Goal: Task Accomplishment & Management: Manage account settings

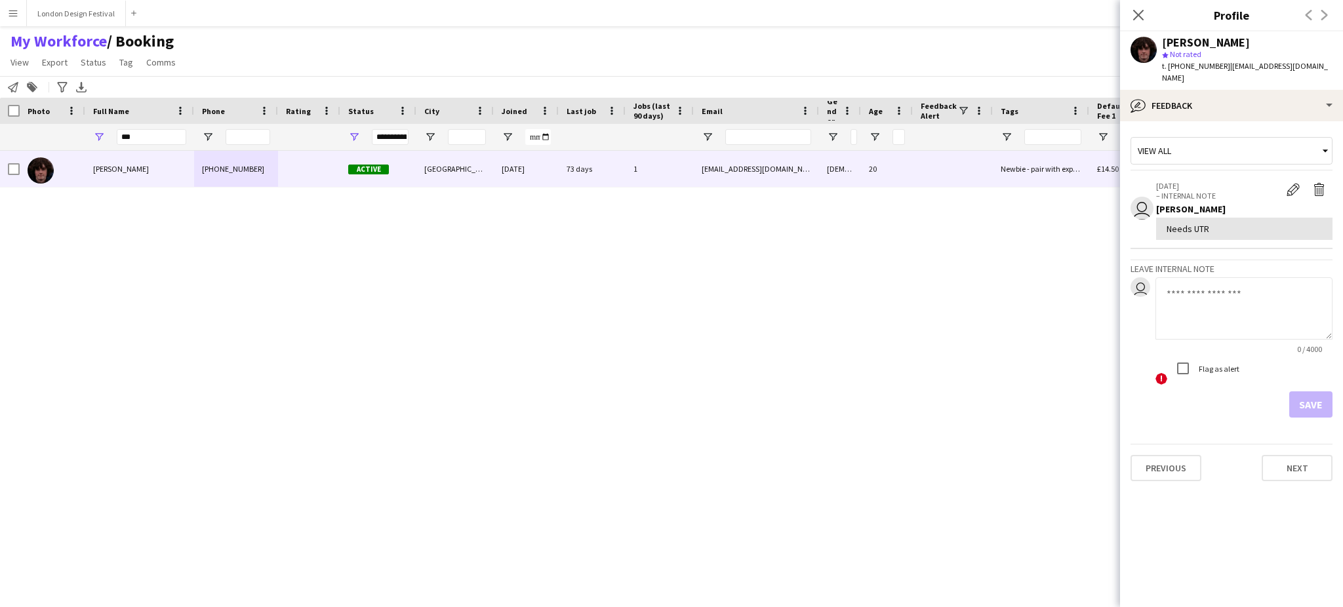
click at [1198, 280] on textarea at bounding box center [1243, 308] width 177 height 62
type textarea "**********"
click at [1307, 391] on button "Save" at bounding box center [1310, 404] width 43 height 26
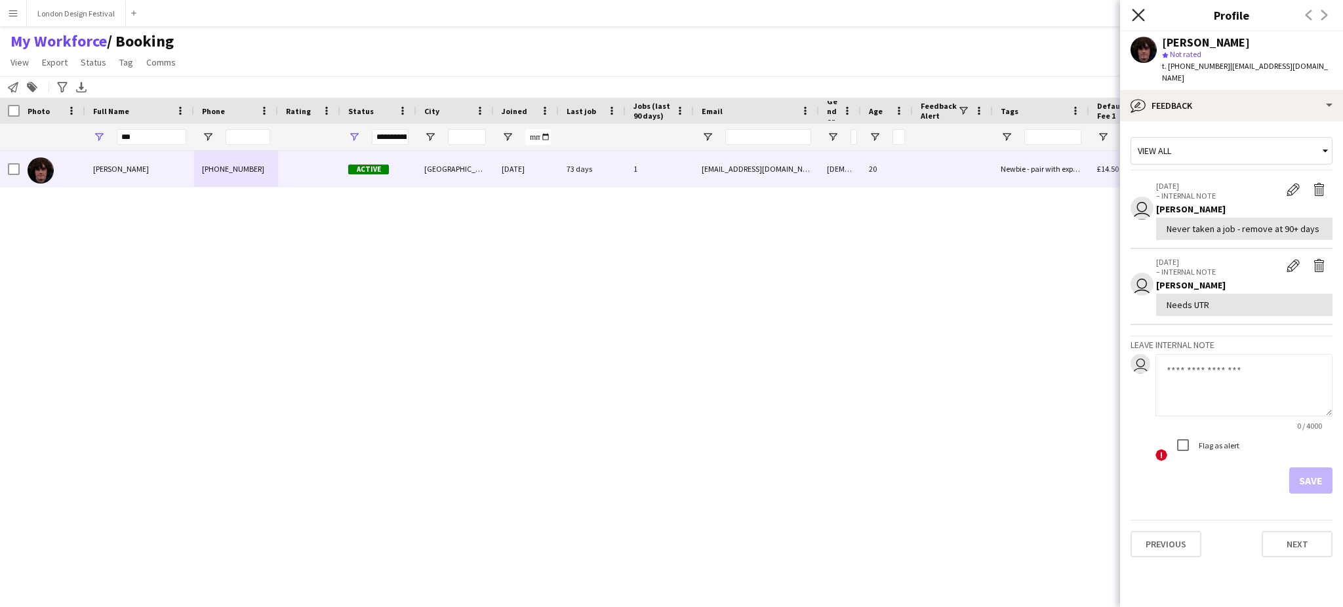
click at [1136, 16] on icon "Close pop-in" at bounding box center [1138, 15] width 12 height 12
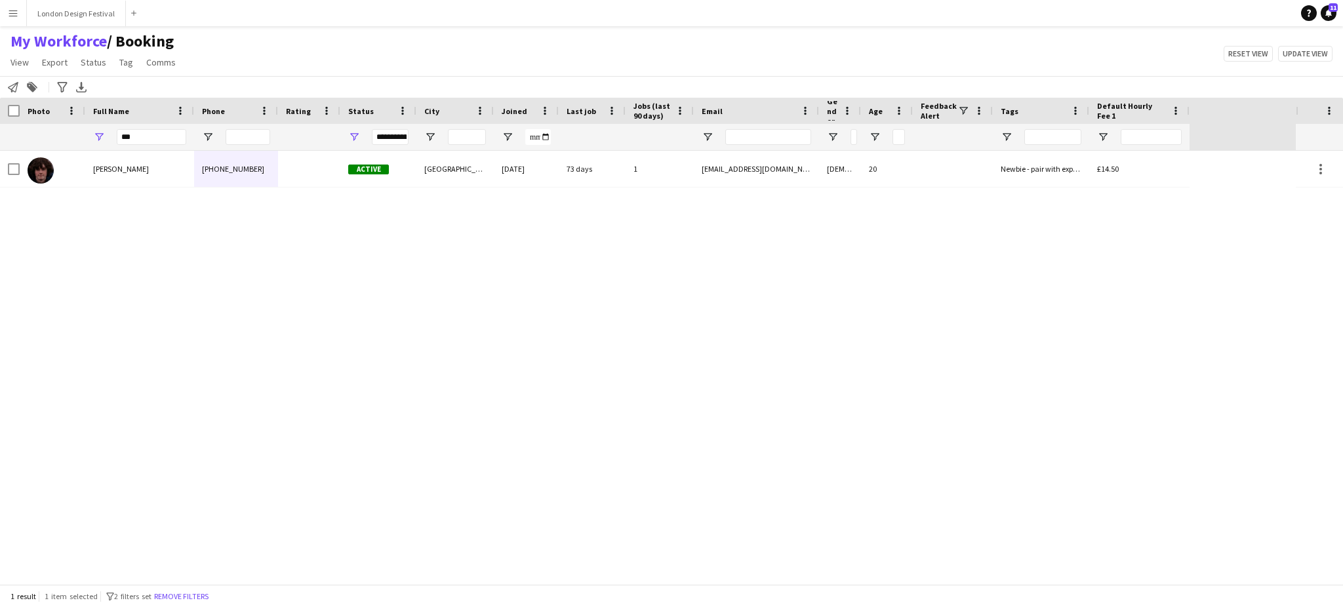
click at [15, 14] on app-icon "Menu" at bounding box center [13, 13] width 10 height 10
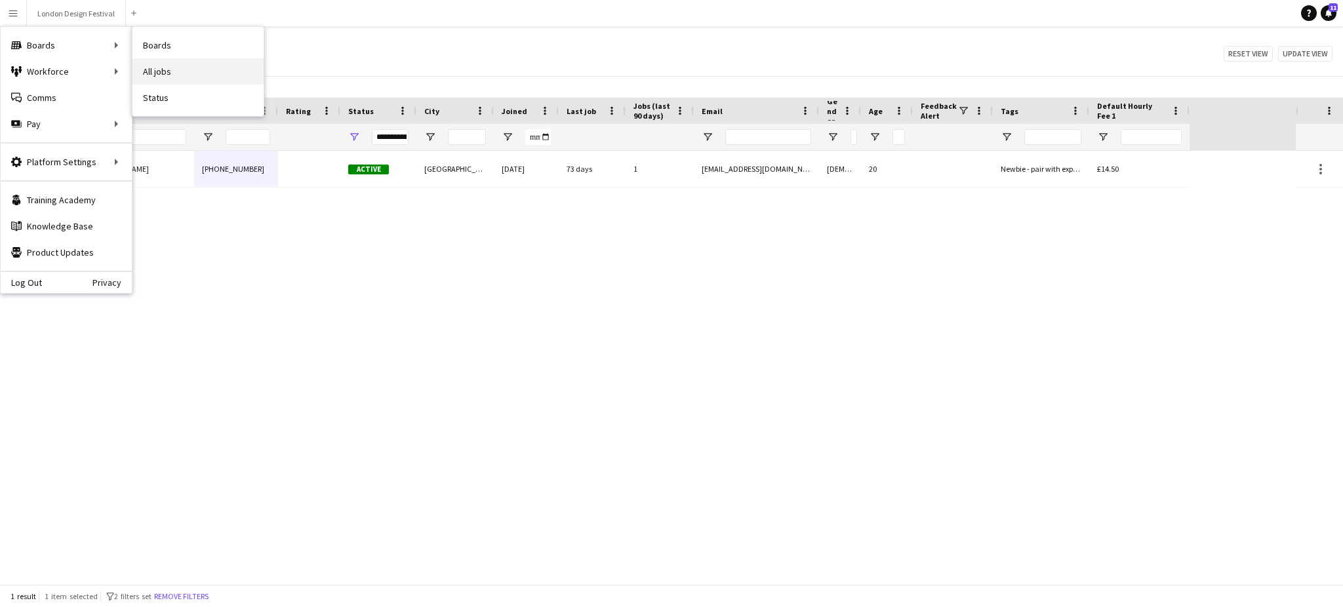
click at [158, 62] on link "All jobs" at bounding box center [197, 71] width 131 height 26
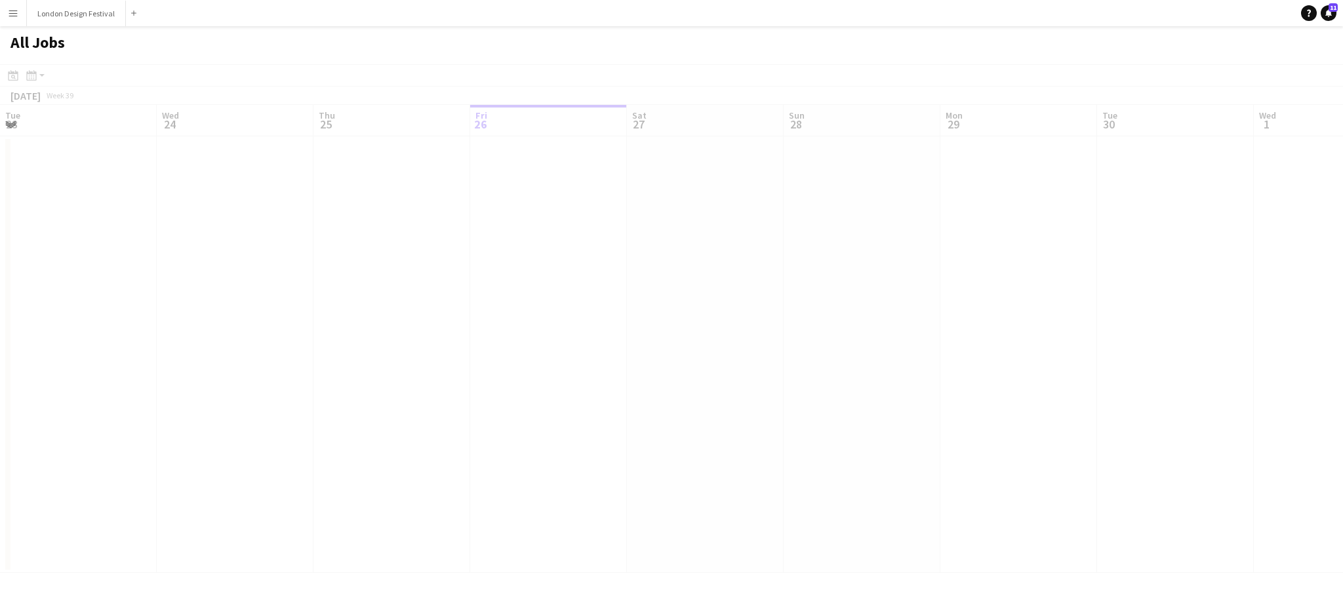
scroll to position [0, 313]
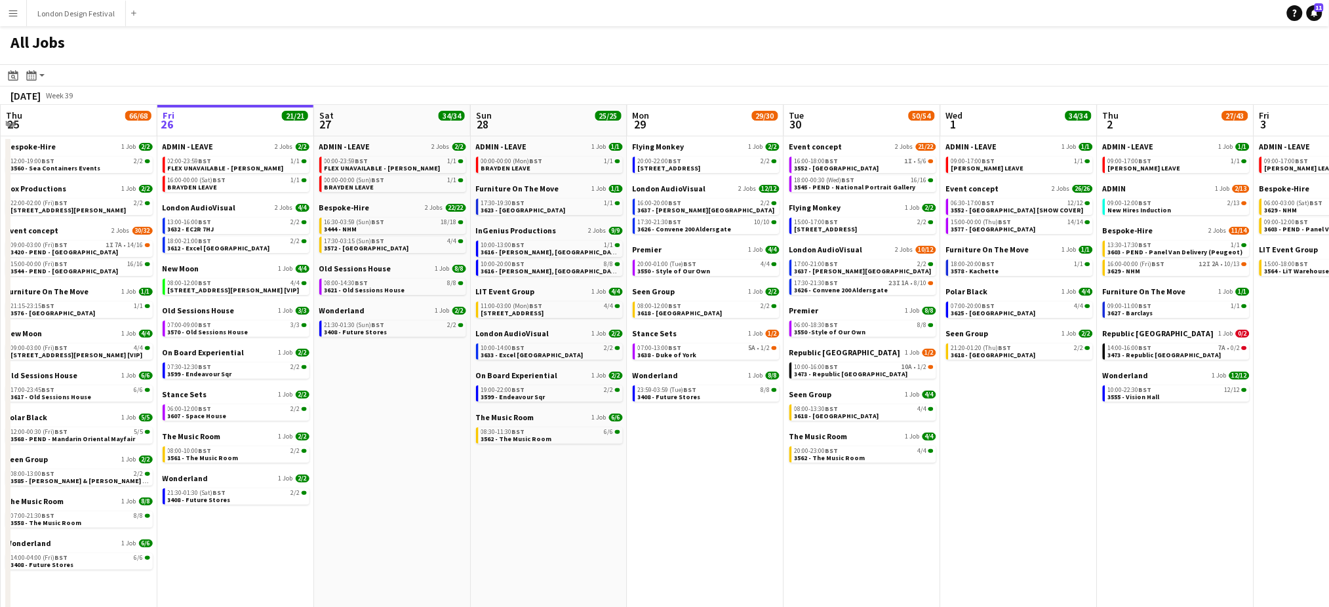
click at [15, 11] on app-icon "Menu" at bounding box center [13, 13] width 10 height 10
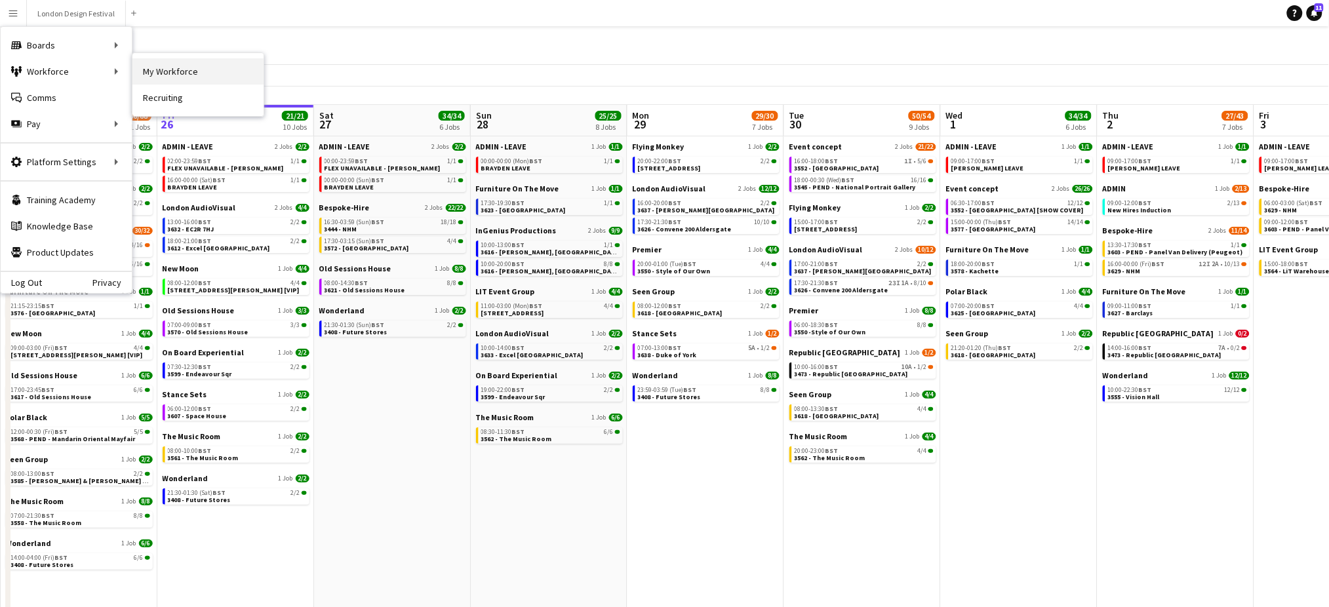
click at [184, 68] on link "My Workforce" at bounding box center [197, 71] width 131 height 26
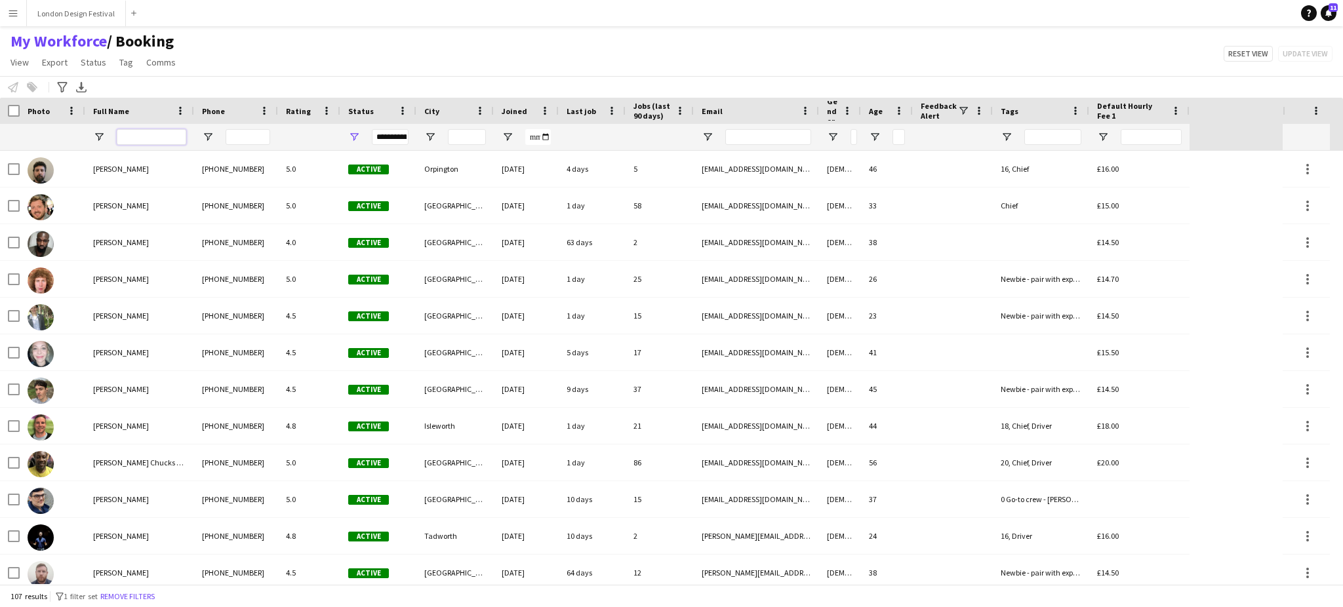
click at [165, 141] on input "Full Name Filter Input" at bounding box center [151, 137] width 69 height 16
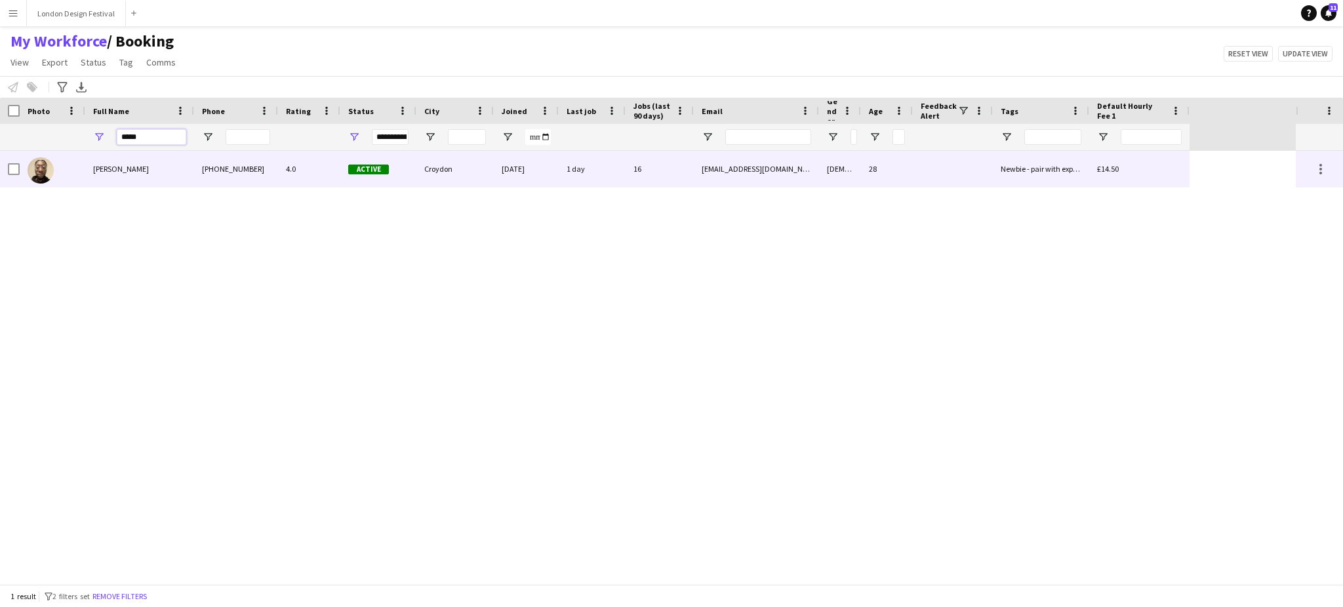
type input "*****"
click at [149, 169] on span "Phillip Dimonga Okandju" at bounding box center [121, 169] width 56 height 10
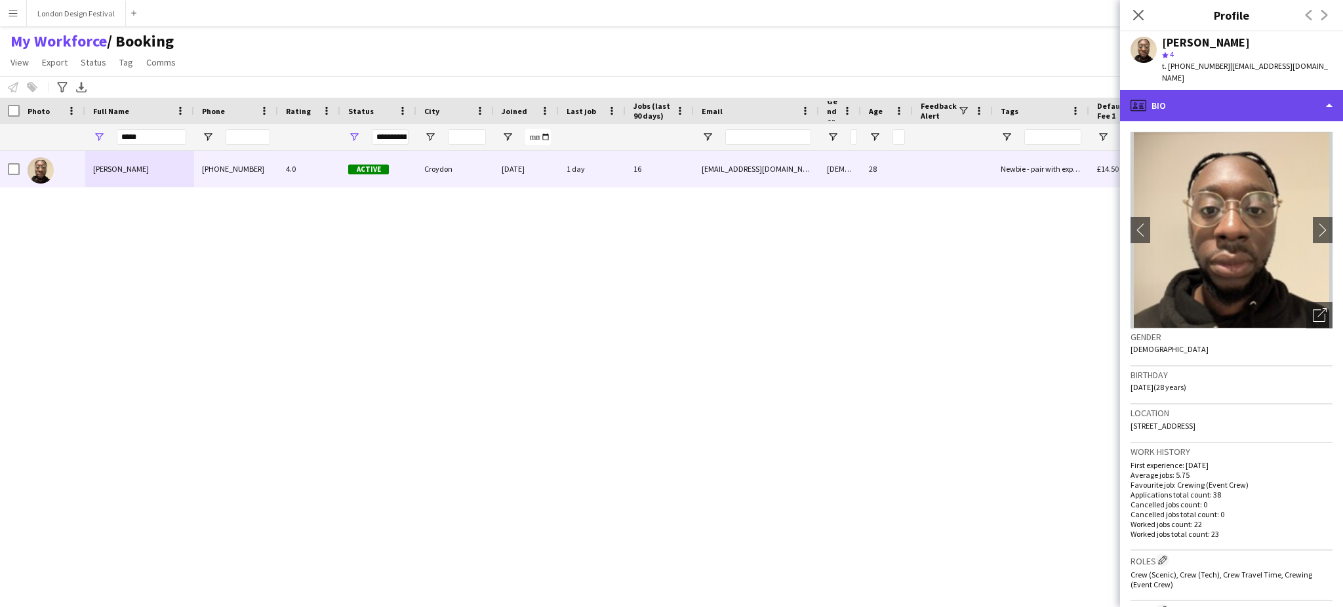
click at [1221, 90] on div "profile Bio" at bounding box center [1231, 105] width 223 height 31
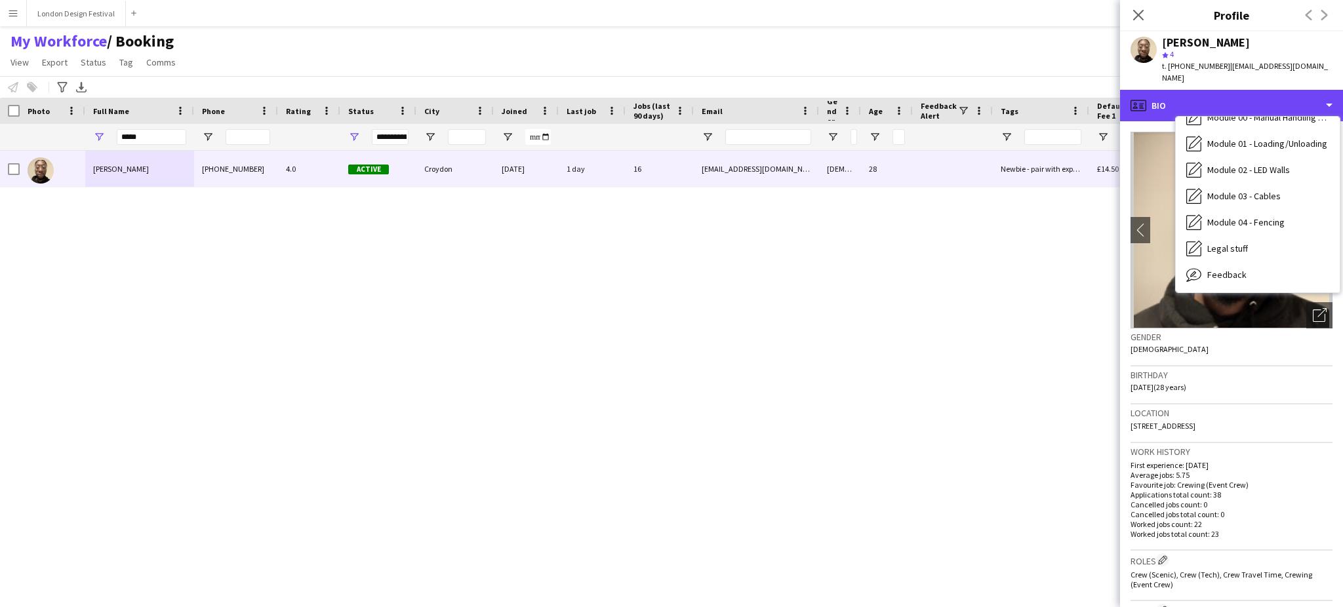
scroll to position [280, 0]
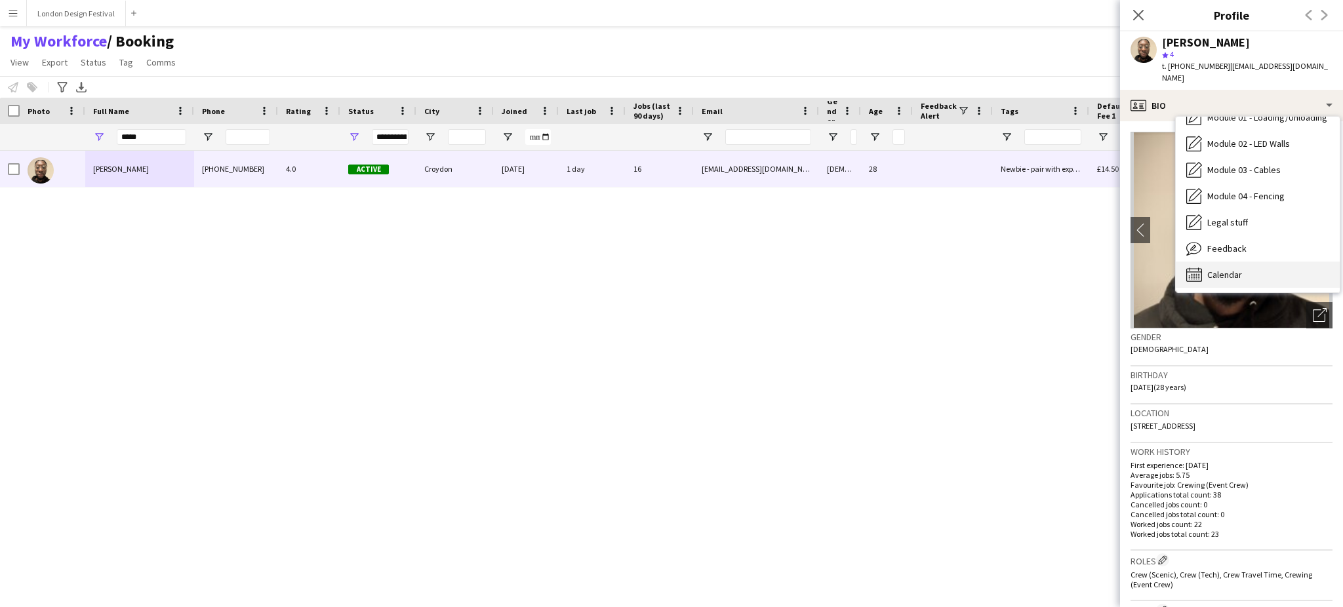
click at [1292, 262] on div "Calendar Calendar" at bounding box center [1258, 275] width 164 height 26
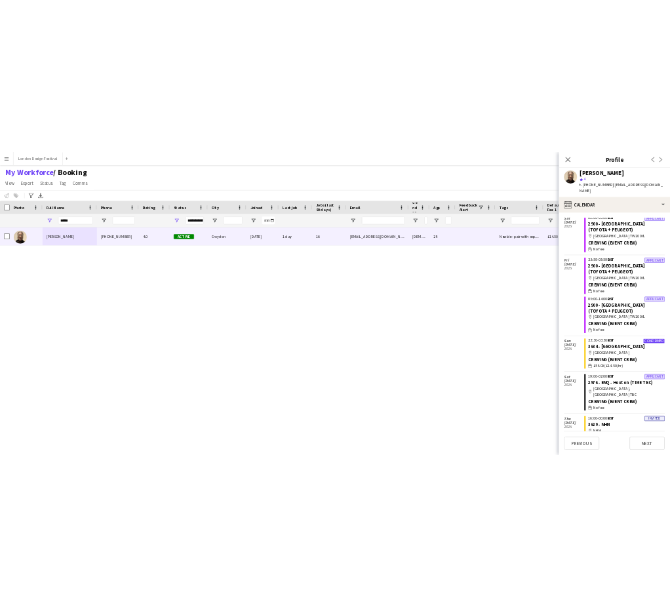
scroll to position [0, 0]
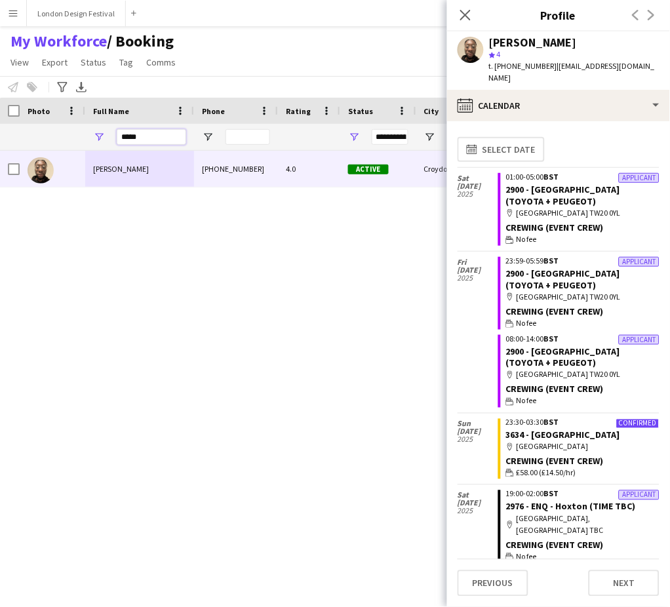
click at [151, 135] on input "*****" at bounding box center [151, 137] width 69 height 16
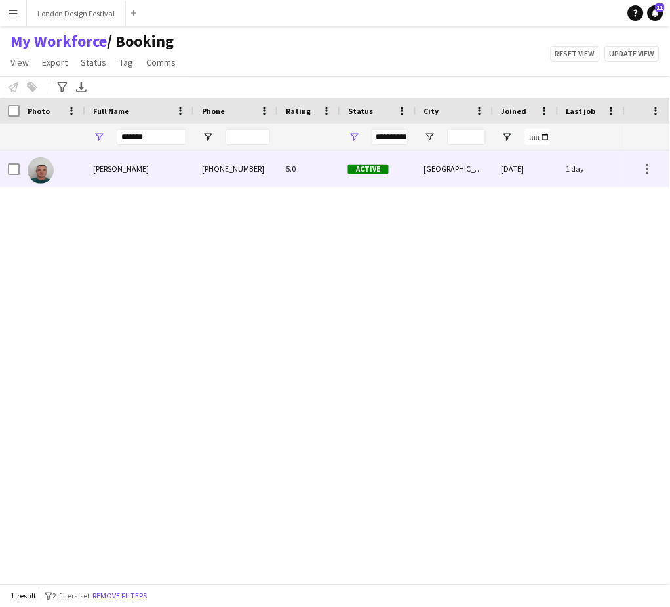
click at [269, 178] on div "+447464237677" at bounding box center [236, 169] width 84 height 36
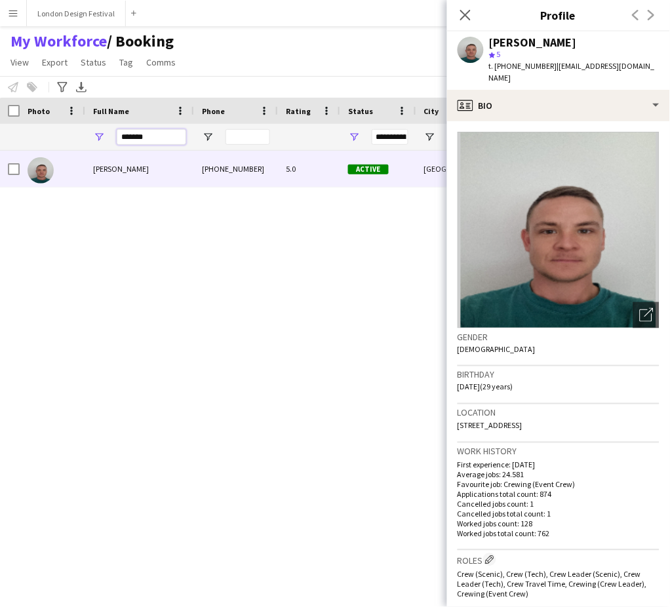
click at [168, 141] on input "*******" at bounding box center [151, 137] width 69 height 16
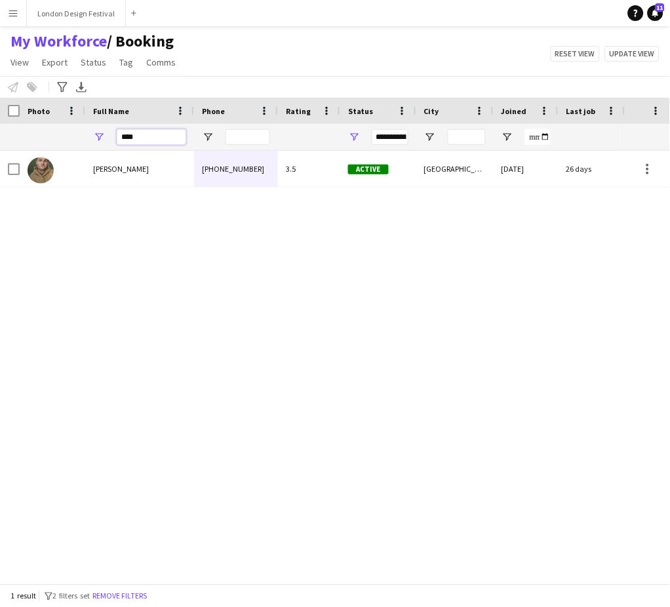
click at [168, 141] on input "****" at bounding box center [151, 137] width 69 height 16
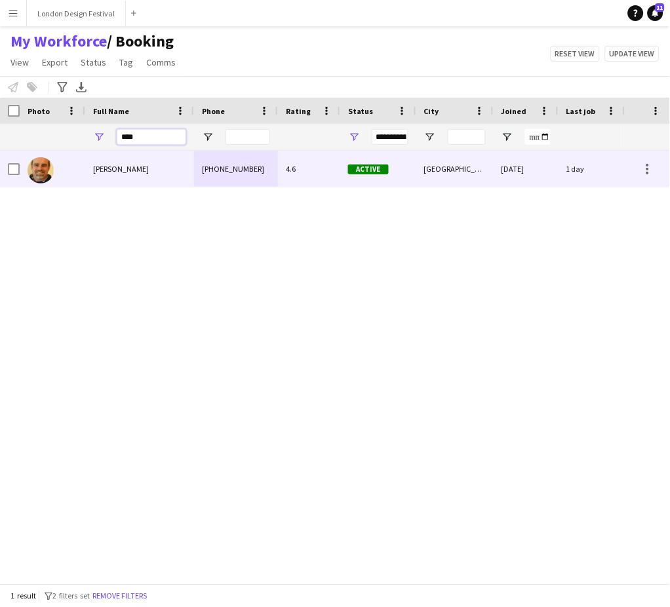
type input "****"
click at [153, 173] on div "Shane King" at bounding box center [139, 169] width 109 height 36
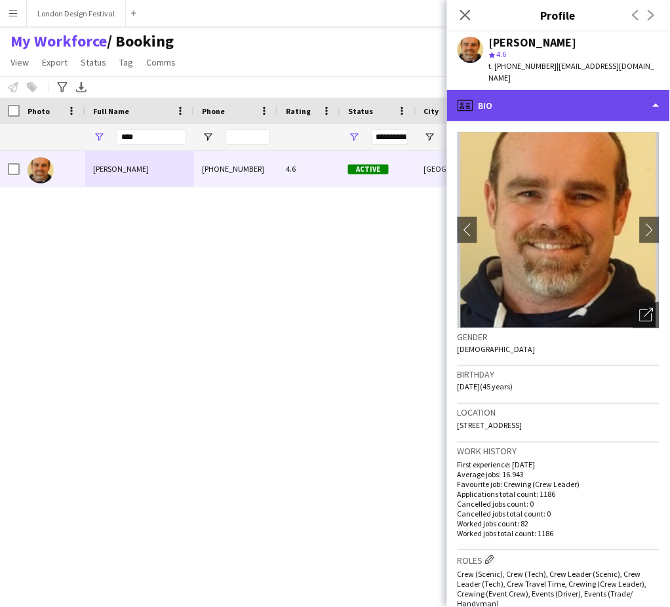
click at [629, 98] on div "profile Bio" at bounding box center [558, 105] width 223 height 31
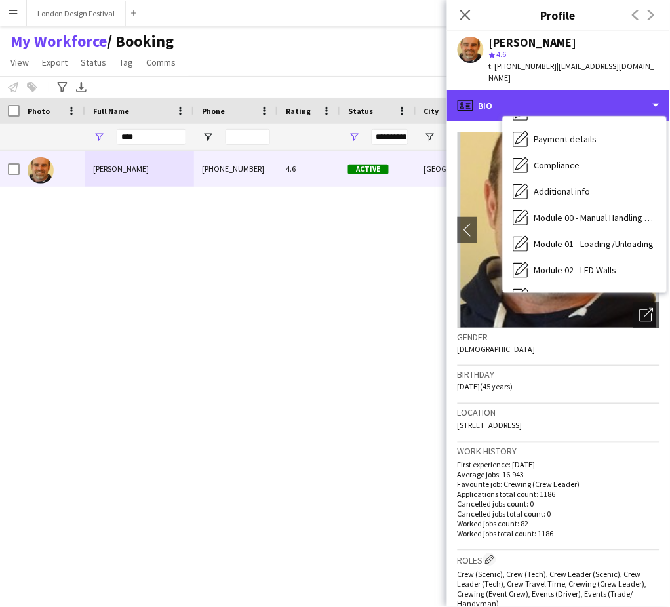
scroll to position [280, 0]
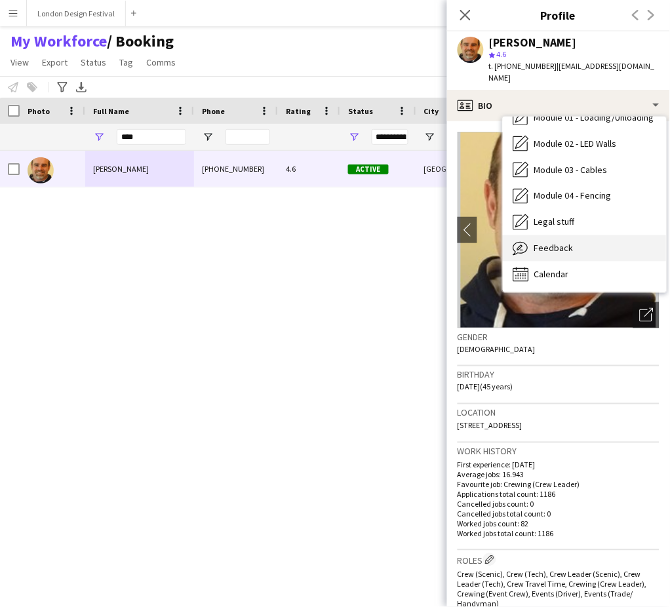
click at [610, 242] on div "Feedback Feedback" at bounding box center [585, 248] width 164 height 26
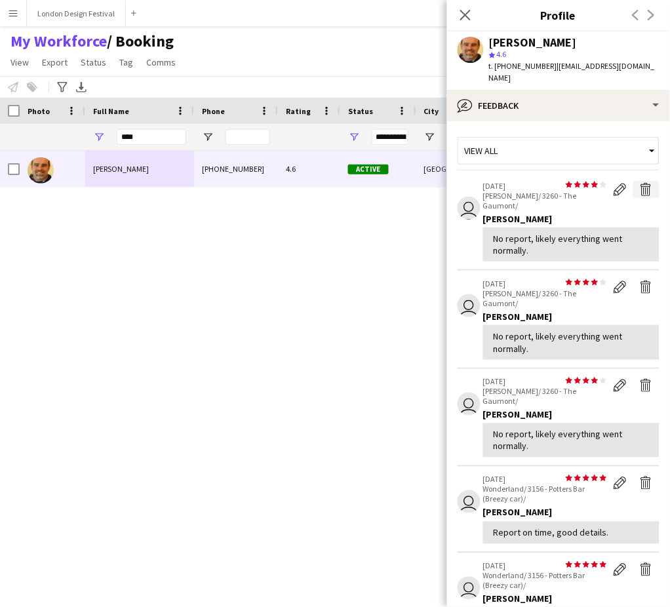
click at [640, 183] on app-icon "Delete feedback" at bounding box center [646, 189] width 13 height 13
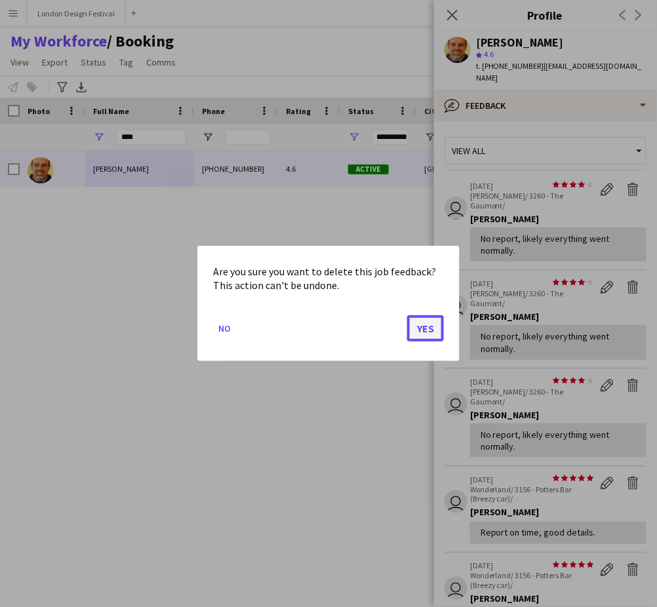
click at [429, 328] on button "Yes" at bounding box center [425, 328] width 37 height 26
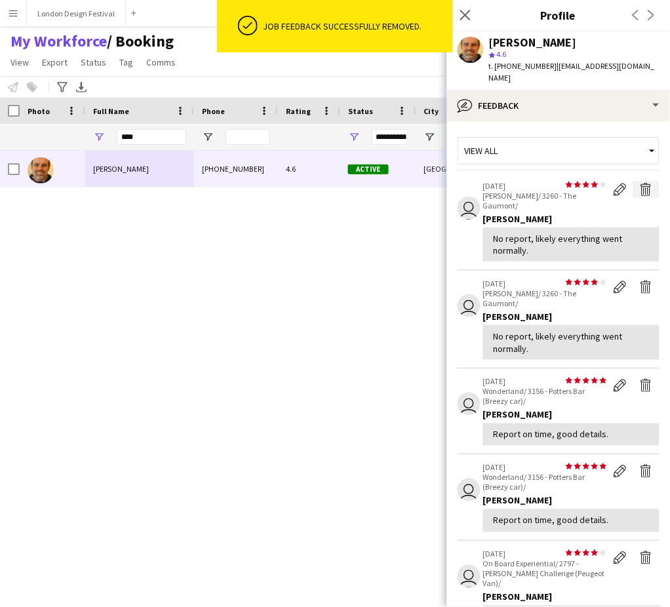
click at [640, 183] on app-icon "Delete feedback" at bounding box center [646, 189] width 13 height 13
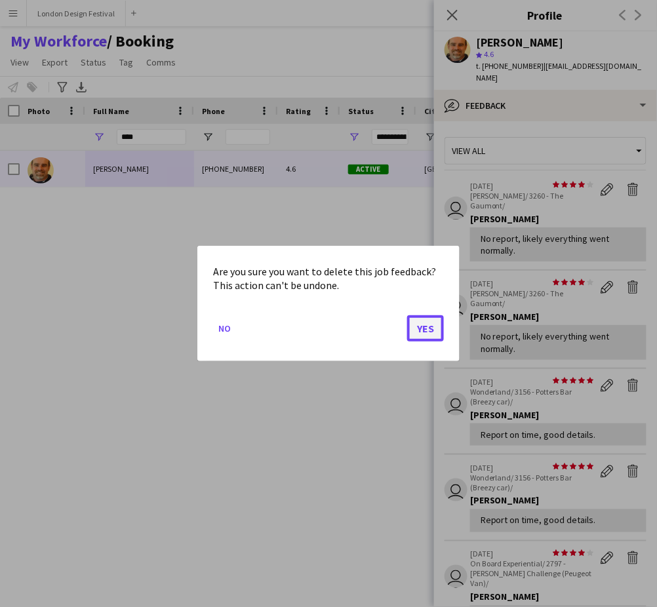
click at [421, 328] on button "Yes" at bounding box center [425, 328] width 37 height 26
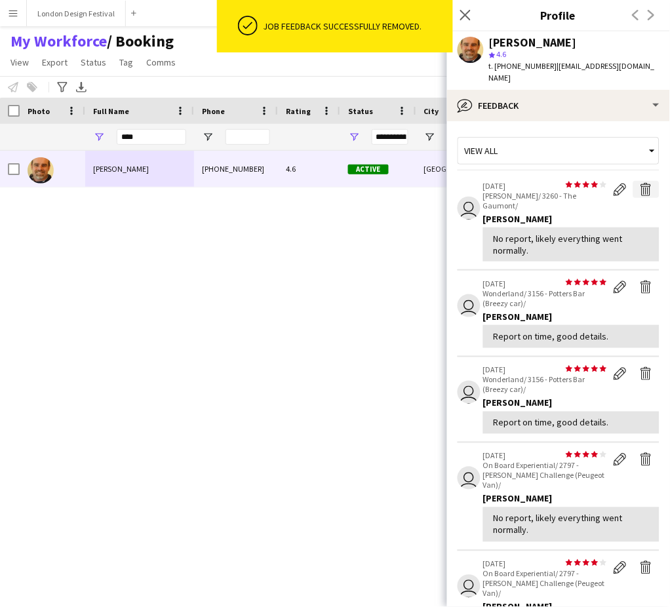
click at [640, 183] on app-icon "Delete feedback" at bounding box center [646, 189] width 13 height 13
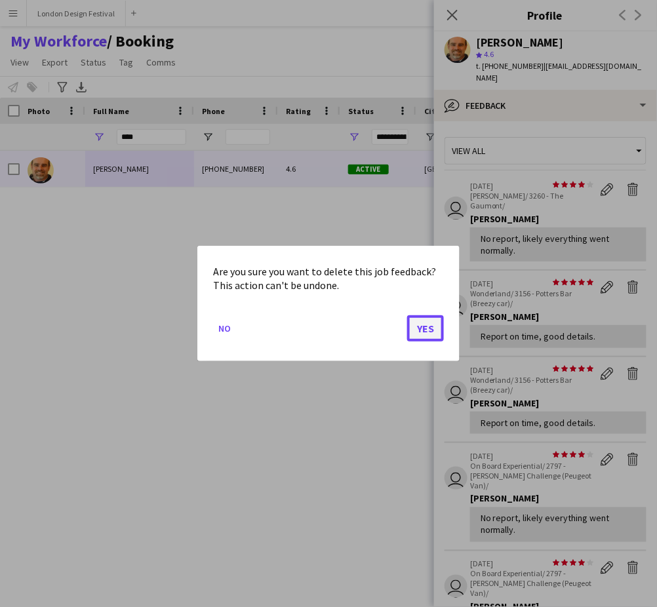
click at [429, 324] on button "Yes" at bounding box center [425, 328] width 37 height 26
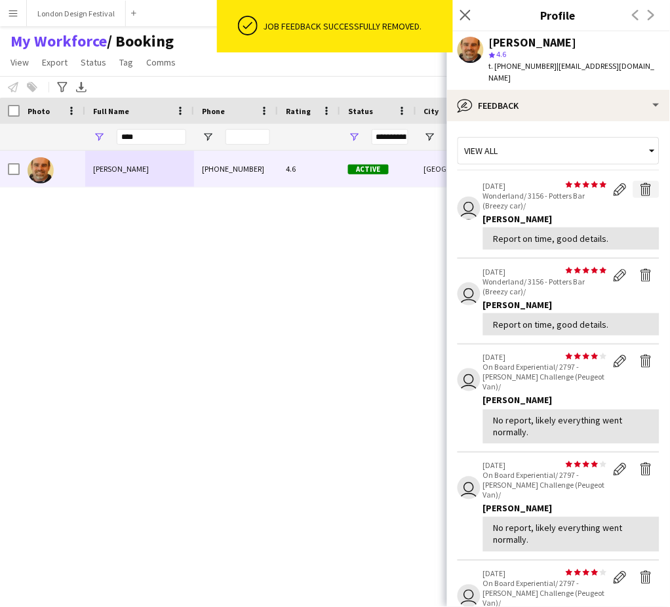
click at [640, 183] on app-icon "Delete feedback" at bounding box center [646, 189] width 13 height 13
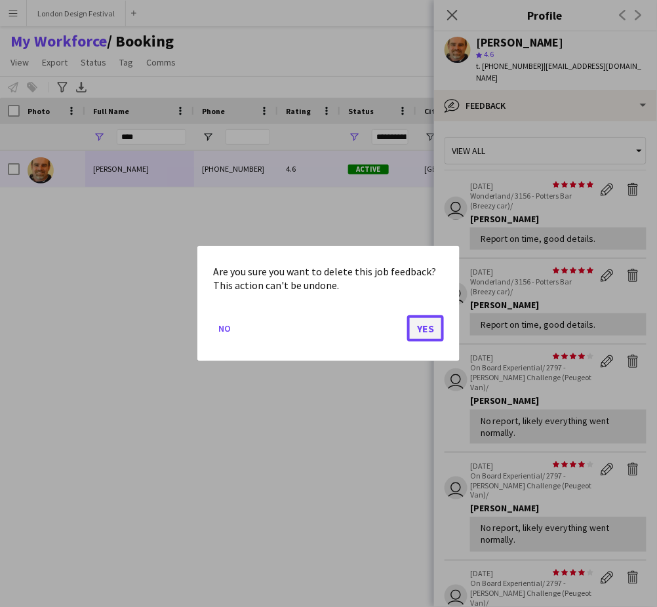
click at [425, 326] on button "Yes" at bounding box center [425, 328] width 37 height 26
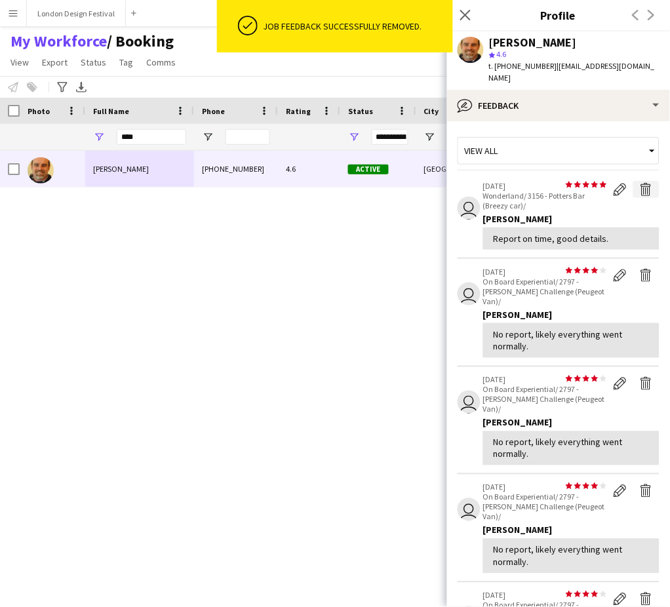
click at [640, 183] on app-icon "Delete feedback" at bounding box center [646, 189] width 13 height 13
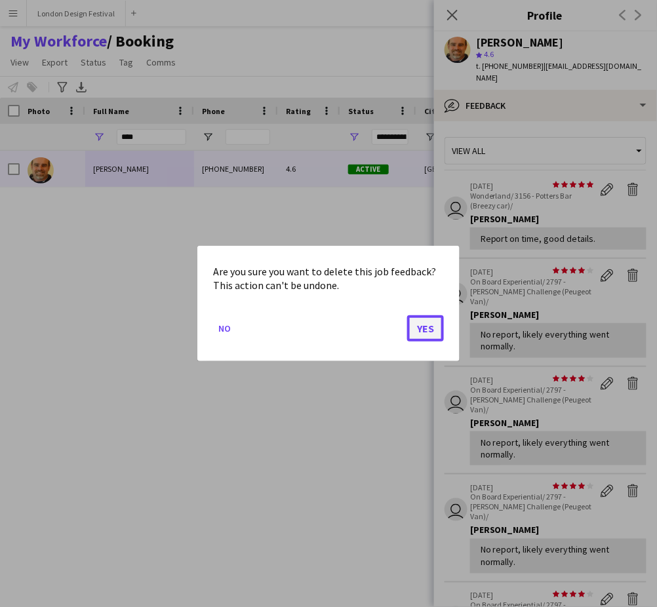
click at [427, 329] on button "Yes" at bounding box center [425, 328] width 37 height 26
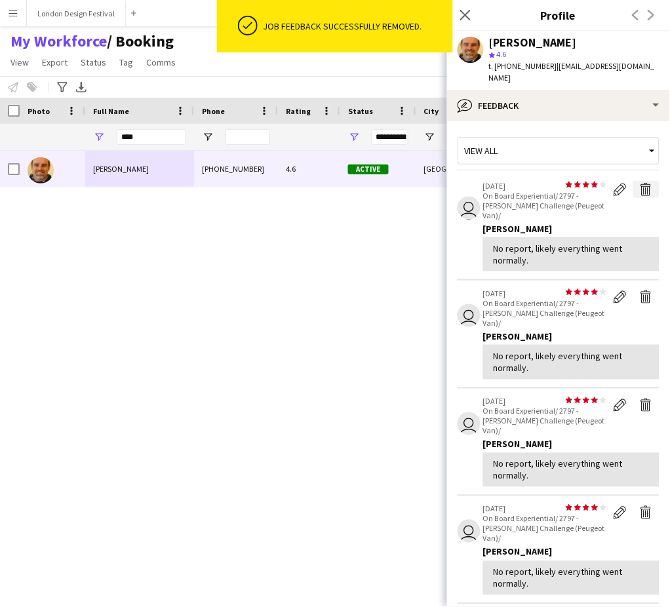
click at [640, 183] on app-icon "Delete feedback" at bounding box center [646, 189] width 13 height 13
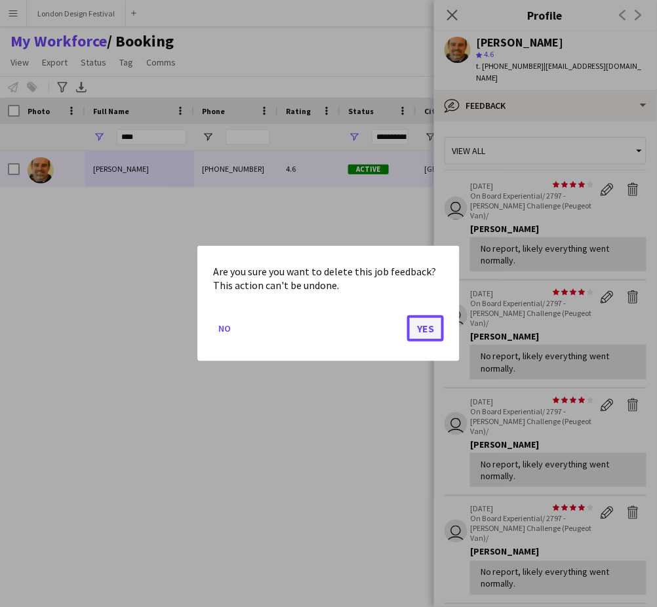
click at [423, 323] on button "Yes" at bounding box center [425, 328] width 37 height 26
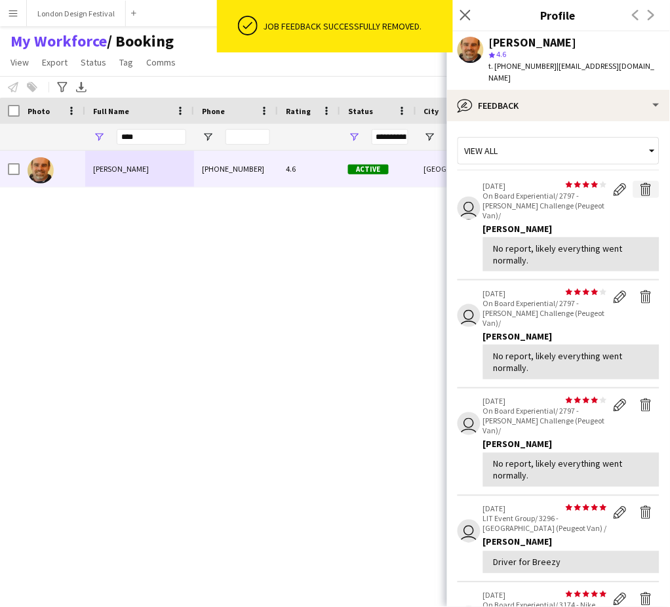
click at [640, 183] on app-icon "Delete feedback" at bounding box center [646, 189] width 13 height 13
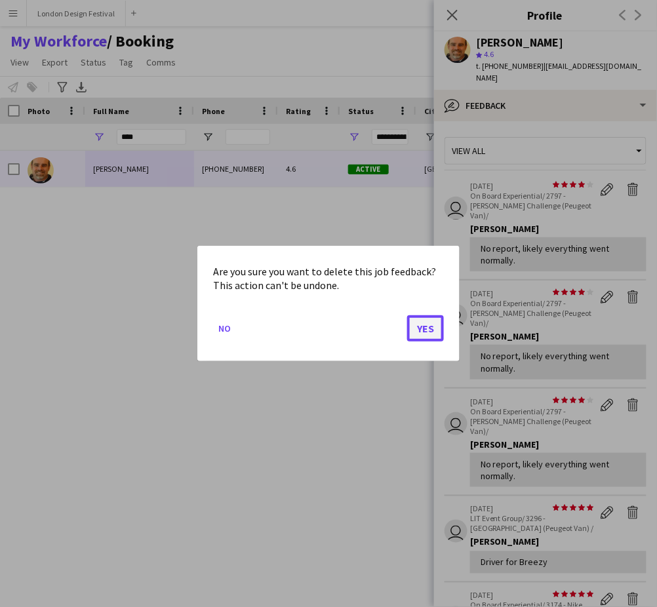
click at [423, 330] on button "Yes" at bounding box center [425, 328] width 37 height 26
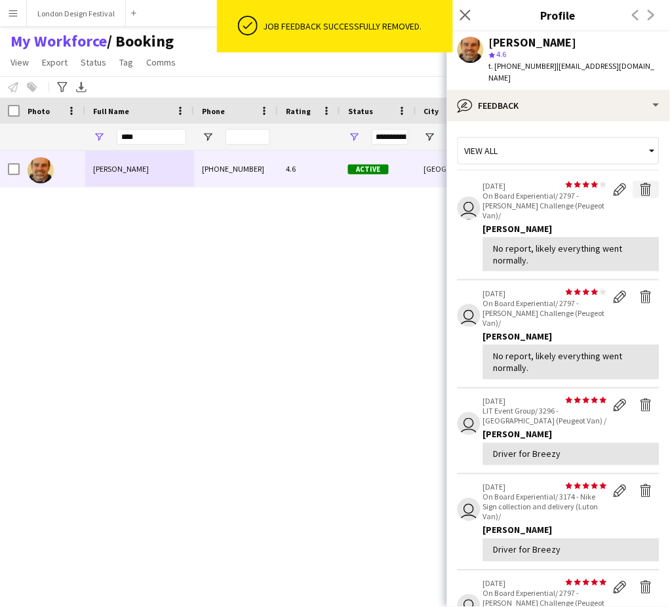
click at [640, 183] on app-icon "Delete feedback" at bounding box center [646, 189] width 13 height 13
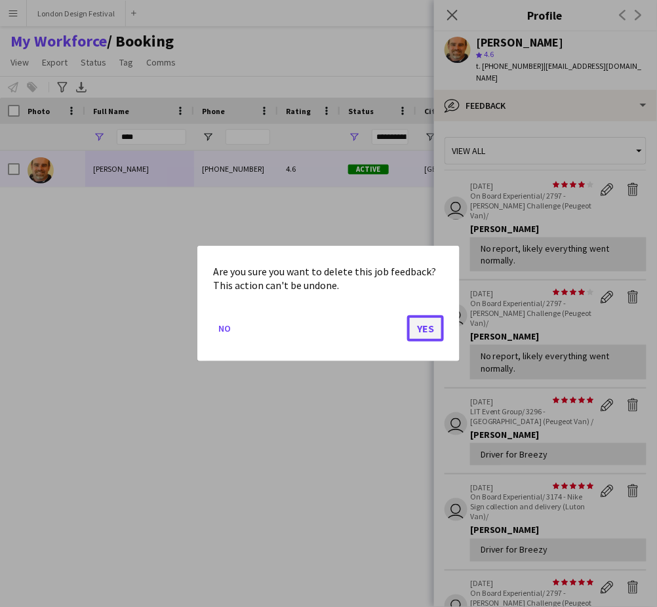
click at [433, 328] on button "Yes" at bounding box center [425, 328] width 37 height 26
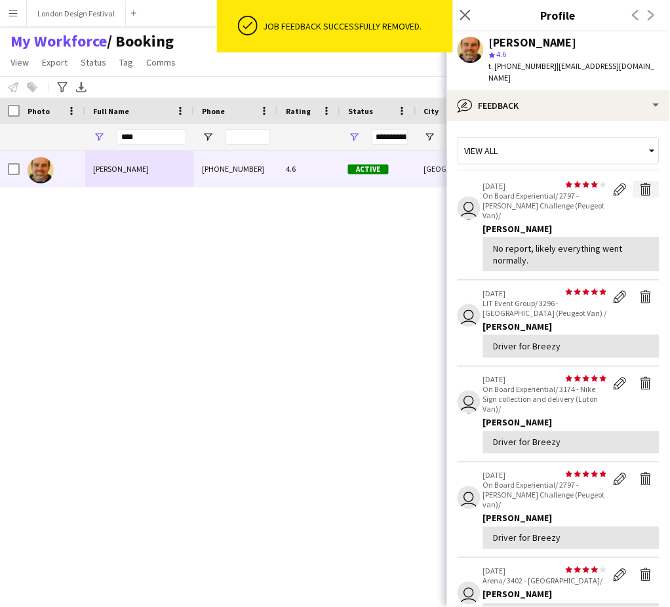
click at [640, 183] on app-icon "Delete feedback" at bounding box center [646, 189] width 13 height 13
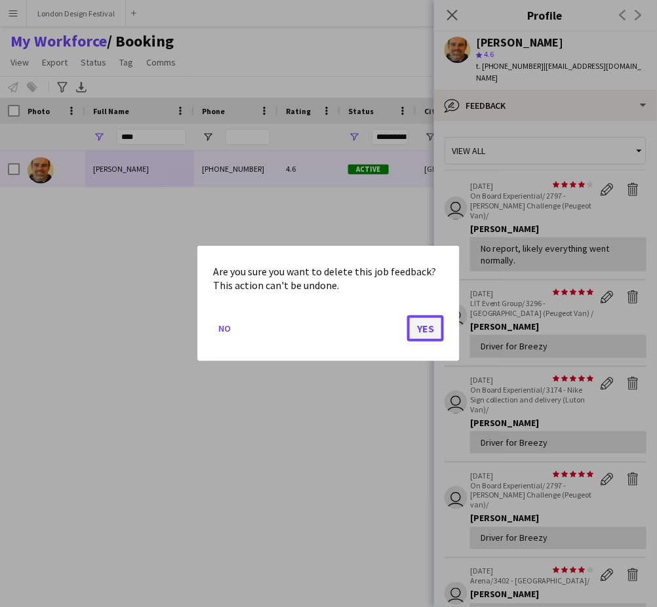
click at [422, 330] on button "Yes" at bounding box center [425, 328] width 37 height 26
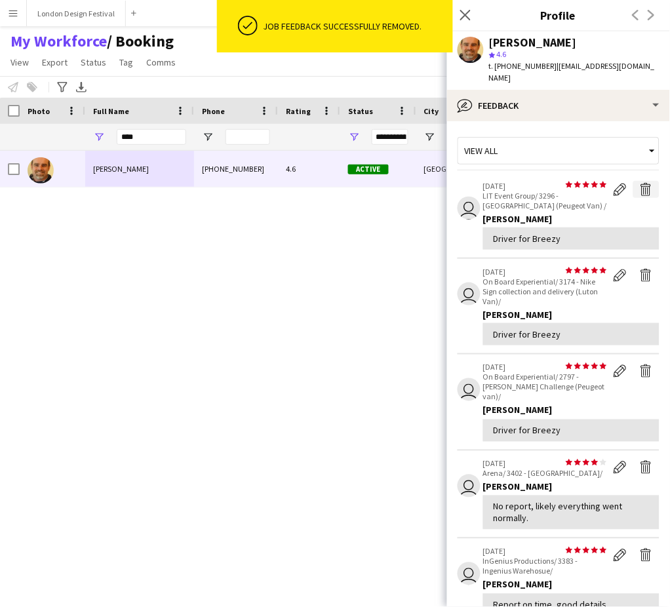
click at [640, 183] on app-icon "Delete feedback" at bounding box center [646, 189] width 13 height 13
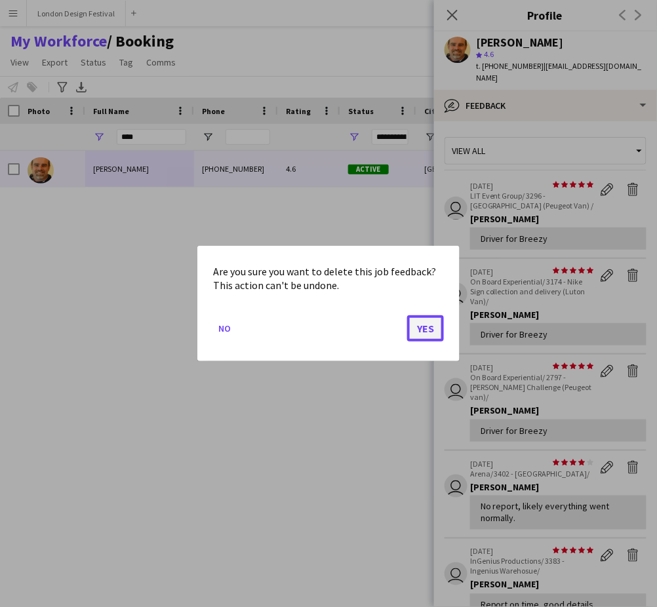
click at [426, 328] on button "Yes" at bounding box center [425, 328] width 37 height 26
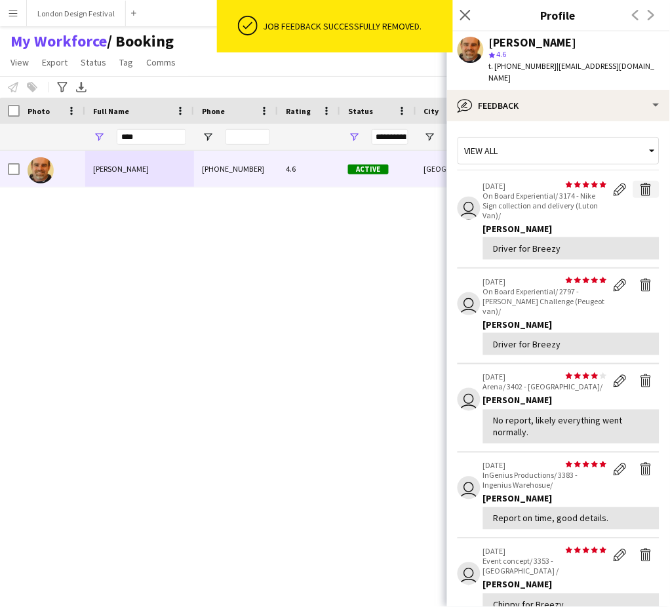
click at [640, 183] on app-icon "Delete feedback" at bounding box center [646, 189] width 13 height 13
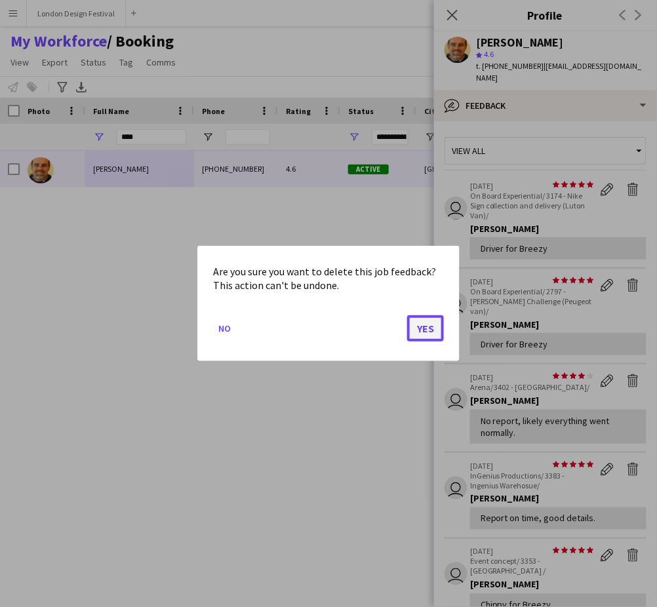
click at [430, 329] on button "Yes" at bounding box center [425, 328] width 37 height 26
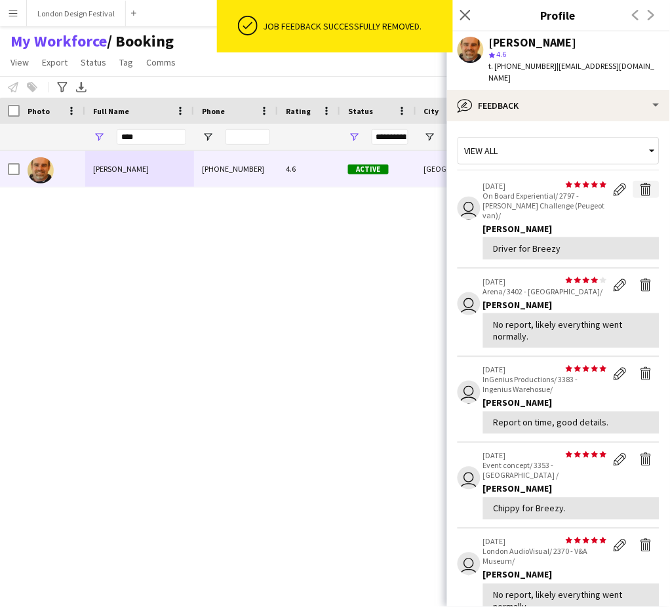
click at [640, 183] on app-icon "Delete feedback" at bounding box center [646, 189] width 13 height 13
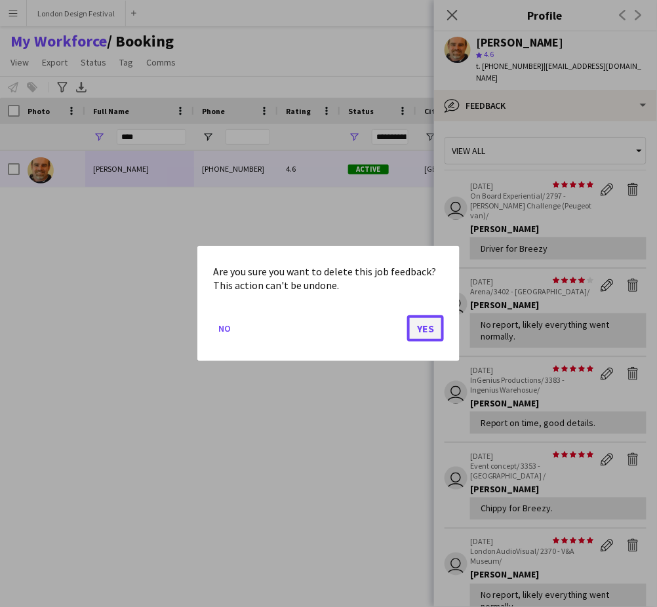
click at [421, 329] on button "Yes" at bounding box center [425, 328] width 37 height 26
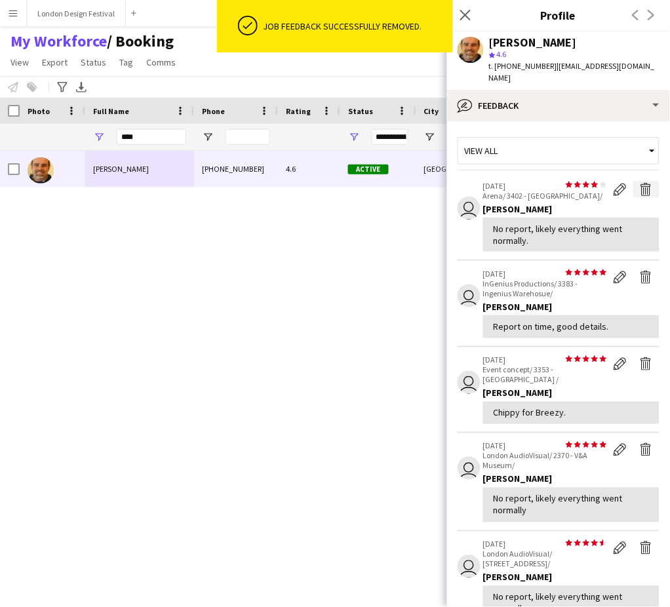
click at [640, 183] on app-icon "Delete feedback" at bounding box center [646, 189] width 13 height 13
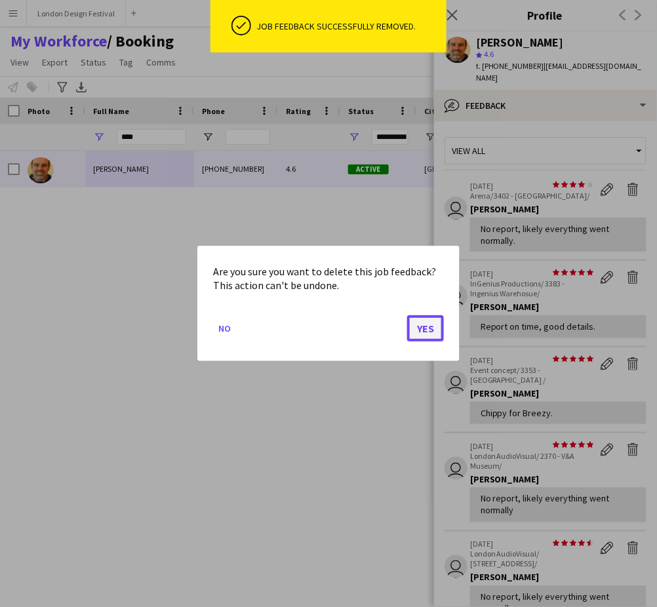
click at [430, 325] on button "Yes" at bounding box center [425, 328] width 37 height 26
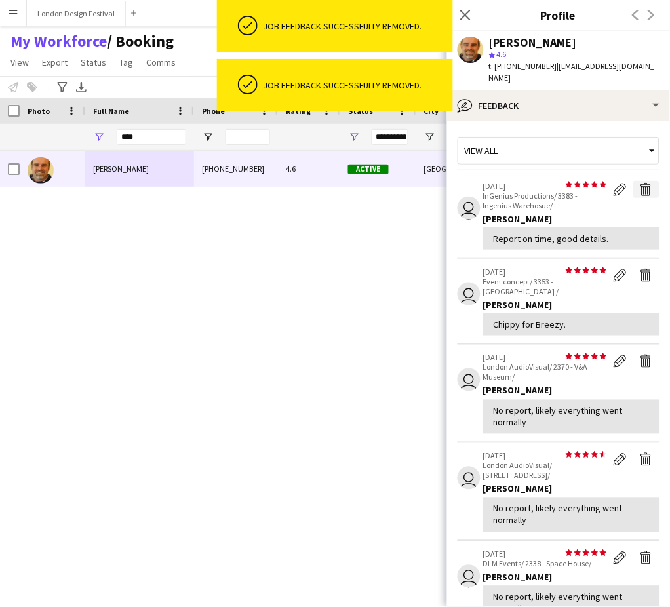
click at [640, 183] on app-icon "Delete feedback" at bounding box center [646, 189] width 13 height 13
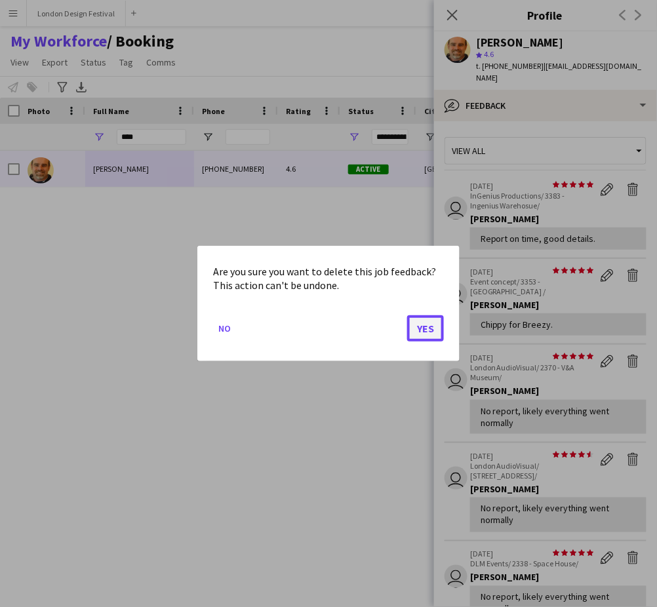
click at [426, 326] on button "Yes" at bounding box center [425, 328] width 37 height 26
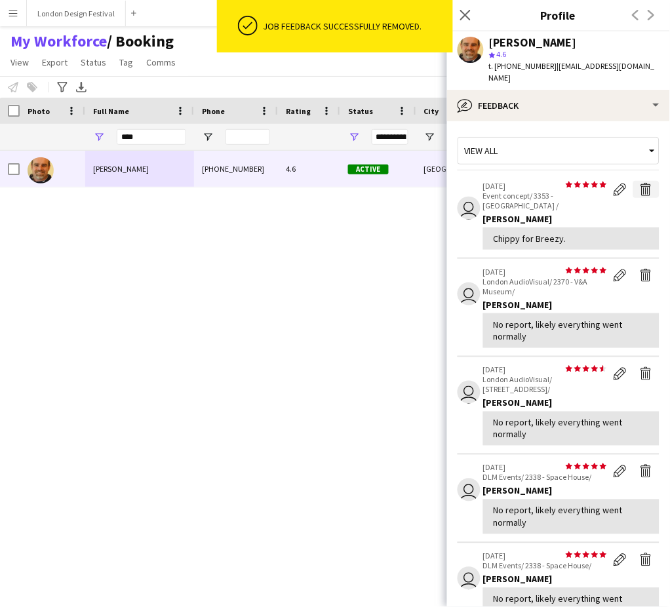
click at [640, 183] on app-icon "Delete feedback" at bounding box center [646, 189] width 13 height 13
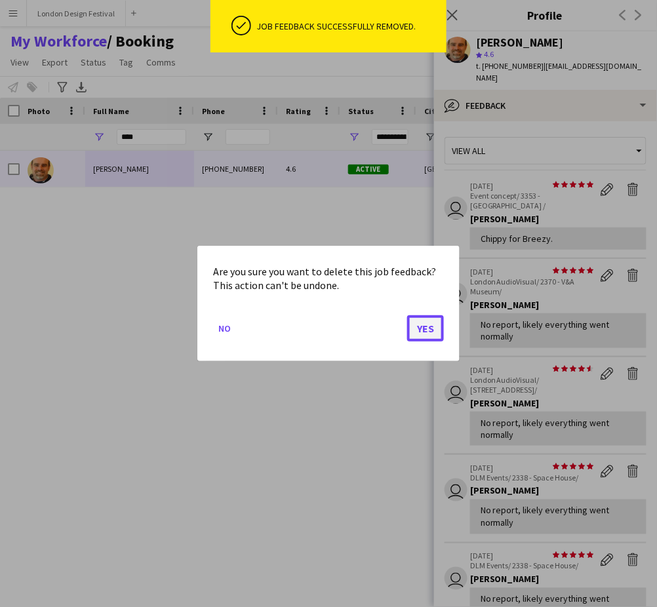
click at [427, 330] on button "Yes" at bounding box center [425, 328] width 37 height 26
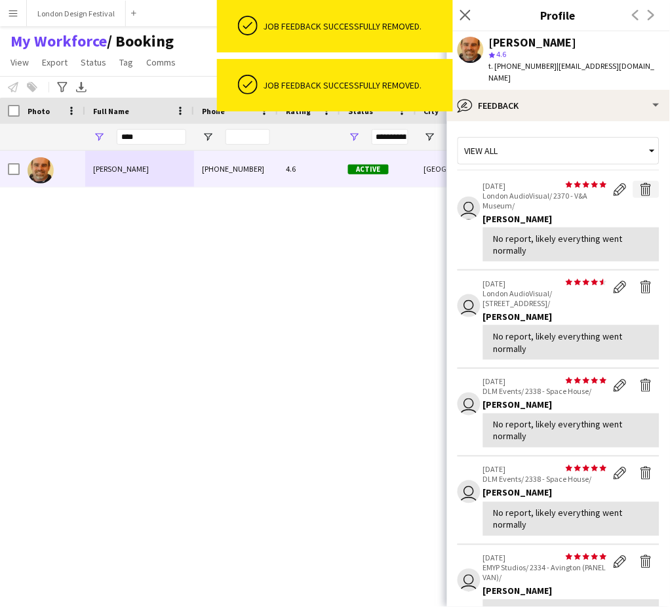
click at [640, 183] on app-icon "Delete feedback" at bounding box center [646, 189] width 13 height 13
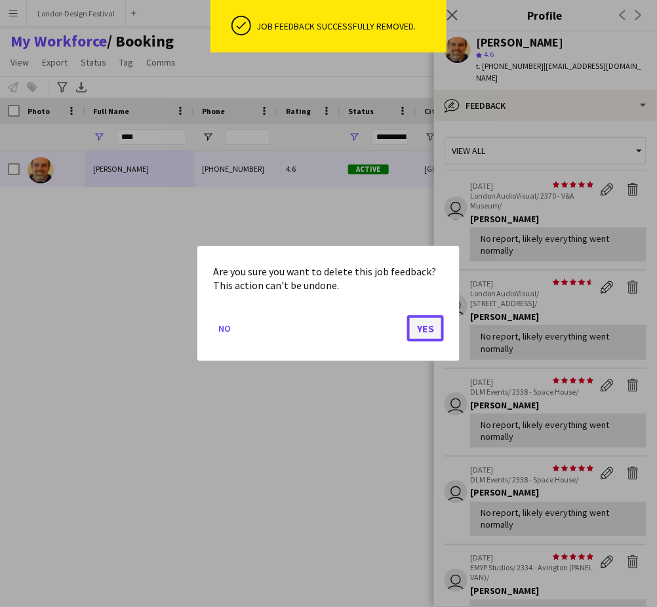
click at [424, 323] on button "Yes" at bounding box center [425, 328] width 37 height 26
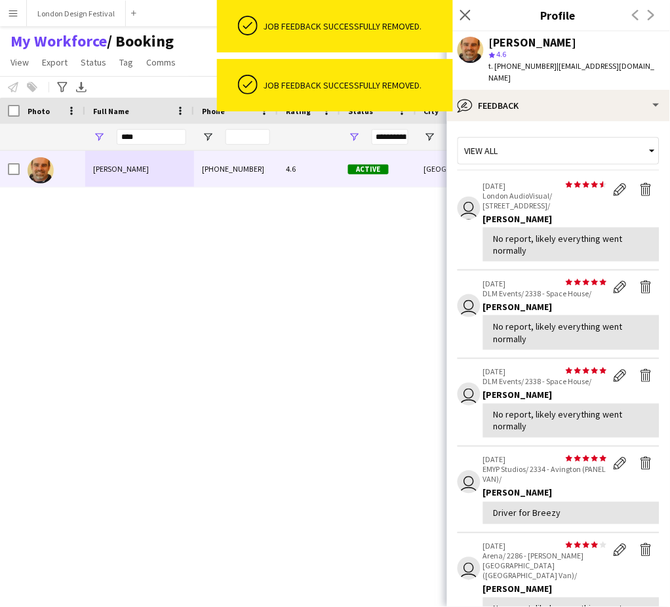
click at [640, 183] on app-icon "Delete feedback" at bounding box center [646, 189] width 13 height 13
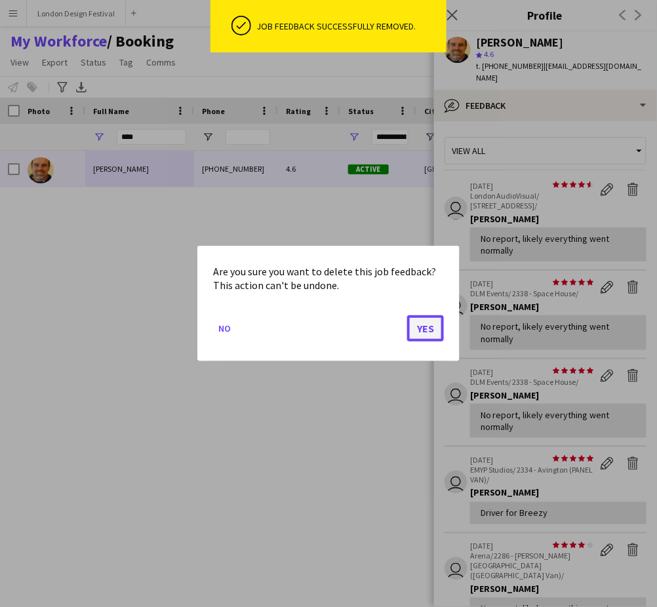
click at [424, 330] on button "Yes" at bounding box center [425, 328] width 37 height 26
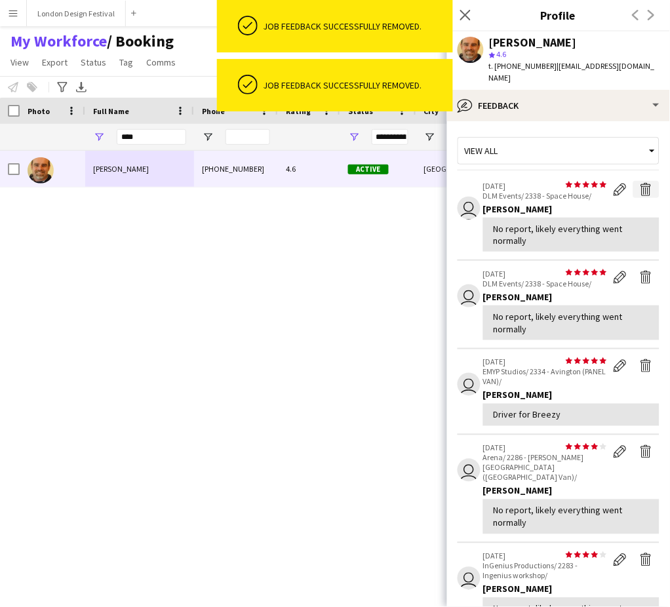
click at [640, 183] on app-icon "Delete feedback" at bounding box center [646, 189] width 13 height 13
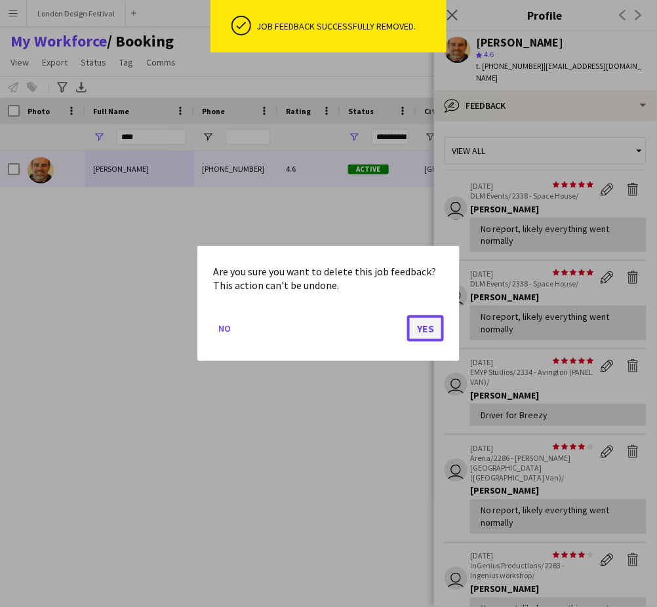
click at [434, 329] on button "Yes" at bounding box center [425, 328] width 37 height 26
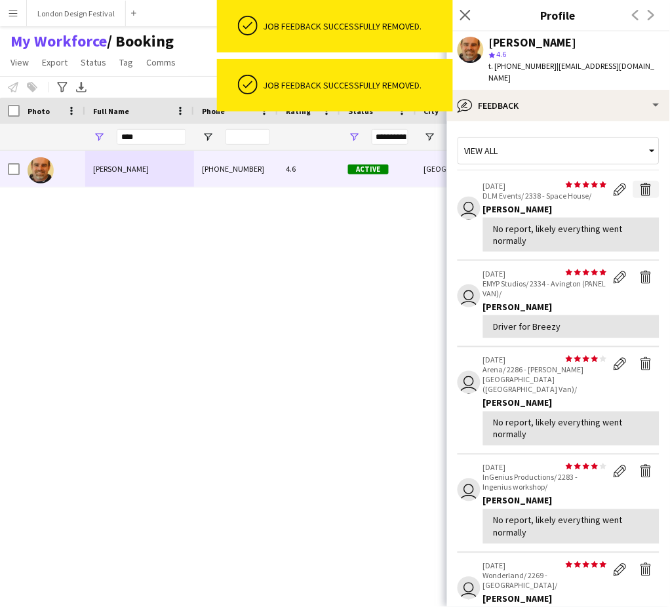
click at [640, 183] on app-icon "Delete feedback" at bounding box center [646, 189] width 13 height 13
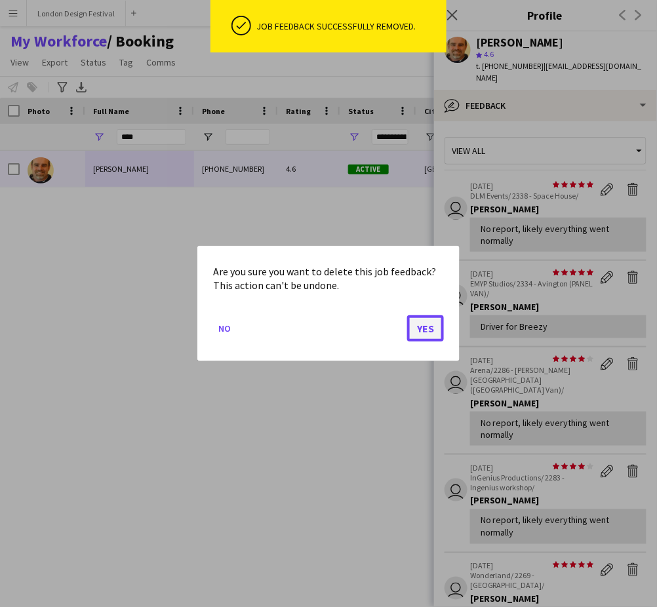
click at [423, 330] on button "Yes" at bounding box center [425, 328] width 37 height 26
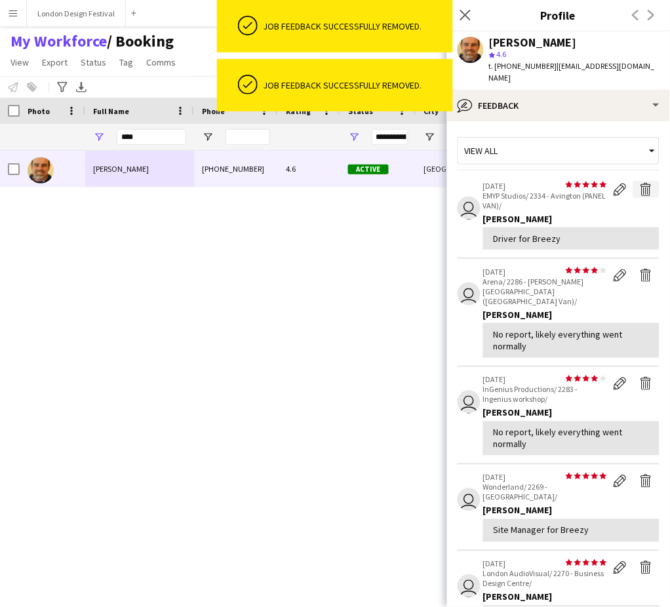
click at [640, 183] on app-icon "Delete feedback" at bounding box center [646, 189] width 13 height 13
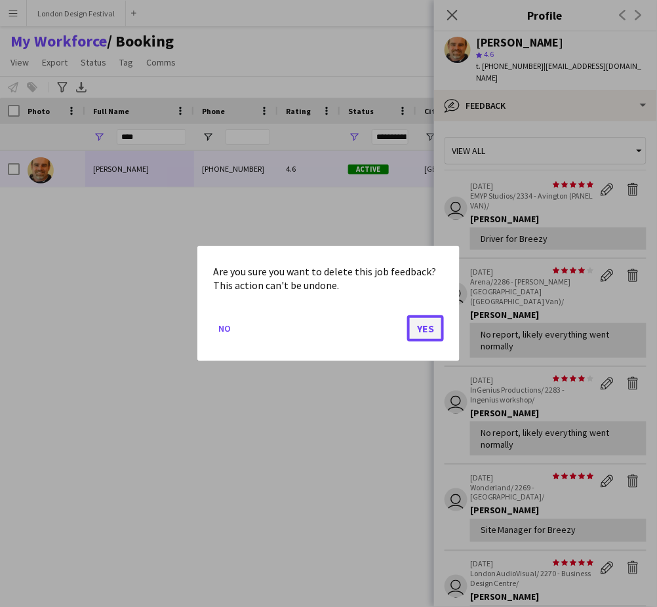
click at [427, 328] on button "Yes" at bounding box center [425, 328] width 37 height 26
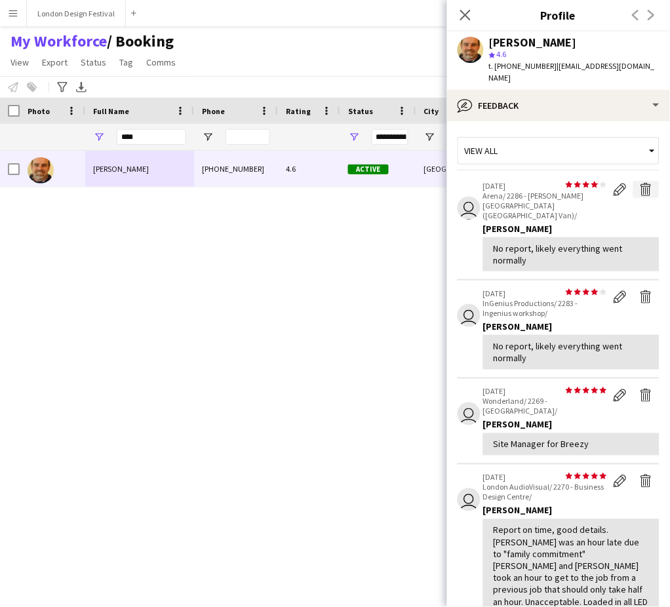
click at [640, 183] on app-icon "Delete feedback" at bounding box center [646, 189] width 13 height 13
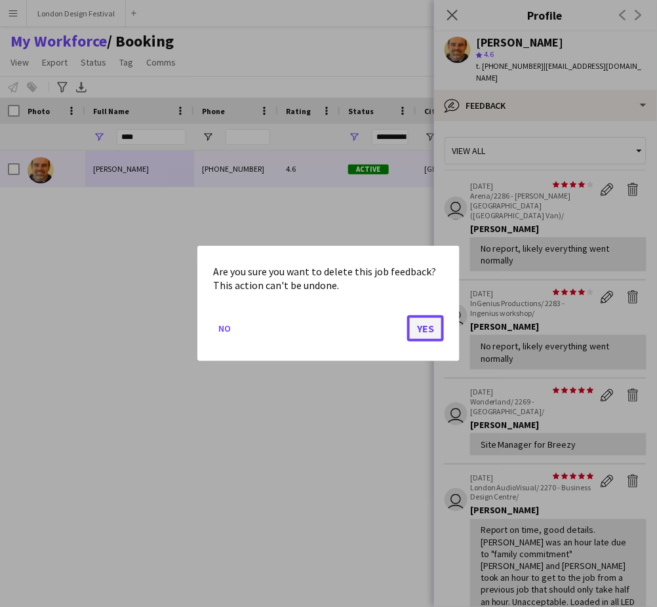
click at [414, 325] on button "Yes" at bounding box center [425, 328] width 37 height 26
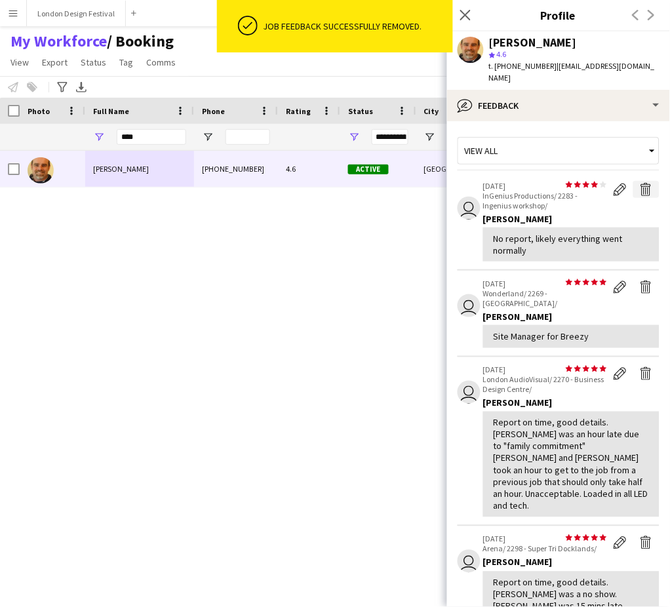
click at [641, 181] on button "Delete feedback" at bounding box center [646, 189] width 26 height 17
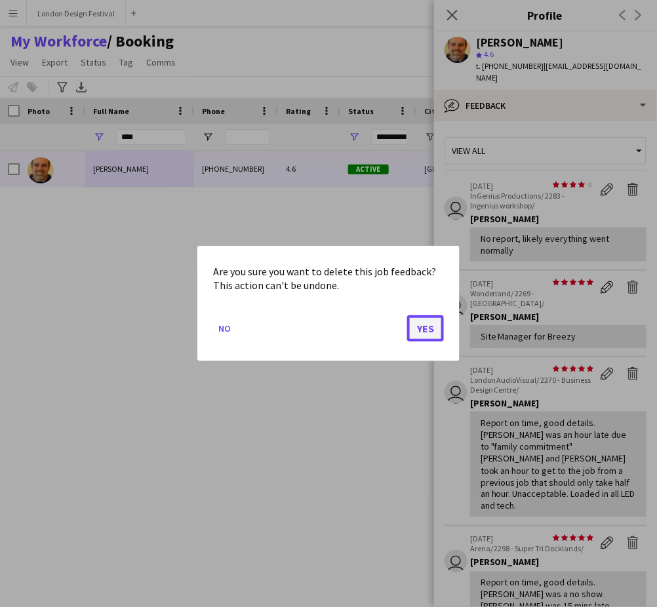
click at [431, 328] on button "Yes" at bounding box center [425, 328] width 37 height 26
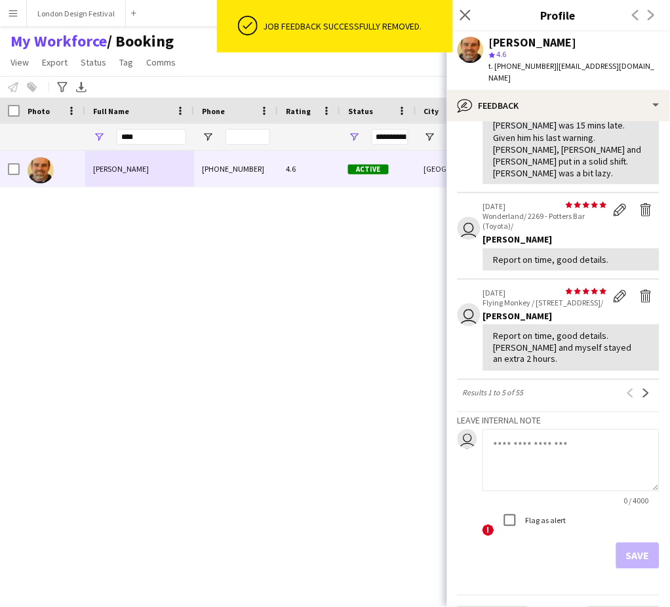
scroll to position [390, 0]
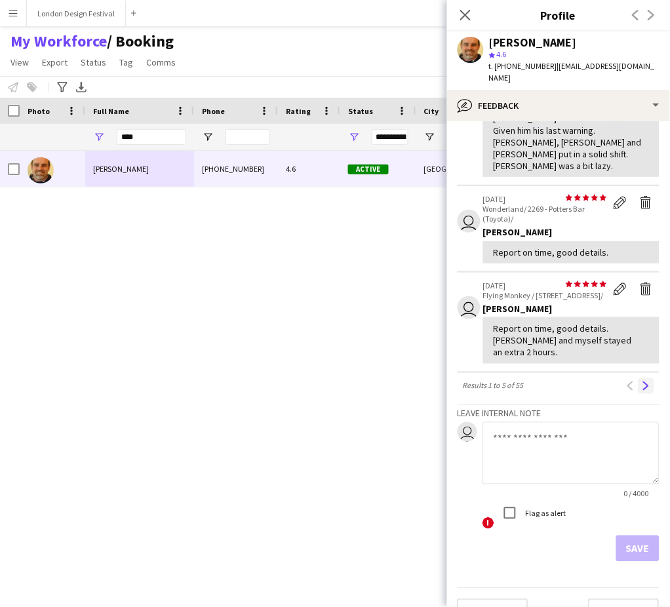
click at [642, 382] on app-icon "Next" at bounding box center [646, 386] width 9 height 9
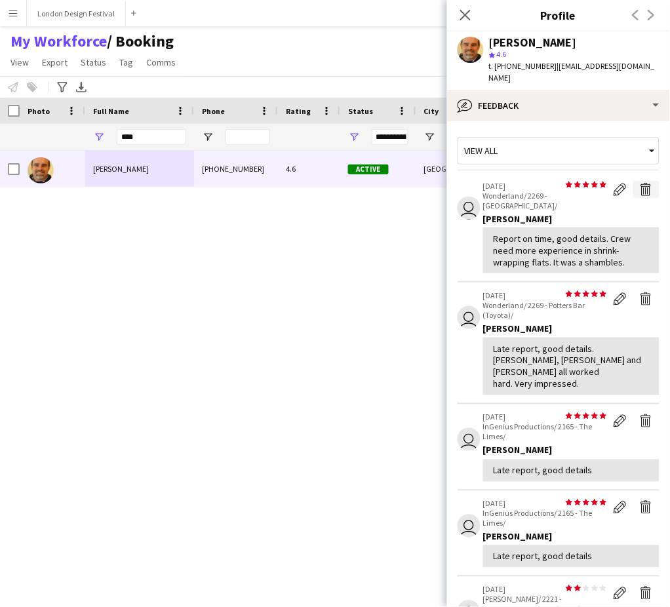
click at [640, 183] on app-icon "Delete feedback" at bounding box center [646, 189] width 13 height 13
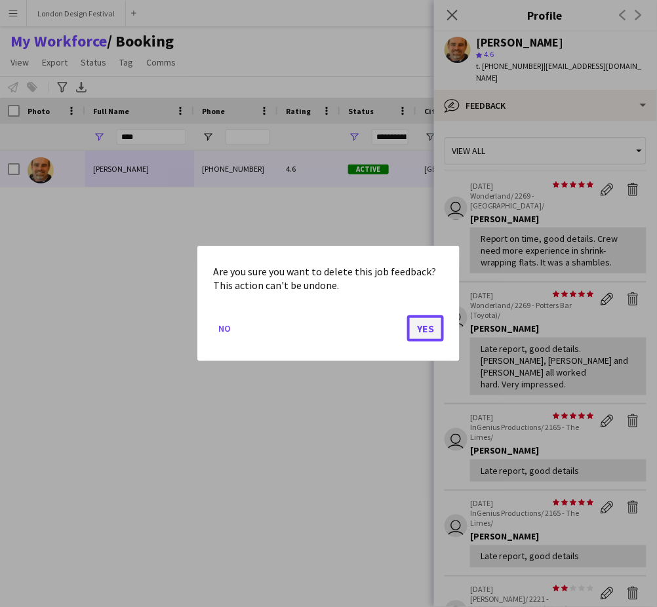
click at [430, 329] on button "Yes" at bounding box center [425, 328] width 37 height 26
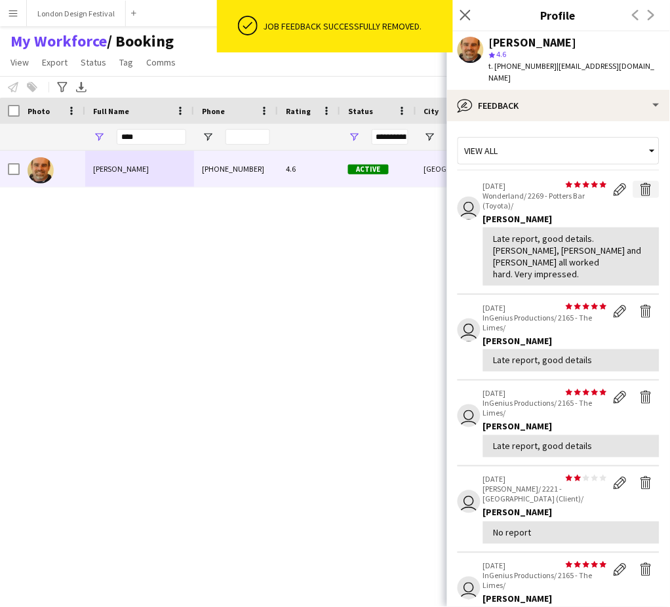
click at [640, 183] on app-icon "Delete feedback" at bounding box center [646, 189] width 13 height 13
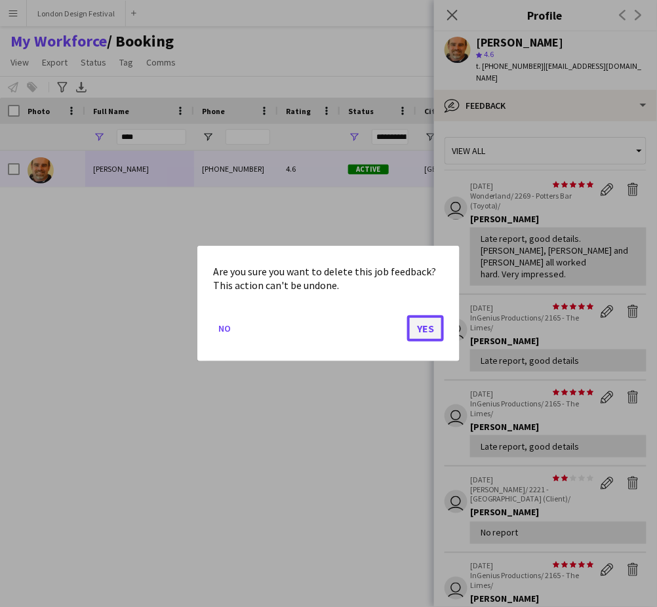
click at [421, 329] on button "Yes" at bounding box center [425, 328] width 37 height 26
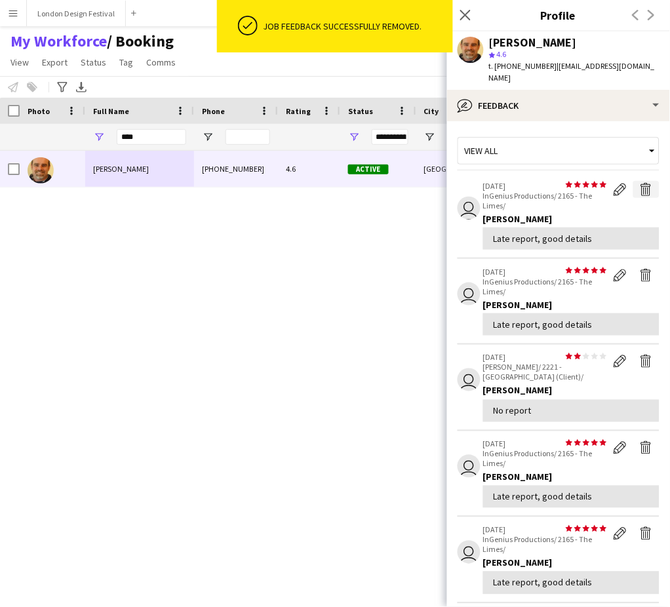
click at [640, 183] on app-icon "Delete feedback" at bounding box center [646, 189] width 13 height 13
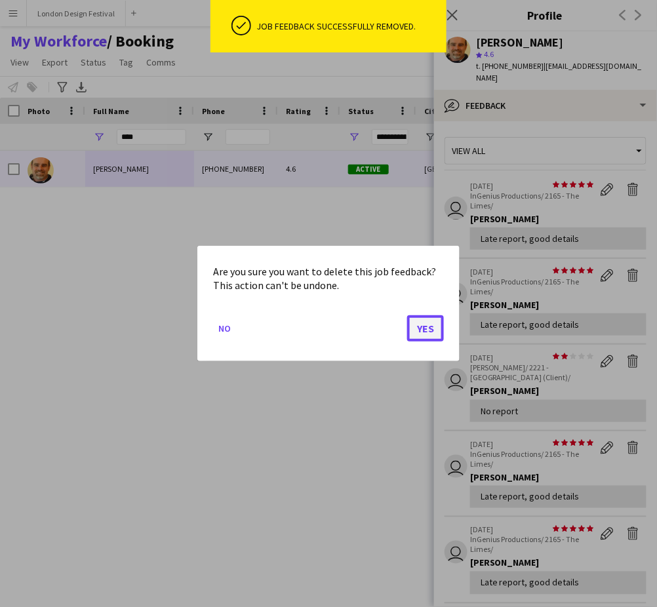
click at [430, 325] on button "Yes" at bounding box center [425, 328] width 37 height 26
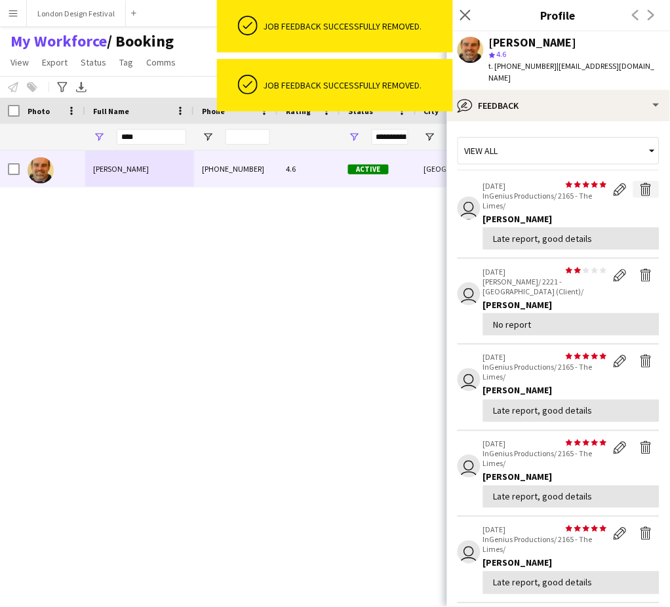
click at [640, 183] on app-icon "Delete feedback" at bounding box center [646, 189] width 13 height 13
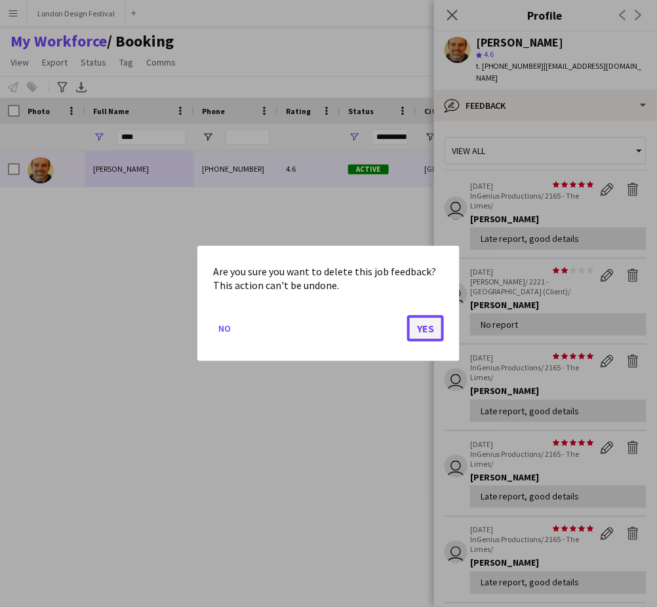
click at [426, 326] on button "Yes" at bounding box center [425, 328] width 37 height 26
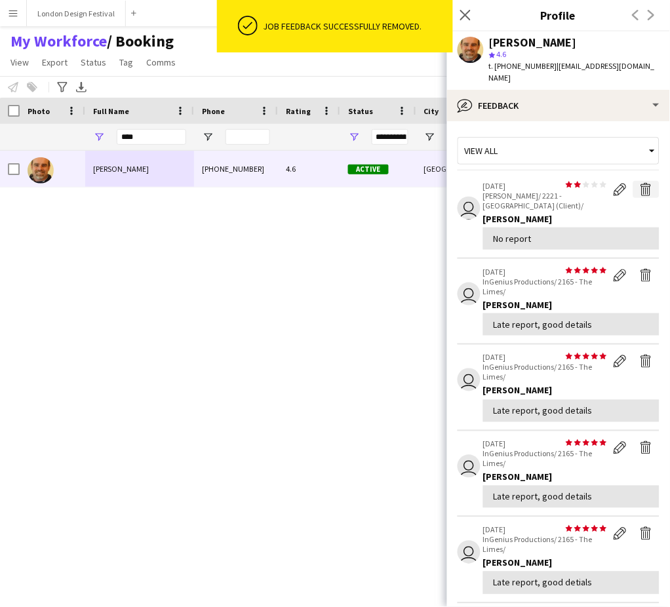
click at [640, 183] on app-icon "Delete feedback" at bounding box center [646, 189] width 13 height 13
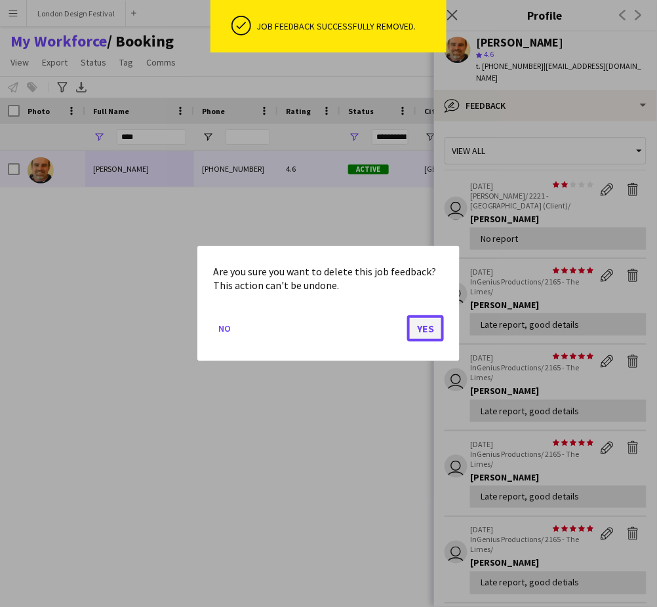
click at [427, 330] on button "Yes" at bounding box center [425, 328] width 37 height 26
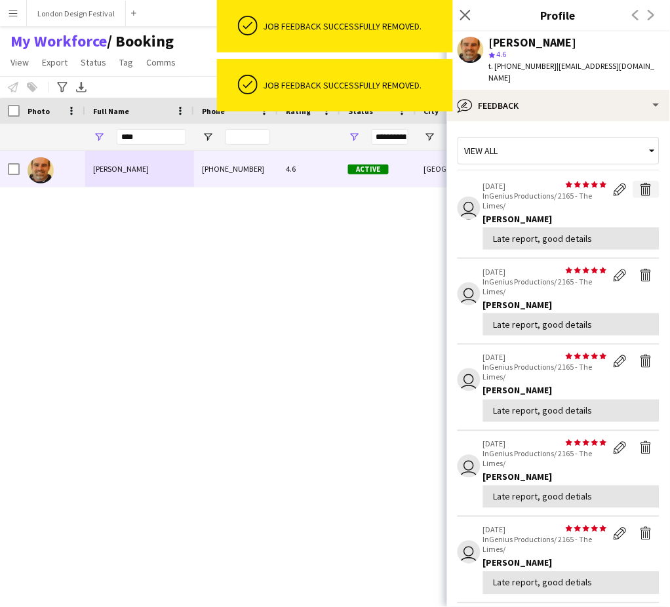
click at [640, 183] on app-icon "Delete feedback" at bounding box center [646, 189] width 13 height 13
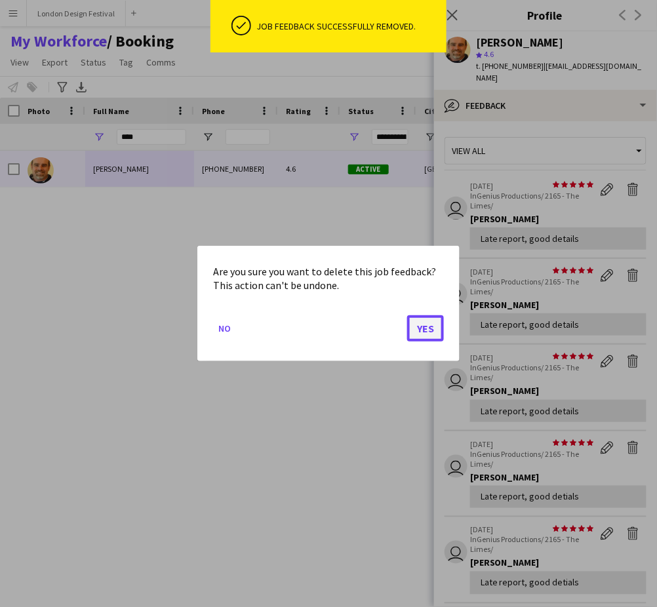
click at [424, 323] on button "Yes" at bounding box center [425, 328] width 37 height 26
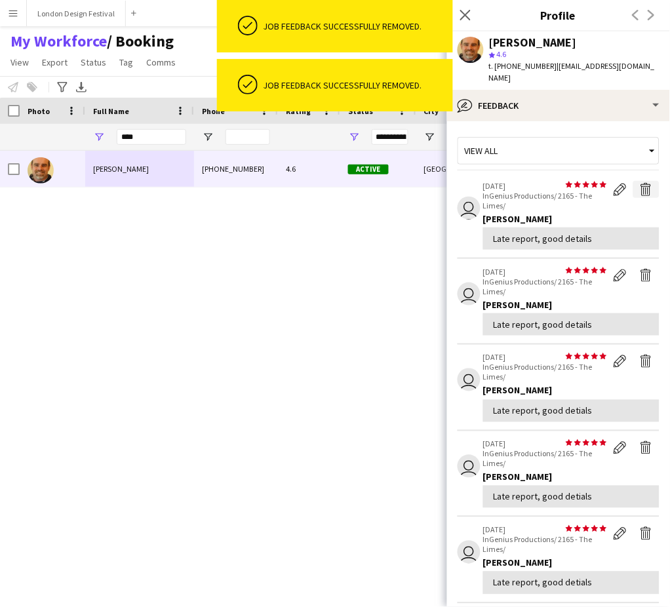
click at [640, 183] on app-icon "Delete feedback" at bounding box center [646, 189] width 13 height 13
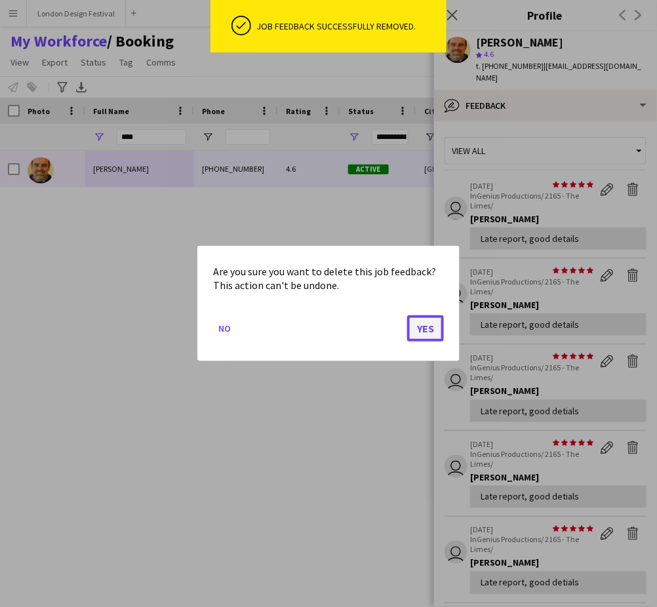
click at [424, 330] on button "Yes" at bounding box center [425, 328] width 37 height 26
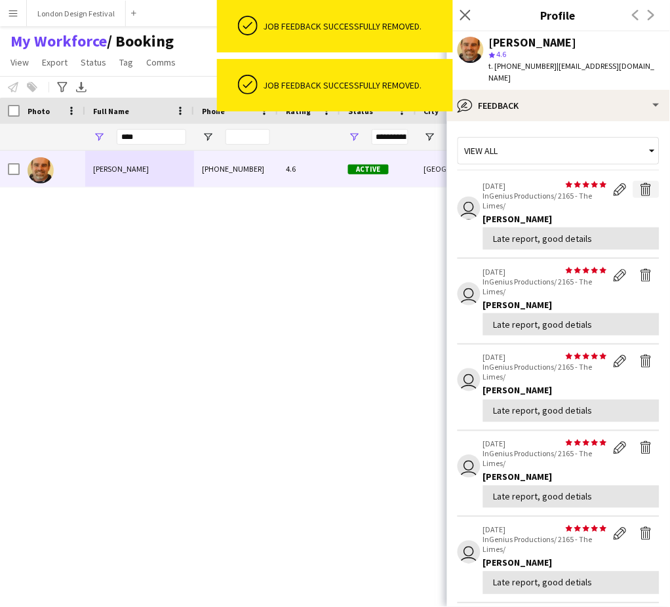
click at [640, 183] on app-icon "Delete feedback" at bounding box center [646, 189] width 13 height 13
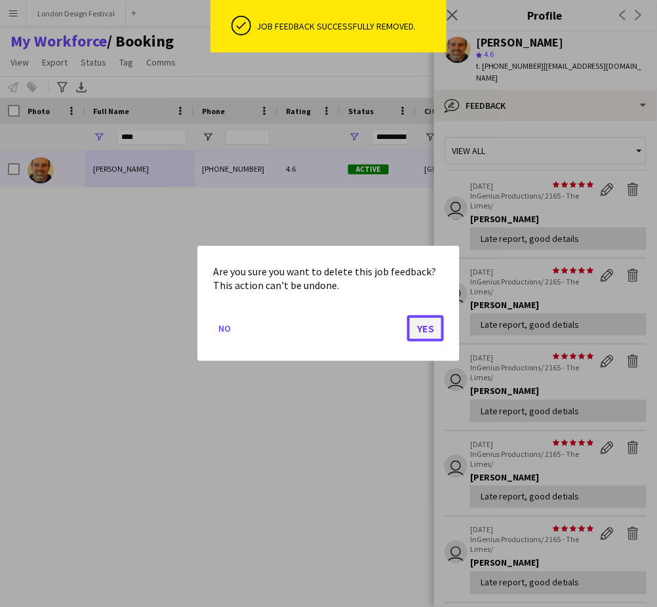
click at [434, 329] on button "Yes" at bounding box center [425, 328] width 37 height 26
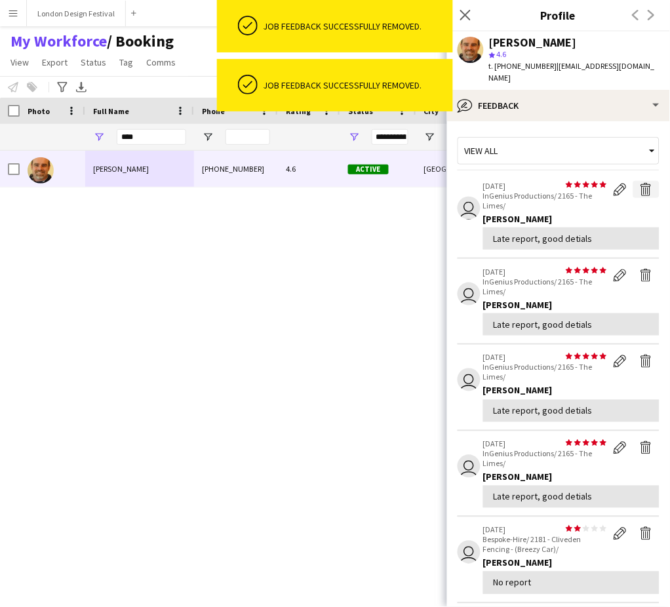
click at [640, 183] on app-icon "Delete feedback" at bounding box center [646, 189] width 13 height 13
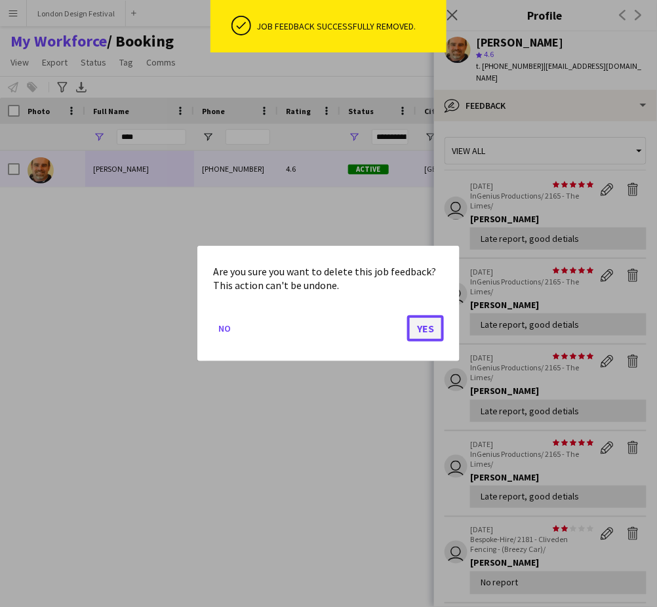
click at [423, 330] on button "Yes" at bounding box center [425, 328] width 37 height 26
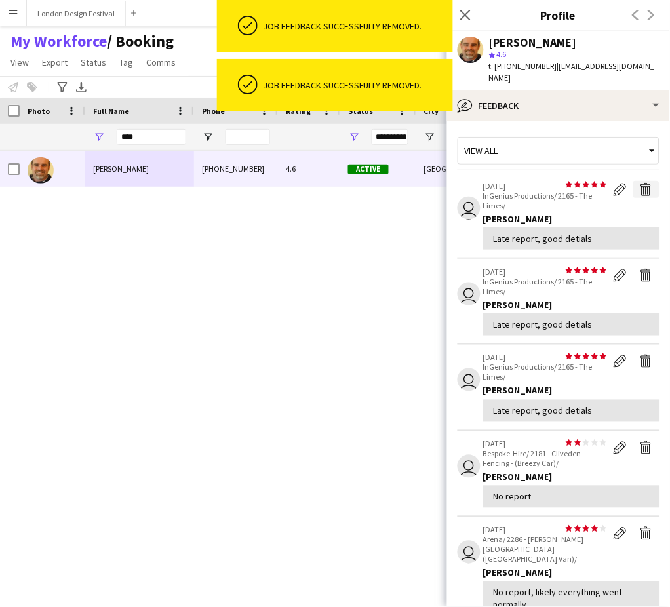
click at [640, 183] on app-icon "Delete feedback" at bounding box center [646, 189] width 13 height 13
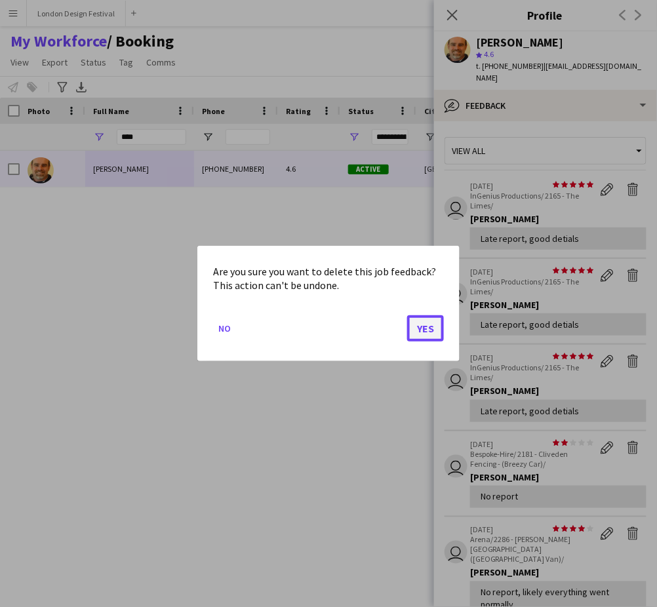
click at [427, 328] on button "Yes" at bounding box center [425, 328] width 37 height 26
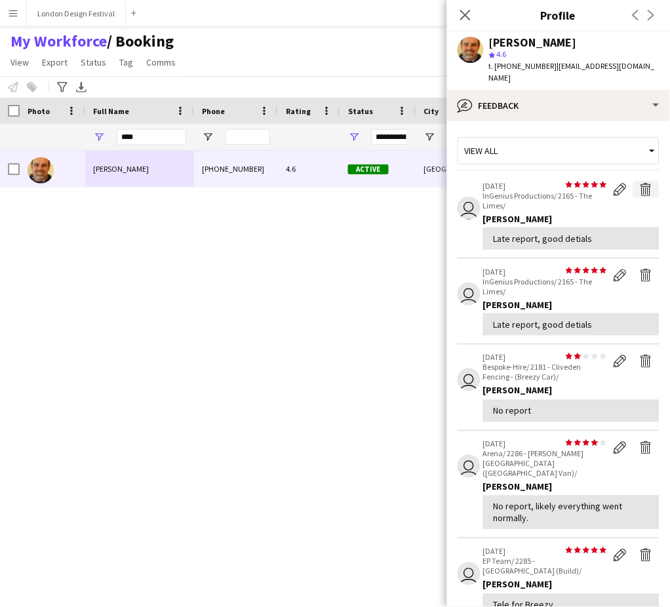
click at [640, 183] on app-icon "Delete feedback" at bounding box center [646, 189] width 13 height 13
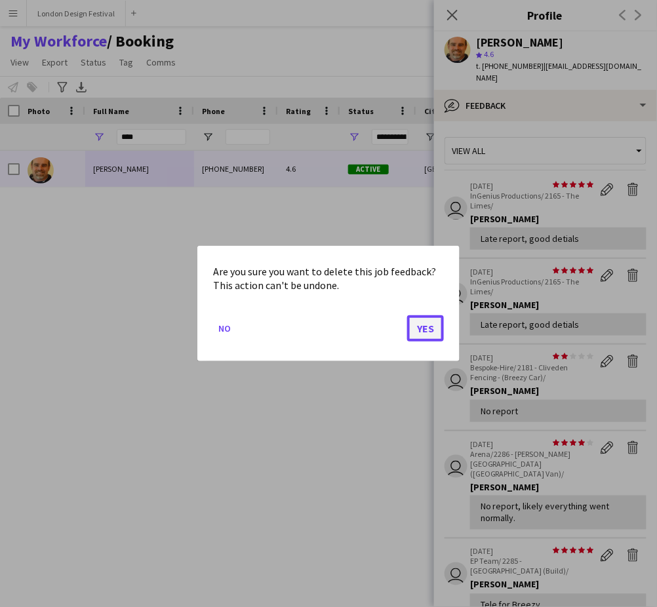
click at [430, 329] on button "Yes" at bounding box center [425, 328] width 37 height 26
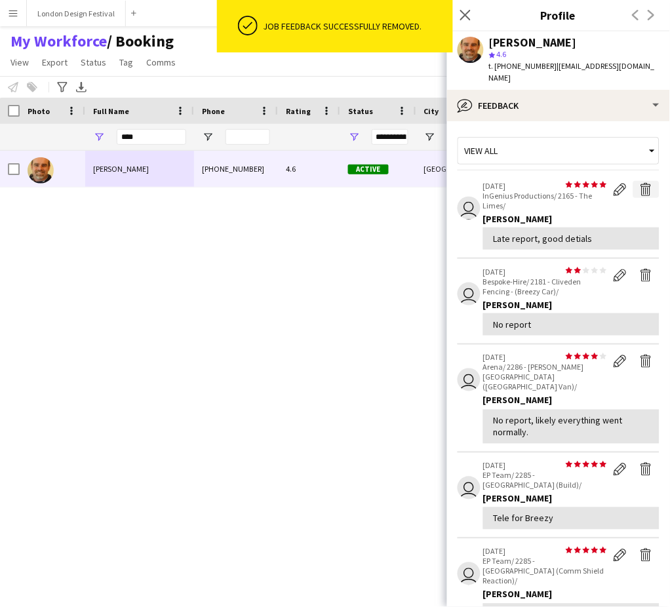
click at [640, 183] on app-icon "Delete feedback" at bounding box center [646, 189] width 13 height 13
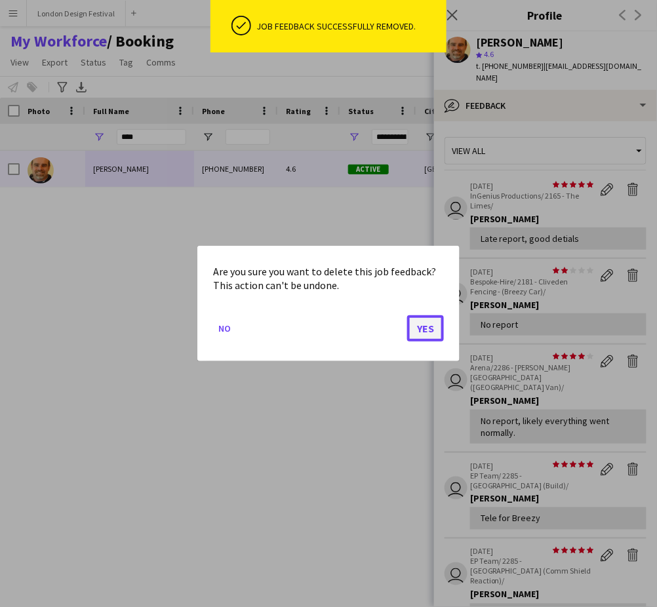
click at [421, 329] on button "Yes" at bounding box center [425, 328] width 37 height 26
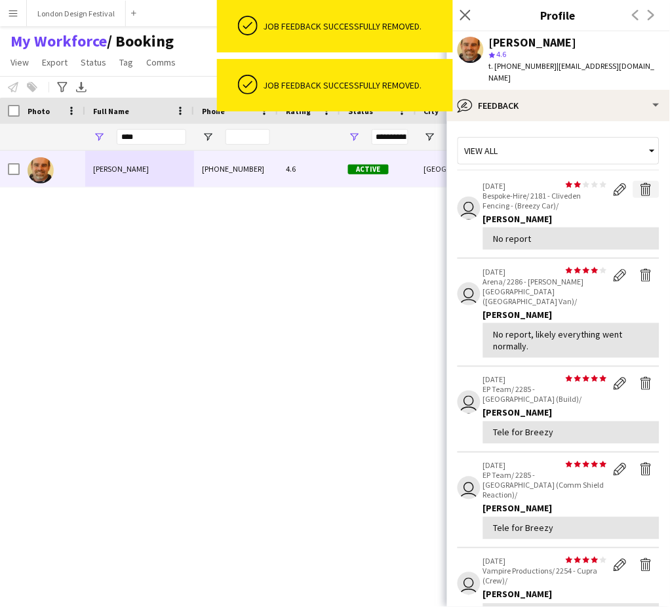
click at [640, 183] on app-icon "Delete feedback" at bounding box center [646, 189] width 13 height 13
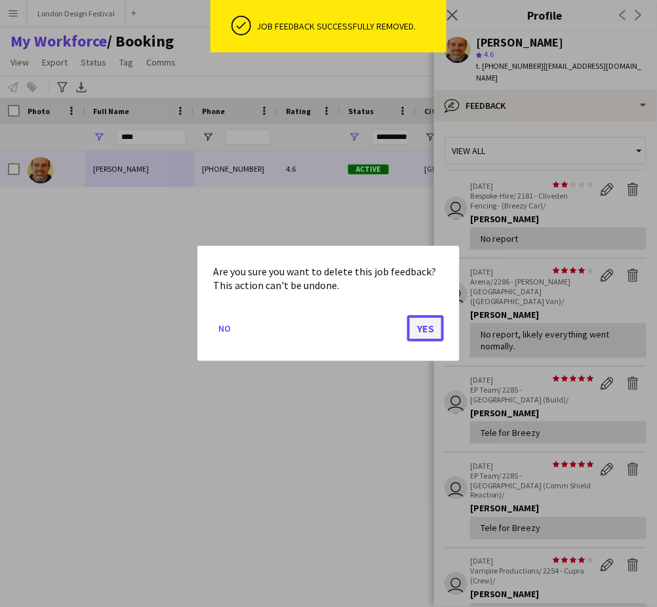
click at [430, 325] on button "Yes" at bounding box center [425, 328] width 37 height 26
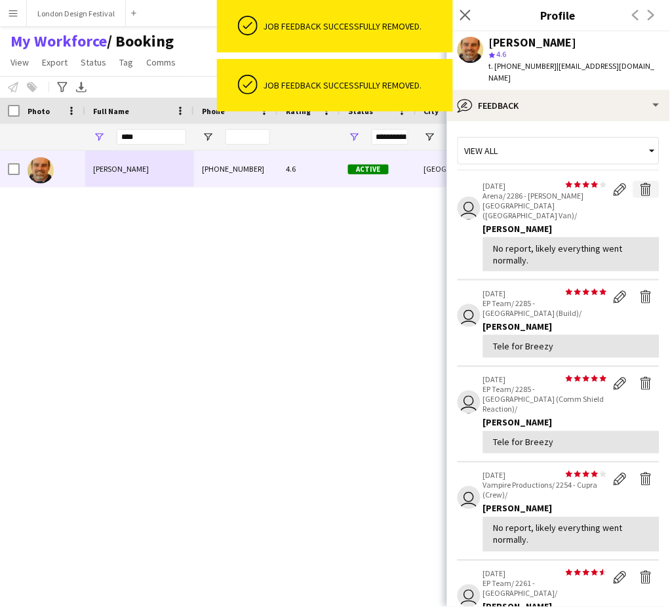
click at [640, 183] on app-icon "Delete feedback" at bounding box center [646, 189] width 13 height 13
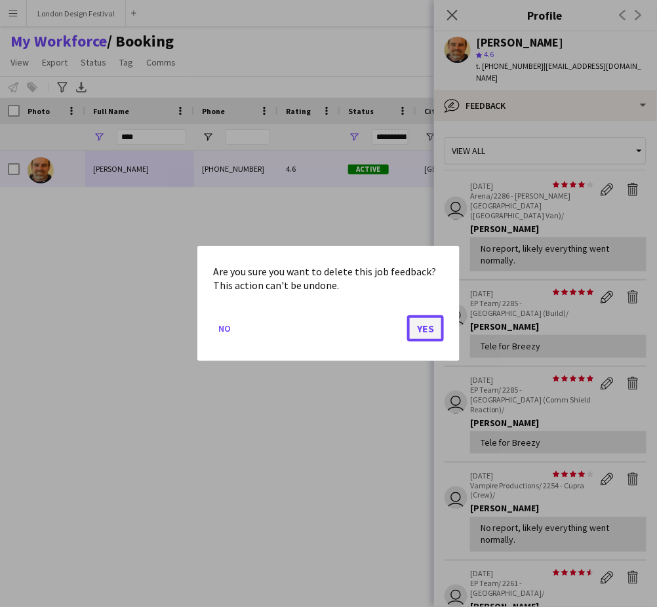
click at [426, 326] on button "Yes" at bounding box center [425, 328] width 37 height 26
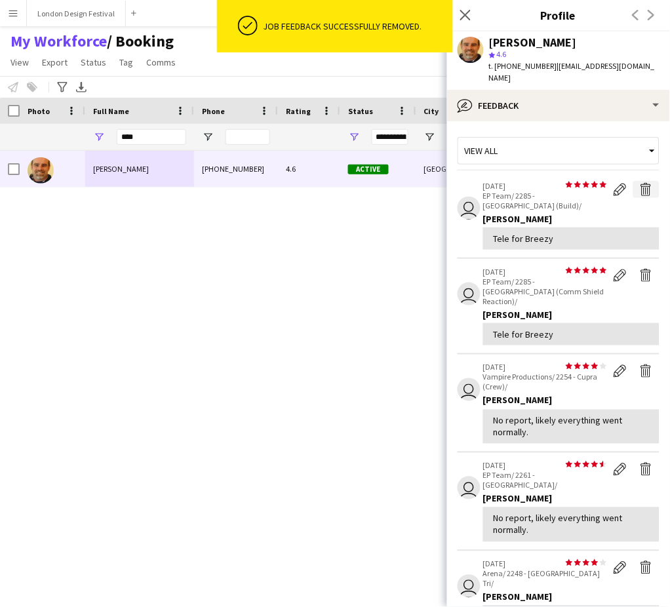
click at [640, 183] on app-icon "Delete feedback" at bounding box center [646, 189] width 13 height 13
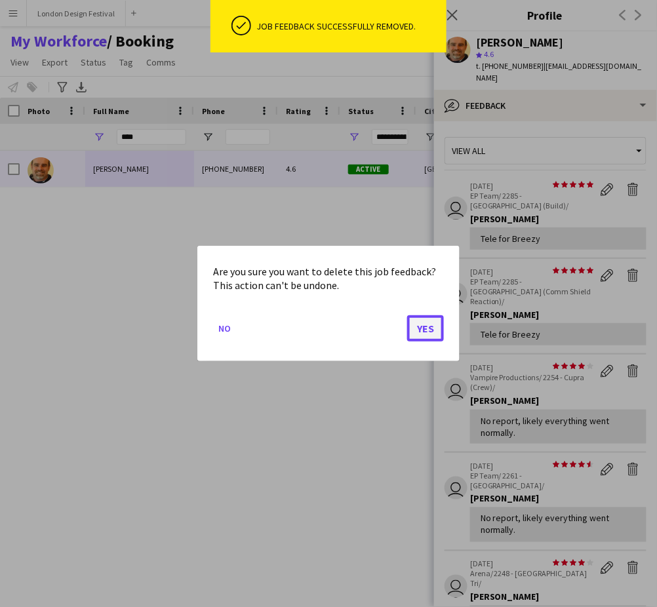
click at [427, 330] on button "Yes" at bounding box center [425, 328] width 37 height 26
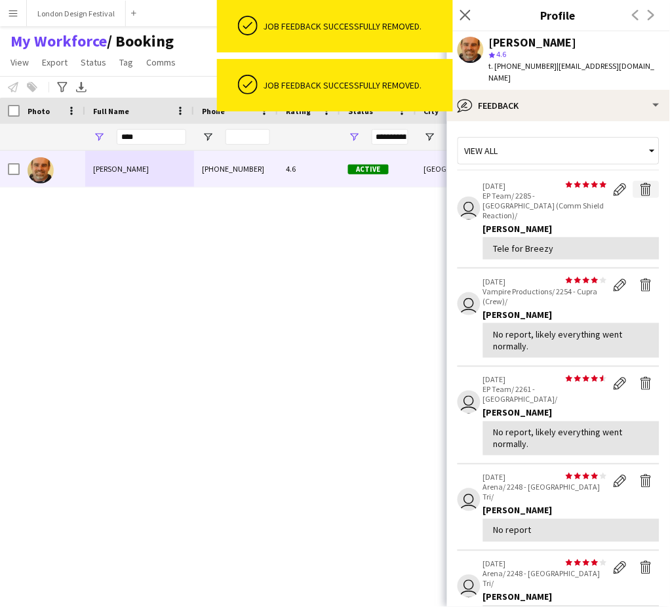
click at [640, 183] on app-icon "Delete feedback" at bounding box center [646, 189] width 13 height 13
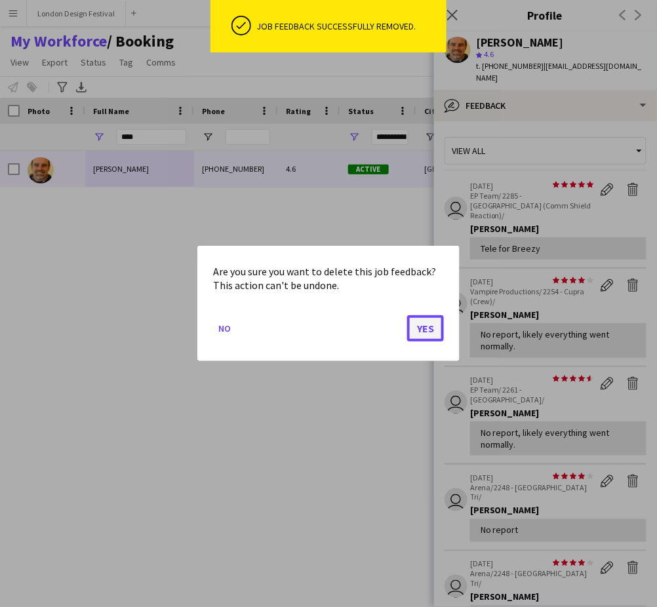
click at [424, 323] on button "Yes" at bounding box center [425, 328] width 37 height 26
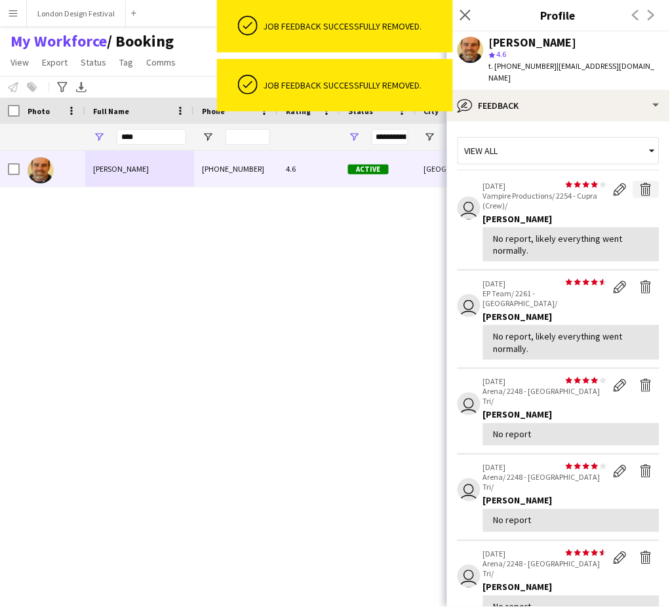
click at [640, 183] on app-icon "Delete feedback" at bounding box center [646, 189] width 13 height 13
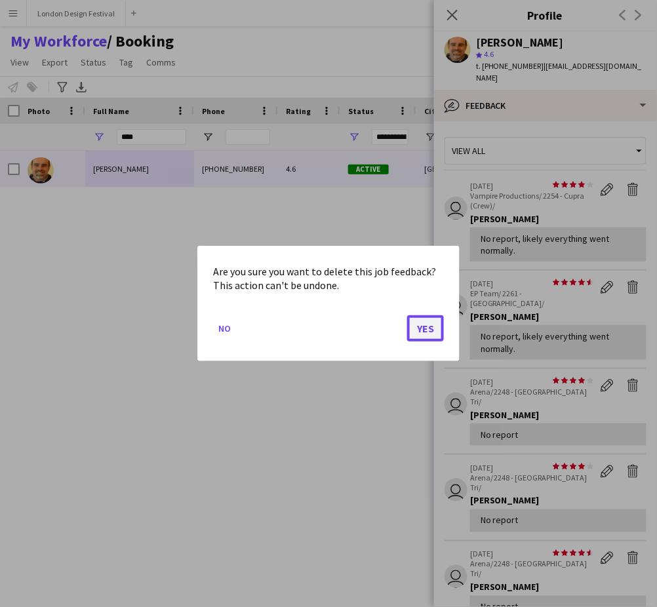
click at [424, 330] on button "Yes" at bounding box center [425, 328] width 37 height 26
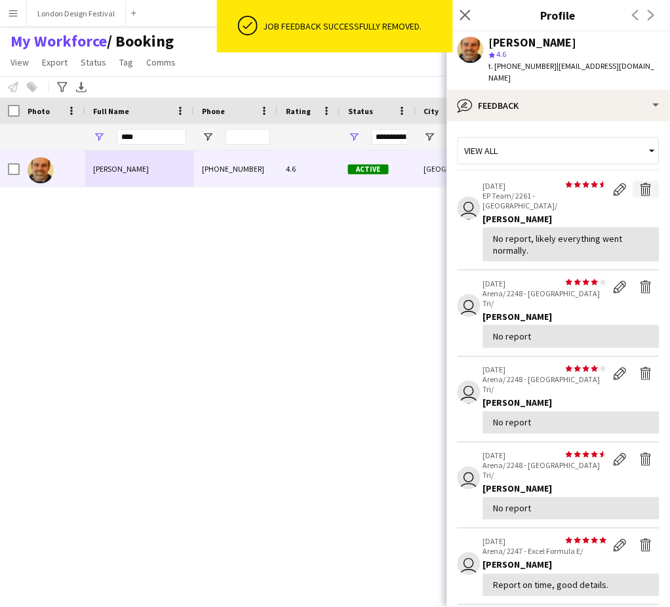
click at [640, 183] on app-icon "Delete feedback" at bounding box center [646, 189] width 13 height 13
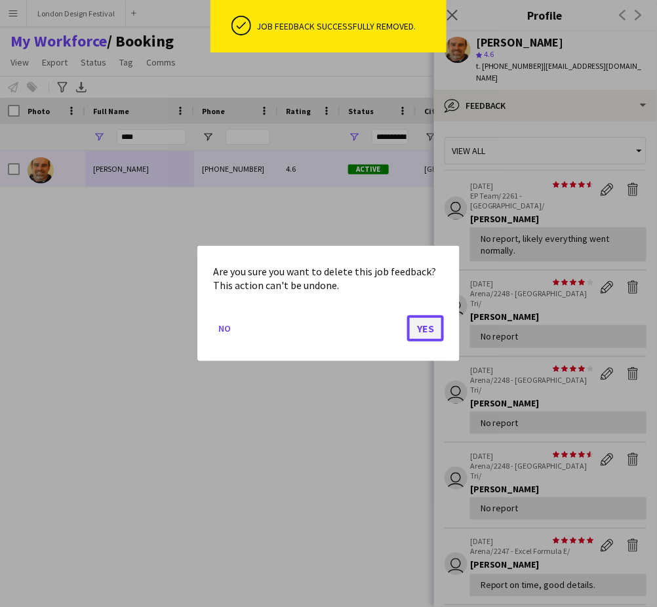
click at [434, 329] on button "Yes" at bounding box center [425, 328] width 37 height 26
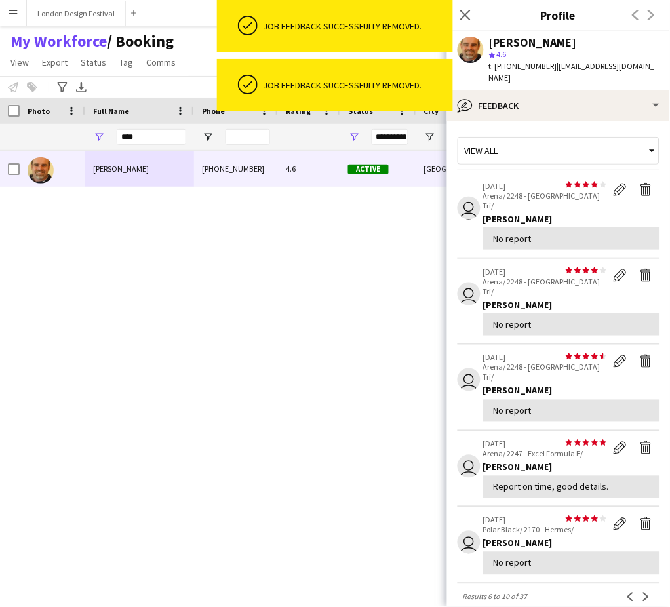
click at [640, 183] on app-icon "Delete feedback" at bounding box center [646, 189] width 13 height 13
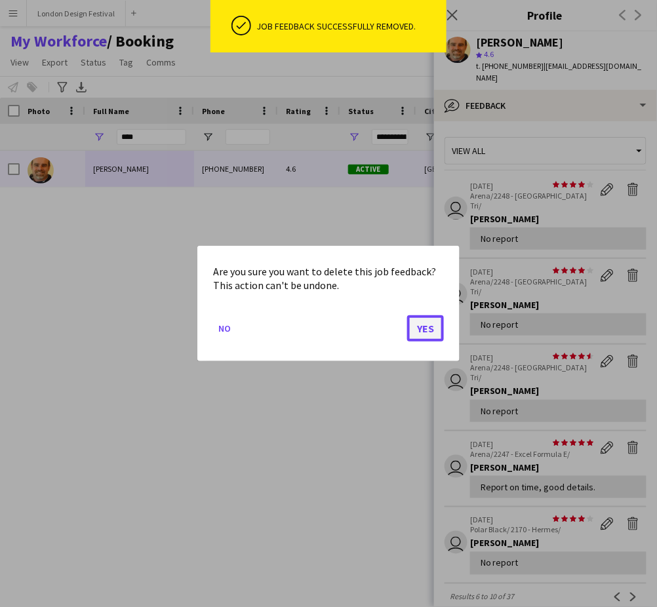
click at [423, 330] on button "Yes" at bounding box center [425, 328] width 37 height 26
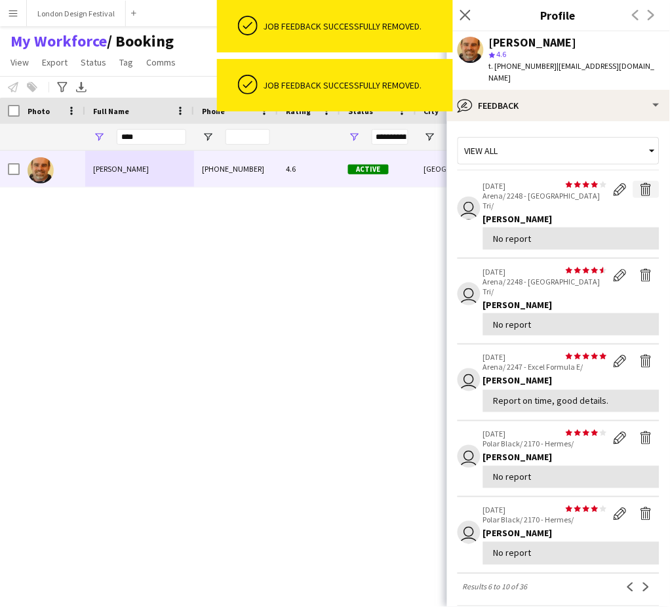
click at [640, 183] on app-icon "Delete feedback" at bounding box center [646, 189] width 13 height 13
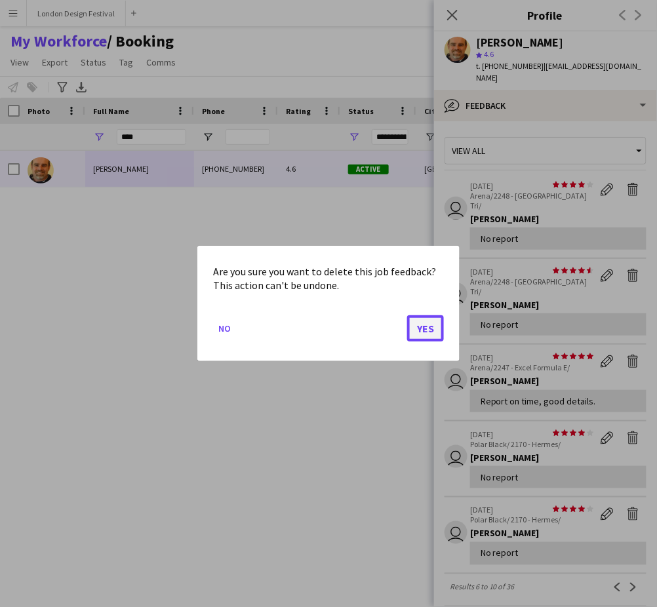
click at [427, 328] on button "Yes" at bounding box center [425, 328] width 37 height 26
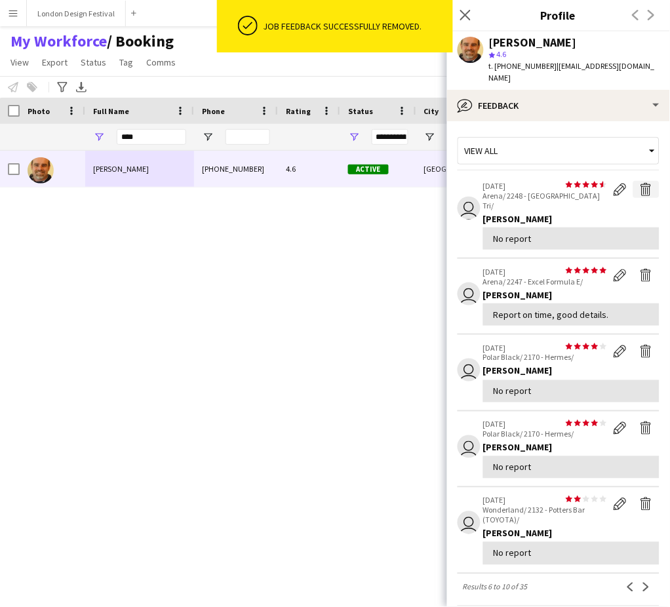
click at [640, 183] on app-icon "Delete feedback" at bounding box center [646, 189] width 13 height 13
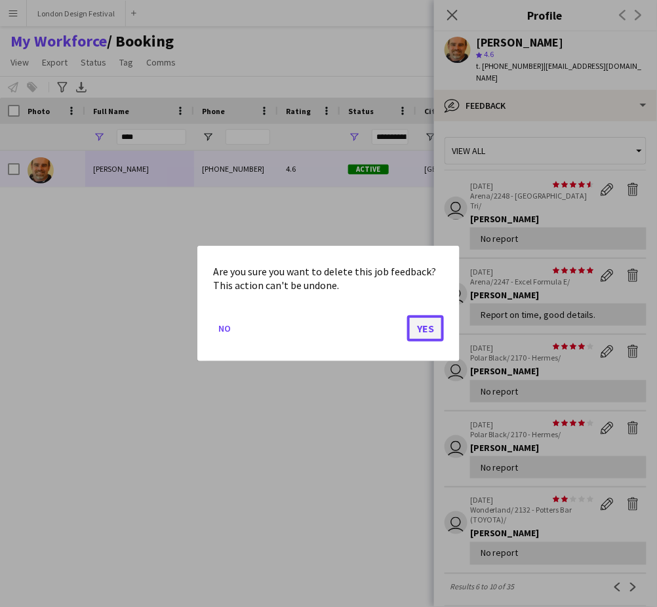
click at [430, 329] on button "Yes" at bounding box center [425, 328] width 37 height 26
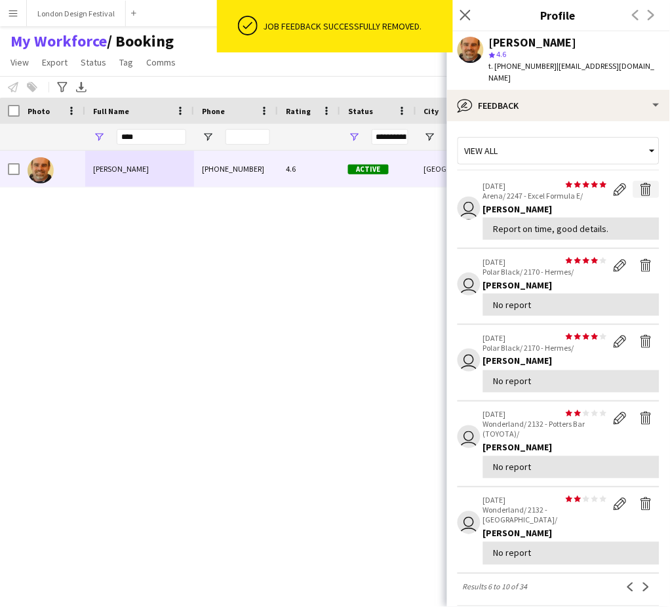
click at [640, 183] on app-icon "Delete feedback" at bounding box center [646, 189] width 13 height 13
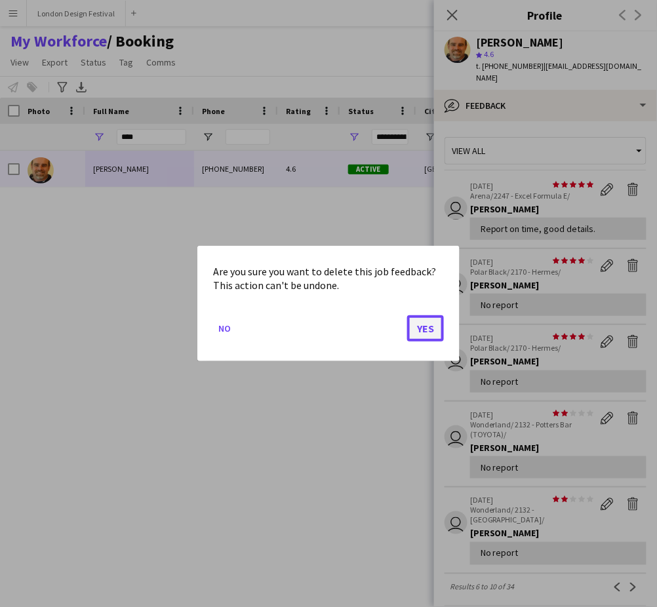
click at [421, 329] on button "Yes" at bounding box center [425, 328] width 37 height 26
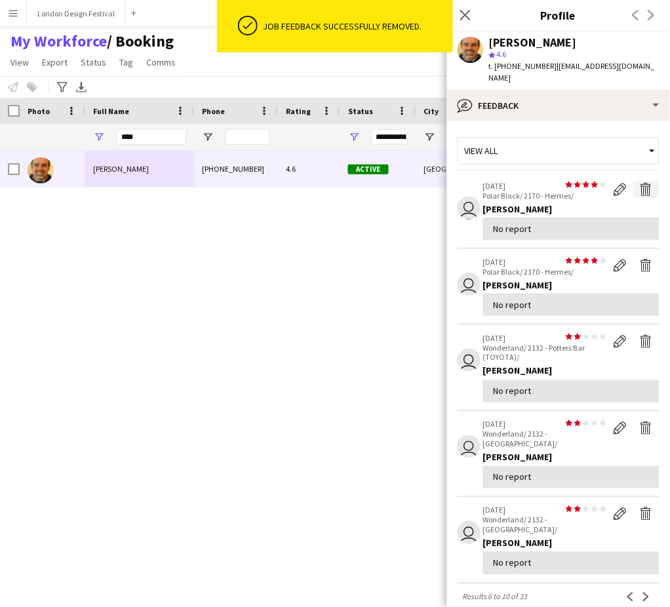
click at [640, 183] on app-icon "Delete feedback" at bounding box center [646, 189] width 13 height 13
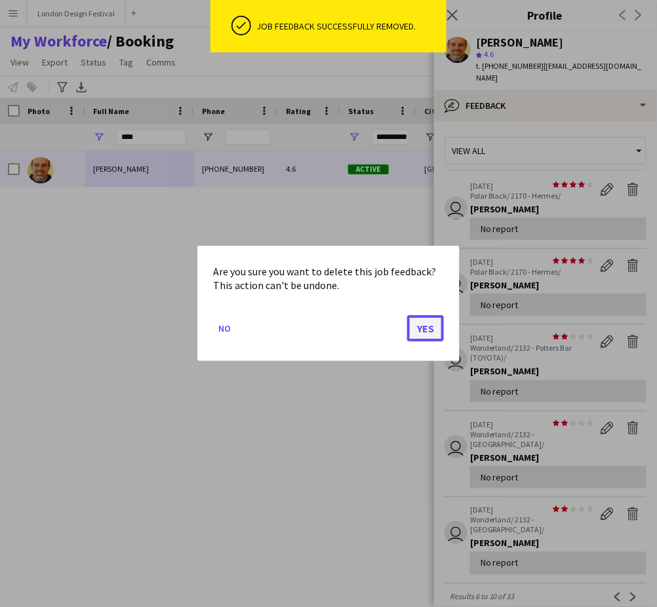
click at [430, 325] on button "Yes" at bounding box center [425, 328] width 37 height 26
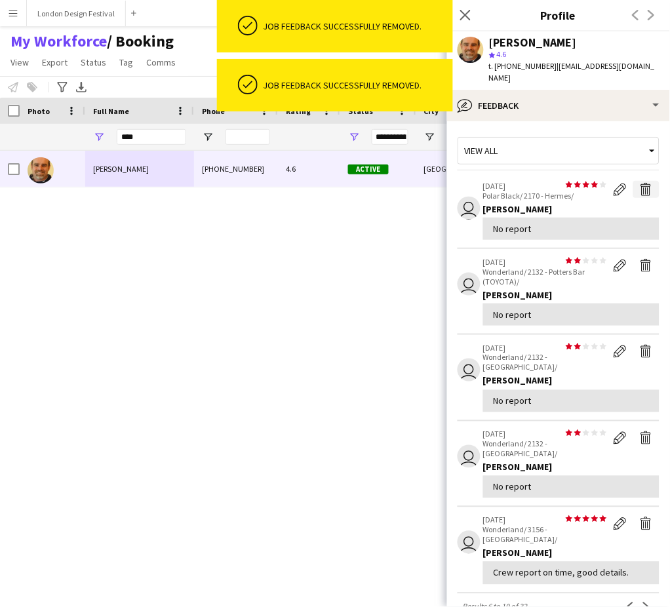
click at [640, 183] on app-icon "Delete feedback" at bounding box center [646, 189] width 13 height 13
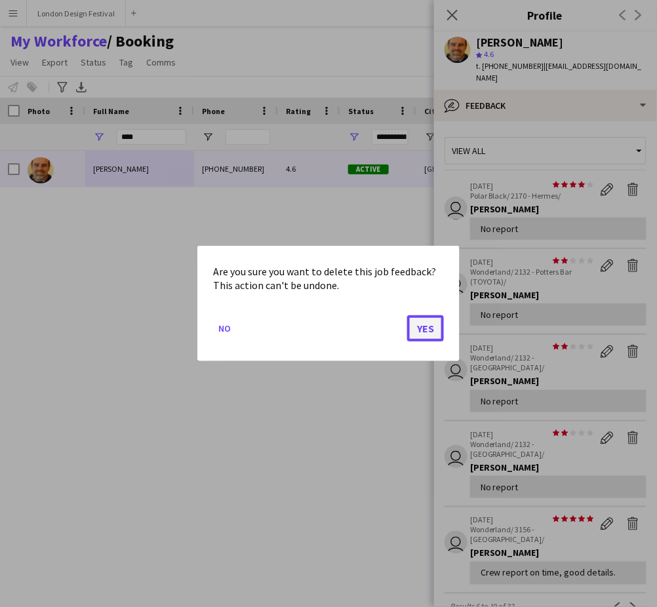
click at [426, 326] on button "Yes" at bounding box center [425, 328] width 37 height 26
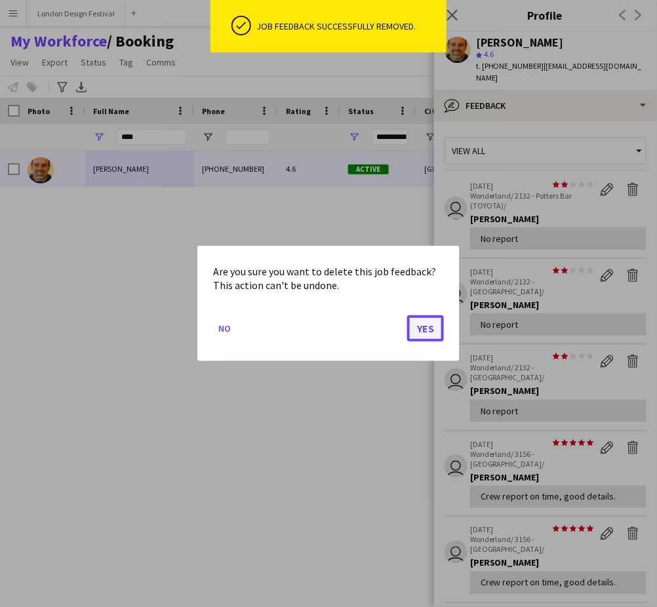
click at [427, 330] on button "Yes" at bounding box center [425, 328] width 37 height 26
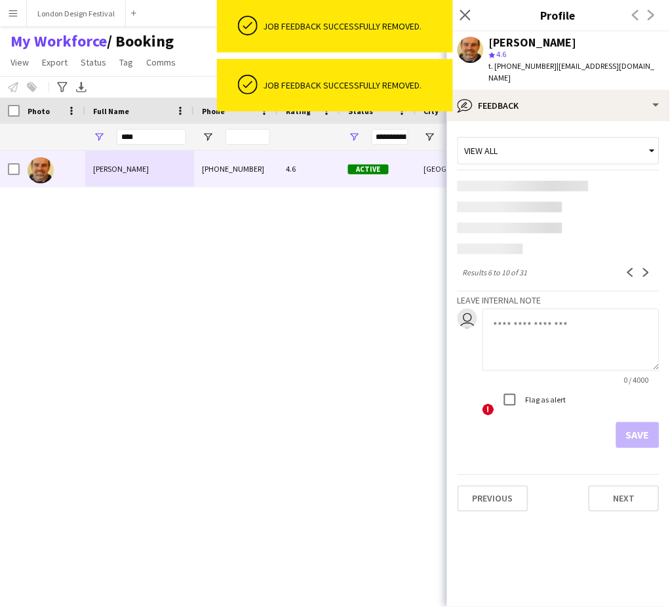
click at [631, 181] on app-content-placeholder at bounding box center [559, 186] width 202 height 10
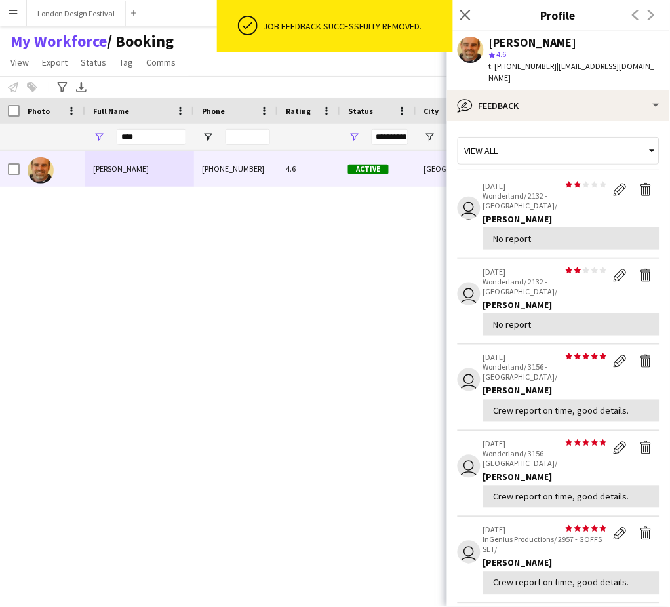
click at [424, 323] on div "Shane King +447709295702 4.6 Active London 23-10-2019 1 day 68 beepking@gmail.c…" at bounding box center [311, 361] width 623 height 420
click at [640, 183] on app-icon "Delete feedback" at bounding box center [646, 189] width 13 height 13
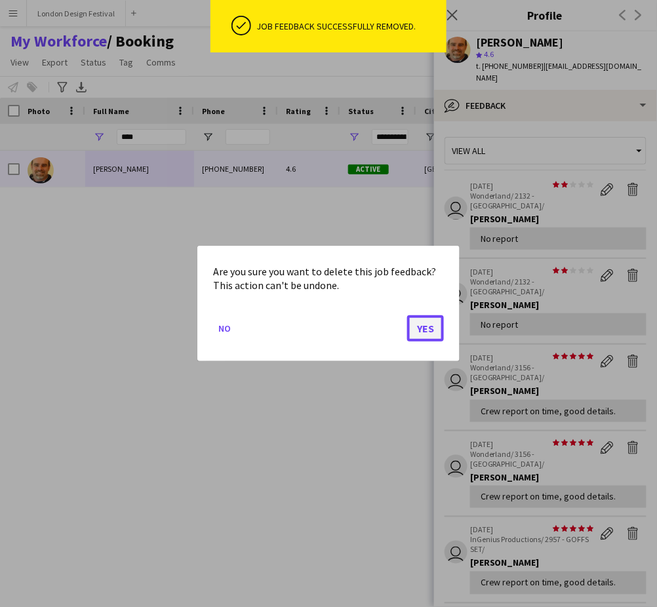
click at [424, 330] on button "Yes" at bounding box center [425, 328] width 37 height 26
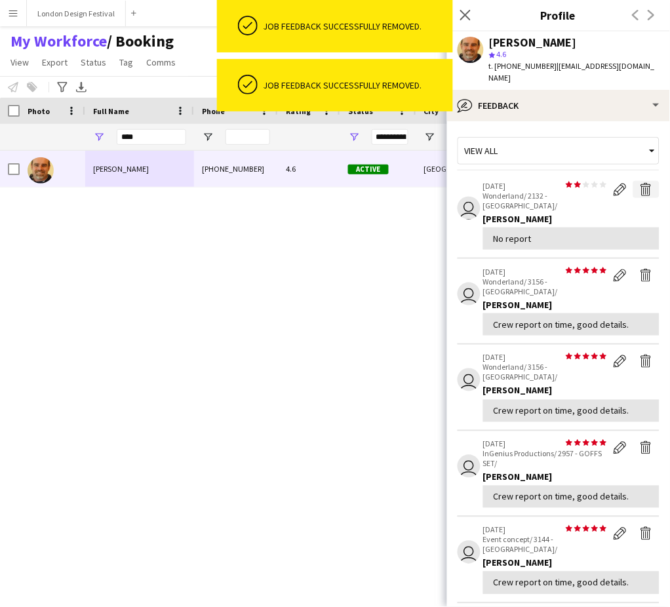
click at [640, 183] on app-icon "Delete feedback" at bounding box center [646, 189] width 13 height 13
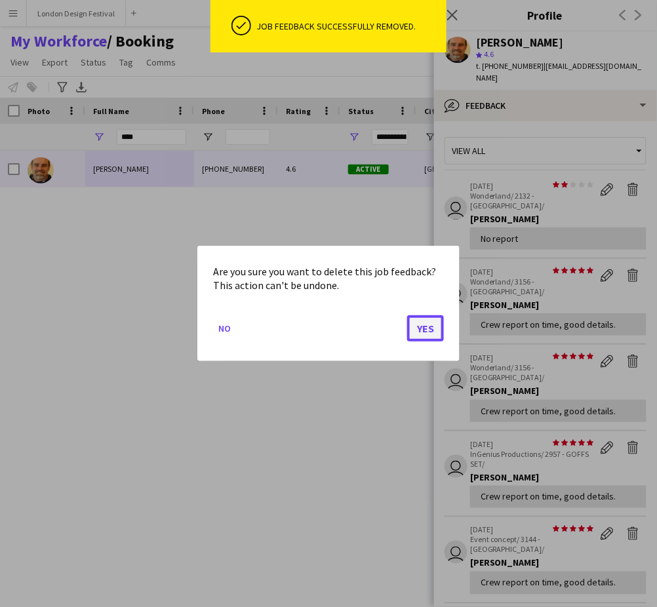
click at [434, 329] on button "Yes" at bounding box center [425, 328] width 37 height 26
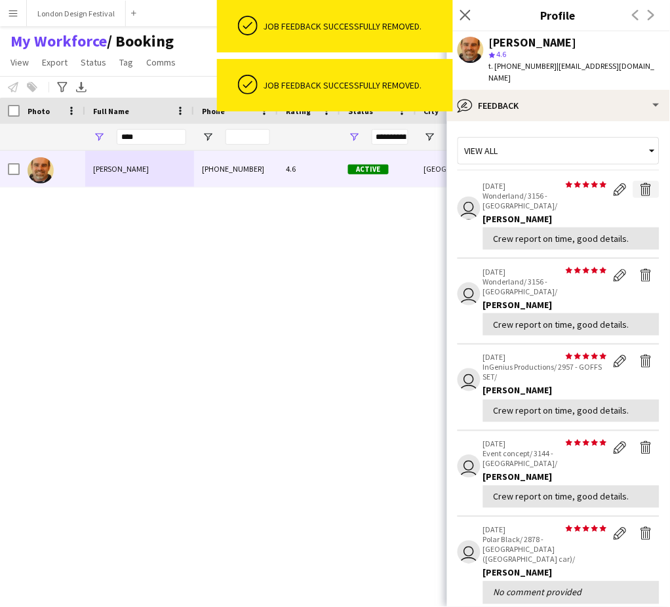
click at [640, 183] on app-icon "Delete feedback" at bounding box center [646, 189] width 13 height 13
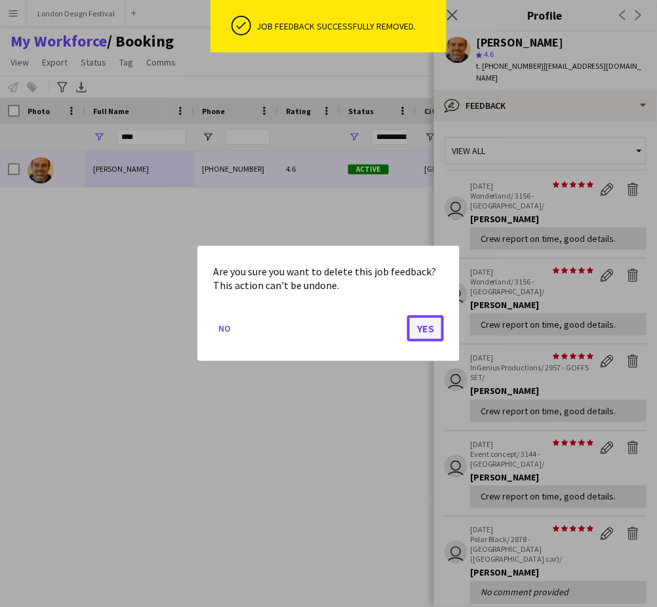
click at [423, 330] on button "Yes" at bounding box center [425, 328] width 37 height 26
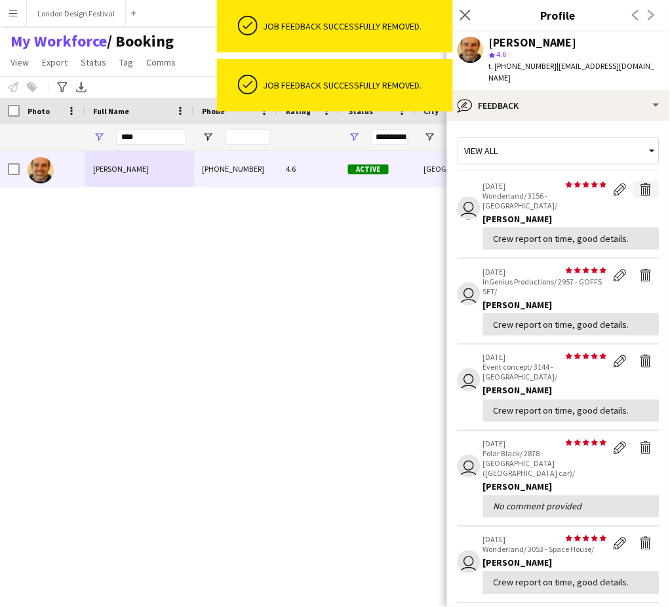
click at [640, 183] on app-icon "Delete feedback" at bounding box center [646, 189] width 13 height 13
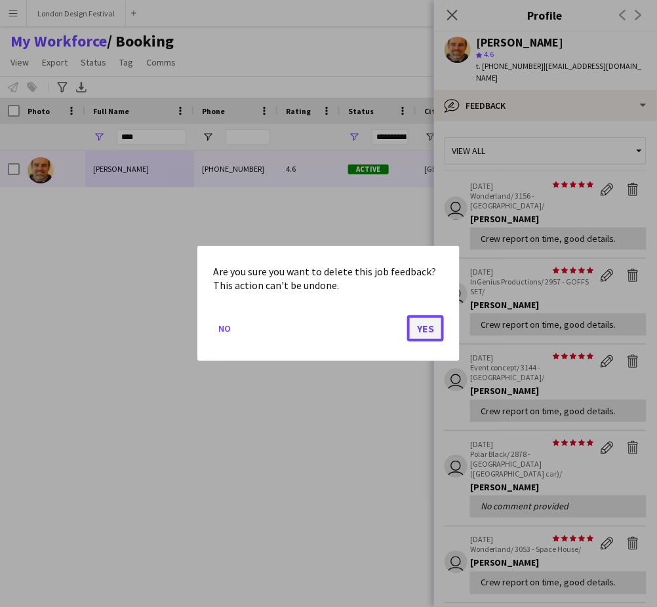
click at [427, 328] on button "Yes" at bounding box center [425, 328] width 37 height 26
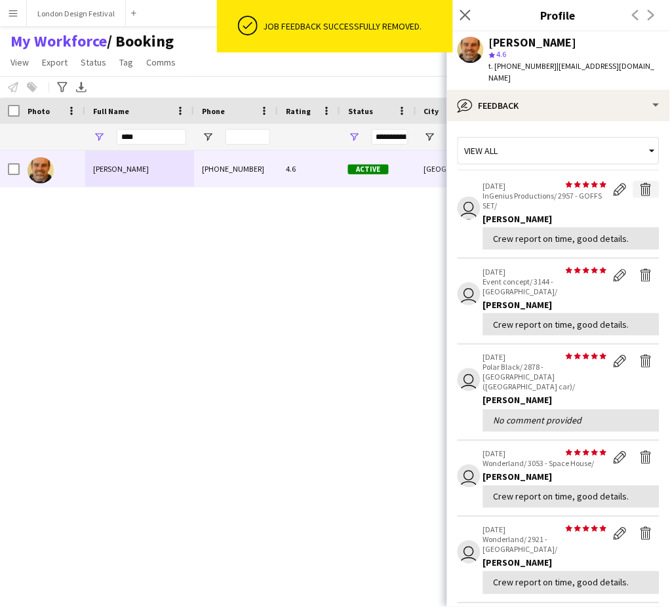
click at [640, 183] on app-icon "Delete feedback" at bounding box center [646, 189] width 13 height 13
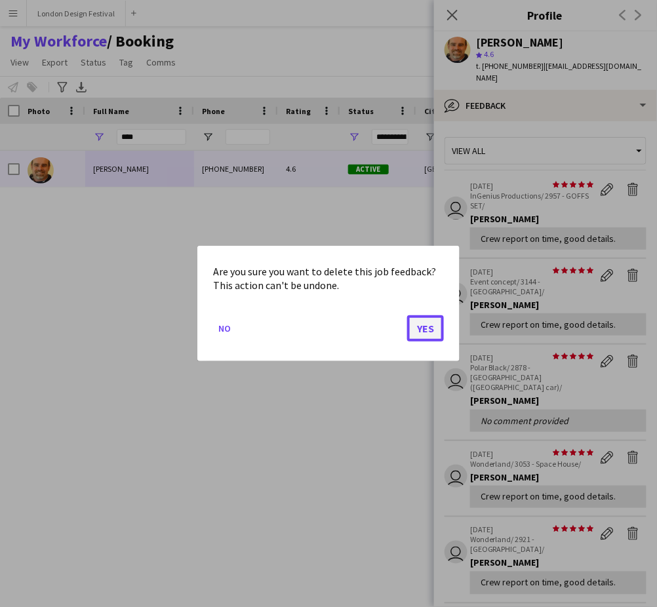
click at [430, 329] on button "Yes" at bounding box center [425, 328] width 37 height 26
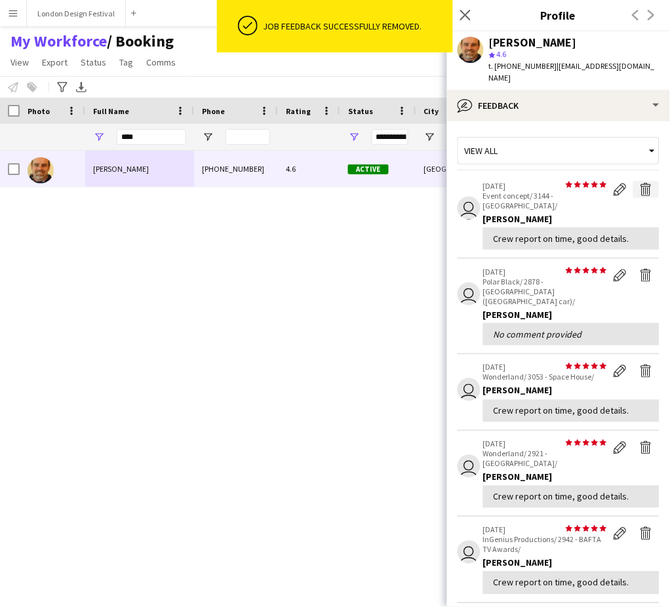
click at [640, 183] on app-icon "Delete feedback" at bounding box center [646, 189] width 13 height 13
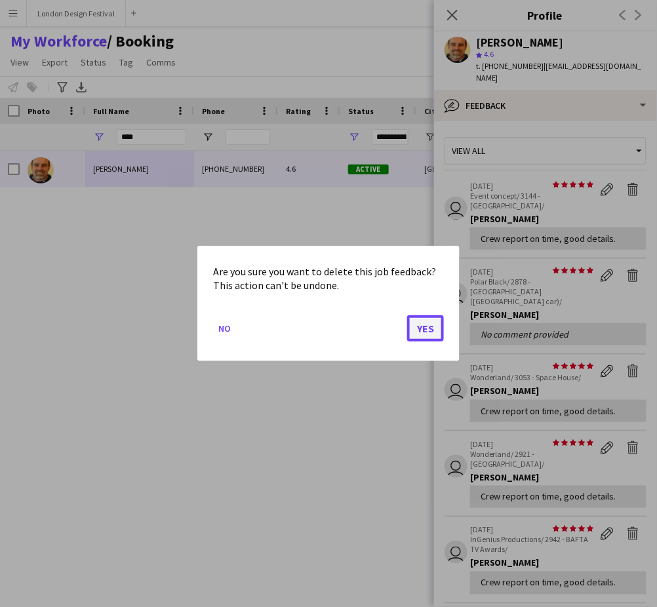
click at [421, 329] on button "Yes" at bounding box center [425, 328] width 37 height 26
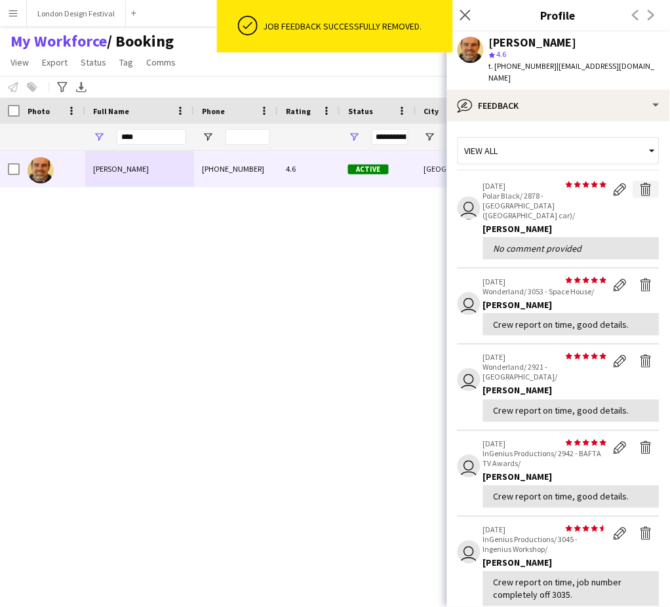
click at [640, 183] on app-icon "Delete feedback" at bounding box center [646, 189] width 13 height 13
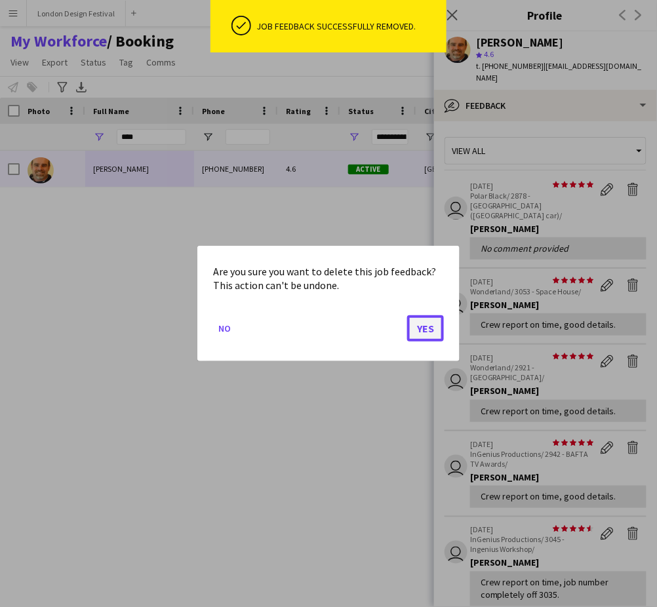
click at [430, 325] on button "Yes" at bounding box center [425, 328] width 37 height 26
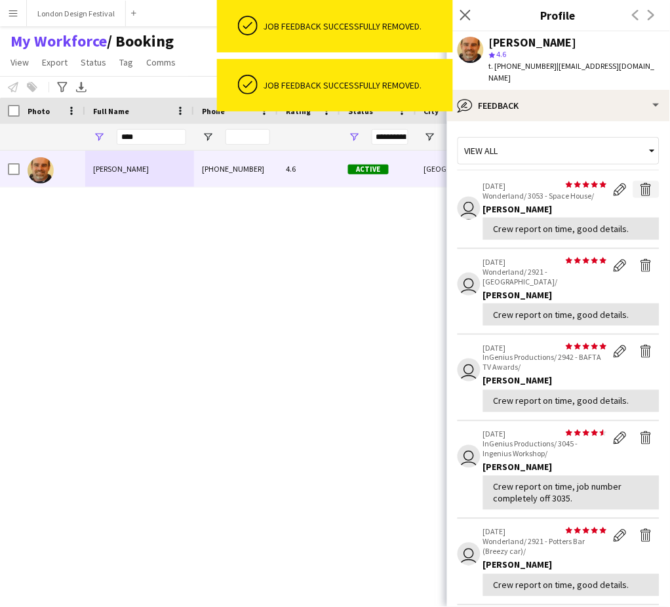
click at [640, 183] on app-icon "Delete feedback" at bounding box center [646, 189] width 13 height 13
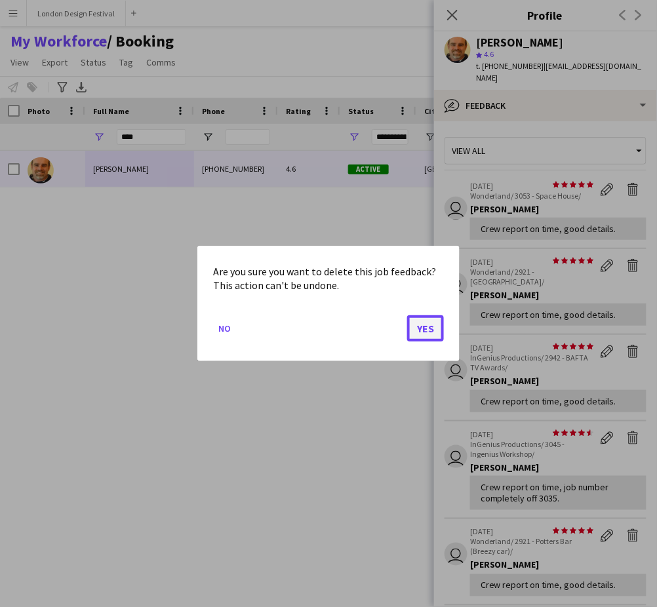
click at [426, 326] on button "Yes" at bounding box center [425, 328] width 37 height 26
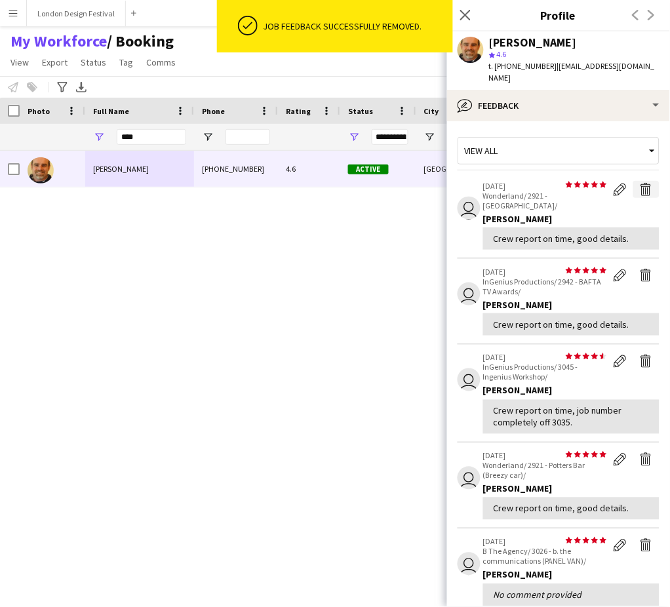
click at [640, 183] on app-icon "Delete feedback" at bounding box center [646, 189] width 13 height 13
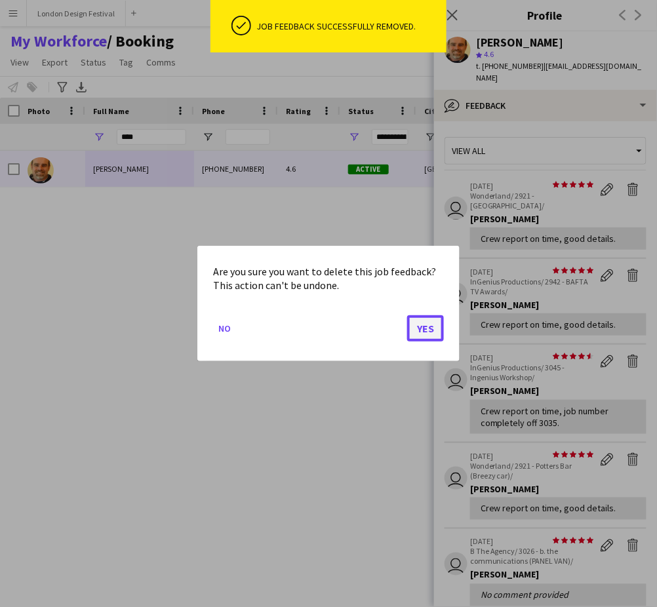
click at [427, 330] on button "Yes" at bounding box center [425, 328] width 37 height 26
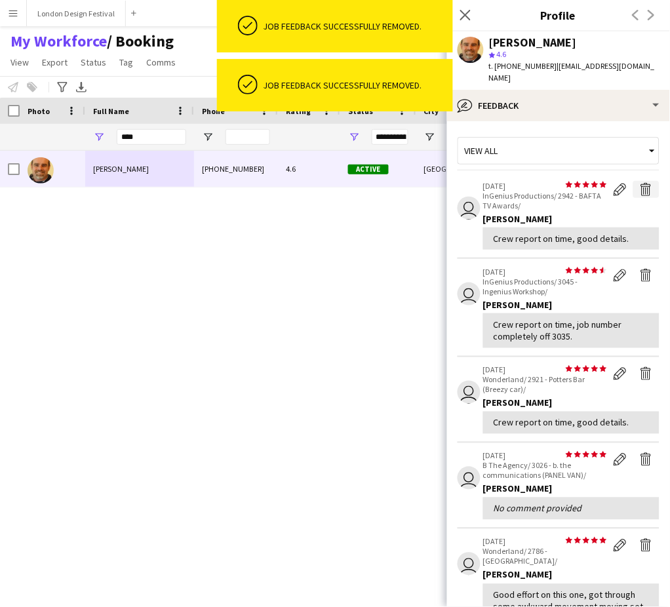
click at [640, 183] on app-icon "Delete feedback" at bounding box center [646, 189] width 13 height 13
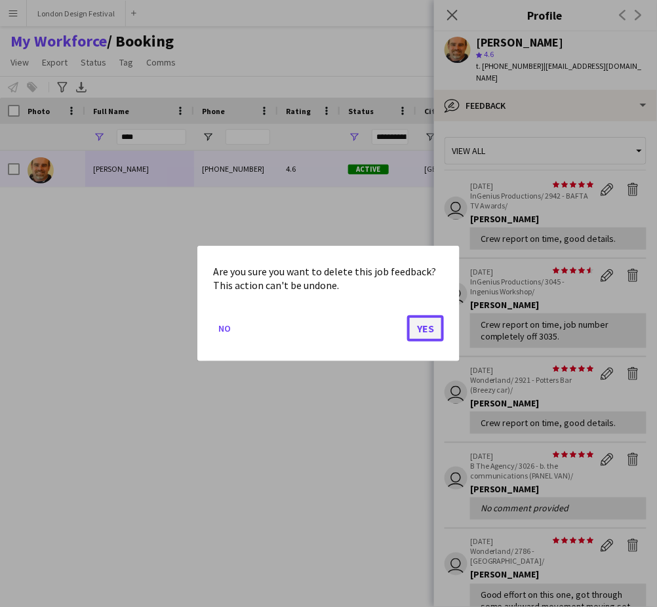
click at [424, 323] on button "Yes" at bounding box center [425, 328] width 37 height 26
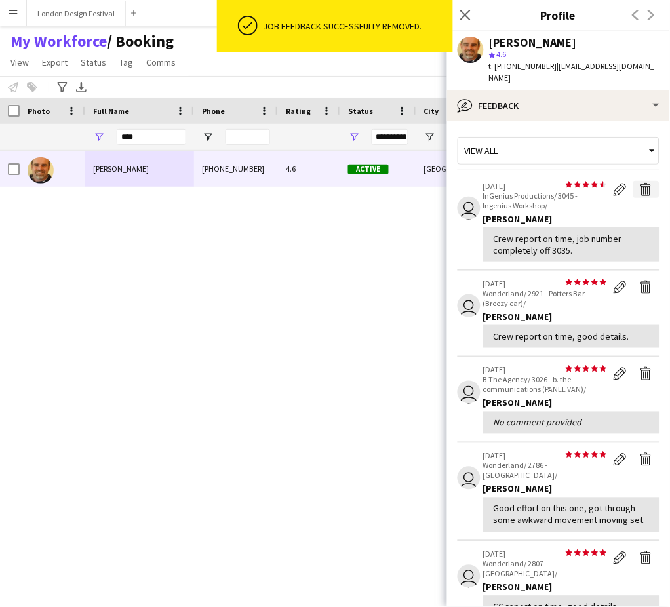
click at [640, 183] on app-icon "Delete feedback" at bounding box center [646, 189] width 13 height 13
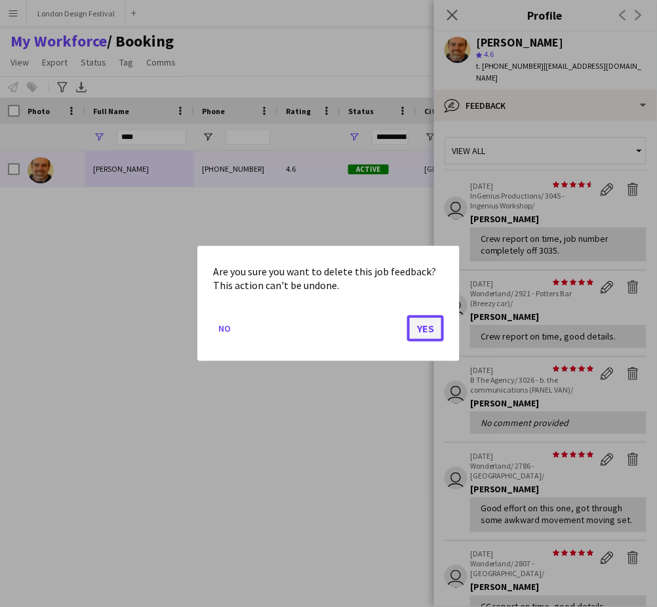
click at [424, 330] on button "Yes" at bounding box center [425, 328] width 37 height 26
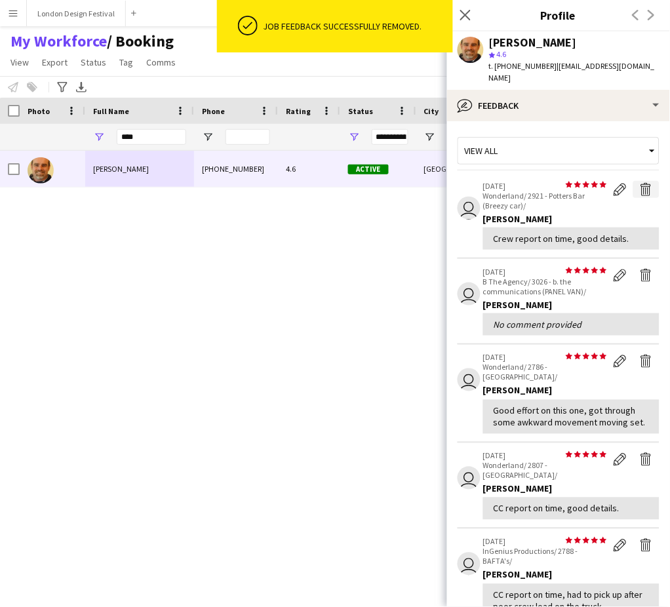
click at [640, 183] on app-icon "Delete feedback" at bounding box center [646, 189] width 13 height 13
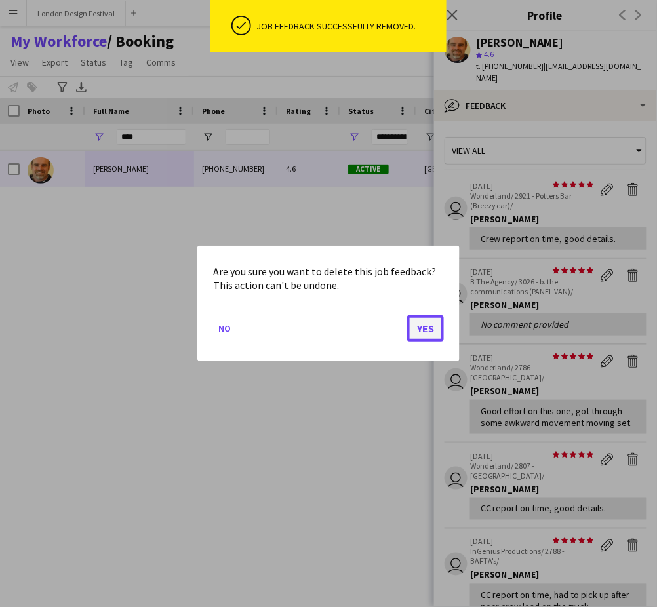
click at [434, 329] on button "Yes" at bounding box center [425, 328] width 37 height 26
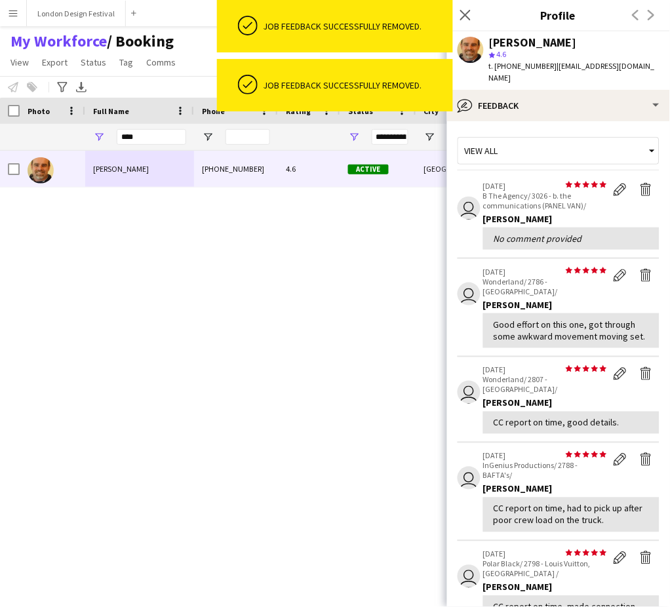
click at [640, 183] on app-icon "Delete feedback" at bounding box center [646, 189] width 13 height 13
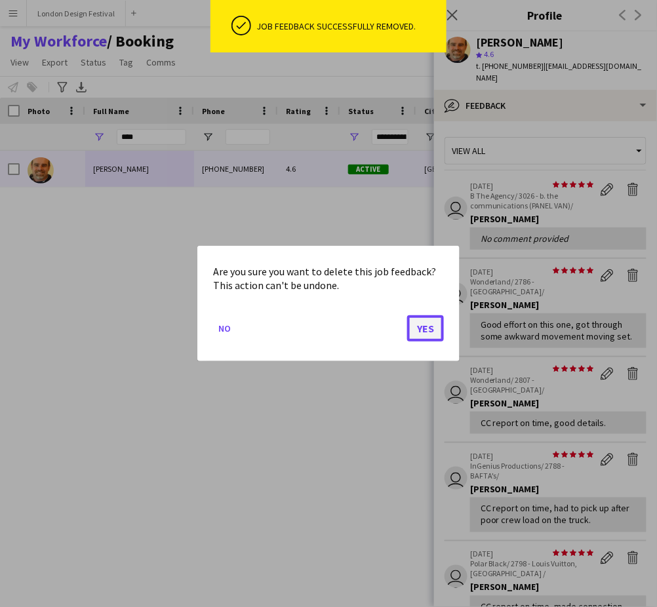
click at [423, 330] on button "Yes" at bounding box center [425, 328] width 37 height 26
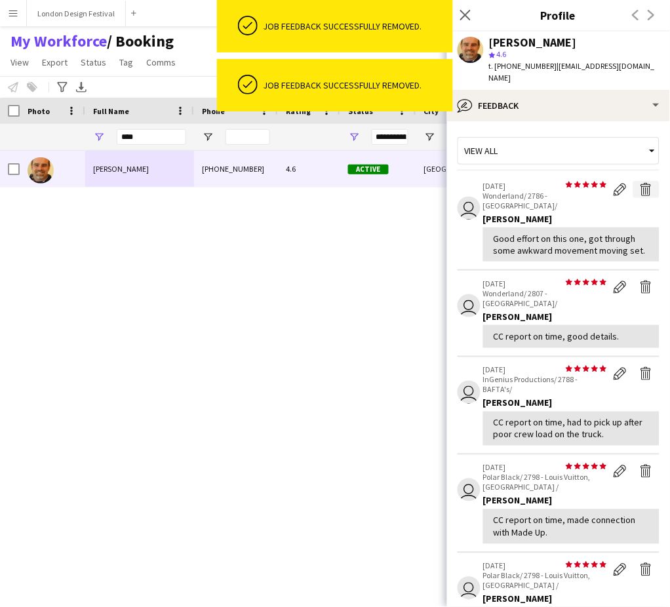
click at [640, 183] on app-icon "Delete feedback" at bounding box center [646, 189] width 13 height 13
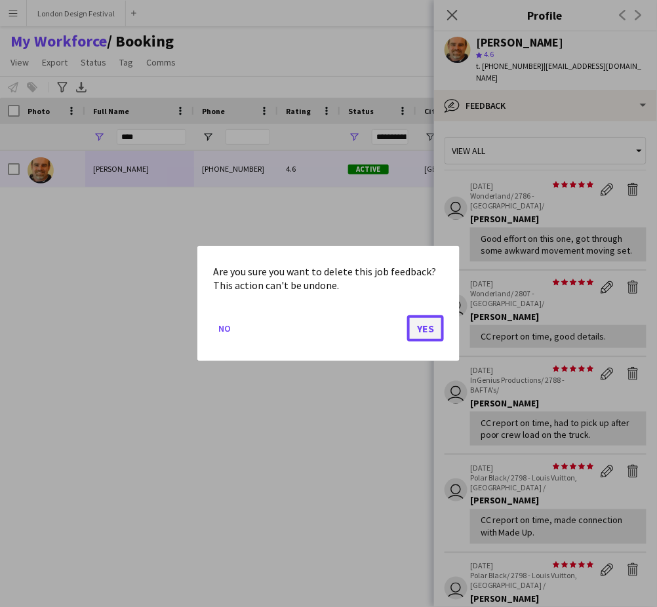
click at [427, 328] on button "Yes" at bounding box center [425, 328] width 37 height 26
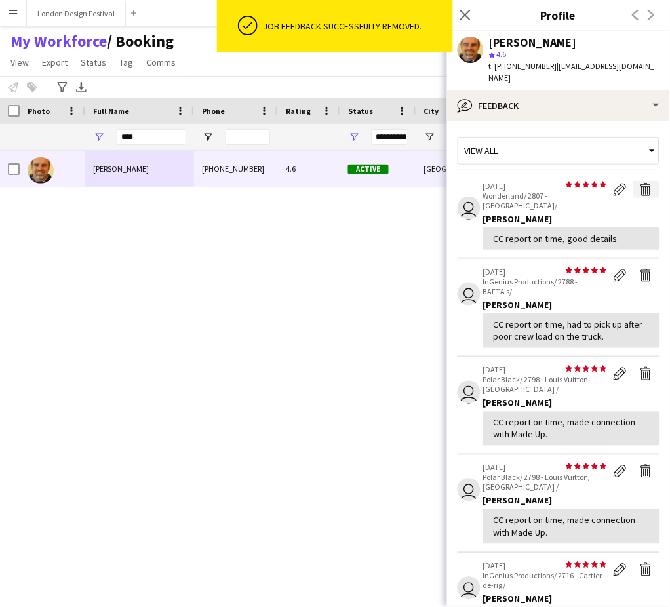
click at [640, 183] on app-icon "Delete feedback" at bounding box center [646, 189] width 13 height 13
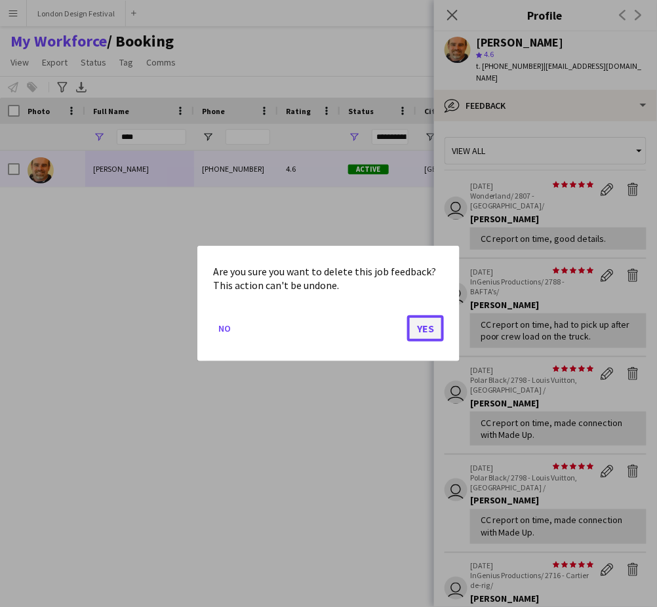
click at [430, 329] on button "Yes" at bounding box center [425, 328] width 37 height 26
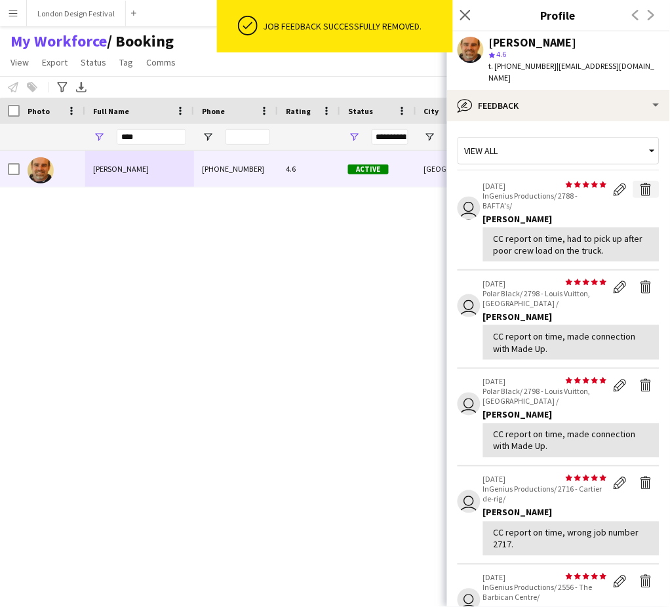
click at [640, 183] on app-icon "Delete feedback" at bounding box center [646, 189] width 13 height 13
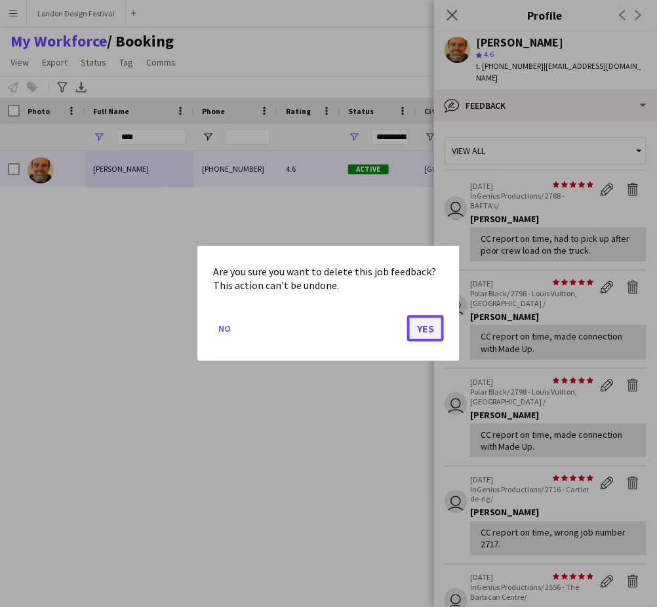
click at [421, 329] on button "Yes" at bounding box center [425, 328] width 37 height 26
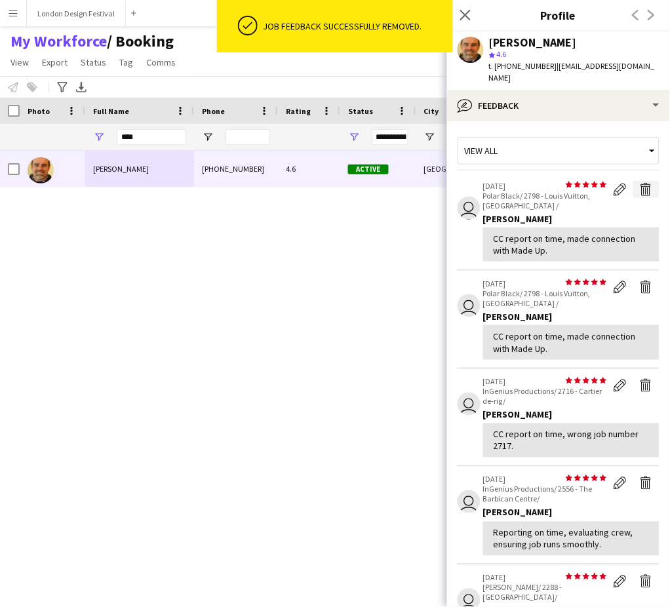
click at [640, 183] on app-icon "Delete feedback" at bounding box center [646, 189] width 13 height 13
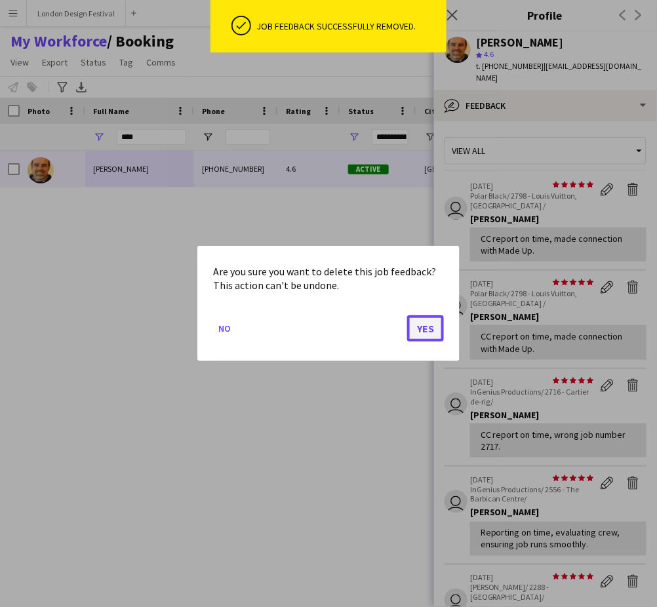
click at [430, 325] on button "Yes" at bounding box center [425, 328] width 37 height 26
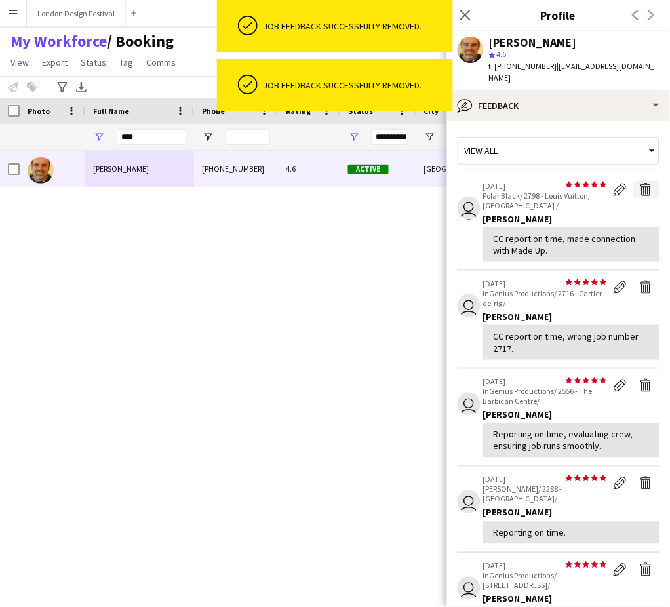
click at [640, 183] on app-icon "Delete feedback" at bounding box center [646, 189] width 13 height 13
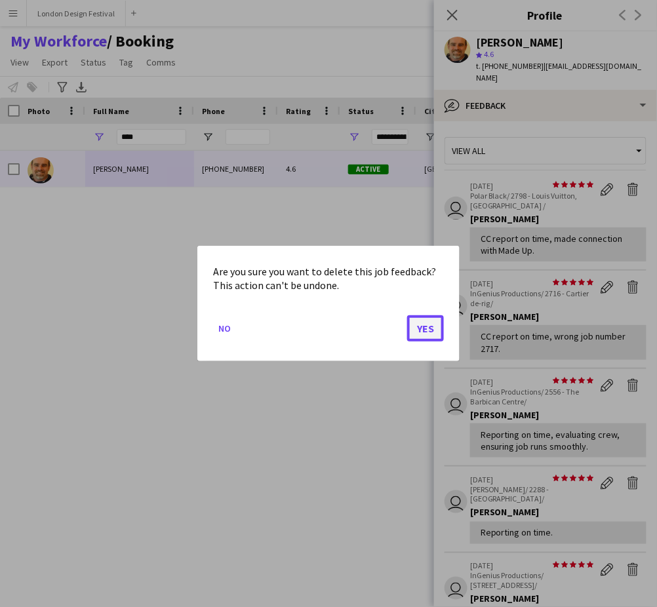
click at [426, 326] on button "Yes" at bounding box center [425, 328] width 37 height 26
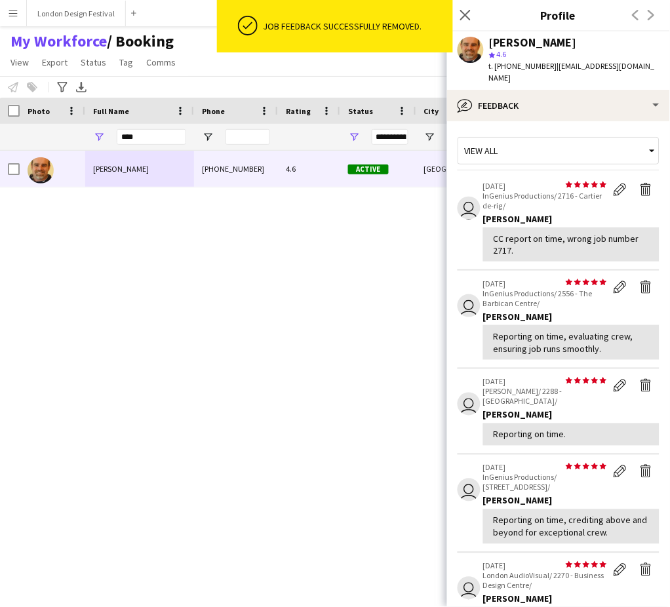
click at [640, 183] on app-icon "Delete feedback" at bounding box center [646, 189] width 13 height 13
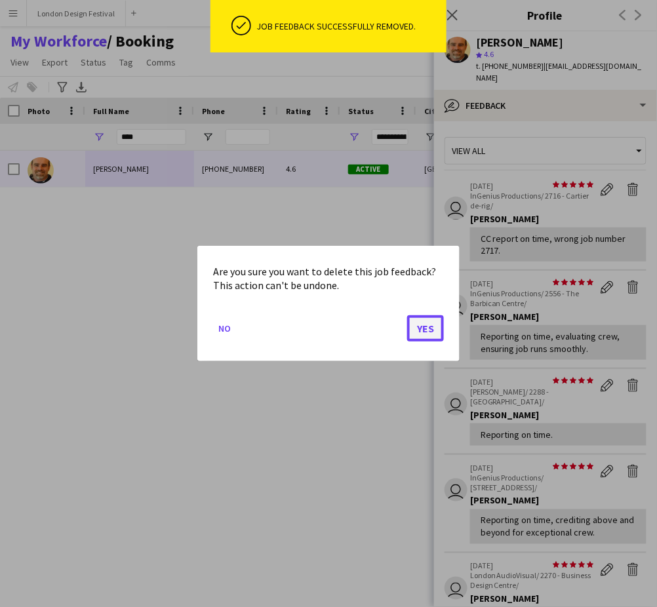
click at [427, 330] on button "Yes" at bounding box center [425, 328] width 37 height 26
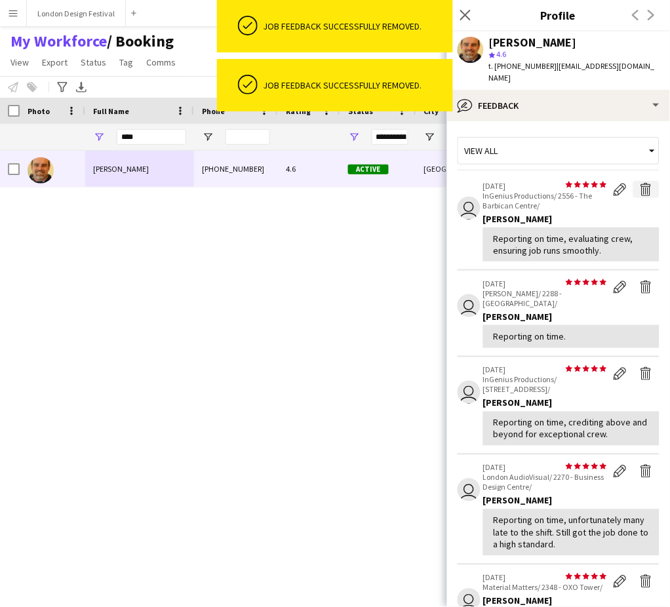
click at [640, 183] on app-icon "Delete feedback" at bounding box center [646, 189] width 13 height 13
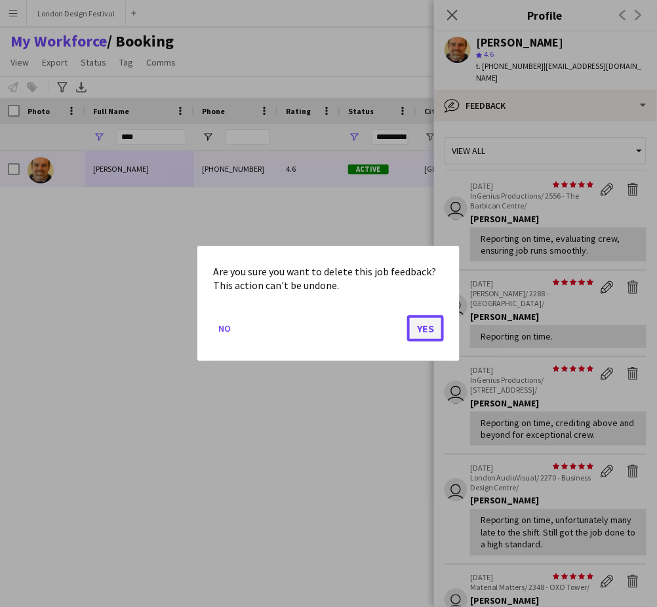
click at [424, 323] on button "Yes" at bounding box center [425, 328] width 37 height 26
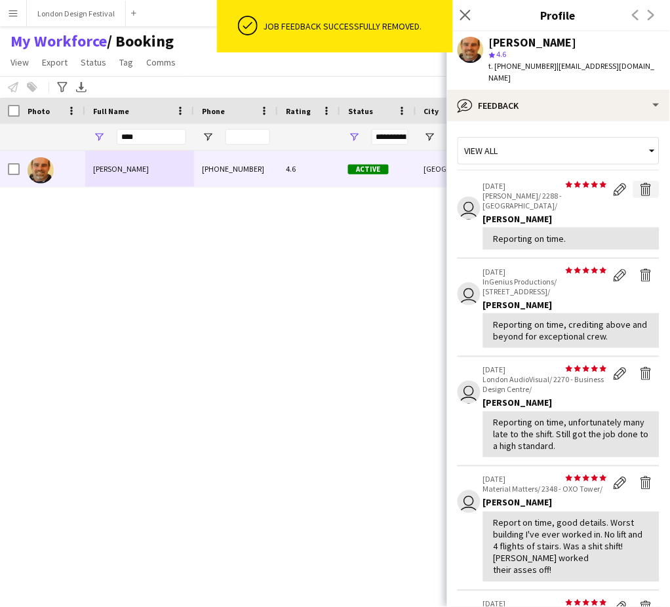
click at [640, 183] on app-icon "Delete feedback" at bounding box center [646, 189] width 13 height 13
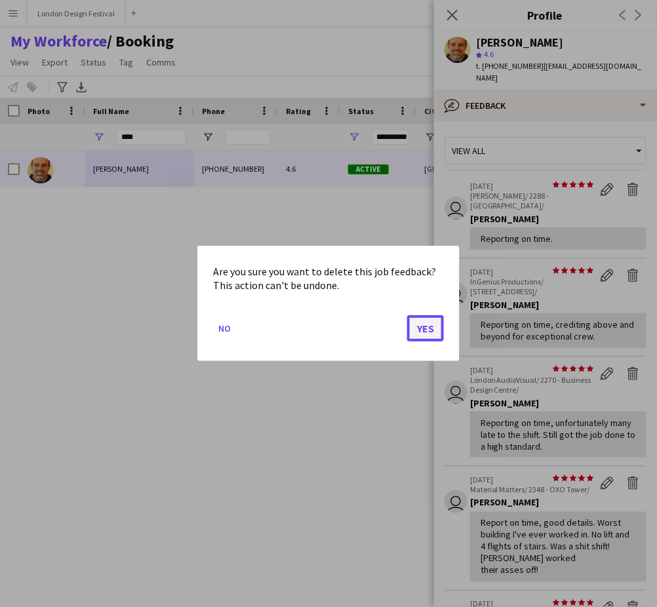
click at [424, 330] on button "Yes" at bounding box center [425, 328] width 37 height 26
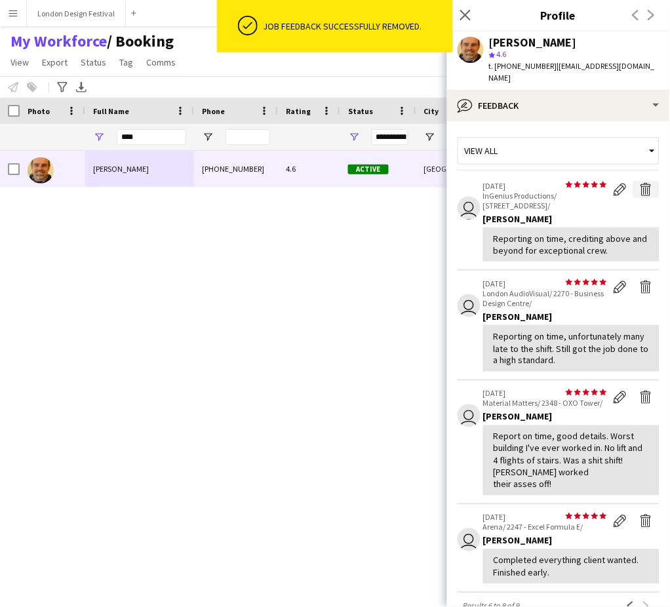
click at [640, 183] on app-icon "Delete feedback" at bounding box center [646, 189] width 13 height 13
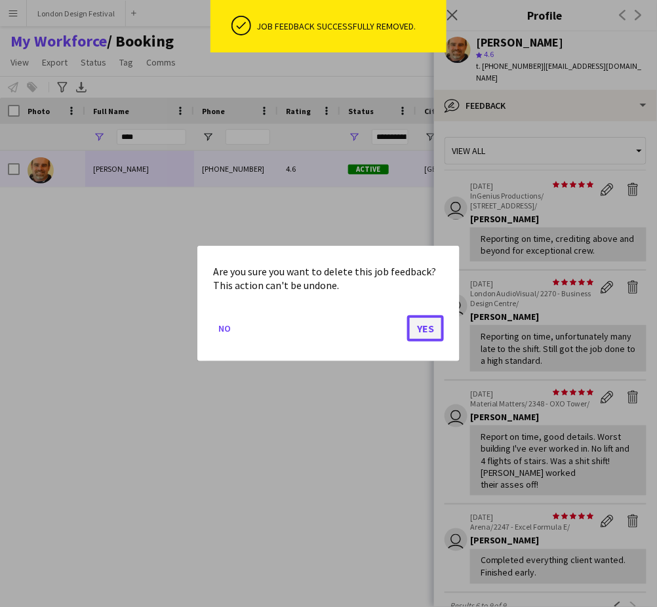
click at [434, 329] on button "Yes" at bounding box center [425, 328] width 37 height 26
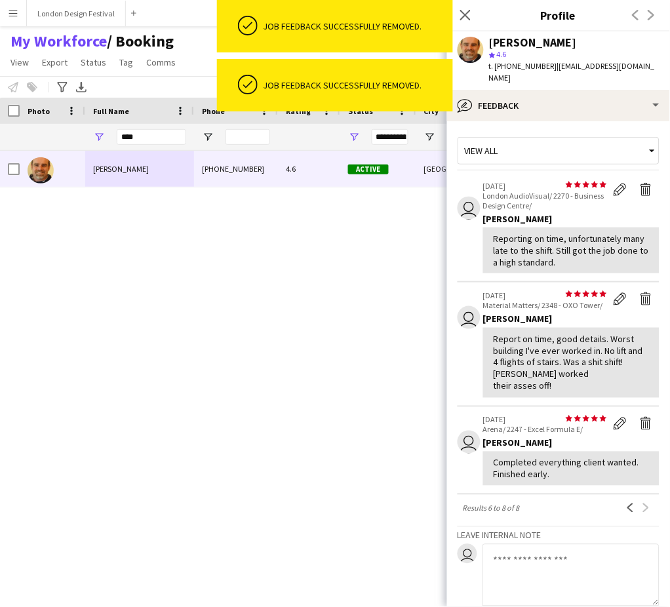
click at [640, 183] on app-icon "Delete feedback" at bounding box center [646, 189] width 13 height 13
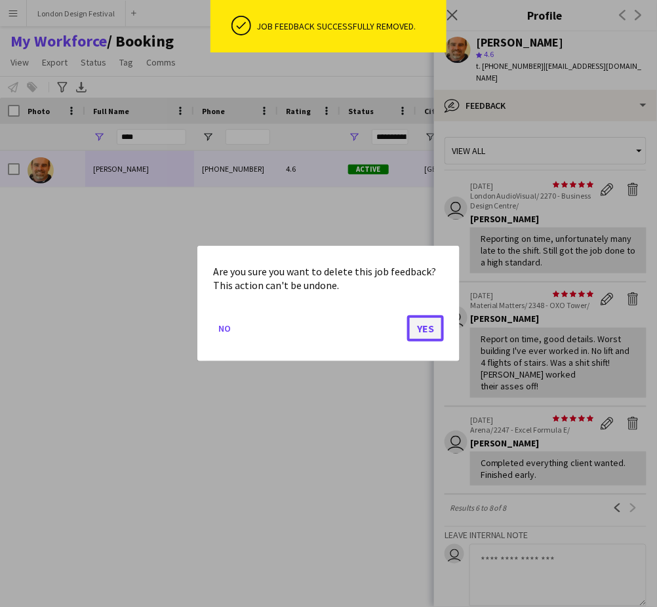
click at [423, 330] on button "Yes" at bounding box center [425, 328] width 37 height 26
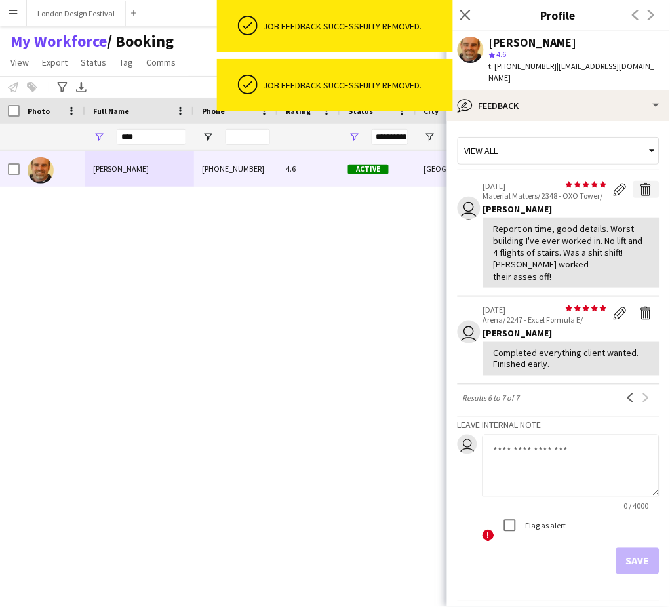
click at [640, 183] on app-icon "Delete feedback" at bounding box center [646, 189] width 13 height 13
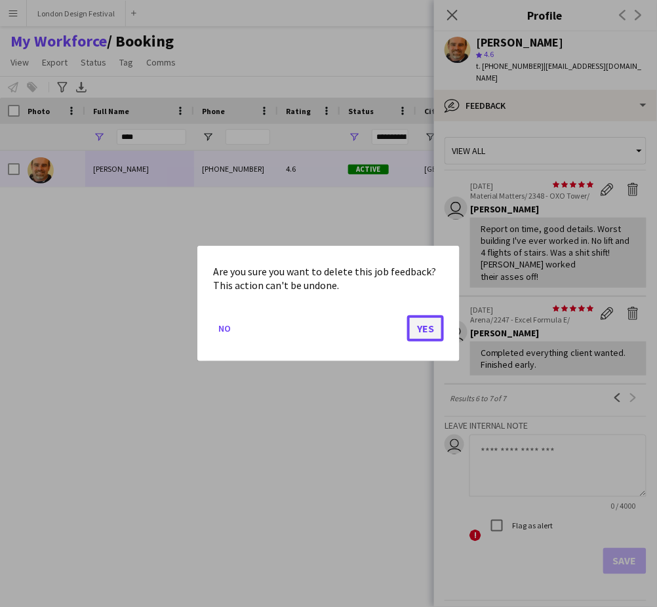
click at [427, 328] on button "Yes" at bounding box center [425, 328] width 37 height 26
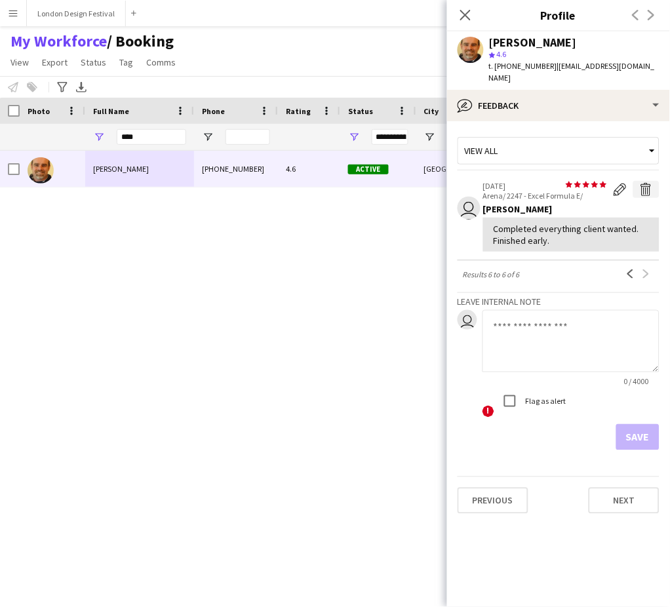
click at [643, 183] on app-icon "Delete feedback" at bounding box center [646, 189] width 13 height 13
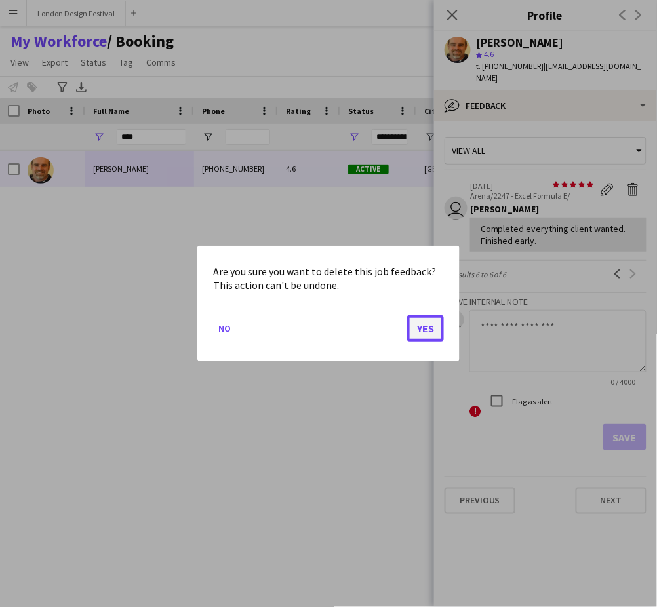
click at [424, 330] on button "Yes" at bounding box center [425, 328] width 37 height 26
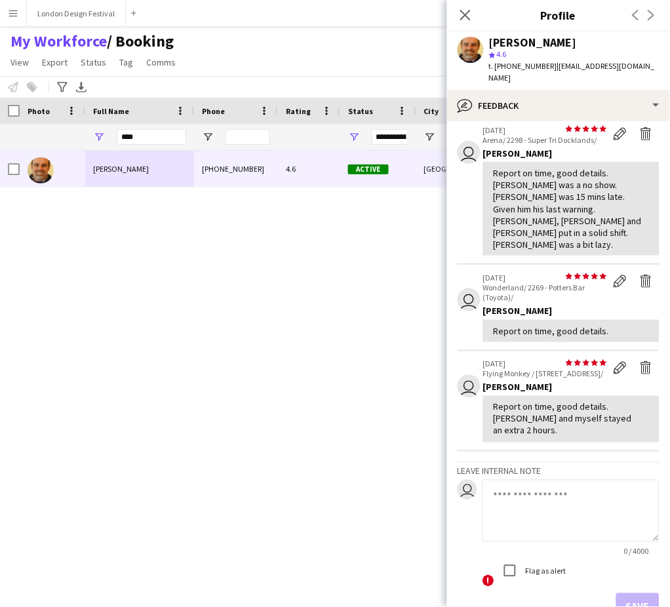
scroll to position [306, 0]
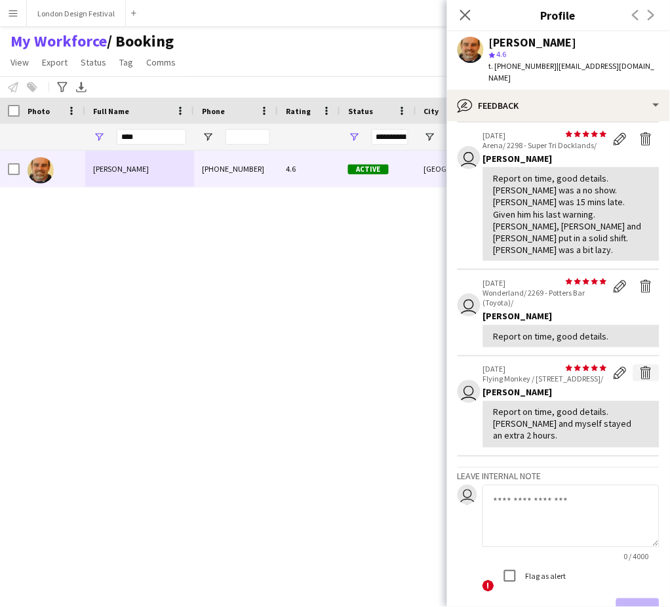
click at [640, 366] on app-icon "Delete feedback" at bounding box center [646, 372] width 13 height 13
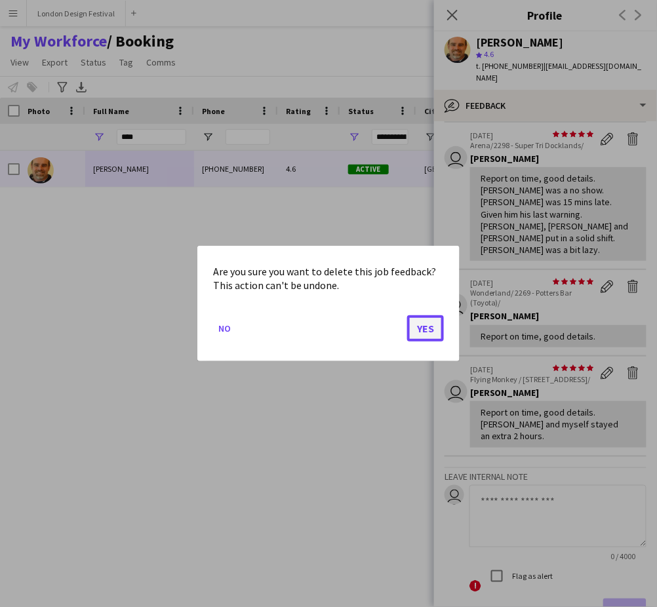
click at [425, 331] on button "Yes" at bounding box center [425, 328] width 37 height 26
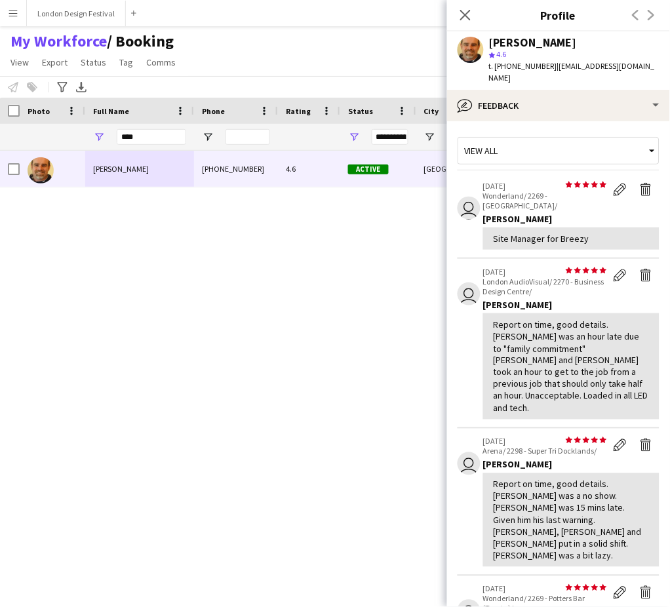
scroll to position [267, 0]
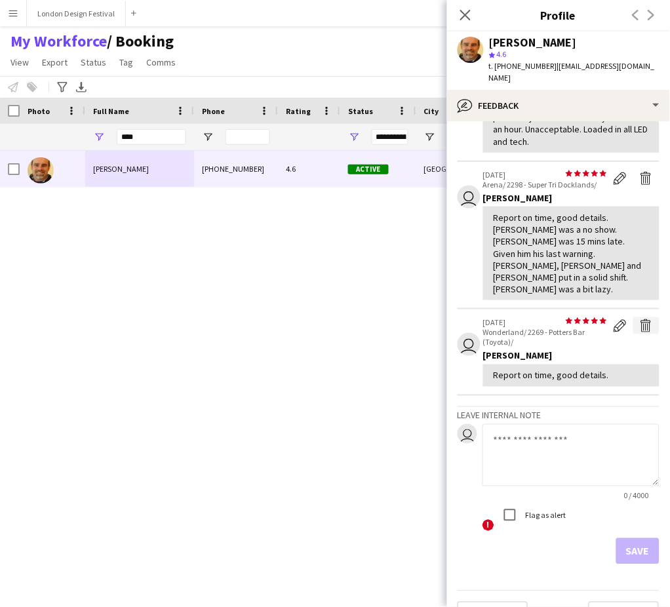
click at [640, 319] on app-icon "Delete feedback" at bounding box center [646, 325] width 13 height 13
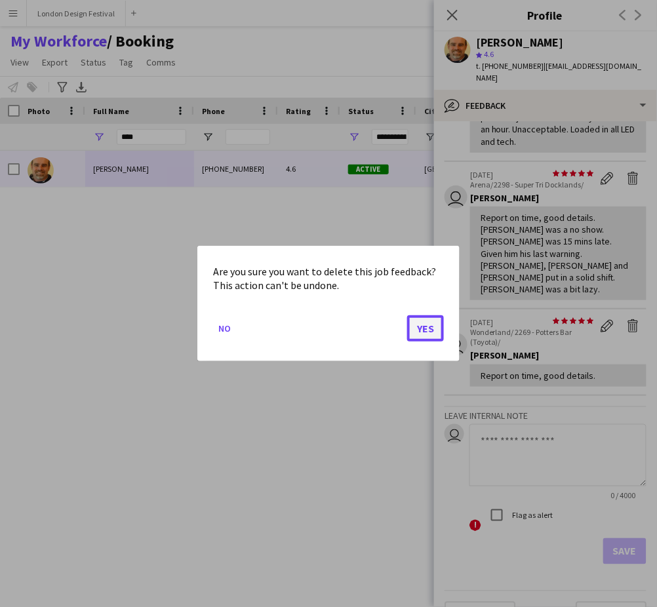
click at [422, 329] on button "Yes" at bounding box center [425, 328] width 37 height 26
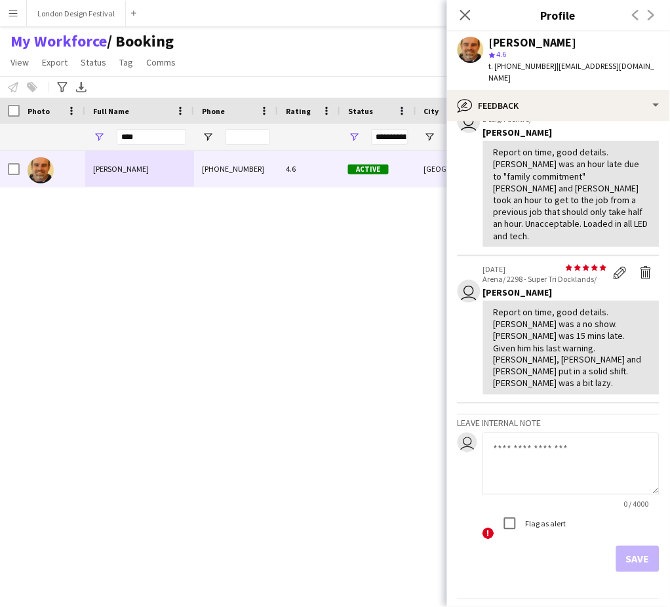
scroll to position [182, 0]
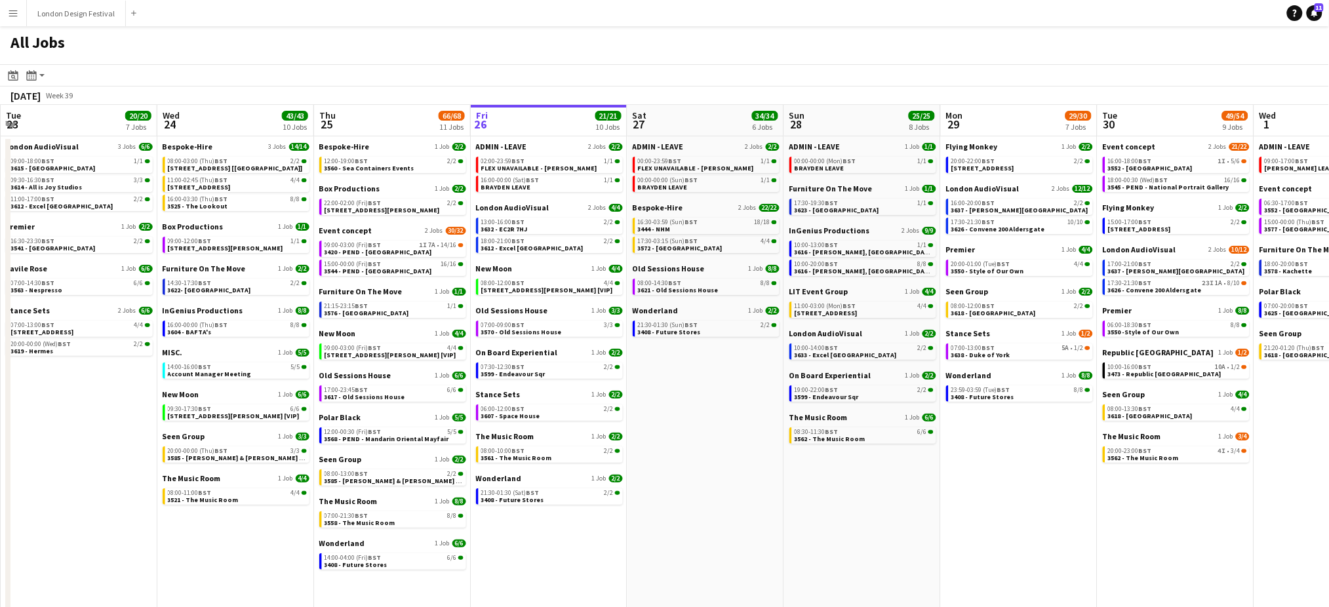
scroll to position [0, 313]
click at [894, 437] on link "08:30-11:30 BST 6/6 3562 - The Music Room" at bounding box center [864, 434] width 139 height 15
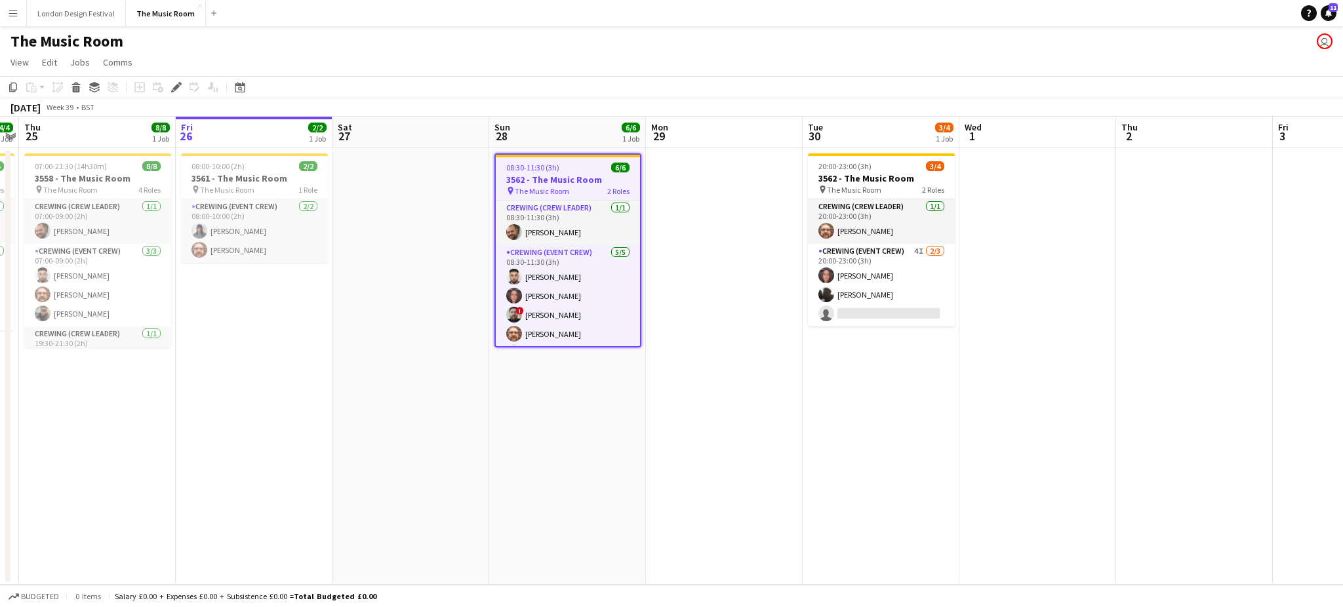
scroll to position [18, 0]
click at [919, 433] on app-date-cell "20:00-23:00 (3h) 3/4 3562 - The Music Room pin The Music Room 2 Roles Crewing (…" at bounding box center [880, 366] width 157 height 437
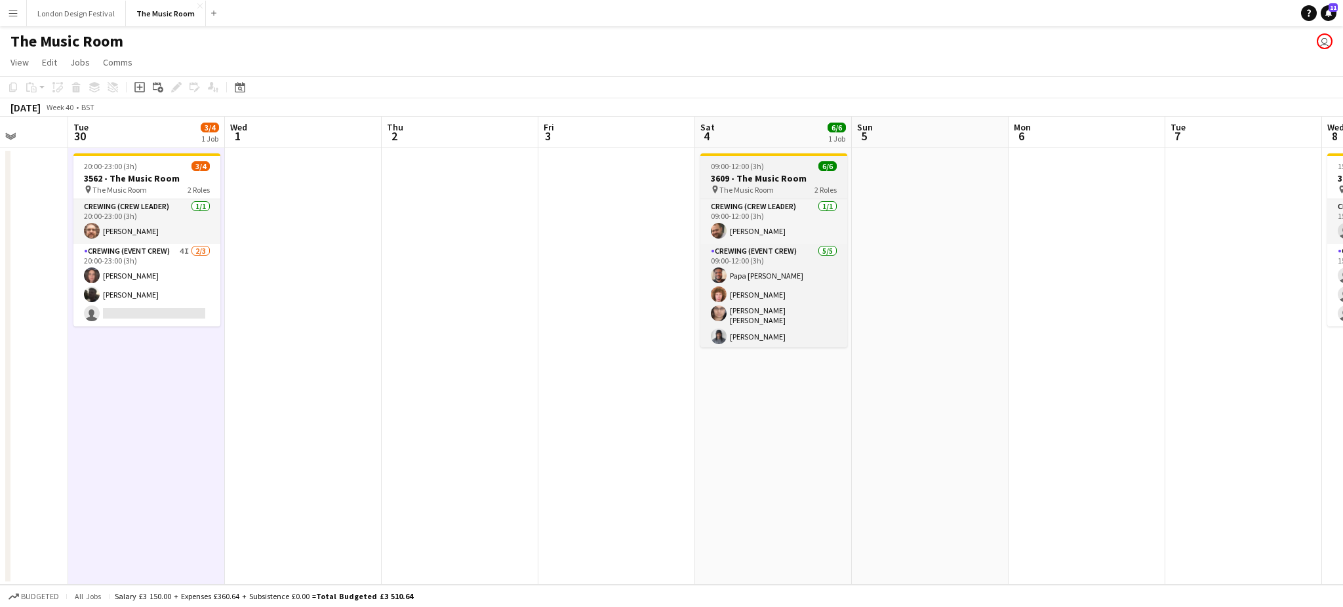
scroll to position [17, 0]
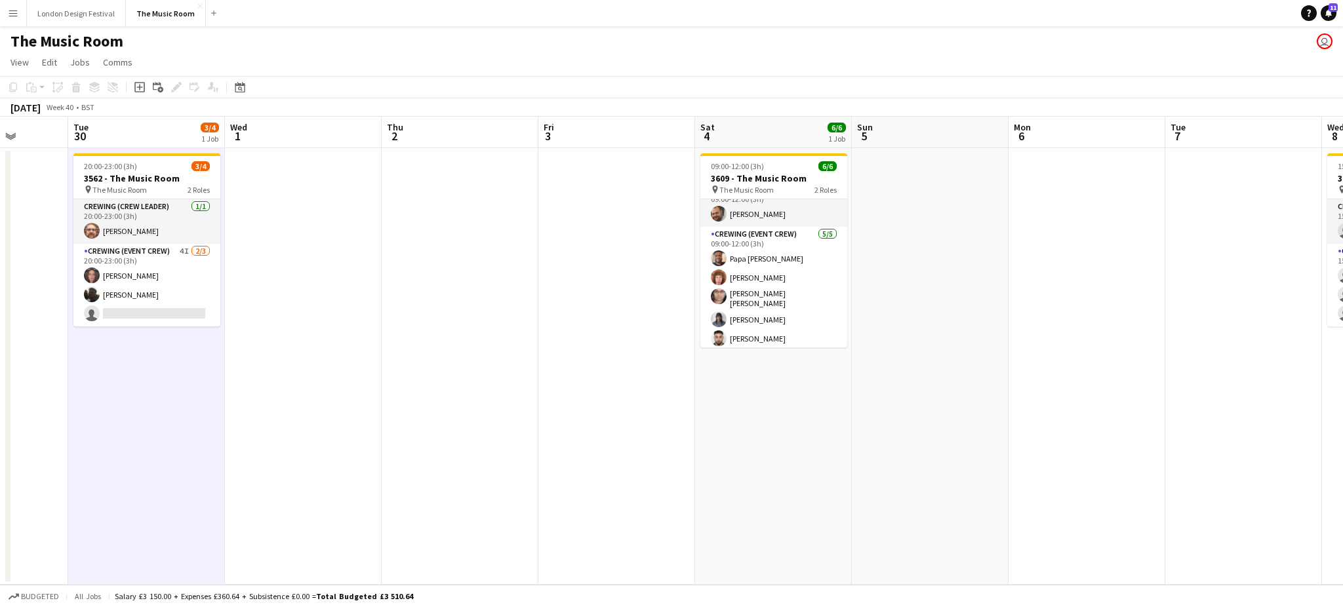
click at [848, 387] on app-date-cell "09:00-12:00 (3h) 6/6 3609 - The Music Room pin The Music Room 2 Roles Crewing (…" at bounding box center [773, 366] width 157 height 437
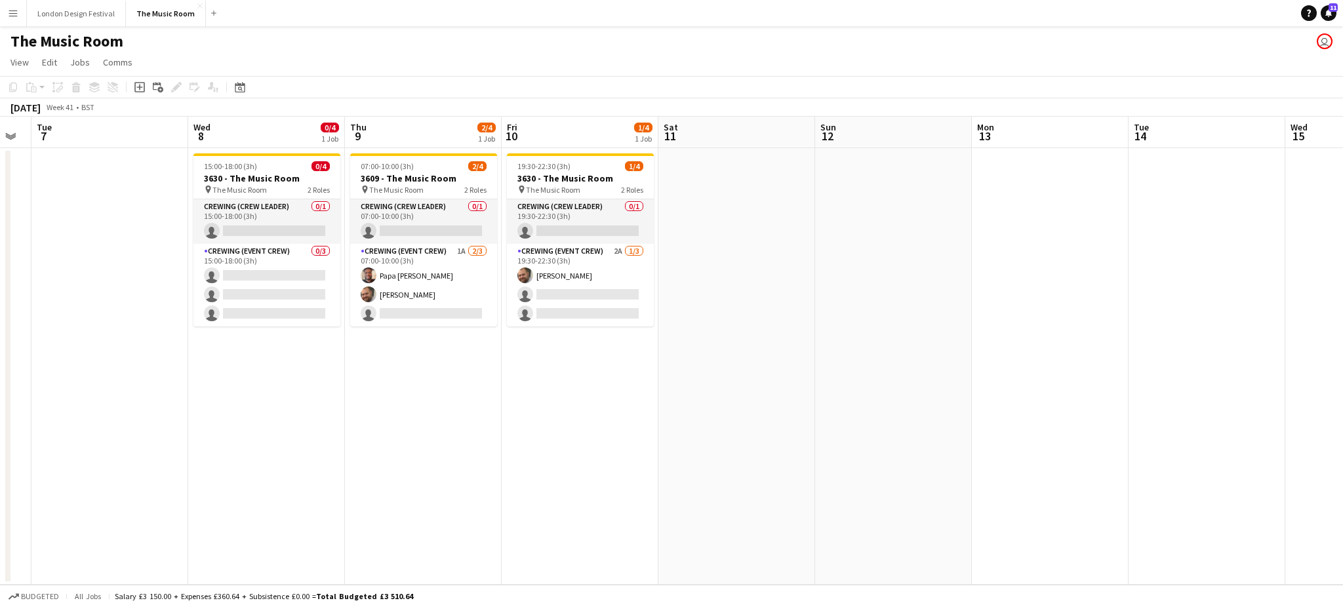
scroll to position [0, 529]
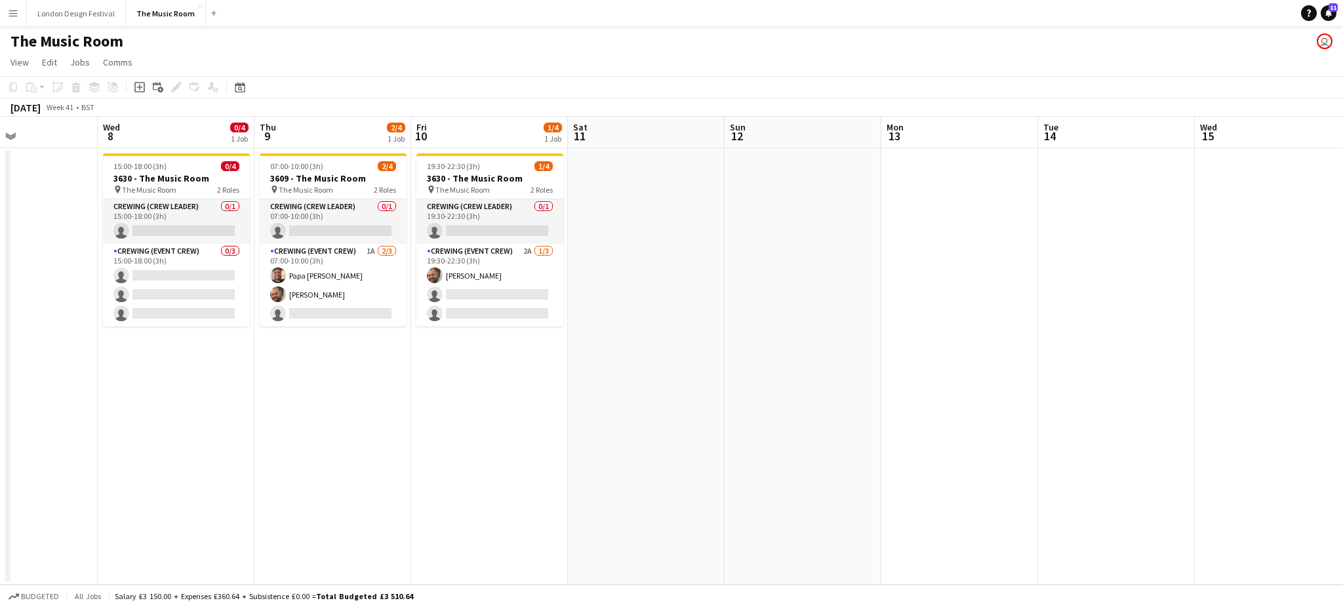
click at [601, 370] on app-date-cell at bounding box center [646, 366] width 157 height 437
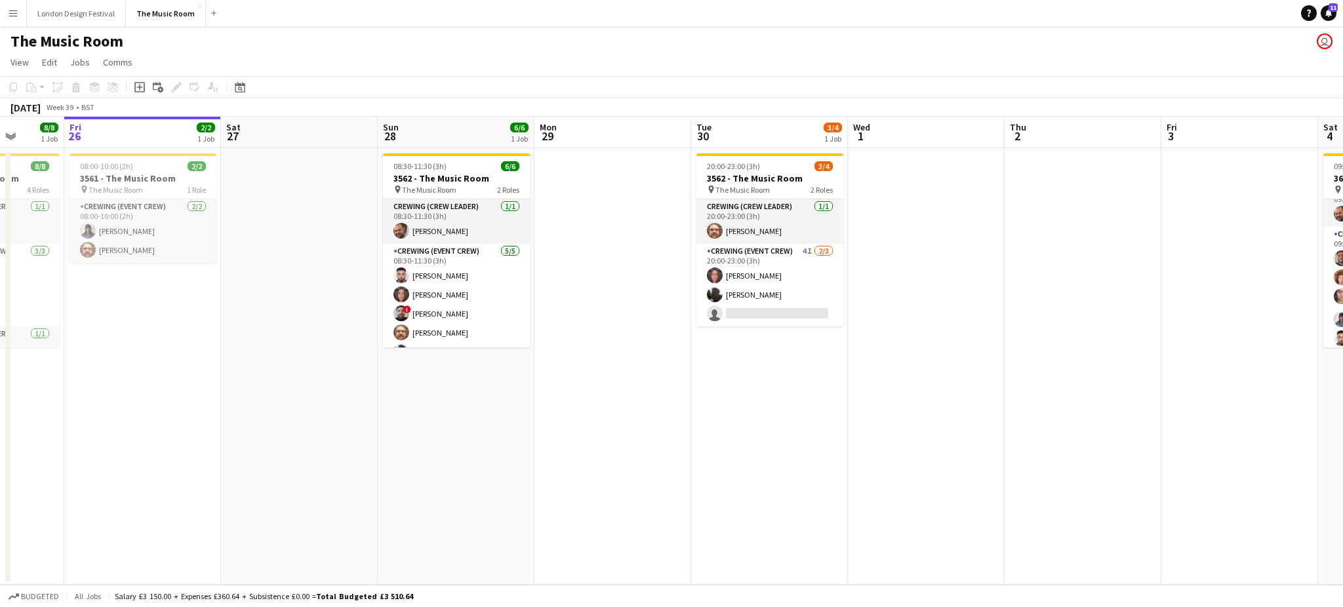
scroll to position [0, 365]
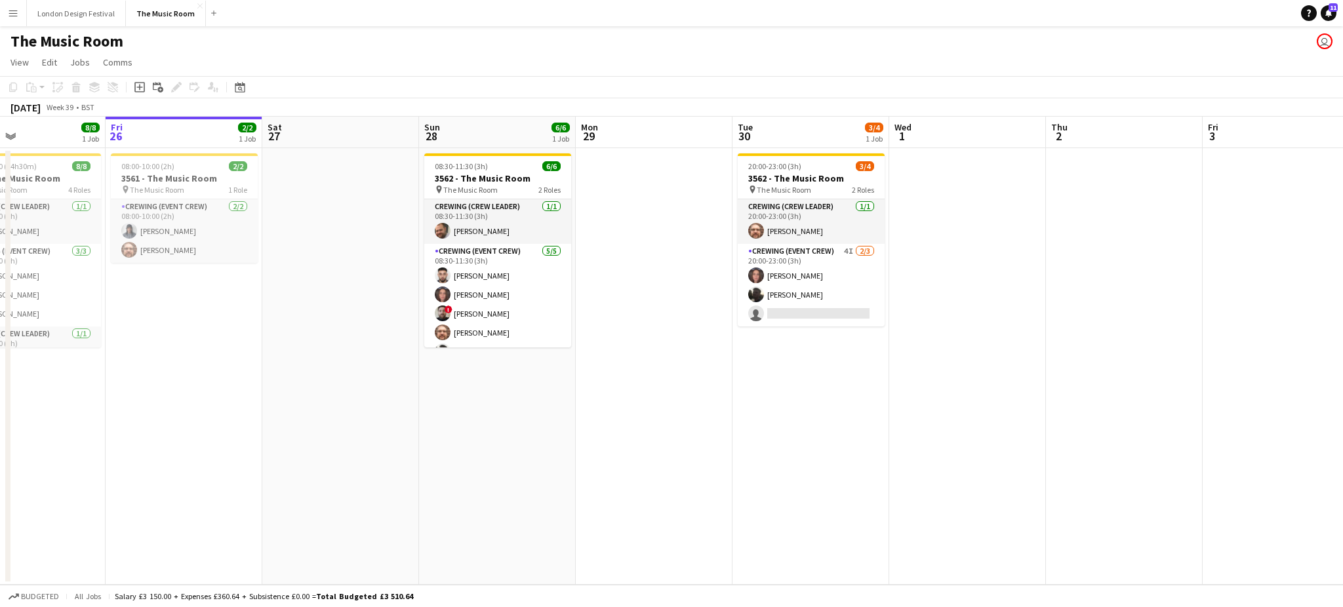
drag, startPoint x: 468, startPoint y: 451, endPoint x: 957, endPoint y: 435, distance: 489.3
click at [957, 435] on app-calendar-viewport "Tue 23 Wed 24 4/4 1 Job Thu 25 8/8 1 Job Fri 26 2/2 1 Job Sat 27 Sun 28 6/6 1 J…" at bounding box center [671, 351] width 1343 height 468
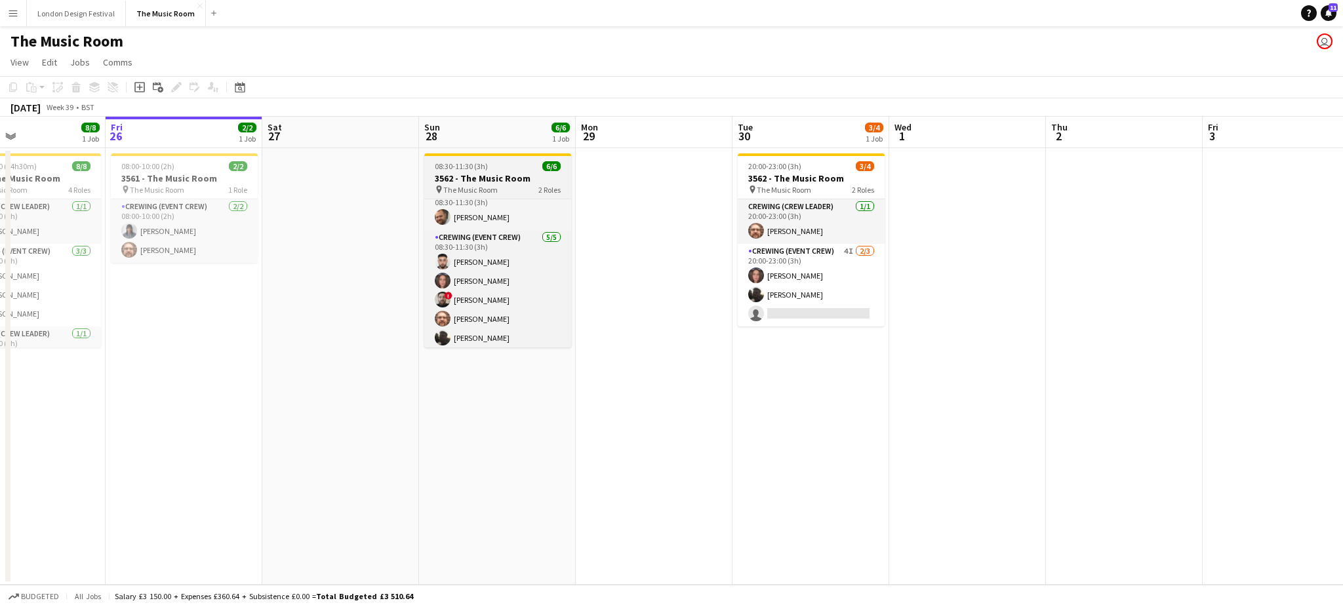
scroll to position [17, 0]
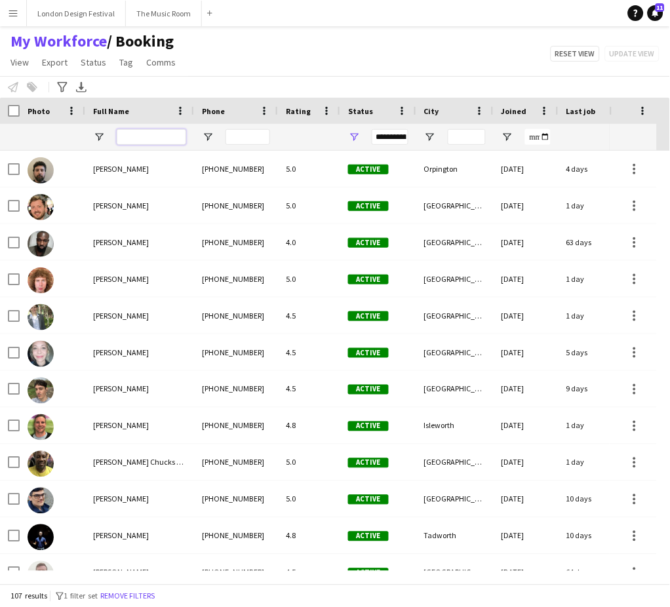
click at [131, 135] on input "Full Name Filter Input" at bounding box center [151, 137] width 69 height 16
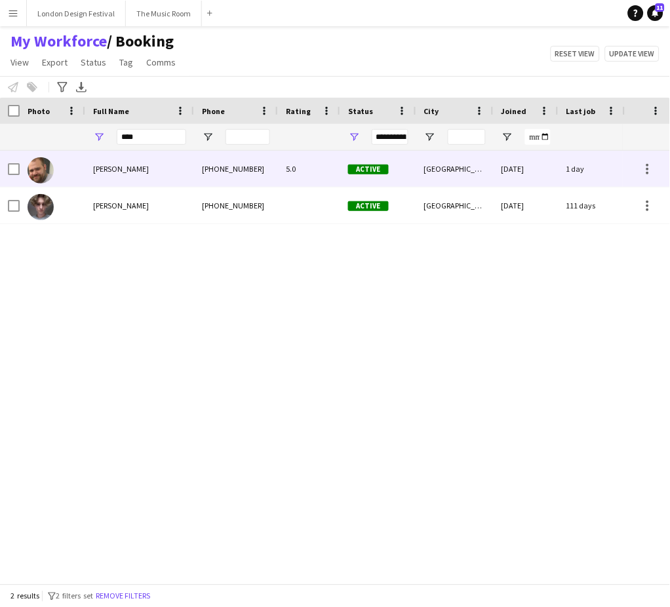
click at [98, 171] on span "[PERSON_NAME]" at bounding box center [121, 169] width 56 height 10
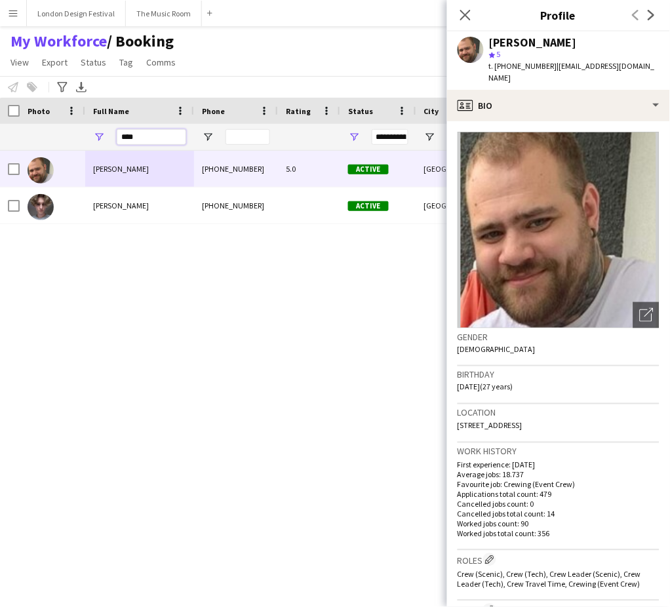
click at [155, 138] on input "****" at bounding box center [151, 137] width 69 height 16
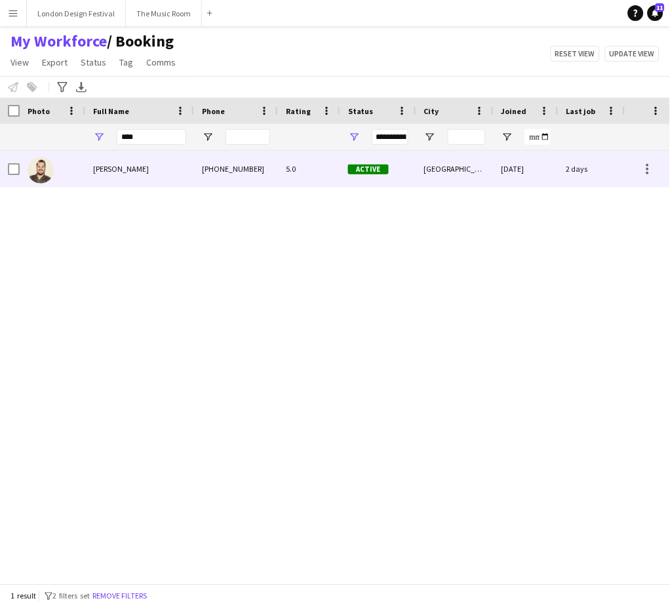
click at [113, 161] on div "Christopher Lane" at bounding box center [139, 169] width 109 height 36
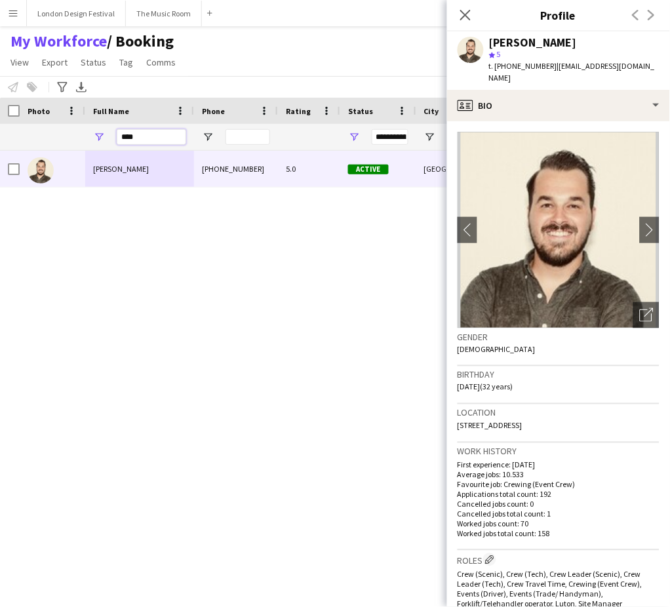
click at [144, 136] on input "****" at bounding box center [151, 137] width 69 height 16
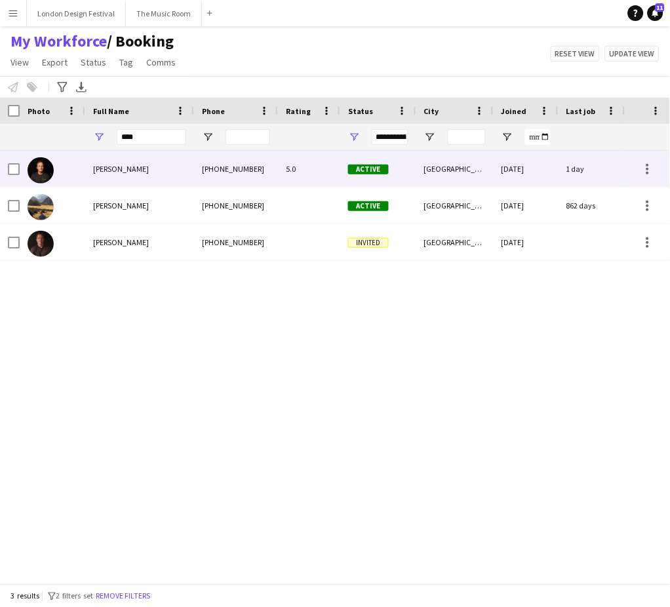
click at [121, 160] on div "[PERSON_NAME]" at bounding box center [139, 169] width 109 height 36
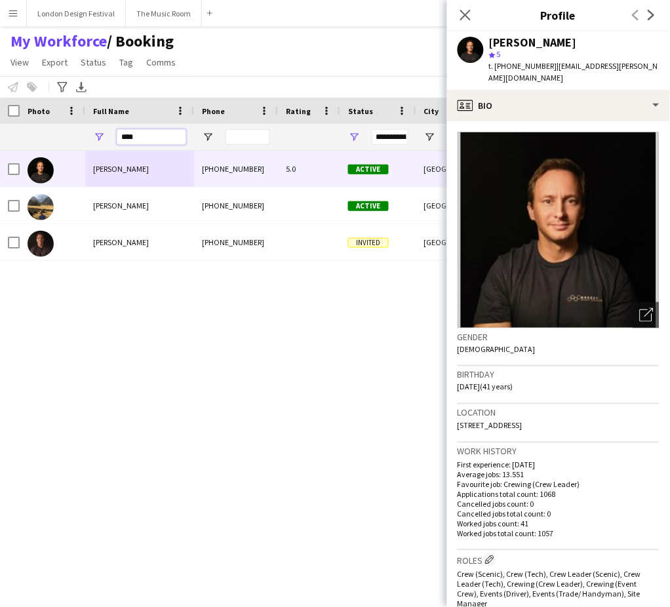
click at [140, 142] on input "****" at bounding box center [151, 137] width 69 height 16
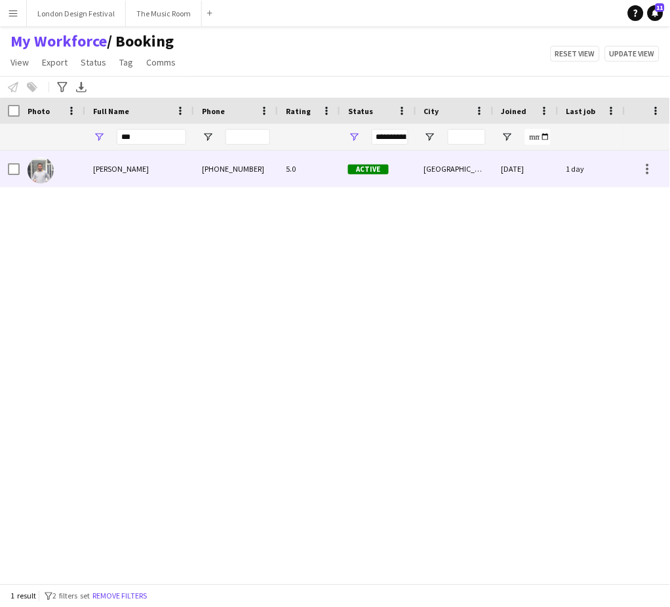
click at [117, 173] on span "Graham Rex" at bounding box center [121, 169] width 56 height 10
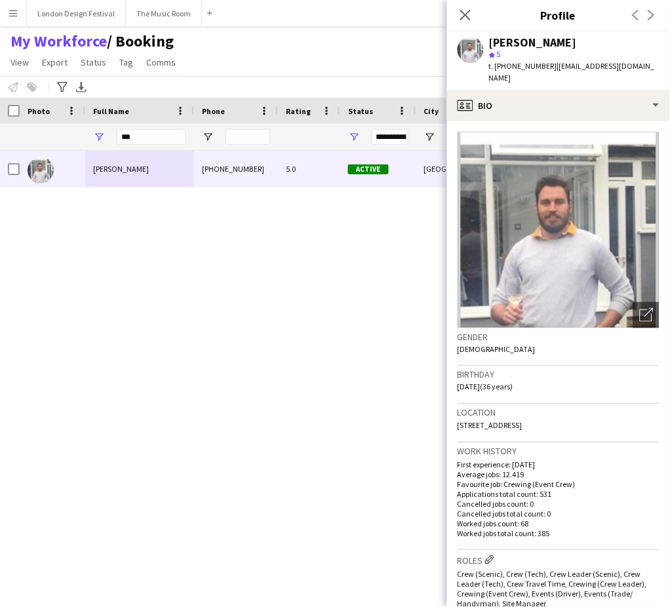
click at [144, 127] on div "***" at bounding box center [151, 137] width 69 height 26
click at [144, 135] on input "***" at bounding box center [151, 137] width 69 height 16
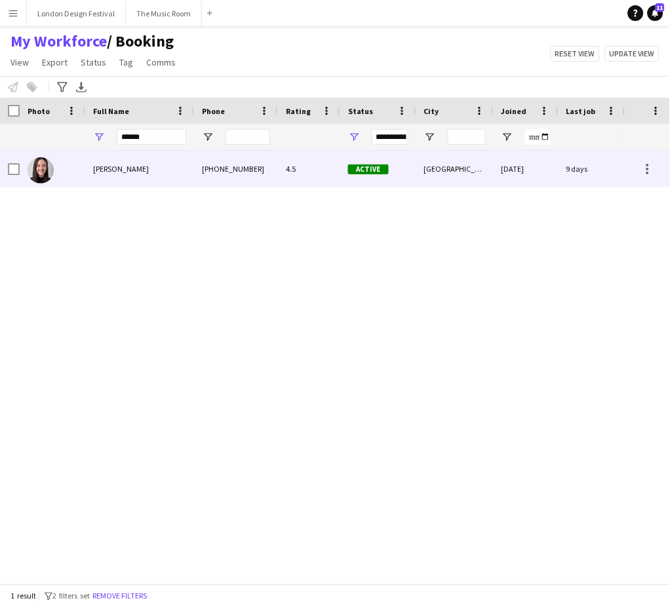
click at [122, 169] on span "Chloe Robinson" at bounding box center [121, 169] width 56 height 10
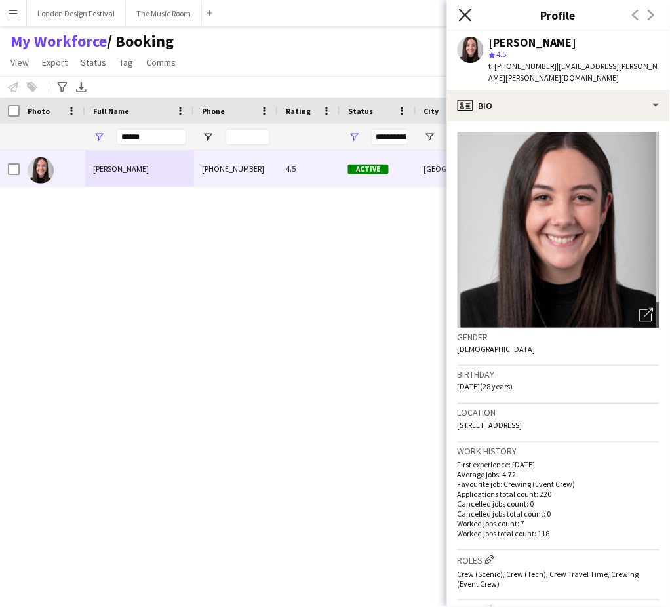
click at [466, 17] on icon "Close pop-in" at bounding box center [465, 15] width 12 height 12
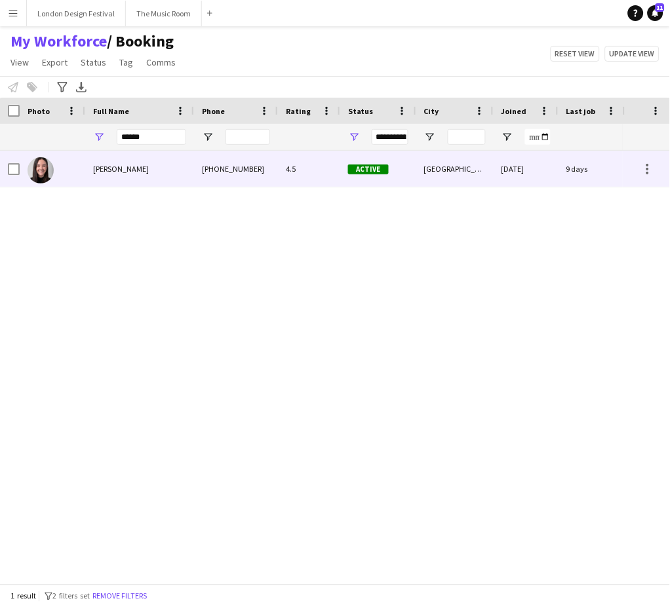
click at [328, 166] on div "4.5" at bounding box center [309, 169] width 62 height 36
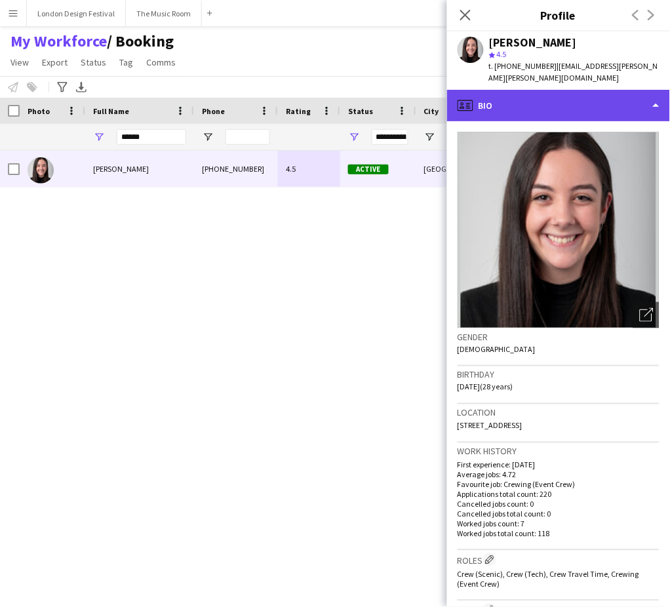
click at [611, 104] on div "profile Bio" at bounding box center [558, 105] width 223 height 31
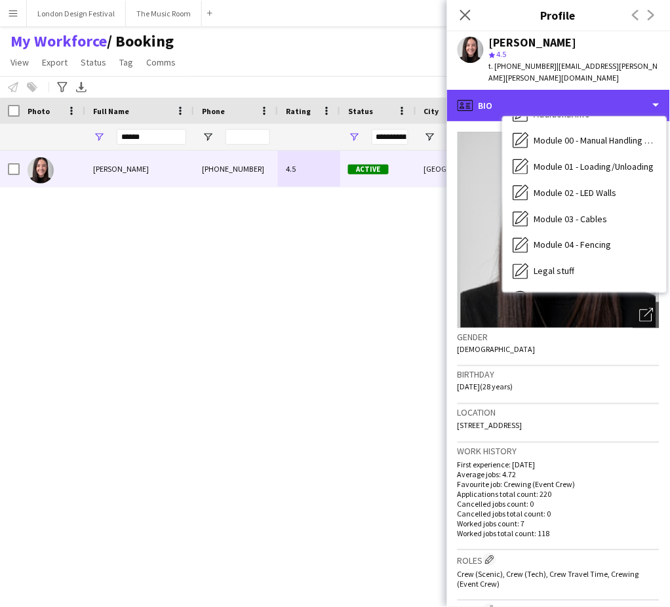
scroll to position [280, 0]
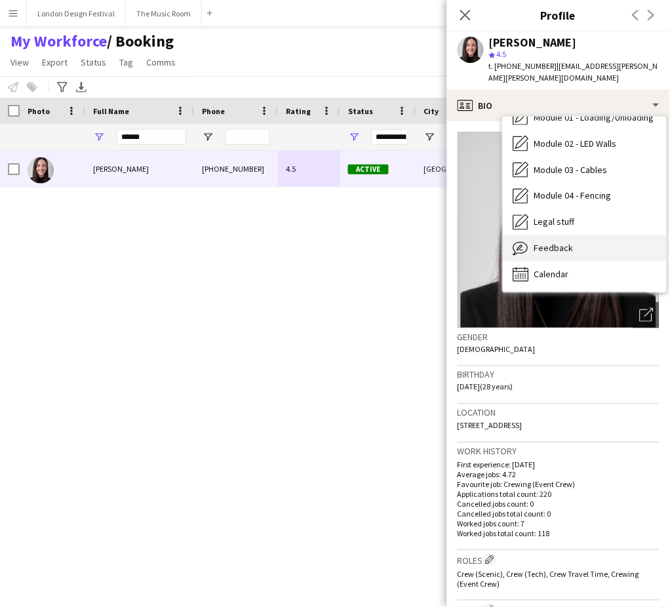
click at [626, 238] on div "Feedback Feedback" at bounding box center [585, 248] width 164 height 26
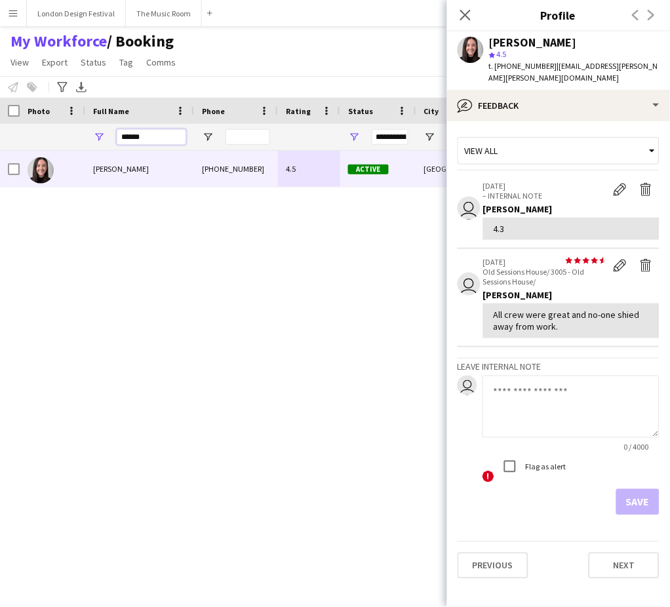
click at [132, 139] on input "******" at bounding box center [151, 137] width 69 height 16
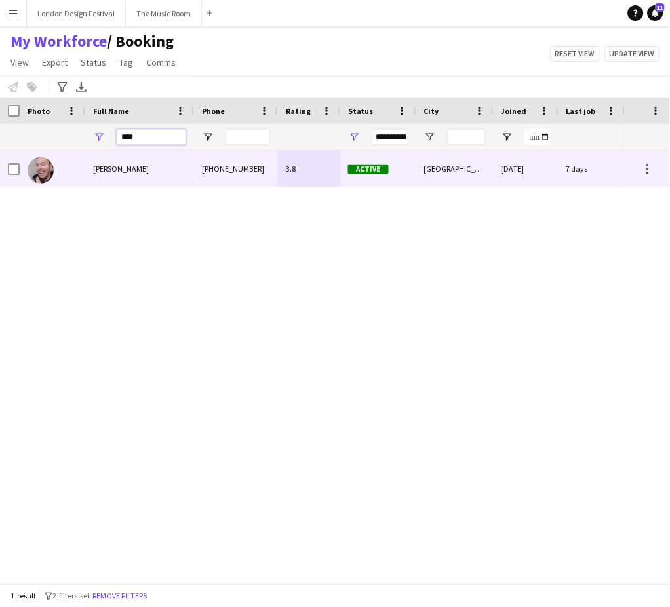
type input "****"
click at [142, 166] on div "[PERSON_NAME]" at bounding box center [139, 169] width 109 height 36
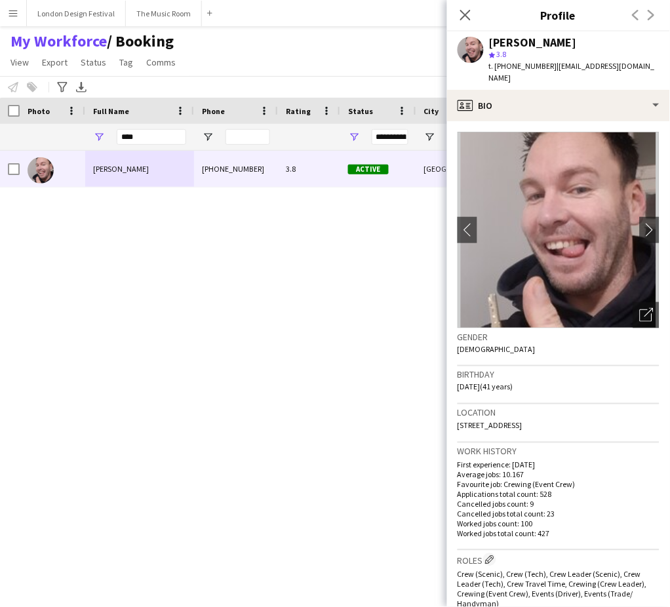
click at [625, 121] on app-crew-profile-bio "chevron-left chevron-right Open photos pop-in Gender Male Birthday 15-12-1983 (…" at bounding box center [558, 364] width 223 height 486
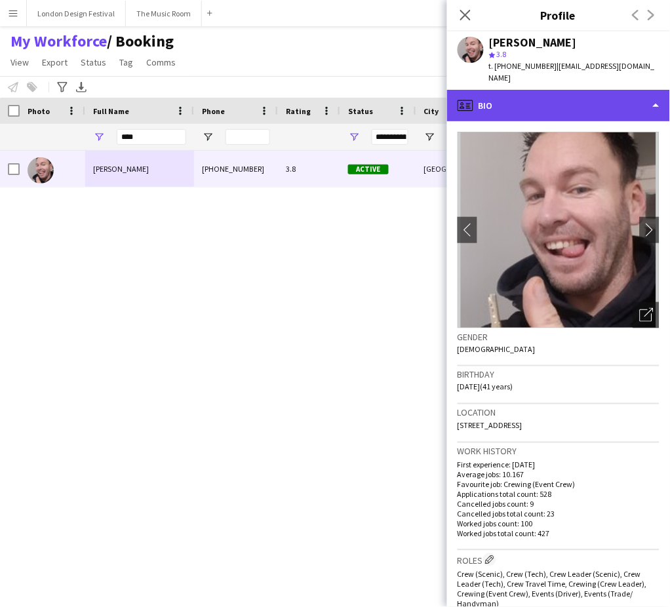
click at [635, 100] on div "profile Bio" at bounding box center [558, 105] width 223 height 31
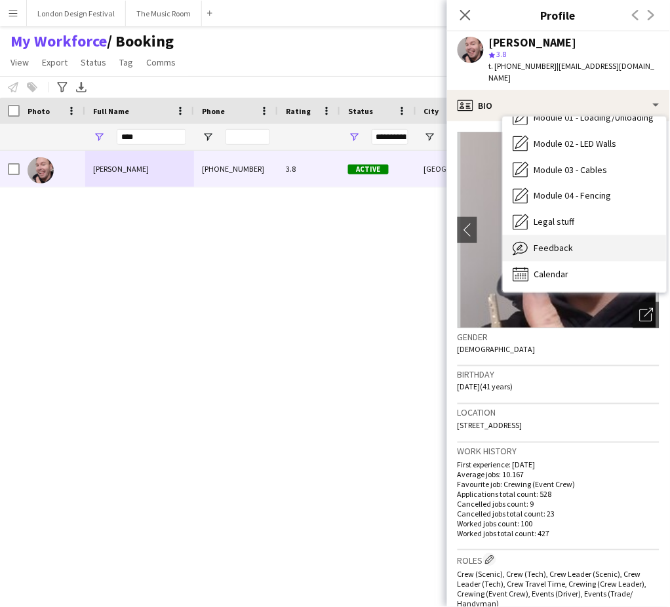
click at [617, 243] on div "Feedback Feedback" at bounding box center [585, 248] width 164 height 26
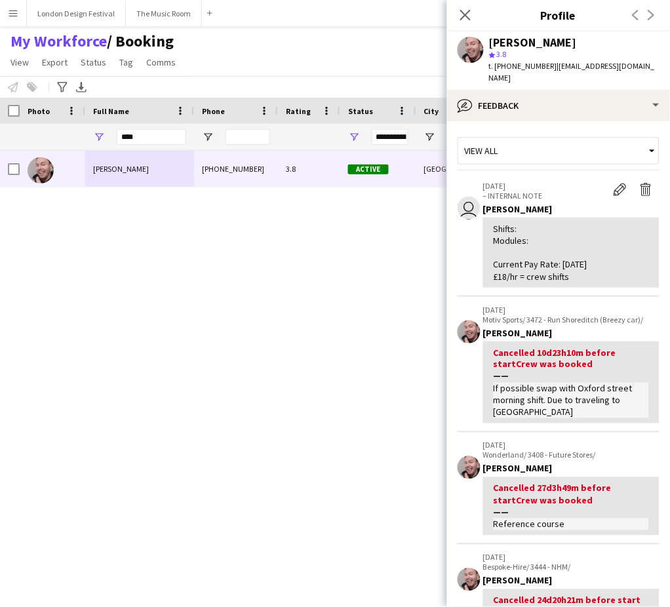
scroll to position [420, 0]
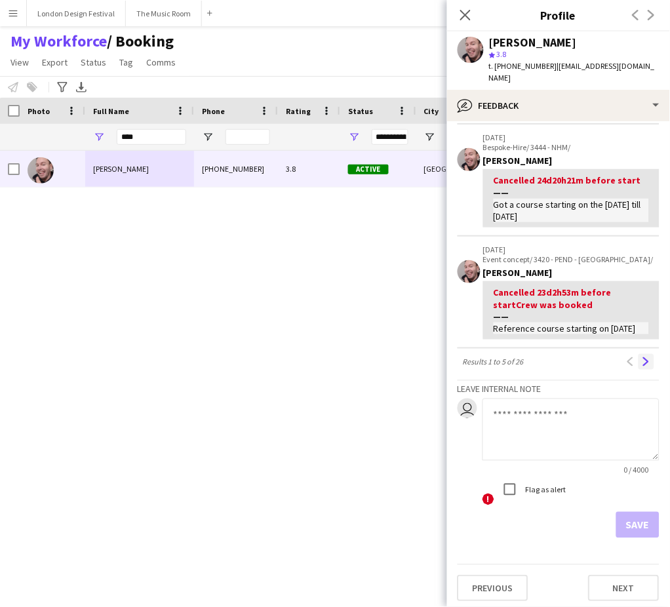
click at [639, 357] on button "Next" at bounding box center [647, 362] width 16 height 16
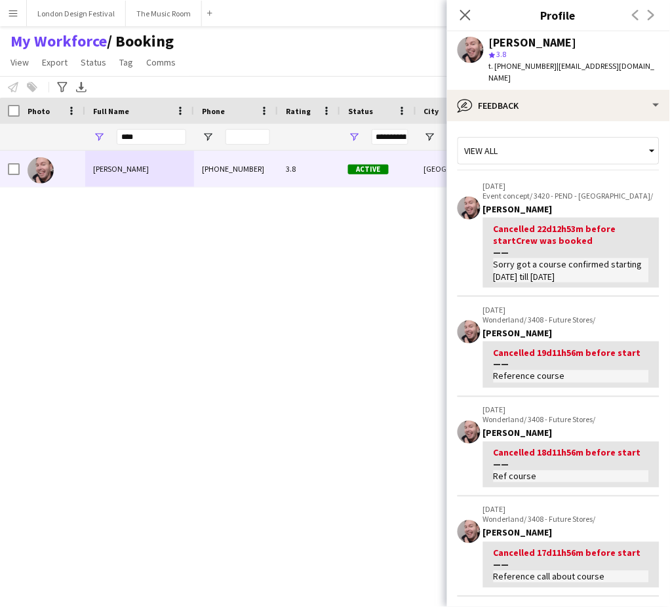
scroll to position [348, 0]
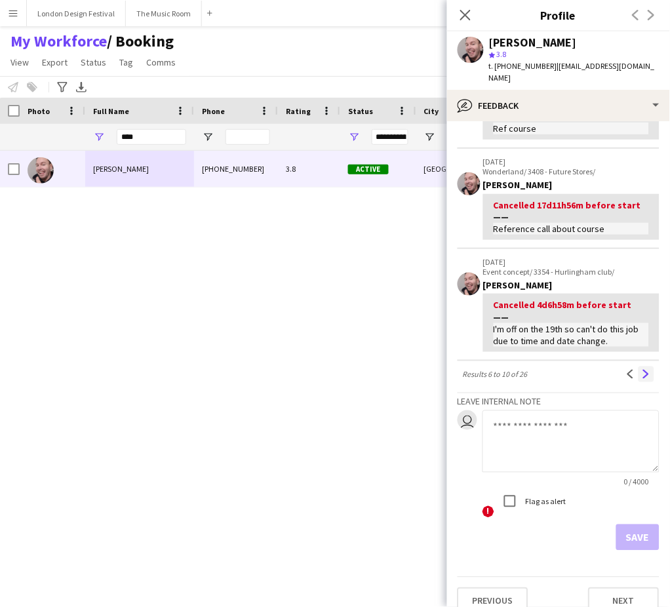
click at [642, 370] on app-icon "Next" at bounding box center [646, 374] width 9 height 9
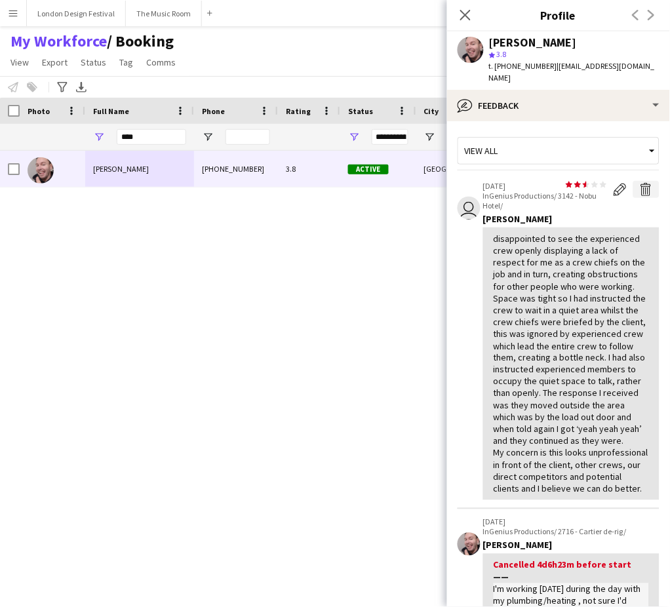
click at [640, 183] on app-icon "Delete feedback" at bounding box center [646, 189] width 13 height 13
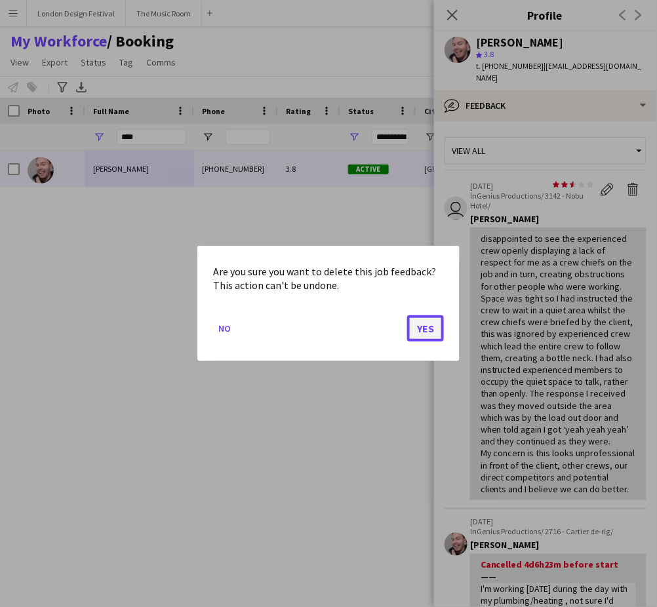
click at [424, 323] on button "Yes" at bounding box center [425, 328] width 37 height 26
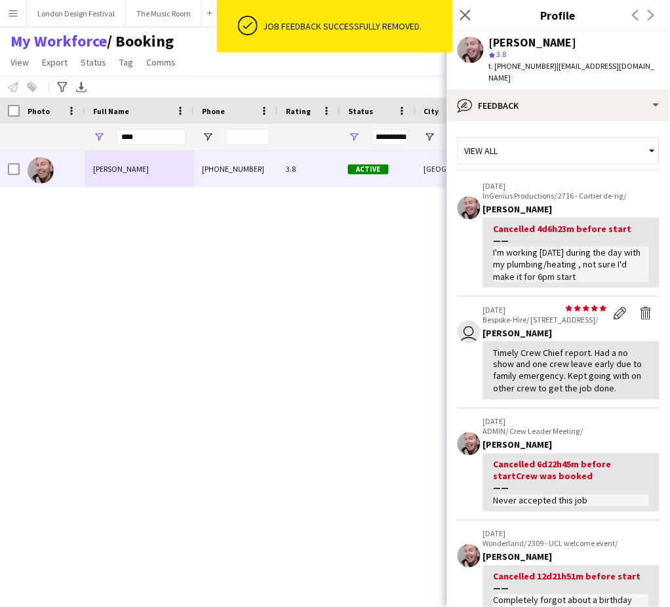
scroll to position [416, 0]
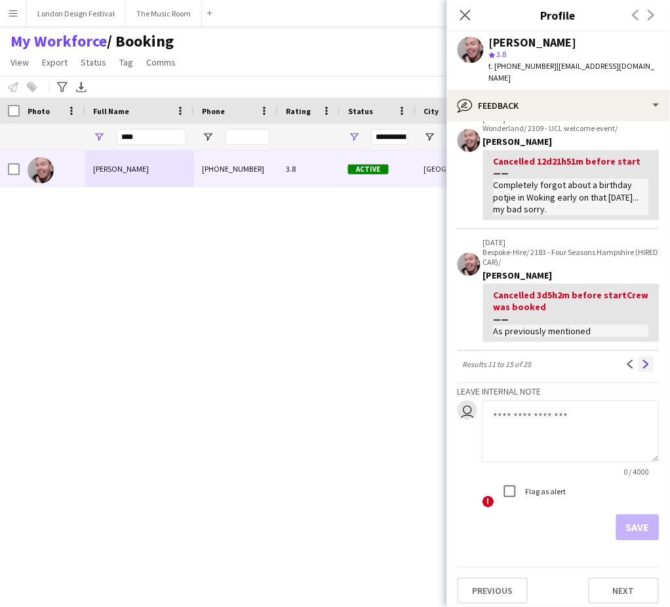
click at [642, 360] on app-icon "Next" at bounding box center [646, 364] width 9 height 9
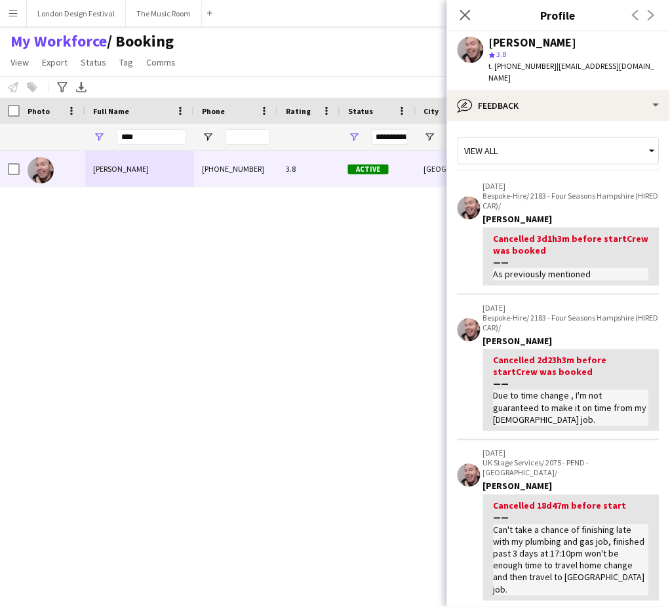
scroll to position [435, 0]
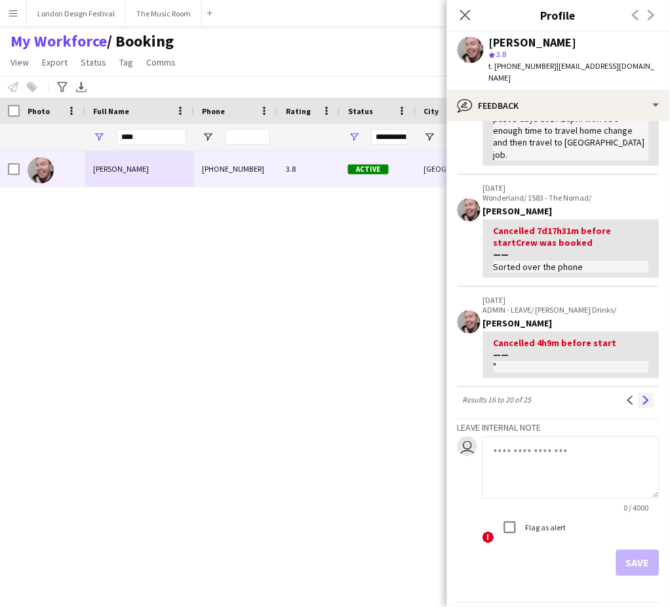
click at [642, 396] on app-icon "Next" at bounding box center [646, 400] width 9 height 9
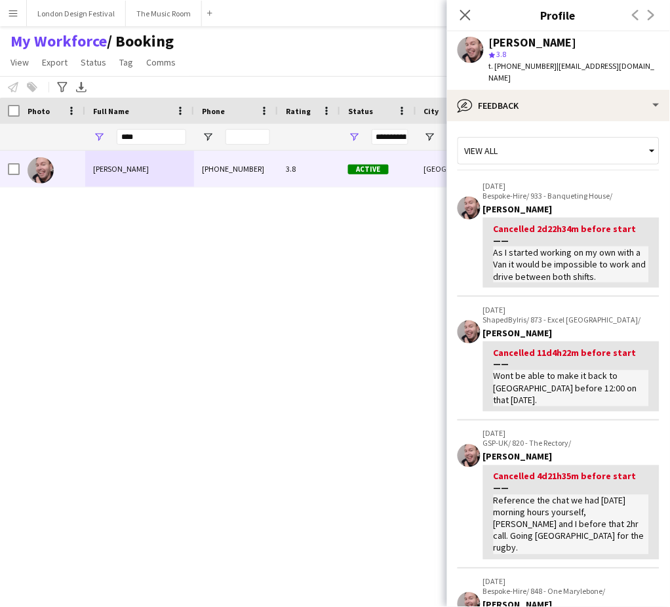
scroll to position [420, 0]
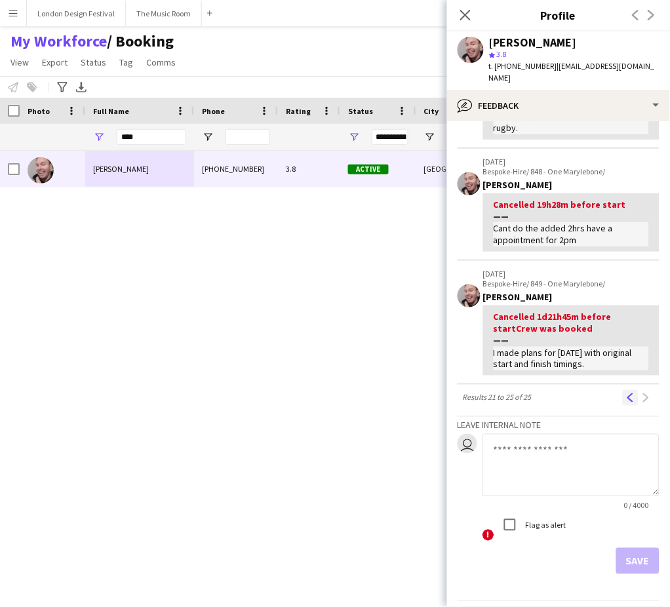
click at [626, 393] on app-icon "Previous" at bounding box center [630, 397] width 9 height 9
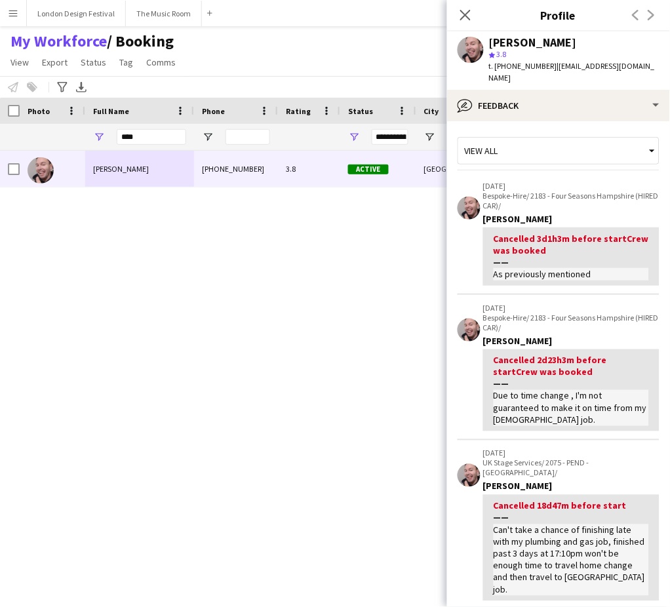
scroll to position [435, 0]
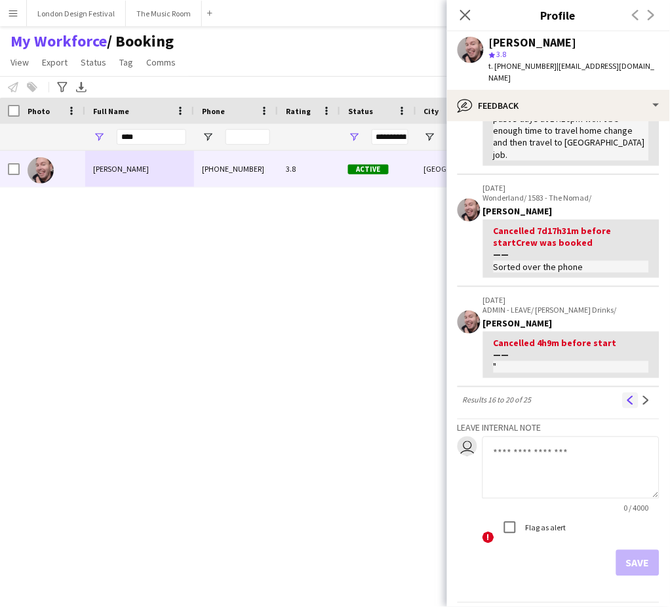
click at [626, 396] on app-icon "Previous" at bounding box center [630, 400] width 9 height 9
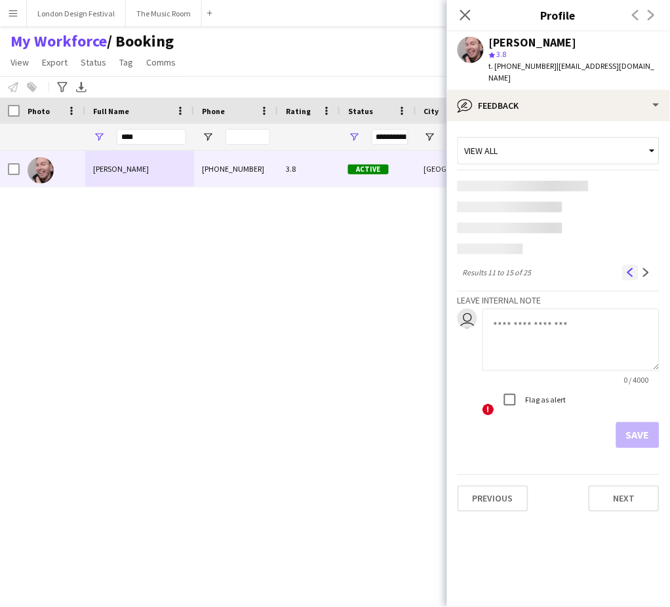
scroll to position [0, 0]
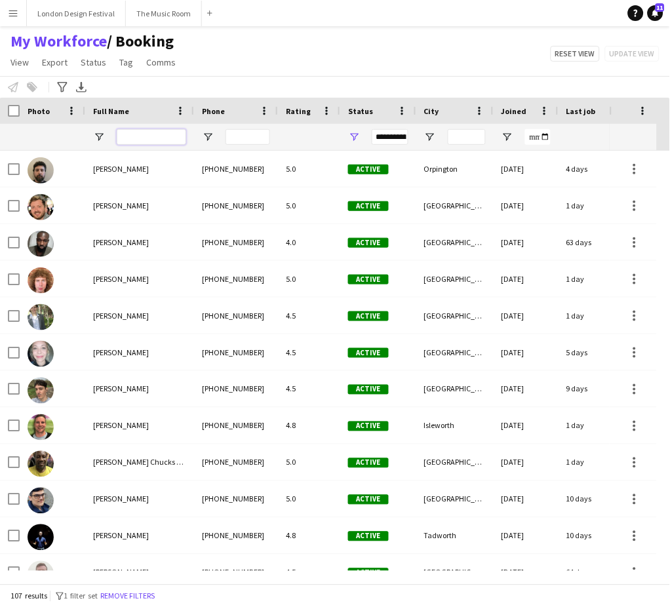
click at [148, 137] on input "Full Name Filter Input" at bounding box center [151, 137] width 69 height 16
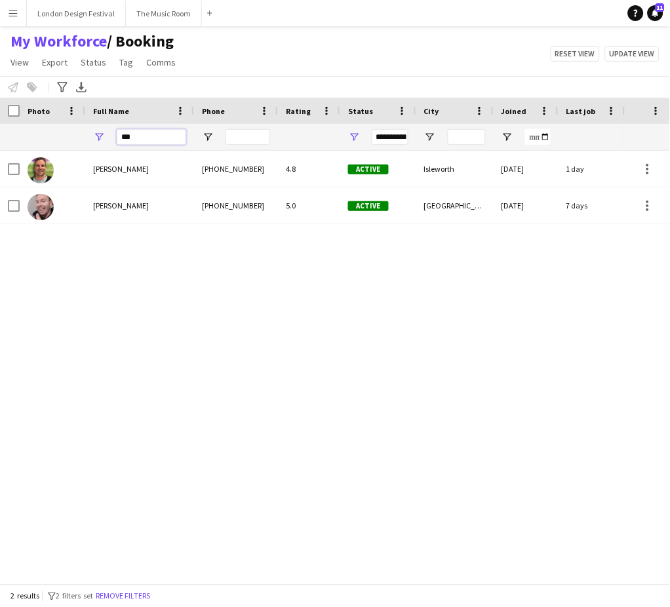
click at [148, 137] on input "***" at bounding box center [151, 137] width 69 height 16
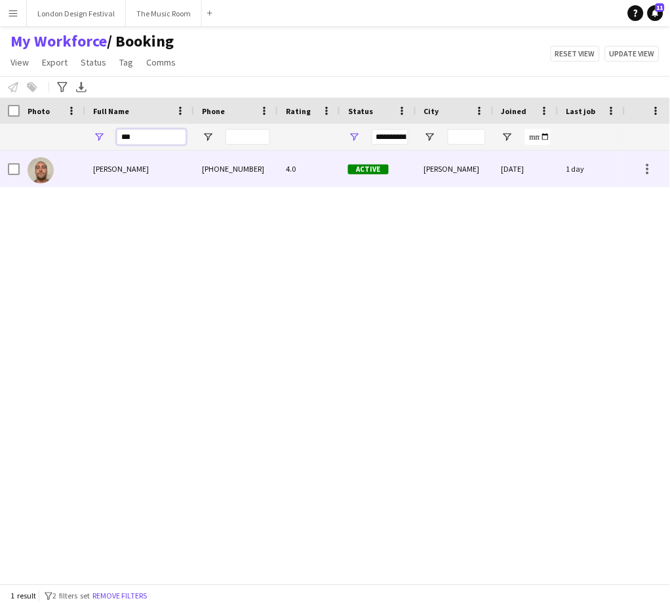
type input "***"
click at [146, 165] on div "[PERSON_NAME]" at bounding box center [139, 169] width 109 height 36
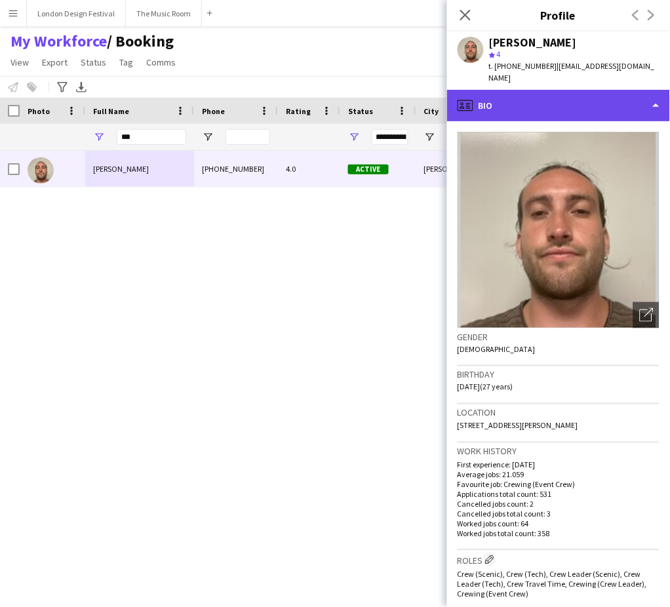
click at [574, 103] on div "profile Bio" at bounding box center [558, 105] width 223 height 31
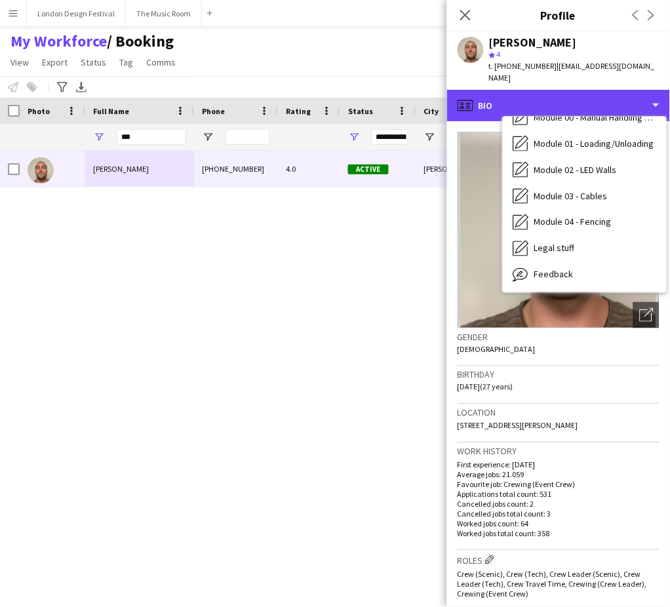
scroll to position [268, 0]
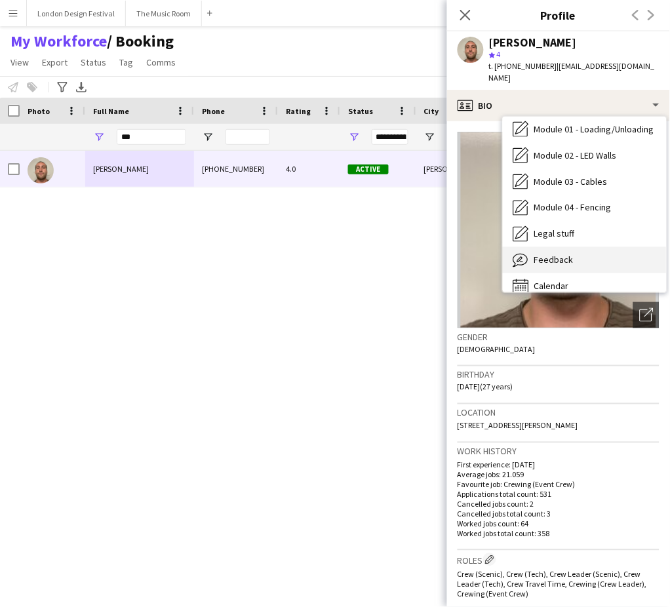
click at [631, 248] on div "Feedback Feedback" at bounding box center [585, 260] width 164 height 26
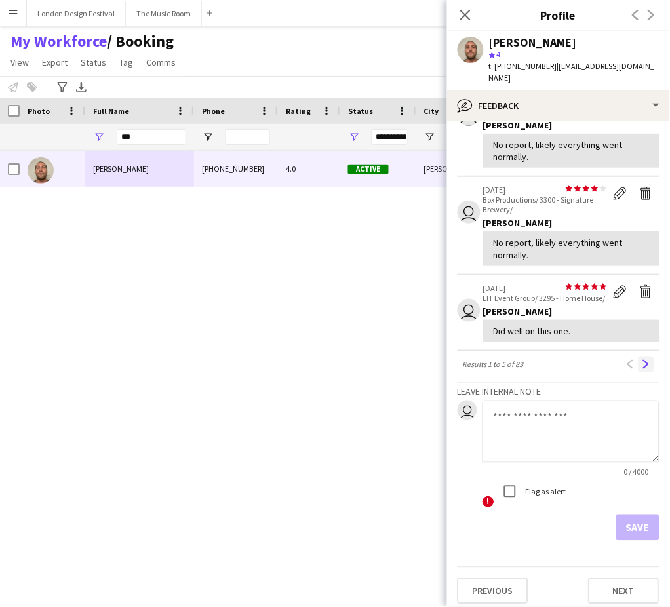
click at [642, 360] on app-icon "Next" at bounding box center [646, 364] width 9 height 9
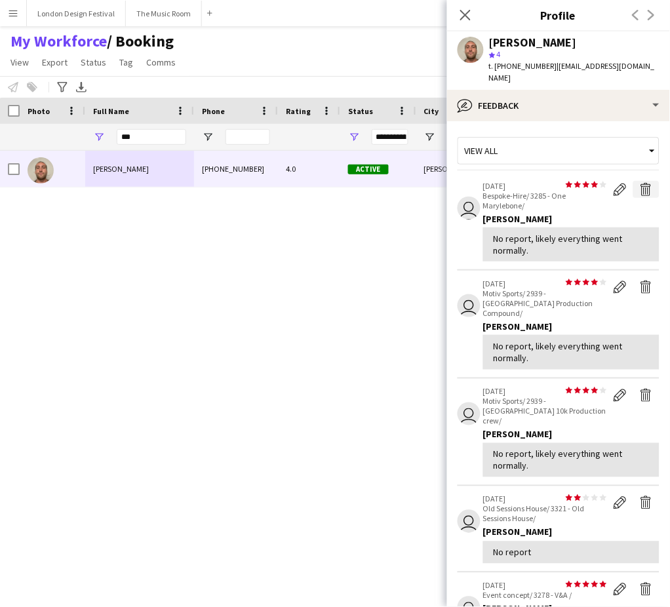
click at [640, 183] on app-icon "Delete feedback" at bounding box center [646, 189] width 13 height 13
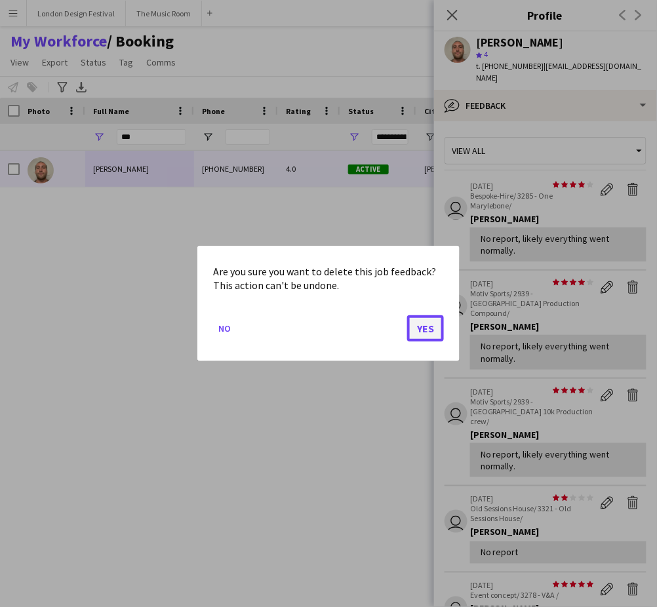
click at [430, 329] on button "Yes" at bounding box center [425, 328] width 37 height 26
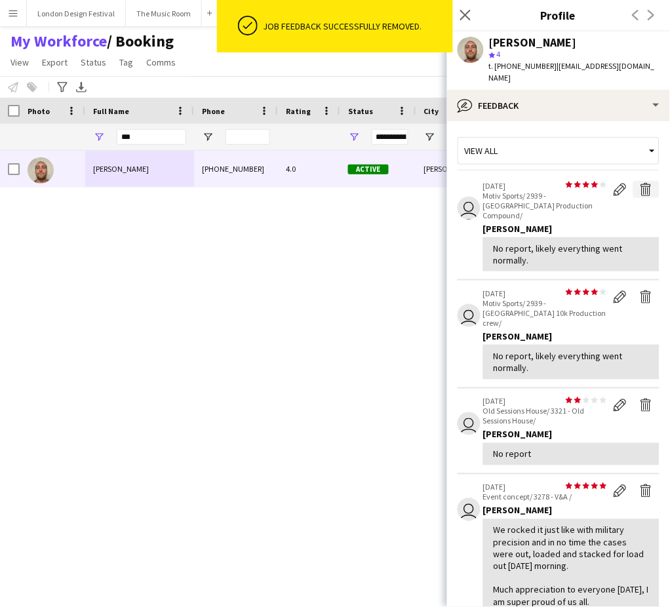
click at [640, 183] on app-icon "Delete feedback" at bounding box center [646, 189] width 13 height 13
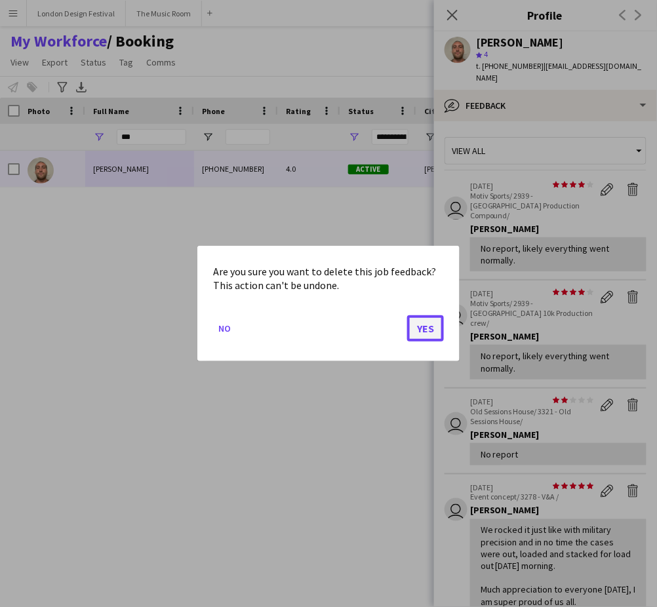
click at [421, 329] on button "Yes" at bounding box center [425, 328] width 37 height 26
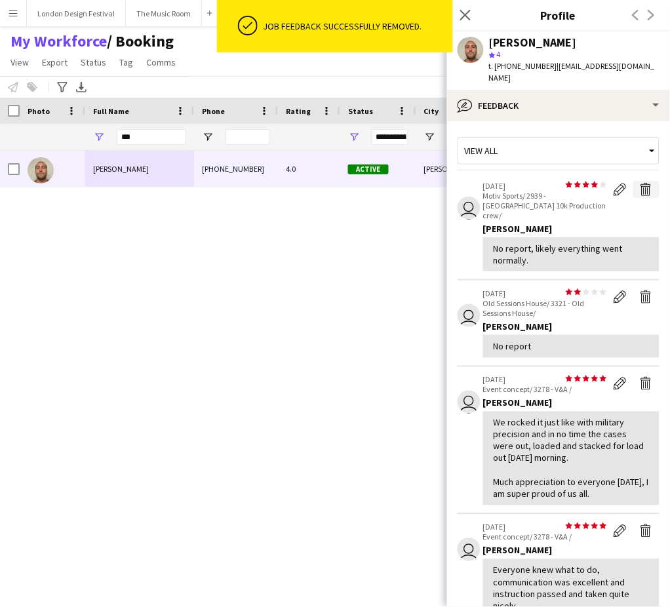
click at [640, 183] on app-icon "Delete feedback" at bounding box center [646, 189] width 13 height 13
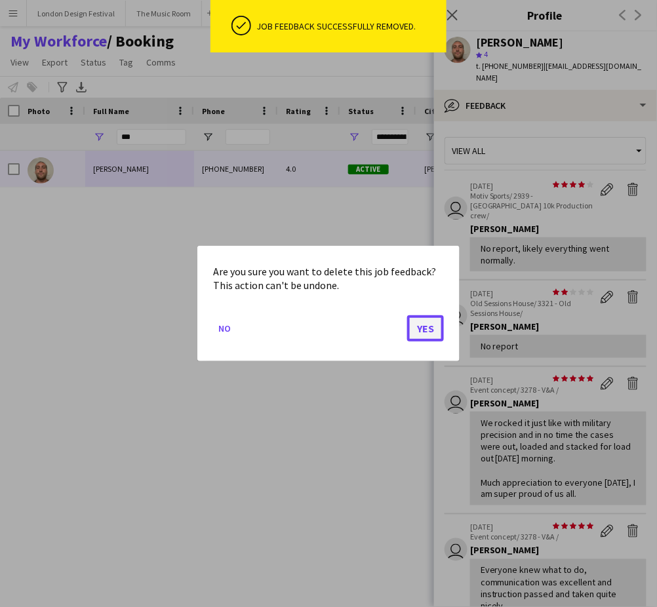
click at [430, 325] on button "Yes" at bounding box center [425, 328] width 37 height 26
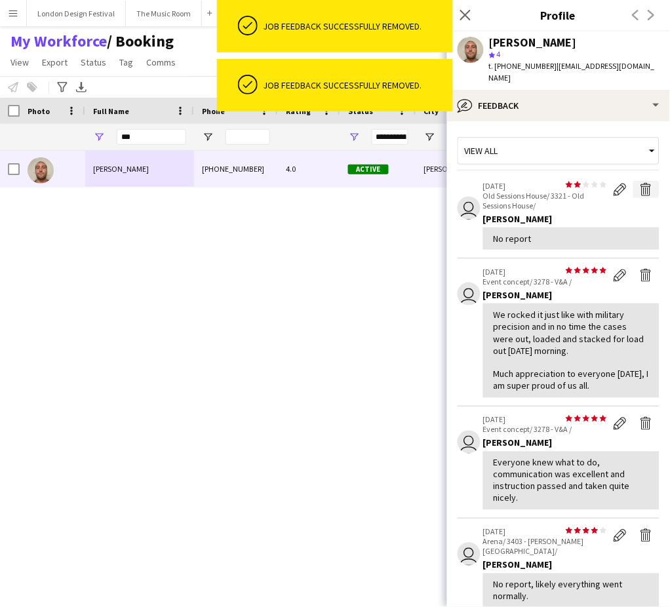
click at [640, 183] on app-icon "Delete feedback" at bounding box center [646, 189] width 13 height 13
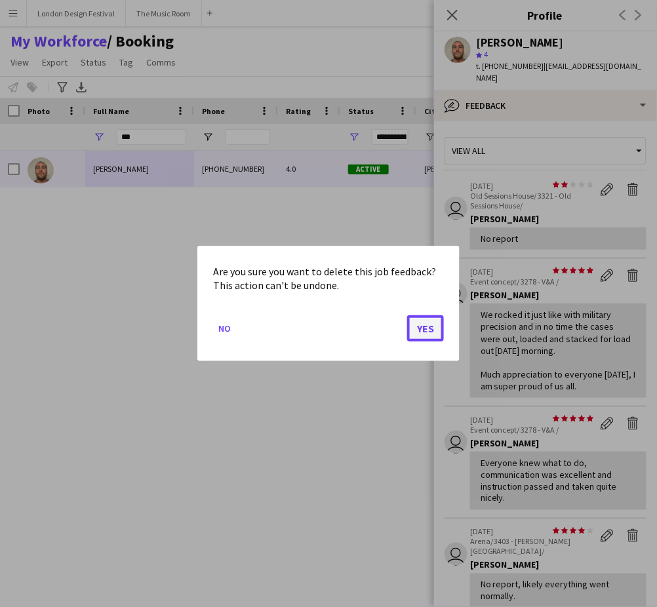
click at [426, 326] on button "Yes" at bounding box center [425, 328] width 37 height 26
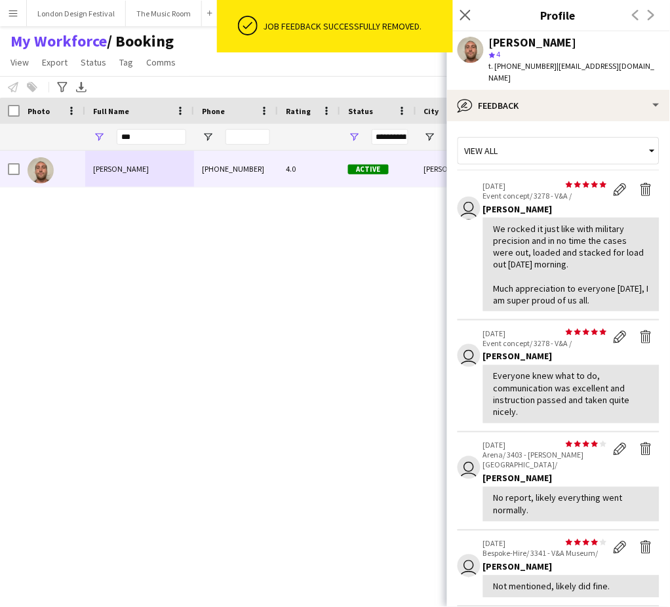
click at [427, 330] on div "[PERSON_NAME] [PHONE_NUMBER] 4.0 Active [PERSON_NAME] [DATE] 1 day 51 [EMAIL_AD…" at bounding box center [311, 361] width 623 height 420
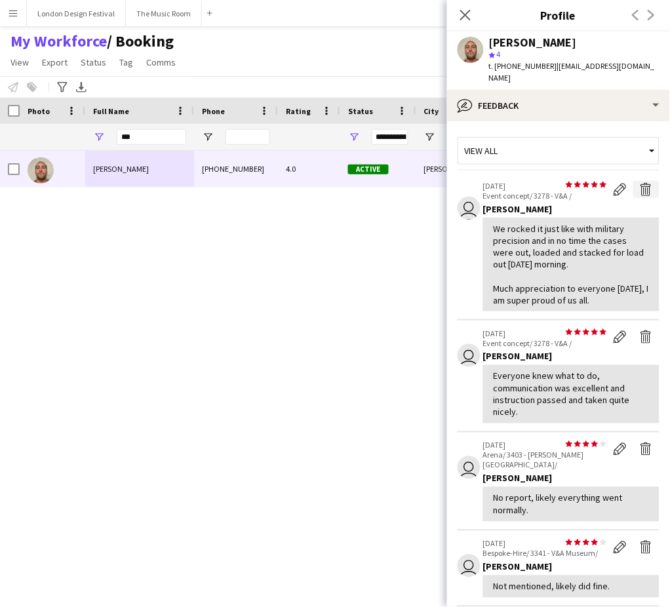
click at [640, 183] on app-icon "Delete feedback" at bounding box center [646, 189] width 13 height 13
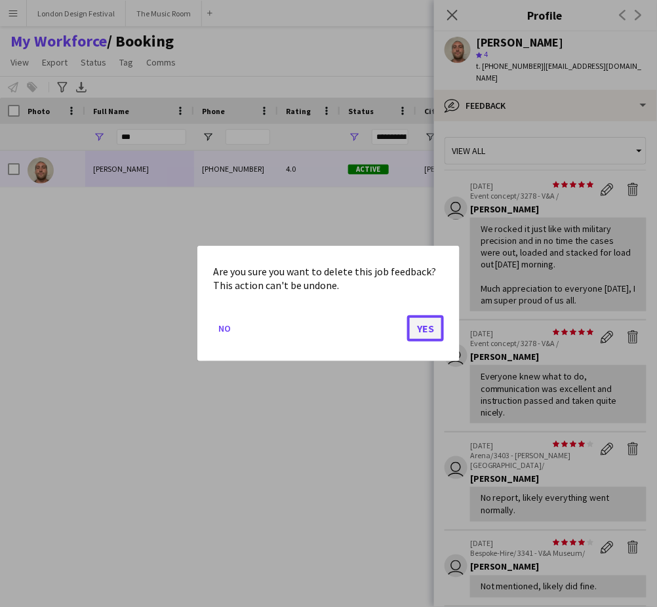
click at [424, 323] on button "Yes" at bounding box center [425, 328] width 37 height 26
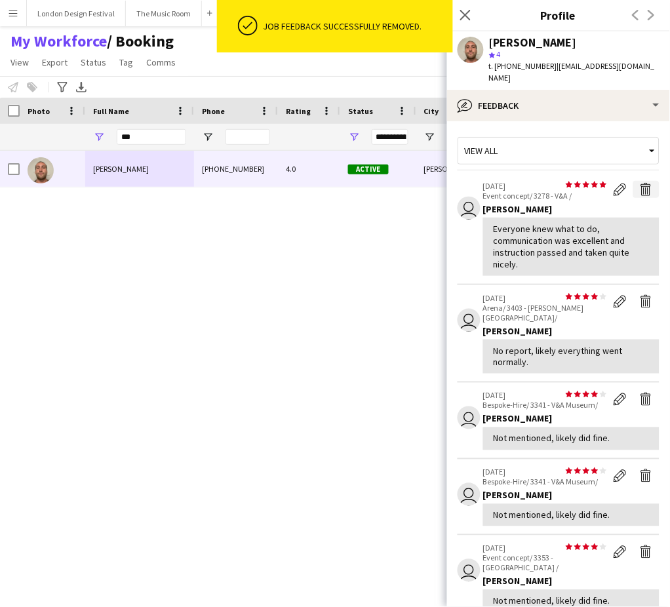
click at [640, 183] on app-icon "Delete feedback" at bounding box center [646, 189] width 13 height 13
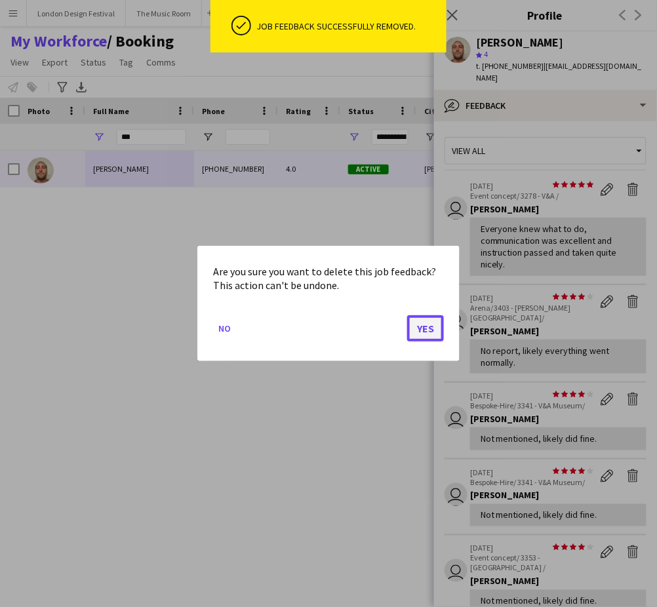
click at [424, 330] on button "Yes" at bounding box center [425, 328] width 37 height 26
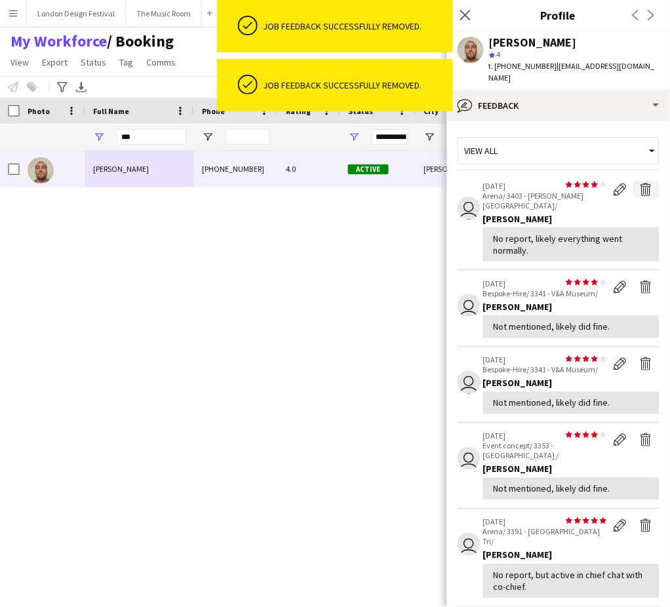
click at [640, 183] on app-icon "Delete feedback" at bounding box center [646, 189] width 13 height 13
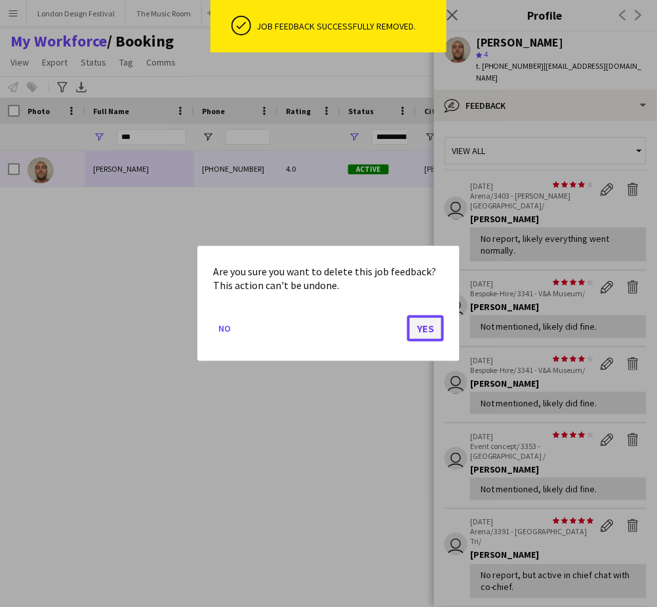
click at [434, 329] on button "Yes" at bounding box center [425, 328] width 37 height 26
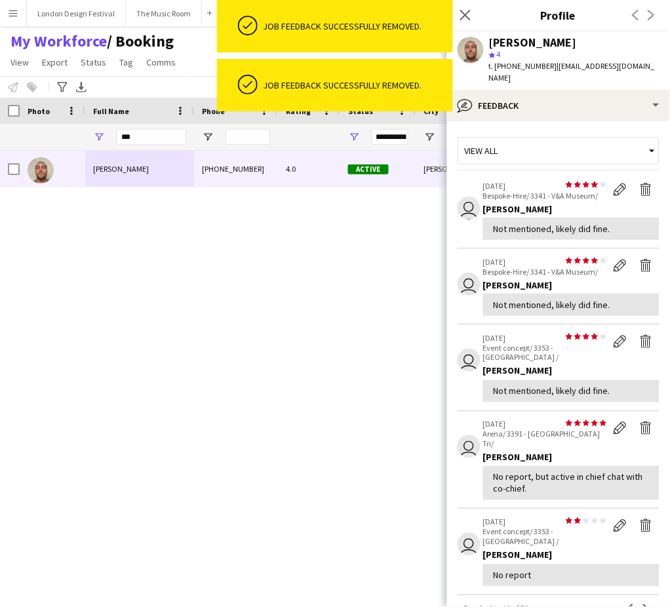
click at [640, 183] on app-icon "Delete feedback" at bounding box center [646, 189] width 13 height 13
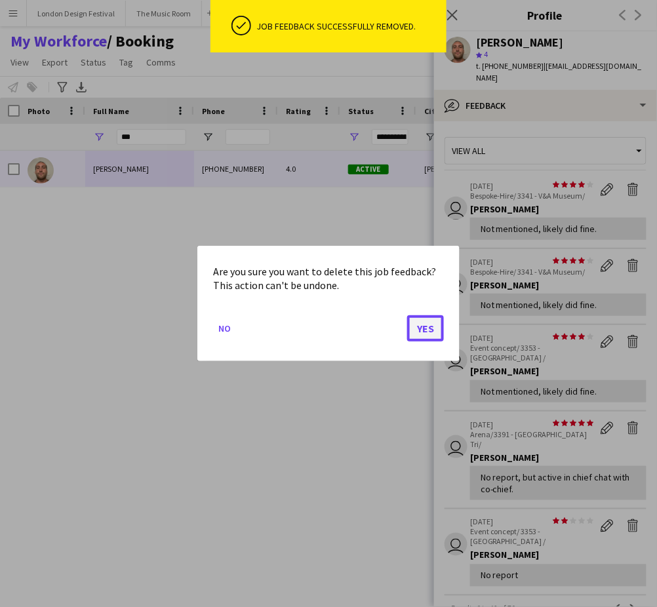
click at [423, 330] on button "Yes" at bounding box center [425, 328] width 37 height 26
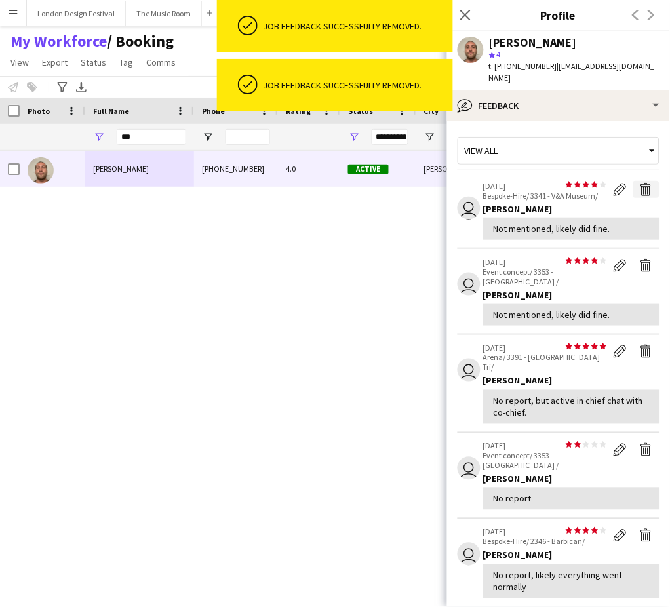
click at [640, 183] on app-icon "Delete feedback" at bounding box center [646, 189] width 13 height 13
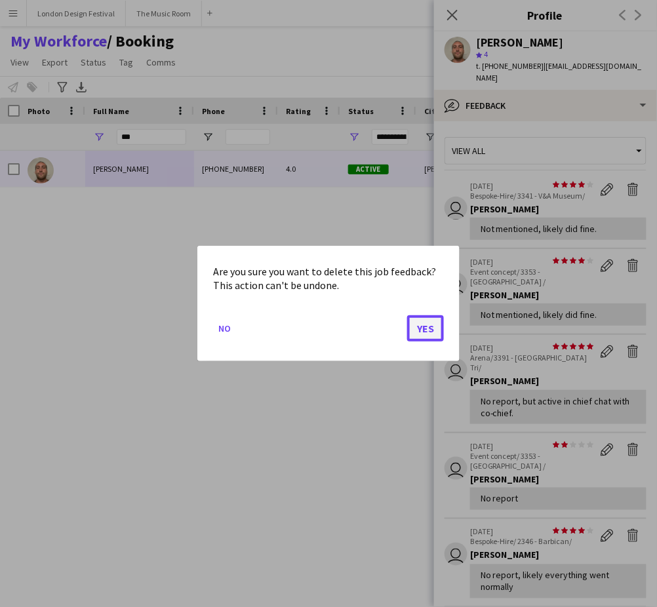
click at [427, 328] on button "Yes" at bounding box center [425, 328] width 37 height 26
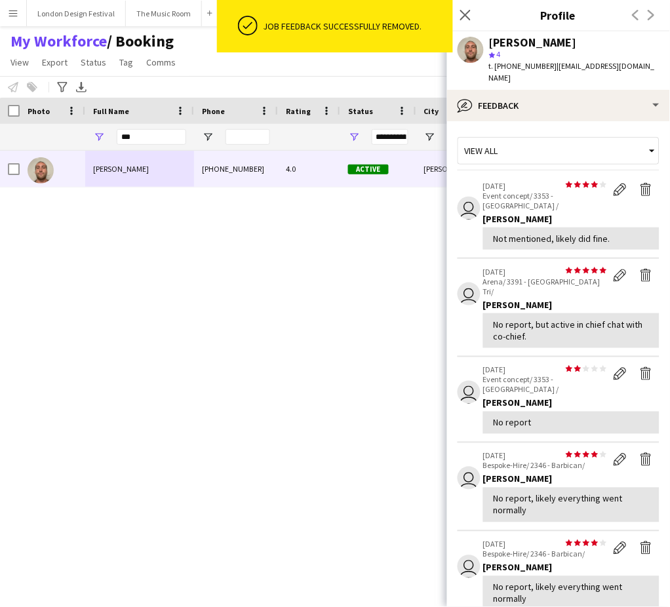
click at [249, 214] on div "[PERSON_NAME] [PHONE_NUMBER] 4.0 Active [PERSON_NAME] [DATE] 1 day 51 [EMAIL_AD…" at bounding box center [311, 361] width 623 height 420
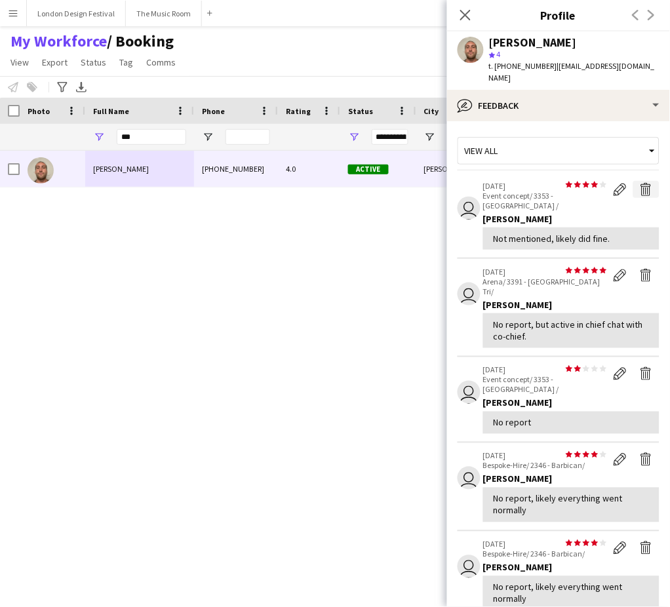
click at [640, 183] on app-icon "Delete feedback" at bounding box center [646, 189] width 13 height 13
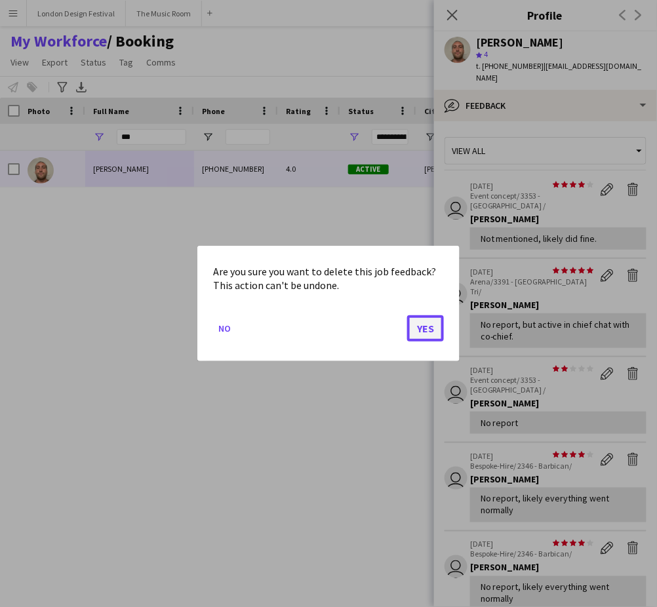
click at [430, 329] on button "Yes" at bounding box center [425, 328] width 37 height 26
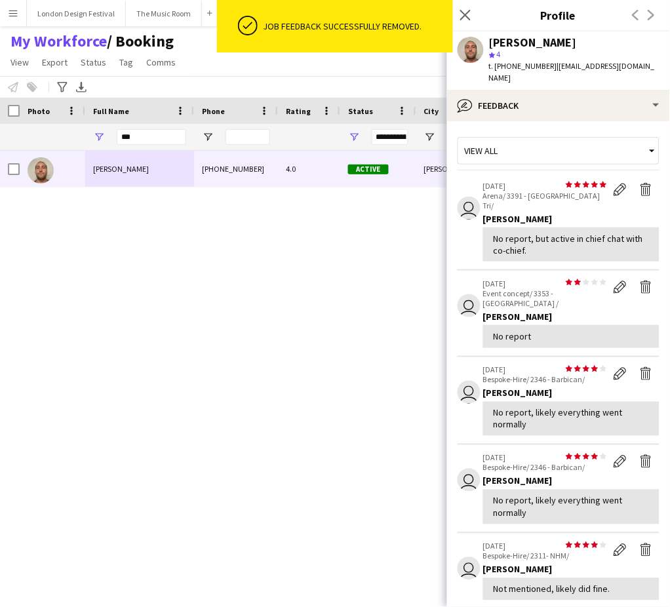
click at [640, 183] on app-icon "Delete feedback" at bounding box center [646, 189] width 13 height 13
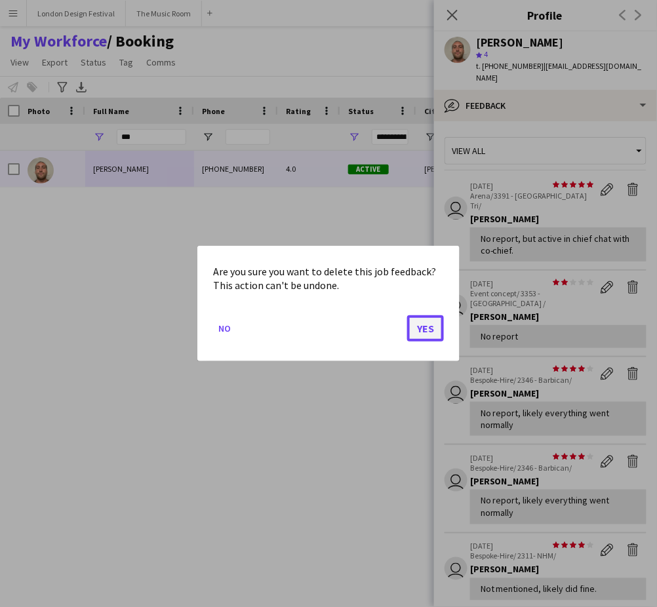
click at [421, 329] on button "Yes" at bounding box center [425, 328] width 37 height 26
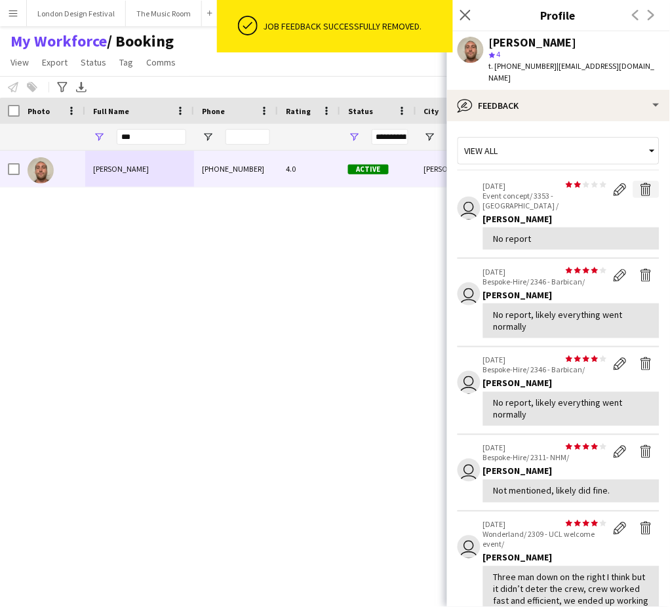
click at [640, 183] on app-icon "Delete feedback" at bounding box center [646, 189] width 13 height 13
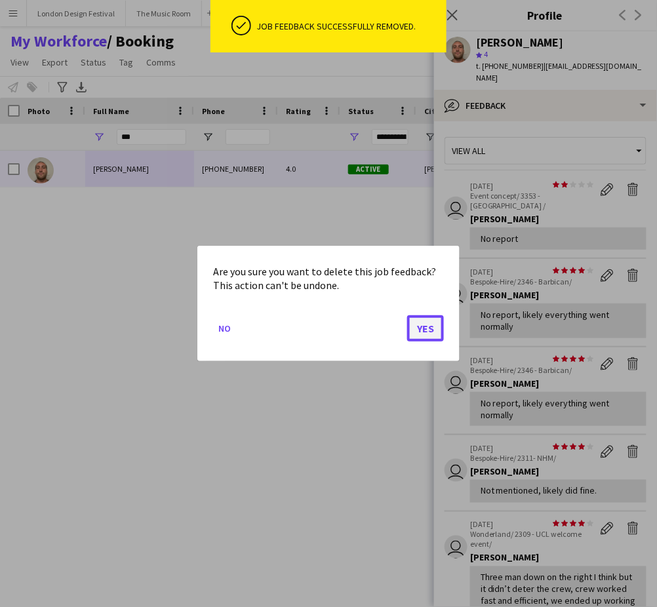
click at [430, 325] on button "Yes" at bounding box center [425, 328] width 37 height 26
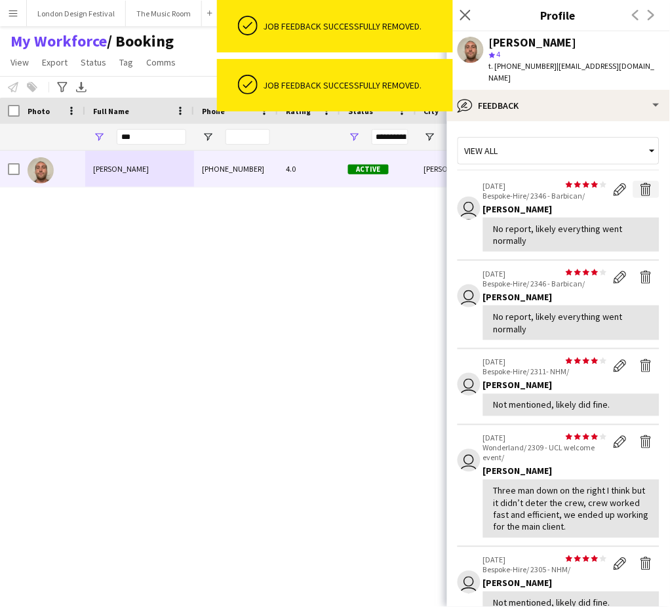
click at [640, 183] on app-icon "Delete feedback" at bounding box center [646, 189] width 13 height 13
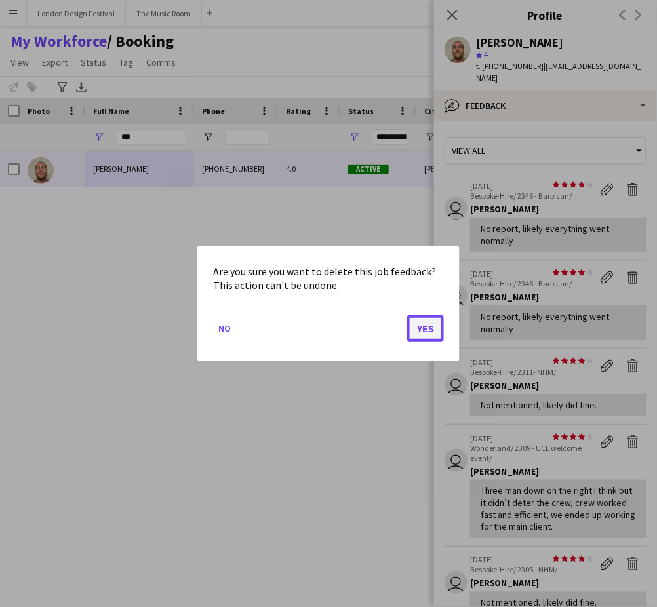
click at [426, 326] on button "Yes" at bounding box center [425, 328] width 37 height 26
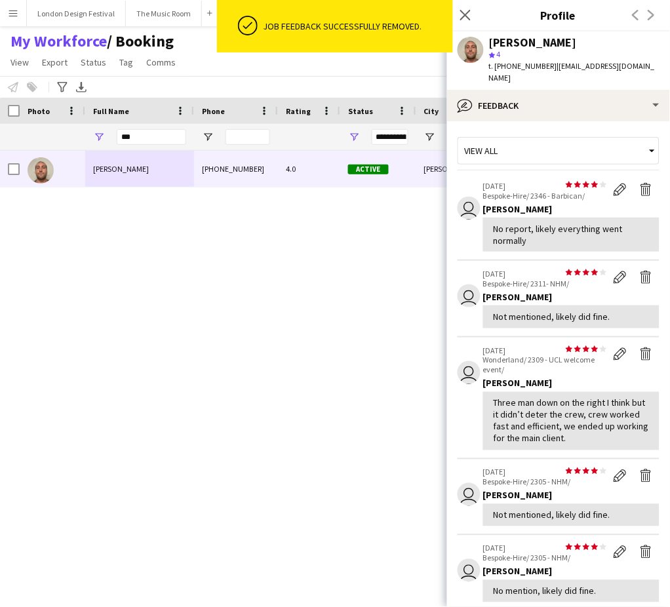
click at [640, 183] on app-icon "Delete feedback" at bounding box center [646, 189] width 13 height 13
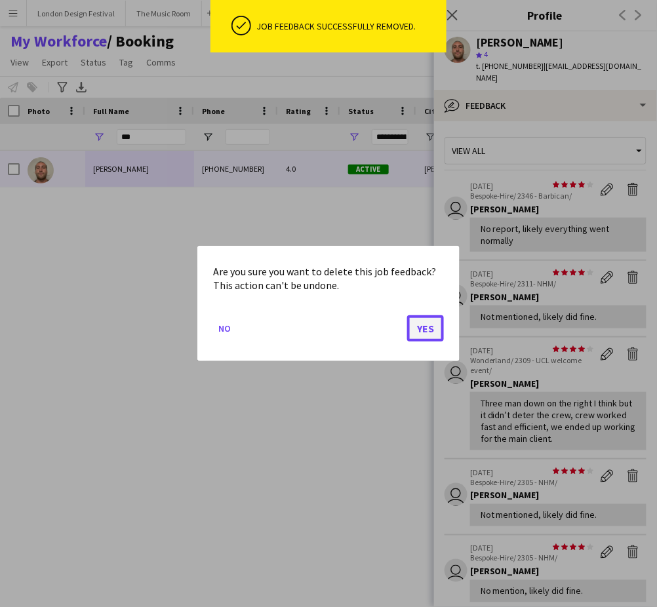
click at [427, 330] on button "Yes" at bounding box center [425, 328] width 37 height 26
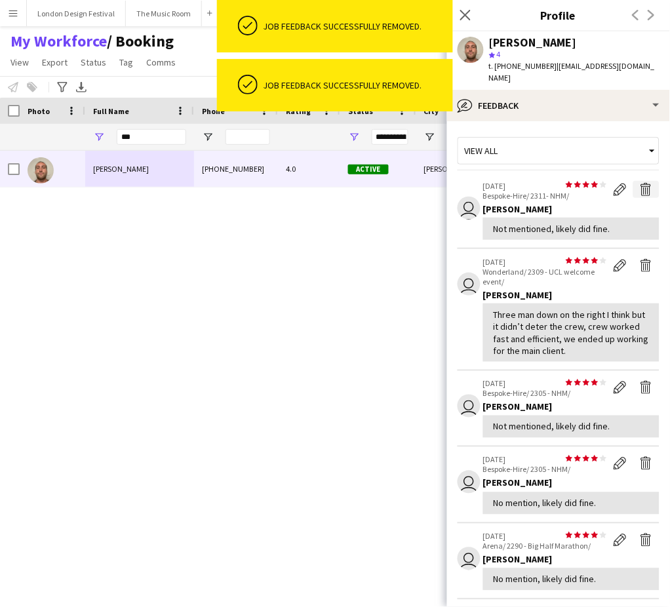
click at [640, 183] on app-icon "Delete feedback" at bounding box center [646, 189] width 13 height 13
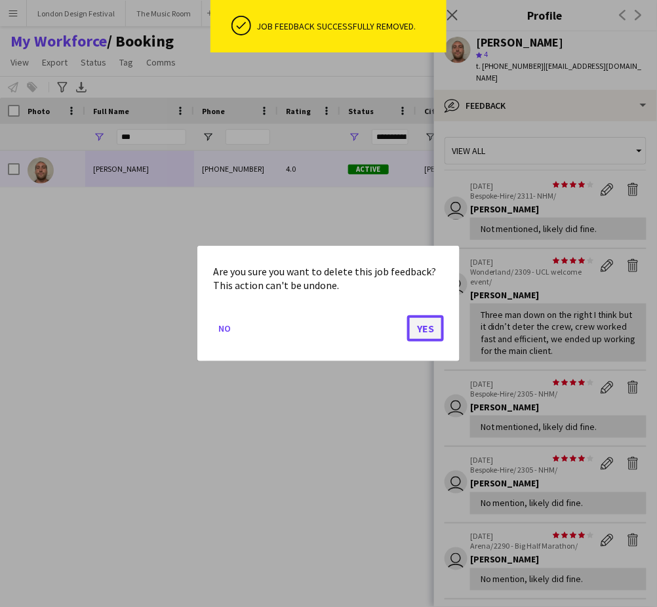
click at [424, 323] on button "Yes" at bounding box center [425, 328] width 37 height 26
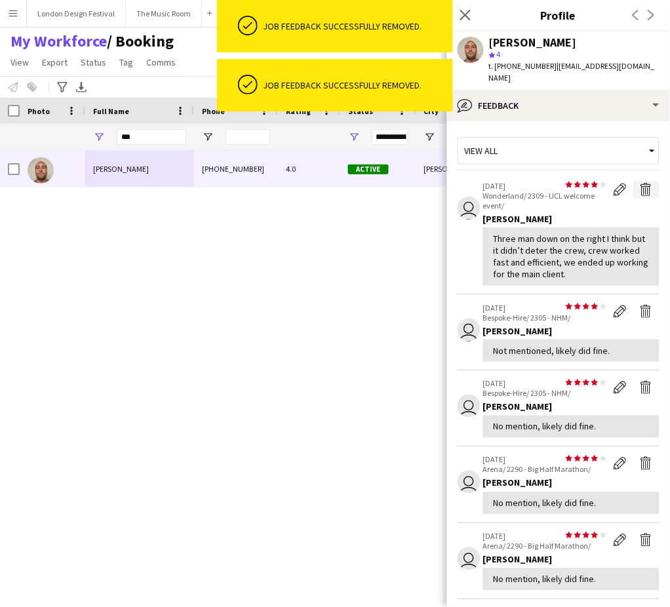
click at [640, 183] on app-icon "Delete feedback" at bounding box center [646, 189] width 13 height 13
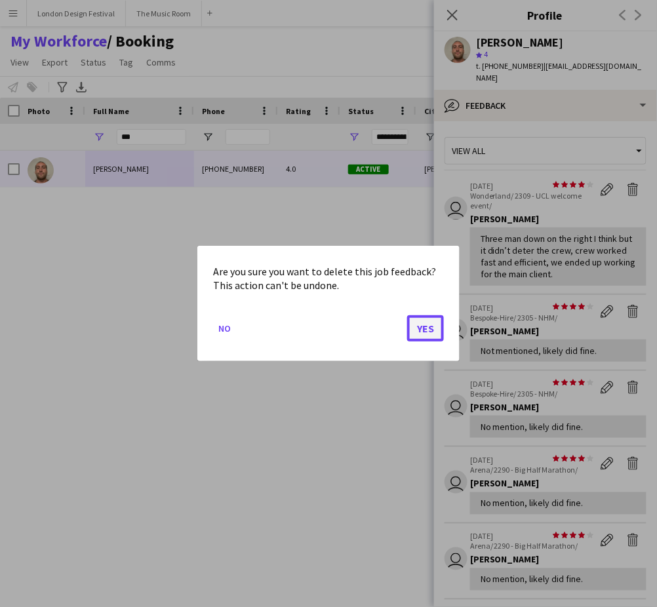
click at [424, 330] on button "Yes" at bounding box center [425, 328] width 37 height 26
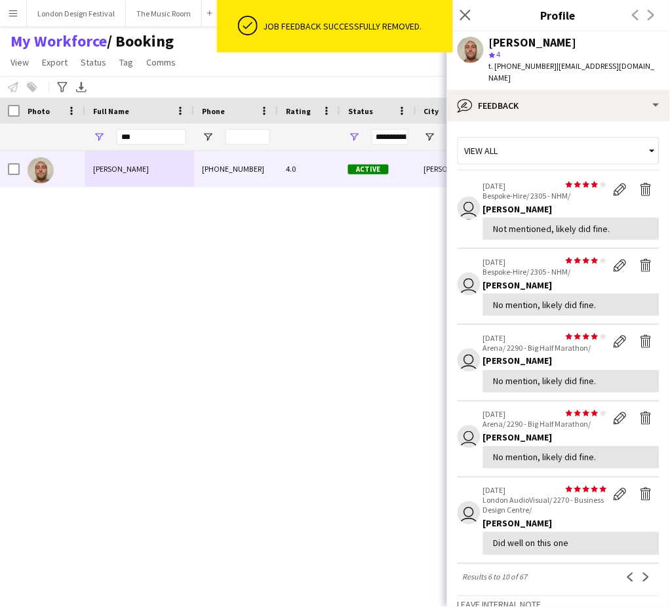
click at [640, 183] on app-icon "Delete feedback" at bounding box center [646, 189] width 13 height 13
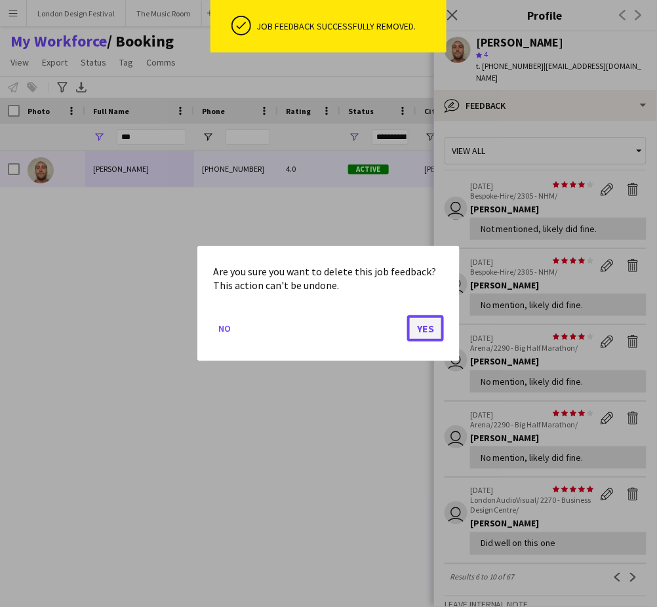
click at [434, 329] on button "Yes" at bounding box center [425, 328] width 37 height 26
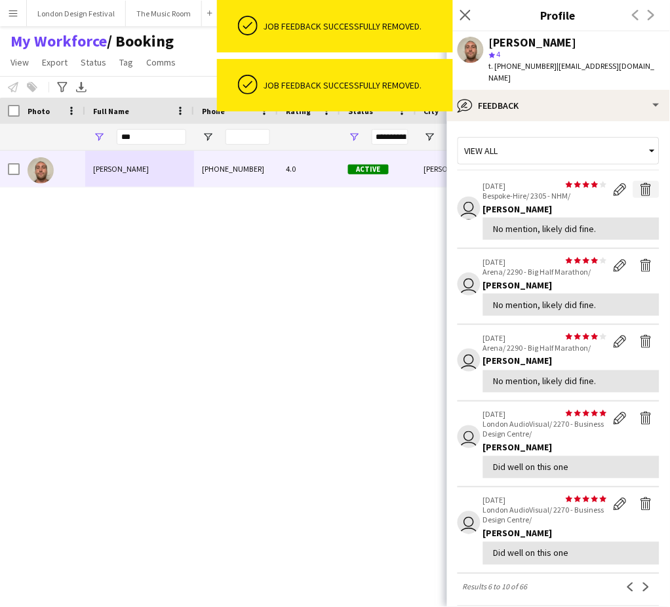
click at [640, 183] on app-icon "Delete feedback" at bounding box center [646, 189] width 13 height 13
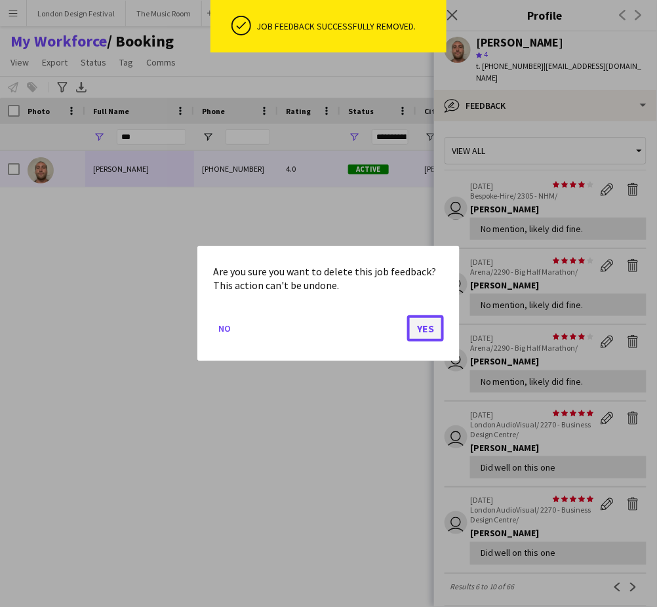
click at [423, 330] on button "Yes" at bounding box center [425, 328] width 37 height 26
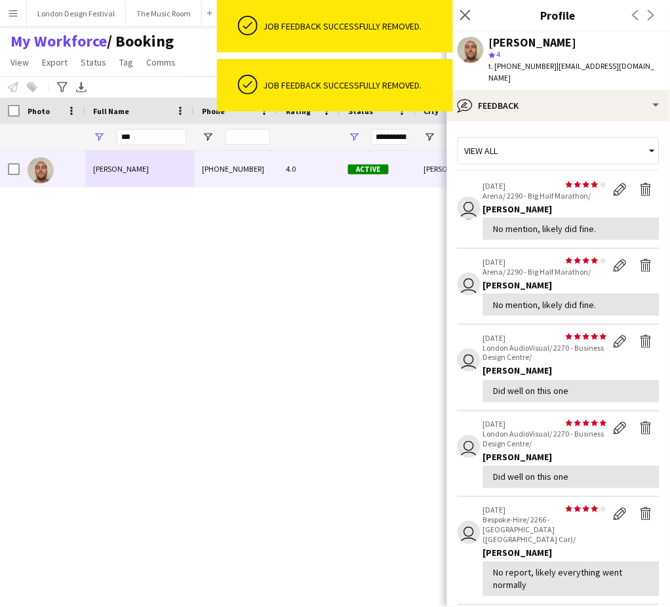
click at [640, 183] on app-icon "Delete feedback" at bounding box center [646, 189] width 13 height 13
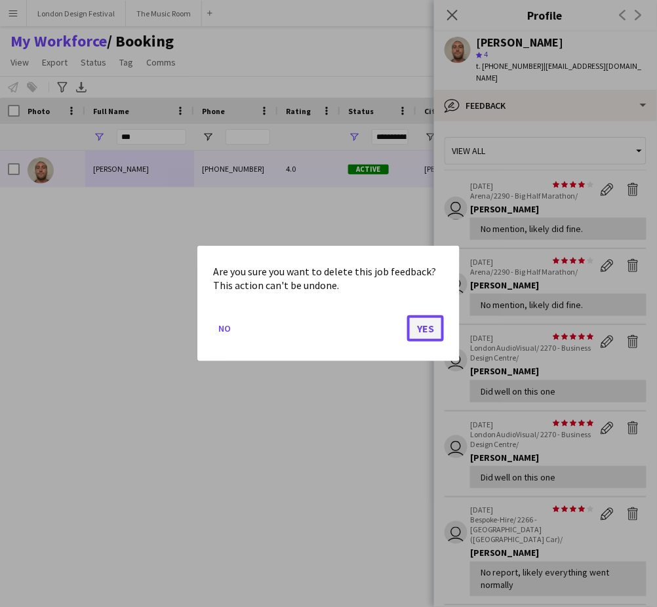
click at [427, 328] on button "Yes" at bounding box center [425, 328] width 37 height 26
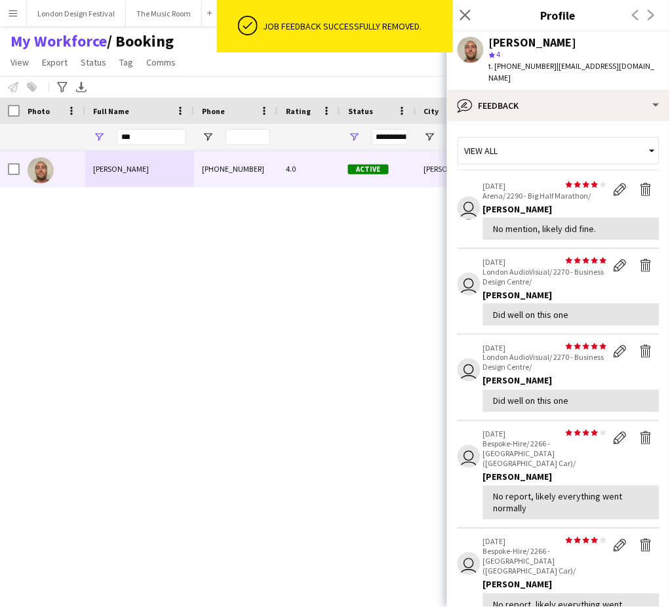
click at [249, 214] on div "Stephen Lyle +447711562684 4.0 Active Thornton Heath 04-06-2024 1 day 51 stephe…" at bounding box center [311, 361] width 623 height 420
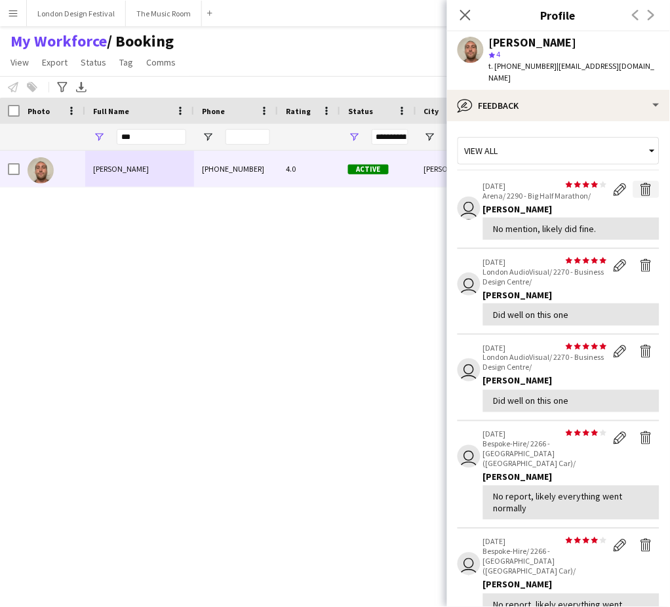
click at [640, 183] on app-icon "Delete feedback" at bounding box center [646, 189] width 13 height 13
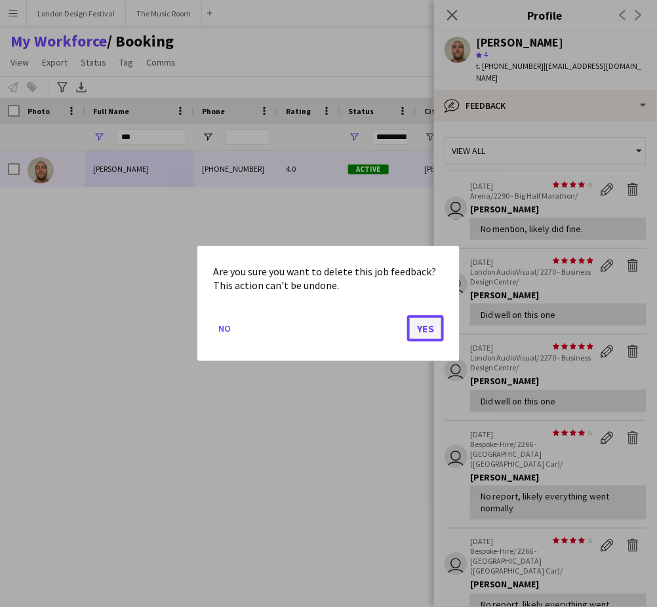
click at [430, 329] on button "Yes" at bounding box center [425, 328] width 37 height 26
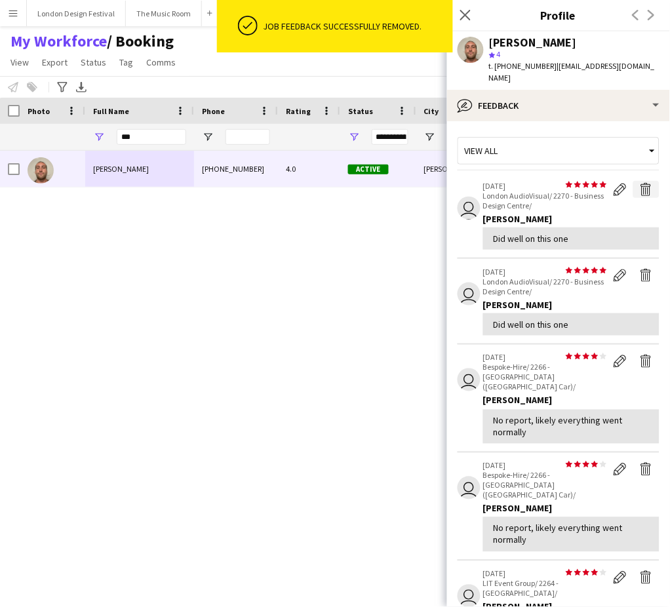
click at [640, 183] on app-icon "Delete feedback" at bounding box center [646, 189] width 13 height 13
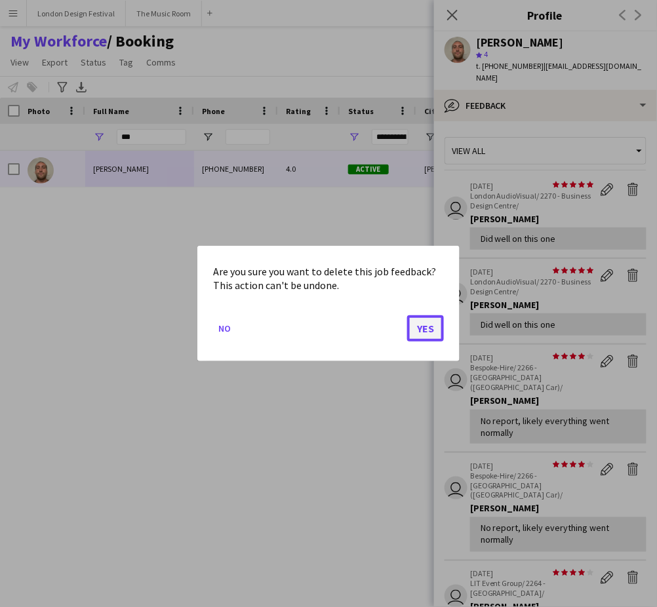
click at [421, 329] on button "Yes" at bounding box center [425, 328] width 37 height 26
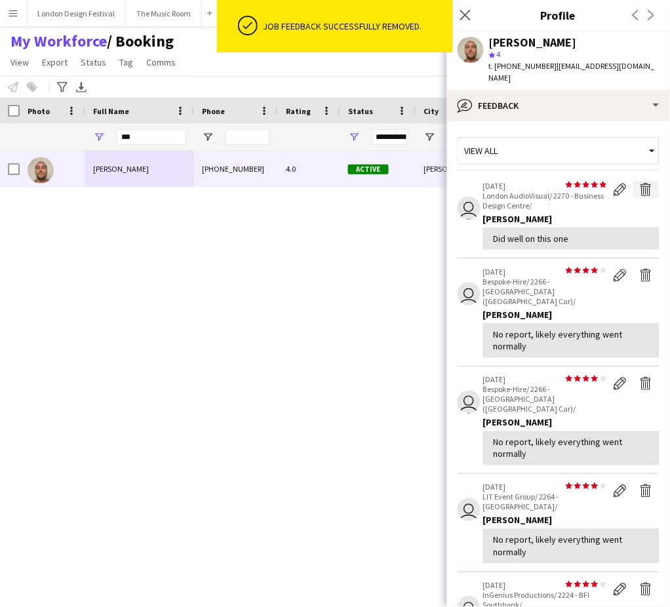
click at [640, 183] on app-icon "Delete feedback" at bounding box center [646, 189] width 13 height 13
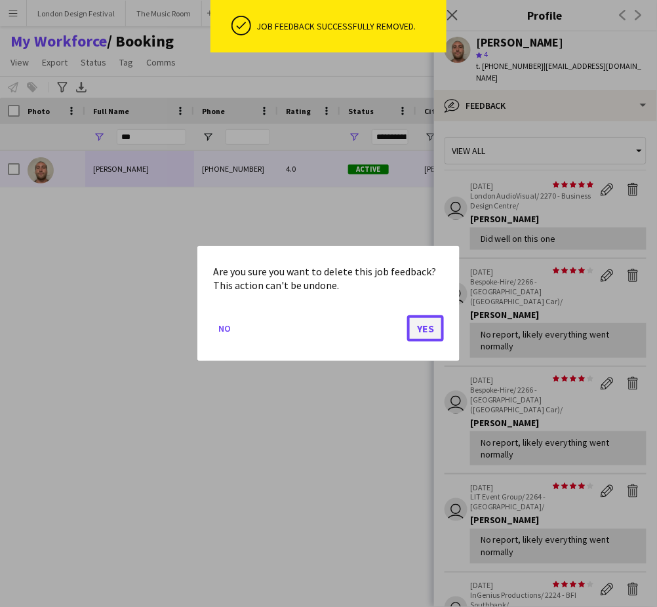
click at [430, 325] on button "Yes" at bounding box center [425, 328] width 37 height 26
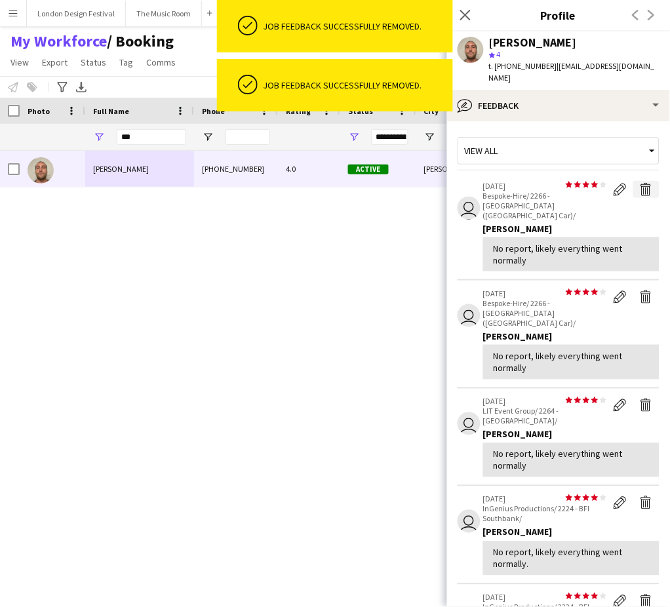
click at [640, 183] on app-icon "Delete feedback" at bounding box center [646, 189] width 13 height 13
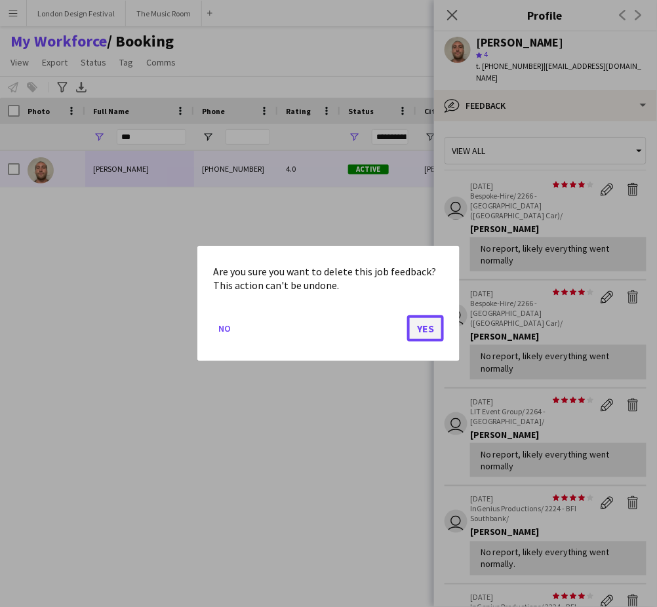
click at [426, 326] on button "Yes" at bounding box center [425, 328] width 37 height 26
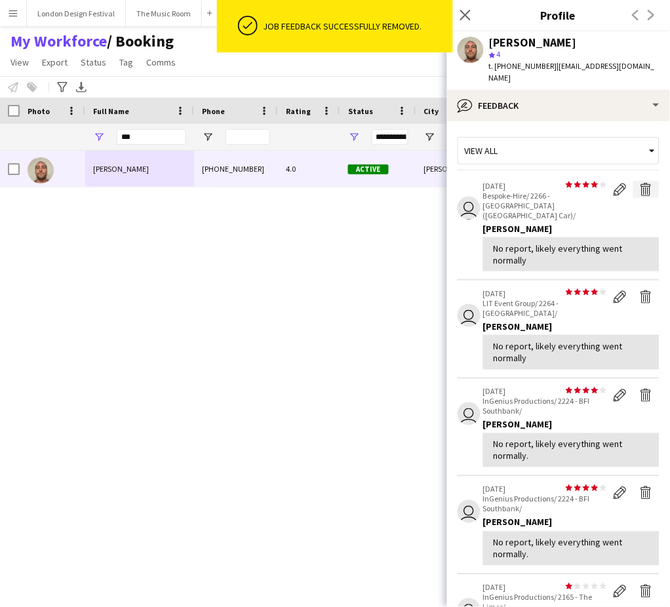
click at [640, 183] on app-icon "Delete feedback" at bounding box center [646, 189] width 13 height 13
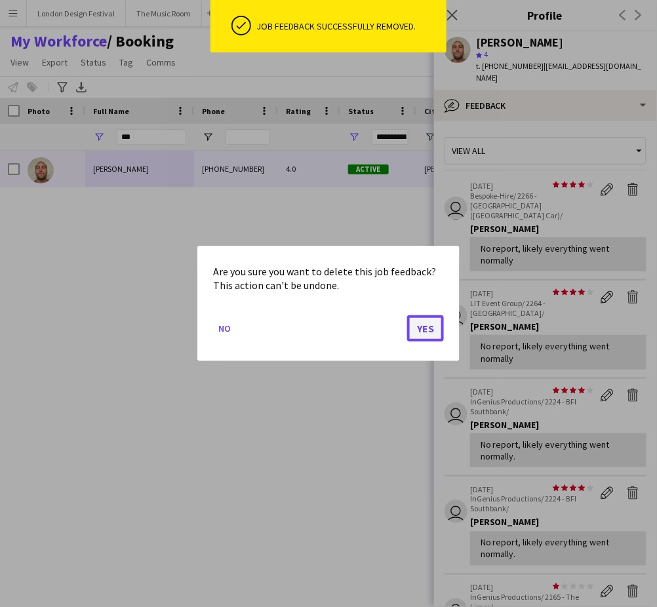
click at [427, 330] on button "Yes" at bounding box center [425, 328] width 37 height 26
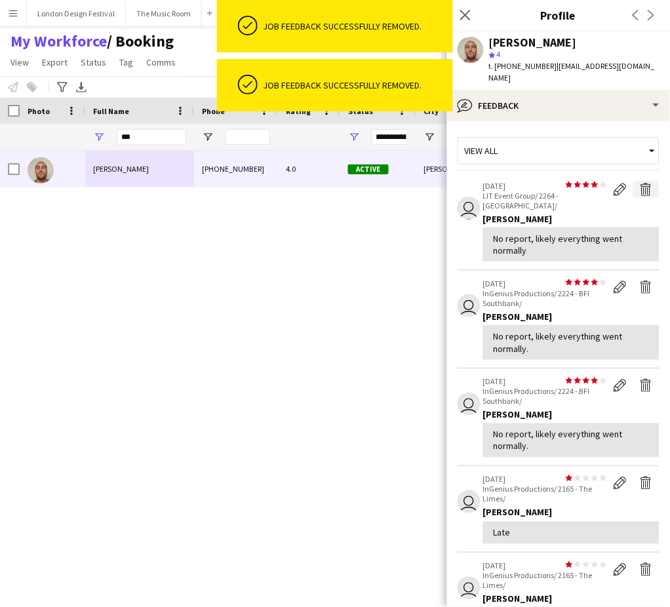
click at [640, 183] on app-icon "Delete feedback" at bounding box center [646, 189] width 13 height 13
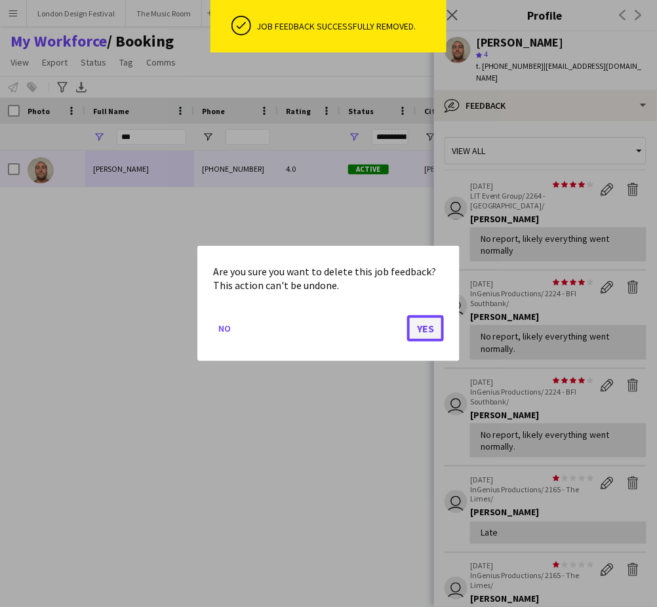
click at [424, 323] on button "Yes" at bounding box center [425, 328] width 37 height 26
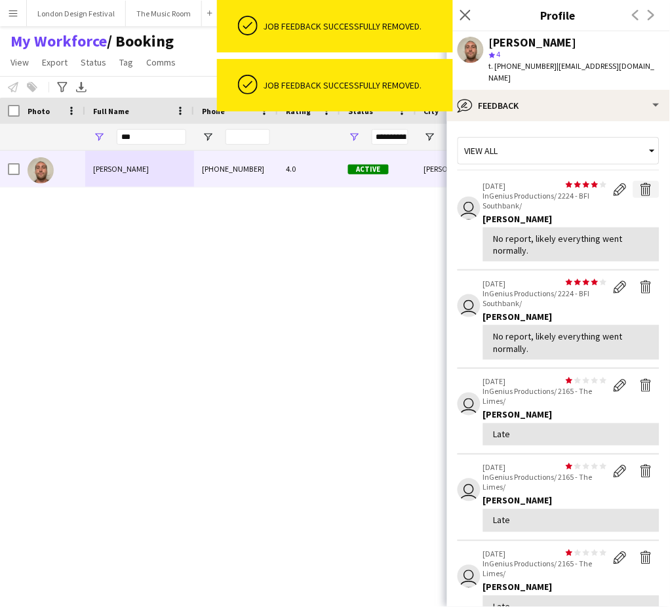
click at [640, 183] on app-icon "Delete feedback" at bounding box center [646, 189] width 13 height 13
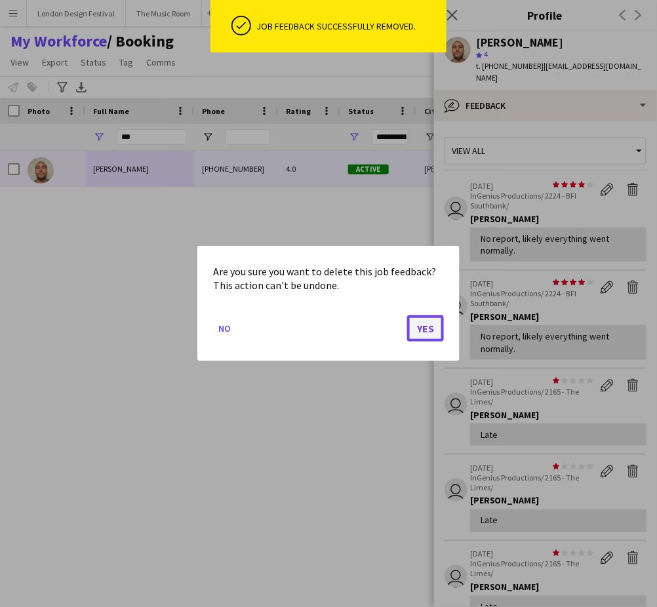
click at [424, 330] on button "Yes" at bounding box center [425, 328] width 37 height 26
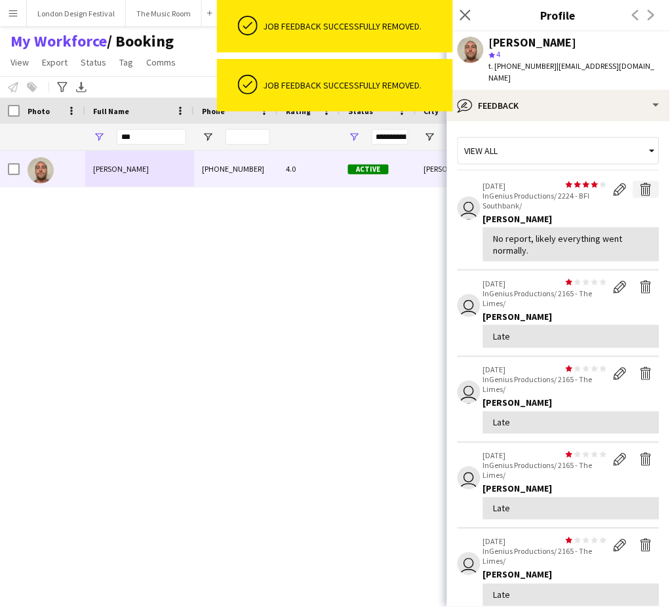
click at [640, 183] on app-icon "Delete feedback" at bounding box center [646, 189] width 13 height 13
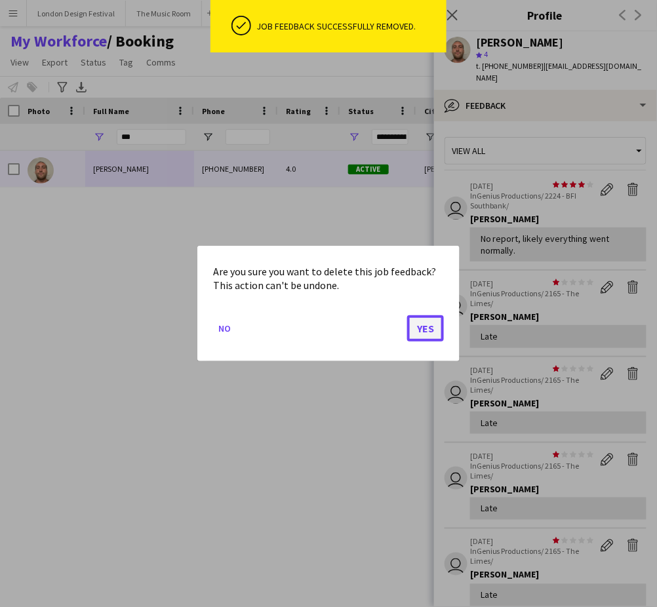
click at [434, 329] on button "Yes" at bounding box center [425, 328] width 37 height 26
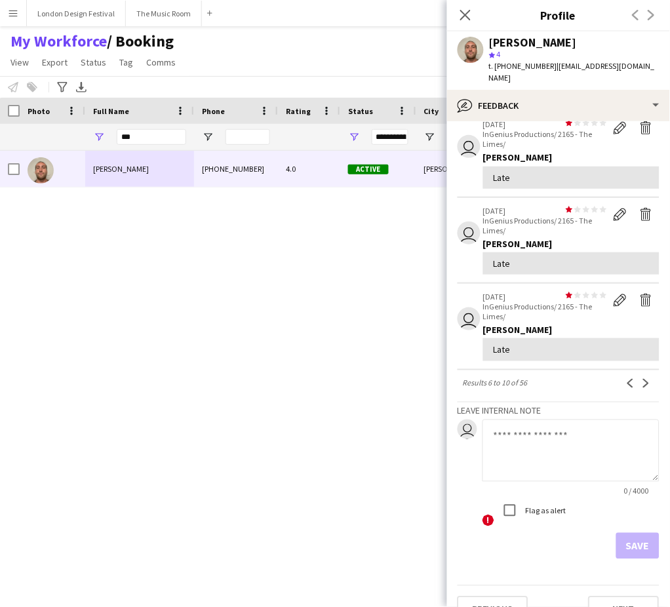
scroll to position [243, 0]
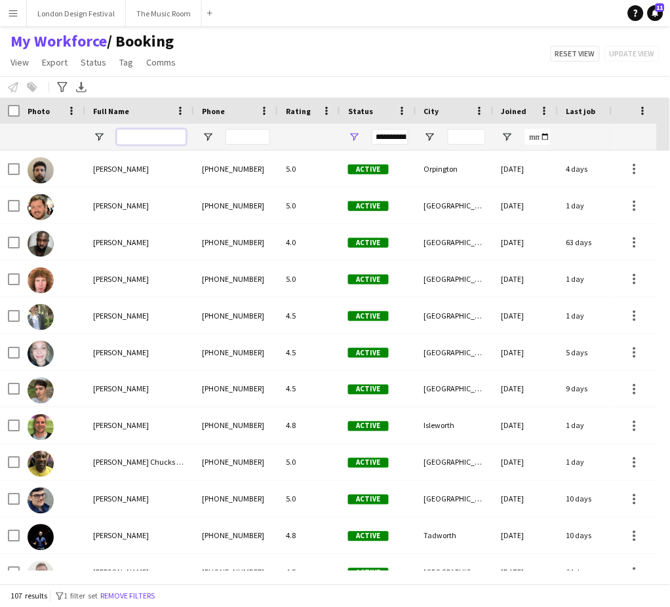
click at [158, 135] on input "Full Name Filter Input" at bounding box center [151, 137] width 69 height 16
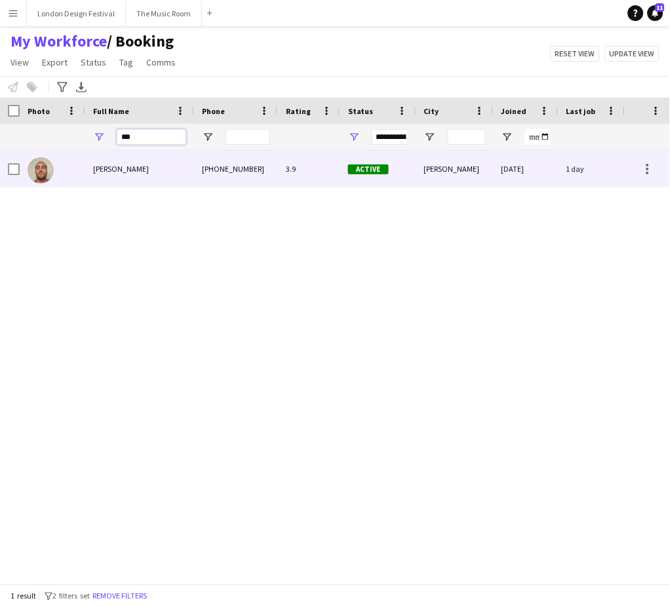
type input "***"
click at [143, 165] on div "[PERSON_NAME]" at bounding box center [139, 169] width 109 height 36
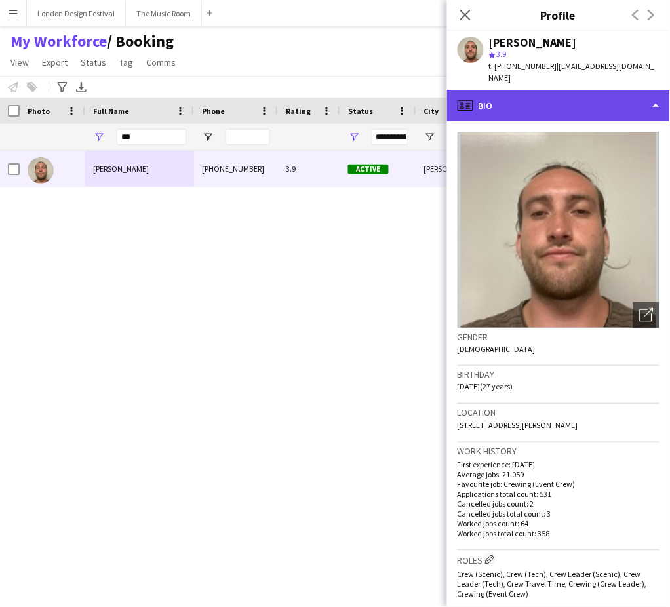
click at [603, 108] on div "profile Bio" at bounding box center [558, 105] width 223 height 31
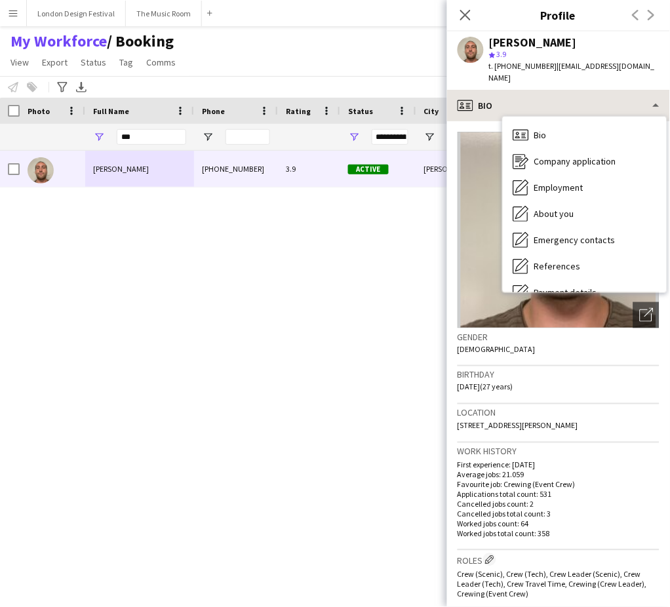
click at [603, 117] on div "Bio Bio Company application Company application Employment Employment About you…" at bounding box center [585, 205] width 164 height 176
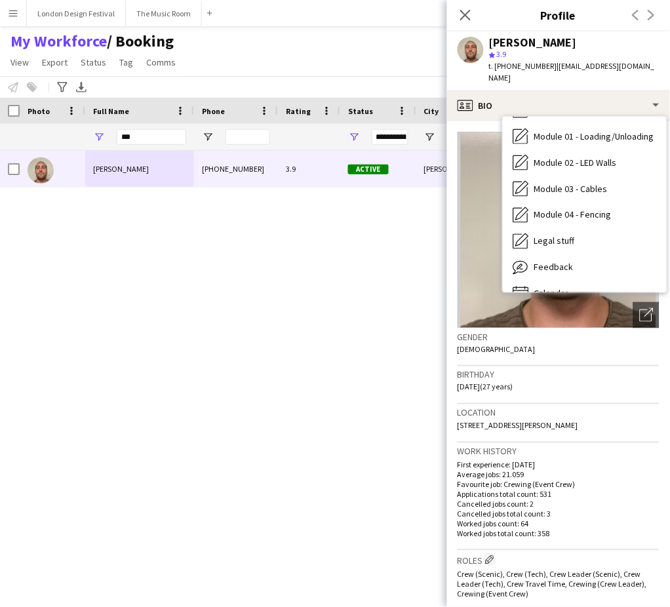
scroll to position [280, 0]
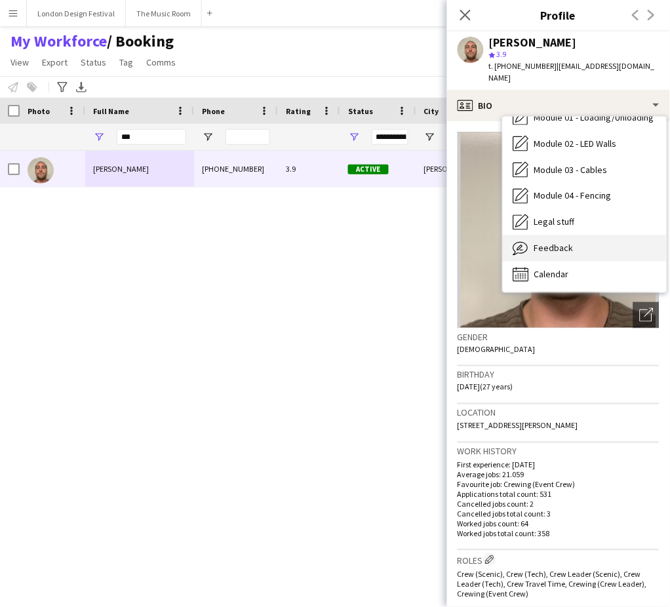
click at [591, 235] on div "Feedback Feedback" at bounding box center [585, 248] width 164 height 26
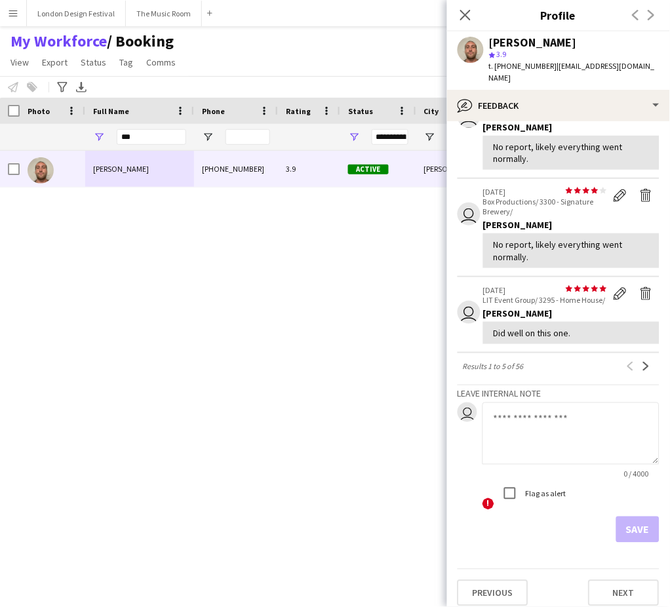
scroll to position [268, 0]
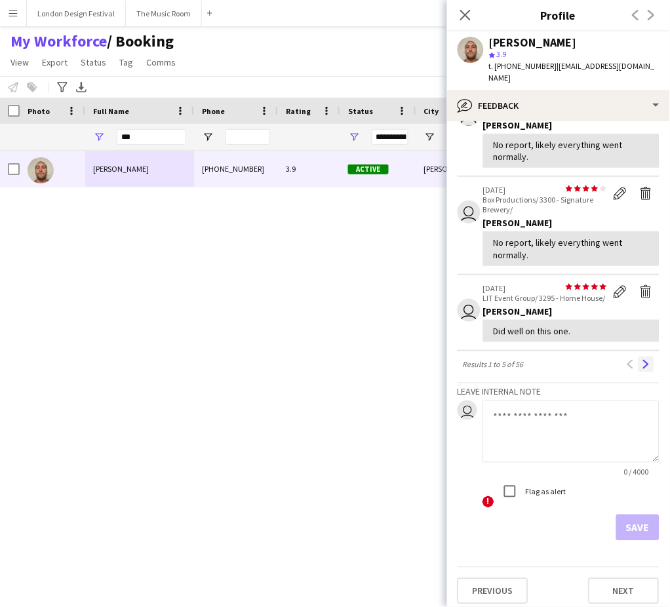
click at [642, 360] on app-icon "Next" at bounding box center [646, 364] width 9 height 9
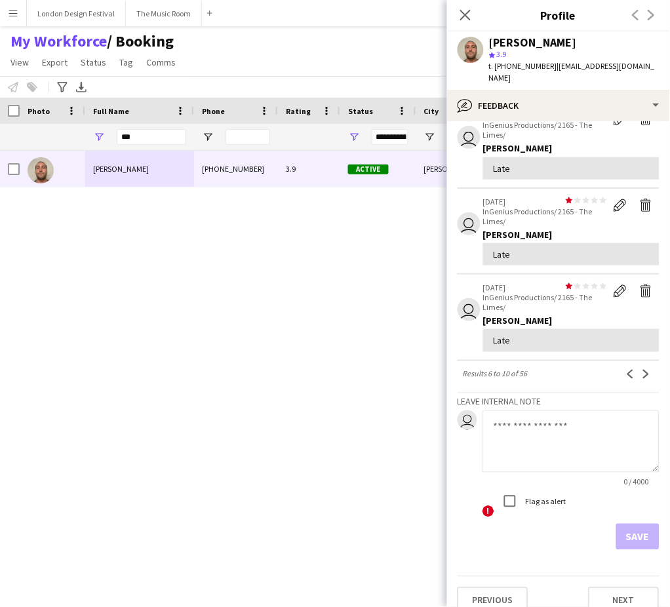
scroll to position [0, 0]
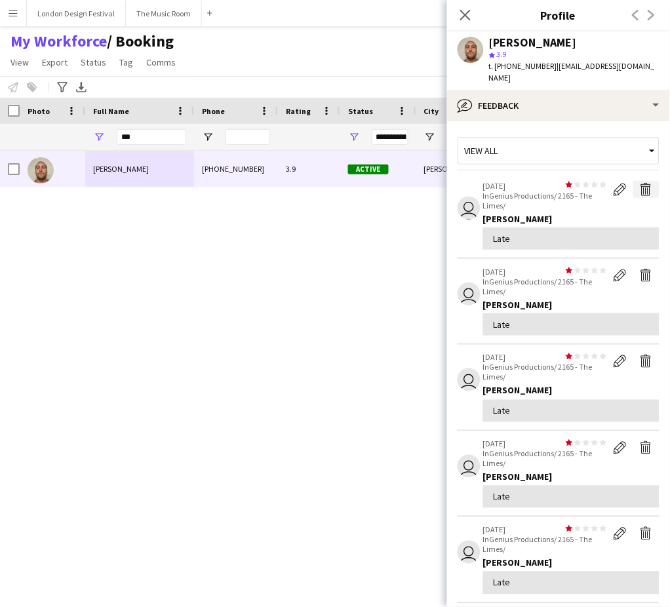
click at [640, 183] on app-icon "Delete feedback" at bounding box center [646, 189] width 13 height 13
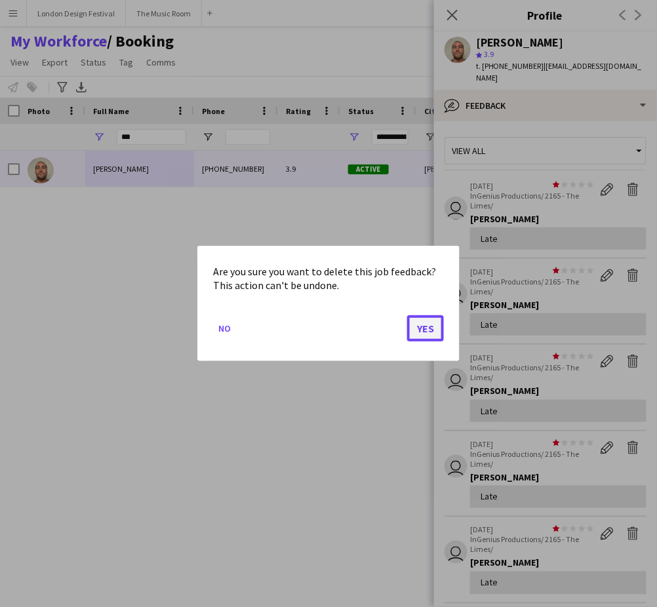
click at [430, 329] on button "Yes" at bounding box center [425, 328] width 37 height 26
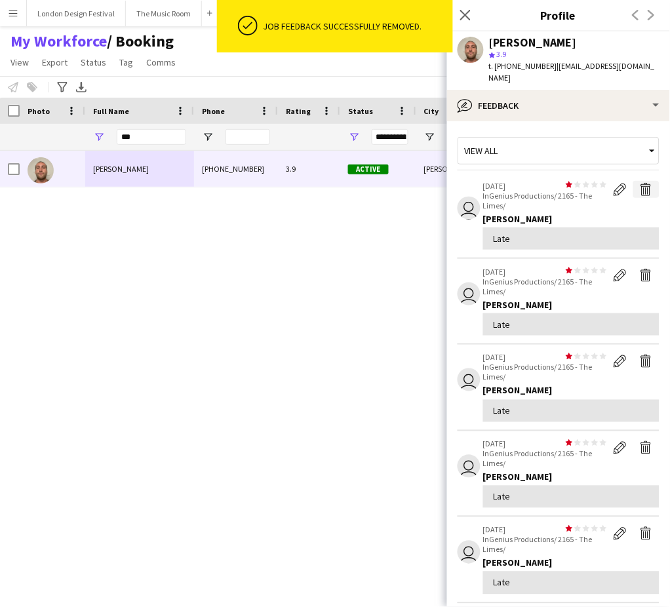
click at [640, 183] on app-icon "Delete feedback" at bounding box center [646, 189] width 13 height 13
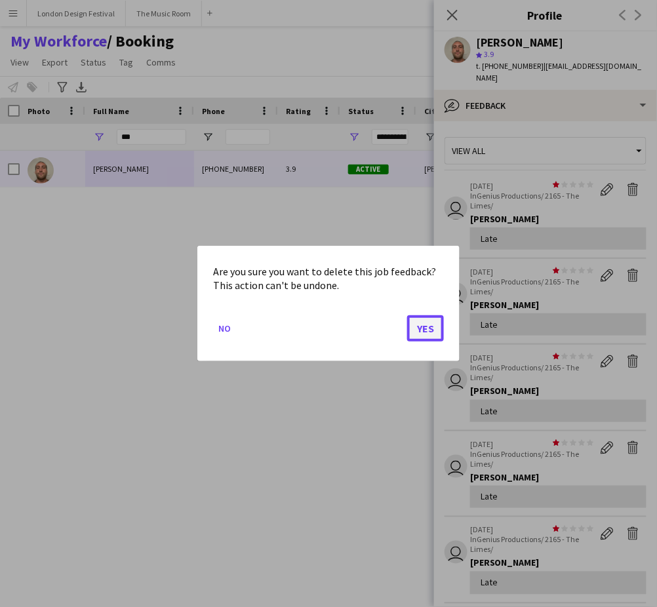
click at [421, 329] on button "Yes" at bounding box center [425, 328] width 37 height 26
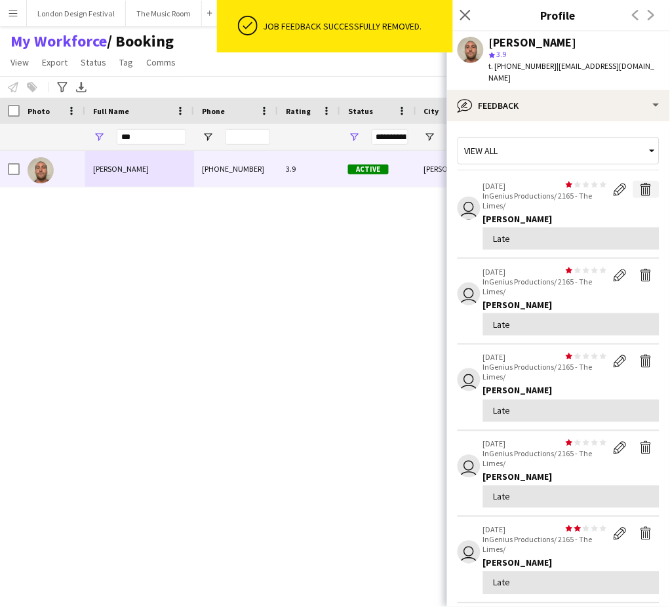
click at [640, 183] on app-icon "Delete feedback" at bounding box center [646, 189] width 13 height 13
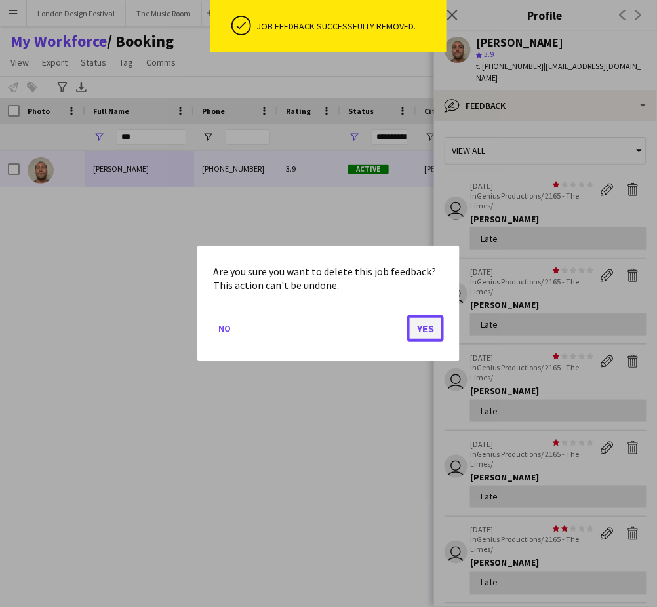
click at [430, 325] on button "Yes" at bounding box center [425, 328] width 37 height 26
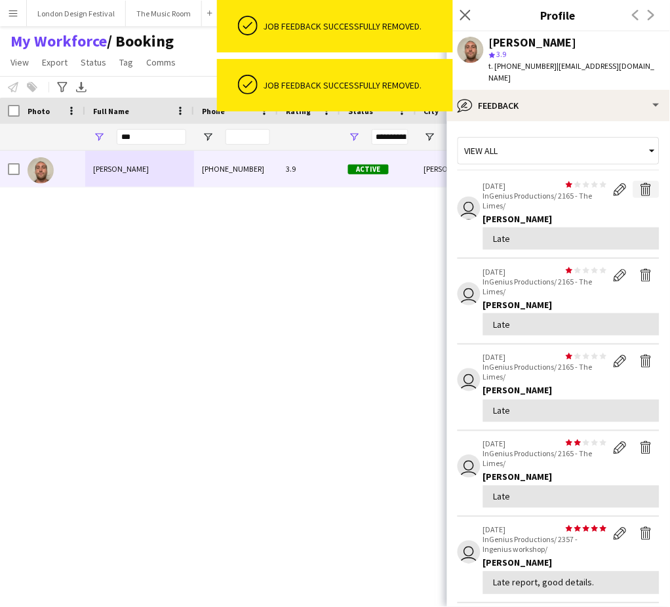
click at [640, 183] on app-icon "Delete feedback" at bounding box center [646, 189] width 13 height 13
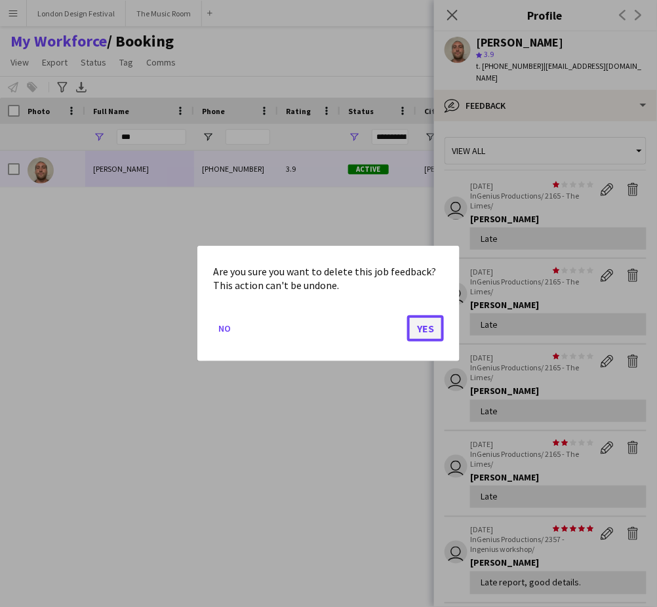
click at [426, 326] on button "Yes" at bounding box center [425, 328] width 37 height 26
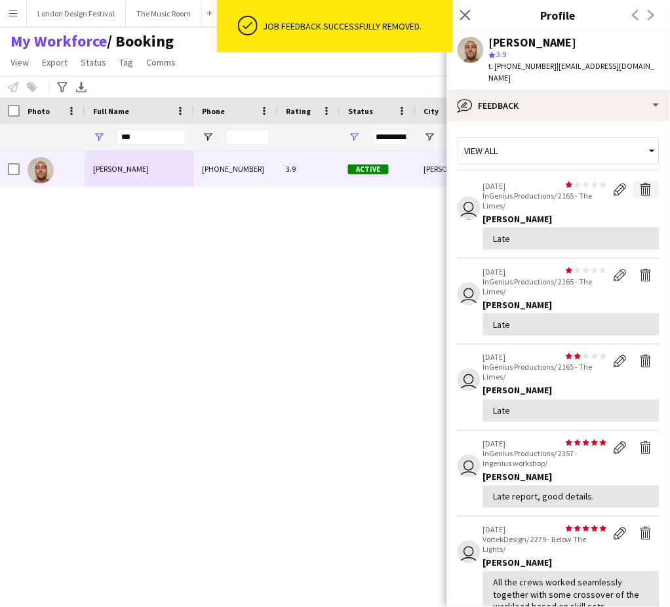
click at [640, 183] on app-icon "Delete feedback" at bounding box center [646, 189] width 13 height 13
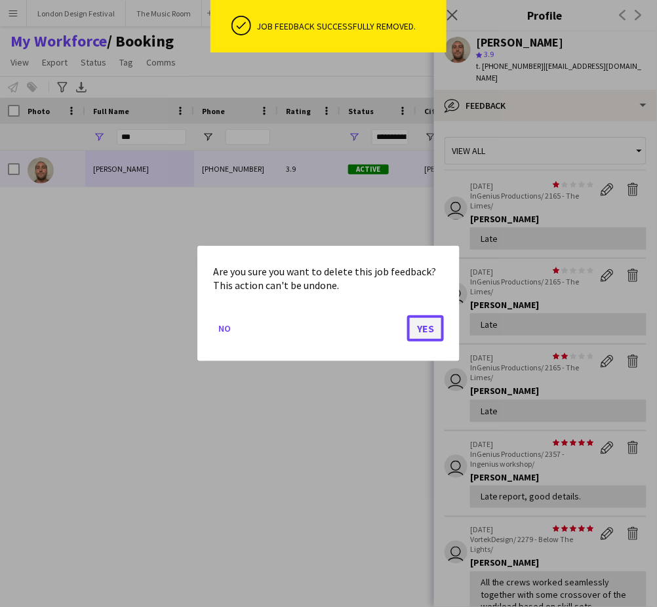
click at [427, 330] on button "Yes" at bounding box center [425, 328] width 37 height 26
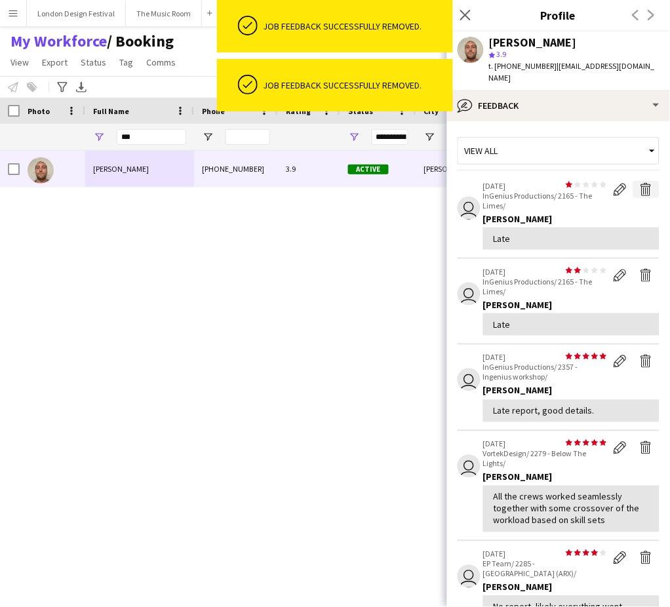
click at [640, 183] on app-icon "Delete feedback" at bounding box center [646, 189] width 13 height 13
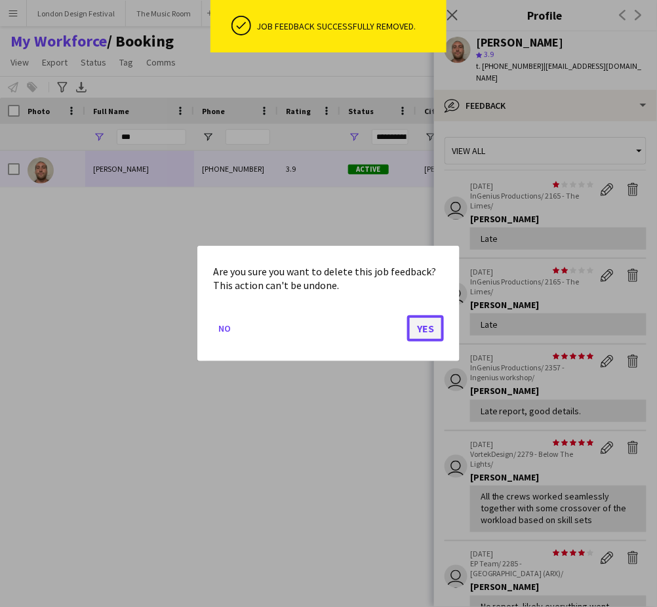
click at [424, 323] on button "Yes" at bounding box center [425, 328] width 37 height 26
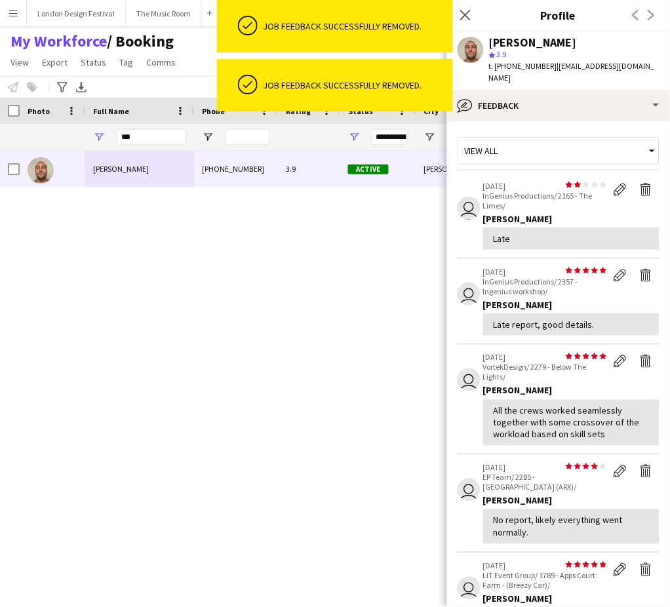
scroll to position [268, 0]
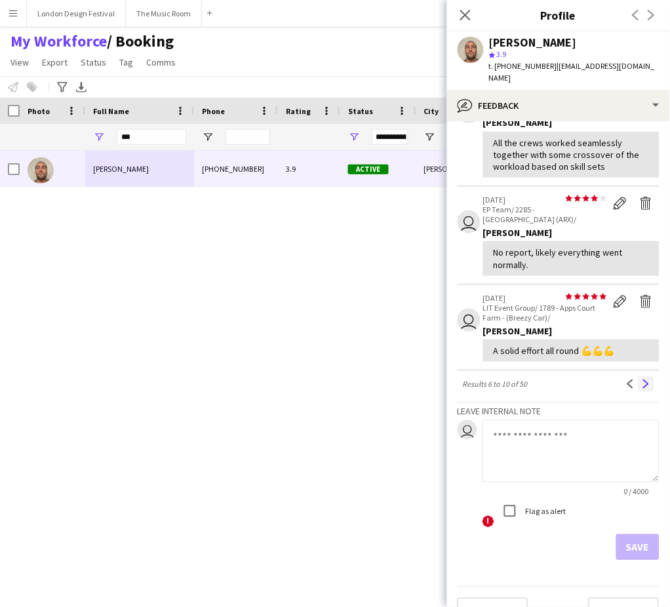
click at [642, 380] on app-icon "Next" at bounding box center [646, 384] width 9 height 9
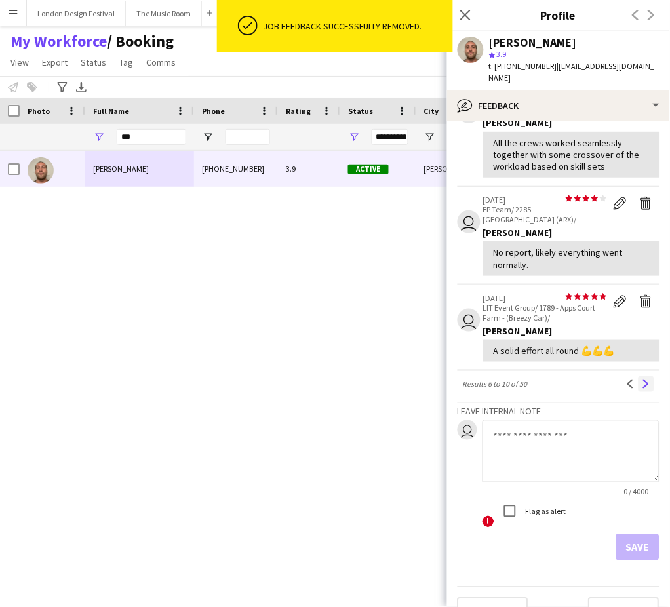
scroll to position [0, 0]
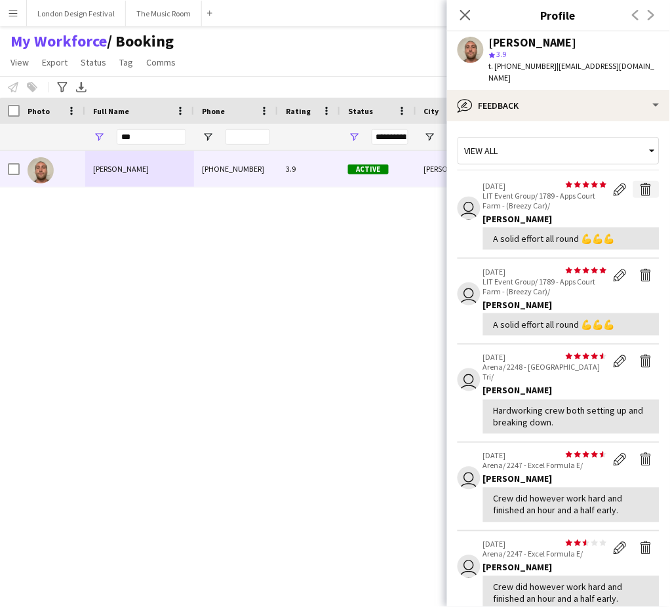
click at [640, 183] on app-icon "Delete feedback" at bounding box center [646, 189] width 13 height 13
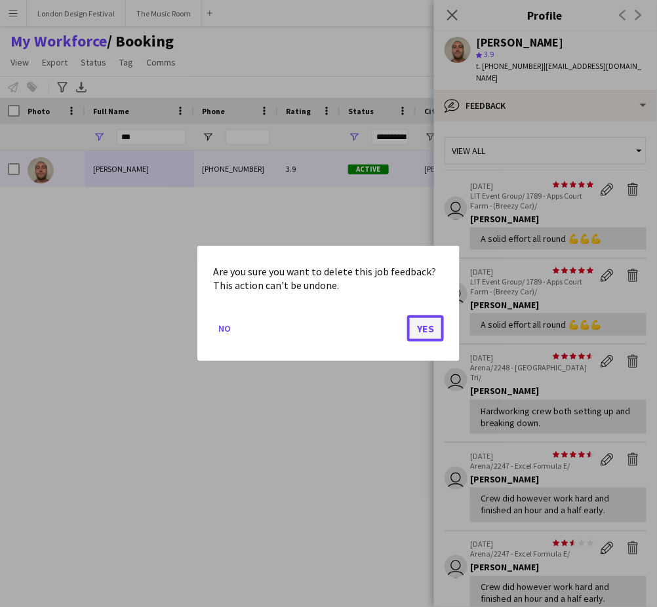
click at [430, 329] on button "Yes" at bounding box center [425, 328] width 37 height 26
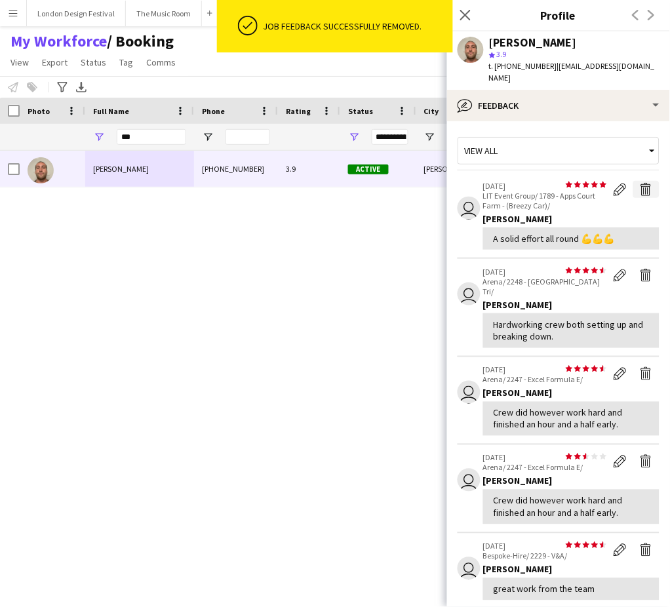
click at [640, 183] on app-icon "Delete feedback" at bounding box center [646, 189] width 13 height 13
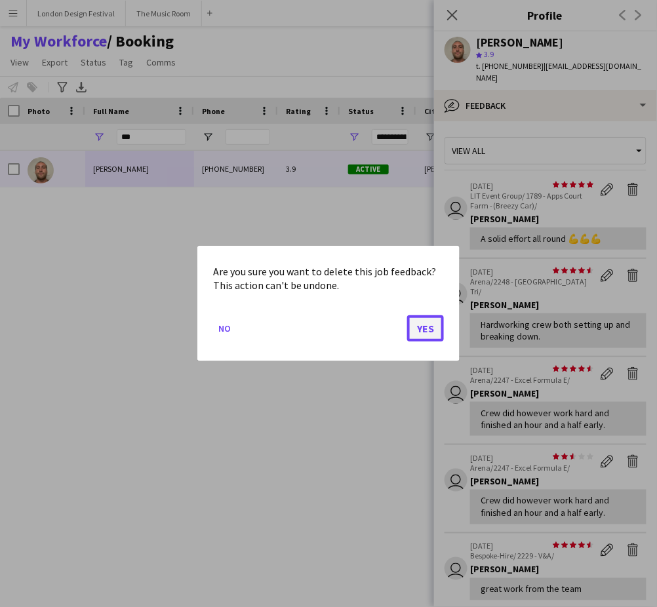
click at [421, 329] on button "Yes" at bounding box center [425, 328] width 37 height 26
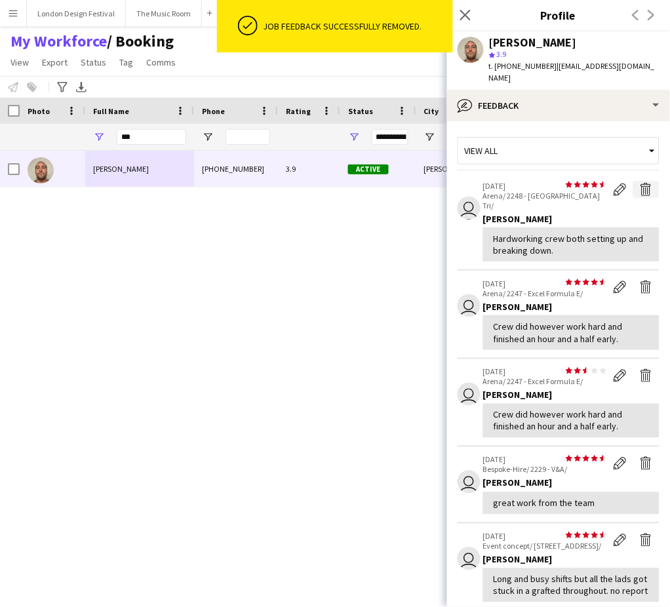
click at [640, 183] on app-icon "Delete feedback" at bounding box center [646, 189] width 13 height 13
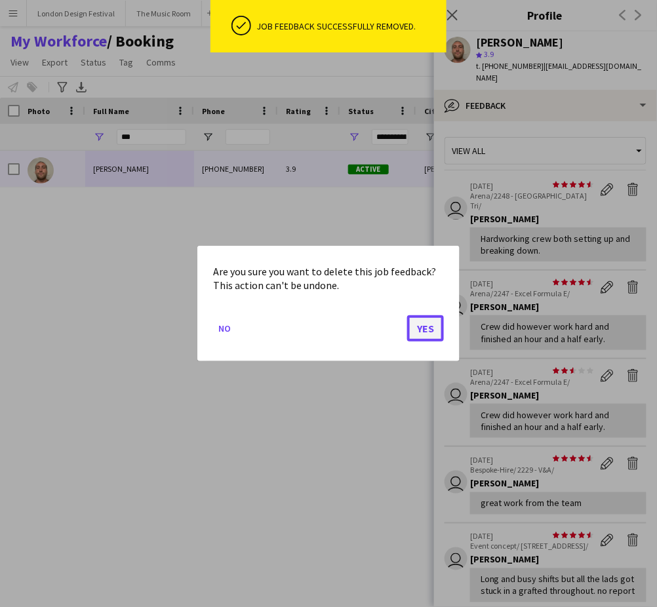
click at [430, 325] on button "Yes" at bounding box center [425, 328] width 37 height 26
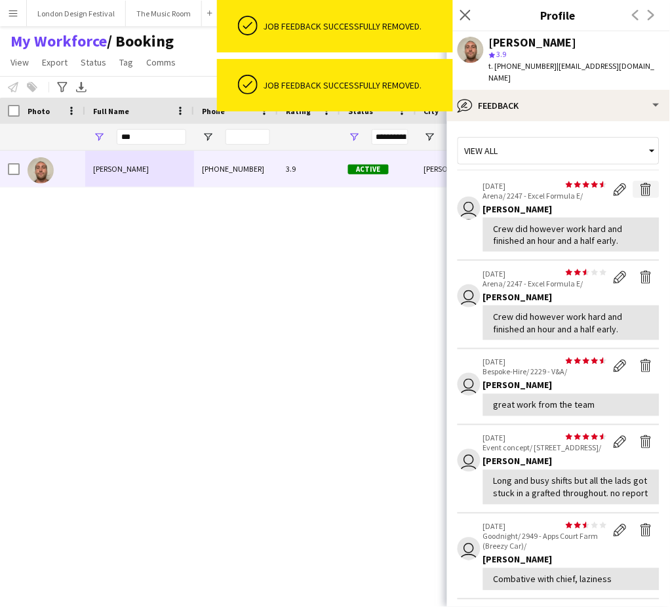
click at [640, 183] on app-icon "Delete feedback" at bounding box center [646, 189] width 13 height 13
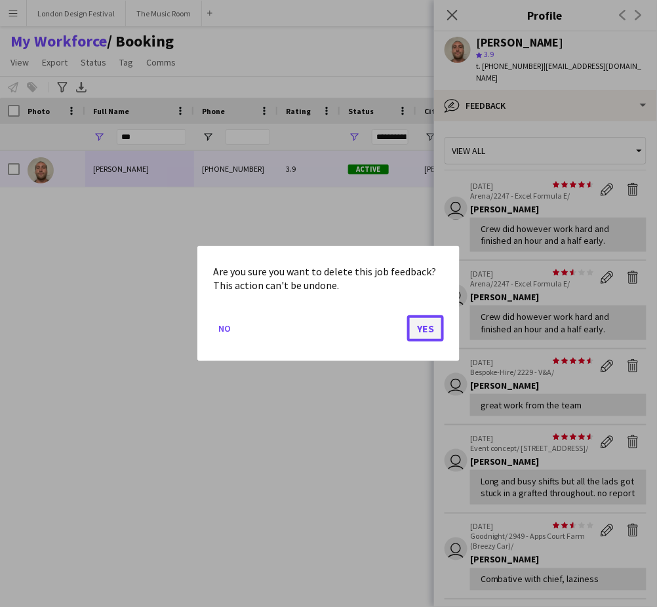
click at [426, 326] on button "Yes" at bounding box center [425, 328] width 37 height 26
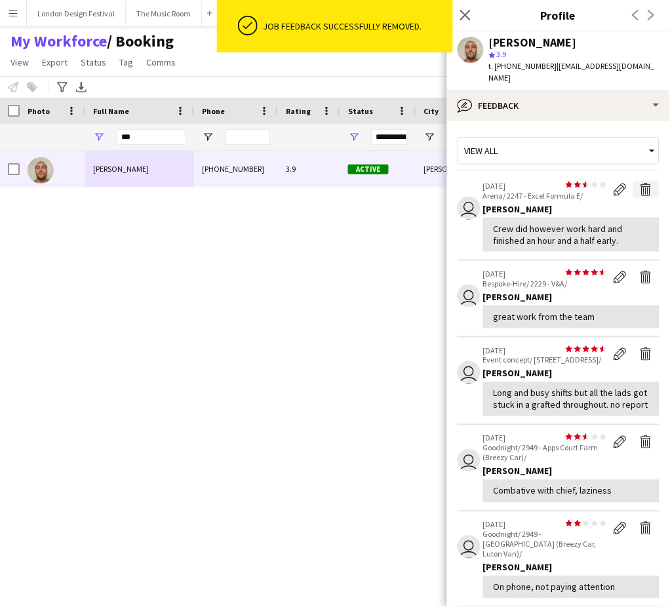
click at [640, 183] on app-icon "Delete feedback" at bounding box center [646, 189] width 13 height 13
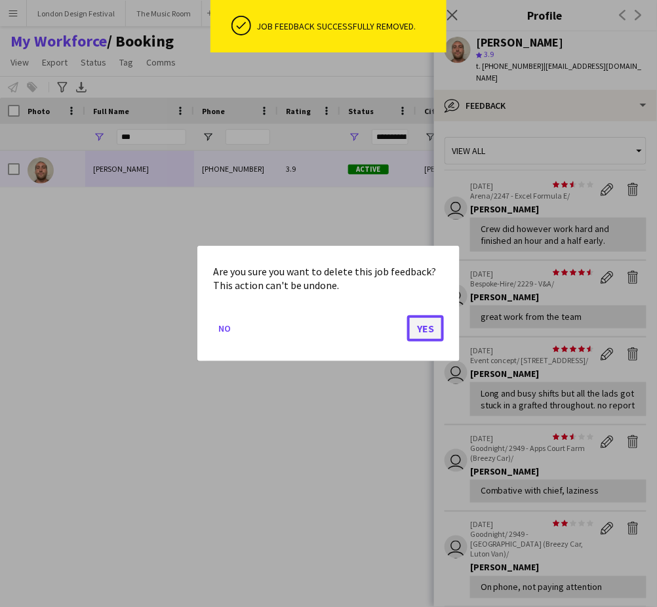
click at [427, 330] on button "Yes" at bounding box center [425, 328] width 37 height 26
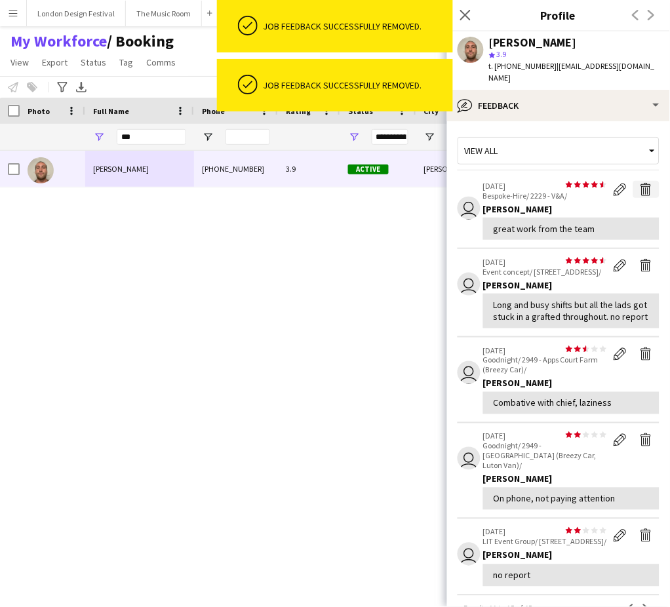
click at [640, 183] on app-icon "Delete feedback" at bounding box center [646, 189] width 13 height 13
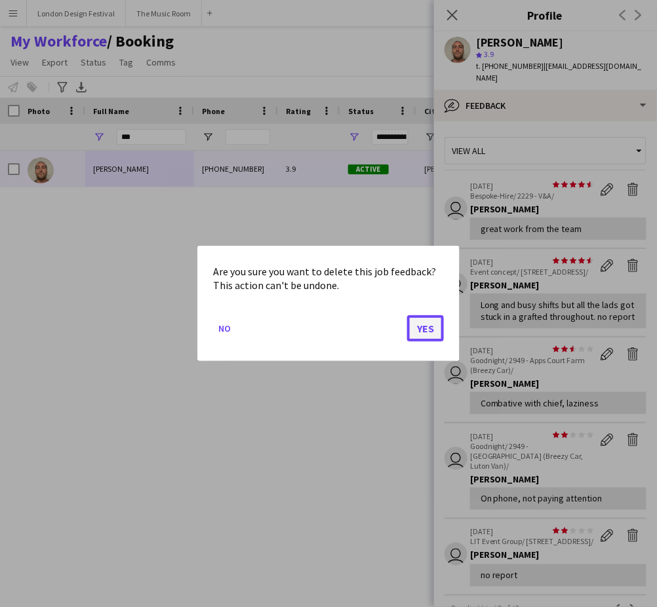
click at [424, 323] on button "Yes" at bounding box center [425, 328] width 37 height 26
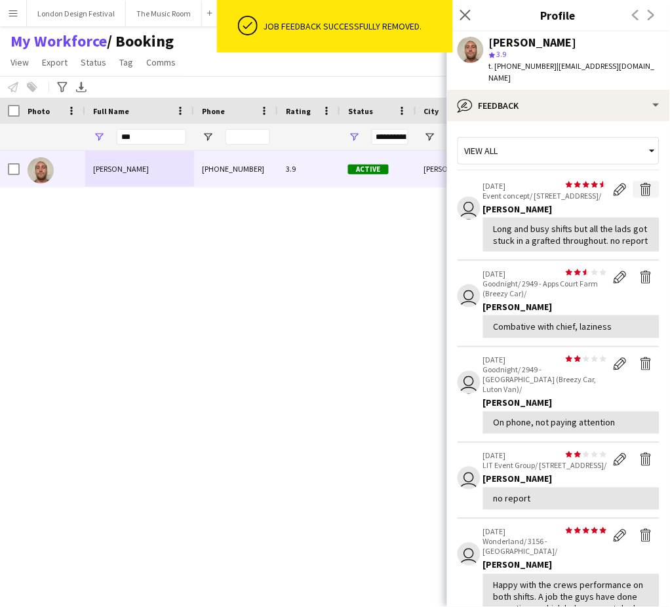
click at [640, 183] on app-icon "Delete feedback" at bounding box center [646, 189] width 13 height 13
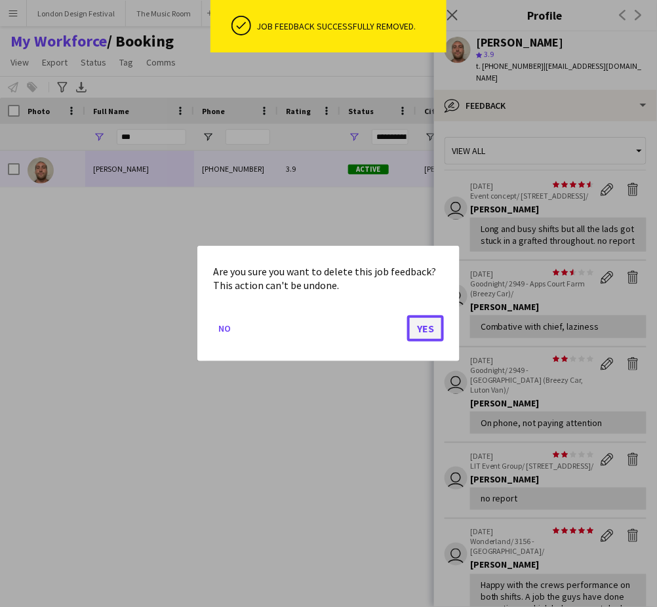
click at [424, 330] on button "Yes" at bounding box center [425, 328] width 37 height 26
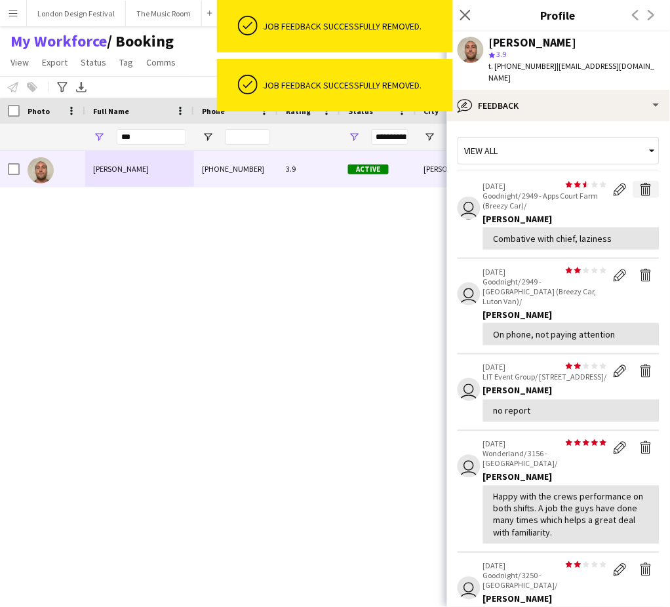
click at [640, 183] on app-icon "Delete feedback" at bounding box center [646, 189] width 13 height 13
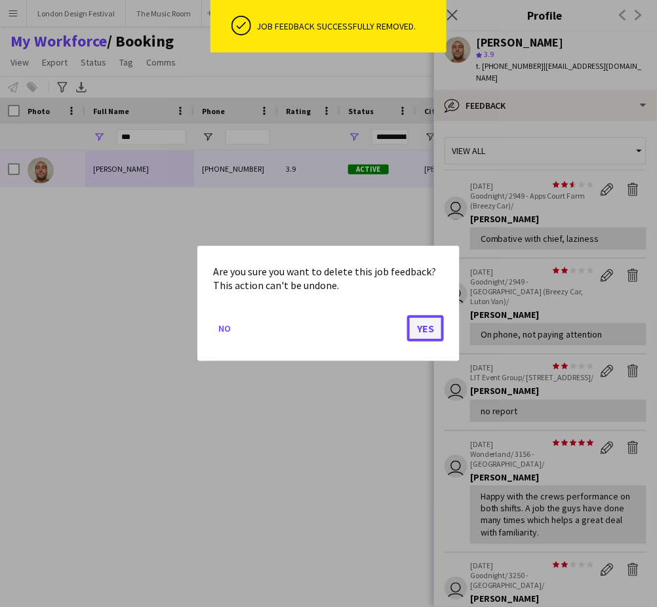
click at [434, 329] on button "Yes" at bounding box center [425, 328] width 37 height 26
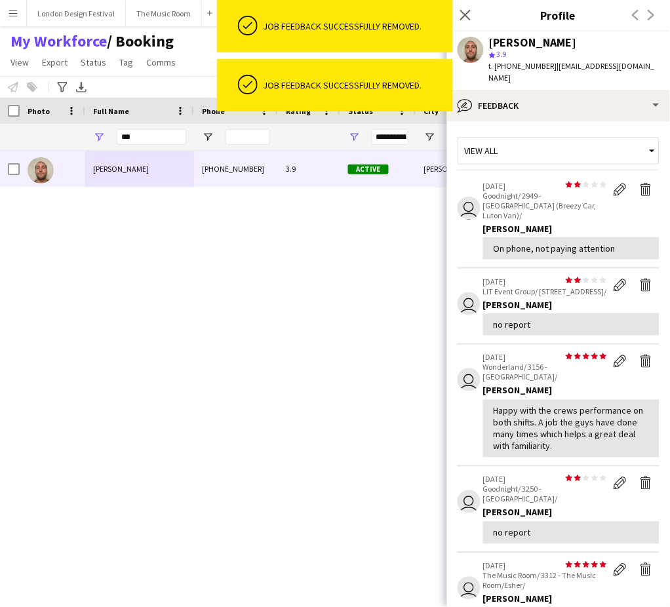
click at [640, 183] on app-icon "Delete feedback" at bounding box center [646, 189] width 13 height 13
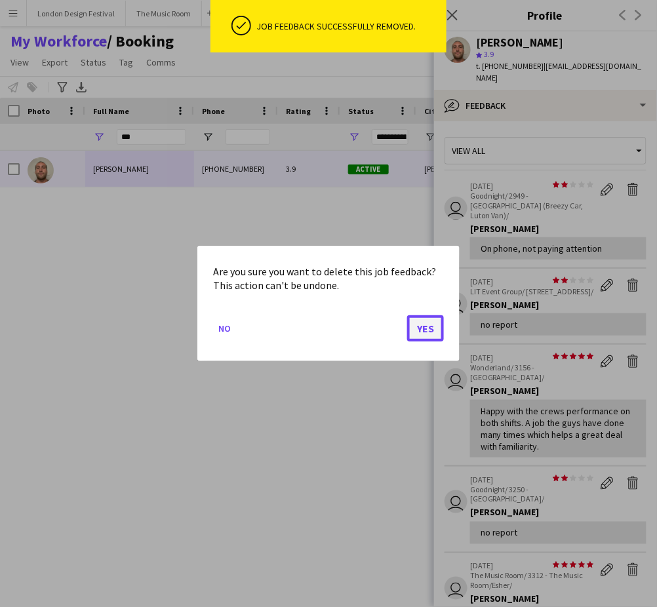
click at [423, 330] on button "Yes" at bounding box center [425, 328] width 37 height 26
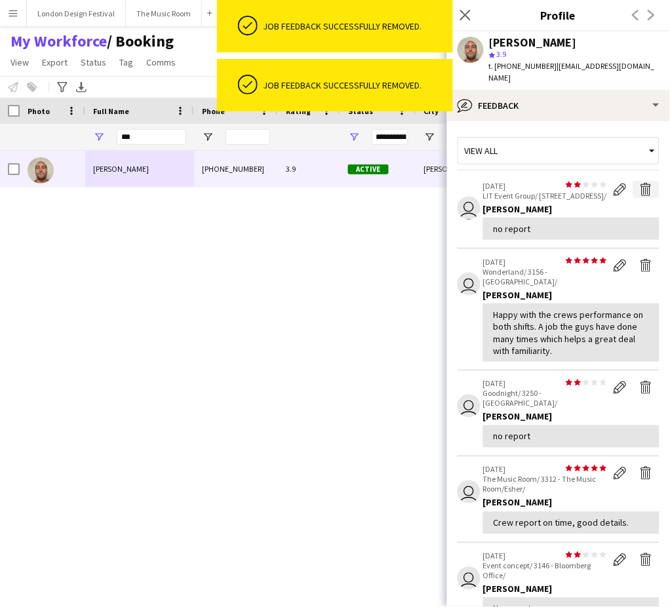
click at [640, 183] on app-icon "Delete feedback" at bounding box center [646, 189] width 13 height 13
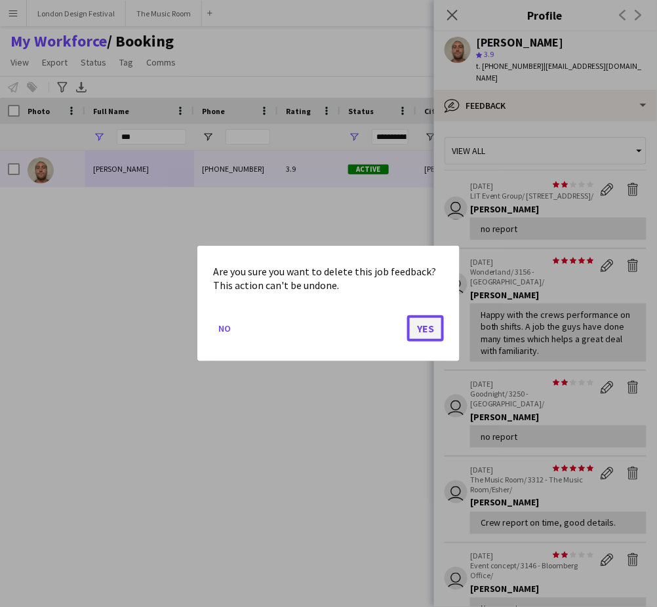
click at [427, 328] on button "Yes" at bounding box center [425, 328] width 37 height 26
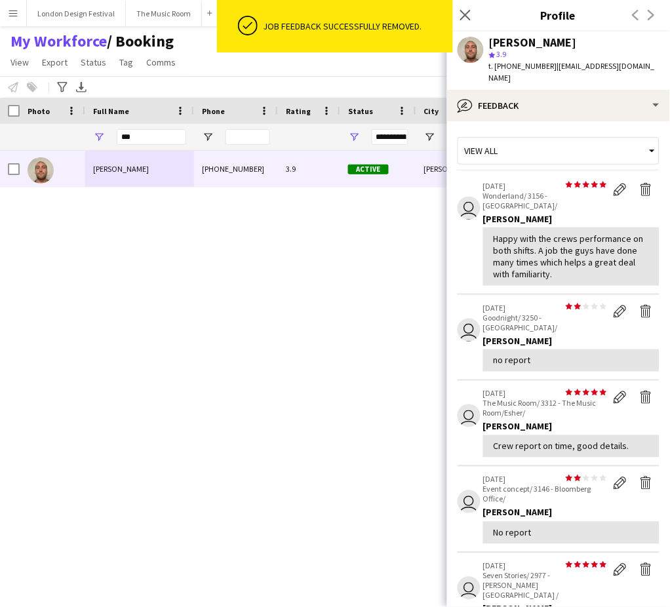
click at [249, 214] on div "Stephen Lyle +447711562684 3.9 Active Thornton Heath 04-06-2024 1 day 51 stephe…" at bounding box center [311, 361] width 623 height 420
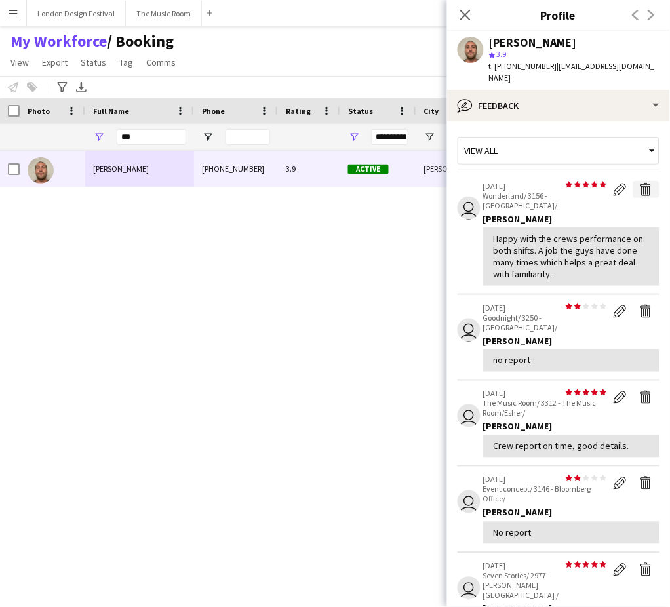
click at [640, 183] on app-icon "Delete feedback" at bounding box center [646, 189] width 13 height 13
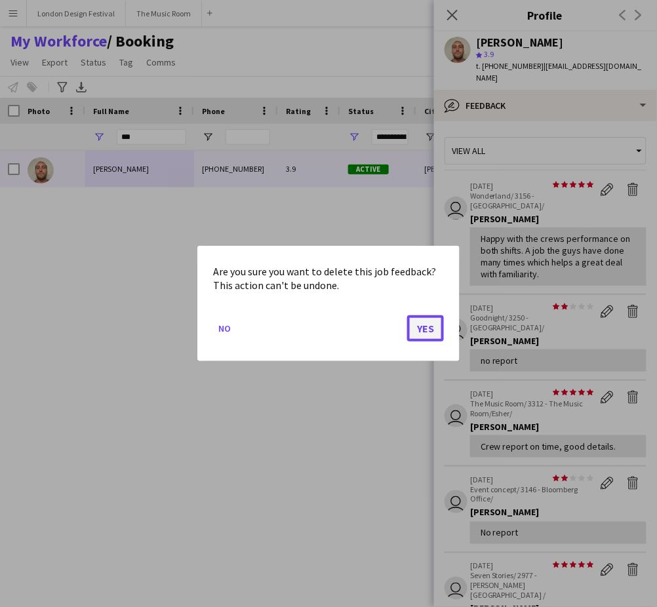
click at [430, 329] on button "Yes" at bounding box center [425, 328] width 37 height 26
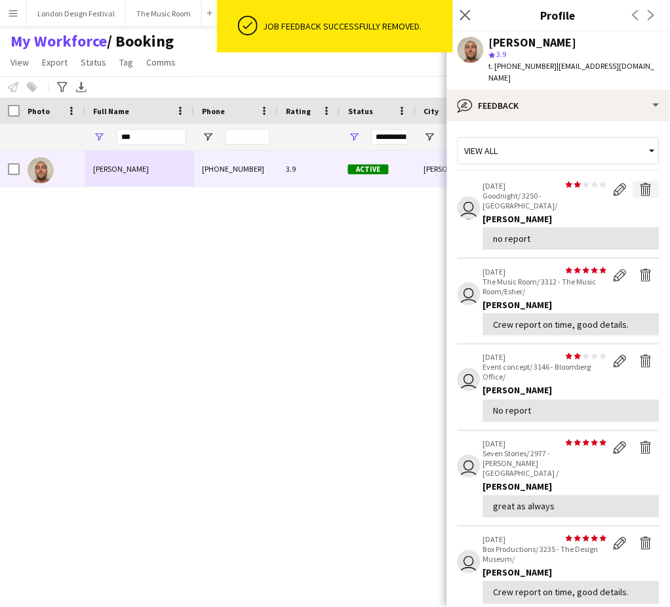
click at [640, 183] on app-icon "Delete feedback" at bounding box center [646, 189] width 13 height 13
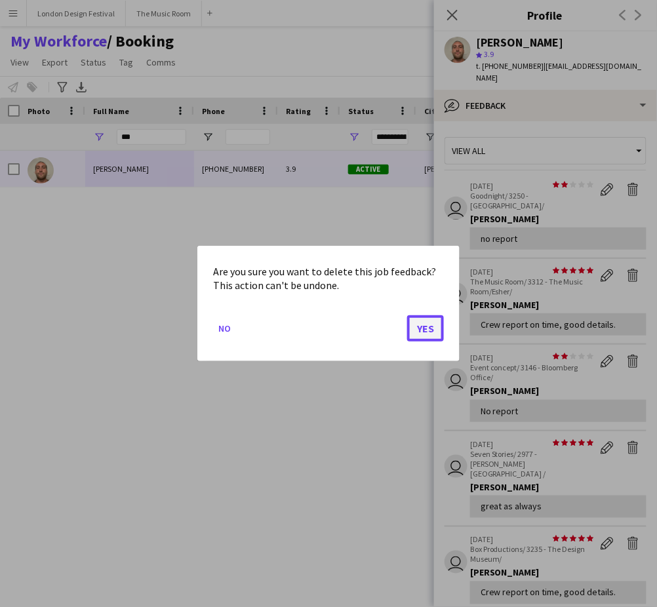
click at [421, 329] on button "Yes" at bounding box center [425, 328] width 37 height 26
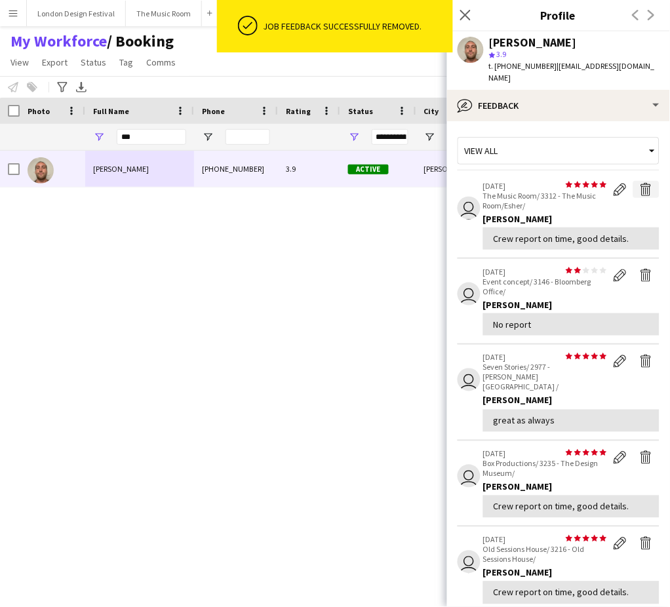
click at [640, 183] on app-icon "Delete feedback" at bounding box center [646, 189] width 13 height 13
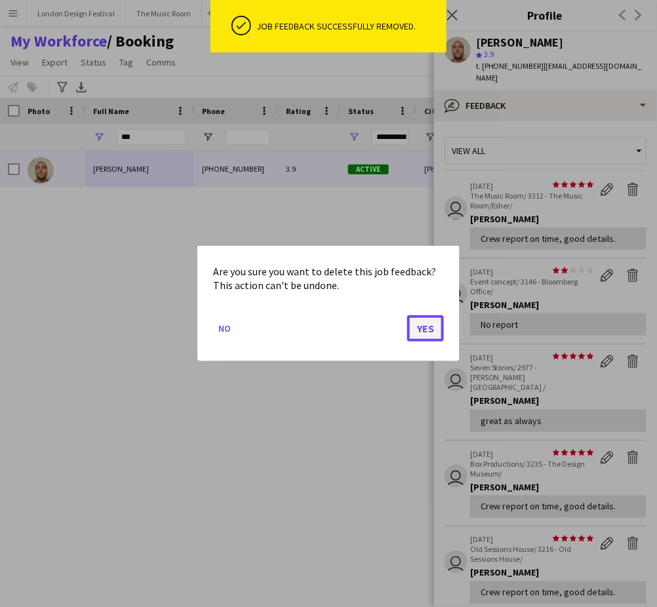
click at [430, 325] on button "Yes" at bounding box center [425, 328] width 37 height 26
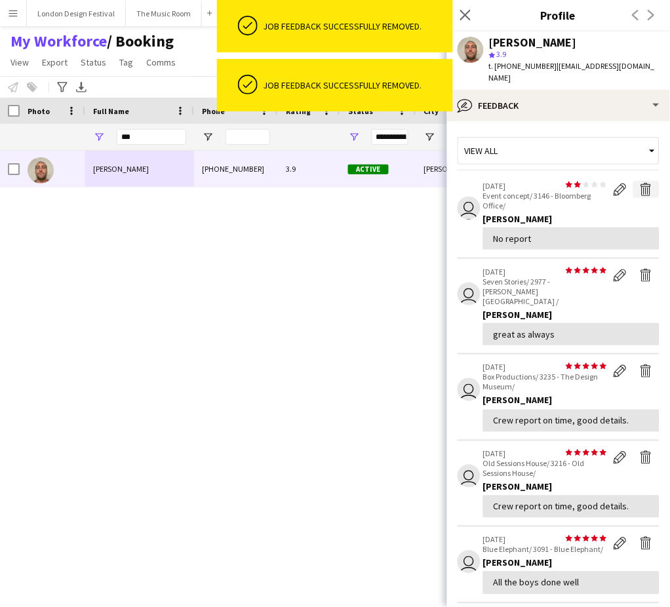
click at [640, 183] on app-icon "Delete feedback" at bounding box center [646, 189] width 13 height 13
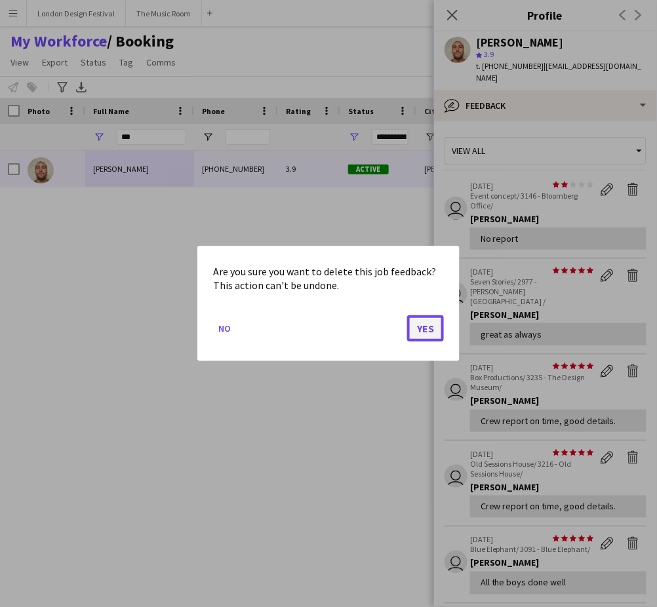
click at [426, 326] on button "Yes" at bounding box center [425, 328] width 37 height 26
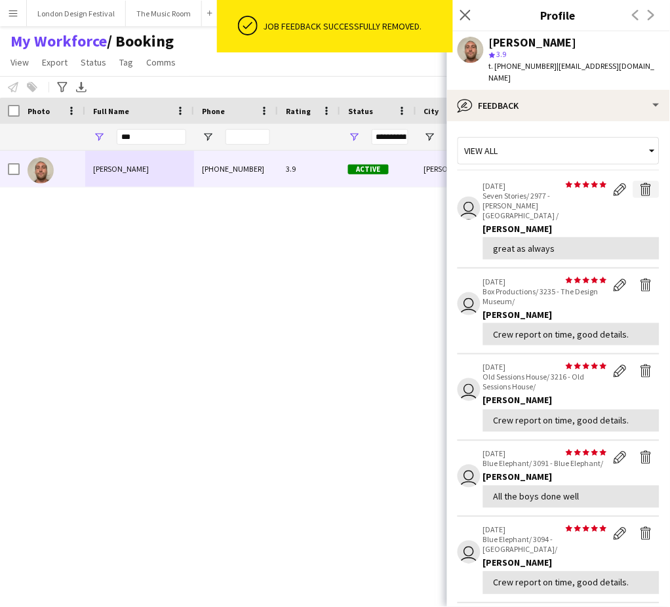
click at [640, 183] on app-icon "Delete feedback" at bounding box center [646, 189] width 13 height 13
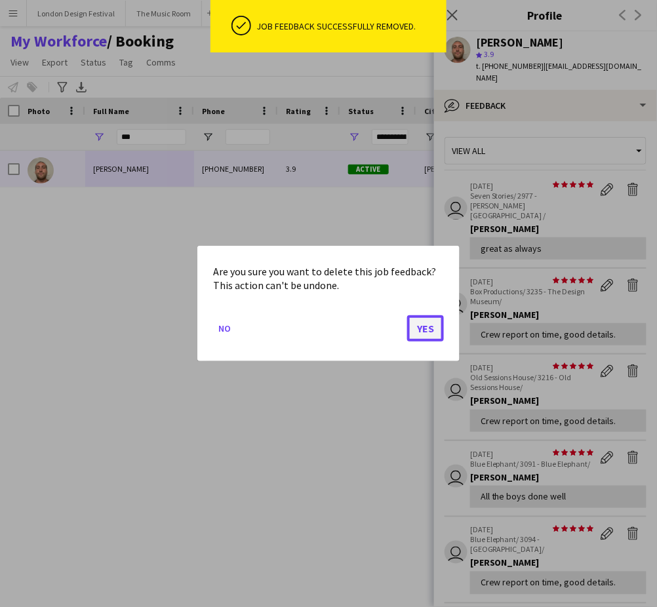
click at [427, 330] on button "Yes" at bounding box center [425, 328] width 37 height 26
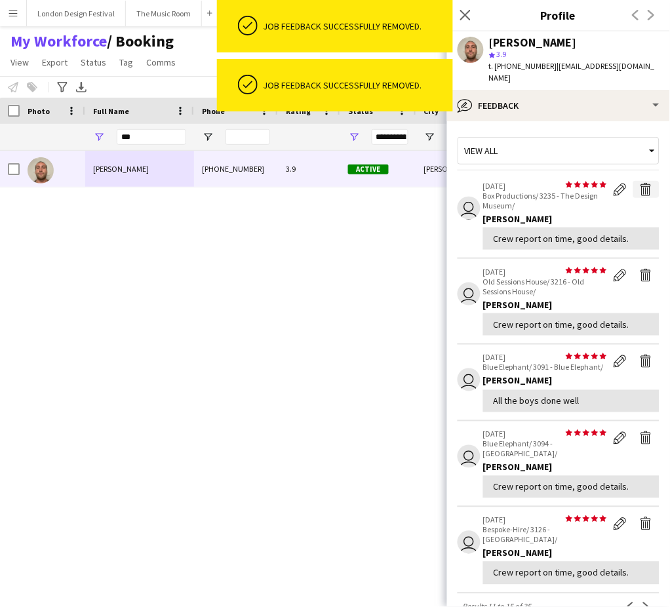
click at [640, 183] on app-icon "Delete feedback" at bounding box center [646, 189] width 13 height 13
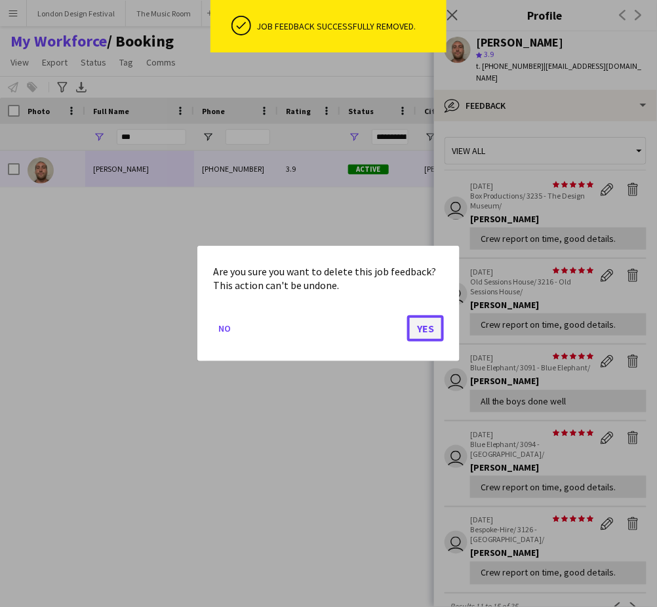
click at [424, 323] on button "Yes" at bounding box center [425, 328] width 37 height 26
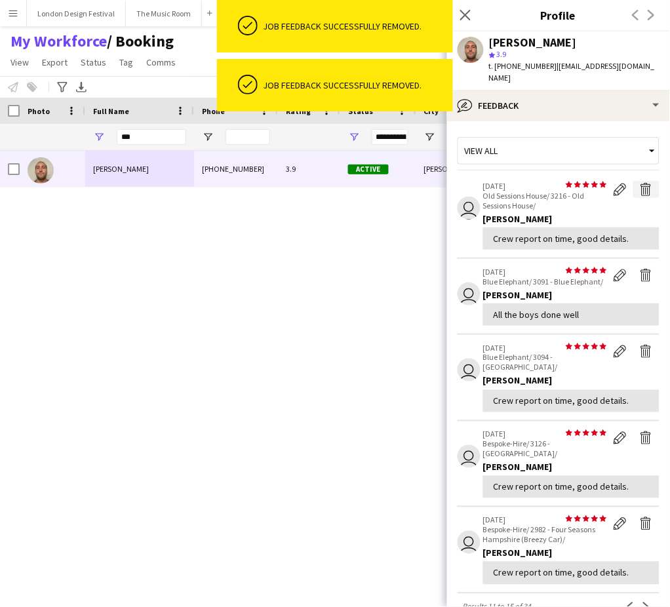
click at [640, 183] on app-icon "Delete feedback" at bounding box center [646, 189] width 13 height 13
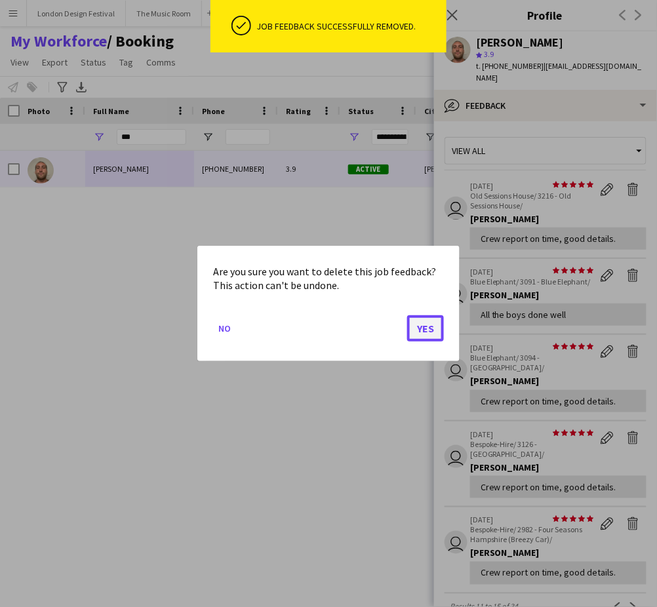
click at [424, 330] on button "Yes" at bounding box center [425, 328] width 37 height 26
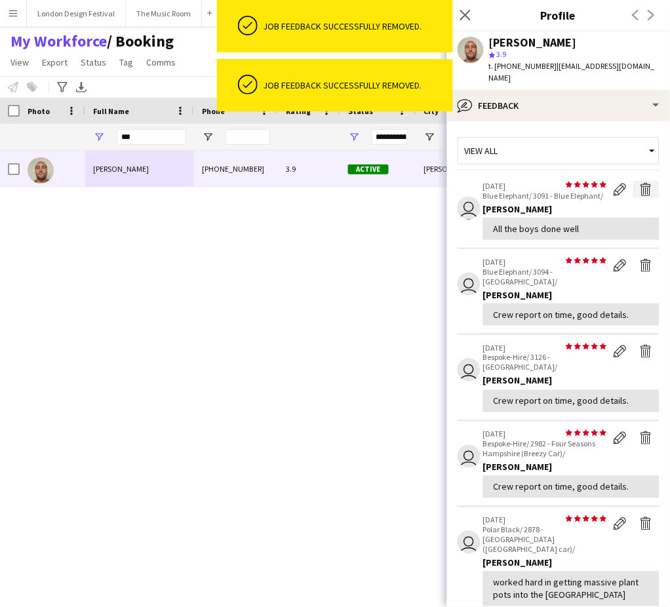
click at [640, 183] on app-icon "Delete feedback" at bounding box center [646, 189] width 13 height 13
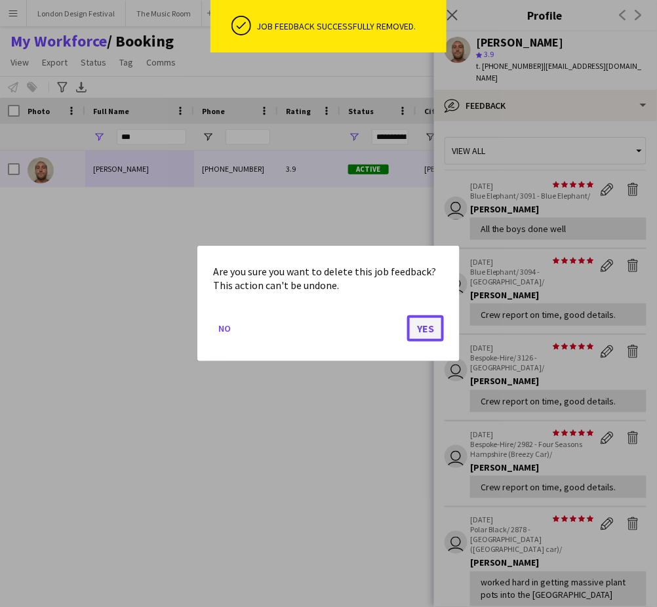
click at [434, 329] on button "Yes" at bounding box center [425, 328] width 37 height 26
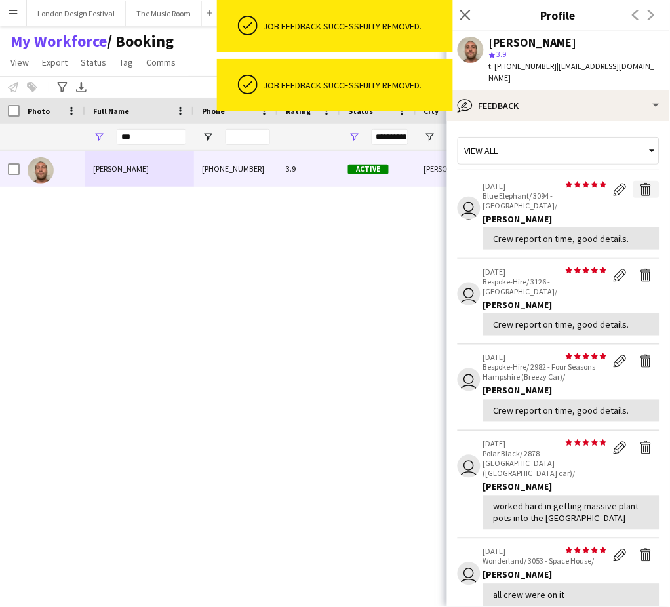
click at [640, 183] on app-icon "Delete feedback" at bounding box center [646, 189] width 13 height 13
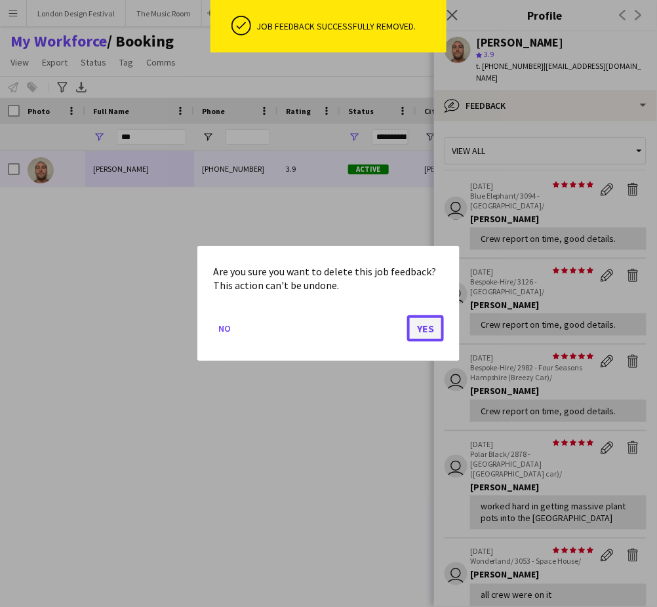
click at [423, 330] on button "Yes" at bounding box center [425, 328] width 37 height 26
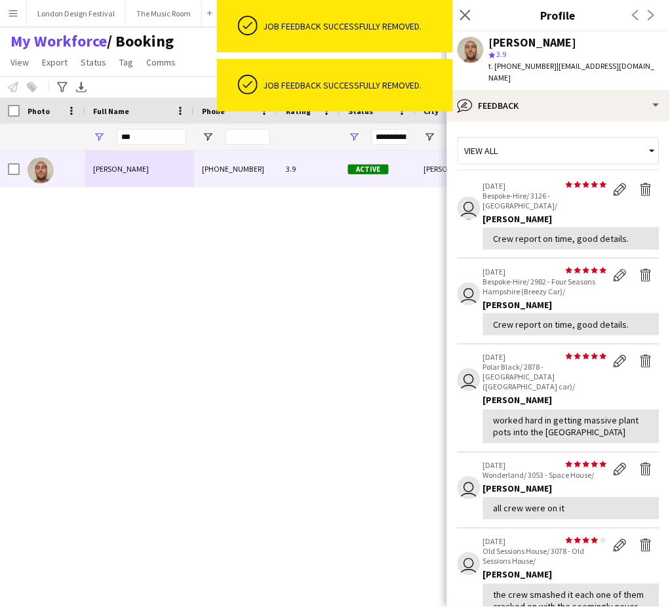
click at [640, 183] on app-icon "Delete feedback" at bounding box center [646, 189] width 13 height 13
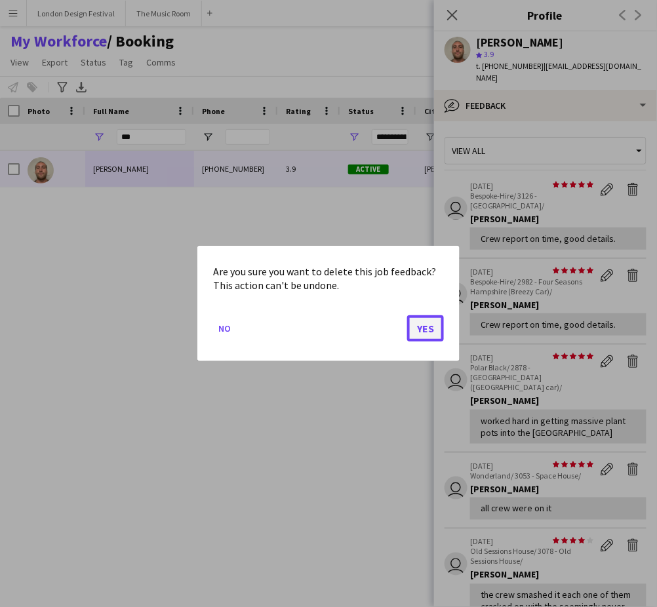
click at [427, 328] on button "Yes" at bounding box center [425, 328] width 37 height 26
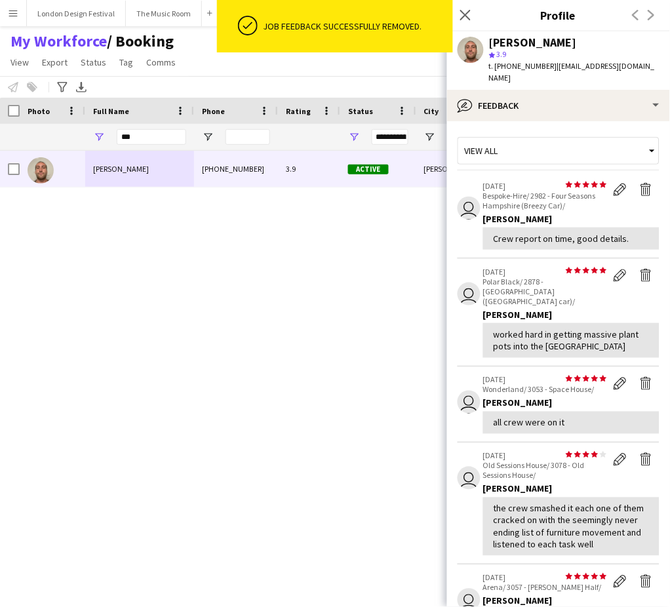
click at [249, 214] on div "Stephen Lyle +447711562684 3.9 Active Thornton Heath 04-06-2024 1 day 51 stephe…" at bounding box center [311, 361] width 623 height 420
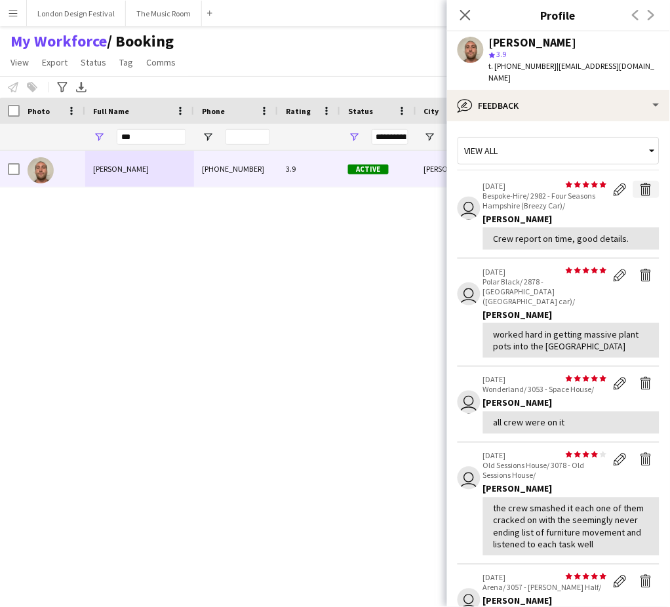
click at [640, 183] on app-icon "Delete feedback" at bounding box center [646, 189] width 13 height 13
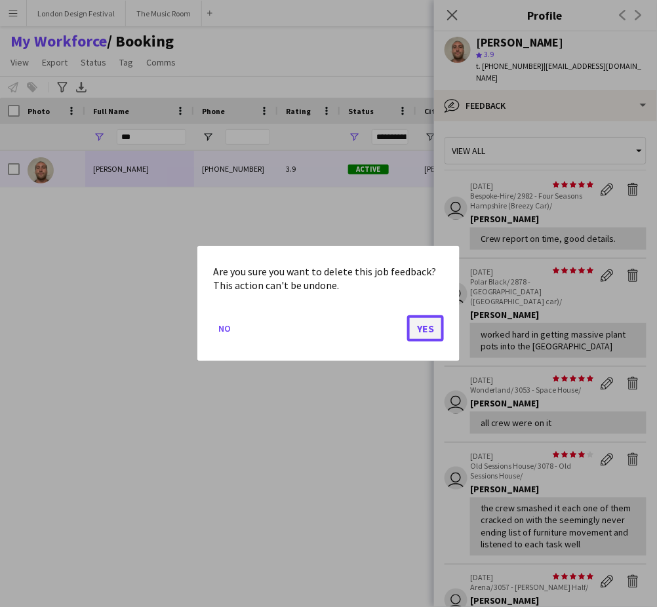
click at [430, 329] on button "Yes" at bounding box center [425, 328] width 37 height 26
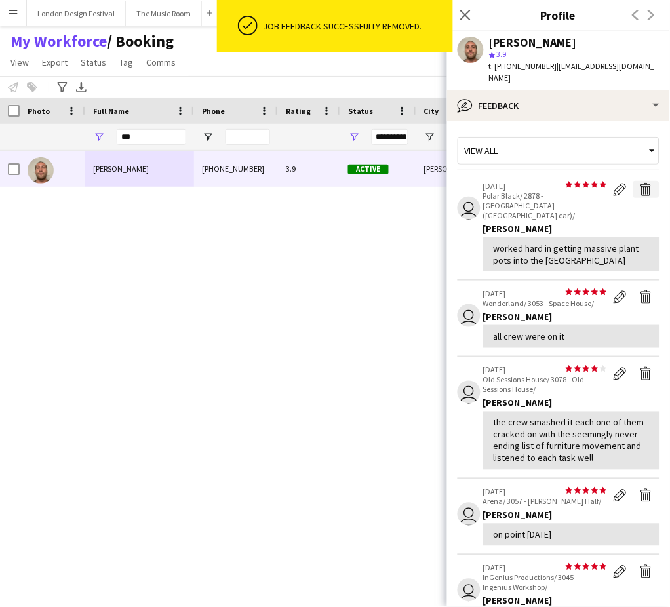
click at [640, 183] on app-icon "Delete feedback" at bounding box center [646, 189] width 13 height 13
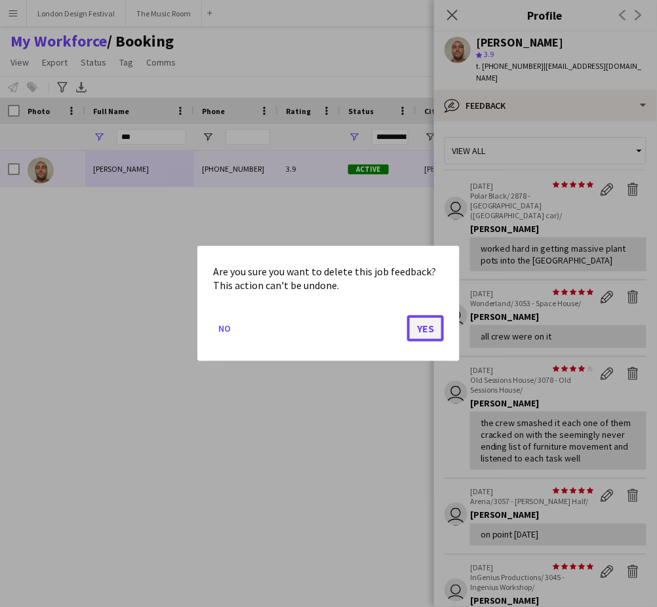
click at [421, 329] on button "Yes" at bounding box center [425, 328] width 37 height 26
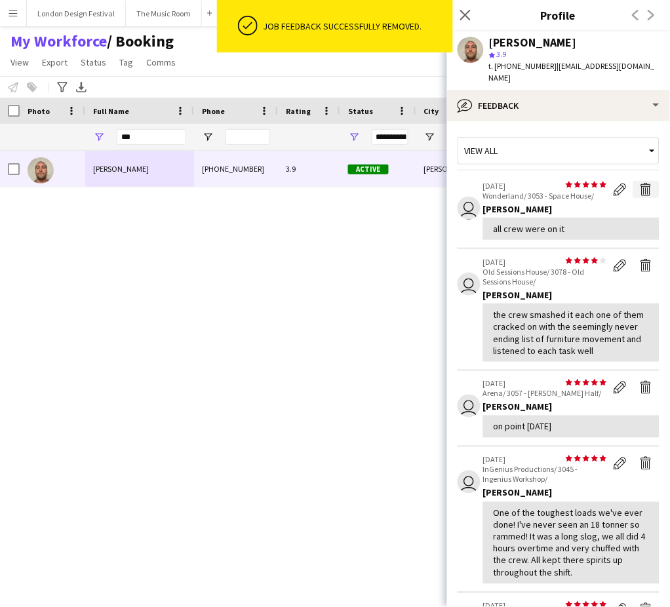
click at [640, 183] on app-icon "Delete feedback" at bounding box center [646, 189] width 13 height 13
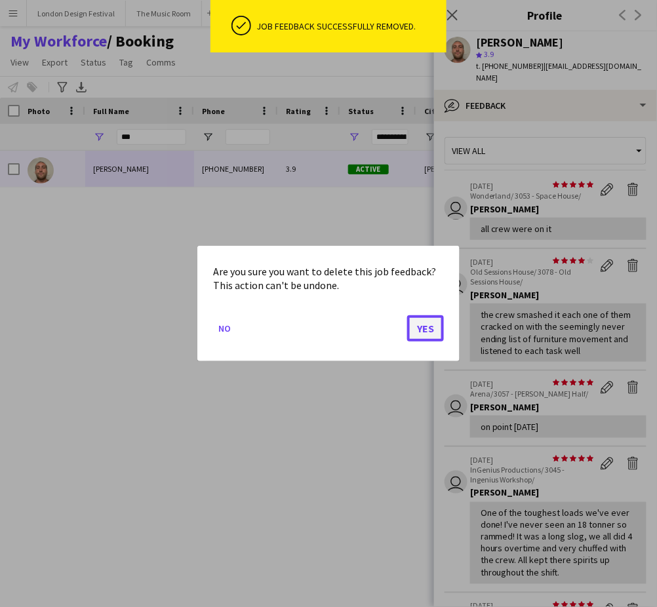
click at [430, 325] on button "Yes" at bounding box center [425, 328] width 37 height 26
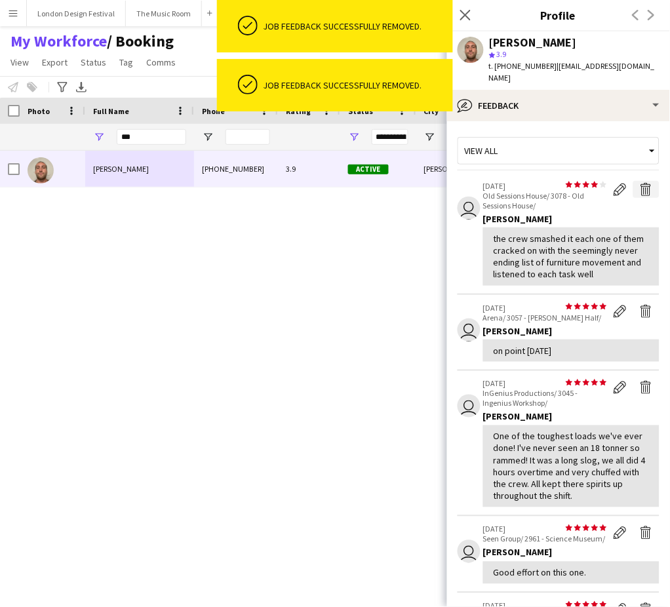
click at [640, 183] on app-icon "Delete feedback" at bounding box center [646, 189] width 13 height 13
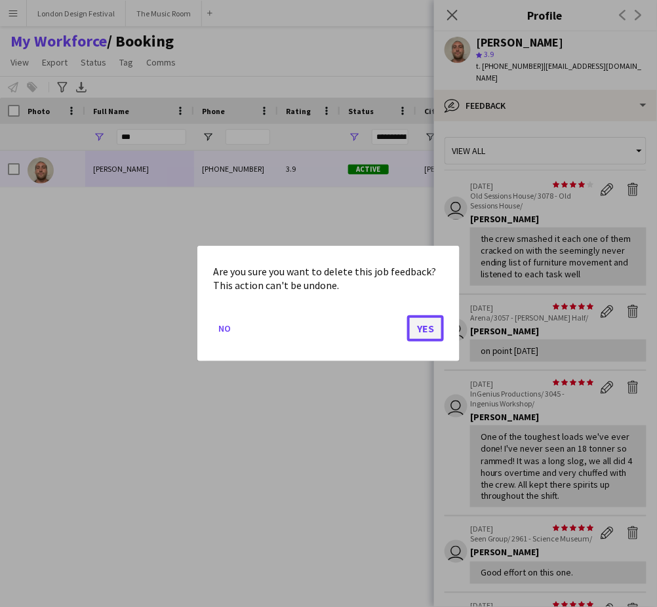
click at [426, 326] on button "Yes" at bounding box center [425, 328] width 37 height 26
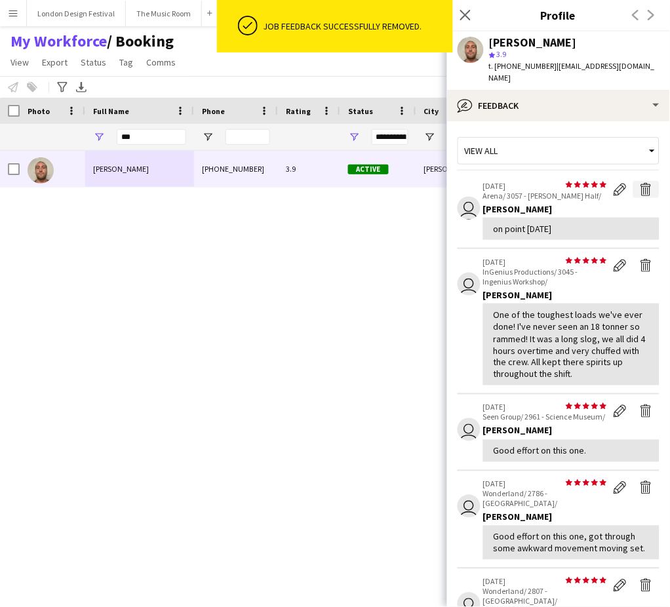
click at [640, 183] on app-icon "Delete feedback" at bounding box center [646, 189] width 13 height 13
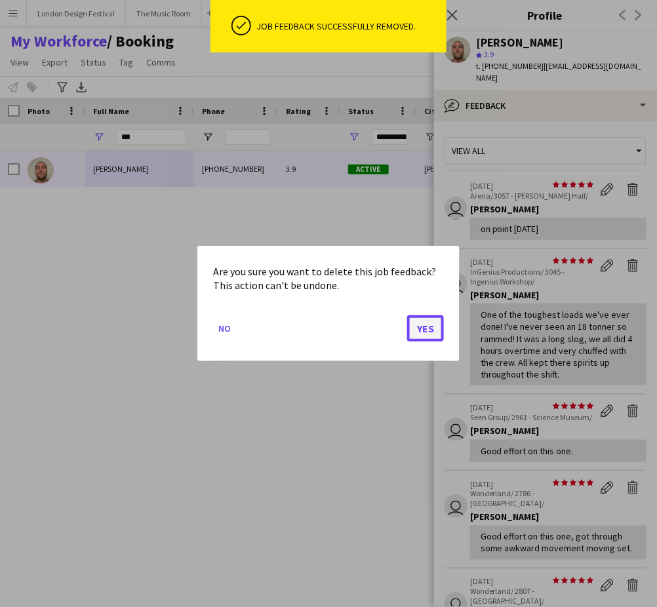
click at [427, 330] on button "Yes" at bounding box center [425, 328] width 37 height 26
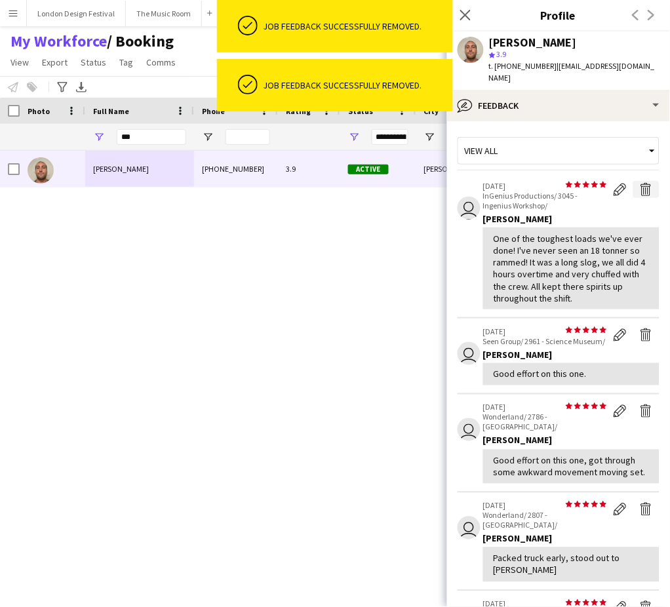
click at [640, 183] on app-icon "Delete feedback" at bounding box center [646, 189] width 13 height 13
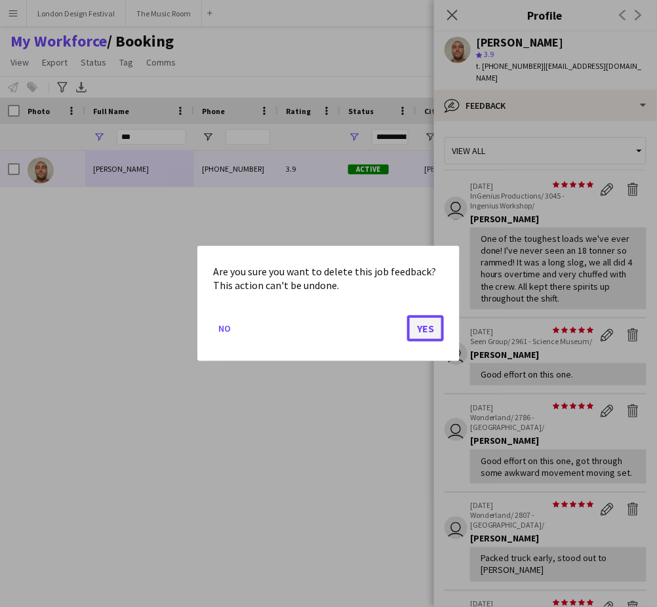
click at [424, 323] on button "Yes" at bounding box center [425, 328] width 37 height 26
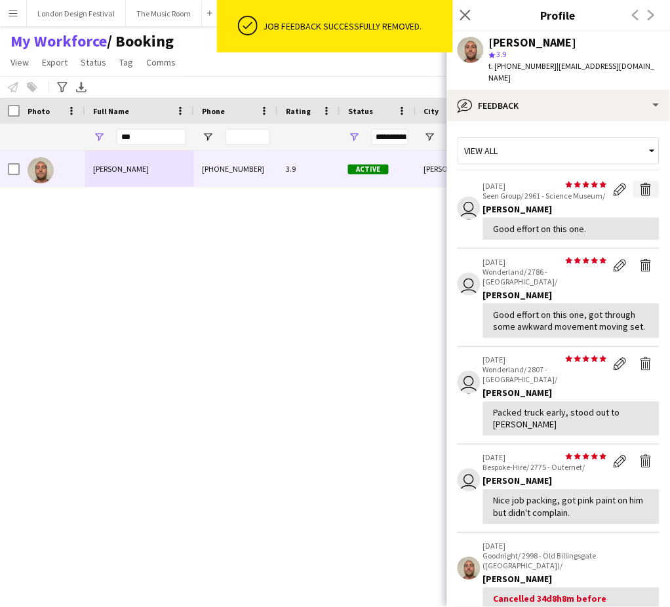
click at [640, 183] on app-icon "Delete feedback" at bounding box center [646, 189] width 13 height 13
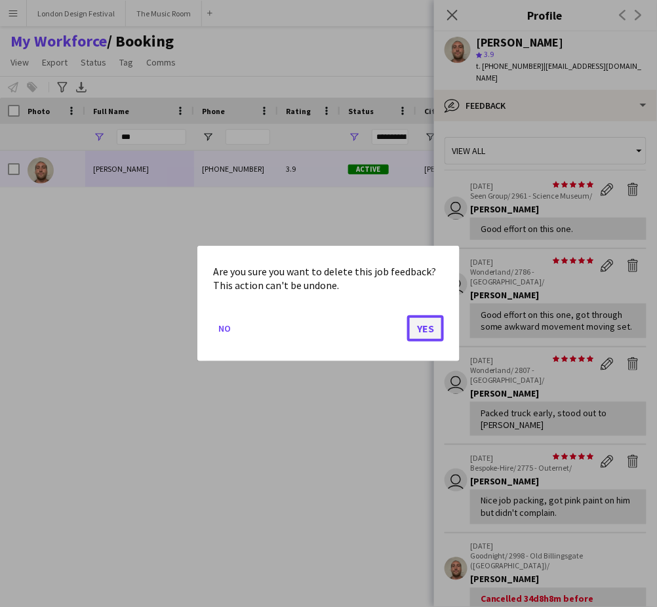
click at [424, 330] on button "Yes" at bounding box center [425, 328] width 37 height 26
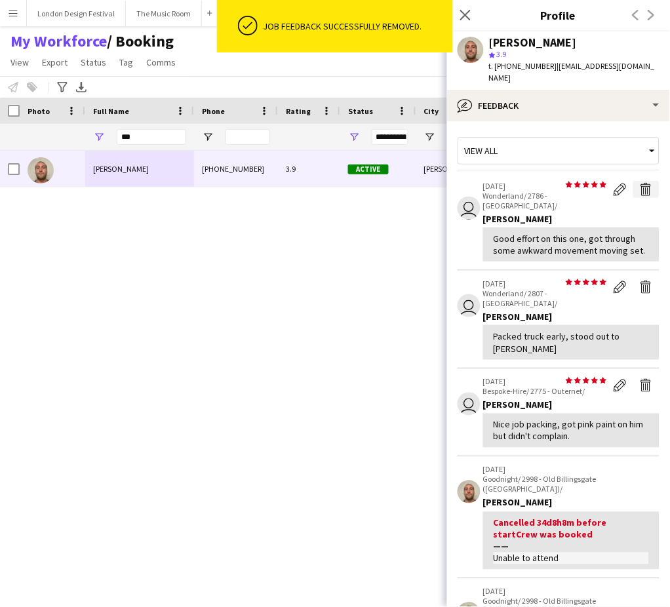
click at [640, 183] on app-icon "Delete feedback" at bounding box center [646, 189] width 13 height 13
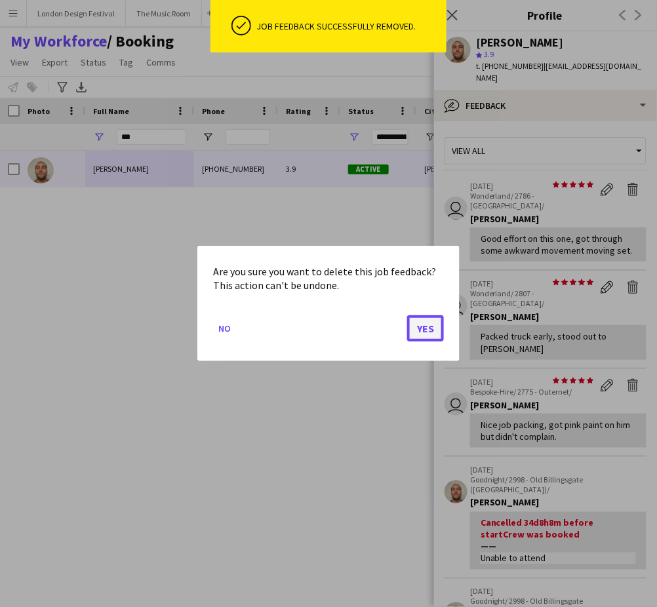
click at [434, 329] on button "Yes" at bounding box center [425, 328] width 37 height 26
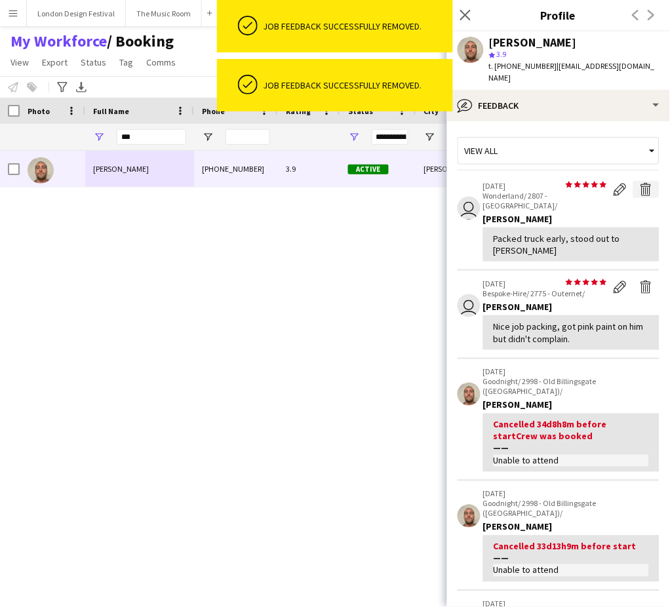
click at [640, 183] on app-icon "Delete feedback" at bounding box center [646, 189] width 13 height 13
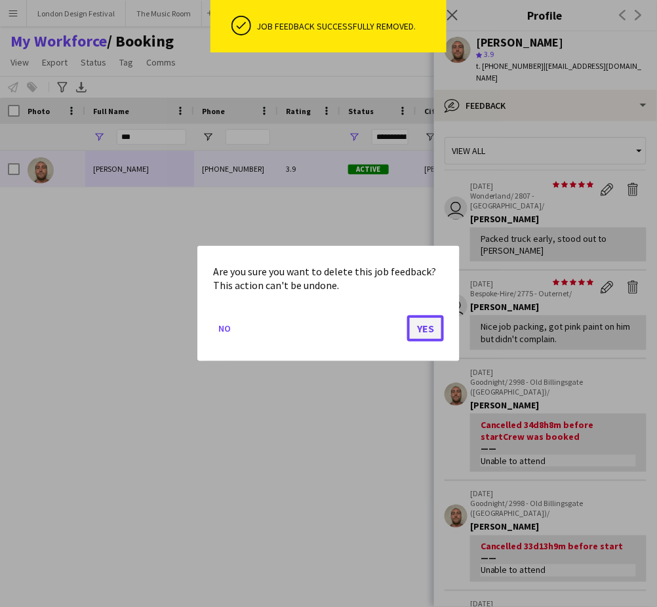
click at [423, 330] on button "Yes" at bounding box center [425, 328] width 37 height 26
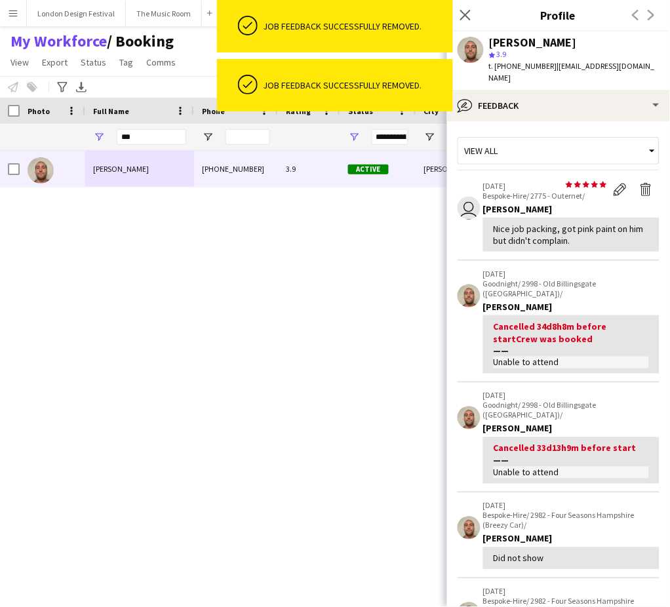
click at [640, 183] on app-icon "Delete feedback" at bounding box center [646, 189] width 13 height 13
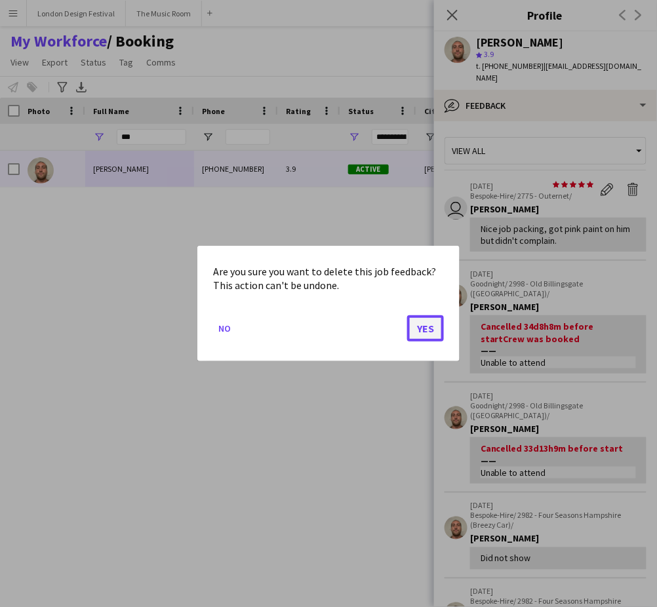
click at [427, 328] on button "Yes" at bounding box center [425, 328] width 37 height 26
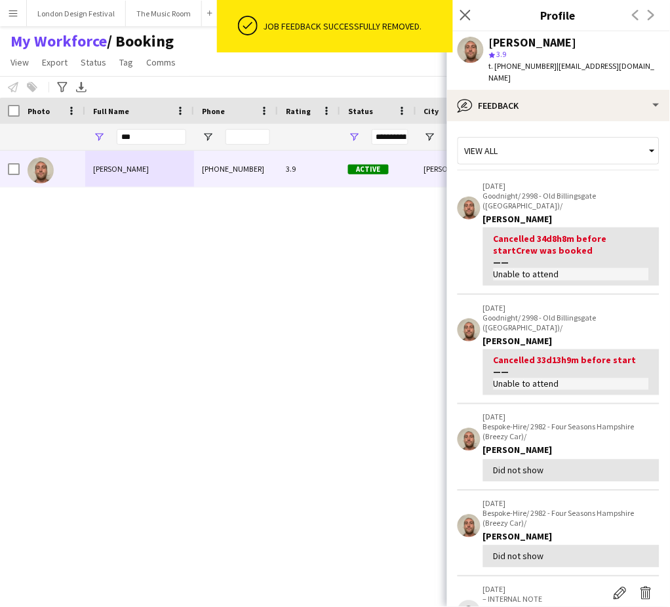
click at [249, 214] on div "Stephen Lyle +447711562684 3.9 Active Thornton Heath 04-06-2024 1 day 51 stephe…" at bounding box center [311, 361] width 623 height 420
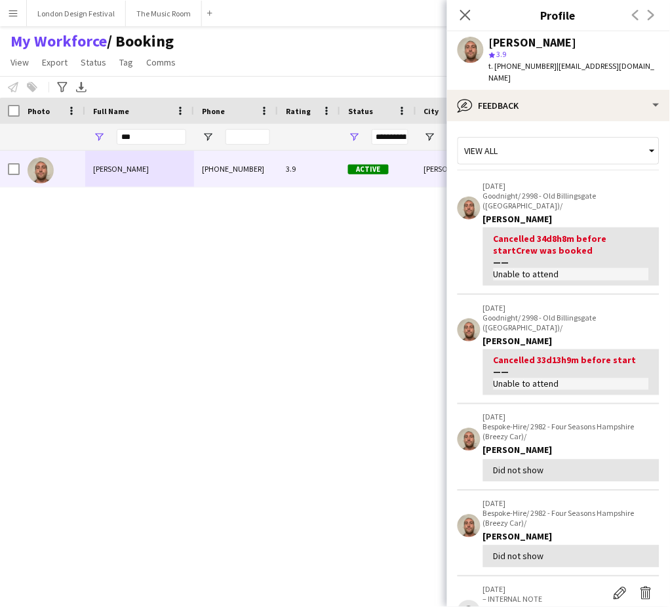
scroll to position [332, 0]
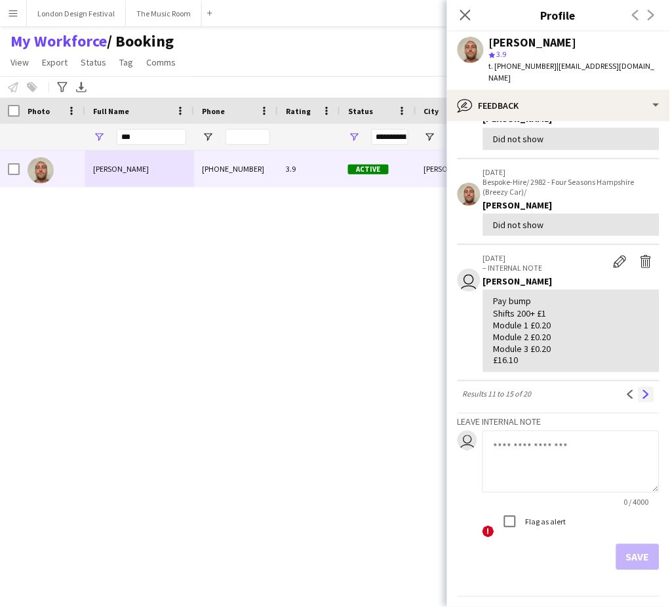
click at [642, 390] on app-icon "Next" at bounding box center [646, 394] width 9 height 9
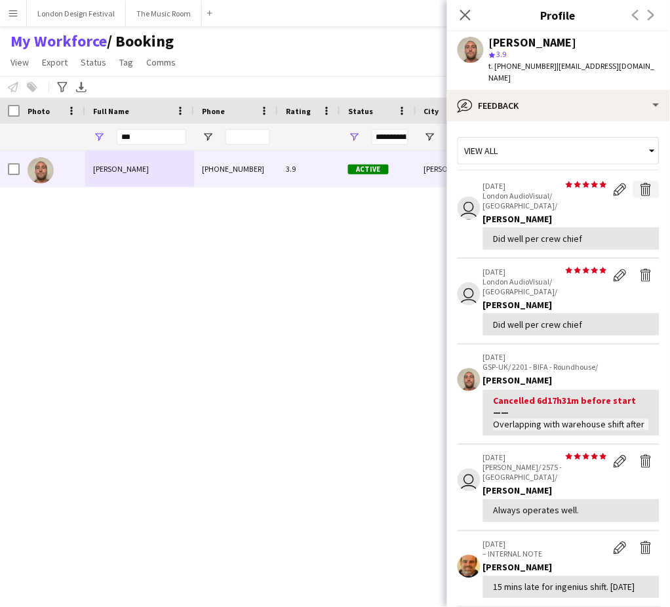
click at [640, 183] on app-icon "Delete feedback" at bounding box center [646, 189] width 13 height 13
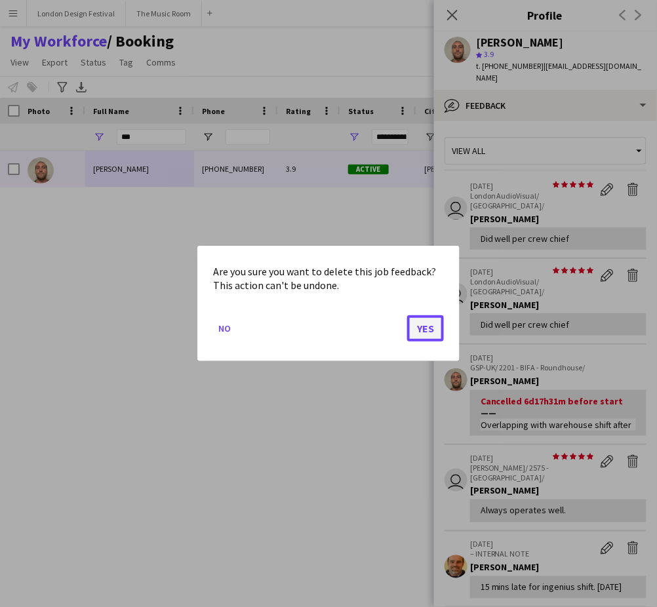
click at [430, 329] on button "Yes" at bounding box center [425, 328] width 37 height 26
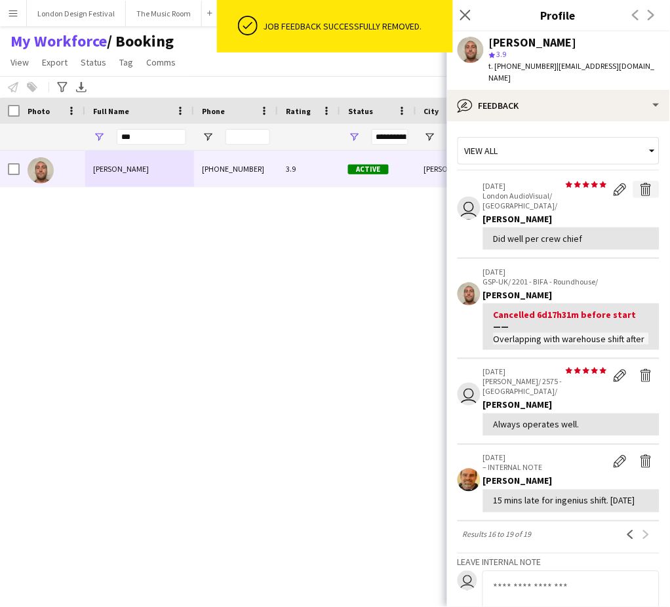
click at [640, 183] on app-icon "Delete feedback" at bounding box center [646, 189] width 13 height 13
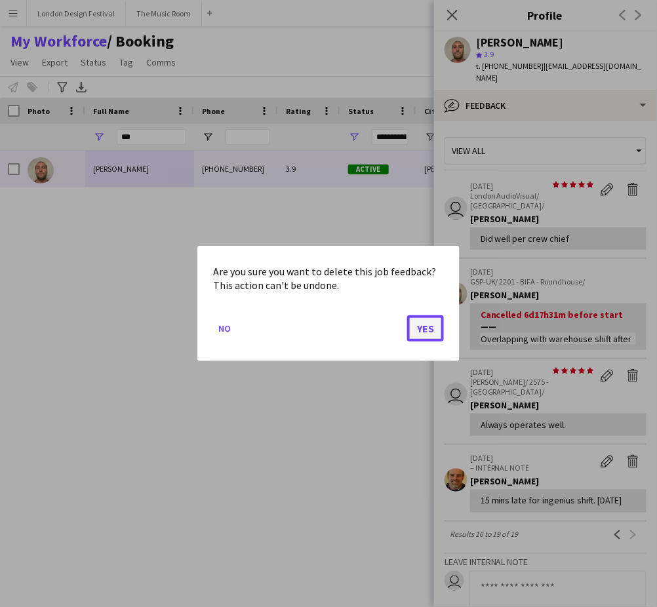
click at [421, 329] on button "Yes" at bounding box center [425, 328] width 37 height 26
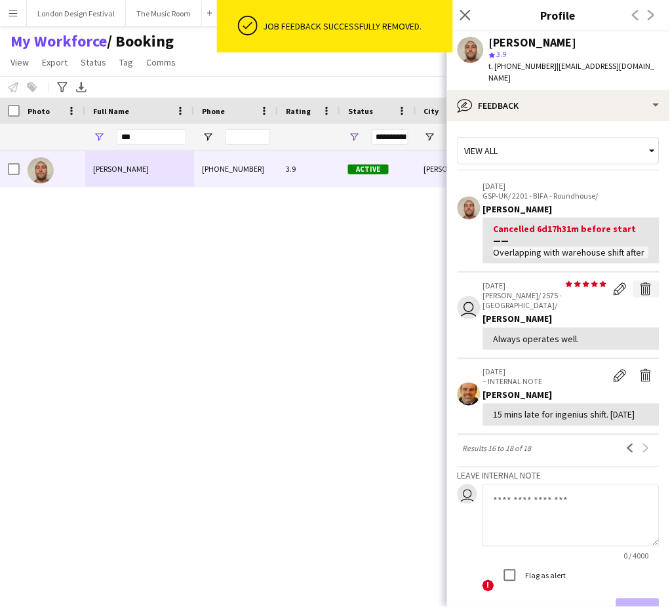
click at [640, 287] on app-icon "Delete feedback" at bounding box center [646, 289] width 13 height 13
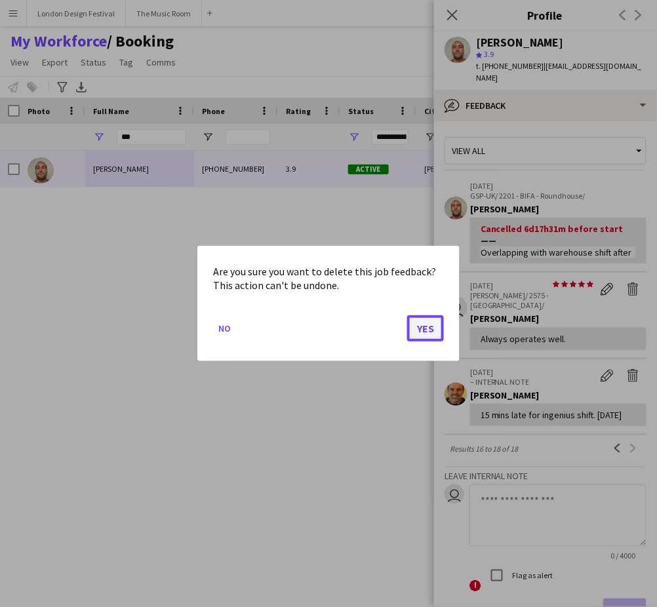
click at [415, 331] on button "Yes" at bounding box center [425, 328] width 37 height 26
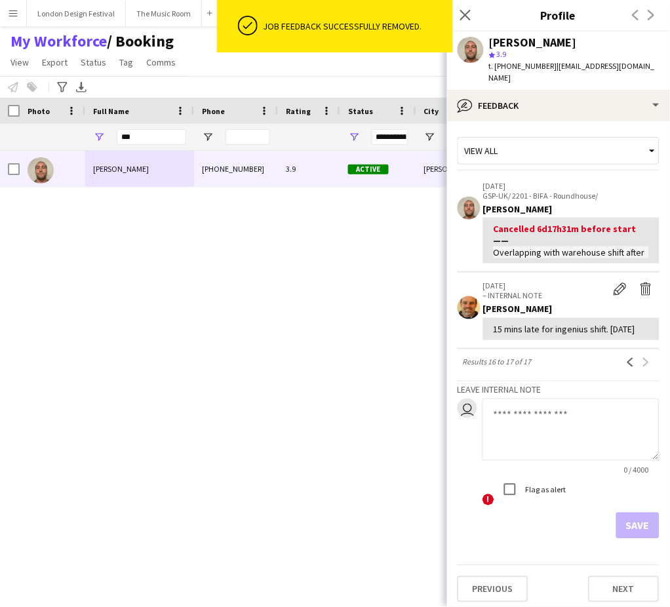
click at [535, 323] on div "15 mins late for ingenius shift. 04/07/24" at bounding box center [571, 329] width 155 height 12
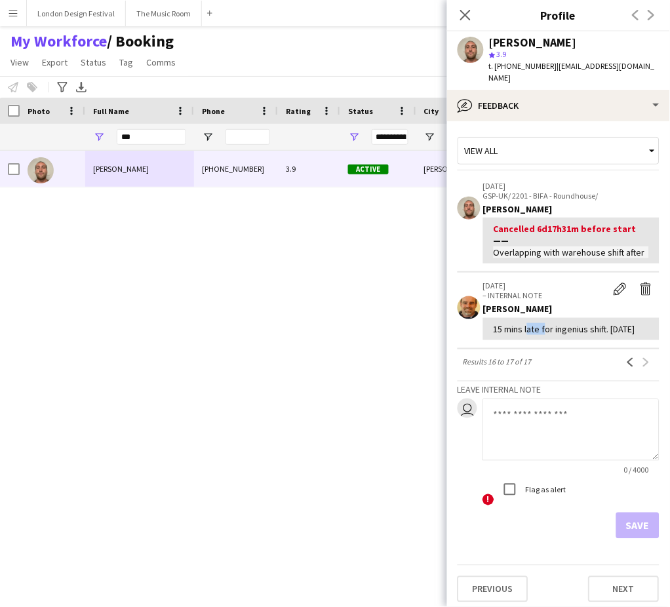
click at [535, 323] on div "15 mins late for ingenius shift. 04/07/24" at bounding box center [571, 329] width 155 height 12
copy div "15 mins late for ingenius shift. 04/07/24"
click at [646, 283] on app-icon "Delete internal note" at bounding box center [646, 289] width 13 height 13
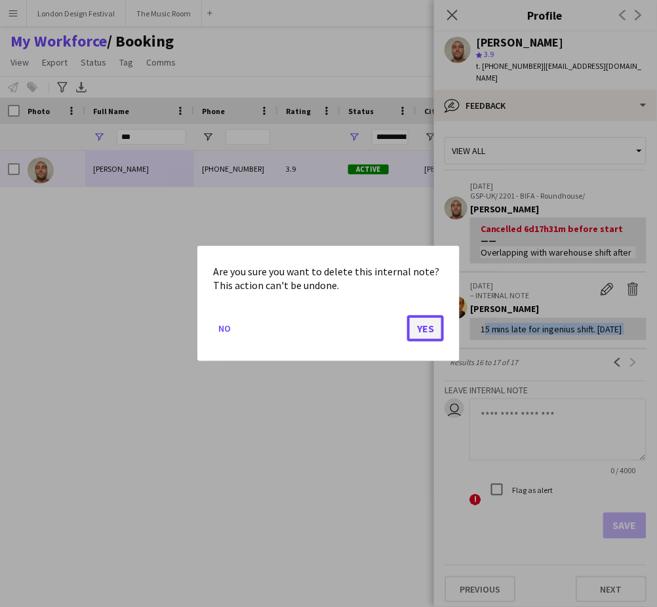
click at [422, 328] on button "Yes" at bounding box center [425, 328] width 37 height 26
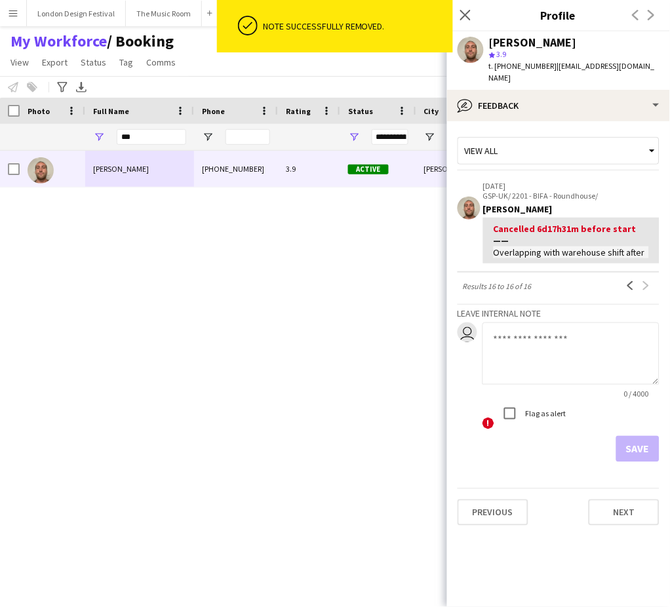
click at [563, 359] on textarea at bounding box center [571, 354] width 177 height 62
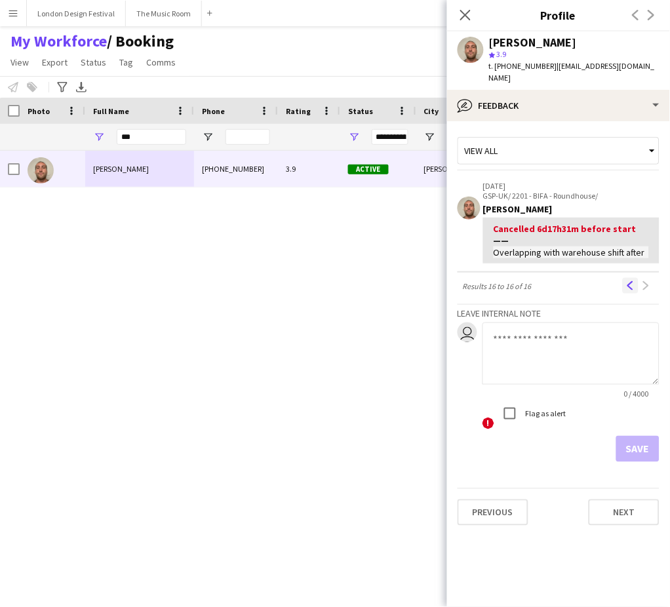
click at [630, 281] on app-icon "Previous" at bounding box center [630, 285] width 9 height 9
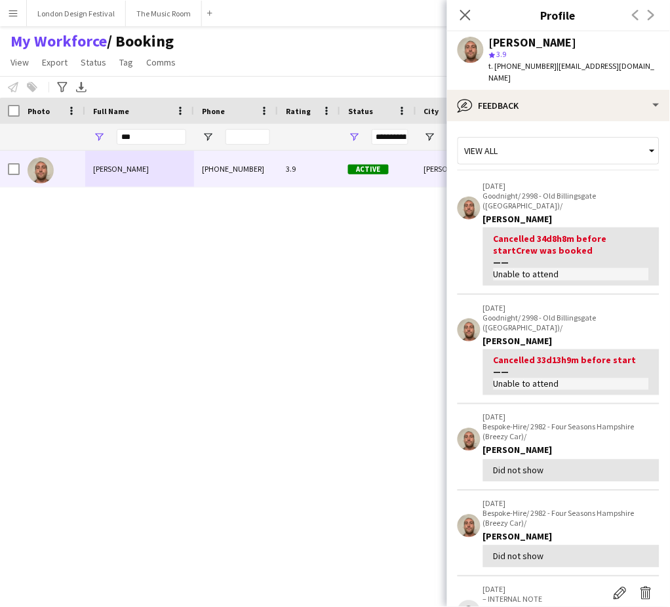
scroll to position [332, 0]
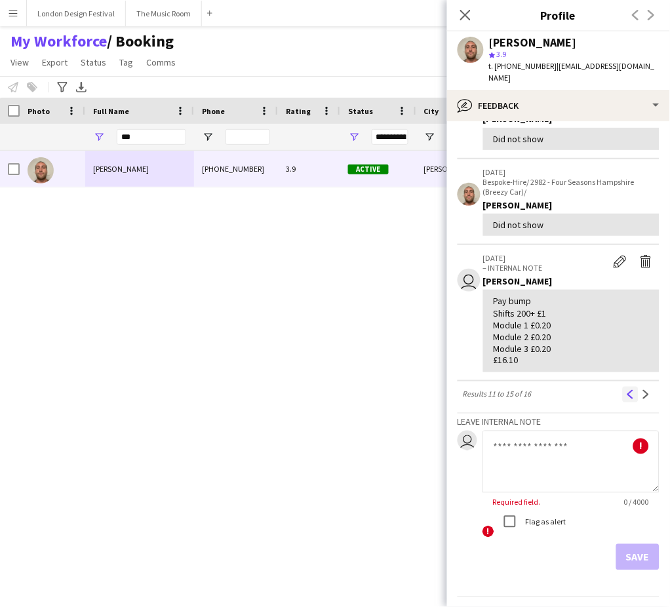
click at [626, 390] on app-icon "Previous" at bounding box center [630, 394] width 9 height 9
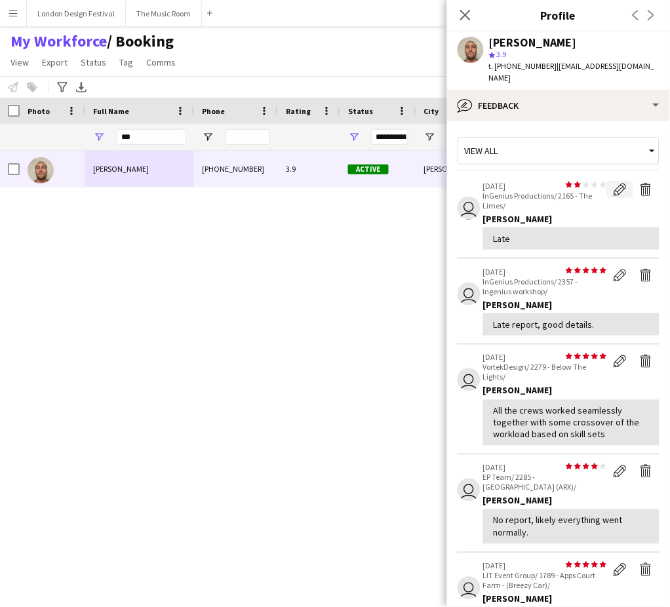
click at [614, 183] on app-icon "Edit feedback" at bounding box center [620, 189] width 13 height 13
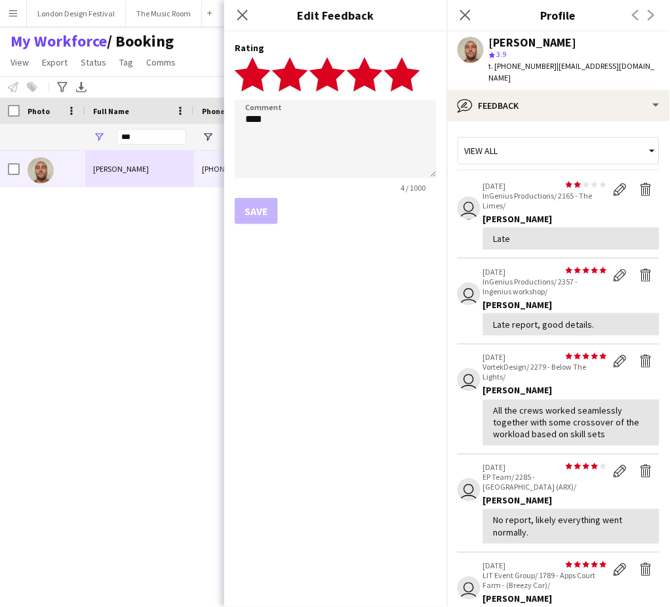
click at [409, 79] on polygon at bounding box center [402, 74] width 36 height 34
click at [309, 144] on textarea "****" at bounding box center [336, 139] width 202 height 79
type textarea "****"
click at [258, 203] on button "Save" at bounding box center [256, 211] width 43 height 26
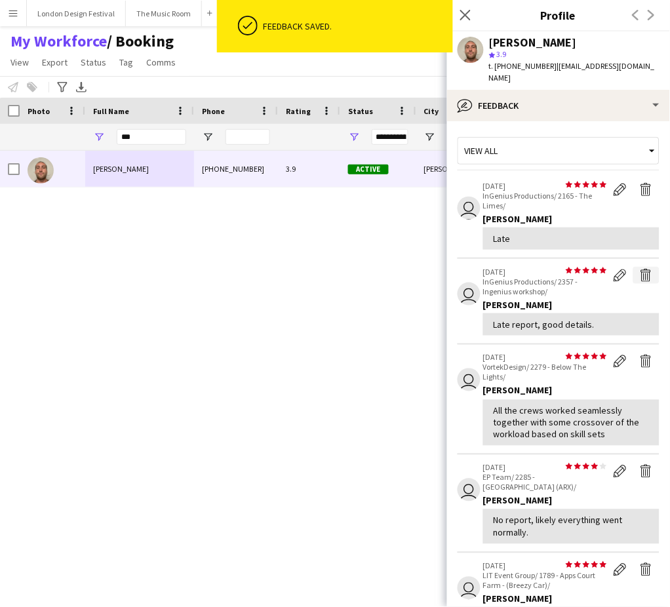
click at [640, 269] on app-icon "Delete feedback" at bounding box center [646, 275] width 13 height 13
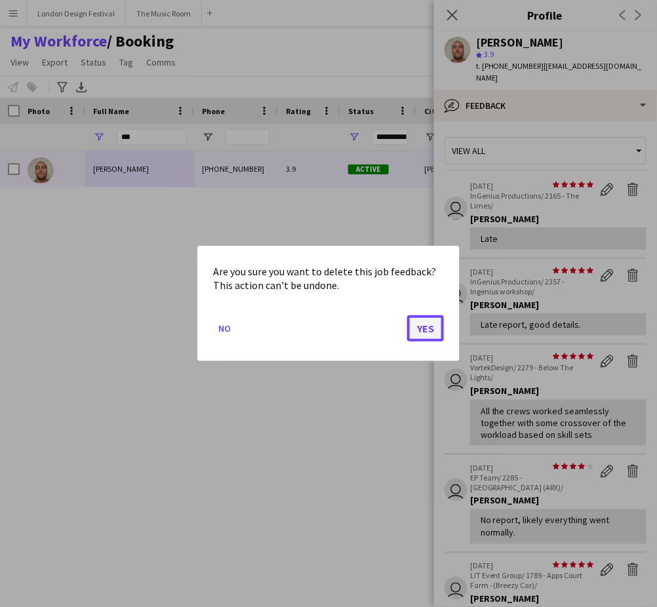
click at [432, 322] on button "Yes" at bounding box center [425, 328] width 37 height 26
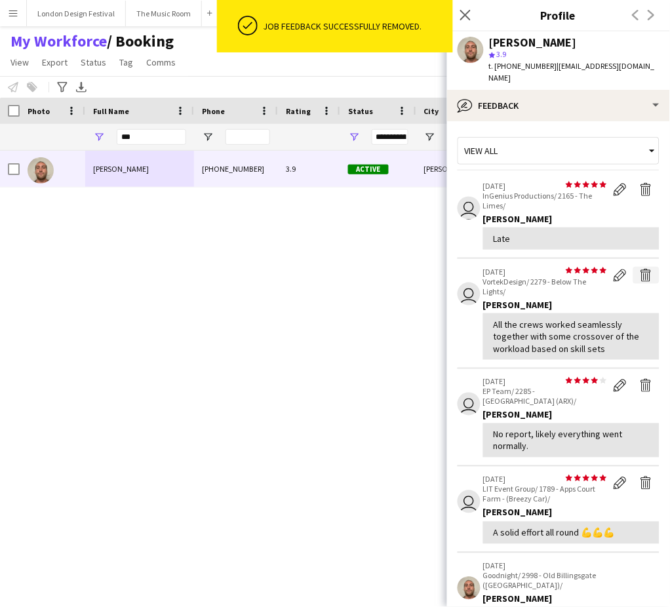
click at [640, 269] on app-icon "Delete feedback" at bounding box center [646, 275] width 13 height 13
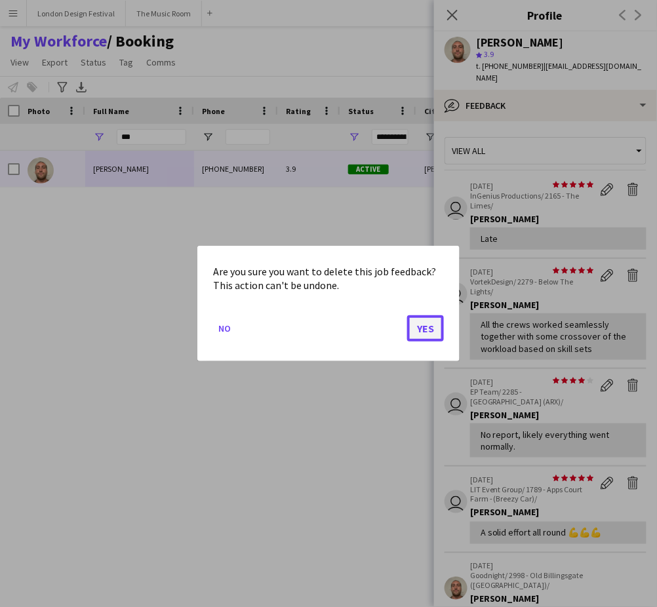
click at [422, 324] on button "Yes" at bounding box center [425, 328] width 37 height 26
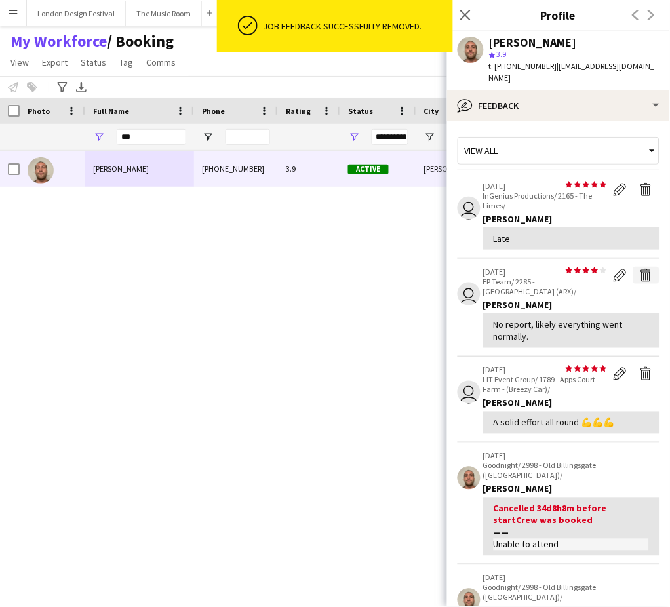
click at [640, 269] on app-icon "Delete feedback" at bounding box center [646, 275] width 13 height 13
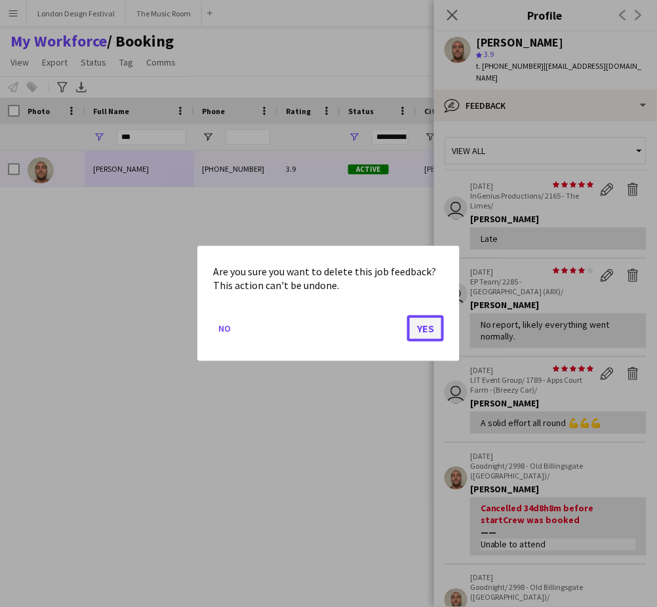
click at [422, 330] on button "Yes" at bounding box center [425, 328] width 37 height 26
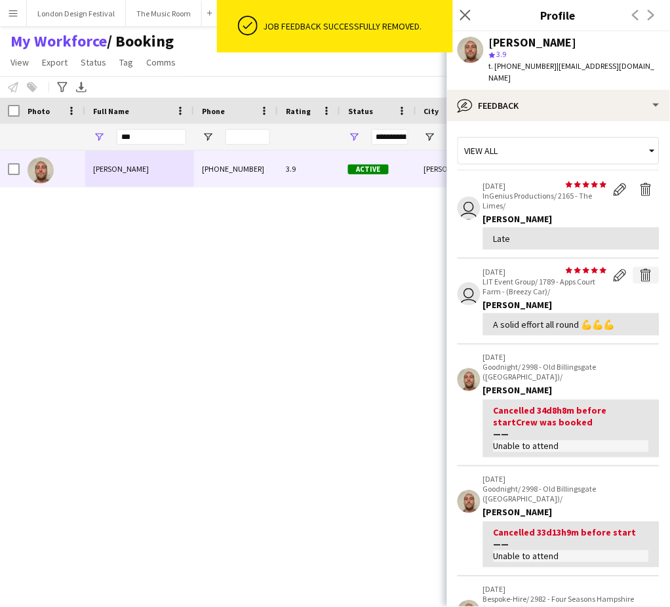
click at [640, 269] on app-icon "Delete feedback" at bounding box center [646, 275] width 13 height 13
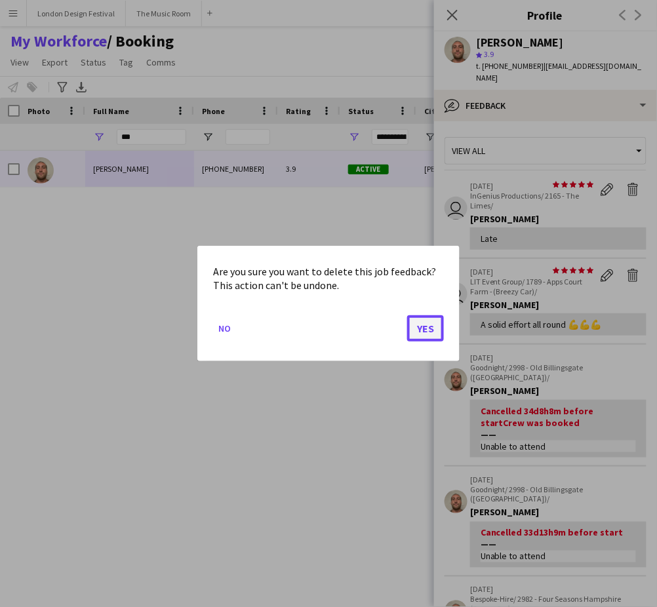
click at [431, 326] on button "Yes" at bounding box center [425, 328] width 37 height 26
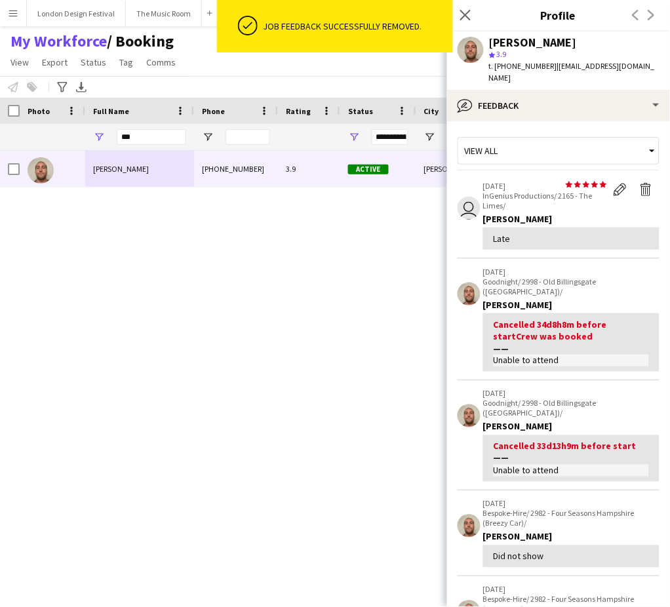
scroll to position [282, 0]
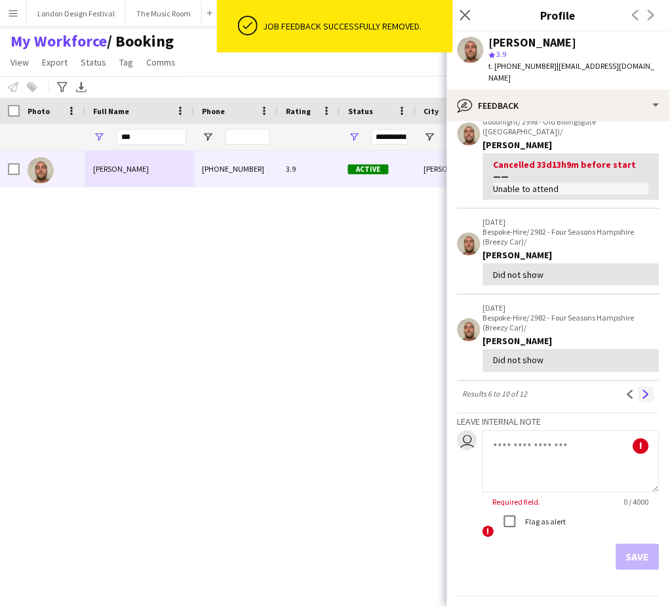
click at [639, 387] on button "Next" at bounding box center [647, 395] width 16 height 16
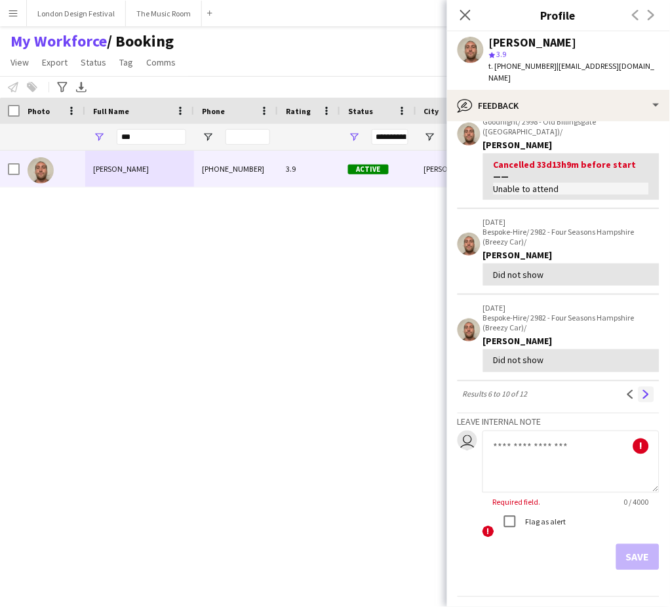
scroll to position [0, 0]
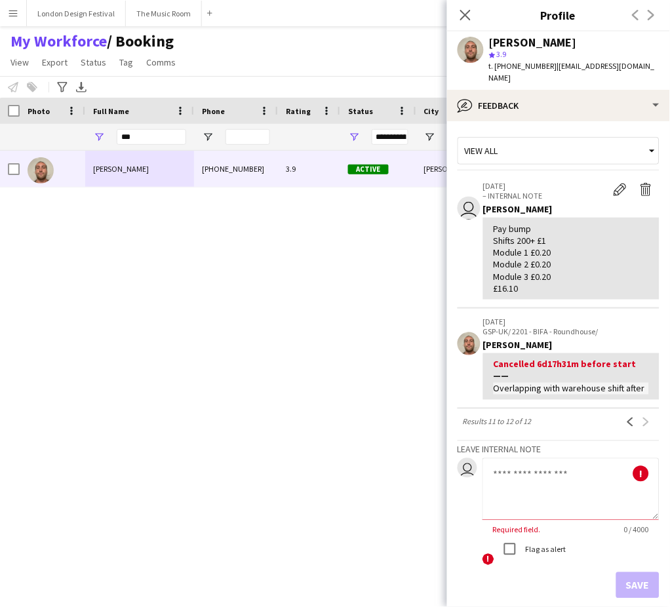
click at [547, 471] on textarea at bounding box center [571, 489] width 177 height 62
paste textarea "**********"
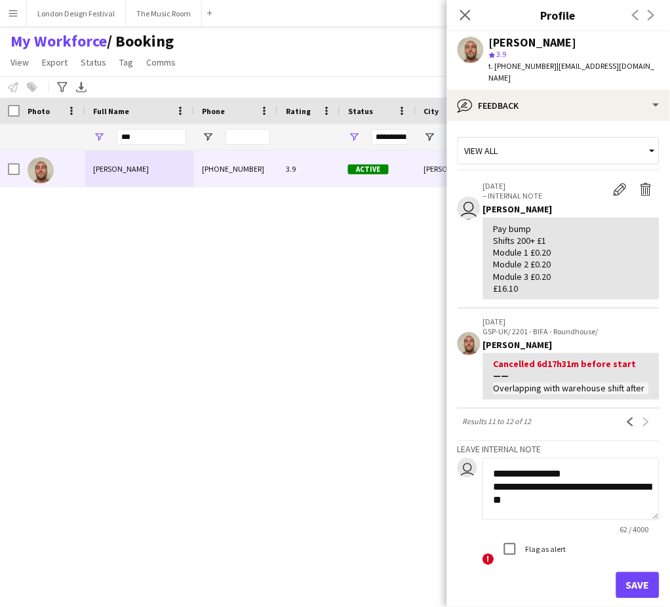
type textarea "**********"
click at [625, 581] on button "Save" at bounding box center [637, 585] width 43 height 26
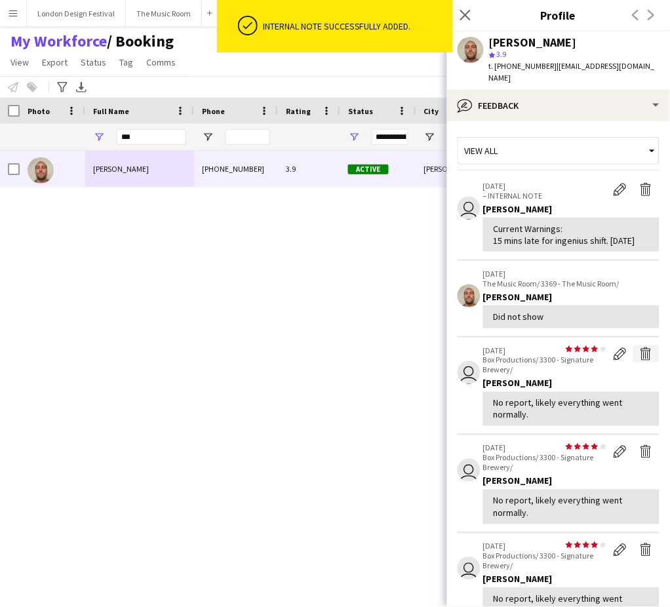
click at [640, 354] on app-icon "Delete feedback" at bounding box center [646, 353] width 13 height 13
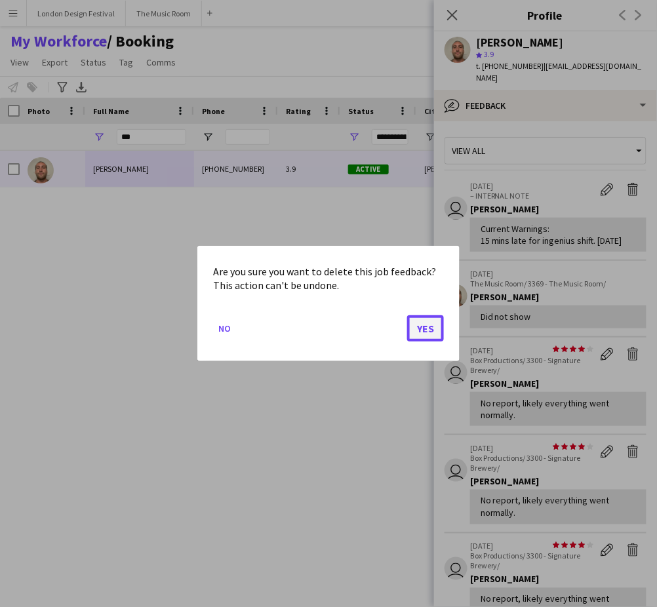
click at [439, 328] on button "Yes" at bounding box center [425, 328] width 37 height 26
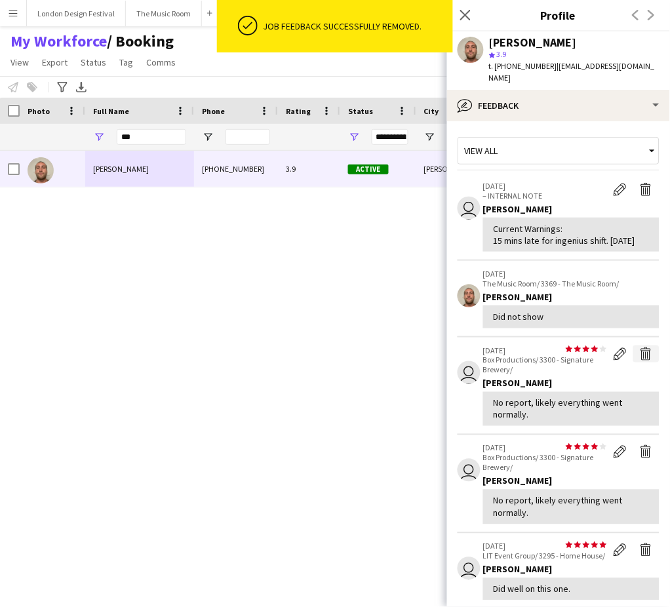
click at [640, 357] on app-icon "Delete feedback" at bounding box center [646, 353] width 13 height 13
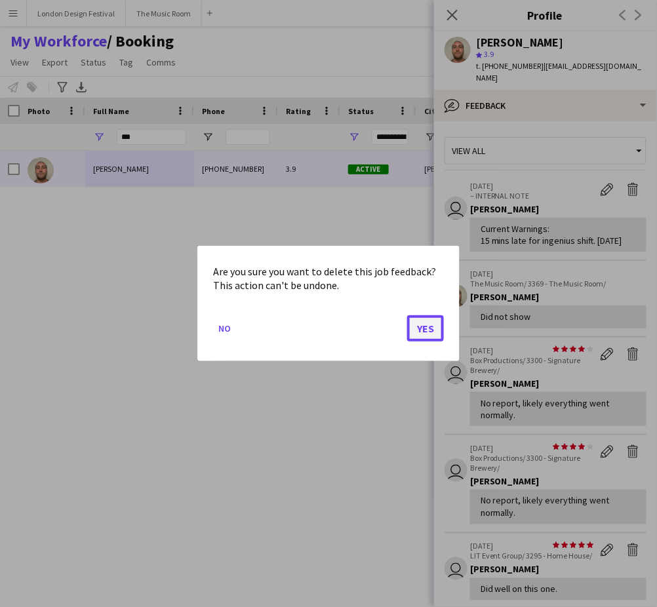
click at [431, 326] on button "Yes" at bounding box center [425, 328] width 37 height 26
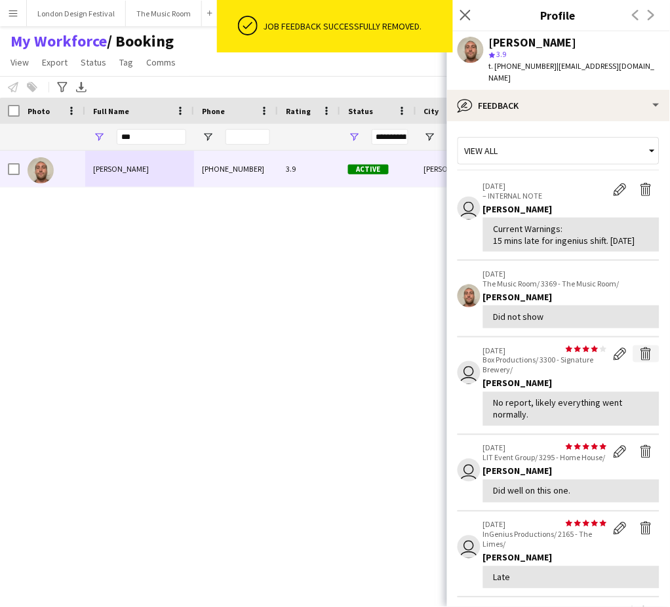
click at [640, 352] on app-icon "Delete feedback" at bounding box center [646, 353] width 13 height 13
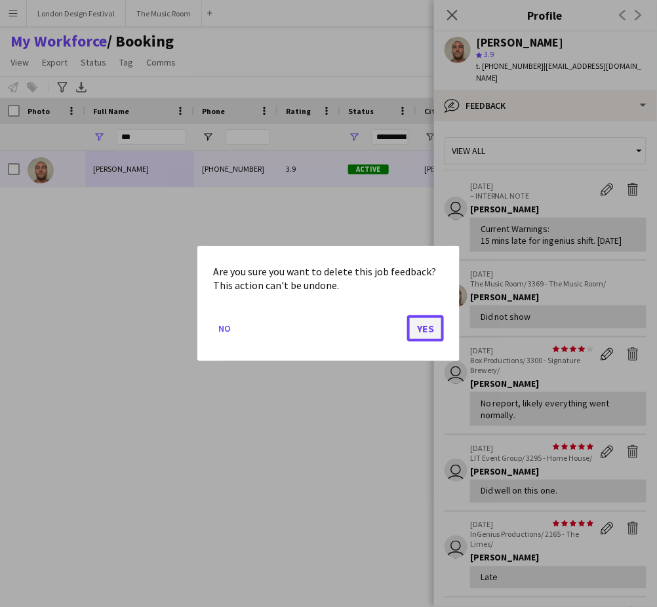
click at [414, 321] on button "Yes" at bounding box center [425, 328] width 37 height 26
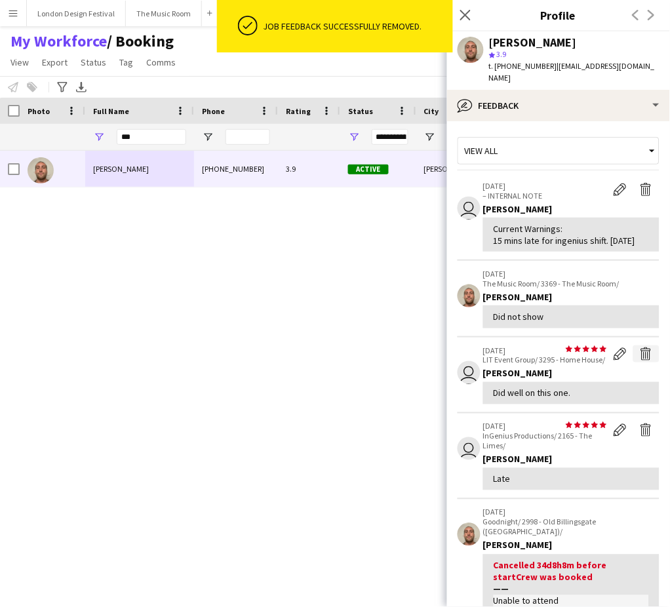
click at [640, 357] on app-icon "Delete feedback" at bounding box center [646, 353] width 13 height 13
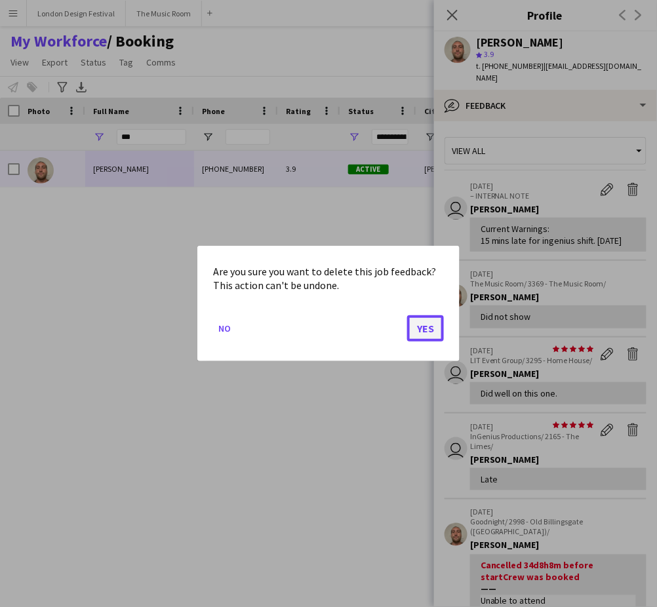
click at [430, 338] on button "Yes" at bounding box center [425, 328] width 37 height 26
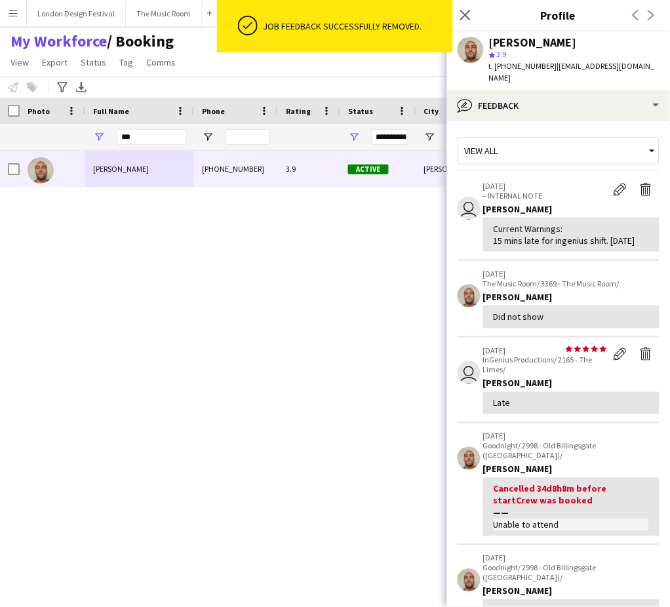
scroll to position [287, 0]
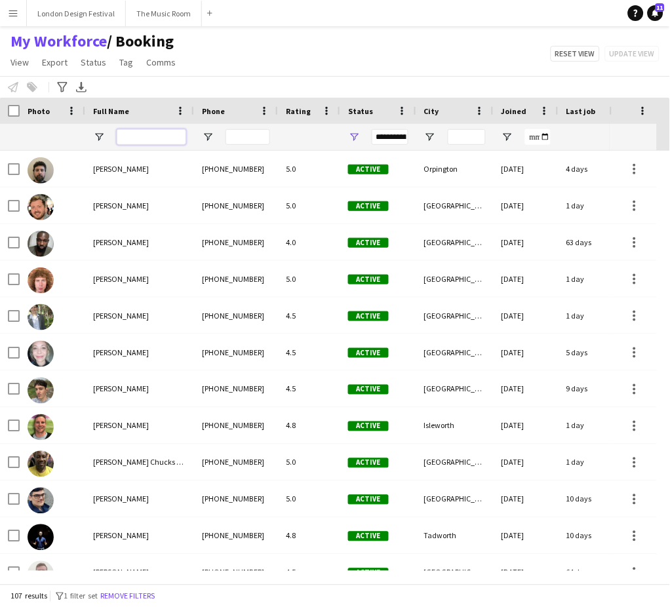
click at [149, 138] on input "Full Name Filter Input" at bounding box center [151, 137] width 69 height 16
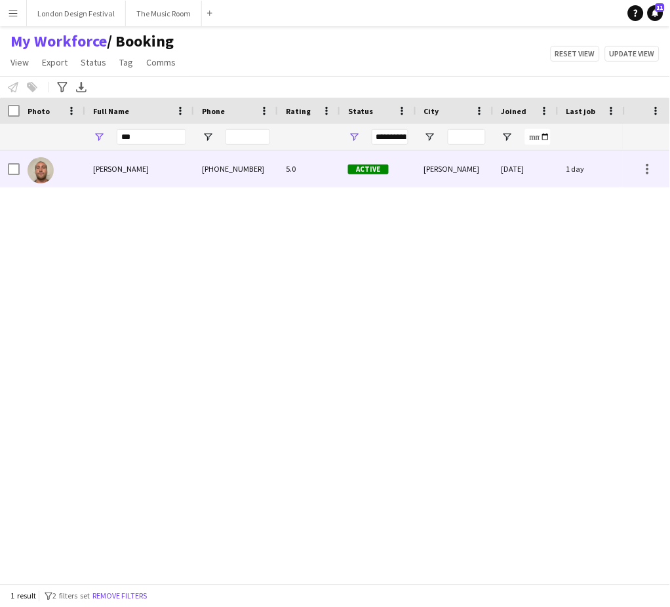
click at [149, 161] on div "Stephen Lyle" at bounding box center [139, 169] width 109 height 36
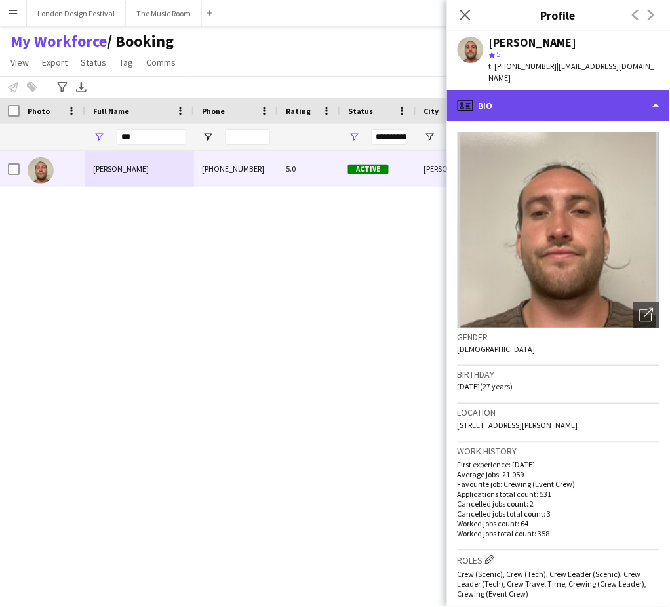
click at [635, 94] on div "profile Bio" at bounding box center [558, 105] width 223 height 31
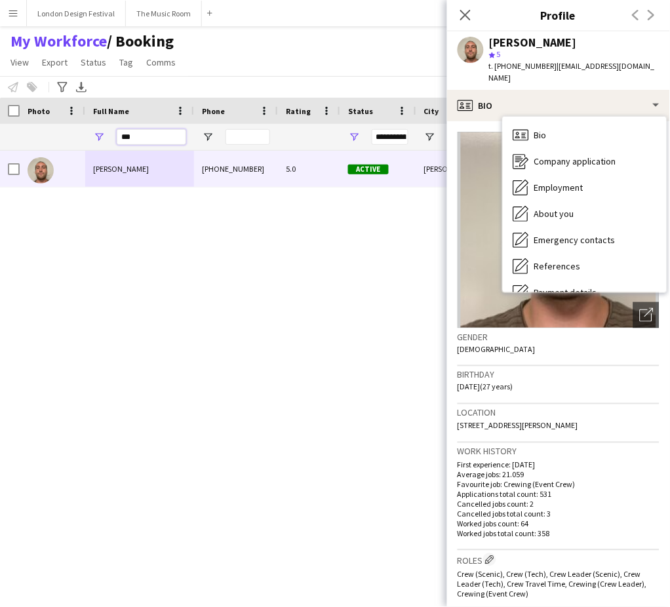
click at [165, 133] on input "***" at bounding box center [151, 137] width 69 height 16
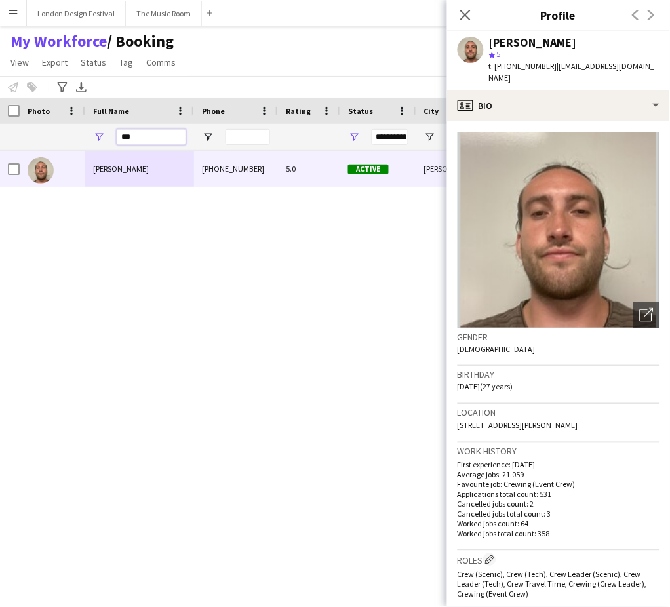
click at [165, 133] on input "***" at bounding box center [151, 137] width 69 height 16
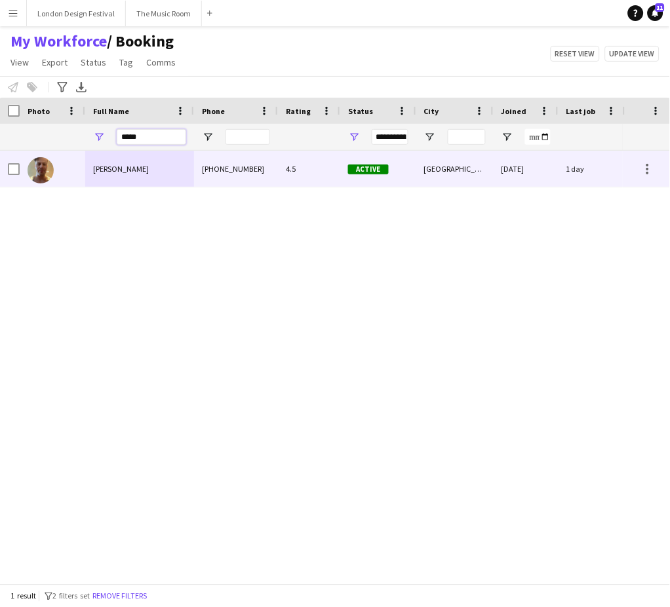
type input "*****"
click at [178, 170] on div "Jason Aspinall" at bounding box center [139, 169] width 109 height 36
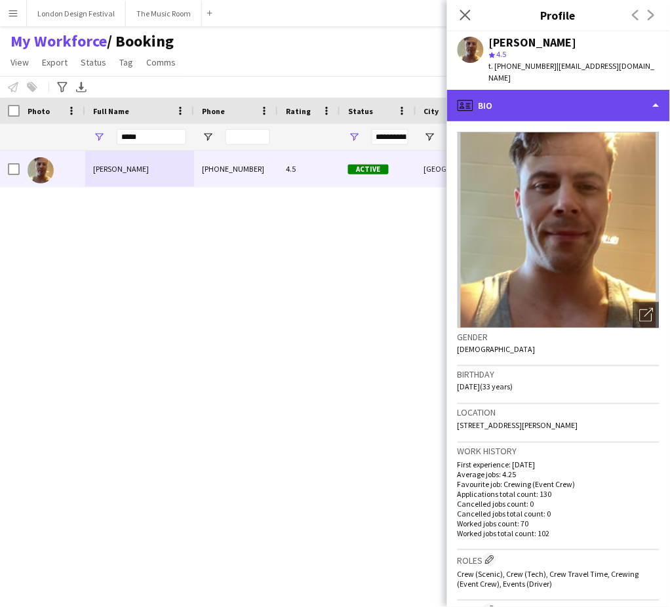
click at [616, 90] on div "profile Bio" at bounding box center [558, 105] width 223 height 31
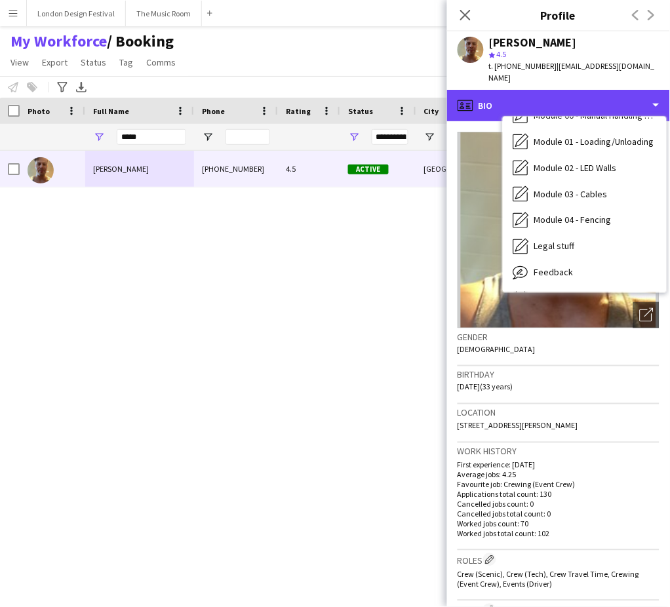
scroll to position [280, 0]
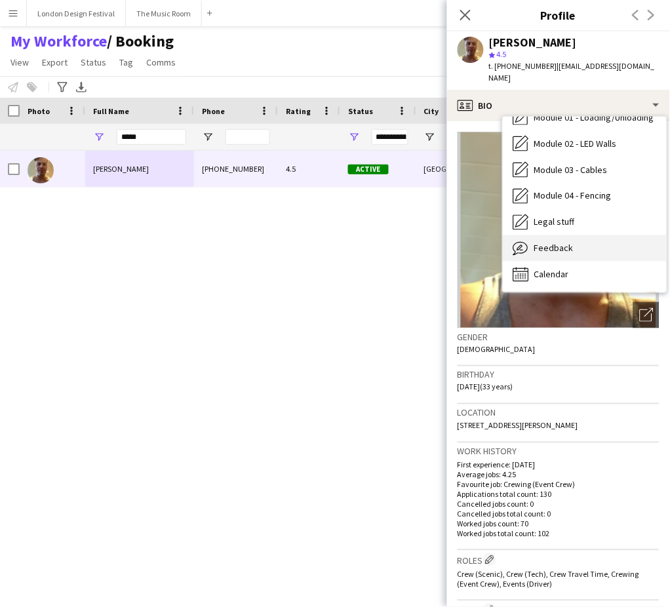
click at [598, 239] on div "Feedback Feedback" at bounding box center [585, 248] width 164 height 26
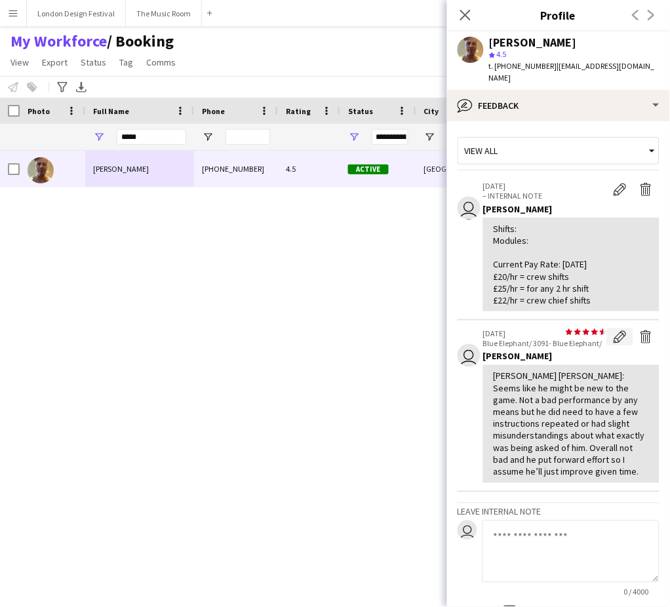
click at [607, 331] on button "Edit feedback" at bounding box center [620, 336] width 26 height 17
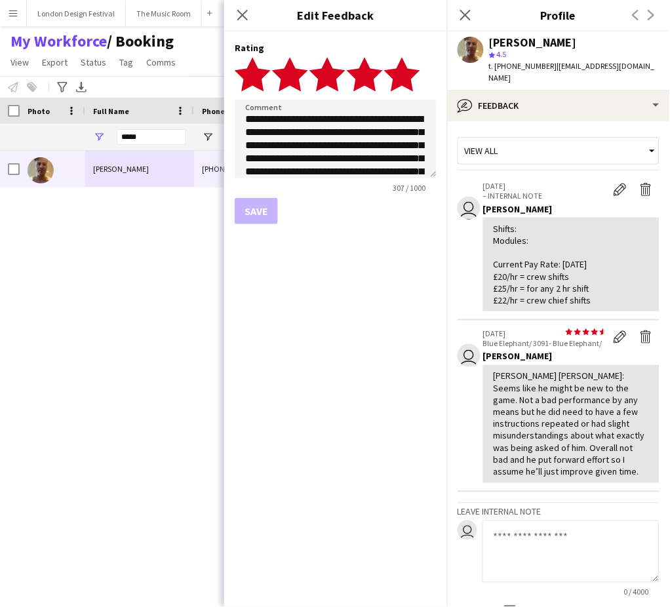
click at [420, 79] on icon "star" at bounding box center [402, 74] width 36 height 36
click at [387, 125] on textarea "**********" at bounding box center [336, 139] width 202 height 79
type textarea "**********"
click at [262, 199] on button "Save" at bounding box center [256, 211] width 43 height 26
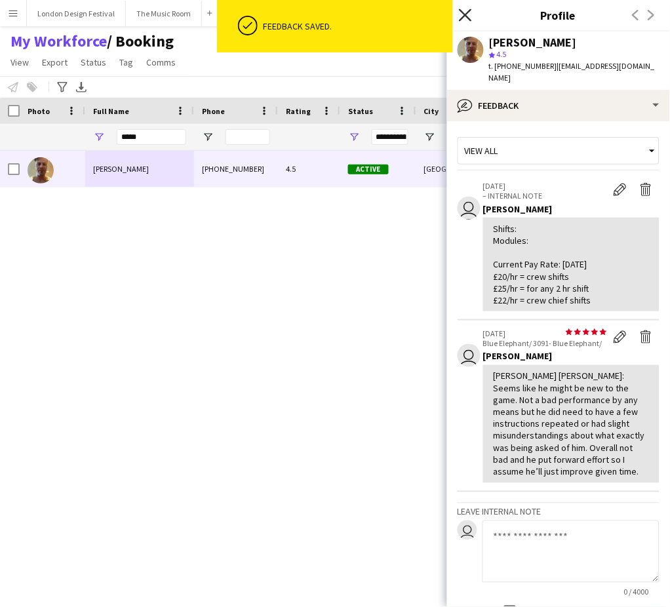
click at [467, 18] on icon at bounding box center [465, 15] width 12 height 12
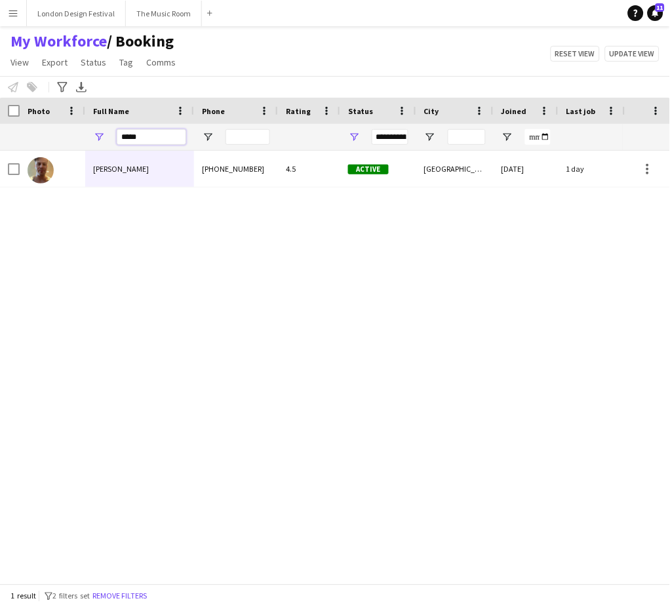
click at [154, 138] on input "*****" at bounding box center [151, 137] width 69 height 16
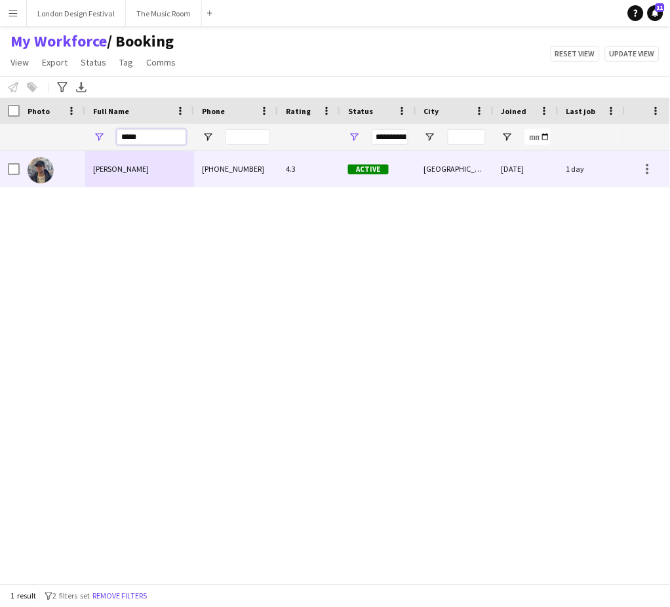
type input "*****"
click at [154, 164] on div "William Connor" at bounding box center [139, 169] width 109 height 36
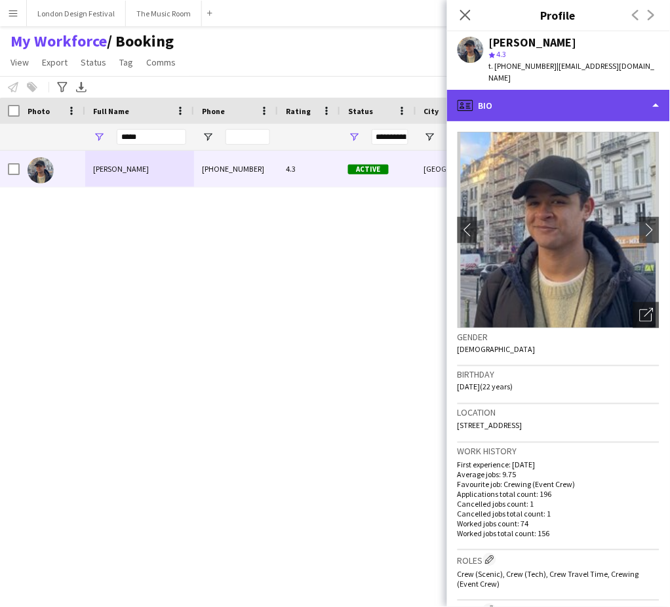
click at [580, 95] on div "profile Bio" at bounding box center [558, 105] width 223 height 31
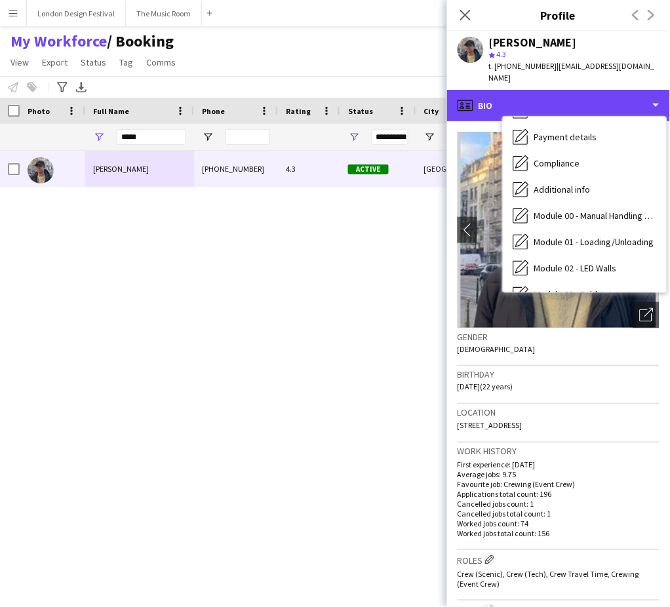
scroll to position [277, 0]
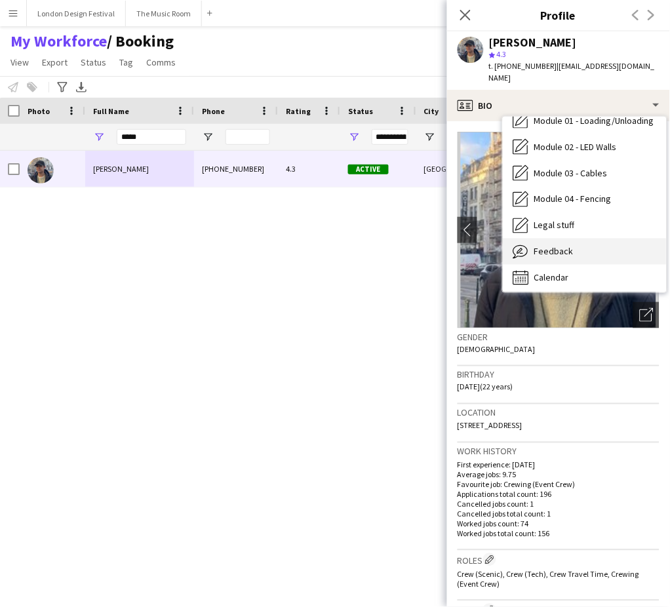
click at [626, 239] on div "Feedback Feedback" at bounding box center [585, 252] width 164 height 26
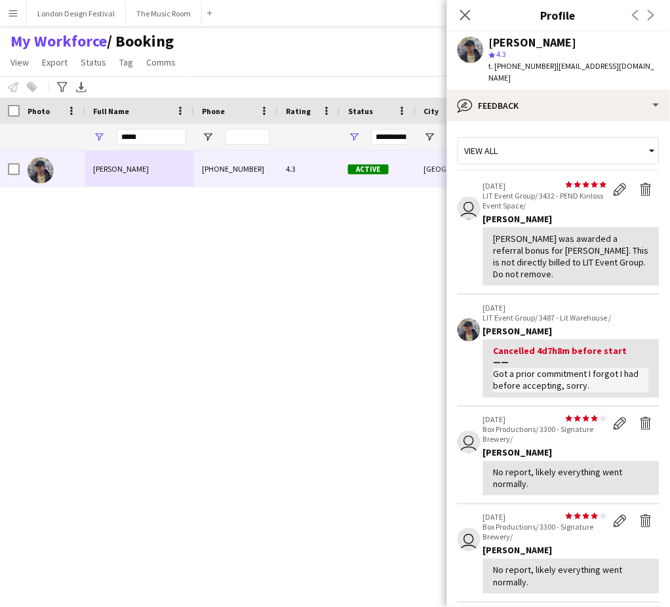
scroll to position [340, 0]
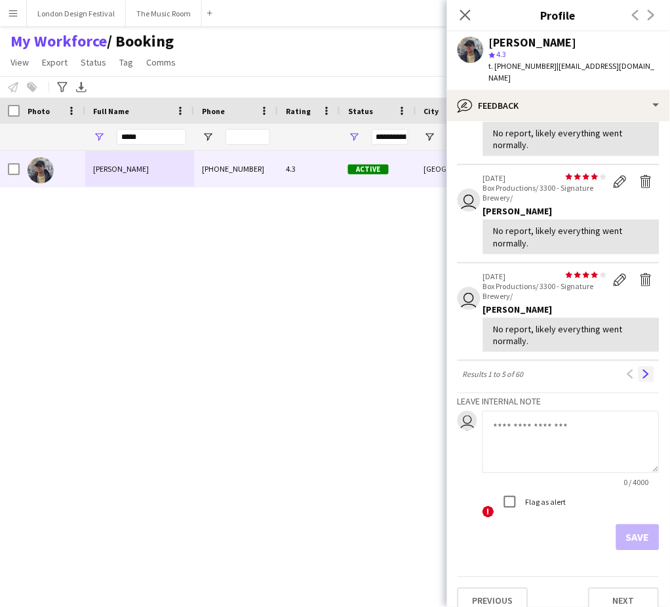
click at [642, 370] on app-icon "Next" at bounding box center [646, 374] width 9 height 9
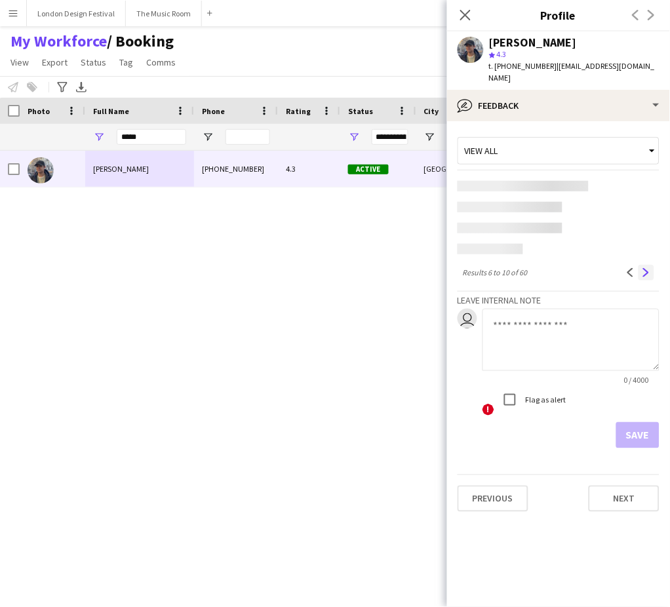
scroll to position [0, 0]
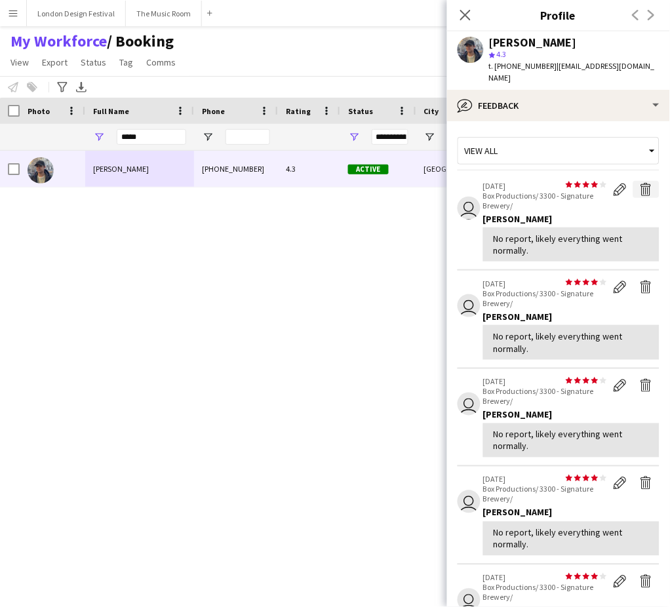
click at [640, 183] on app-icon "Delete feedback" at bounding box center [646, 189] width 13 height 13
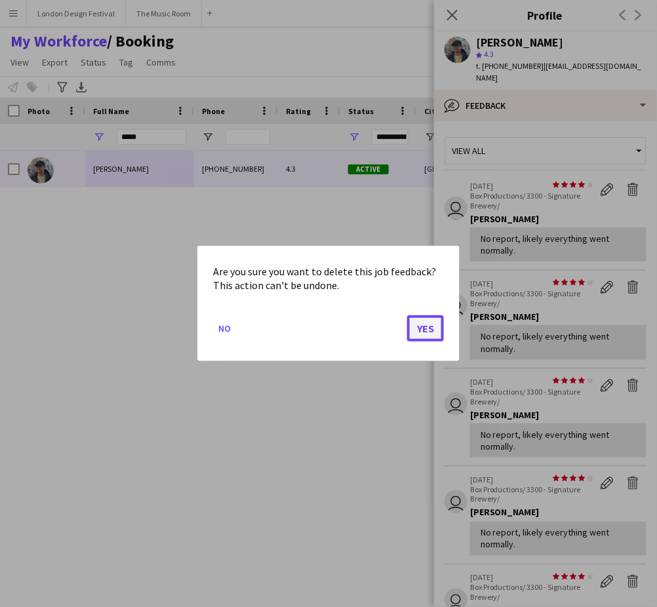
click at [430, 329] on button "Yes" at bounding box center [425, 328] width 37 height 26
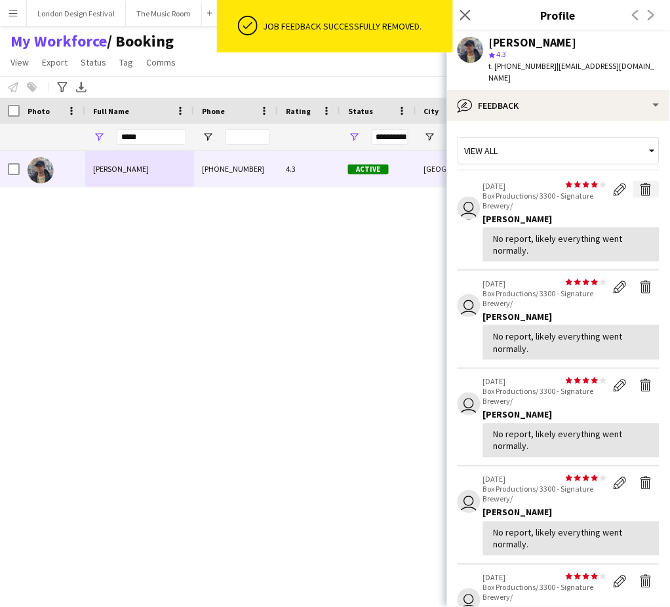
click at [640, 183] on app-icon "Delete feedback" at bounding box center [646, 189] width 13 height 13
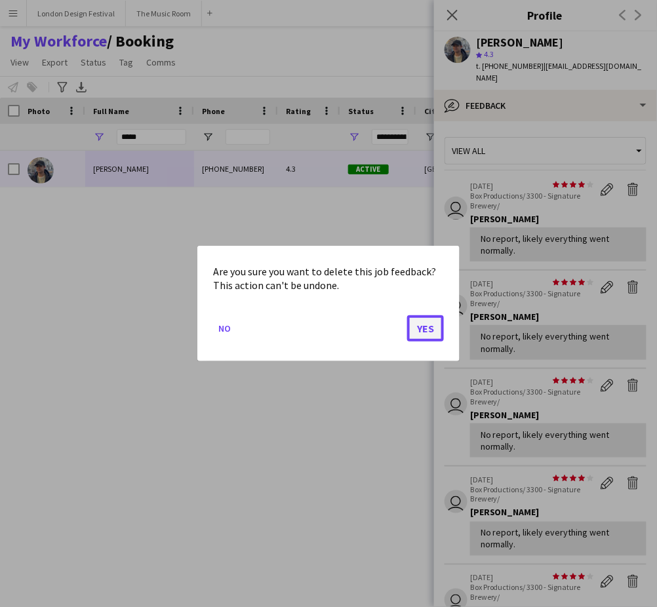
click at [421, 329] on button "Yes" at bounding box center [425, 328] width 37 height 26
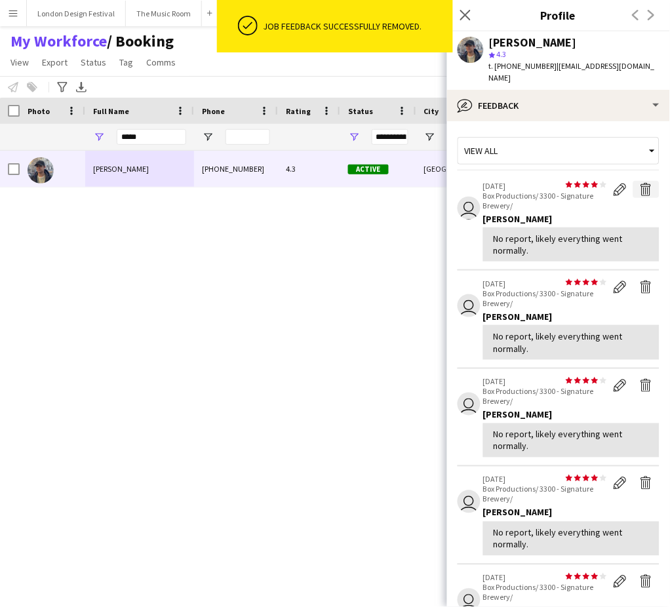
click at [640, 183] on app-icon "Delete feedback" at bounding box center [646, 189] width 13 height 13
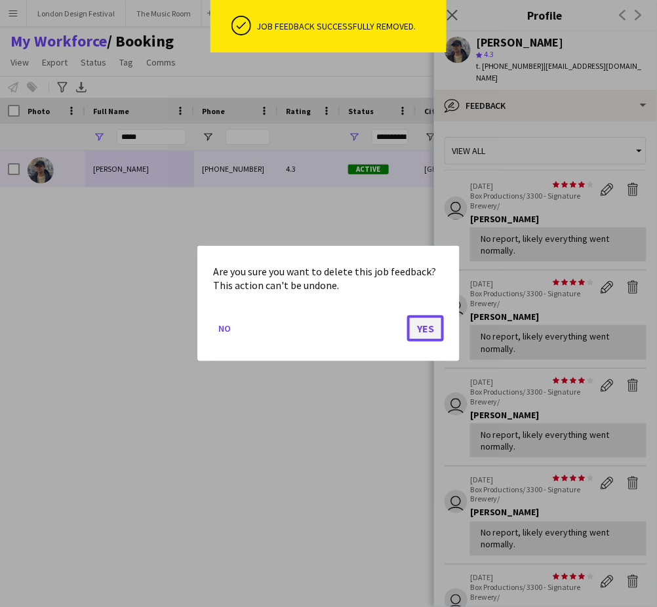
click at [430, 325] on button "Yes" at bounding box center [425, 328] width 37 height 26
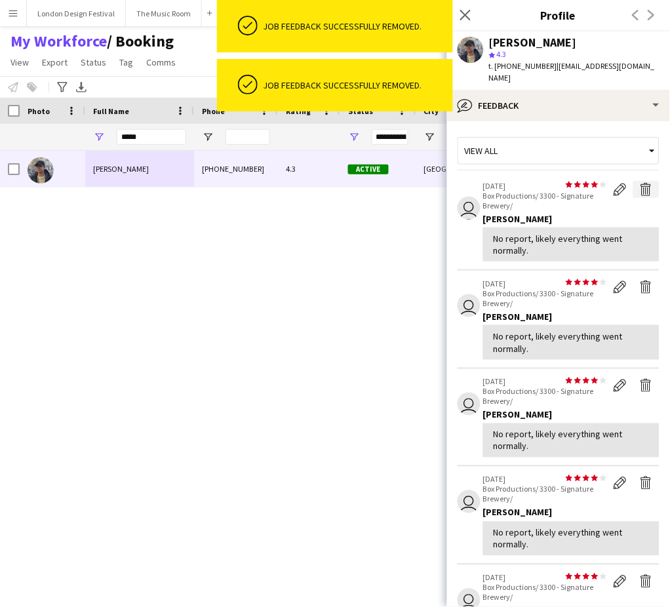
click at [640, 183] on app-icon "Delete feedback" at bounding box center [646, 189] width 13 height 13
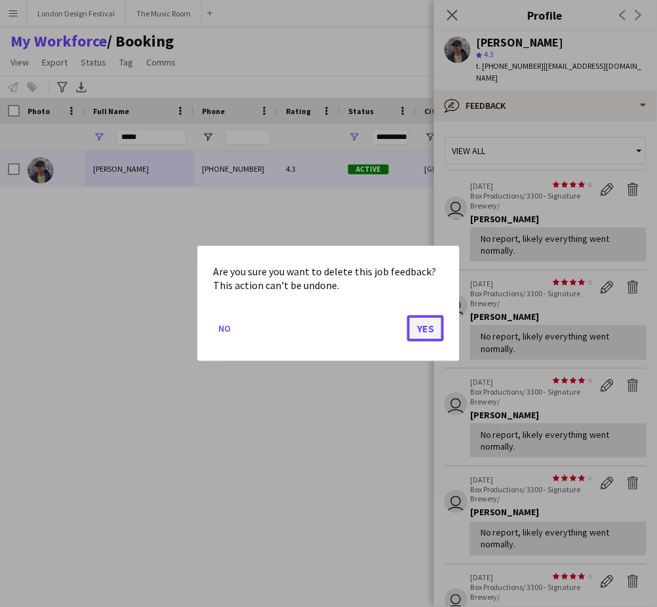
click at [426, 326] on button "Yes" at bounding box center [425, 328] width 37 height 26
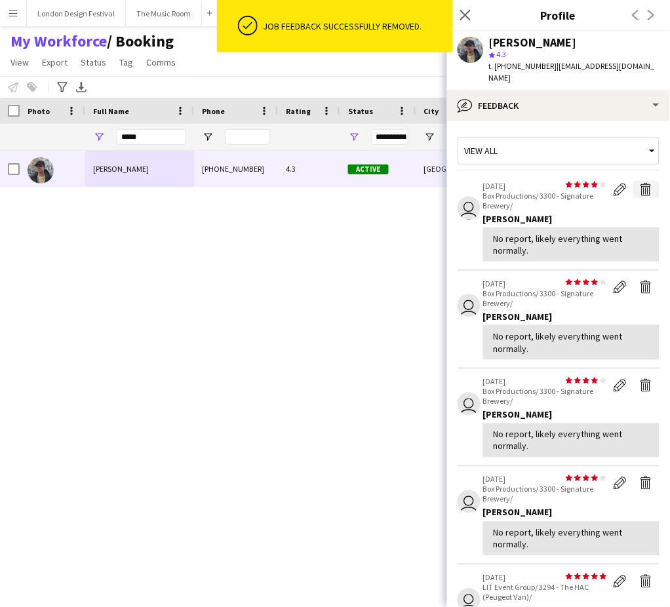
click at [640, 183] on app-icon "Delete feedback" at bounding box center [646, 189] width 13 height 13
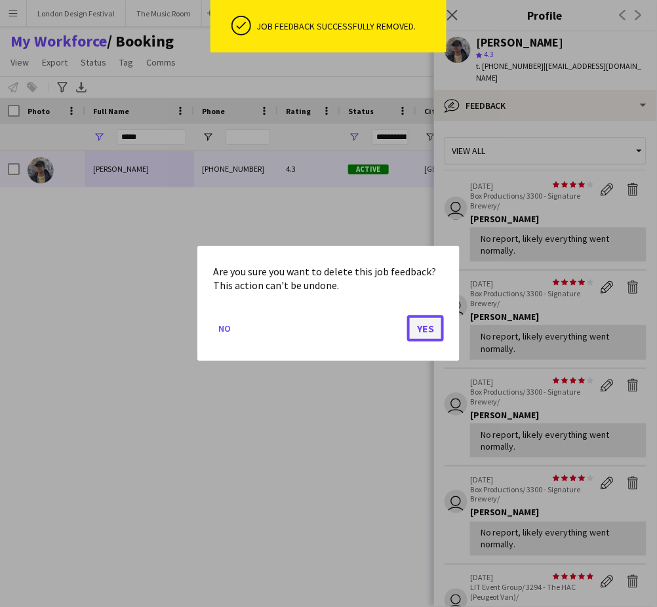
click at [427, 330] on button "Yes" at bounding box center [425, 328] width 37 height 26
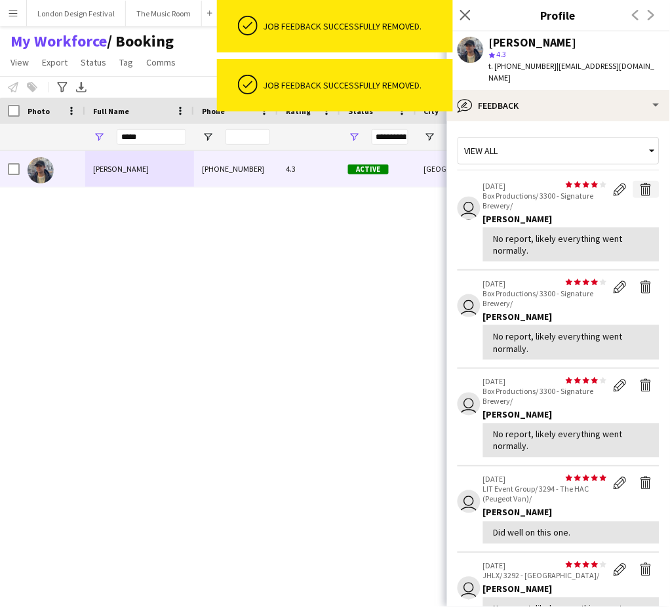
click at [640, 183] on app-icon "Delete feedback" at bounding box center [646, 189] width 13 height 13
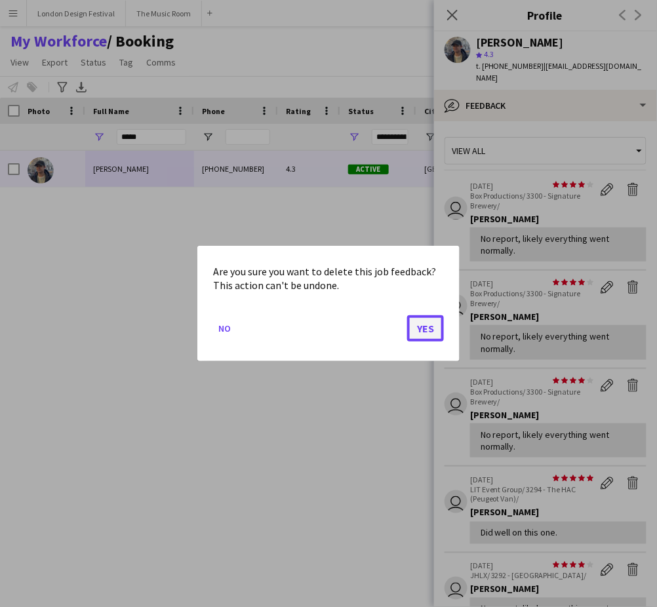
click at [424, 323] on button "Yes" at bounding box center [425, 328] width 37 height 26
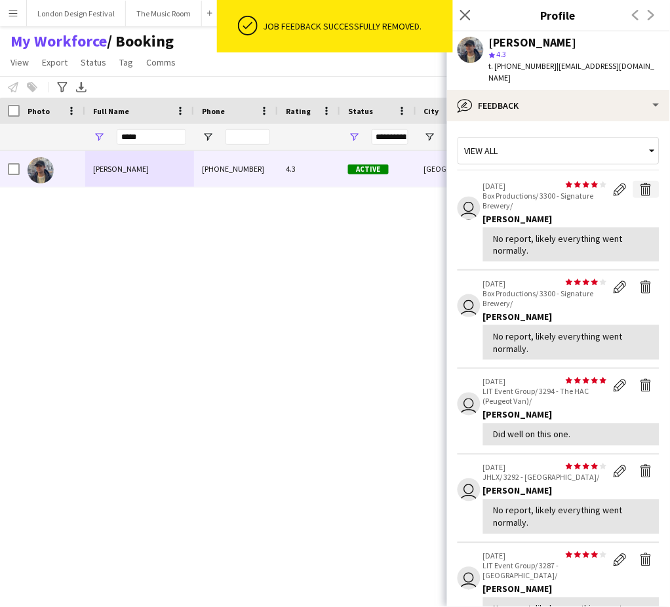
click at [640, 183] on app-icon "Delete feedback" at bounding box center [646, 189] width 13 height 13
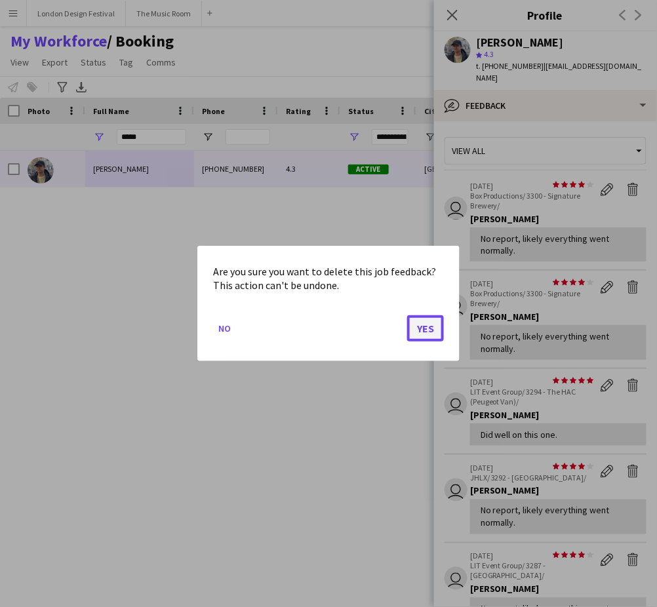
click at [424, 330] on button "Yes" at bounding box center [425, 328] width 37 height 26
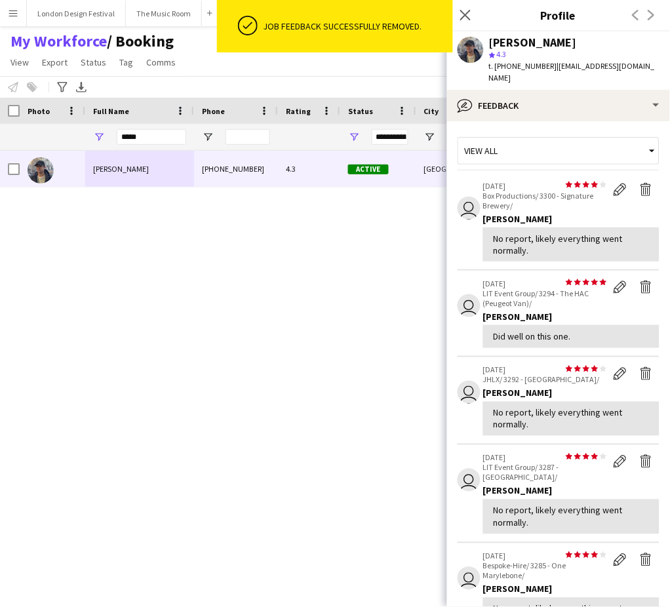
click at [640, 183] on app-icon "Delete feedback" at bounding box center [646, 189] width 13 height 13
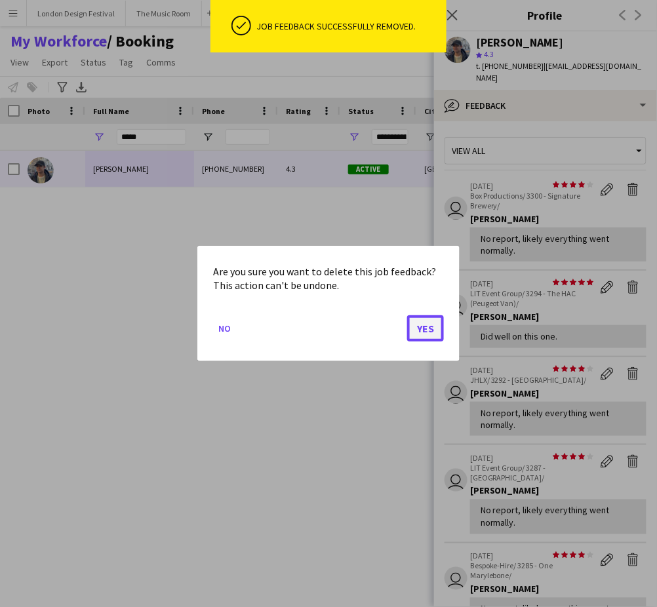
click at [434, 329] on button "Yes" at bounding box center [425, 328] width 37 height 26
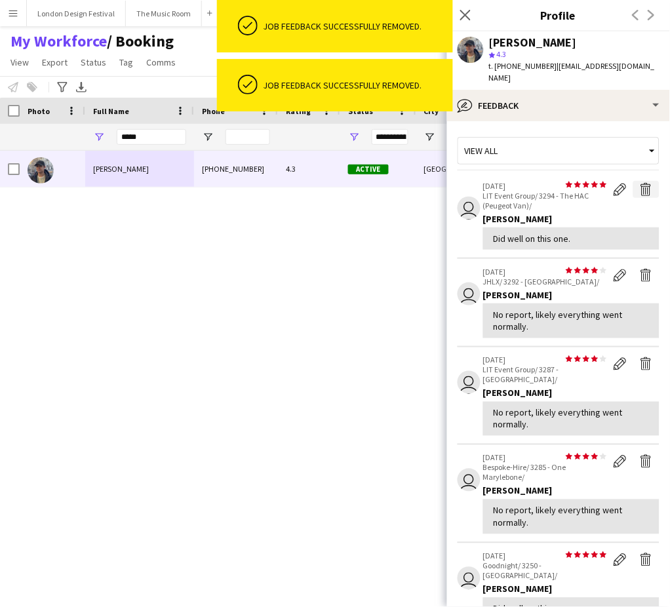
click at [640, 183] on app-icon "Delete feedback" at bounding box center [646, 189] width 13 height 13
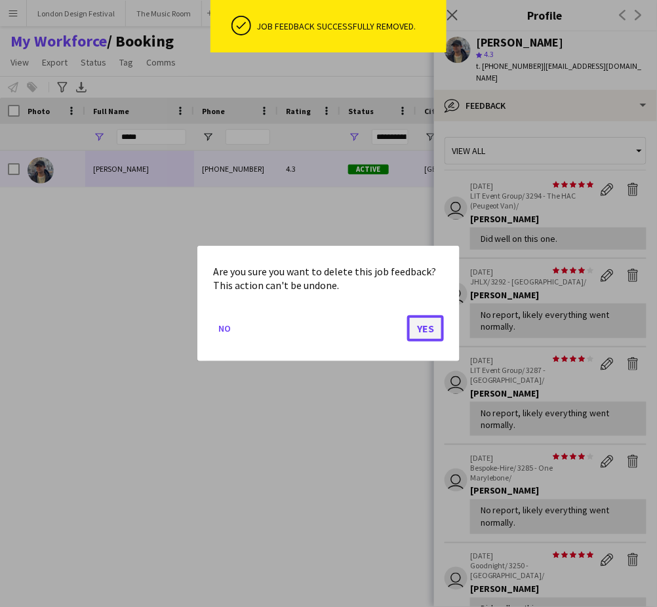
click at [423, 330] on button "Yes" at bounding box center [425, 328] width 37 height 26
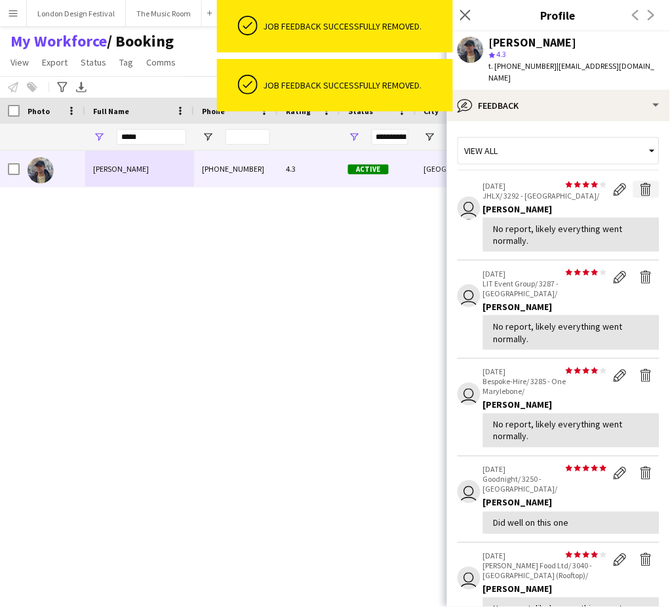
click at [640, 183] on app-icon "Delete feedback" at bounding box center [646, 189] width 13 height 13
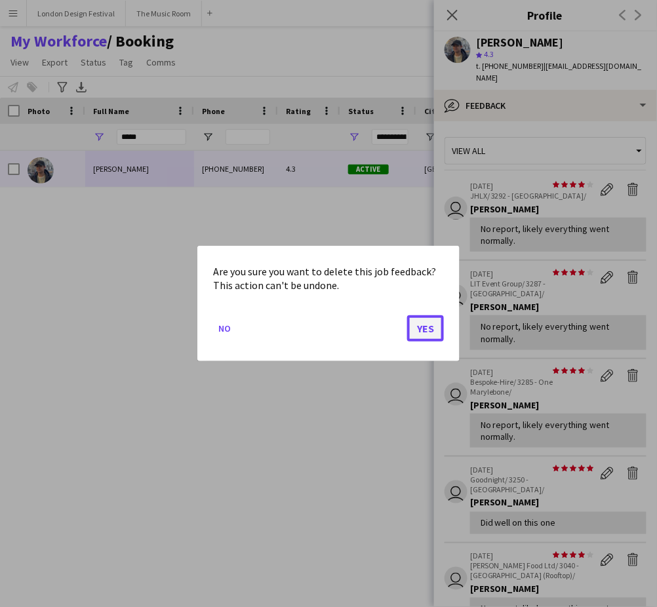
click at [427, 328] on button "Yes" at bounding box center [425, 328] width 37 height 26
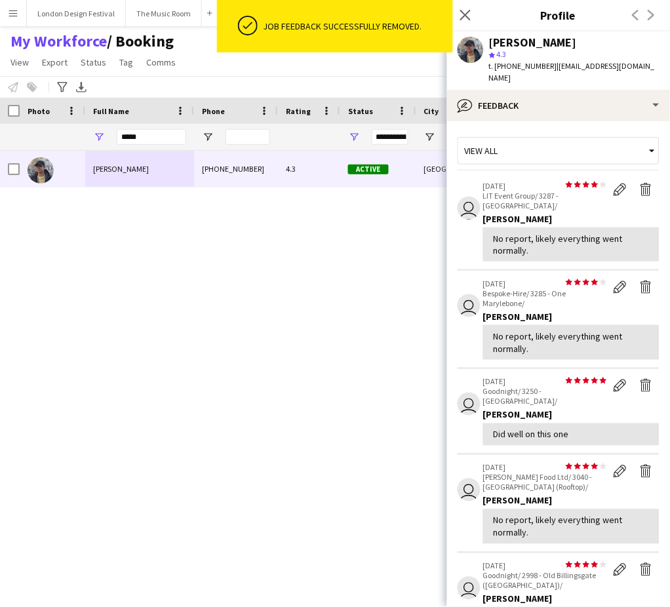
click at [249, 214] on div "William Connor +447741467426 4.3 Active Wembley 27-06-2024 1 day 64 connorawj@g…" at bounding box center [311, 361] width 623 height 420
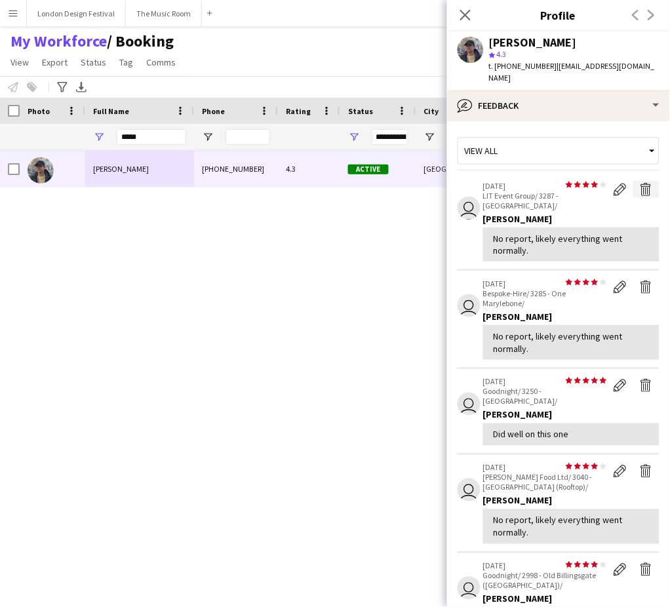
click at [640, 183] on app-icon "Delete feedback" at bounding box center [646, 189] width 13 height 13
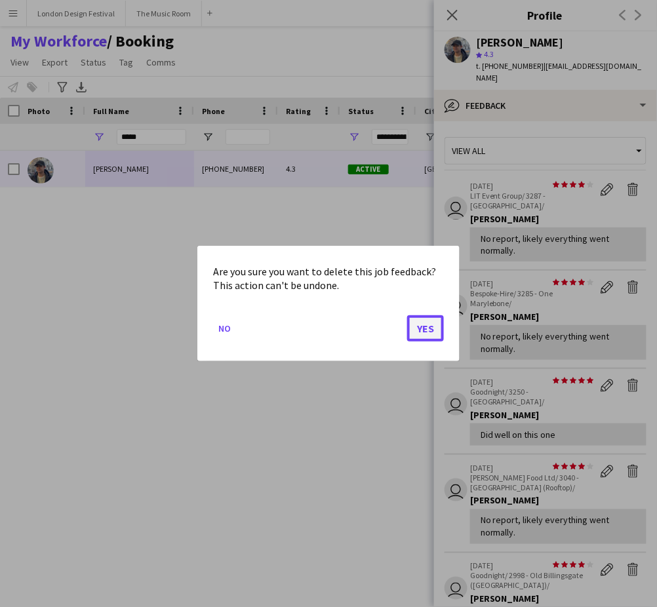
click at [430, 329] on button "Yes" at bounding box center [425, 328] width 37 height 26
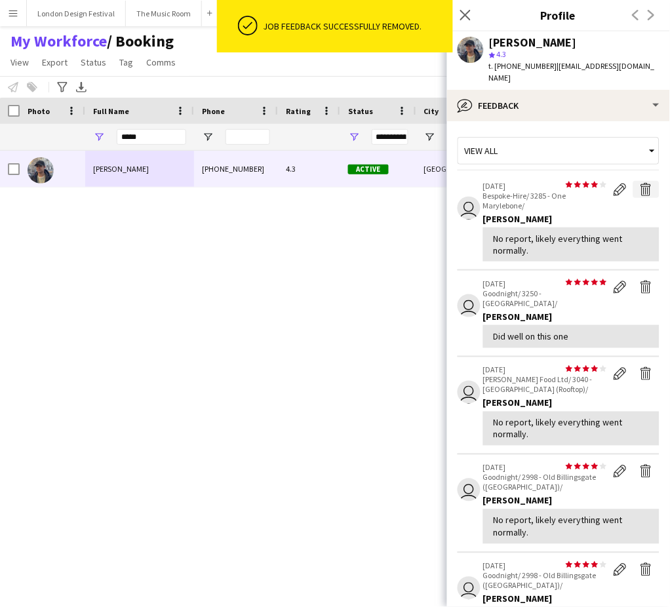
click at [640, 183] on app-icon "Delete feedback" at bounding box center [646, 189] width 13 height 13
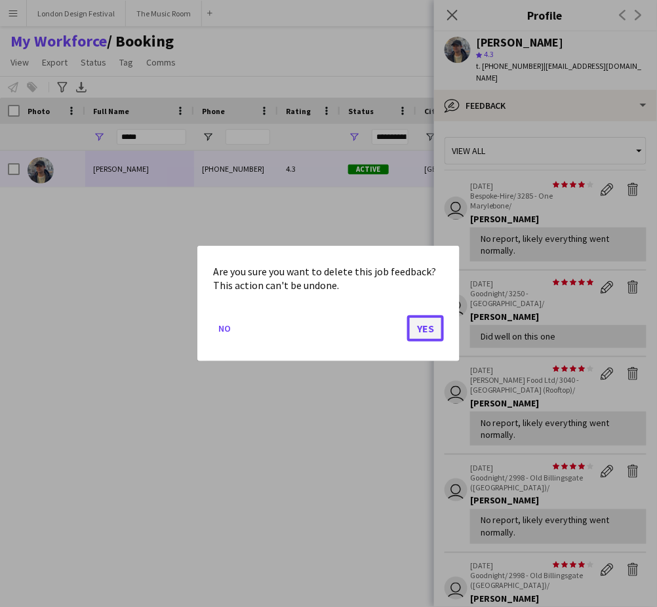
click at [421, 329] on button "Yes" at bounding box center [425, 328] width 37 height 26
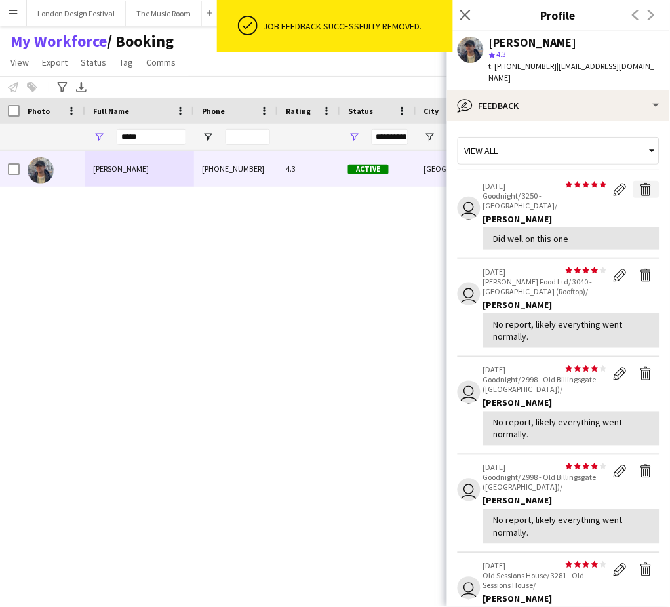
click at [640, 183] on app-icon "Delete feedback" at bounding box center [646, 189] width 13 height 13
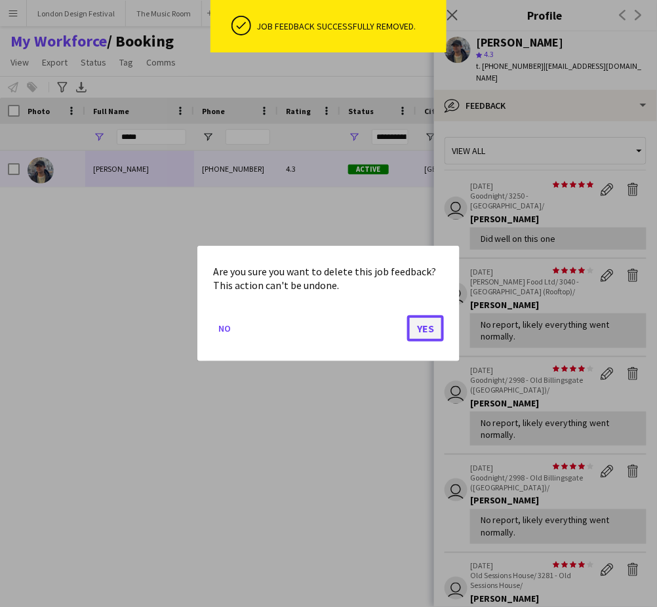
click at [430, 325] on button "Yes" at bounding box center [425, 328] width 37 height 26
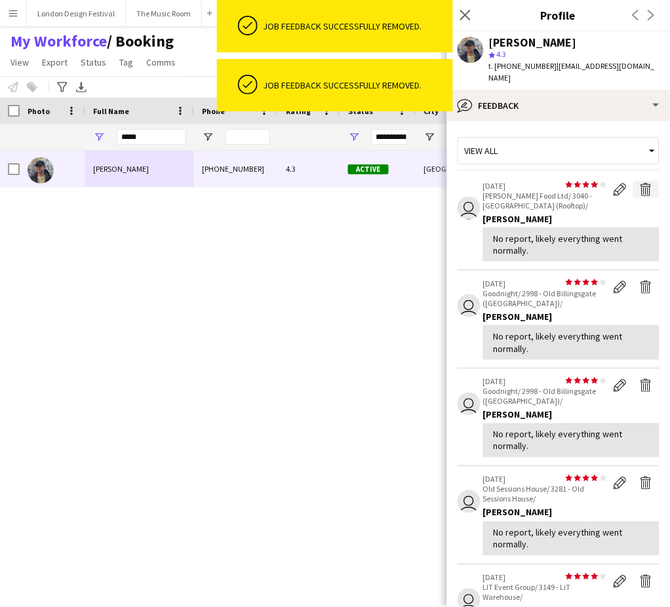
click at [640, 183] on app-icon "Delete feedback" at bounding box center [646, 189] width 13 height 13
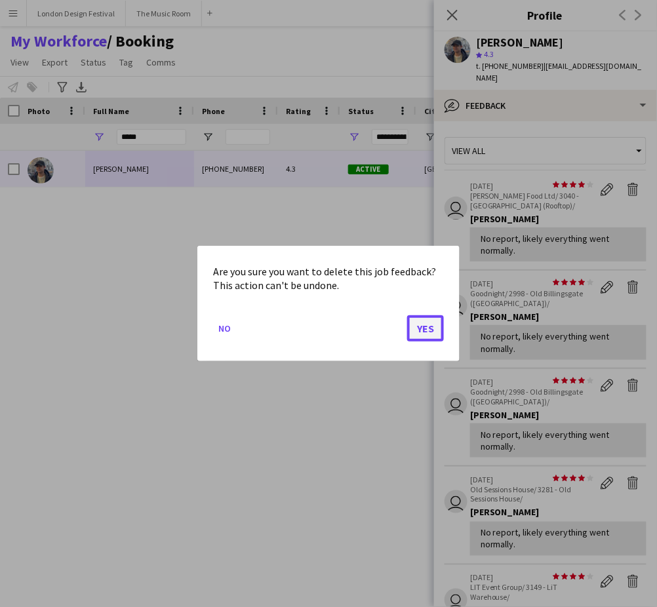
click at [426, 326] on button "Yes" at bounding box center [425, 328] width 37 height 26
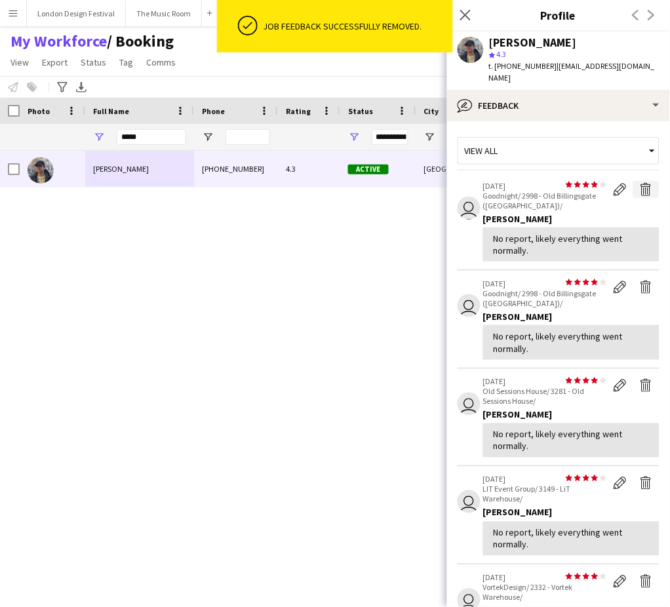
click at [640, 183] on app-icon "Delete feedback" at bounding box center [646, 189] width 13 height 13
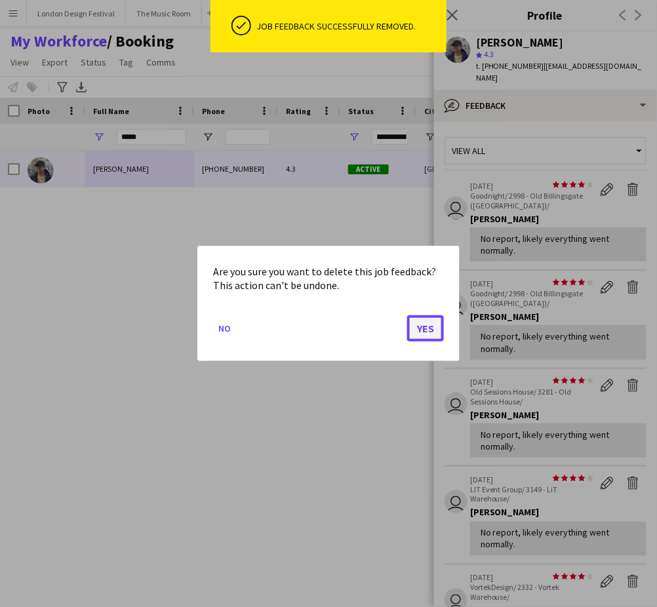
click at [427, 330] on button "Yes" at bounding box center [425, 328] width 37 height 26
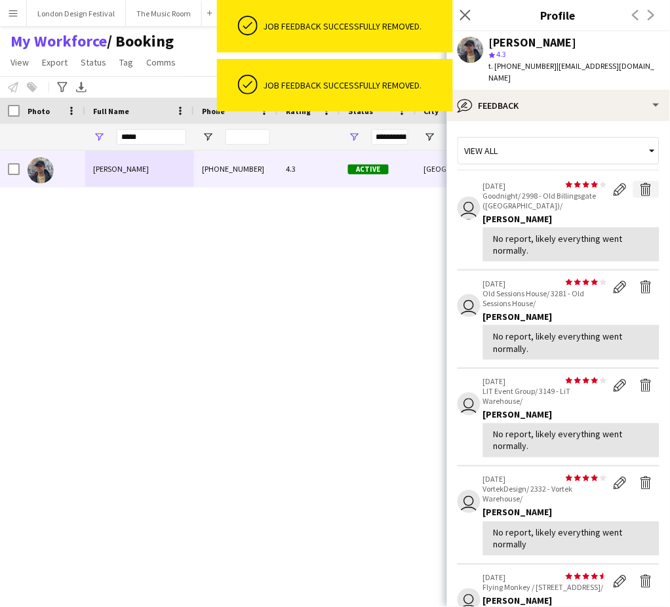
click at [640, 183] on app-icon "Delete feedback" at bounding box center [646, 189] width 13 height 13
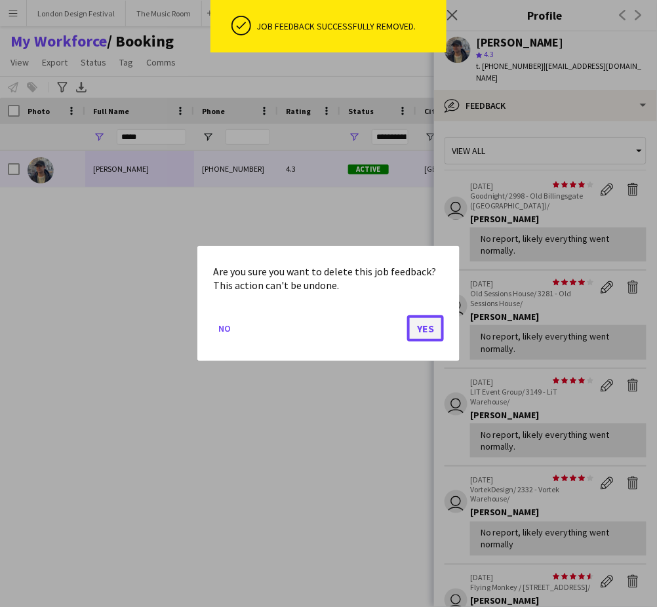
click at [424, 323] on button "Yes" at bounding box center [425, 328] width 37 height 26
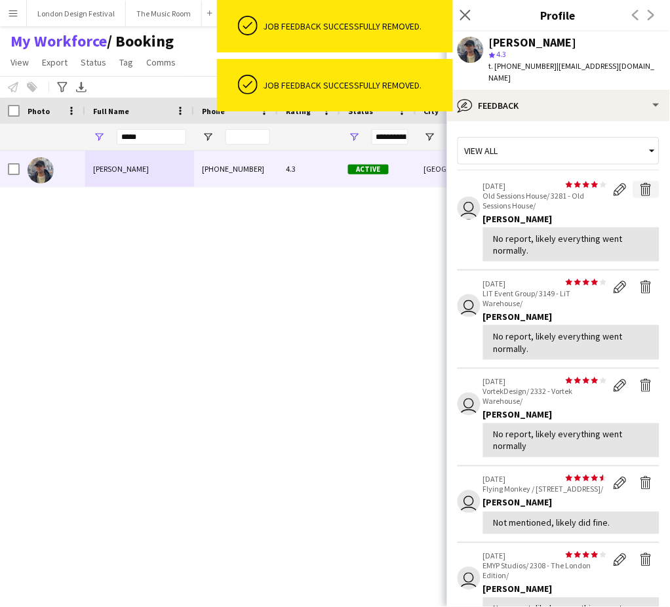
click at [640, 183] on app-icon "Delete feedback" at bounding box center [646, 189] width 13 height 13
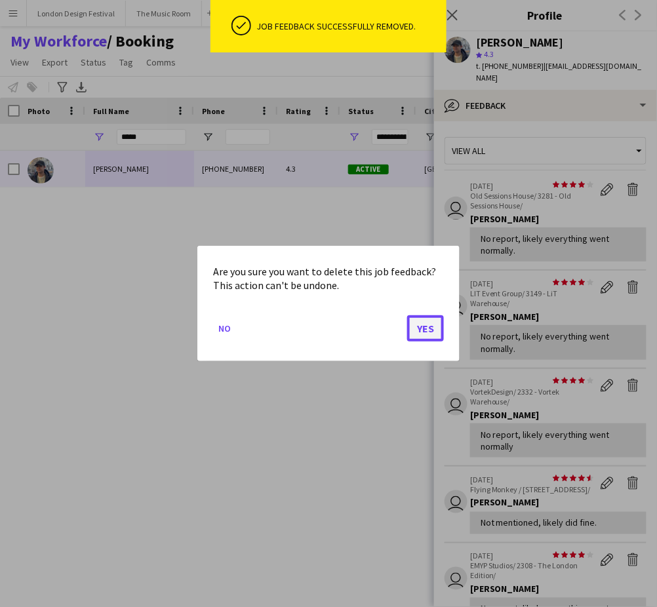
click at [424, 330] on button "Yes" at bounding box center [425, 328] width 37 height 26
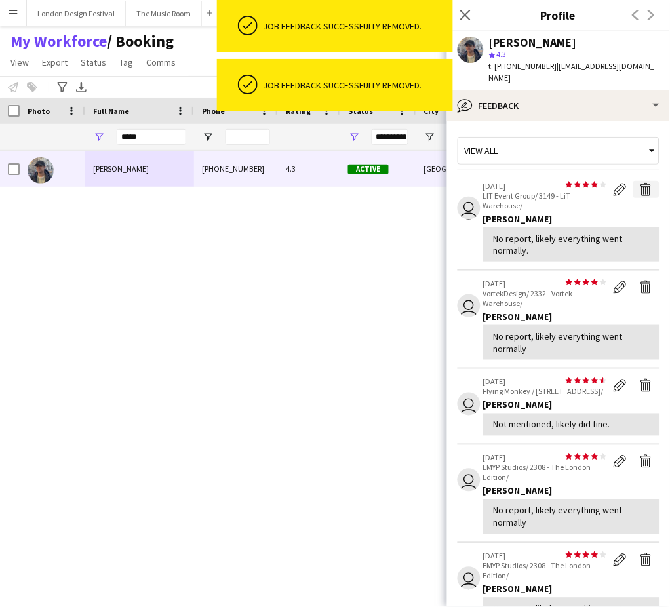
click at [640, 183] on app-icon "Delete feedback" at bounding box center [646, 189] width 13 height 13
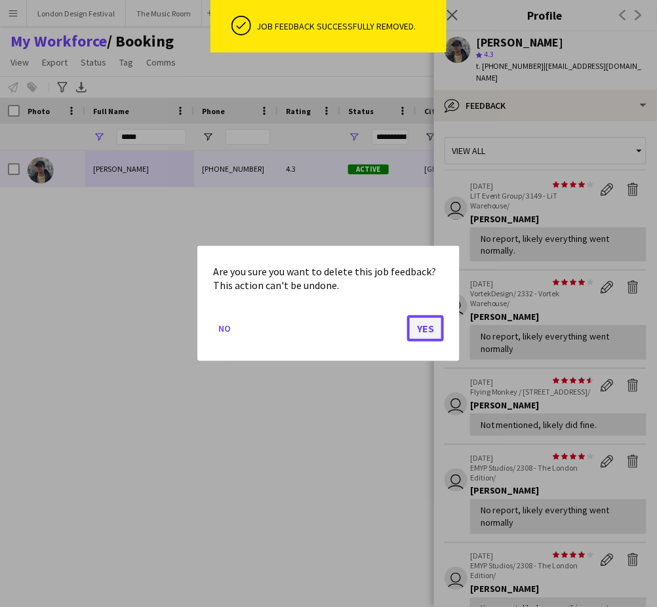
click at [434, 329] on button "Yes" at bounding box center [425, 328] width 37 height 26
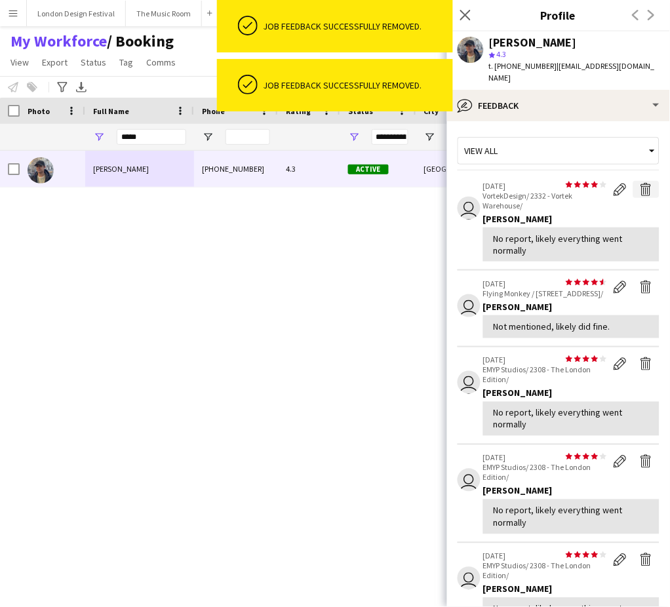
click at [640, 183] on app-icon "Delete feedback" at bounding box center [646, 189] width 13 height 13
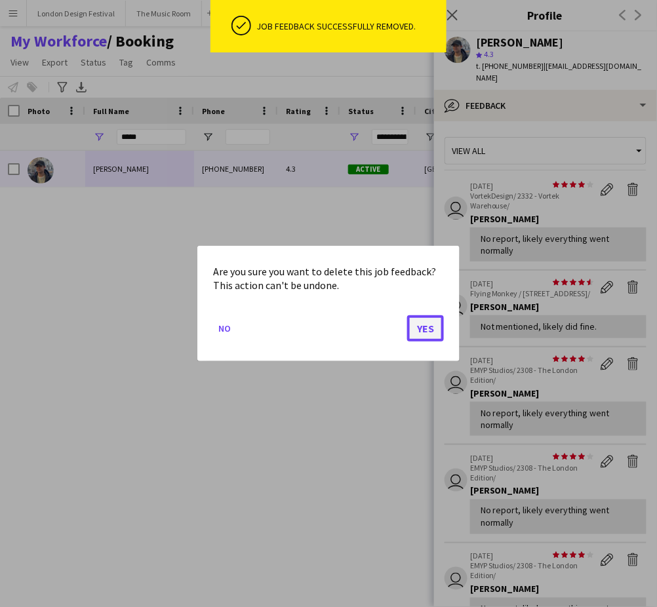
click at [423, 330] on button "Yes" at bounding box center [425, 328] width 37 height 26
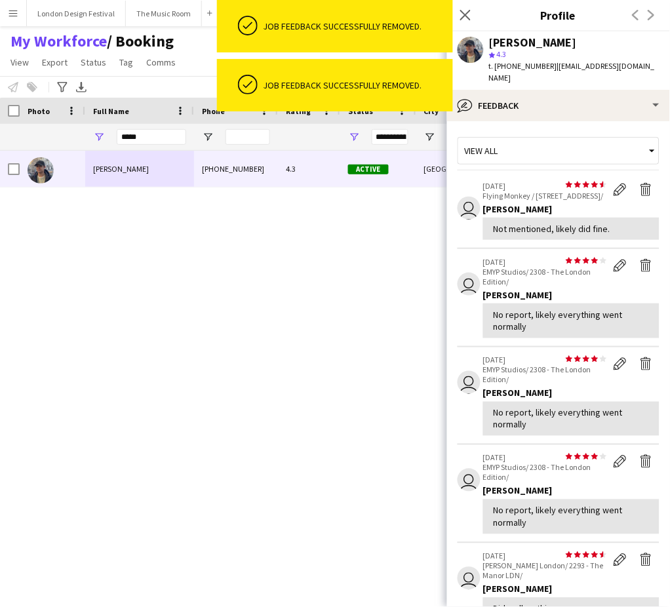
click at [640, 183] on app-icon "Delete feedback" at bounding box center [646, 189] width 13 height 13
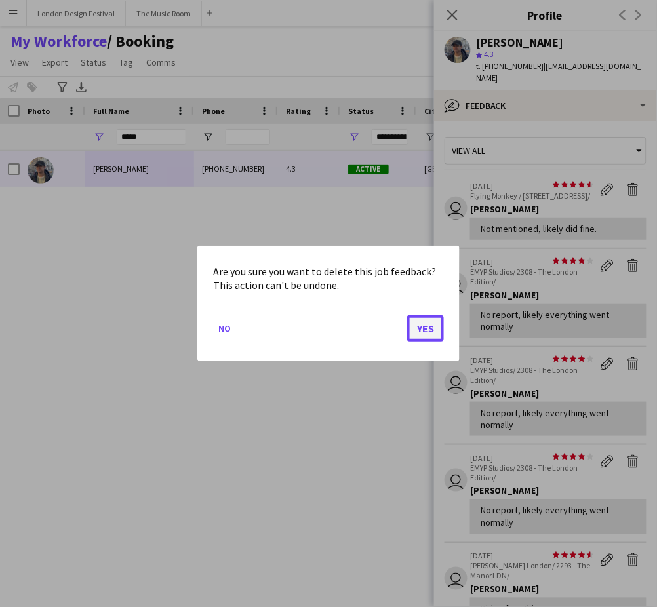
click at [427, 328] on button "Yes" at bounding box center [425, 328] width 37 height 26
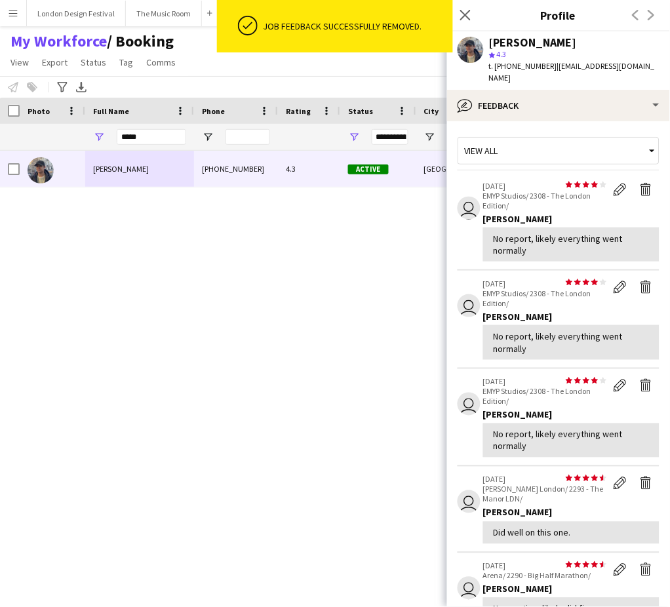
click at [249, 214] on div "William Connor +447741467426 4.3 Active Wembley 27-06-2024 1 day 64 connorawj@g…" at bounding box center [311, 361] width 623 height 420
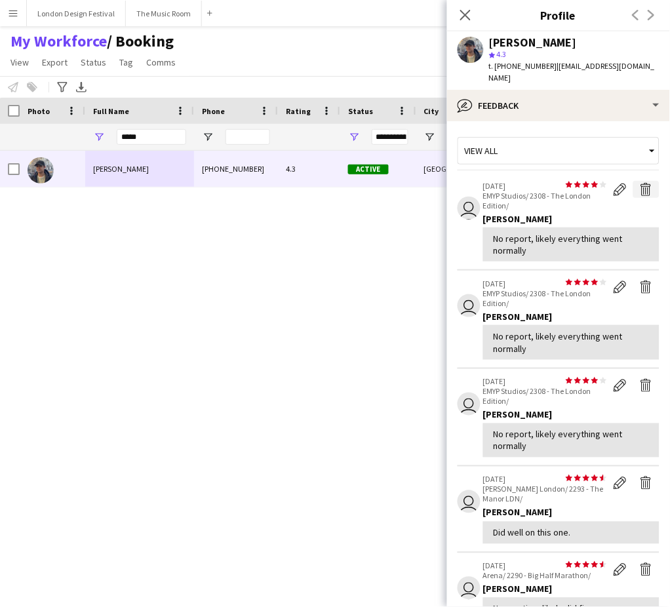
click at [640, 183] on app-icon "Delete feedback" at bounding box center [646, 189] width 13 height 13
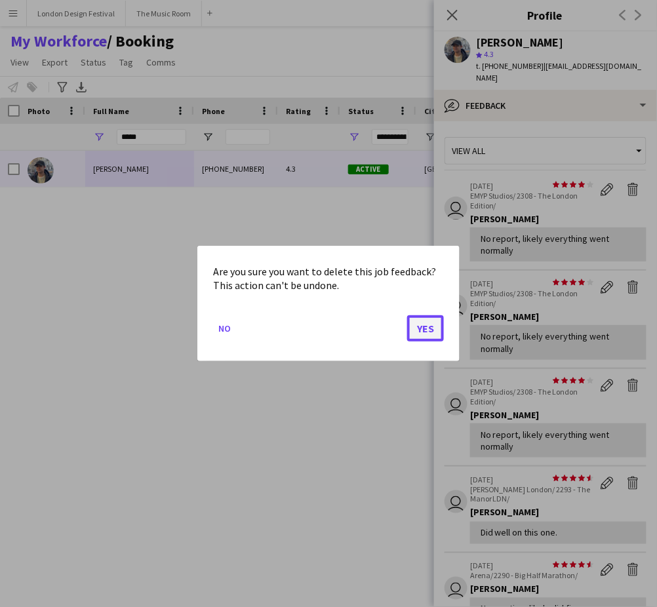
click at [430, 329] on button "Yes" at bounding box center [425, 328] width 37 height 26
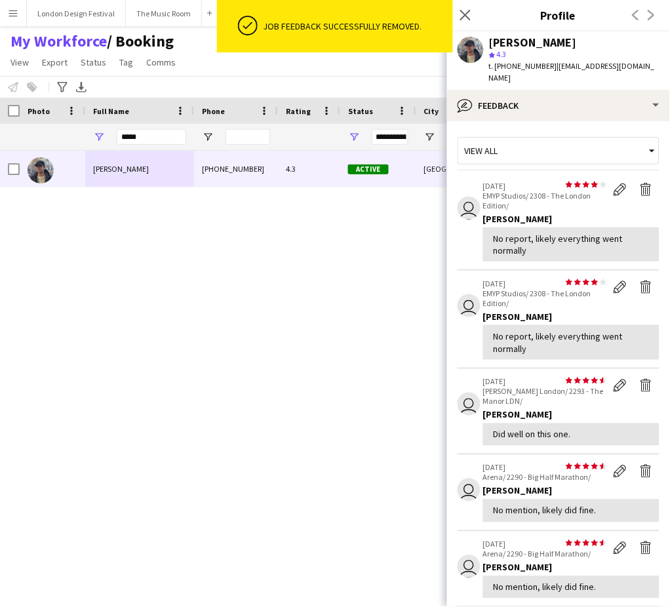
click at [640, 183] on app-icon "Delete feedback" at bounding box center [646, 189] width 13 height 13
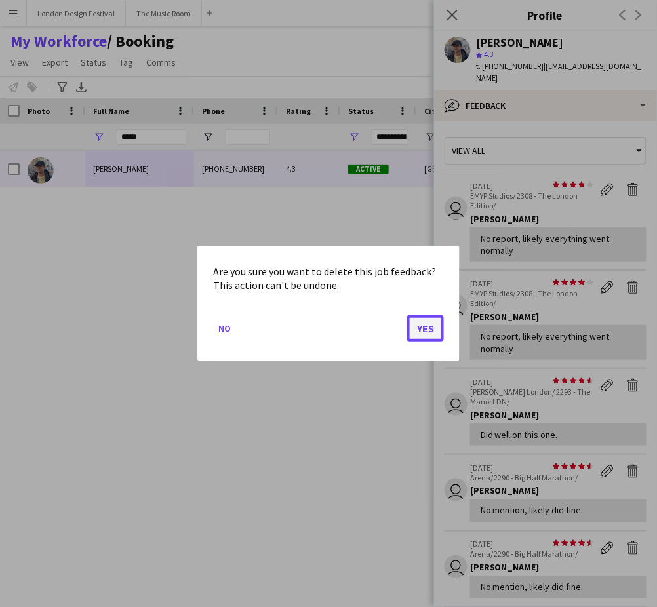
click at [421, 329] on button "Yes" at bounding box center [425, 328] width 37 height 26
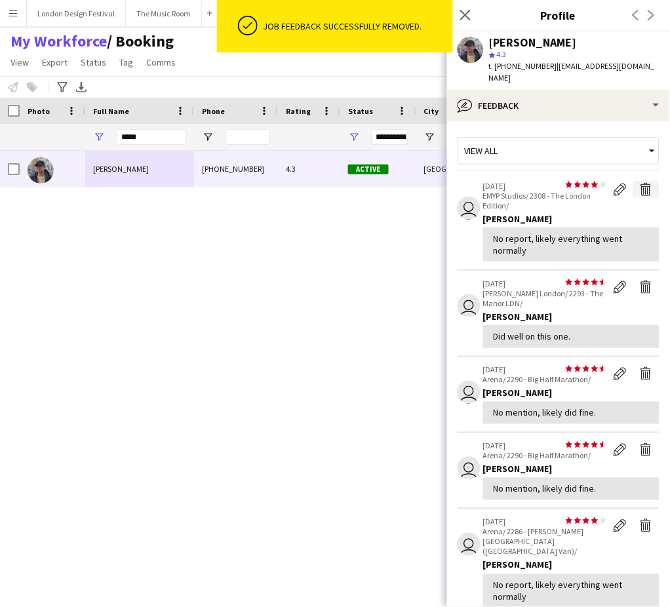
click at [640, 183] on app-icon "Delete feedback" at bounding box center [646, 189] width 13 height 13
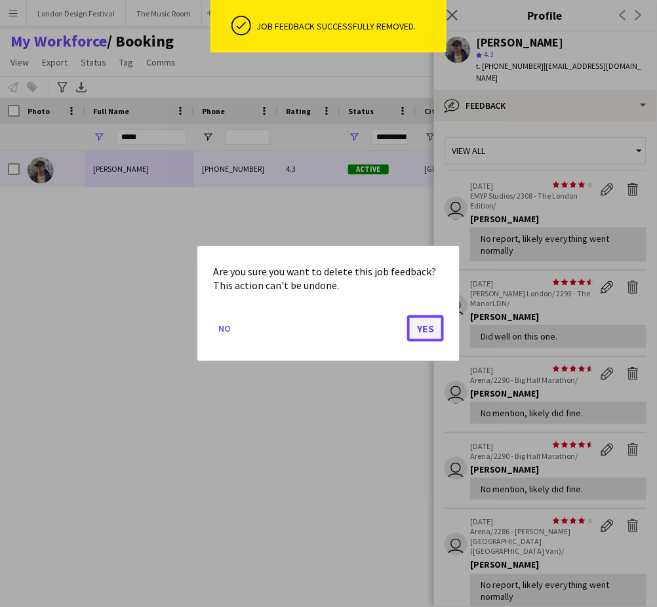
click at [430, 325] on button "Yes" at bounding box center [425, 328] width 37 height 26
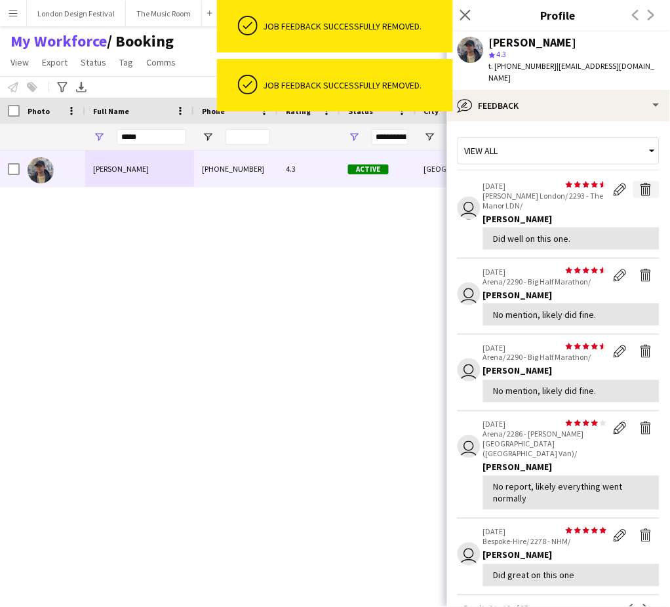
click at [640, 183] on app-icon "Delete feedback" at bounding box center [646, 189] width 13 height 13
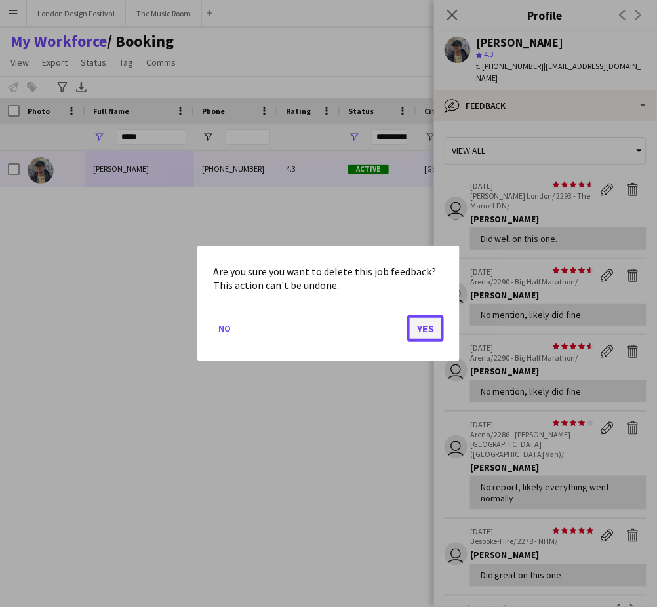
click at [426, 326] on button "Yes" at bounding box center [425, 328] width 37 height 26
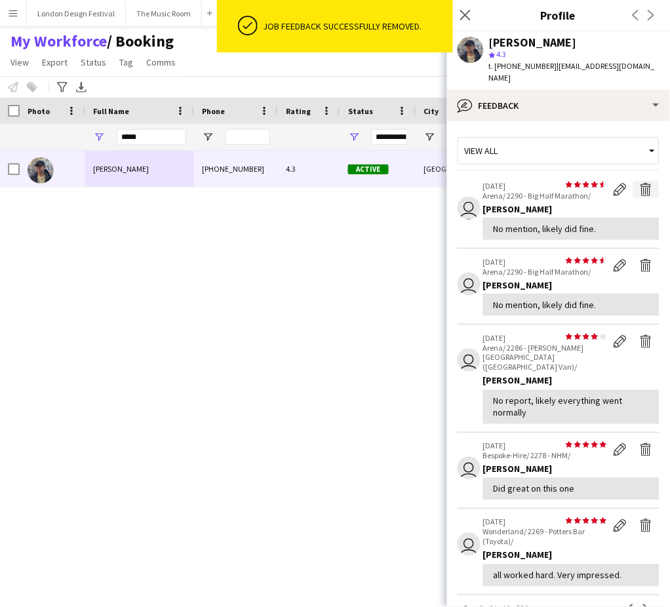
click at [640, 183] on app-icon "Delete feedback" at bounding box center [646, 189] width 13 height 13
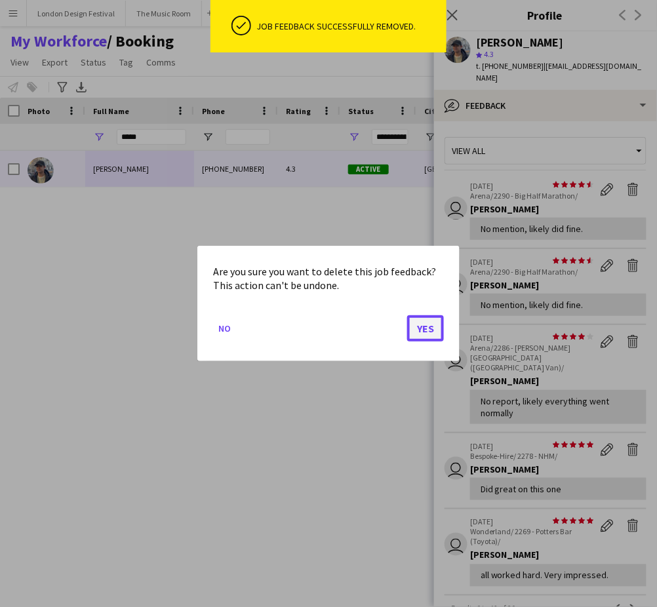
click at [427, 330] on button "Yes" at bounding box center [425, 328] width 37 height 26
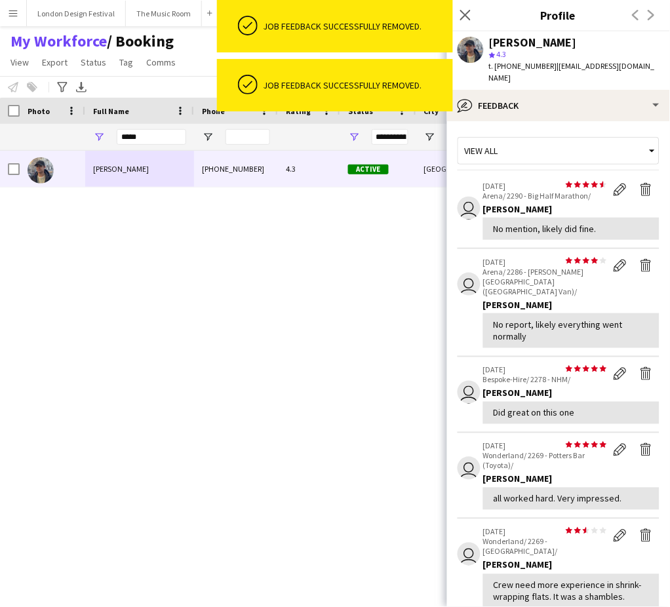
click at [640, 183] on app-icon "Delete feedback" at bounding box center [646, 189] width 13 height 13
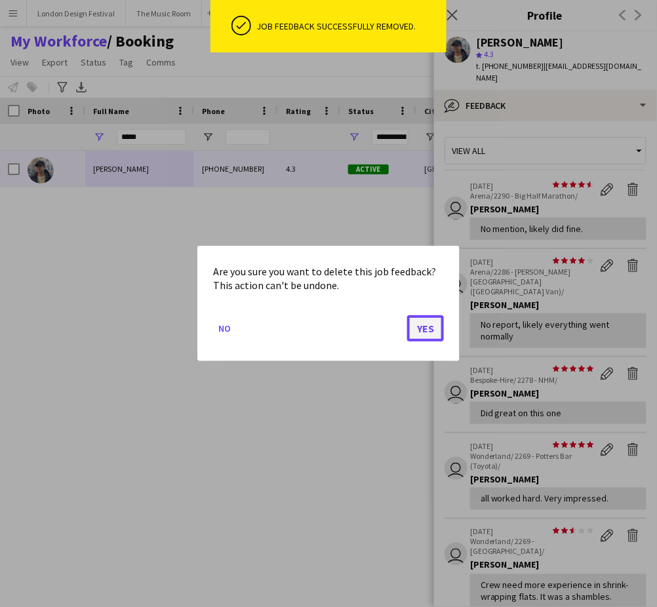
click at [424, 323] on button "Yes" at bounding box center [425, 328] width 37 height 26
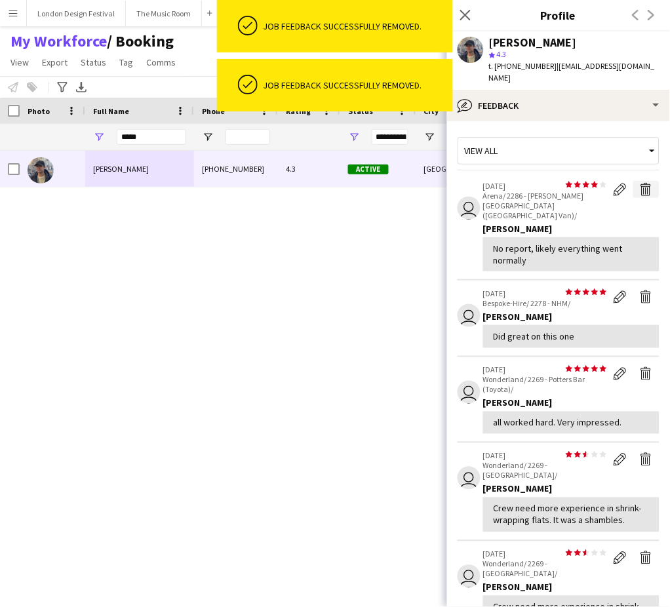
click at [640, 183] on app-icon "Delete feedback" at bounding box center [646, 189] width 13 height 13
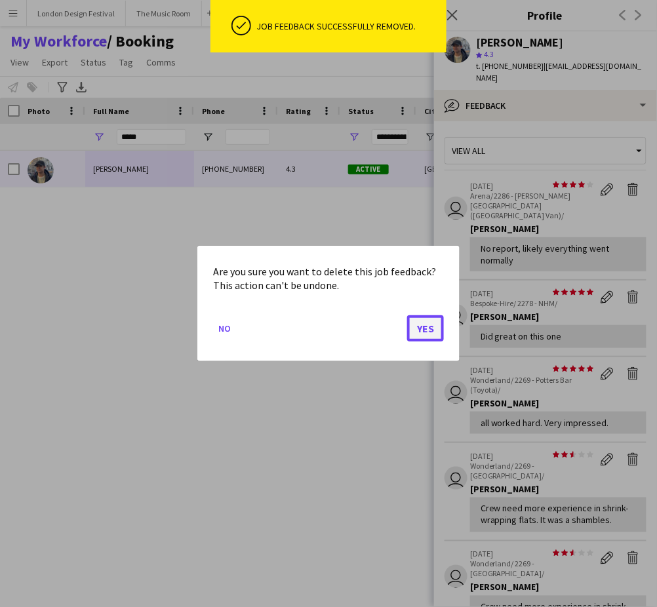
click at [424, 330] on button "Yes" at bounding box center [425, 328] width 37 height 26
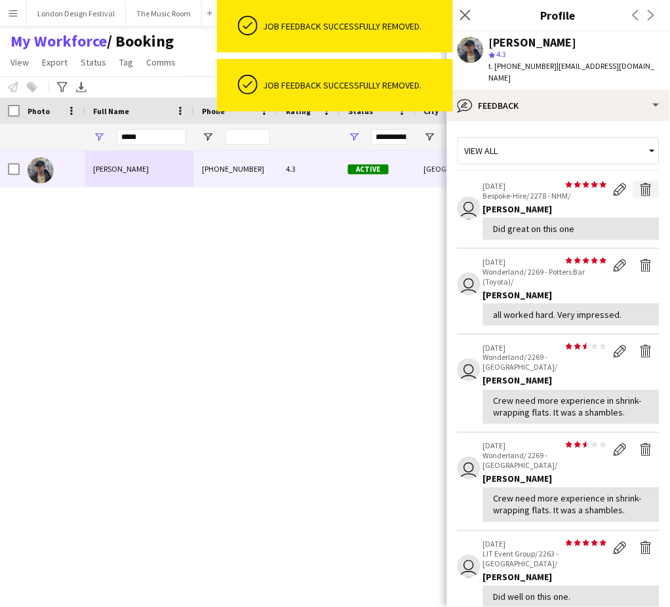
click at [640, 183] on app-icon "Delete feedback" at bounding box center [646, 189] width 13 height 13
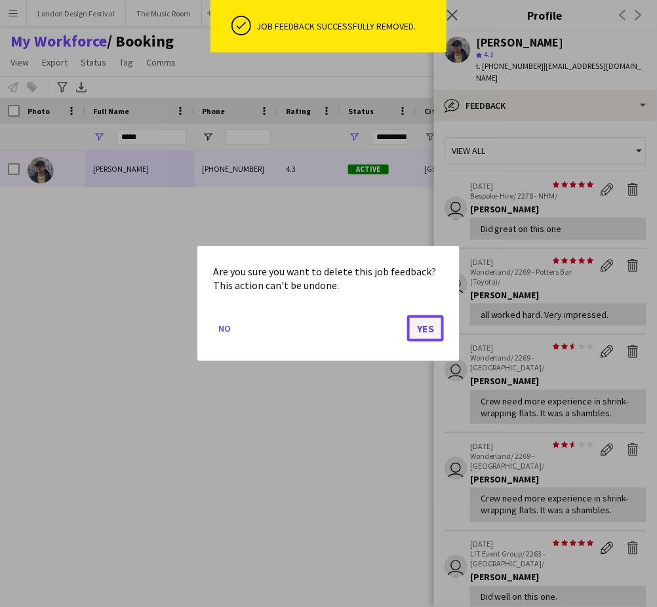
click at [434, 329] on button "Yes" at bounding box center [425, 328] width 37 height 26
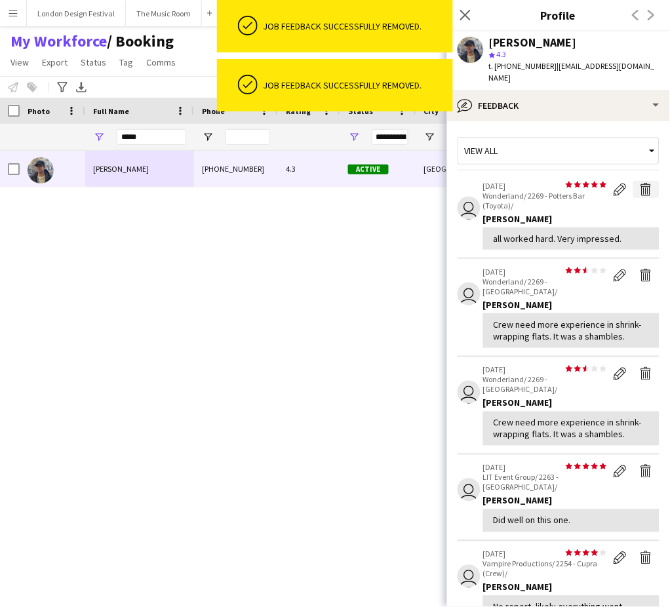
click at [640, 183] on app-icon "Delete feedback" at bounding box center [646, 189] width 13 height 13
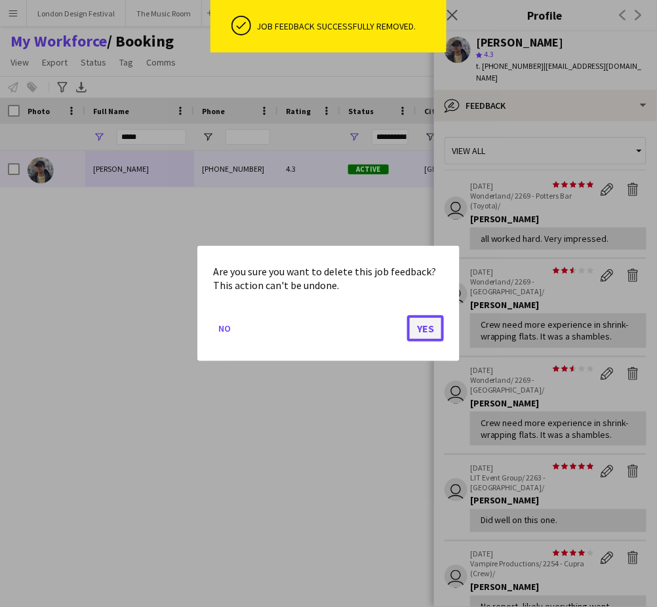
click at [423, 330] on button "Yes" at bounding box center [425, 328] width 37 height 26
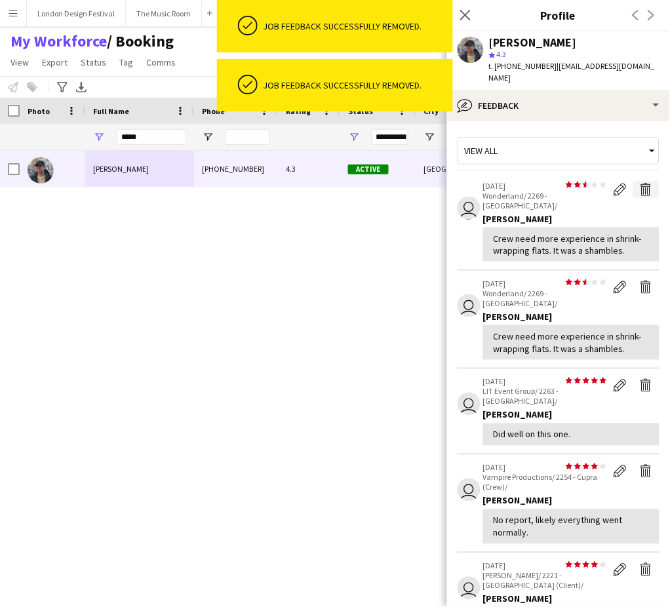
click at [640, 183] on app-icon "Delete feedback" at bounding box center [646, 189] width 13 height 13
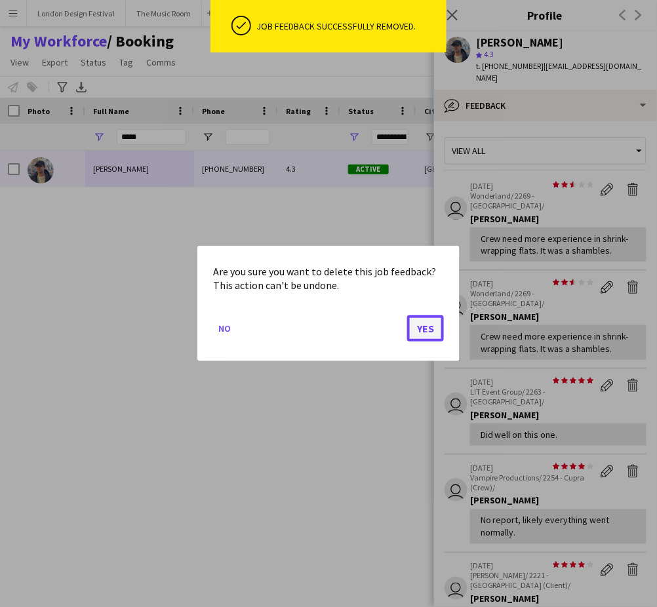
click at [427, 328] on button "Yes" at bounding box center [425, 328] width 37 height 26
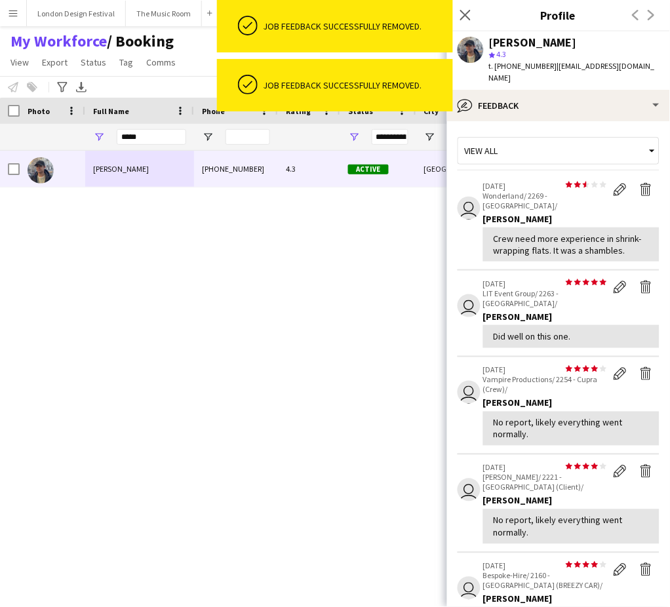
click at [249, 214] on div "William Connor +447741467426 4.3 Active Wembley 27-06-2024 1 day 64 connorawj@g…" at bounding box center [311, 361] width 623 height 420
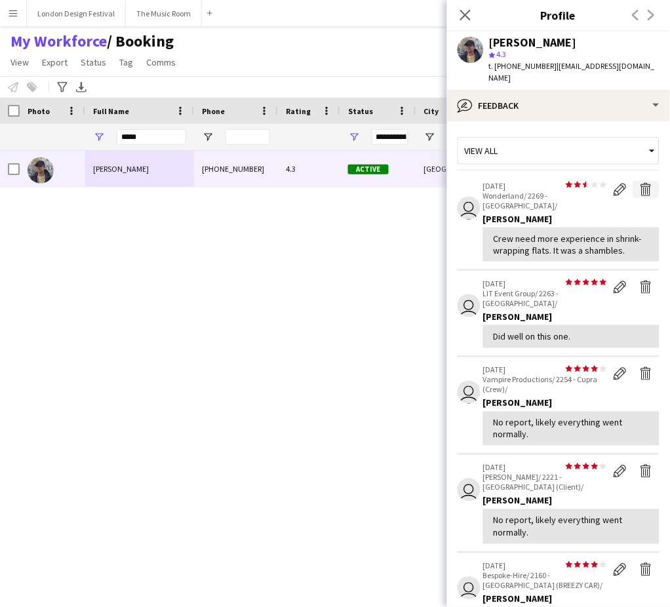
click at [640, 183] on app-icon "Delete feedback" at bounding box center [646, 189] width 13 height 13
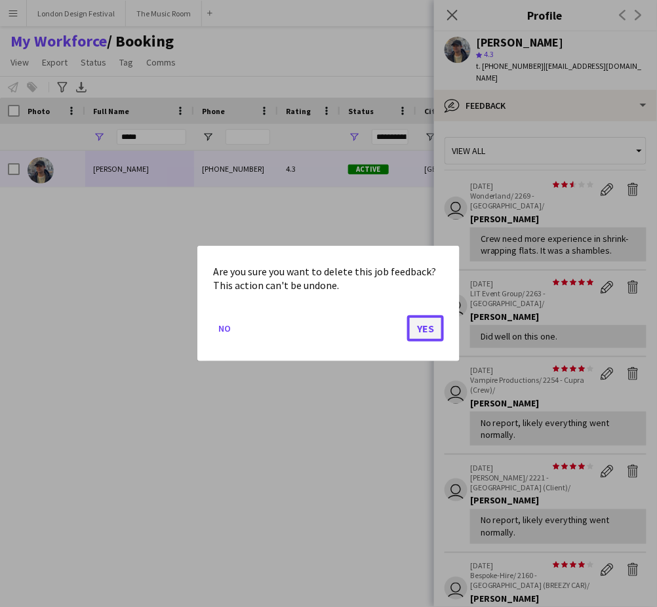
click at [430, 329] on button "Yes" at bounding box center [425, 328] width 37 height 26
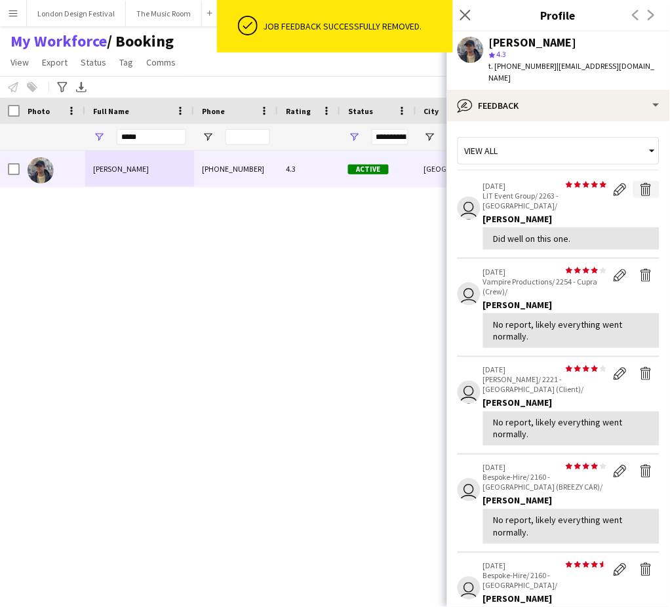
click at [640, 183] on app-icon "Delete feedback" at bounding box center [646, 189] width 13 height 13
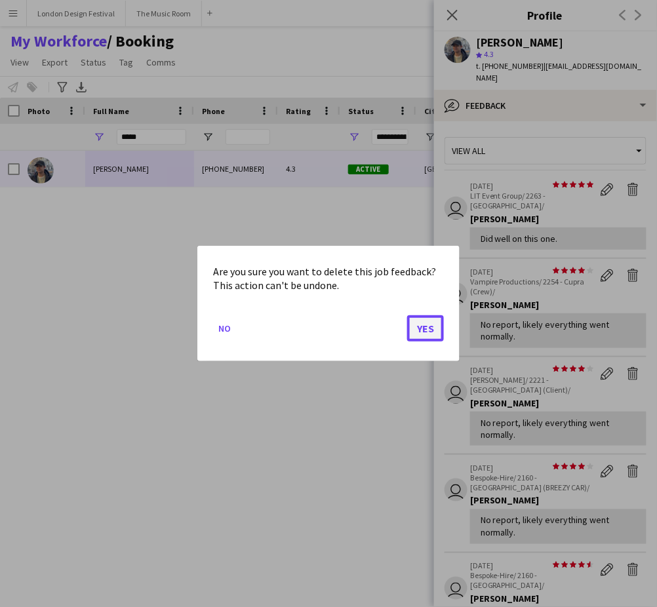
click at [421, 329] on button "Yes" at bounding box center [425, 328] width 37 height 26
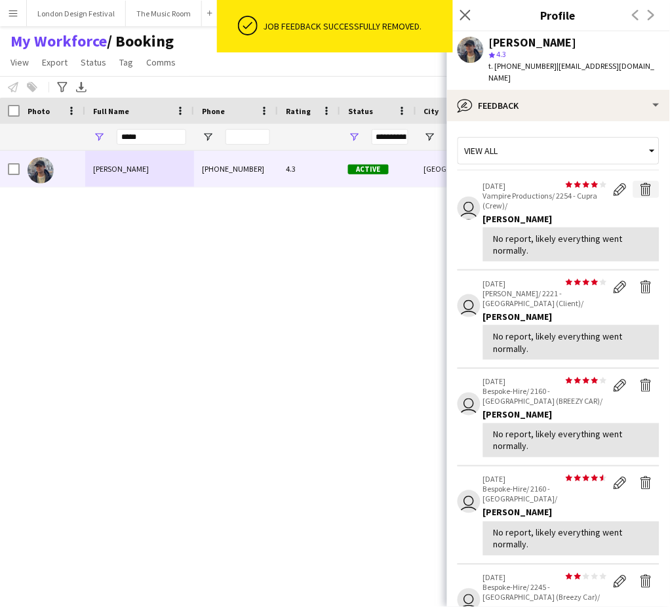
click at [640, 183] on app-icon "Delete feedback" at bounding box center [646, 189] width 13 height 13
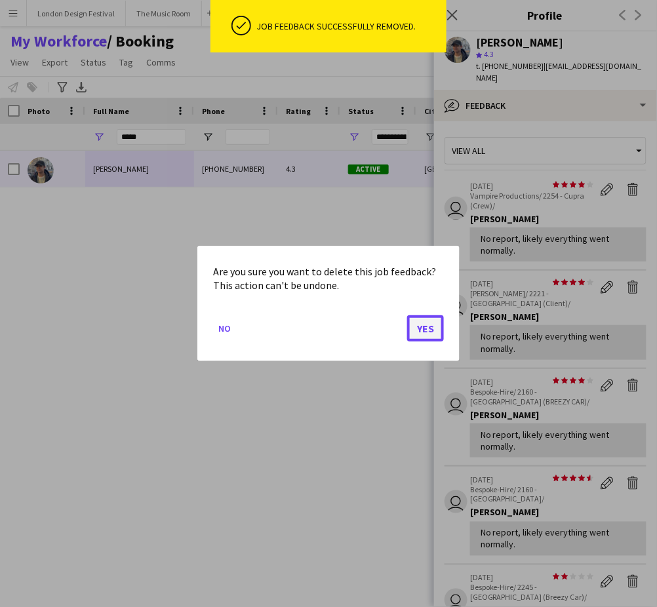
click at [430, 325] on button "Yes" at bounding box center [425, 328] width 37 height 26
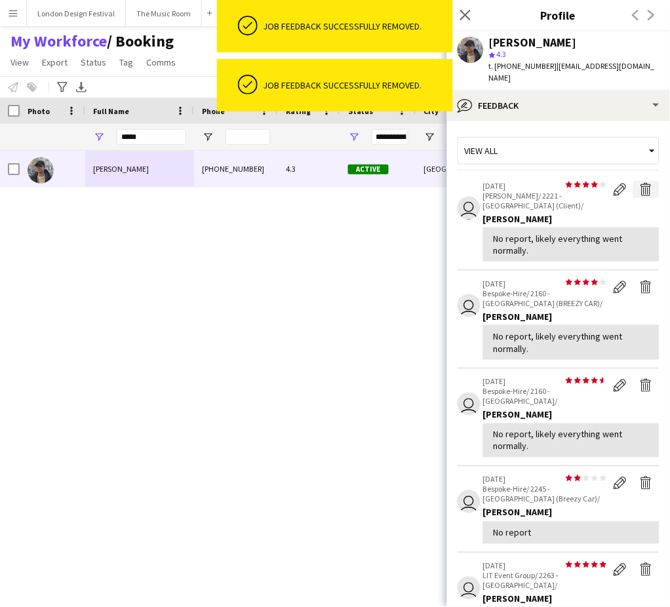
click at [640, 183] on app-icon "Delete feedback" at bounding box center [646, 189] width 13 height 13
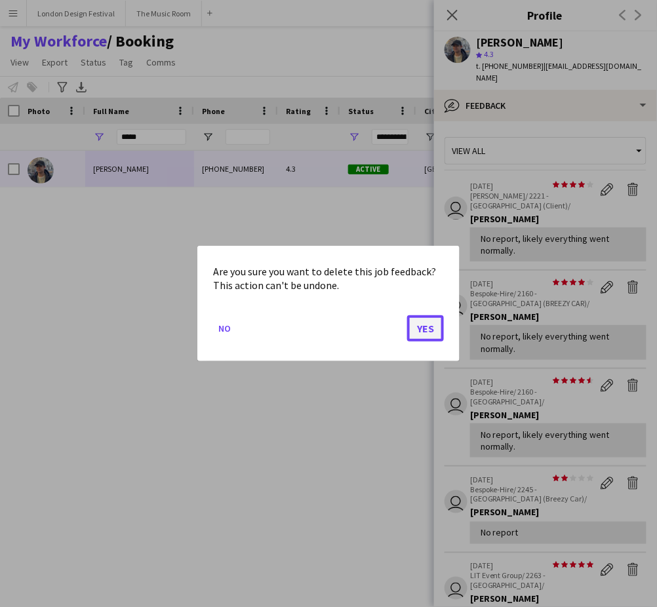
click at [426, 326] on button "Yes" at bounding box center [425, 328] width 37 height 26
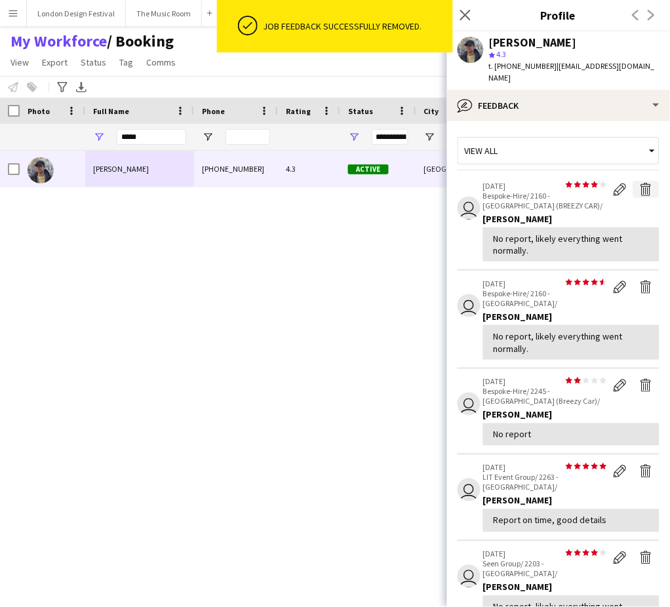
click at [640, 183] on app-icon "Delete feedback" at bounding box center [646, 189] width 13 height 13
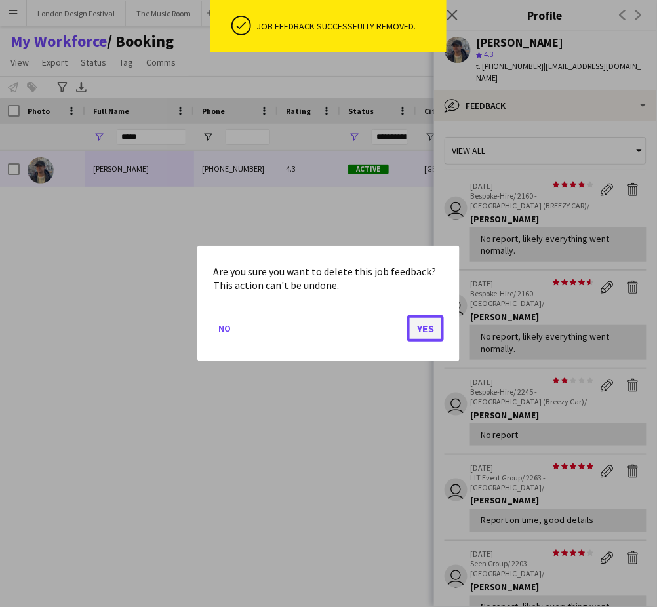
click at [427, 330] on button "Yes" at bounding box center [425, 328] width 37 height 26
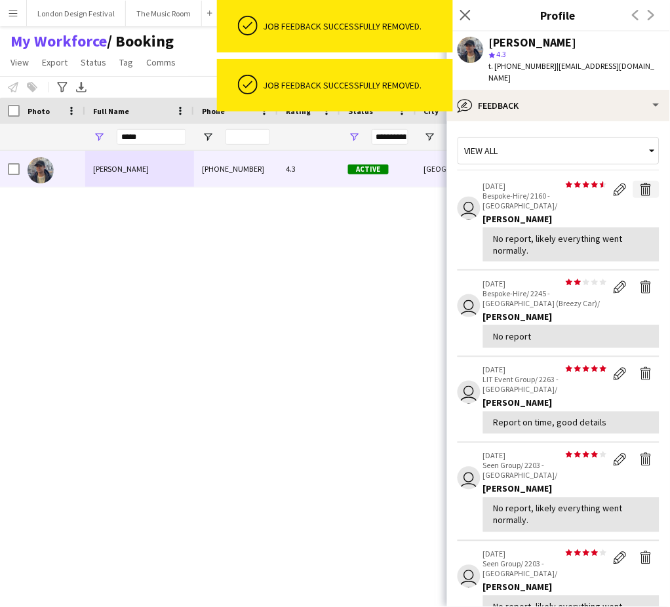
click at [640, 183] on app-icon "Delete feedback" at bounding box center [646, 189] width 13 height 13
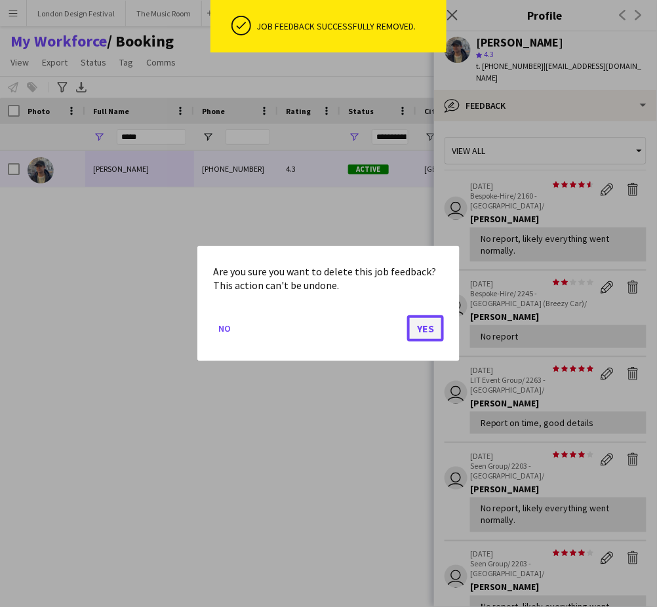
click at [424, 323] on button "Yes" at bounding box center [425, 328] width 37 height 26
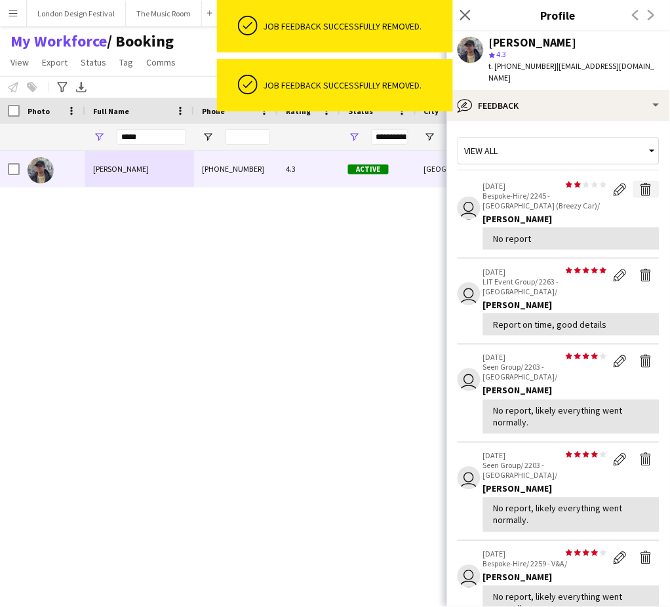
click at [640, 183] on app-icon "Delete feedback" at bounding box center [646, 189] width 13 height 13
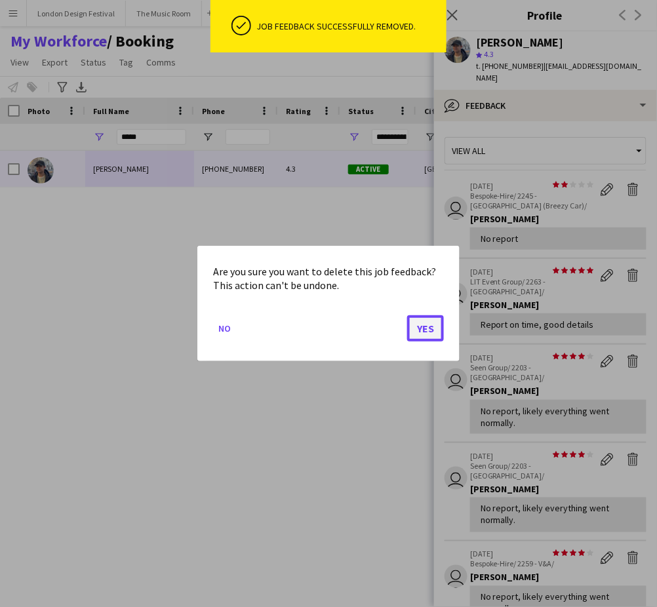
click at [424, 330] on button "Yes" at bounding box center [425, 328] width 37 height 26
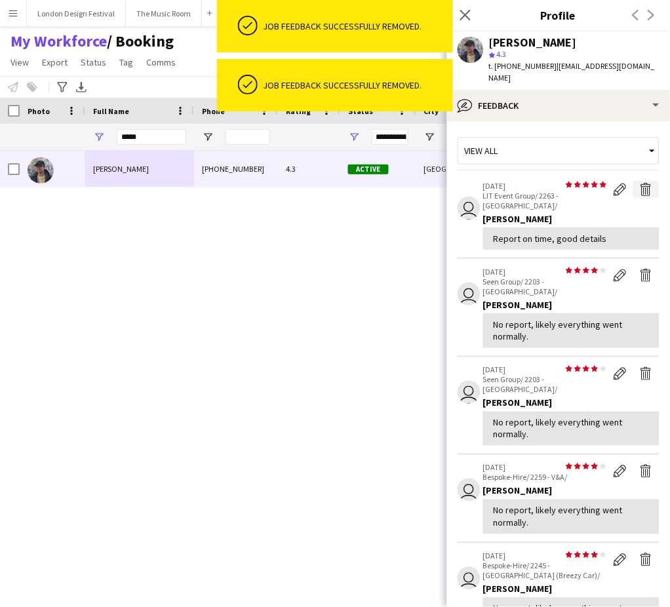
click at [640, 183] on app-icon "Delete feedback" at bounding box center [646, 189] width 13 height 13
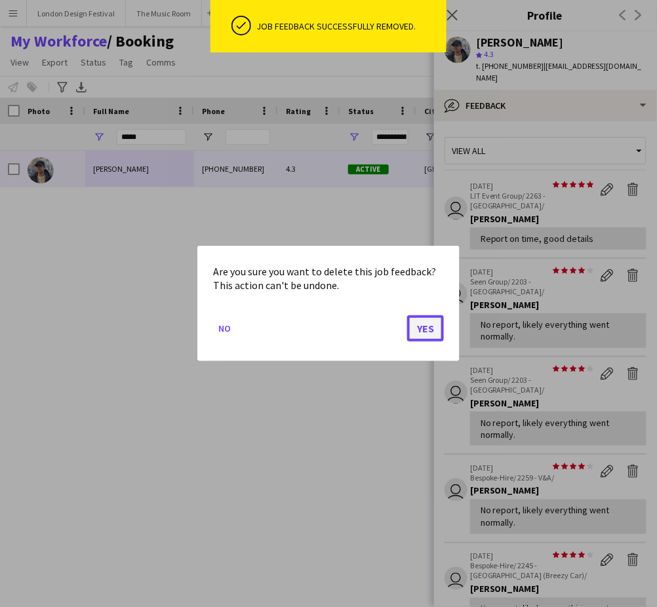
click at [434, 329] on button "Yes" at bounding box center [425, 328] width 37 height 26
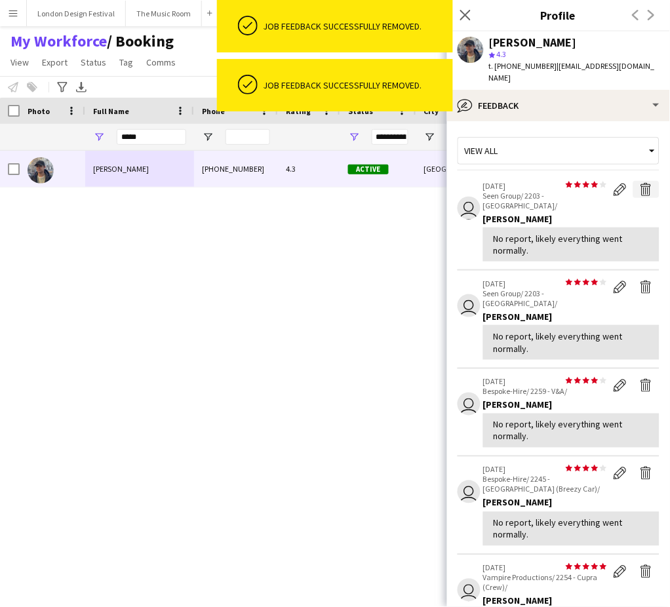
click at [640, 183] on app-icon "Delete feedback" at bounding box center [646, 189] width 13 height 13
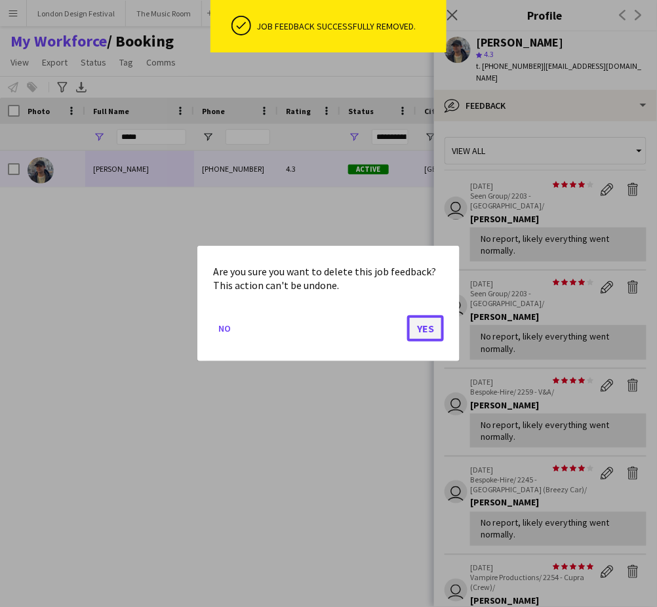
click at [423, 330] on button "Yes" at bounding box center [425, 328] width 37 height 26
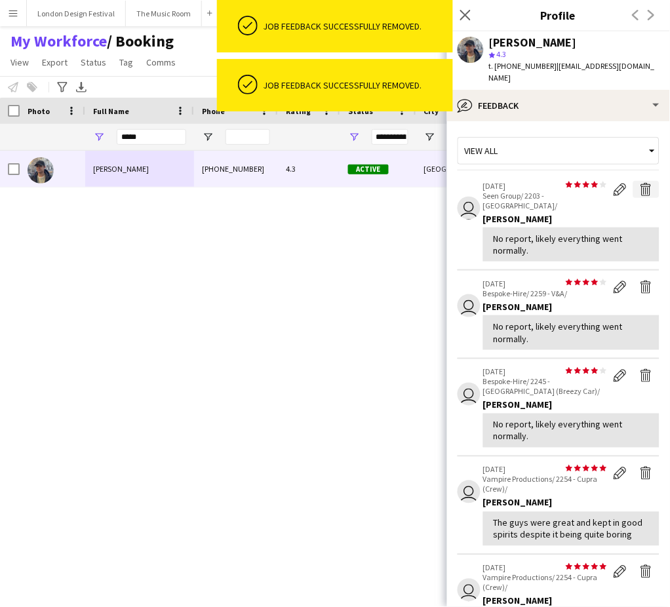
click at [640, 183] on app-icon "Delete feedback" at bounding box center [646, 189] width 13 height 13
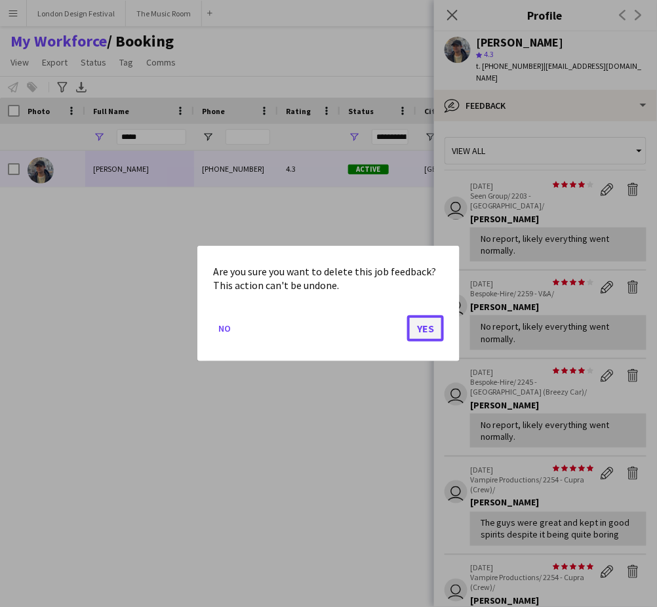
click at [427, 328] on button "Yes" at bounding box center [425, 328] width 37 height 26
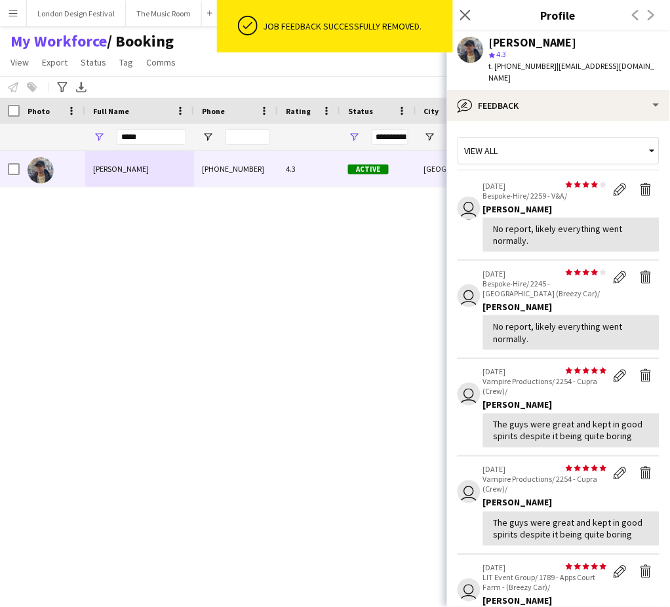
click at [249, 214] on div "William Connor +447741467426 4.3 Active Wembley 27-06-2024 1 day 64 connorawj@g…" at bounding box center [311, 361] width 623 height 420
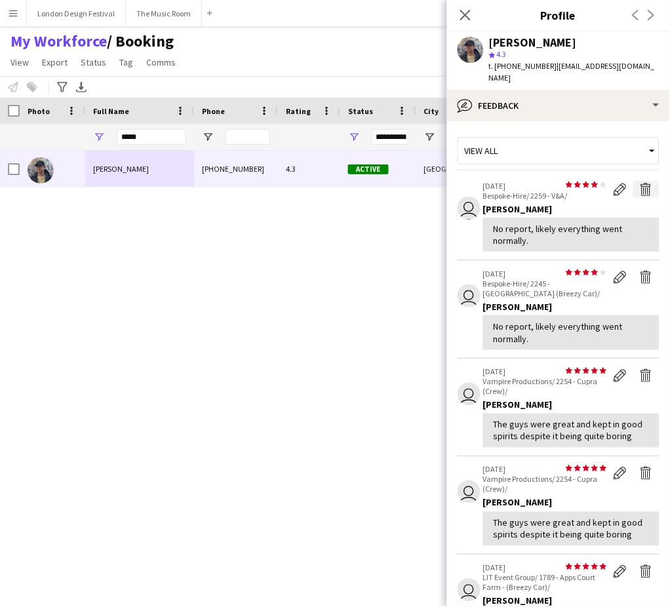
click at [640, 183] on app-icon "Delete feedback" at bounding box center [646, 189] width 13 height 13
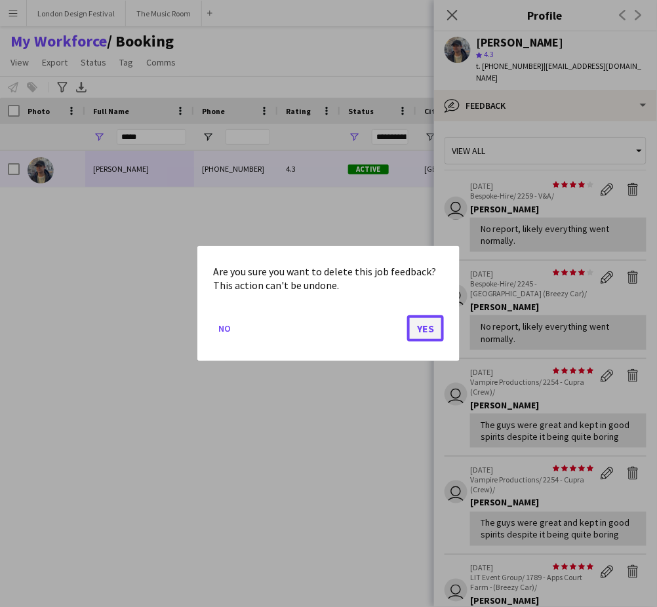
click at [430, 329] on button "Yes" at bounding box center [425, 328] width 37 height 26
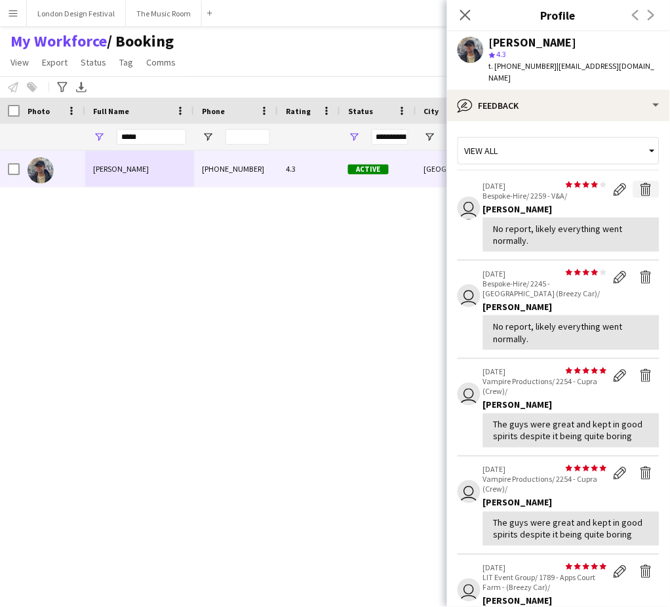
click at [640, 183] on app-icon "Delete feedback" at bounding box center [646, 189] width 13 height 13
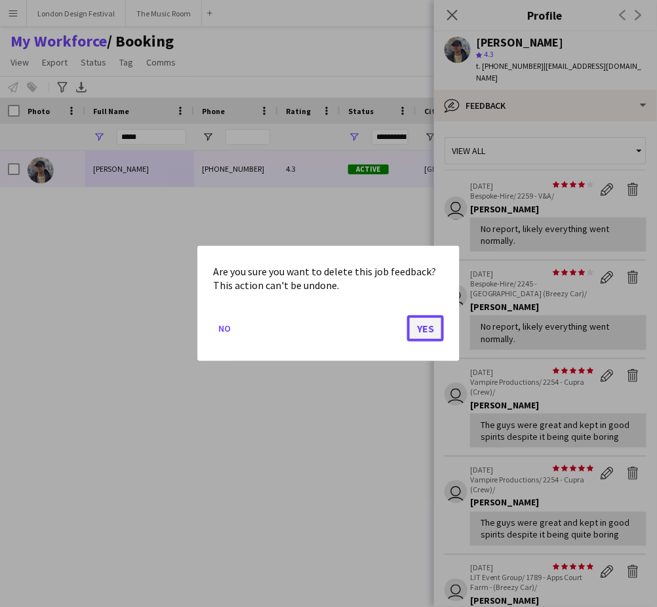
click at [421, 329] on button "Yes" at bounding box center [425, 328] width 37 height 26
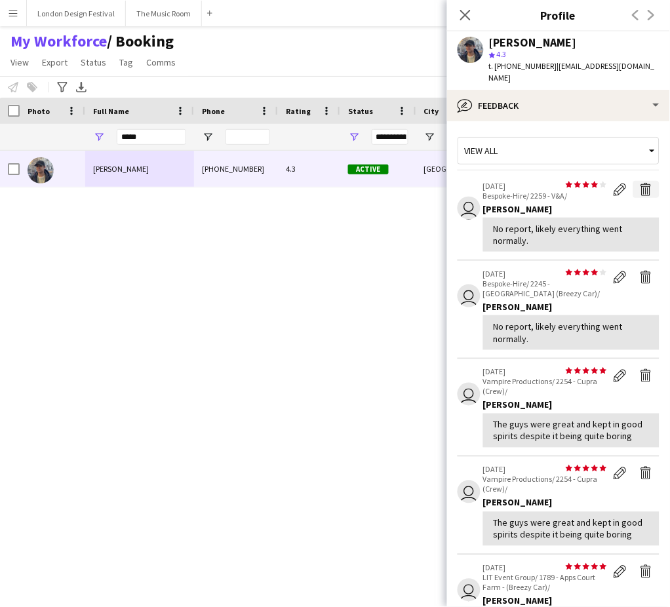
click at [640, 183] on app-icon "Delete feedback" at bounding box center [646, 189] width 13 height 13
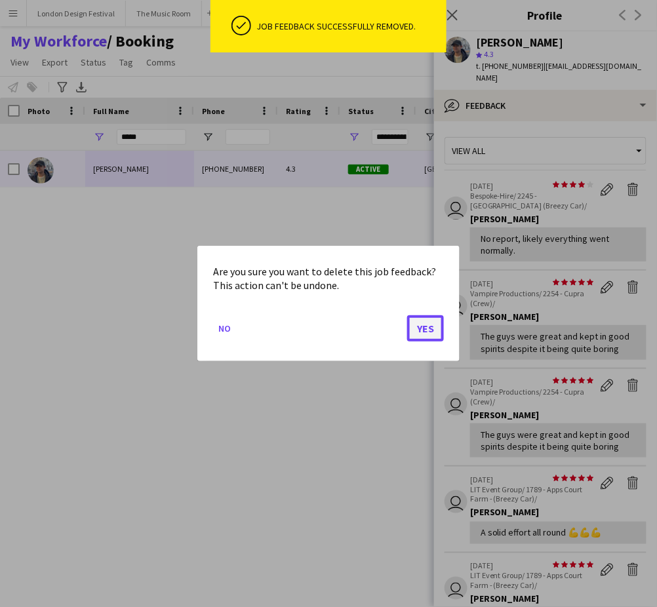
click at [430, 325] on button "Yes" at bounding box center [425, 328] width 37 height 26
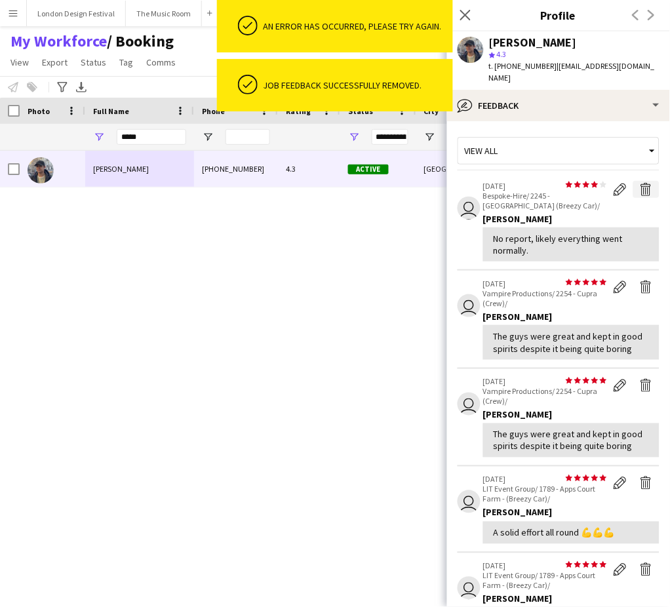
click at [640, 183] on app-icon "Delete feedback" at bounding box center [646, 189] width 13 height 13
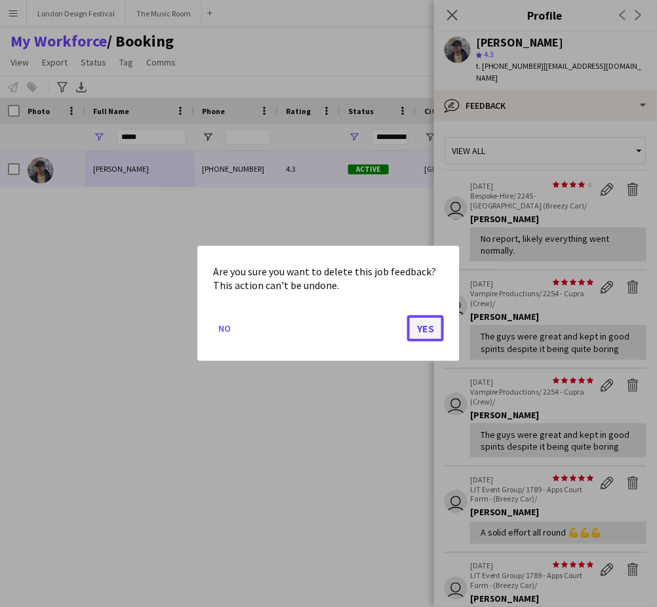
click at [426, 326] on button "Yes" at bounding box center [425, 328] width 37 height 26
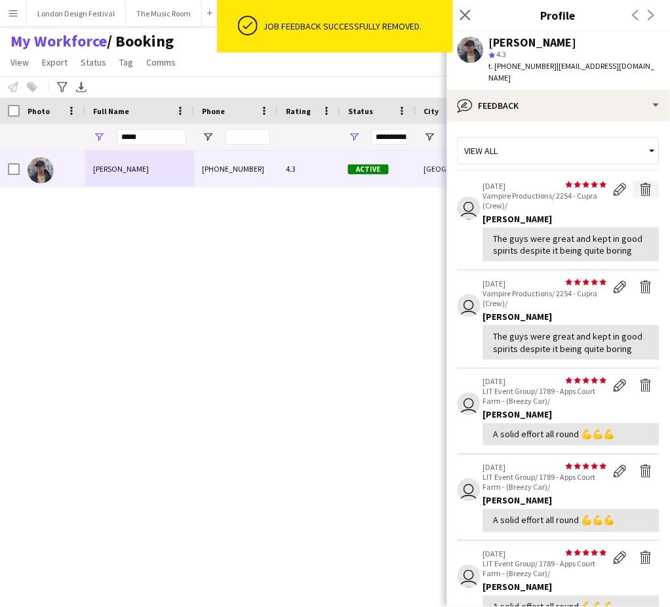
click at [640, 183] on app-icon "Delete feedback" at bounding box center [646, 189] width 13 height 13
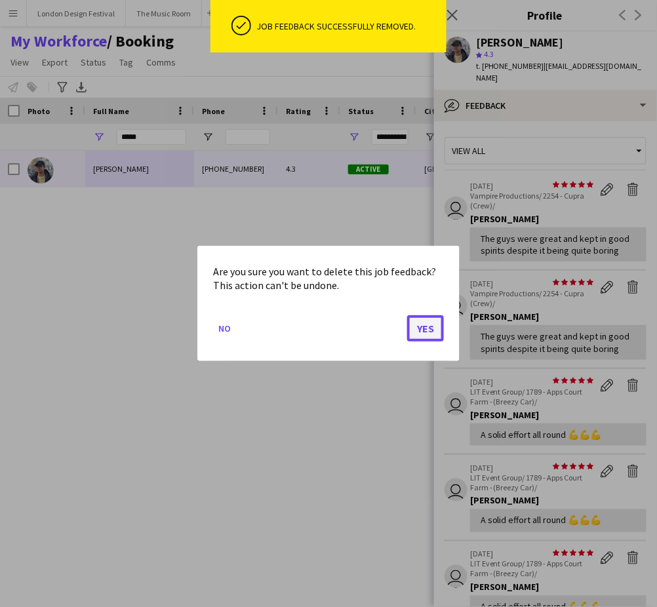
click at [427, 330] on button "Yes" at bounding box center [425, 328] width 37 height 26
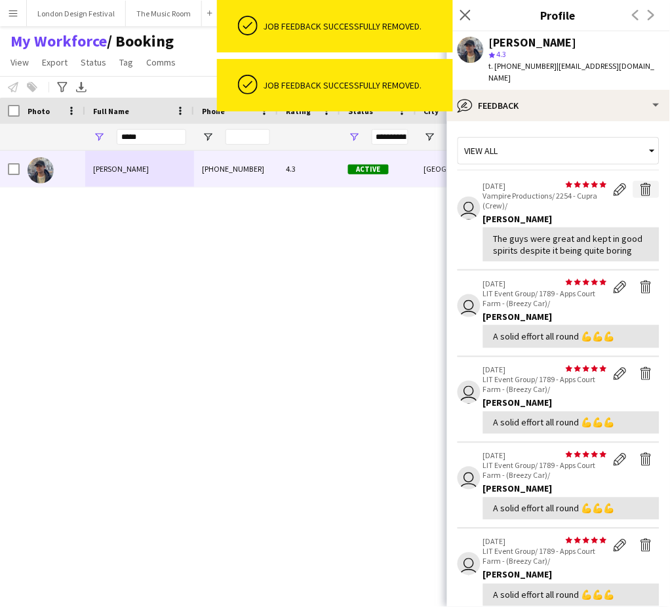
click at [640, 183] on app-icon "Delete feedback" at bounding box center [646, 189] width 13 height 13
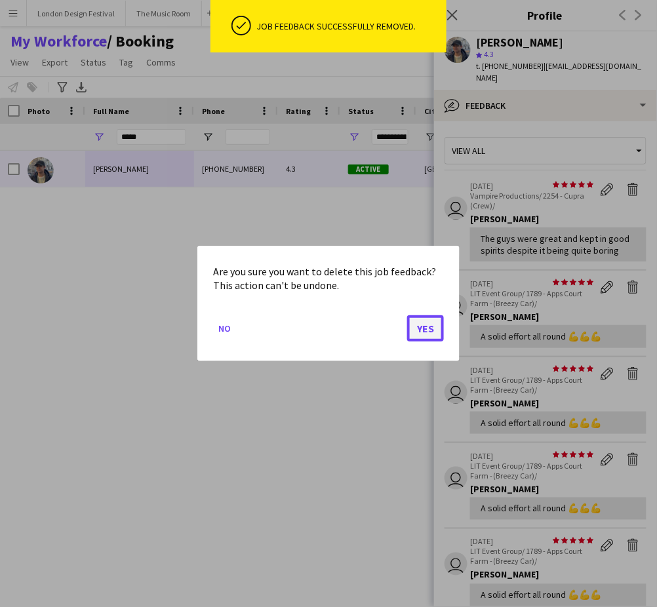
click at [424, 323] on button "Yes" at bounding box center [425, 328] width 37 height 26
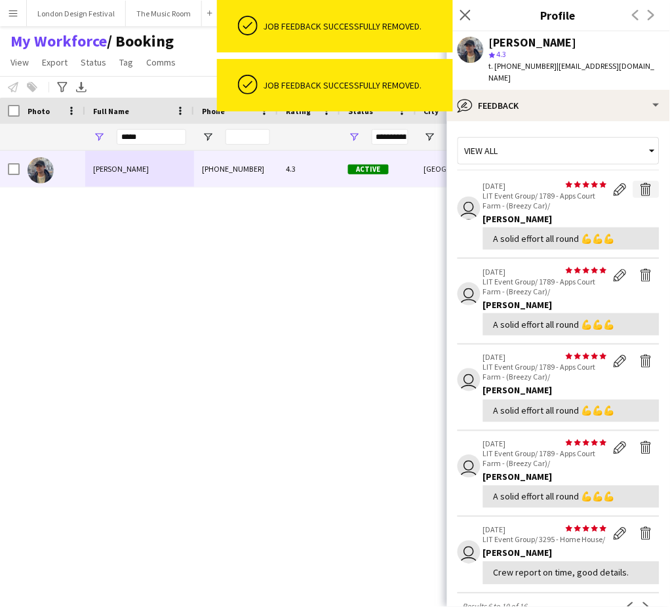
click at [640, 183] on app-icon "Delete feedback" at bounding box center [646, 189] width 13 height 13
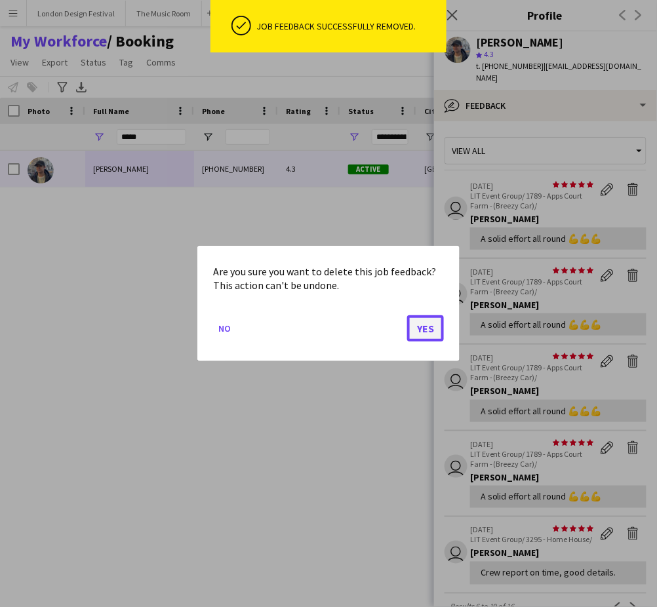
click at [424, 330] on button "Yes" at bounding box center [425, 328] width 37 height 26
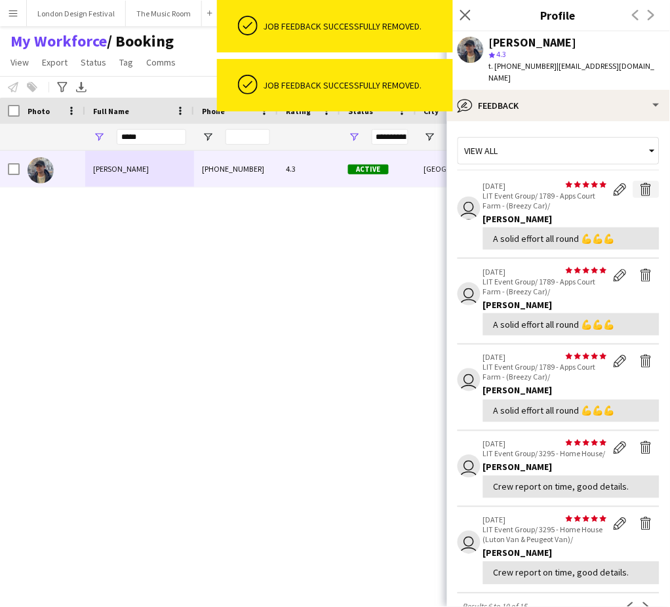
click at [640, 183] on app-icon "Delete feedback" at bounding box center [646, 189] width 13 height 13
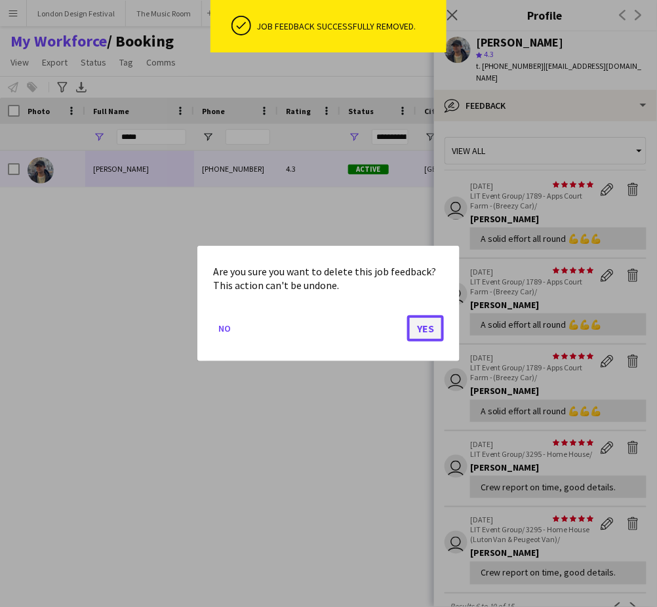
click at [434, 329] on button "Yes" at bounding box center [425, 328] width 37 height 26
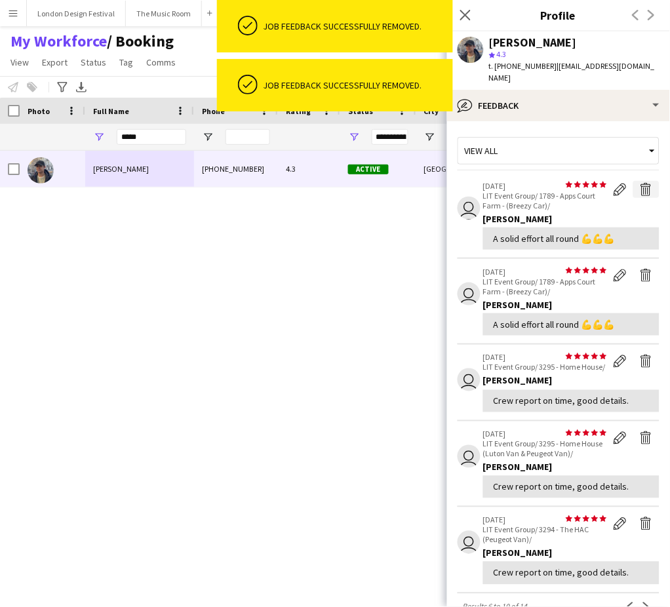
click at [640, 183] on app-icon "Delete feedback" at bounding box center [646, 189] width 13 height 13
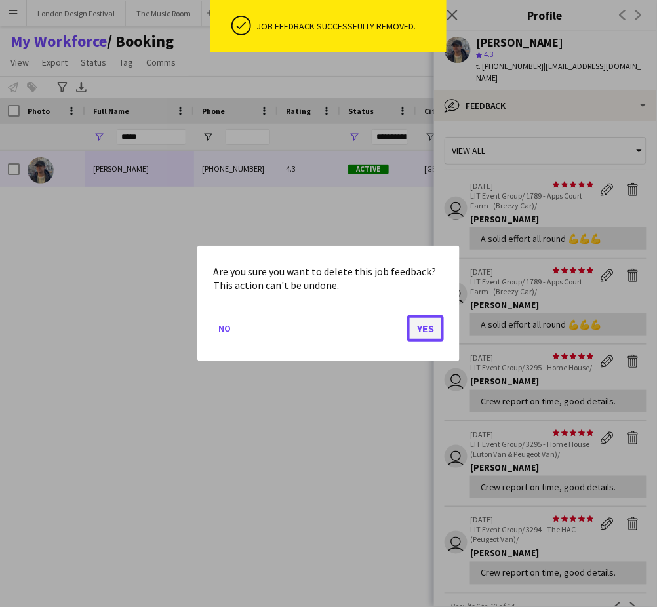
click at [423, 330] on button "Yes" at bounding box center [425, 328] width 37 height 26
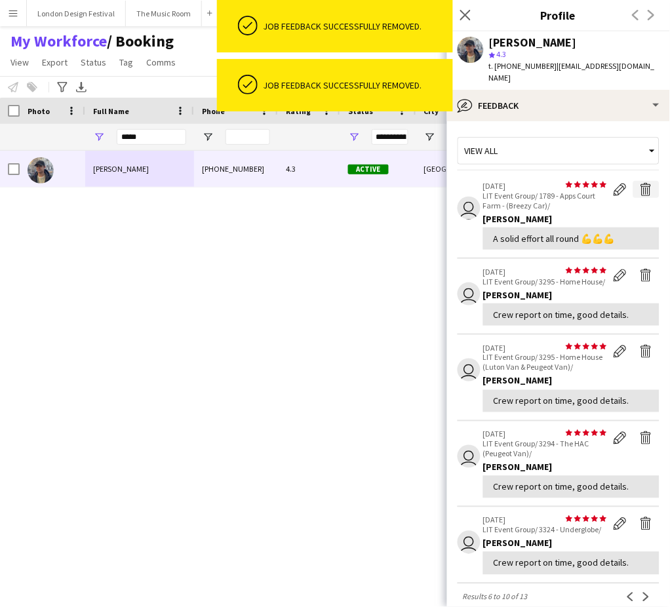
click at [640, 183] on app-icon "Delete feedback" at bounding box center [646, 189] width 13 height 13
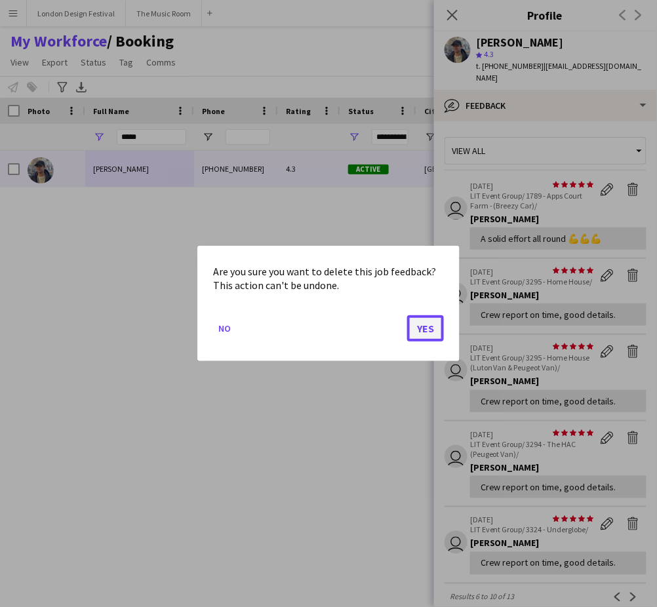
click at [427, 328] on button "Yes" at bounding box center [425, 328] width 37 height 26
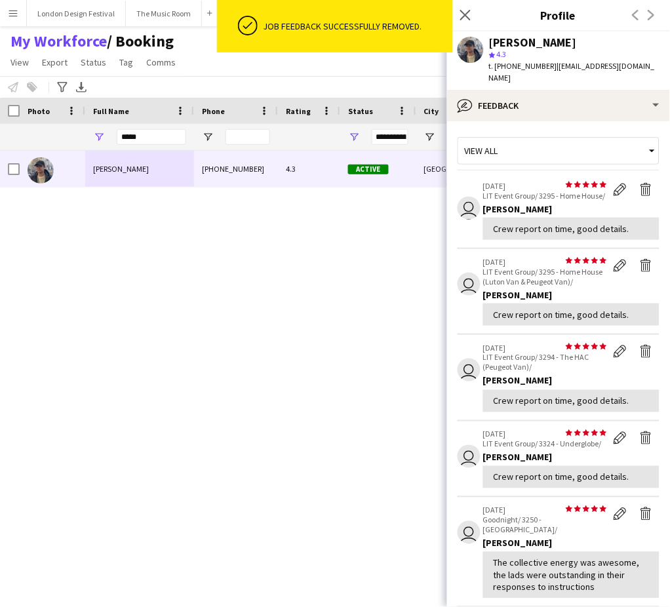
click at [249, 214] on div "William Connor +447741467426 4.3 Active Wembley 27-06-2024 1 day 64 connorawj@g…" at bounding box center [311, 361] width 623 height 420
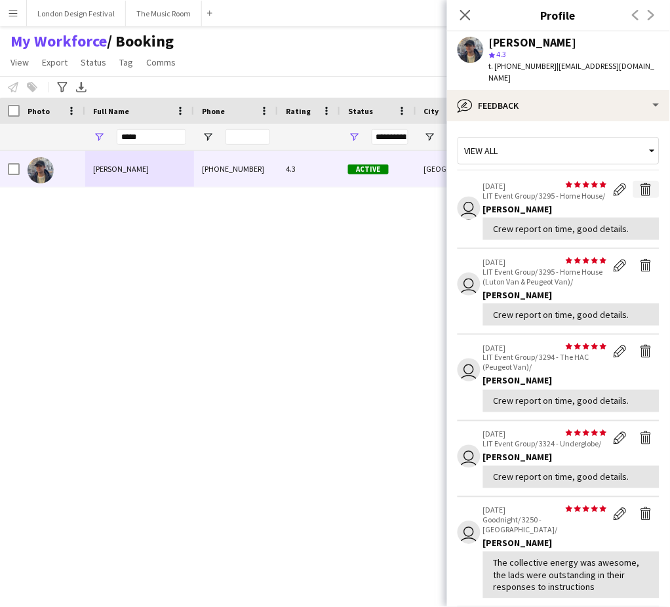
click at [640, 183] on app-icon "Delete feedback" at bounding box center [646, 189] width 13 height 13
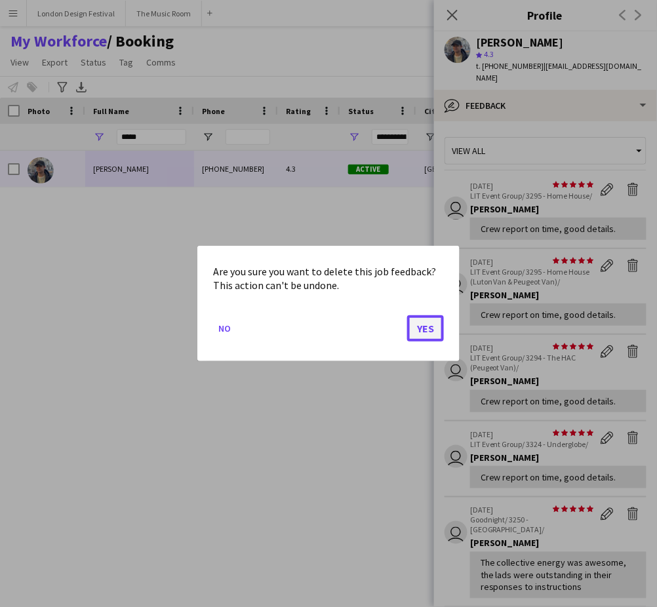
click at [430, 329] on button "Yes" at bounding box center [425, 328] width 37 height 26
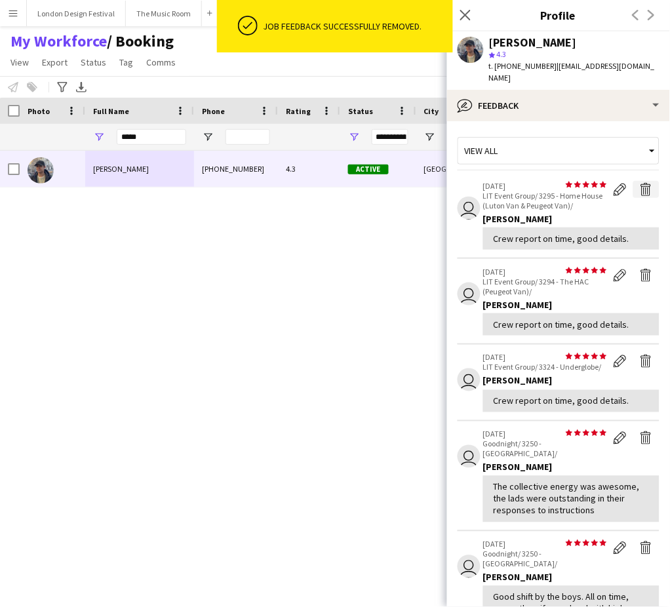
click at [640, 183] on app-icon "Delete feedback" at bounding box center [646, 189] width 13 height 13
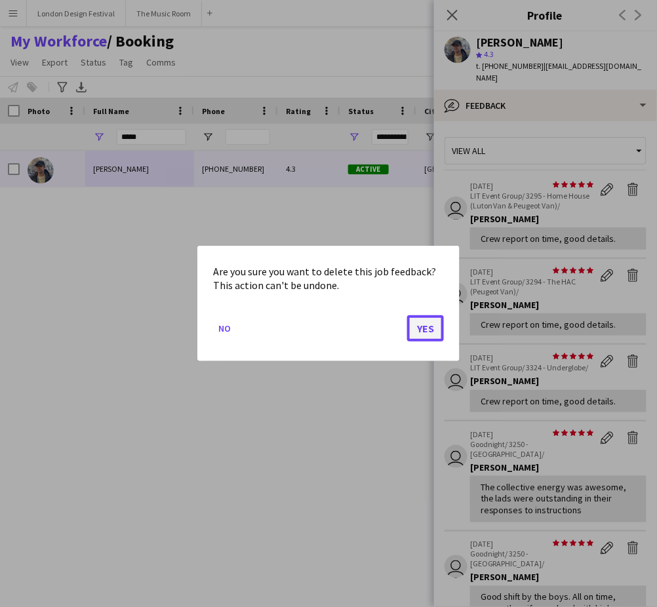
click at [421, 329] on button "Yes" at bounding box center [425, 328] width 37 height 26
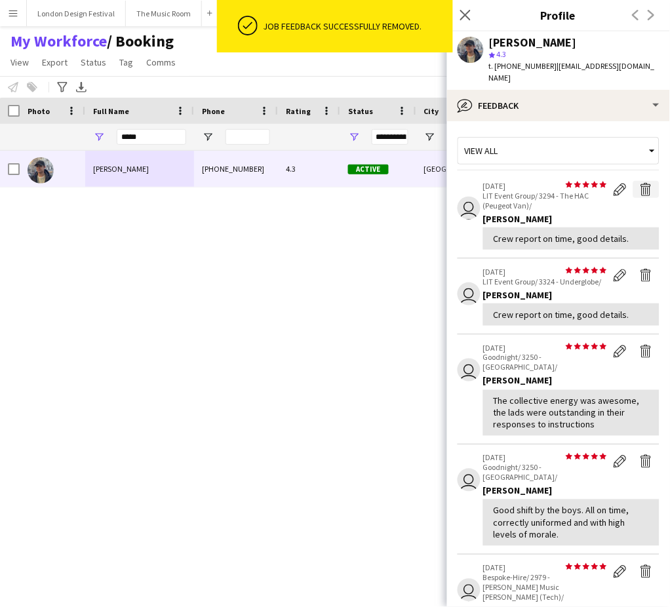
click at [640, 183] on app-icon "Delete feedback" at bounding box center [646, 189] width 13 height 13
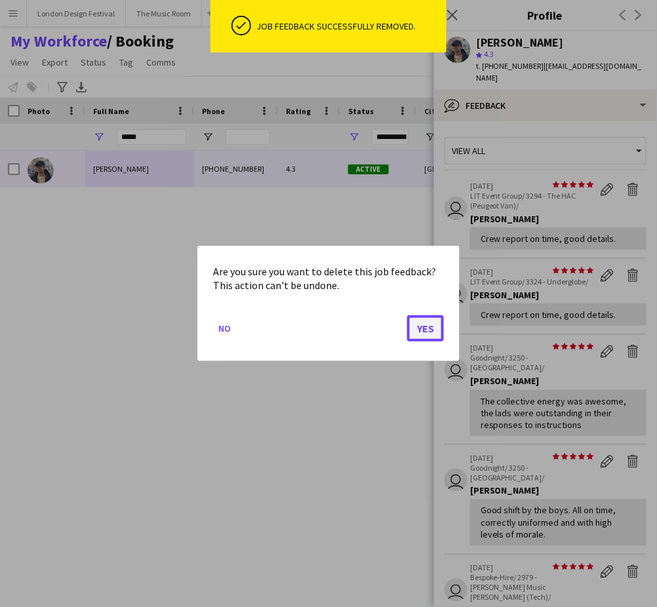
click at [430, 325] on button "Yes" at bounding box center [425, 328] width 37 height 26
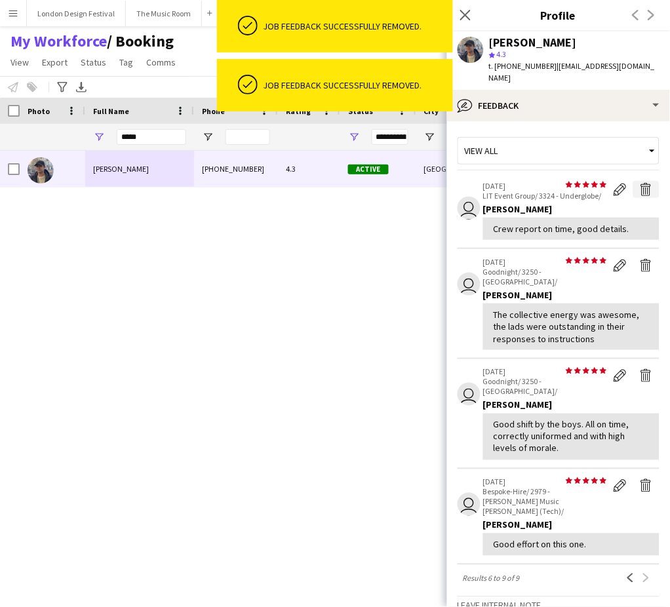
click at [640, 183] on app-icon "Delete feedback" at bounding box center [646, 189] width 13 height 13
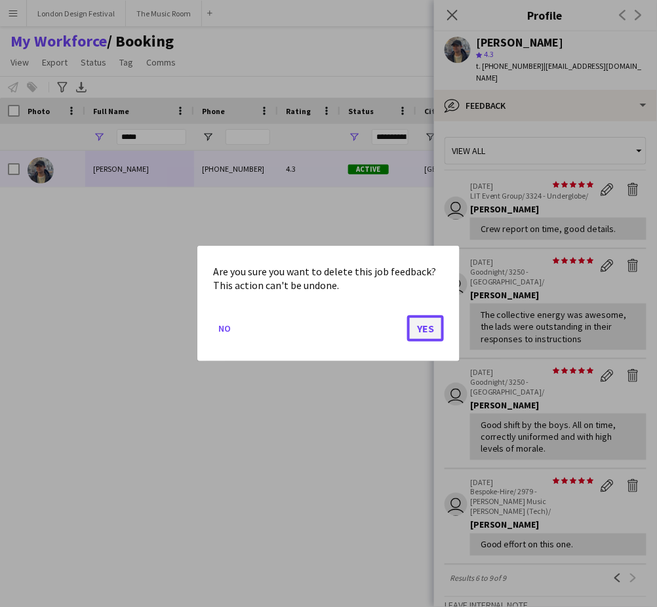
click at [426, 326] on button "Yes" at bounding box center [425, 328] width 37 height 26
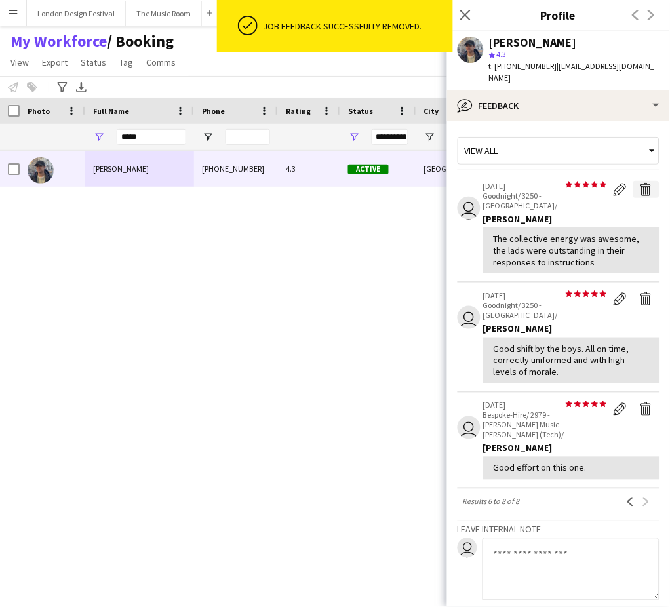
click at [640, 183] on app-icon "Delete feedback" at bounding box center [646, 189] width 13 height 13
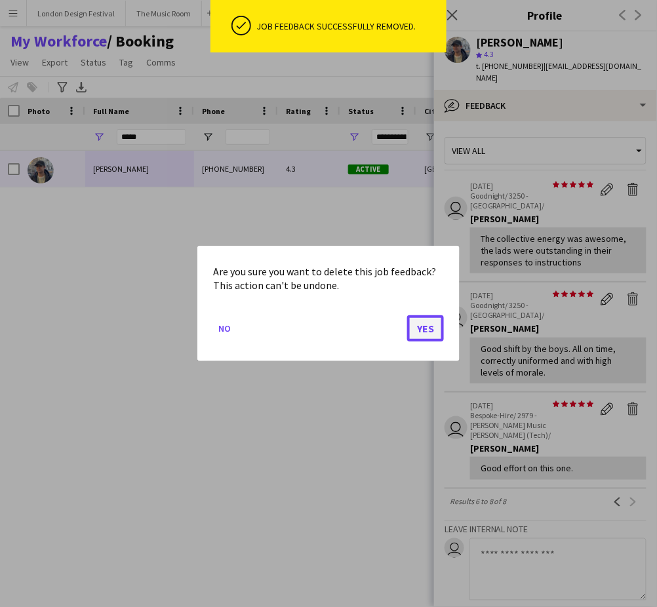
click at [427, 330] on button "Yes" at bounding box center [425, 328] width 37 height 26
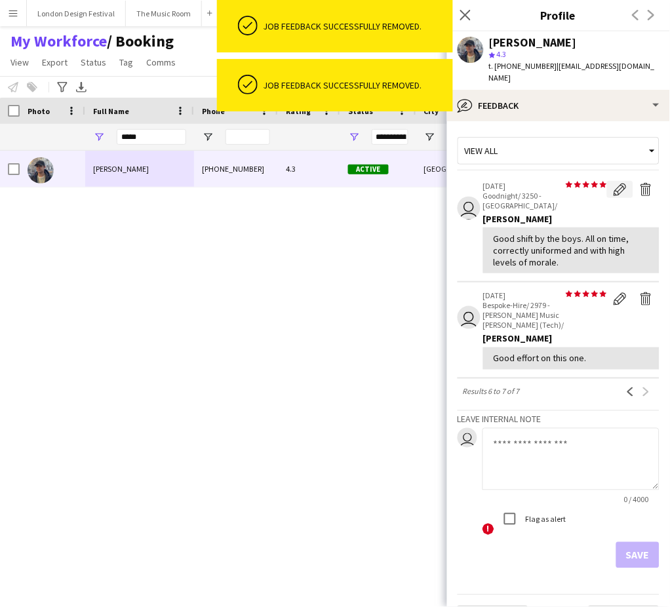
click at [631, 181] on button "Edit feedback" at bounding box center [620, 189] width 26 height 17
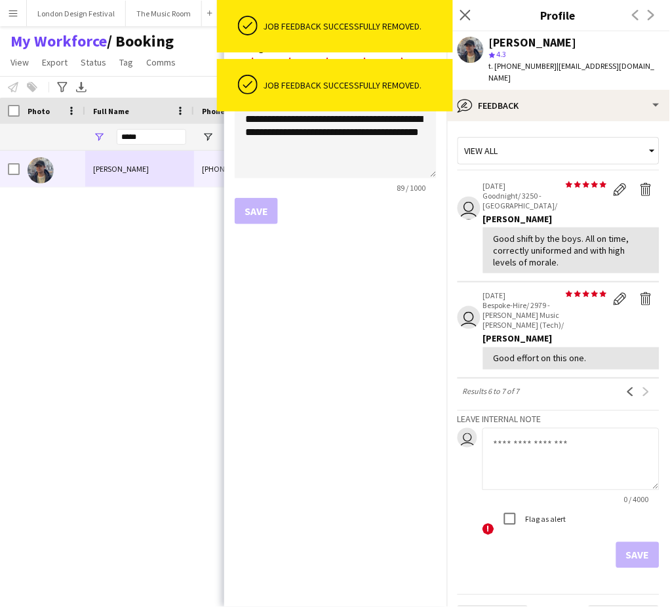
click at [424, 323] on div "**********" at bounding box center [335, 319] width 223 height 576
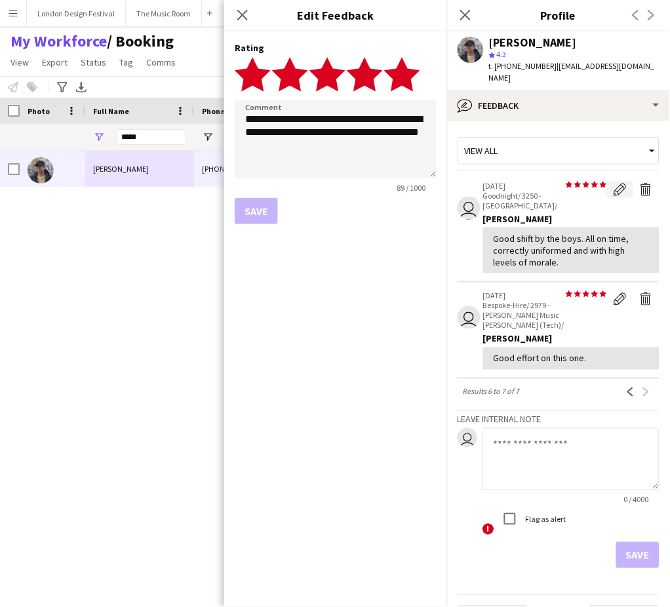
click at [631, 181] on button "Edit feedback" at bounding box center [620, 189] width 26 height 17
click at [424, 330] on div "**********" at bounding box center [335, 319] width 223 height 576
click at [631, 181] on button "Edit feedback" at bounding box center [620, 189] width 26 height 17
click at [434, 329] on div "**********" at bounding box center [335, 319] width 223 height 576
click at [635, 181] on button "Delete feedback" at bounding box center [646, 189] width 26 height 17
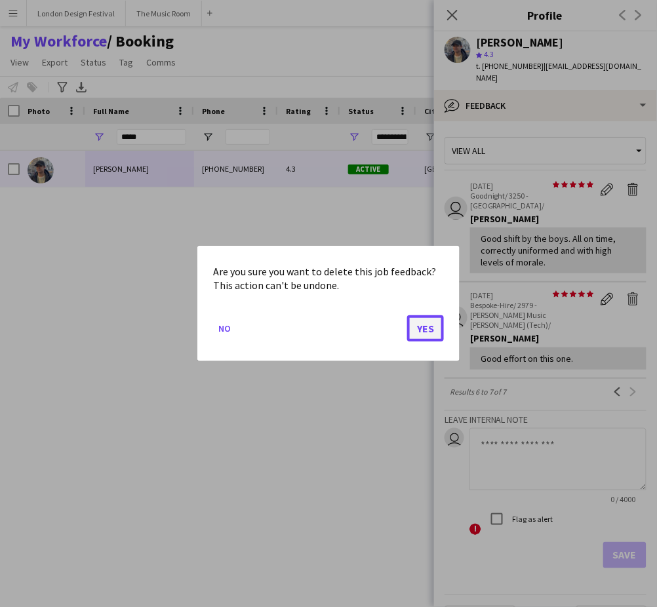
click at [423, 330] on button "Yes" at bounding box center [425, 328] width 37 height 26
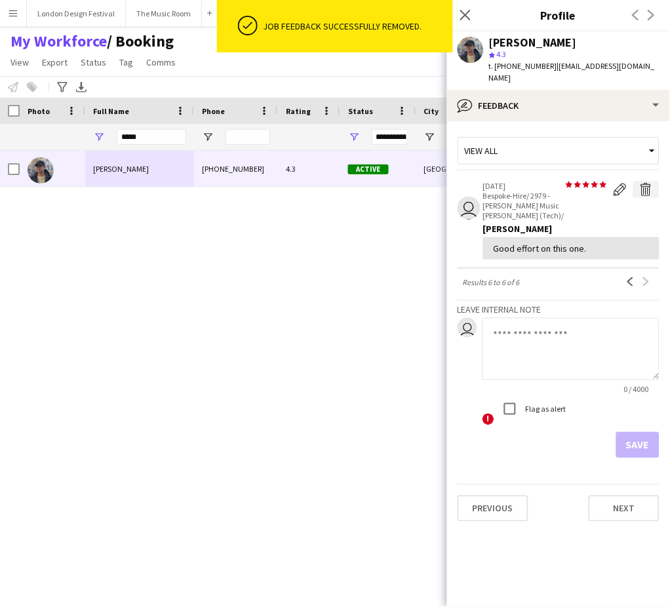
click at [633, 181] on button "Delete feedback" at bounding box center [646, 189] width 26 height 17
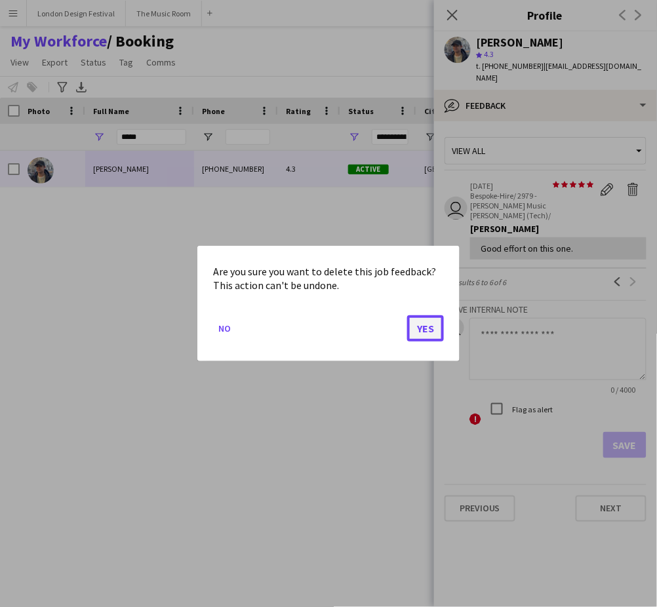
click at [427, 328] on button "Yes" at bounding box center [425, 328] width 37 height 26
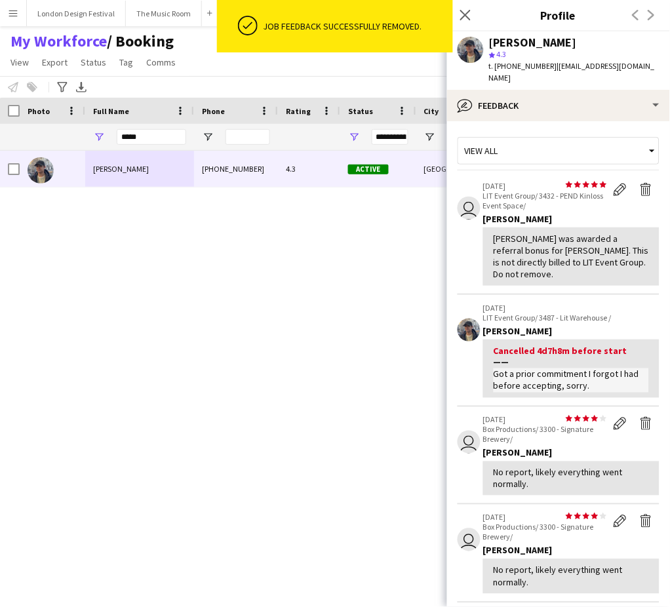
click at [249, 214] on div "William Connor +447741467426 4.3 Active Wembley 27-06-2024 1 day 64 connorawj@g…" at bounding box center [311, 361] width 623 height 420
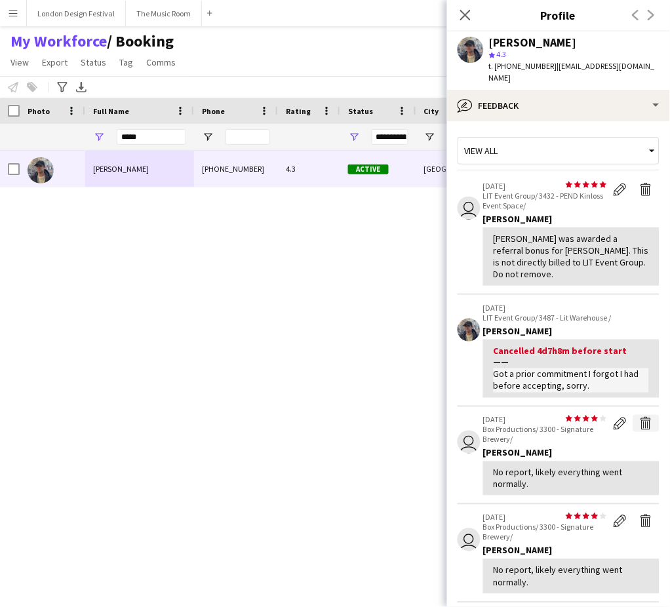
click at [640, 417] on app-icon "Delete feedback" at bounding box center [646, 423] width 13 height 13
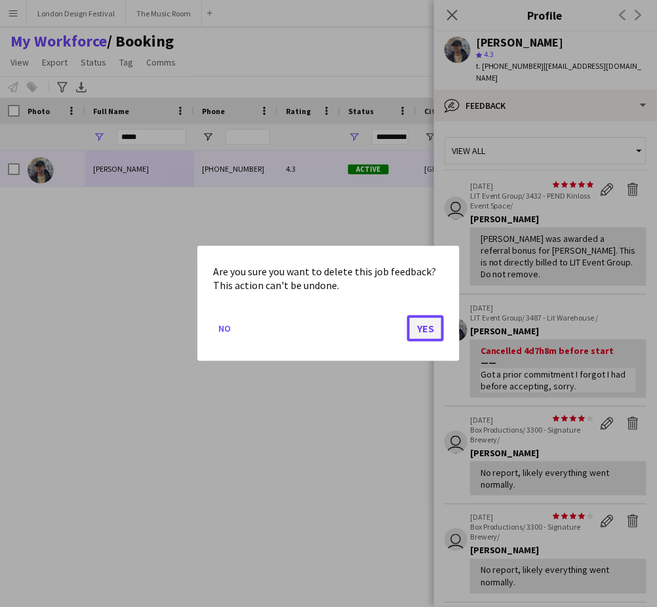
click at [412, 325] on button "Yes" at bounding box center [425, 328] width 37 height 26
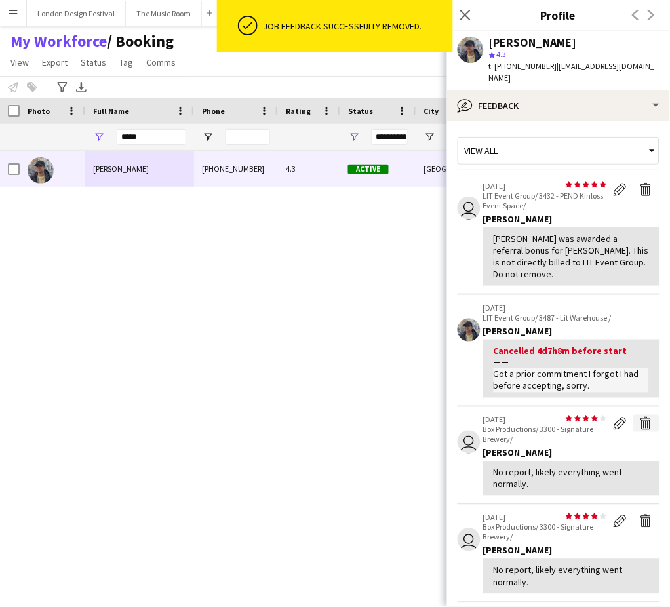
click at [640, 417] on app-icon "Delete feedback" at bounding box center [646, 423] width 13 height 13
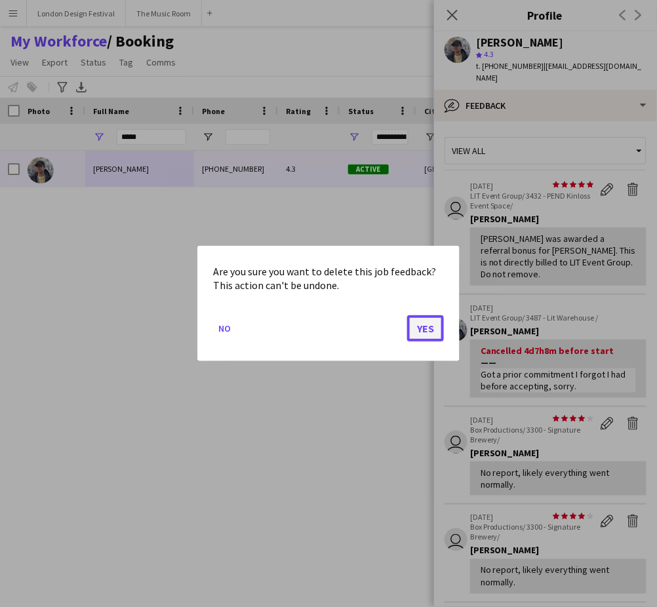
click at [433, 328] on button "Yes" at bounding box center [425, 328] width 37 height 26
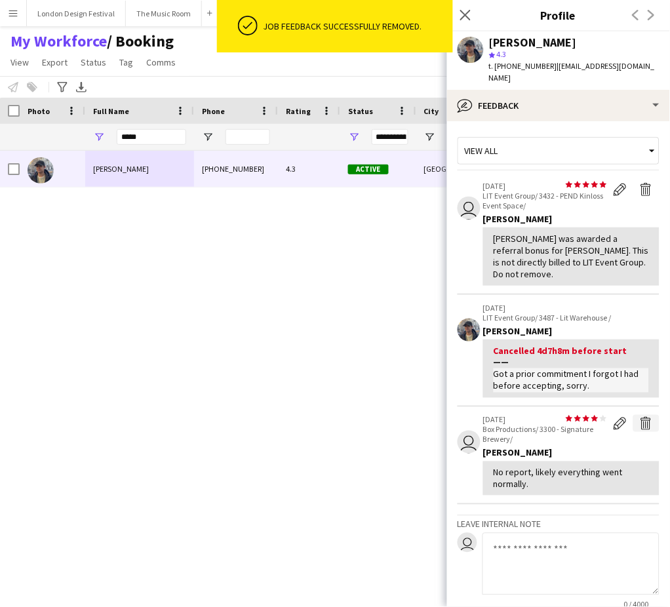
click at [640, 417] on app-icon "Delete feedback" at bounding box center [646, 423] width 13 height 13
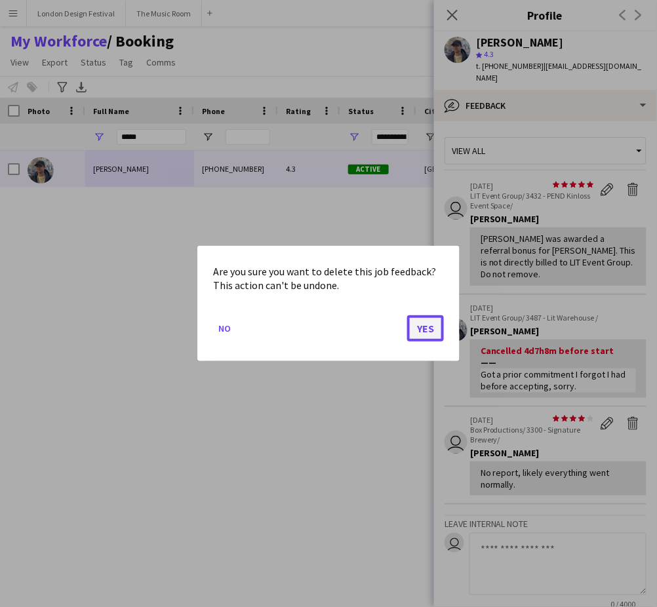
click at [429, 326] on button "Yes" at bounding box center [425, 328] width 37 height 26
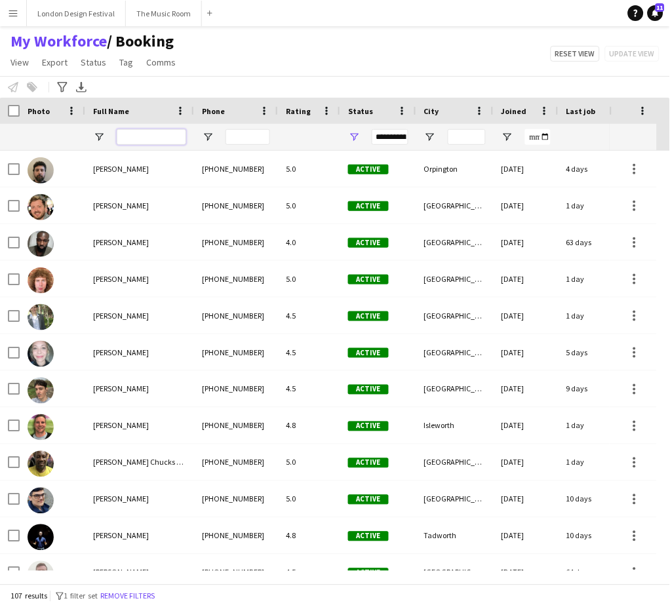
click at [127, 139] on input "Full Name Filter Input" at bounding box center [151, 137] width 69 height 16
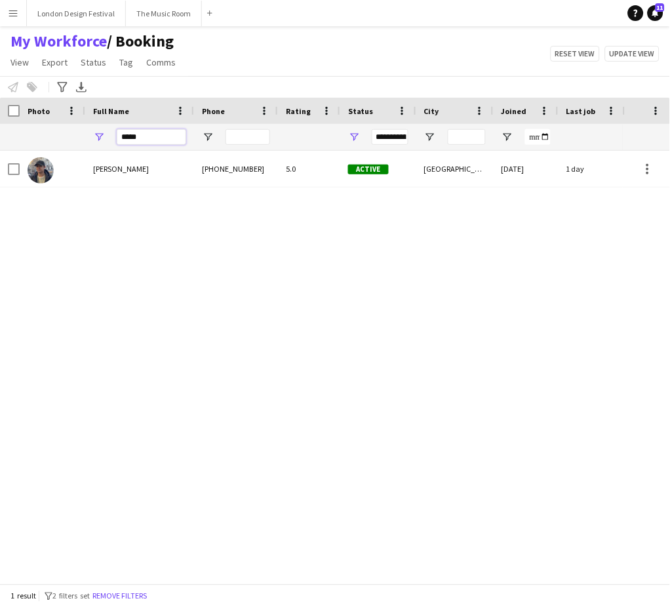
click at [155, 140] on input "*****" at bounding box center [151, 137] width 69 height 16
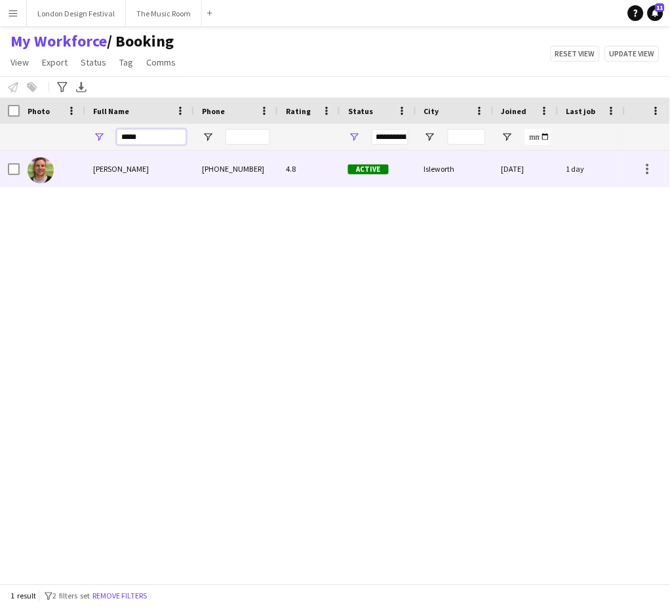
type input "*****"
click at [172, 177] on div "[PERSON_NAME]" at bounding box center [139, 169] width 109 height 36
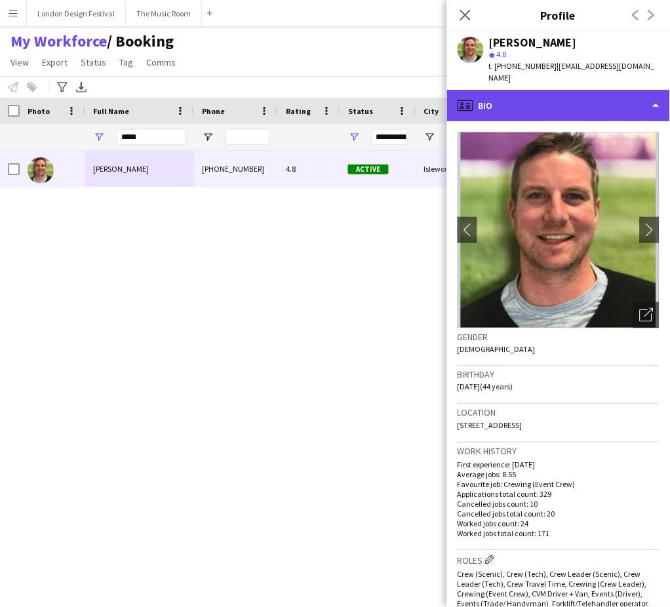
click at [610, 90] on div "profile Bio" at bounding box center [558, 105] width 223 height 31
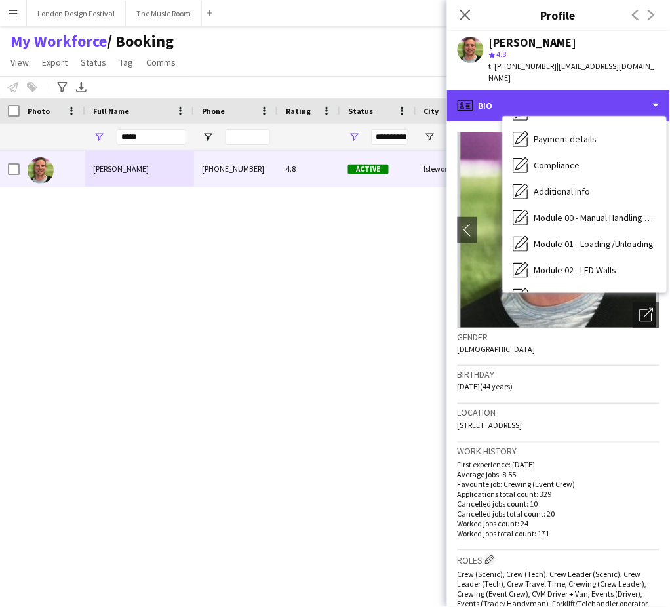
scroll to position [280, 0]
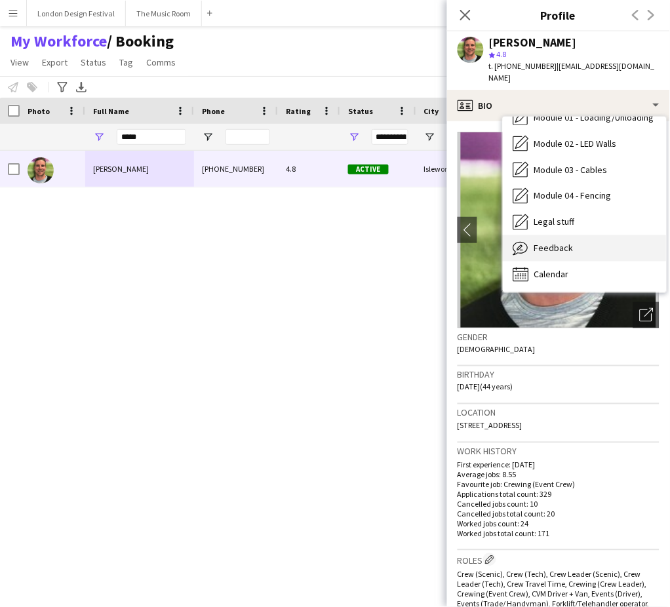
click at [632, 237] on div "Feedback Feedback" at bounding box center [585, 248] width 164 height 26
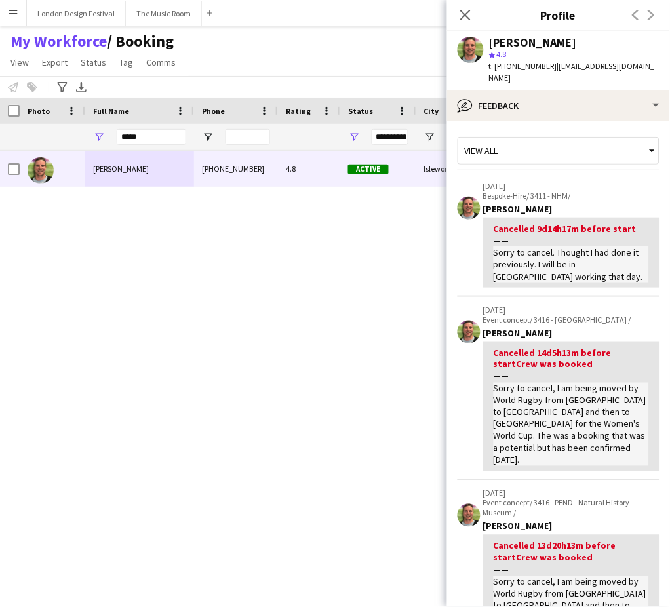
scroll to position [435, 0]
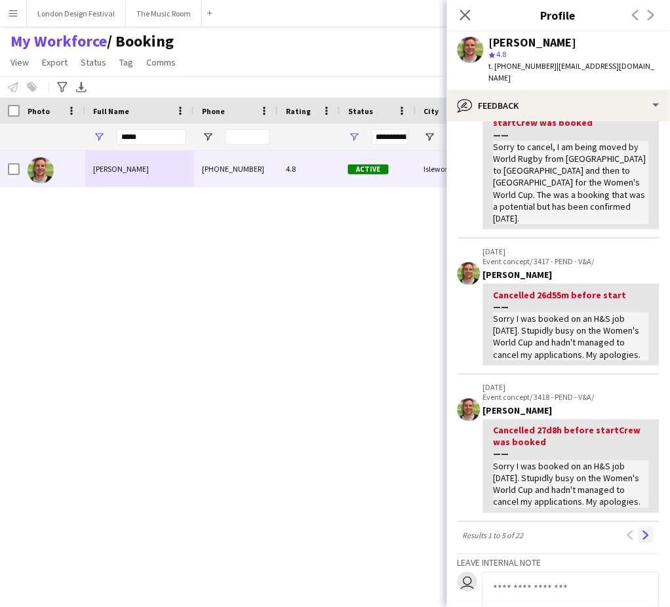
click at [642, 531] on app-icon "Next" at bounding box center [646, 535] width 9 height 9
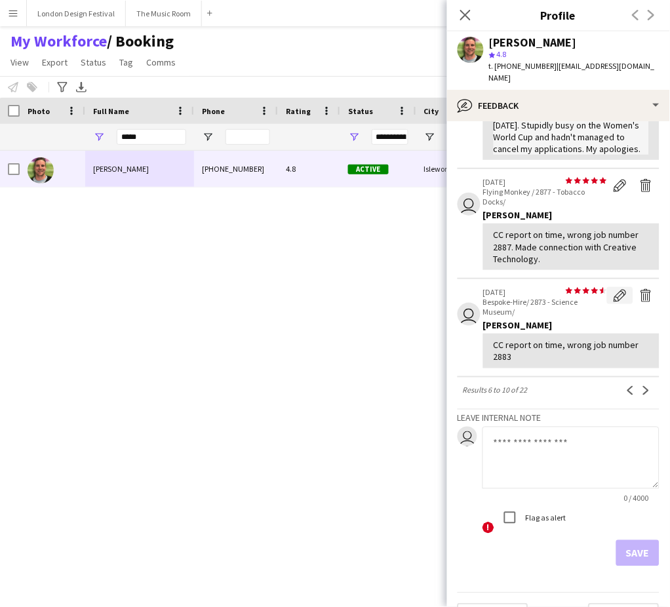
click at [614, 302] on app-icon "Edit feedback" at bounding box center [620, 295] width 13 height 13
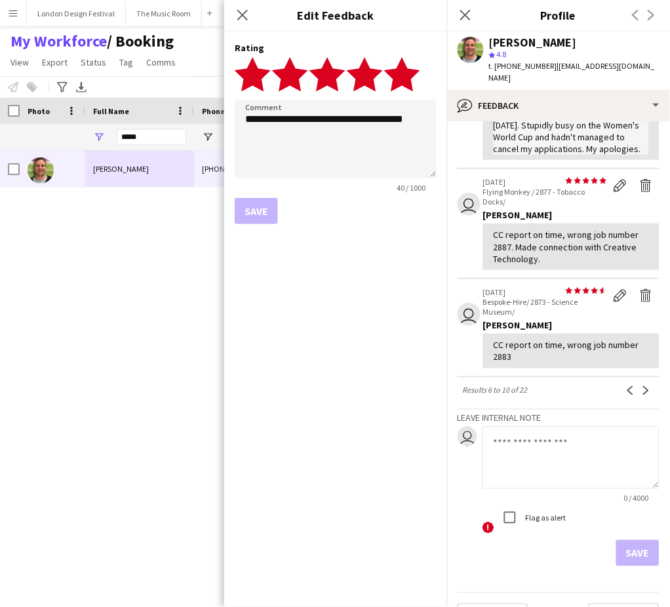
click at [410, 73] on polygon at bounding box center [402, 74] width 36 height 34
click at [346, 153] on textarea "**********" at bounding box center [336, 139] width 202 height 79
type textarea "**********"
click at [265, 206] on button "Save" at bounding box center [256, 211] width 43 height 26
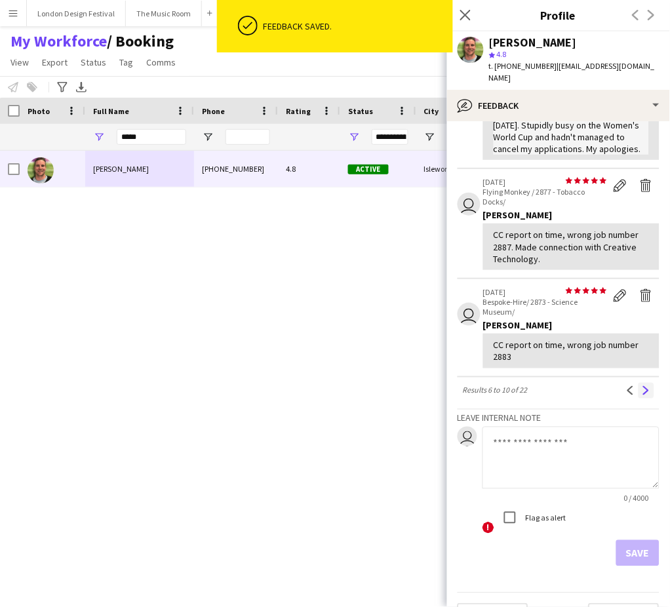
click at [642, 395] on app-icon "Next" at bounding box center [646, 390] width 9 height 9
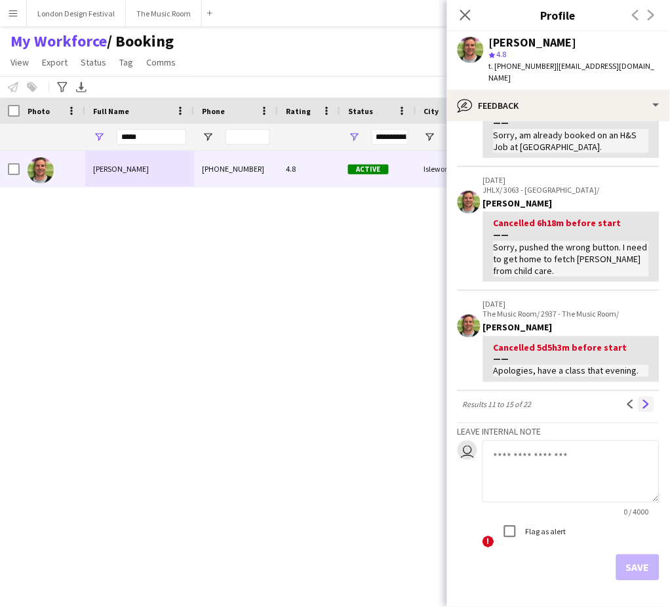
click at [639, 397] on button "Next" at bounding box center [647, 405] width 16 height 16
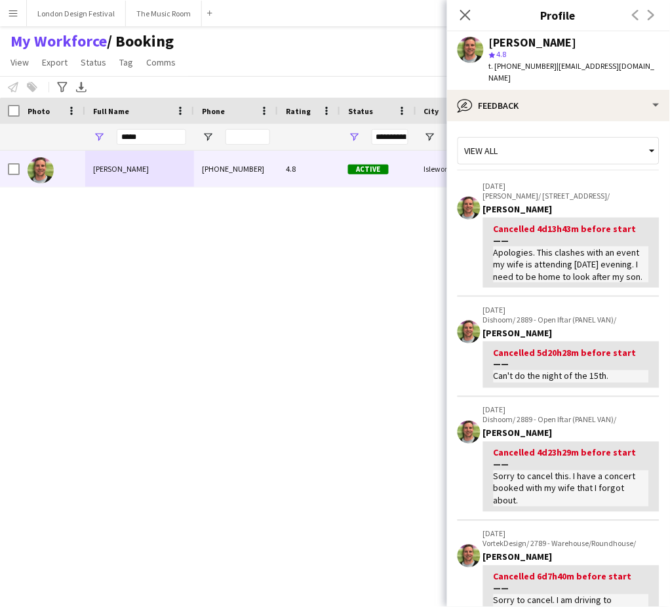
scroll to position [396, 0]
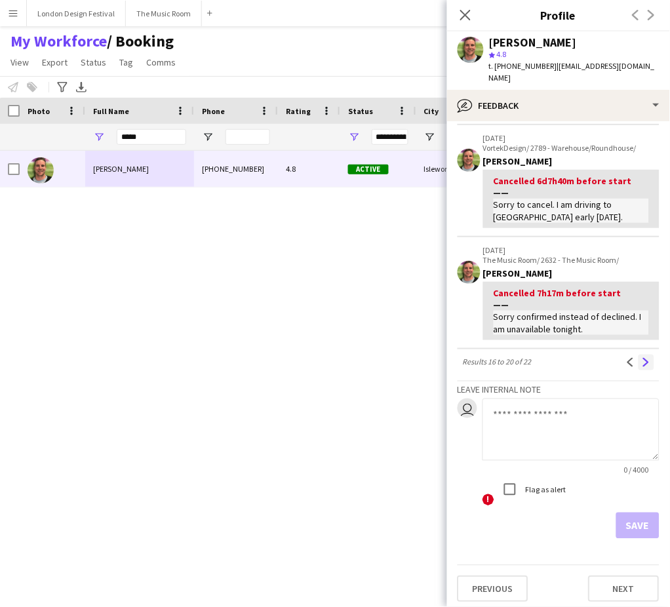
click at [642, 361] on app-icon "Next" at bounding box center [646, 362] width 9 height 9
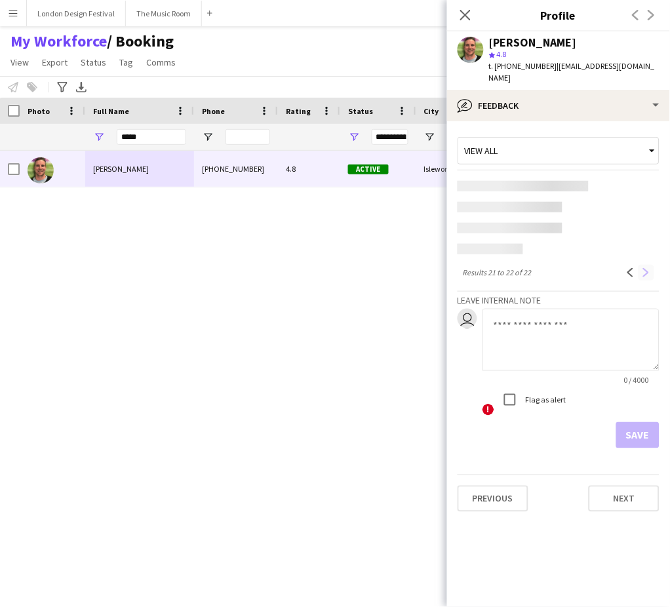
scroll to position [0, 0]
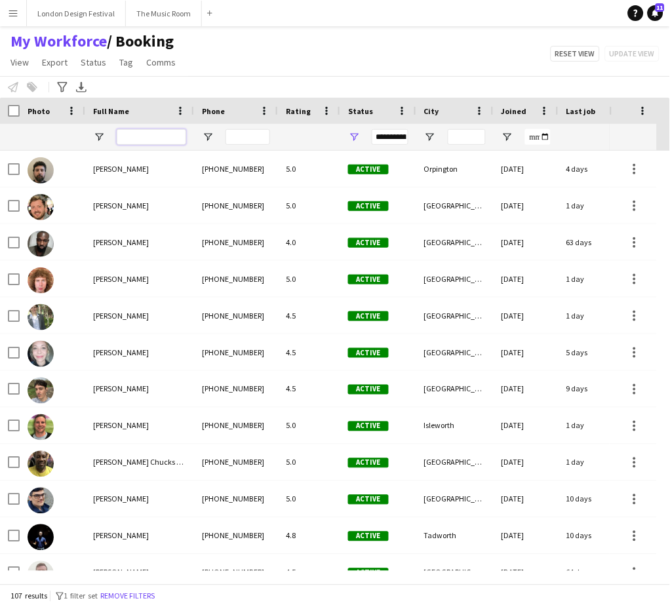
click at [151, 141] on input "Full Name Filter Input" at bounding box center [151, 137] width 69 height 16
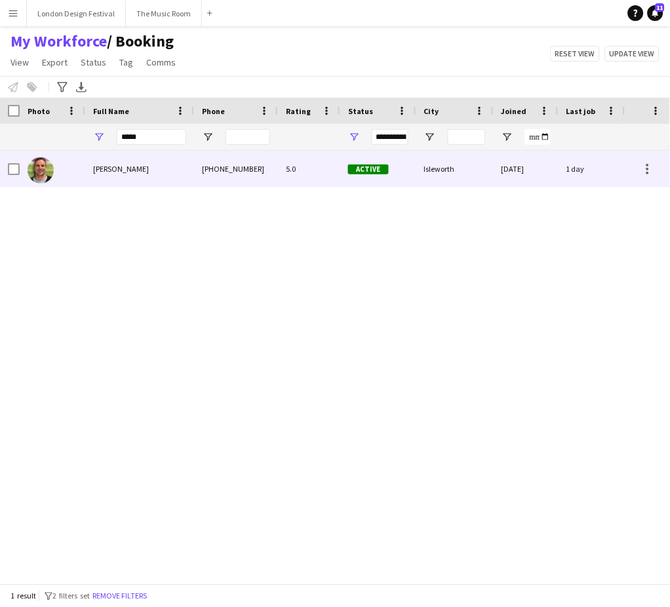
click at [148, 163] on div "[PERSON_NAME]" at bounding box center [139, 169] width 109 height 36
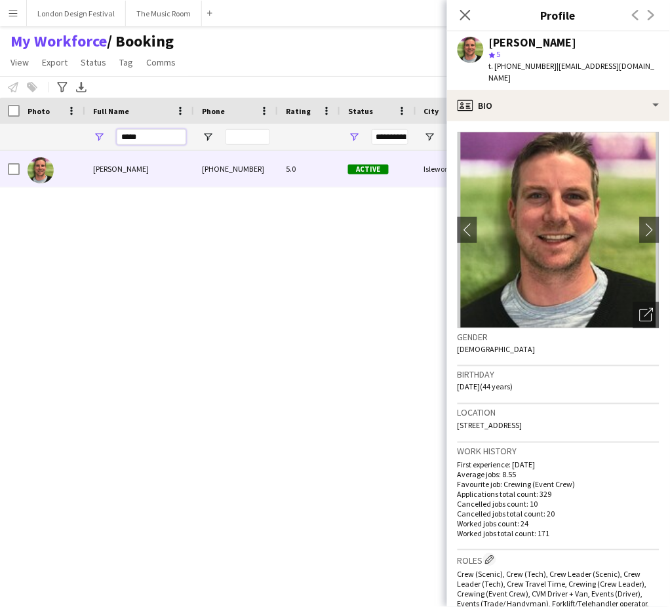
click at [148, 138] on input "*****" at bounding box center [151, 137] width 69 height 16
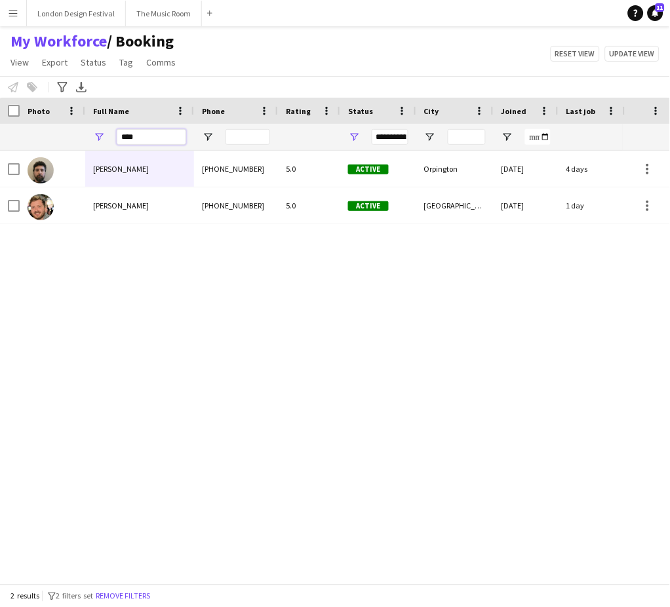
click at [147, 136] on input "****" at bounding box center [151, 137] width 69 height 16
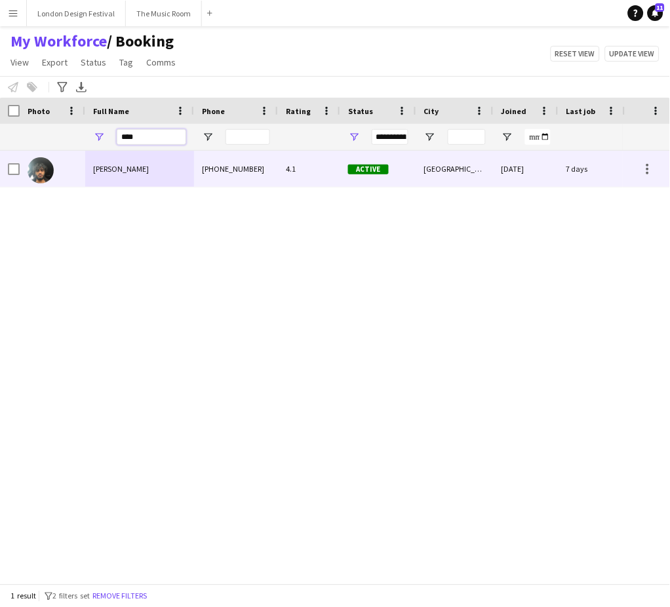
type input "****"
click at [147, 168] on div "[PERSON_NAME]" at bounding box center [139, 169] width 109 height 36
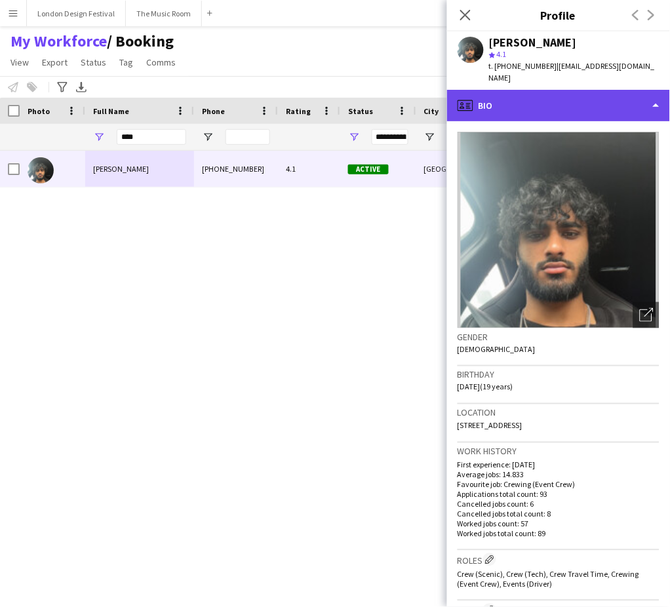
click at [548, 105] on div "profile Bio" at bounding box center [558, 105] width 223 height 31
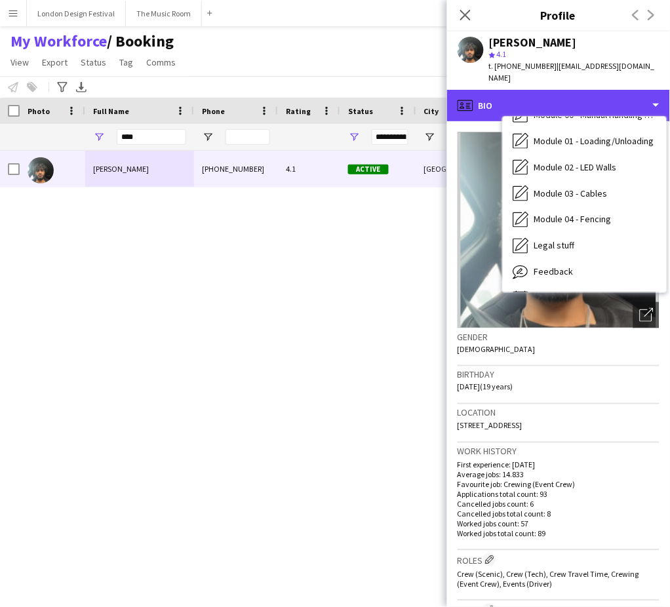
scroll to position [280, 0]
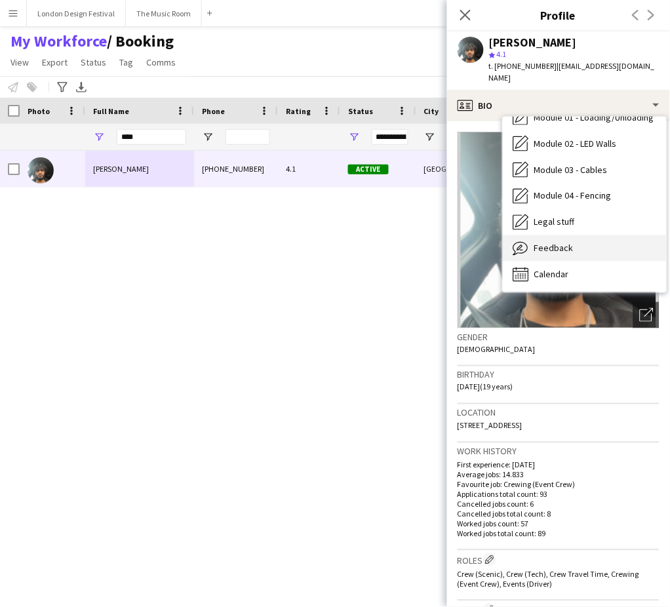
click at [609, 237] on div "Feedback Feedback" at bounding box center [585, 248] width 164 height 26
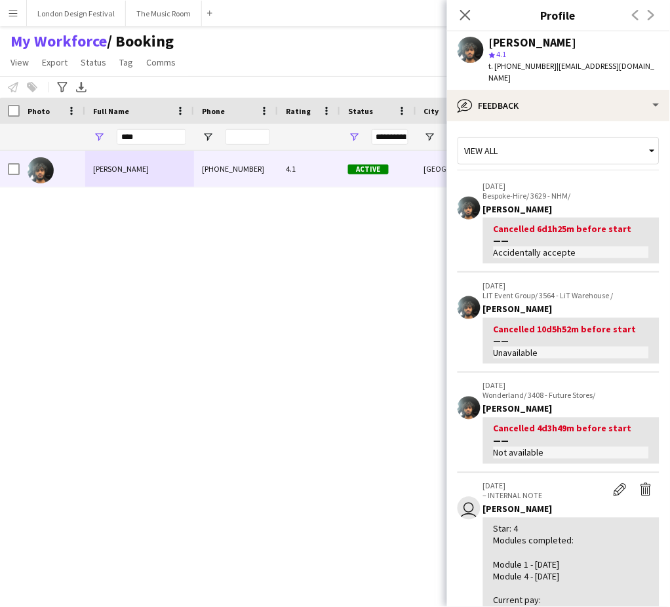
scroll to position [384, 0]
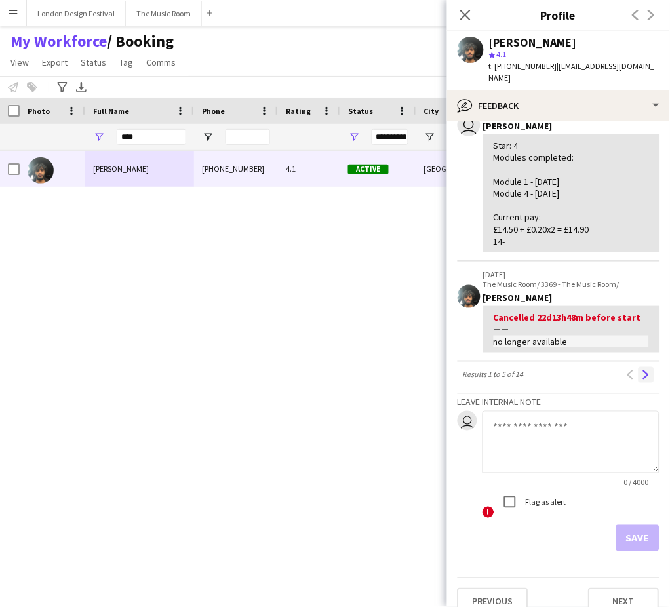
click at [642, 370] on app-icon "Next" at bounding box center [646, 374] width 9 height 9
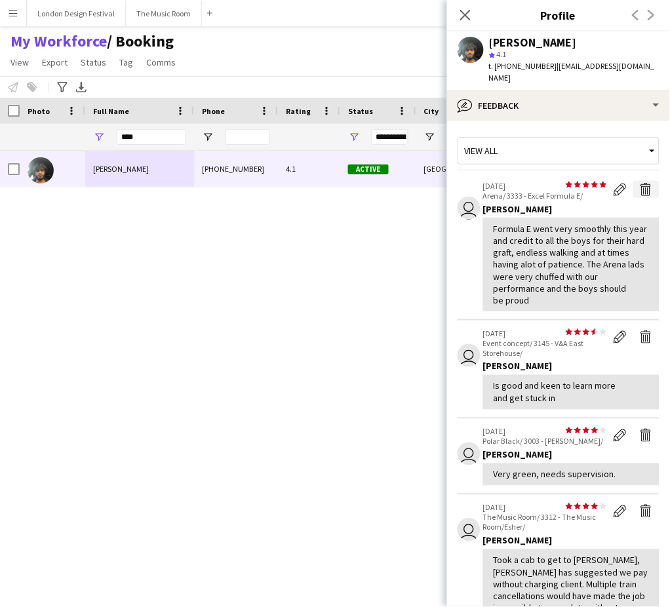
click at [640, 183] on app-icon "Delete feedback" at bounding box center [646, 189] width 13 height 13
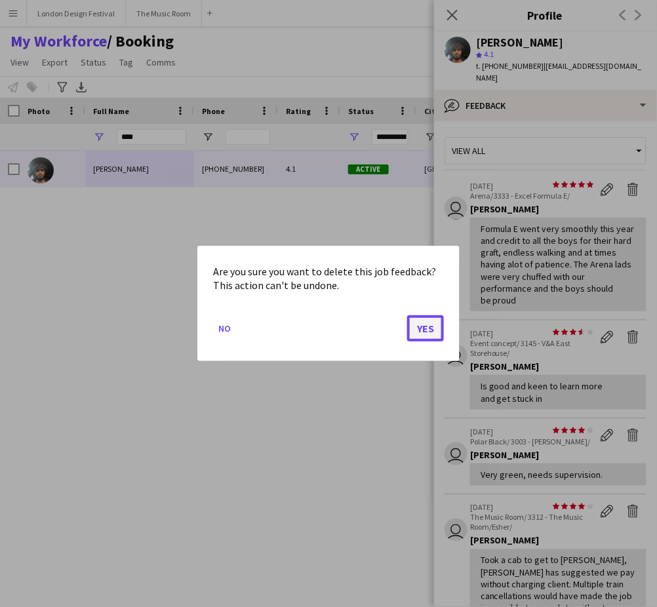
click at [430, 329] on button "Yes" at bounding box center [425, 328] width 37 height 26
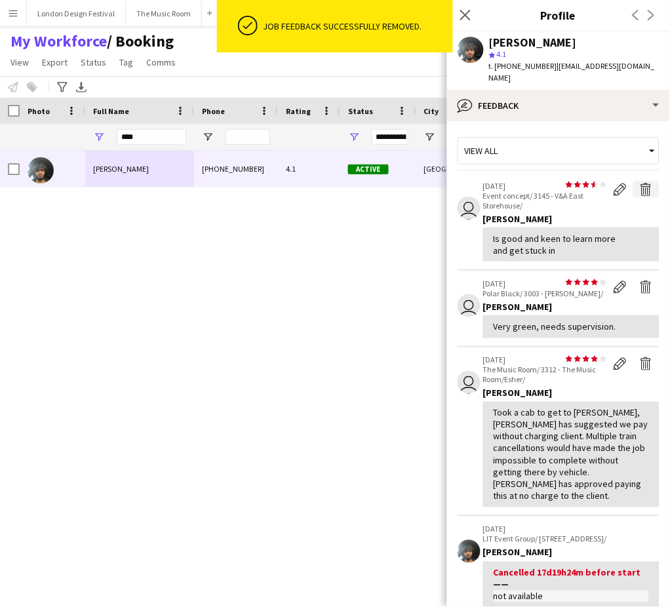
click at [640, 183] on app-icon "Delete feedback" at bounding box center [646, 189] width 13 height 13
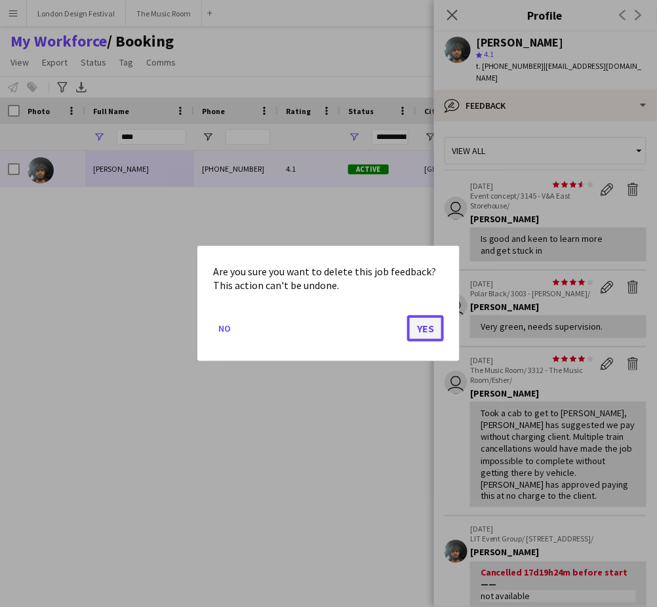
click at [421, 329] on button "Yes" at bounding box center [425, 328] width 37 height 26
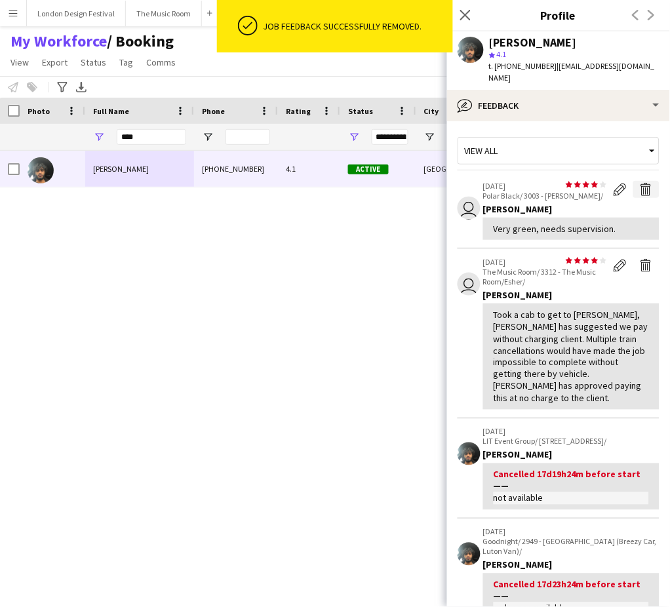
click at [640, 183] on app-icon "Delete feedback" at bounding box center [646, 189] width 13 height 13
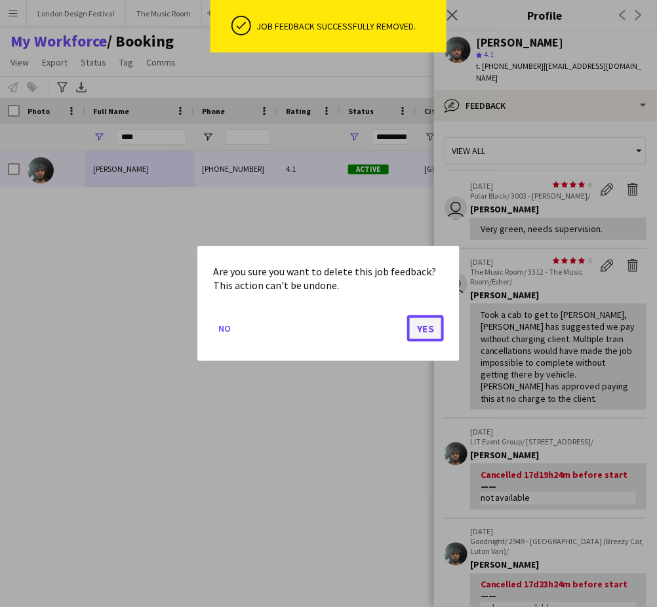
click at [430, 325] on button "Yes" at bounding box center [425, 328] width 37 height 26
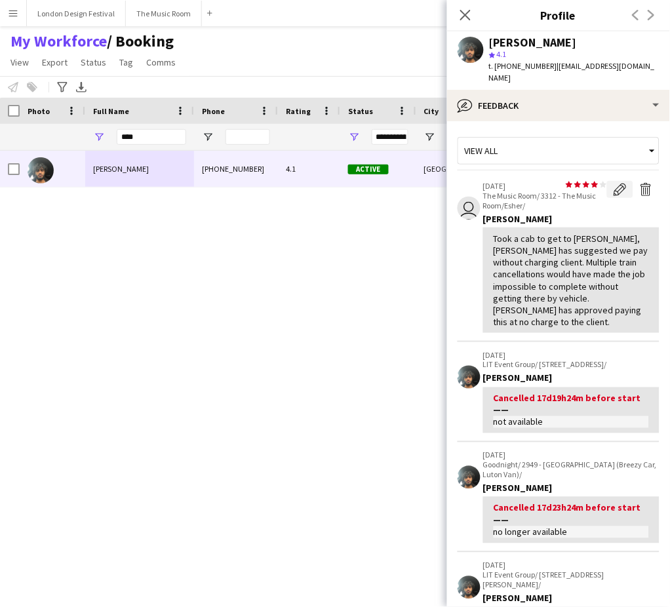
click at [614, 183] on app-icon "Edit feedback" at bounding box center [620, 189] width 13 height 13
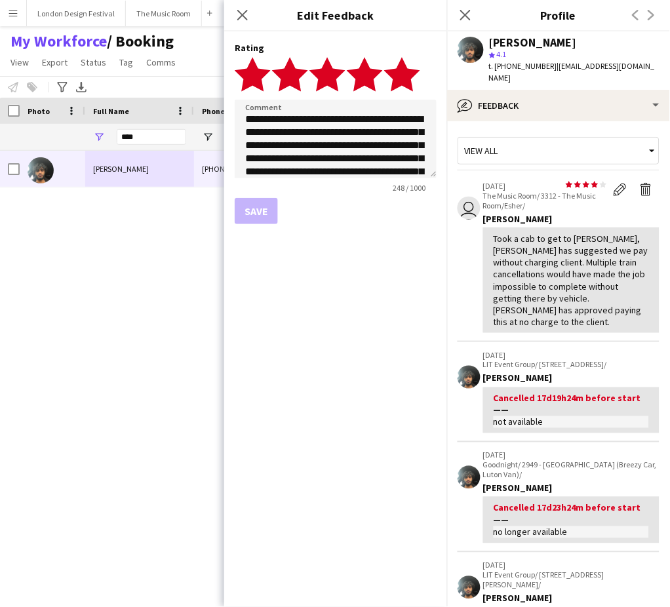
click at [412, 74] on polygon at bounding box center [402, 74] width 36 height 34
click at [402, 129] on textarea "**********" at bounding box center [336, 139] width 202 height 79
type textarea "**********"
click at [257, 203] on button "Save" at bounding box center [256, 211] width 43 height 26
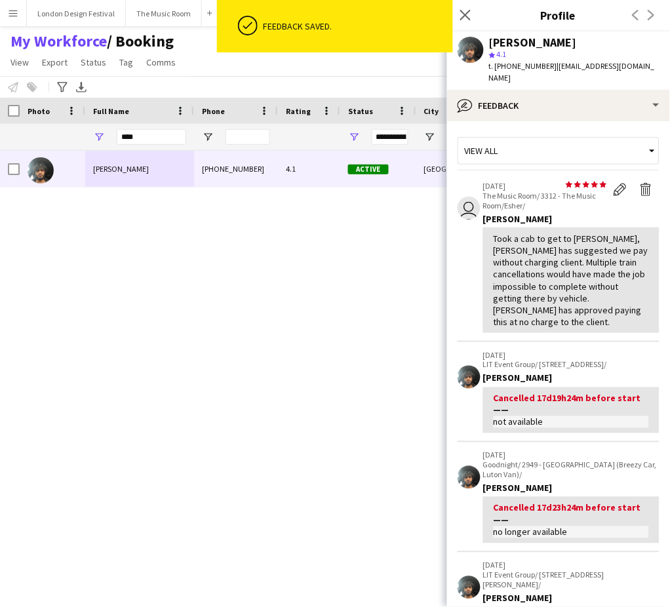
scroll to position [392, 0]
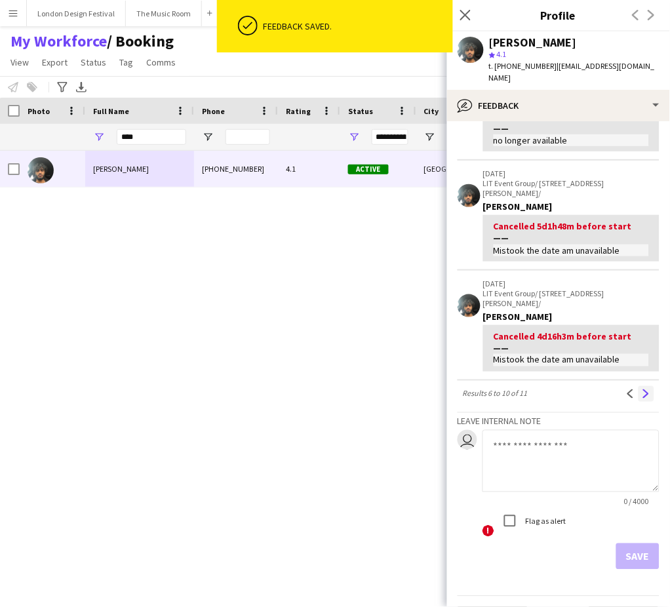
click at [642, 389] on app-icon "Next" at bounding box center [646, 393] width 9 height 9
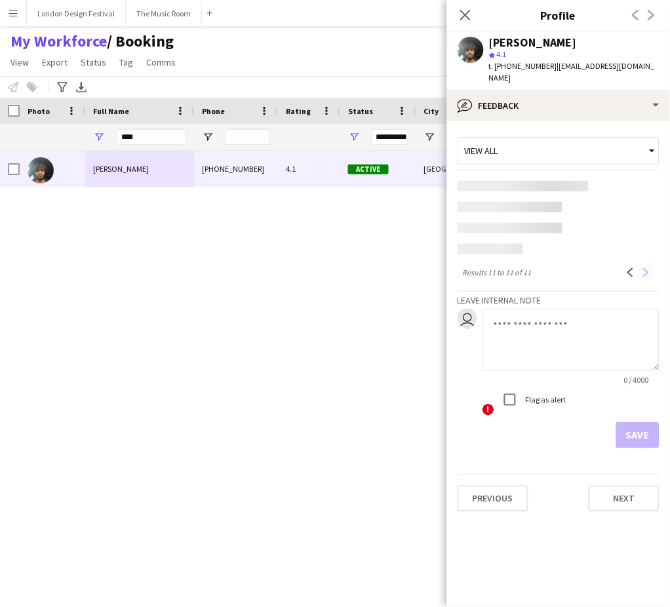
scroll to position [0, 0]
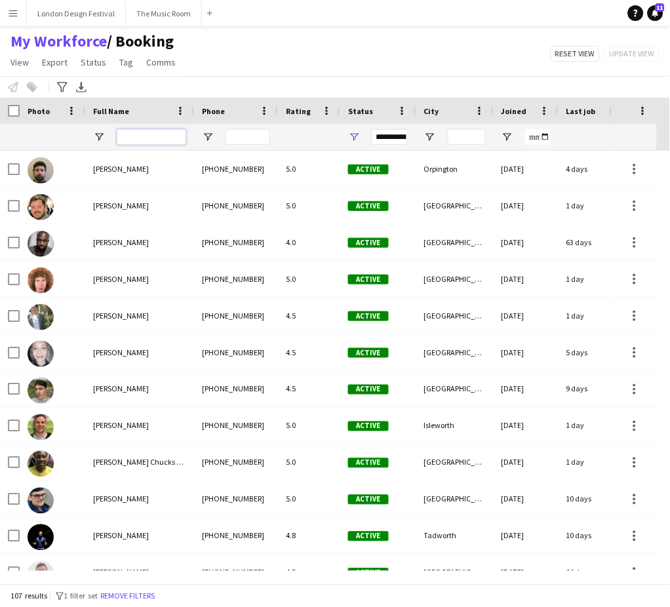
click at [144, 137] on input "Full Name Filter Input" at bounding box center [151, 137] width 69 height 16
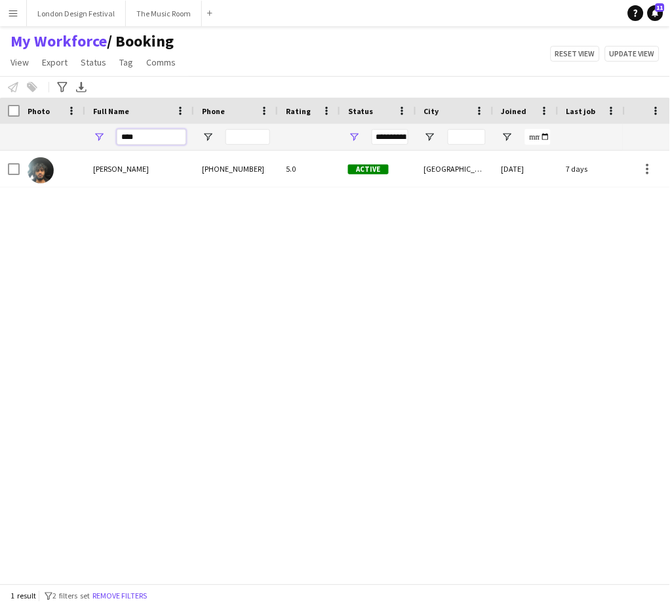
click at [144, 137] on input "****" at bounding box center [151, 137] width 69 height 16
click at [149, 134] on input "****" at bounding box center [151, 137] width 69 height 16
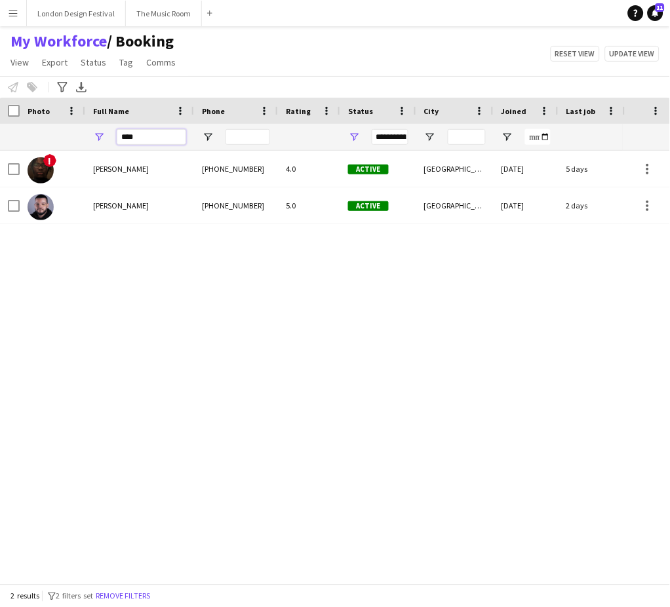
click at [149, 134] on input "****" at bounding box center [151, 137] width 69 height 16
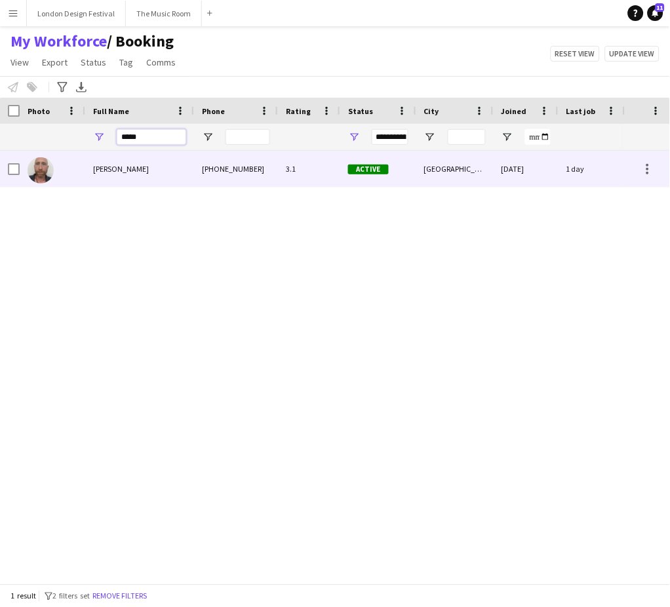
type input "*****"
click at [182, 163] on div "[PERSON_NAME]" at bounding box center [139, 169] width 109 height 36
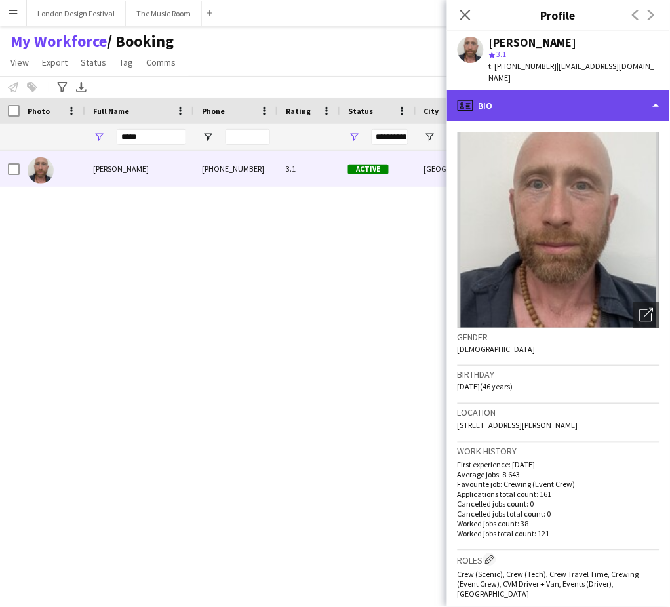
click at [601, 94] on div "profile Bio" at bounding box center [558, 105] width 223 height 31
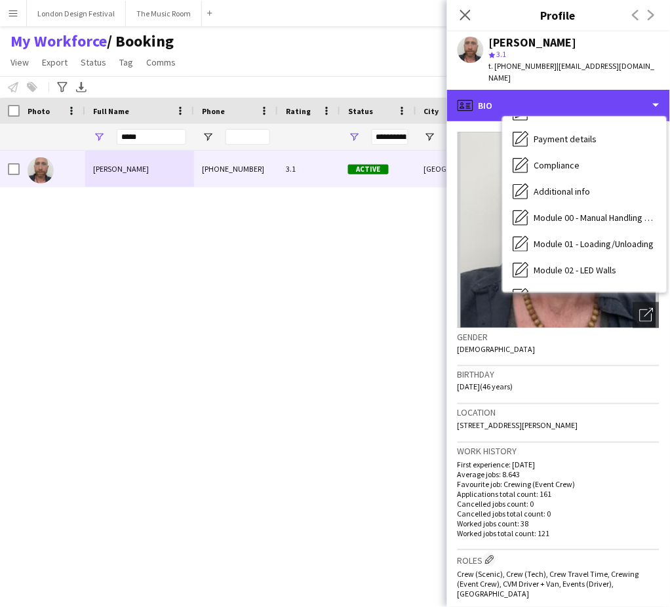
scroll to position [256, 0]
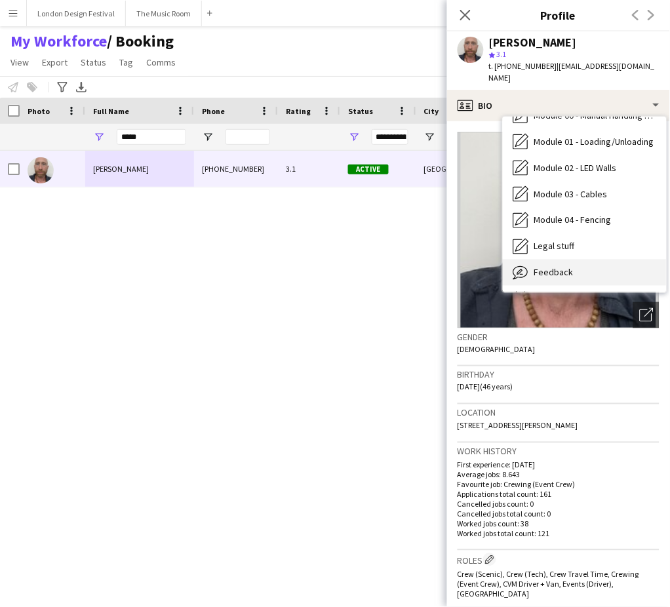
click at [586, 260] on div "Feedback Feedback" at bounding box center [585, 273] width 164 height 26
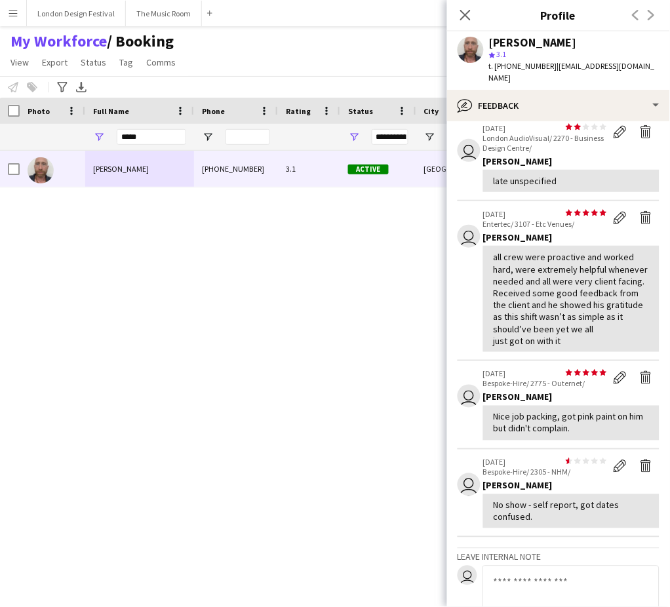
scroll to position [183, 0]
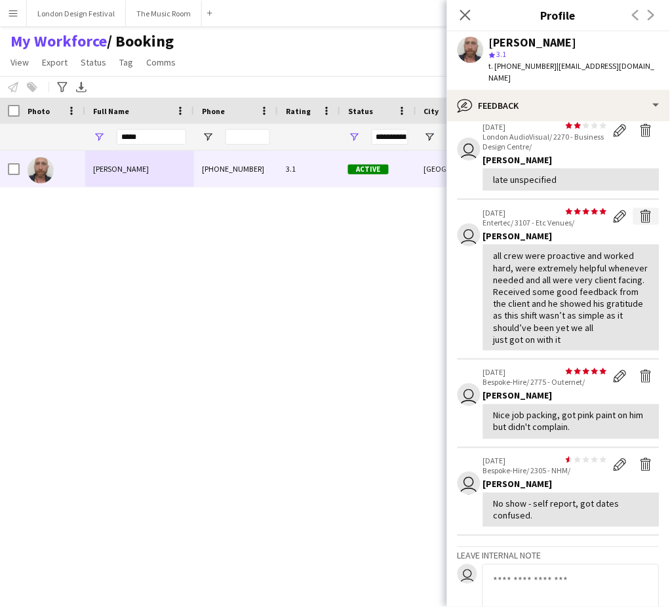
click at [640, 210] on app-icon "Delete feedback" at bounding box center [646, 216] width 13 height 13
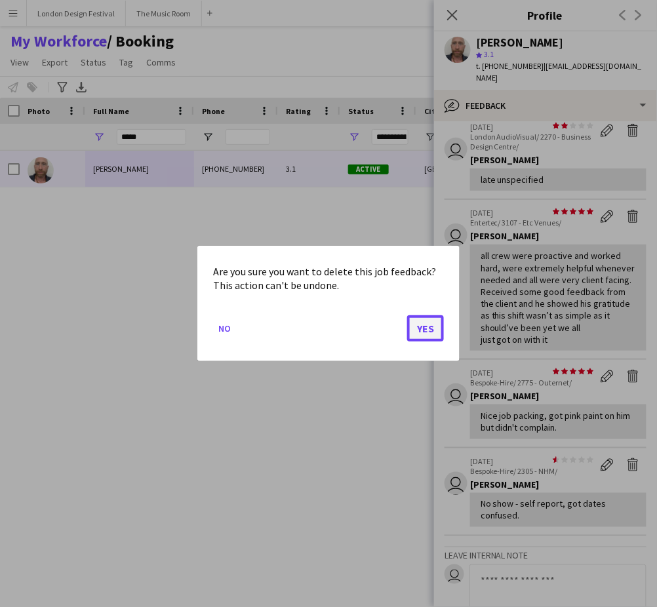
click at [421, 325] on button "Yes" at bounding box center [425, 328] width 37 height 26
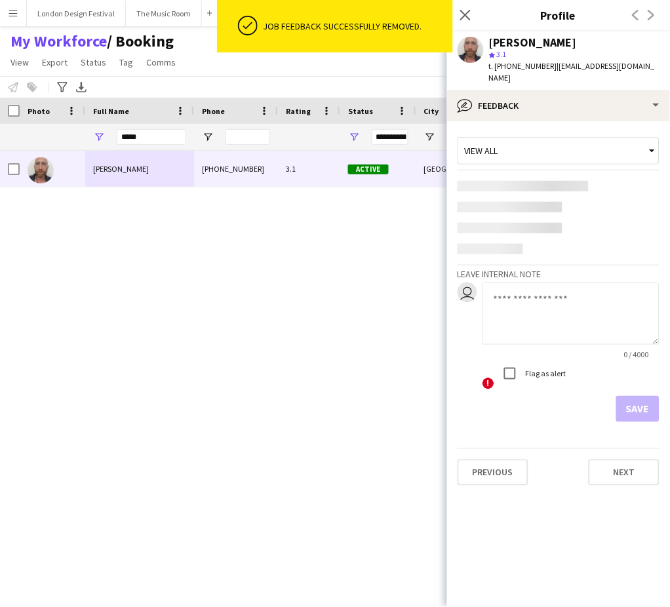
scroll to position [0, 0]
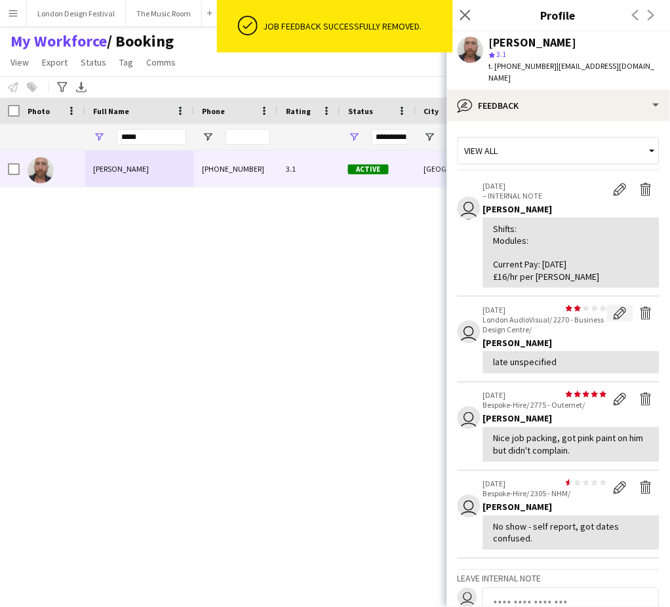
click at [614, 307] on app-icon "Edit feedback" at bounding box center [620, 313] width 13 height 13
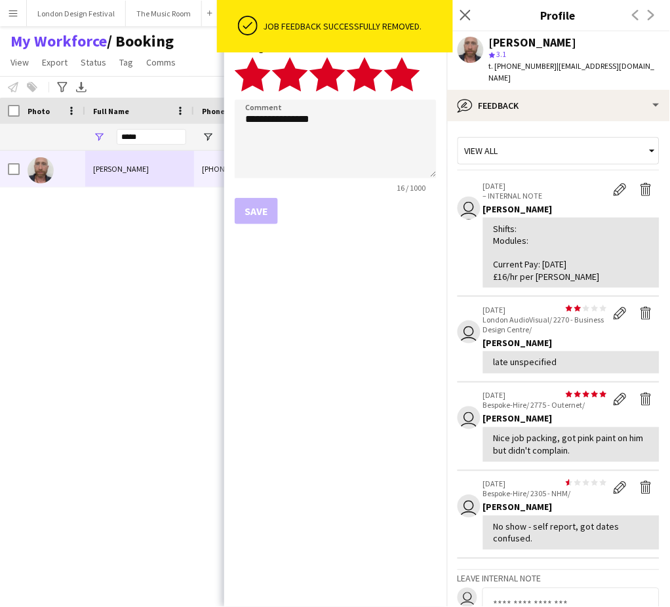
click at [414, 81] on icon "star" at bounding box center [402, 74] width 36 height 36
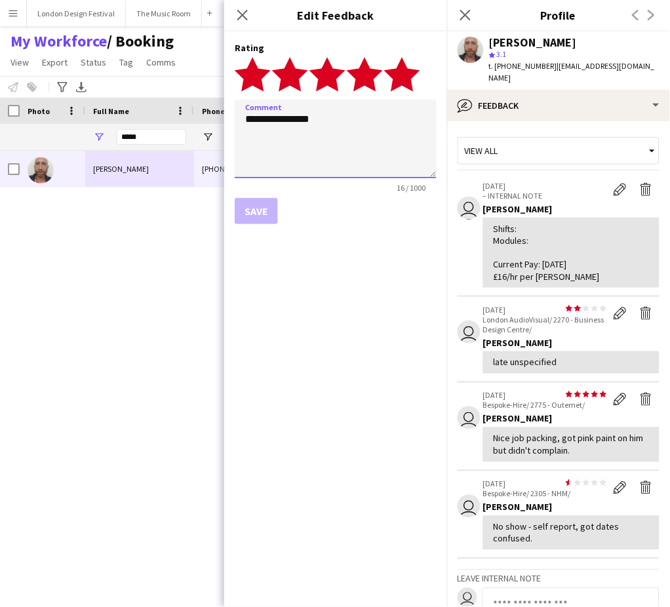
click at [354, 134] on textarea "**********" at bounding box center [336, 139] width 202 height 79
type textarea "**********"
click at [265, 207] on button "Save" at bounding box center [256, 211] width 43 height 26
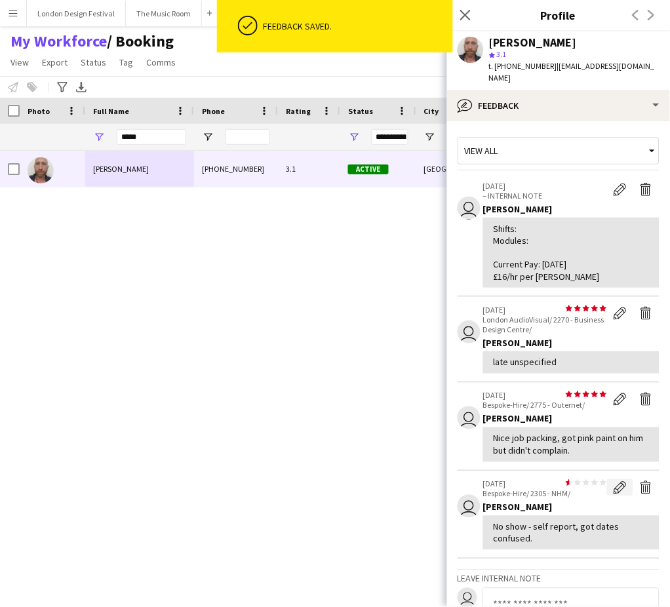
click at [614, 481] on app-icon "Edit feedback" at bounding box center [620, 487] width 13 height 13
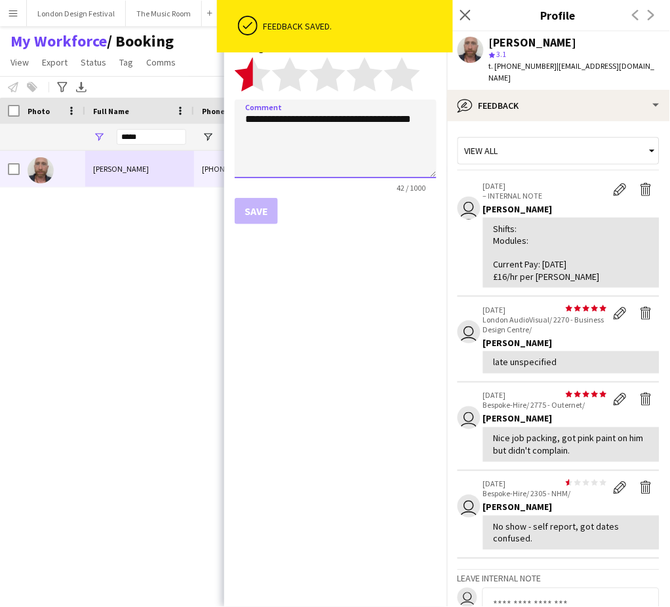
click at [431, 122] on textarea "**********" at bounding box center [336, 139] width 202 height 79
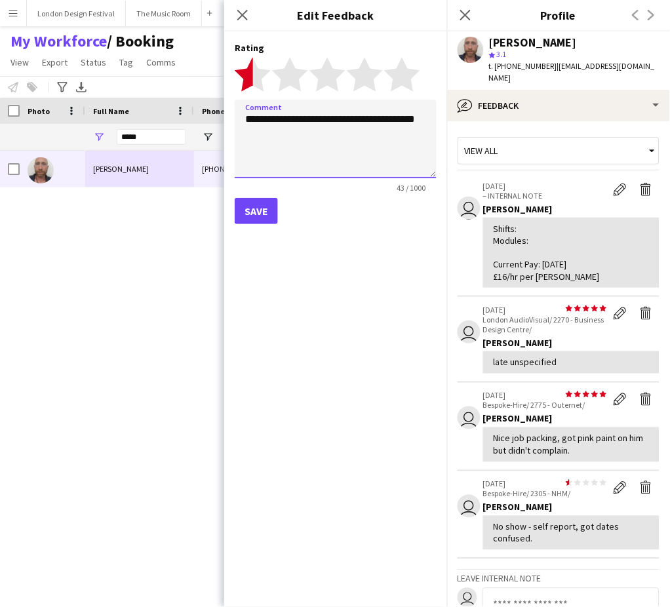
type textarea "**********"
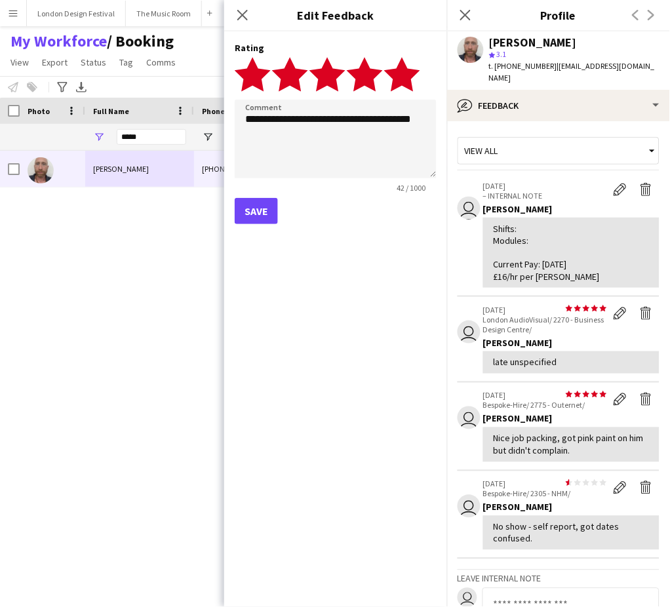
click at [411, 76] on polygon at bounding box center [402, 74] width 36 height 34
click at [275, 205] on button "Save" at bounding box center [256, 211] width 43 height 26
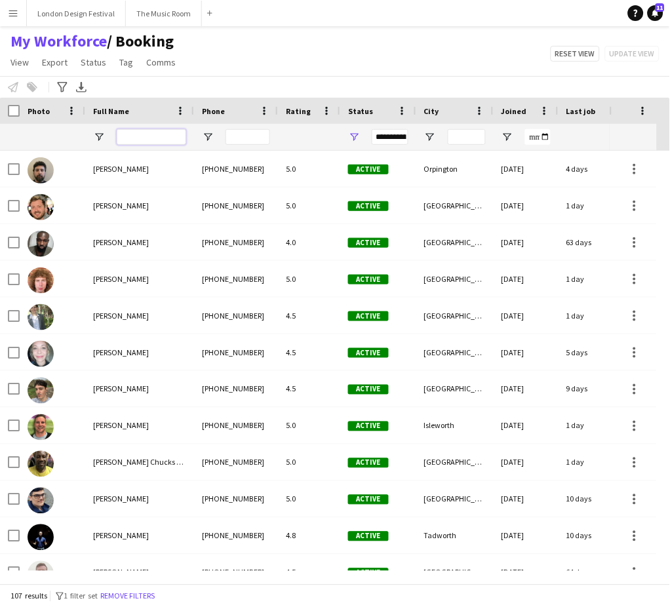
click at [137, 134] on input "Full Name Filter Input" at bounding box center [151, 137] width 69 height 16
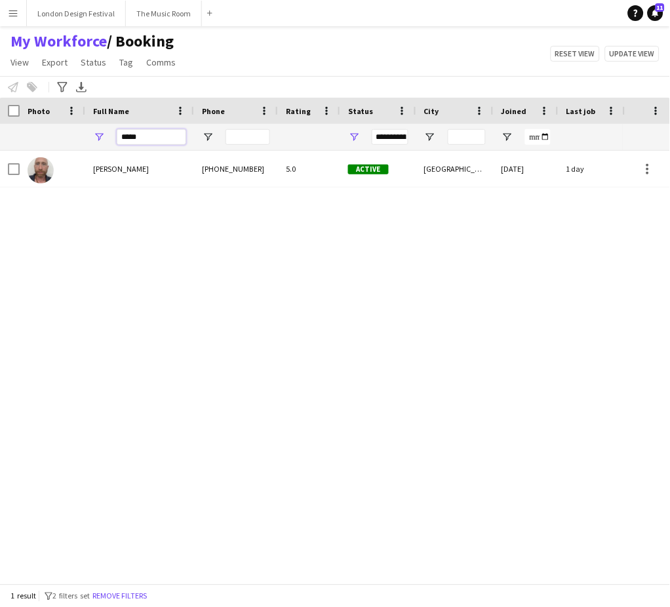
click at [137, 134] on input "*****" at bounding box center [151, 137] width 69 height 16
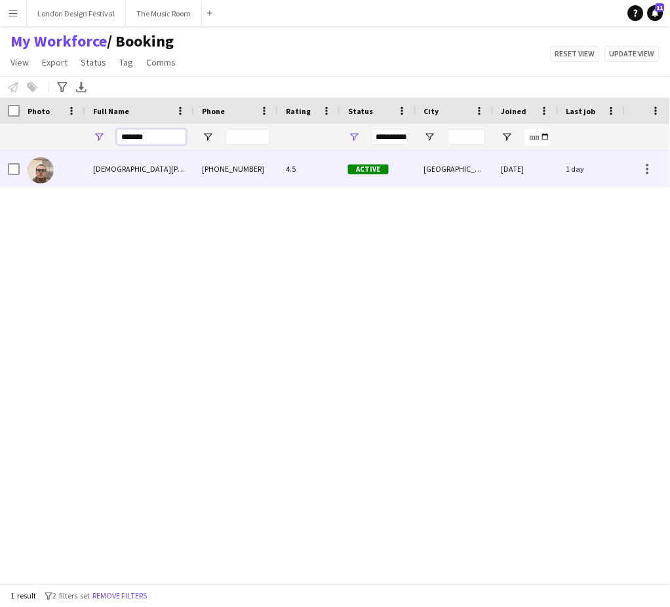
type input "*******"
click at [177, 164] on div "Christian Skinner" at bounding box center [139, 169] width 109 height 36
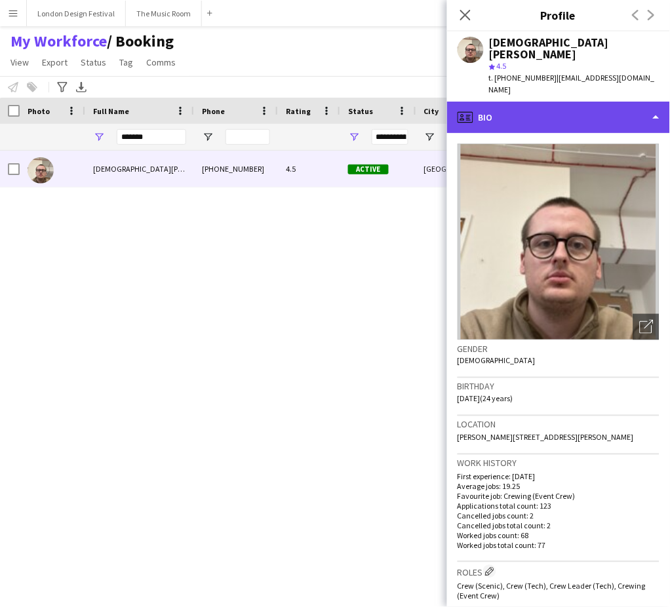
click at [626, 102] on div "profile Bio" at bounding box center [558, 117] width 223 height 31
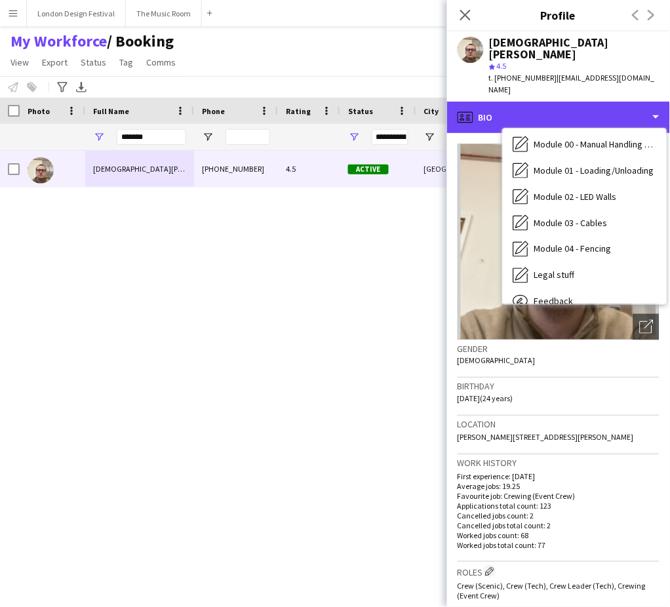
scroll to position [280, 0]
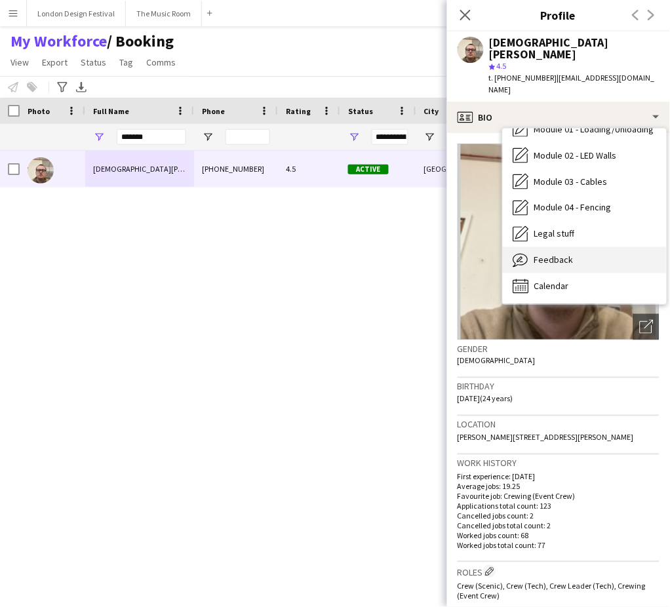
click at [603, 247] on div "Feedback Feedback" at bounding box center [585, 260] width 164 height 26
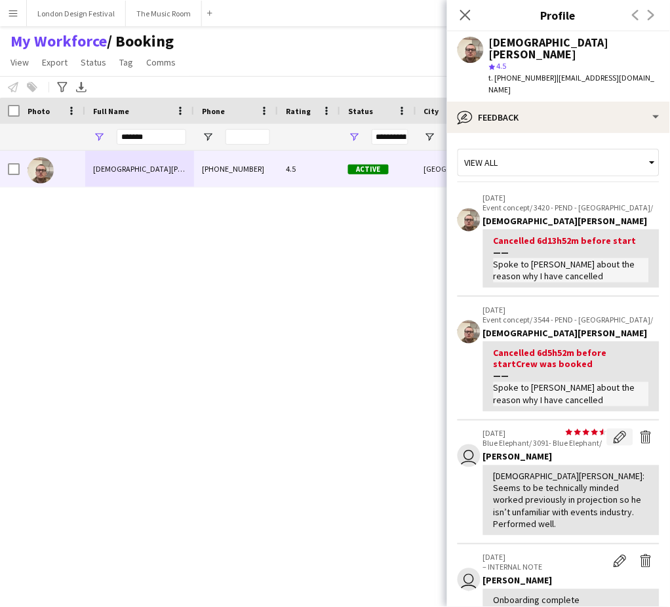
click at [614, 431] on app-icon "Edit feedback" at bounding box center [620, 437] width 13 height 13
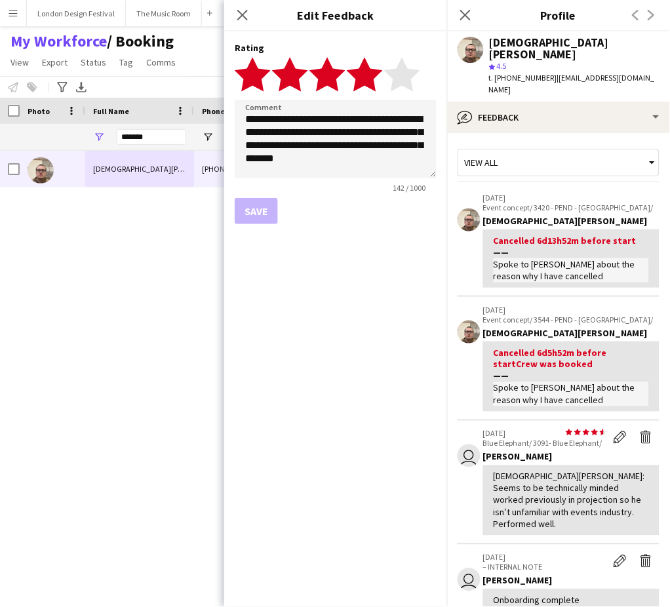
click at [376, 78] on icon "star" at bounding box center [365, 74] width 36 height 36
click at [380, 160] on textarea "**********" at bounding box center [336, 139] width 202 height 79
type textarea "**********"
click at [254, 205] on button "Save" at bounding box center [256, 211] width 43 height 26
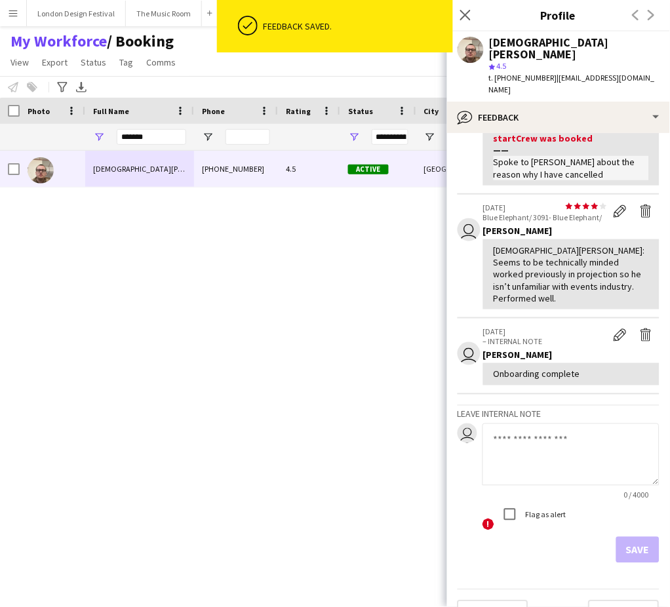
scroll to position [237, 0]
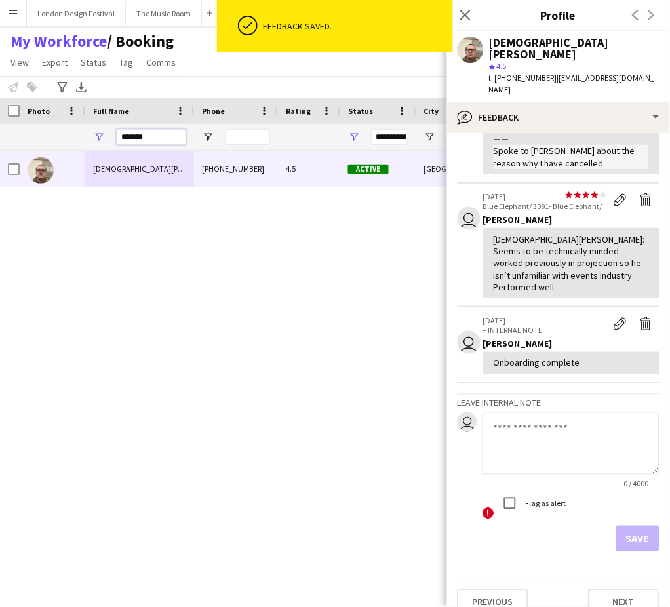
click at [153, 133] on input "*******" at bounding box center [151, 137] width 69 height 16
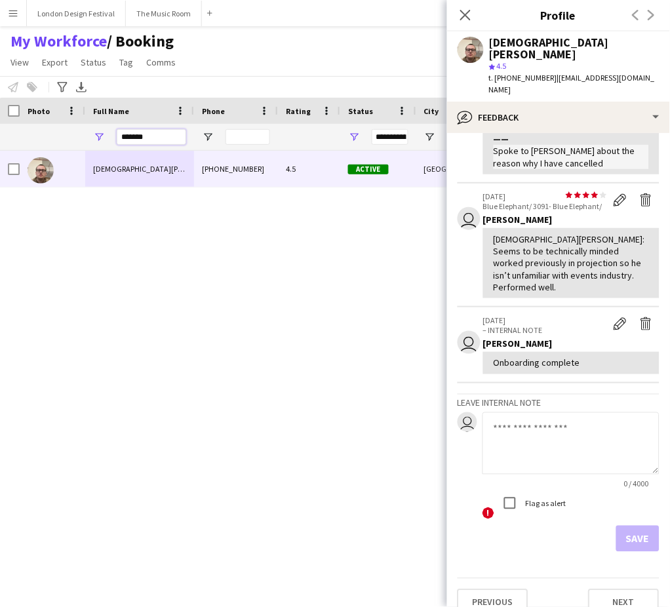
click at [153, 133] on input "*******" at bounding box center [151, 137] width 69 height 16
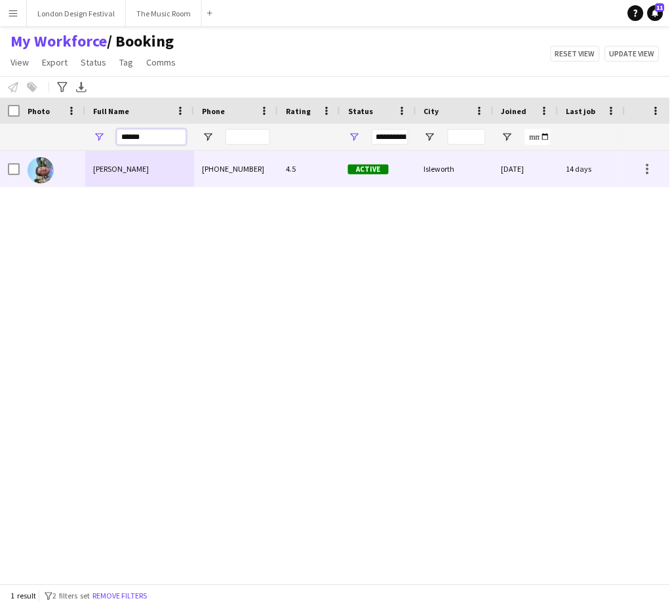
type input "******"
click at [217, 167] on div "+447362728112" at bounding box center [236, 169] width 84 height 36
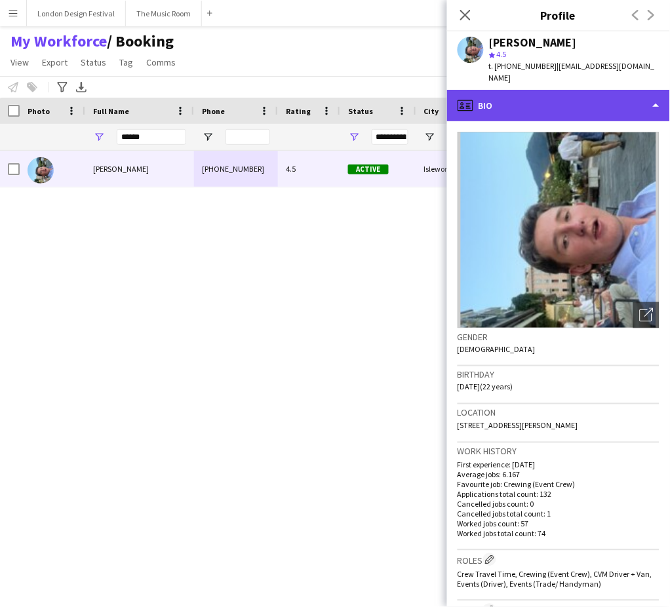
click at [573, 101] on div "profile Bio" at bounding box center [558, 105] width 223 height 31
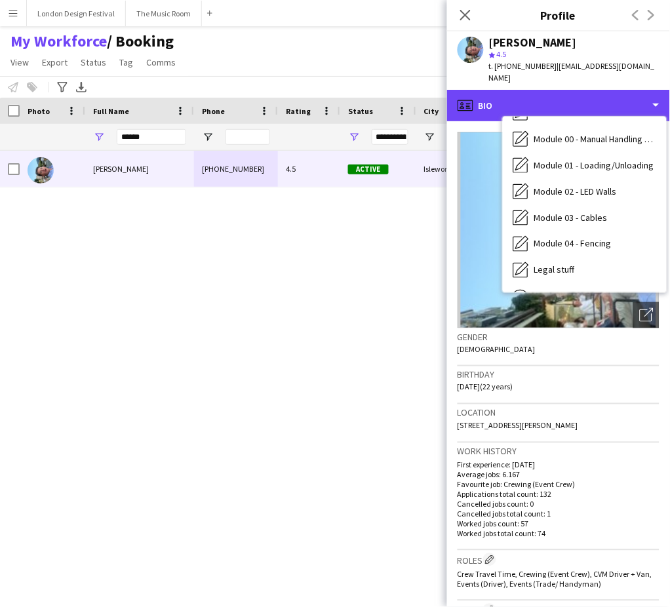
scroll to position [280, 0]
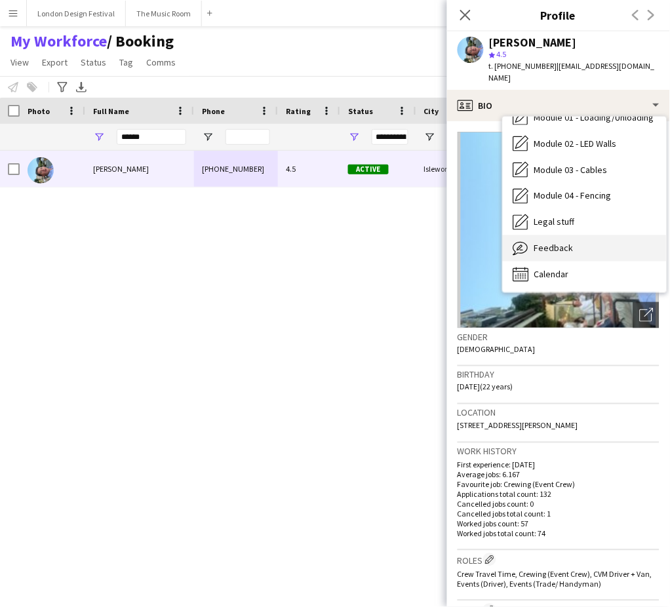
click at [603, 235] on div "Feedback Feedback" at bounding box center [585, 248] width 164 height 26
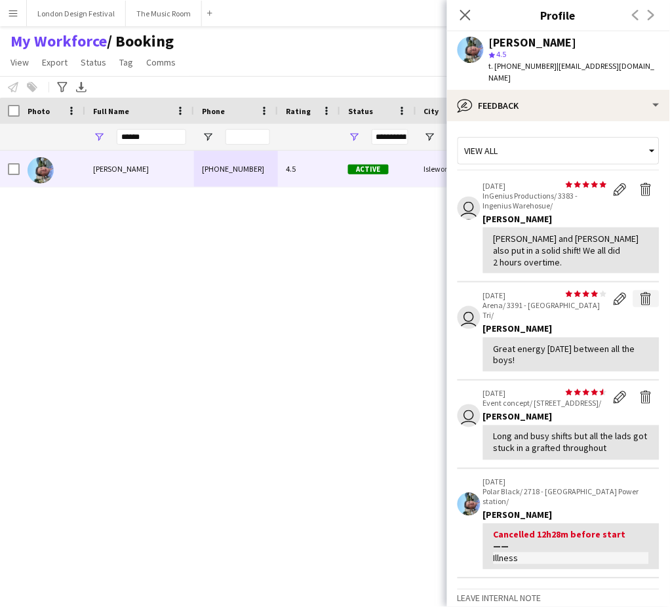
click at [640, 292] on app-icon "Delete feedback" at bounding box center [646, 298] width 13 height 13
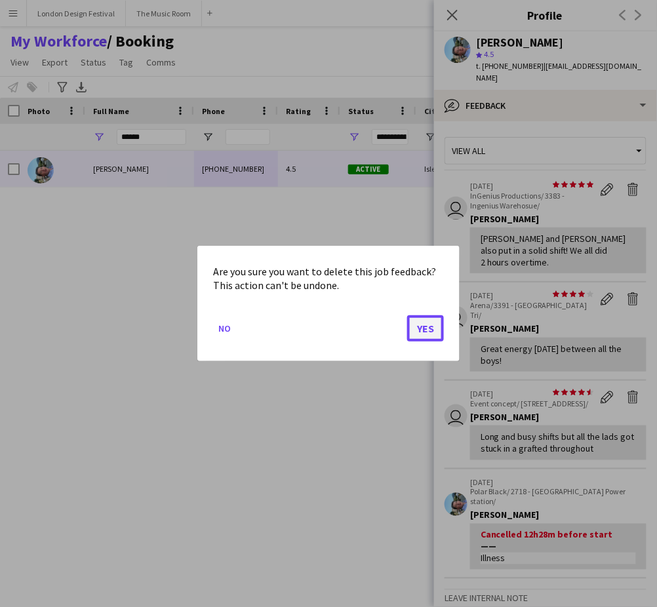
click at [420, 336] on button "Yes" at bounding box center [425, 328] width 37 height 26
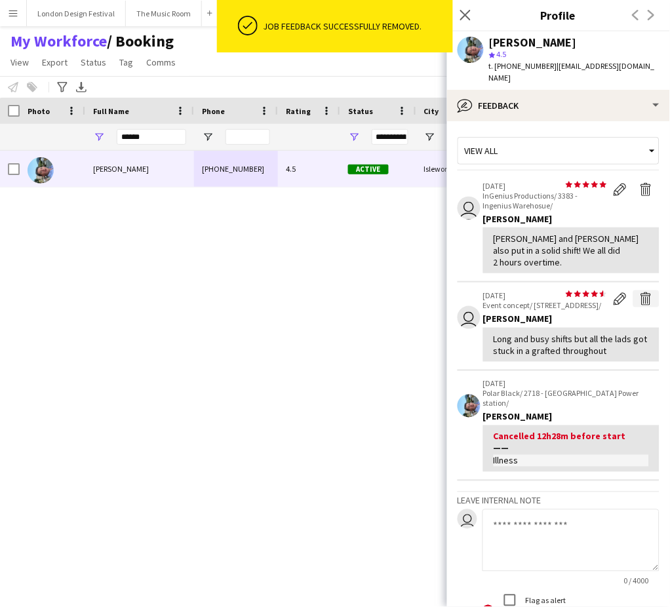
click at [640, 292] on app-icon "Delete feedback" at bounding box center [646, 298] width 13 height 13
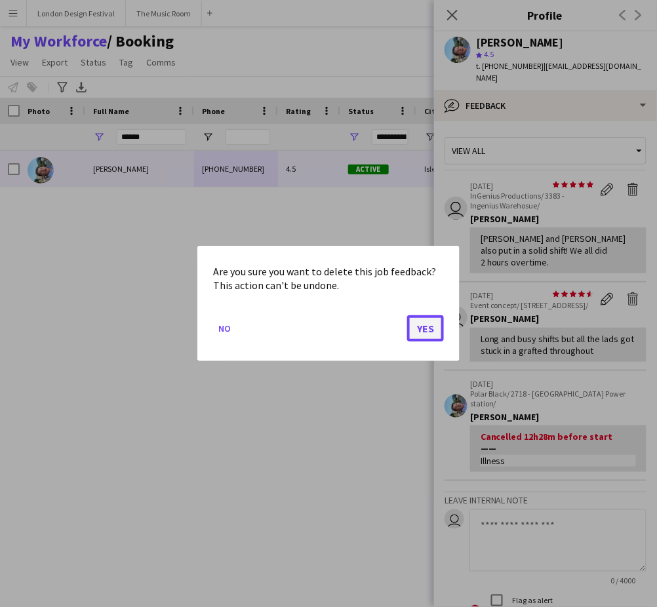
click at [422, 329] on button "Yes" at bounding box center [425, 328] width 37 height 26
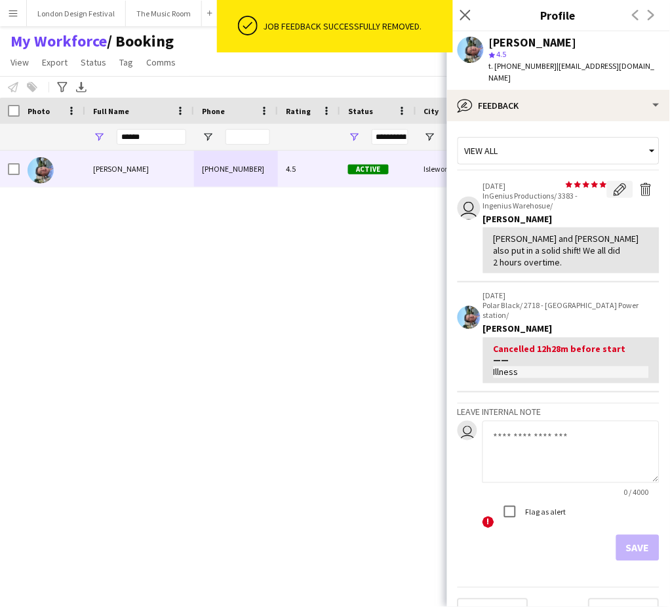
click at [617, 183] on app-icon "Edit feedback" at bounding box center [620, 189] width 13 height 13
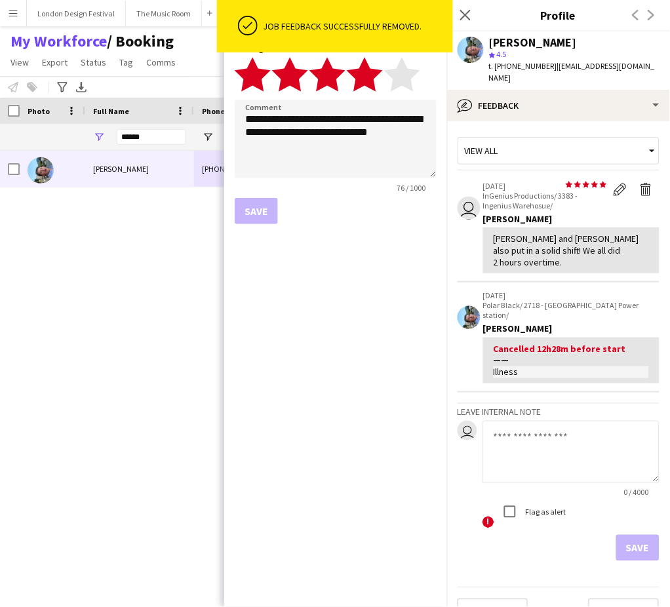
click at [372, 73] on polygon at bounding box center [365, 74] width 36 height 34
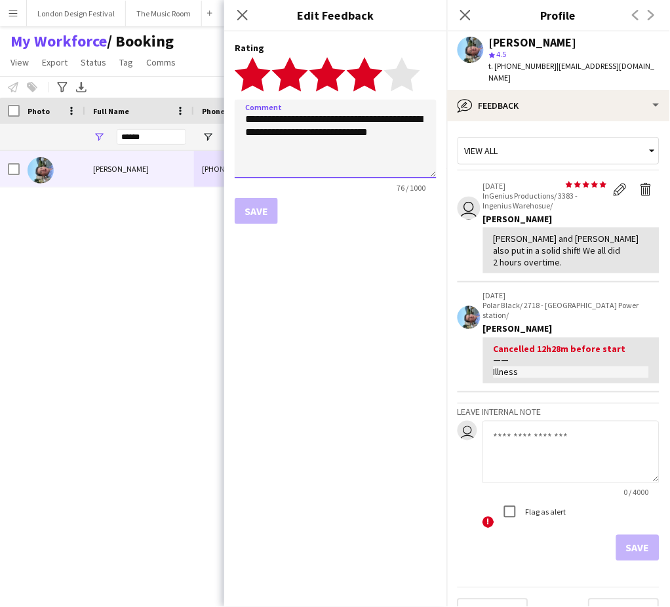
click at [368, 138] on textarea "**********" at bounding box center [336, 139] width 202 height 79
type textarea "**********"
click at [264, 205] on button "Save" at bounding box center [256, 211] width 43 height 26
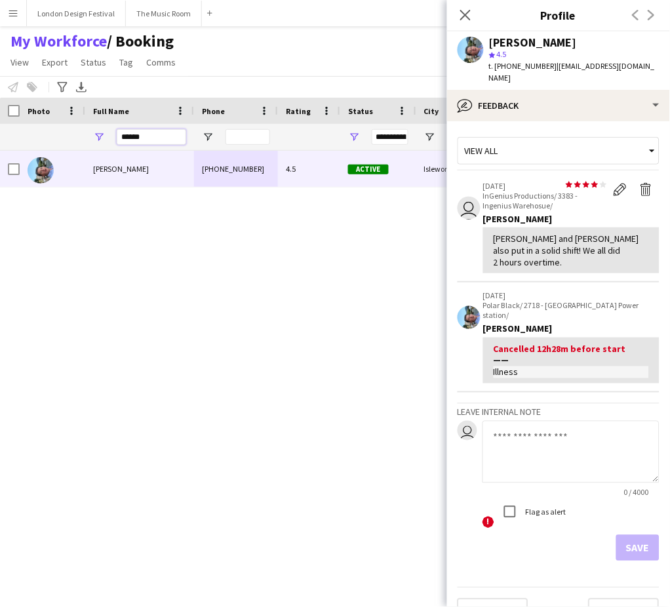
click at [144, 133] on input "******" at bounding box center [151, 137] width 69 height 16
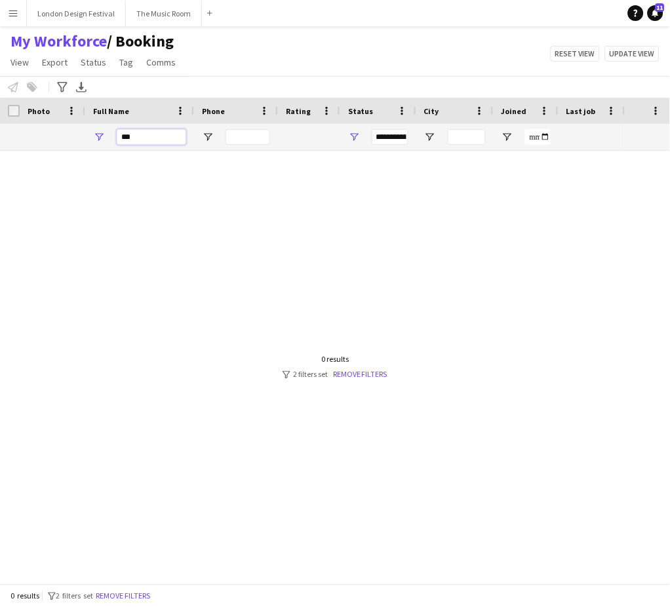
click at [163, 132] on input "***" at bounding box center [151, 137] width 69 height 16
click at [163, 132] on input "*****" at bounding box center [151, 137] width 69 height 16
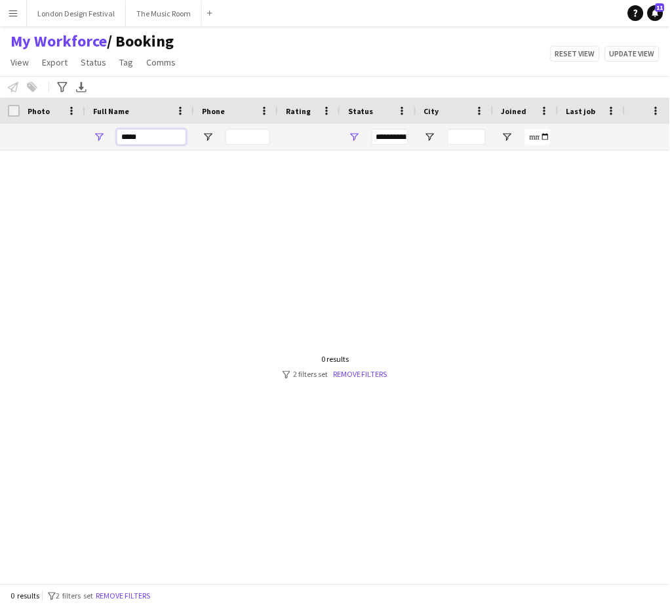
click at [163, 132] on input "*****" at bounding box center [151, 137] width 69 height 16
click at [163, 135] on input "*****" at bounding box center [151, 137] width 69 height 16
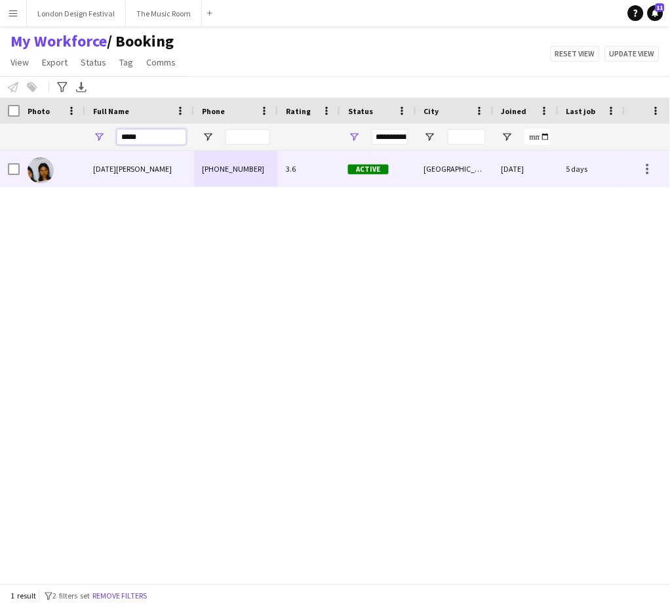
type input "*****"
click at [163, 175] on div "Lucia Caceres" at bounding box center [139, 169] width 109 height 36
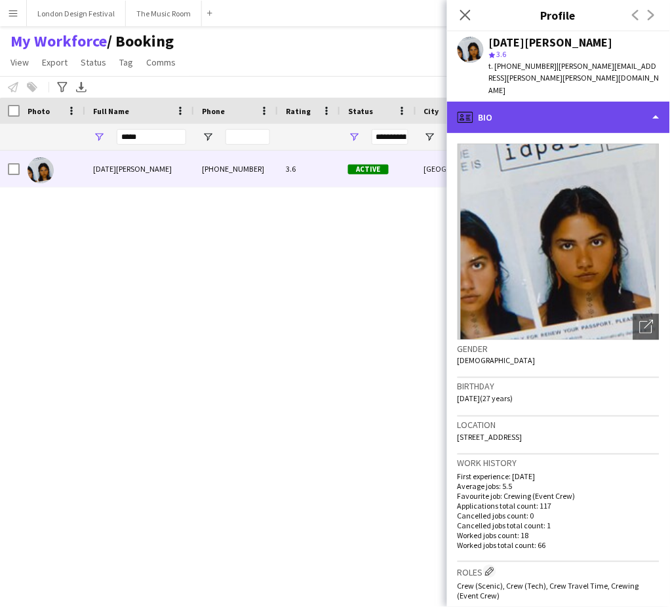
click at [599, 102] on div "profile Bio" at bounding box center [558, 117] width 223 height 31
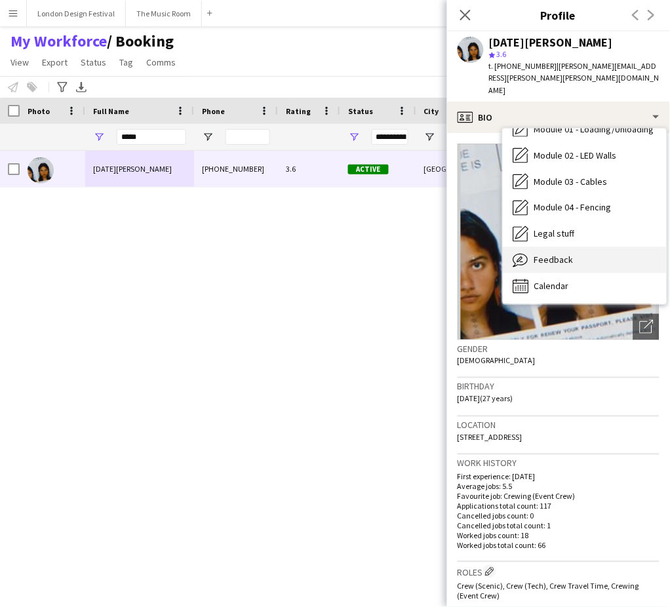
click at [617, 247] on div "Feedback Feedback" at bounding box center [585, 260] width 164 height 26
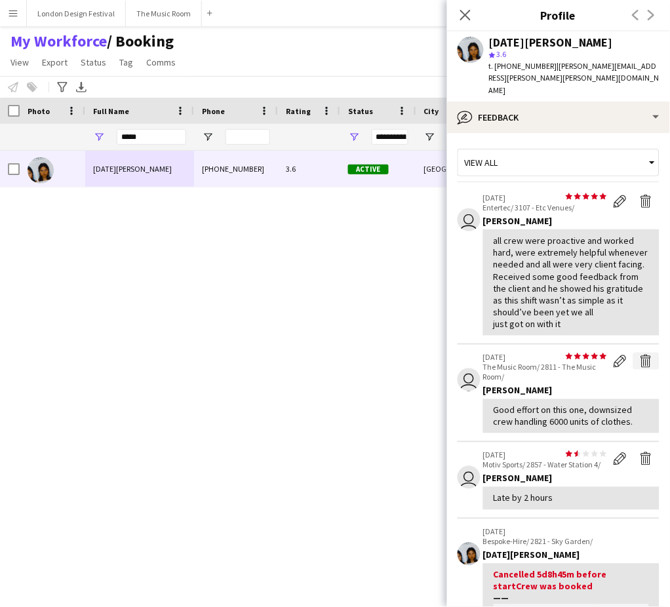
click at [640, 355] on app-icon "Delete feedback" at bounding box center [646, 361] width 13 height 13
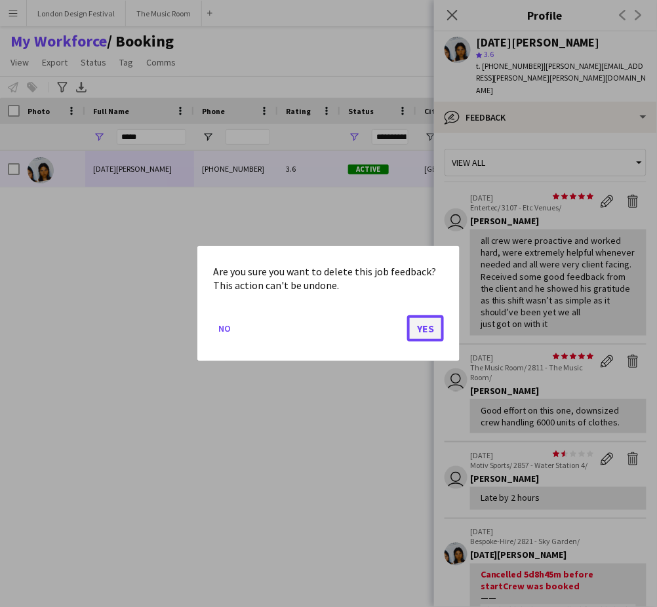
click at [425, 328] on button "Yes" at bounding box center [425, 328] width 37 height 26
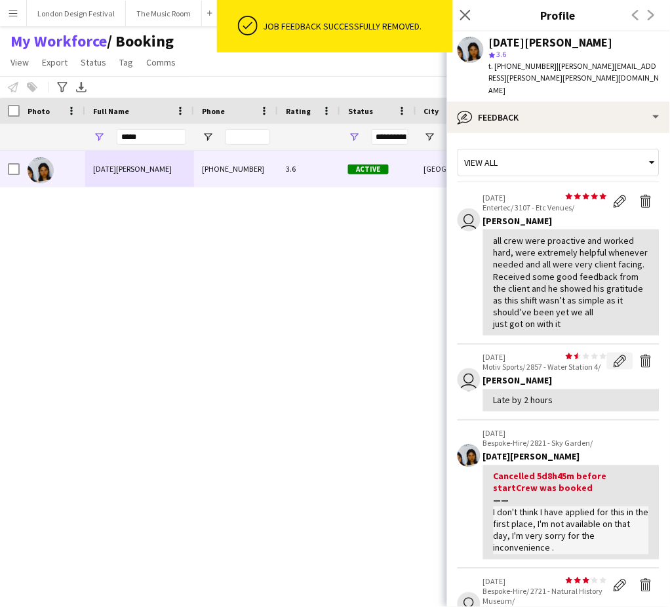
click at [614, 355] on app-icon "Edit feedback" at bounding box center [620, 361] width 13 height 13
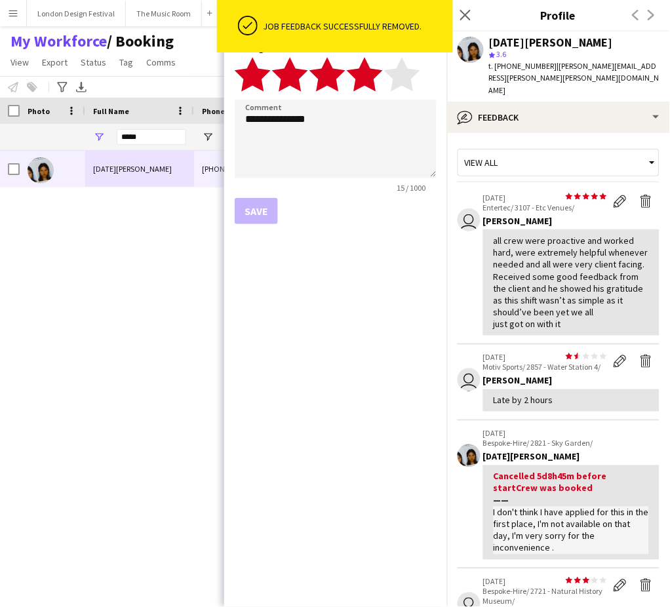
click at [370, 81] on polygon at bounding box center [365, 74] width 36 height 34
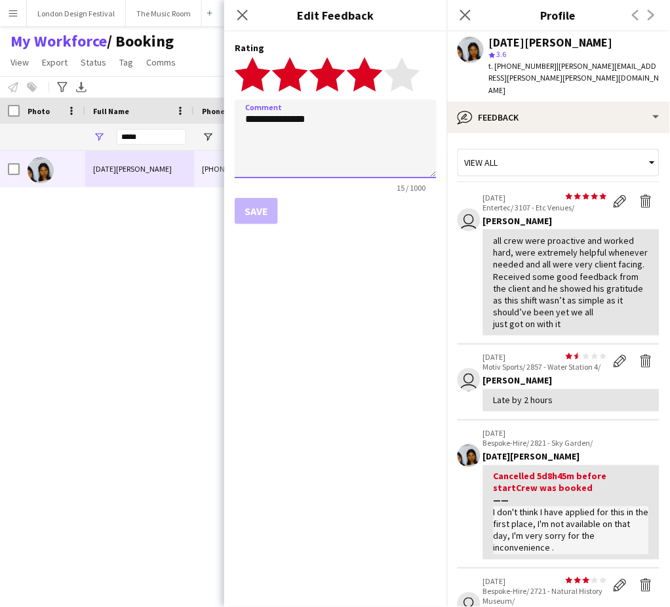
click at [353, 121] on textarea "**********" at bounding box center [336, 139] width 202 height 79
type textarea "**********"
click at [262, 208] on button "Save" at bounding box center [256, 211] width 43 height 26
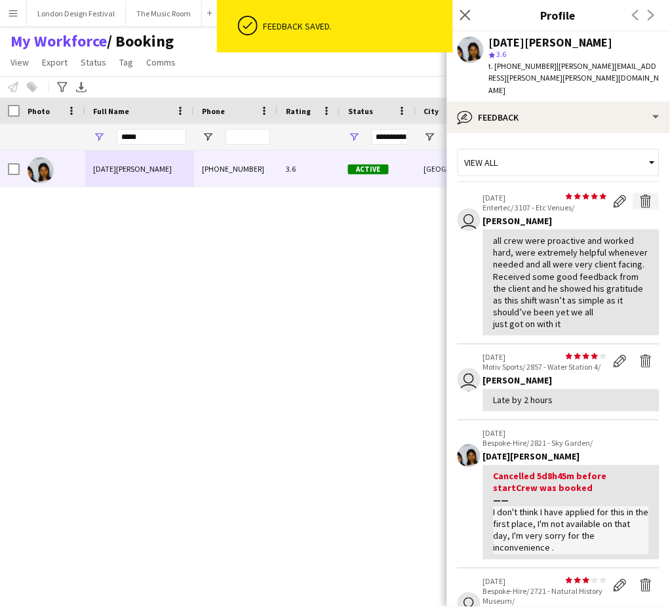
click at [640, 195] on app-icon "Delete feedback" at bounding box center [646, 201] width 13 height 13
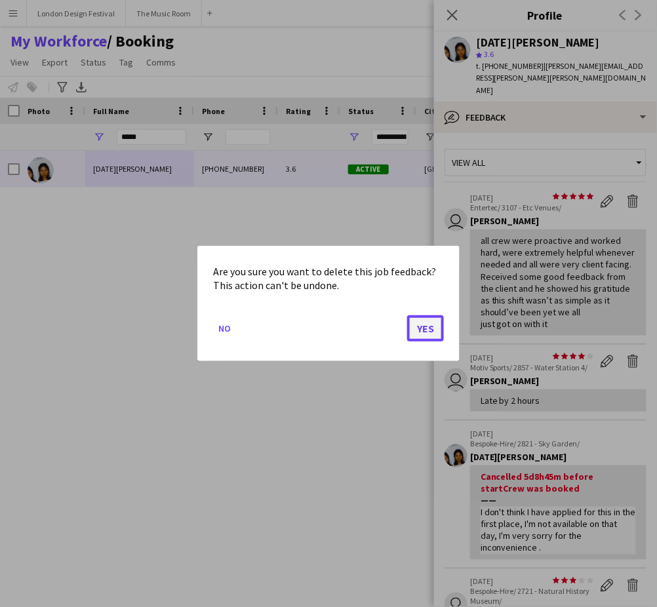
click at [420, 329] on button "Yes" at bounding box center [425, 328] width 37 height 26
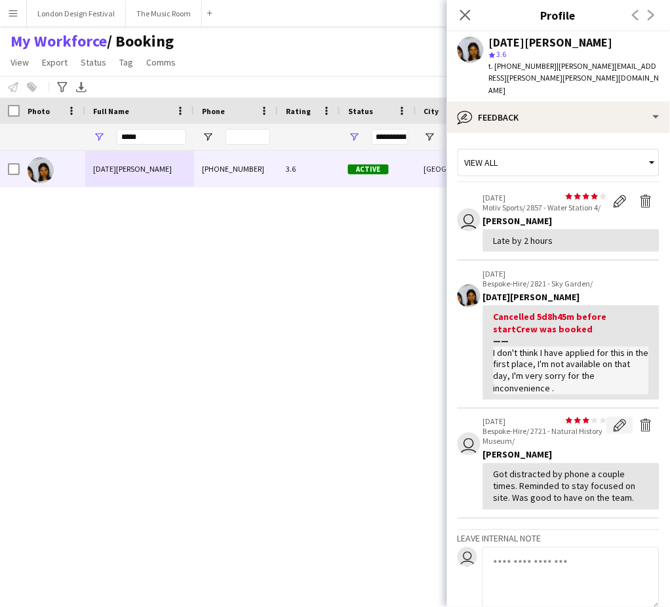
click at [614, 419] on app-icon "Edit feedback" at bounding box center [620, 425] width 13 height 13
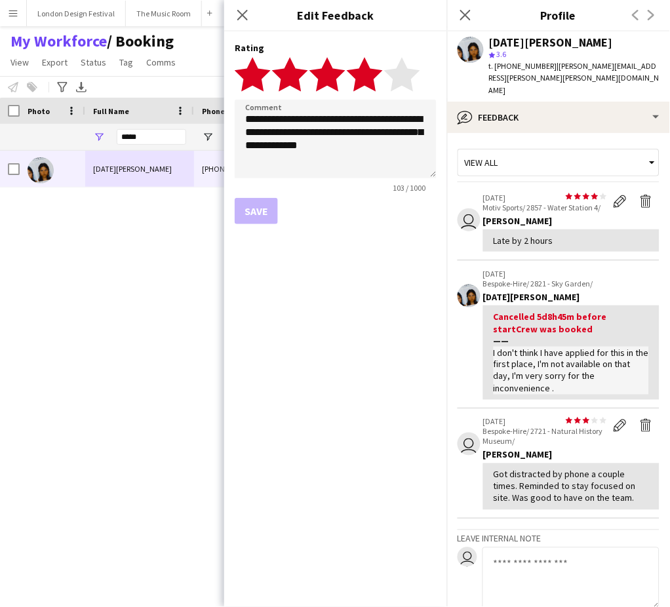
click at [372, 80] on polygon at bounding box center [365, 74] width 36 height 34
click at [368, 150] on textarea "**********" at bounding box center [336, 139] width 202 height 79
type textarea "**********"
click at [265, 208] on button "Save" at bounding box center [256, 211] width 43 height 26
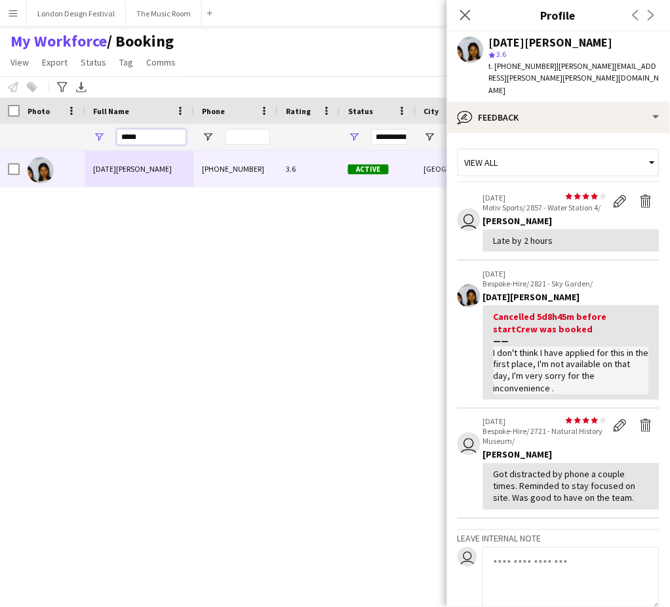
click at [161, 132] on input "*****" at bounding box center [151, 137] width 69 height 16
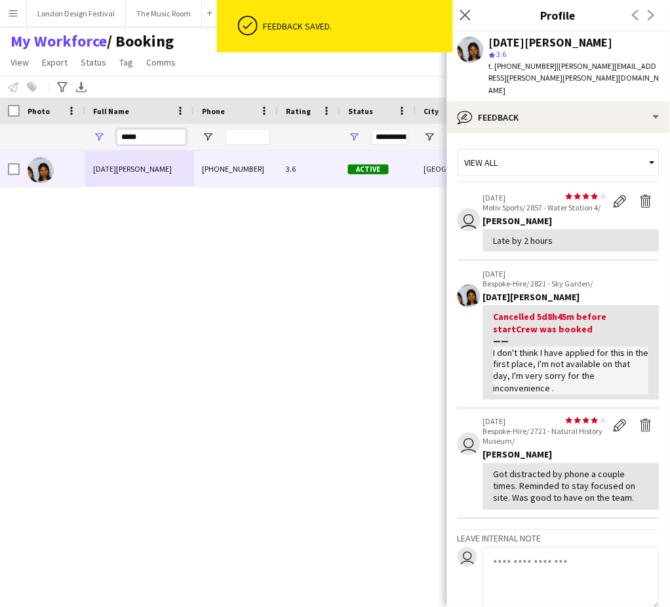
click at [161, 132] on input "*****" at bounding box center [151, 137] width 69 height 16
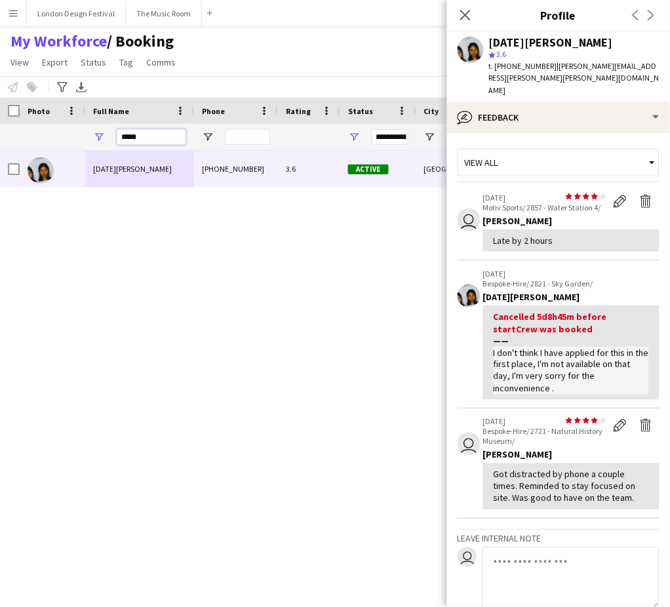
click at [161, 132] on input "*****" at bounding box center [151, 137] width 69 height 16
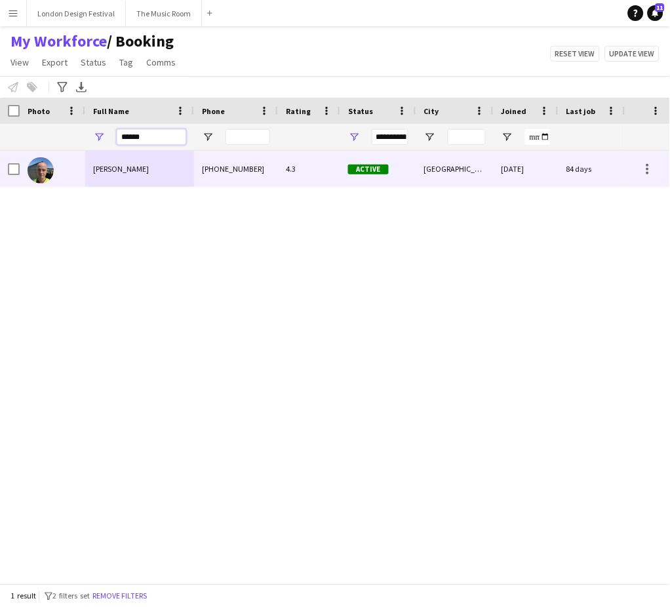
type input "******"
click at [156, 178] on div "Fergus Lockyer" at bounding box center [139, 169] width 109 height 36
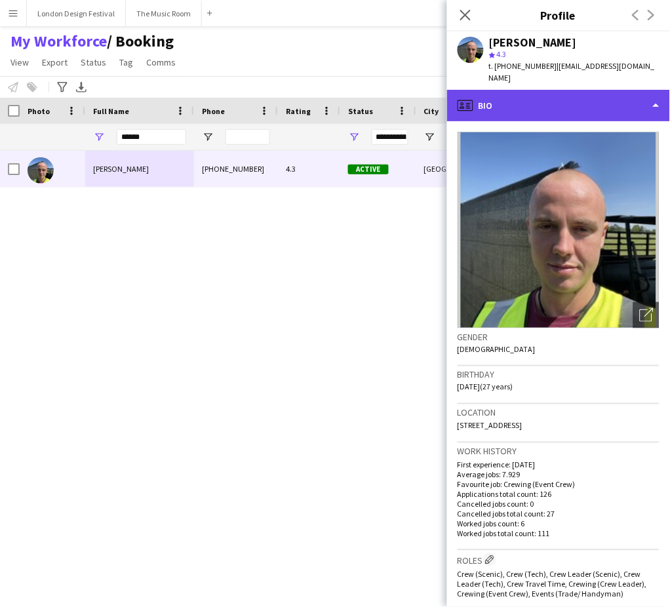
click at [547, 93] on div "profile Bio" at bounding box center [558, 105] width 223 height 31
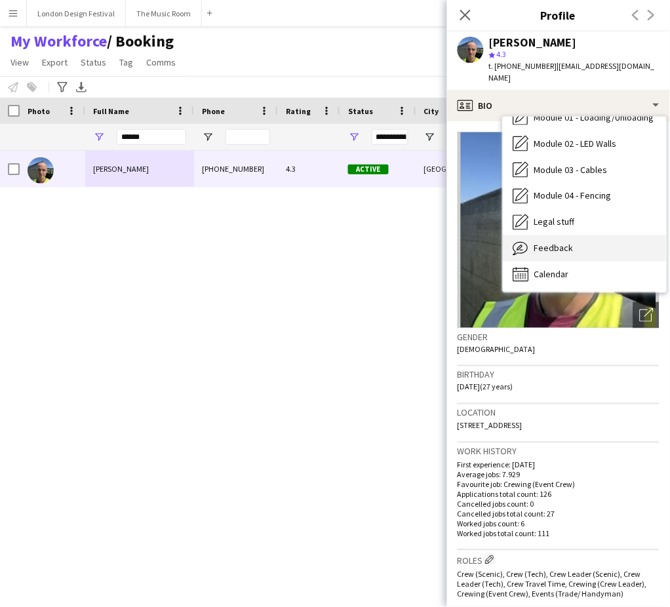
click at [600, 239] on div "Feedback Feedback" at bounding box center [585, 248] width 164 height 26
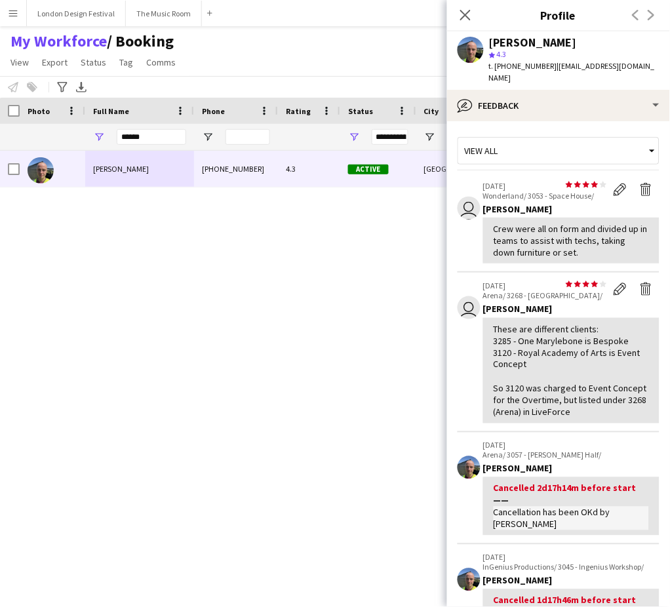
scroll to position [406, 0]
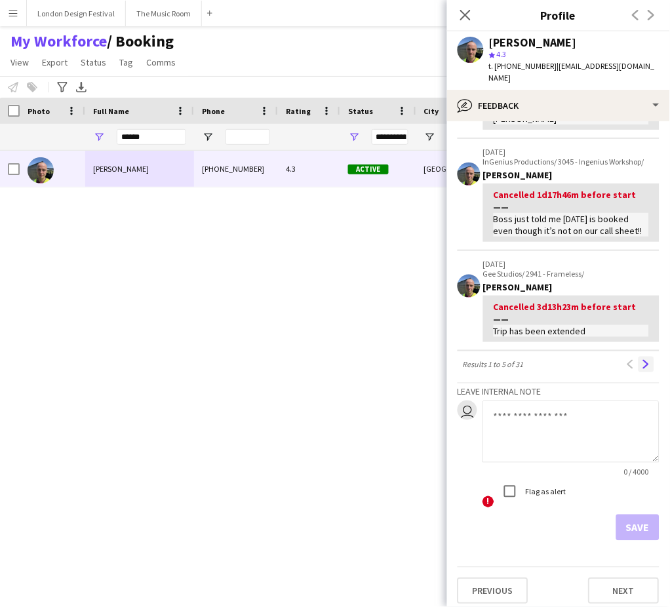
click at [642, 360] on app-icon "Next" at bounding box center [646, 364] width 9 height 9
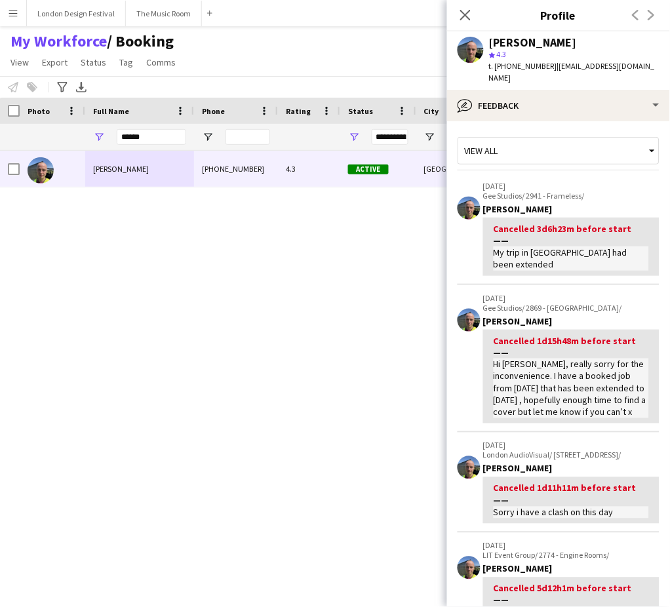
scroll to position [372, 0]
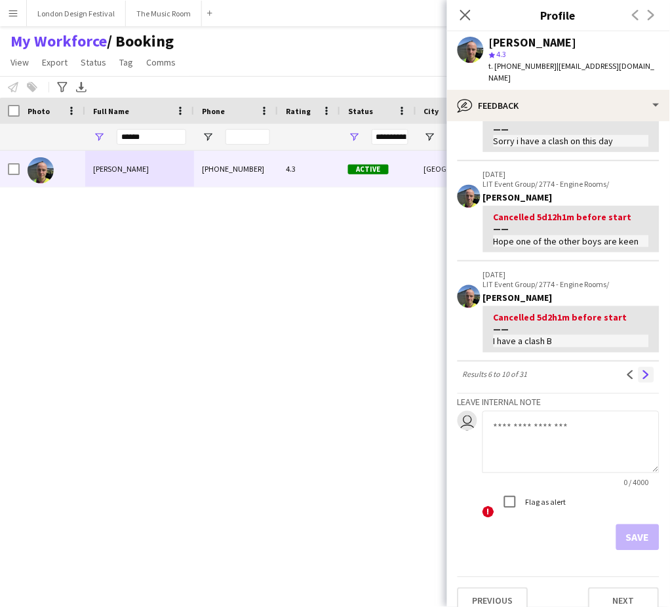
click at [639, 367] on button "Next" at bounding box center [647, 375] width 16 height 16
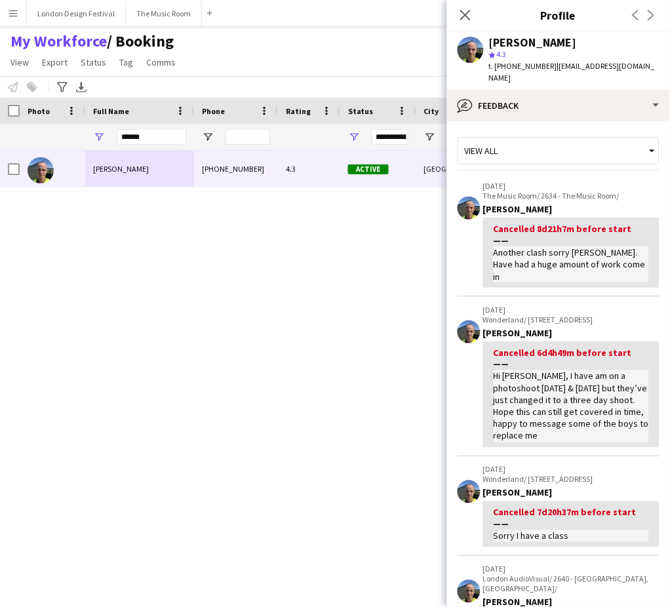
scroll to position [435, 0]
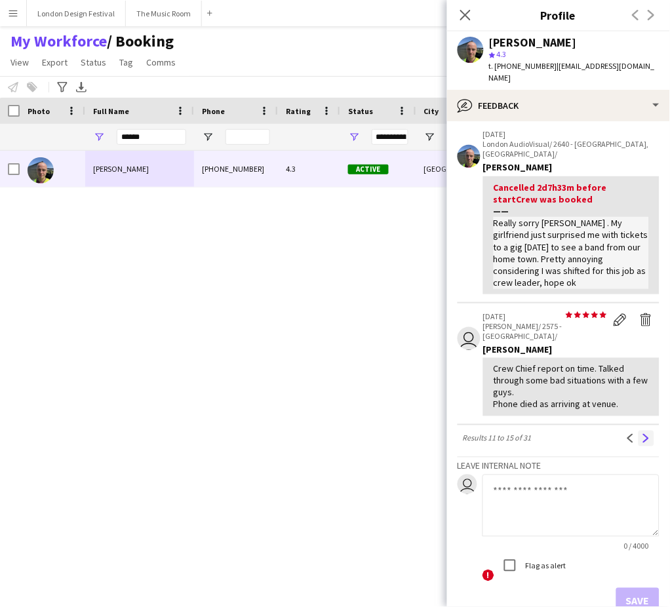
click at [639, 431] on button "Next" at bounding box center [647, 439] width 16 height 16
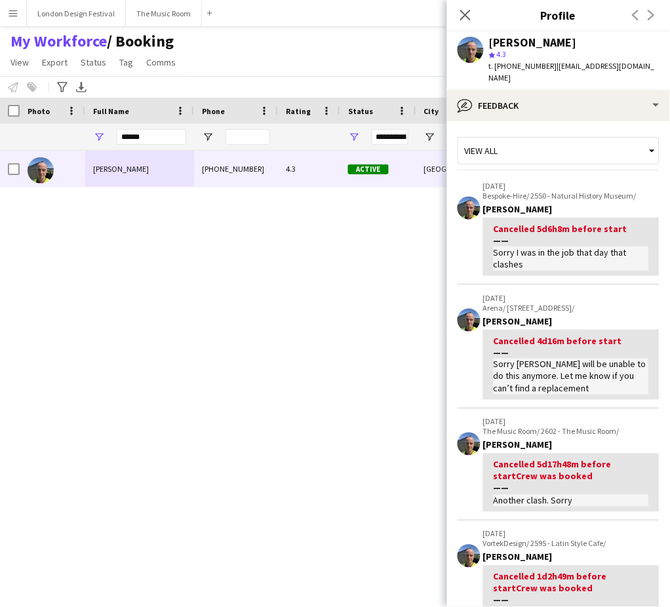
scroll to position [432, 0]
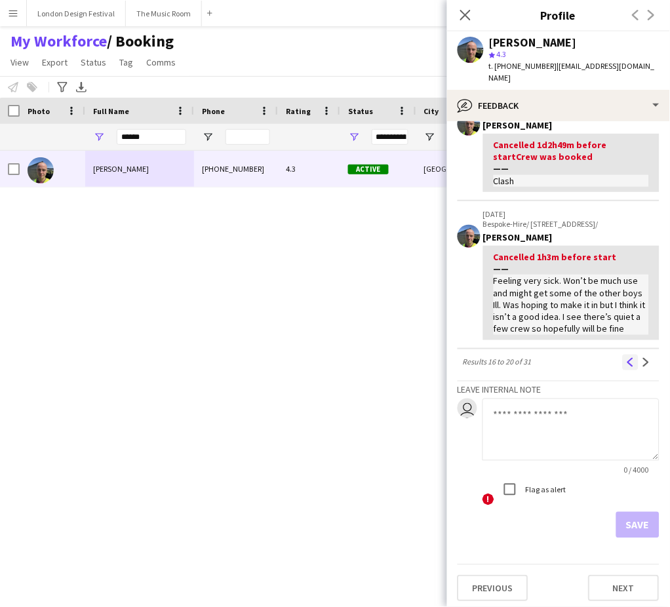
click at [626, 361] on app-icon "Previous" at bounding box center [630, 362] width 9 height 9
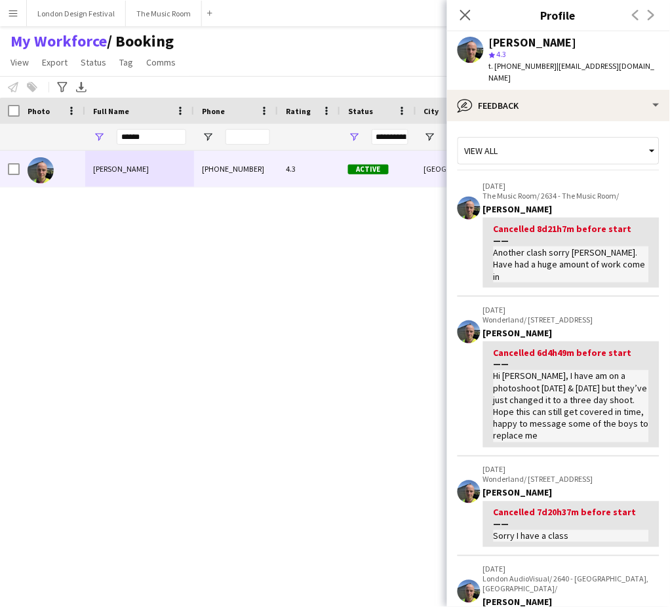
scroll to position [435, 0]
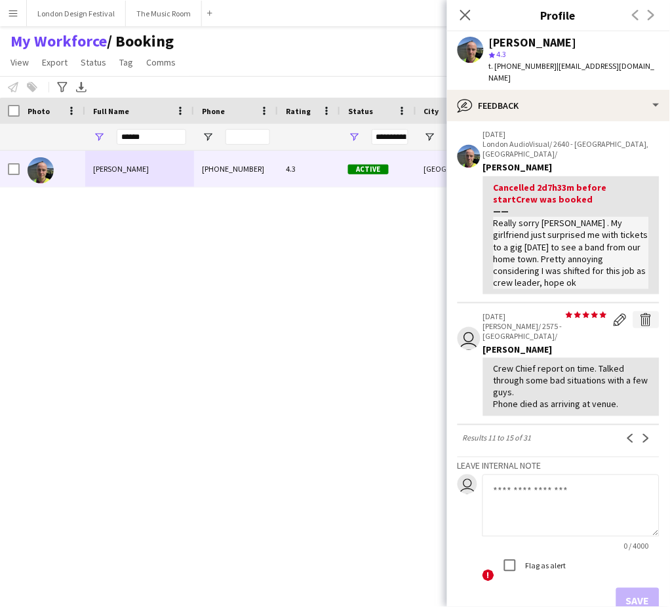
click at [640, 313] on app-icon "Delete feedback" at bounding box center [646, 319] width 13 height 13
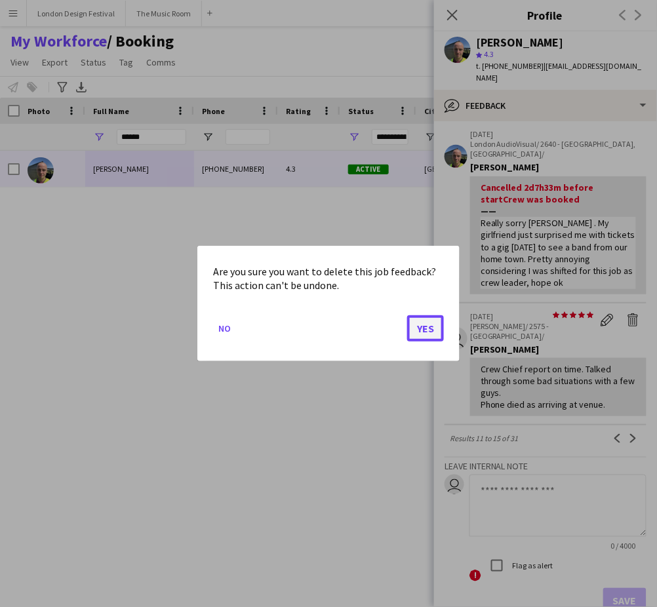
click at [420, 328] on button "Yes" at bounding box center [425, 328] width 37 height 26
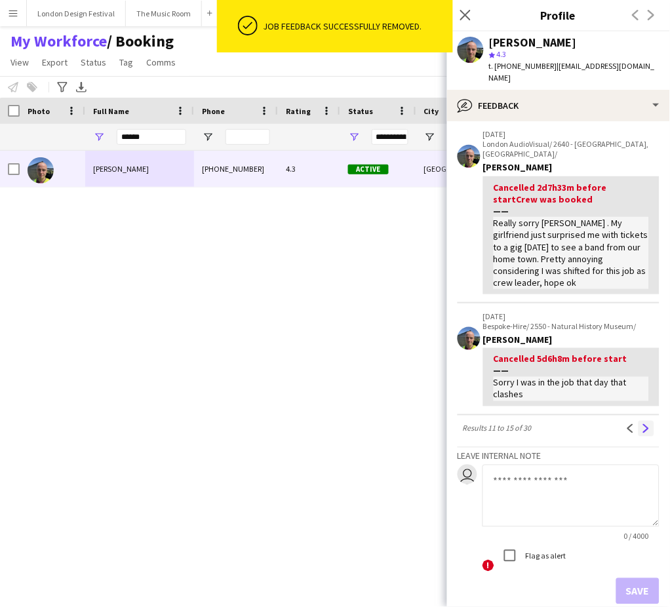
click at [642, 424] on app-icon "Next" at bounding box center [646, 428] width 9 height 9
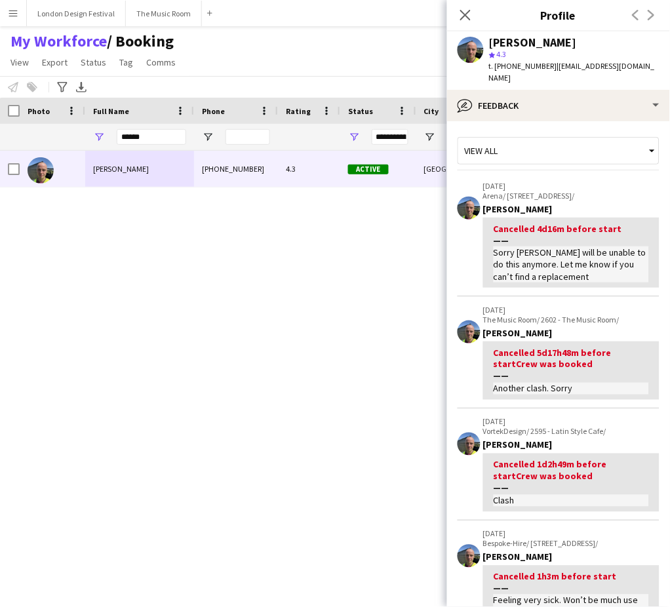
scroll to position [432, 0]
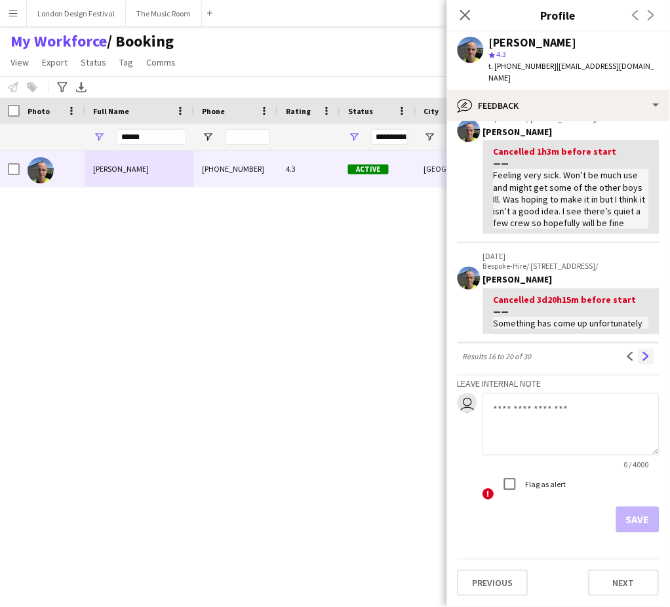
click at [639, 353] on button "Next" at bounding box center [647, 357] width 16 height 16
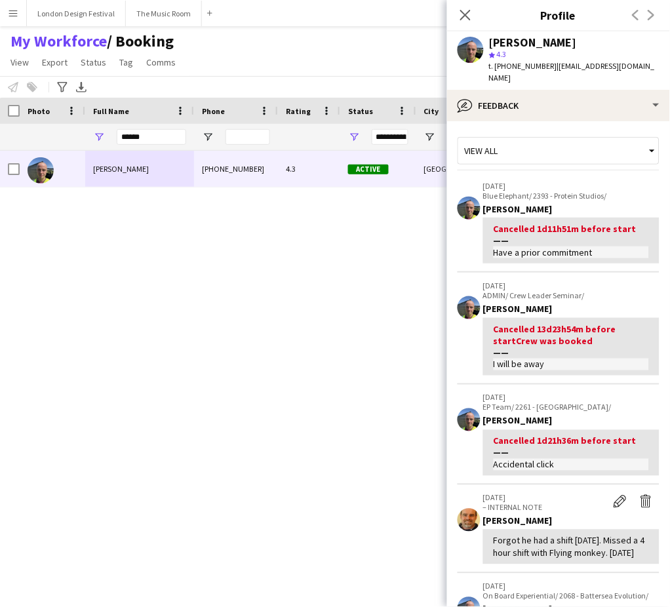
scroll to position [334, 0]
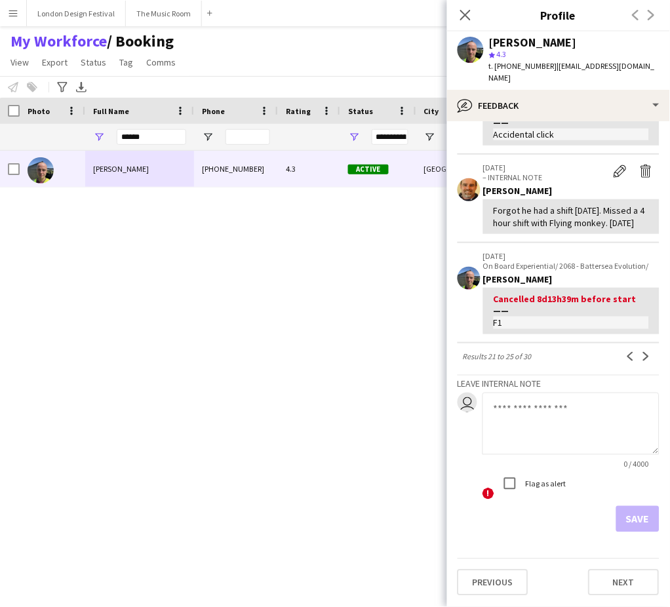
click at [538, 205] on div "Forgot he had a shift today. Missed a 4 hour shift with Flying monkey. 14/07/24" at bounding box center [571, 217] width 155 height 24
copy div "Forgot he had a shift today. Missed a 4 hour shift with Flying monkey. 14/07/24"
click at [640, 165] on app-icon "Delete internal note" at bounding box center [646, 171] width 13 height 13
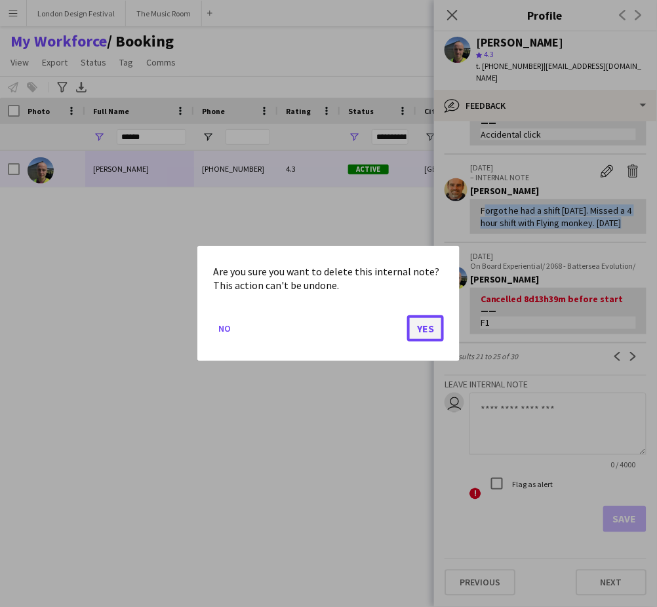
click at [429, 326] on button "Yes" at bounding box center [425, 328] width 37 height 26
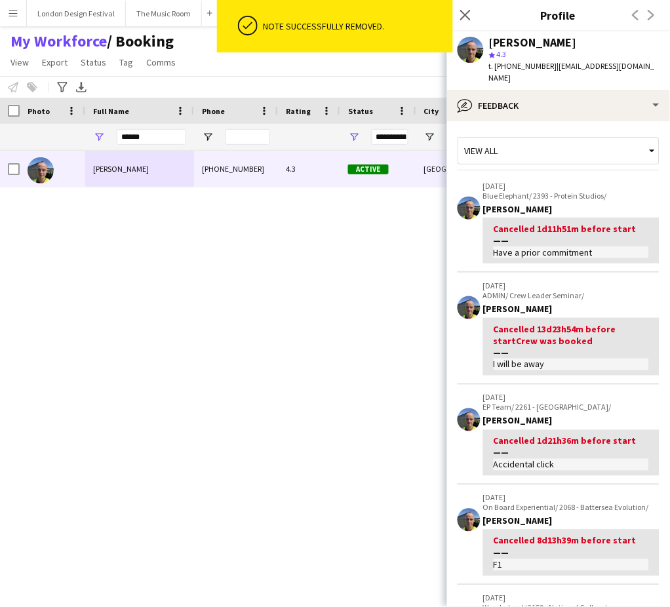
scroll to position [346, 0]
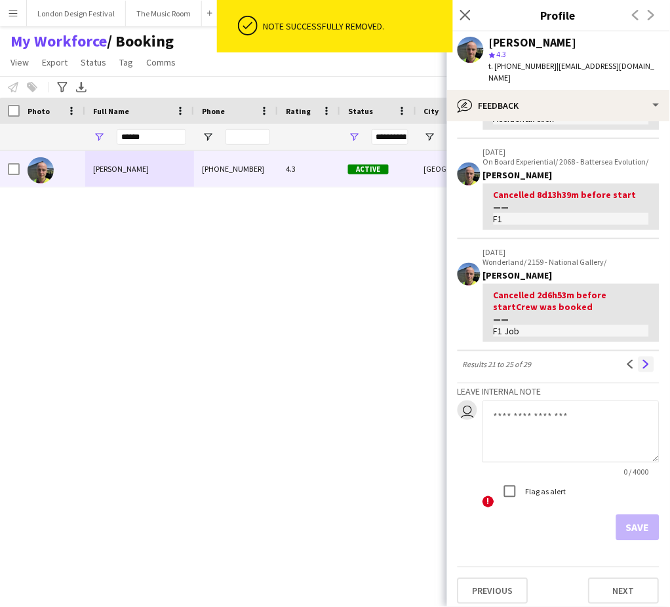
click at [642, 360] on app-icon "Next" at bounding box center [646, 364] width 9 height 9
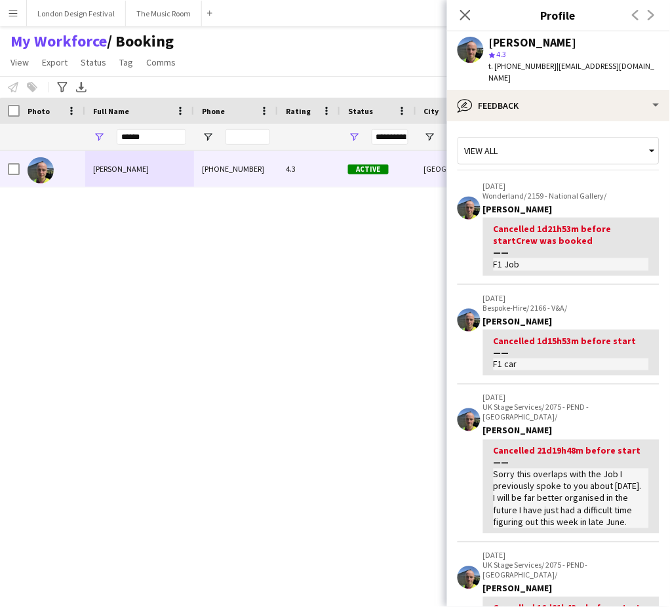
scroll to position [292, 0]
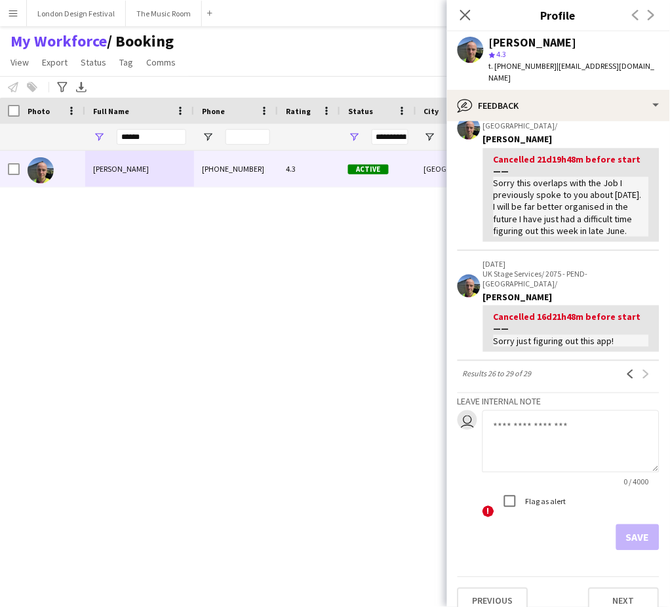
click at [579, 420] on textarea at bounding box center [571, 441] width 177 height 62
paste textarea "**********"
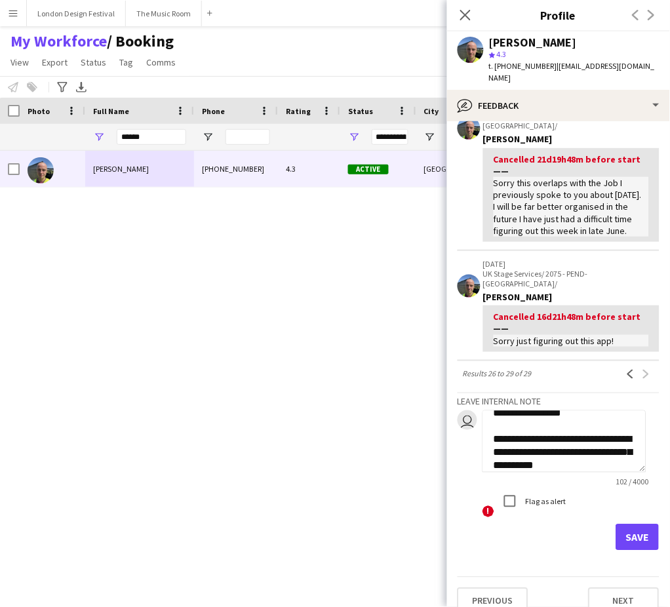
scroll to position [26, 0]
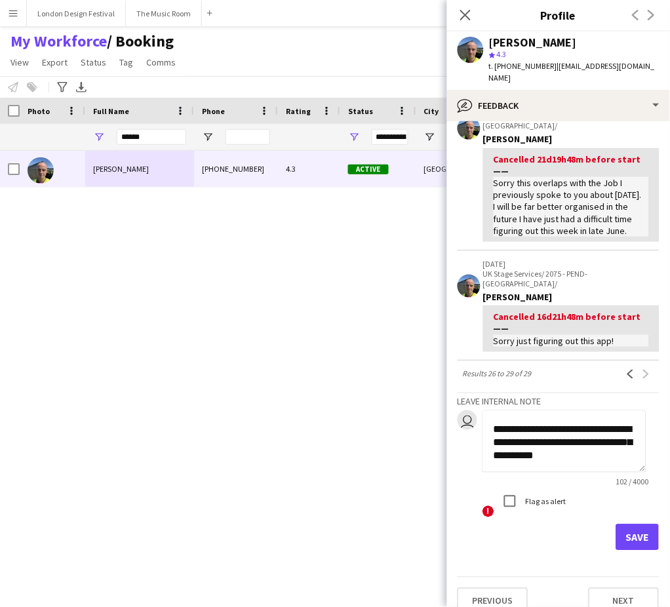
type textarea "**********"
click at [624, 524] on button "Save" at bounding box center [637, 537] width 43 height 26
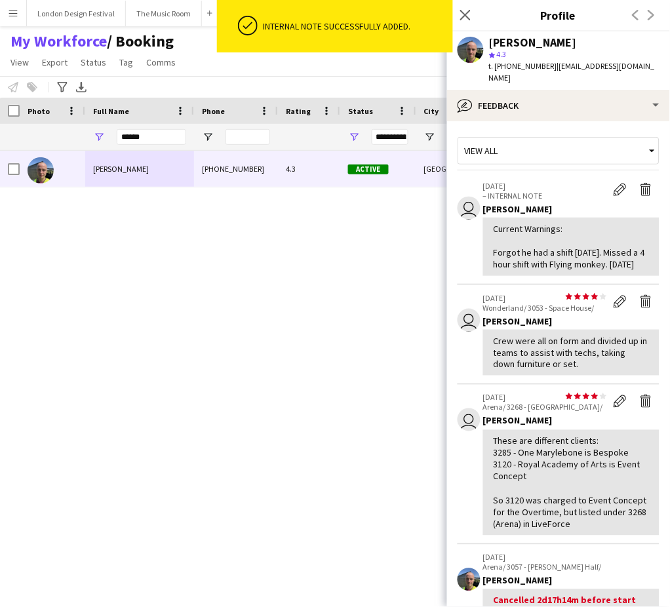
scroll to position [430, 0]
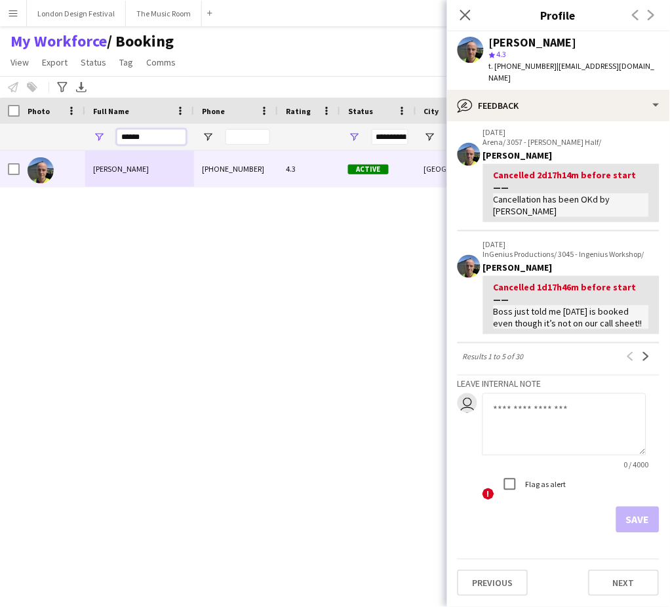
click at [153, 134] on input "******" at bounding box center [151, 137] width 69 height 16
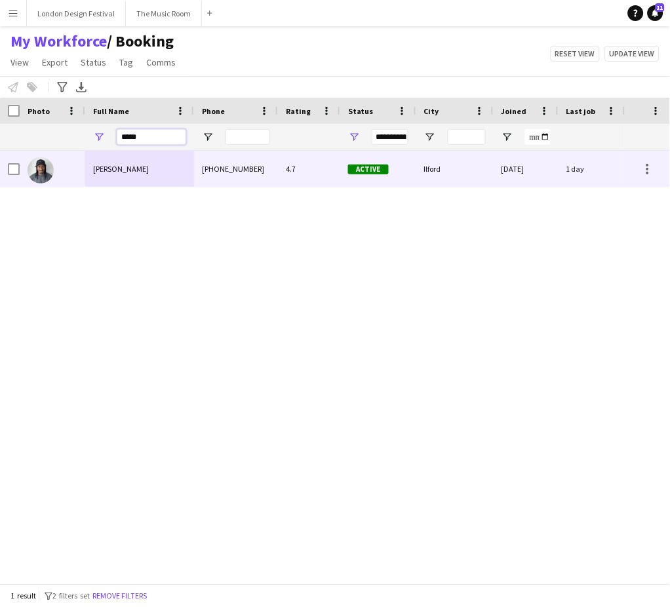
type input "*****"
click at [252, 167] on div "+4407507381322" at bounding box center [236, 169] width 84 height 36
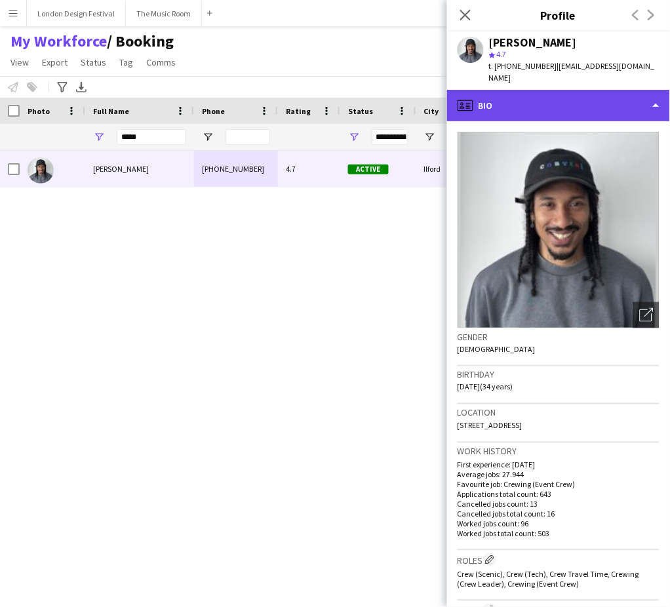
click at [594, 93] on div "profile Bio" at bounding box center [558, 105] width 223 height 31
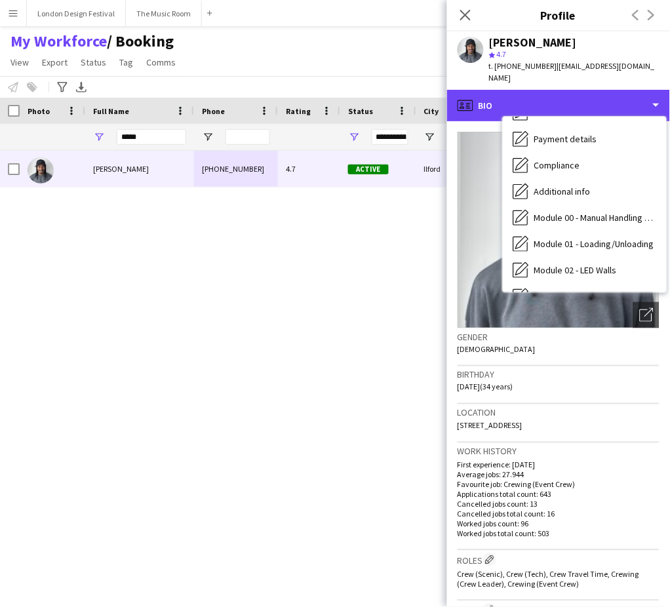
scroll to position [280, 0]
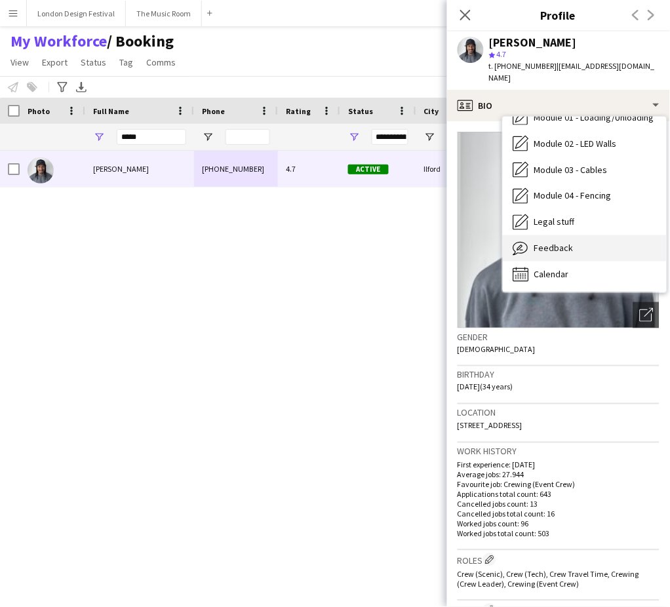
click at [630, 235] on div "Feedback Feedback" at bounding box center [585, 248] width 164 height 26
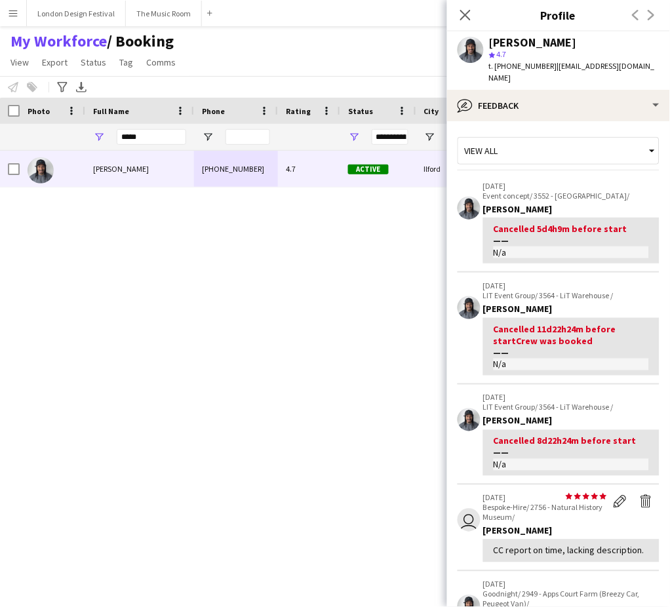
scroll to position [344, 0]
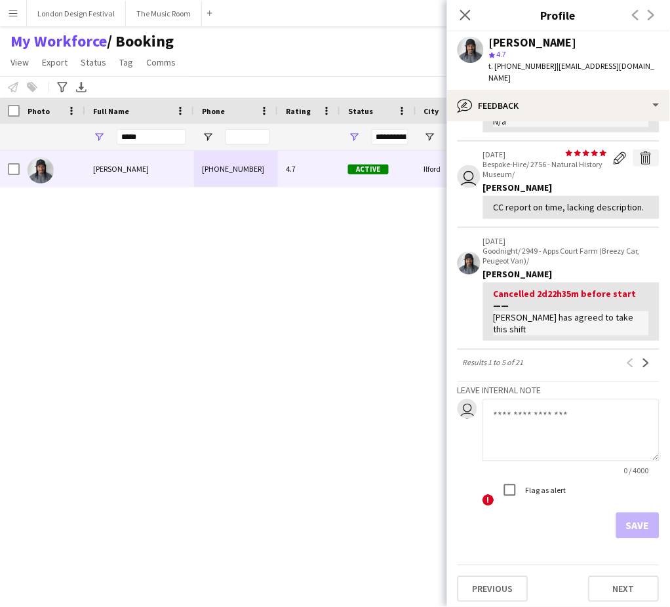
click at [640, 151] on app-icon "Delete feedback" at bounding box center [646, 157] width 13 height 13
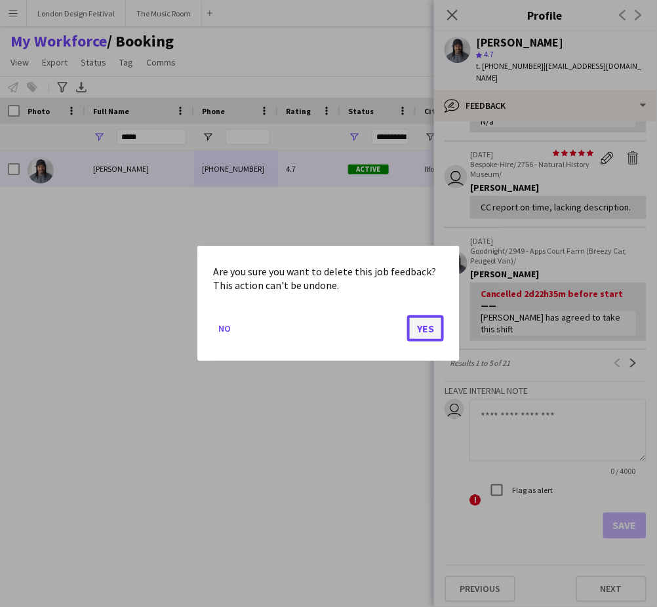
click at [433, 329] on button "Yes" at bounding box center [425, 328] width 37 height 26
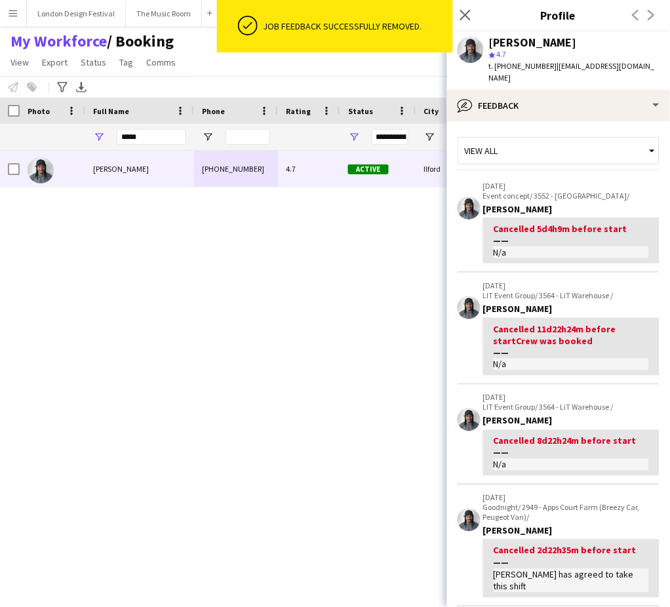
scroll to position [346, 0]
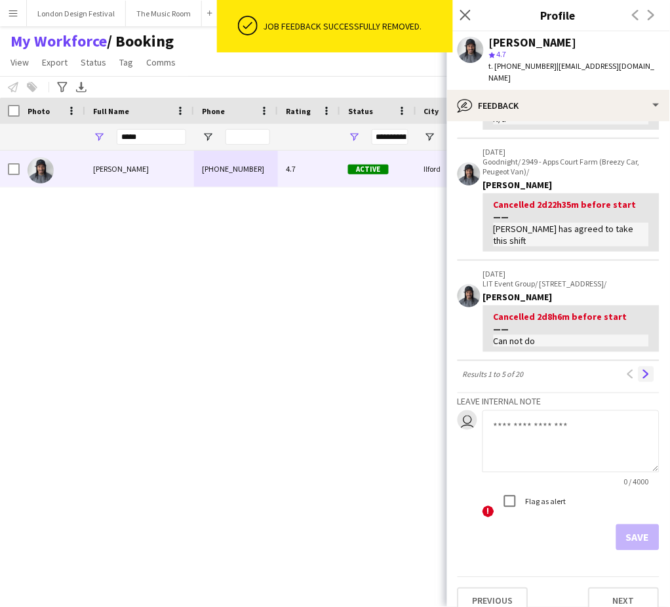
click at [639, 366] on button "Next" at bounding box center [647, 374] width 16 height 16
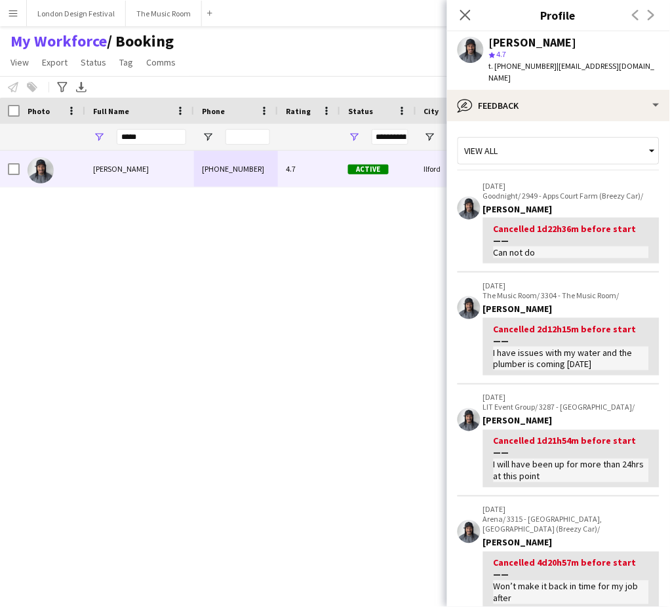
scroll to position [358, 0]
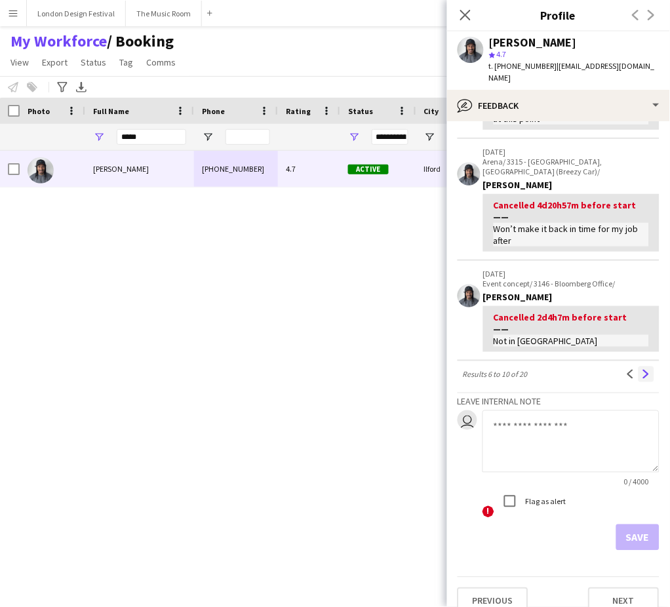
click at [642, 370] on app-icon "Next" at bounding box center [646, 374] width 9 height 9
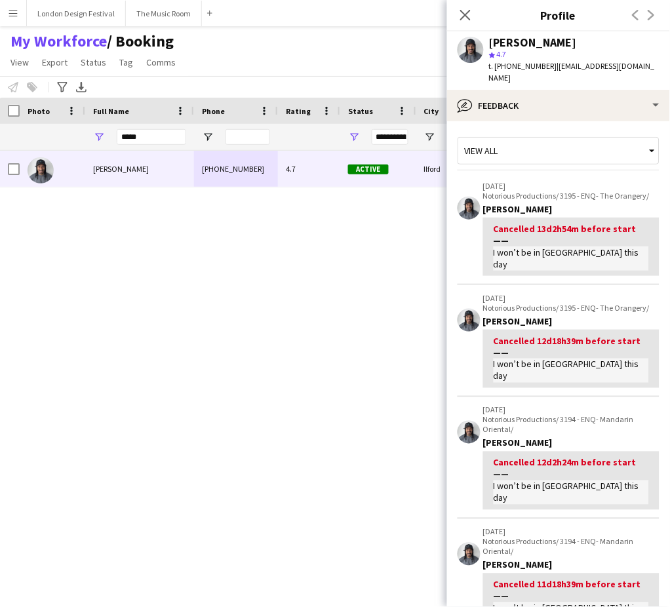
scroll to position [351, 0]
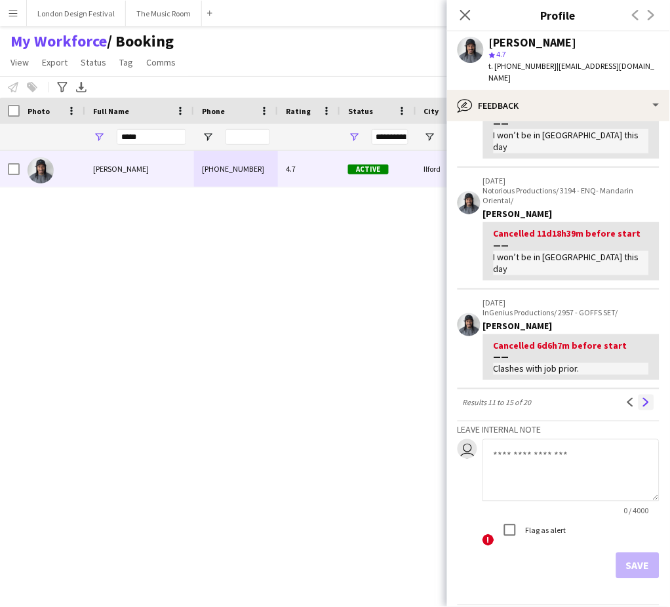
click at [642, 398] on app-icon "Next" at bounding box center [646, 402] width 9 height 9
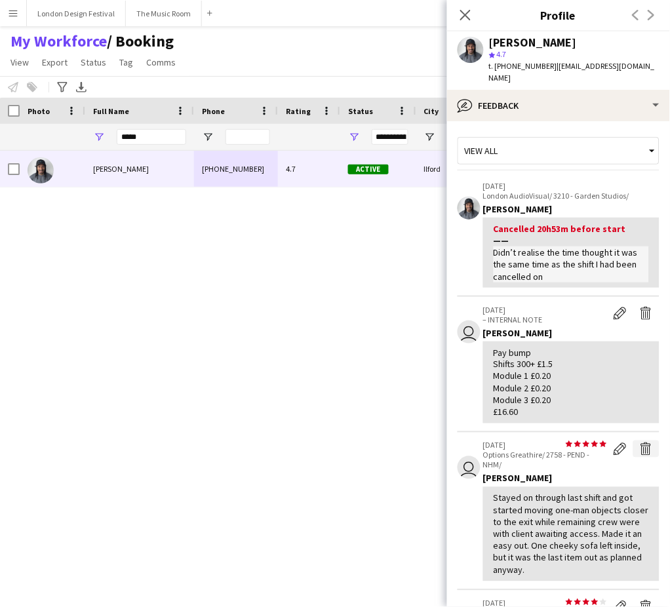
click at [640, 443] on app-icon "Delete feedback" at bounding box center [646, 449] width 13 height 13
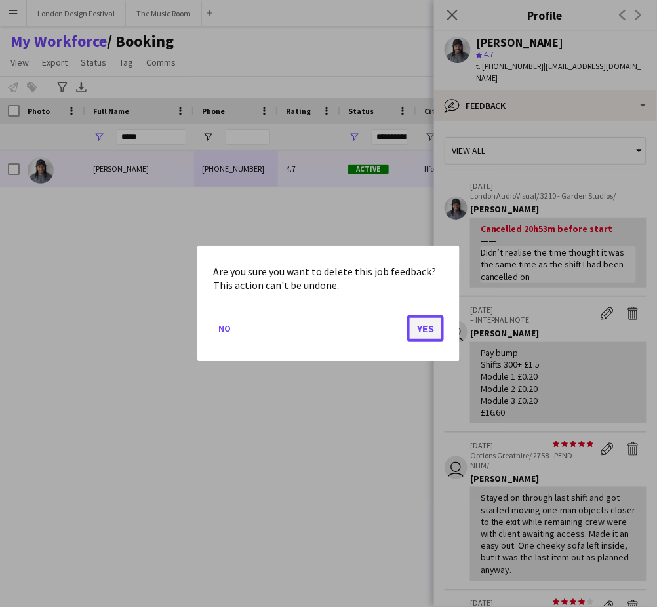
click at [427, 328] on button "Yes" at bounding box center [425, 328] width 37 height 26
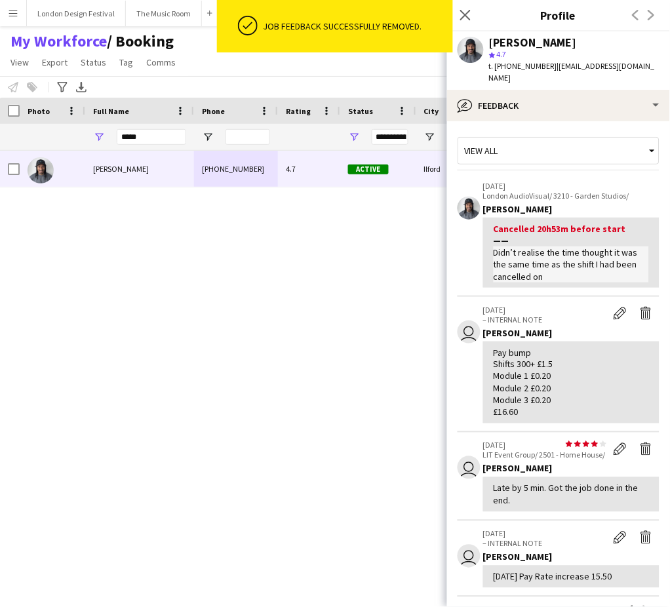
scroll to position [247, 0]
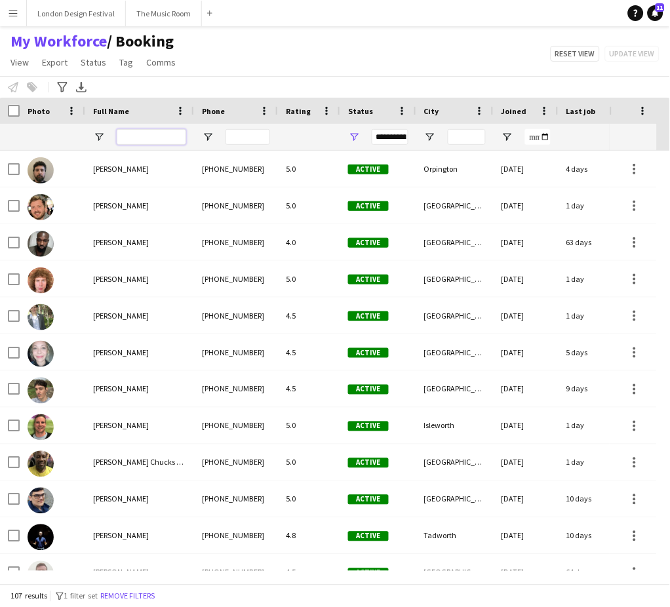
click at [142, 134] on input "Full Name Filter Input" at bounding box center [151, 137] width 69 height 16
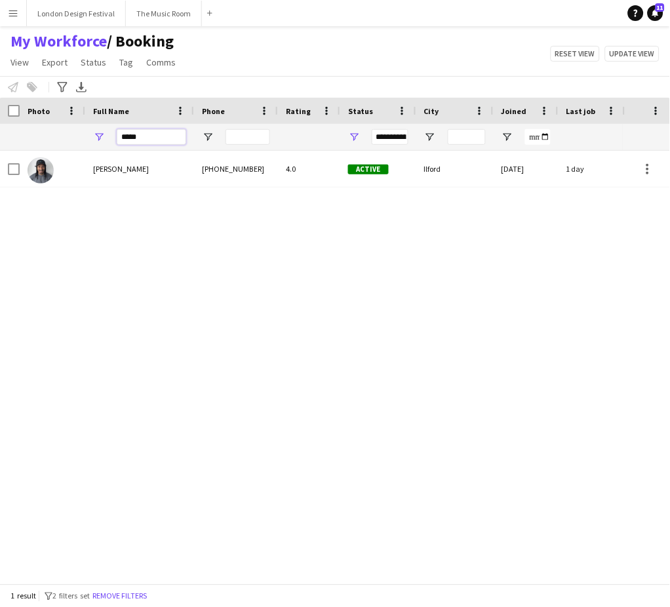
click at [142, 134] on input "*****" at bounding box center [151, 137] width 69 height 16
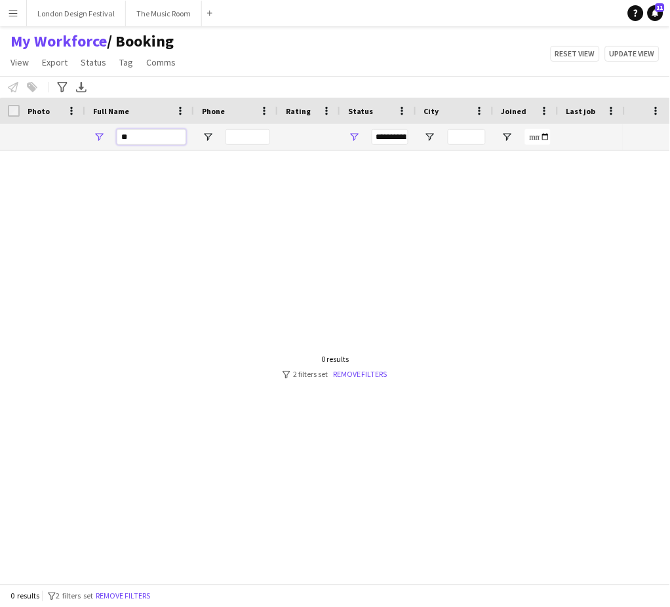
type input "*"
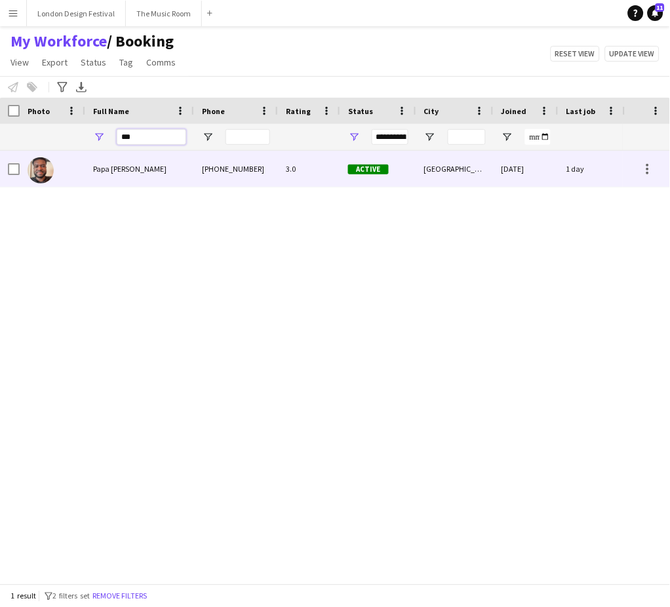
type input "***"
click at [193, 160] on div "Papa Opoku-Adjei" at bounding box center [139, 169] width 109 height 36
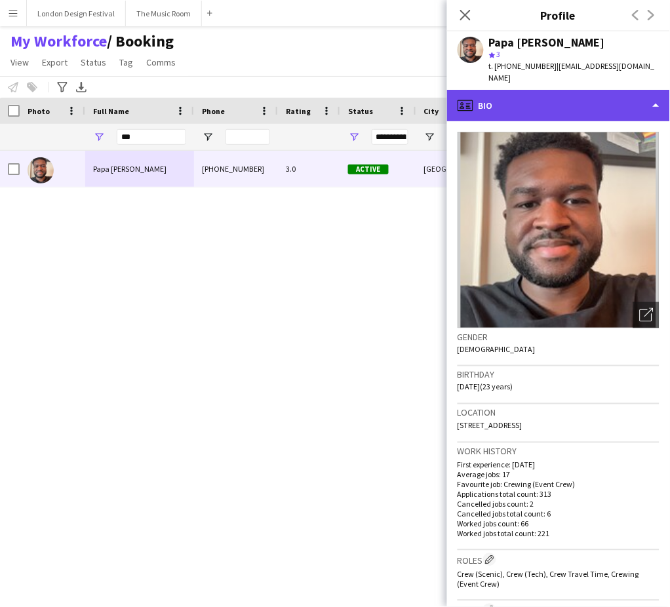
click at [627, 104] on div "profile Bio" at bounding box center [558, 105] width 223 height 31
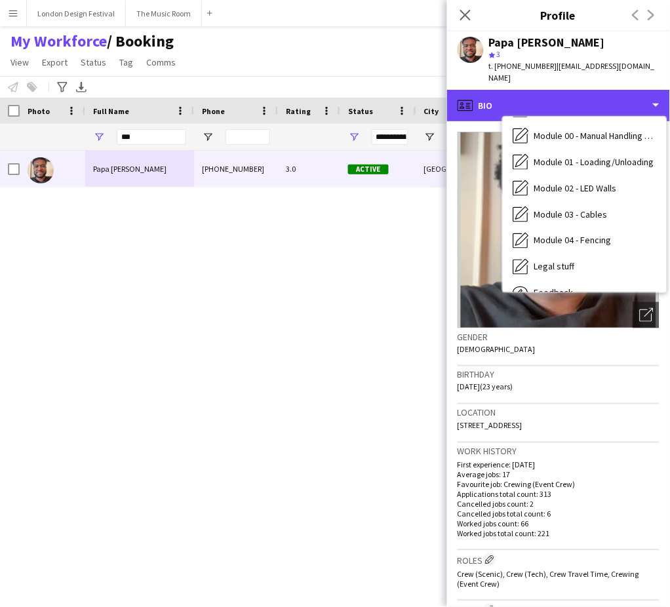
scroll to position [280, 0]
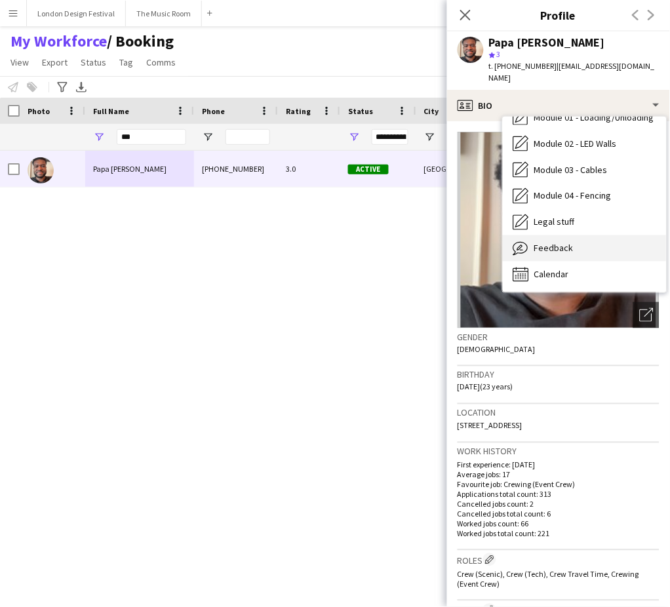
click at [612, 235] on div "Feedback Feedback" at bounding box center [585, 248] width 164 height 26
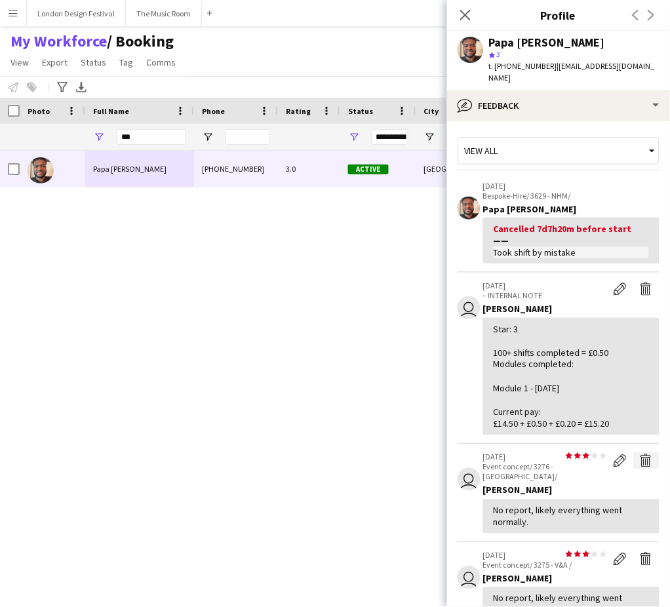
click at [640, 454] on app-icon "Delete feedback" at bounding box center [646, 460] width 13 height 13
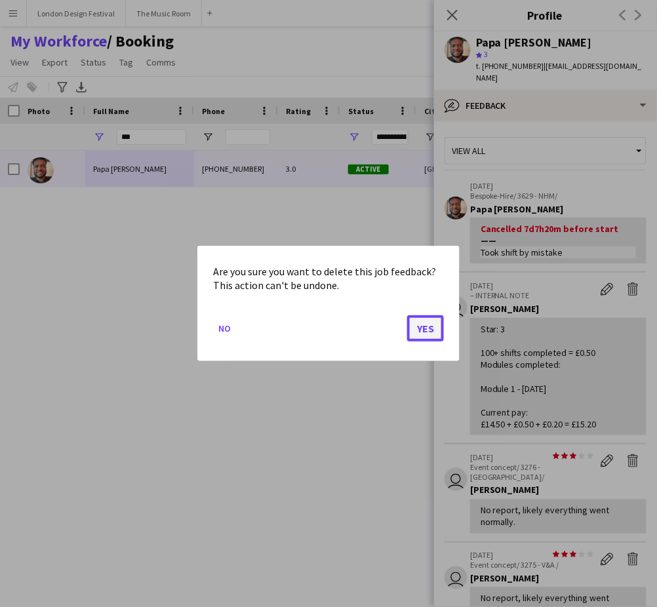
click at [430, 326] on button "Yes" at bounding box center [425, 328] width 37 height 26
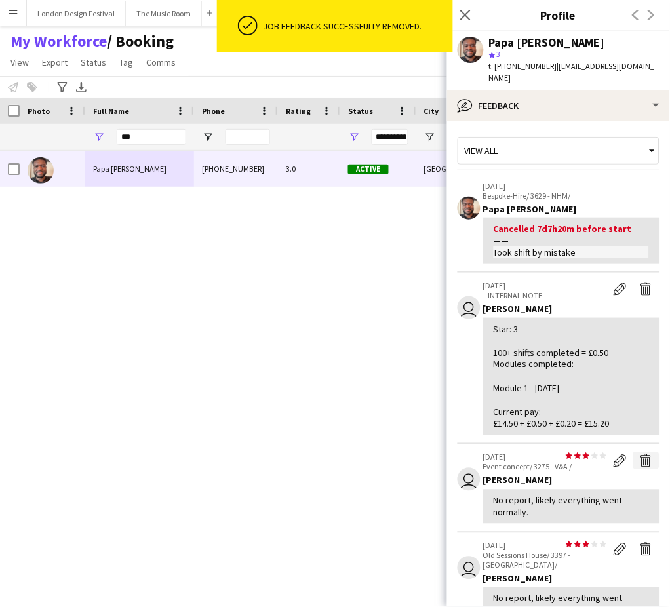
click at [640, 454] on app-icon "Delete feedback" at bounding box center [646, 460] width 13 height 13
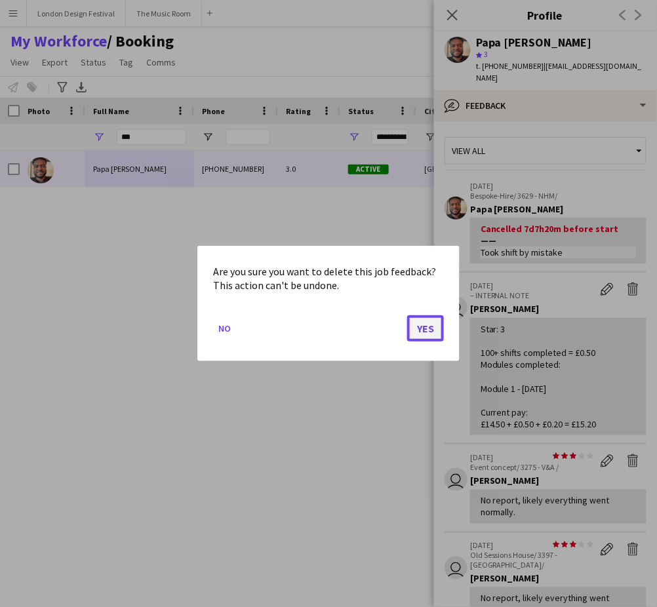
click at [426, 331] on button "Yes" at bounding box center [425, 328] width 37 height 26
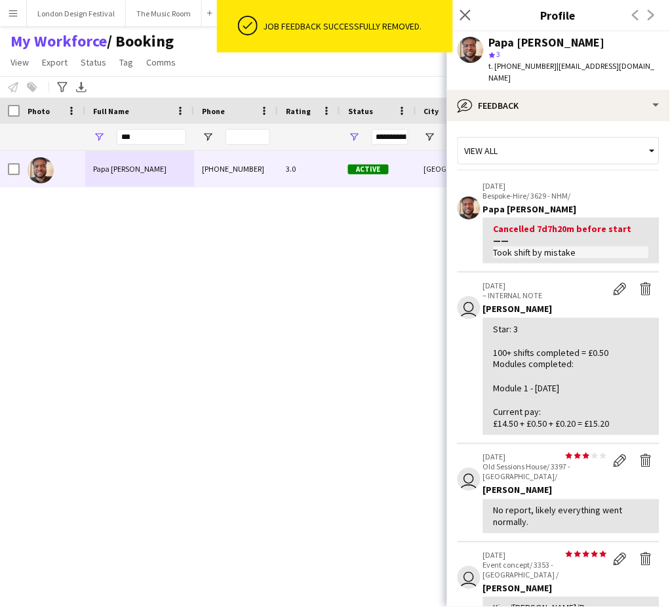
click at [656, 473] on app-crew-profile-feedback-tab "View all 26-09-2025 Bespoke-Hire/ 3629 - NHM/ Papa Opoku-Adjei Cancelled 7d7h20…" at bounding box center [558, 364] width 223 height 486
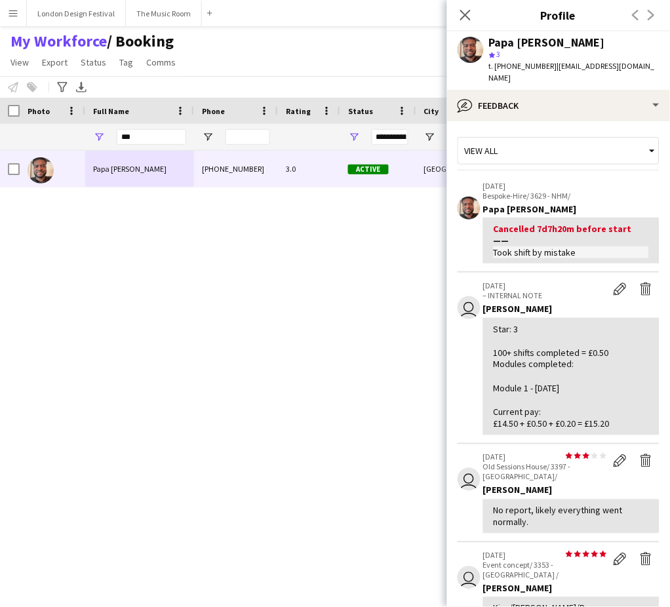
scroll to position [365, 0]
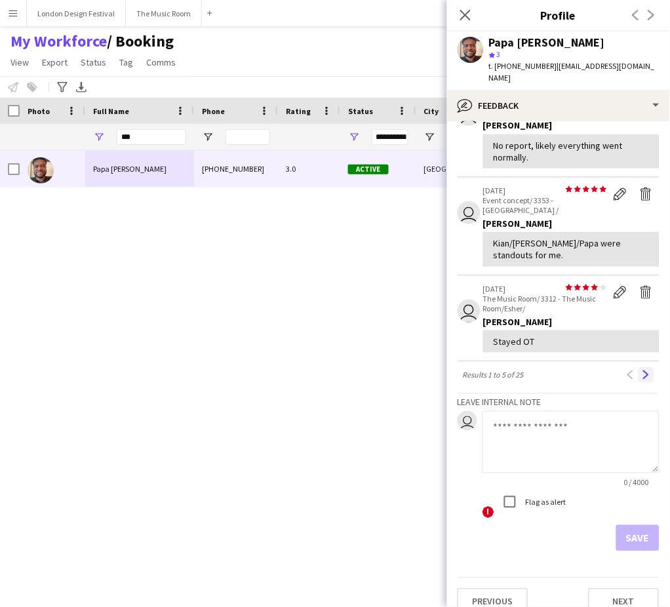
click at [642, 370] on app-icon "Next" at bounding box center [646, 374] width 9 height 9
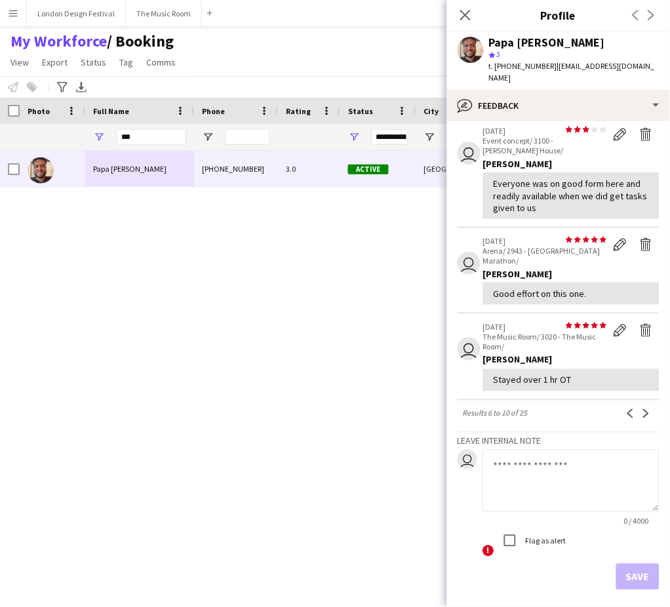
scroll to position [271, 0]
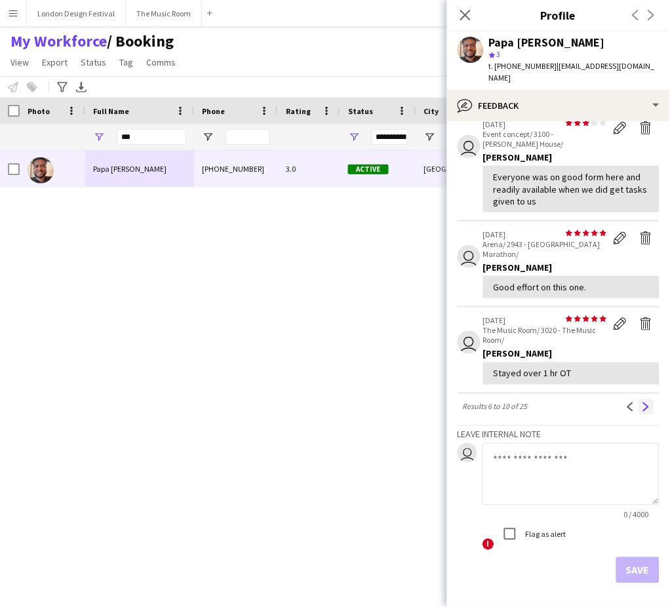
click at [642, 403] on app-icon "Next" at bounding box center [646, 407] width 9 height 9
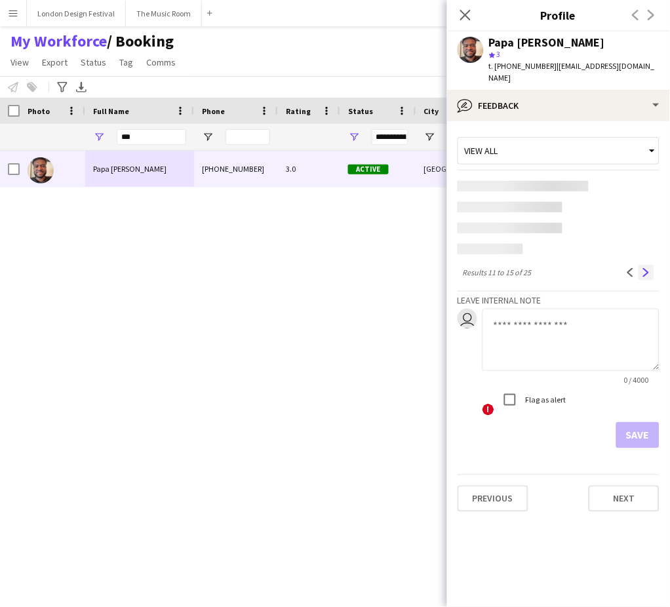
scroll to position [0, 0]
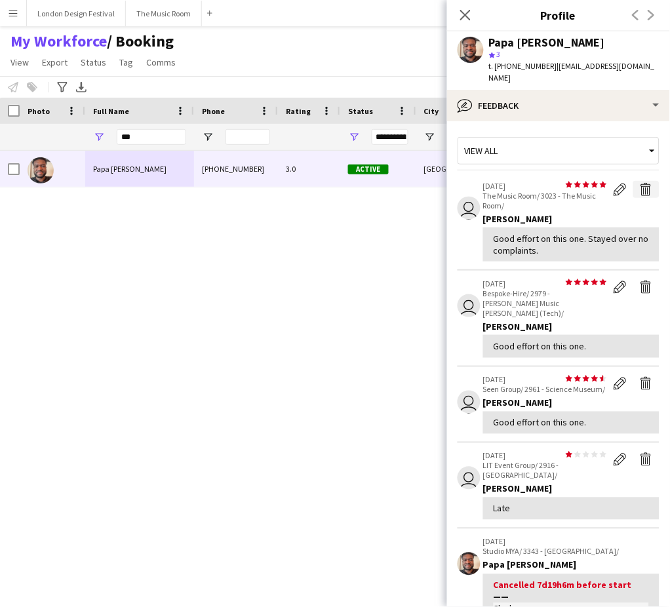
click at [640, 183] on app-icon "Delete feedback" at bounding box center [646, 189] width 13 height 13
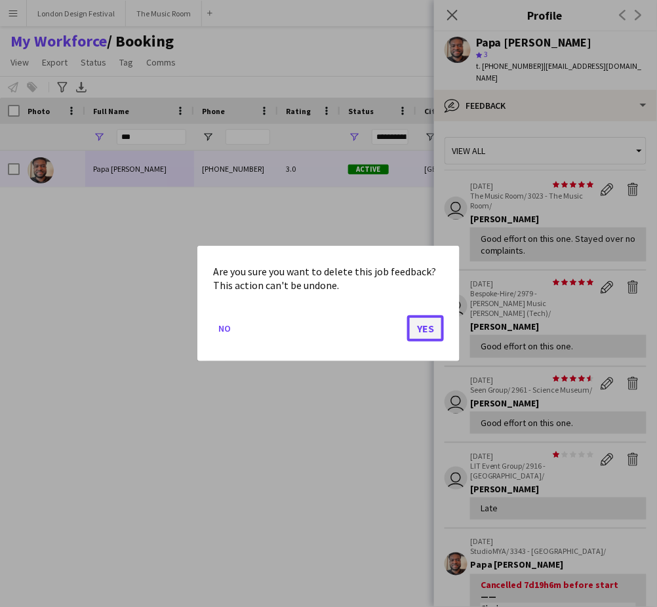
click at [430, 329] on button "Yes" at bounding box center [425, 328] width 37 height 26
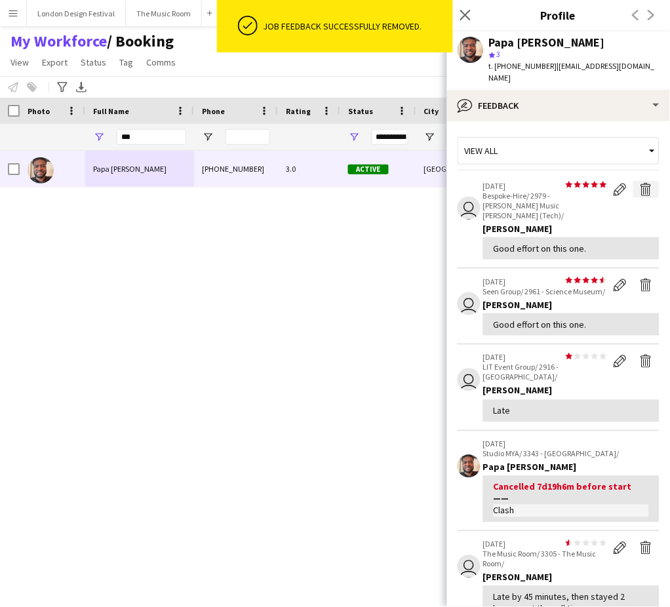
click at [640, 183] on app-icon "Delete feedback" at bounding box center [646, 189] width 13 height 13
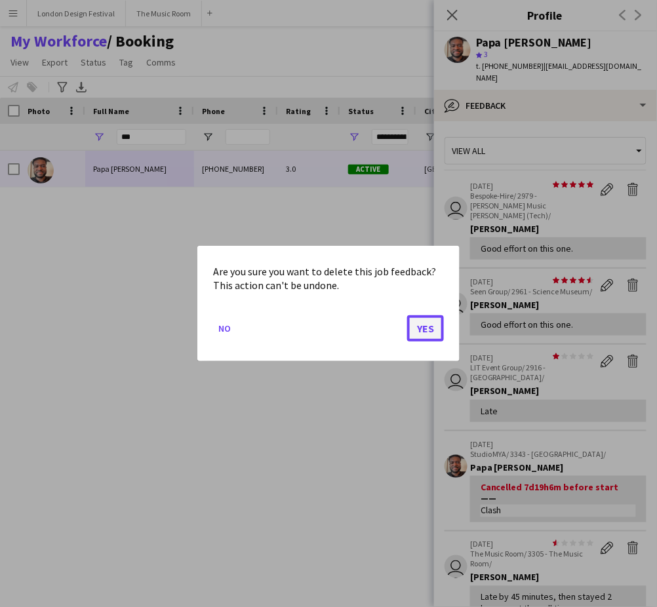
click at [421, 329] on button "Yes" at bounding box center [425, 328] width 37 height 26
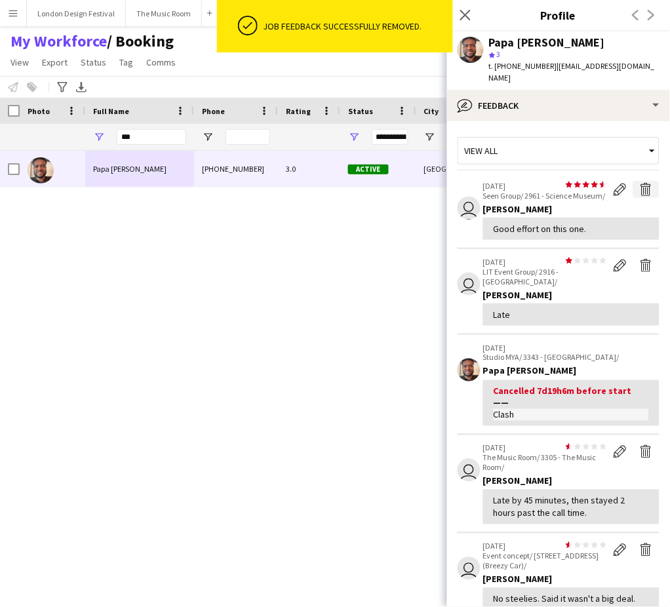
click at [640, 183] on app-icon "Delete feedback" at bounding box center [646, 189] width 13 height 13
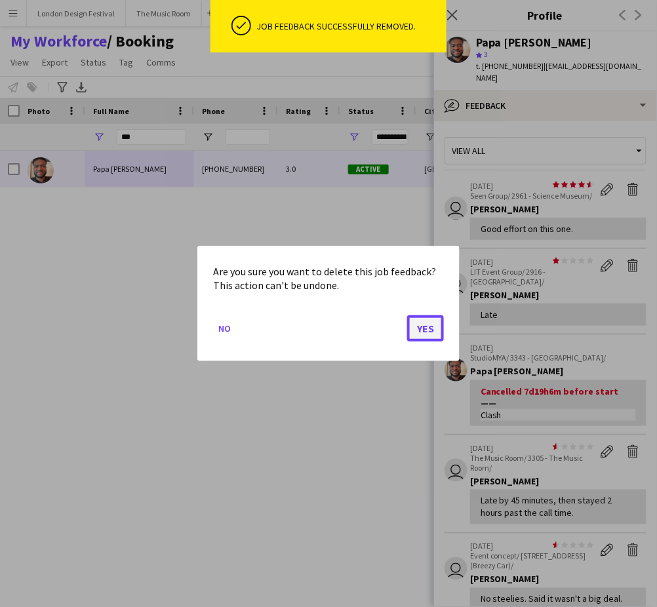
click at [430, 325] on button "Yes" at bounding box center [425, 328] width 37 height 26
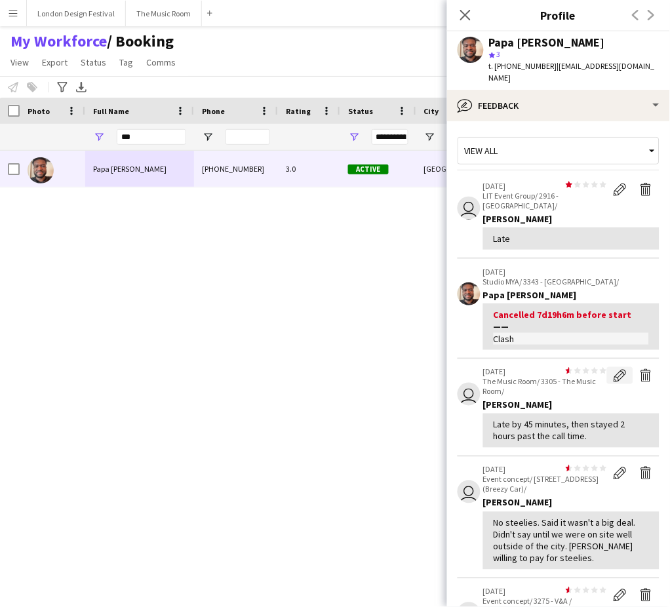
click at [614, 369] on app-icon "Edit feedback" at bounding box center [620, 375] width 13 height 13
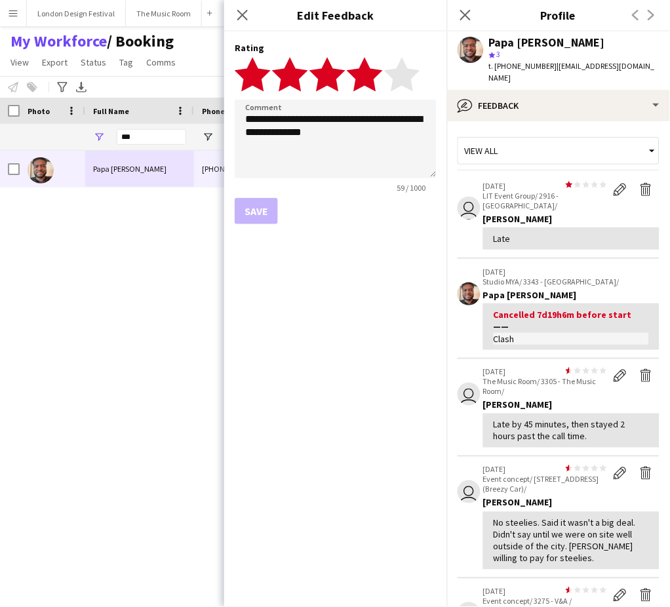
click at [372, 75] on polygon at bounding box center [365, 74] width 36 height 34
click at [348, 134] on textarea "**********" at bounding box center [336, 139] width 202 height 79
type textarea "**********"
click at [271, 205] on button "Save" at bounding box center [256, 211] width 43 height 26
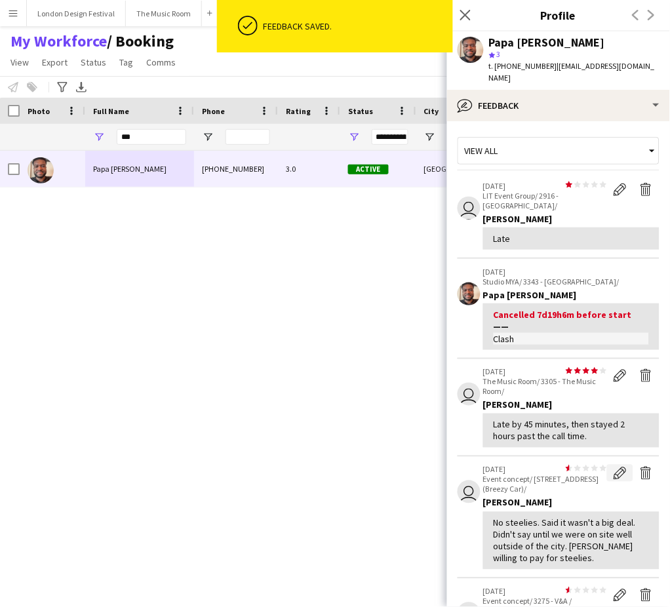
click at [614, 467] on app-icon "Edit feedback" at bounding box center [620, 473] width 13 height 13
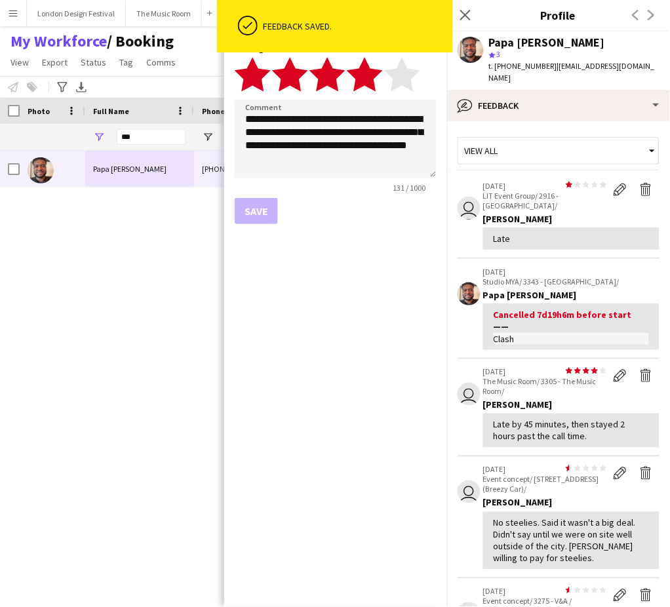
click at [369, 78] on polygon at bounding box center [365, 74] width 36 height 34
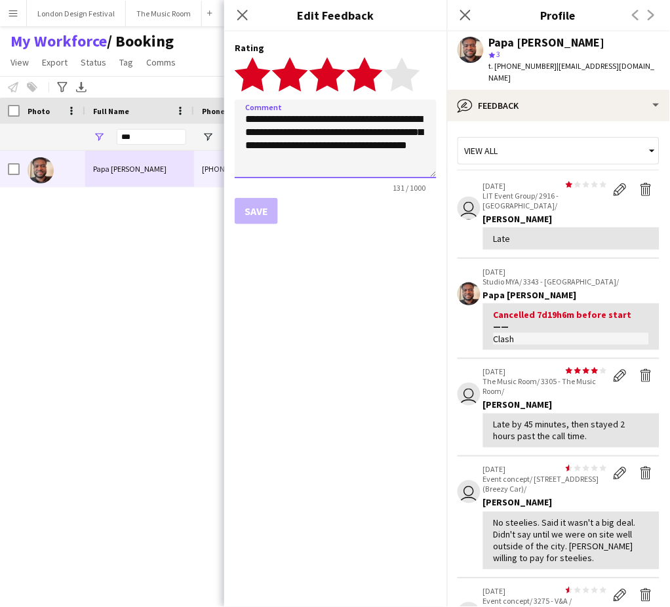
click at [367, 166] on textarea "**********" at bounding box center [336, 139] width 202 height 79
type textarea "**********"
click at [259, 214] on button "Save" at bounding box center [256, 211] width 43 height 26
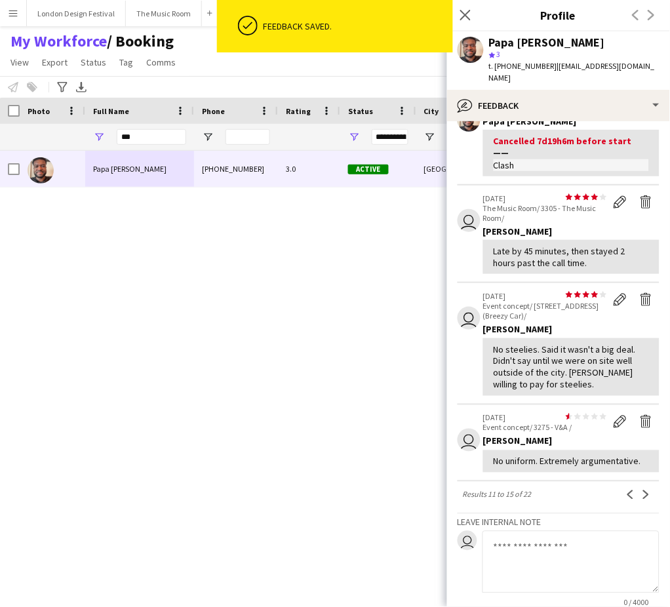
scroll to position [172, 0]
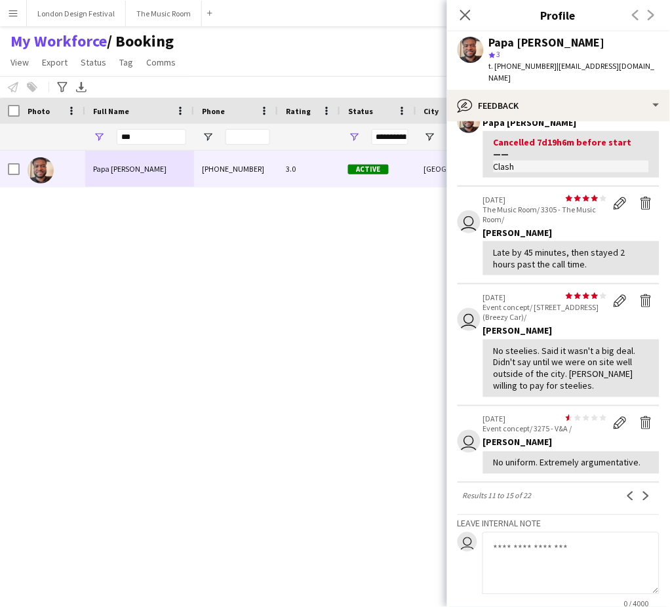
click at [512, 457] on div "No uniform. Extremely argumentative." at bounding box center [571, 463] width 155 height 12
copy div "No uniform. Extremely argumentative."
click at [538, 554] on textarea at bounding box center [571, 563] width 177 height 62
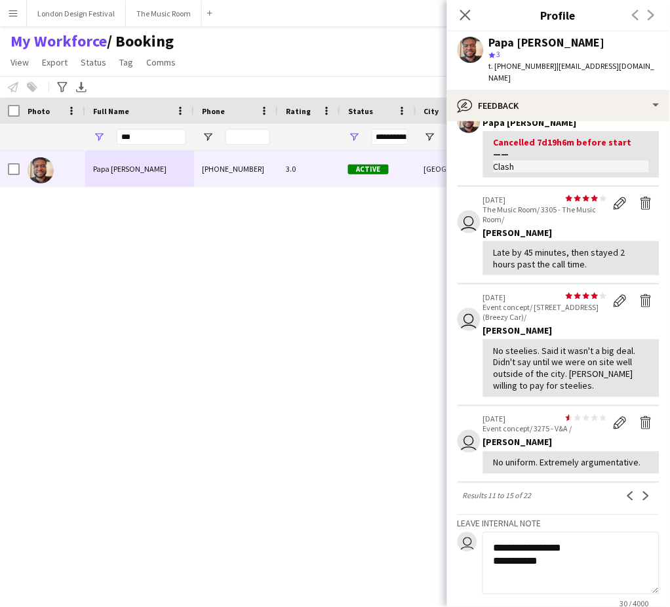
paste textarea "**********"
click at [568, 248] on div "Late by 45 minutes, then stayed 2 hours past the call time." at bounding box center [571, 259] width 155 height 24
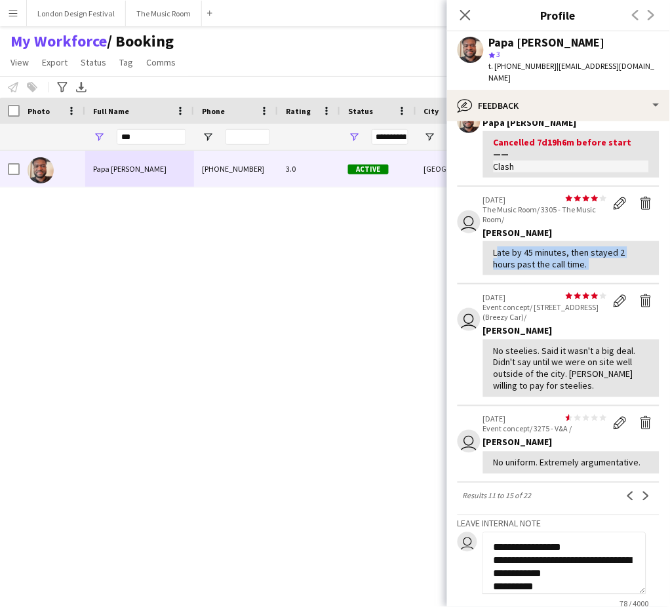
click at [568, 248] on div "Late by 45 minutes, then stayed 2 hours past the call time." at bounding box center [571, 259] width 155 height 24
copy div "Late by 45 minutes, then stayed 2 hours past the call time. user star star star…"
click at [564, 584] on textarea "**********" at bounding box center [565, 563] width 164 height 62
paste textarea "**********"
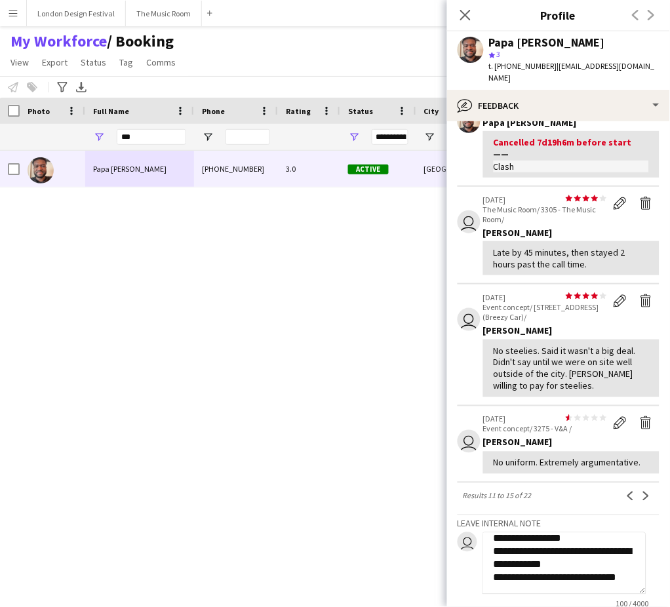
scroll to position [36, 0]
click at [559, 360] on div "No steelies. Said it wasn't a big deal. Didn't say until we were on site well o…" at bounding box center [571, 369] width 155 height 48
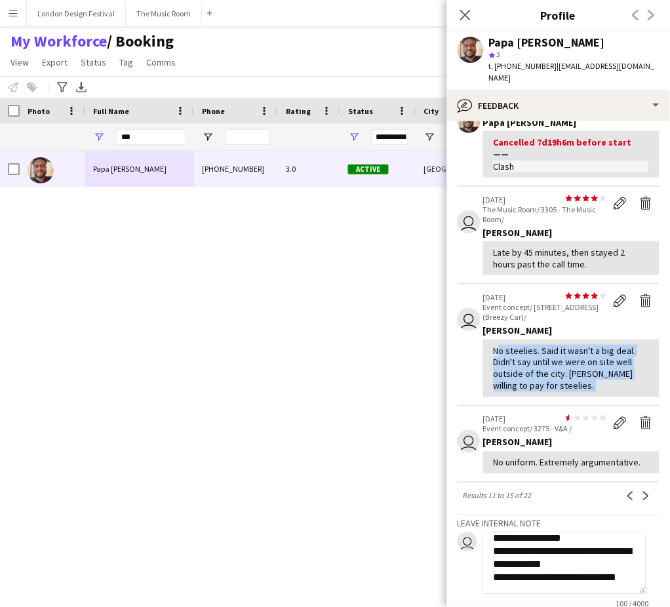
click at [559, 360] on div "No steelies. Said it wasn't a big deal. Didn't say until we were on site well o…" at bounding box center [571, 369] width 155 height 48
copy div "No steelies. Said it wasn't a big deal. Didn't say until we were on site well o…"
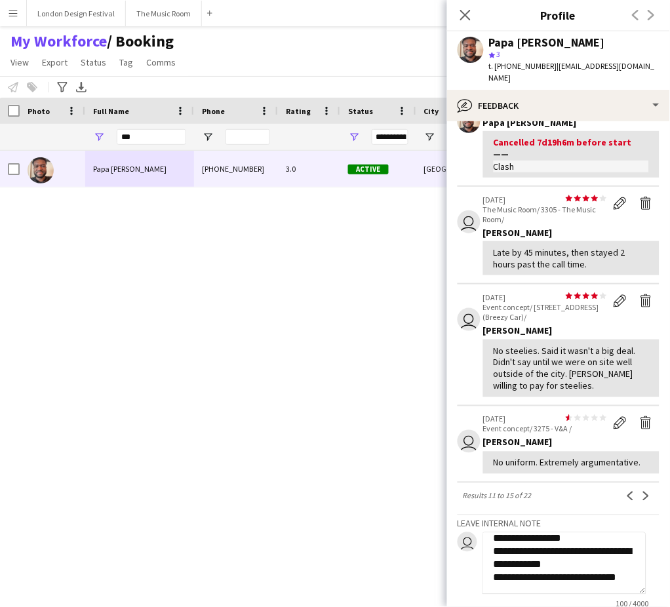
click at [495, 543] on textarea "**********" at bounding box center [565, 563] width 164 height 62
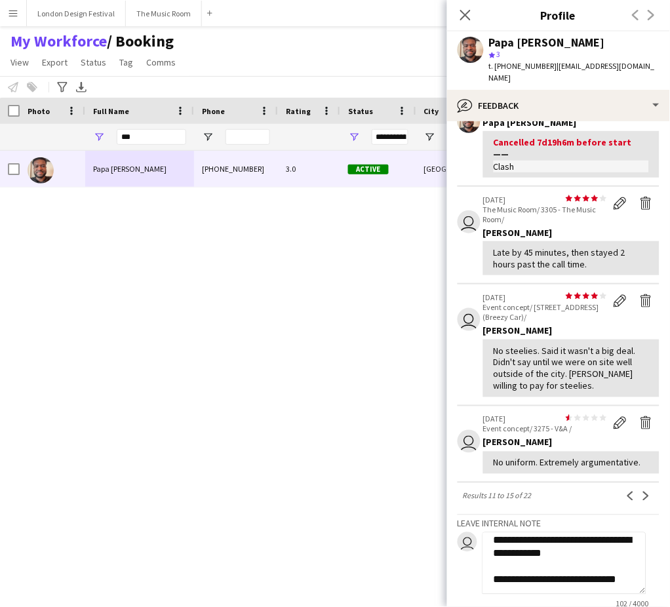
scroll to position [7, 0]
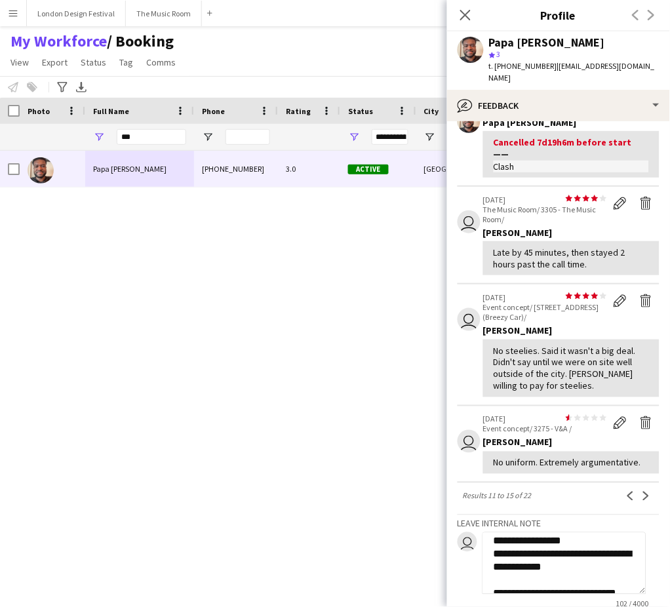
paste textarea "**********"
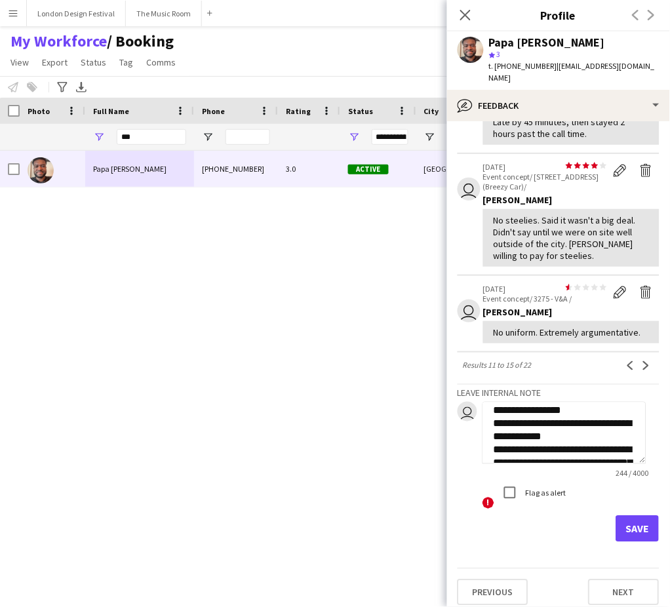
scroll to position [306, 0]
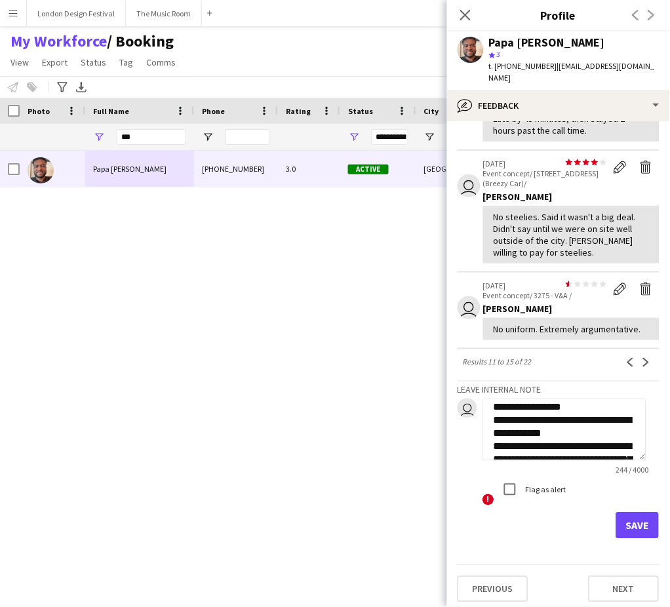
click at [491, 416] on textarea "**********" at bounding box center [565, 430] width 164 height 62
type textarea "**********"
click at [622, 521] on button "Save" at bounding box center [637, 526] width 43 height 26
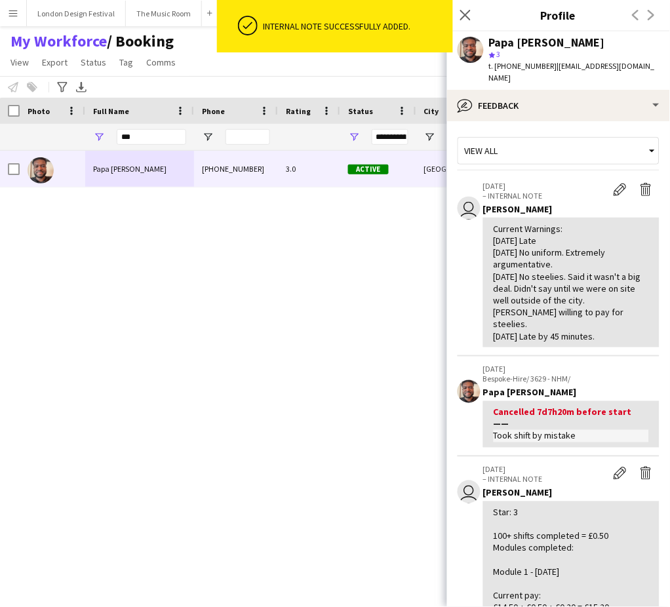
scroll to position [435, 0]
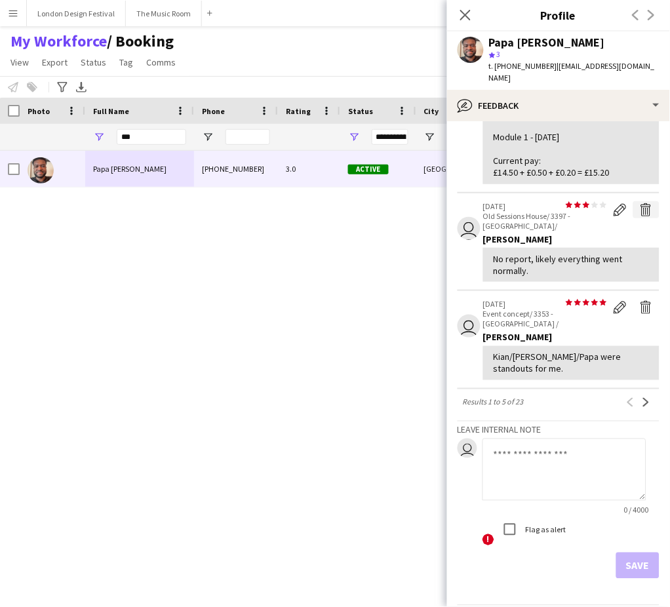
click at [640, 203] on app-icon "Delete feedback" at bounding box center [646, 209] width 13 height 13
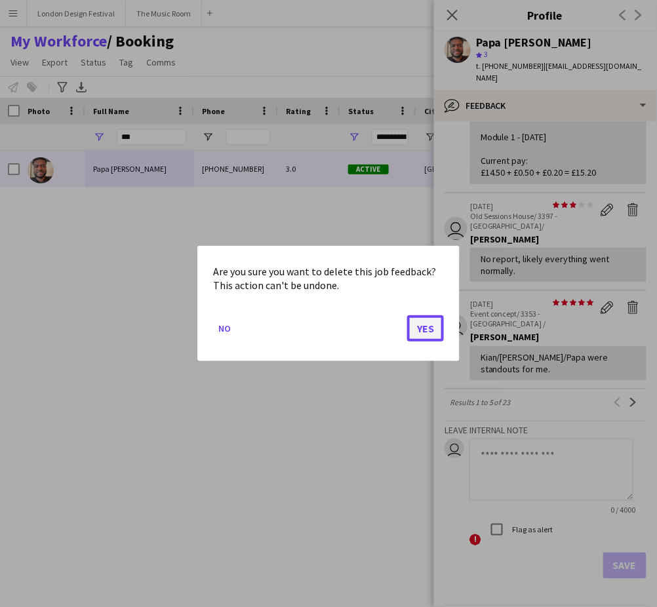
click at [422, 330] on button "Yes" at bounding box center [425, 328] width 37 height 26
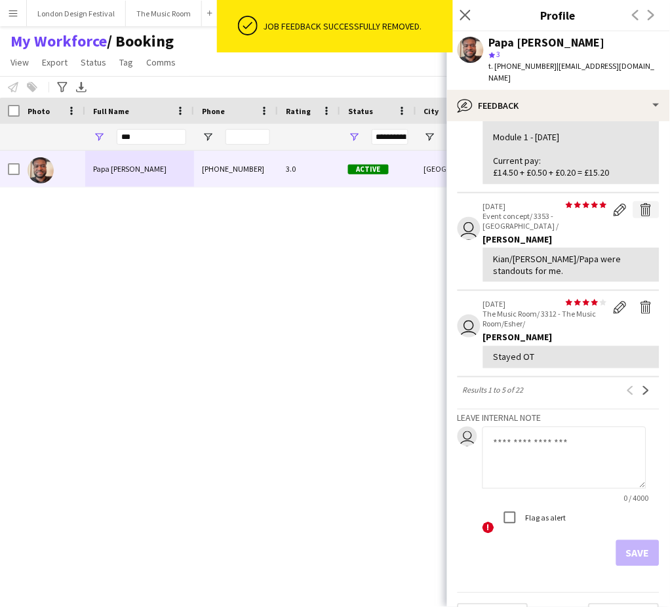
click at [640, 203] on app-icon "Delete feedback" at bounding box center [646, 209] width 13 height 13
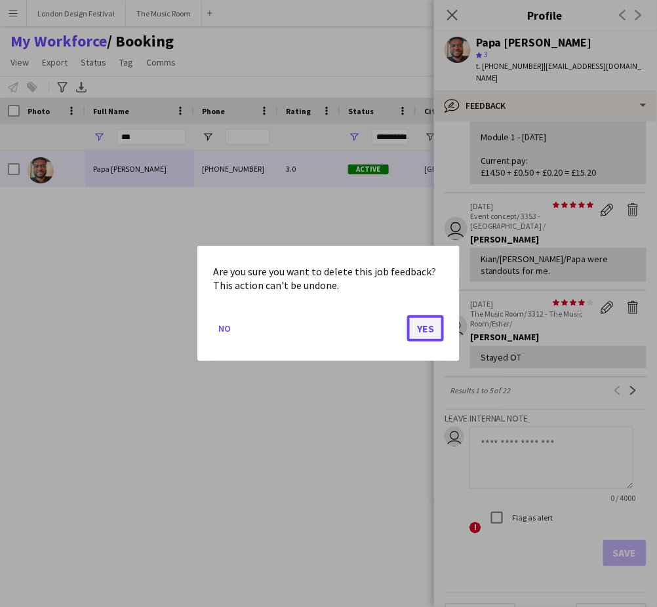
click at [431, 324] on button "Yes" at bounding box center [425, 328] width 37 height 26
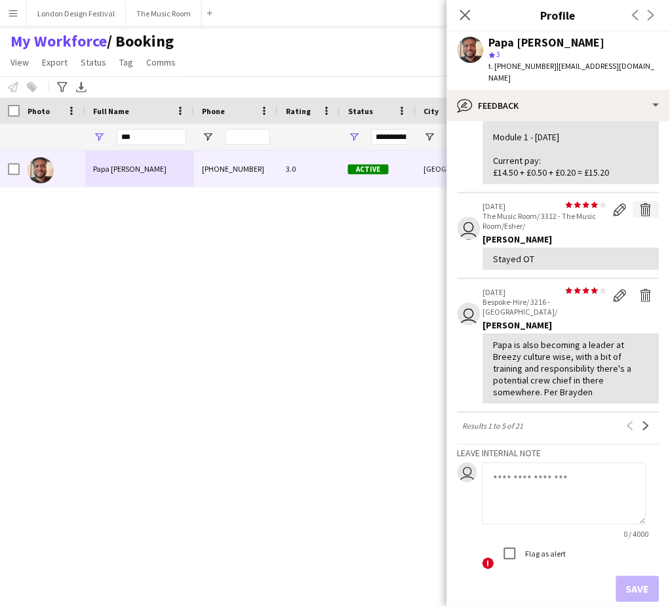
click at [640, 203] on app-icon "Delete feedback" at bounding box center [646, 209] width 13 height 13
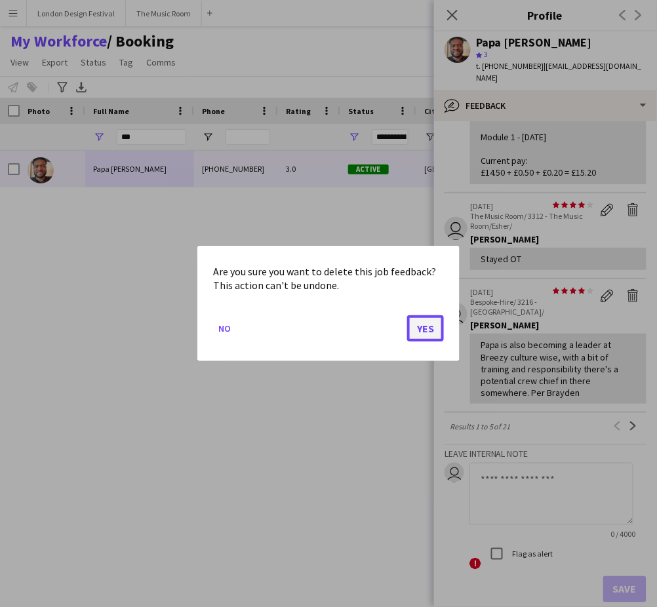
click at [429, 331] on button "Yes" at bounding box center [425, 328] width 37 height 26
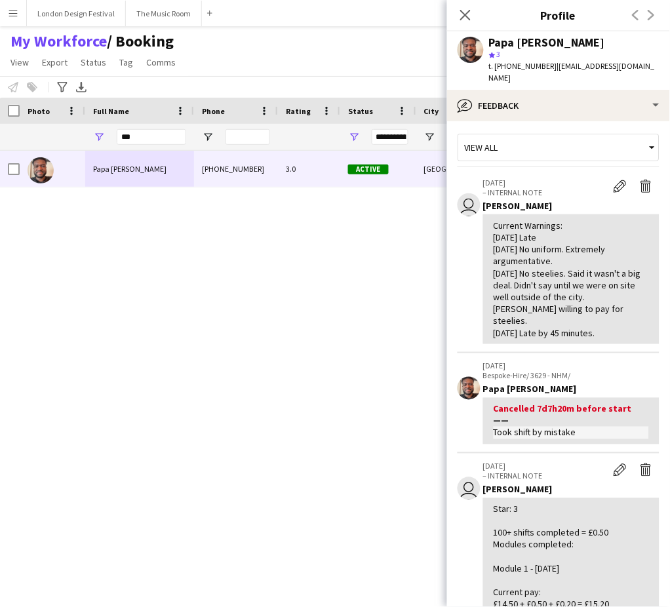
scroll to position [1, 0]
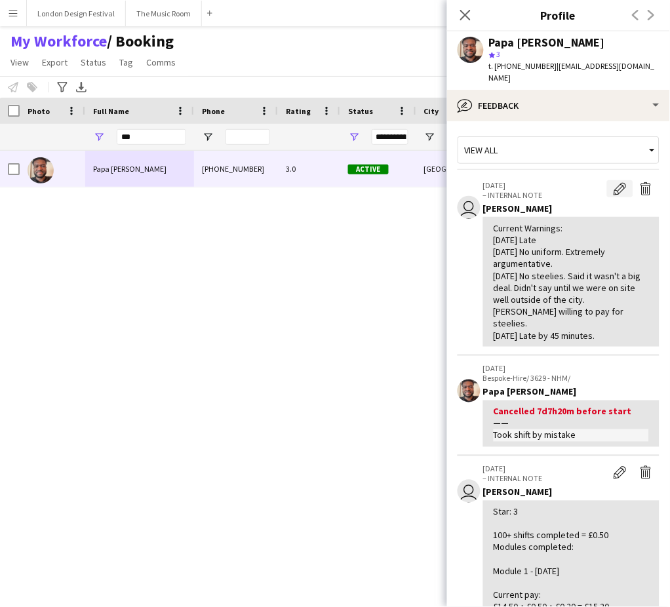
click at [614, 182] on app-icon "Edit internal note" at bounding box center [620, 188] width 13 height 13
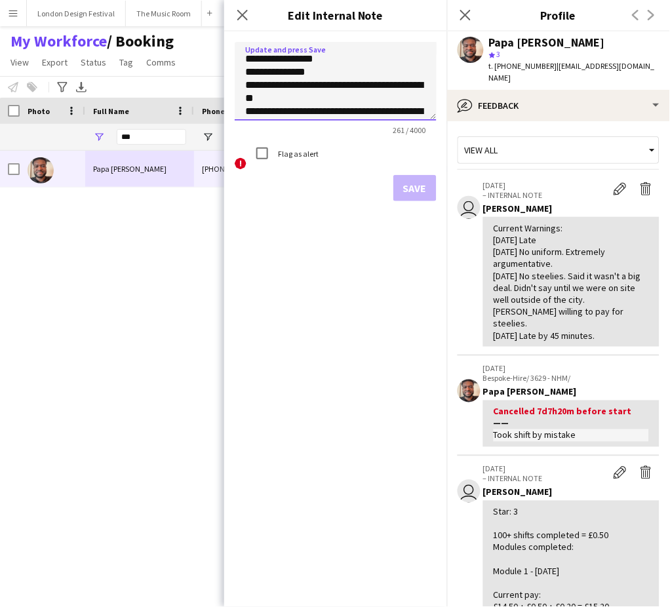
scroll to position [71, 0]
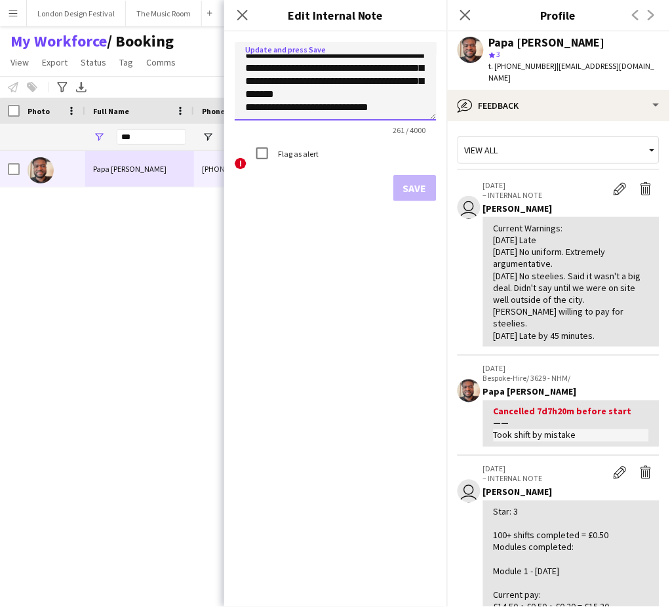
click at [246, 96] on textarea "**********" at bounding box center [336, 81] width 202 height 79
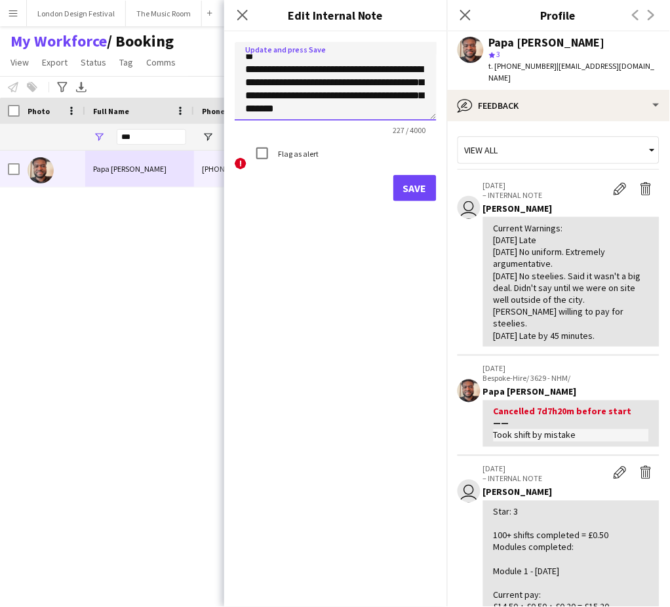
scroll to position [12, 0]
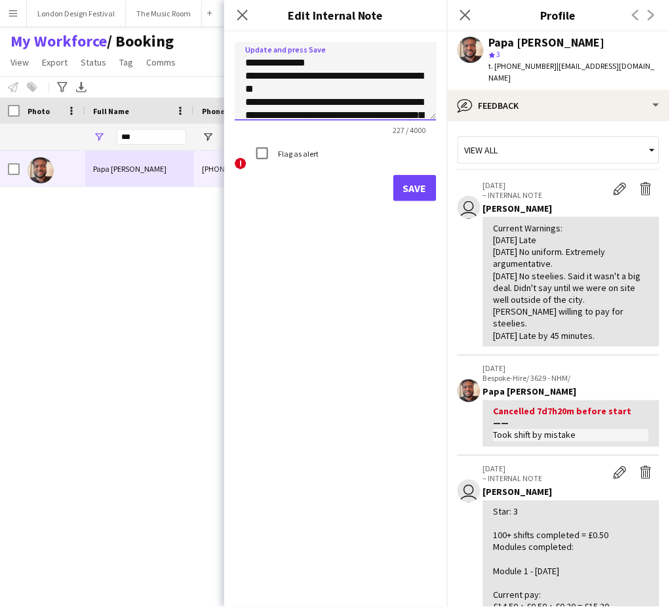
paste textarea "**********"
click at [247, 63] on textarea "**********" at bounding box center [336, 81] width 202 height 79
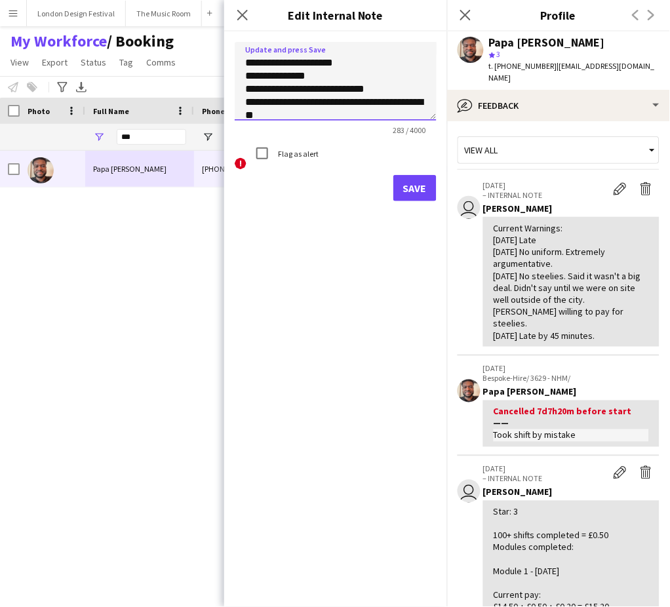
type textarea "**********"
click at [412, 187] on button "Save" at bounding box center [414, 188] width 43 height 26
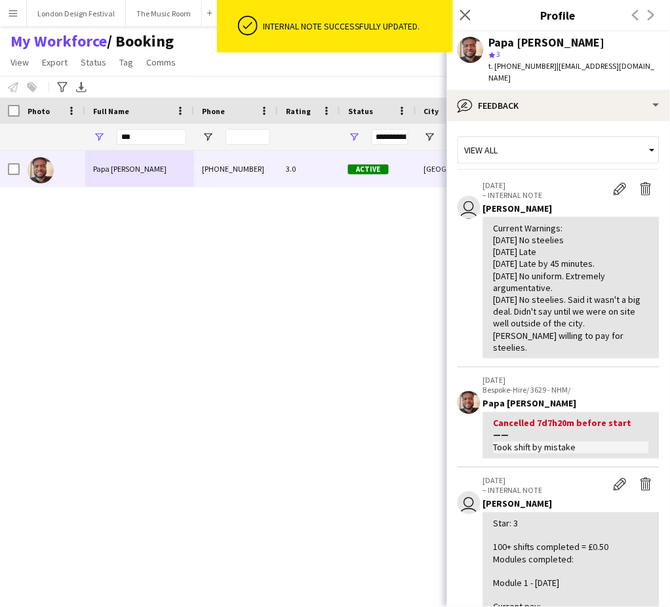
scroll to position [436, 0]
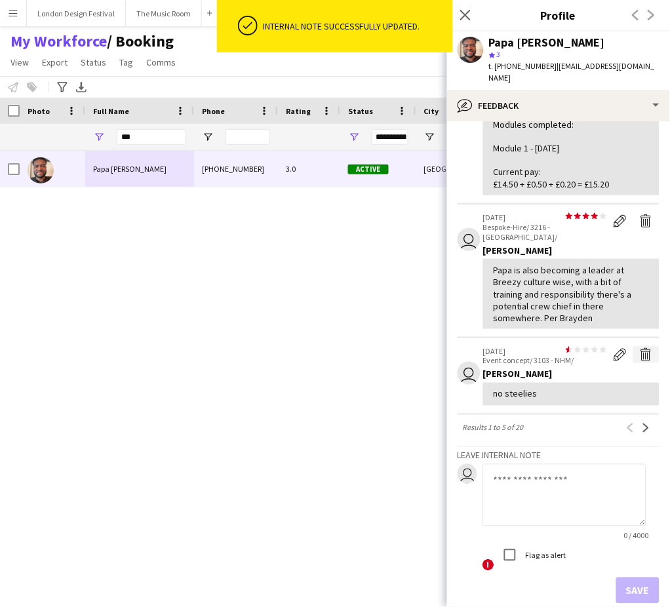
click at [640, 348] on app-icon "Delete feedback" at bounding box center [646, 354] width 13 height 13
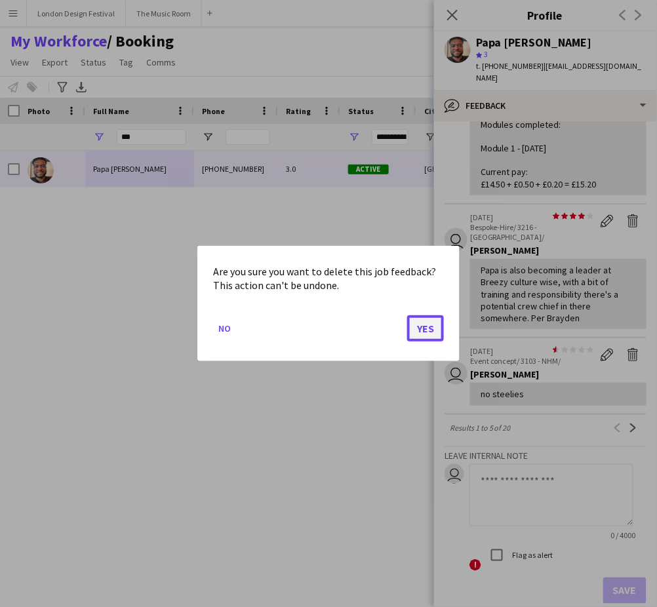
click at [423, 331] on button "Yes" at bounding box center [425, 328] width 37 height 26
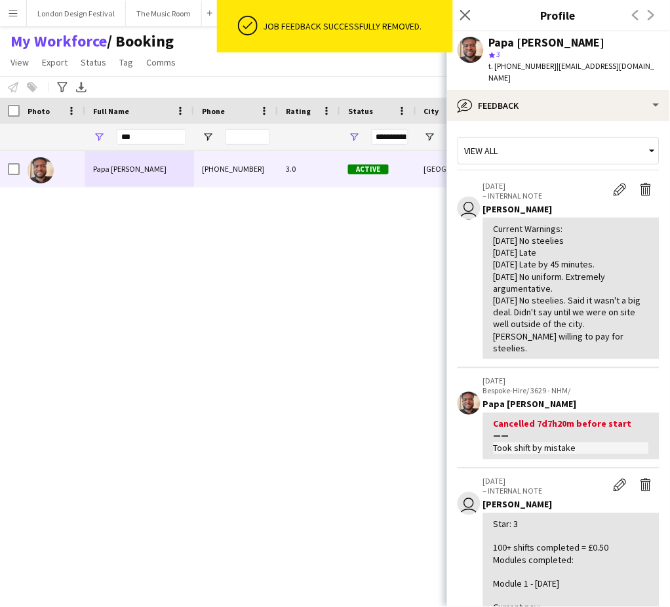
scroll to position [435, 0]
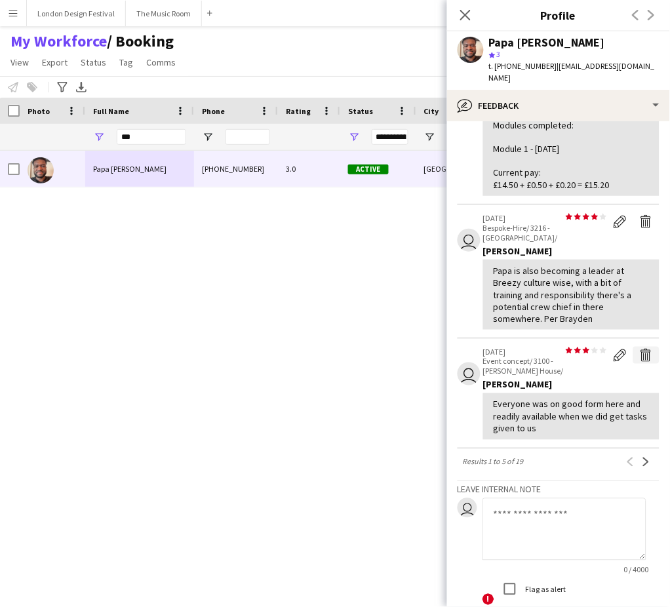
click at [640, 349] on app-icon "Delete feedback" at bounding box center [646, 355] width 13 height 13
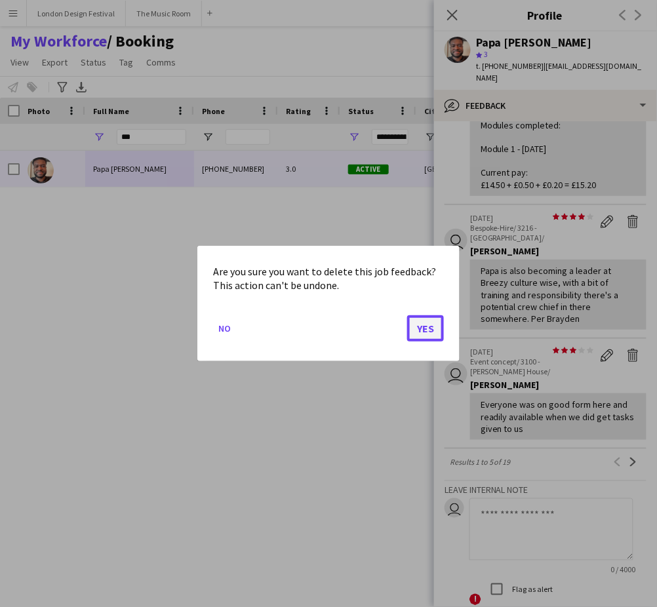
click at [427, 334] on button "Yes" at bounding box center [425, 328] width 37 height 26
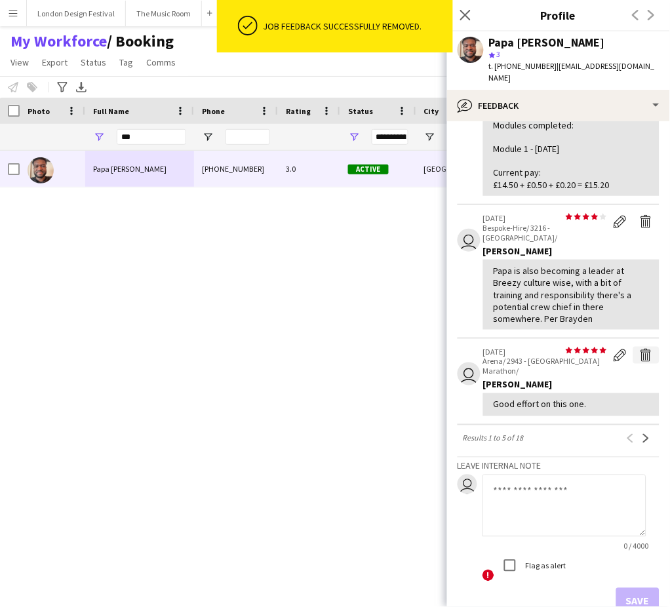
click at [640, 349] on app-icon "Delete feedback" at bounding box center [646, 355] width 13 height 13
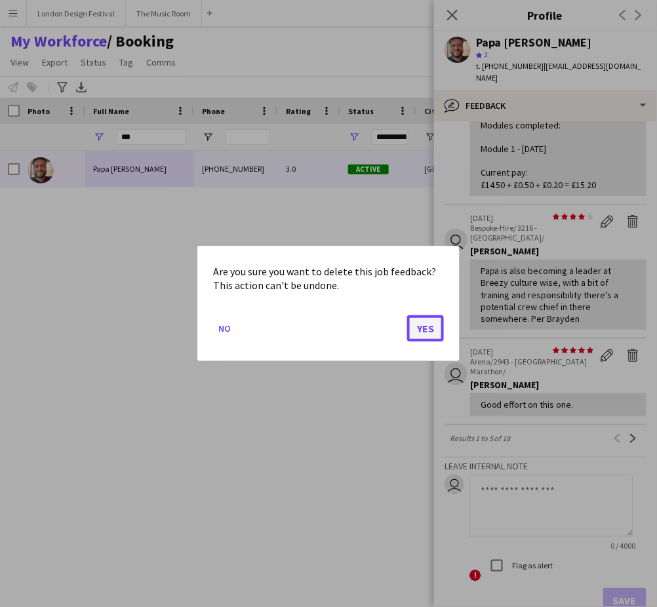
click at [415, 322] on button "Yes" at bounding box center [425, 328] width 37 height 26
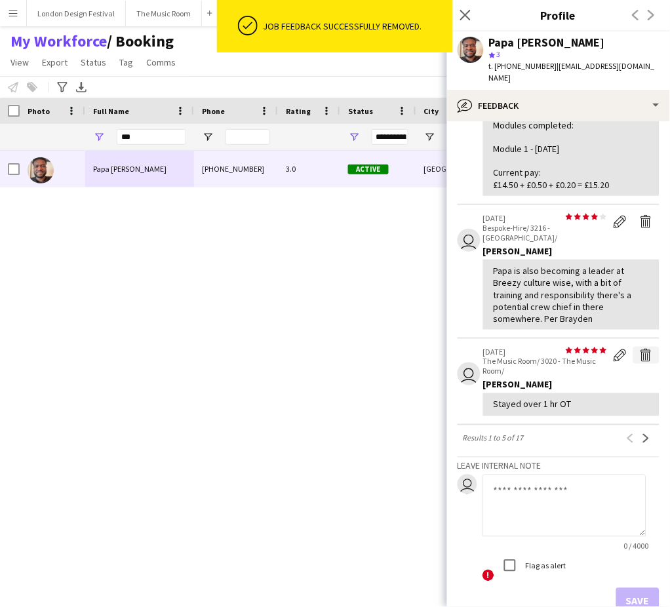
click at [640, 349] on app-icon "Delete feedback" at bounding box center [646, 355] width 13 height 13
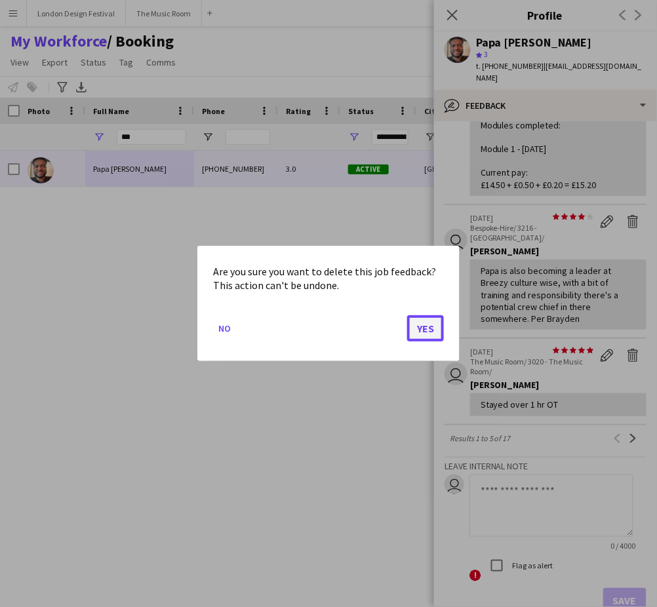
click at [416, 325] on button "Yes" at bounding box center [425, 328] width 37 height 26
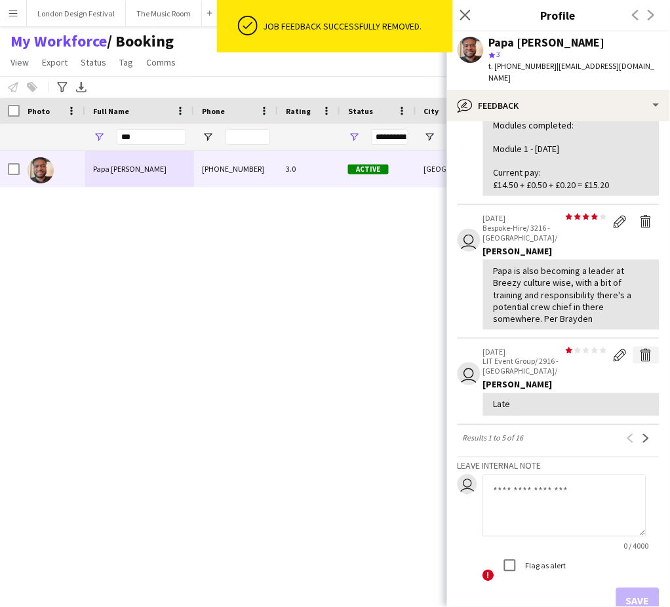
click at [640, 349] on app-icon "Delete feedback" at bounding box center [646, 355] width 13 height 13
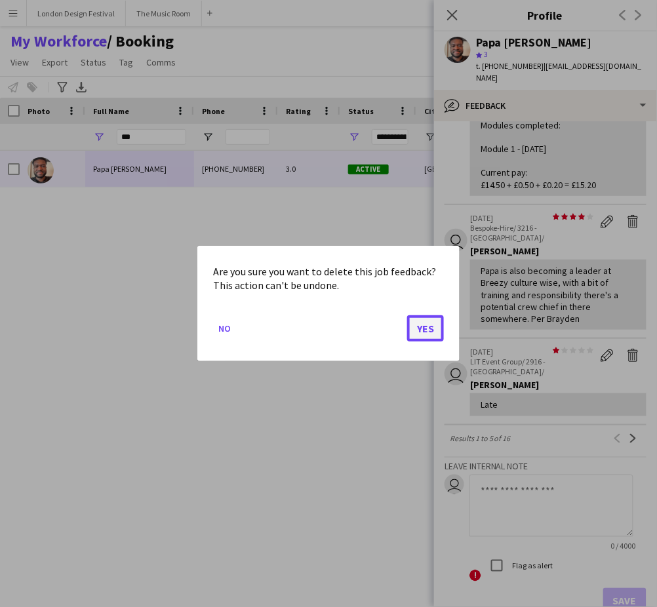
click at [425, 333] on button "Yes" at bounding box center [425, 328] width 37 height 26
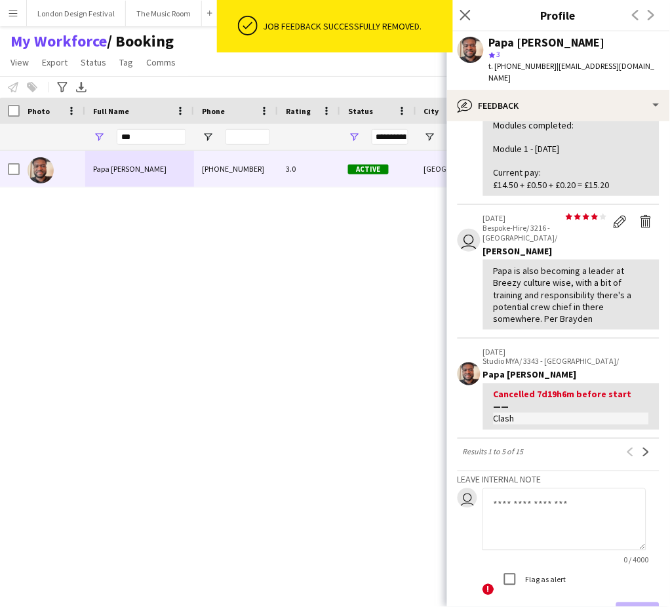
click at [633, 445] on div "Previous Next" at bounding box center [639, 453] width 42 height 16
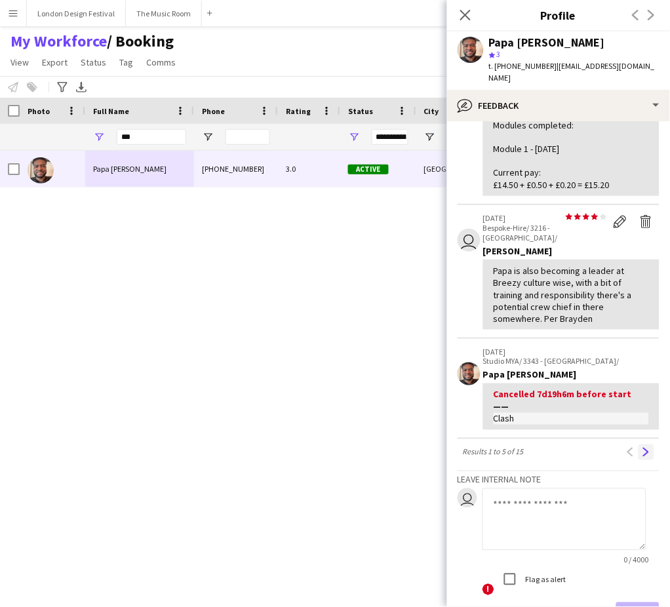
click at [642, 448] on app-icon "Next" at bounding box center [646, 452] width 9 height 9
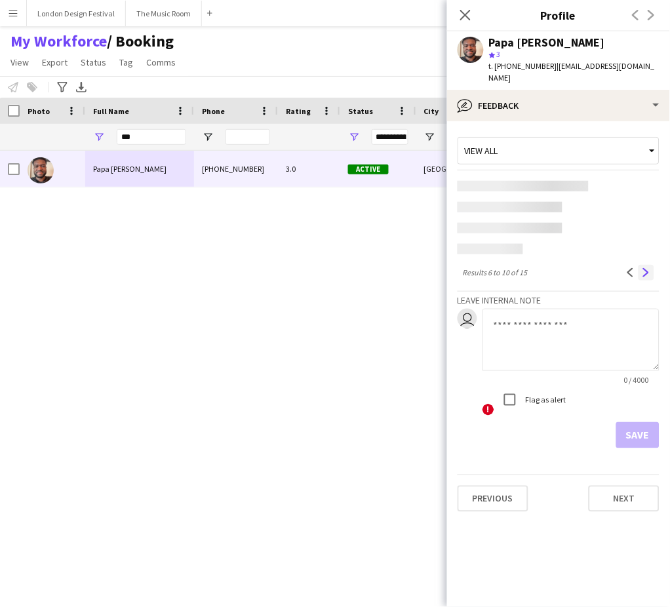
scroll to position [0, 0]
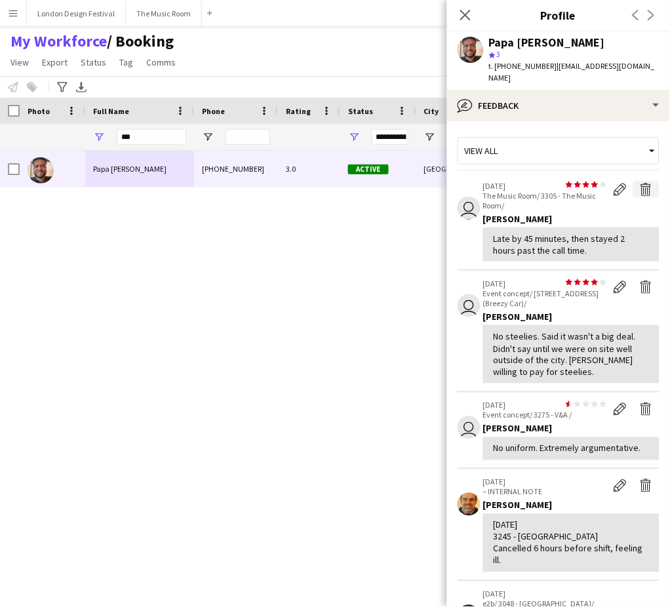
click at [640, 183] on app-icon "Delete feedback" at bounding box center [646, 189] width 13 height 13
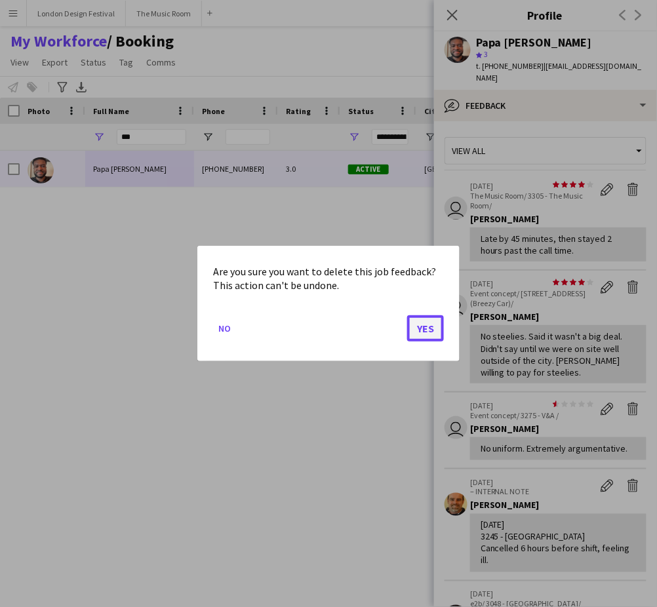
click at [422, 326] on button "Yes" at bounding box center [425, 328] width 37 height 26
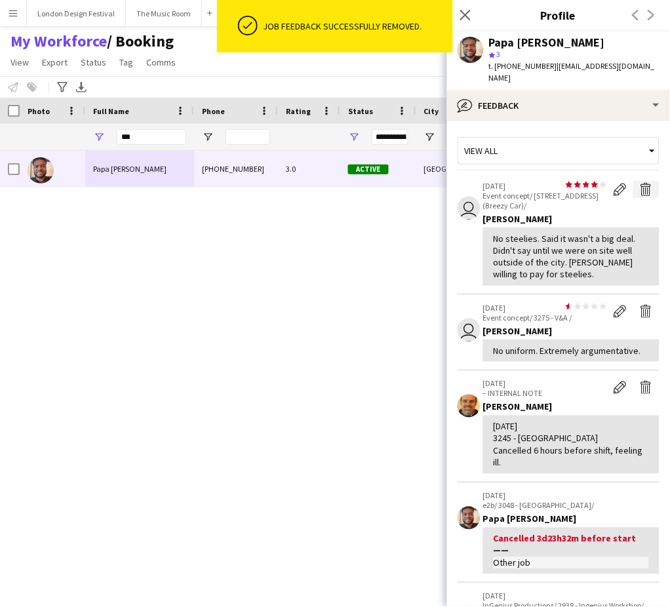
click at [640, 183] on app-icon "Delete feedback" at bounding box center [646, 189] width 13 height 13
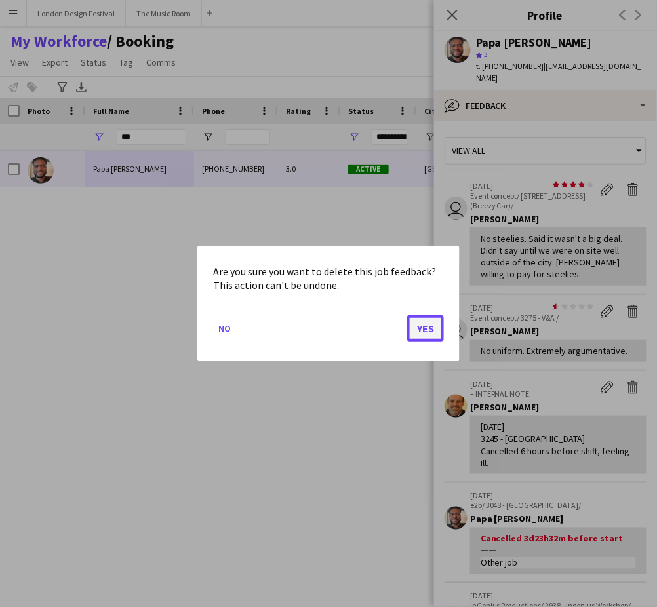
click at [431, 326] on button "Yes" at bounding box center [425, 328] width 37 height 26
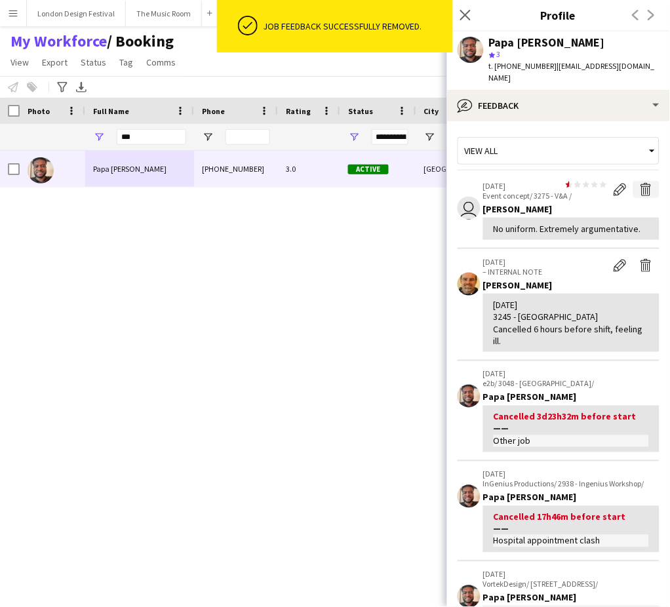
click at [640, 183] on app-icon "Delete feedback" at bounding box center [646, 189] width 13 height 13
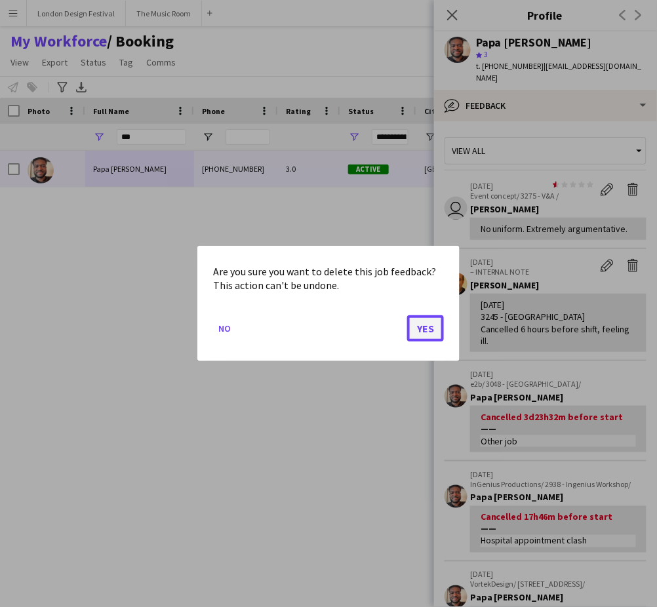
click at [439, 324] on button "Yes" at bounding box center [425, 328] width 37 height 26
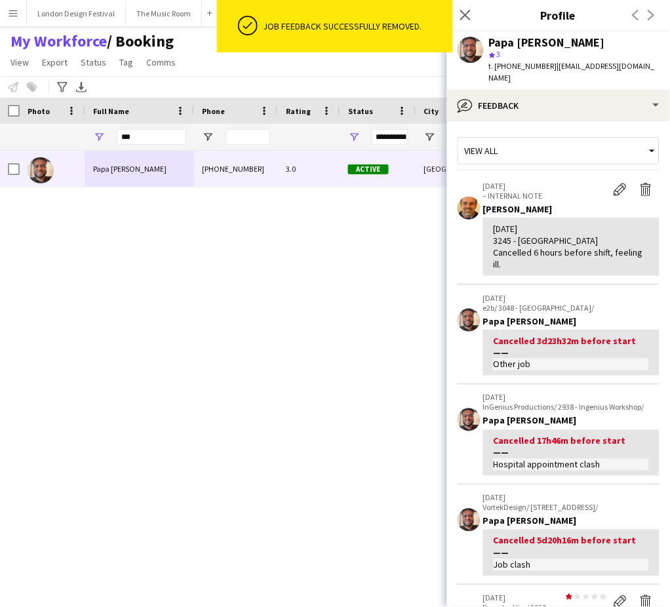
click at [521, 230] on div "22-06-25 3245 - Corinthia Hotel Cancelled 6 hours before shift, feeling ill." at bounding box center [571, 247] width 155 height 48
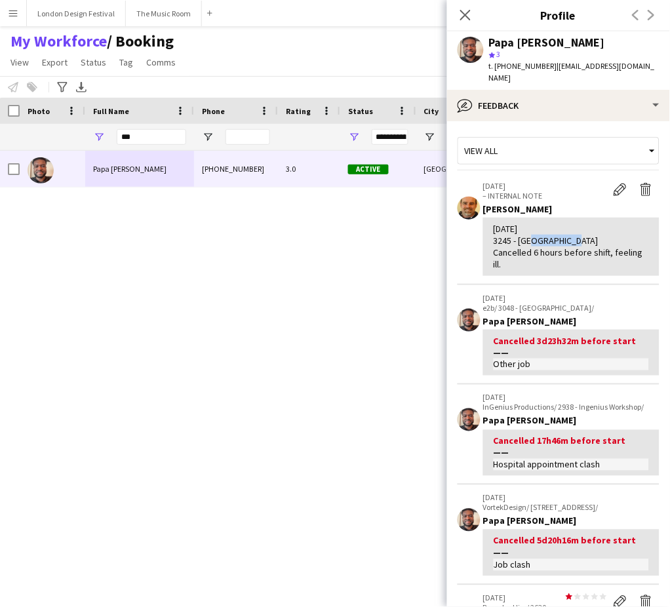
click at [521, 230] on div "22-06-25 3245 - Corinthia Hotel Cancelled 6 hours before shift, feeling ill." at bounding box center [571, 247] width 155 height 48
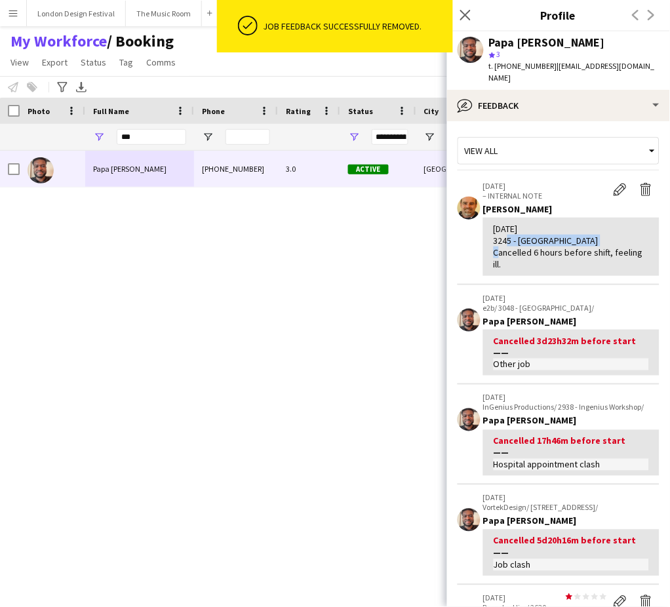
click at [521, 230] on div "22-06-25 3245 - Corinthia Hotel Cancelled 6 hours before shift, feeling ill." at bounding box center [571, 247] width 155 height 48
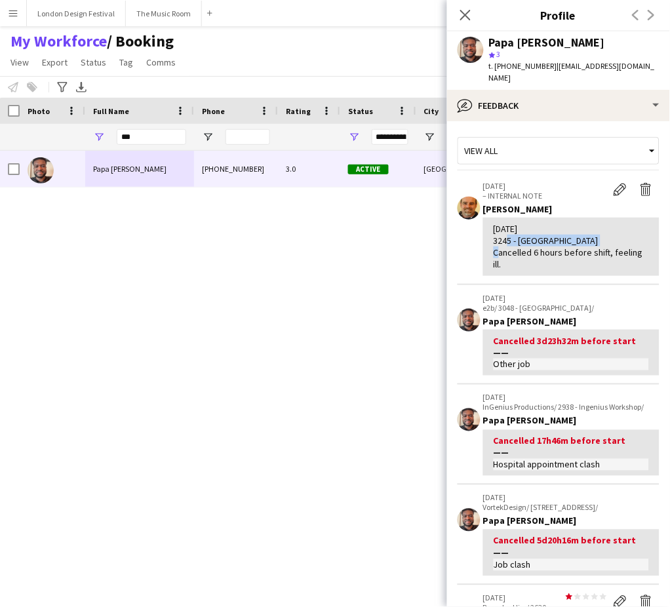
click at [521, 230] on div "22-06-25 3245 - Corinthia Hotel Cancelled 6 hours before shift, feeling ill." at bounding box center [571, 247] width 155 height 48
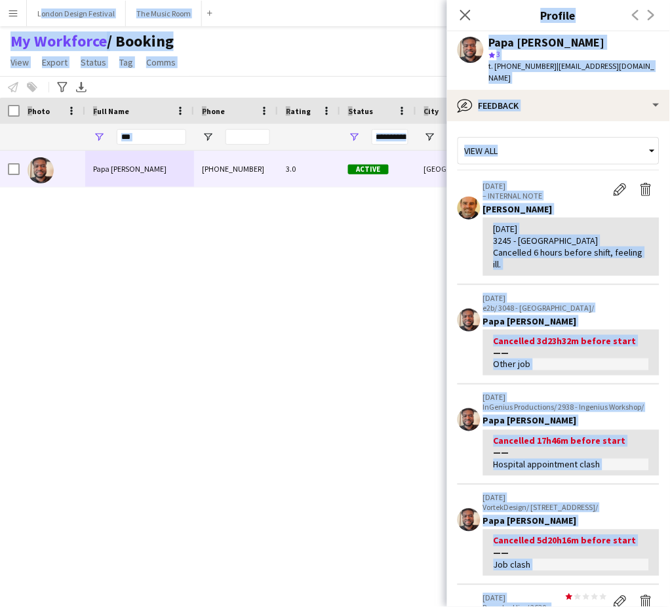
click at [521, 230] on div "22-06-25 3245 - Corinthia Hotel Cancelled 6 hours before shift, feeling ill." at bounding box center [571, 247] width 155 height 48
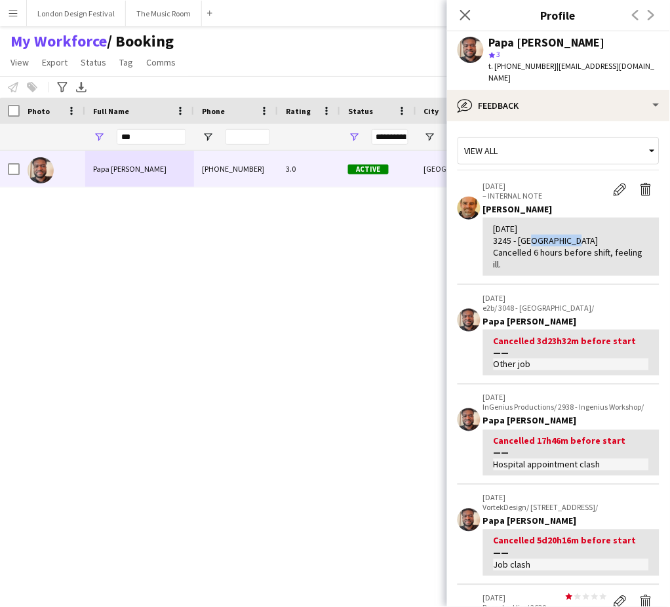
click at [521, 230] on div "22-06-25 3245 - Corinthia Hotel Cancelled 6 hours before shift, feeling ill." at bounding box center [571, 247] width 155 height 48
drag, startPoint x: 495, startPoint y: 216, endPoint x: 549, endPoint y: 252, distance: 64.9
click at [549, 252] on div "22-06-25 3245 - Corinthia Hotel Cancelled 6 hours before shift, feeling ill." at bounding box center [571, 247] width 155 height 48
copy div "22-06-25 3245 - Corinthia Hotel Cancelled 6 hours before shift, feeling ill."
click at [640, 183] on app-icon "Delete internal note" at bounding box center [646, 189] width 13 height 13
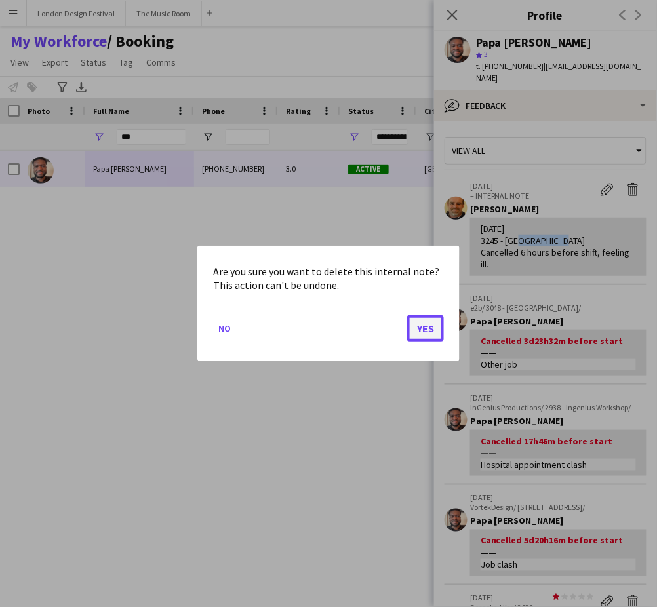
click at [437, 321] on button "Yes" at bounding box center [425, 328] width 37 height 26
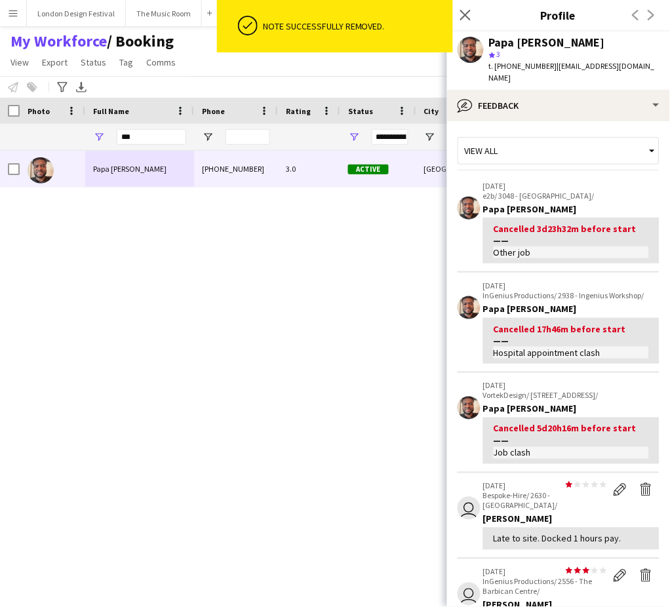
scroll to position [285, 0]
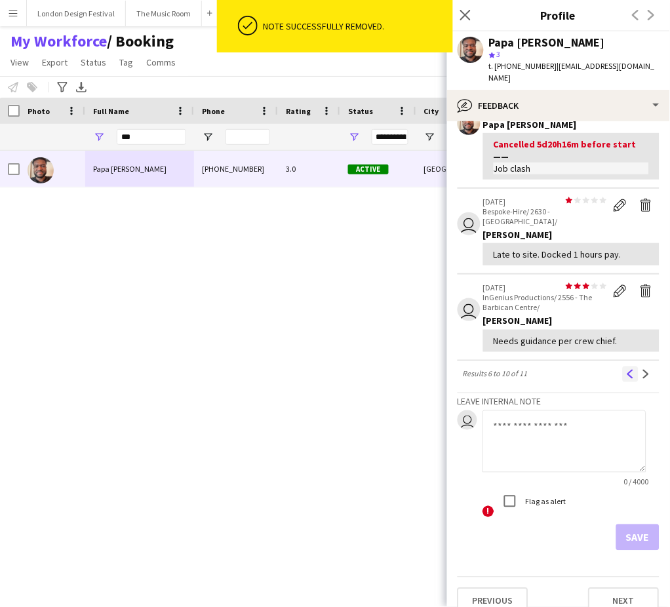
click at [626, 370] on app-icon "Previous" at bounding box center [630, 374] width 9 height 9
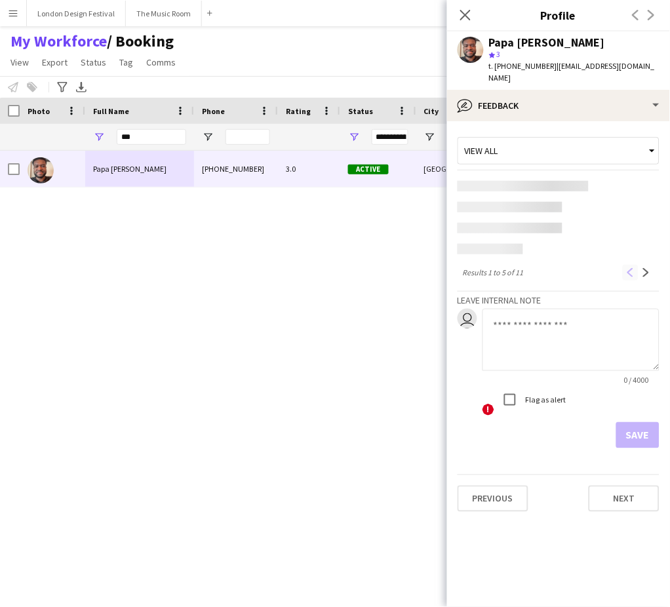
scroll to position [0, 0]
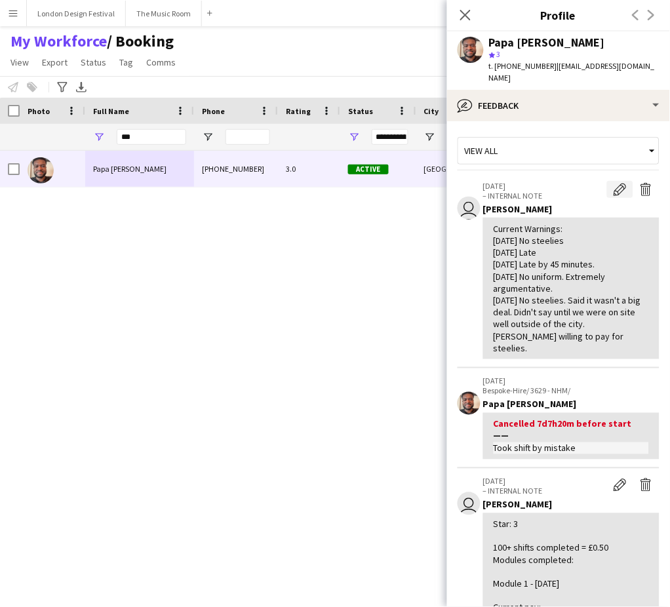
click at [614, 183] on app-icon "Edit internal note" at bounding box center [620, 189] width 13 height 13
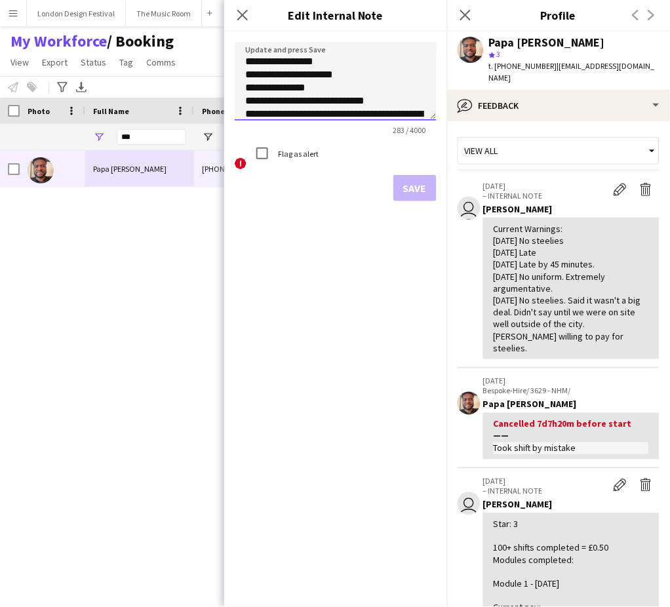
click at [393, 109] on textarea "**********" at bounding box center [336, 81] width 202 height 79
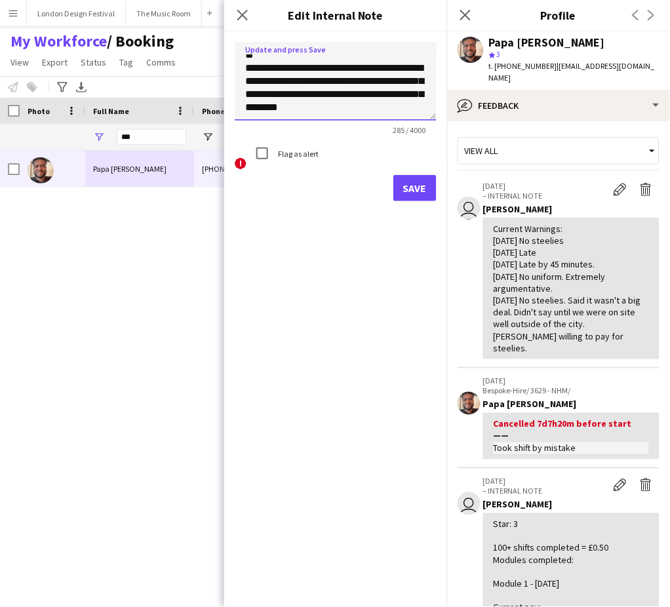
paste textarea "**********"
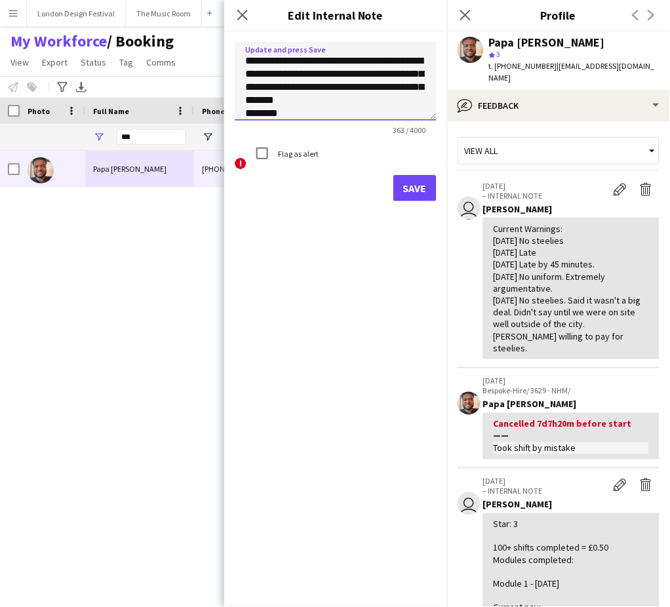
scroll to position [119, 0]
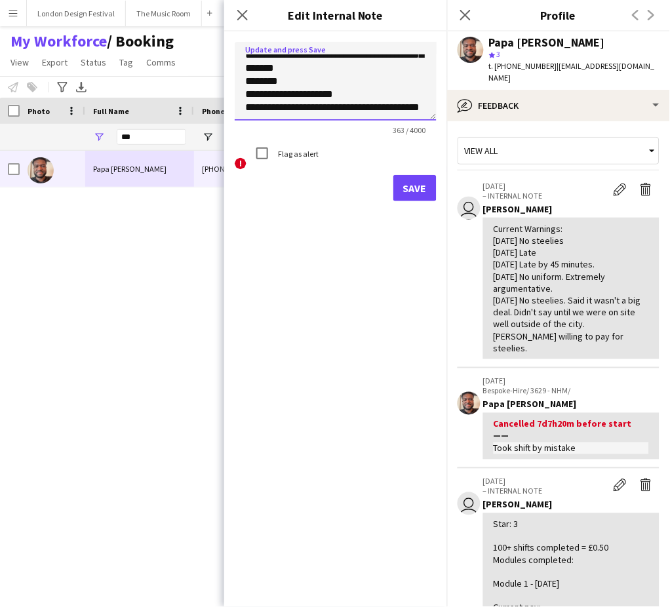
click at [347, 75] on textarea "**********" at bounding box center [336, 81] width 202 height 79
click at [389, 81] on textarea "**********" at bounding box center [336, 81] width 202 height 79
type textarea "**********"
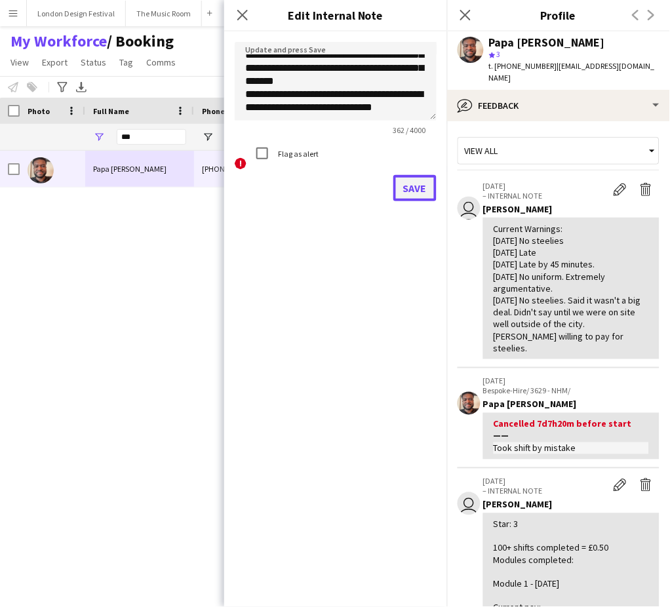
click at [414, 188] on button "Save" at bounding box center [414, 188] width 43 height 26
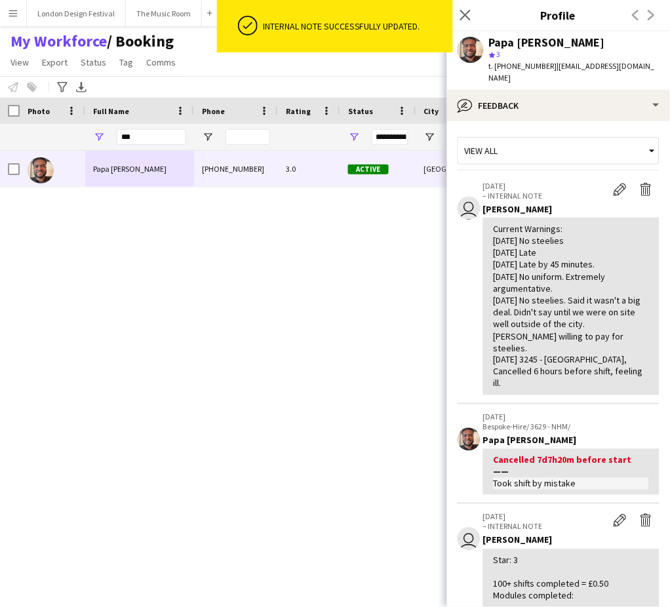
scroll to position [435, 0]
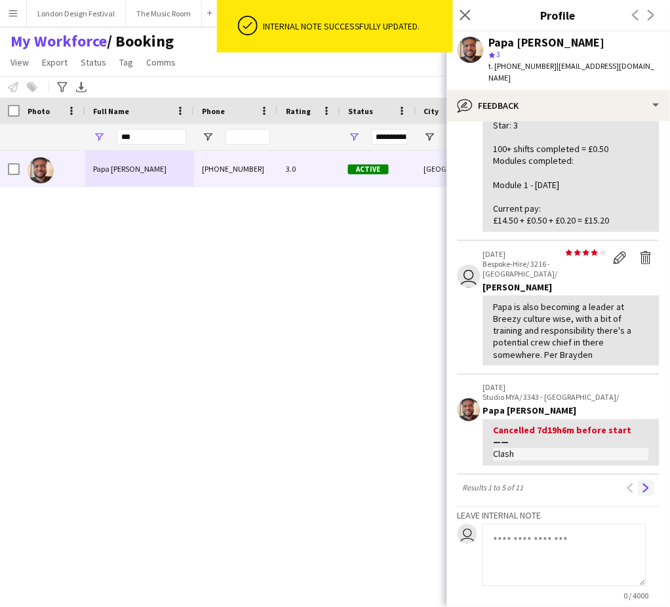
click at [642, 484] on app-icon "Next" at bounding box center [646, 488] width 9 height 9
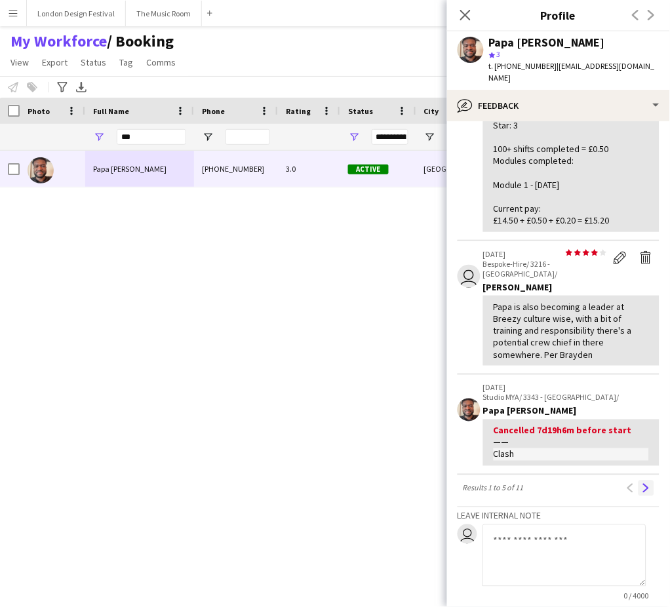
scroll to position [0, 0]
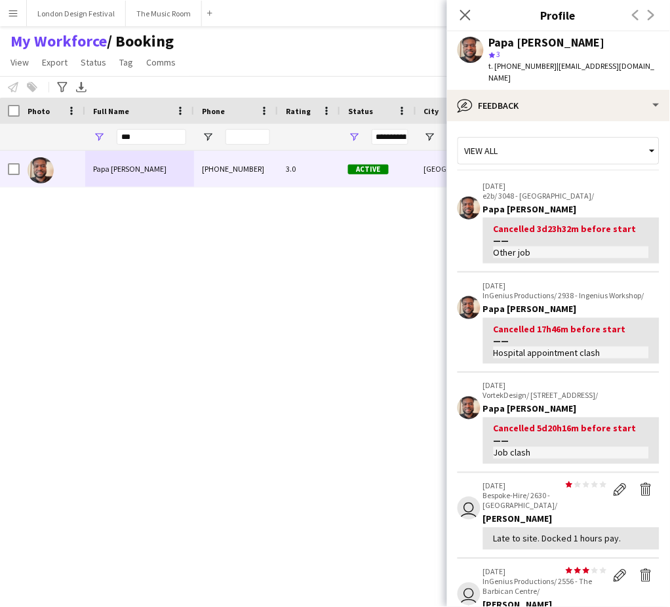
click at [521, 533] on div "Late to site. Docked 1 hours pay." at bounding box center [571, 539] width 155 height 12
copy div "Late to site. Docked 1 hours pay. user star star star star star star star star …"
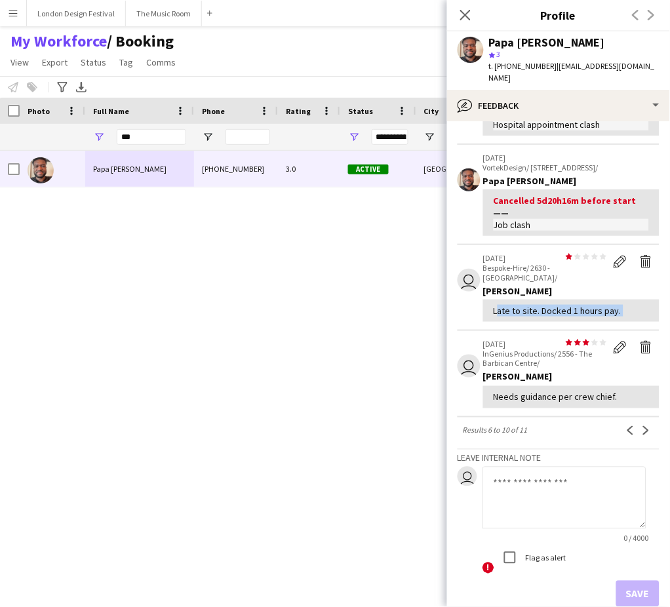
scroll to position [254, 0]
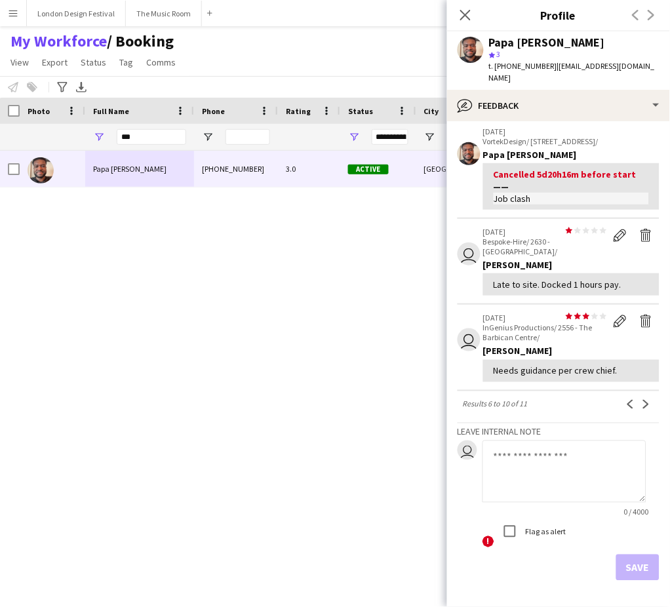
click at [587, 481] on textarea at bounding box center [565, 472] width 164 height 62
paste textarea "**********"
click at [493, 441] on textarea "**********" at bounding box center [565, 472] width 164 height 62
type textarea "**********"
click at [627, 555] on button "Save" at bounding box center [637, 568] width 43 height 26
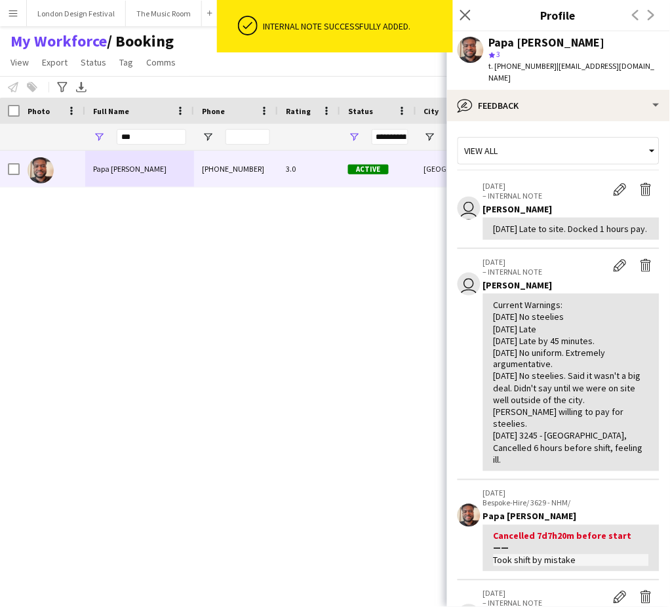
scroll to position [435, 0]
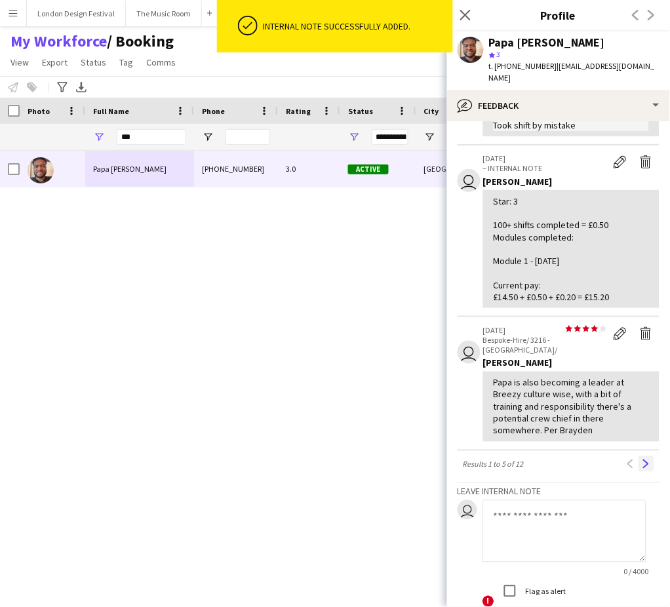
click at [639, 456] on button "Next" at bounding box center [647, 464] width 16 height 16
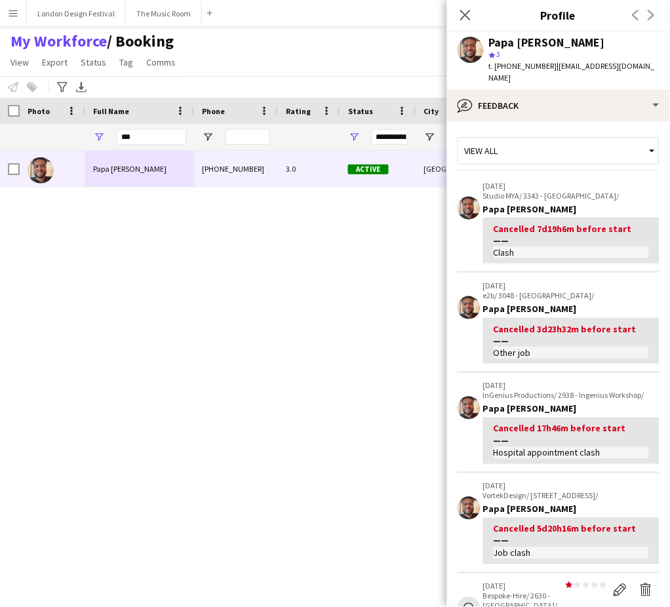
scroll to position [298, 0]
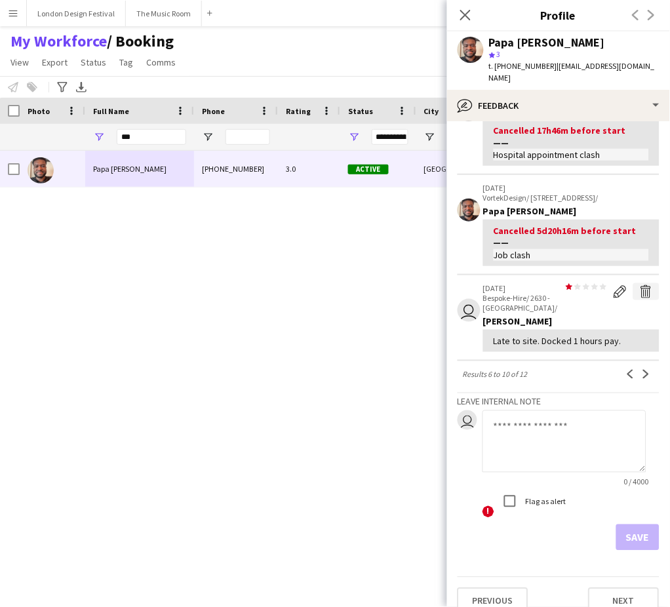
click at [640, 285] on app-icon "Delete feedback" at bounding box center [646, 291] width 13 height 13
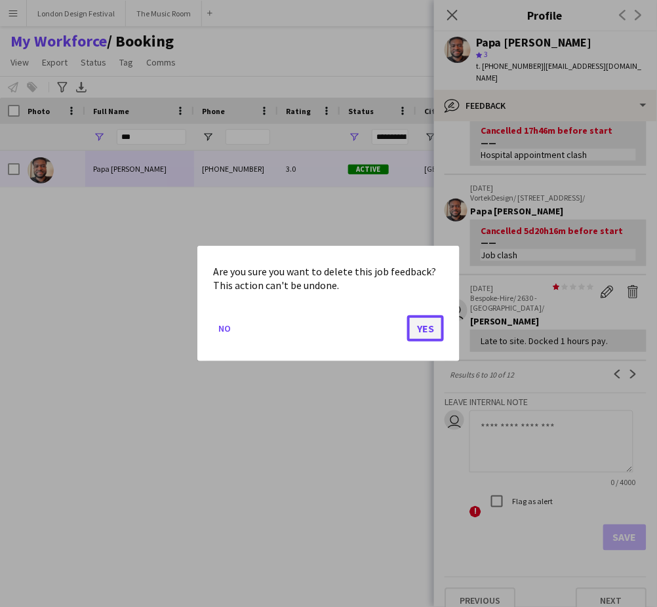
click at [426, 322] on button "Yes" at bounding box center [425, 328] width 37 height 26
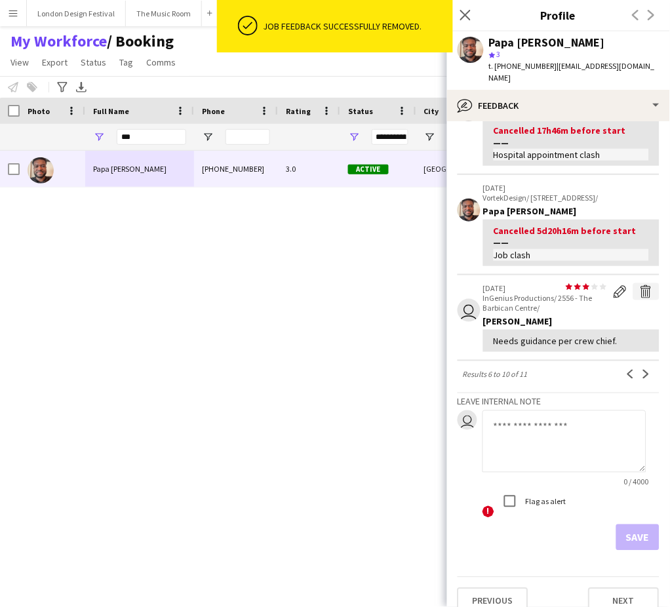
click at [640, 285] on app-icon "Delete feedback" at bounding box center [646, 291] width 13 height 13
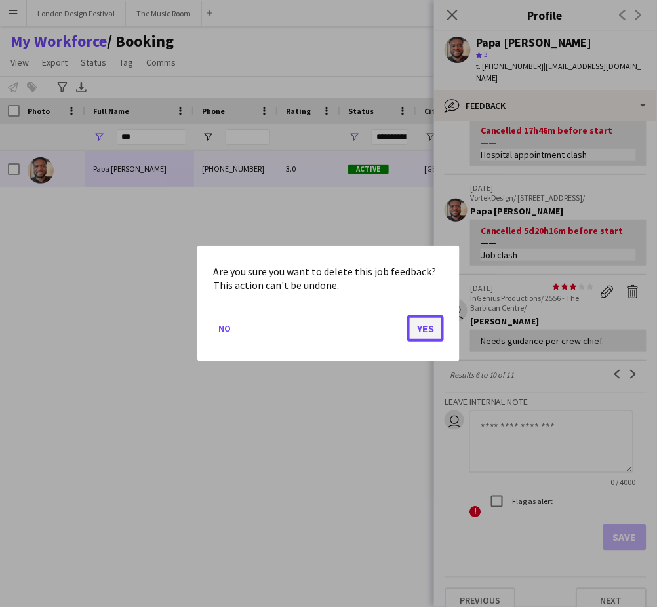
click at [424, 324] on button "Yes" at bounding box center [425, 328] width 37 height 26
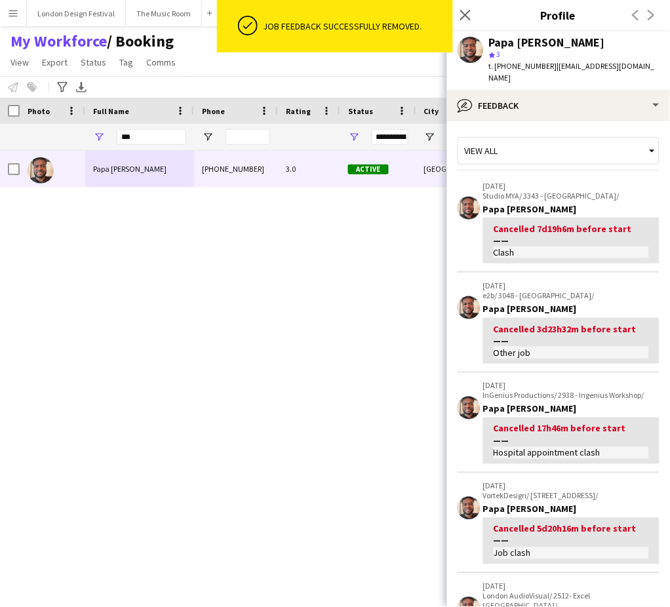
scroll to position [312, 0]
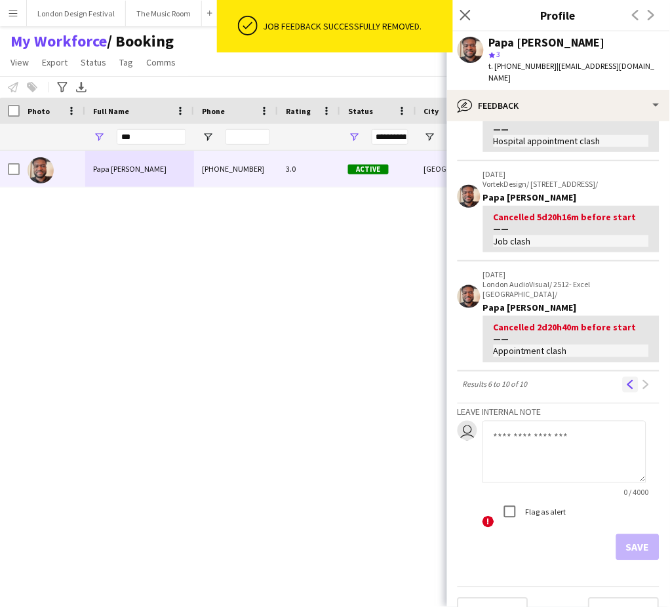
click at [626, 380] on app-icon "Previous" at bounding box center [630, 384] width 9 height 9
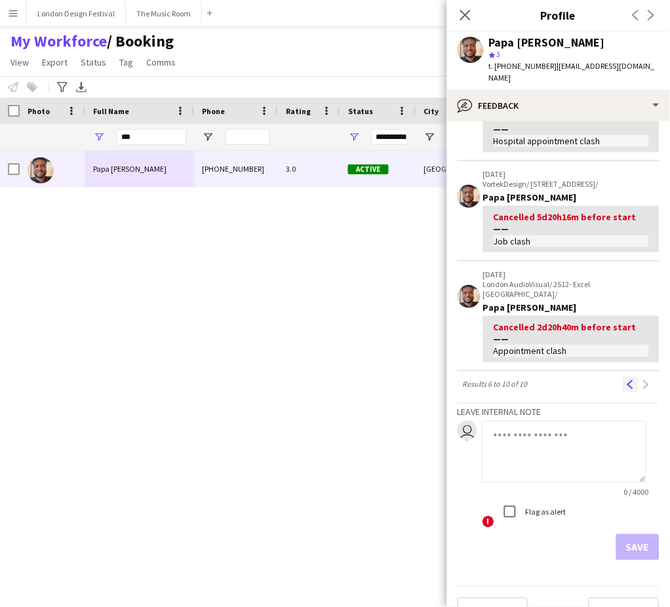
scroll to position [0, 0]
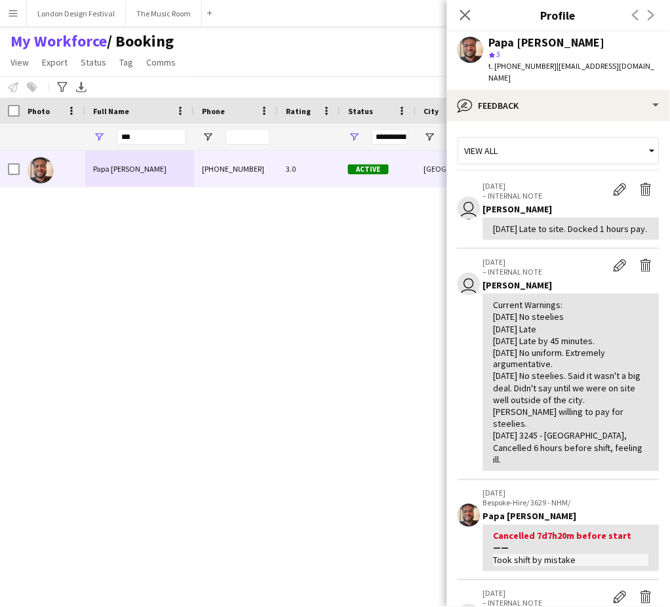
drag, startPoint x: 495, startPoint y: 217, endPoint x: 538, endPoint y: 229, distance: 44.2
click at [538, 229] on div "04/12/2024 Late to site. Docked 1 hours pay." at bounding box center [571, 229] width 155 height 12
copy div "04/12/2024 Late to site. Docked 1 hours pay."
click at [640, 183] on app-icon "Delete internal note" at bounding box center [646, 189] width 13 height 13
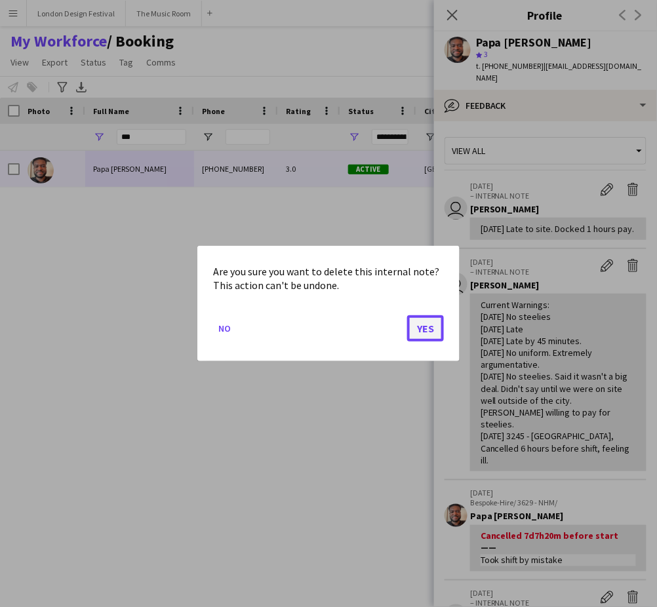
click at [425, 330] on button "Yes" at bounding box center [425, 328] width 37 height 26
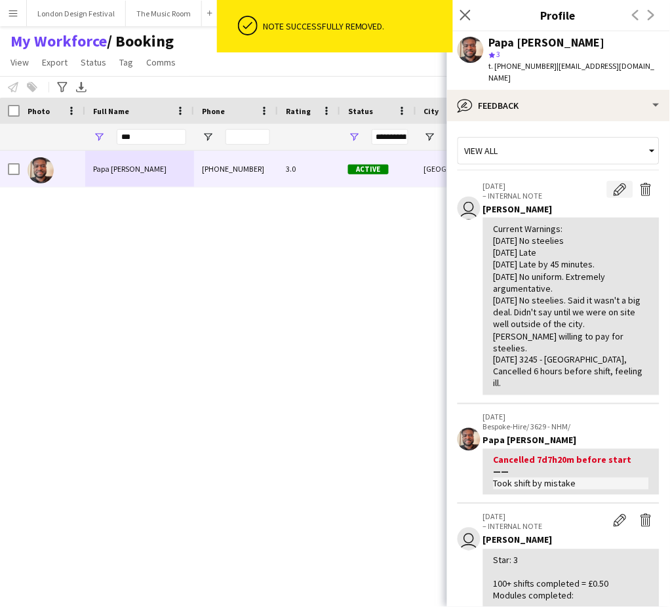
click at [614, 183] on app-icon "Edit internal note" at bounding box center [620, 189] width 13 height 13
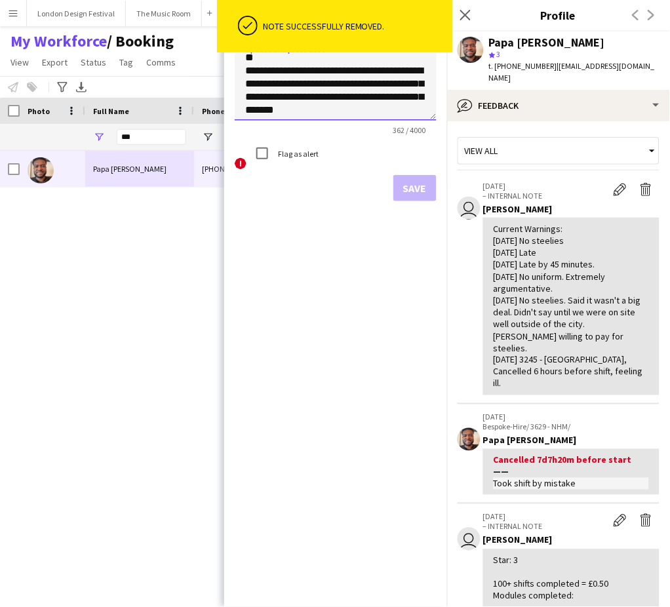
scroll to position [110, 0]
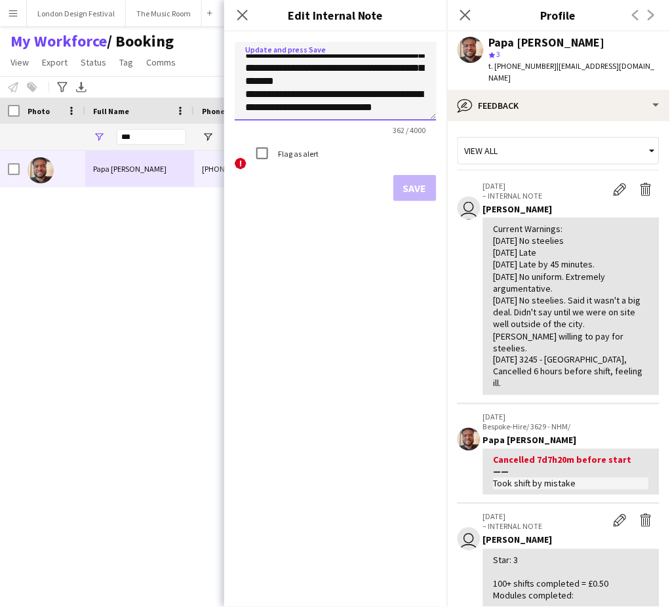
click at [389, 111] on textarea "**********" at bounding box center [336, 81] width 202 height 79
paste textarea "**********"
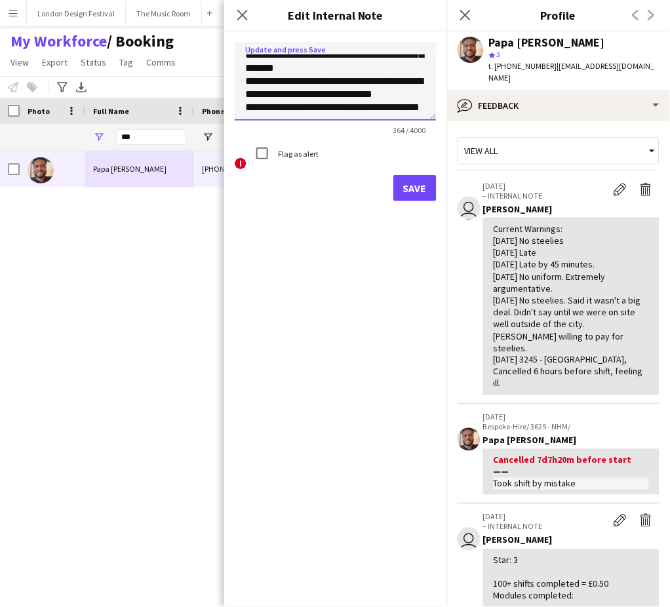
scroll to position [132, 0]
type textarea "**********"
click at [421, 182] on button "Save" at bounding box center [414, 188] width 43 height 26
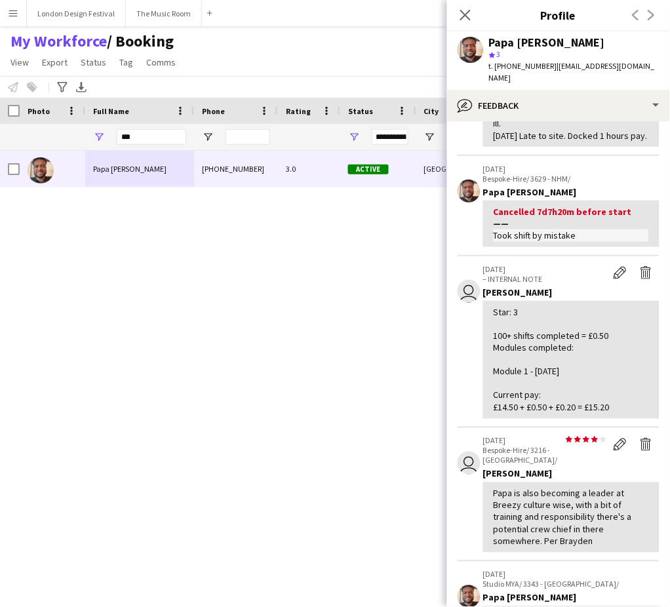
scroll to position [0, 0]
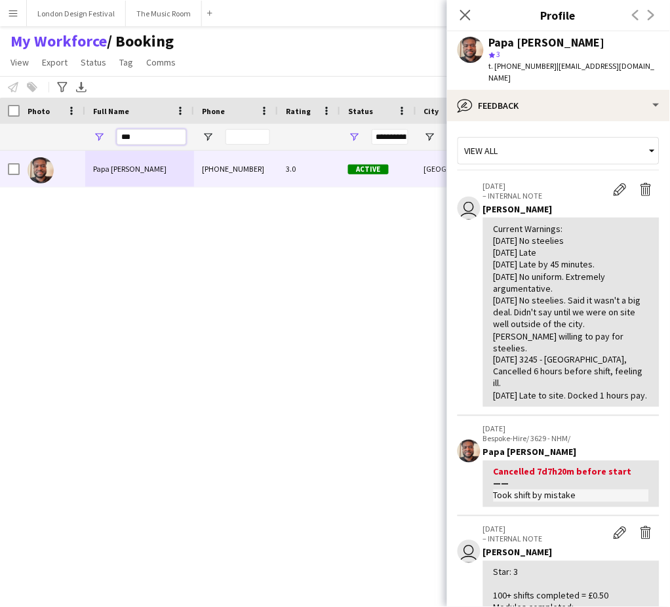
click at [146, 137] on input "***" at bounding box center [151, 137] width 69 height 16
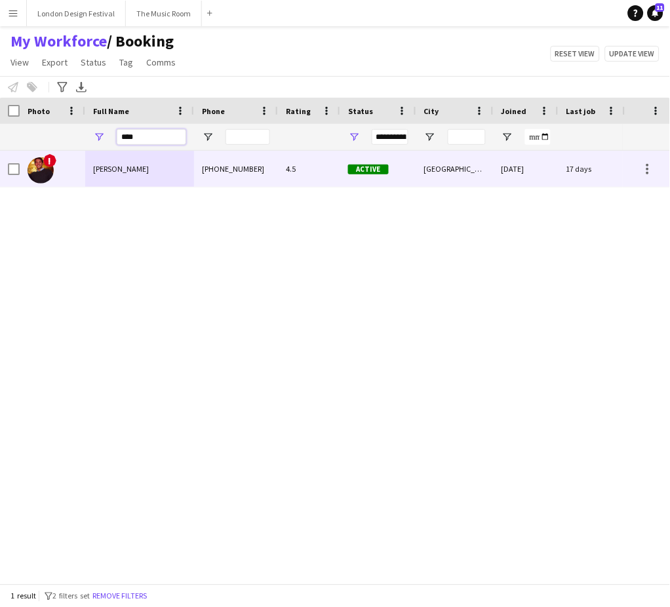
type input "****"
click at [163, 163] on div "Sam Kermode" at bounding box center [139, 169] width 109 height 36
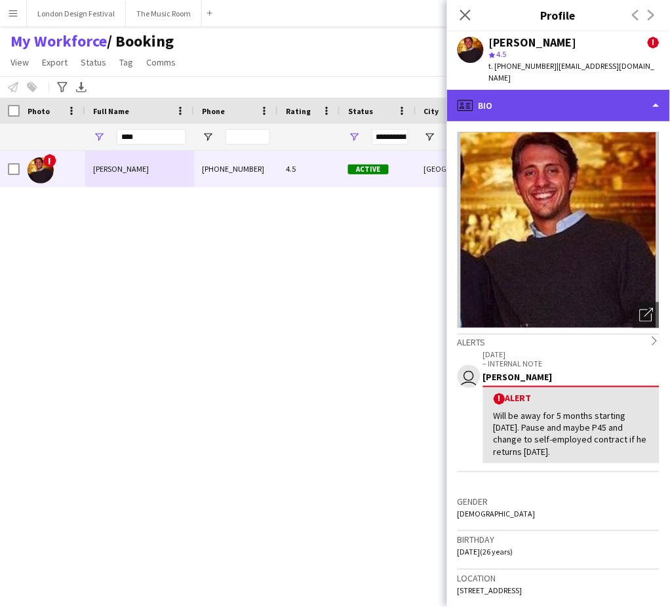
click at [600, 90] on div "profile Bio" at bounding box center [558, 105] width 223 height 31
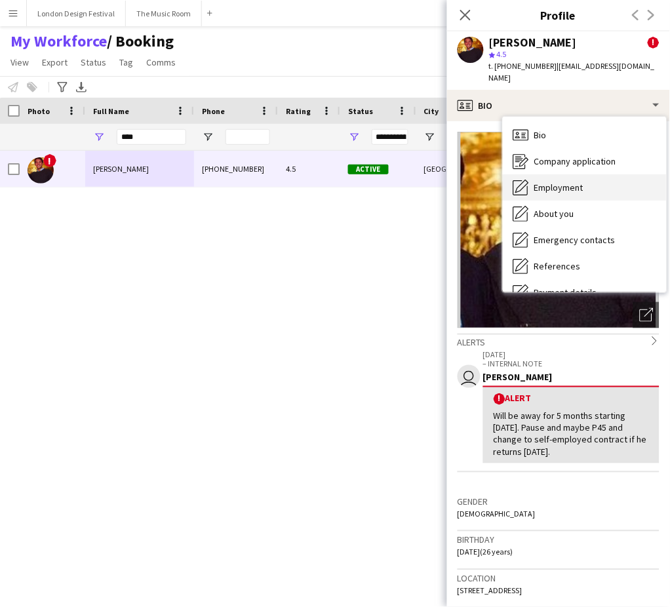
click at [589, 174] on div "Employment Employment" at bounding box center [585, 187] width 164 height 26
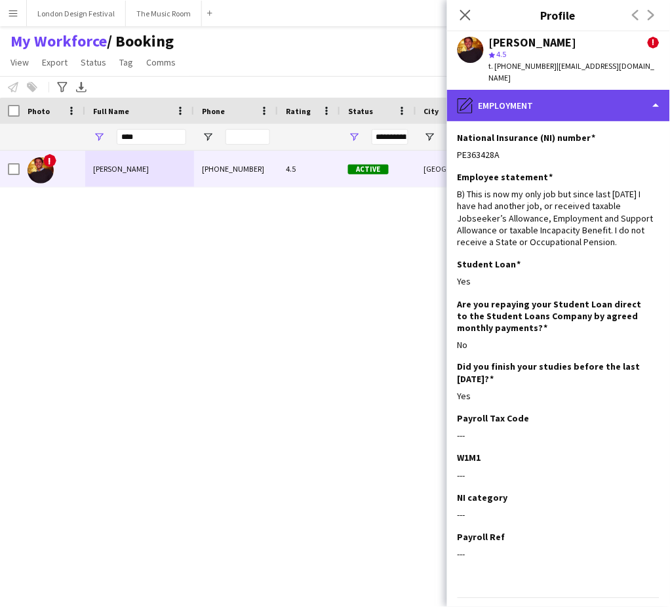
click at [610, 95] on div "pencil4 Employment" at bounding box center [558, 105] width 223 height 31
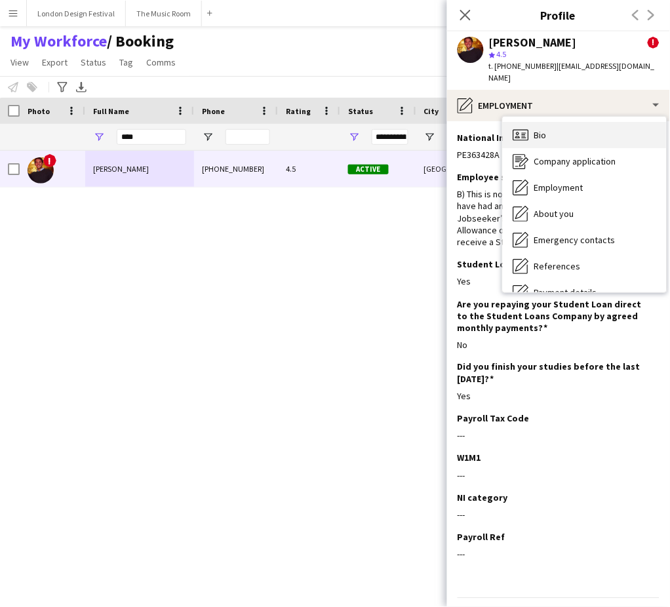
click at [550, 122] on div "Bio Bio" at bounding box center [585, 135] width 164 height 26
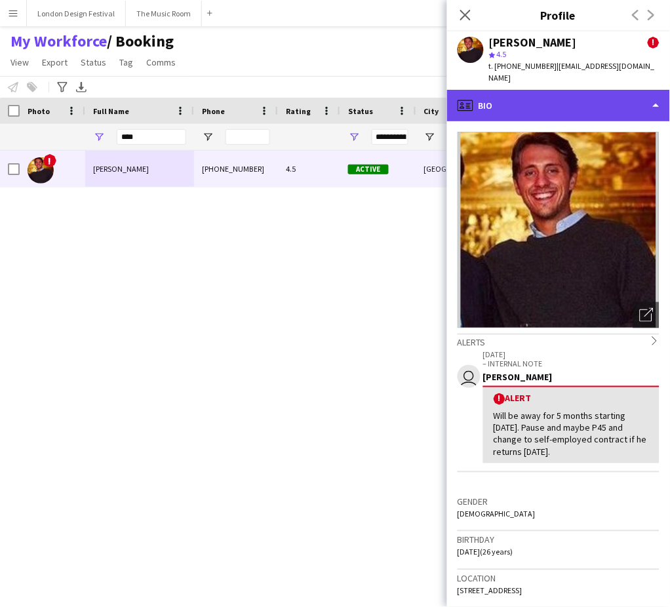
click at [605, 90] on div "profile Bio" at bounding box center [558, 105] width 223 height 31
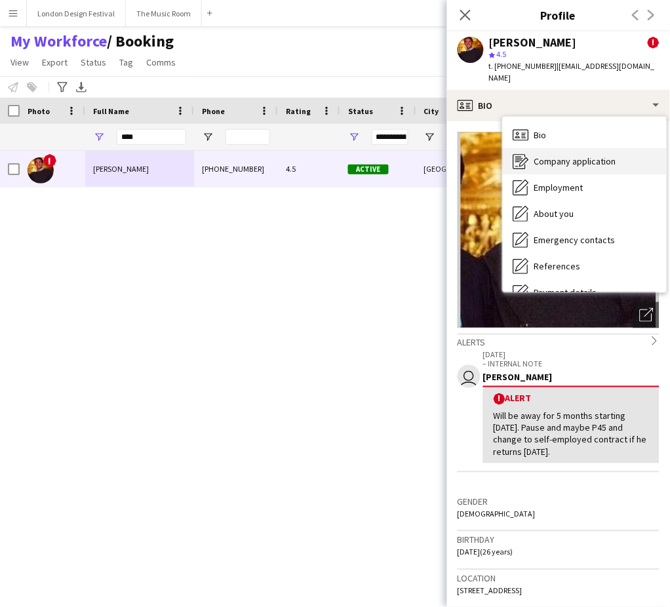
click at [618, 148] on div "Company application Company application" at bounding box center [585, 161] width 164 height 26
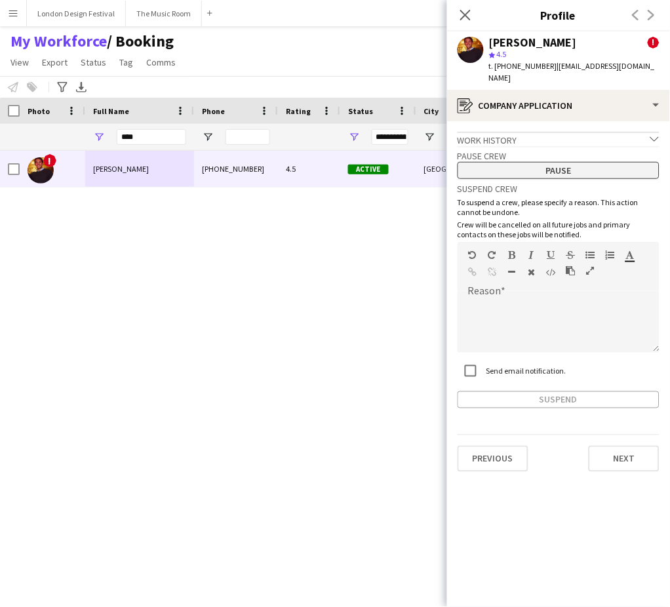
click at [573, 162] on button "Pause" at bounding box center [559, 170] width 202 height 17
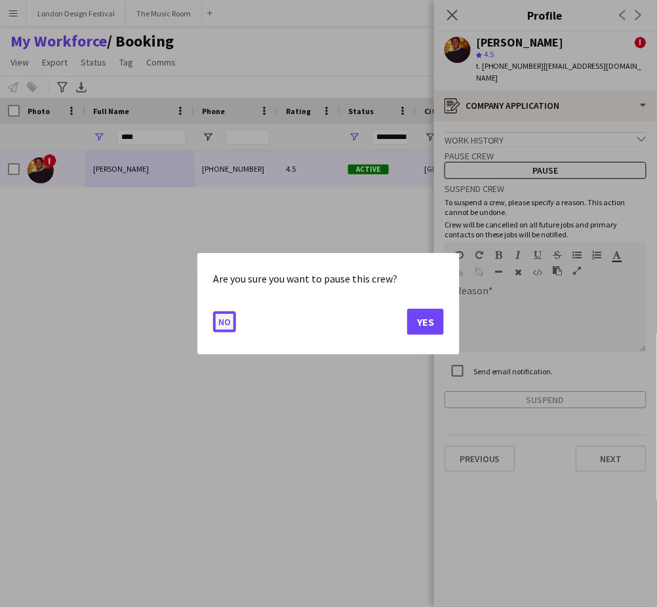
click at [224, 321] on button "No" at bounding box center [224, 321] width 23 height 21
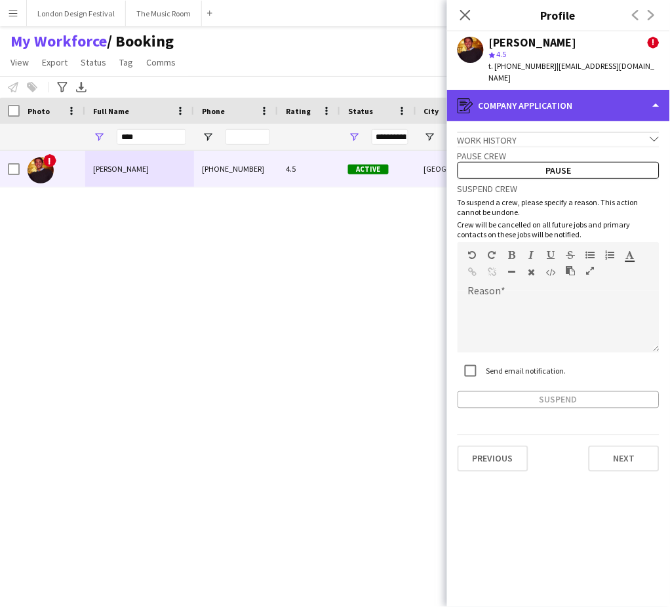
click at [599, 90] on div "register Company application" at bounding box center [558, 105] width 223 height 31
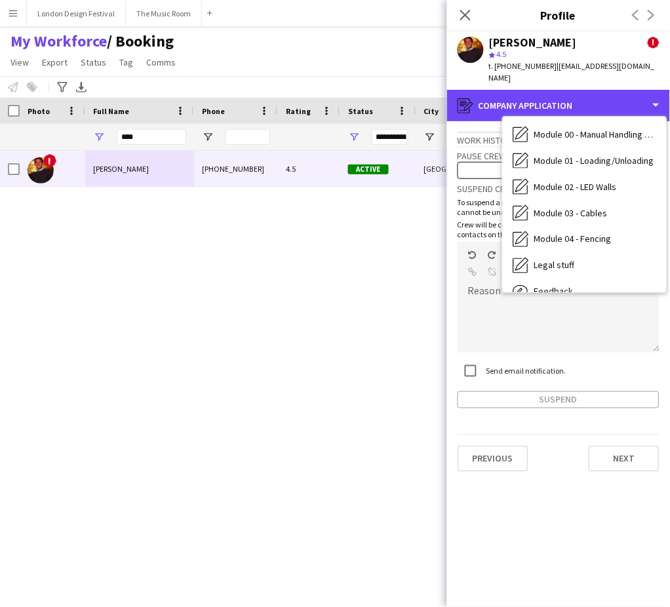
scroll to position [280, 0]
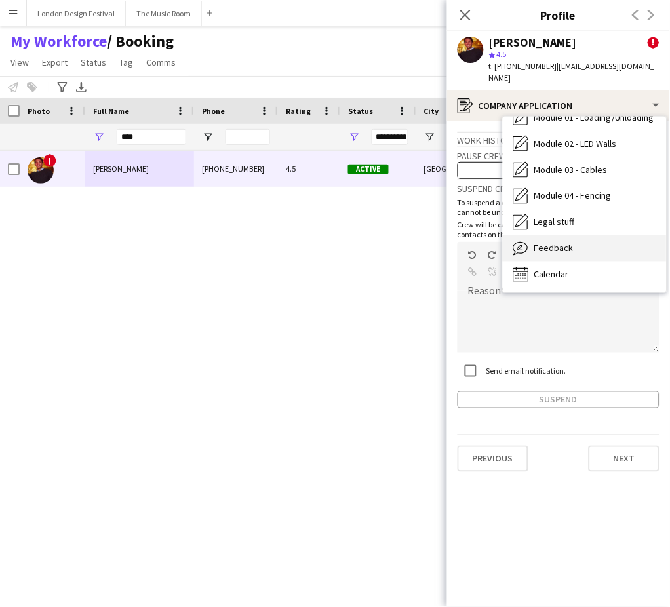
click at [592, 235] on div "Feedback Feedback" at bounding box center [585, 248] width 164 height 26
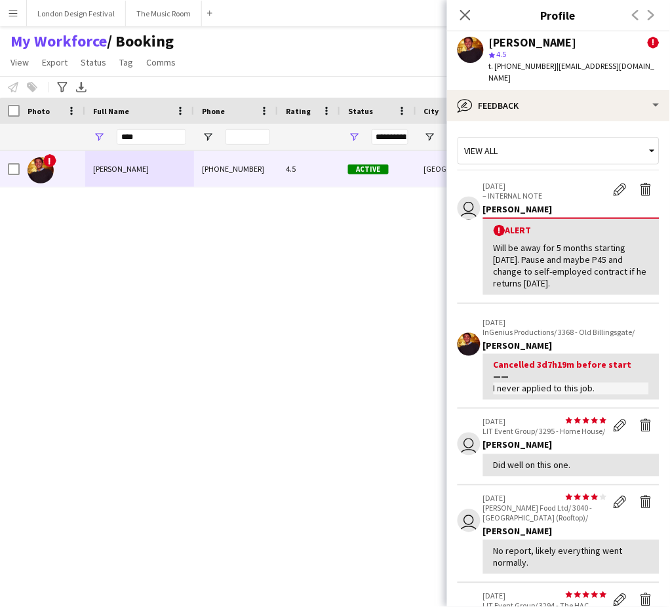
scroll to position [414, 0]
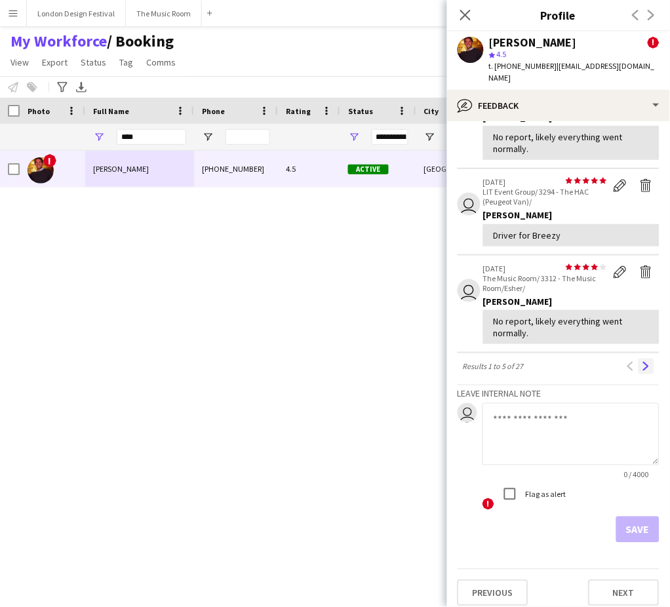
click at [642, 362] on app-icon "Next" at bounding box center [646, 366] width 9 height 9
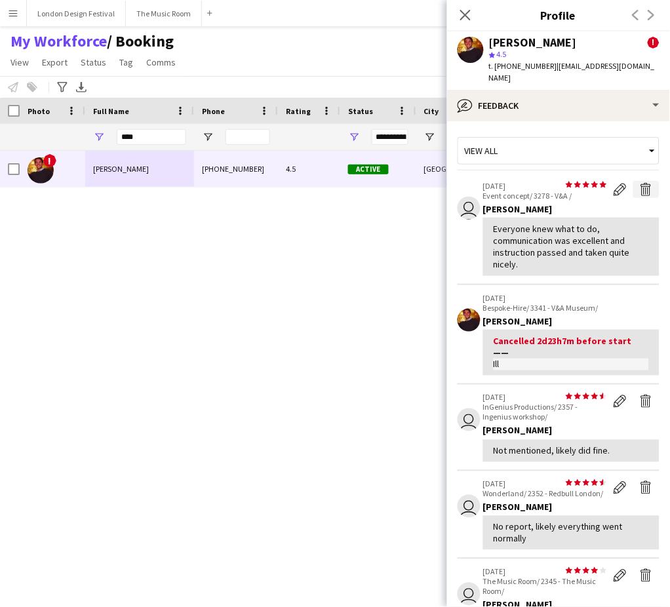
click at [640, 183] on app-icon "Delete feedback" at bounding box center [646, 189] width 13 height 13
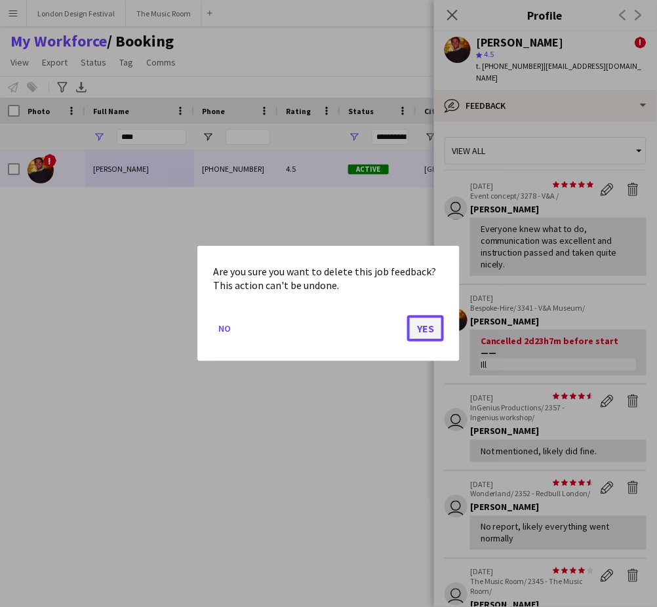
click at [416, 333] on button "Yes" at bounding box center [425, 328] width 37 height 26
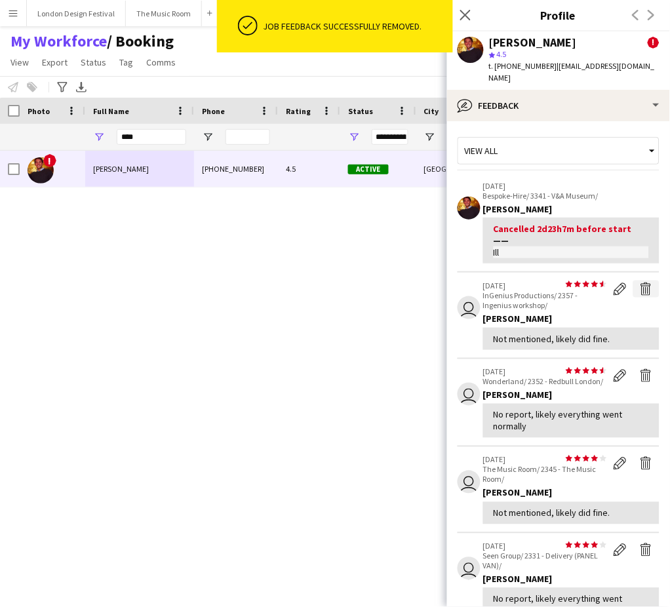
click at [640, 283] on app-icon "Delete feedback" at bounding box center [646, 289] width 13 height 13
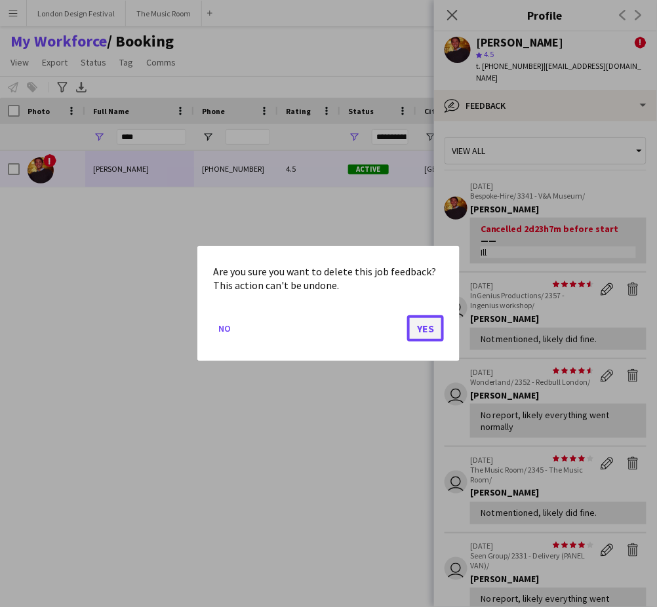
click at [429, 328] on button "Yes" at bounding box center [425, 328] width 37 height 26
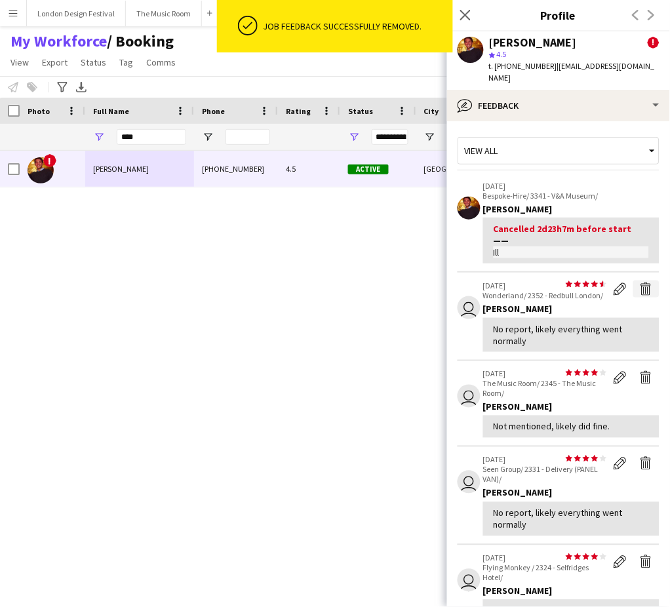
click at [640, 283] on app-icon "Delete feedback" at bounding box center [646, 289] width 13 height 13
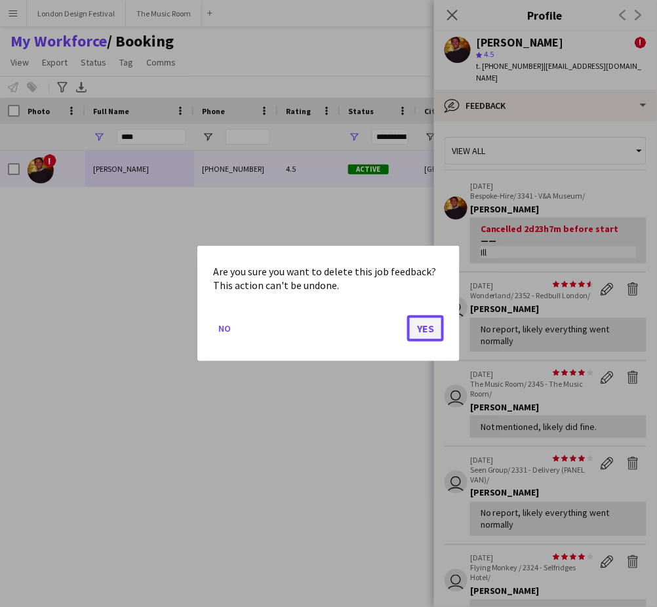
click at [434, 330] on button "Yes" at bounding box center [425, 328] width 37 height 26
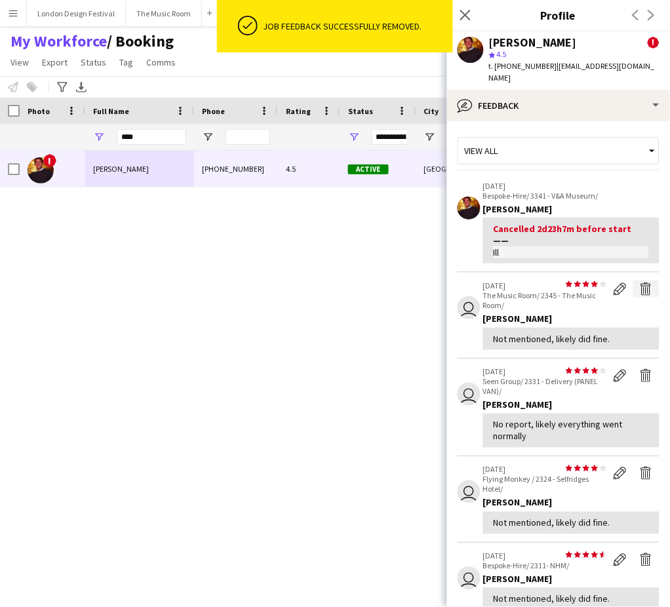
click at [640, 283] on app-icon "Delete feedback" at bounding box center [646, 289] width 13 height 13
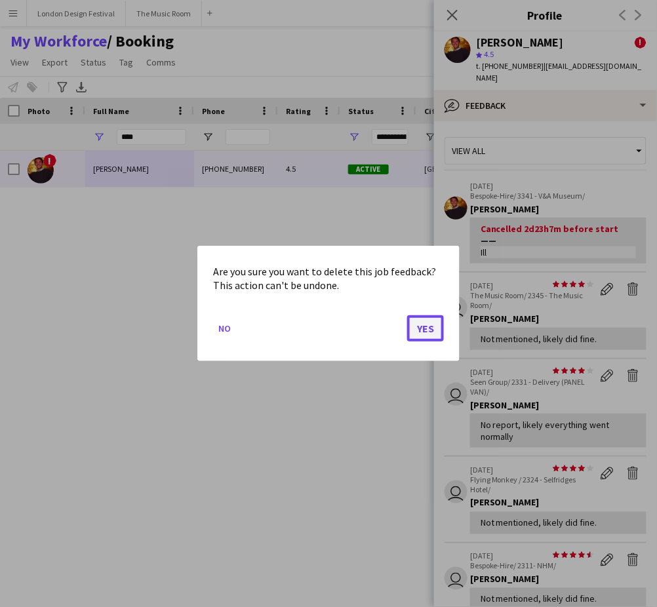
click at [431, 326] on button "Yes" at bounding box center [425, 328] width 37 height 26
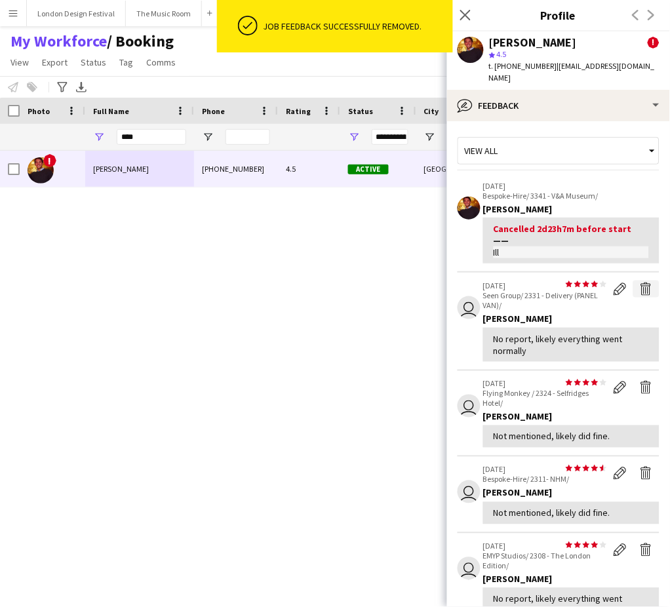
click at [640, 283] on app-icon "Delete feedback" at bounding box center [646, 289] width 13 height 13
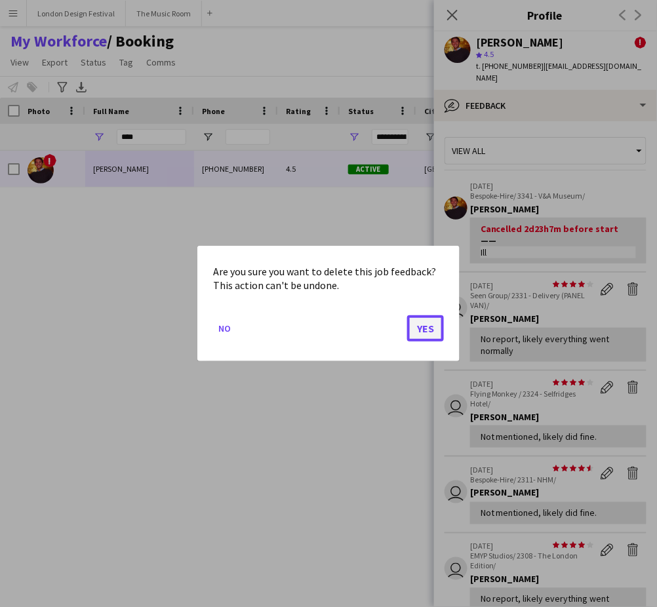
click at [427, 325] on button "Yes" at bounding box center [425, 328] width 37 height 26
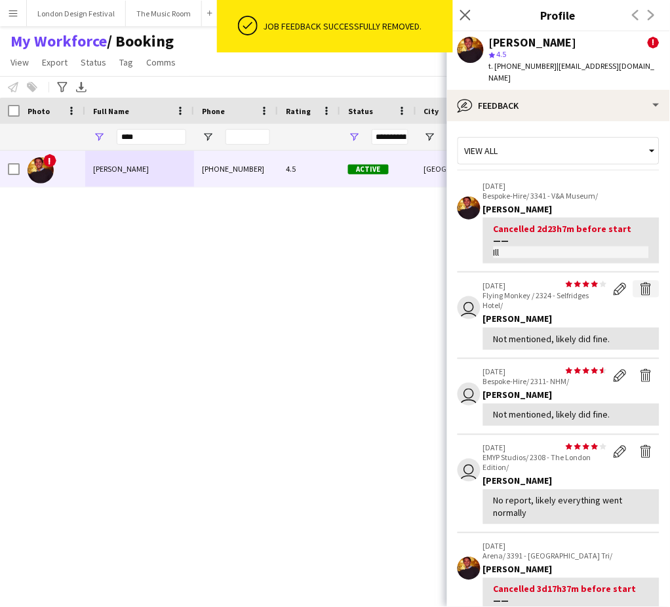
click at [640, 283] on app-icon "Delete feedback" at bounding box center [646, 289] width 13 height 13
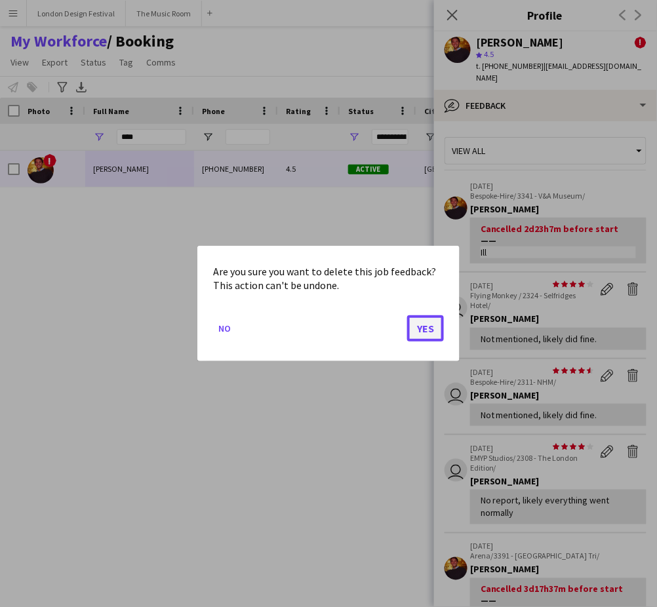
click at [422, 330] on button "Yes" at bounding box center [425, 328] width 37 height 26
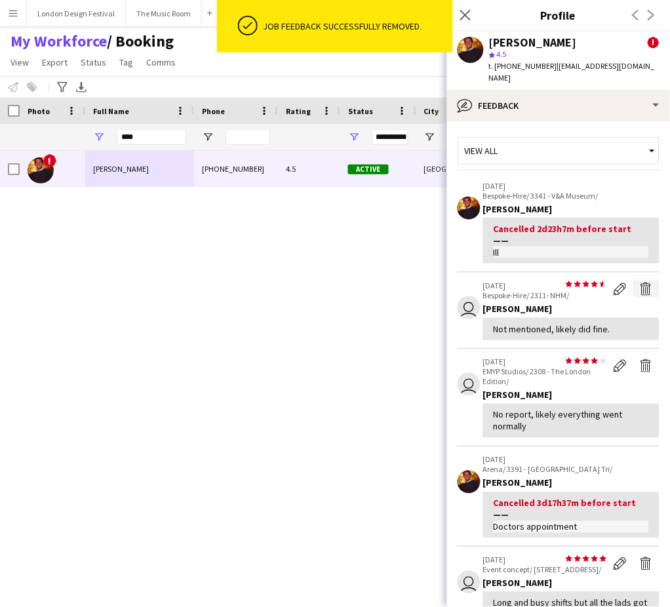
click at [640, 283] on app-icon "Delete feedback" at bounding box center [646, 289] width 13 height 13
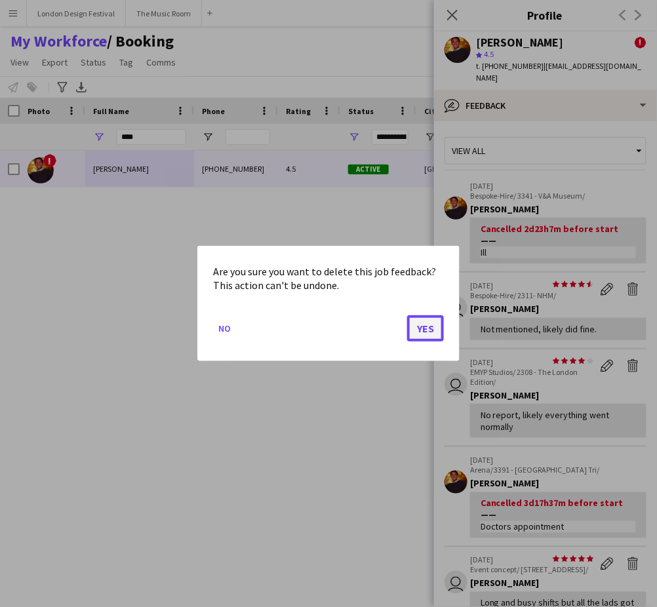
click at [420, 321] on button "Yes" at bounding box center [425, 328] width 37 height 26
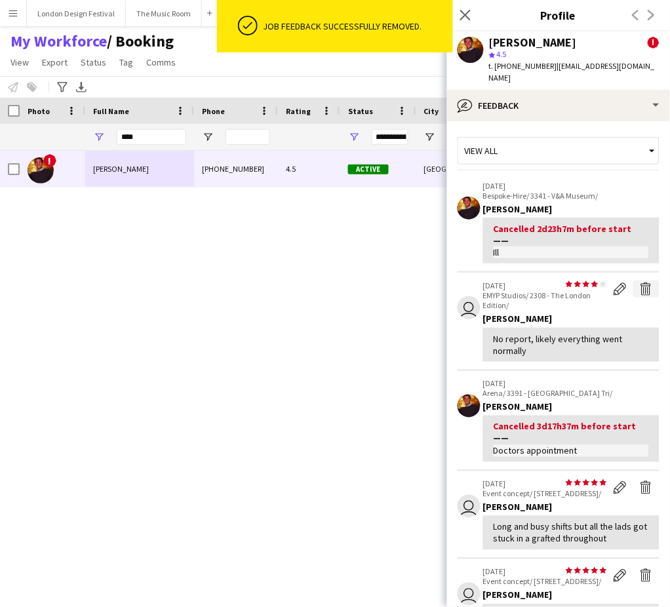
click at [640, 283] on app-icon "Delete feedback" at bounding box center [646, 289] width 13 height 13
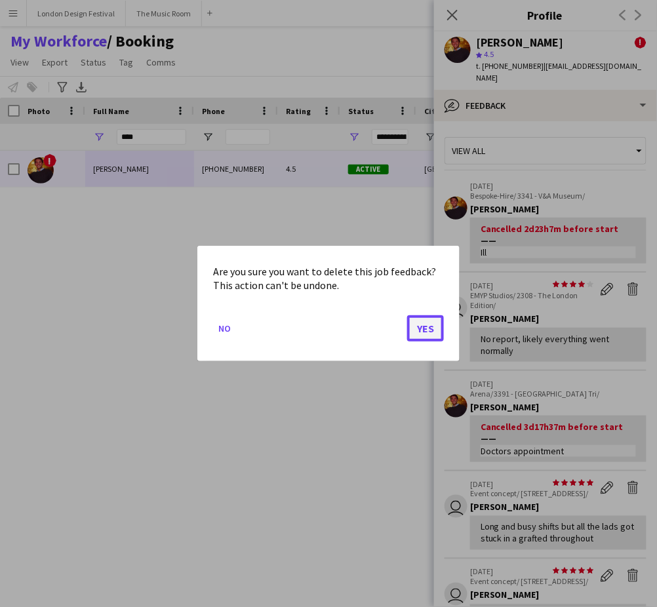
click at [431, 334] on button "Yes" at bounding box center [425, 328] width 37 height 26
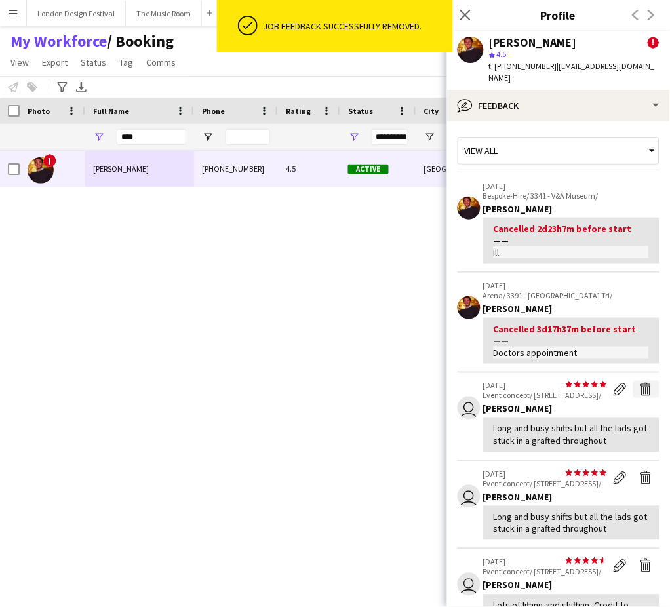
click at [640, 383] on app-icon "Delete feedback" at bounding box center [646, 389] width 13 height 13
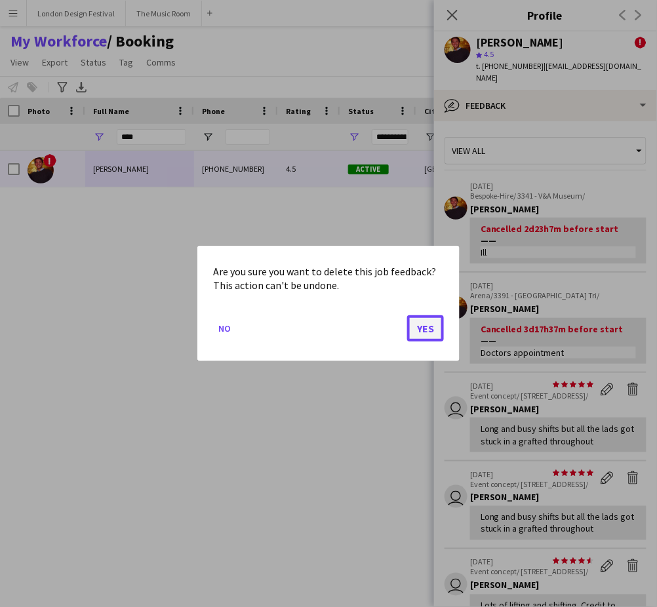
click at [430, 333] on button "Yes" at bounding box center [425, 328] width 37 height 26
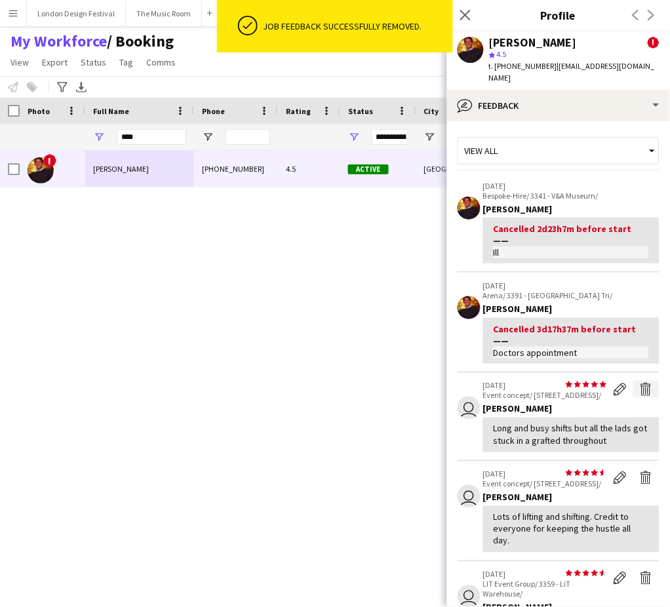
click at [640, 383] on app-icon "Delete feedback" at bounding box center [646, 389] width 13 height 13
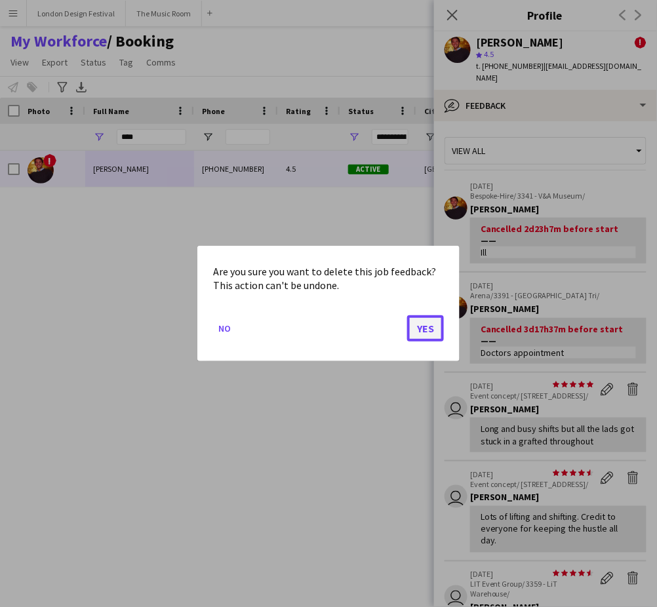
click at [421, 324] on button "Yes" at bounding box center [425, 328] width 37 height 26
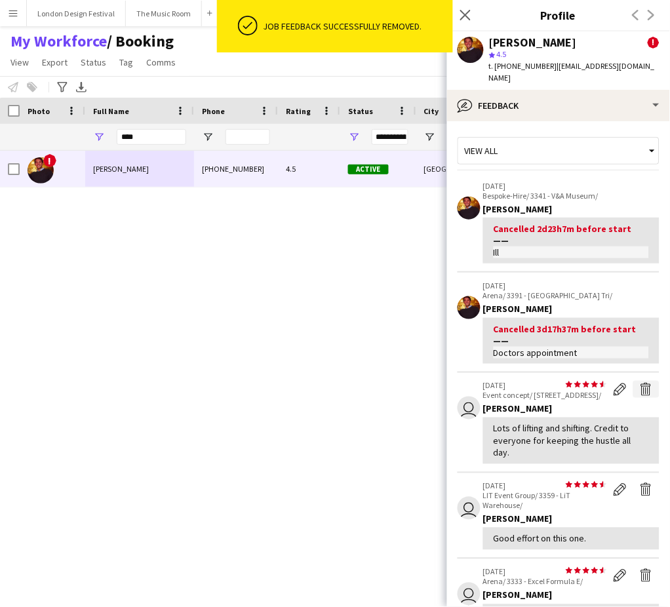
click at [640, 383] on app-icon "Delete feedback" at bounding box center [646, 389] width 13 height 13
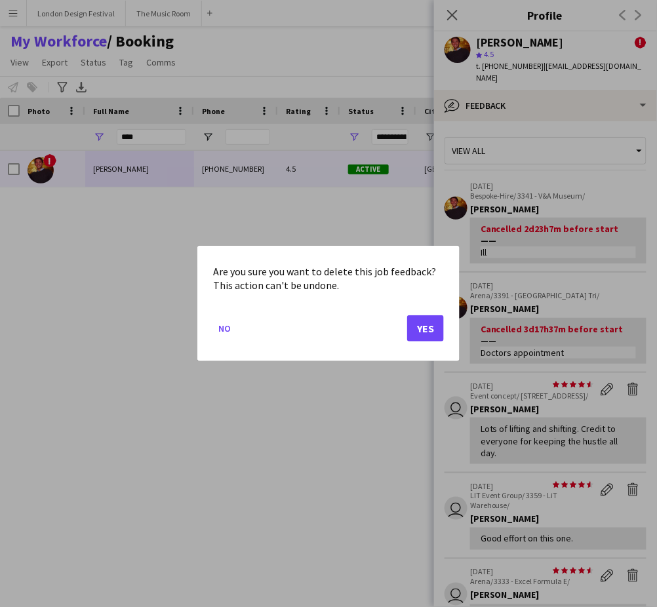
click at [435, 314] on mat-dialog-actions "No Yes" at bounding box center [328, 334] width 231 height 56
click at [432, 321] on button "Yes" at bounding box center [425, 328] width 37 height 26
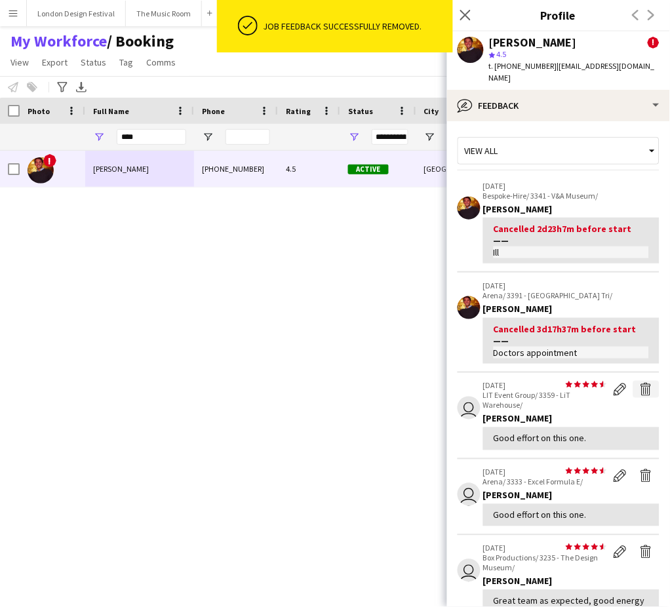
click at [640, 383] on app-icon "Delete feedback" at bounding box center [646, 389] width 13 height 13
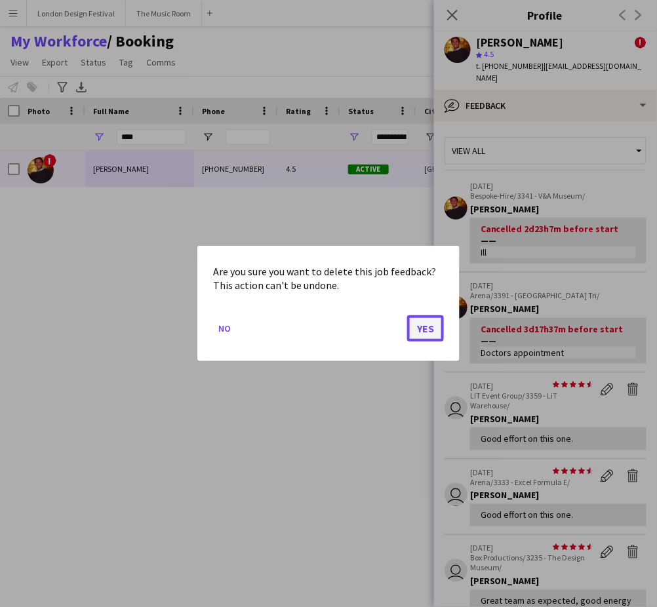
click at [425, 332] on button "Yes" at bounding box center [425, 328] width 37 height 26
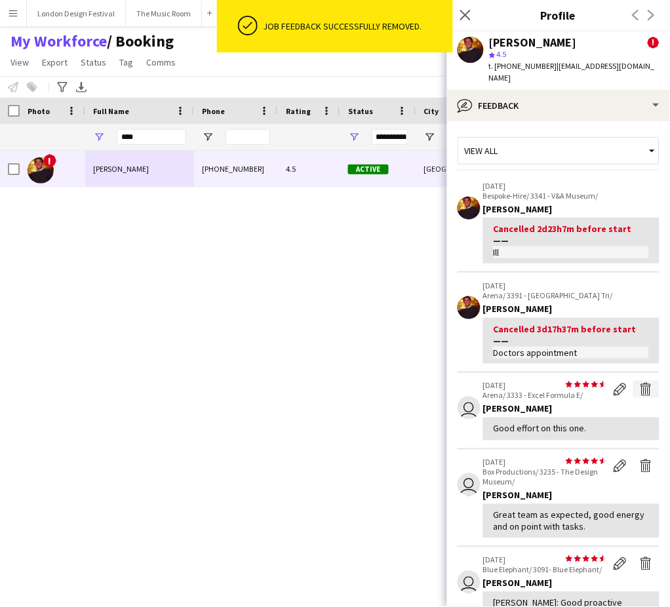
click at [640, 383] on app-icon "Delete feedback" at bounding box center [646, 389] width 13 height 13
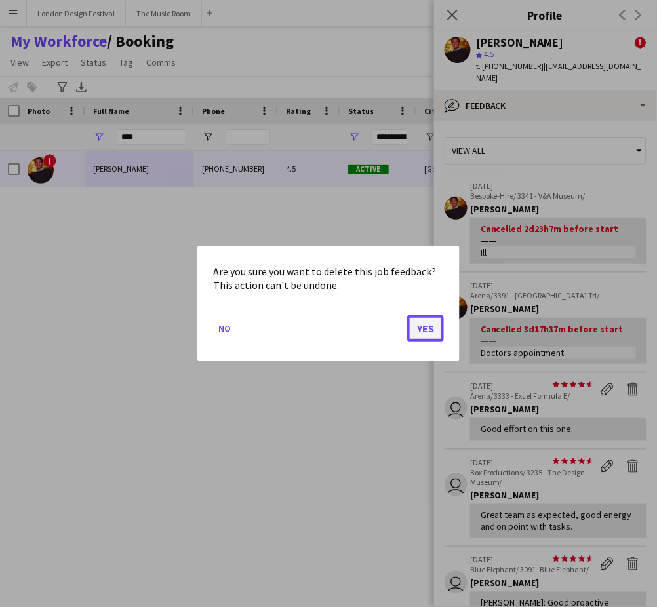
click at [426, 325] on button "Yes" at bounding box center [425, 328] width 37 height 26
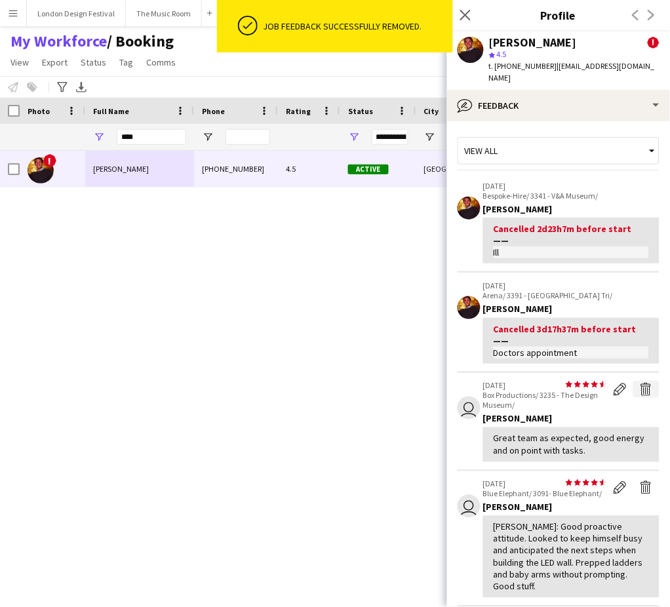
click at [640, 383] on app-icon "Delete feedback" at bounding box center [646, 389] width 13 height 13
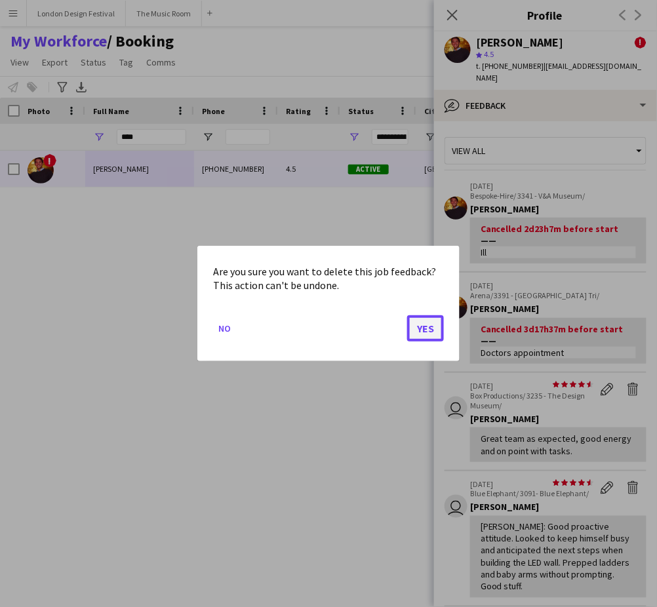
click at [432, 328] on button "Yes" at bounding box center [425, 328] width 37 height 26
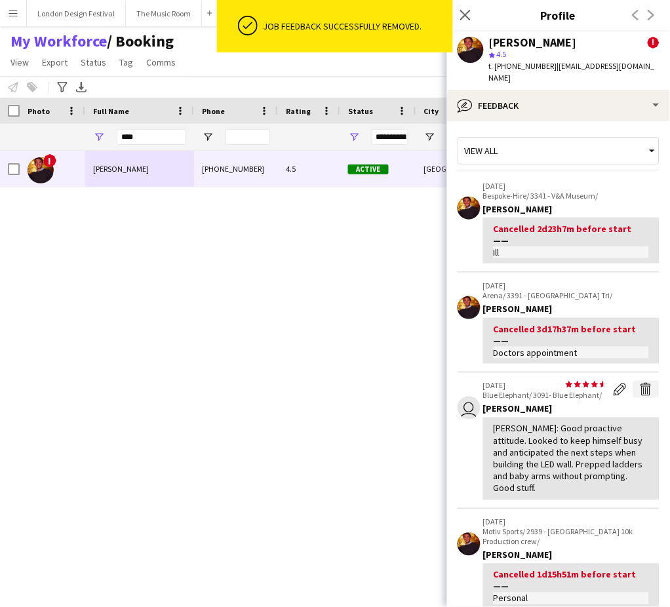
click at [640, 383] on app-icon "Delete feedback" at bounding box center [646, 389] width 13 height 13
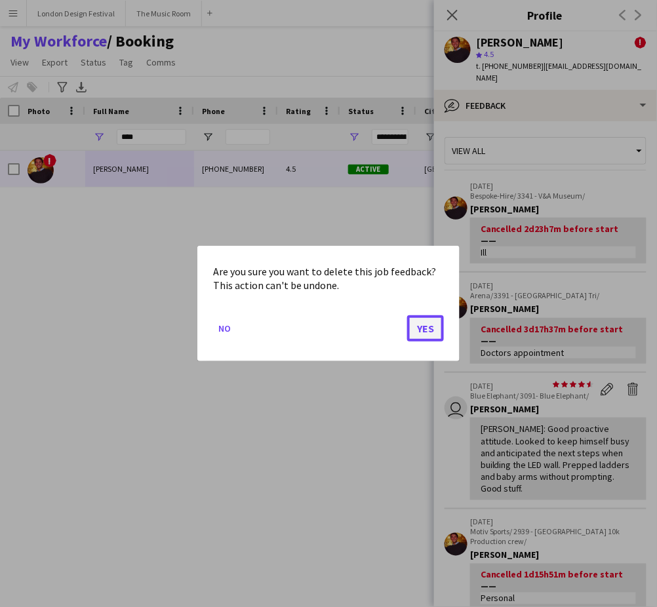
click at [425, 323] on button "Yes" at bounding box center [425, 328] width 37 height 26
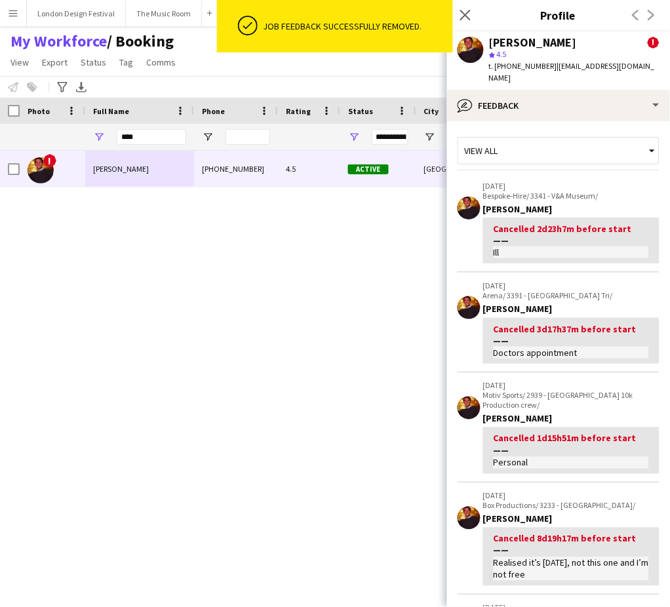
scroll to position [334, 0]
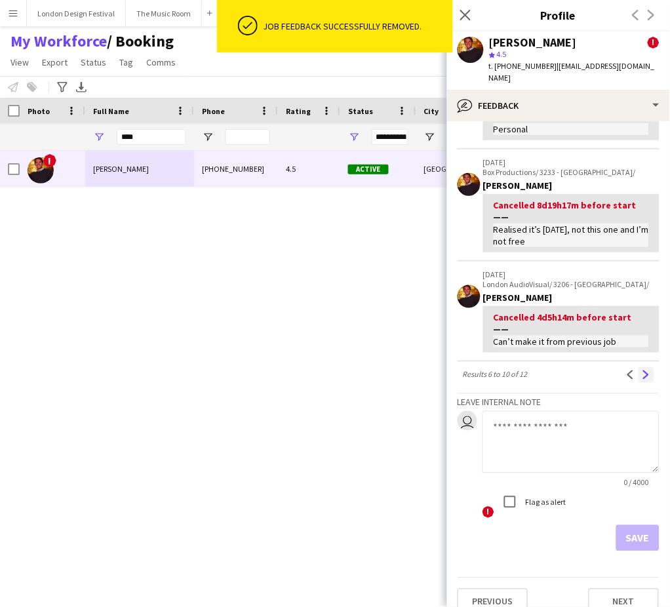
click at [642, 370] on app-icon "Next" at bounding box center [646, 374] width 9 height 9
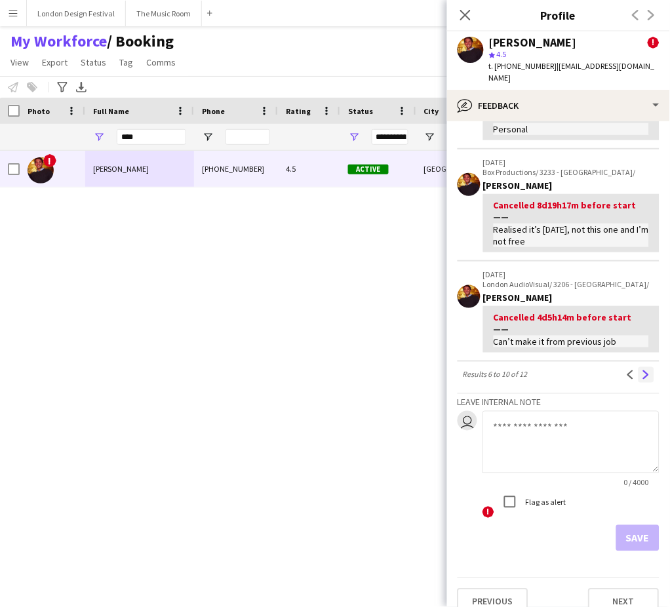
scroll to position [0, 0]
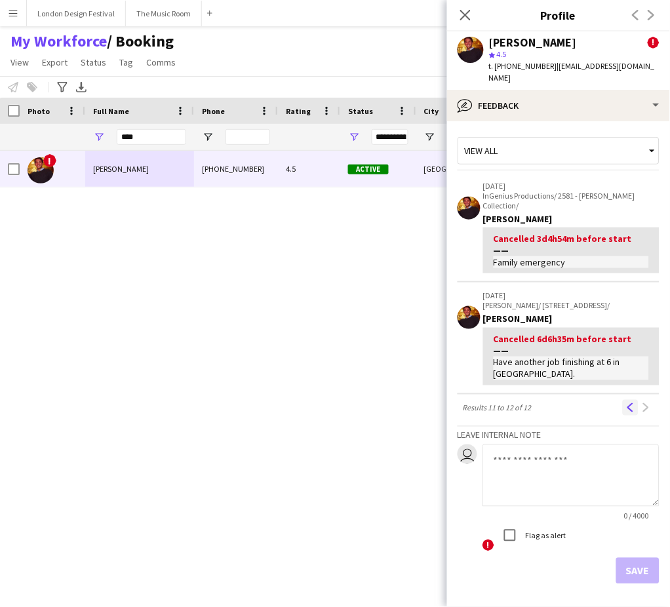
click at [626, 403] on app-icon "Previous" at bounding box center [630, 407] width 9 height 9
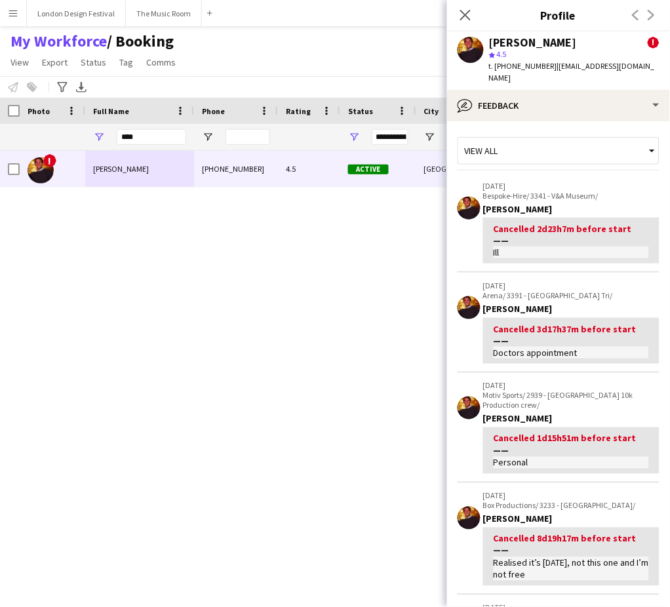
scroll to position [334, 0]
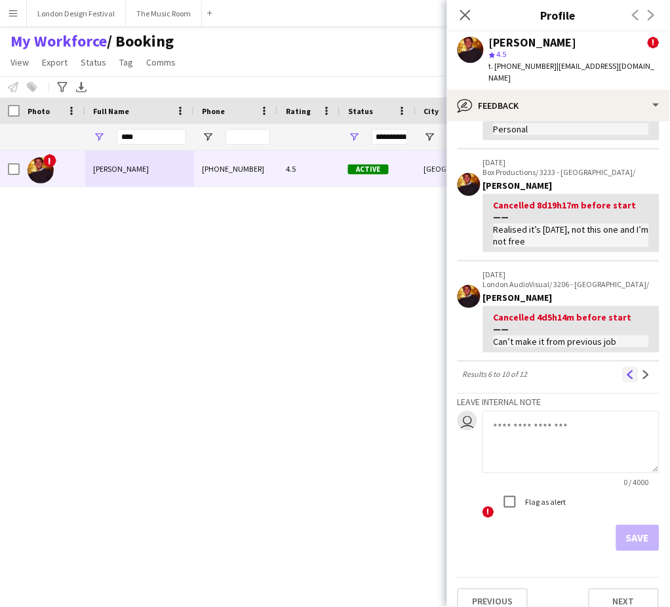
click at [623, 367] on button "Previous" at bounding box center [631, 375] width 16 height 16
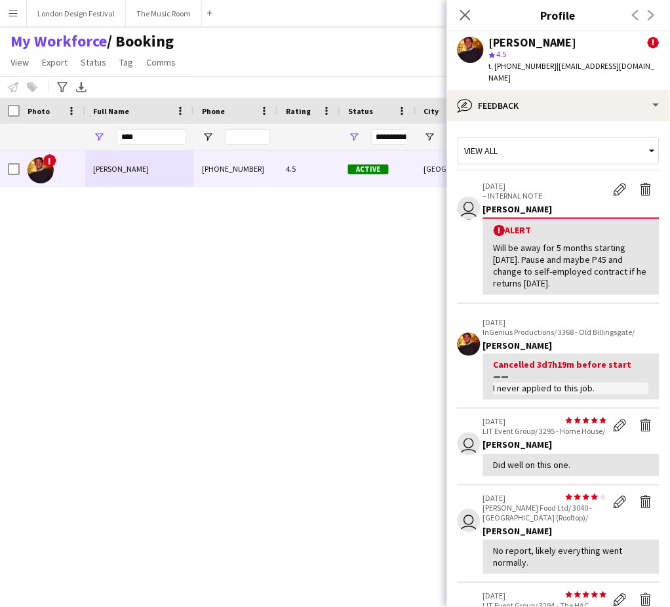
scroll to position [414, 0]
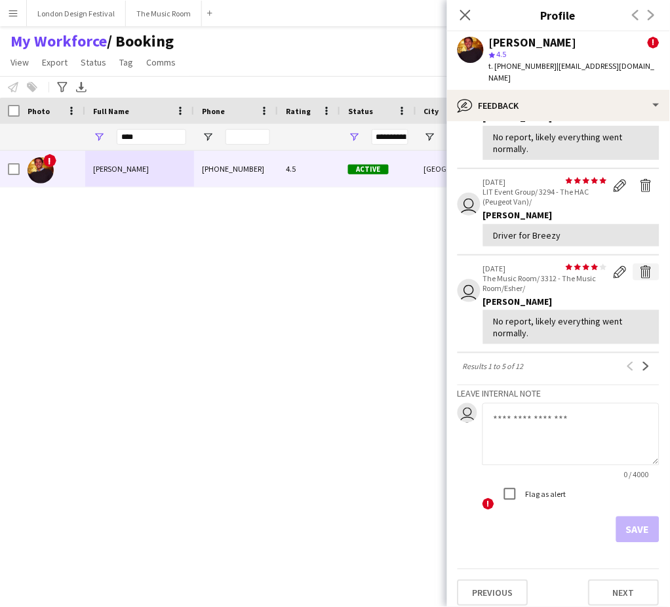
click at [640, 271] on app-icon "Delete feedback" at bounding box center [646, 272] width 13 height 13
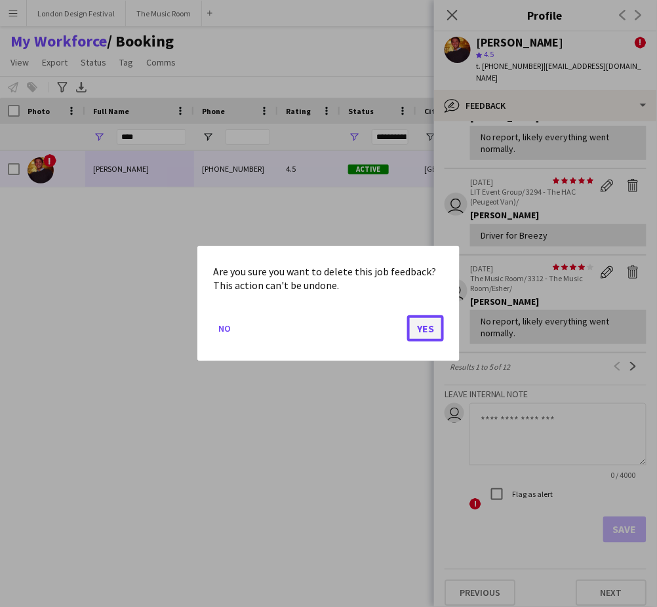
click at [427, 326] on button "Yes" at bounding box center [425, 328] width 37 height 26
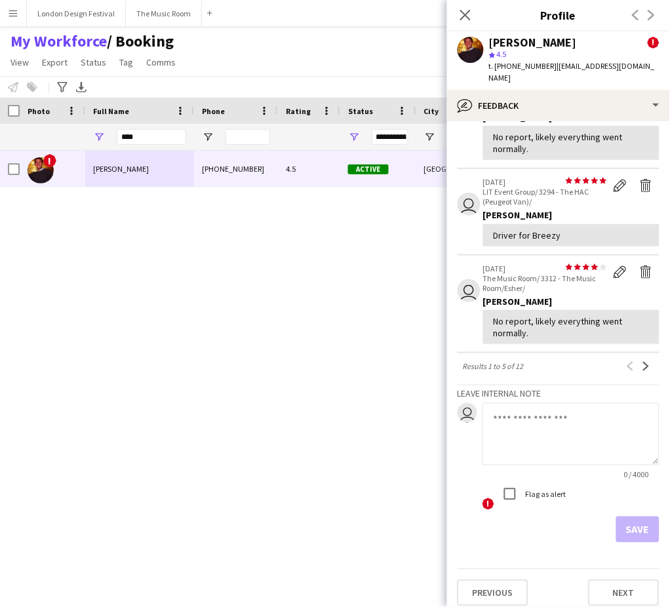
scroll to position [0, 0]
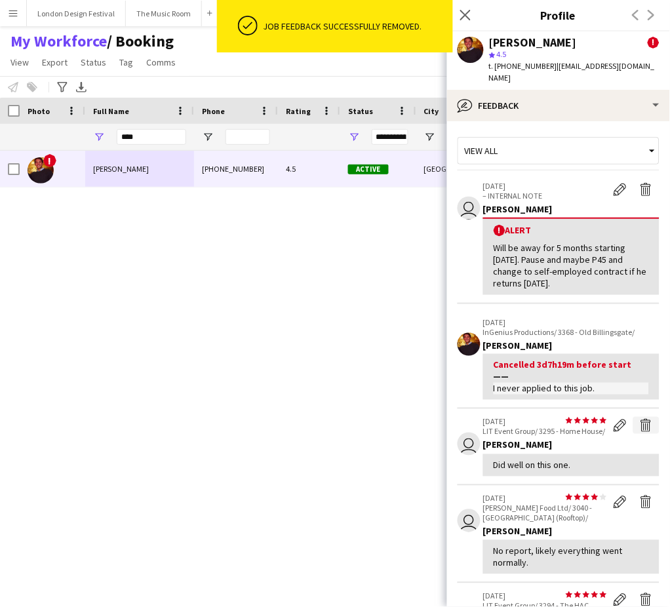
click at [640, 419] on app-icon "Delete feedback" at bounding box center [646, 425] width 13 height 13
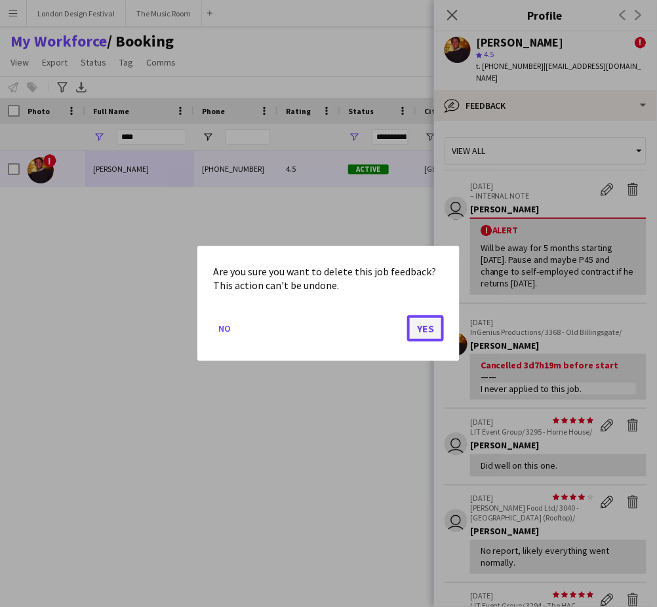
click at [434, 326] on button "Yes" at bounding box center [425, 328] width 37 height 26
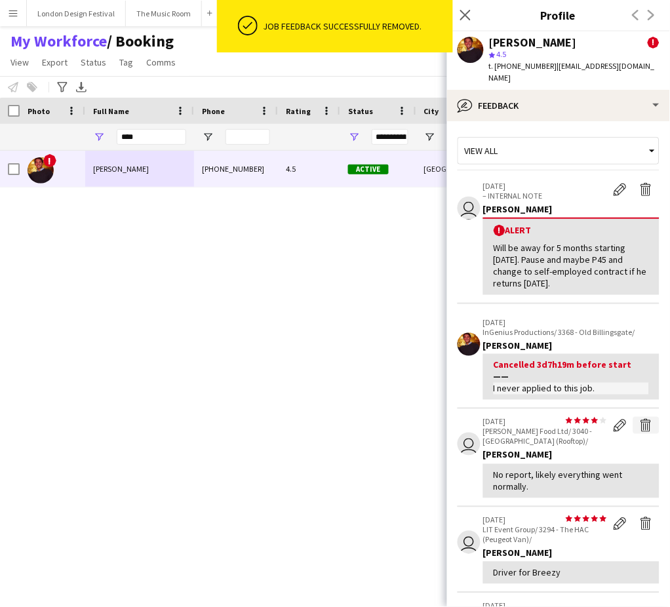
click at [640, 419] on app-icon "Delete feedback" at bounding box center [646, 425] width 13 height 13
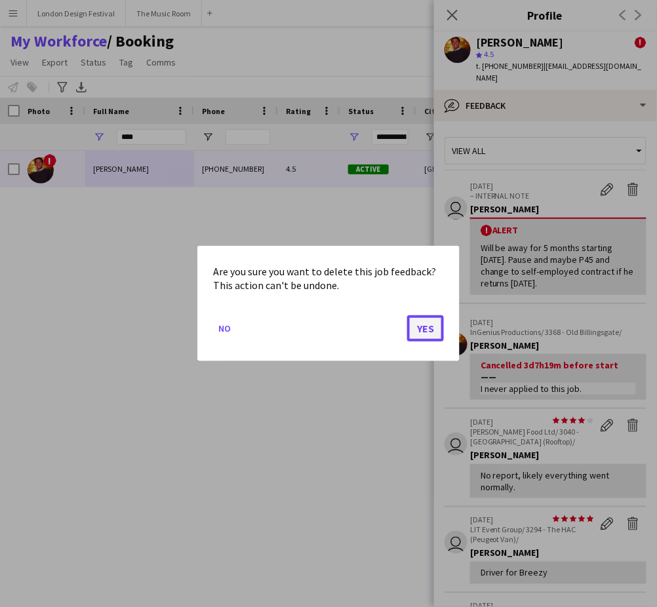
click at [423, 326] on button "Yes" at bounding box center [425, 328] width 37 height 26
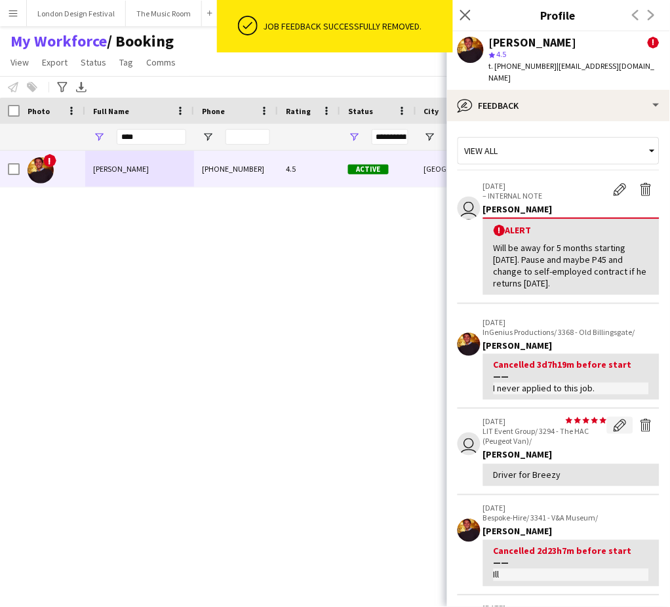
click at [614, 419] on app-icon "Edit feedback" at bounding box center [620, 425] width 13 height 13
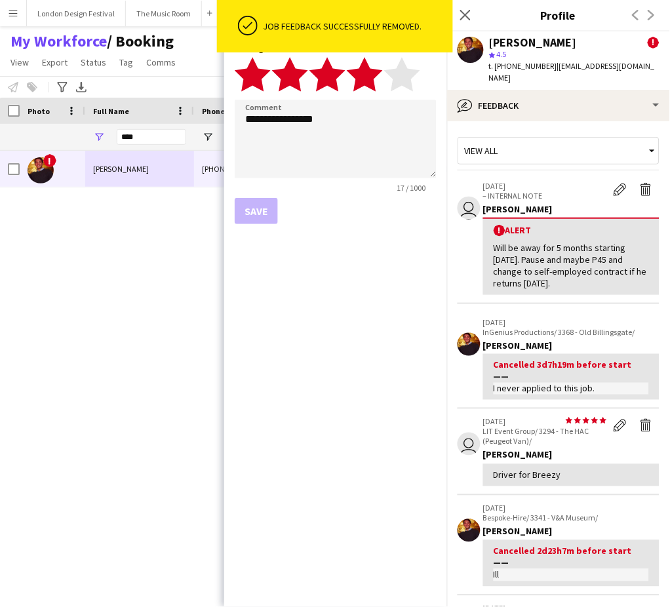
click at [370, 69] on polygon at bounding box center [365, 74] width 36 height 34
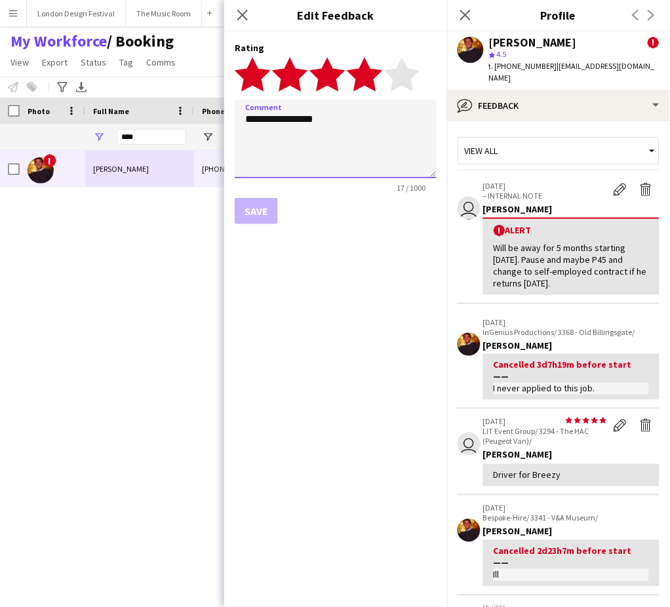
click at [375, 113] on textarea "**********" at bounding box center [336, 139] width 202 height 79
type textarea "**********"
click at [254, 208] on button "Save" at bounding box center [256, 211] width 43 height 26
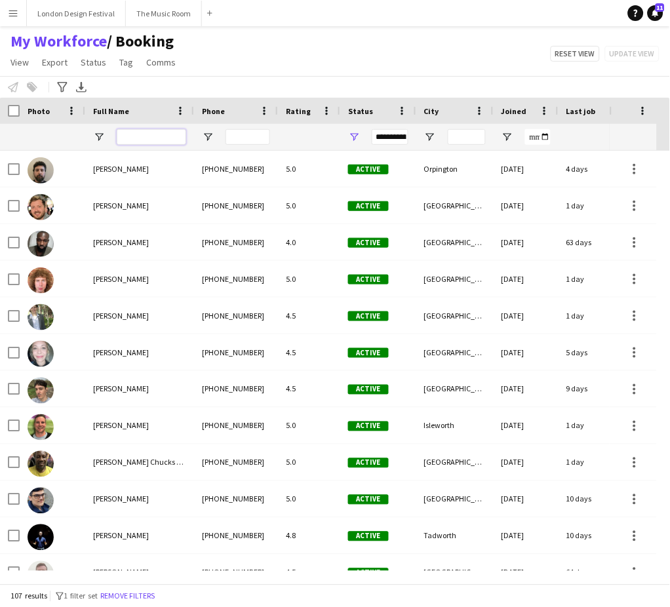
click at [134, 135] on input "Full Name Filter Input" at bounding box center [151, 137] width 69 height 16
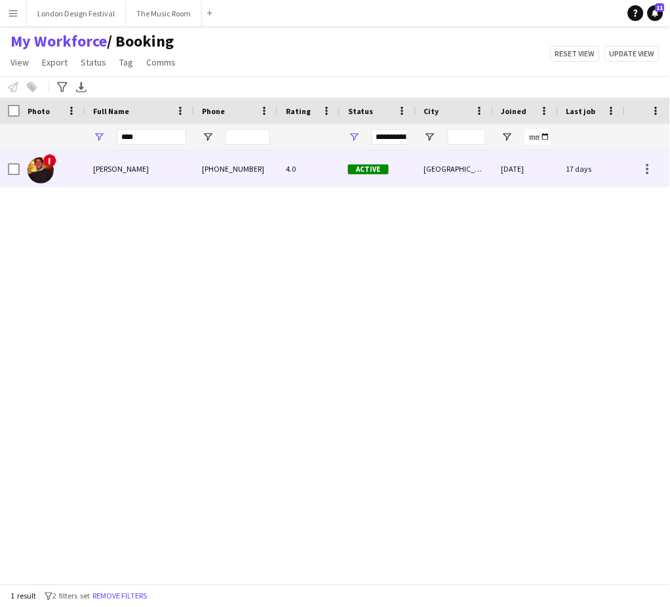
click at [140, 175] on div "[PERSON_NAME]" at bounding box center [139, 169] width 109 height 36
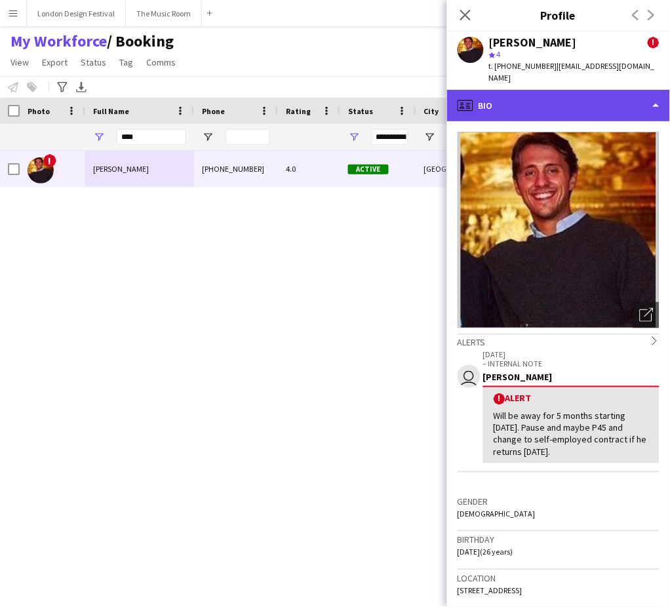
click at [626, 94] on div "profile Bio" at bounding box center [558, 105] width 223 height 31
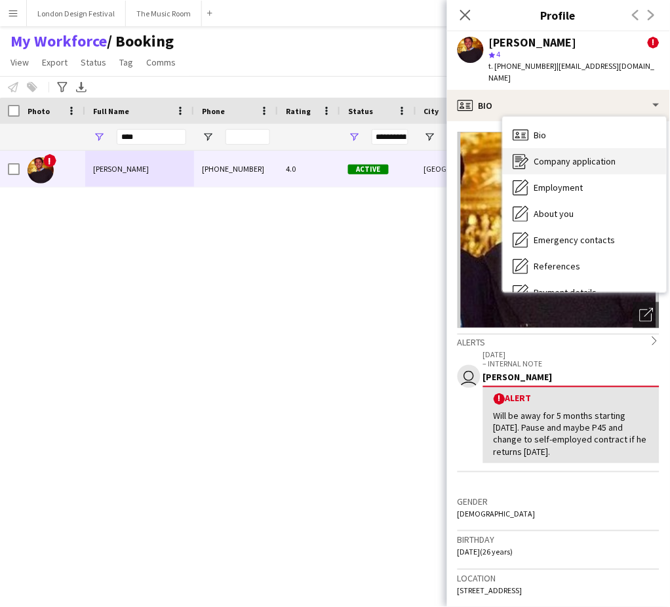
click at [606, 155] on span "Company application" at bounding box center [575, 161] width 82 height 12
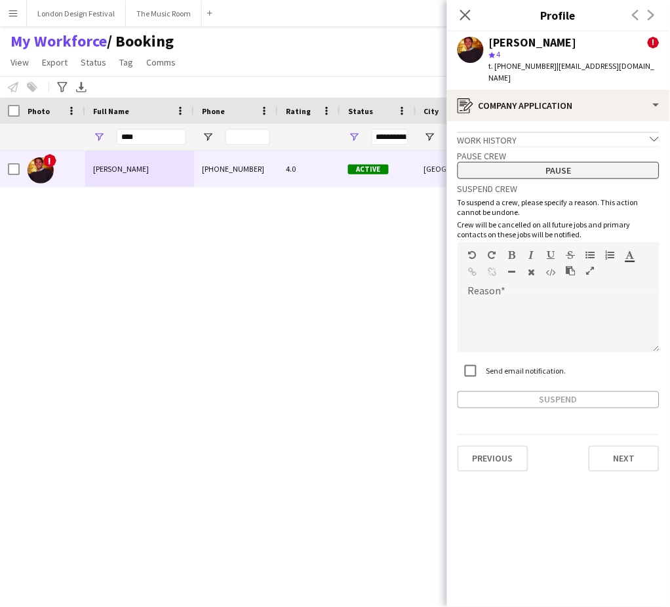
click at [582, 162] on button "Pause" at bounding box center [559, 170] width 202 height 17
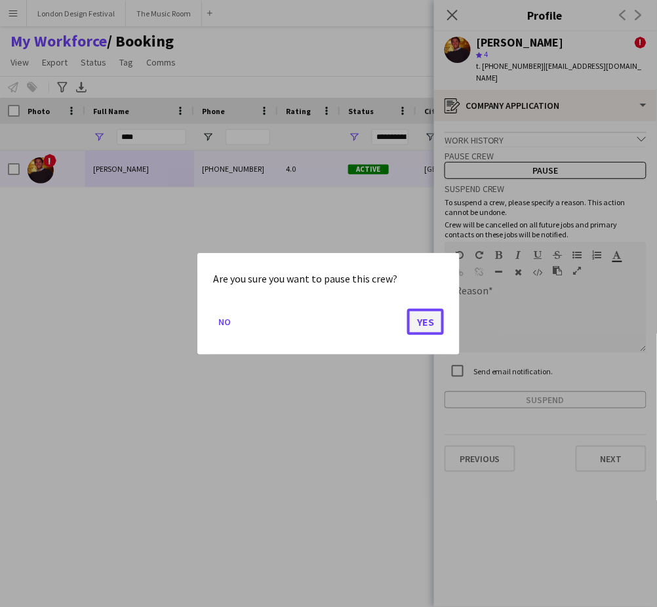
click at [430, 318] on button "Yes" at bounding box center [425, 321] width 37 height 26
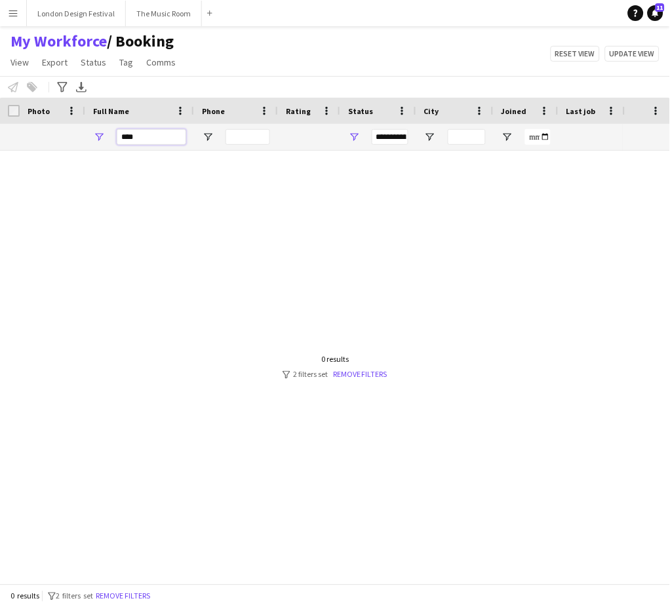
click at [141, 136] on input "****" at bounding box center [151, 137] width 69 height 16
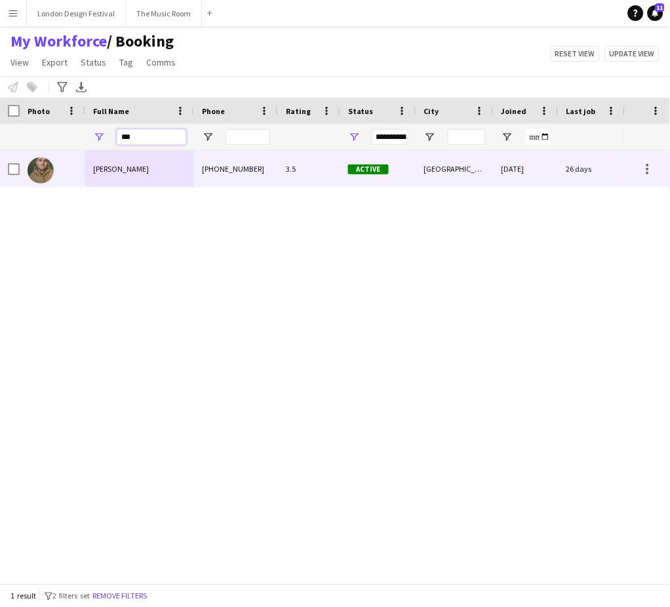
type input "***"
click at [214, 166] on div "[PHONE_NUMBER]" at bounding box center [236, 169] width 84 height 36
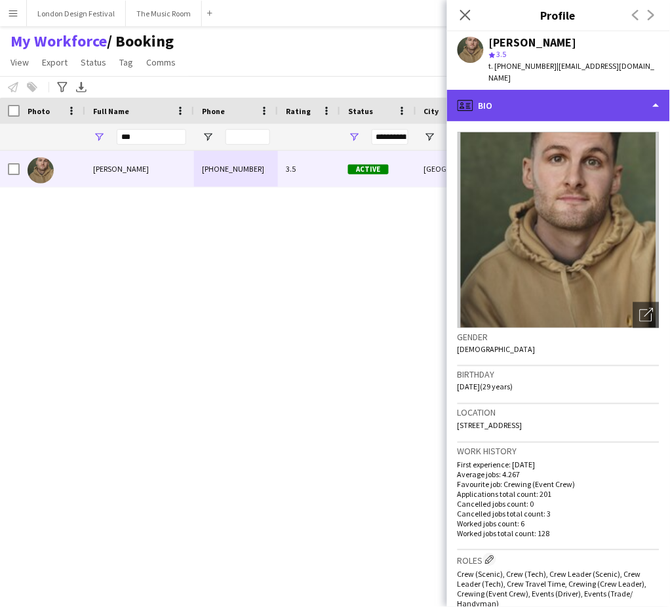
click at [591, 98] on div "profile Bio" at bounding box center [558, 105] width 223 height 31
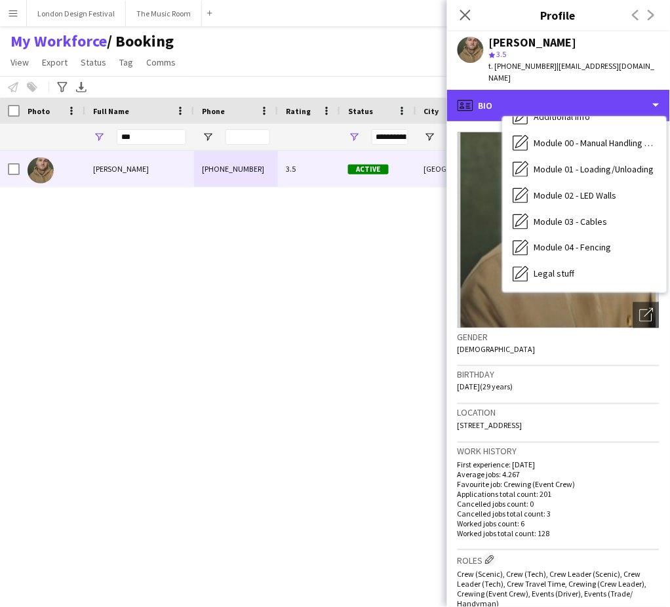
scroll to position [280, 0]
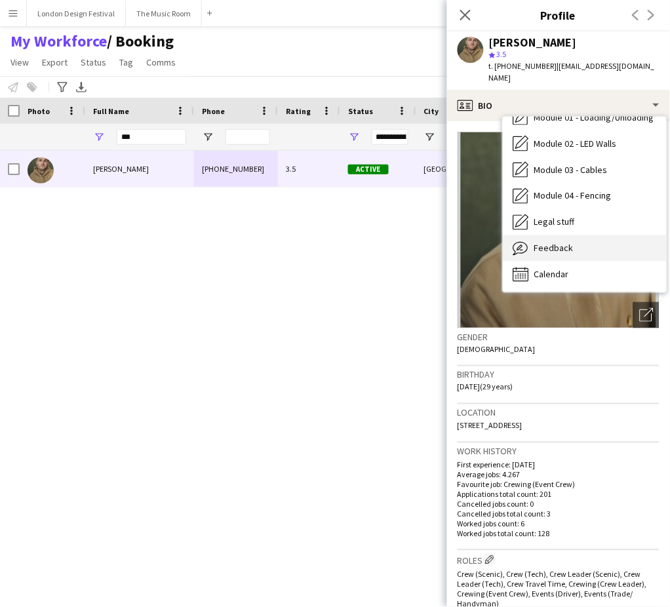
click at [610, 235] on div "Feedback Feedback" at bounding box center [585, 248] width 164 height 26
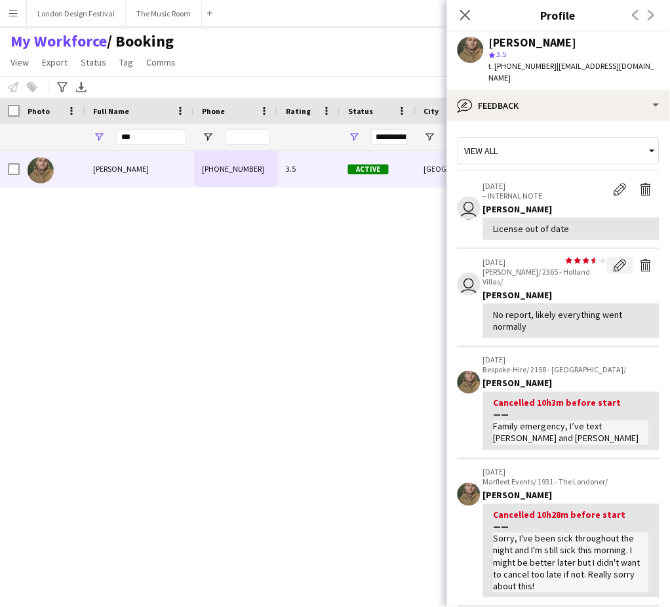
click at [609, 257] on button "Edit feedback" at bounding box center [620, 265] width 26 height 17
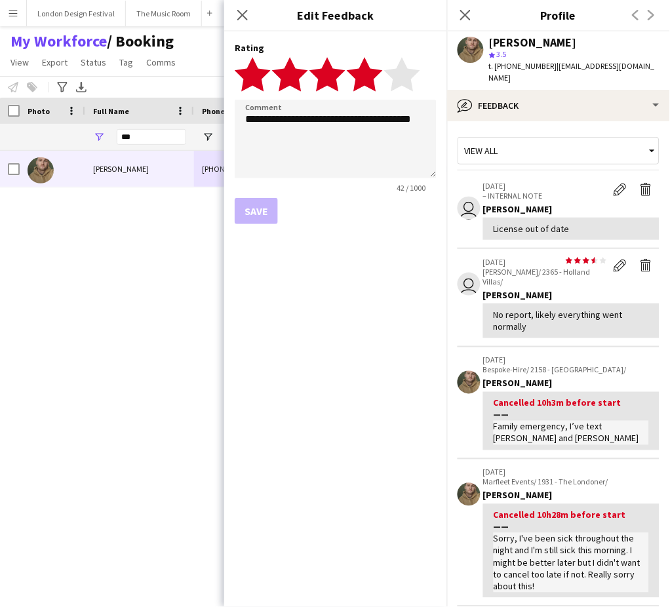
click at [367, 77] on polygon at bounding box center [365, 74] width 36 height 34
click at [382, 130] on textarea "**********" at bounding box center [336, 139] width 202 height 79
type textarea "**********"
click at [266, 212] on button "Save" at bounding box center [256, 211] width 43 height 26
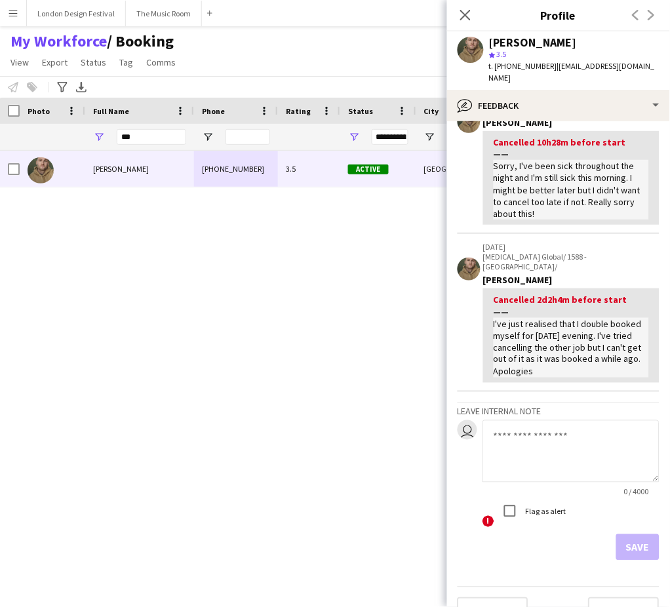
scroll to position [0, 0]
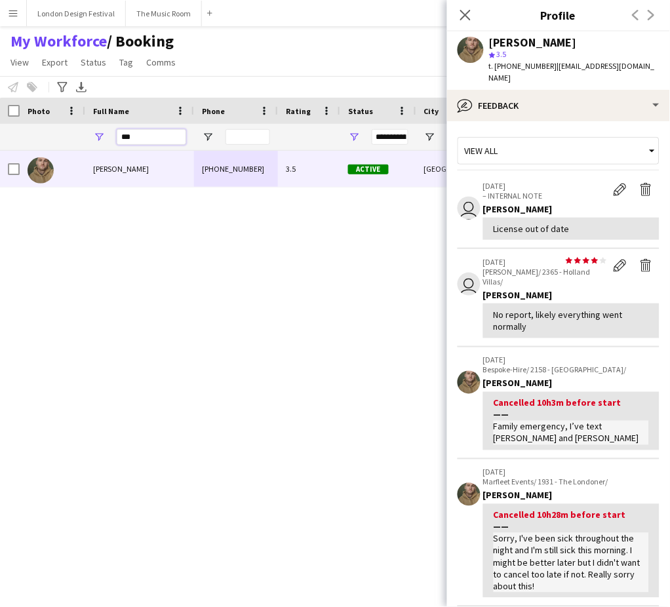
click at [167, 140] on input "***" at bounding box center [151, 137] width 69 height 16
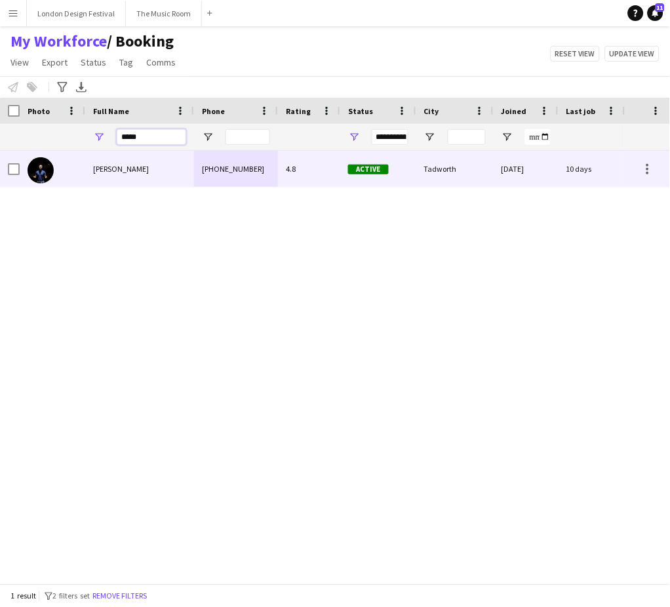
type input "*****"
click at [164, 172] on div "[PERSON_NAME]" at bounding box center [139, 169] width 109 height 36
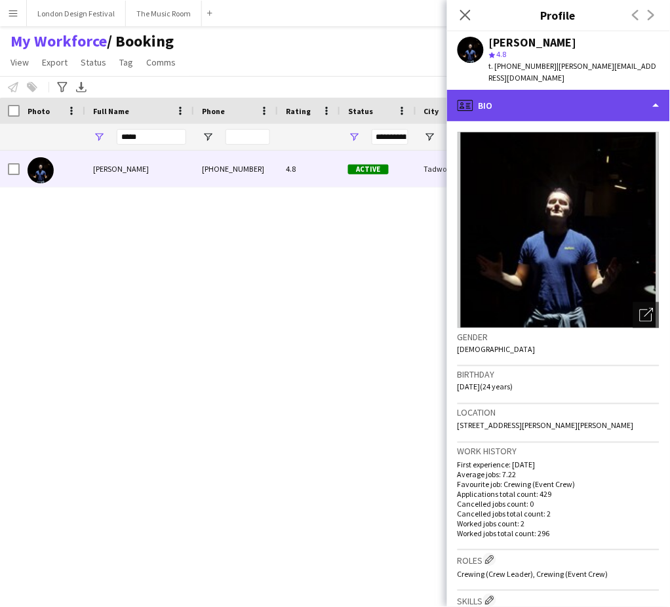
click at [619, 113] on div "profile Bio" at bounding box center [558, 105] width 223 height 31
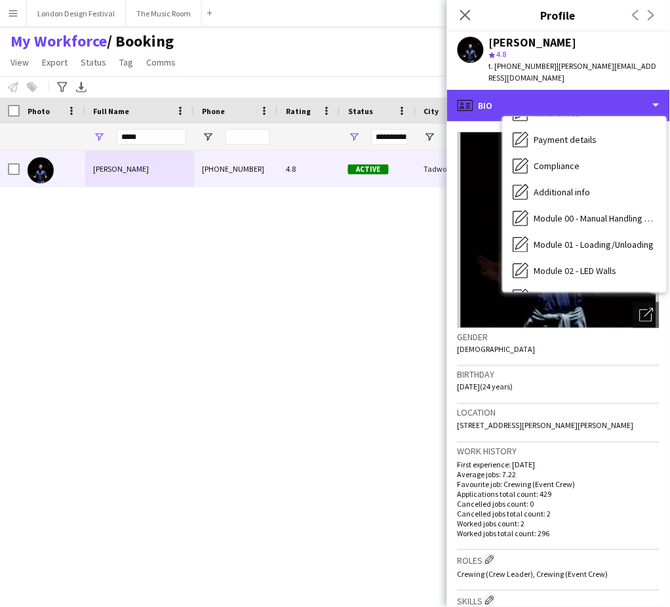
scroll to position [280, 0]
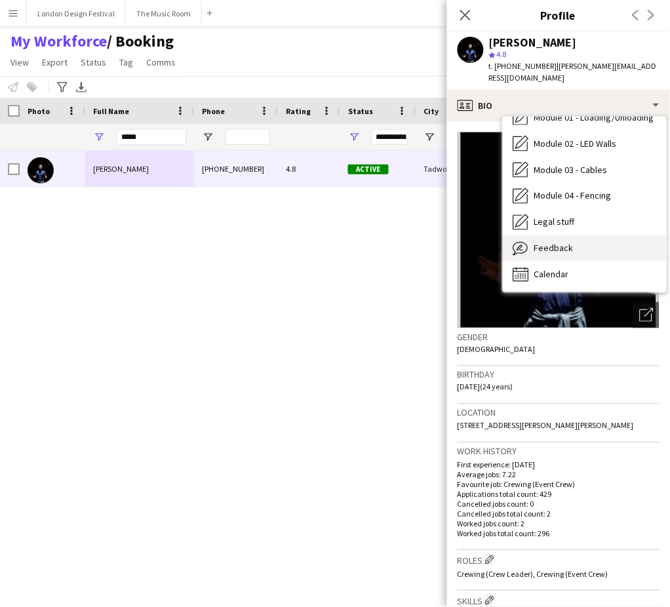
click at [625, 244] on div "Feedback Feedback" at bounding box center [585, 248] width 164 height 26
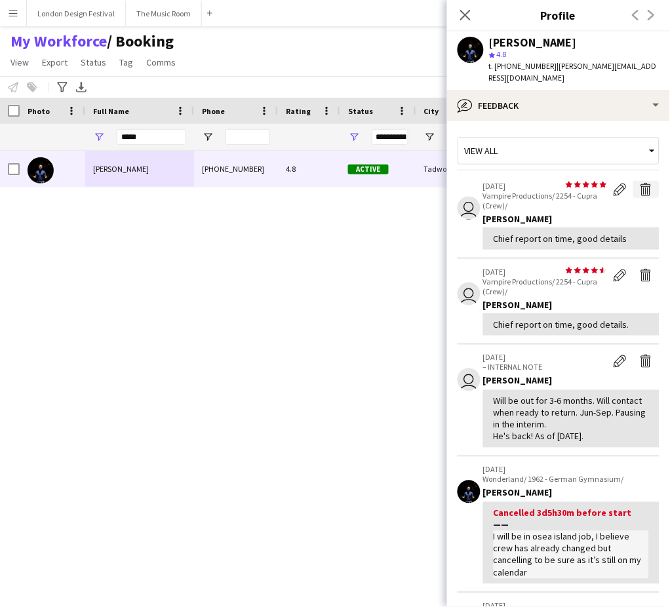
click at [640, 195] on app-icon "Delete feedback" at bounding box center [646, 189] width 13 height 13
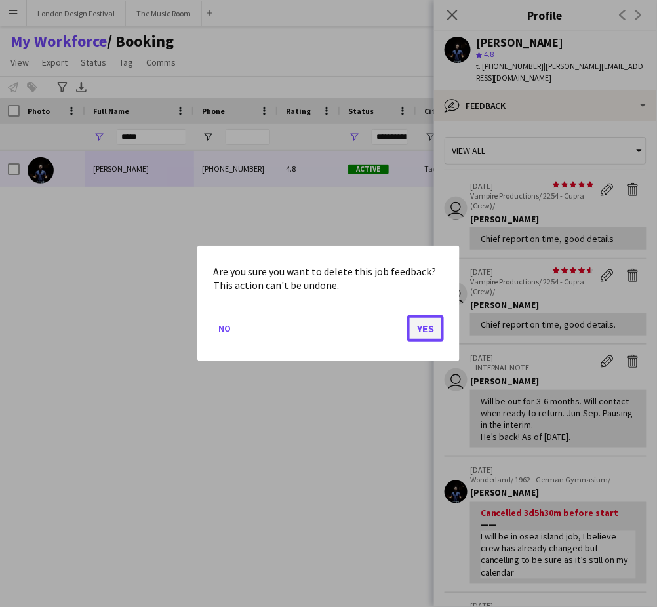
click at [423, 325] on button "Yes" at bounding box center [425, 328] width 37 height 26
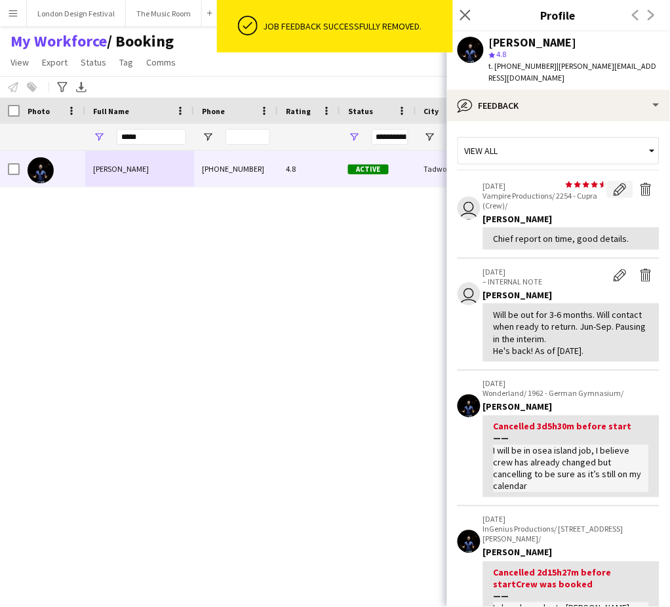
click at [614, 189] on app-icon "Edit feedback" at bounding box center [620, 189] width 13 height 13
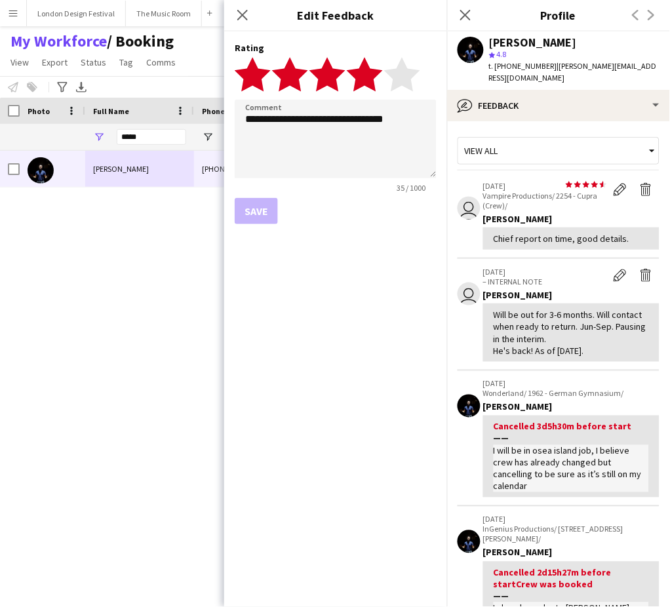
click at [372, 73] on polygon at bounding box center [365, 74] width 36 height 34
click at [403, 122] on textarea "**********" at bounding box center [336, 139] width 202 height 79
type textarea "**********"
click at [259, 205] on button "Save" at bounding box center [256, 211] width 43 height 26
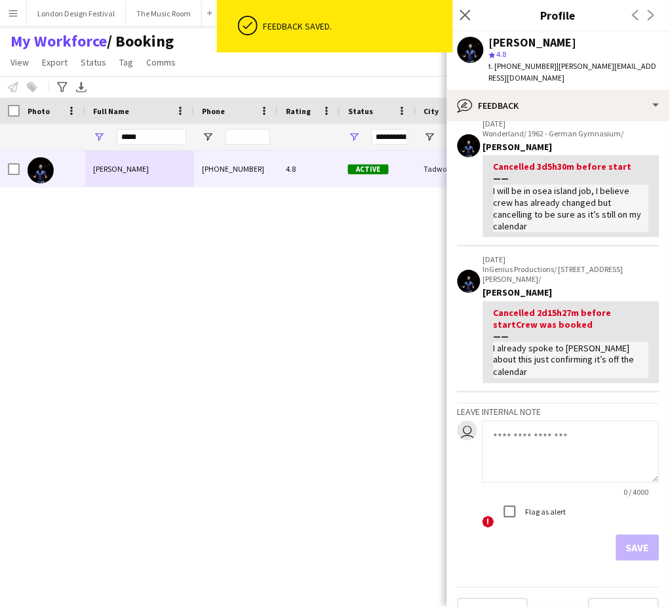
scroll to position [261, 0]
click at [175, 132] on input "*****" at bounding box center [151, 137] width 69 height 16
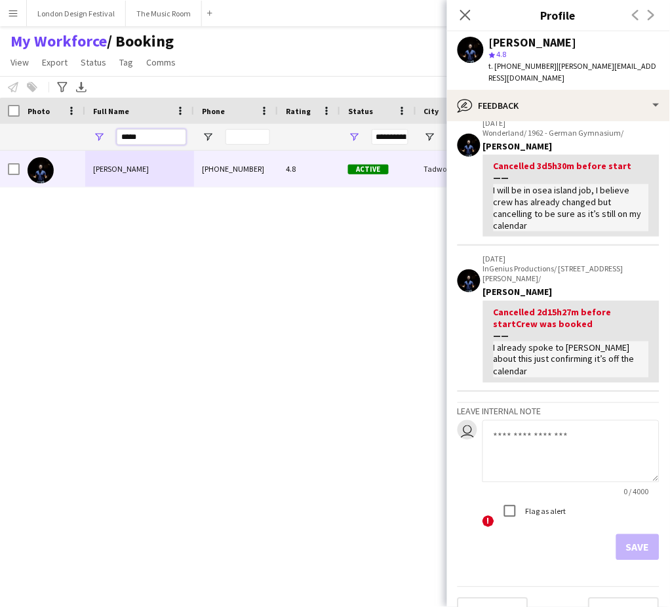
click at [175, 132] on input "*****" at bounding box center [151, 137] width 69 height 16
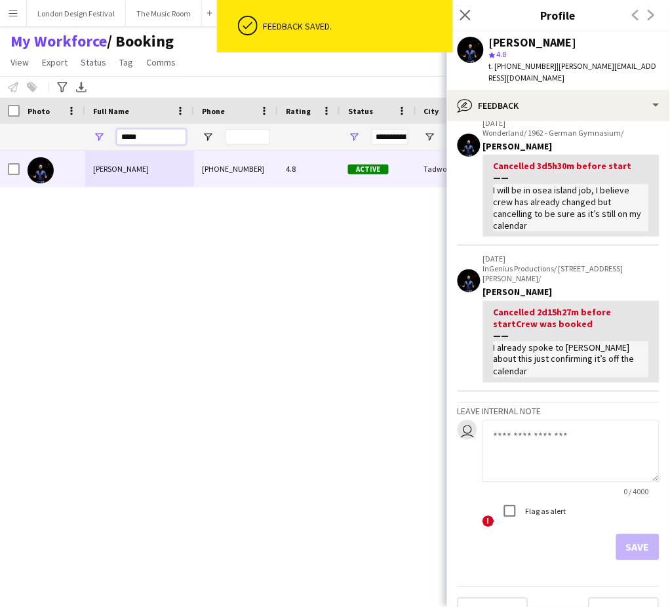
click at [175, 132] on input "*****" at bounding box center [151, 137] width 69 height 16
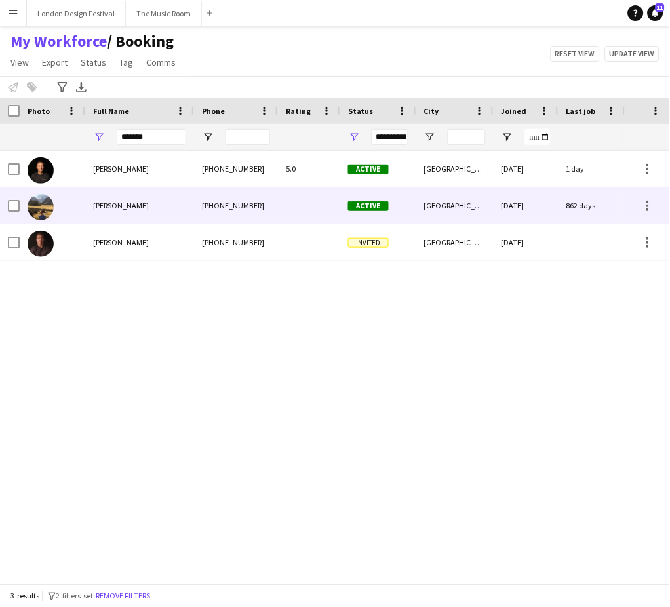
click at [300, 217] on div at bounding box center [309, 206] width 62 height 36
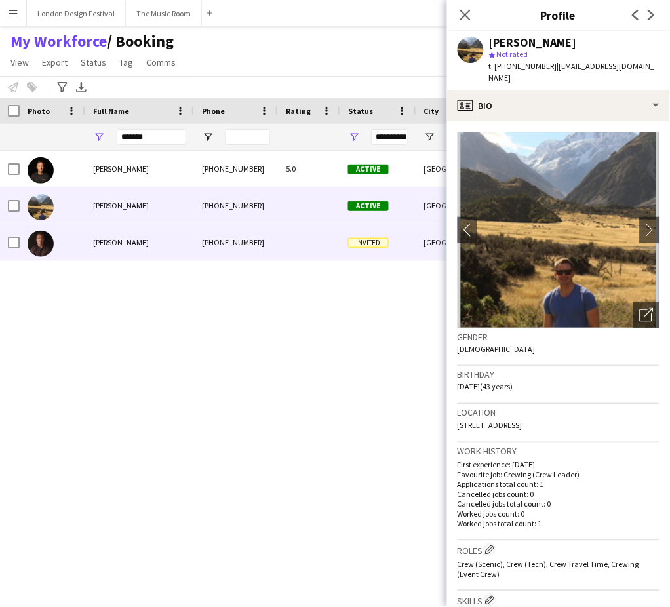
click at [303, 248] on div at bounding box center [309, 242] width 62 height 36
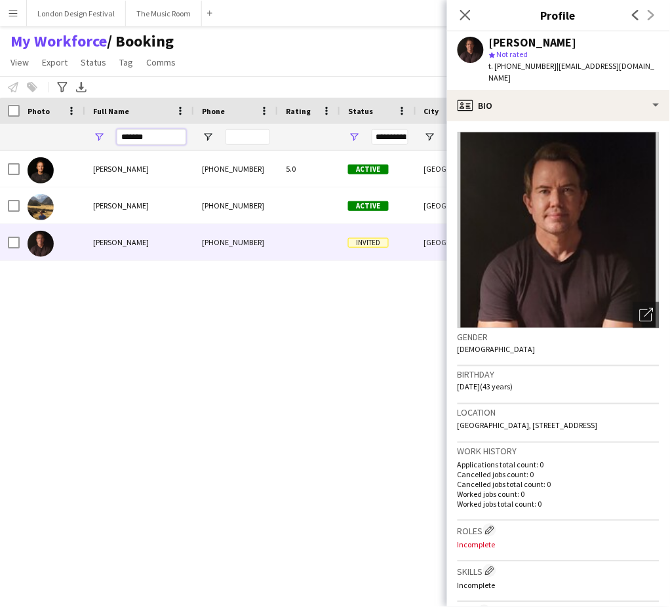
click at [159, 140] on input "*******" at bounding box center [151, 137] width 69 height 16
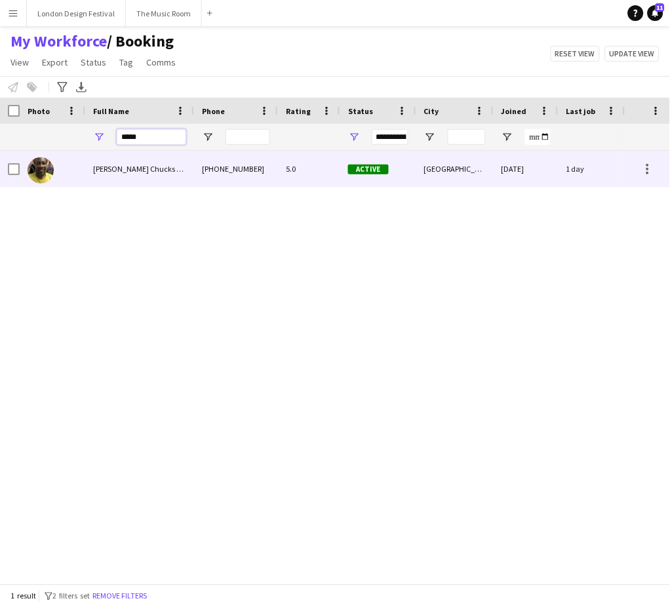
type input "*****"
click at [200, 169] on div "[PHONE_NUMBER]" at bounding box center [236, 169] width 84 height 36
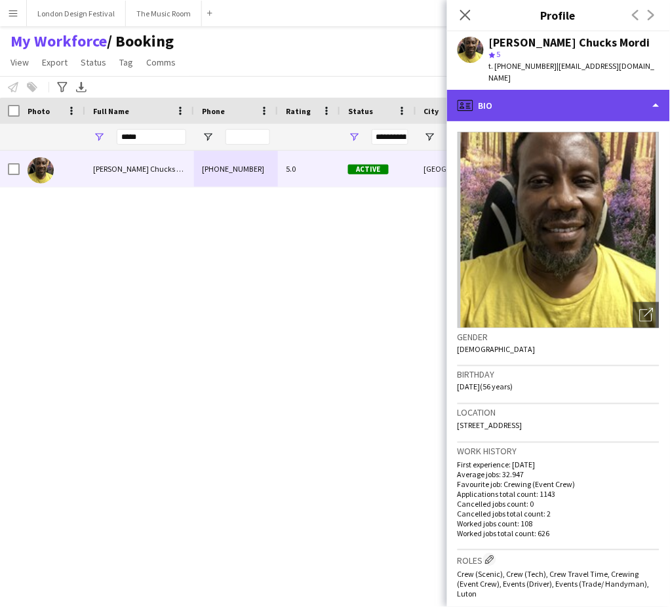
click at [637, 105] on div "profile Bio" at bounding box center [558, 105] width 223 height 31
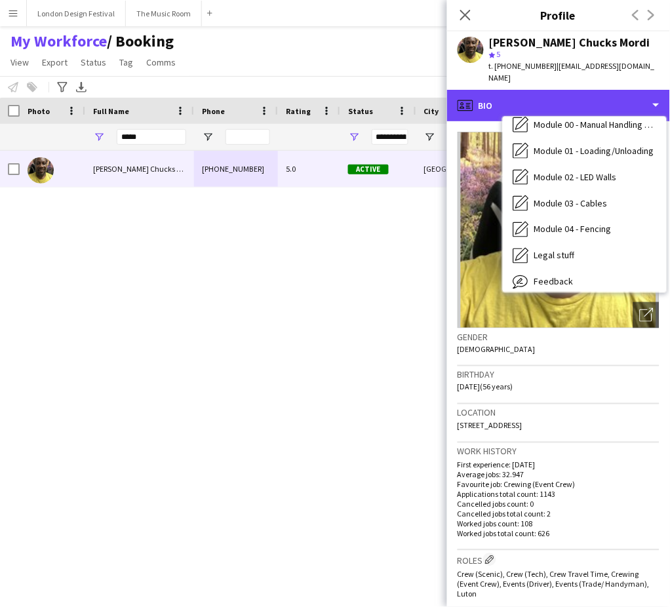
scroll to position [280, 0]
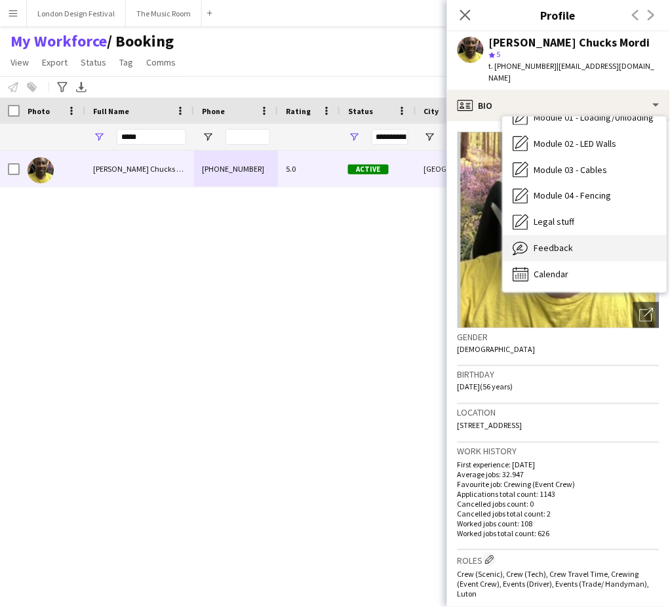
click at [624, 235] on div "Feedback Feedback" at bounding box center [585, 248] width 164 height 26
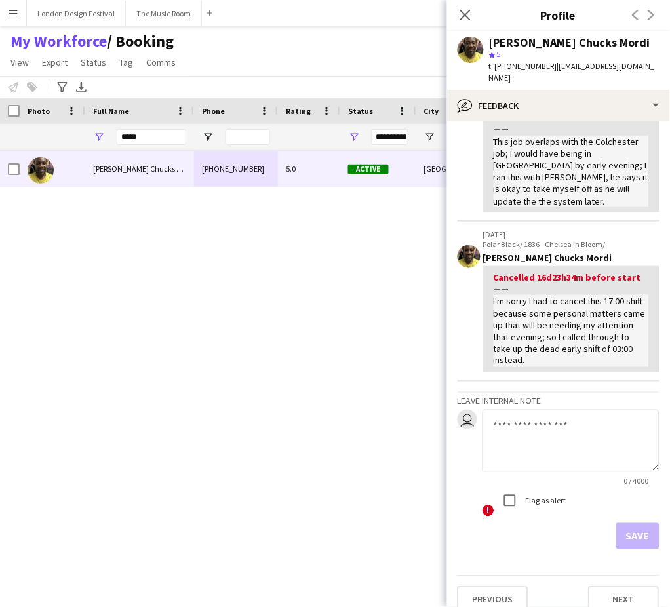
scroll to position [0, 0]
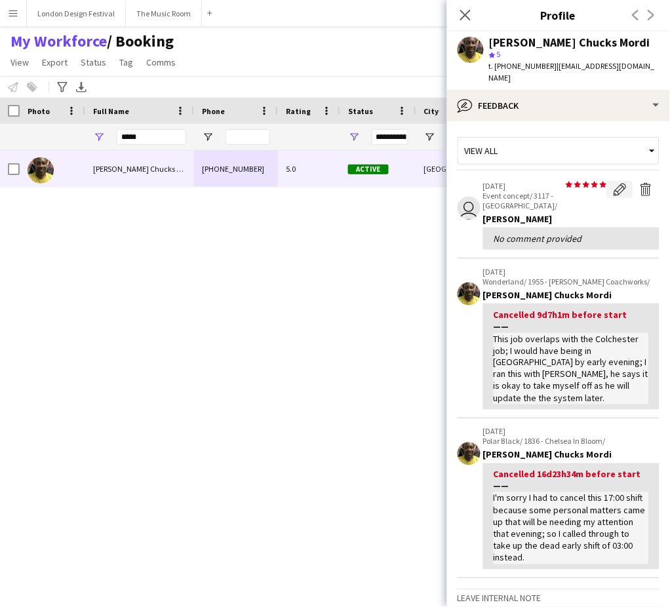
click at [614, 183] on app-icon "Edit feedback" at bounding box center [620, 189] width 13 height 13
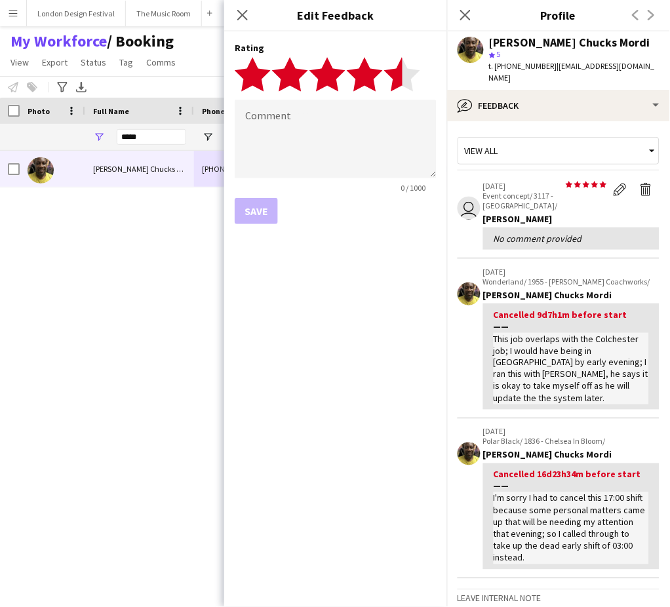
click at [401, 79] on polygon at bounding box center [402, 74] width 36 height 34
click at [309, 143] on textarea at bounding box center [336, 139] width 202 height 79
click at [258, 210] on button "Save" at bounding box center [256, 211] width 43 height 26
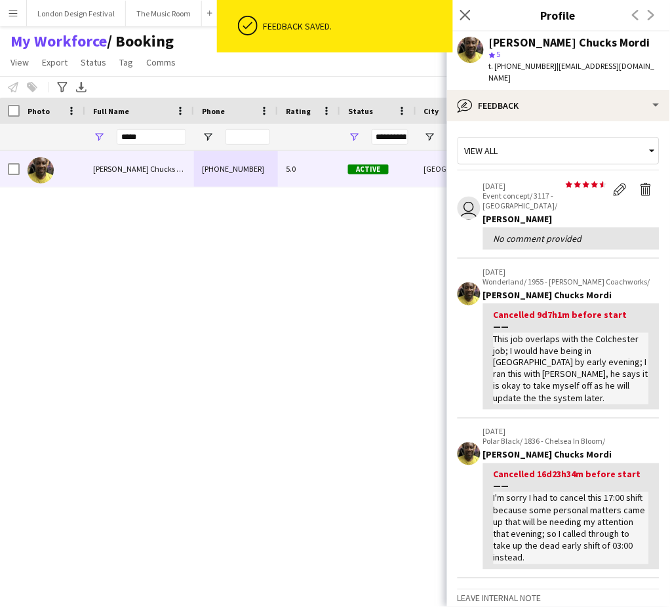
drag, startPoint x: 151, startPoint y: 146, endPoint x: 157, endPoint y: 139, distance: 8.8
click at [157, 139] on div "*****" at bounding box center [151, 137] width 69 height 26
click at [157, 139] on input "*****" at bounding box center [151, 137] width 69 height 16
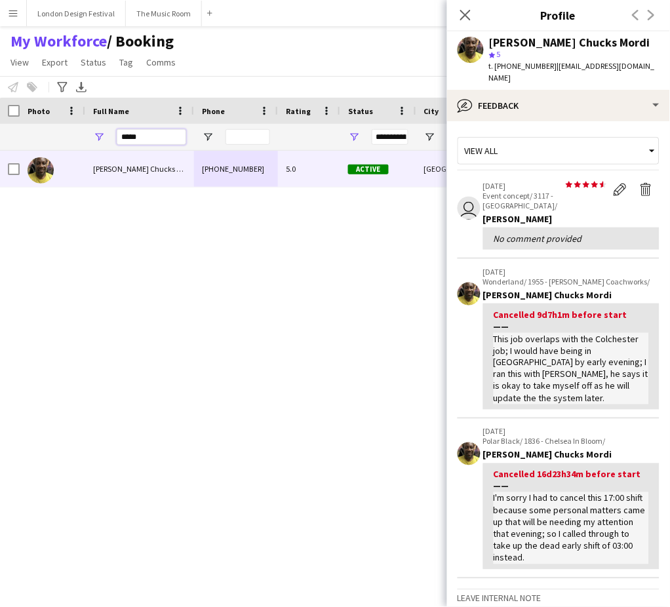
click at [157, 139] on input "*****" at bounding box center [151, 137] width 69 height 16
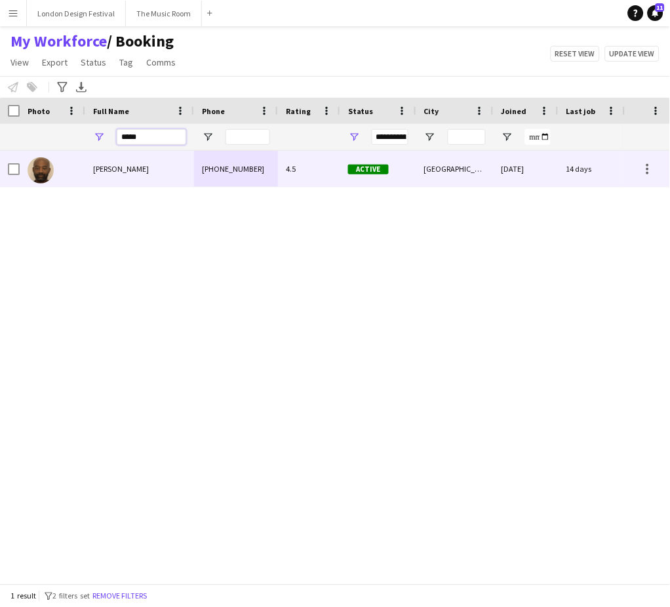
type input "*****"
click at [247, 172] on div "[PHONE_NUMBER]" at bounding box center [236, 169] width 84 height 36
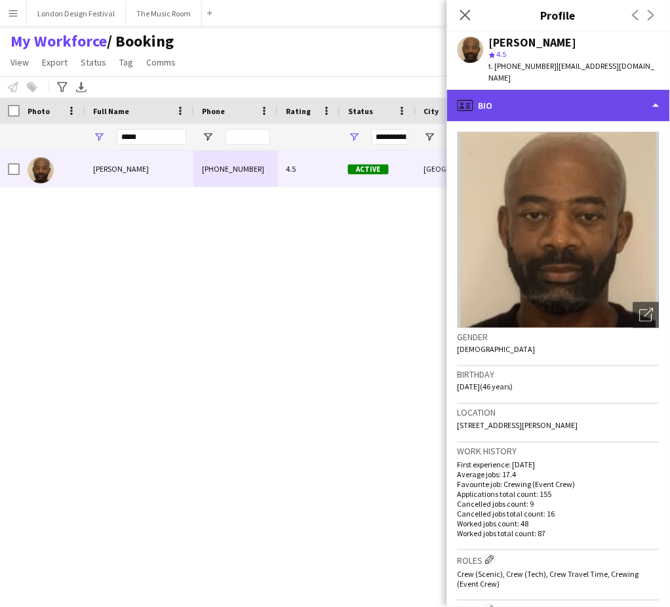
click at [532, 96] on div "profile Bio" at bounding box center [558, 105] width 223 height 31
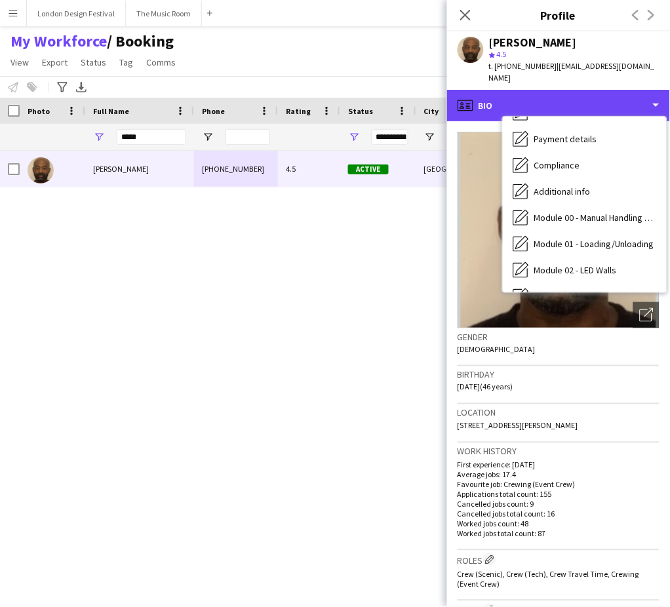
scroll to position [280, 0]
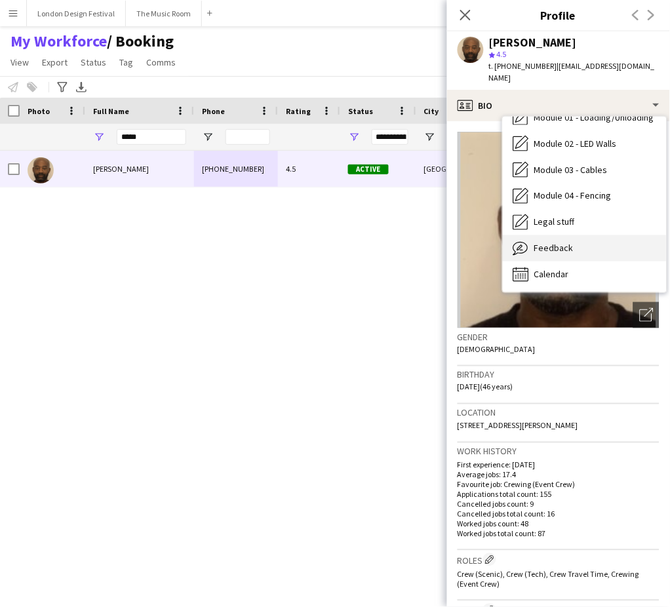
click at [612, 241] on div "Feedback Feedback" at bounding box center [585, 248] width 164 height 26
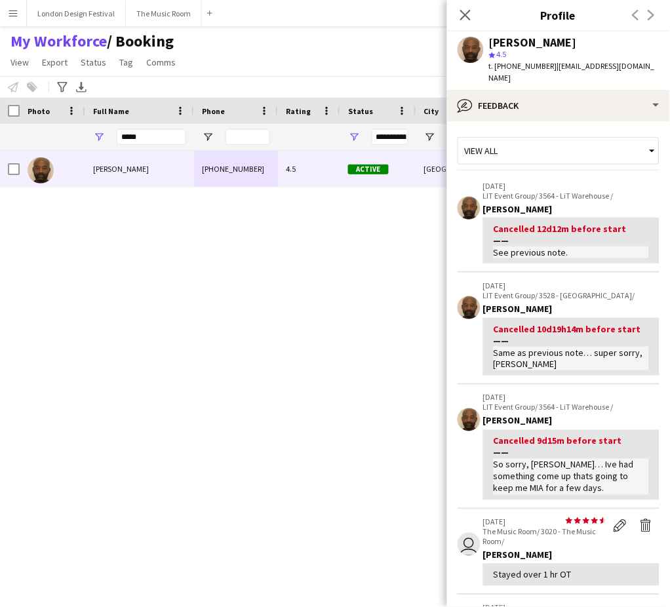
scroll to position [346, 0]
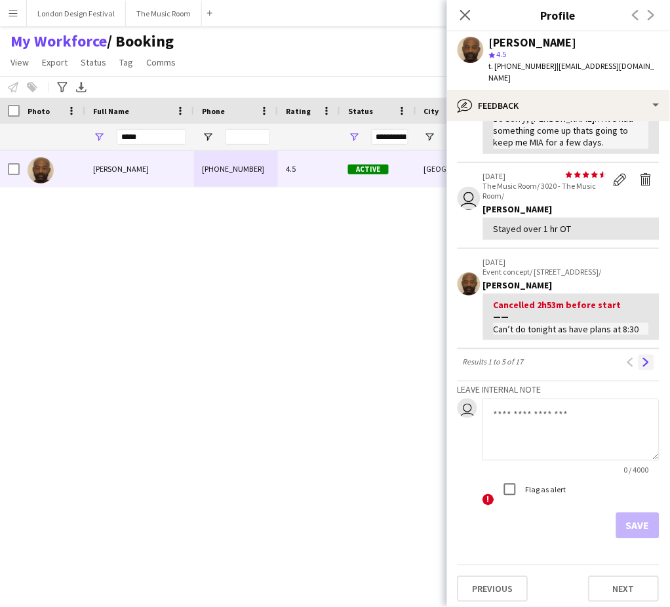
click at [642, 358] on app-icon "Next" at bounding box center [646, 362] width 9 height 9
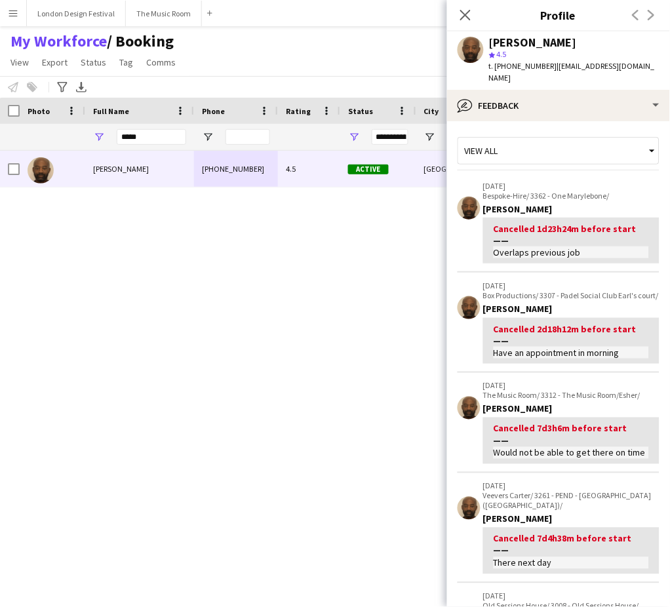
scroll to position [334, 0]
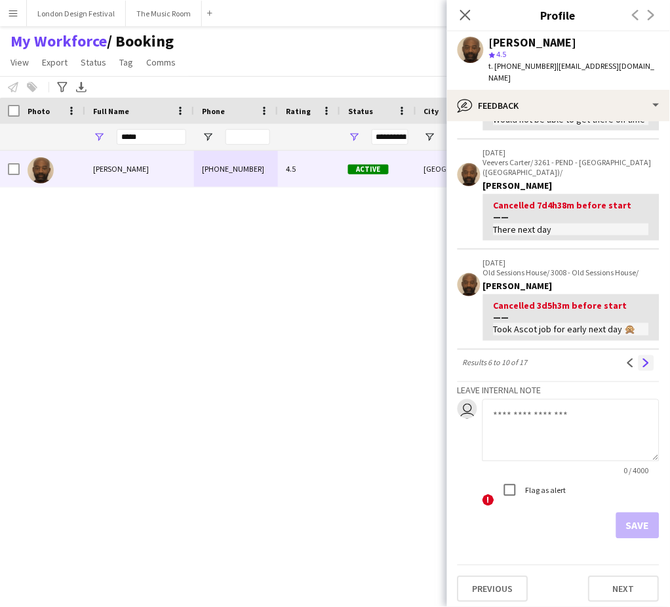
click at [642, 359] on app-icon "Next" at bounding box center [646, 363] width 9 height 9
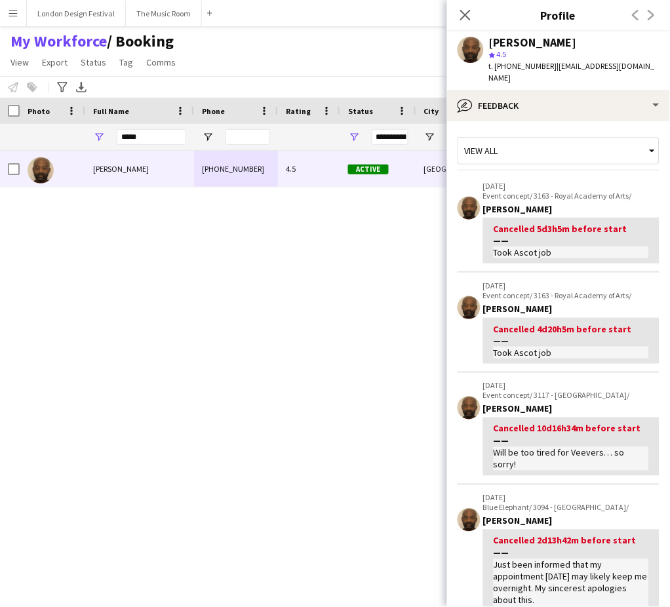
scroll to position [384, 0]
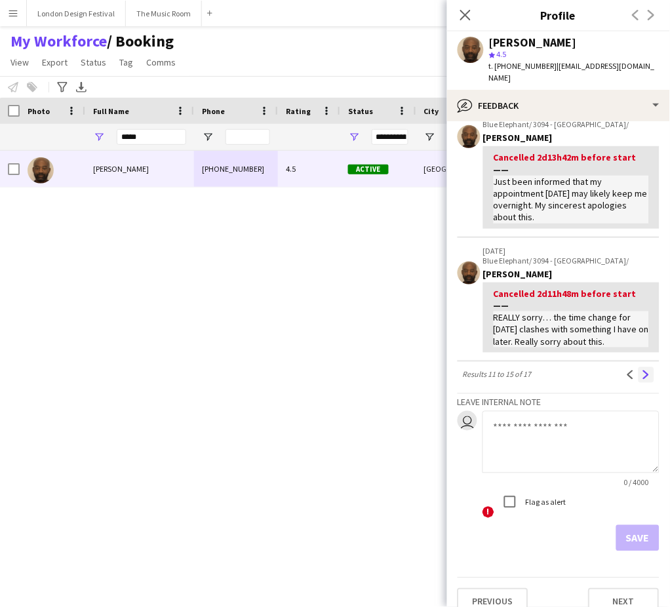
click at [642, 370] on app-icon "Next" at bounding box center [646, 374] width 9 height 9
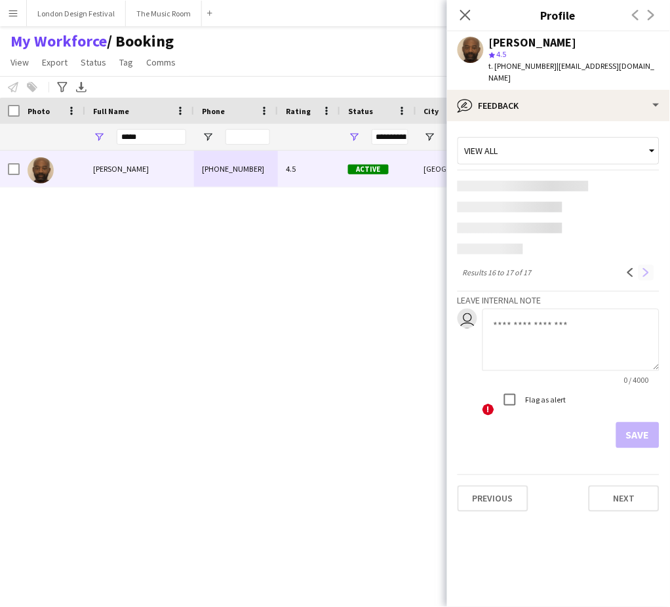
scroll to position [0, 0]
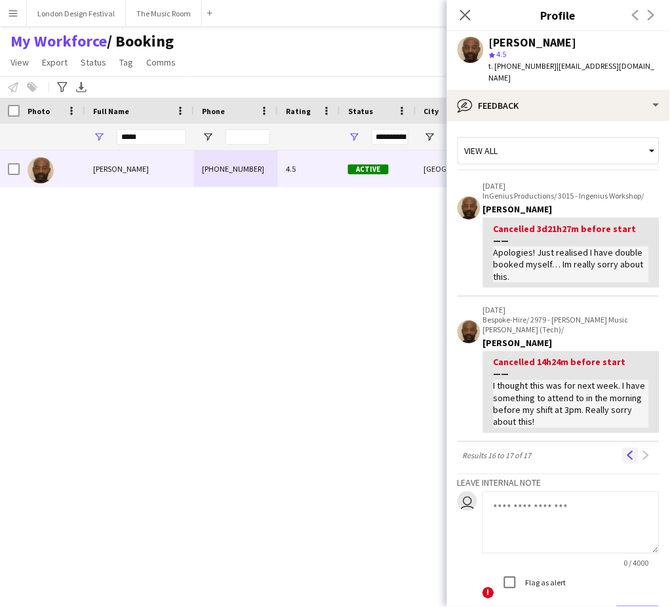
click at [626, 451] on app-icon "Previous" at bounding box center [630, 455] width 9 height 9
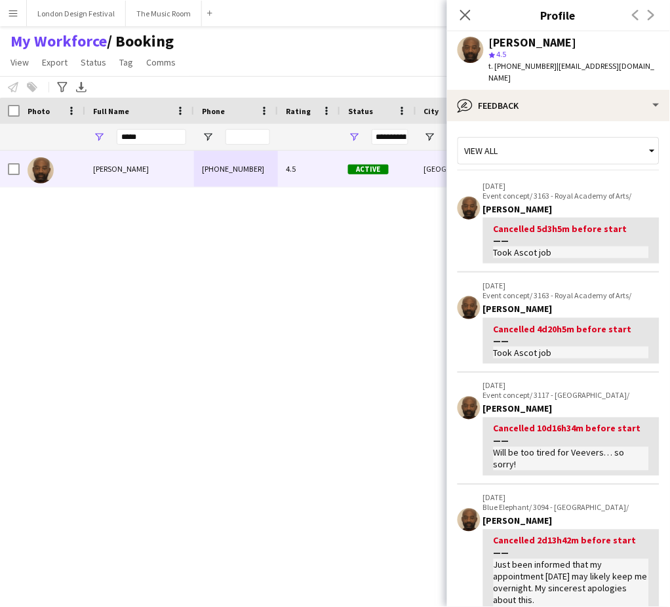
scroll to position [384, 0]
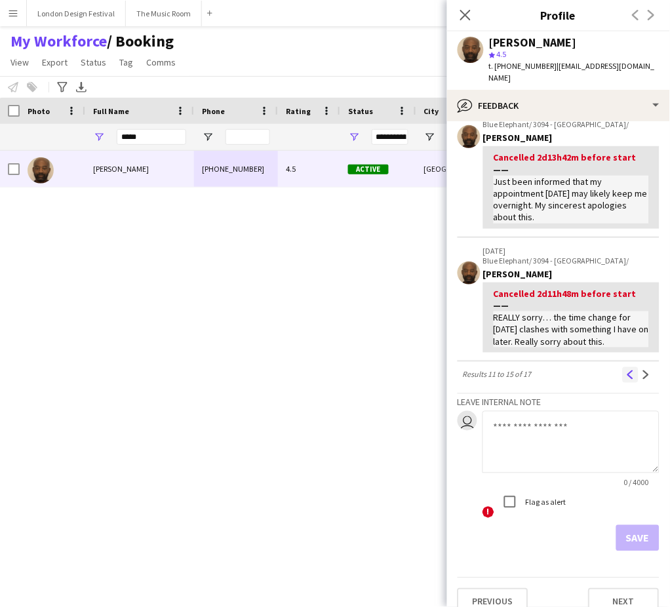
click at [626, 370] on app-icon "Previous" at bounding box center [630, 374] width 9 height 9
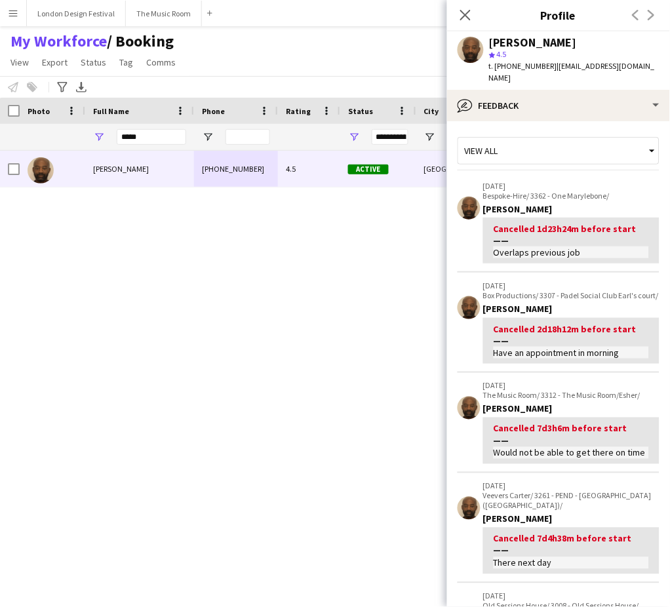
scroll to position [334, 0]
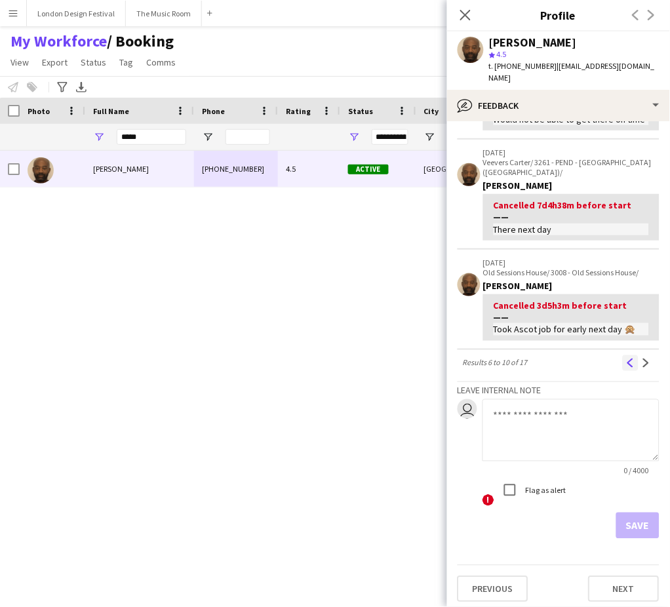
click at [623, 355] on button "Previous" at bounding box center [631, 363] width 16 height 16
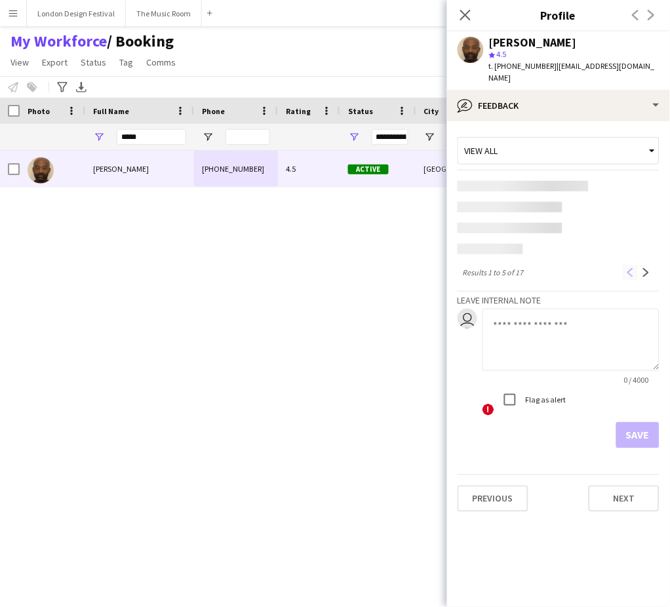
scroll to position [0, 0]
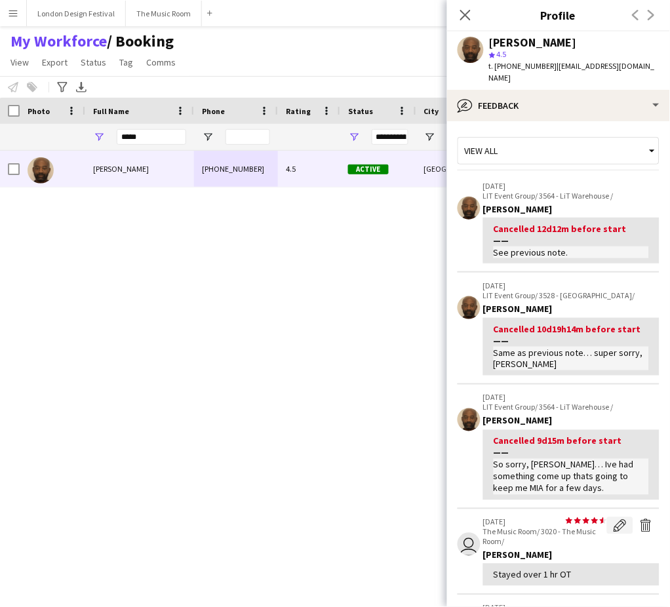
click at [614, 519] on app-icon "Edit feedback" at bounding box center [620, 525] width 13 height 13
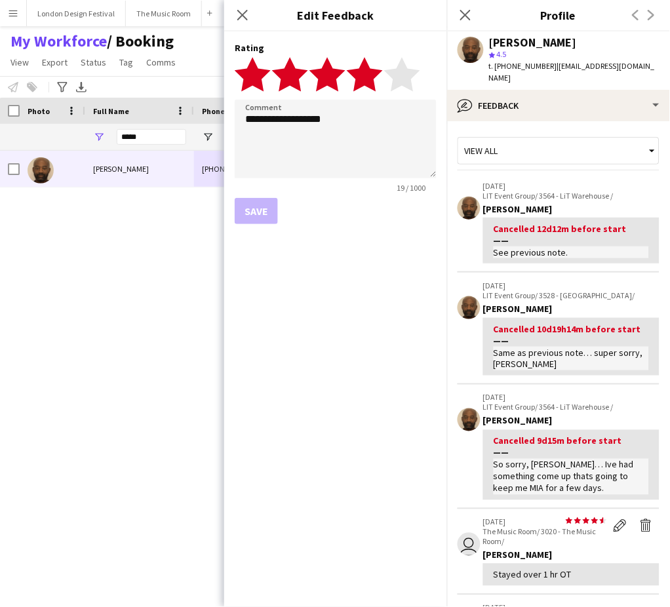
click at [376, 71] on polygon at bounding box center [365, 74] width 36 height 34
click at [363, 126] on textarea "**********" at bounding box center [336, 139] width 202 height 79
type textarea "**********"
click at [265, 205] on button "Save" at bounding box center [256, 211] width 43 height 26
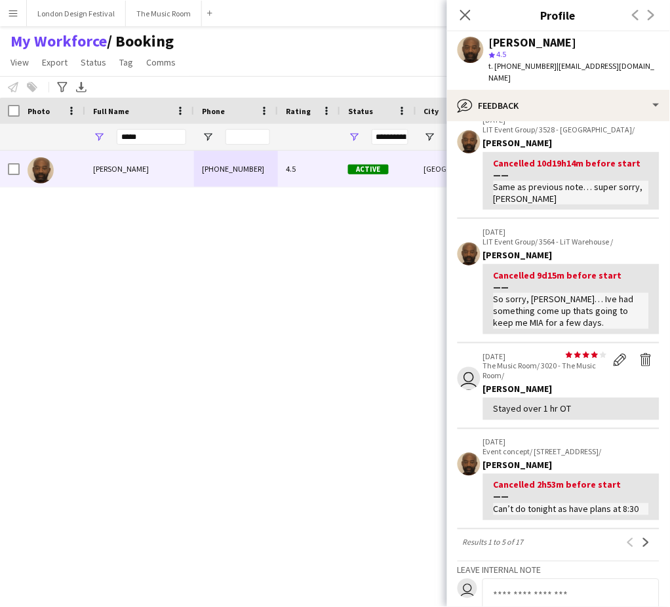
scroll to position [183, 0]
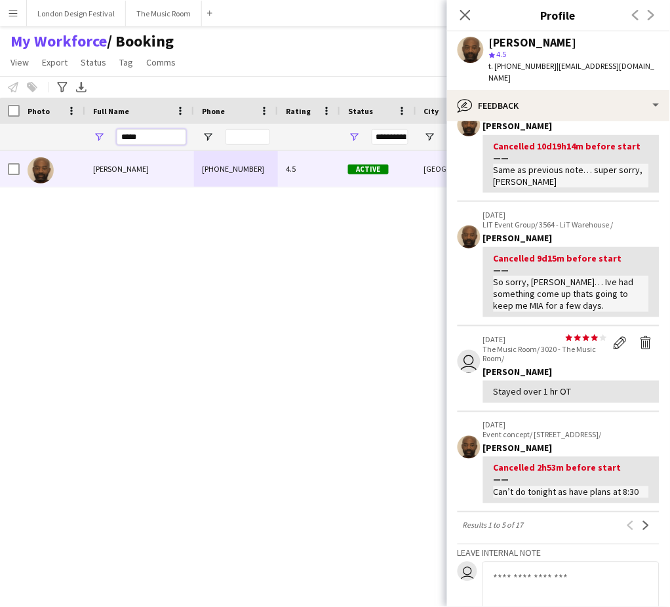
click at [166, 132] on input "*****" at bounding box center [151, 137] width 69 height 16
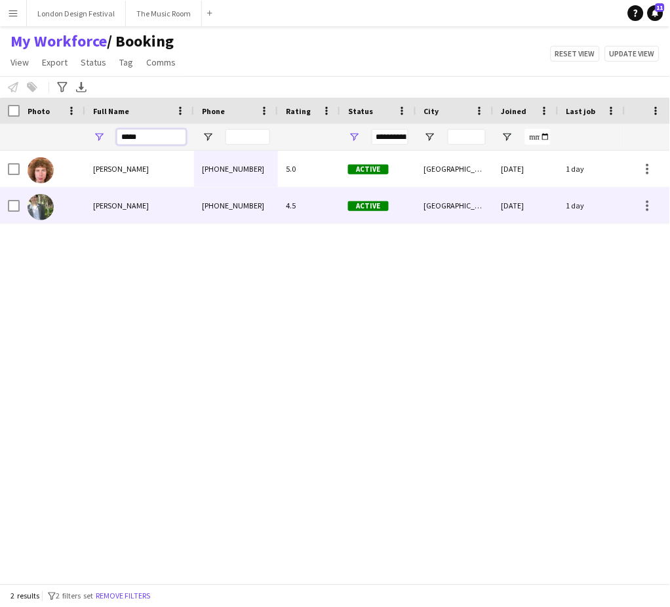
type input "*****"
click at [271, 210] on div "[PHONE_NUMBER]" at bounding box center [236, 206] width 84 height 36
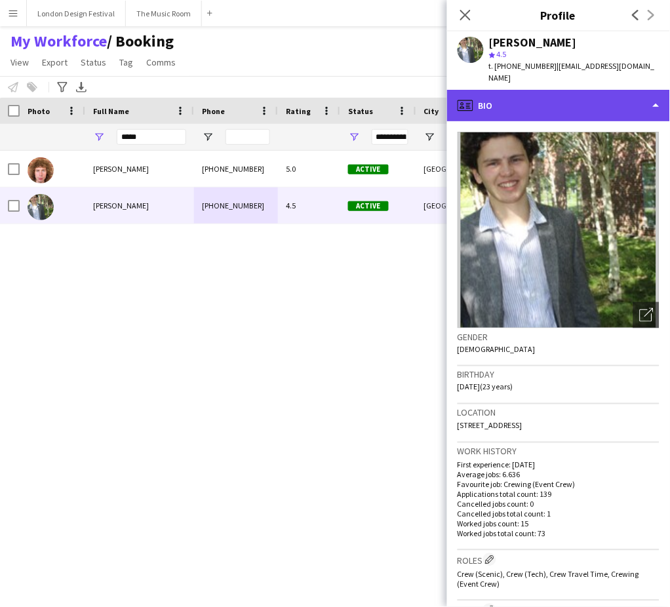
click at [604, 102] on div "profile Bio" at bounding box center [558, 105] width 223 height 31
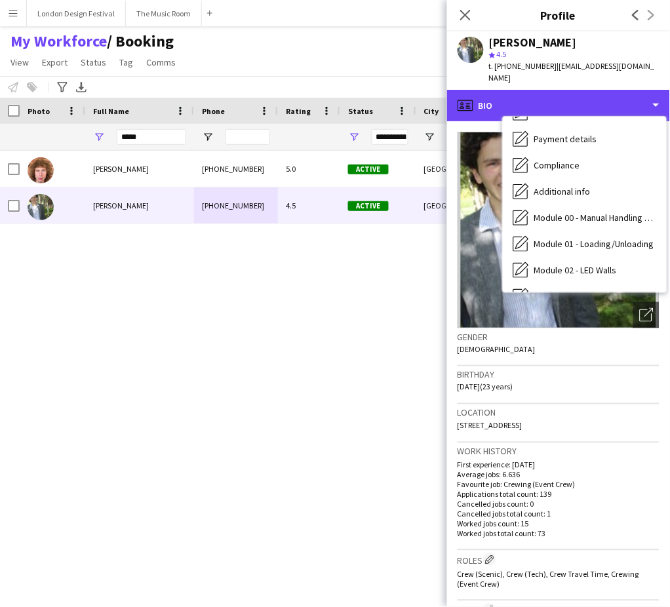
scroll to position [280, 0]
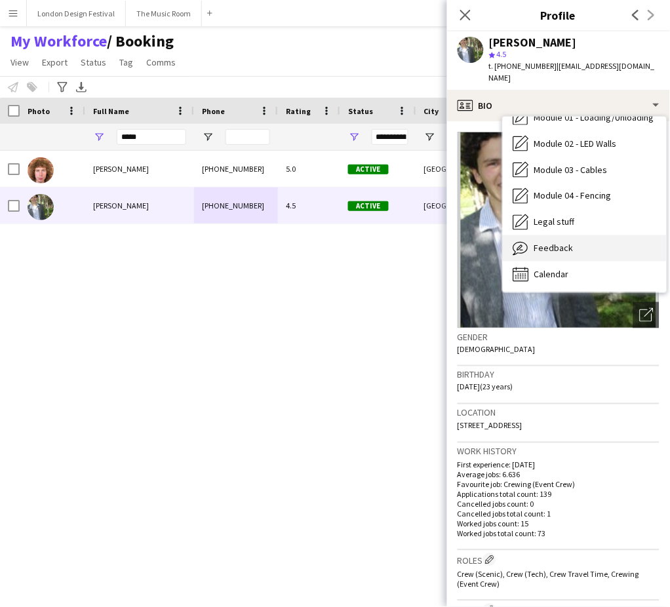
click at [612, 240] on div "Feedback Feedback" at bounding box center [585, 248] width 164 height 26
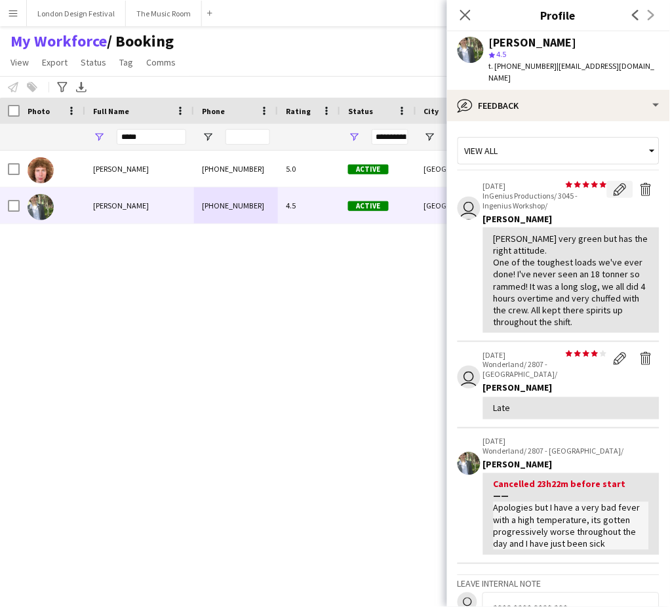
click at [614, 183] on app-icon "Edit feedback" at bounding box center [620, 189] width 13 height 13
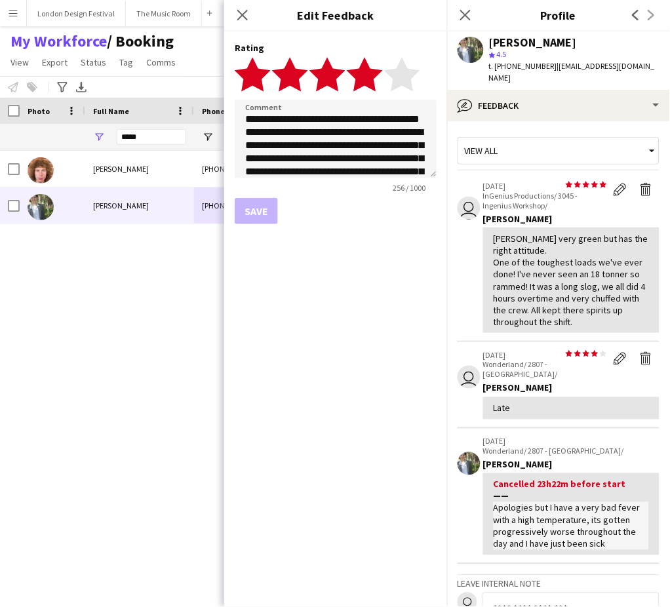
click at [372, 77] on polygon at bounding box center [365, 74] width 36 height 34
click at [384, 113] on textarea "**********" at bounding box center [336, 139] width 202 height 79
type textarea "**********"
click at [260, 208] on button "Save" at bounding box center [256, 211] width 43 height 26
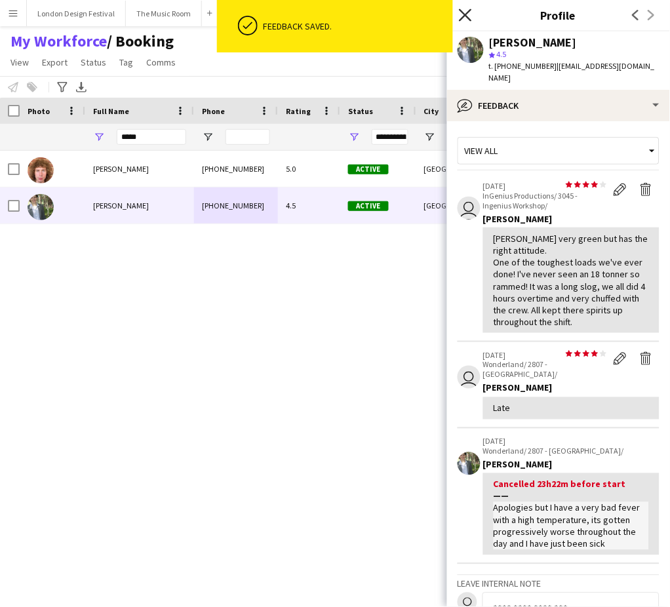
click at [464, 18] on icon at bounding box center [465, 15] width 12 height 12
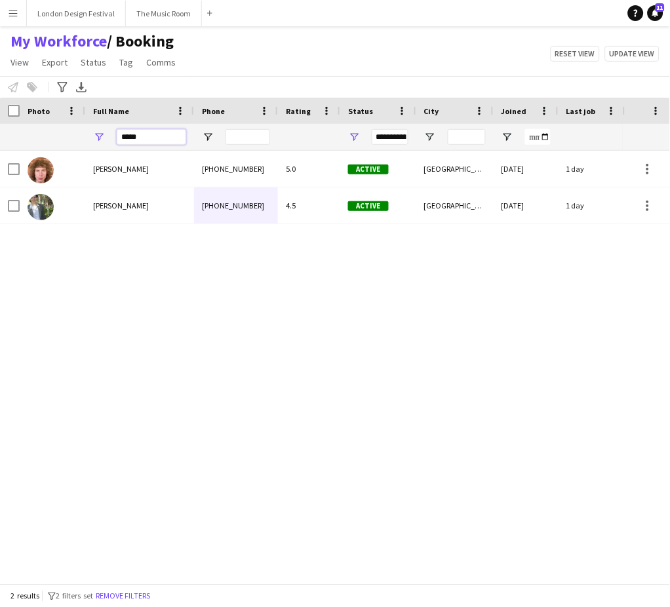
click at [172, 137] on input "*****" at bounding box center [151, 137] width 69 height 16
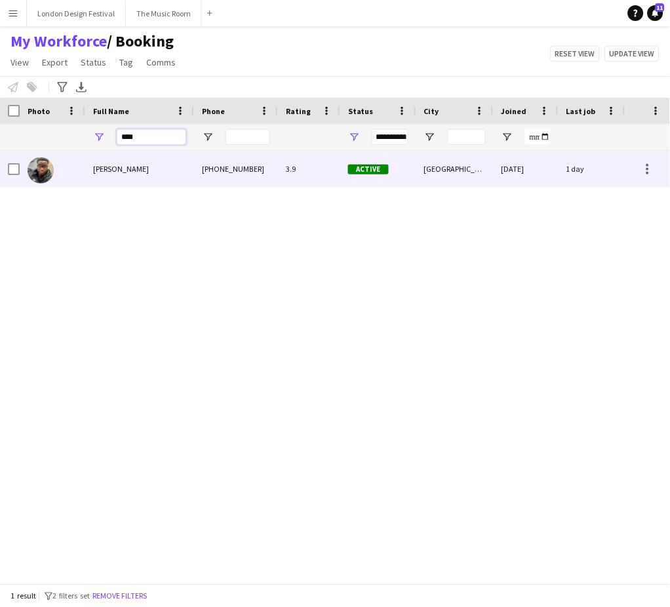
type input "****"
click at [220, 181] on div "[PHONE_NUMBER]" at bounding box center [236, 169] width 84 height 36
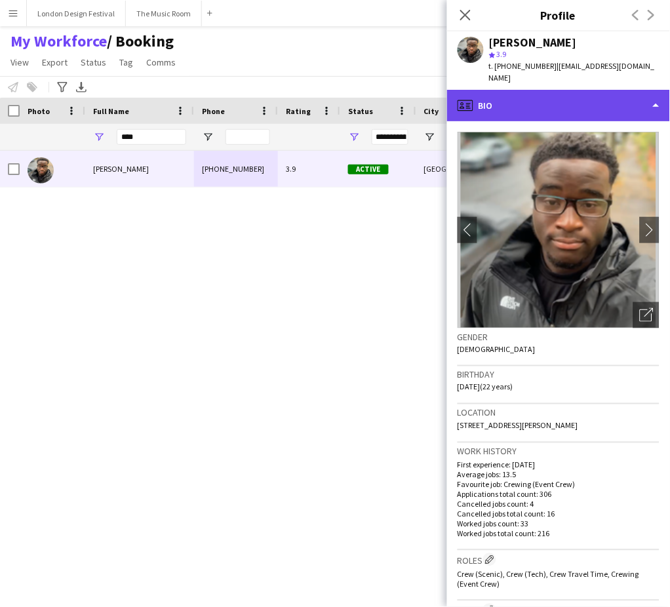
click at [566, 90] on div "profile Bio" at bounding box center [558, 105] width 223 height 31
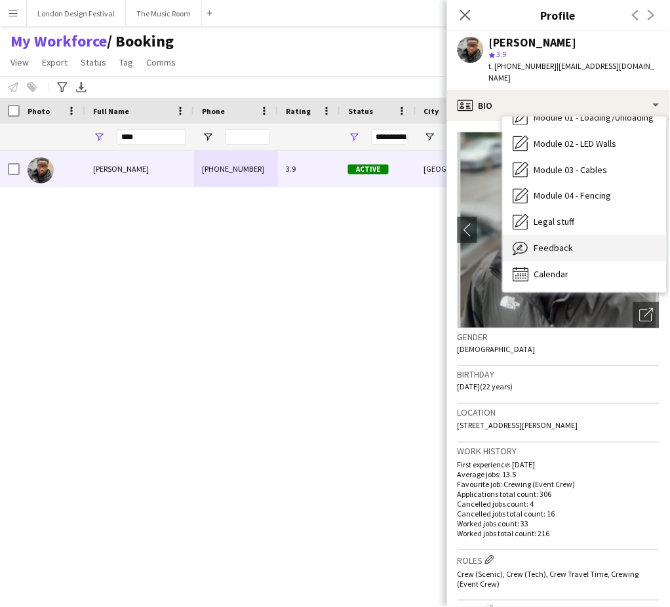
click at [615, 235] on div "Feedback Feedback" at bounding box center [585, 248] width 164 height 26
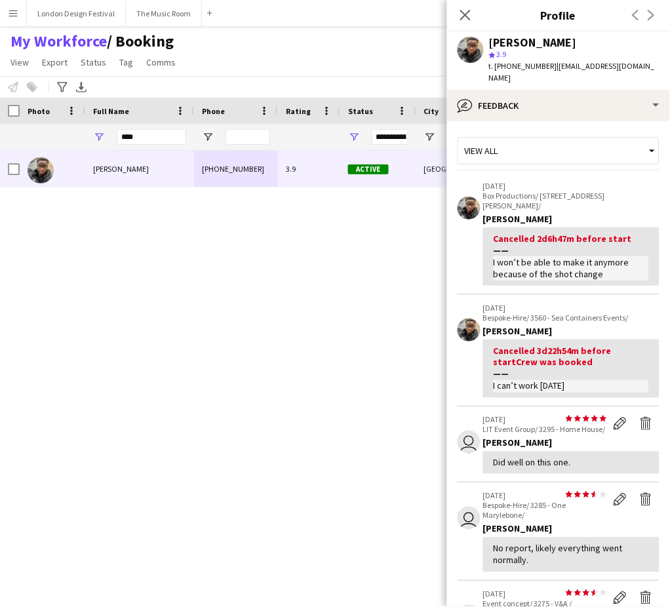
scroll to position [308, 0]
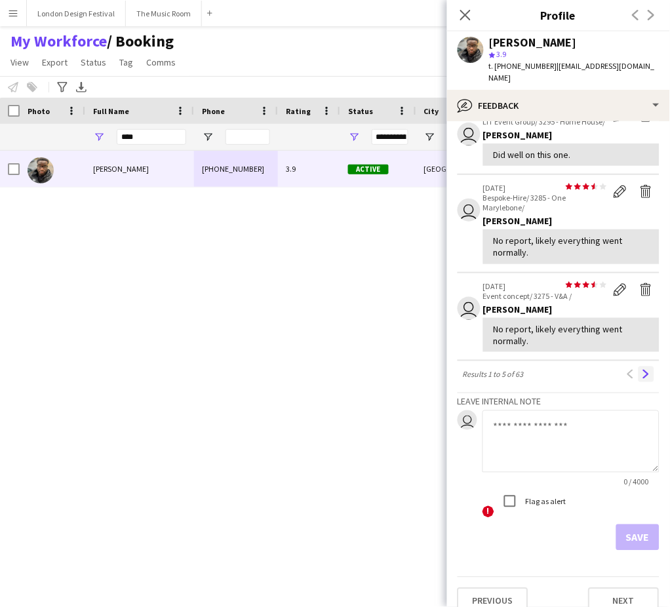
click at [640, 366] on button "Next" at bounding box center [647, 374] width 16 height 16
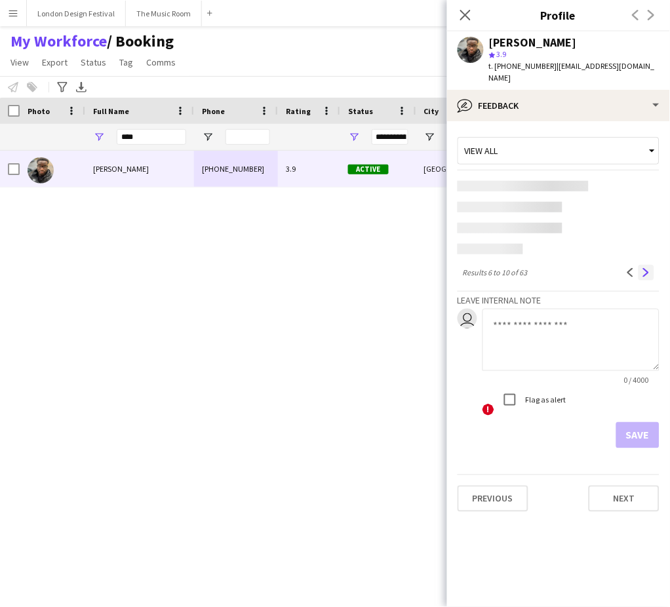
scroll to position [0, 0]
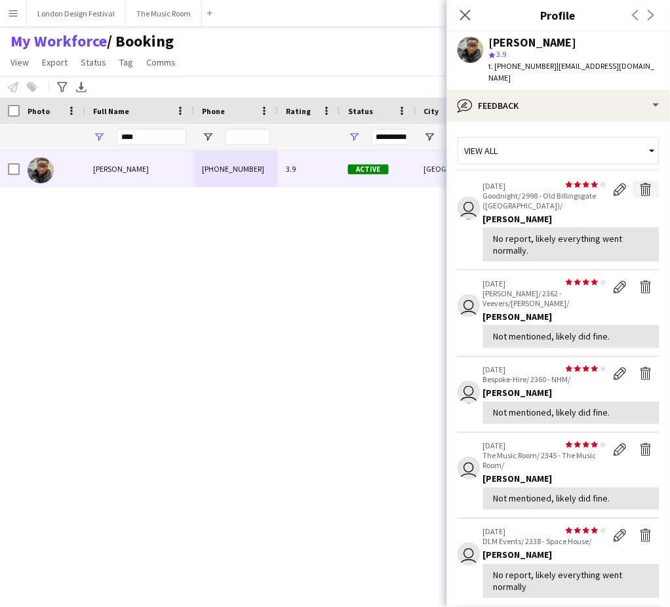
click at [640, 183] on app-icon "Delete feedback" at bounding box center [646, 189] width 13 height 13
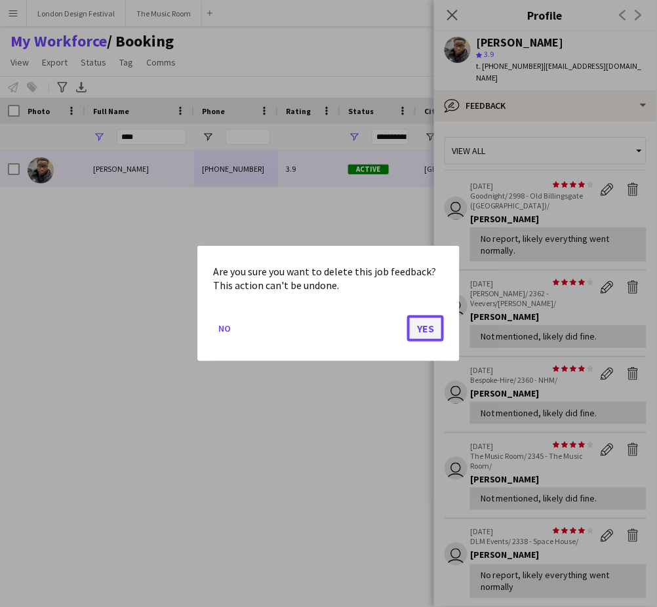
click at [430, 329] on button "Yes" at bounding box center [425, 328] width 37 height 26
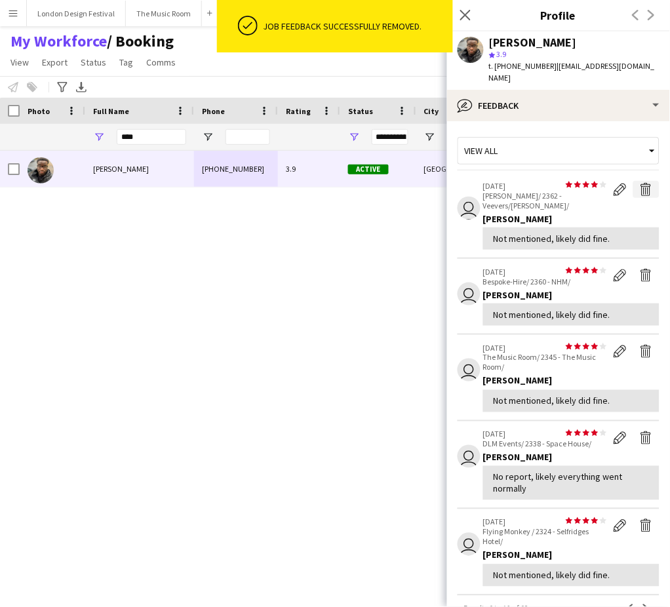
click at [640, 183] on app-icon "Delete feedback" at bounding box center [646, 189] width 13 height 13
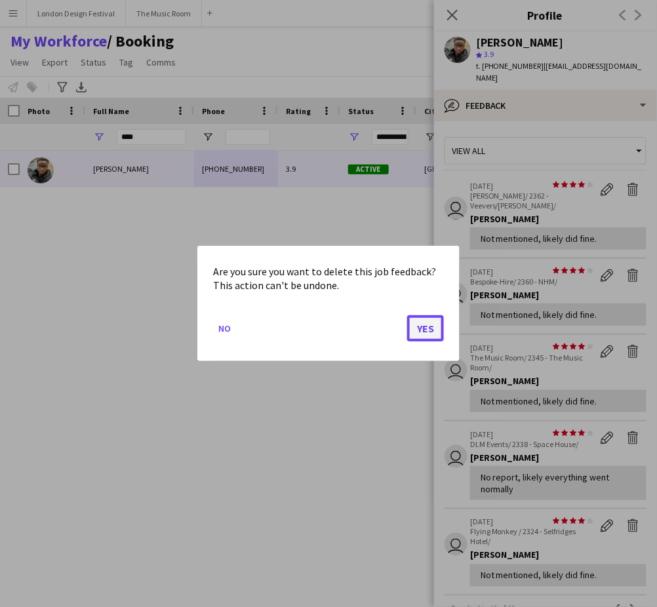
click at [421, 329] on button "Yes" at bounding box center [425, 328] width 37 height 26
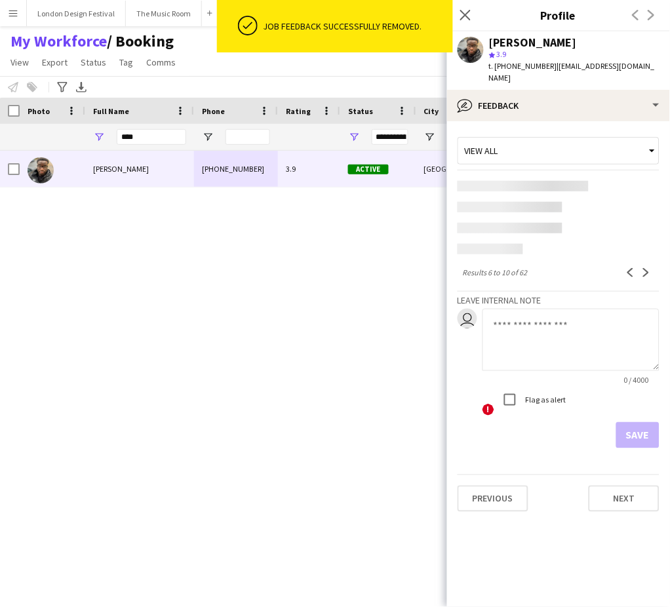
click at [633, 181] on app-content-placeholder-block at bounding box center [559, 217] width 202 height 73
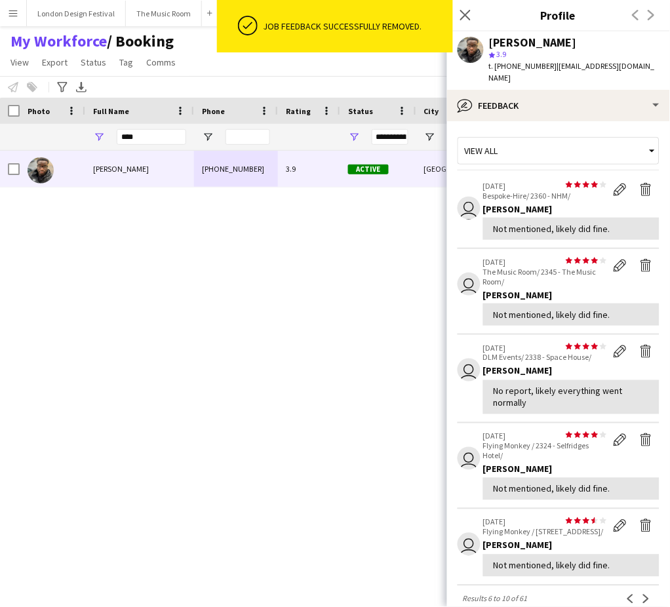
click at [430, 325] on div "[PERSON_NAME] [PHONE_NUMBER] 3.9 Active [GEOGRAPHIC_DATA] [DATE] 1 day 20 [EMAI…" at bounding box center [311, 361] width 623 height 420
click at [640, 183] on app-icon "Delete feedback" at bounding box center [646, 189] width 13 height 13
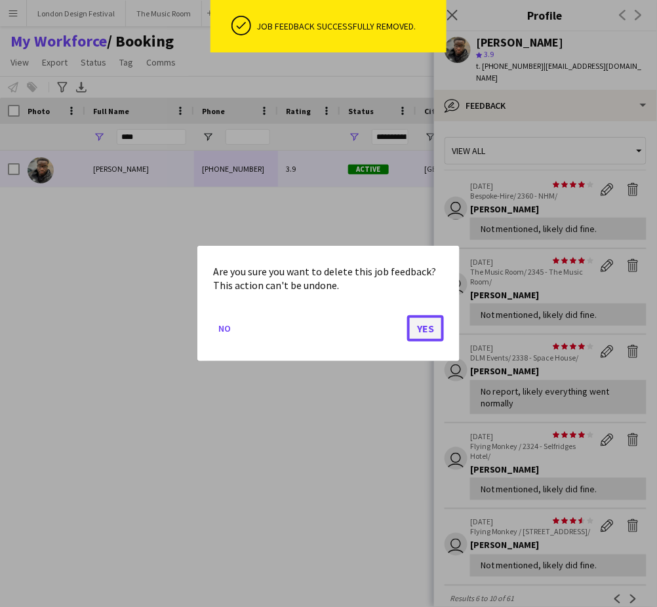
click at [426, 326] on button "Yes" at bounding box center [425, 328] width 37 height 26
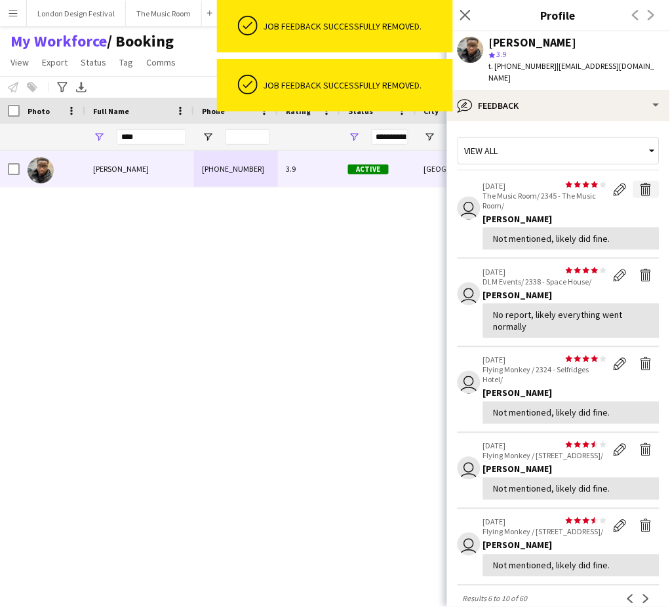
click at [640, 183] on app-icon "Delete feedback" at bounding box center [646, 189] width 13 height 13
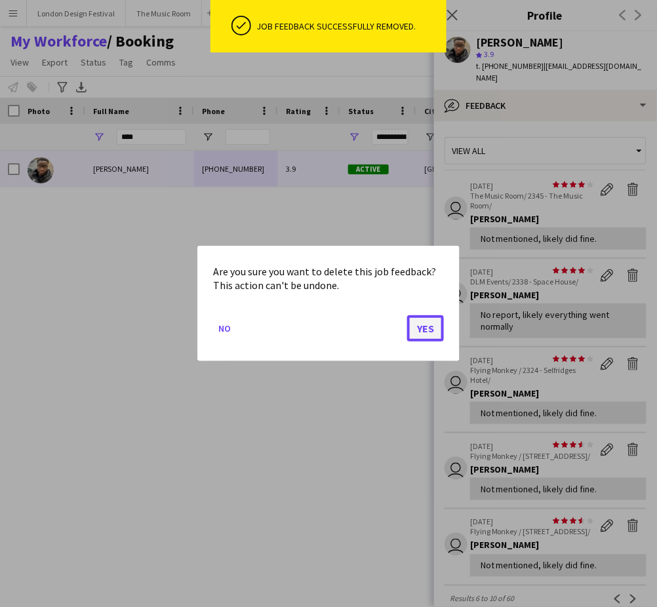
click at [427, 330] on button "Yes" at bounding box center [425, 328] width 37 height 26
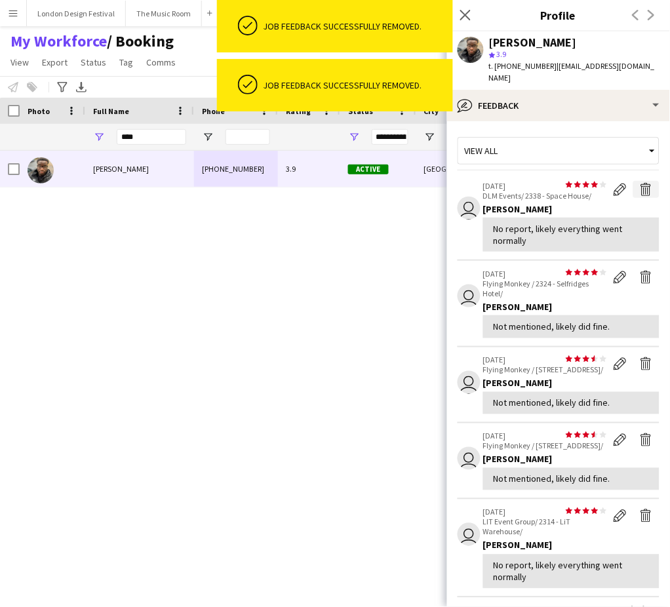
click at [640, 183] on app-icon "Delete feedback" at bounding box center [646, 189] width 13 height 13
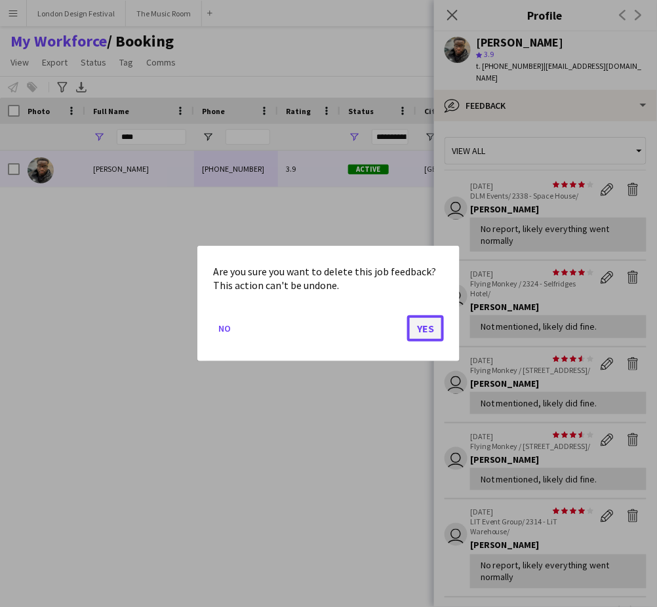
click at [424, 323] on button "Yes" at bounding box center [425, 328] width 37 height 26
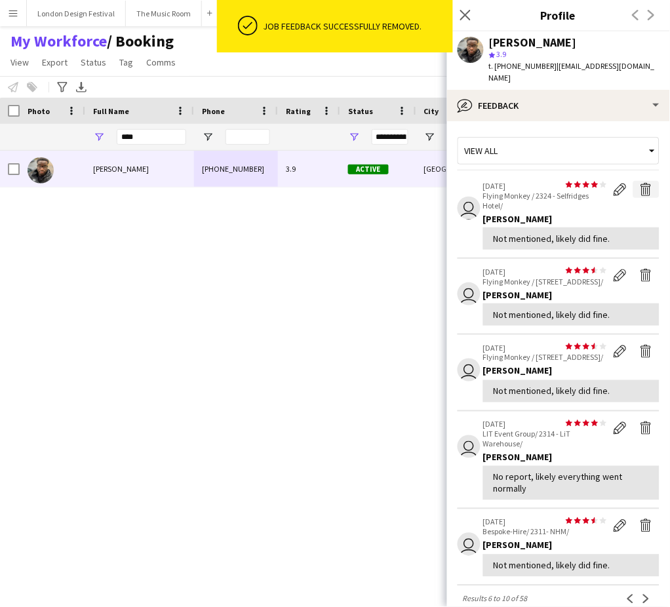
click at [640, 183] on app-icon "Delete feedback" at bounding box center [646, 189] width 13 height 13
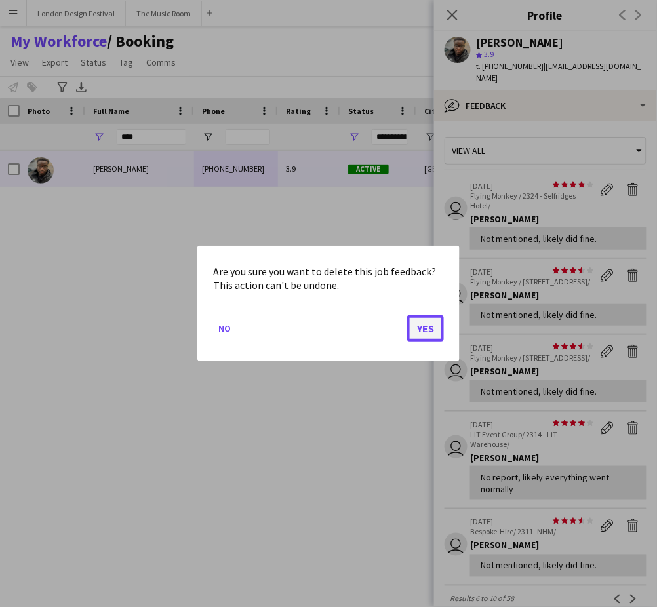
click at [424, 330] on button "Yes" at bounding box center [425, 328] width 37 height 26
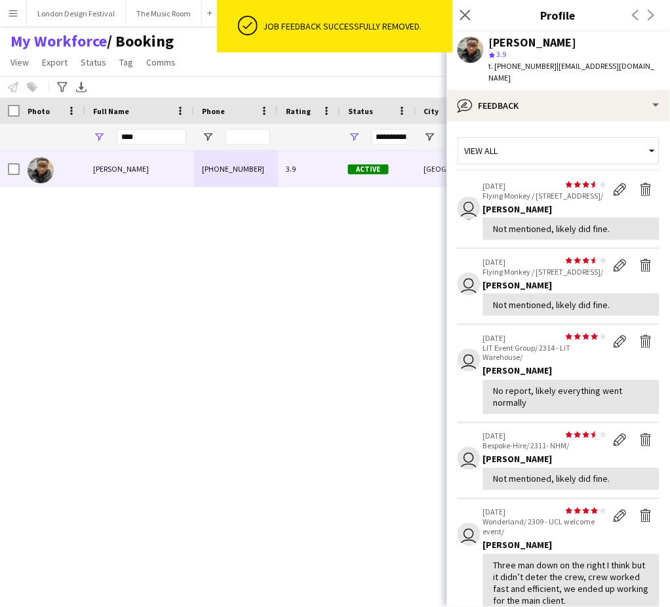
click at [640, 183] on app-icon "Delete feedback" at bounding box center [646, 189] width 13 height 13
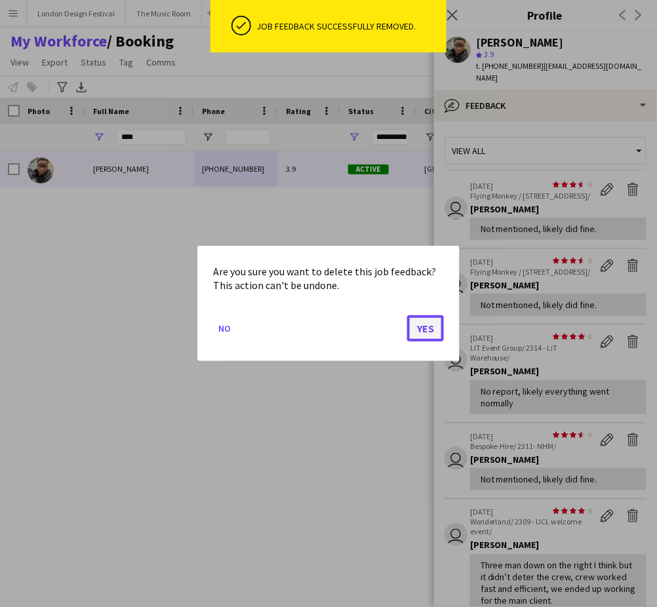
click at [434, 329] on button "Yes" at bounding box center [425, 328] width 37 height 26
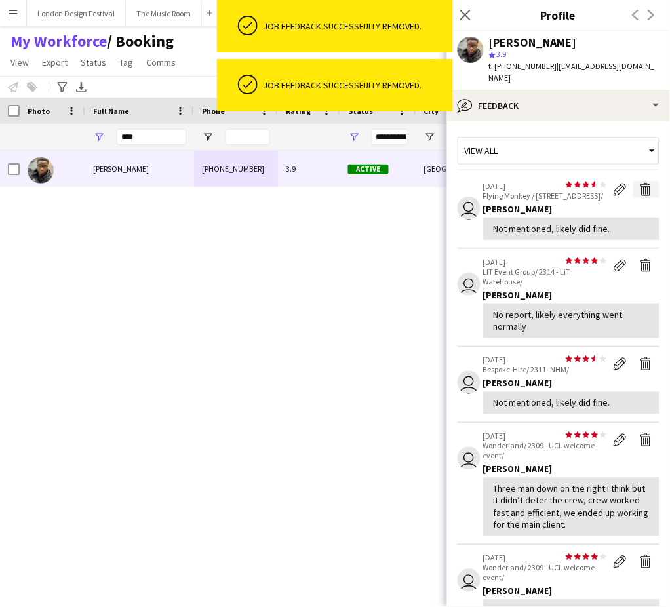
click at [640, 183] on app-icon "Delete feedback" at bounding box center [646, 189] width 13 height 13
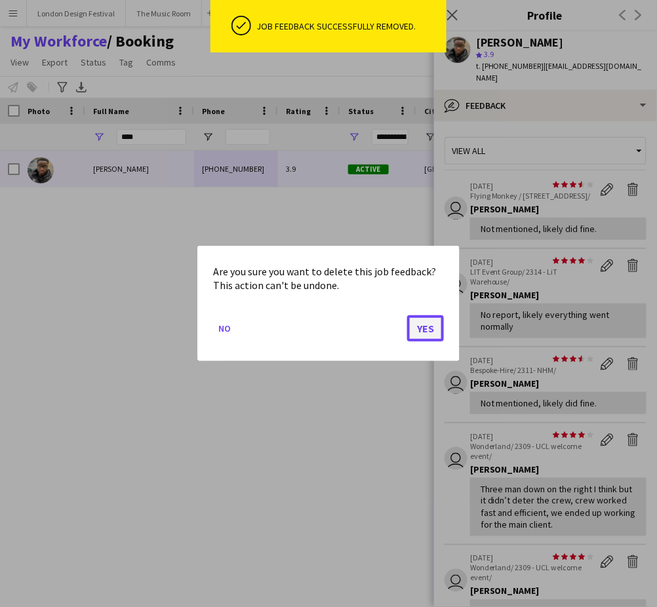
click at [423, 330] on button "Yes" at bounding box center [425, 328] width 37 height 26
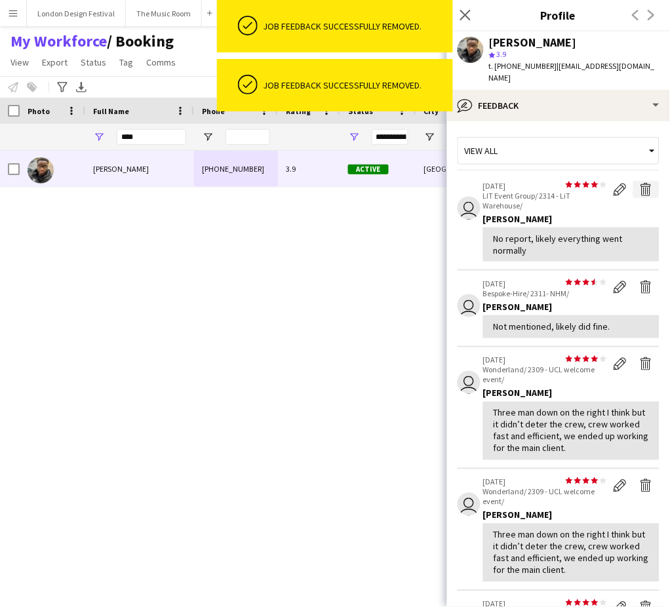
click at [640, 183] on app-icon "Delete feedback" at bounding box center [646, 189] width 13 height 13
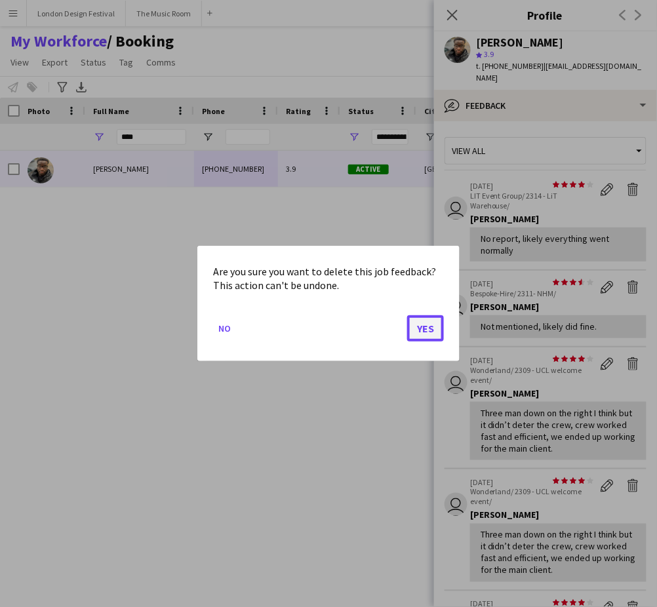
click at [427, 328] on button "Yes" at bounding box center [425, 328] width 37 height 26
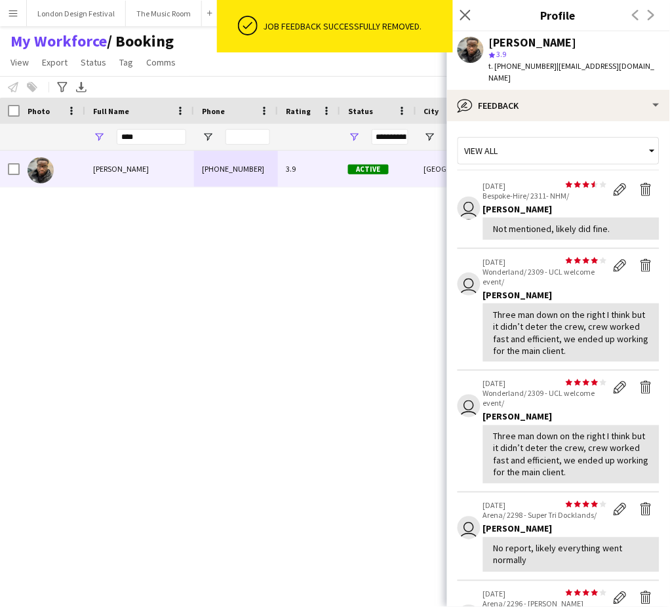
click at [249, 214] on div "[PERSON_NAME] [PHONE_NUMBER] 3.9 Active [GEOGRAPHIC_DATA] [DATE] 1 day 20 [EMAI…" at bounding box center [311, 361] width 623 height 420
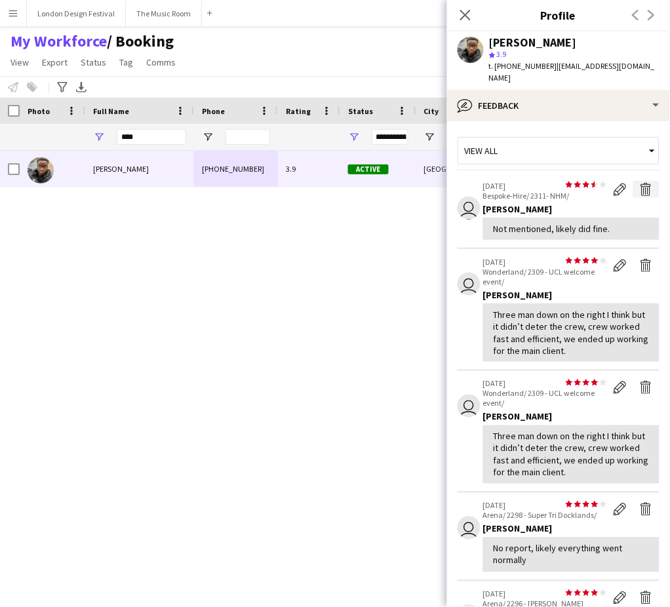
click at [640, 183] on app-icon "Delete feedback" at bounding box center [646, 189] width 13 height 13
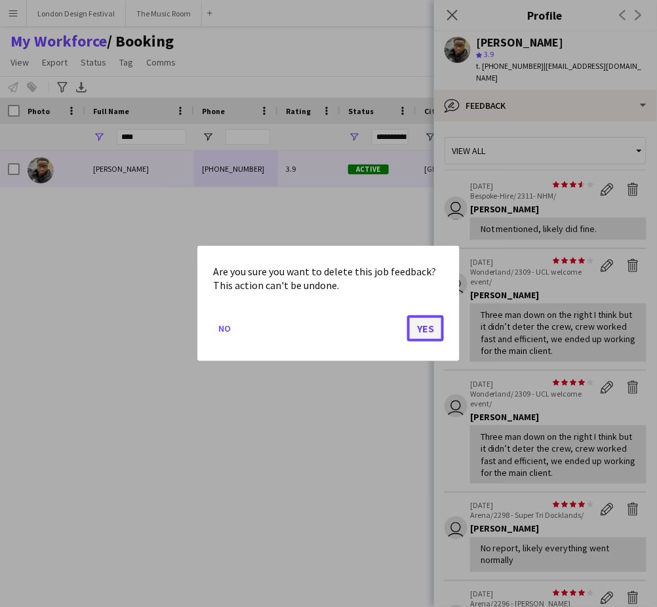
click at [430, 329] on button "Yes" at bounding box center [425, 328] width 37 height 26
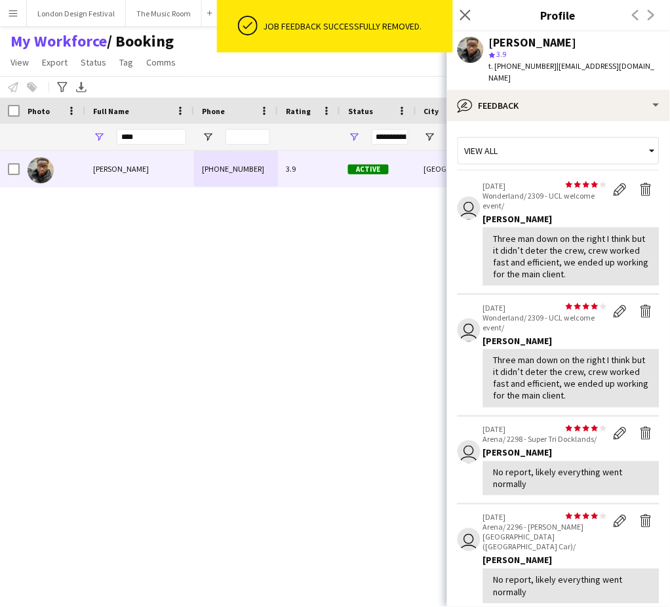
click at [640, 183] on app-icon "Delete feedback" at bounding box center [646, 189] width 13 height 13
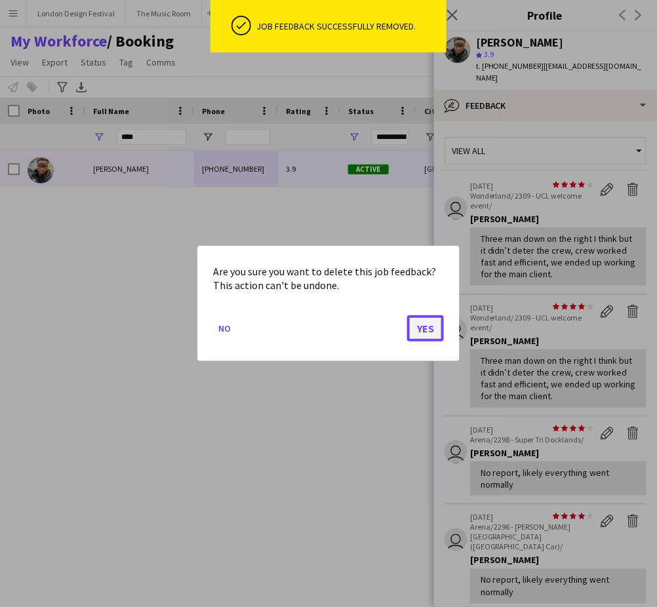
click at [421, 329] on button "Yes" at bounding box center [425, 328] width 37 height 26
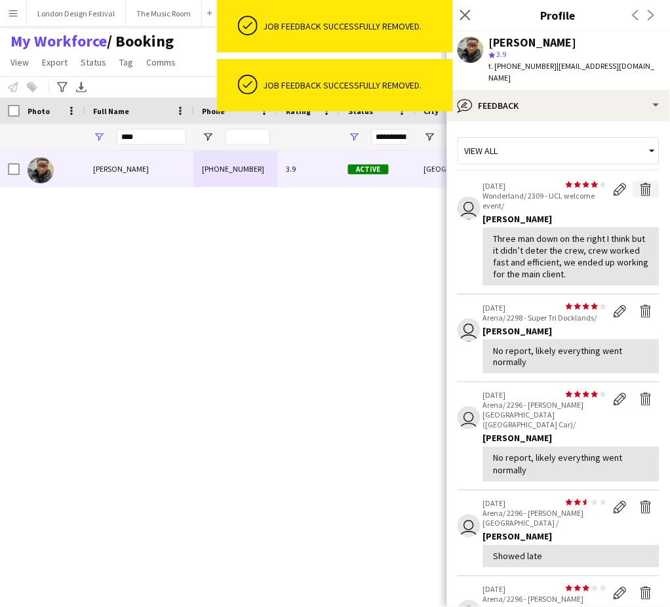
click at [640, 183] on app-icon "Delete feedback" at bounding box center [646, 189] width 13 height 13
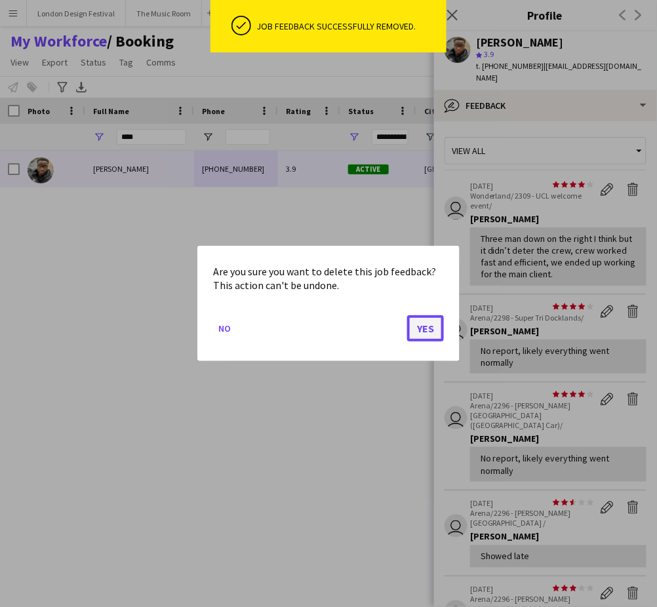
click at [430, 325] on button "Yes" at bounding box center [425, 328] width 37 height 26
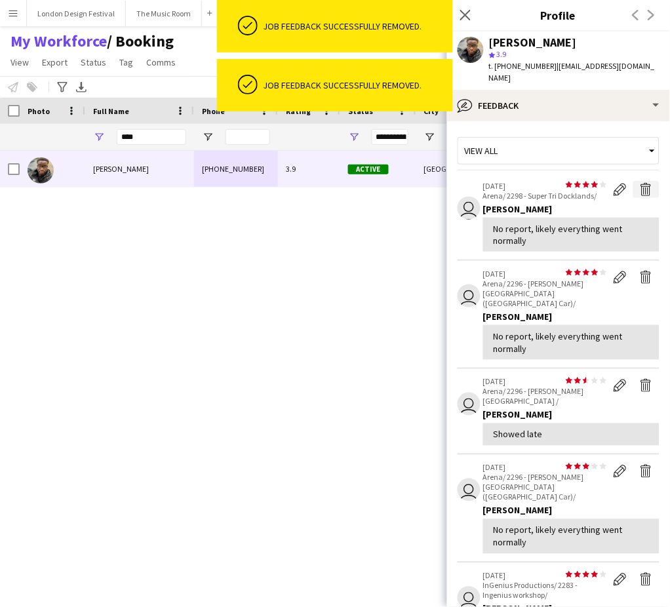
click at [640, 183] on app-icon "Delete feedback" at bounding box center [646, 189] width 13 height 13
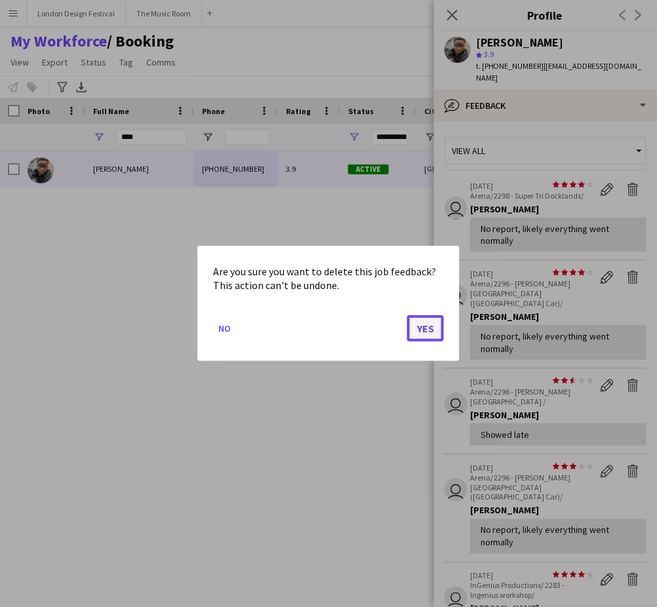
click at [426, 326] on button "Yes" at bounding box center [425, 328] width 37 height 26
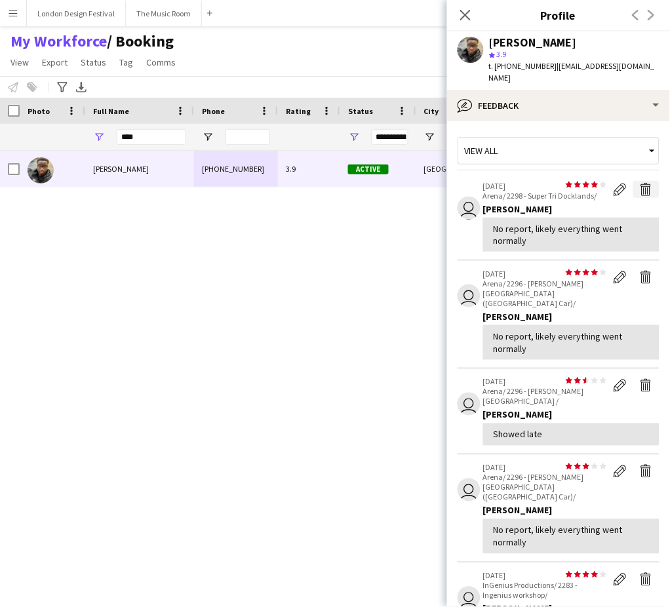
click at [640, 183] on app-icon "Delete feedback" at bounding box center [646, 189] width 13 height 13
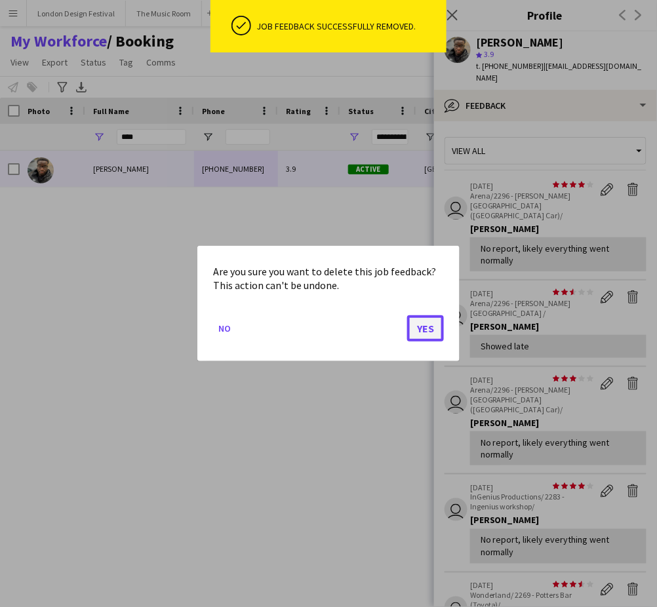
click at [427, 330] on button "Yes" at bounding box center [425, 328] width 37 height 26
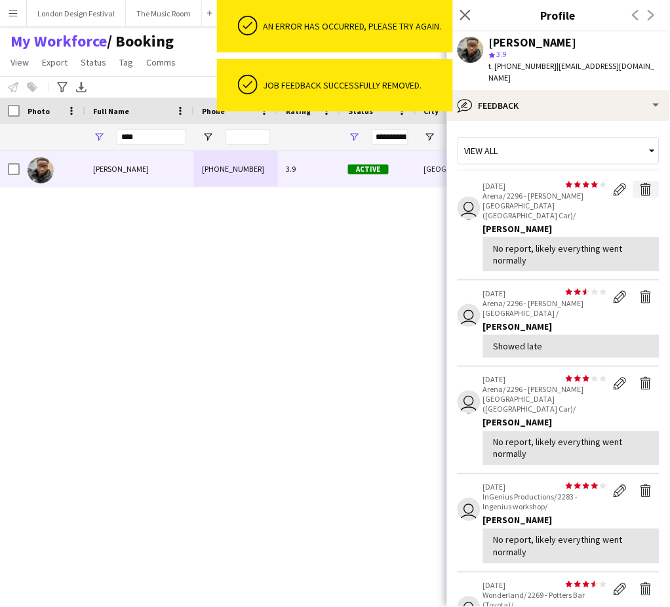
click at [640, 183] on app-icon "Delete feedback" at bounding box center [646, 189] width 13 height 13
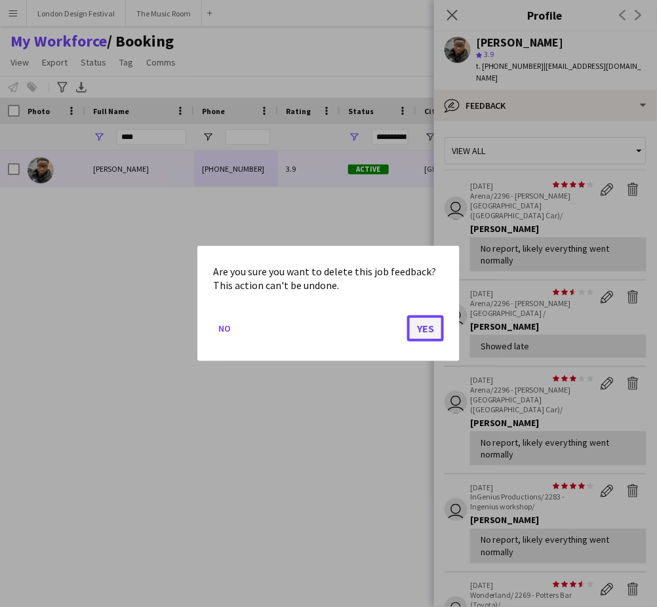
click at [422, 329] on button "Yes" at bounding box center [425, 328] width 37 height 26
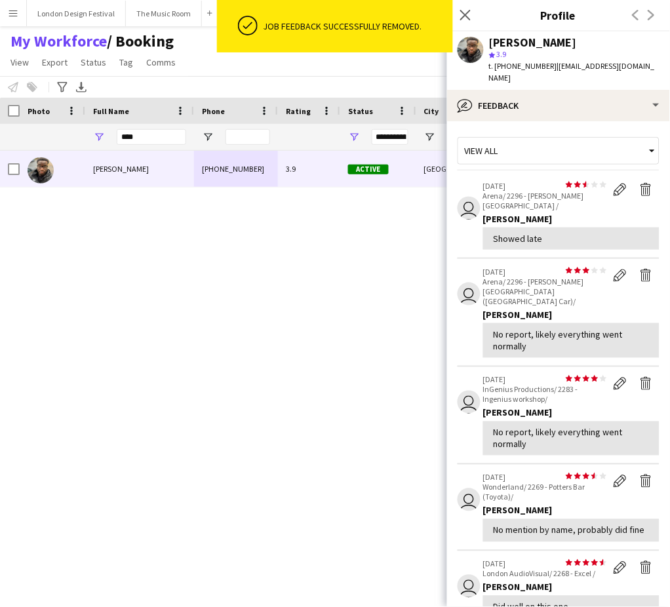
drag, startPoint x: 521, startPoint y: 173, endPoint x: 479, endPoint y: 173, distance: 42.0
click at [479, 173] on app-crew-profile-feedback-item "user star star star star star star star star star star [DATE] Arena/ 2296 - [PE…" at bounding box center [559, 216] width 202 height 86
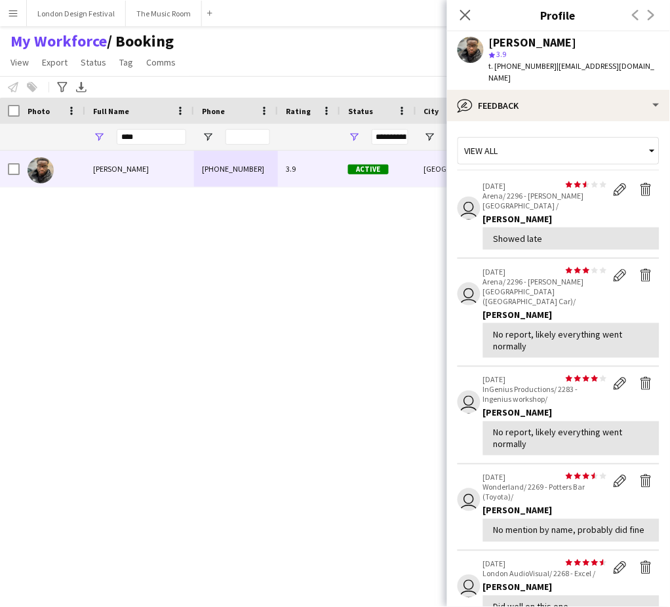
copy p "[DATE]"
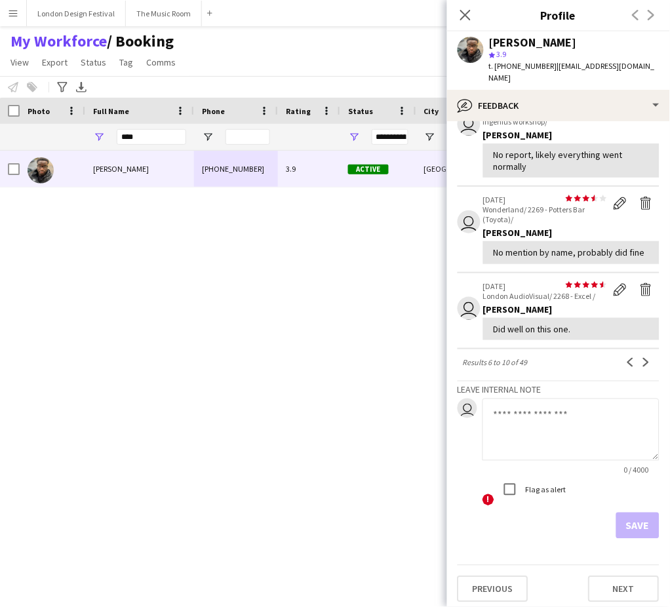
click at [580, 457] on textarea at bounding box center [571, 430] width 177 height 62
paste textarea "**********"
type textarea "**********"
click at [623, 517] on button "Save" at bounding box center [637, 526] width 43 height 26
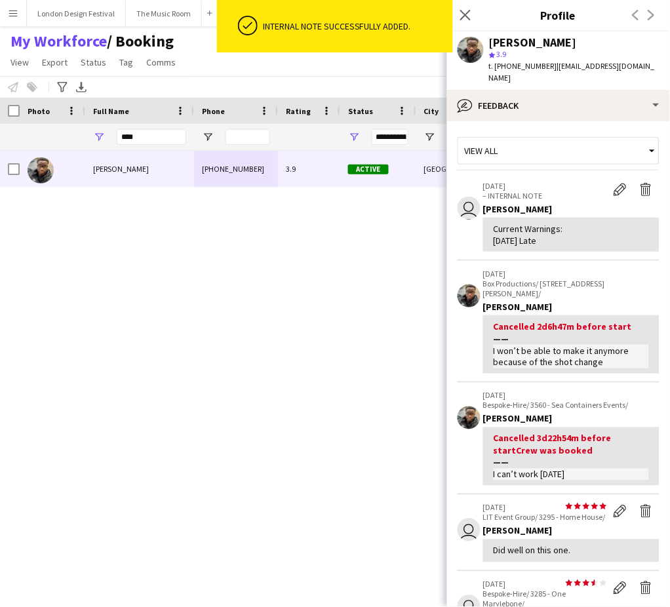
scroll to position [308, 0]
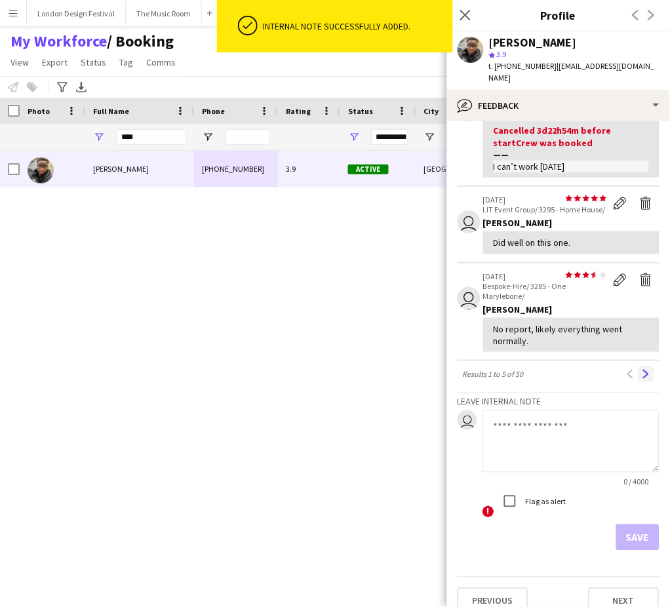
click at [642, 370] on app-icon "Next" at bounding box center [646, 374] width 9 height 9
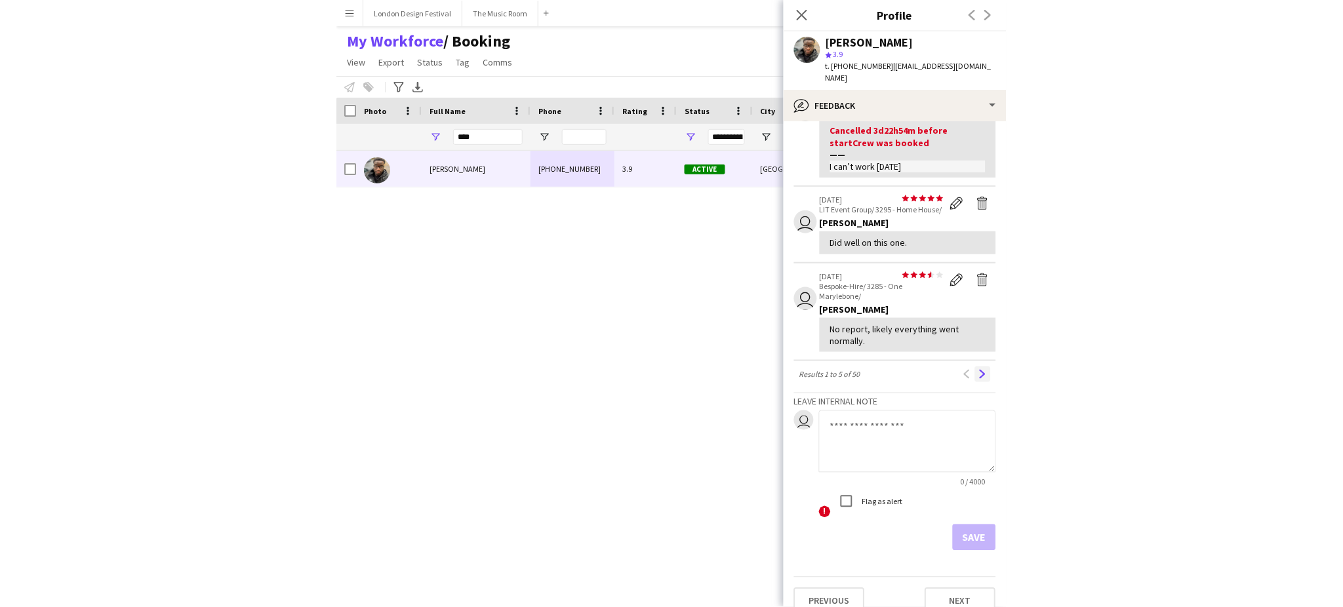
scroll to position [0, 0]
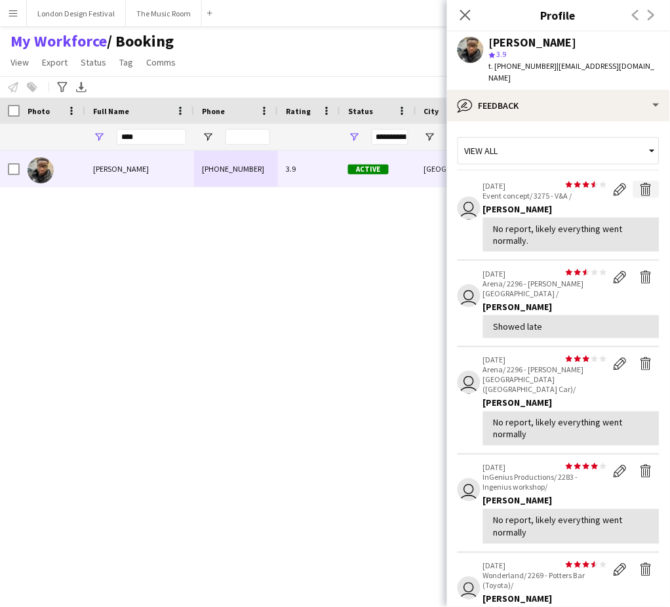
click at [640, 183] on app-icon "Delete feedback" at bounding box center [646, 189] width 13 height 13
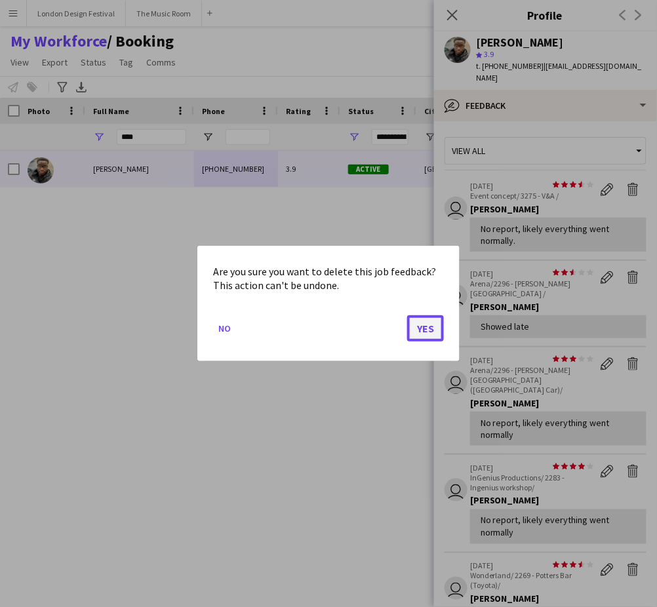
click at [430, 329] on button "Yes" at bounding box center [425, 328] width 37 height 26
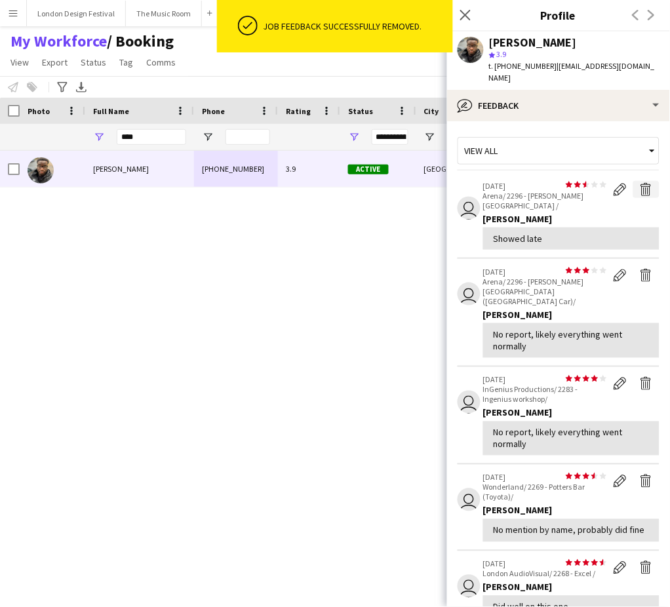
click at [640, 183] on app-icon "Delete feedback" at bounding box center [646, 189] width 13 height 13
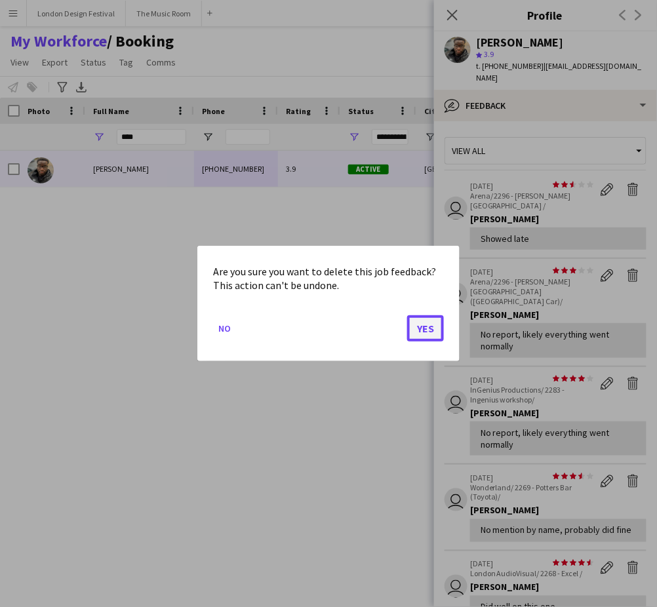
click at [421, 329] on button "Yes" at bounding box center [425, 328] width 37 height 26
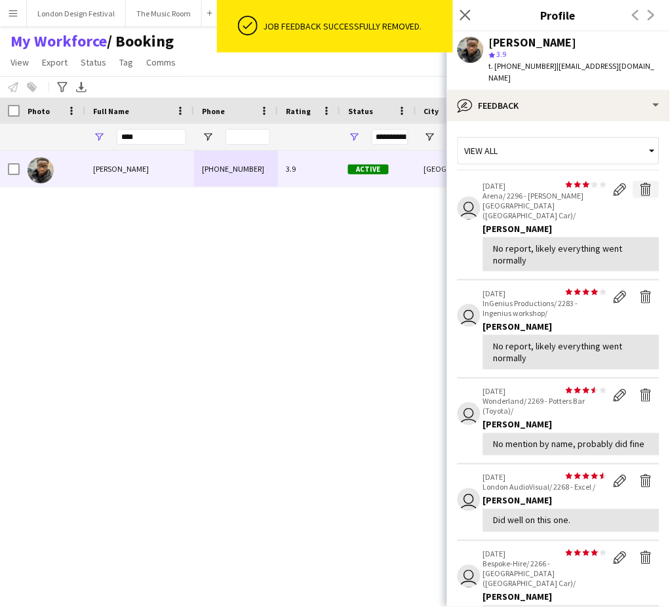
click at [640, 183] on app-icon "Delete feedback" at bounding box center [646, 189] width 13 height 13
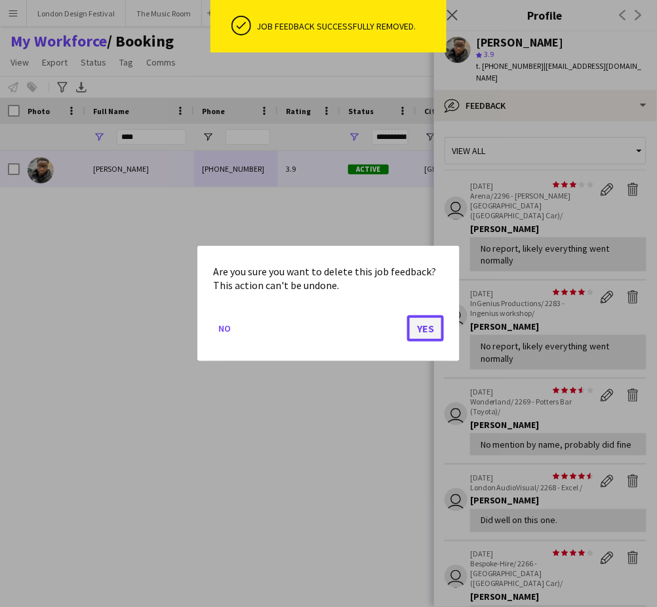
click at [430, 325] on button "Yes" at bounding box center [425, 328] width 37 height 26
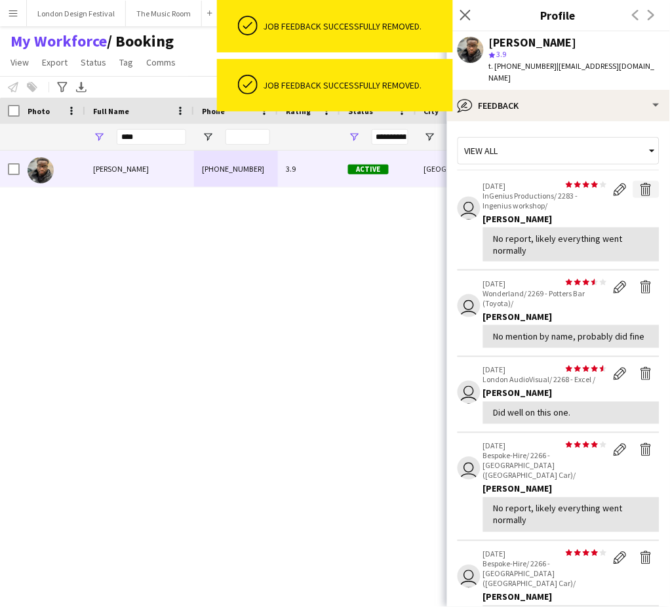
click at [640, 183] on app-icon "Delete feedback" at bounding box center [646, 189] width 13 height 13
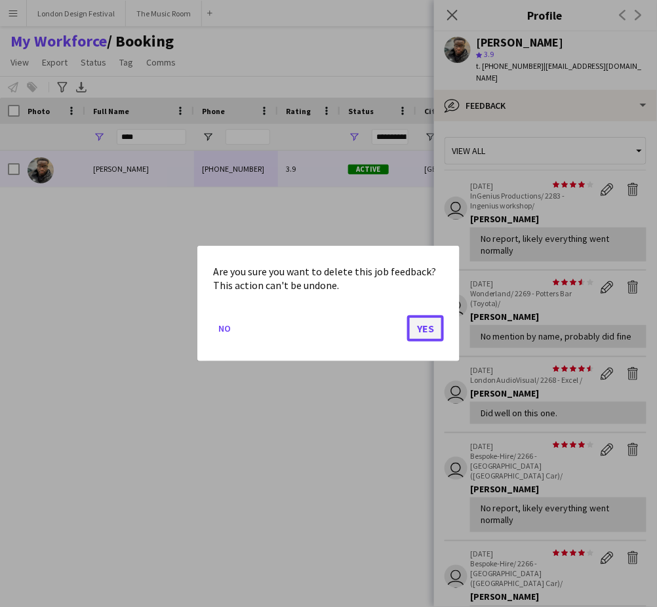
click at [426, 326] on button "Yes" at bounding box center [425, 328] width 37 height 26
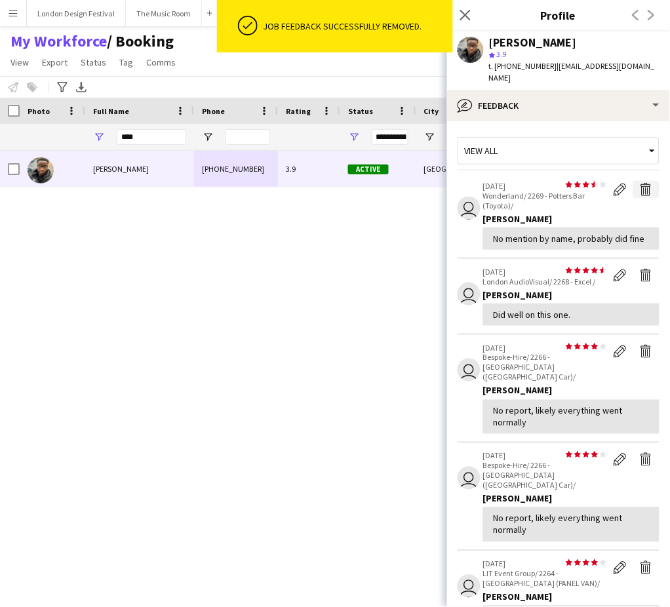
click at [640, 183] on app-icon "Delete feedback" at bounding box center [646, 189] width 13 height 13
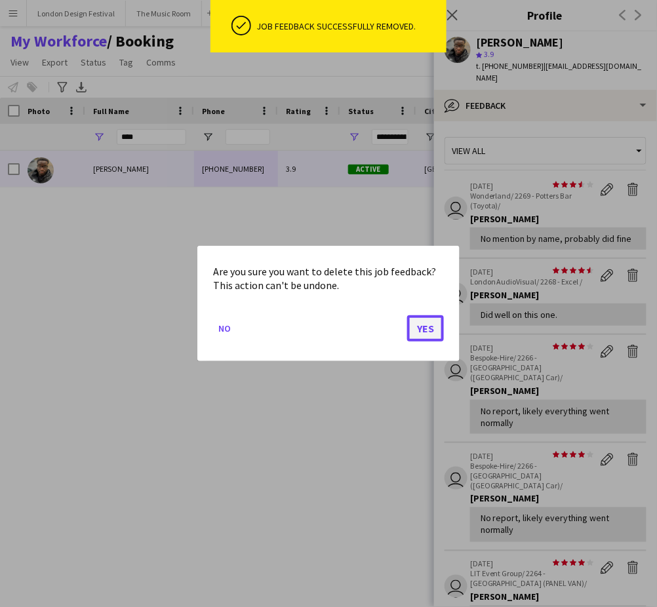
click at [427, 330] on button "Yes" at bounding box center [425, 328] width 37 height 26
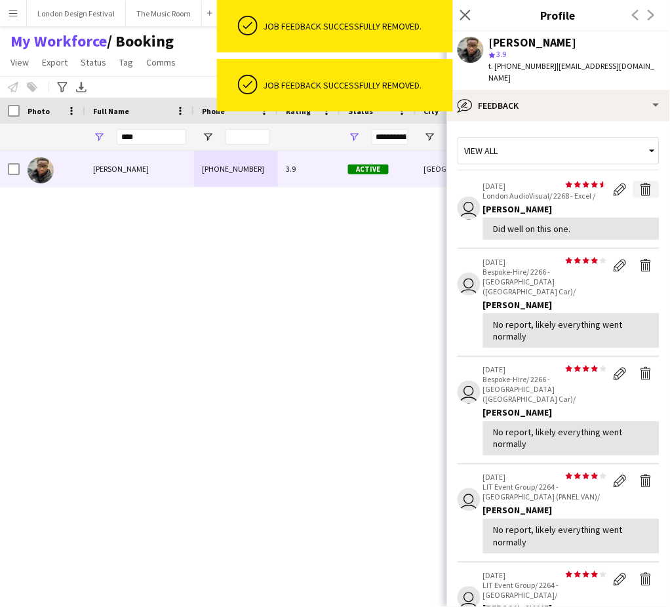
click at [640, 183] on app-icon "Delete feedback" at bounding box center [646, 189] width 13 height 13
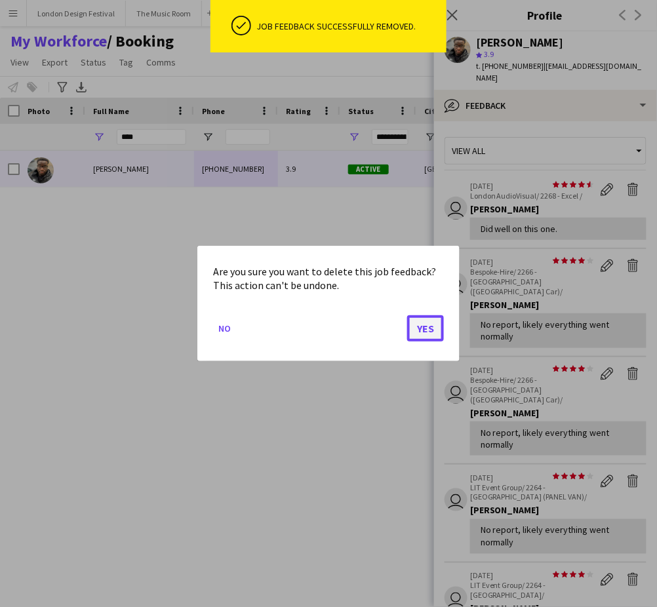
click at [424, 323] on button "Yes" at bounding box center [425, 328] width 37 height 26
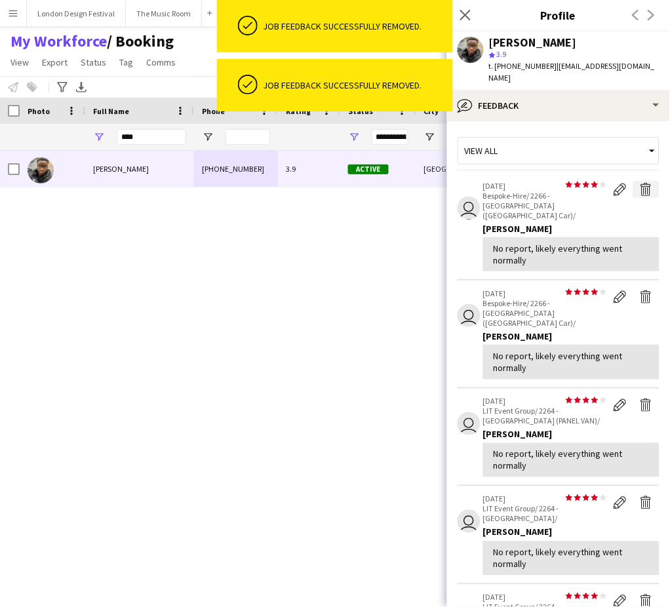
click at [640, 183] on app-icon "Delete feedback" at bounding box center [646, 189] width 13 height 13
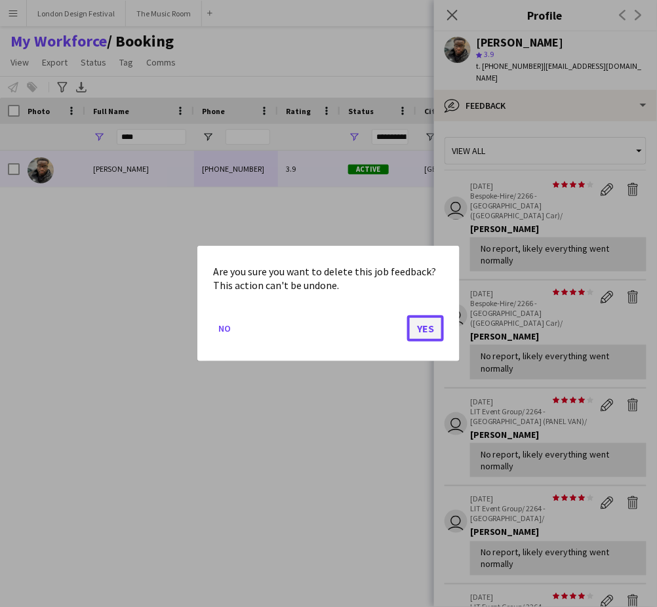
click at [424, 330] on button "Yes" at bounding box center [425, 328] width 37 height 26
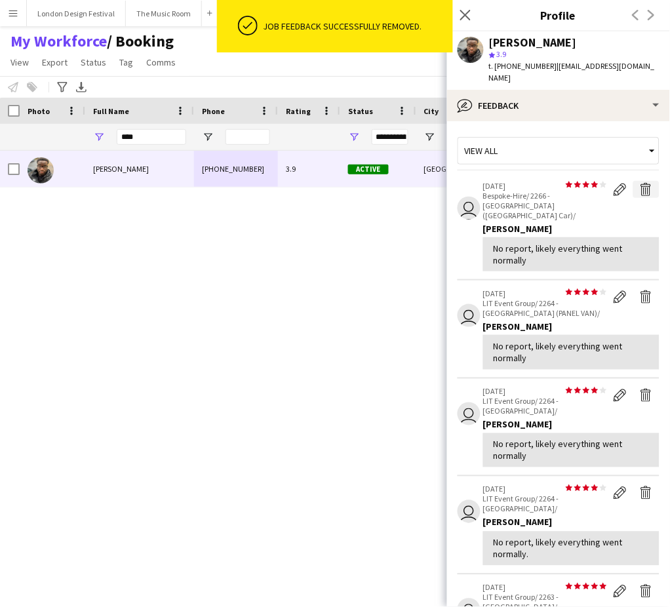
click at [640, 183] on app-icon "Delete feedback" at bounding box center [646, 189] width 13 height 13
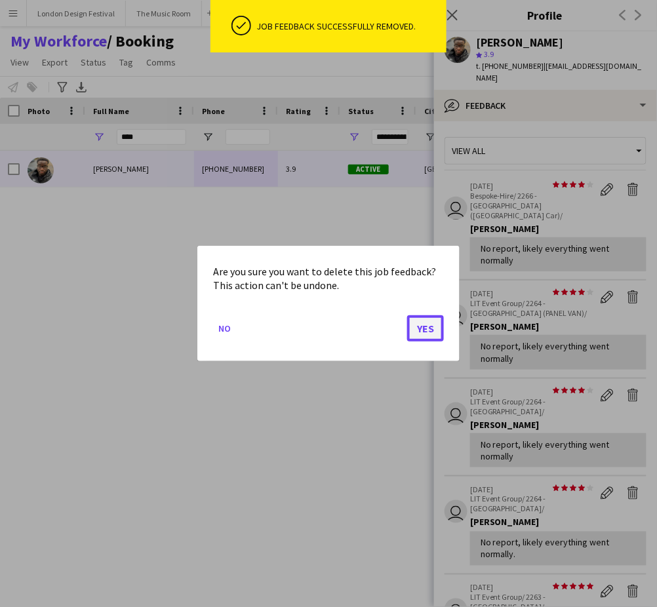
click at [434, 329] on button "Yes" at bounding box center [425, 328] width 37 height 26
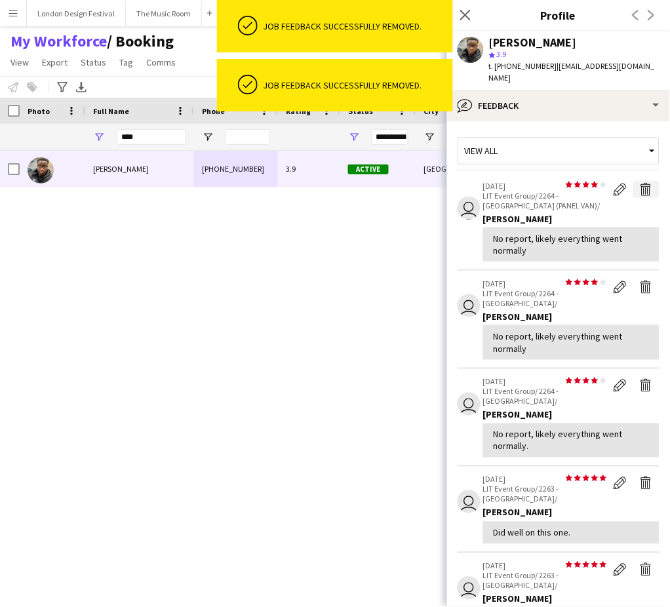
click at [640, 183] on app-icon "Delete feedback" at bounding box center [646, 189] width 13 height 13
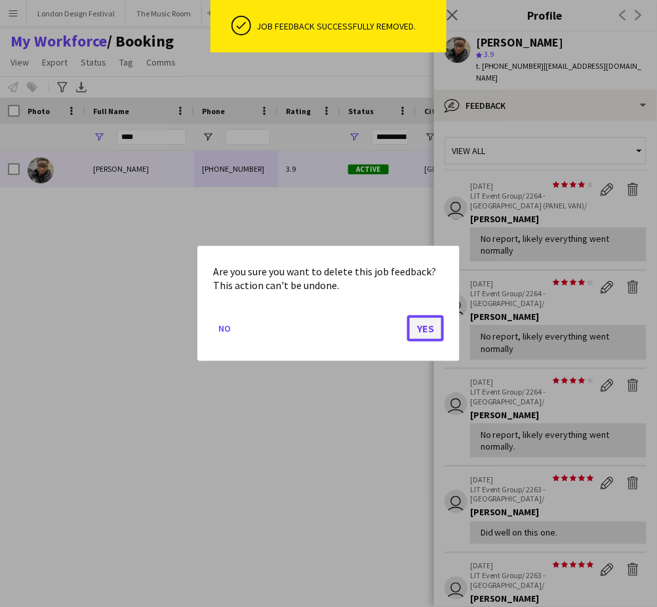
click at [423, 330] on button "Yes" at bounding box center [425, 328] width 37 height 26
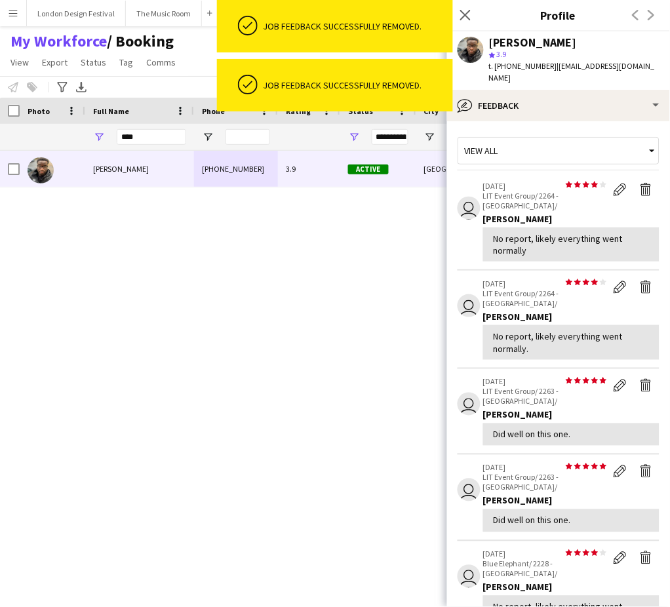
click at [640, 183] on app-icon "Delete feedback" at bounding box center [646, 189] width 13 height 13
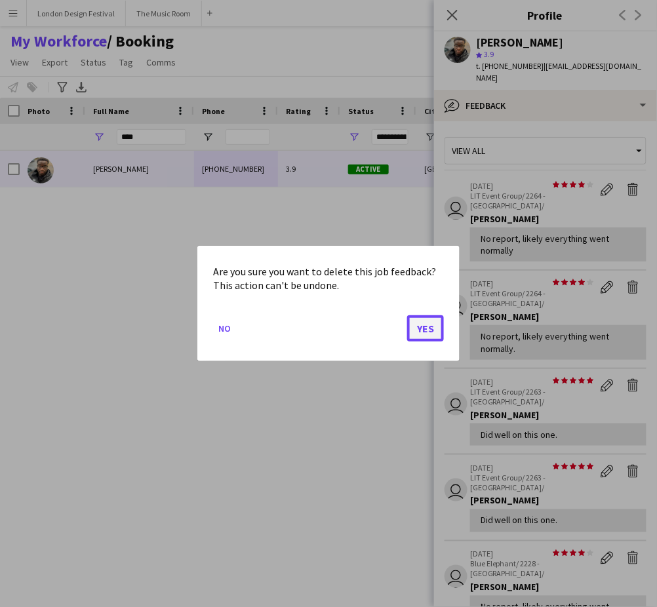
click at [427, 328] on button "Yes" at bounding box center [425, 328] width 37 height 26
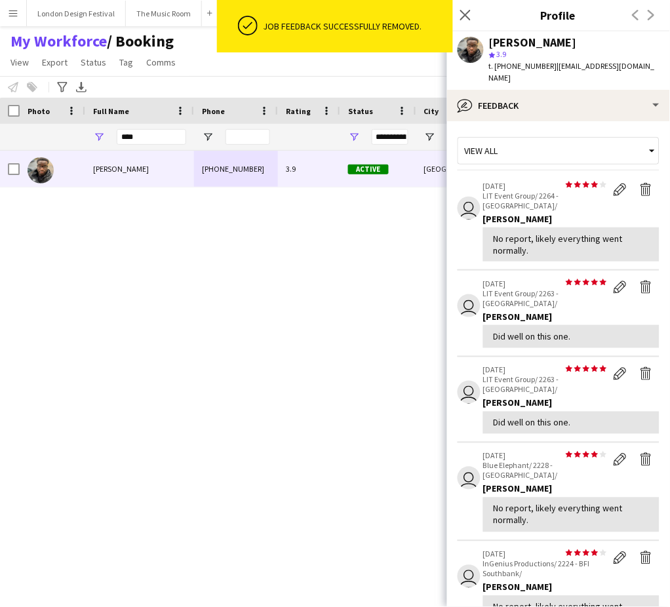
click at [249, 214] on div "[PERSON_NAME] [PHONE_NUMBER] 3.9 Active [GEOGRAPHIC_DATA] [DATE] 1 day 20 [EMAI…" at bounding box center [311, 361] width 623 height 420
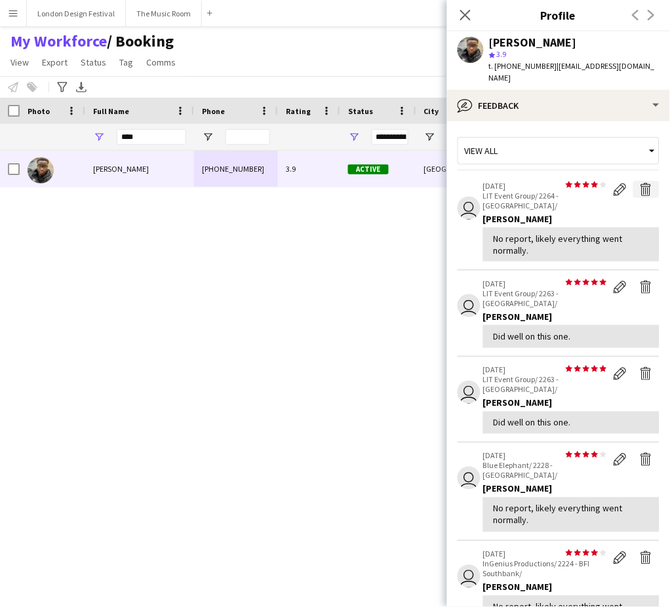
click at [640, 183] on app-icon "Delete feedback" at bounding box center [646, 189] width 13 height 13
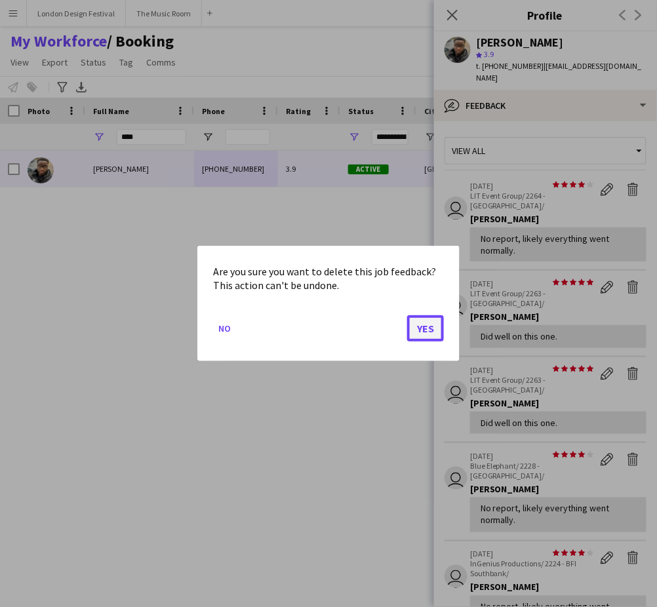
click at [430, 329] on button "Yes" at bounding box center [425, 328] width 37 height 26
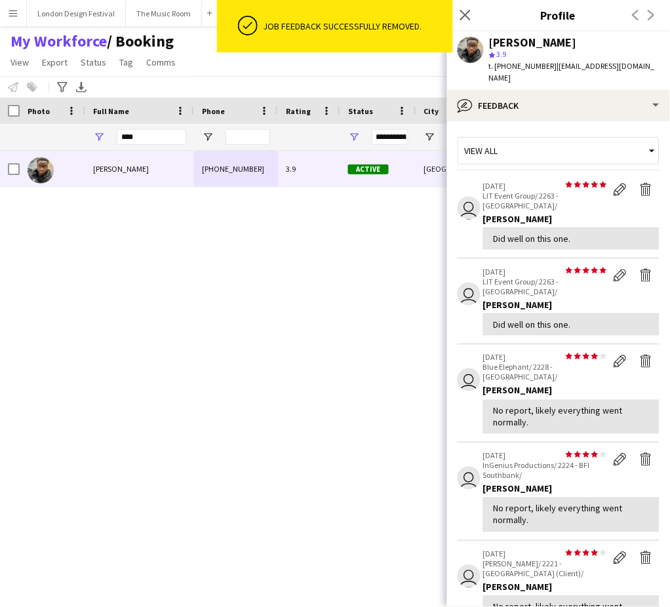
click at [640, 183] on app-icon "Delete feedback" at bounding box center [646, 189] width 13 height 13
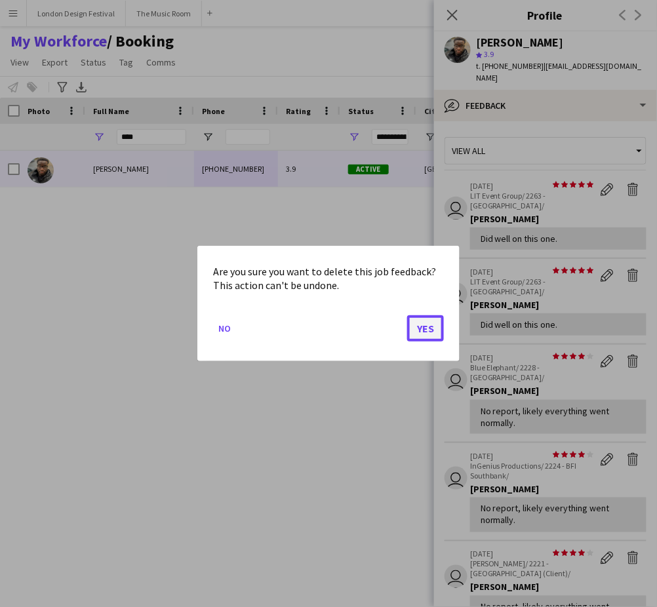
click at [421, 329] on button "Yes" at bounding box center [425, 328] width 37 height 26
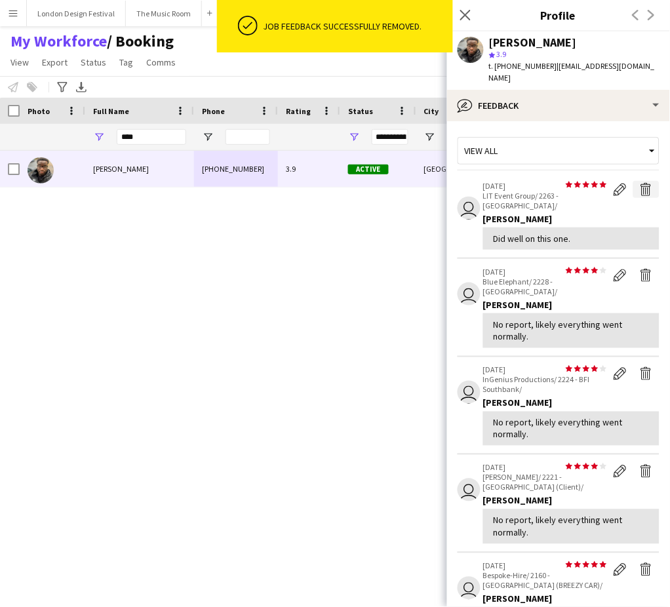
click at [640, 183] on app-icon "Delete feedback" at bounding box center [646, 189] width 13 height 13
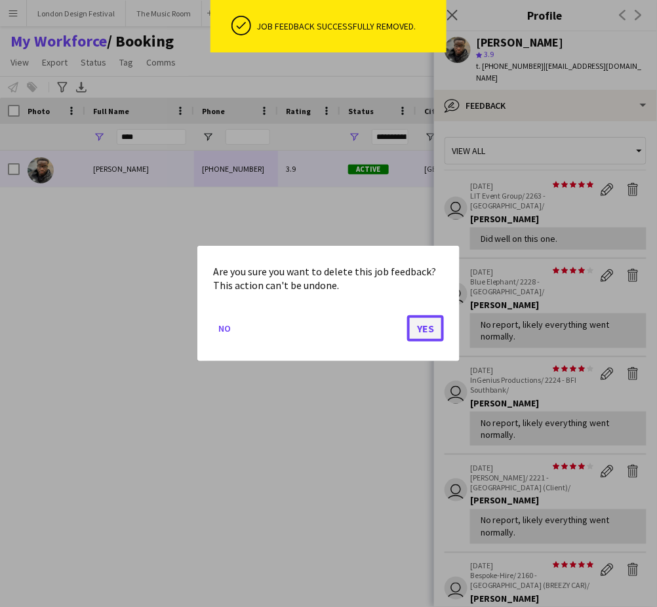
click at [430, 325] on button "Yes" at bounding box center [425, 328] width 37 height 26
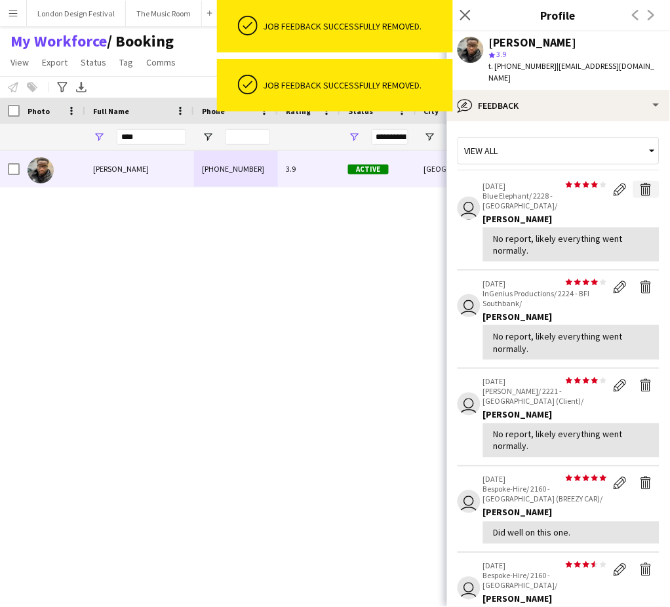
click at [640, 183] on app-icon "Delete feedback" at bounding box center [646, 189] width 13 height 13
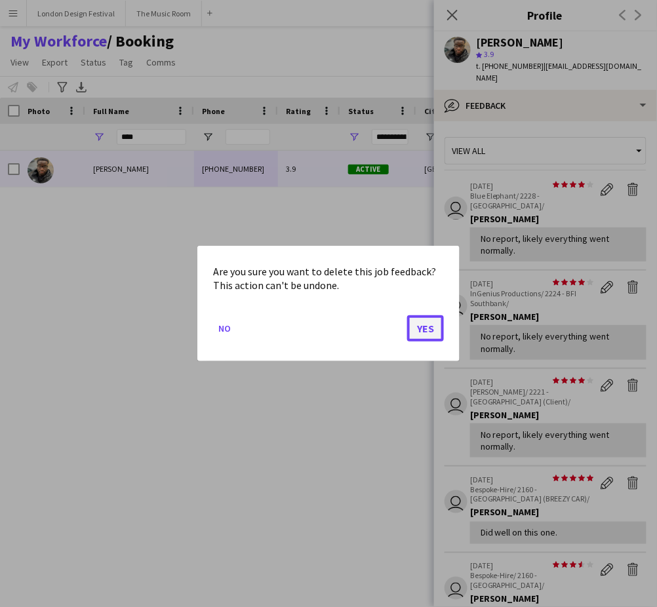
click at [426, 326] on button "Yes" at bounding box center [425, 328] width 37 height 26
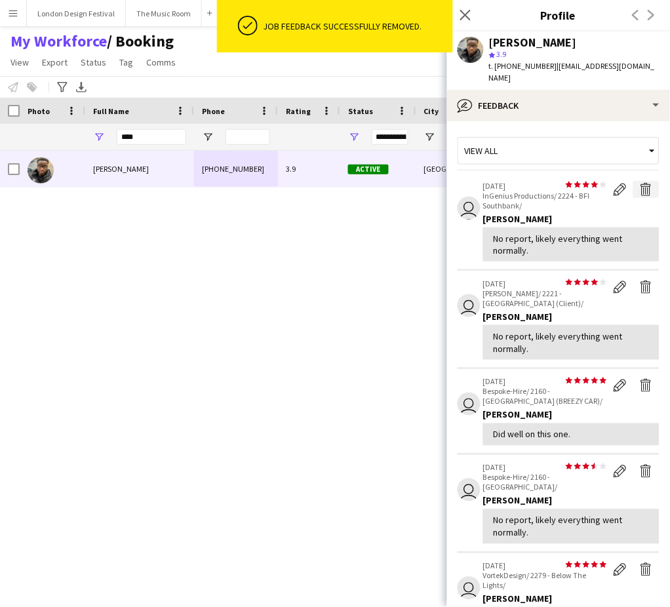
click at [640, 183] on app-icon "Delete feedback" at bounding box center [646, 189] width 13 height 13
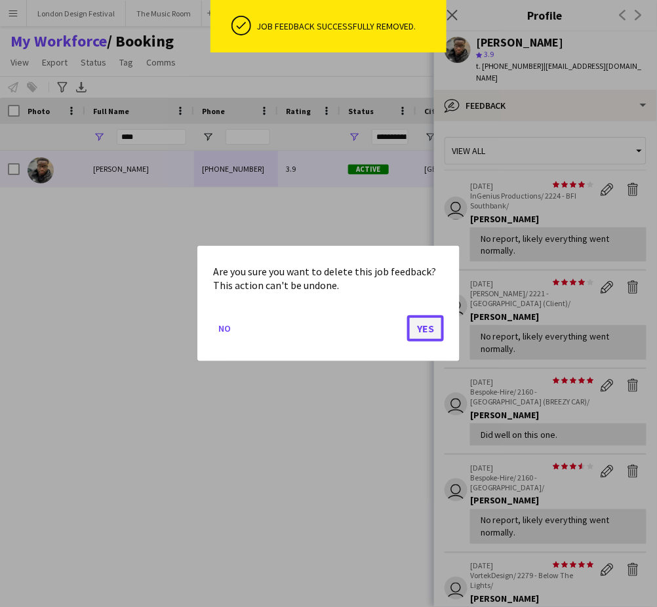
click at [427, 330] on button "Yes" at bounding box center [425, 328] width 37 height 26
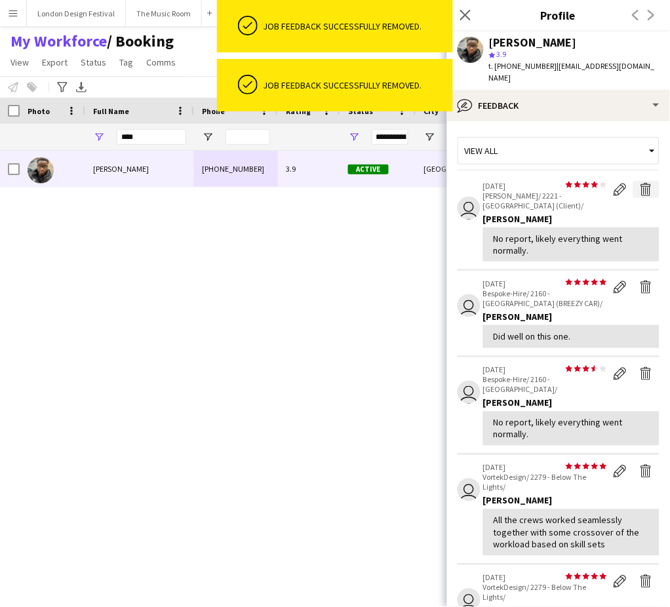
click at [640, 183] on app-icon "Delete feedback" at bounding box center [646, 189] width 13 height 13
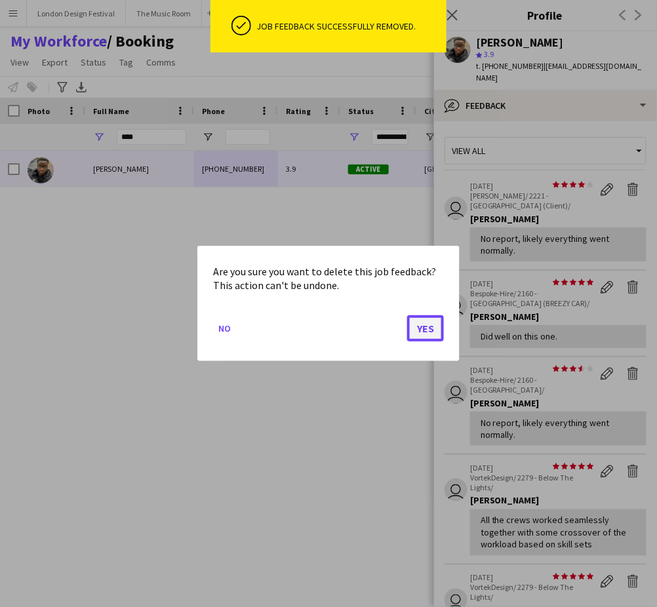
click at [424, 323] on button "Yes" at bounding box center [425, 328] width 37 height 26
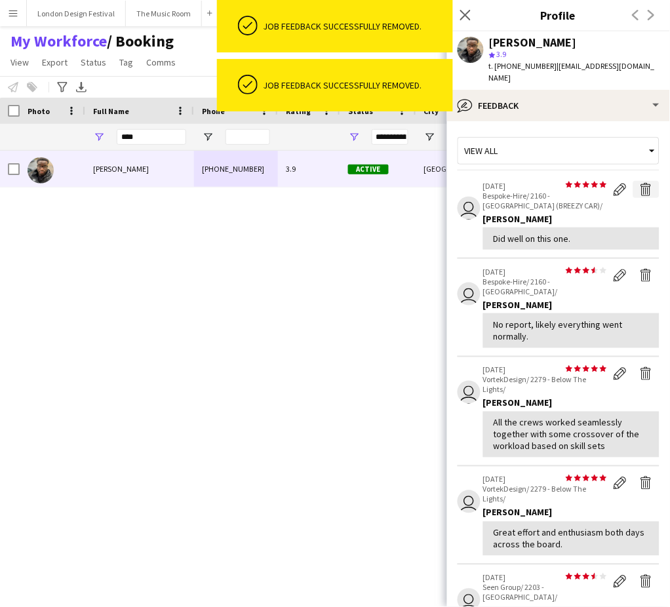
click at [640, 183] on app-icon "Delete feedback" at bounding box center [646, 189] width 13 height 13
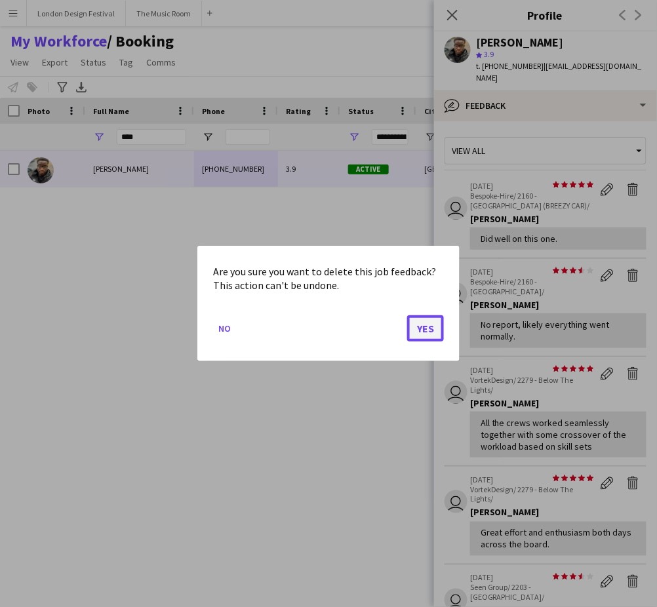
click at [424, 330] on button "Yes" at bounding box center [425, 328] width 37 height 26
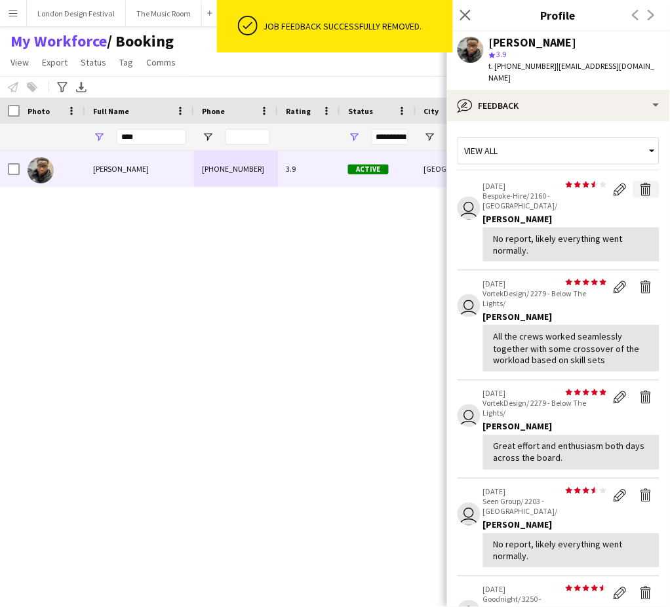
click at [640, 183] on app-icon "Delete feedback" at bounding box center [646, 189] width 13 height 13
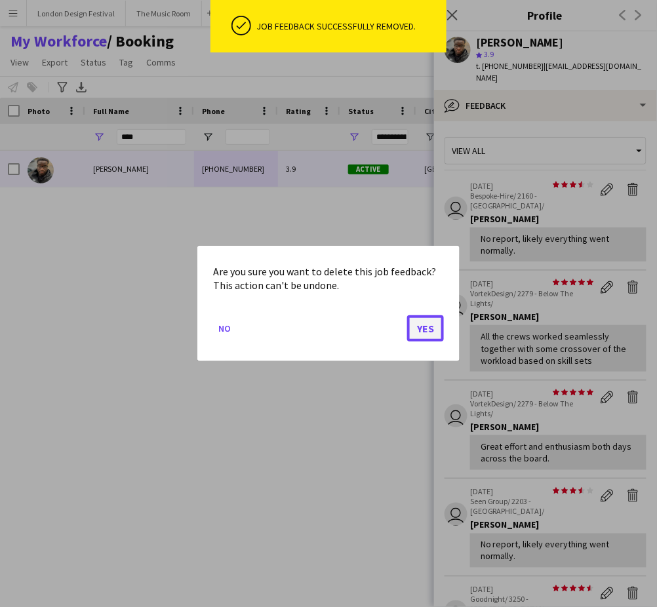
click at [434, 329] on button "Yes" at bounding box center [425, 328] width 37 height 26
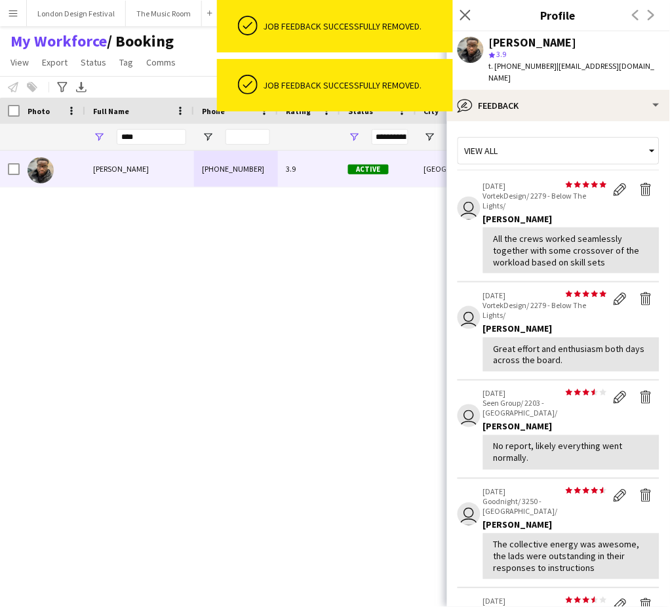
click at [640, 183] on app-icon "Delete feedback" at bounding box center [646, 189] width 13 height 13
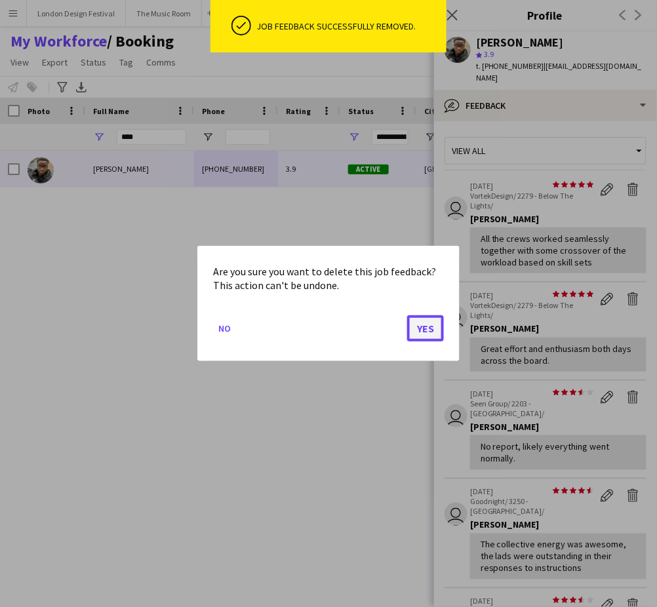
click at [423, 330] on button "Yes" at bounding box center [425, 328] width 37 height 26
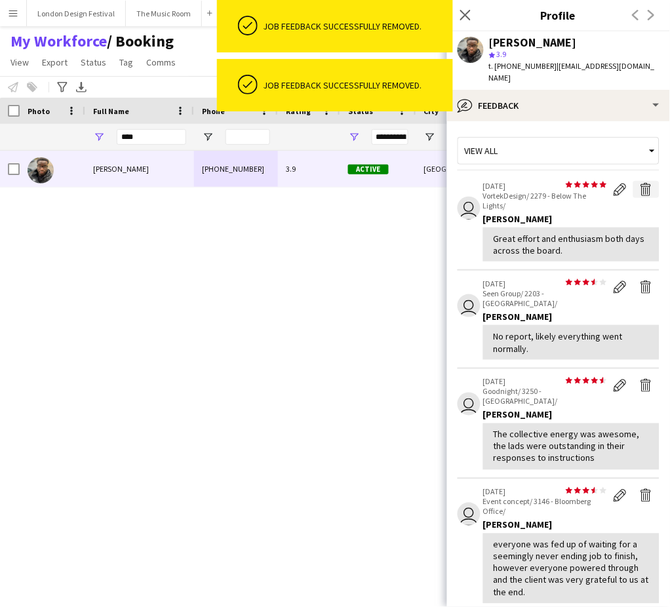
click at [640, 183] on app-icon "Delete feedback" at bounding box center [646, 189] width 13 height 13
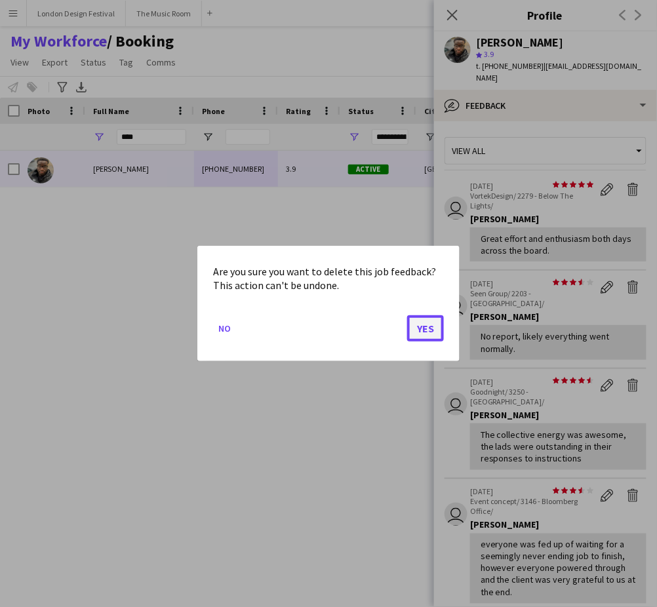
click at [427, 328] on button "Yes" at bounding box center [425, 328] width 37 height 26
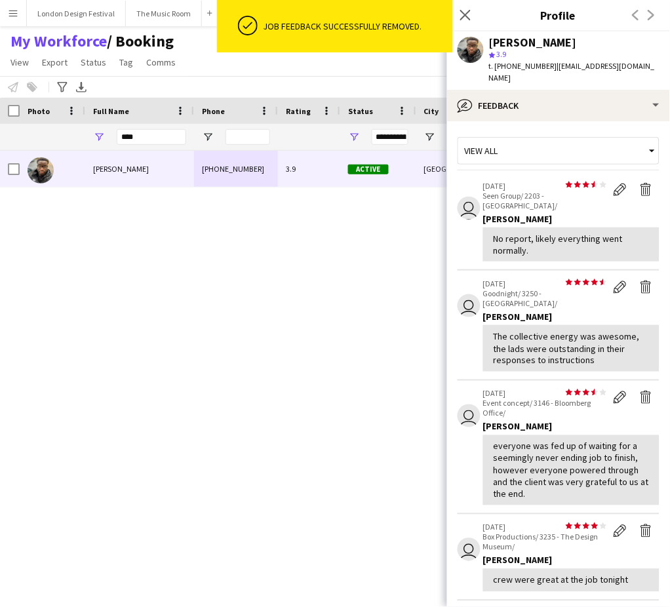
click at [249, 214] on div "[PERSON_NAME] [PHONE_NUMBER] 3.9 Active [GEOGRAPHIC_DATA] [DATE] 1 day 20 [EMAI…" at bounding box center [311, 361] width 623 height 420
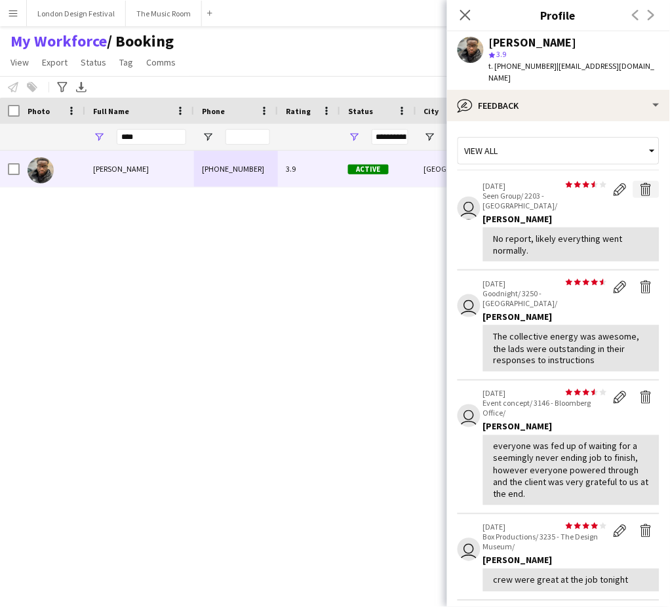
click at [640, 183] on app-icon "Delete feedback" at bounding box center [646, 189] width 13 height 13
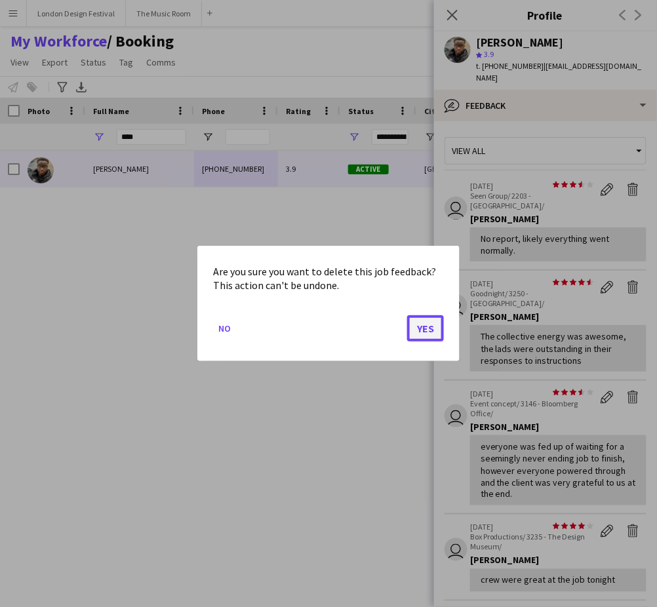
click at [430, 329] on button "Yes" at bounding box center [425, 328] width 37 height 26
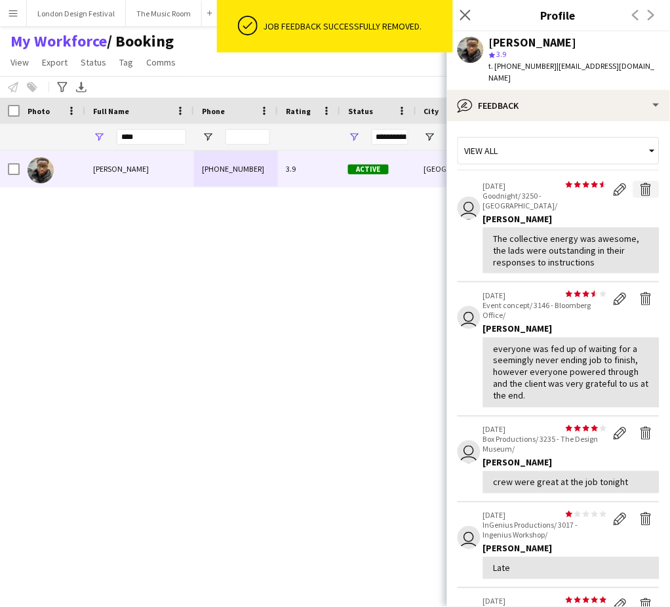
click at [640, 183] on app-icon "Delete feedback" at bounding box center [646, 189] width 13 height 13
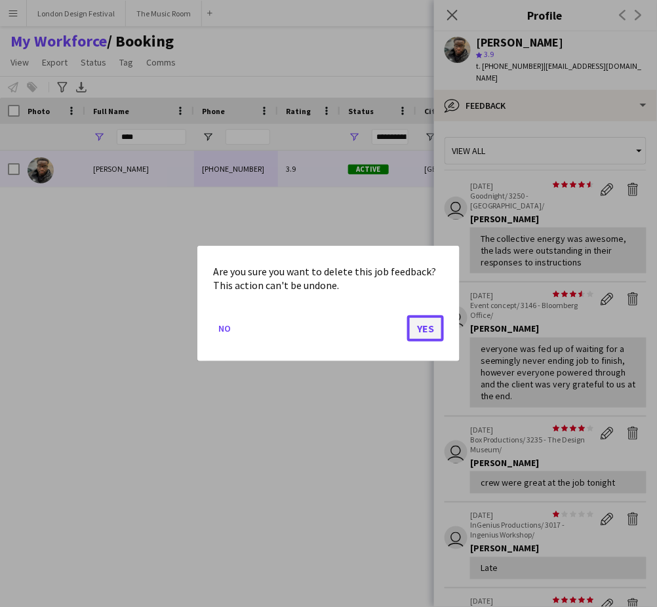
click at [421, 329] on button "Yes" at bounding box center [425, 328] width 37 height 26
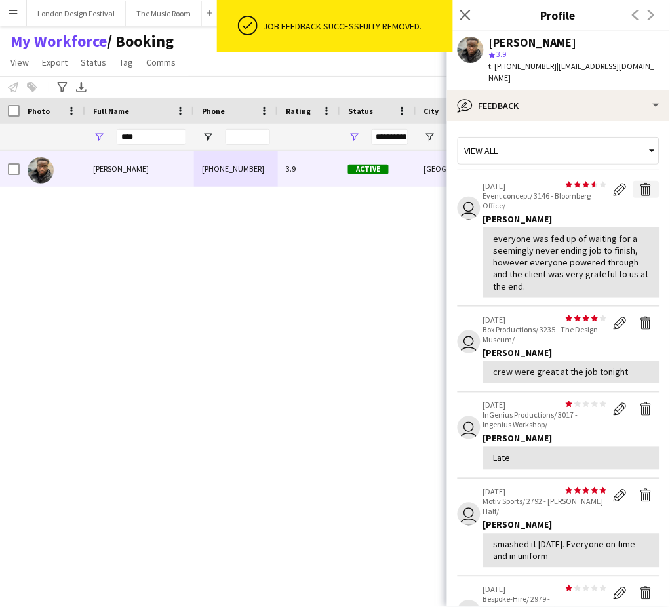
click at [640, 183] on app-icon "Delete feedback" at bounding box center [646, 189] width 13 height 13
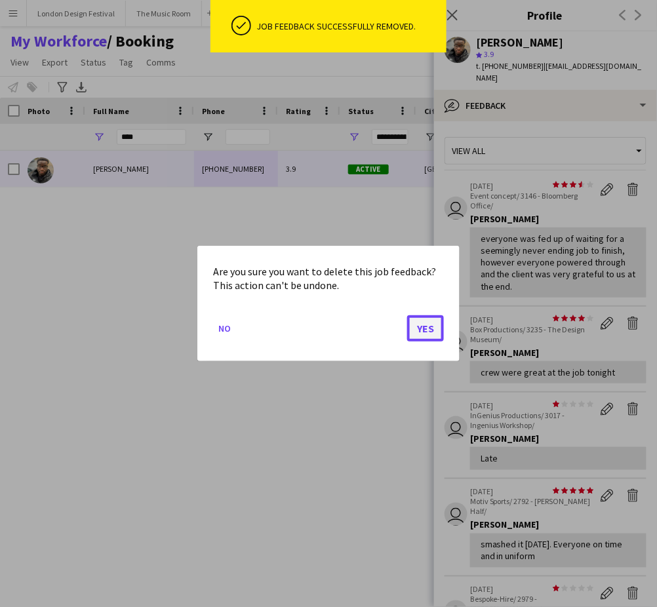
click at [430, 325] on button "Yes" at bounding box center [425, 328] width 37 height 26
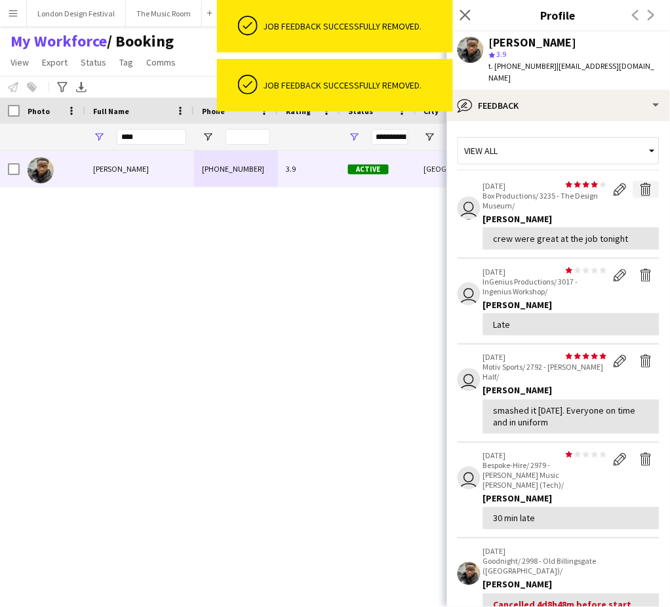
click at [640, 183] on app-icon "Delete feedback" at bounding box center [646, 189] width 13 height 13
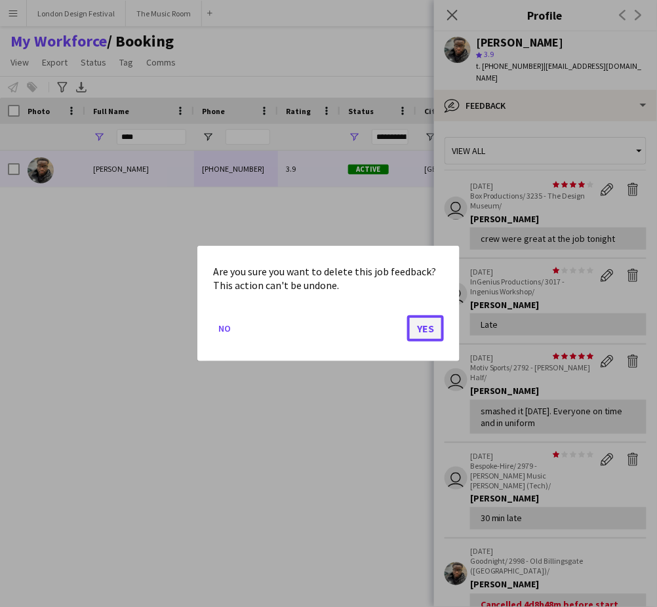
click at [423, 335] on button "Yes" at bounding box center [425, 328] width 37 height 26
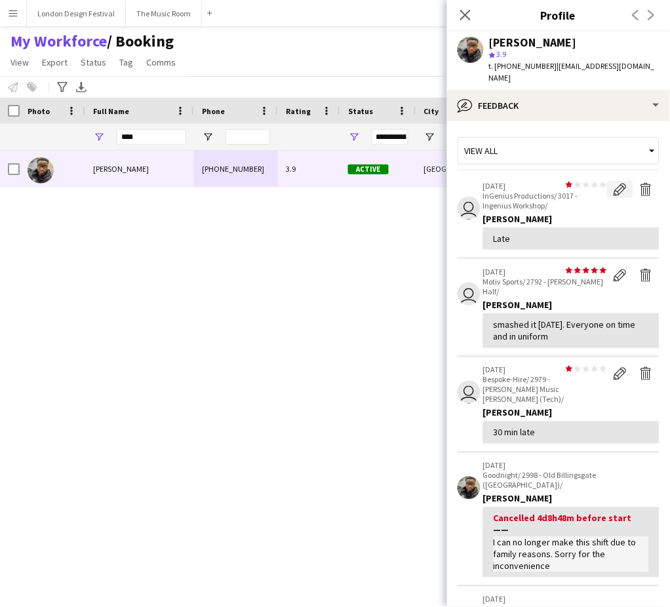
click at [614, 183] on app-icon "Edit feedback" at bounding box center [620, 189] width 13 height 13
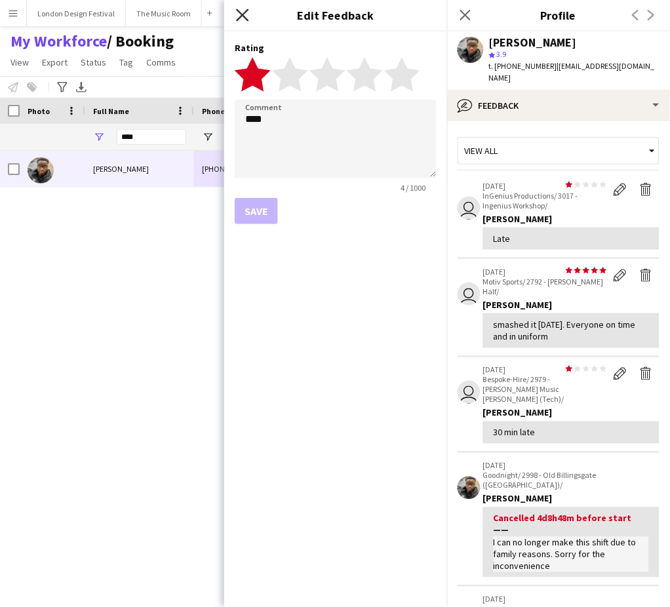
click at [239, 12] on icon at bounding box center [242, 15] width 12 height 12
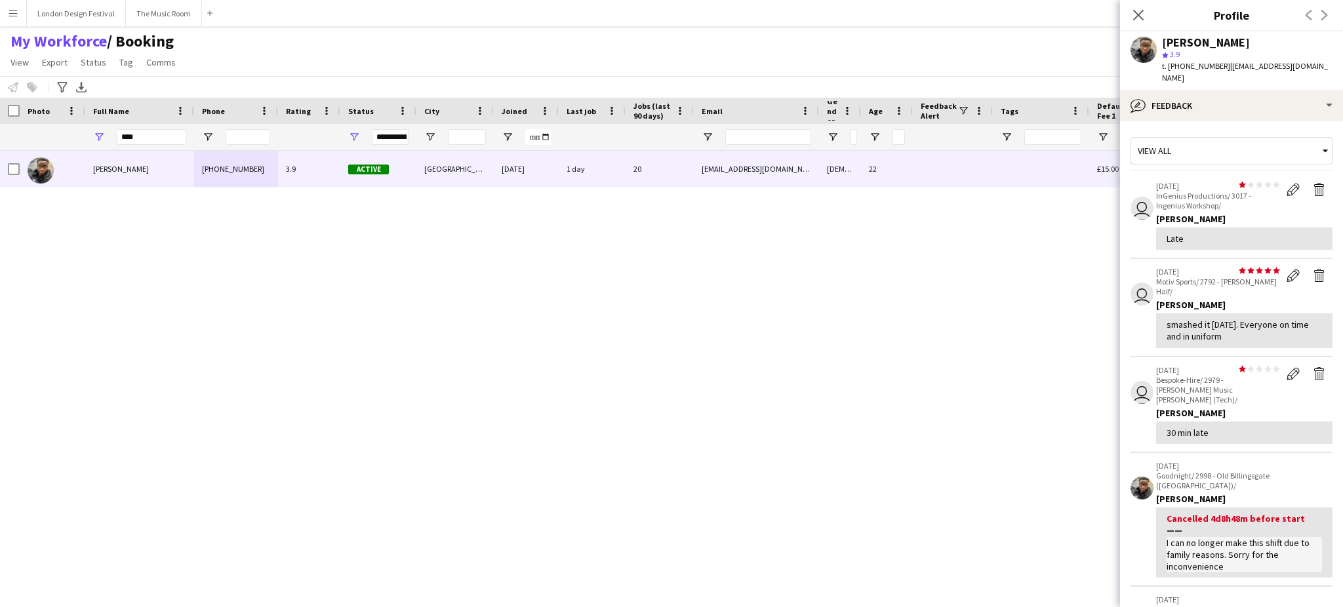
click at [12, 12] on app-icon "Menu" at bounding box center [13, 13] width 10 height 10
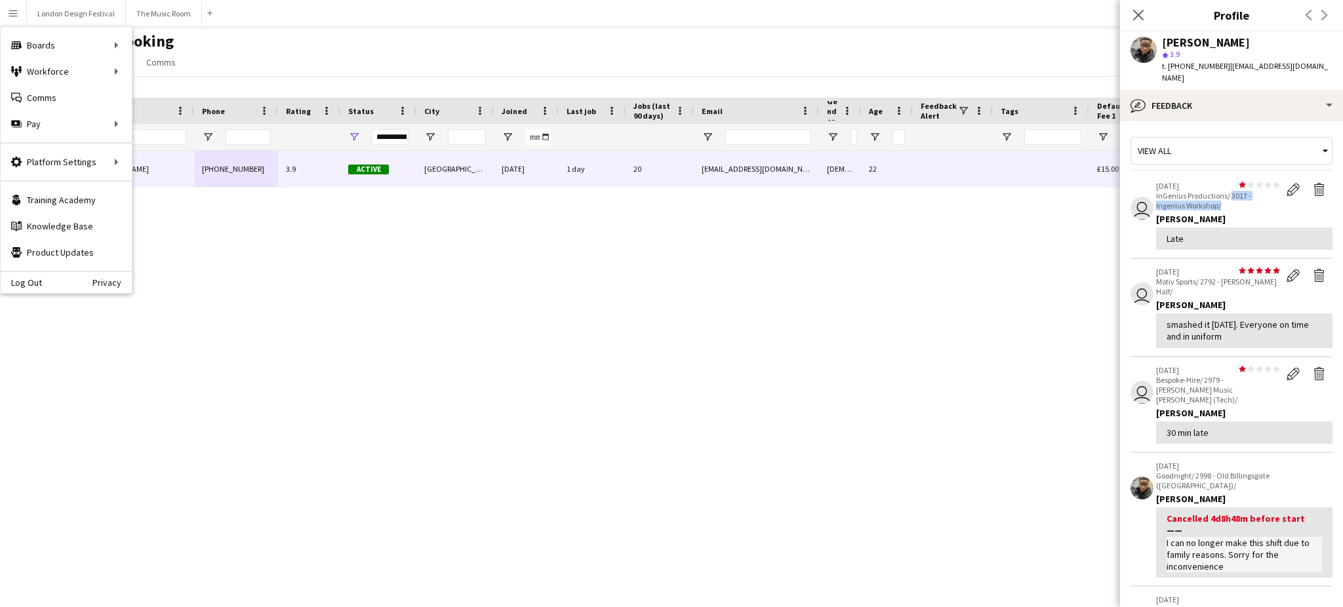
drag, startPoint x: 1231, startPoint y: 184, endPoint x: 1241, endPoint y: 195, distance: 15.8
click at [669, 195] on p "InGenius Productions/ 3017 - Ingenius Workshop/" at bounding box center [1218, 201] width 124 height 20
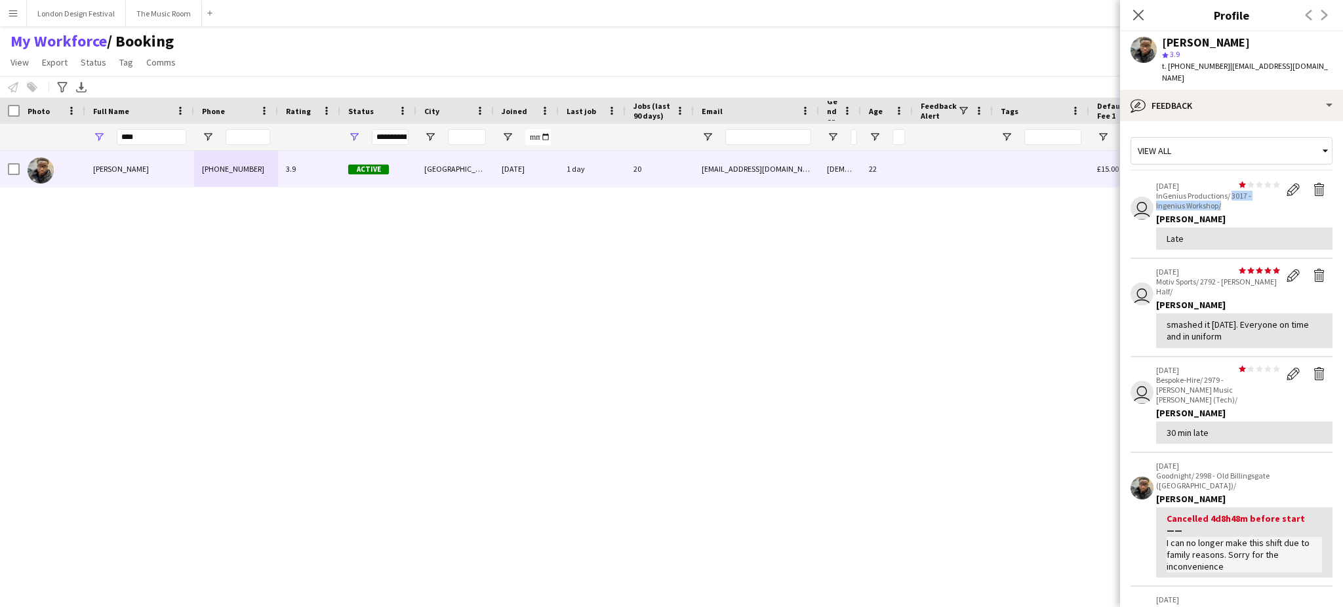
copy p "3017 - Ingenius Workshop/"
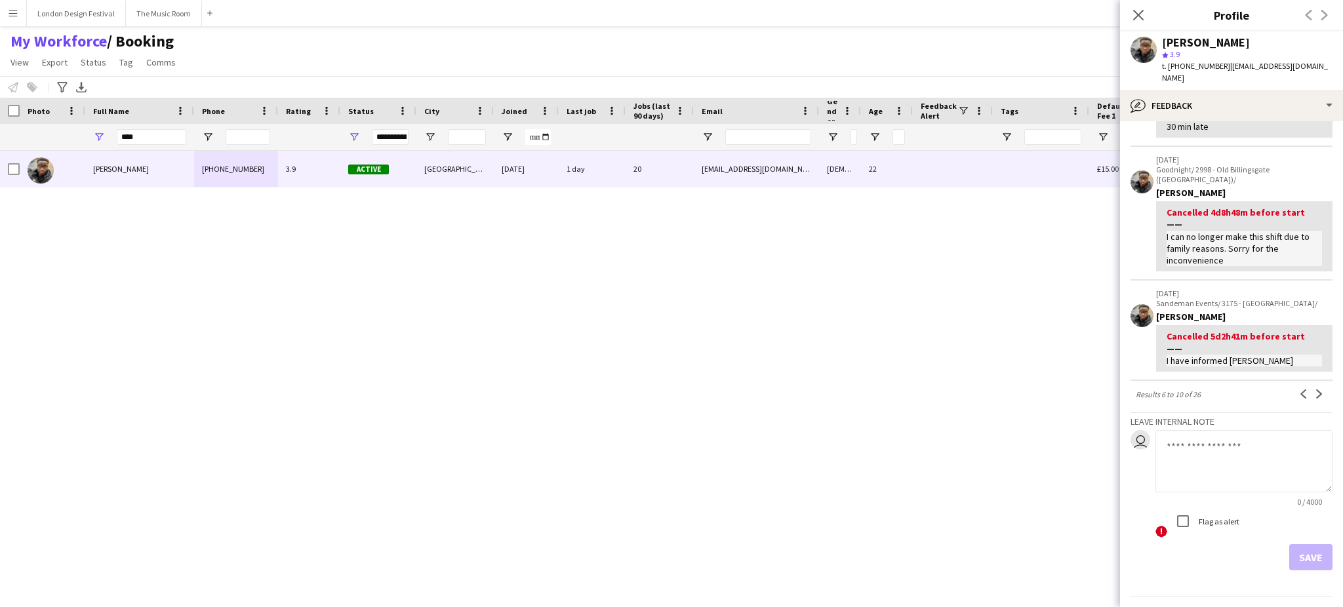
click at [669, 433] on textarea at bounding box center [1243, 461] width 177 height 62
paste textarea "**********"
click at [669, 430] on textarea "**********" at bounding box center [1243, 461] width 177 height 62
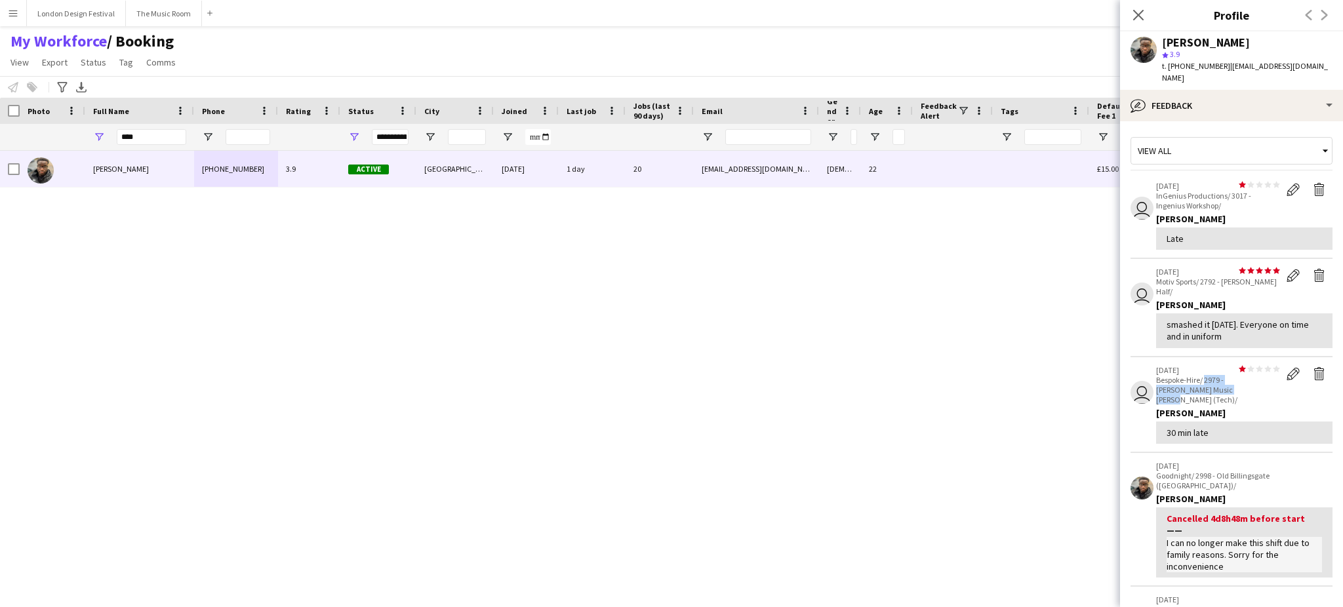
drag, startPoint x: 1202, startPoint y: 366, endPoint x: 1214, endPoint y: 374, distance: 13.6
click at [669, 375] on p "Bespoke-Hire/ 2979 - [PERSON_NAME] Music [PERSON_NAME] (Tech)/" at bounding box center [1218, 390] width 124 height 30
copy p "2979 - [PERSON_NAME] Music [PERSON_NAME] (Tech)/"
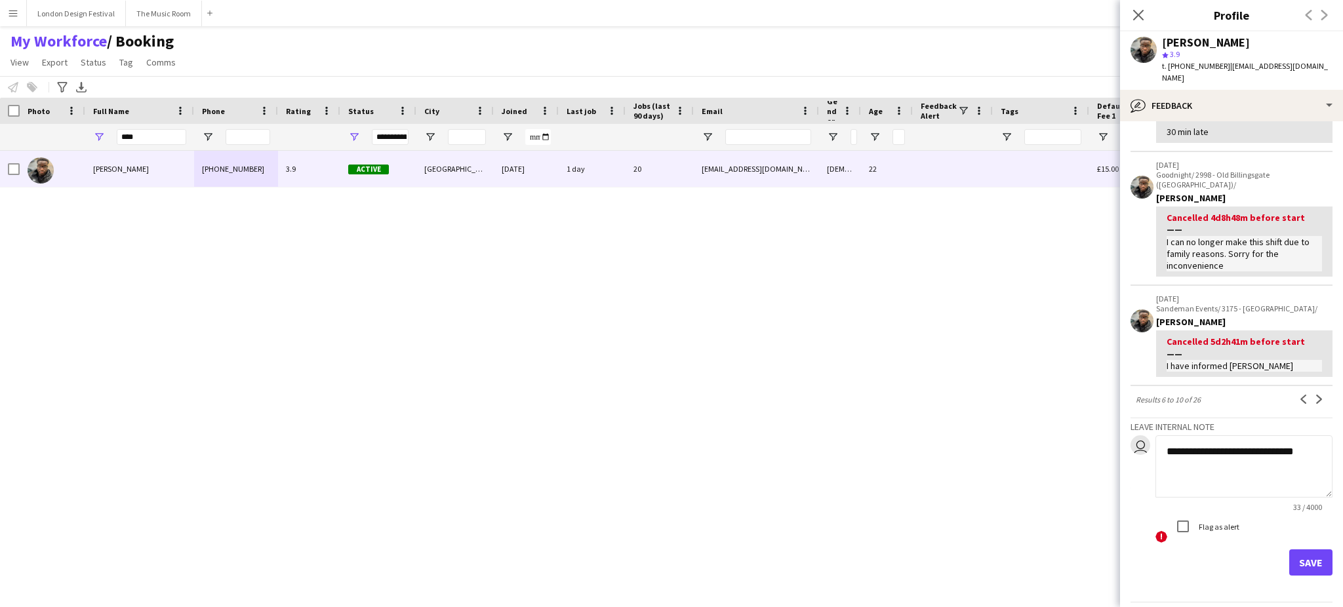
scroll to position [306, 0]
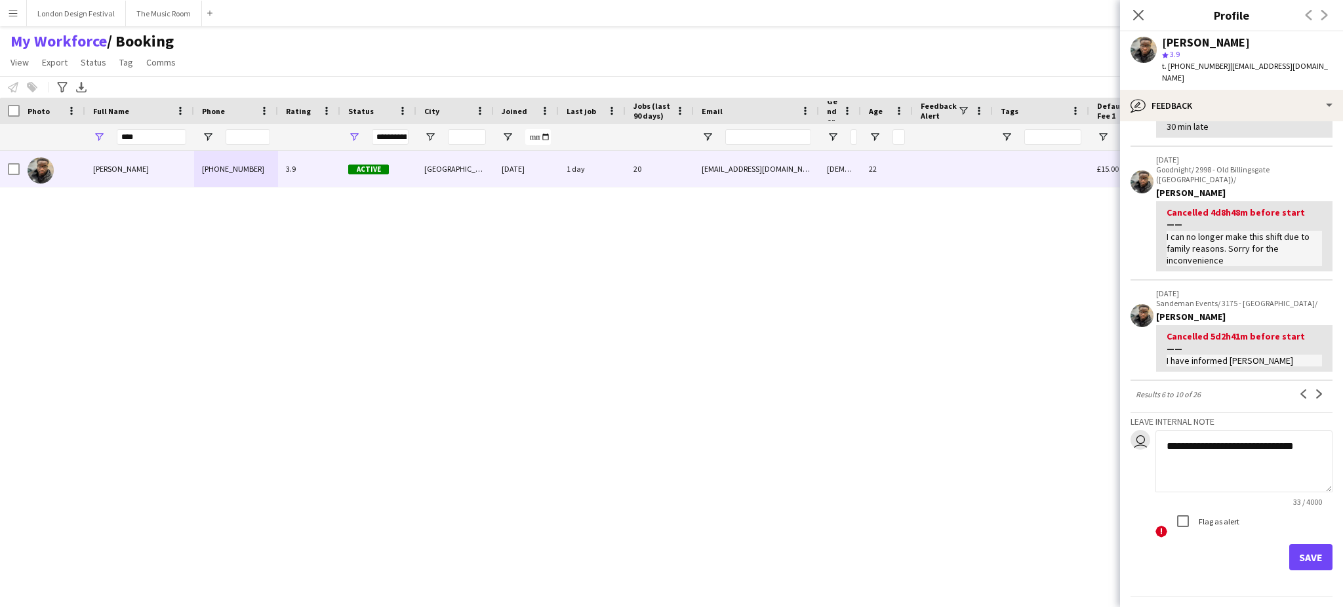
click at [669, 430] on textarea "**********" at bounding box center [1243, 461] width 177 height 62
paste textarea "**********"
type textarea "**********"
click at [669, 544] on button "Save" at bounding box center [1310, 557] width 43 height 26
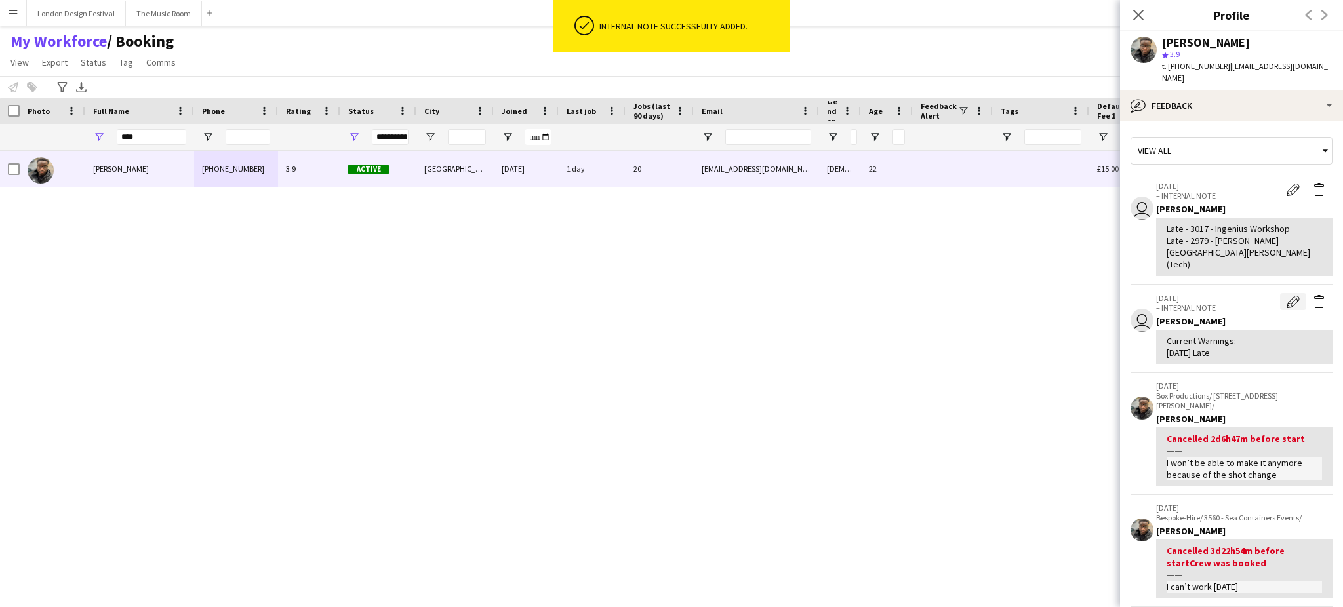
click at [669, 295] on app-icon "Edit internal note" at bounding box center [1292, 301] width 13 height 13
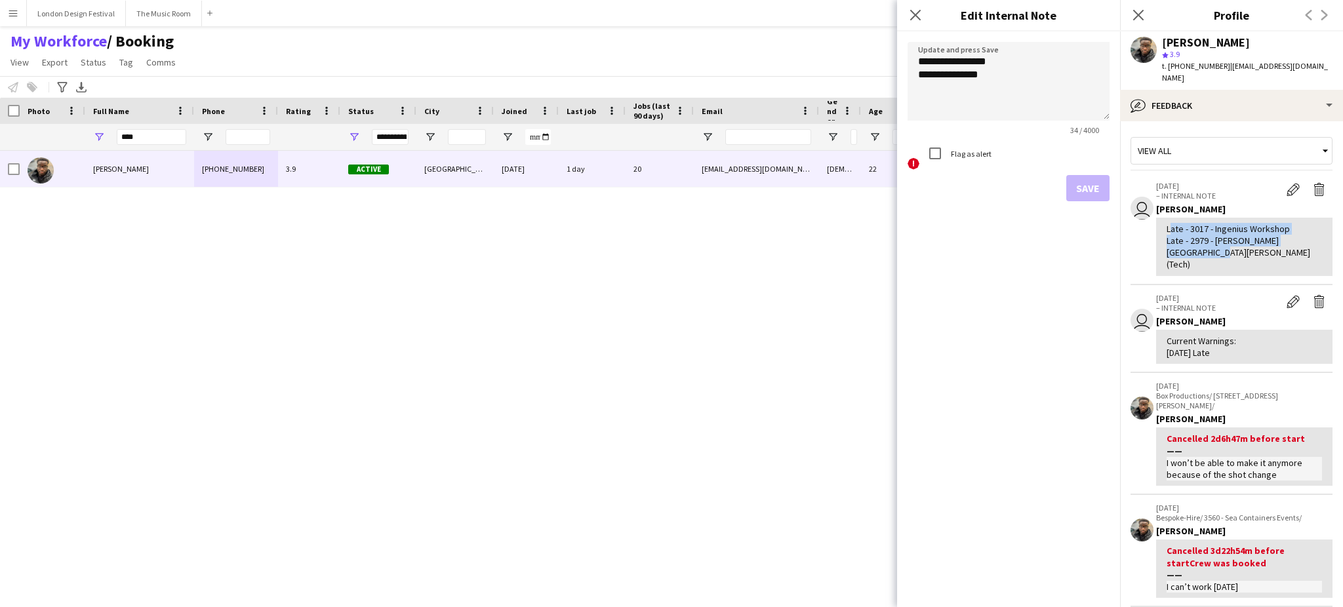
drag, startPoint x: 1168, startPoint y: 216, endPoint x: 1324, endPoint y: 227, distance: 156.4
click at [669, 227] on app-crew-profile-feedback-tab "View all user [DATE] – INTERNAL NOTE Edit internal note Delete internal note [P…" at bounding box center [1231, 364] width 223 height 486
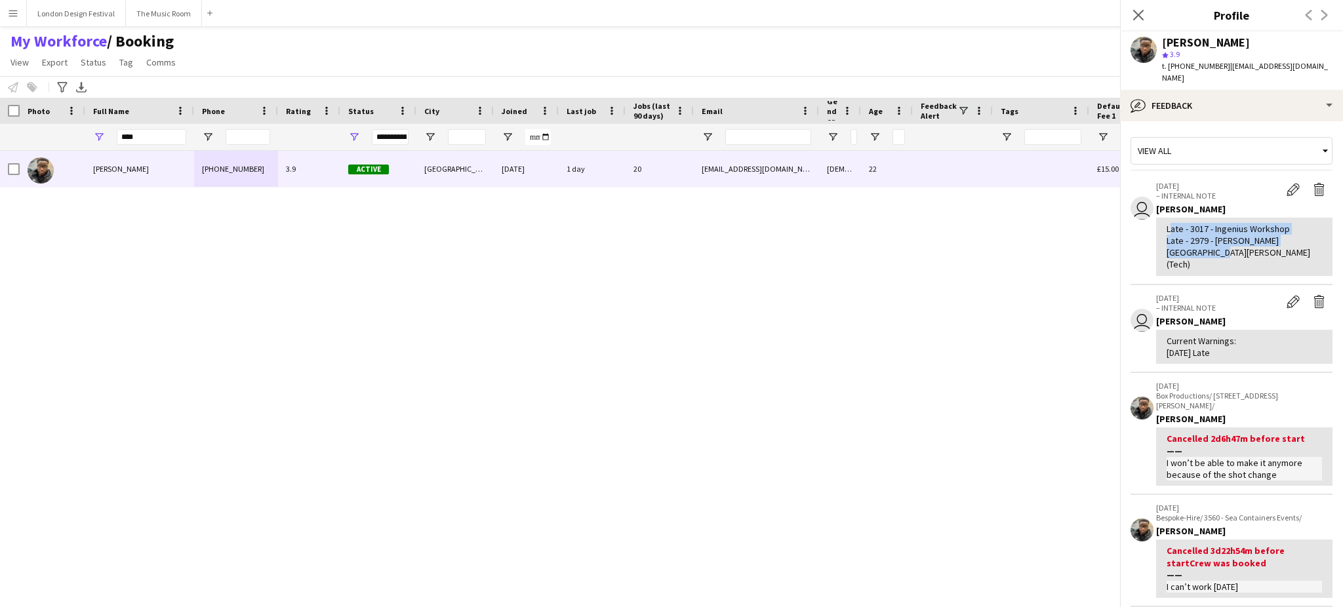
copy div "Late - 3017 - Ingenius Workshop Late - 2979 - [PERSON_NAME][GEOGRAPHIC_DATA][PE…"
click at [669, 295] on app-icon "Edit internal note" at bounding box center [1292, 301] width 13 height 13
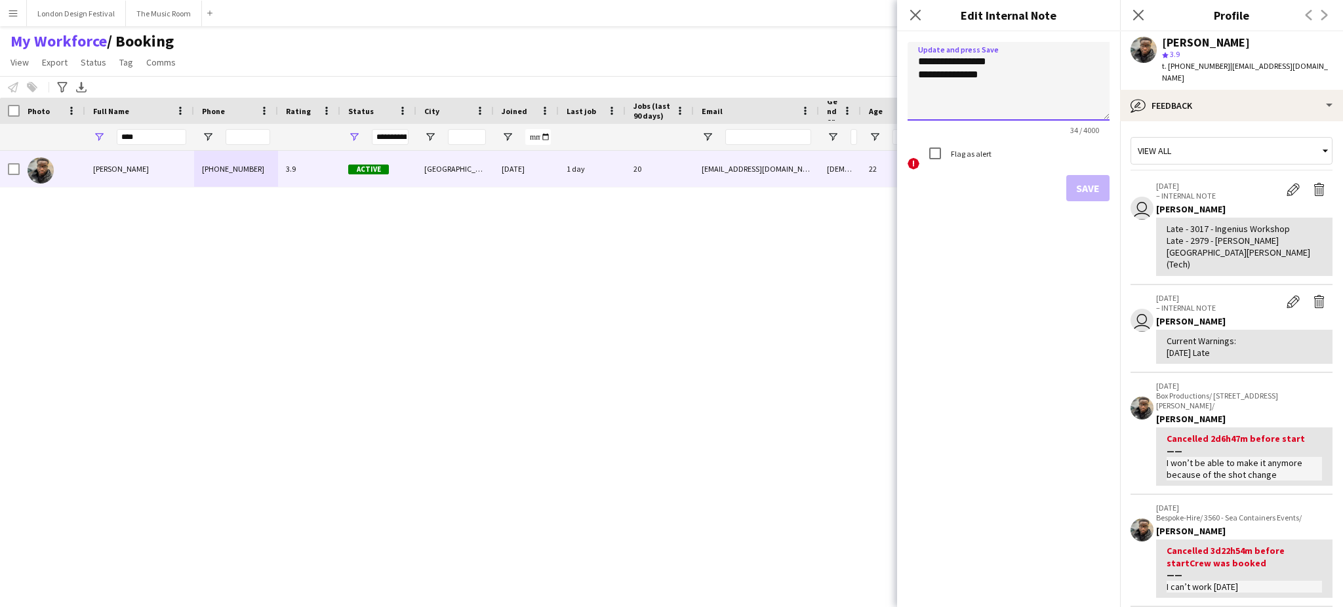
click at [669, 82] on textarea "**********" at bounding box center [1008, 81] width 202 height 79
paste textarea "**********"
type textarea "**********"
click at [669, 185] on button "Save" at bounding box center [1087, 188] width 43 height 26
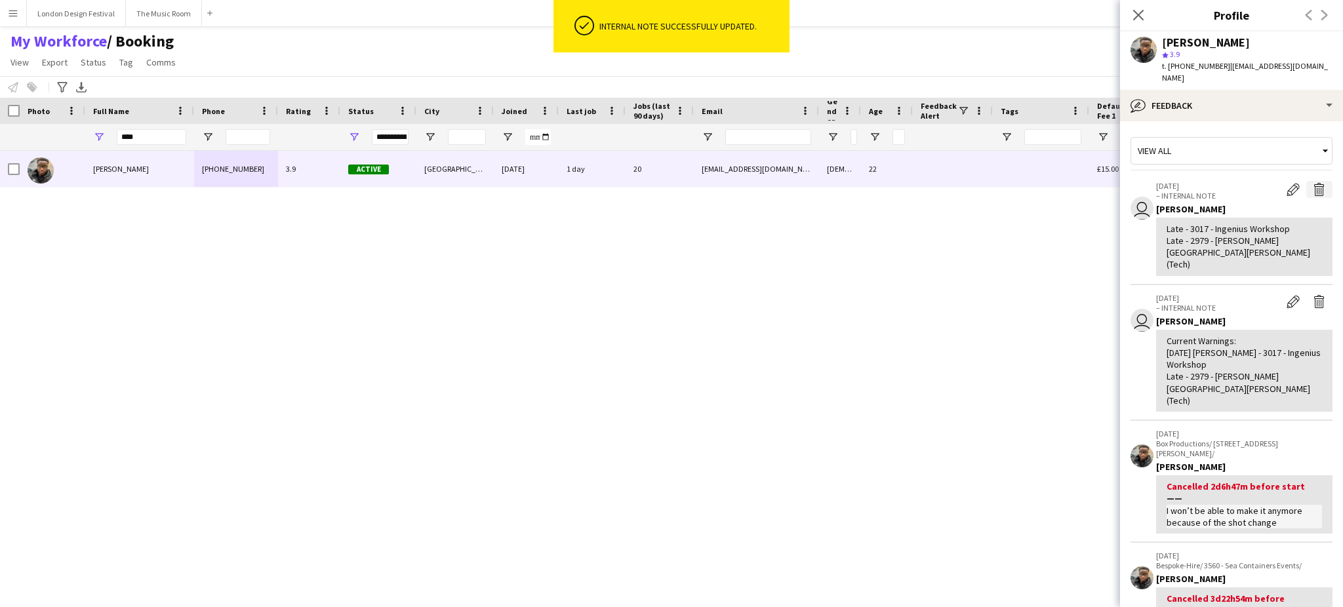
click at [669, 183] on app-icon "Delete internal note" at bounding box center [1319, 189] width 13 height 13
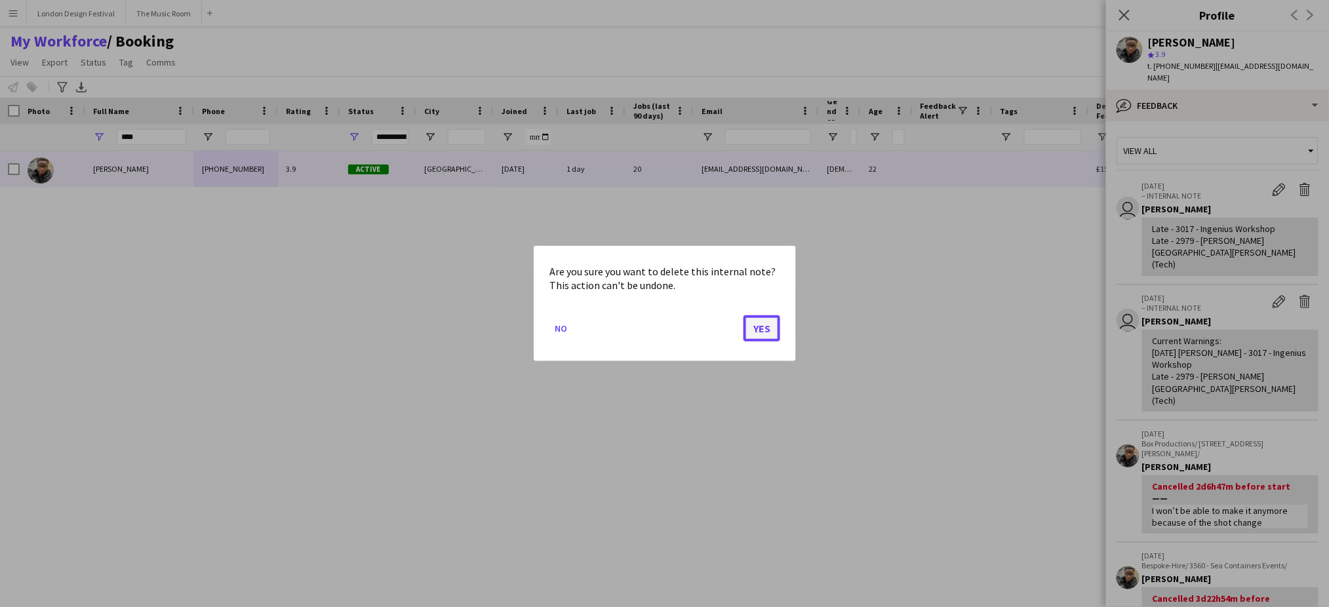
click at [669, 325] on button "Yes" at bounding box center [761, 328] width 37 height 26
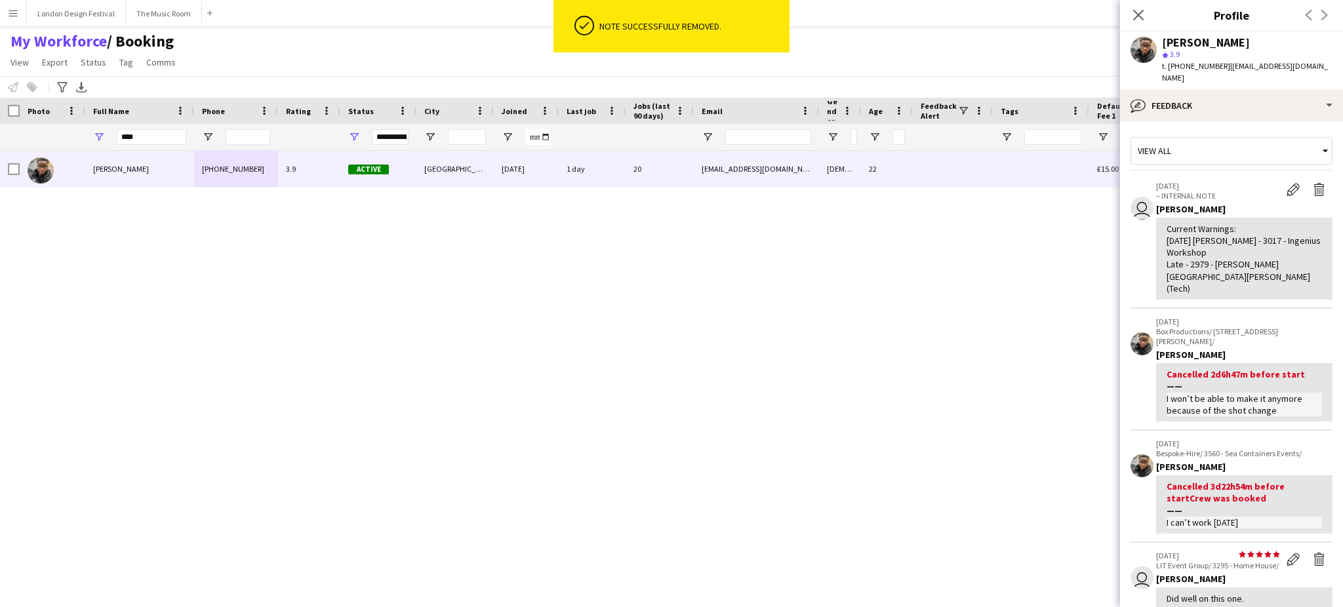
scroll to position [332, 0]
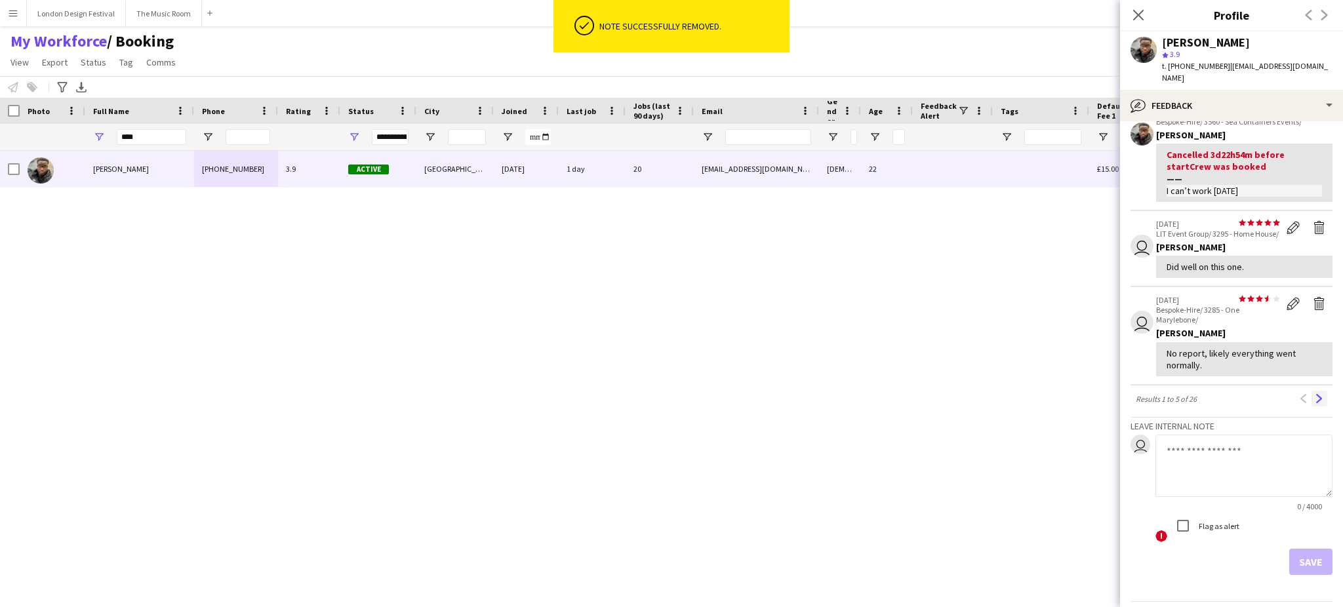
click at [669, 394] on app-icon "Next" at bounding box center [1319, 398] width 9 height 9
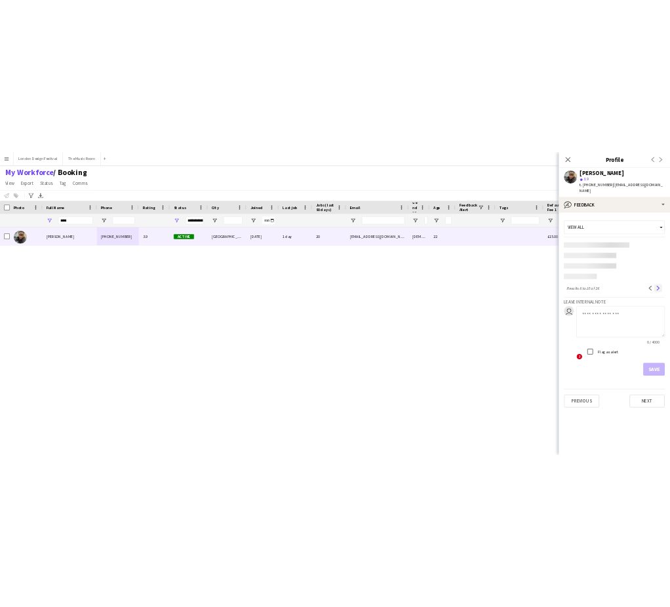
scroll to position [0, 0]
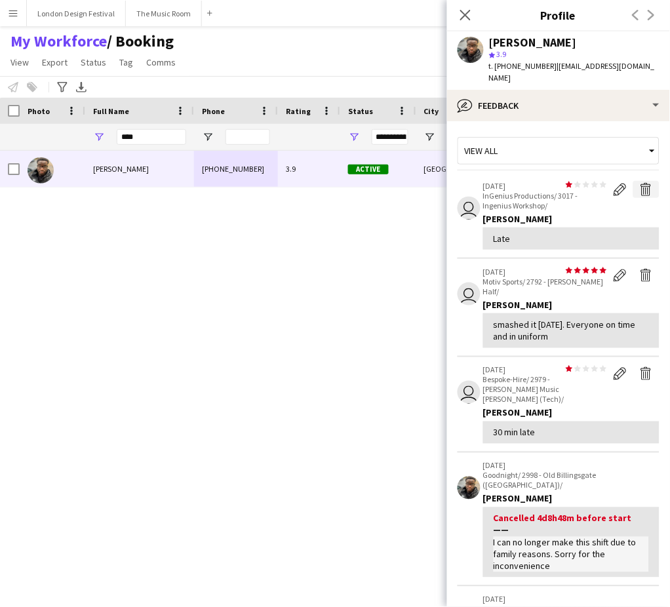
click at [640, 183] on app-icon "Delete feedback" at bounding box center [646, 189] width 13 height 13
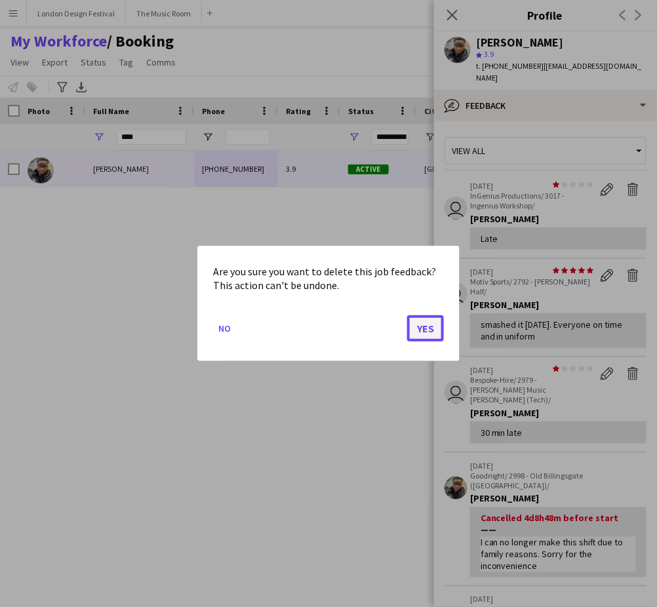
click at [430, 329] on button "Yes" at bounding box center [425, 328] width 37 height 26
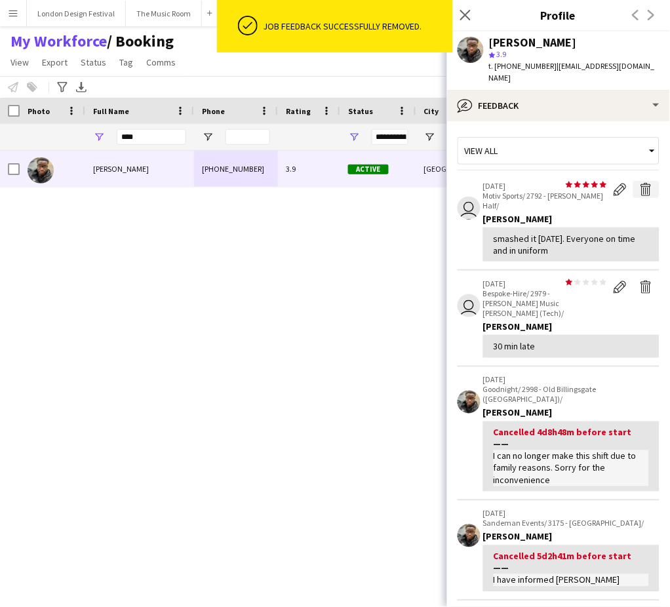
click at [640, 183] on app-icon "Delete feedback" at bounding box center [646, 189] width 13 height 13
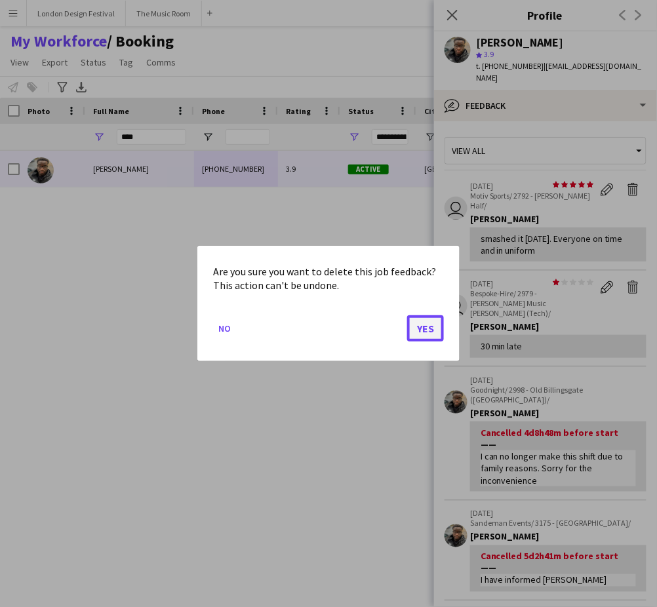
click at [421, 329] on button "Yes" at bounding box center [425, 328] width 37 height 26
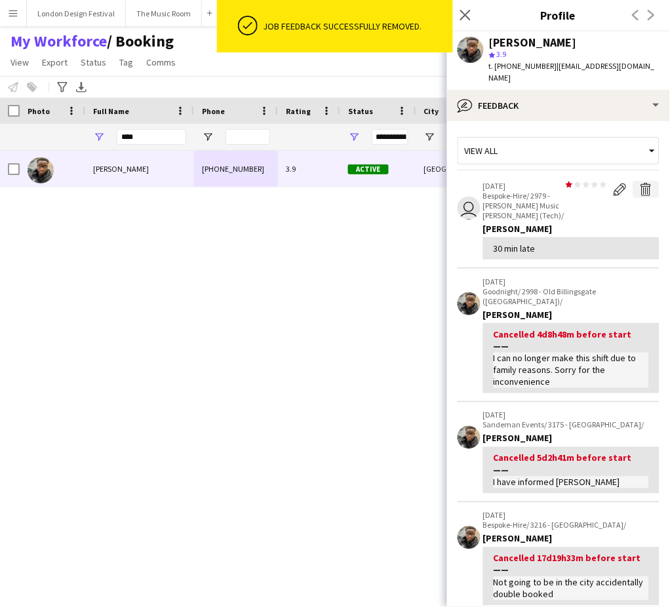
click at [640, 183] on app-icon "Delete feedback" at bounding box center [646, 189] width 13 height 13
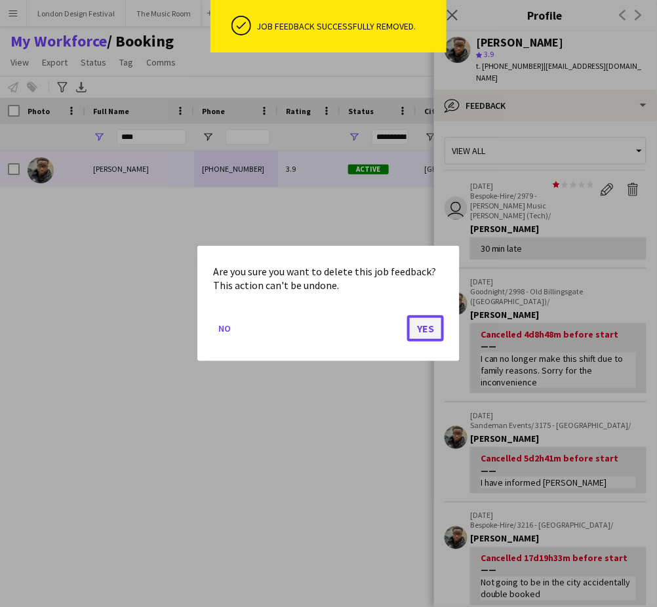
click at [430, 325] on button "Yes" at bounding box center [425, 328] width 37 height 26
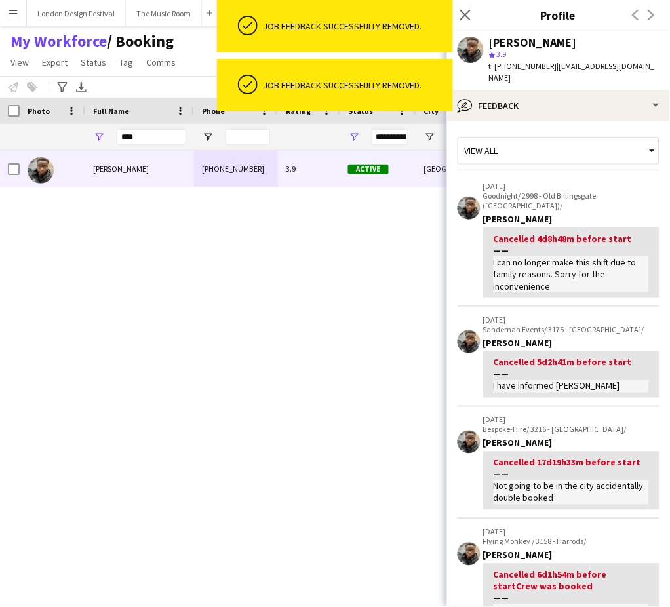
click at [634, 181] on p "[DATE]" at bounding box center [571, 186] width 176 height 10
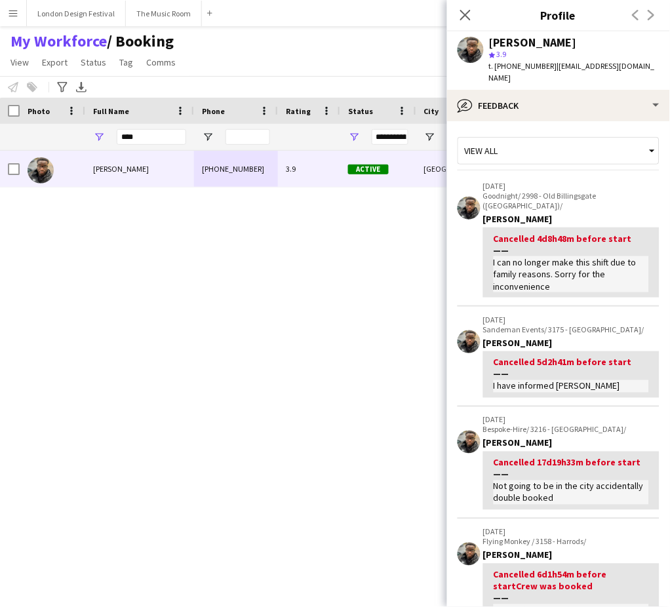
scroll to position [435, 0]
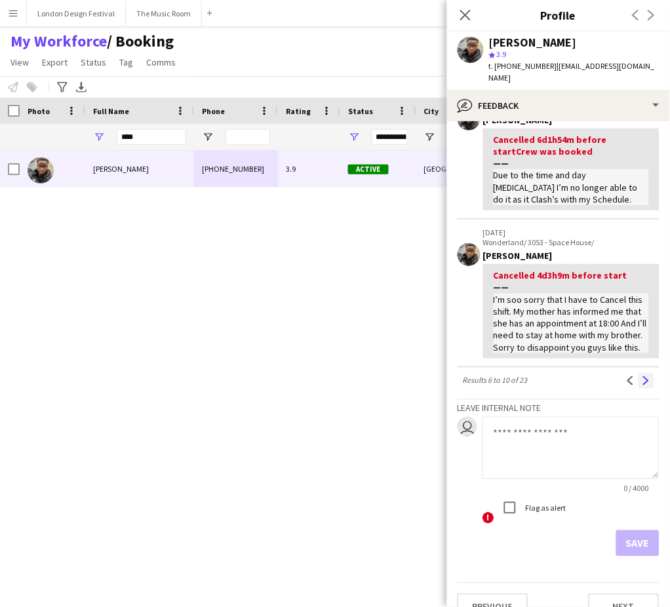
click at [639, 373] on button "Next" at bounding box center [647, 381] width 16 height 16
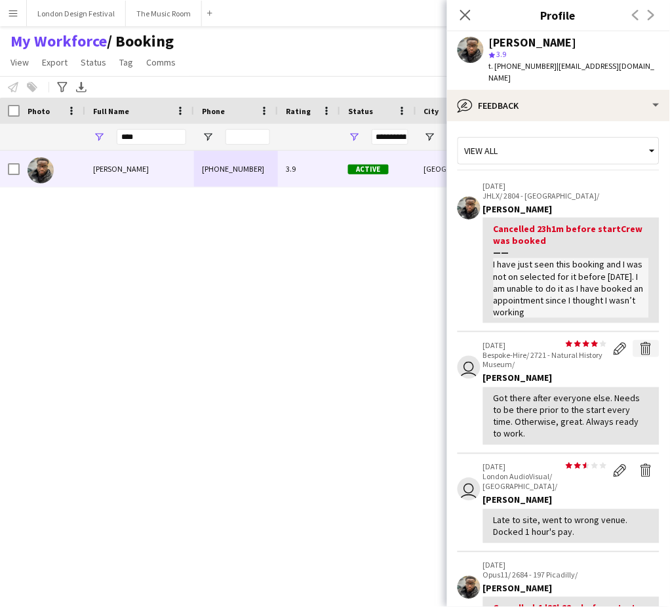
click at [640, 342] on app-icon "Delete feedback" at bounding box center [646, 348] width 13 height 13
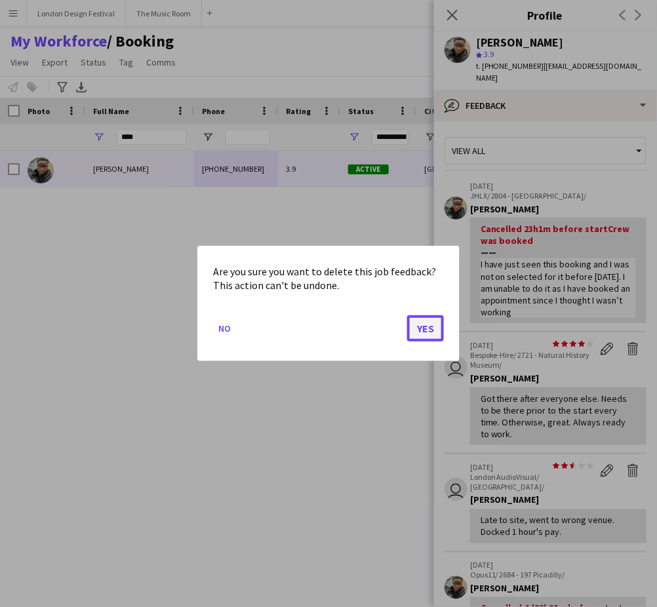
click at [422, 326] on button "Yes" at bounding box center [425, 328] width 37 height 26
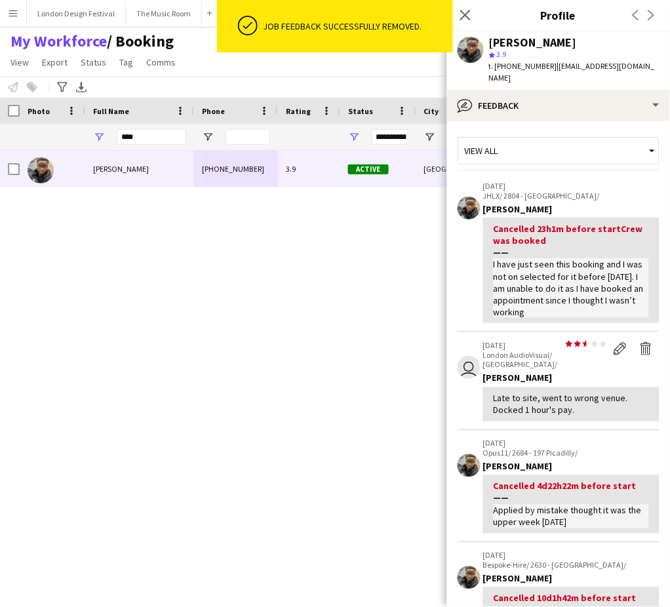
drag, startPoint x: 553, startPoint y: 344, endPoint x: 561, endPoint y: 354, distance: 13.0
click at [561, 354] on p "London AudioVisual/ [GEOGRAPHIC_DATA]/" at bounding box center [545, 360] width 124 height 20
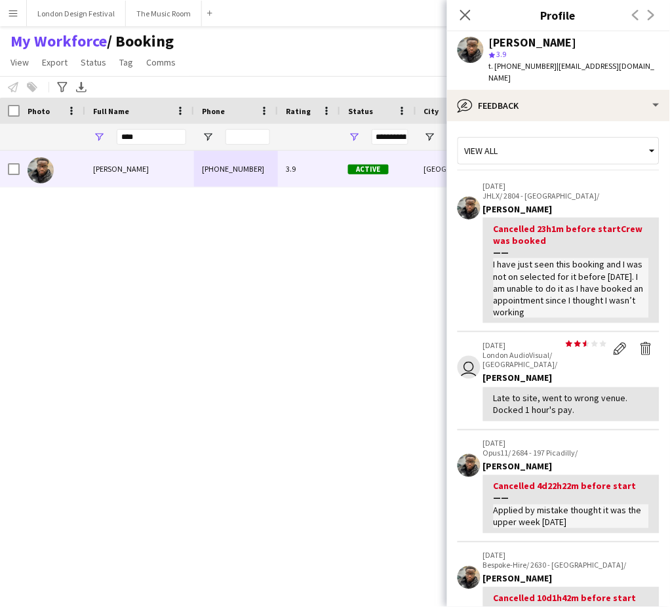
copy p "[GEOGRAPHIC_DATA]/"
click at [640, 342] on app-icon "Delete feedback" at bounding box center [646, 348] width 13 height 13
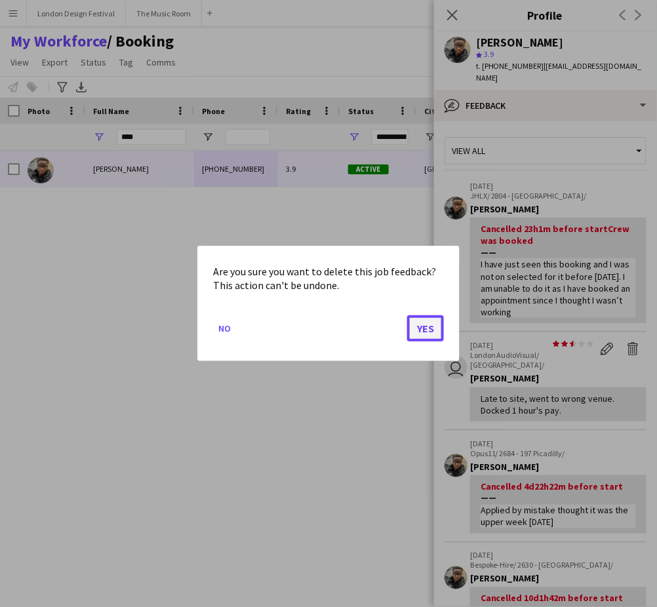
click at [427, 331] on button "Yes" at bounding box center [425, 328] width 37 height 26
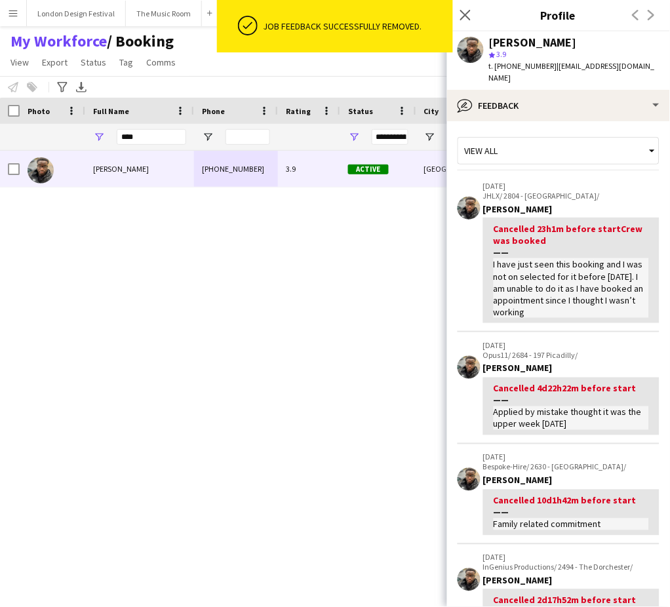
scroll to position [435, 0]
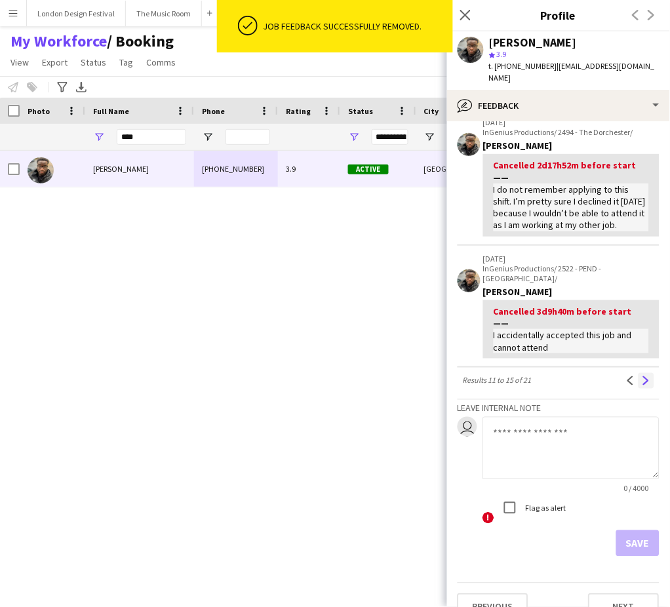
click at [639, 373] on button "Next" at bounding box center [647, 381] width 16 height 16
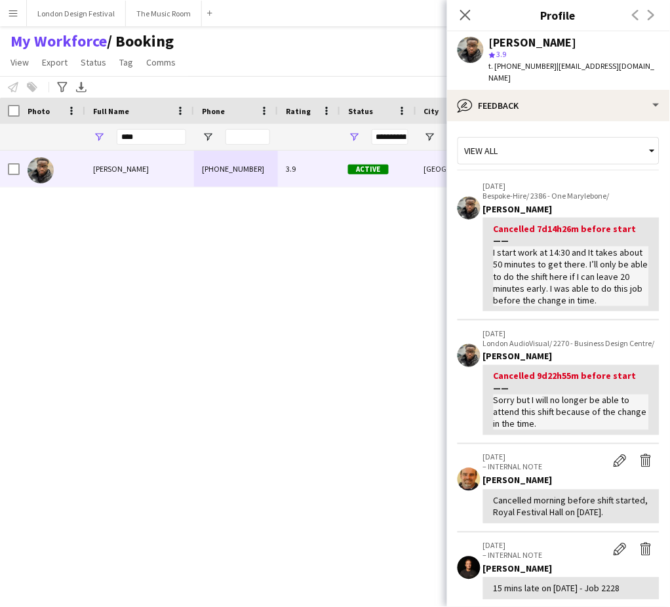
scroll to position [406, 0]
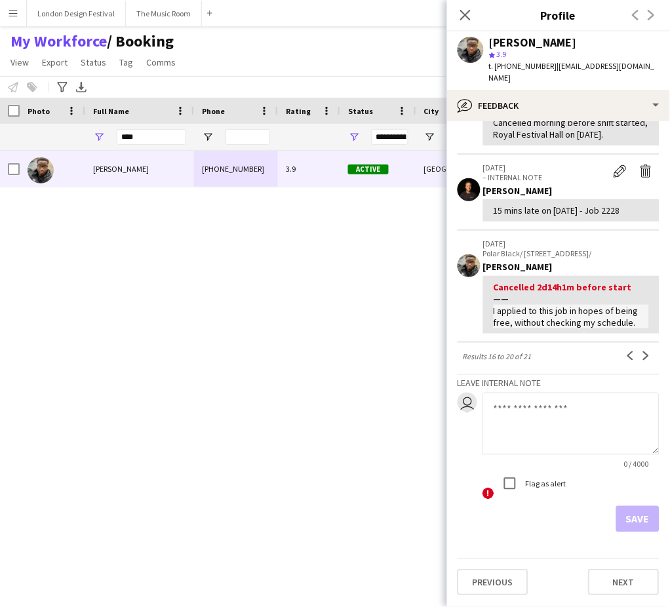
click at [590, 415] on textarea at bounding box center [571, 424] width 177 height 62
paste textarea "**********"
click at [601, 423] on textarea "**********" at bounding box center [571, 424] width 177 height 62
drag, startPoint x: 553, startPoint y: 203, endPoint x: 598, endPoint y: 228, distance: 51.4
click at [598, 228] on app-crew-profile-feedback-item "[DATE] – INTERNAL NOTE Edit internal note Delete internal note [PERSON_NAME] 15…" at bounding box center [559, 193] width 202 height 76
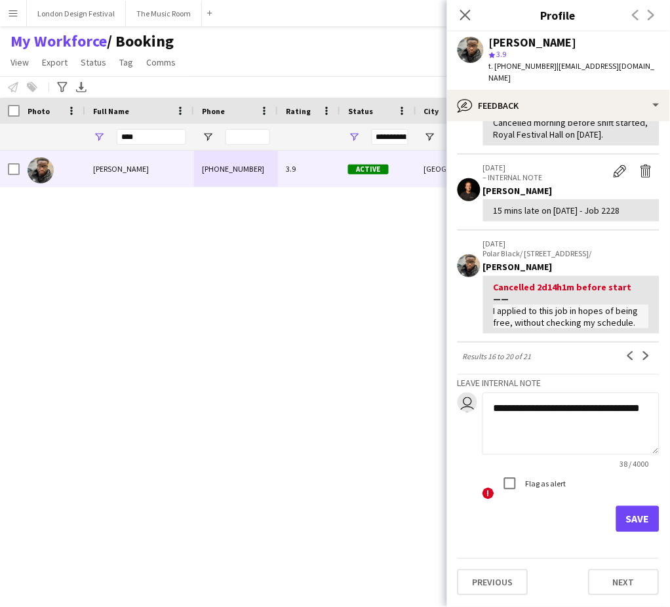
copy div "[DATE] - Job 2228"
click at [555, 439] on textarea "**********" at bounding box center [571, 424] width 177 height 62
paste textarea "**********"
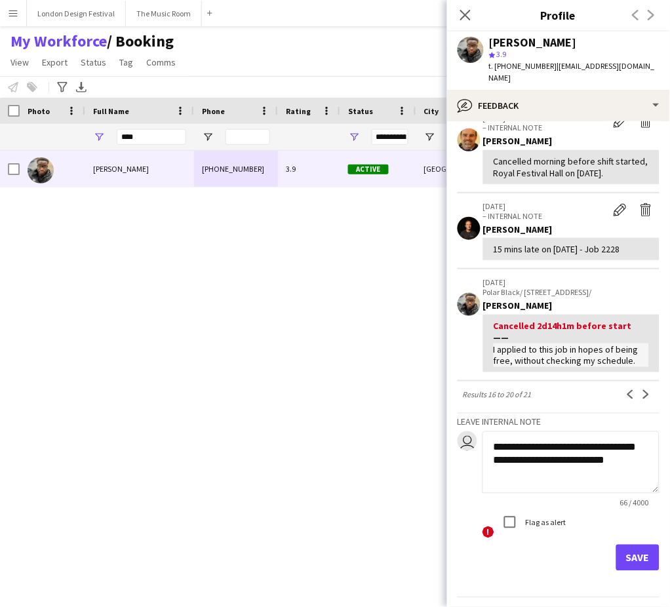
scroll to position [325, 0]
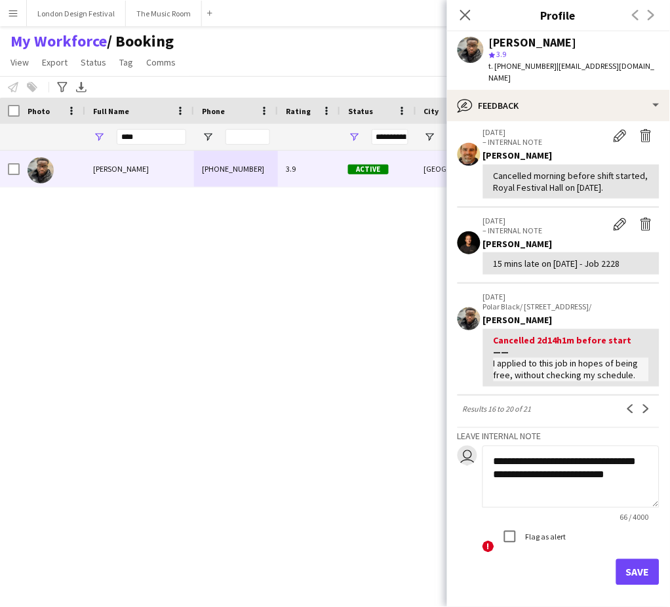
click at [510, 188] on div "Cancelled morning before shift started, Royal Festival Hall on [DATE]." at bounding box center [571, 182] width 155 height 24
copy div "Cancelled morning before shift started, Royal Festival Hall on [DATE]."
click at [629, 508] on textarea "**********" at bounding box center [571, 477] width 177 height 62
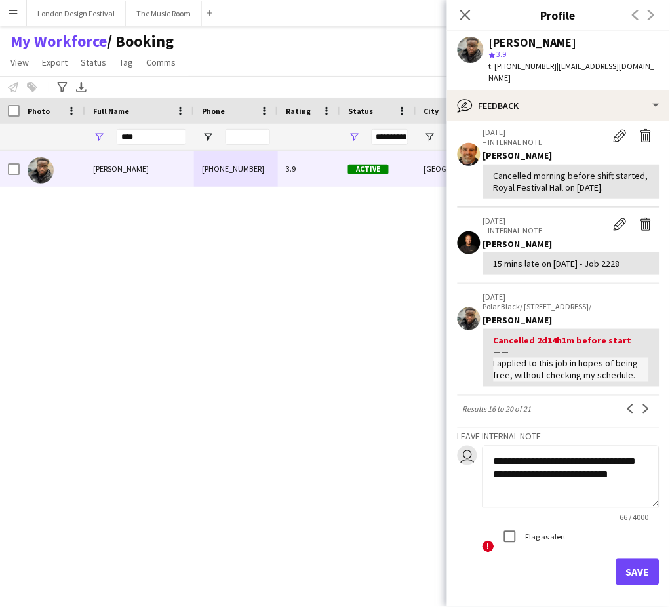
scroll to position [1, 0]
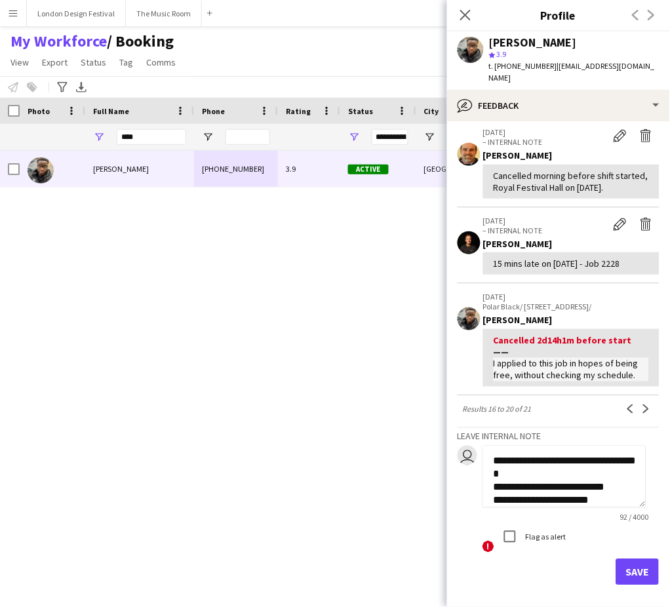
paste textarea "**********"
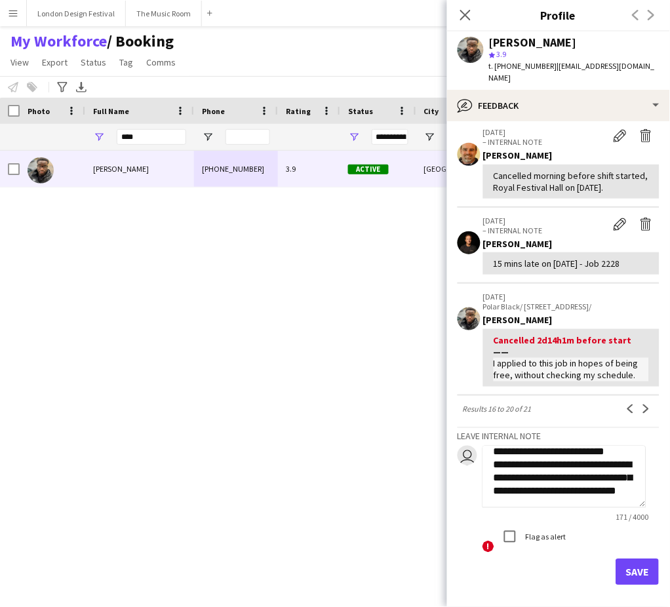
scroll to position [49, 0]
click at [599, 483] on textarea "**********" at bounding box center [565, 477] width 164 height 62
type textarea "**********"
click at [624, 585] on button "Save" at bounding box center [637, 572] width 43 height 26
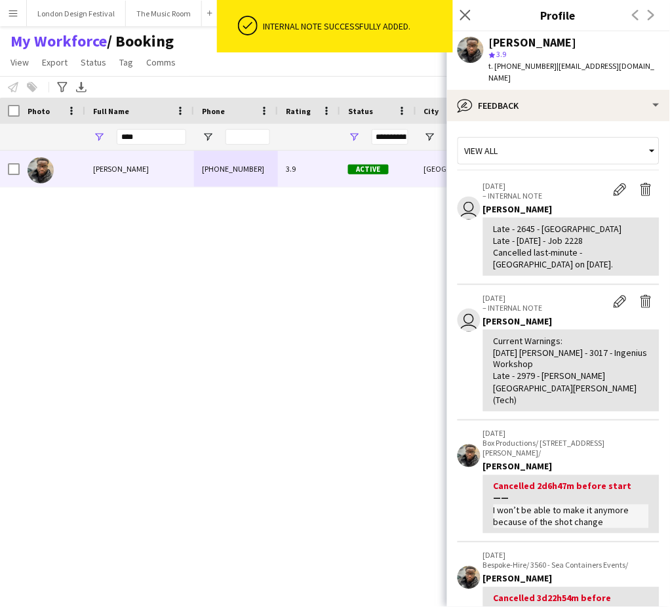
scroll to position [346, 0]
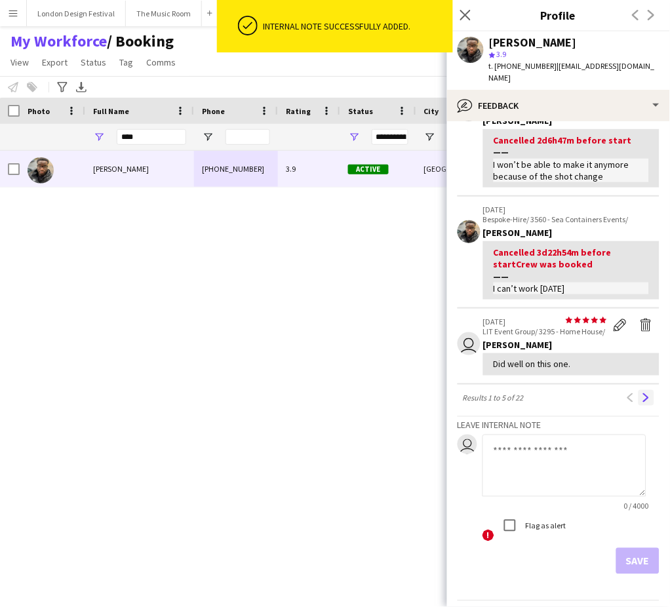
click at [639, 390] on button "Next" at bounding box center [647, 398] width 16 height 16
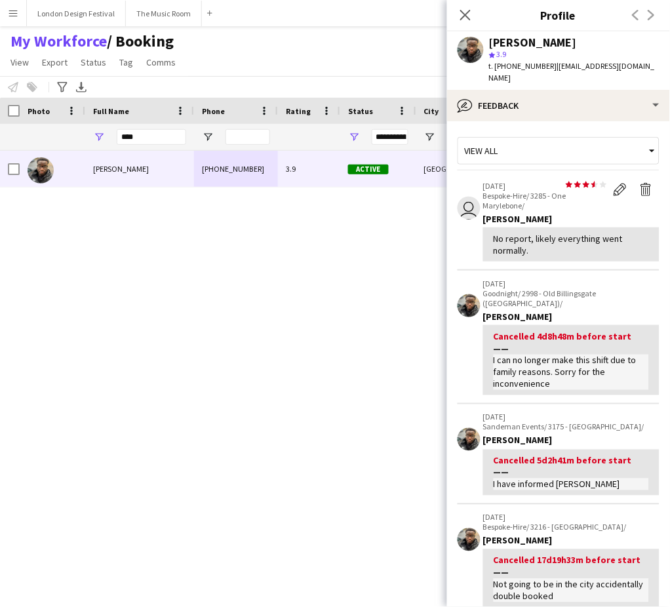
scroll to position [382, 0]
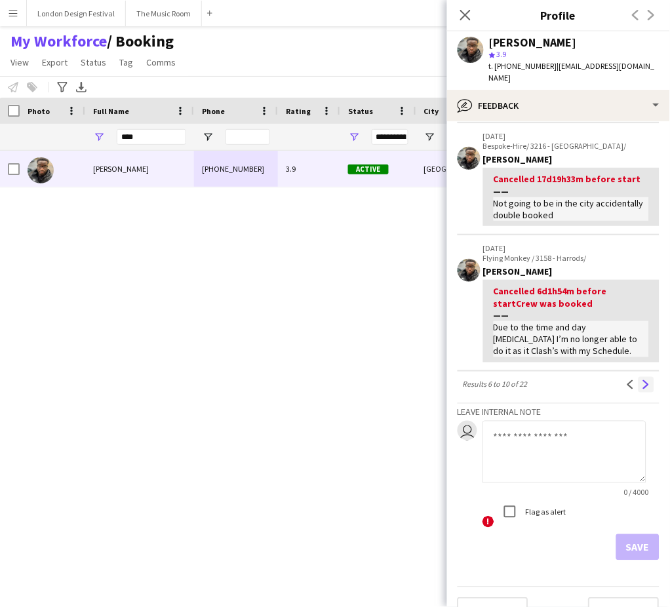
click at [642, 380] on app-icon "Next" at bounding box center [646, 384] width 9 height 9
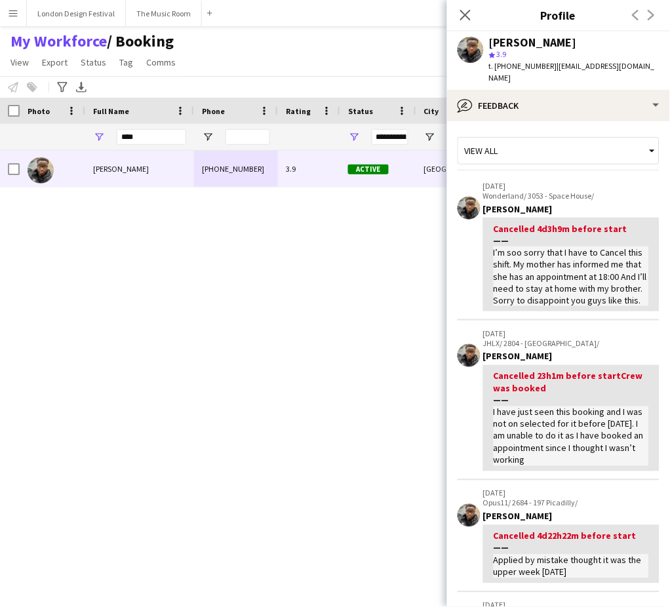
scroll to position [435, 0]
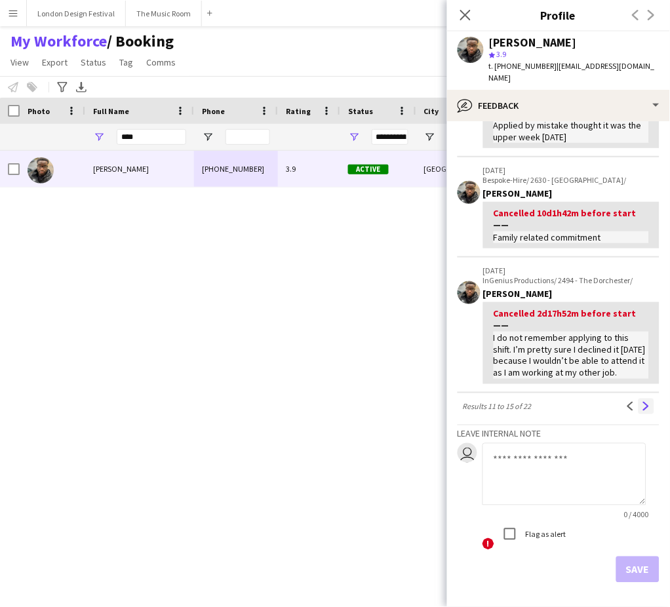
click at [642, 410] on app-icon "Next" at bounding box center [646, 406] width 9 height 9
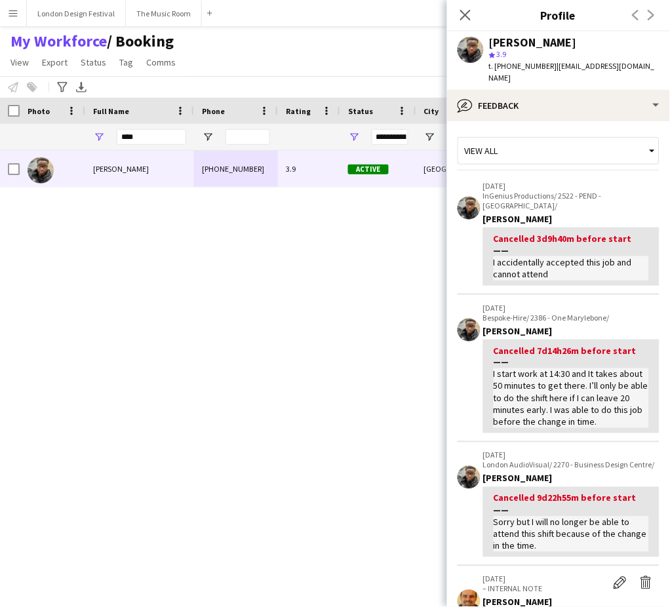
scroll to position [416, 0]
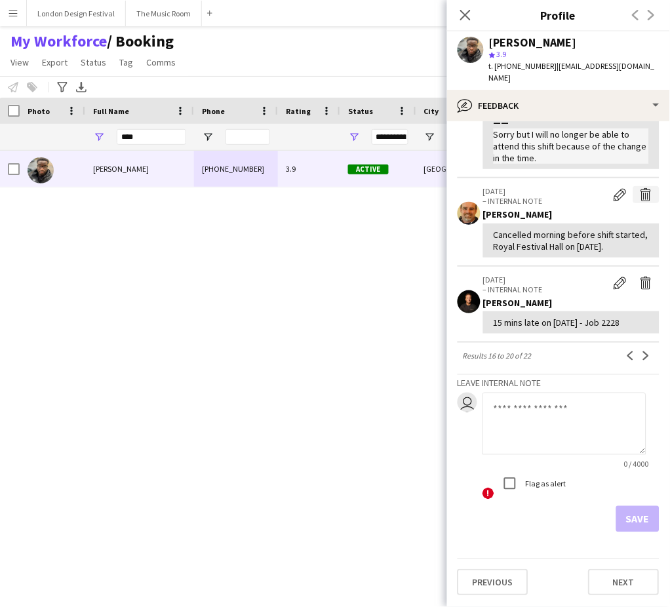
click at [640, 188] on app-icon "Delete internal note" at bounding box center [646, 194] width 13 height 13
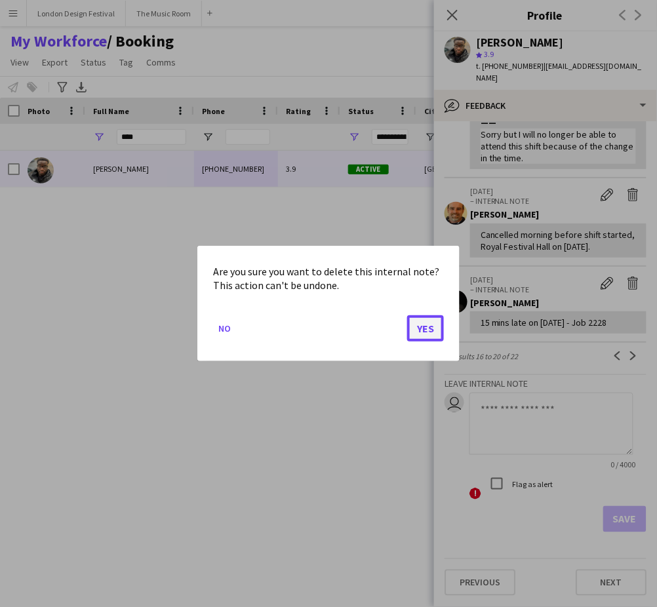
click at [426, 325] on button "Yes" at bounding box center [425, 328] width 37 height 26
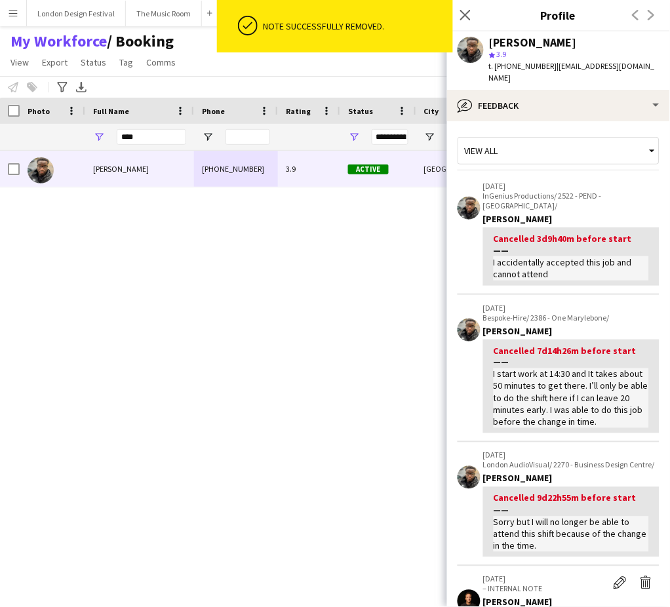
scroll to position [427, 0]
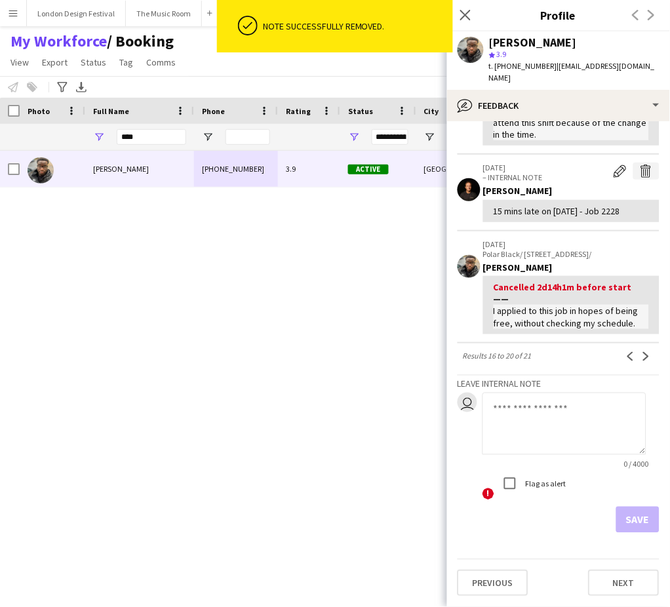
click at [640, 165] on app-icon "Delete internal note" at bounding box center [646, 171] width 13 height 13
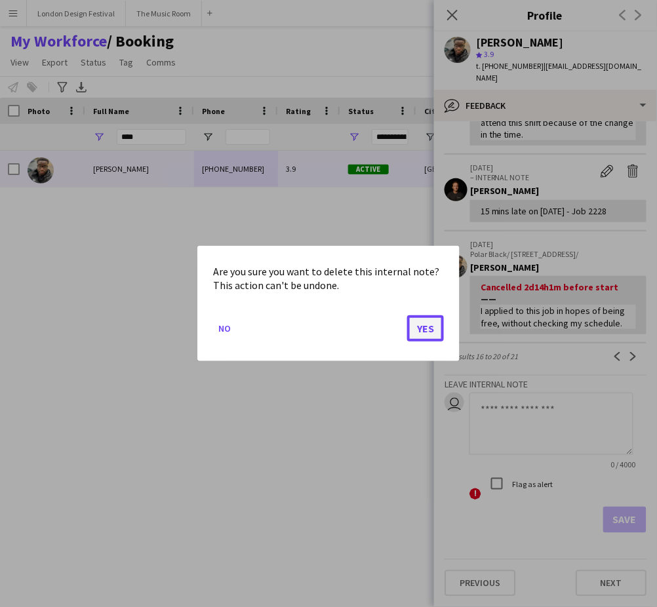
click at [432, 325] on button "Yes" at bounding box center [425, 328] width 37 height 26
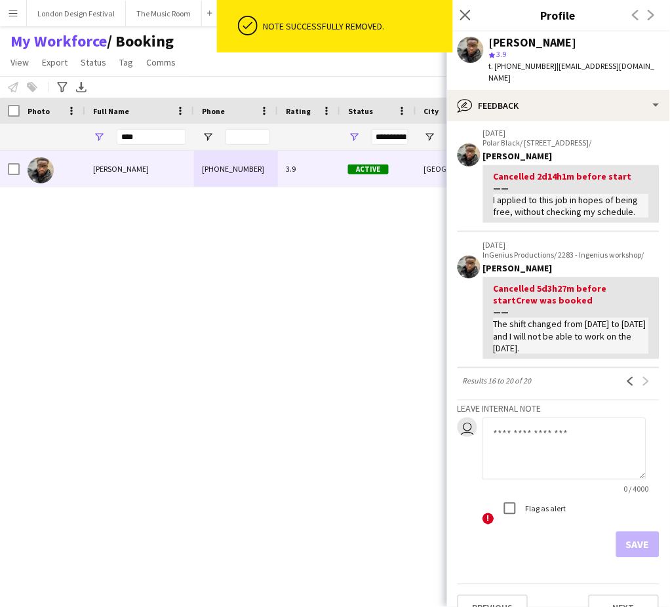
scroll to position [449, 0]
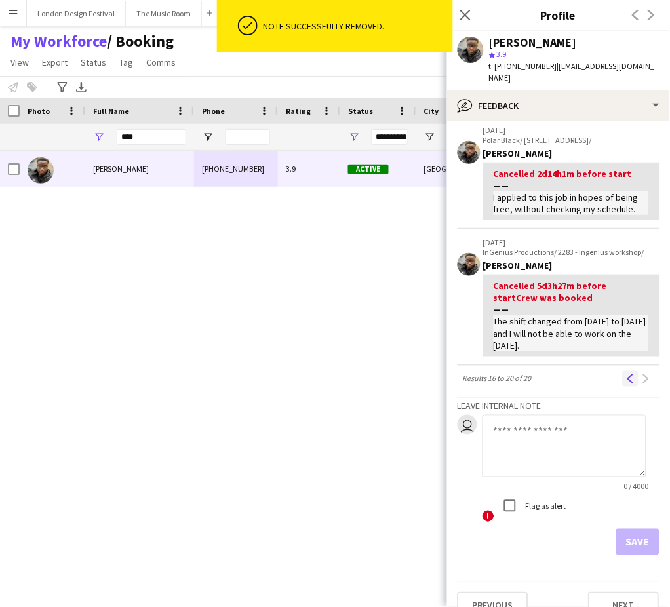
click at [623, 378] on button "Previous" at bounding box center [631, 379] width 16 height 16
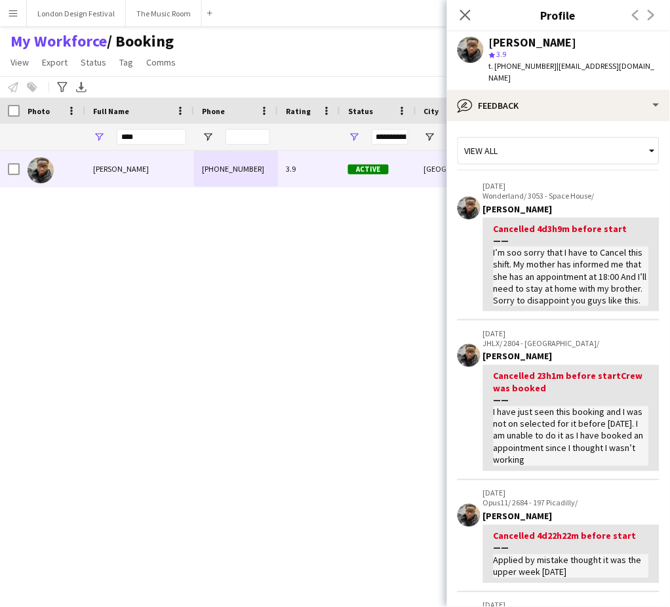
scroll to position [435, 0]
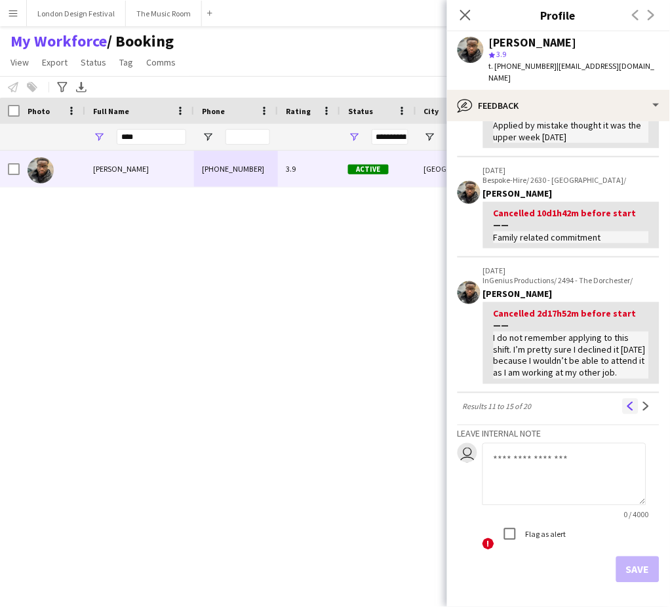
click at [626, 411] on app-icon "Previous" at bounding box center [630, 406] width 9 height 9
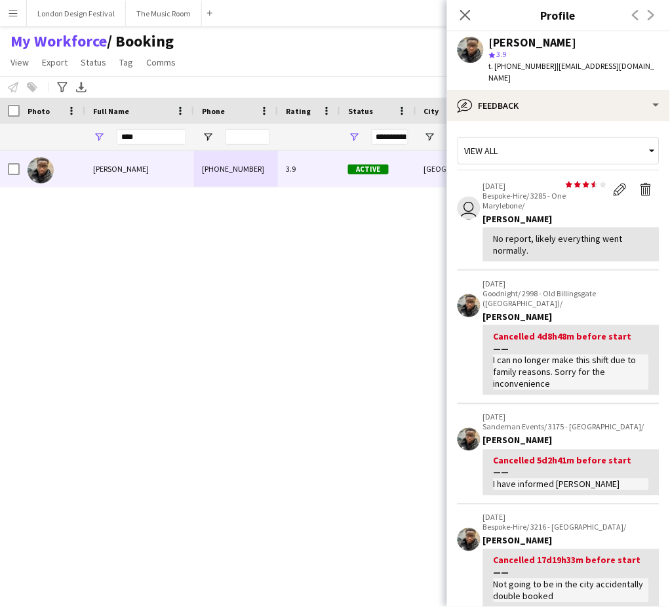
scroll to position [306, 0]
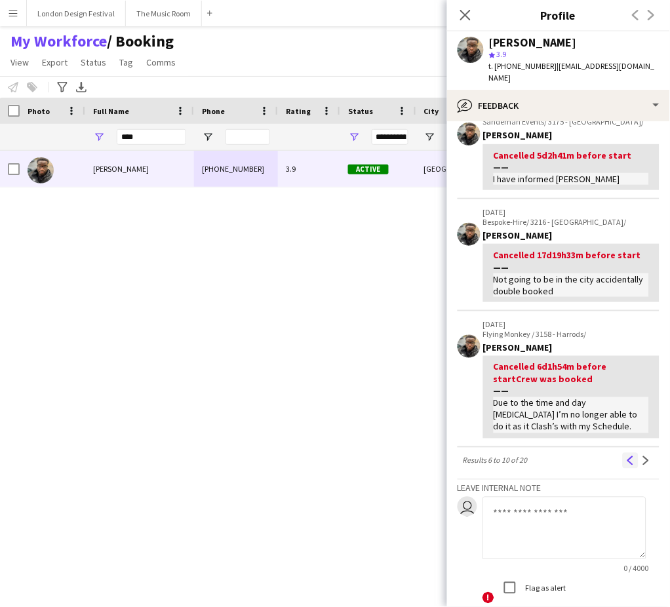
click at [626, 456] on app-icon "Previous" at bounding box center [630, 460] width 9 height 9
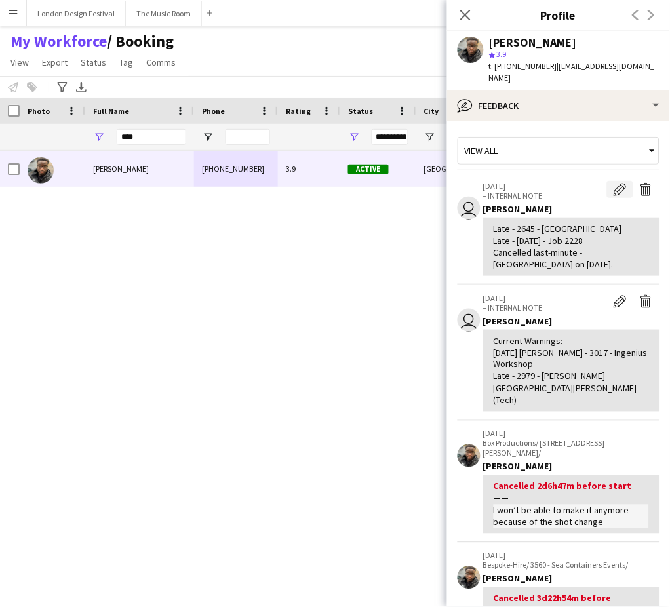
click at [614, 183] on app-icon "Edit internal note" at bounding box center [620, 189] width 13 height 13
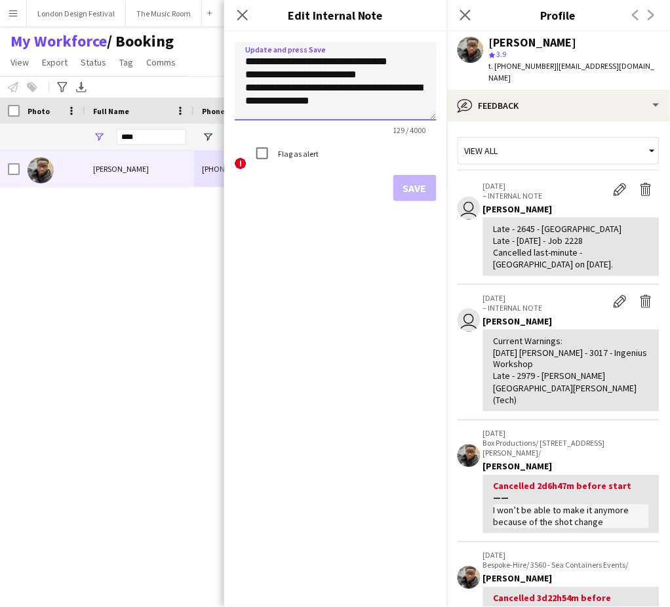
click at [364, 108] on textarea "**********" at bounding box center [336, 81] width 202 height 79
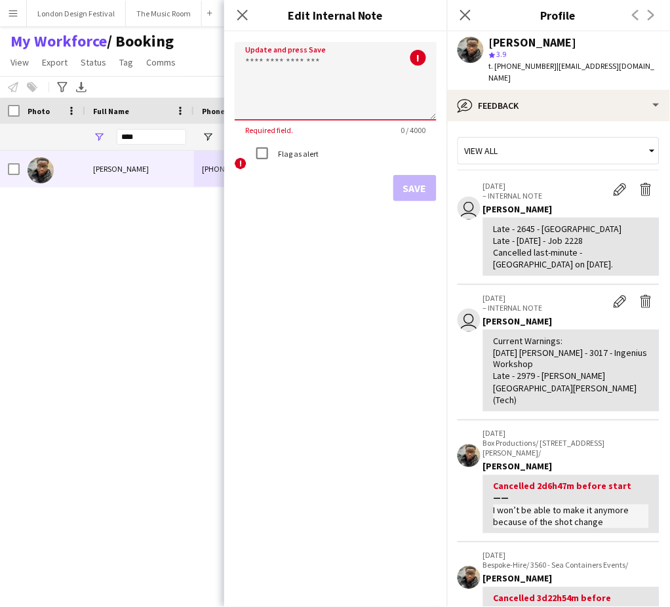
paste textarea "**********"
type textarea "**********"
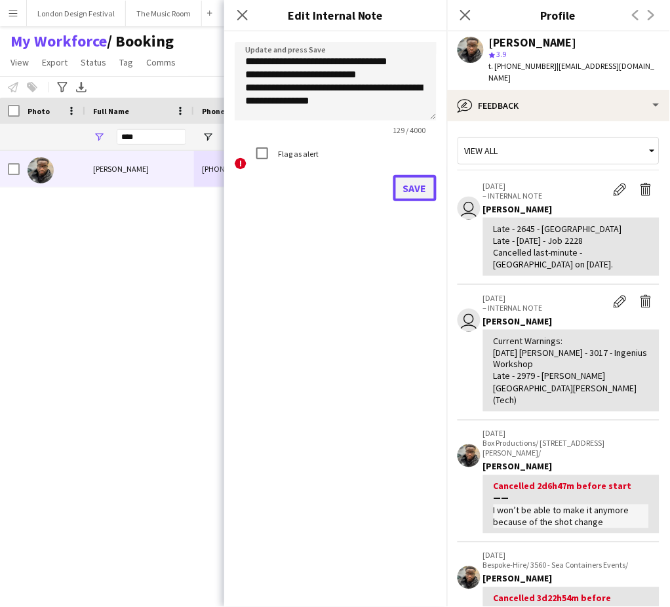
click at [410, 182] on button "Save" at bounding box center [414, 188] width 43 height 26
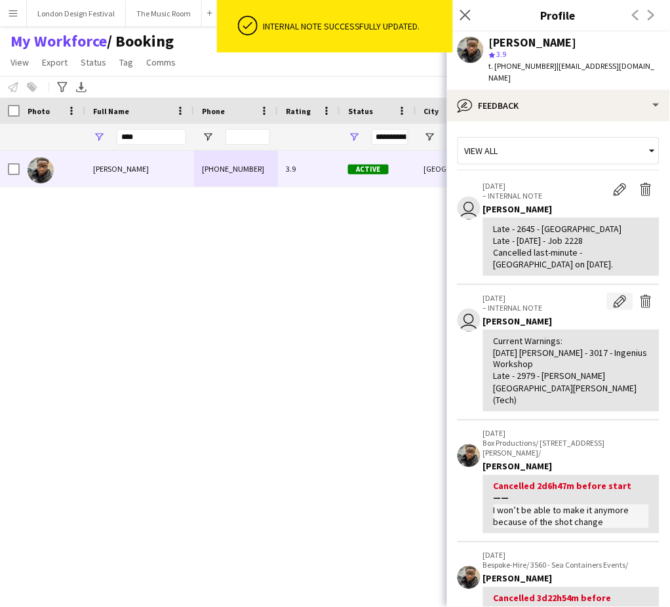
click at [614, 295] on app-icon "Edit internal note" at bounding box center [620, 301] width 13 height 13
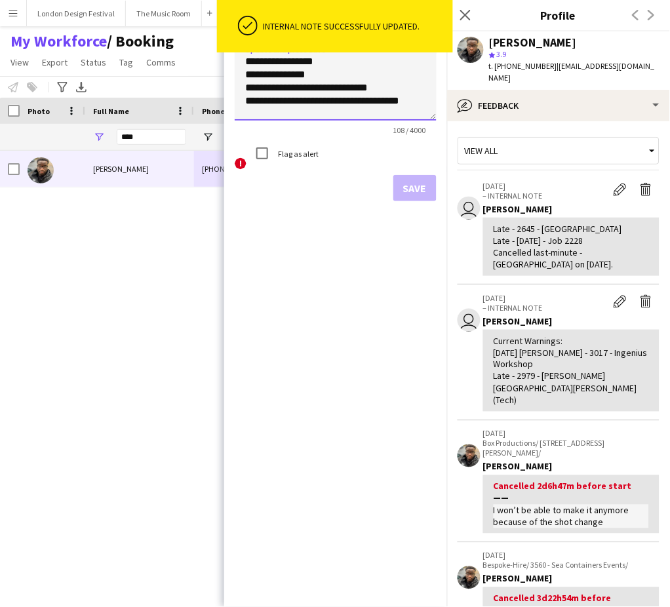
click at [407, 102] on textarea "**********" at bounding box center [336, 81] width 202 height 79
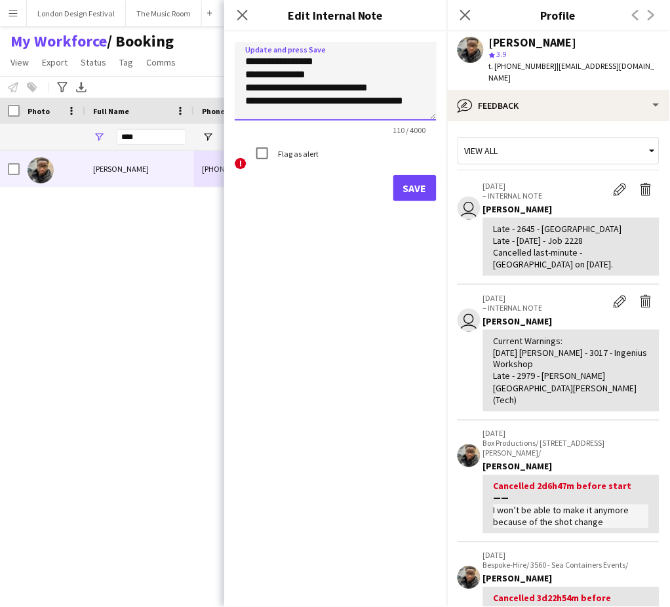
paste textarea "**********"
type textarea "**********"
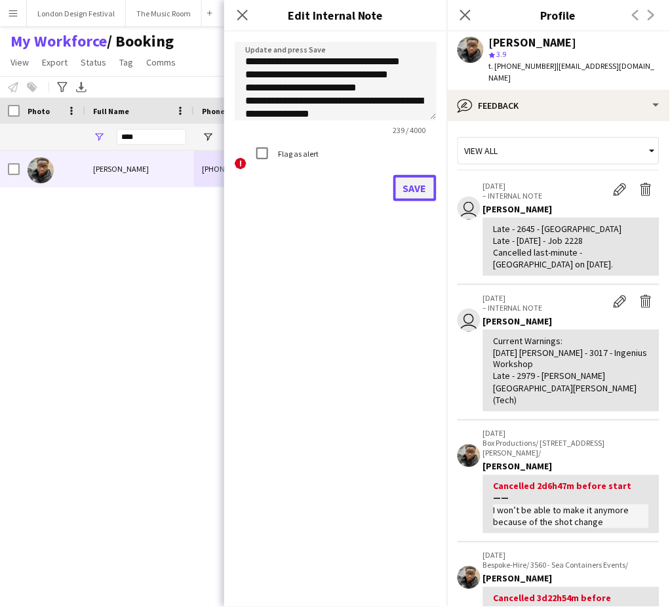
click at [414, 185] on button "Save" at bounding box center [414, 188] width 43 height 26
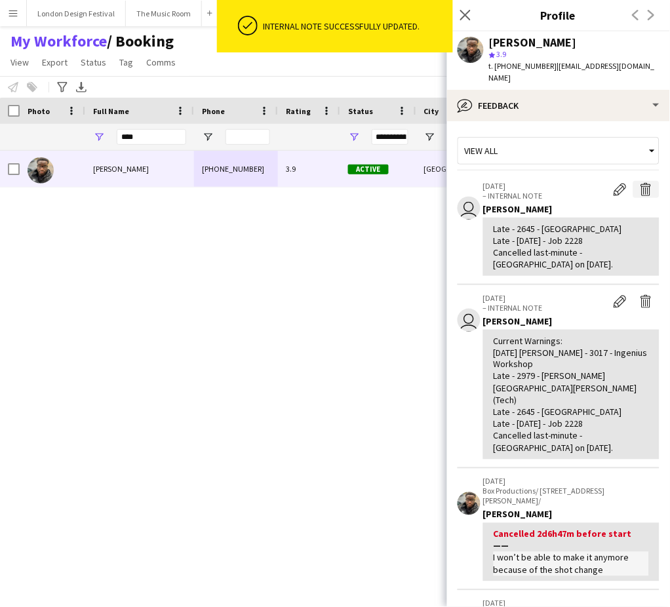
click at [640, 183] on app-icon "Delete internal note" at bounding box center [646, 189] width 13 height 13
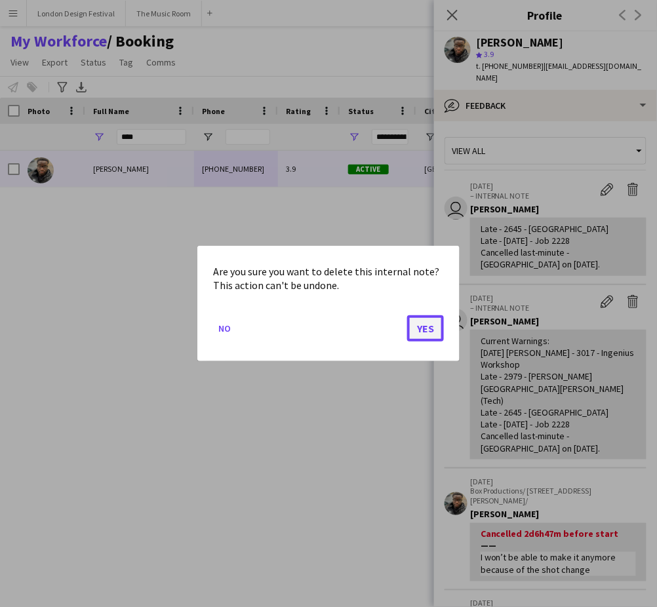
click at [420, 334] on button "Yes" at bounding box center [425, 328] width 37 height 26
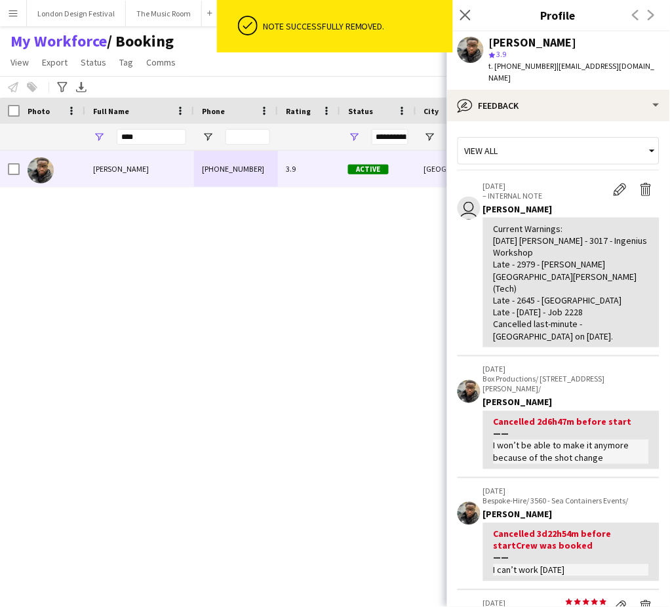
click at [656, 414] on app-crew-profile-feedback-tab "View all user 26-09-2025 – INTERNAL NOTE Edit internal note Delete internal not…" at bounding box center [558, 364] width 223 height 486
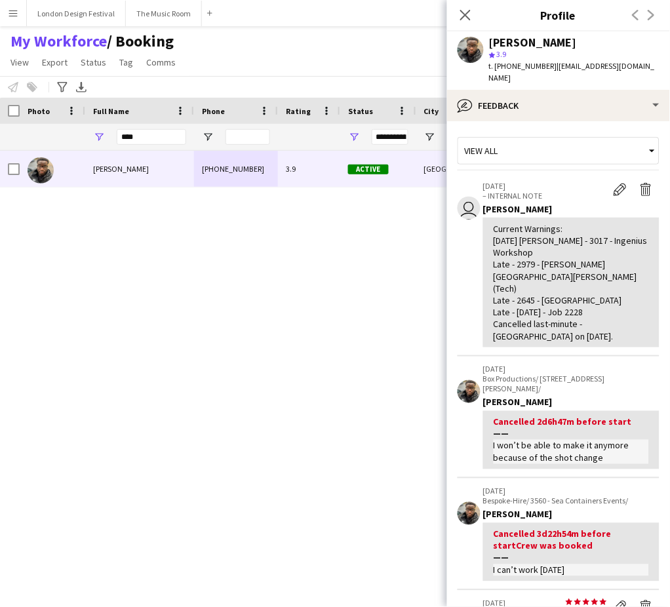
scroll to position [380, 0]
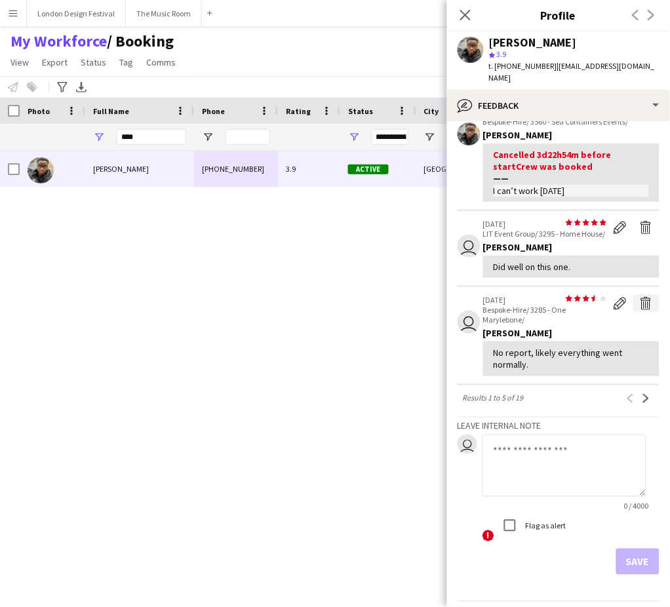
click at [640, 297] on app-icon "Delete feedback" at bounding box center [646, 303] width 13 height 13
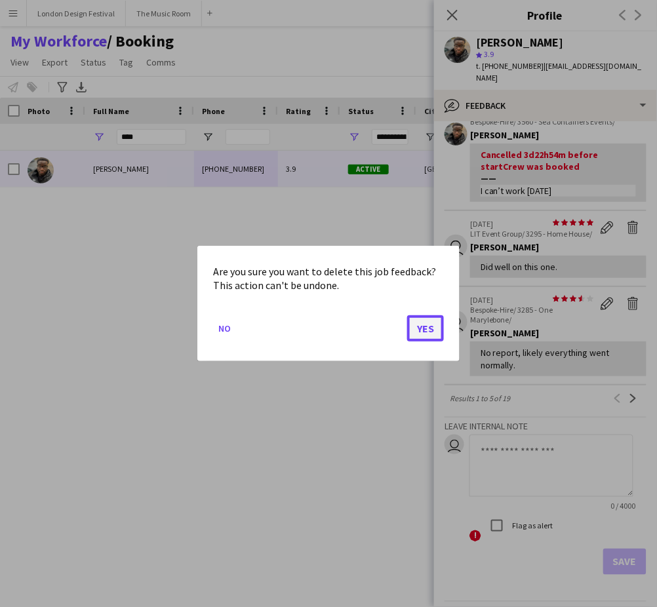
click at [418, 322] on button "Yes" at bounding box center [425, 328] width 37 height 26
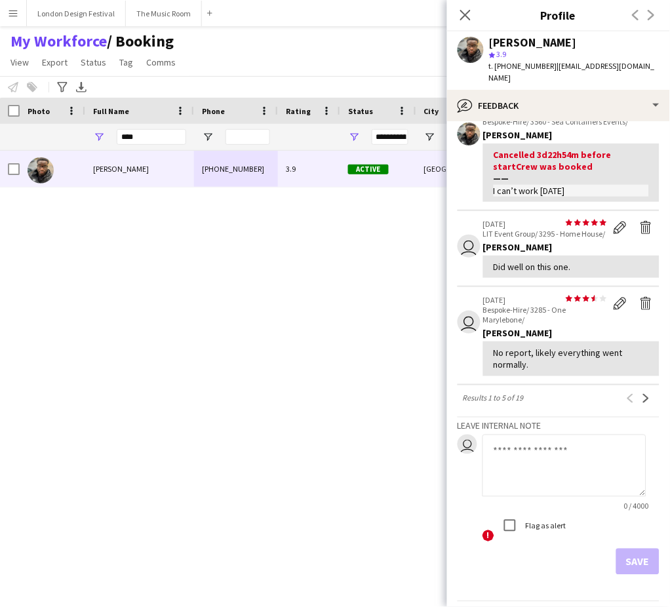
scroll to position [0, 0]
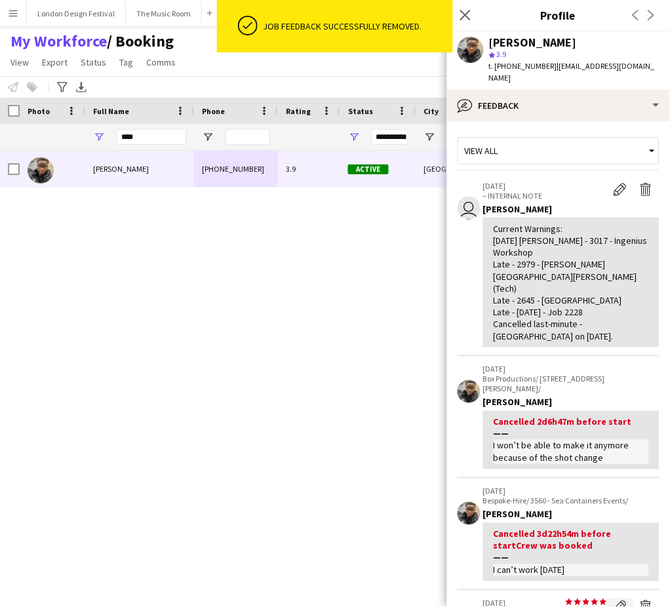
click at [614, 601] on app-icon "Edit feedback" at bounding box center [620, 607] width 13 height 13
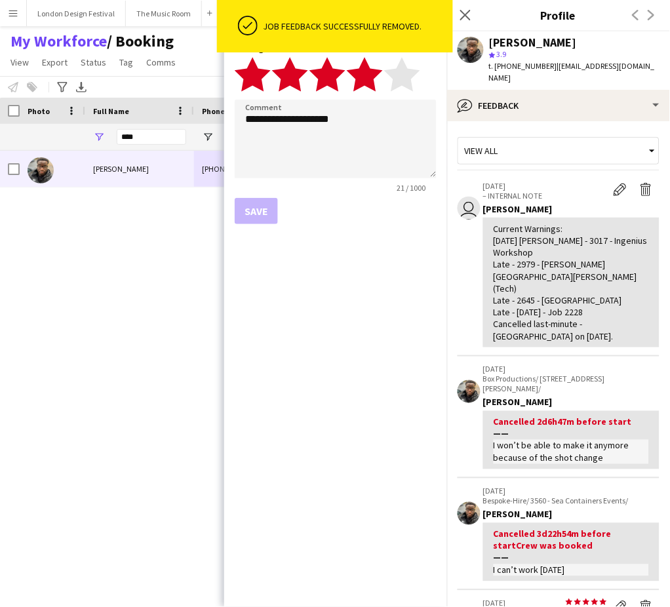
click at [368, 85] on polygon at bounding box center [365, 74] width 36 height 34
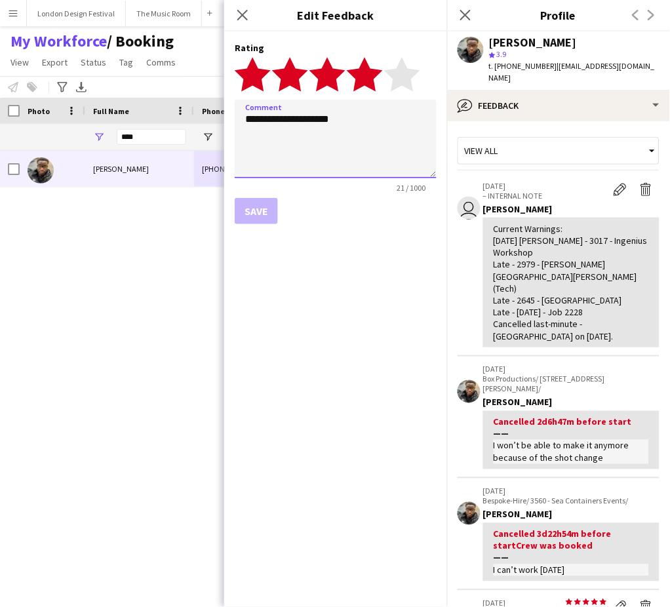
click at [364, 121] on textarea "**********" at bounding box center [336, 139] width 202 height 79
type textarea "**********"
click at [263, 206] on button "Save" at bounding box center [256, 211] width 43 height 26
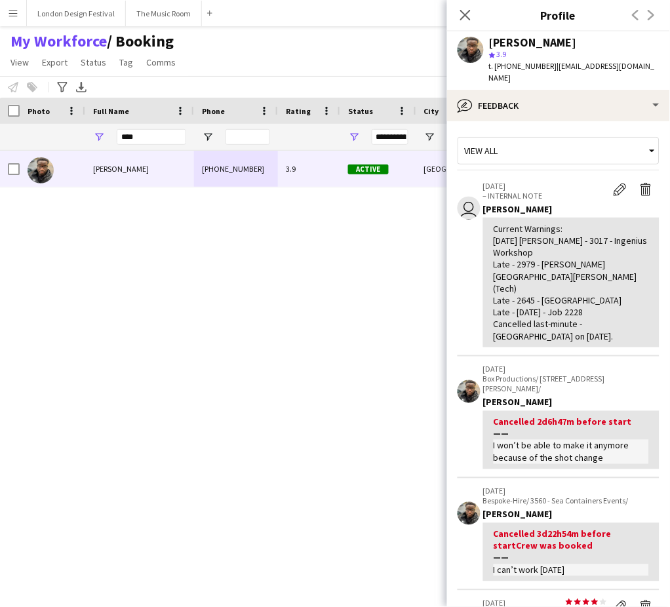
scroll to position [406, 0]
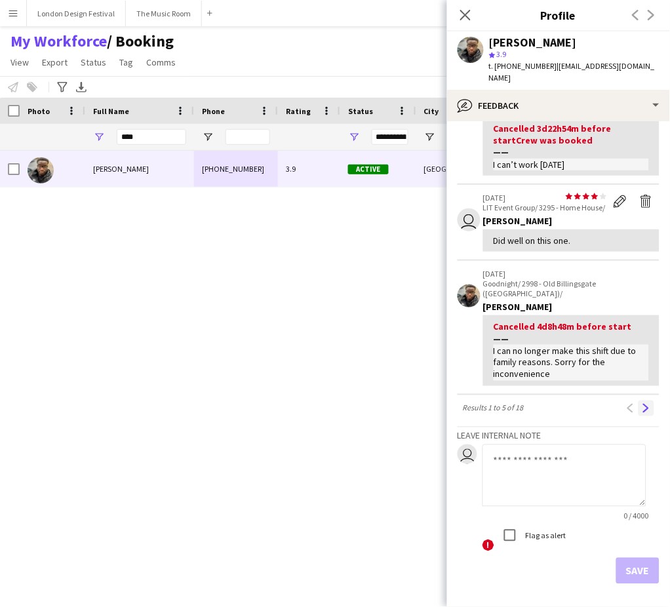
click at [639, 401] on button "Next" at bounding box center [647, 409] width 16 height 16
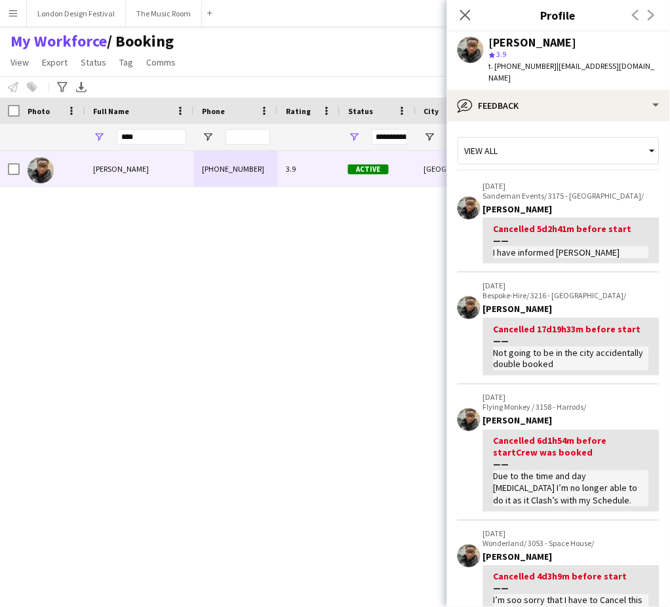
scroll to position [435, 0]
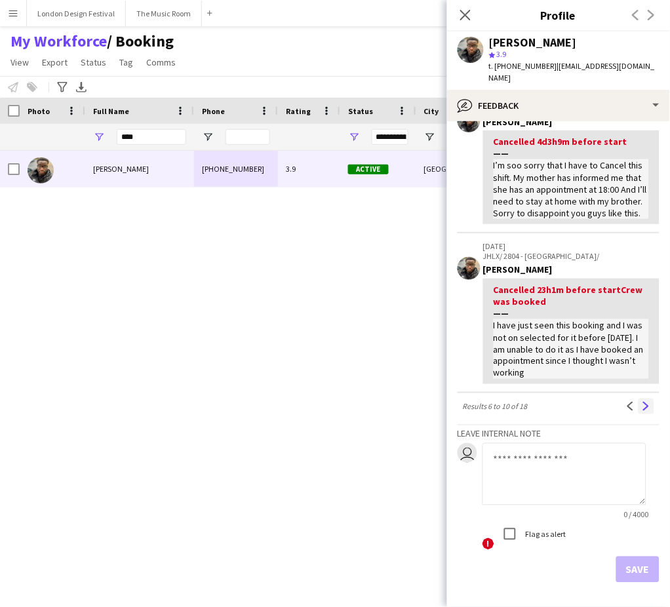
click at [639, 399] on button "Next" at bounding box center [647, 407] width 16 height 16
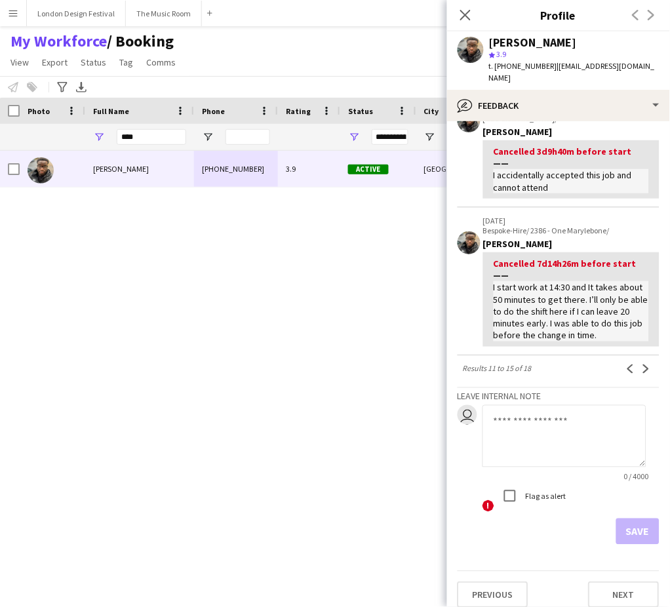
click at [155, 145] on div "****" at bounding box center [151, 137] width 69 height 26
click at [163, 136] on input "****" at bounding box center [151, 137] width 69 height 16
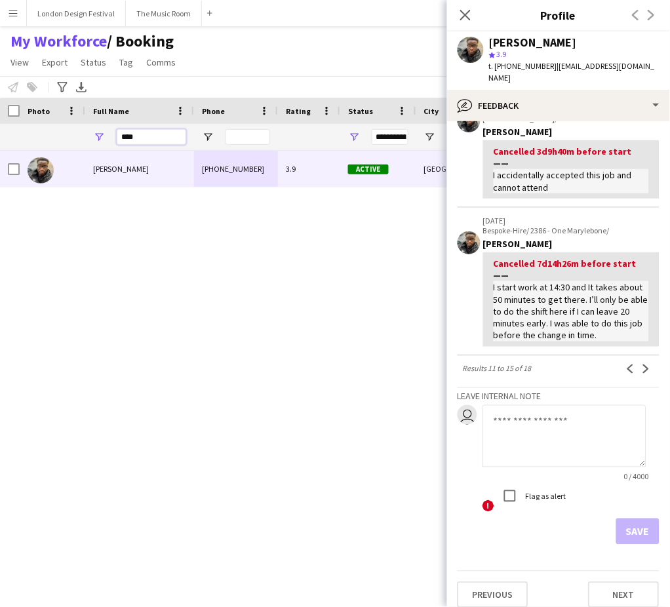
click at [163, 136] on input "****" at bounding box center [151, 137] width 69 height 16
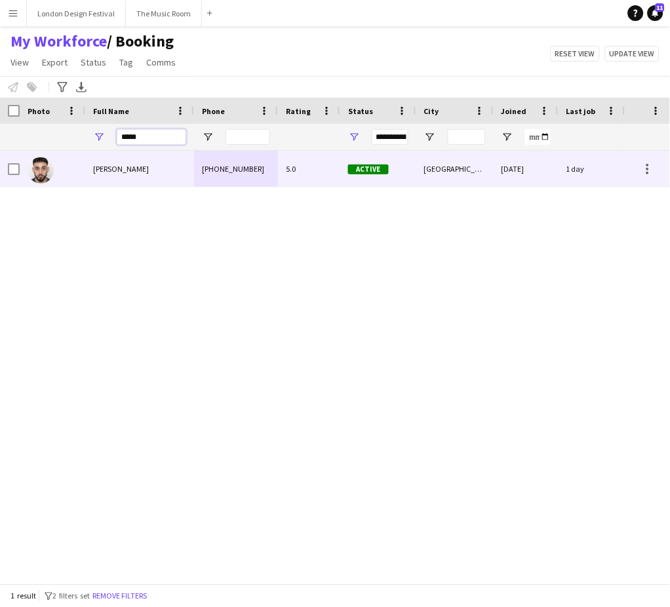
type input "*****"
click at [175, 168] on div "[PERSON_NAME]" at bounding box center [139, 169] width 109 height 36
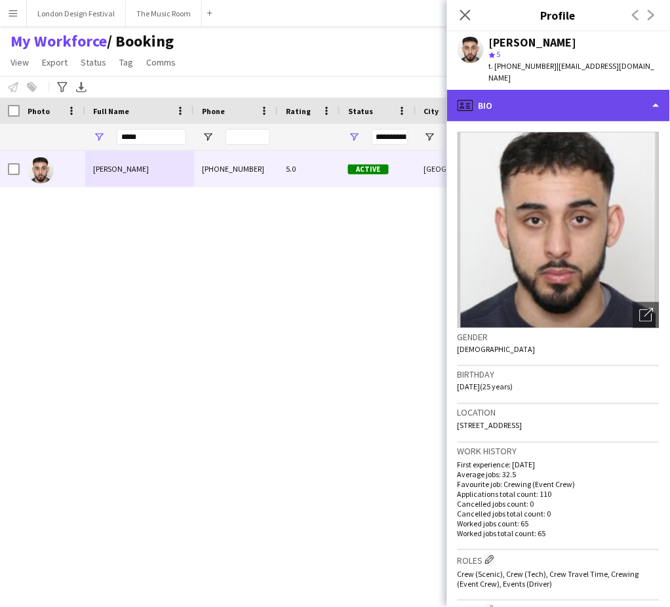
click at [527, 91] on div "profile Bio" at bounding box center [558, 105] width 223 height 31
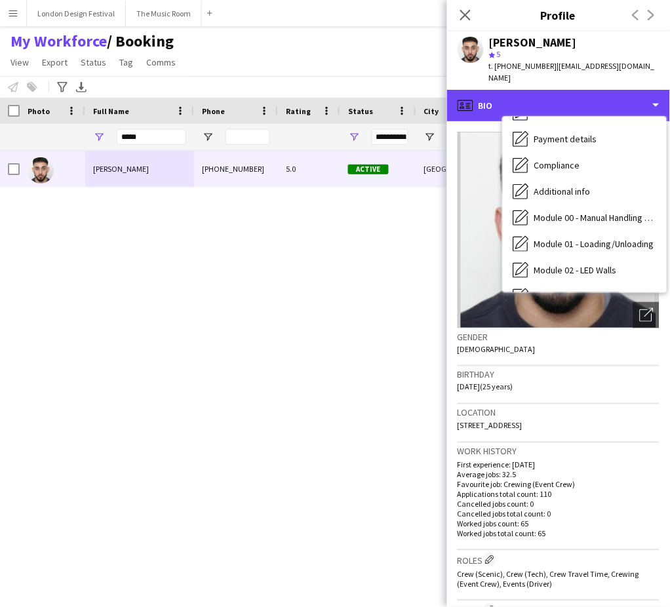
scroll to position [280, 0]
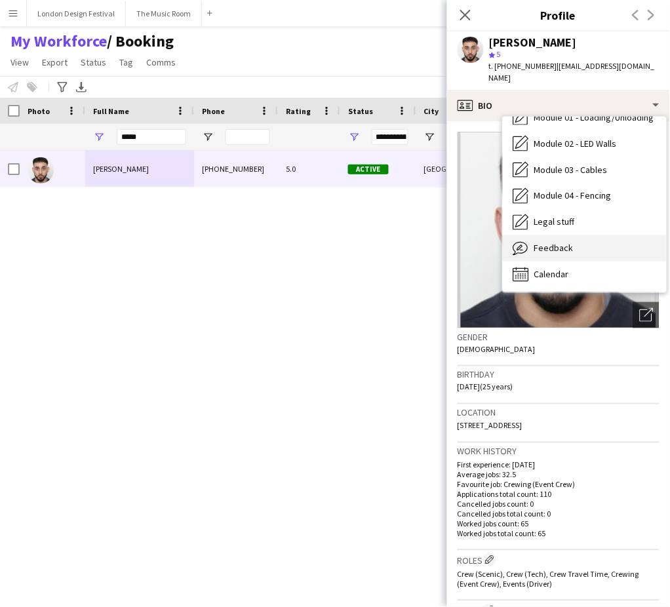
click at [626, 237] on div "Feedback Feedback" at bounding box center [585, 248] width 164 height 26
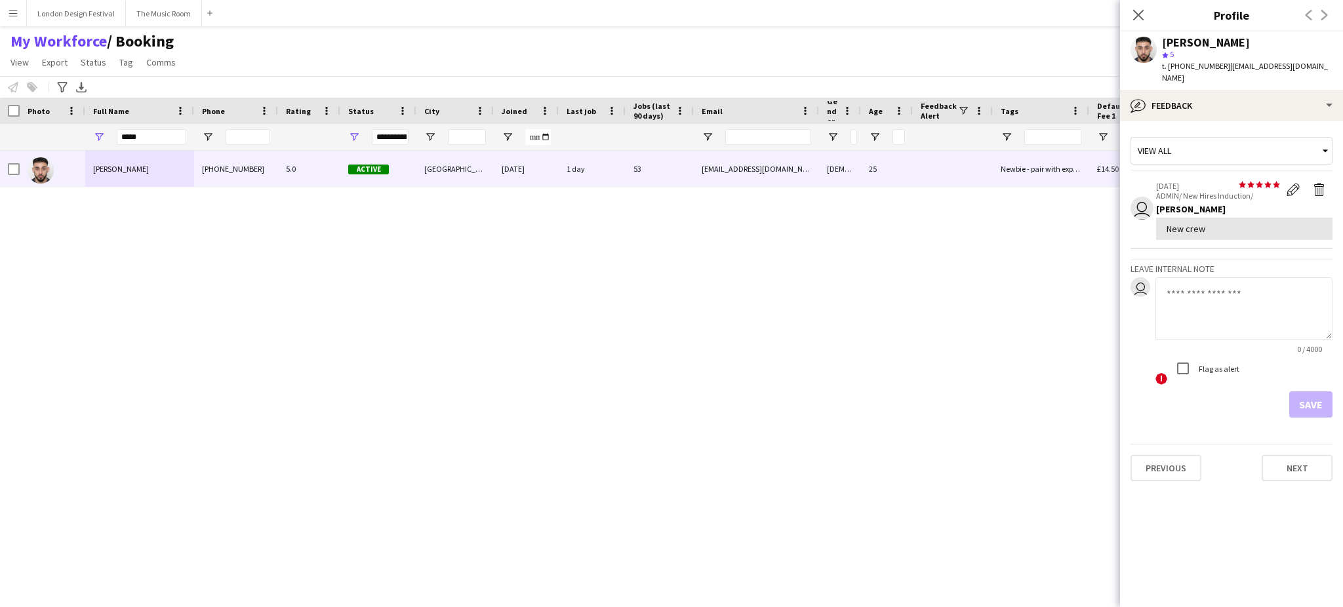
click at [669, 279] on textarea at bounding box center [1243, 308] width 177 height 62
paste textarea "**********"
click at [669, 294] on textarea "**********" at bounding box center [1243, 308] width 177 height 62
type textarea "**********"
click at [669, 394] on button "Save" at bounding box center [1310, 404] width 43 height 26
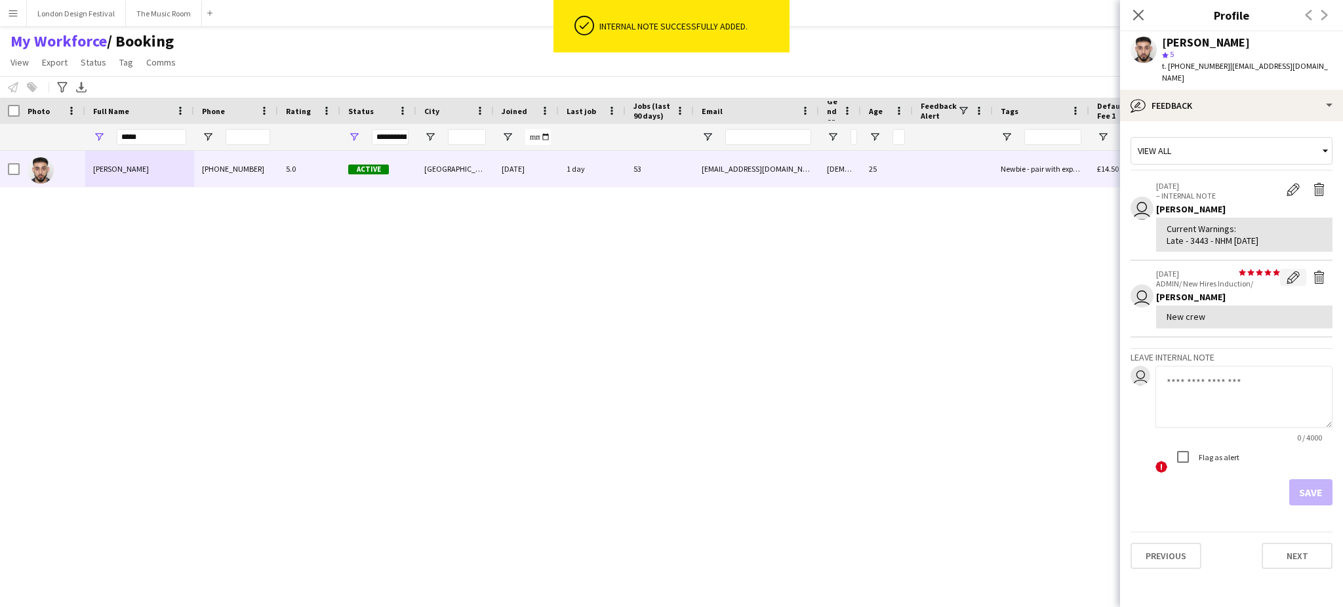
click at [669, 271] on app-icon "Edit feedback" at bounding box center [1292, 277] width 13 height 13
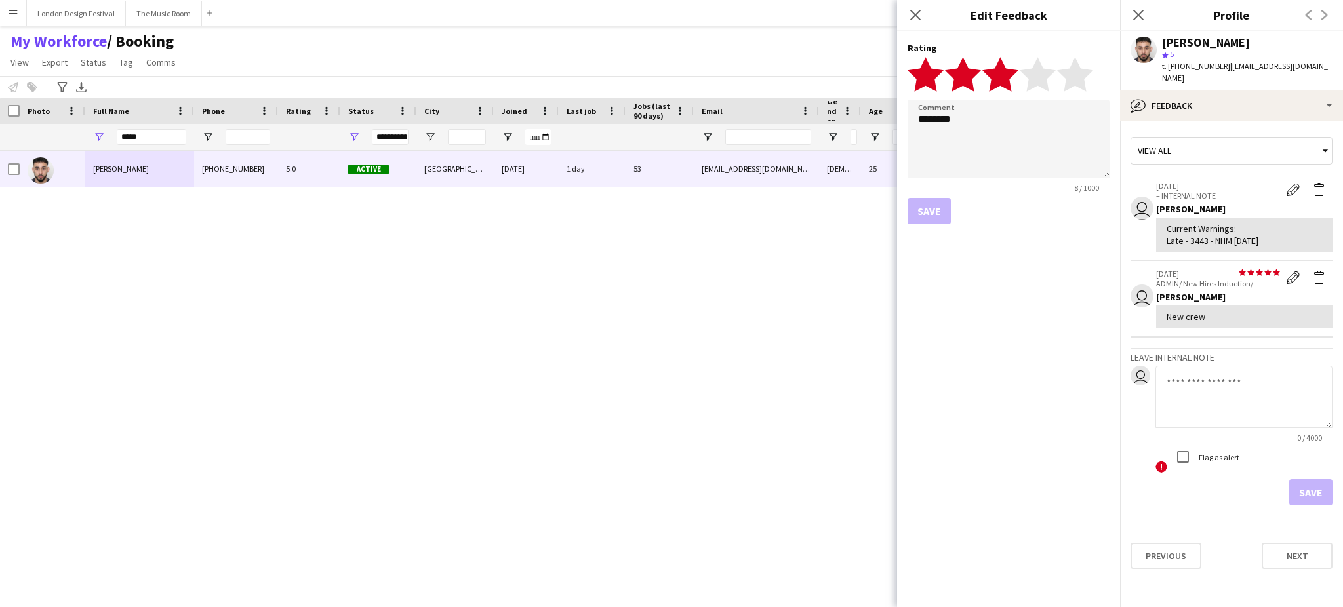
click at [669, 75] on polygon at bounding box center [1000, 74] width 36 height 34
click at [669, 133] on textarea "********" at bounding box center [1008, 139] width 202 height 79
click at [669, 151] on textarea "********" at bounding box center [1008, 139] width 202 height 79
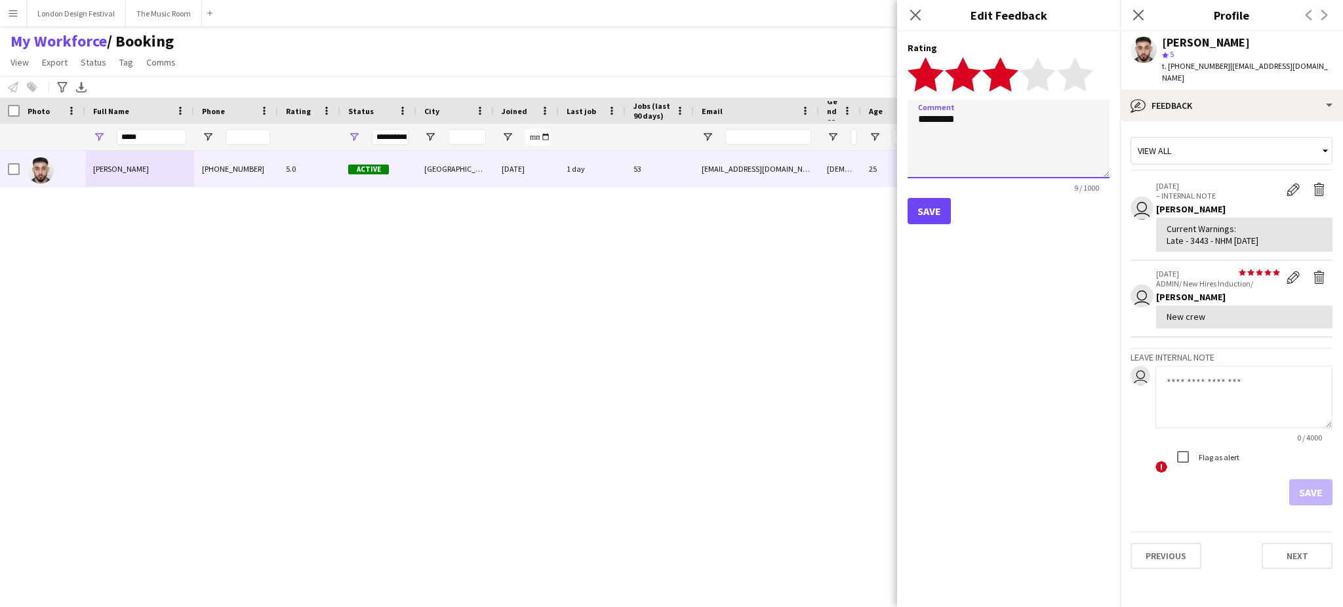
type textarea "********"
click at [669, 210] on button "Save" at bounding box center [928, 211] width 43 height 26
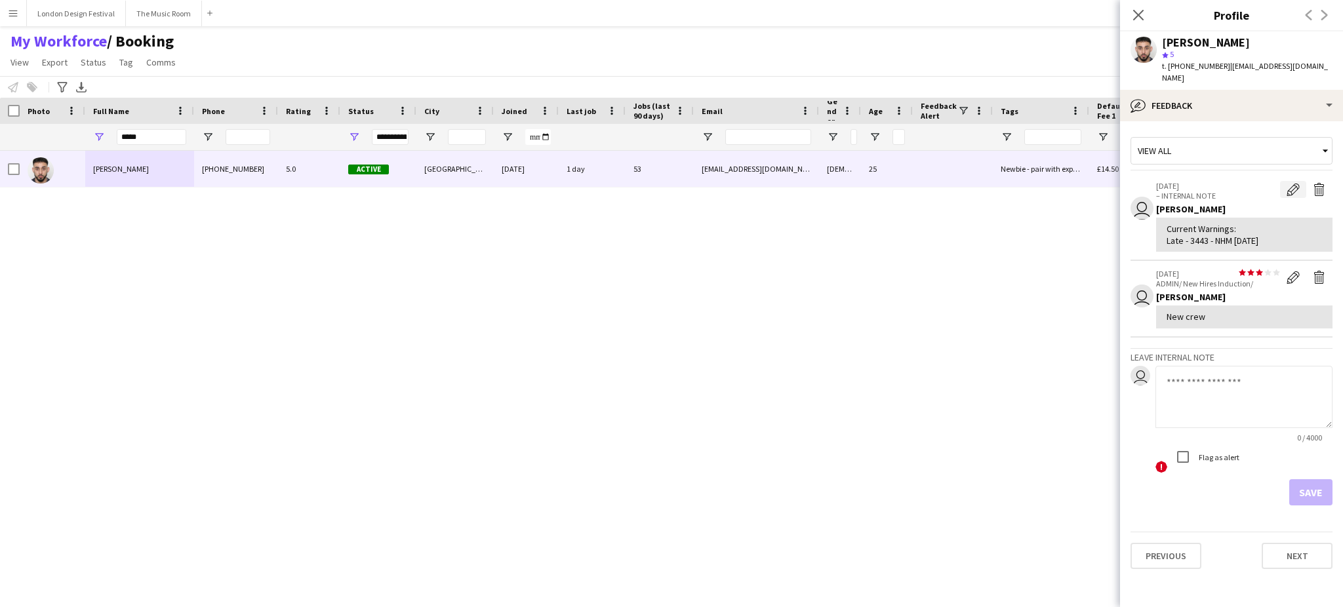
click at [669, 183] on app-icon "Edit internal note" at bounding box center [1292, 189] width 13 height 13
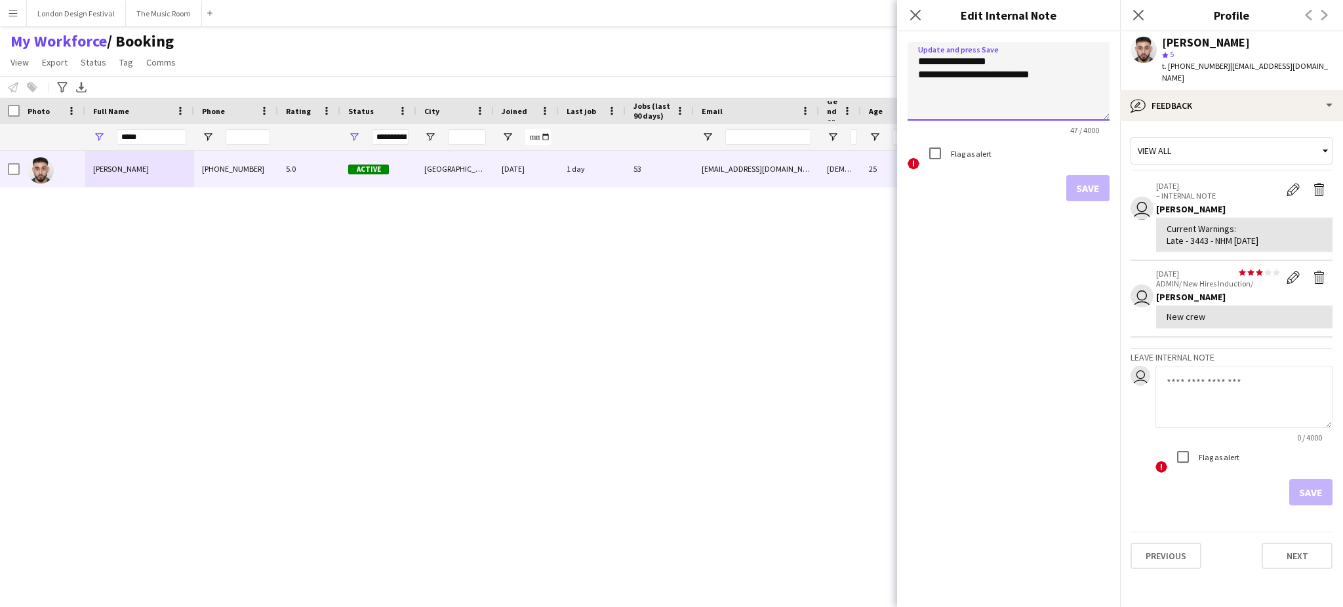
click at [669, 73] on textarea "**********" at bounding box center [1008, 81] width 202 height 79
type textarea "**********"
click at [669, 185] on button "Save" at bounding box center [1087, 188] width 43 height 26
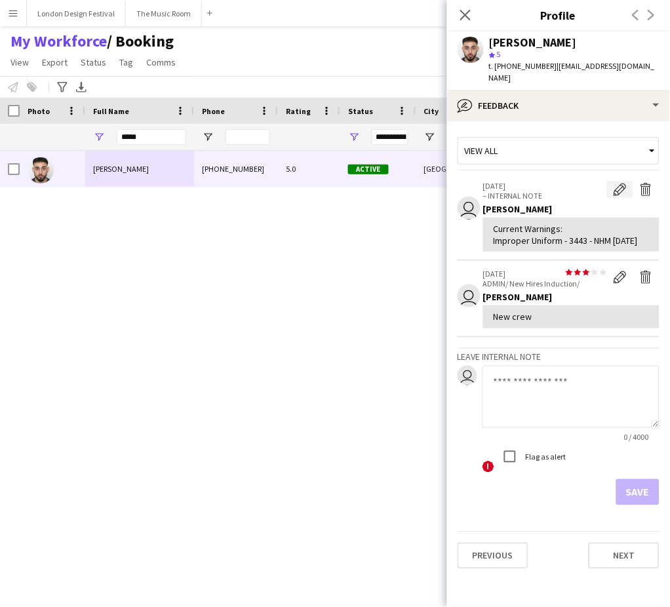
click at [613, 181] on button "Edit internal note" at bounding box center [620, 189] width 26 height 17
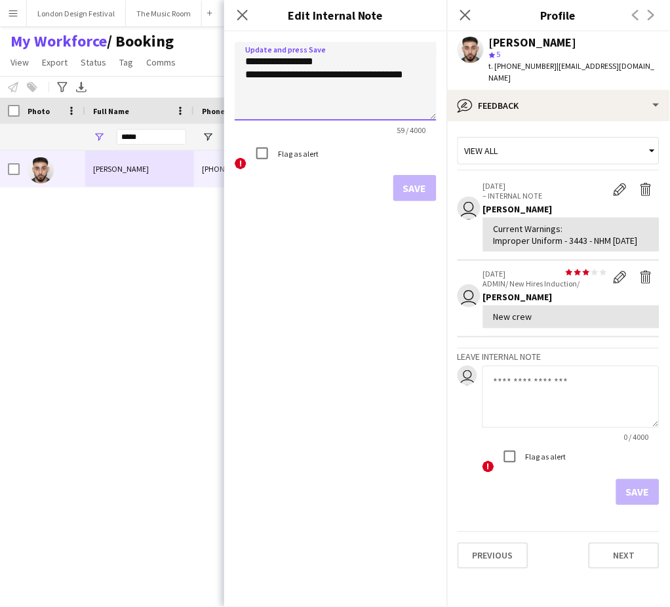
click at [384, 114] on textarea "**********" at bounding box center [336, 81] width 202 height 79
paste textarea "**********"
type textarea "**********"
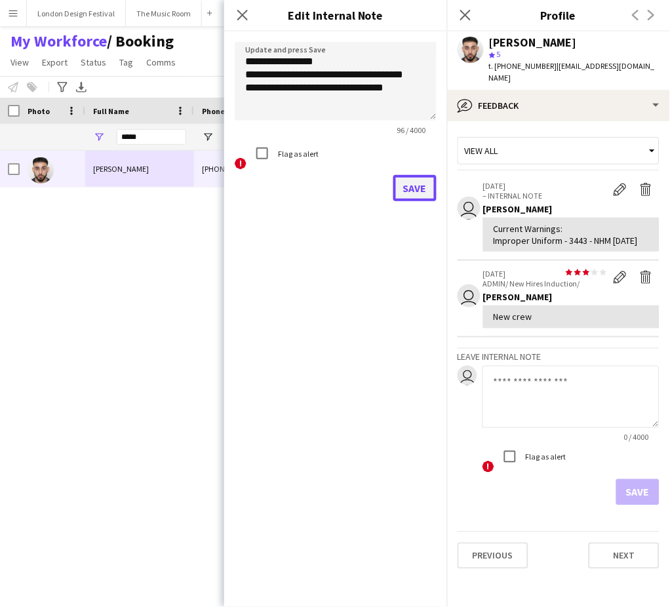
click at [418, 181] on button "Save" at bounding box center [414, 188] width 43 height 26
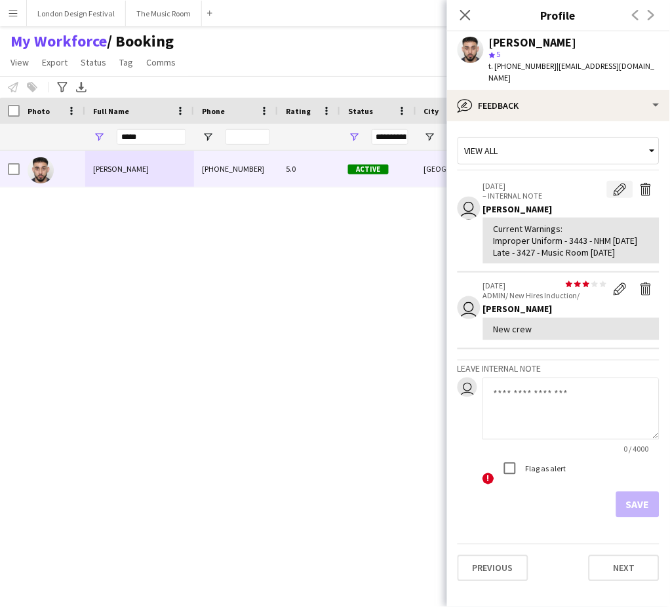
click at [619, 183] on app-icon "Edit internal note" at bounding box center [620, 189] width 13 height 13
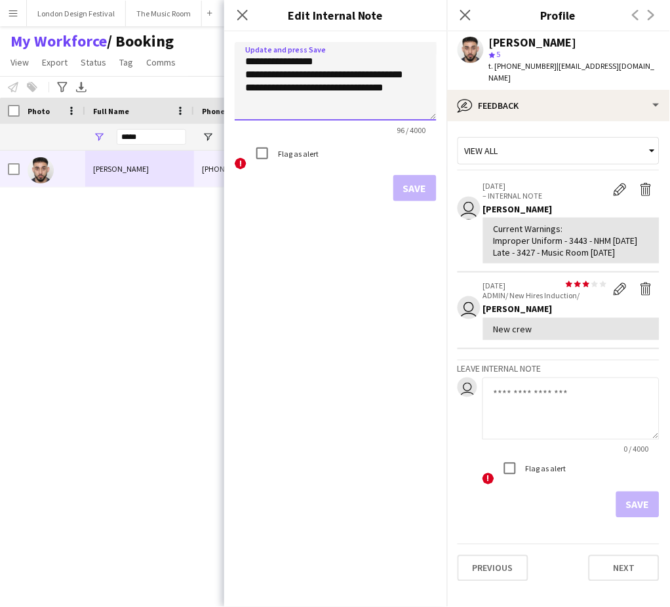
click at [406, 103] on textarea "**********" at bounding box center [336, 81] width 202 height 79
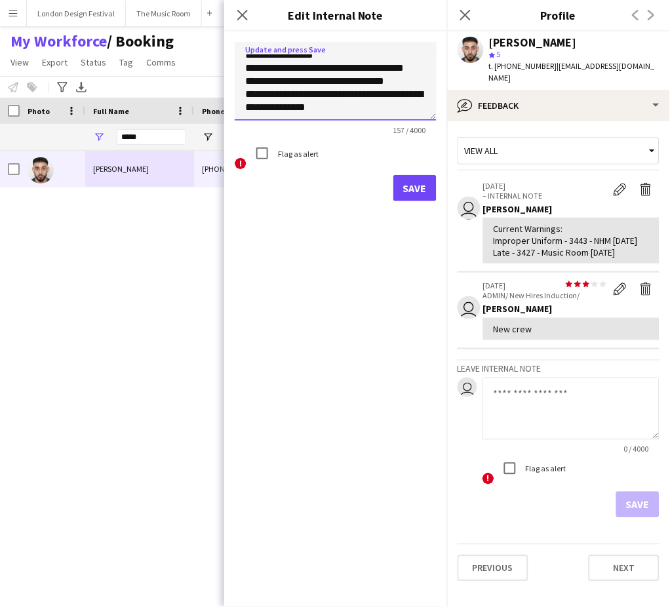
scroll to position [27, 0]
type textarea "**********"
click at [421, 184] on button "Save" at bounding box center [414, 188] width 43 height 26
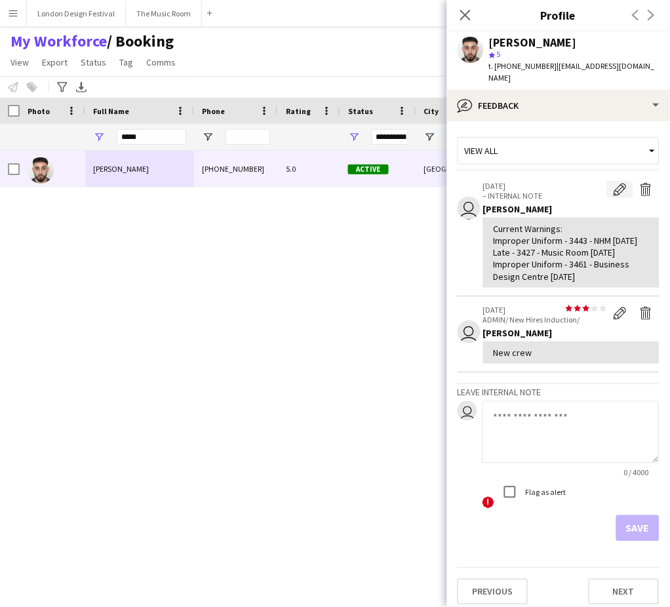
click at [614, 183] on app-icon "Edit internal note" at bounding box center [620, 189] width 13 height 13
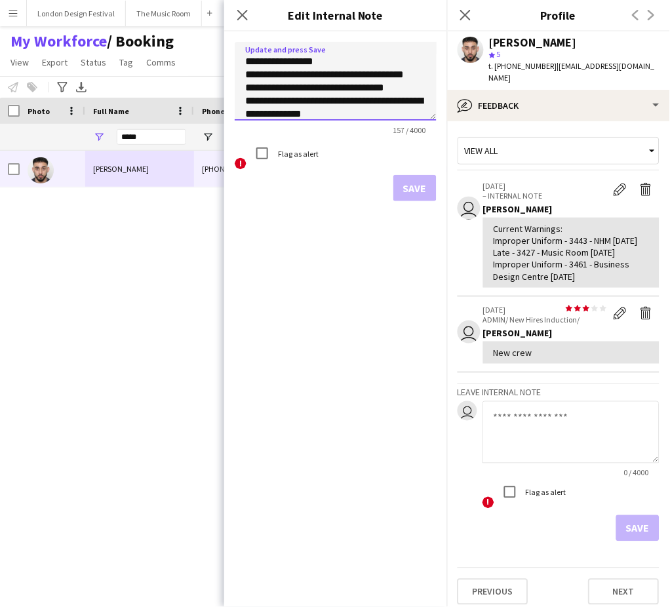
scroll to position [18, 0]
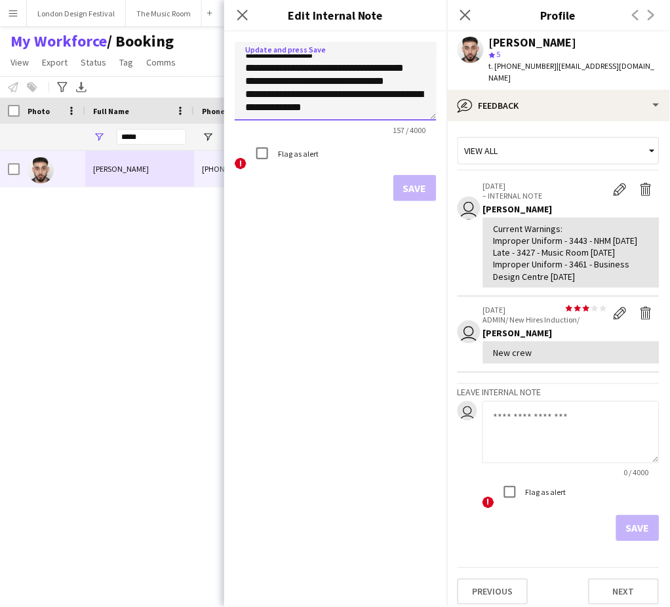
click at [410, 102] on textarea "**********" at bounding box center [336, 81] width 202 height 79
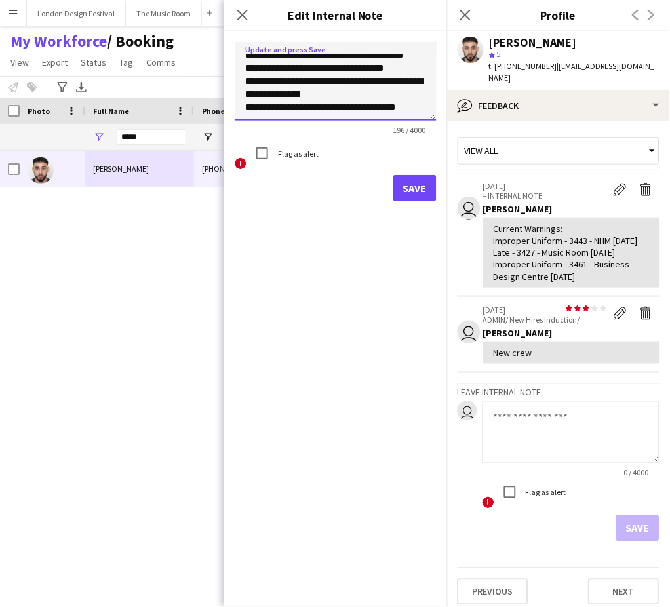
scroll to position [39, 0]
type textarea "**********"
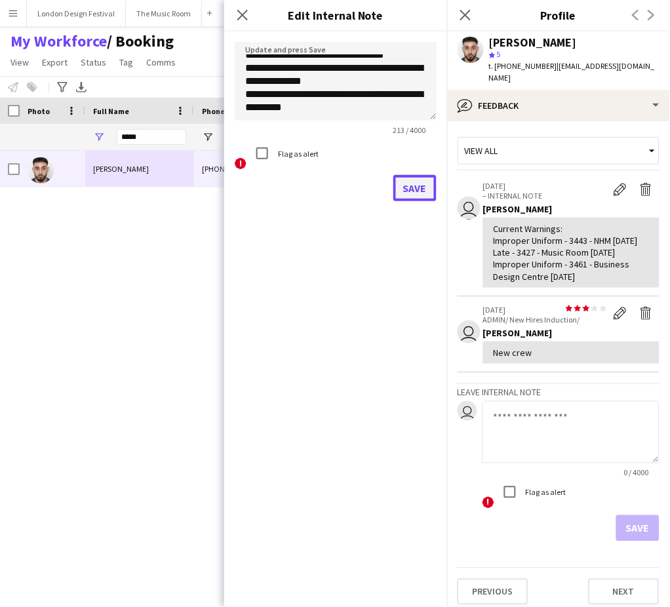
click at [414, 182] on button "Save" at bounding box center [414, 188] width 43 height 26
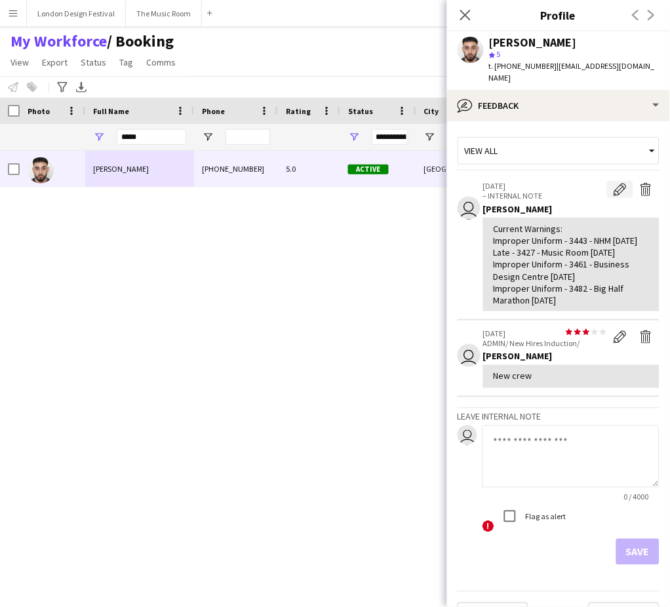
click at [614, 183] on app-icon "Edit internal note" at bounding box center [620, 189] width 13 height 13
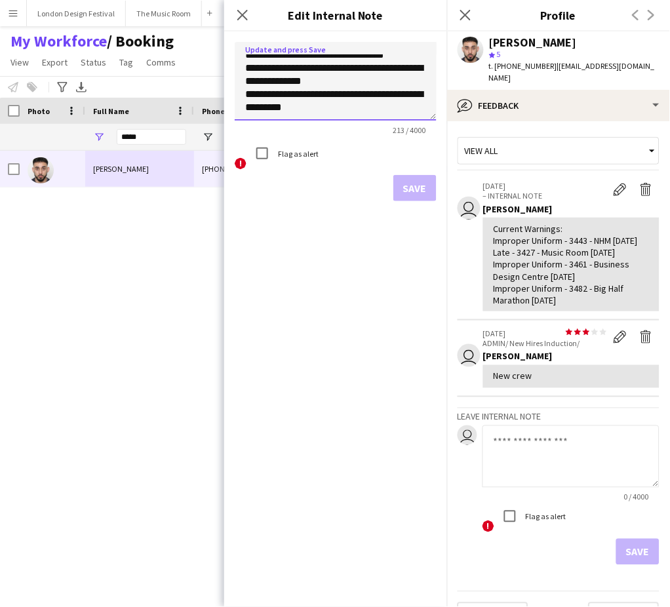
scroll to position [45, 0]
click at [407, 109] on textarea "**********" at bounding box center [336, 81] width 202 height 79
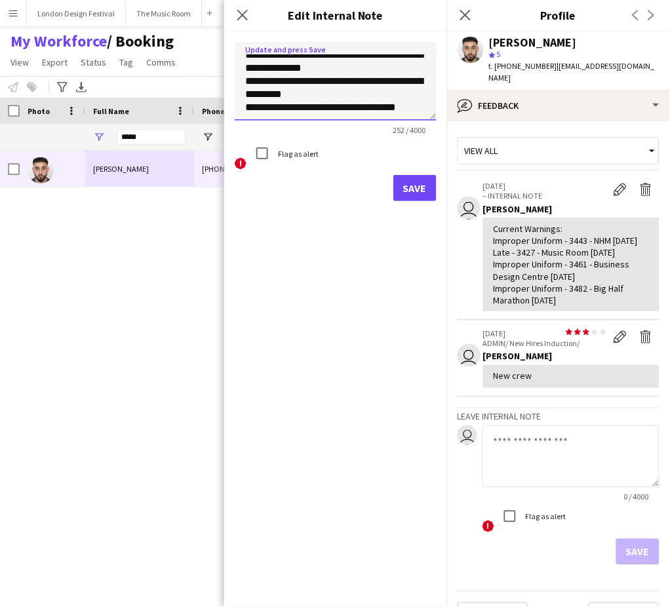
scroll to position [66, 0]
type textarea "**********"
click at [408, 186] on button "Save" at bounding box center [414, 188] width 43 height 26
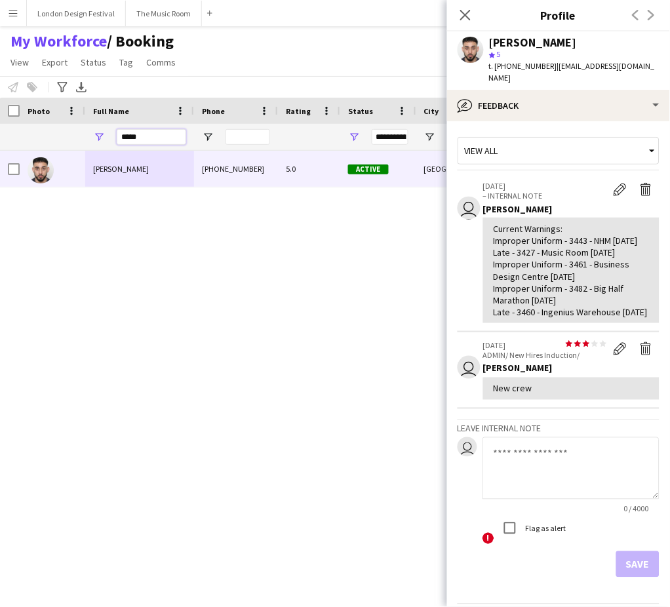
click at [165, 132] on input "*****" at bounding box center [151, 137] width 69 height 16
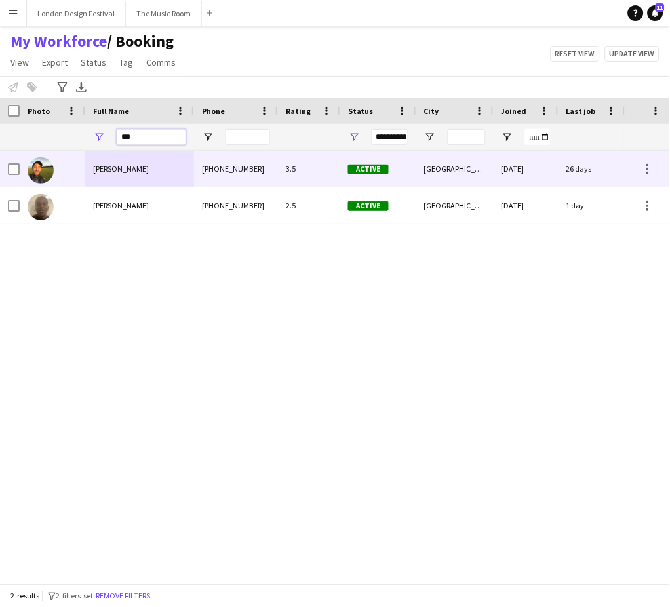
type input "***"
click at [202, 177] on div "+4407749037998" at bounding box center [236, 169] width 84 height 36
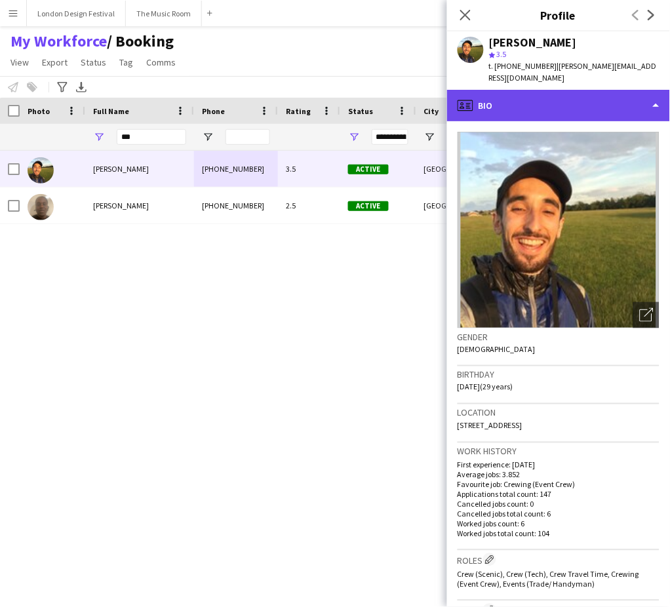
click at [593, 90] on div "profile Bio" at bounding box center [558, 105] width 223 height 31
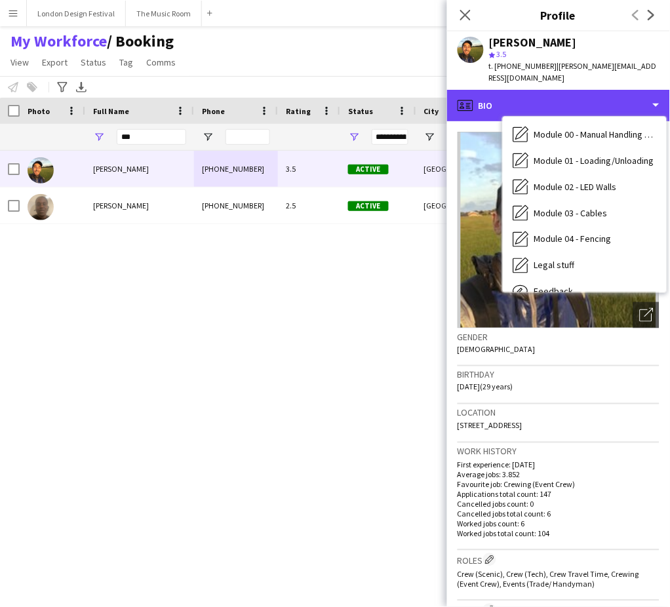
scroll to position [280, 0]
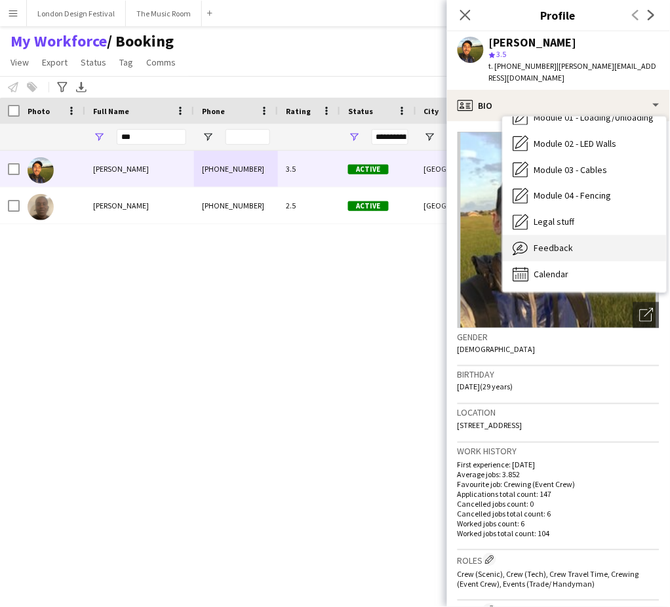
click at [621, 239] on div "Feedback Feedback" at bounding box center [585, 248] width 164 height 26
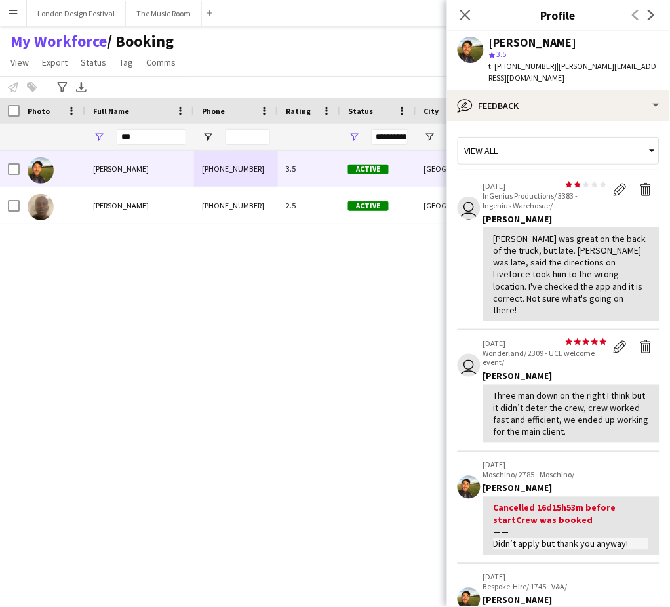
scroll to position [427, 0]
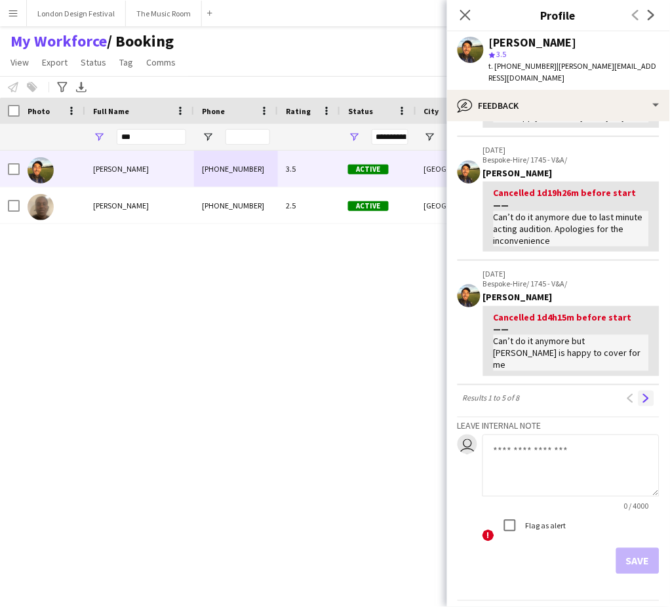
click at [642, 394] on app-icon "Next" at bounding box center [646, 398] width 9 height 9
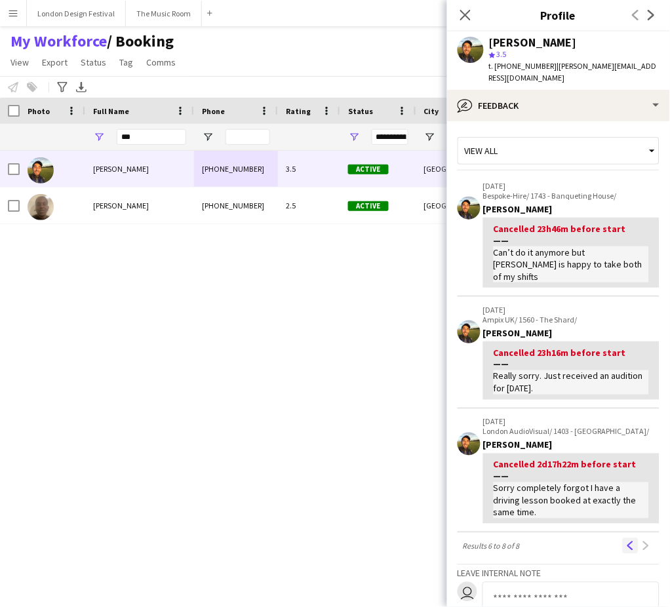
click at [626, 542] on app-icon "Previous" at bounding box center [630, 546] width 9 height 9
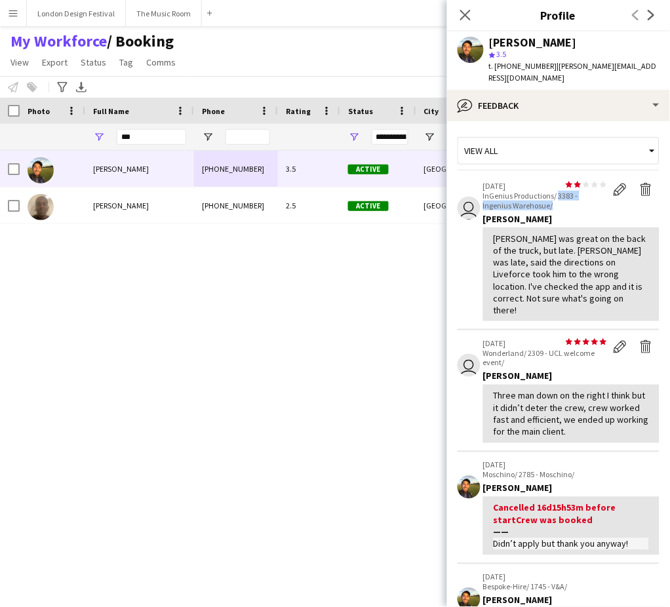
drag, startPoint x: 558, startPoint y: 182, endPoint x: 562, endPoint y: 189, distance: 7.6
click at [562, 191] on p "InGenius Productions/ 3383 - Ingenius Warehosue/" at bounding box center [545, 201] width 124 height 20
copy p "3383 - Ingenius Warehosue/"
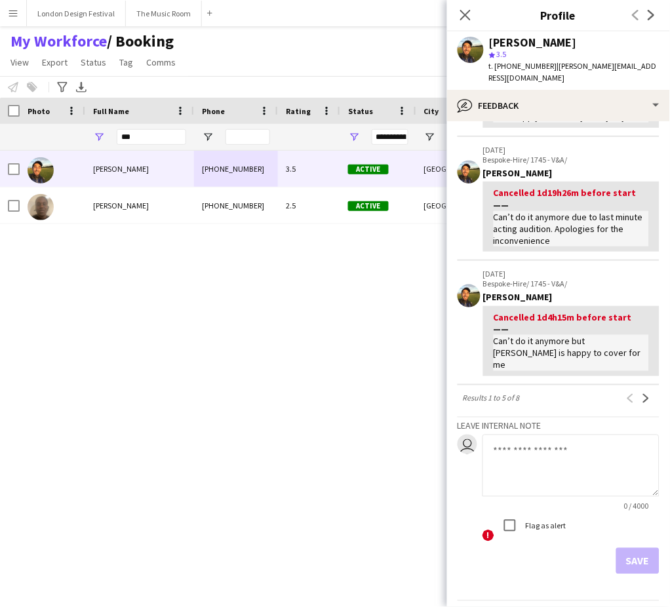
click at [587, 435] on textarea at bounding box center [571, 466] width 177 height 62
paste textarea "**********"
type textarea "**********"
click at [623, 548] on button "Save" at bounding box center [637, 561] width 43 height 26
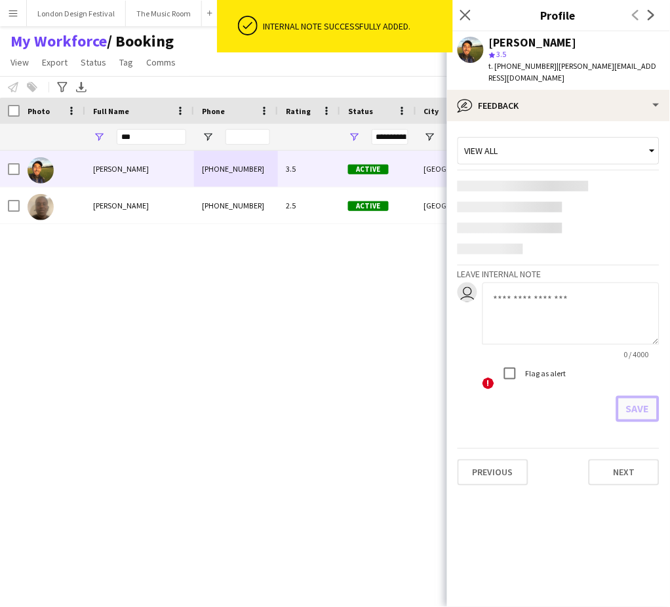
scroll to position [0, 0]
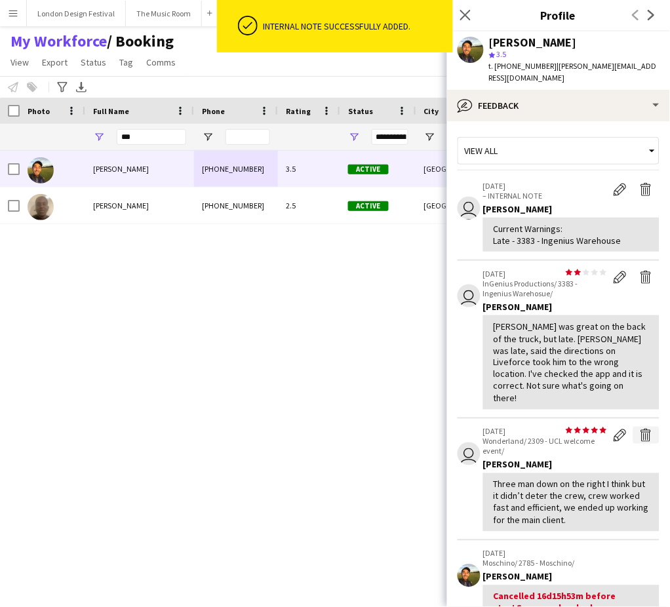
click at [640, 429] on app-icon "Delete feedback" at bounding box center [646, 435] width 13 height 13
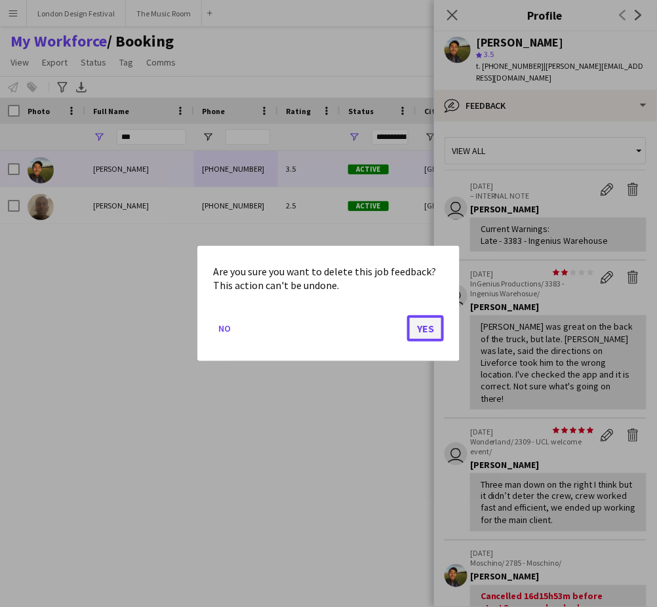
click at [438, 325] on button "Yes" at bounding box center [425, 328] width 37 height 26
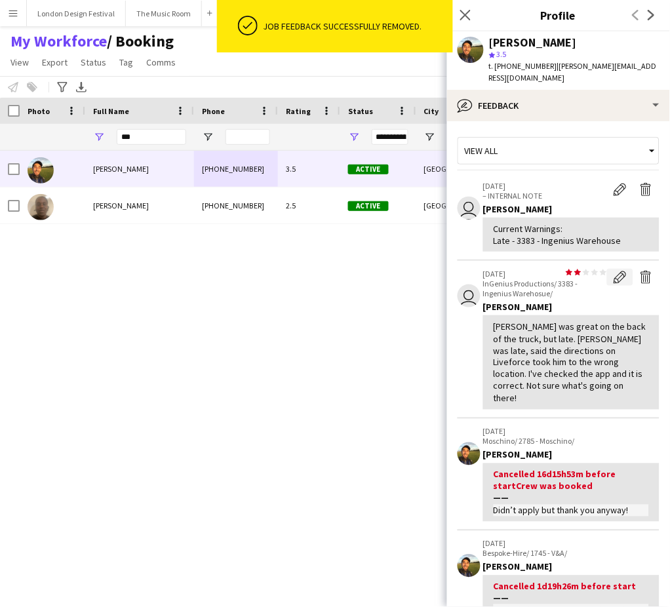
click at [614, 271] on app-icon "Edit feedback" at bounding box center [620, 277] width 13 height 13
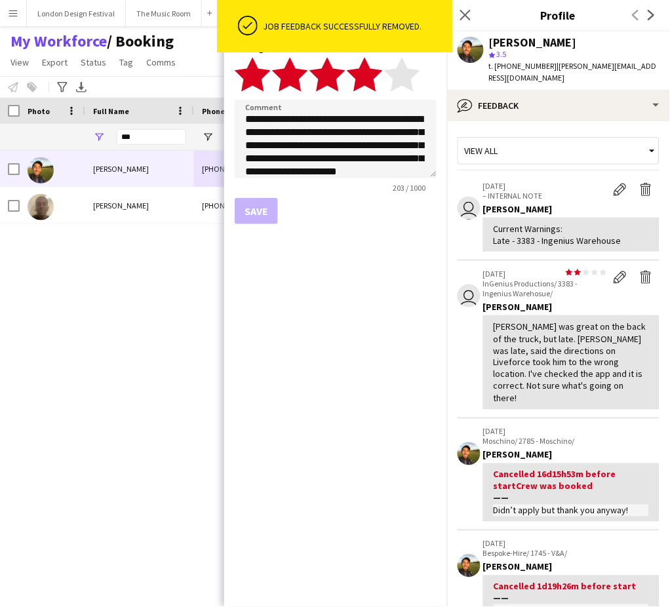
click at [369, 81] on polygon at bounding box center [365, 74] width 36 height 34
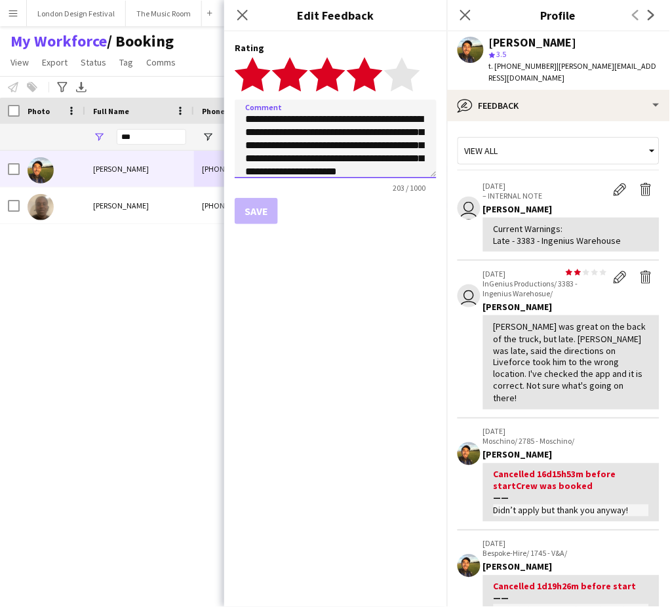
click at [359, 127] on textarea "**********" at bounding box center [336, 139] width 202 height 79
type textarea "**********"
click at [258, 208] on button "Save" at bounding box center [256, 211] width 43 height 26
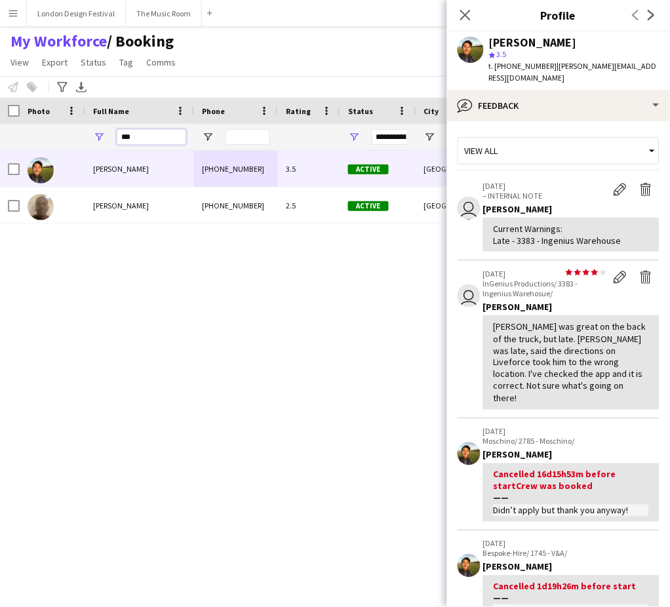
click at [153, 140] on input "***" at bounding box center [151, 137] width 69 height 16
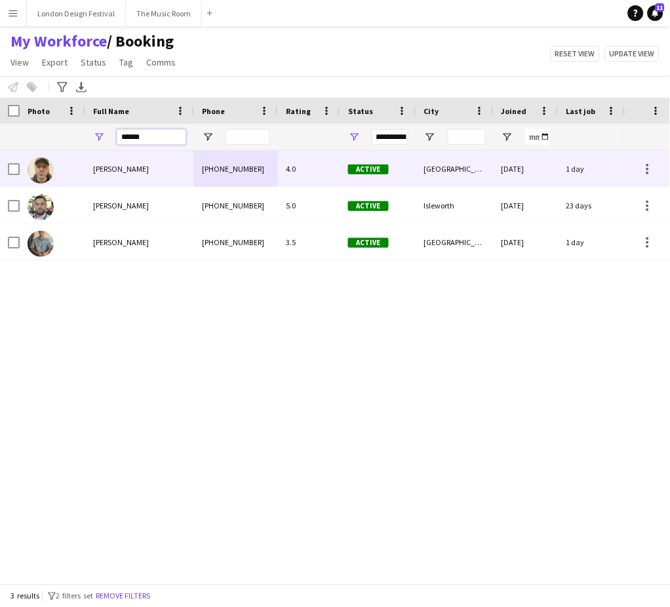
type input "******"
click at [176, 159] on div "Daniel Ben-Haim" at bounding box center [139, 169] width 109 height 36
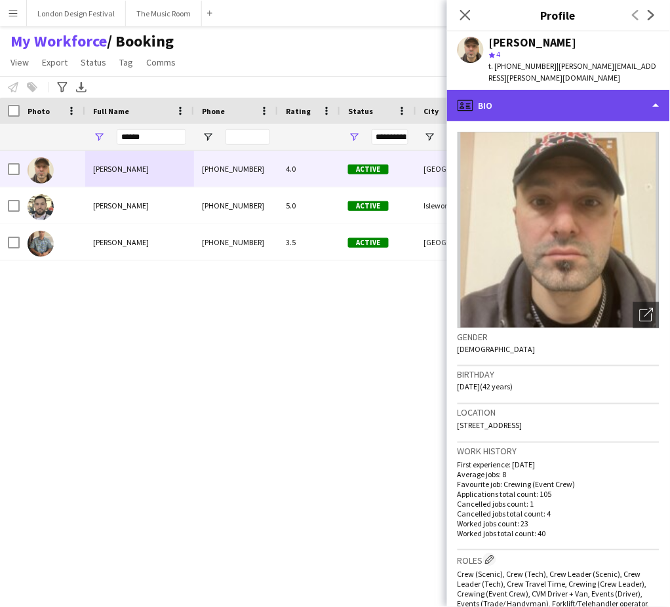
click at [563, 92] on div "profile Bio" at bounding box center [558, 105] width 223 height 31
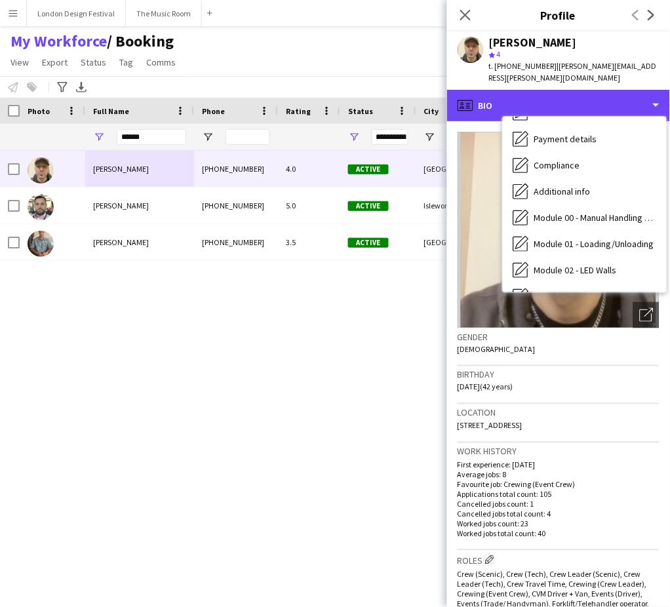
scroll to position [280, 0]
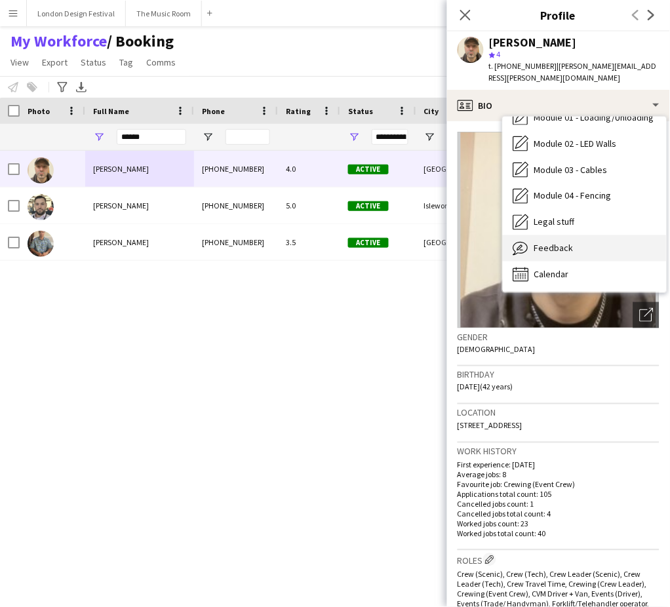
click at [595, 237] on div "Feedback Feedback" at bounding box center [585, 248] width 164 height 26
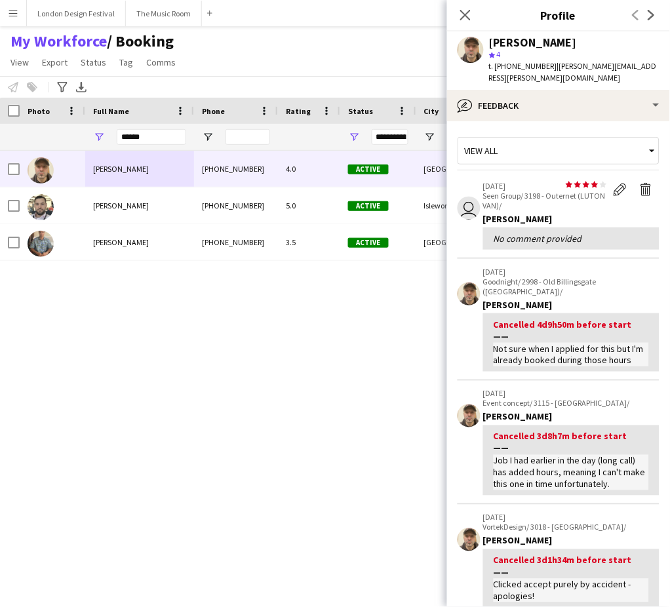
scroll to position [358, 0]
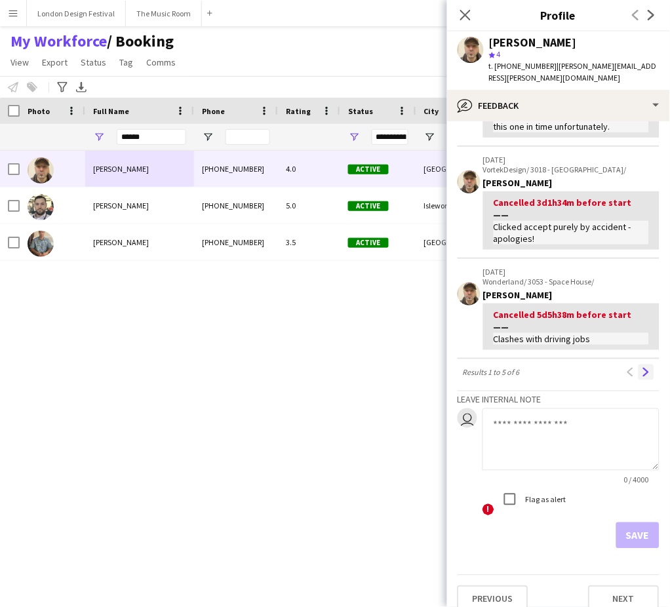
click at [641, 365] on button "Next" at bounding box center [647, 373] width 16 height 16
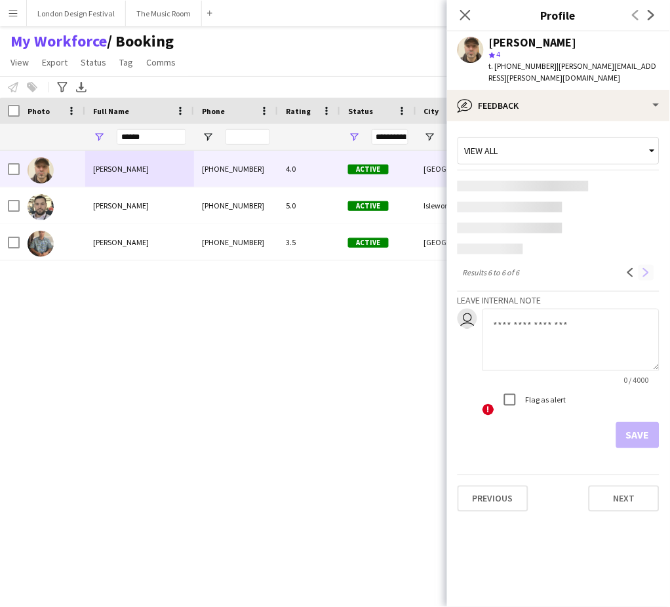
scroll to position [0, 0]
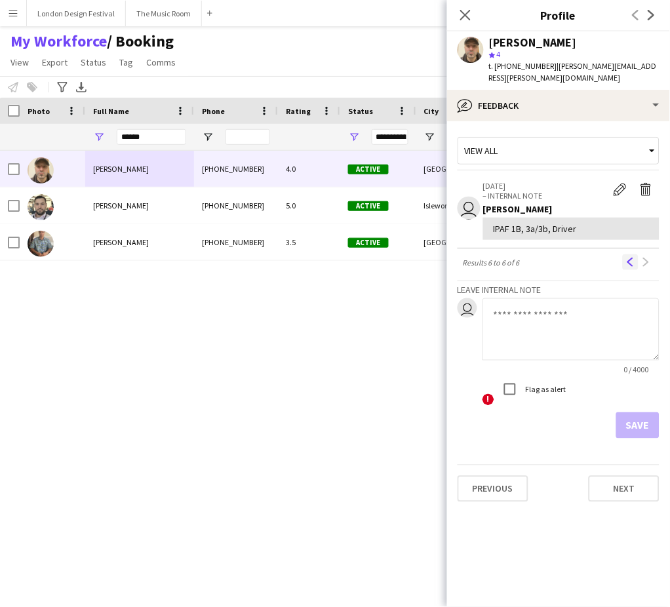
click at [627, 258] on app-icon "Previous" at bounding box center [630, 262] width 9 height 9
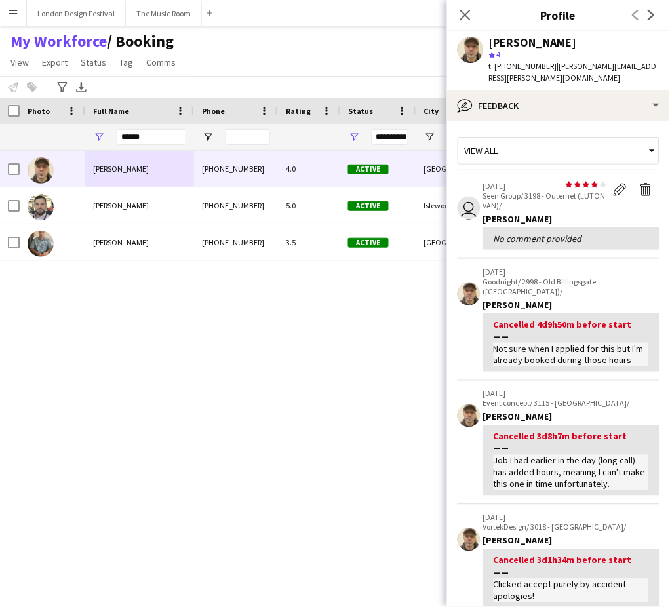
scroll to position [358, 0]
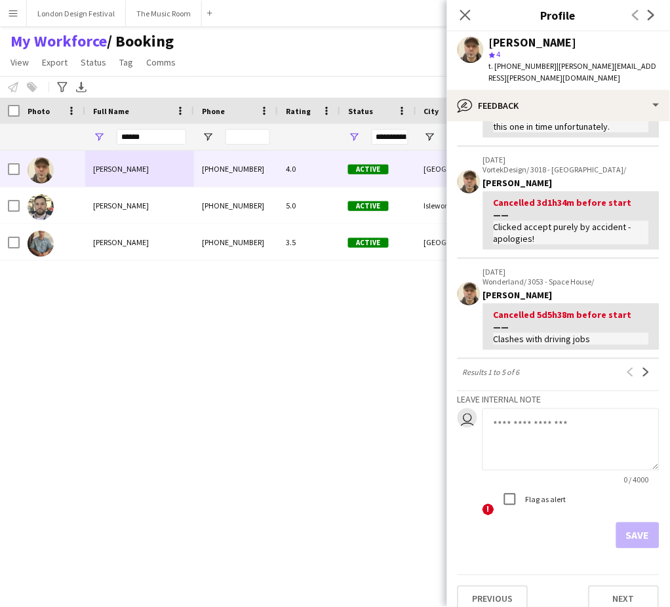
click at [574, 413] on textarea at bounding box center [571, 439] width 177 height 62
paste textarea "**********"
type textarea "**********"
click at [617, 523] on button "Save" at bounding box center [637, 536] width 43 height 26
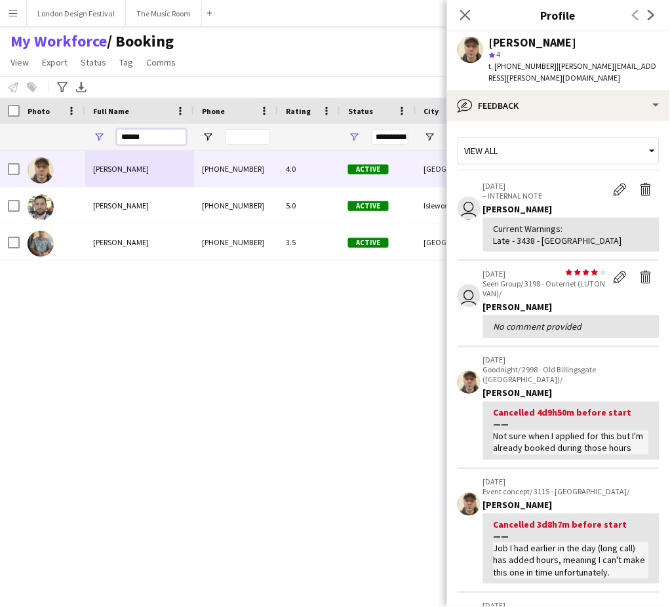
click at [161, 133] on input "******" at bounding box center [151, 137] width 69 height 16
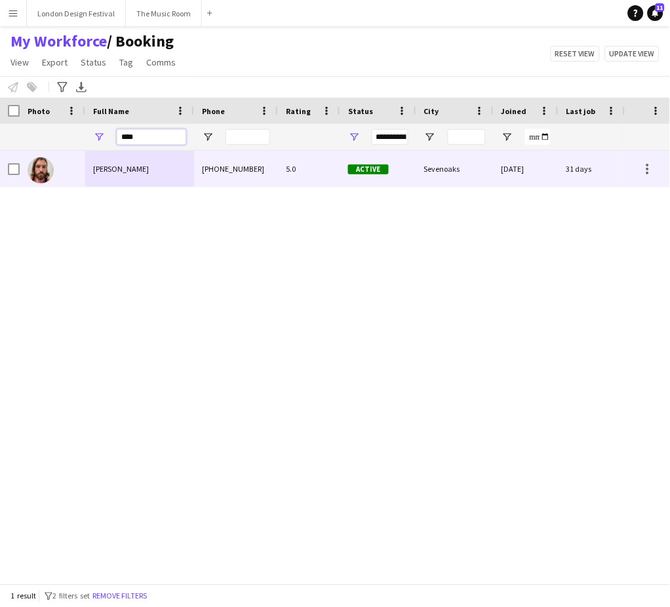
type input "****"
click at [171, 172] on div "Bradley Kempshall" at bounding box center [139, 169] width 109 height 36
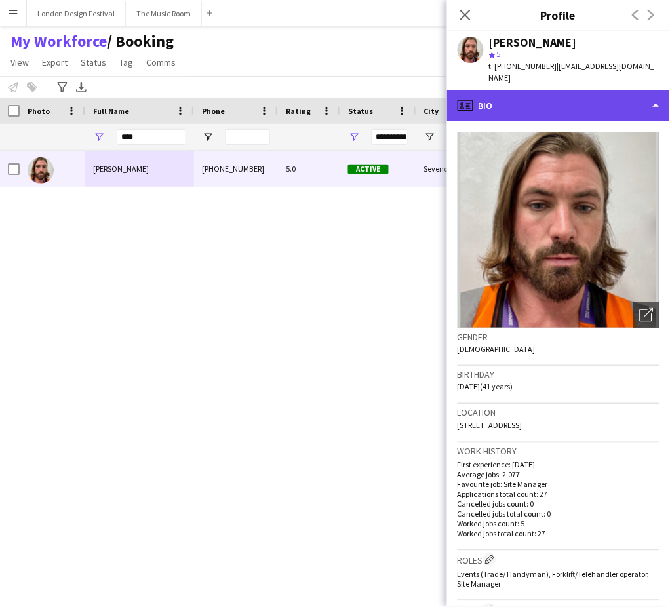
click at [647, 90] on div "profile Bio" at bounding box center [558, 105] width 223 height 31
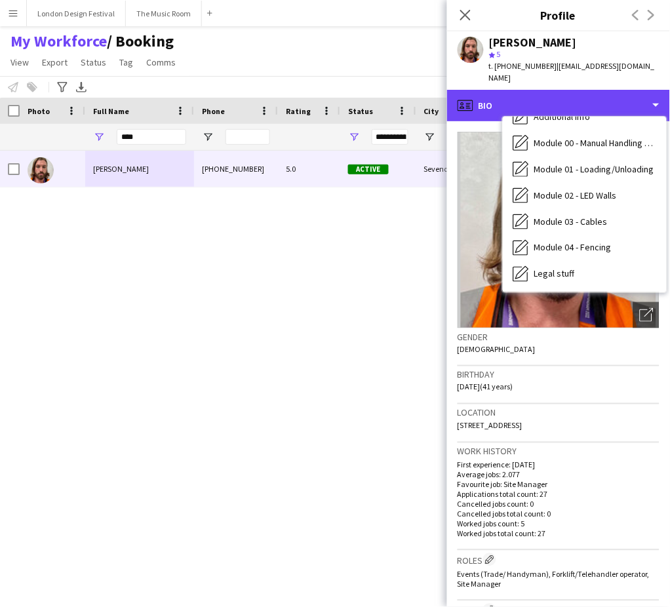
scroll to position [280, 0]
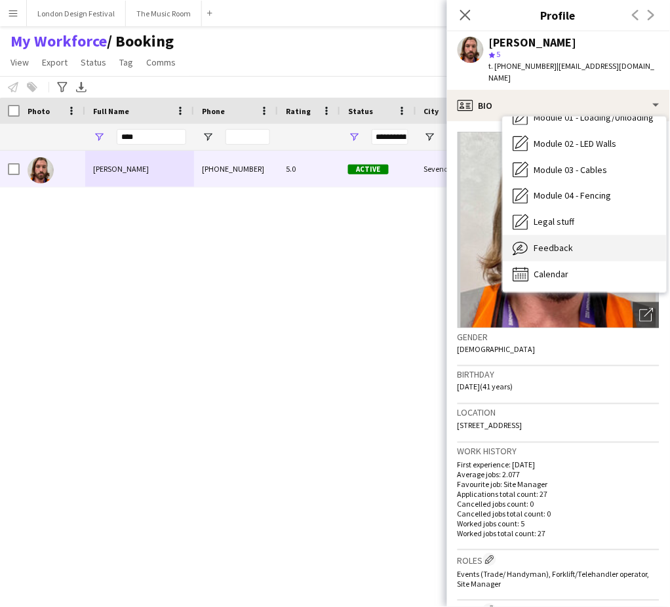
click at [596, 235] on div "Feedback Feedback" at bounding box center [585, 248] width 164 height 26
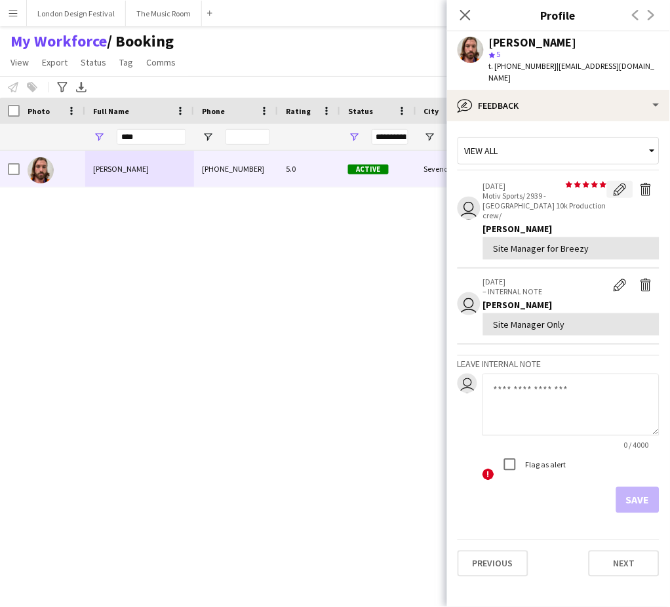
click at [616, 183] on app-icon "Edit feedback" at bounding box center [620, 189] width 13 height 13
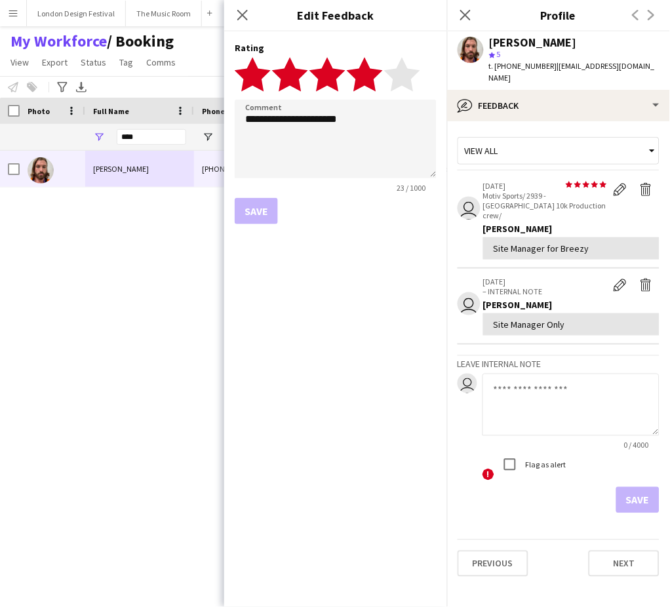
click at [370, 77] on polygon at bounding box center [365, 74] width 36 height 34
click at [363, 125] on textarea "**********" at bounding box center [336, 139] width 202 height 79
type textarea "**********"
click at [271, 207] on button "Save" at bounding box center [256, 211] width 43 height 26
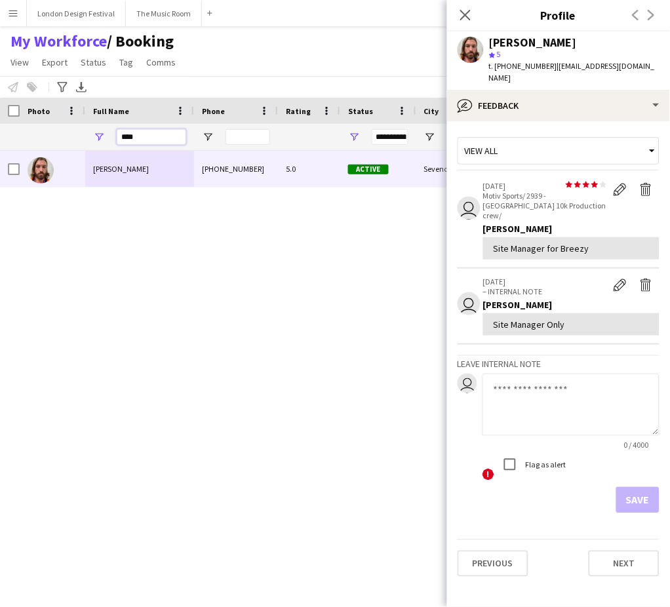
click at [164, 139] on input "****" at bounding box center [151, 137] width 69 height 16
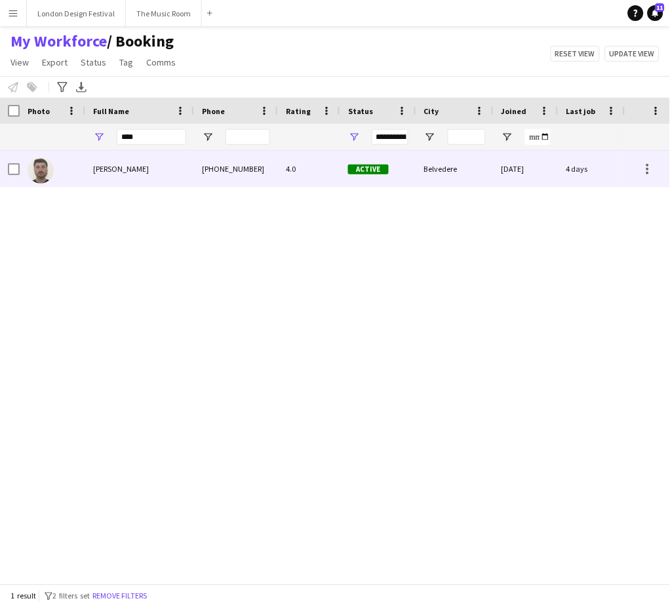
click at [159, 165] on div "David Kirk" at bounding box center [139, 169] width 109 height 36
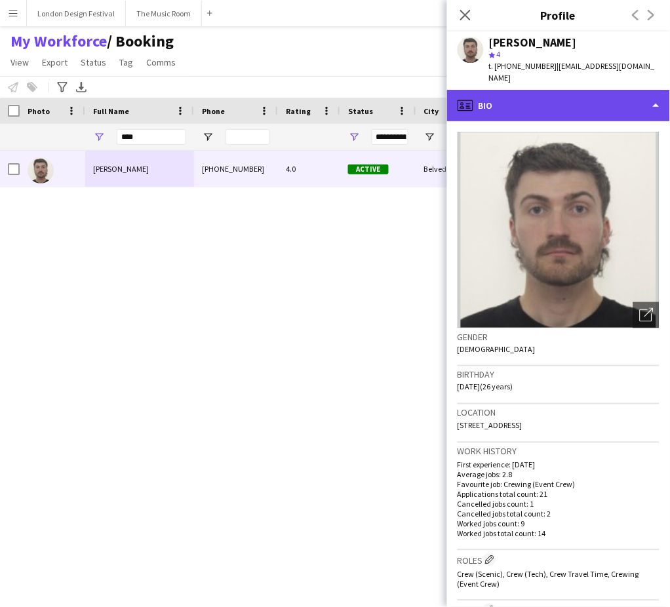
click at [560, 93] on div "profile Bio" at bounding box center [558, 105] width 223 height 31
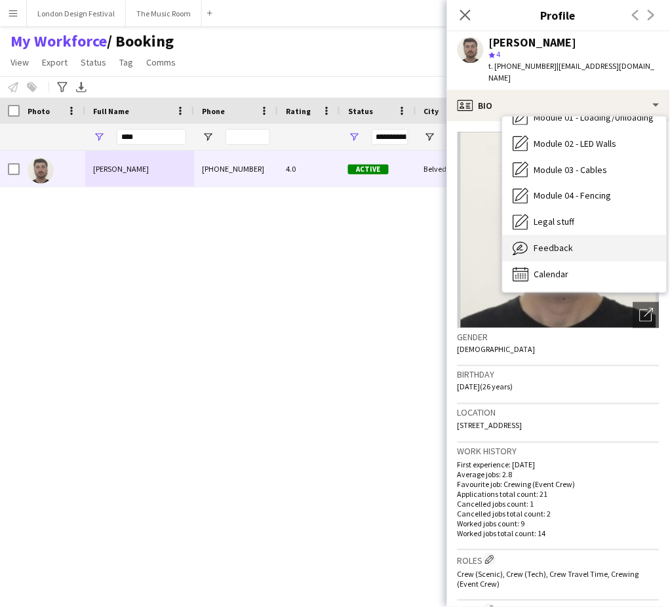
click at [613, 237] on div "Feedback Feedback" at bounding box center [585, 248] width 164 height 26
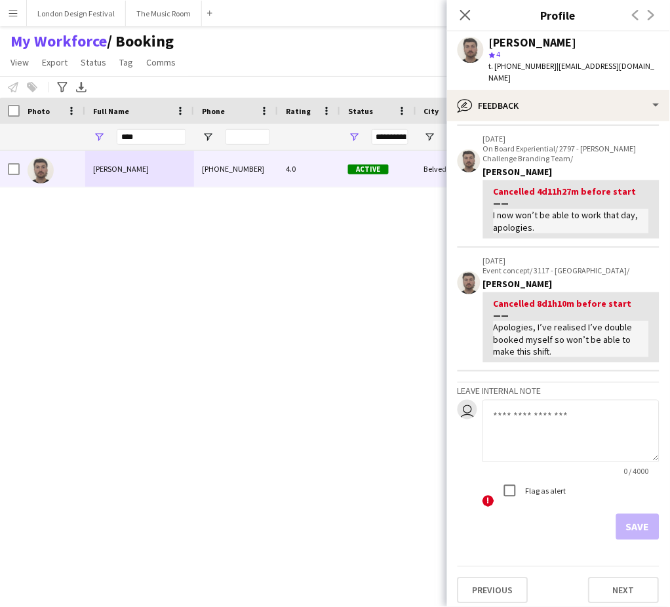
scroll to position [0, 0]
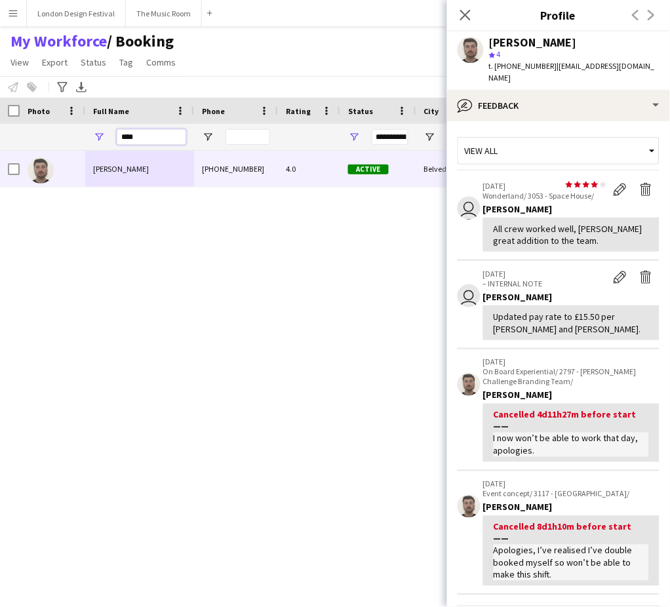
click at [162, 136] on input "****" at bounding box center [151, 137] width 69 height 16
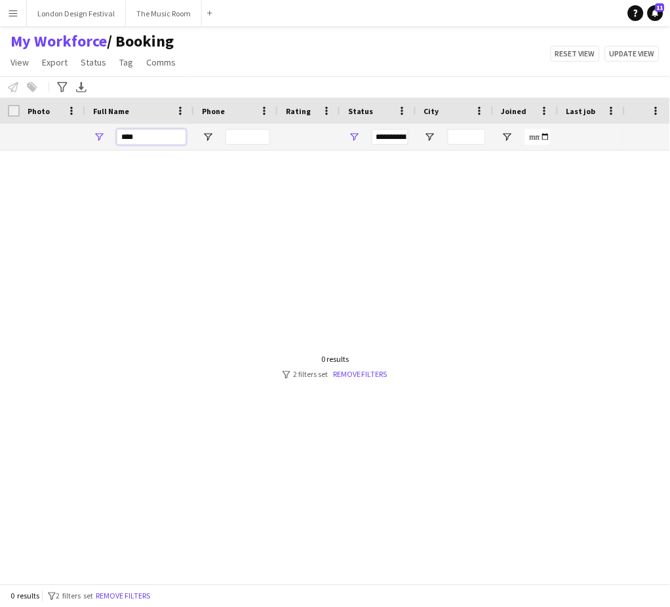
click at [163, 133] on input "****" at bounding box center [151, 137] width 69 height 16
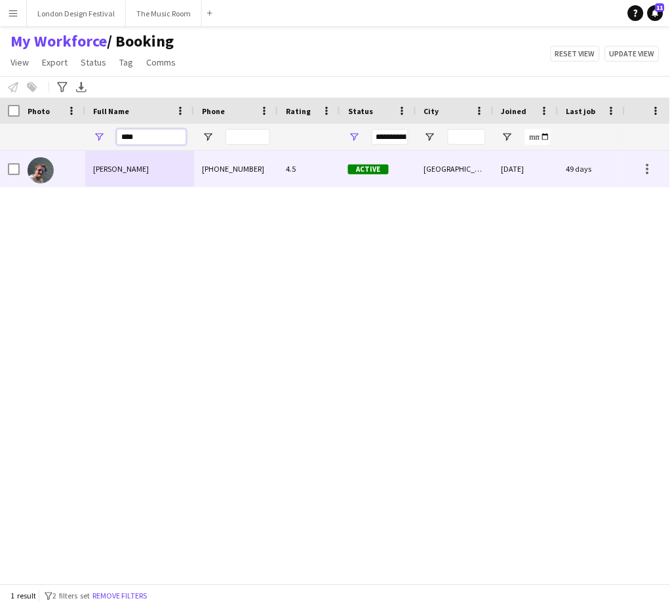
type input "****"
click at [323, 174] on div "4.5" at bounding box center [309, 169] width 62 height 36
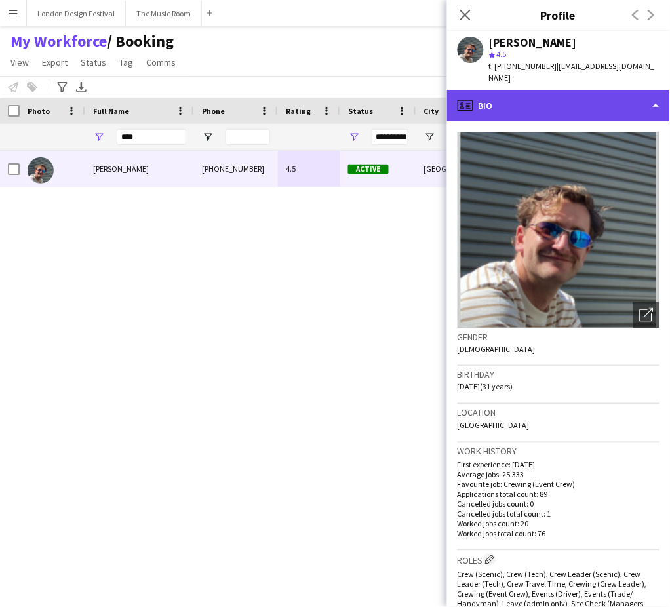
click at [589, 90] on div "profile Bio" at bounding box center [558, 105] width 223 height 31
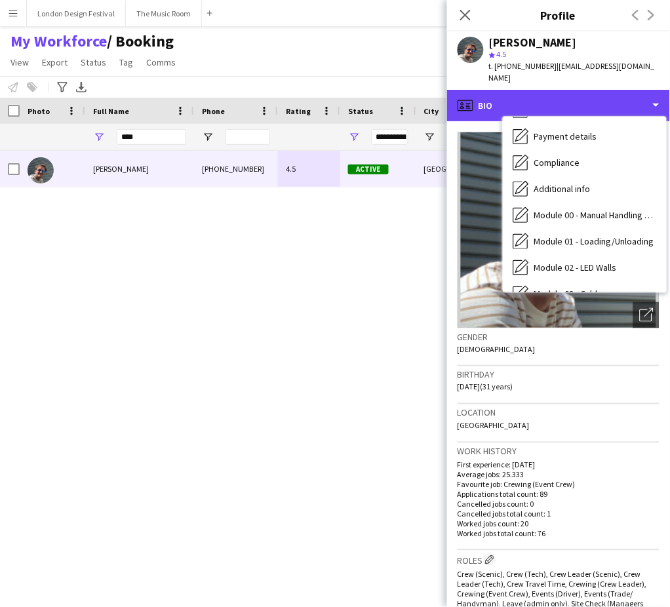
scroll to position [280, 0]
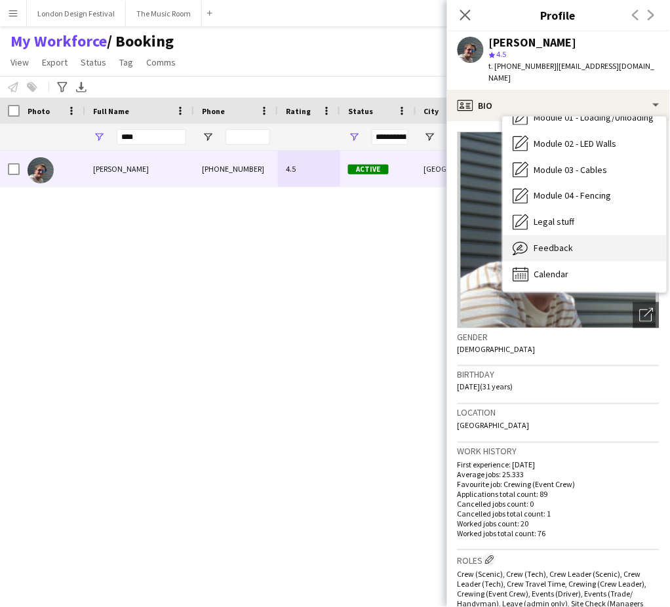
click at [605, 239] on div "Feedback Feedback" at bounding box center [585, 248] width 164 height 26
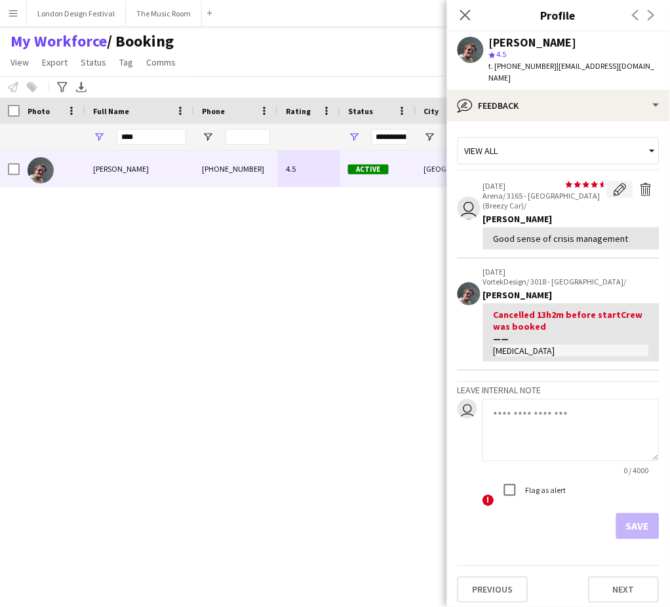
click at [614, 183] on app-icon "Edit feedback" at bounding box center [620, 189] width 13 height 13
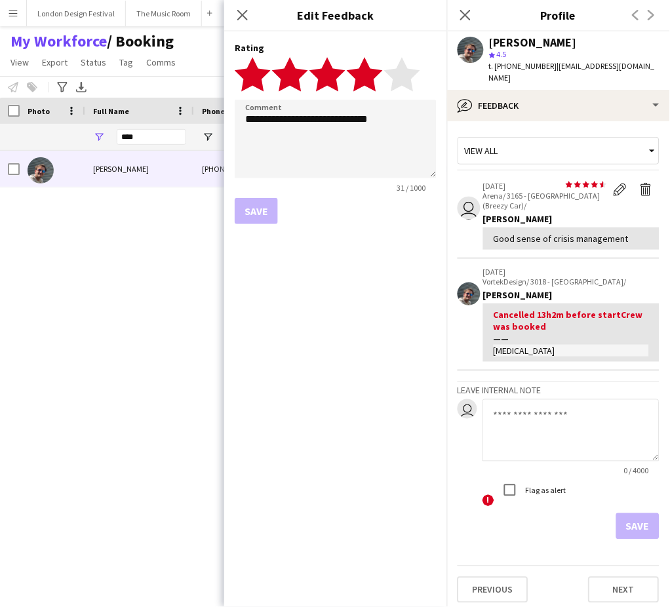
click at [371, 77] on polygon at bounding box center [365, 74] width 36 height 34
click at [406, 119] on textarea "**********" at bounding box center [336, 139] width 202 height 79
type textarea "**********"
click at [263, 207] on button "Save" at bounding box center [256, 211] width 43 height 26
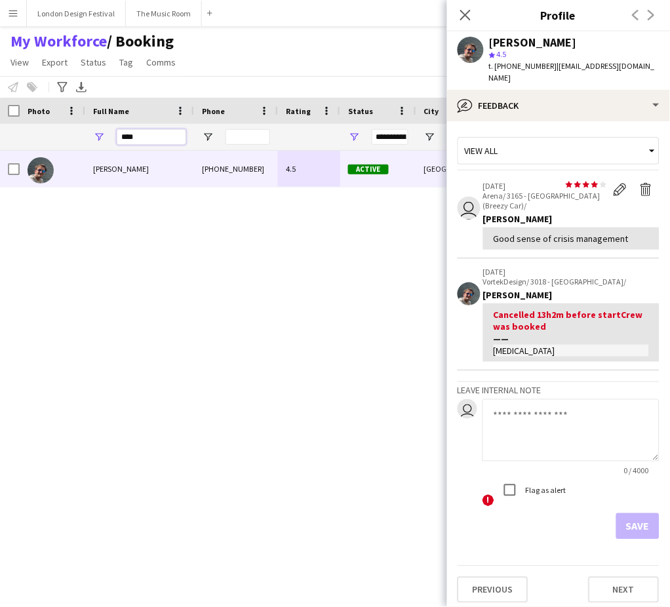
click at [155, 132] on input "****" at bounding box center [151, 137] width 69 height 16
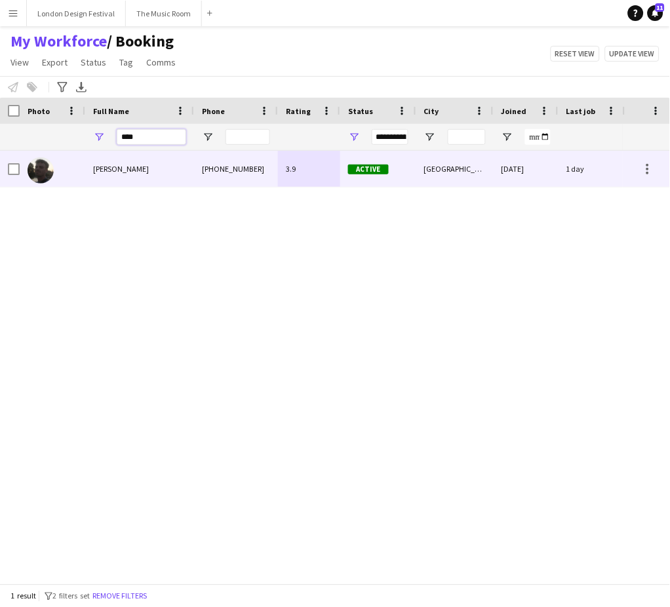
type input "****"
click at [162, 164] on div "[PERSON_NAME]" at bounding box center [139, 169] width 109 height 36
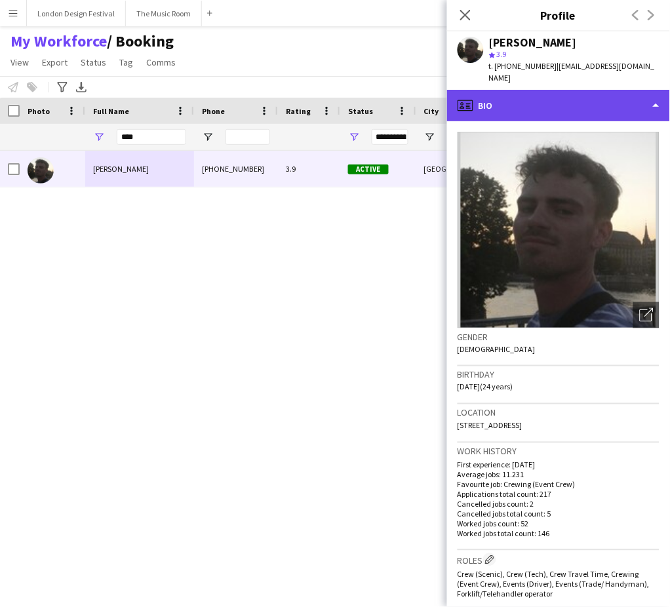
click at [578, 90] on div "profile Bio" at bounding box center [558, 105] width 223 height 31
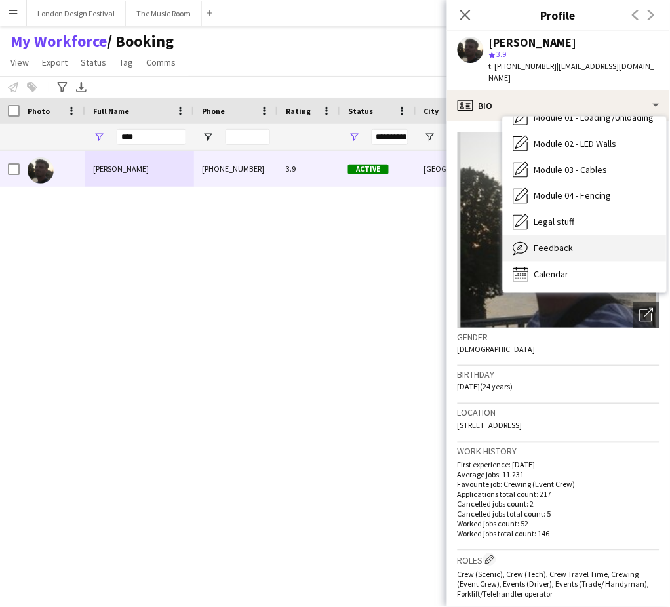
click at [603, 242] on div "Feedback Feedback" at bounding box center [585, 248] width 164 height 26
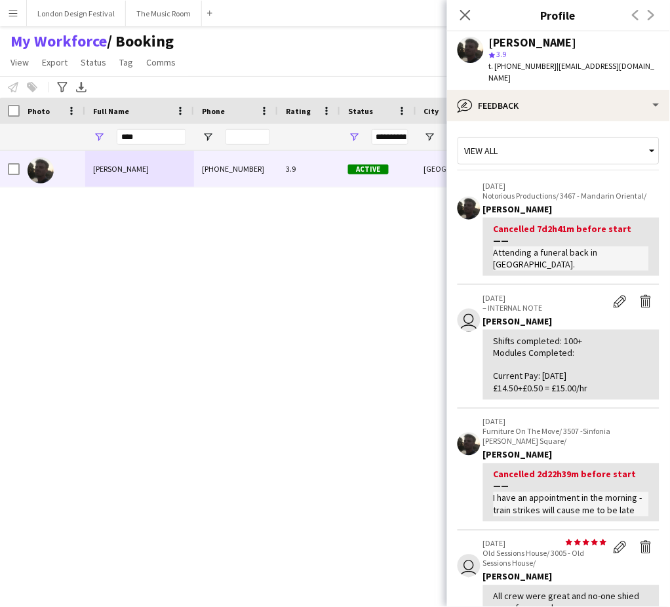
scroll to position [365, 0]
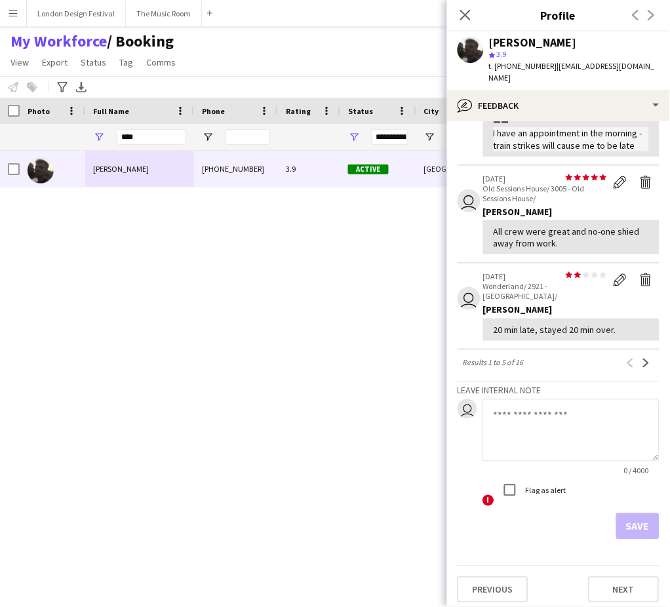
click at [597, 433] on textarea at bounding box center [571, 430] width 177 height 62
drag, startPoint x: 528, startPoint y: 279, endPoint x: 547, endPoint y: 290, distance: 21.5
click at [547, 290] on p "Wonderland/ 2921 - Royal Festival Hall/" at bounding box center [545, 291] width 124 height 20
copy p "2921 - Royal Festival Hall/"
click at [551, 412] on textarea at bounding box center [571, 430] width 177 height 62
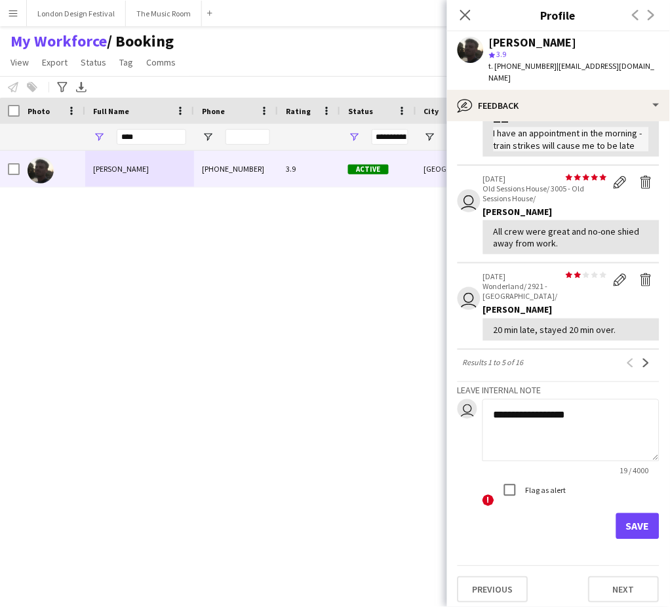
paste textarea "**********"
type textarea "**********"
click at [627, 525] on button "Save" at bounding box center [637, 526] width 43 height 26
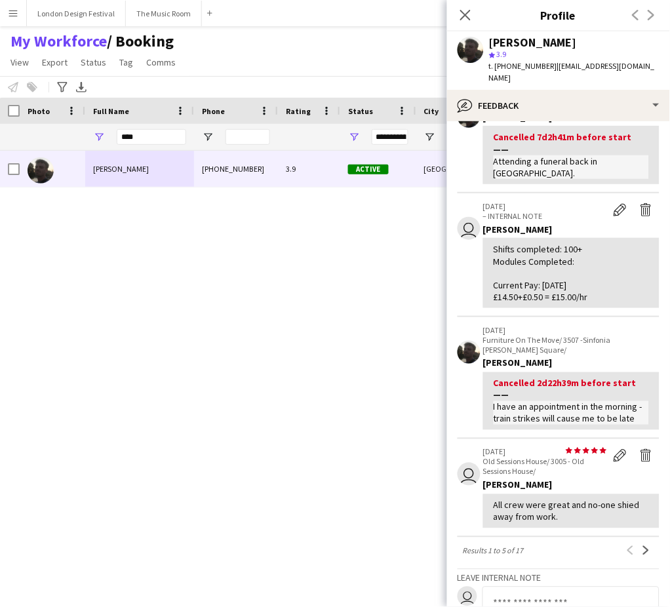
scroll to position [193, 0]
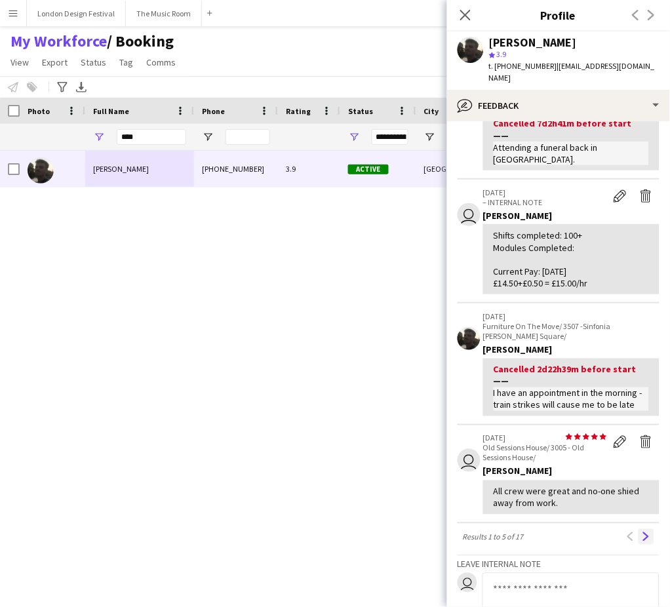
click at [642, 538] on app-icon "Next" at bounding box center [646, 536] width 9 height 9
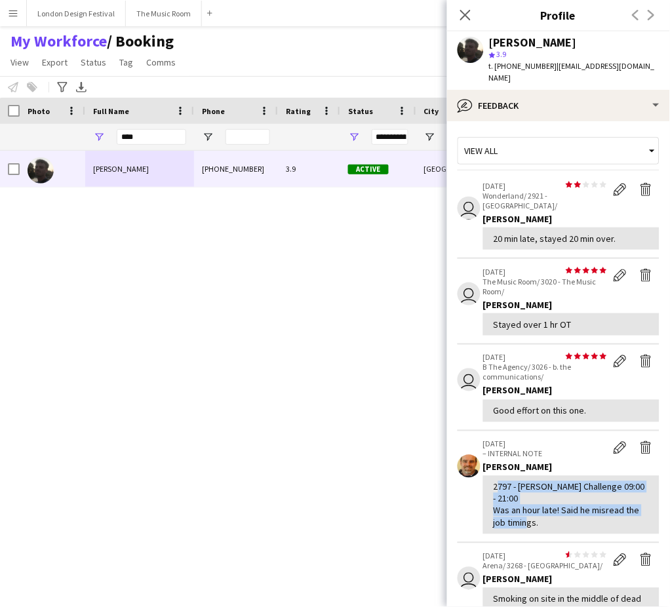
drag, startPoint x: 495, startPoint y: 471, endPoint x: 563, endPoint y: 513, distance: 80.1
click at [563, 513] on div "2797 - JP Morgan Challenge 09:00 - 21:00 Was an hour late! Said he misread the …" at bounding box center [571, 505] width 155 height 48
copy div "2797 - JP Morgan Challenge 09:00 - 21:00 Was an hour late! Said he misread the …"
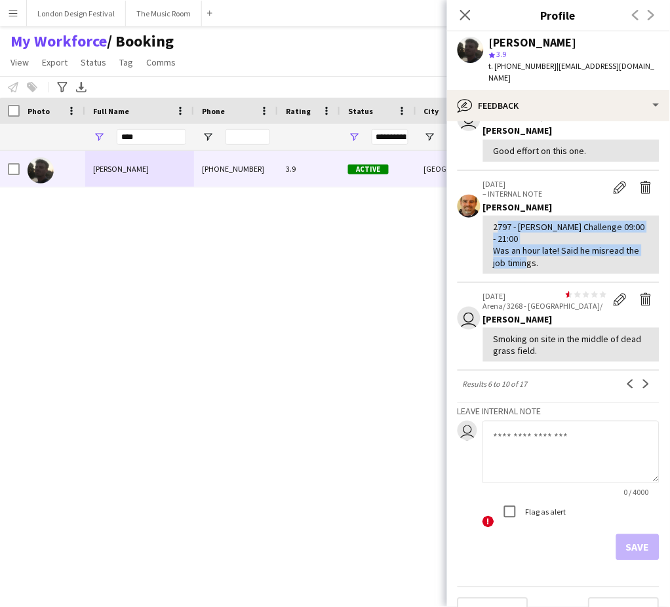
scroll to position [270, 0]
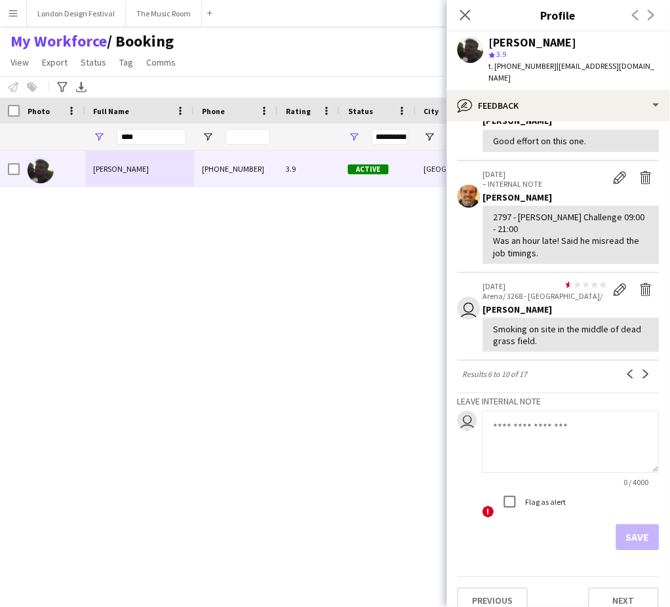
click at [572, 429] on textarea at bounding box center [571, 442] width 177 height 62
paste textarea "**********"
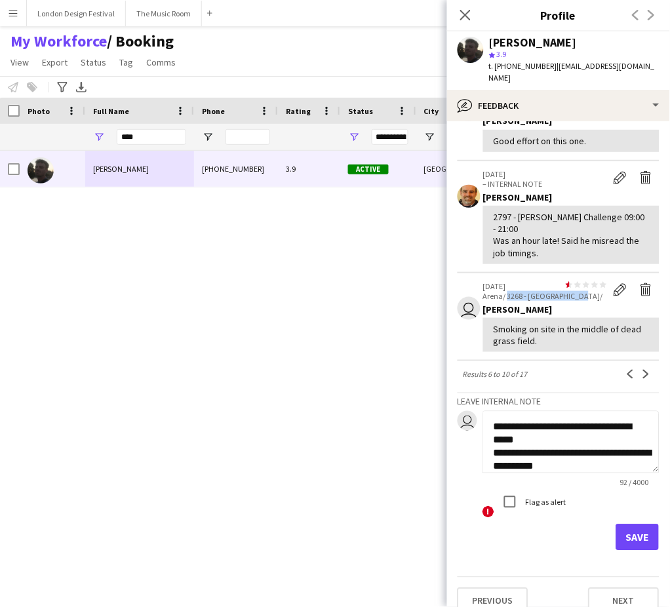
drag, startPoint x: 508, startPoint y: 283, endPoint x: 576, endPoint y: 279, distance: 67.6
click at [576, 291] on p "Arena/ 3268 - Battersea Park/" at bounding box center [545, 296] width 124 height 10
click at [605, 450] on textarea "**********" at bounding box center [571, 442] width 177 height 62
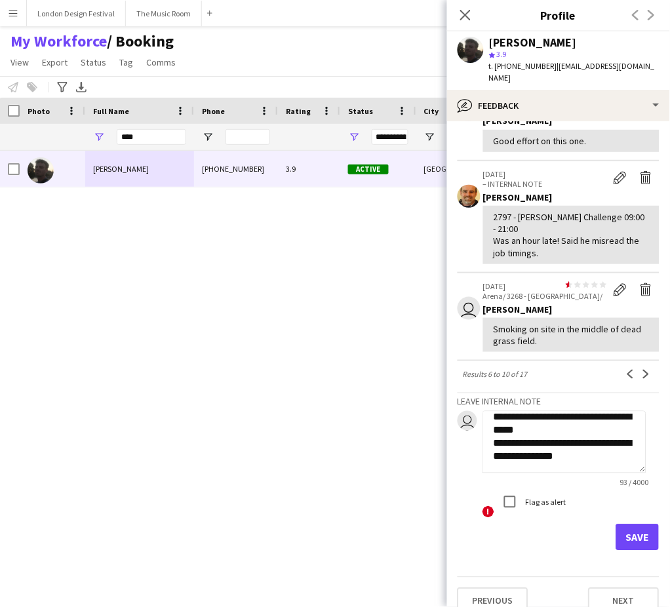
paste textarea "**********"
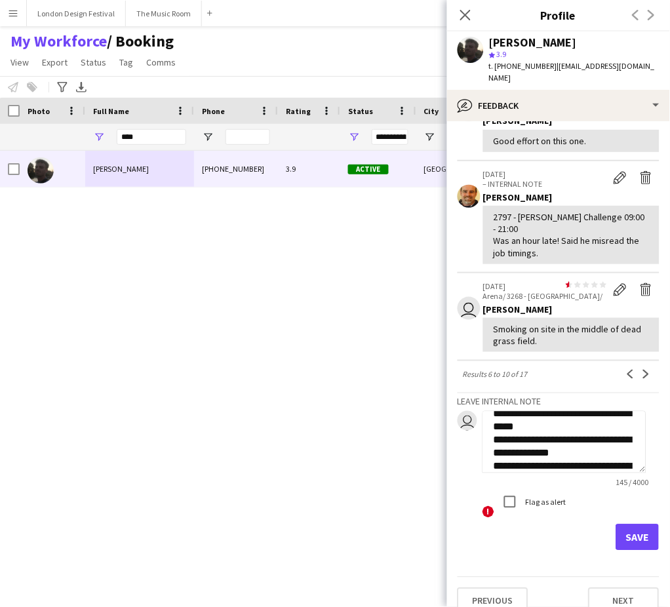
scroll to position [26, 0]
type textarea "**********"
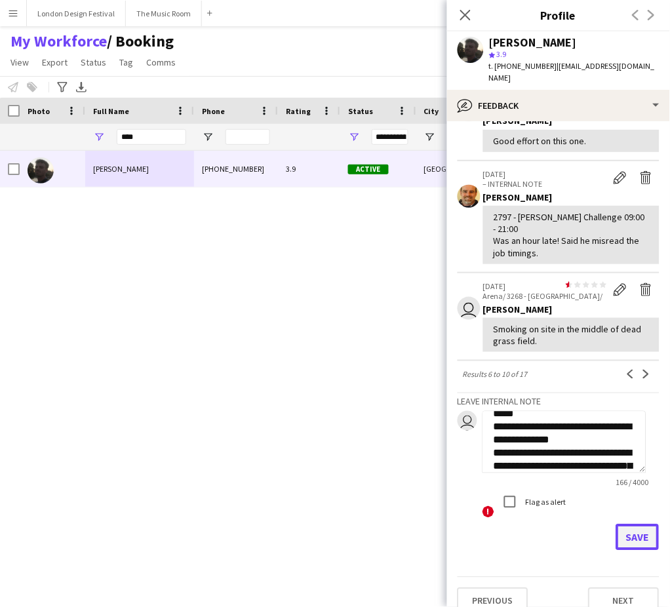
click at [625, 524] on button "Save" at bounding box center [637, 537] width 43 height 26
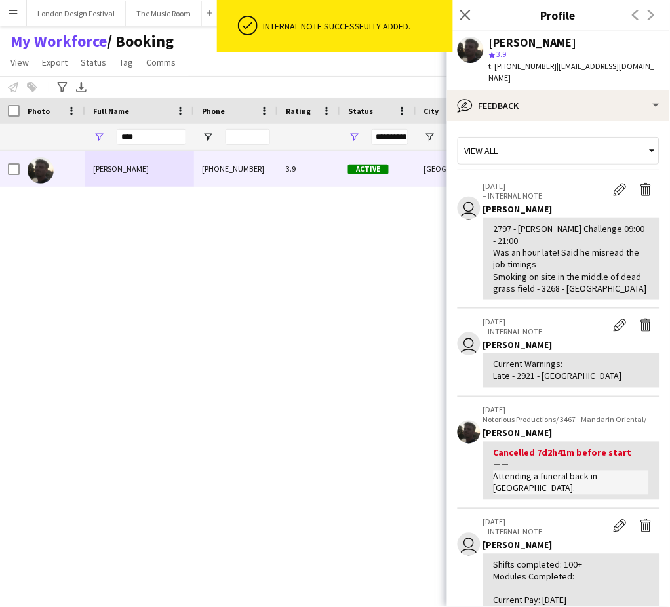
scroll to position [418, 0]
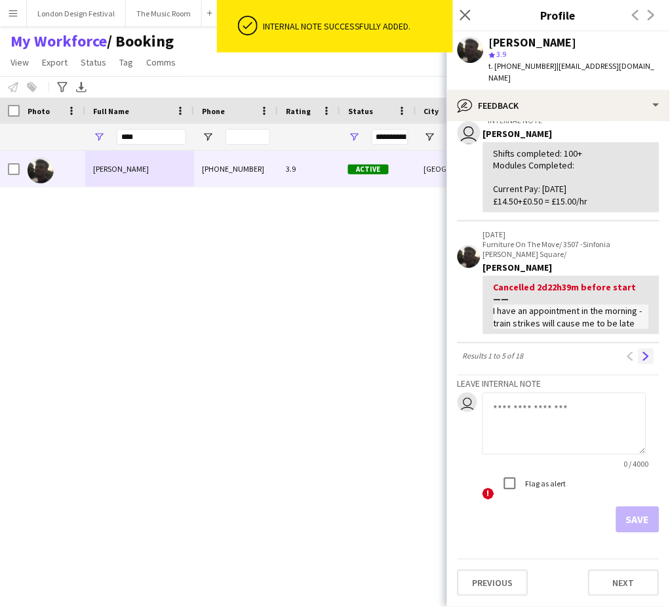
click at [642, 361] on app-icon "Next" at bounding box center [646, 356] width 9 height 9
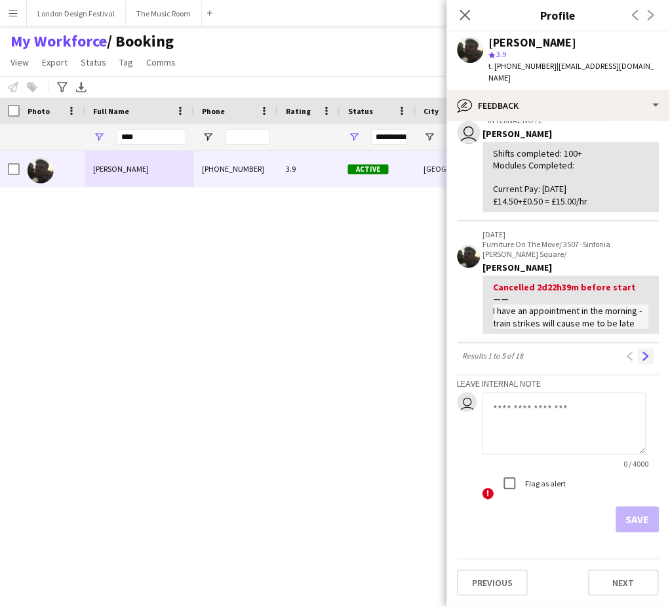
scroll to position [0, 0]
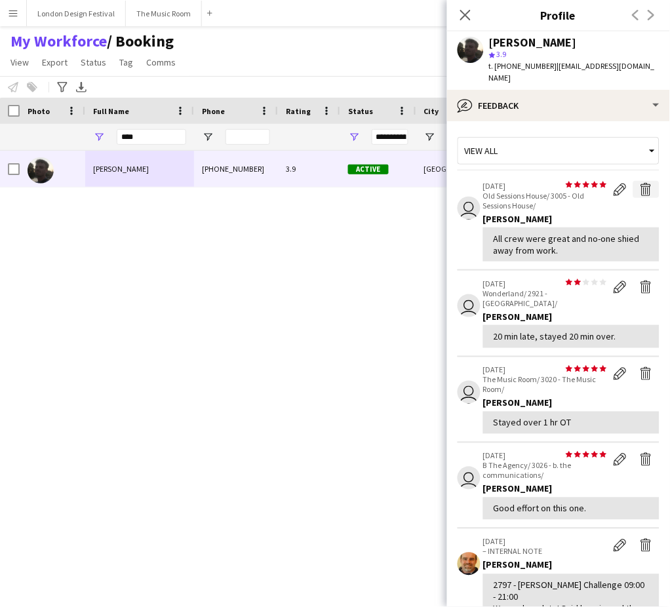
click at [640, 183] on app-icon "Delete feedback" at bounding box center [646, 189] width 13 height 13
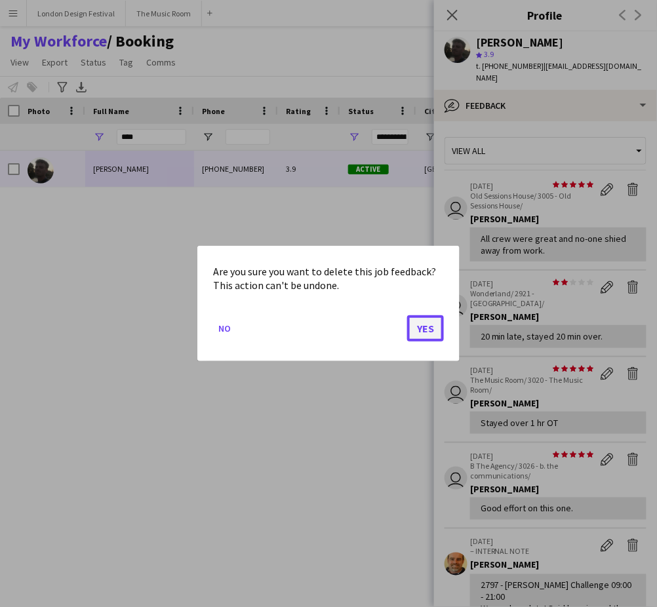
click at [430, 329] on button "Yes" at bounding box center [425, 328] width 37 height 26
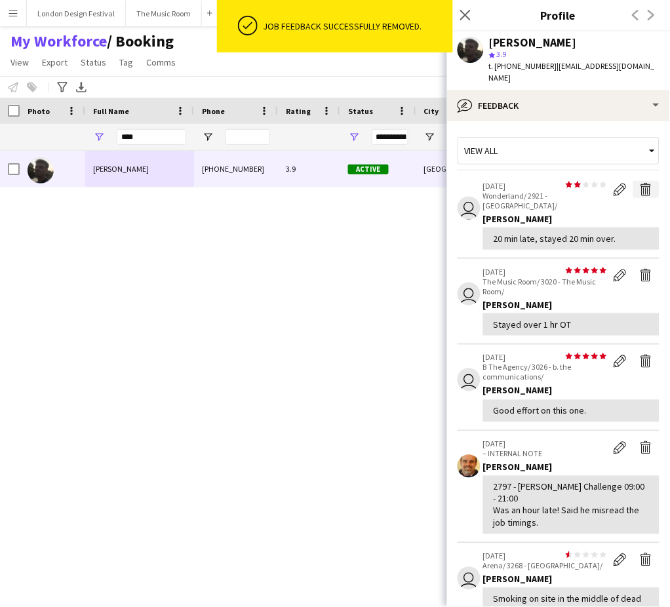
click at [640, 183] on app-icon "Delete feedback" at bounding box center [646, 189] width 13 height 13
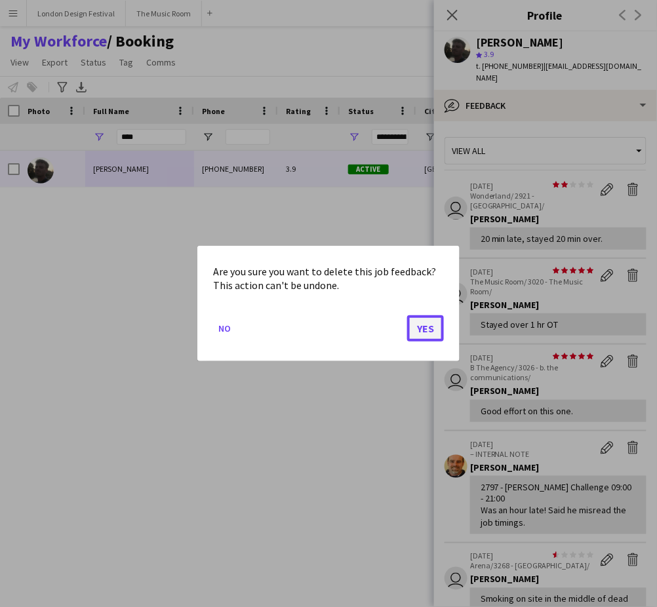
click at [421, 329] on button "Yes" at bounding box center [425, 328] width 37 height 26
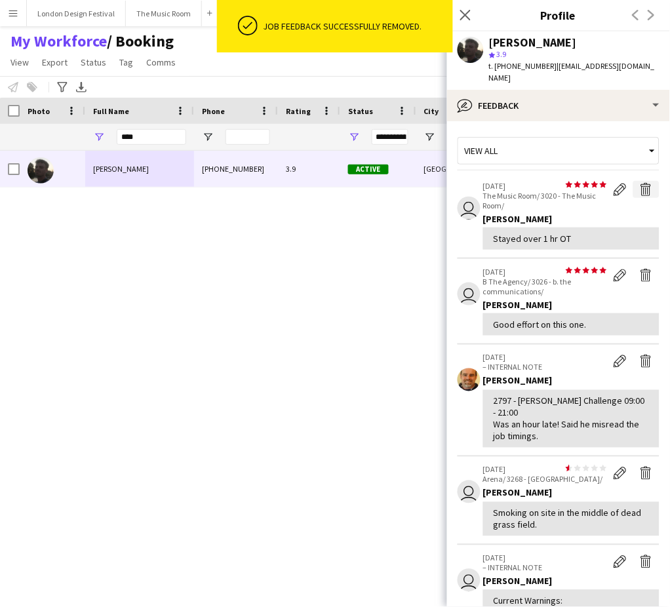
click at [640, 183] on app-icon "Delete feedback" at bounding box center [646, 189] width 13 height 13
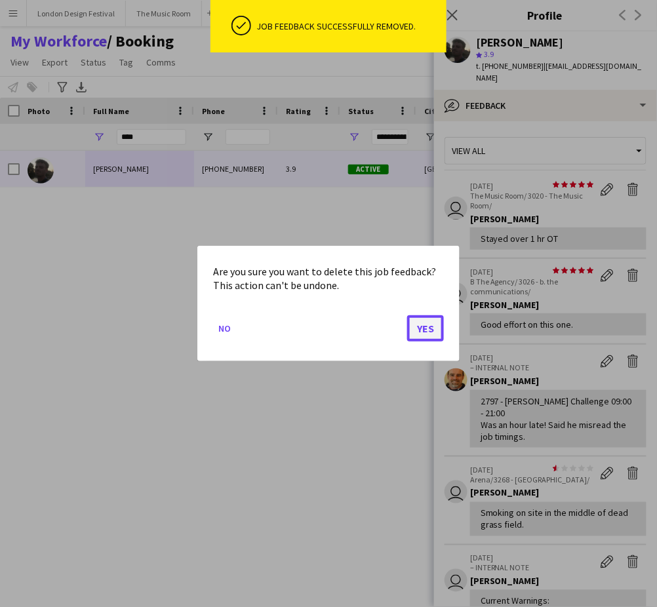
click at [430, 325] on button "Yes" at bounding box center [425, 328] width 37 height 26
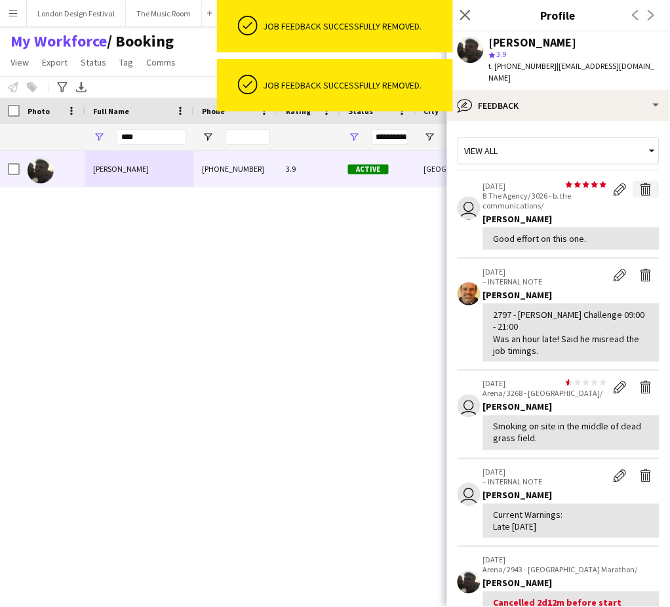
click at [640, 183] on app-icon "Delete feedback" at bounding box center [646, 189] width 13 height 13
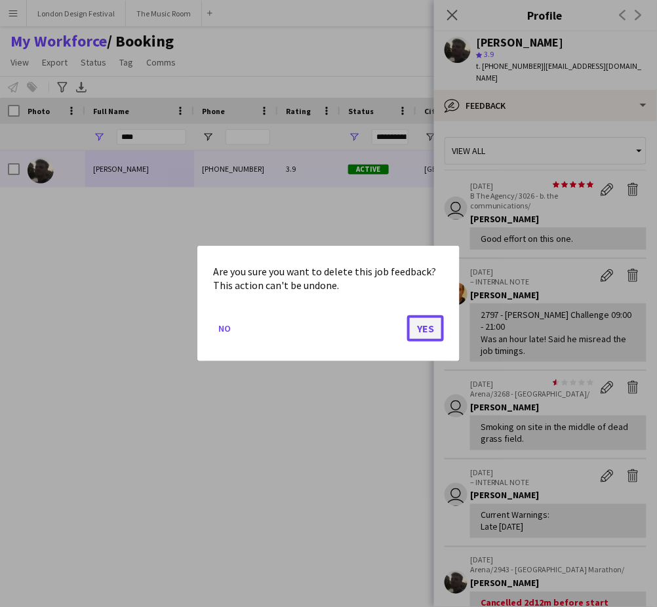
click at [426, 326] on button "Yes" at bounding box center [425, 328] width 37 height 26
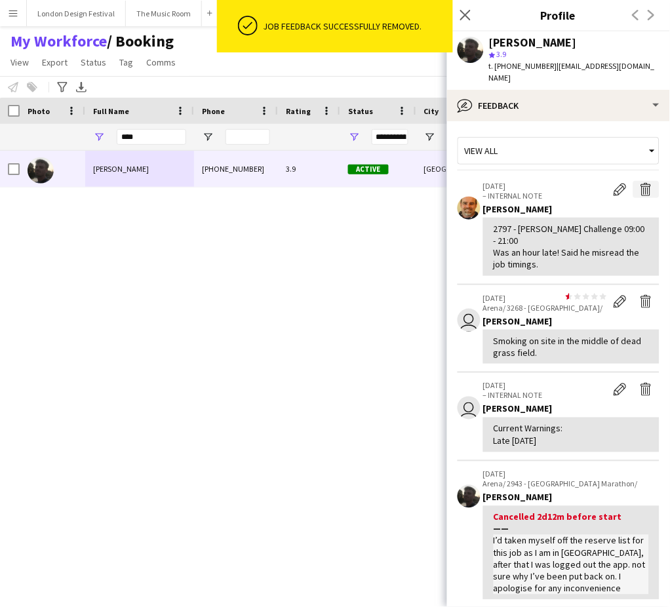
click at [640, 183] on app-icon "Delete internal note" at bounding box center [646, 189] width 13 height 13
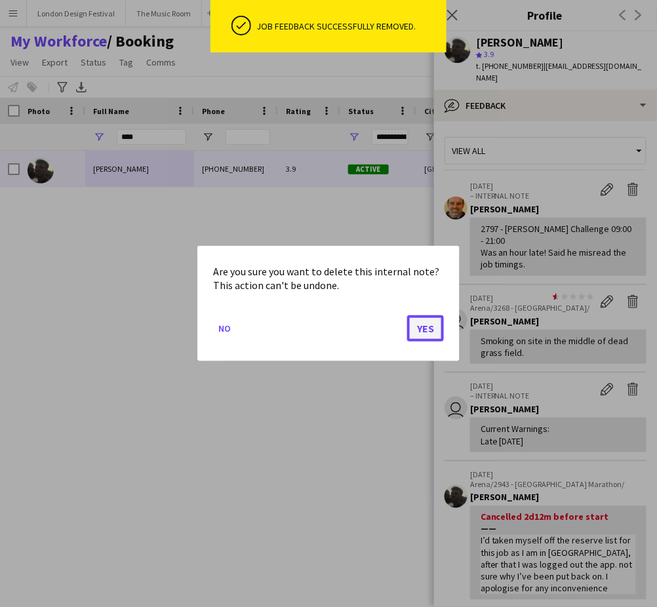
click at [427, 330] on button "Yes" at bounding box center [425, 328] width 37 height 26
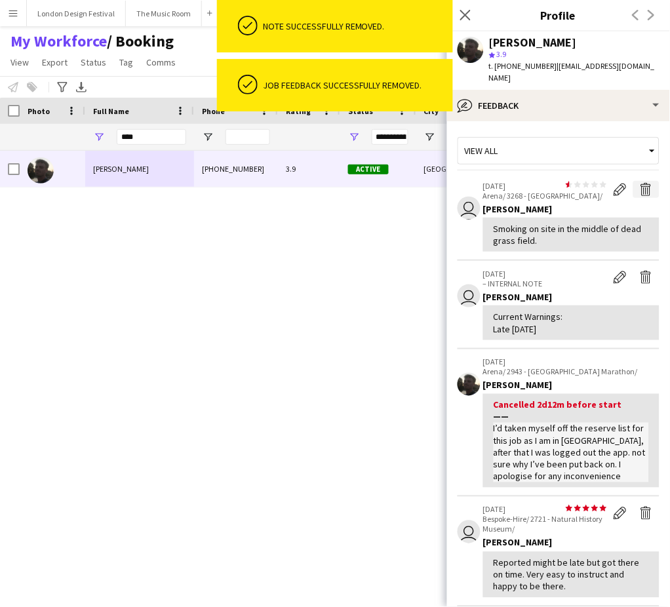
click at [640, 183] on app-icon "Delete feedback" at bounding box center [646, 189] width 13 height 13
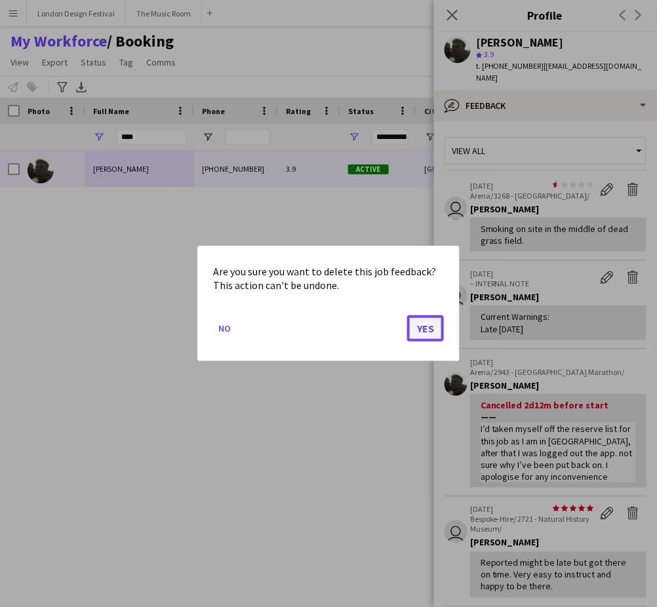
click at [424, 323] on button "Yes" at bounding box center [425, 328] width 37 height 26
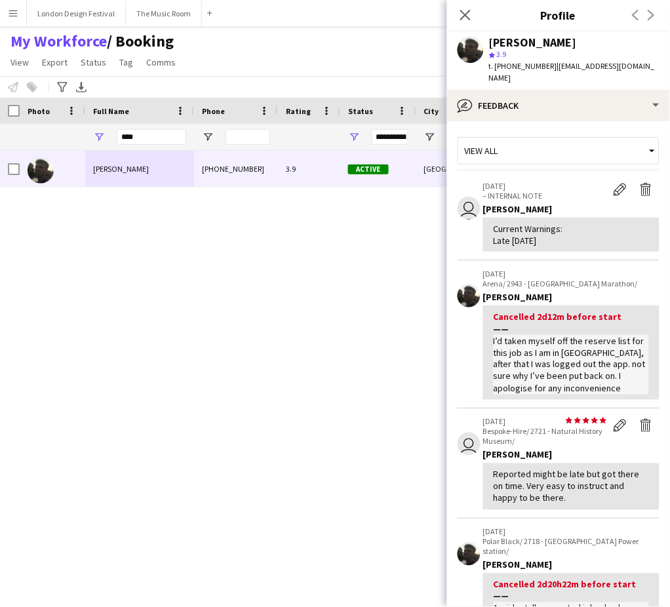
drag, startPoint x: 494, startPoint y: 226, endPoint x: 578, endPoint y: 224, distance: 83.3
click at [578, 224] on div "Current Warnings: Late 12/05/2025" at bounding box center [571, 235] width 155 height 24
click at [633, 181] on button "Delete internal note" at bounding box center [646, 189] width 26 height 17
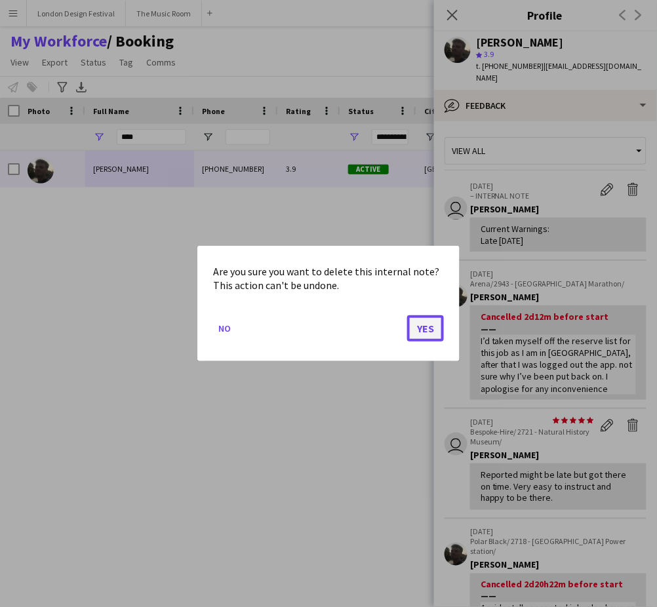
click at [431, 326] on button "Yes" at bounding box center [425, 328] width 37 height 26
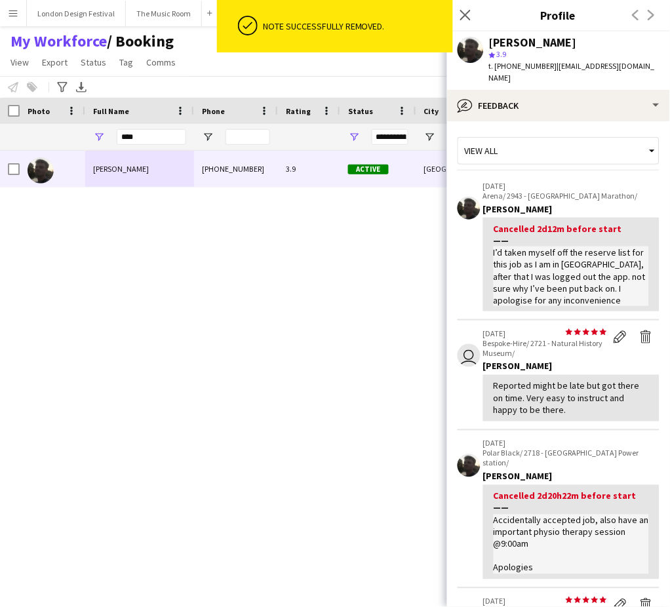
scroll to position [380, 0]
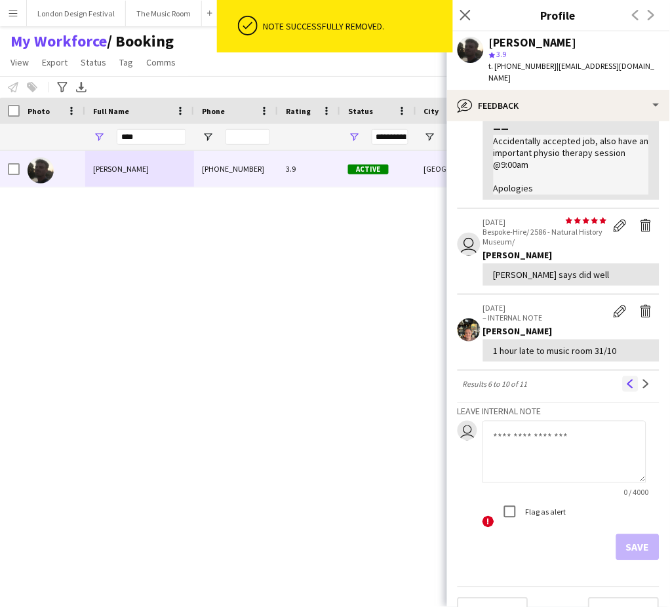
click at [626, 380] on app-icon "Previous" at bounding box center [630, 384] width 9 height 9
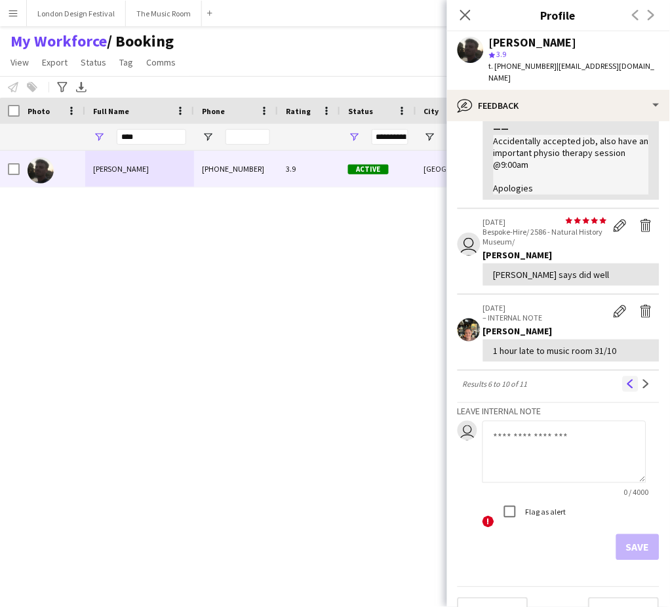
scroll to position [0, 0]
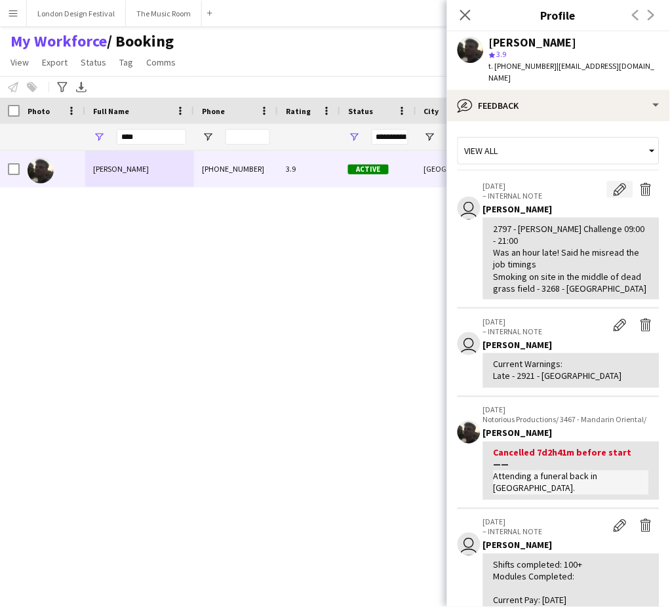
click at [614, 183] on app-icon "Edit internal note" at bounding box center [620, 189] width 13 height 13
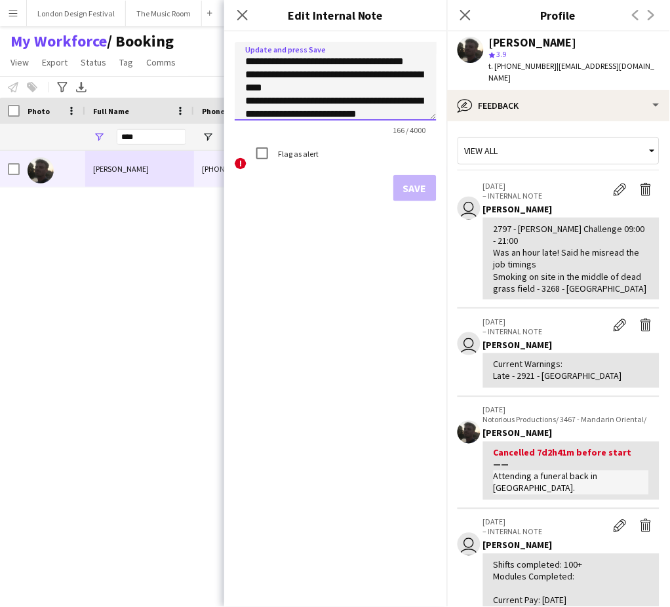
click at [244, 60] on textarea "**********" at bounding box center [336, 81] width 202 height 79
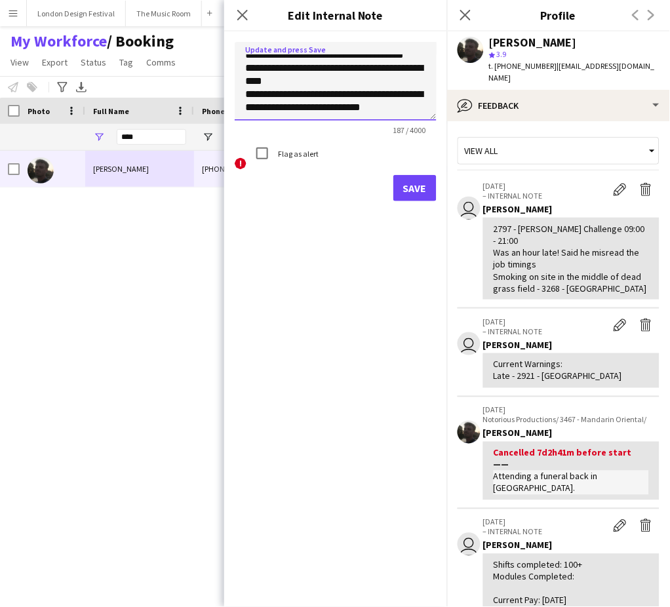
scroll to position [39, 0]
paste textarea "**********"
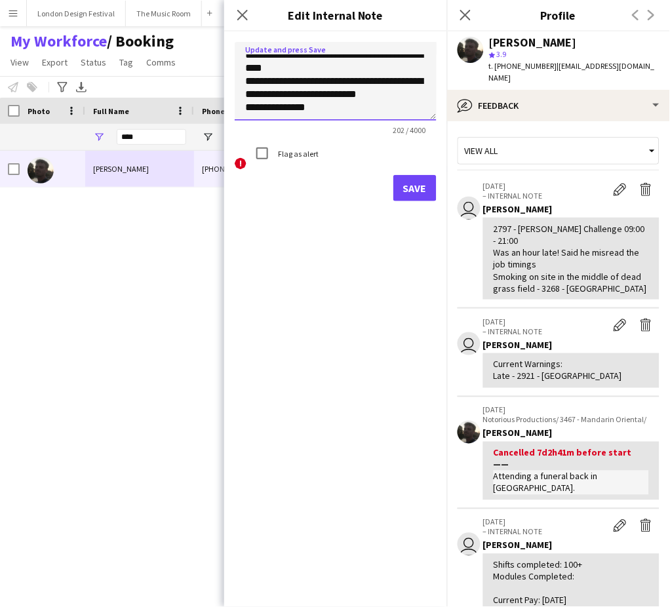
type textarea "**********"
drag, startPoint x: 494, startPoint y: 375, endPoint x: 613, endPoint y: 372, distance: 118.7
click at [613, 372] on div "Current Warnings: Late - 2921 - Royal Festival Hall" at bounding box center [571, 371] width 155 height 24
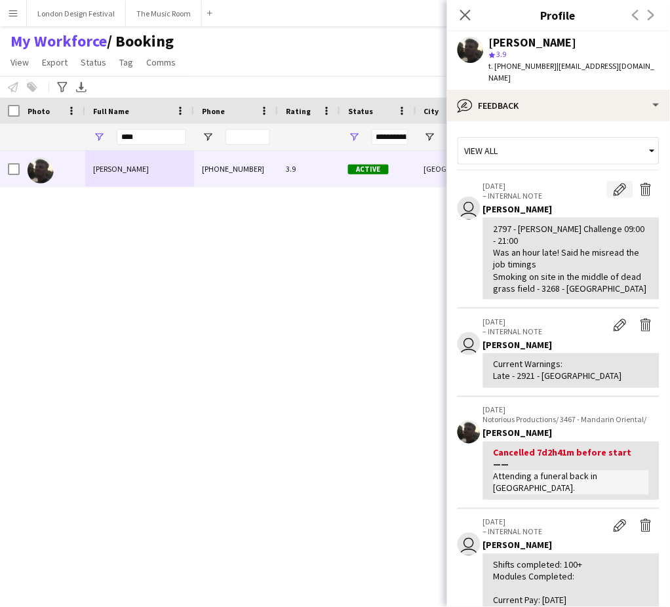
click at [614, 183] on app-icon "Edit internal note" at bounding box center [620, 189] width 13 height 13
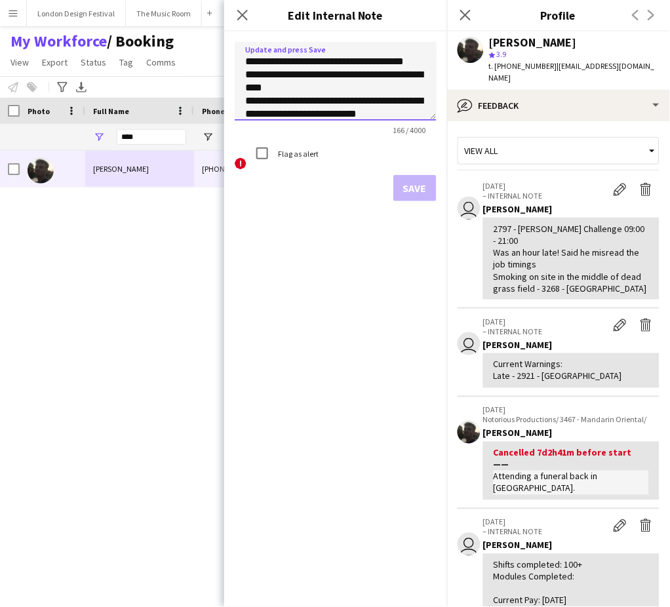
click at [239, 60] on textarea "**********" at bounding box center [336, 81] width 202 height 79
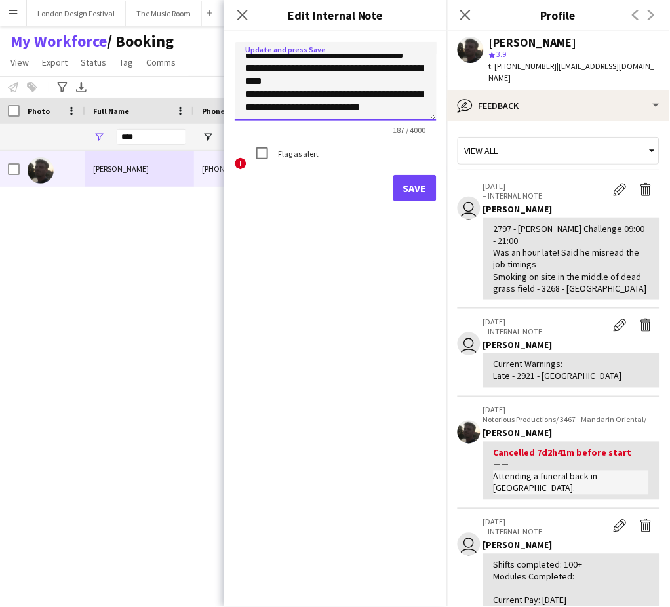
paste textarea "**********"
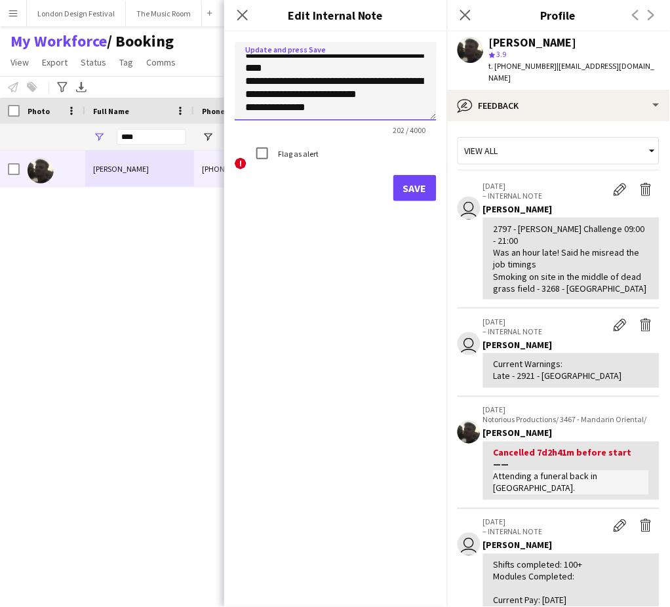
click at [242, 71] on textarea "**********" at bounding box center [336, 81] width 202 height 79
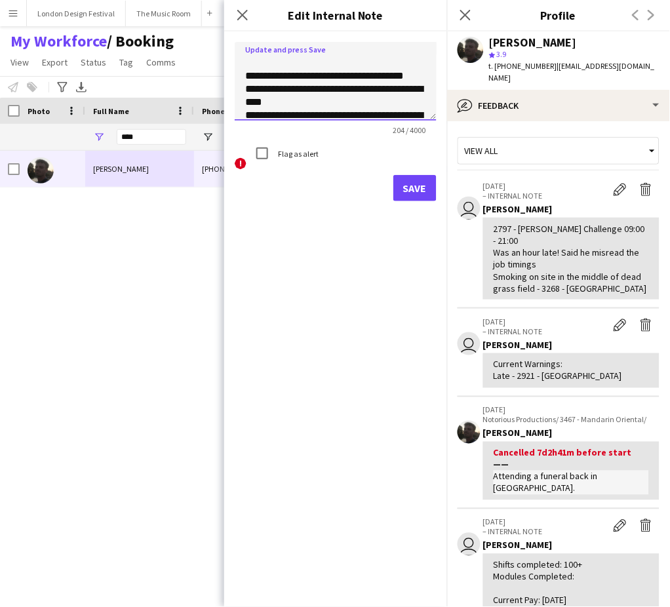
paste textarea "**********"
type textarea "**********"
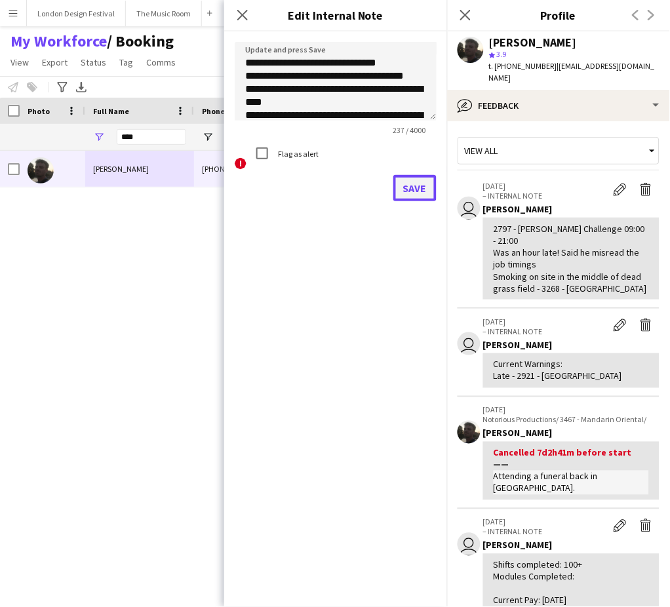
click at [416, 182] on button "Save" at bounding box center [414, 188] width 43 height 26
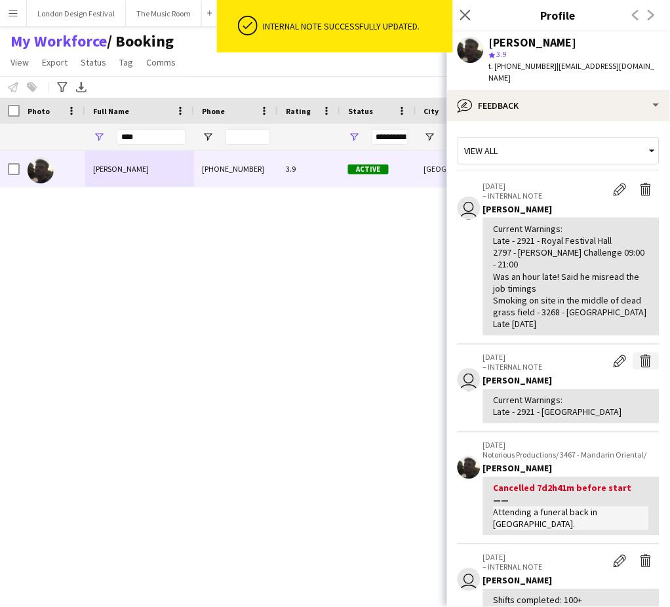
click at [640, 363] on app-icon "Delete internal note" at bounding box center [646, 361] width 13 height 13
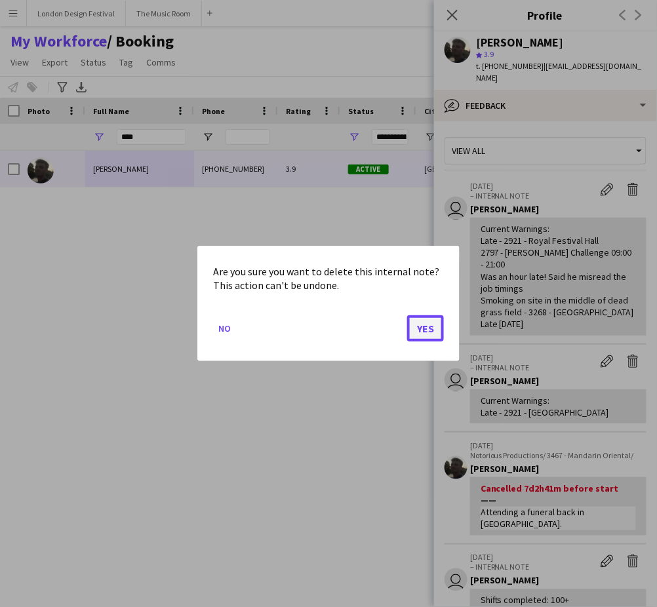
click at [435, 328] on button "Yes" at bounding box center [425, 328] width 37 height 26
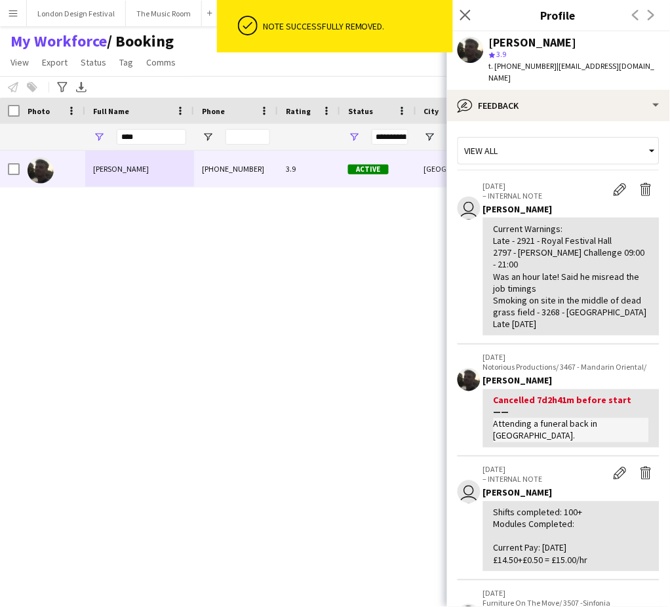
scroll to position [435, 0]
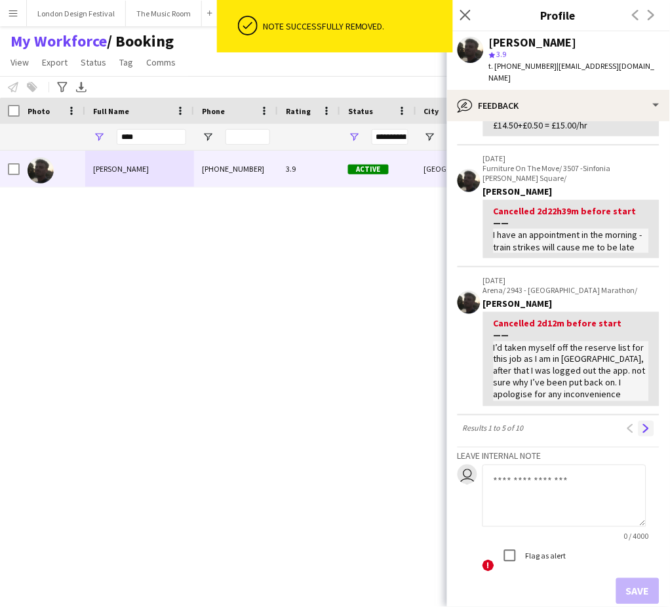
click at [642, 433] on app-icon "Next" at bounding box center [646, 428] width 9 height 9
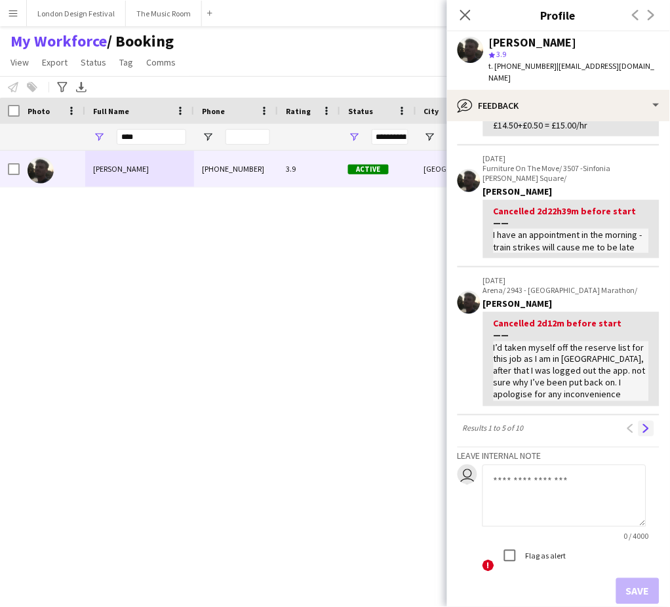
scroll to position [0, 0]
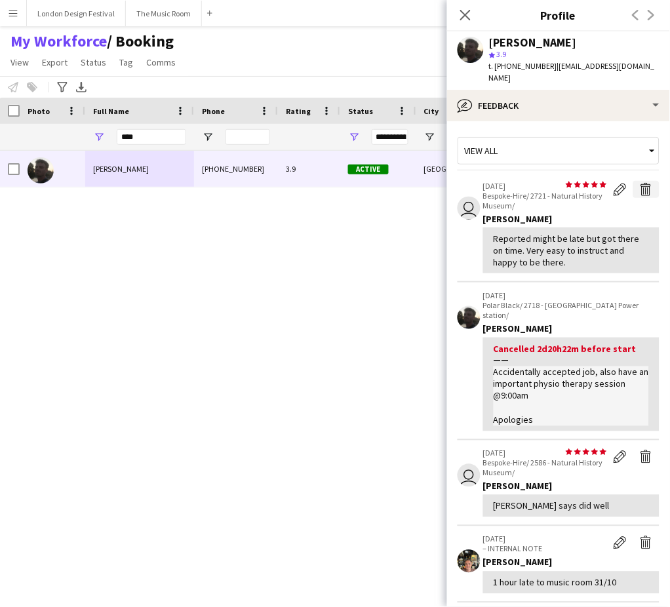
click at [640, 183] on app-icon "Delete feedback" at bounding box center [646, 189] width 13 height 13
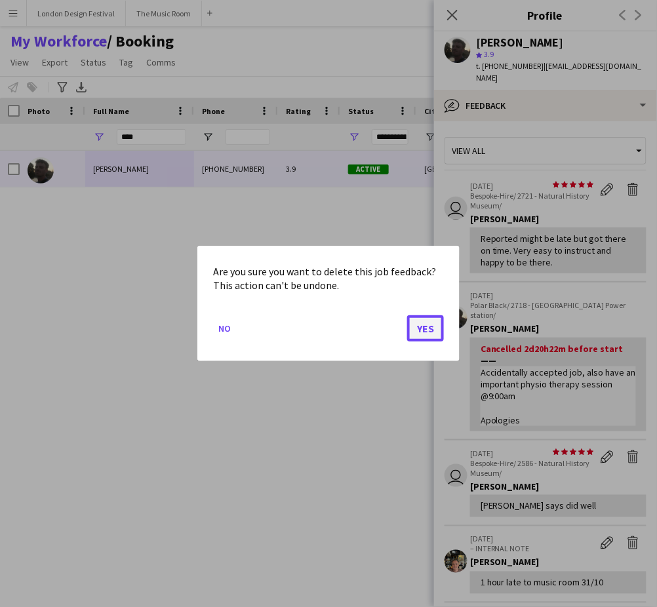
click at [432, 323] on button "Yes" at bounding box center [425, 328] width 37 height 26
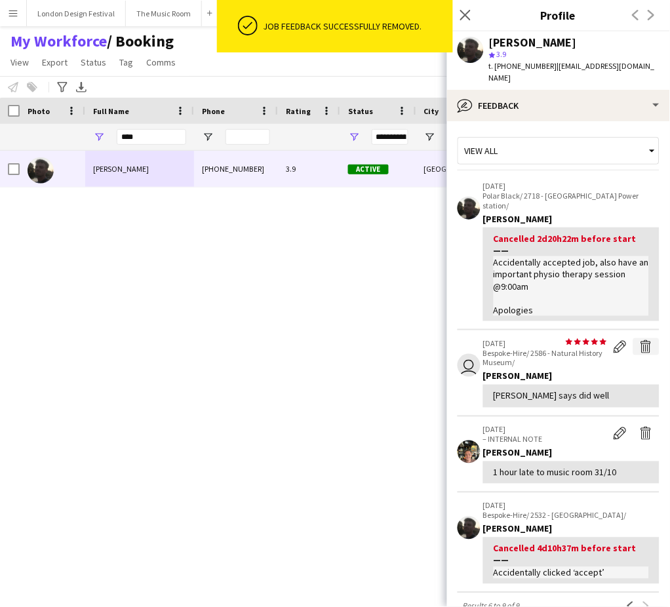
click at [640, 340] on app-icon "Delete feedback" at bounding box center [646, 346] width 13 height 13
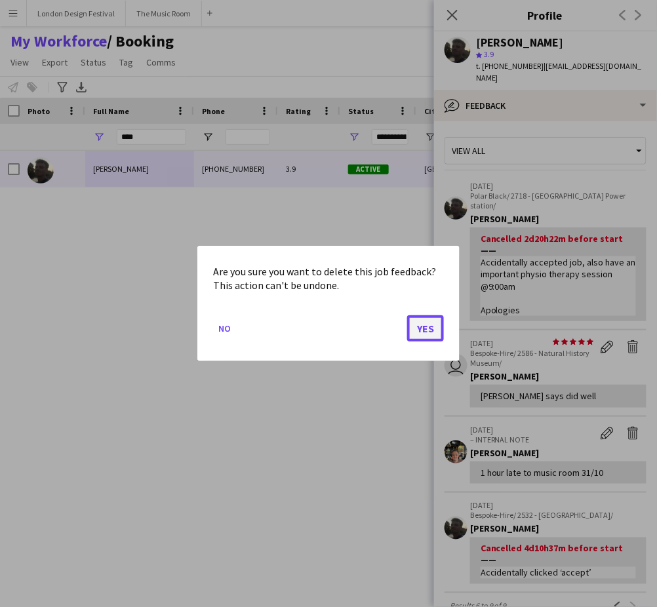
click at [426, 331] on button "Yes" at bounding box center [425, 328] width 37 height 26
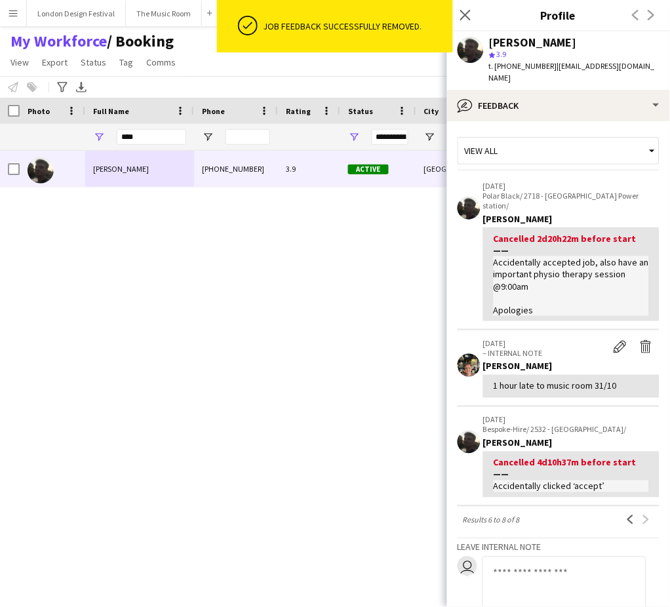
drag, startPoint x: 614, startPoint y: 364, endPoint x: 473, endPoint y: 366, distance: 141.6
click at [473, 366] on app-crew-profile-feedback-item "31-10-2024 – INTERNAL NOTE Edit internal note Delete internal note Brayden Davi…" at bounding box center [559, 368] width 202 height 76
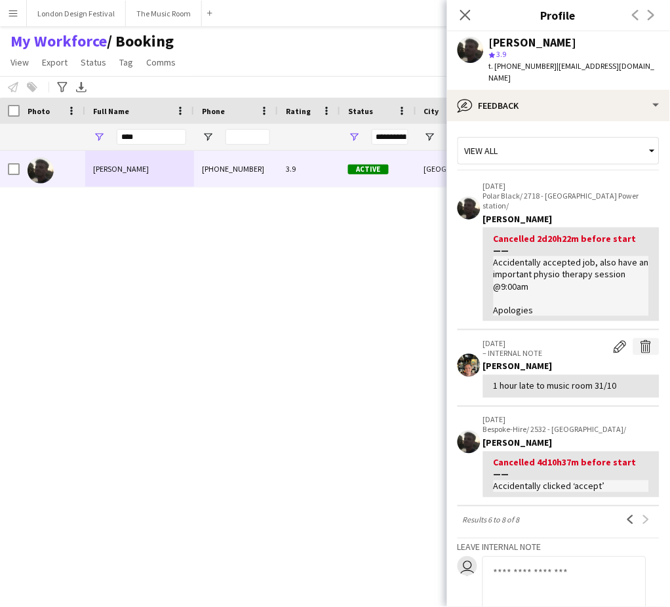
click at [633, 338] on button "Delete internal note" at bounding box center [646, 346] width 26 height 17
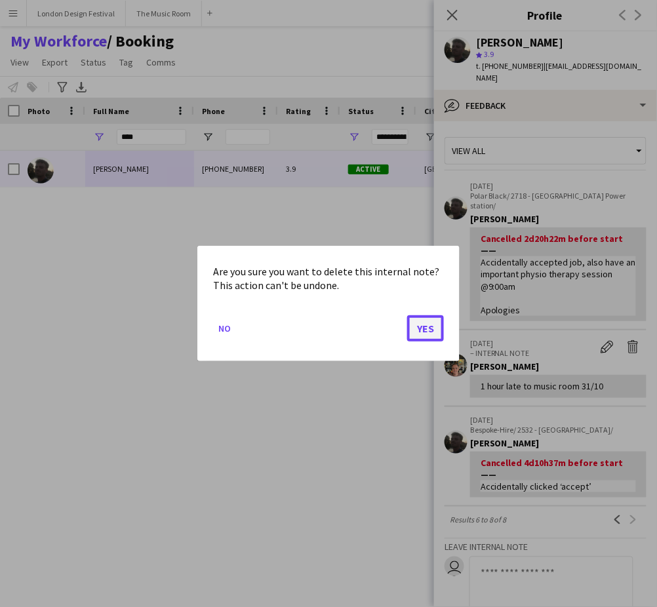
click at [431, 325] on button "Yes" at bounding box center [425, 328] width 37 height 26
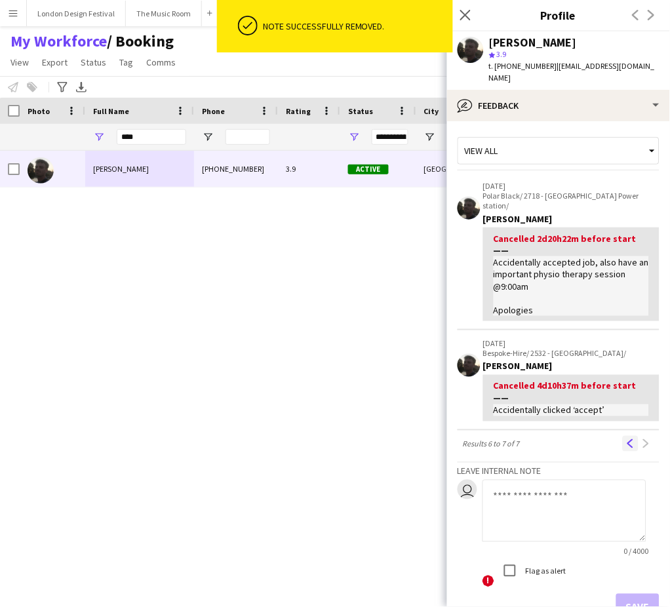
click at [626, 439] on app-icon "Previous" at bounding box center [630, 443] width 9 height 9
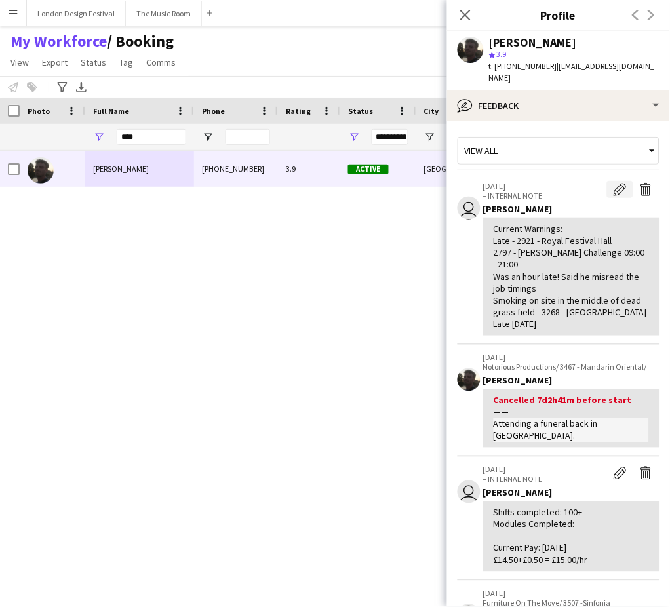
click at [614, 183] on app-icon "Edit internal note" at bounding box center [620, 189] width 13 height 13
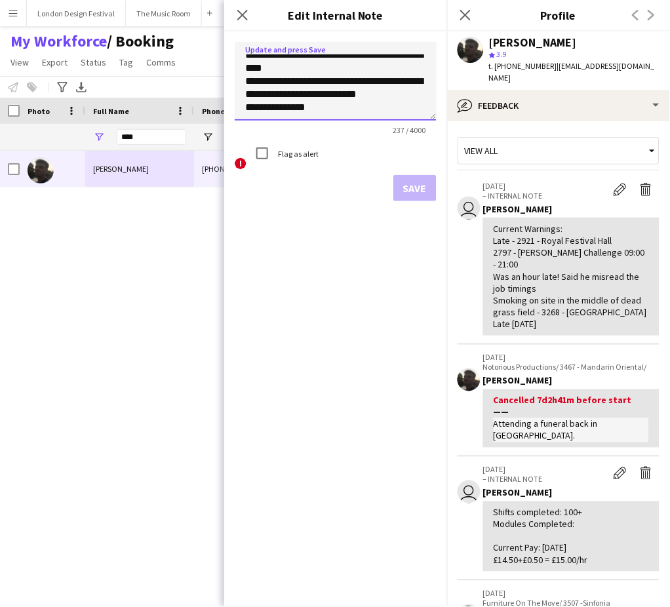
scroll to position [58, 0]
click at [404, 92] on textarea "**********" at bounding box center [336, 81] width 202 height 79
click at [393, 104] on textarea "**********" at bounding box center [336, 81] width 202 height 79
paste textarea "**********"
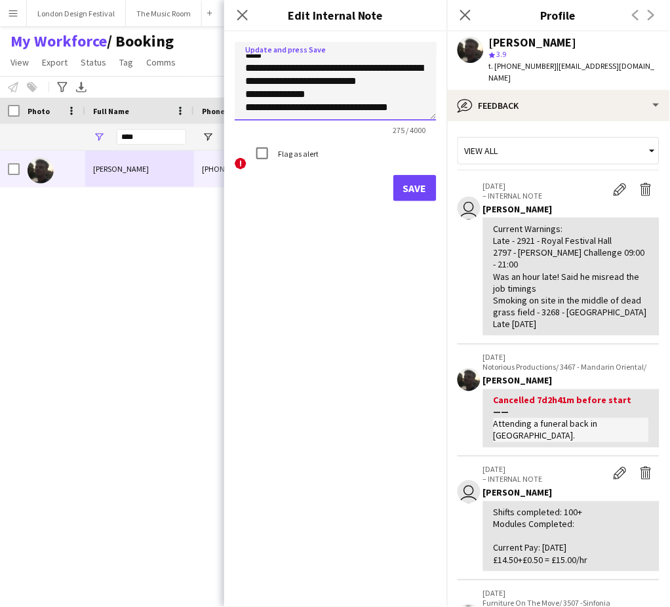
click at [274, 115] on textarea "**********" at bounding box center [336, 81] width 202 height 79
click at [324, 113] on textarea "**********" at bounding box center [336, 81] width 202 height 79
type textarea "**********"
click at [410, 183] on button "Save" at bounding box center [414, 188] width 43 height 26
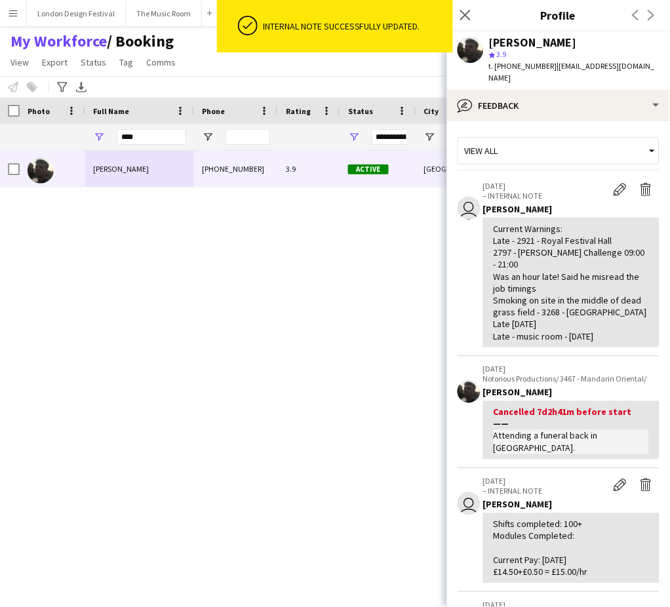
scroll to position [435, 0]
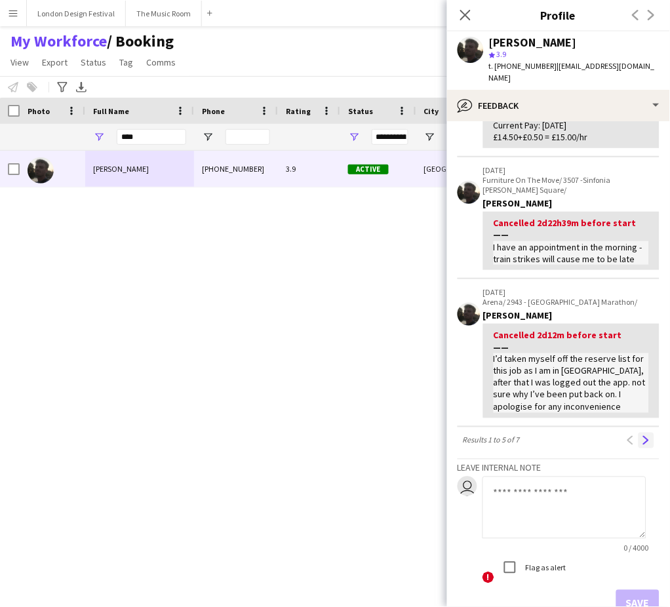
click at [642, 445] on app-icon "Next" at bounding box center [646, 440] width 9 height 9
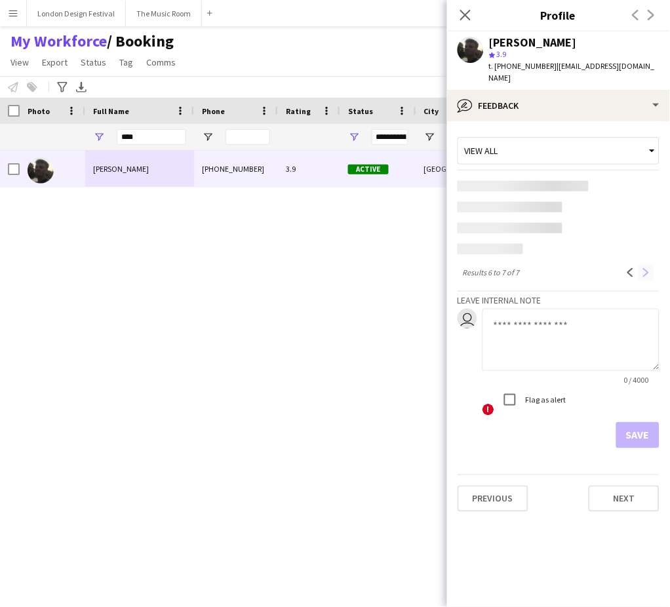
scroll to position [0, 0]
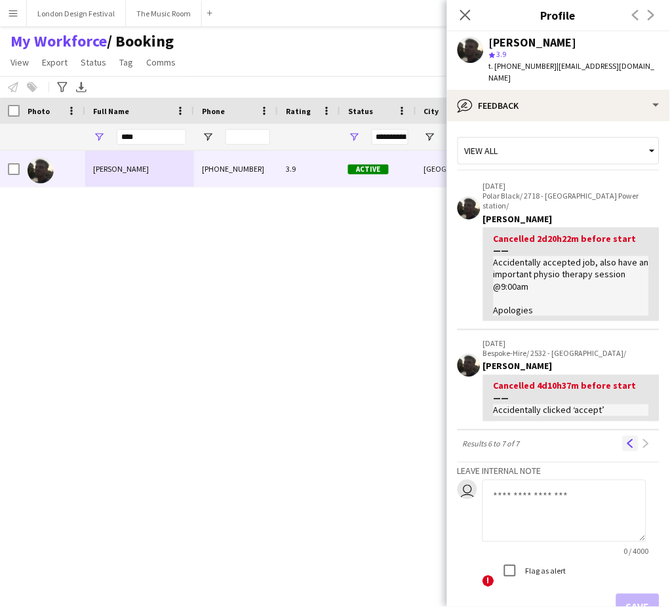
click at [623, 436] on button "Previous" at bounding box center [631, 444] width 16 height 16
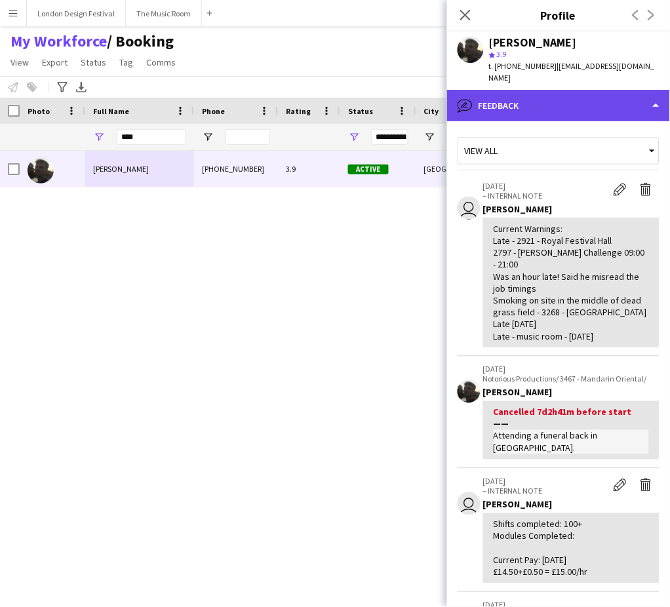
click at [549, 100] on div "bubble-pencil Feedback" at bounding box center [558, 105] width 223 height 31
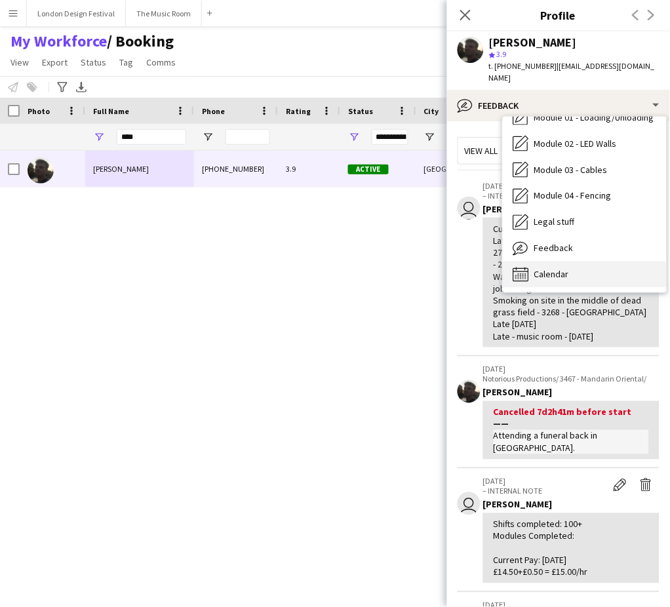
click at [616, 263] on div "Calendar Calendar" at bounding box center [585, 275] width 164 height 26
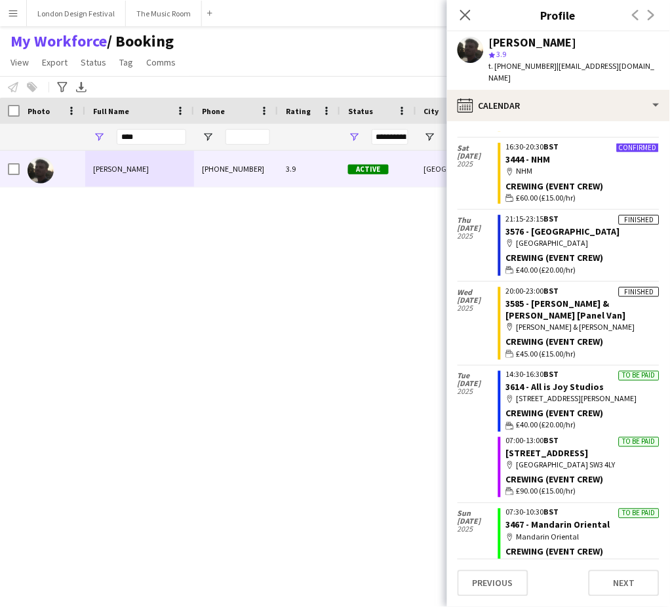
scroll to position [2226, 0]
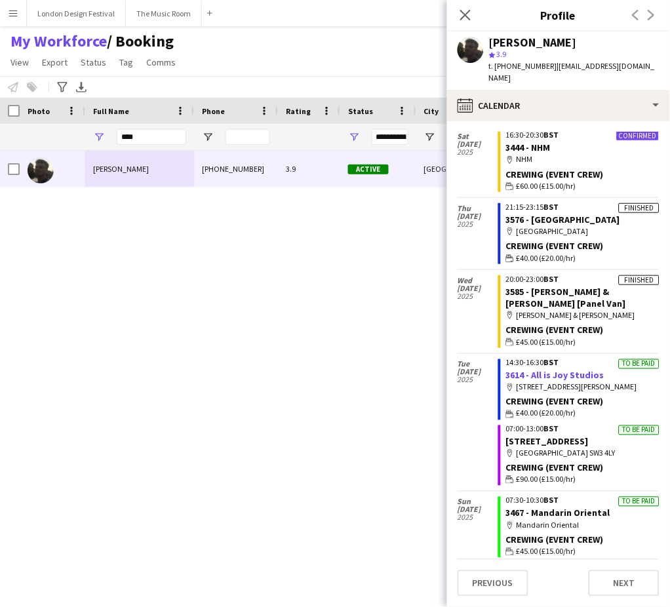
click at [558, 370] on link "3614 - All is Joy Studios" at bounding box center [555, 376] width 98 height 12
click at [142, 134] on input "****" at bounding box center [151, 137] width 69 height 16
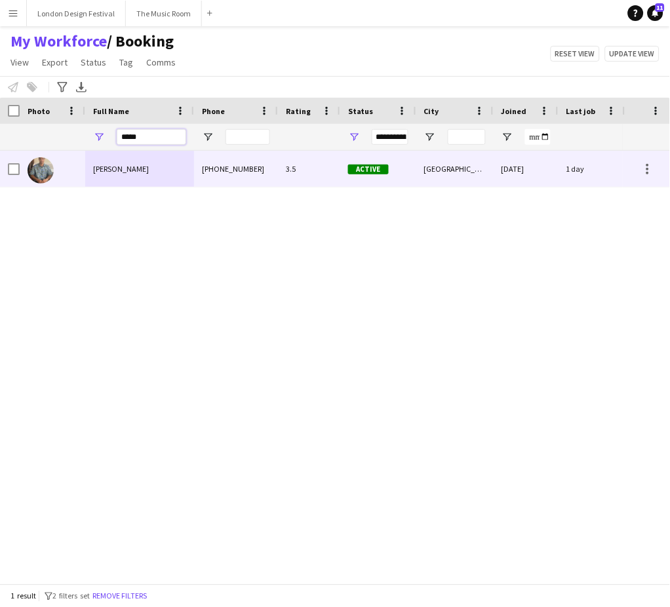
type input "*****"
click at [144, 158] on div "Daniel Slack" at bounding box center [139, 169] width 109 height 36
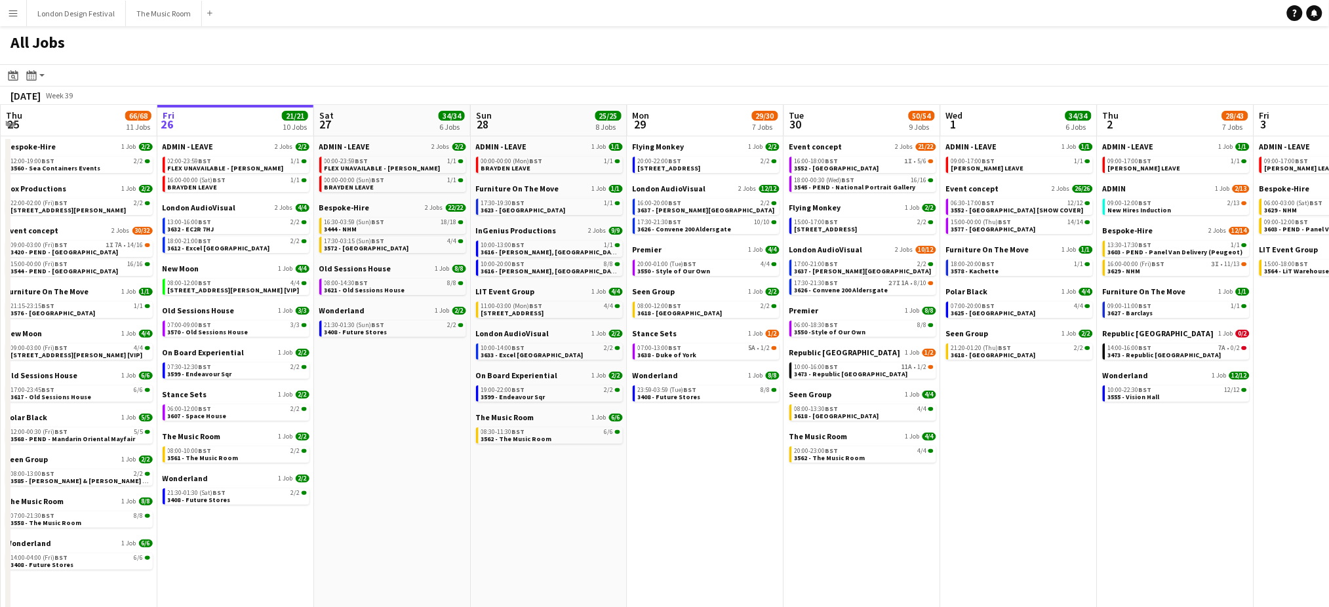
click at [489, 536] on app-date-cell "ADMIN - LEAVE 1 Job [DATE] 00:00-00:00 (Mon) BST 1/1 BRAYDEN LEAVE Furniture On…" at bounding box center [549, 380] width 157 height 489
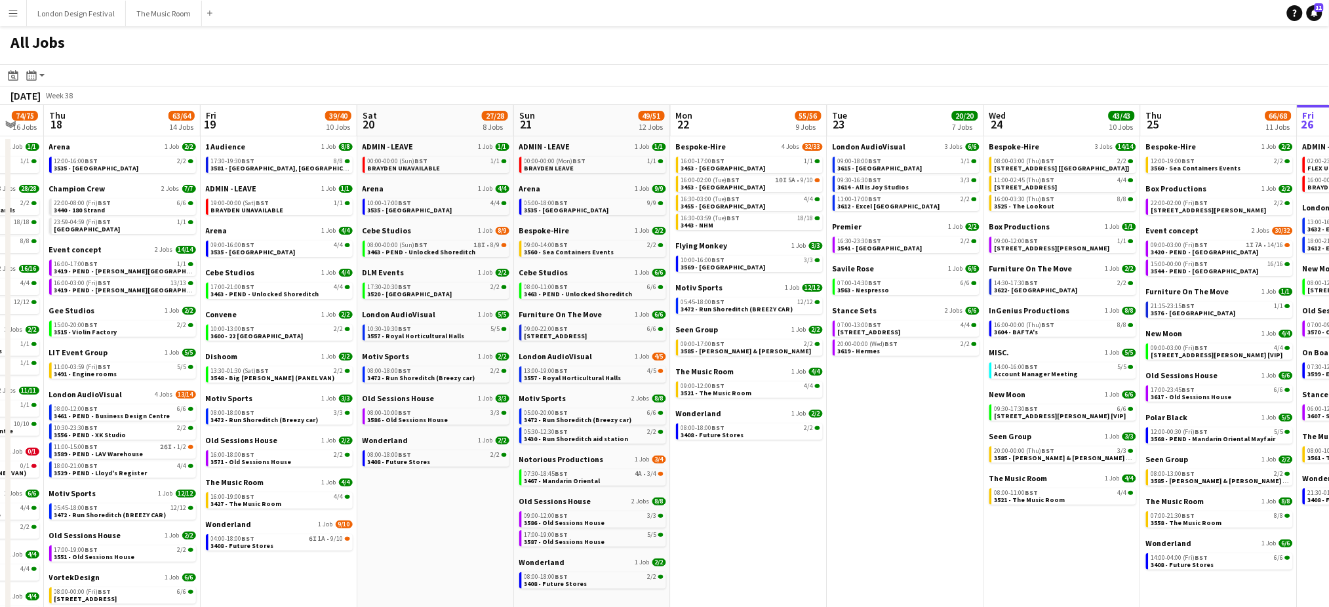
scroll to position [0, 326]
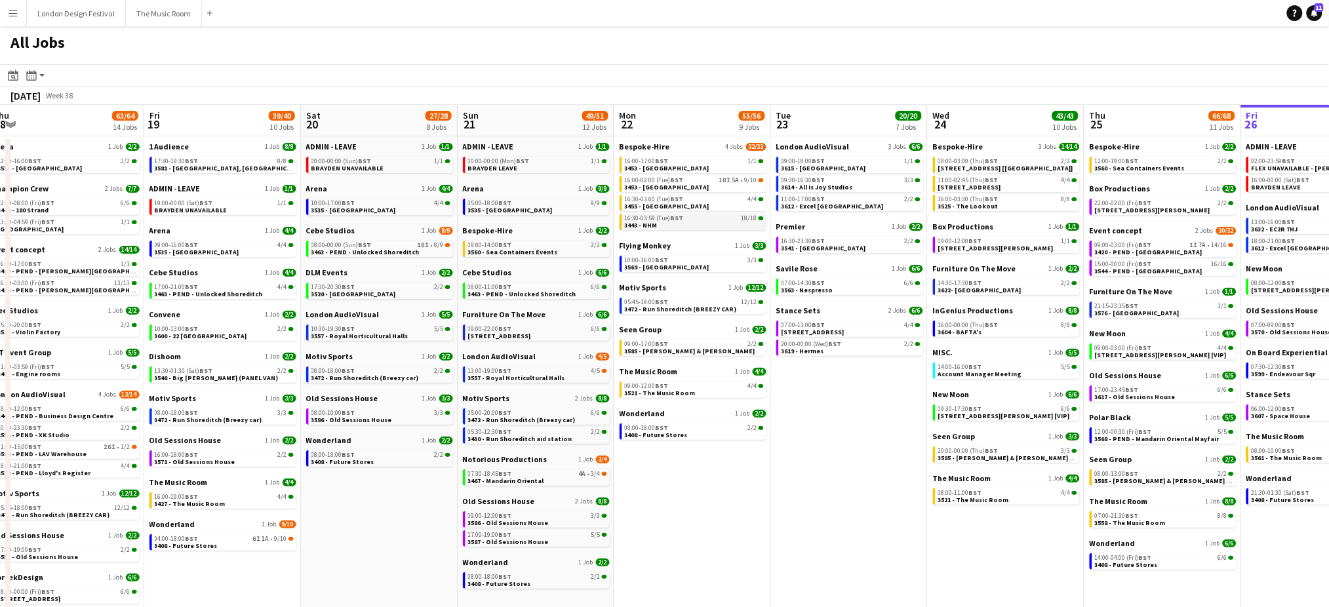
click at [685, 226] on link "16:30-03:59 (Tue) BST 18/18 3443 - NHM" at bounding box center [694, 221] width 139 height 15
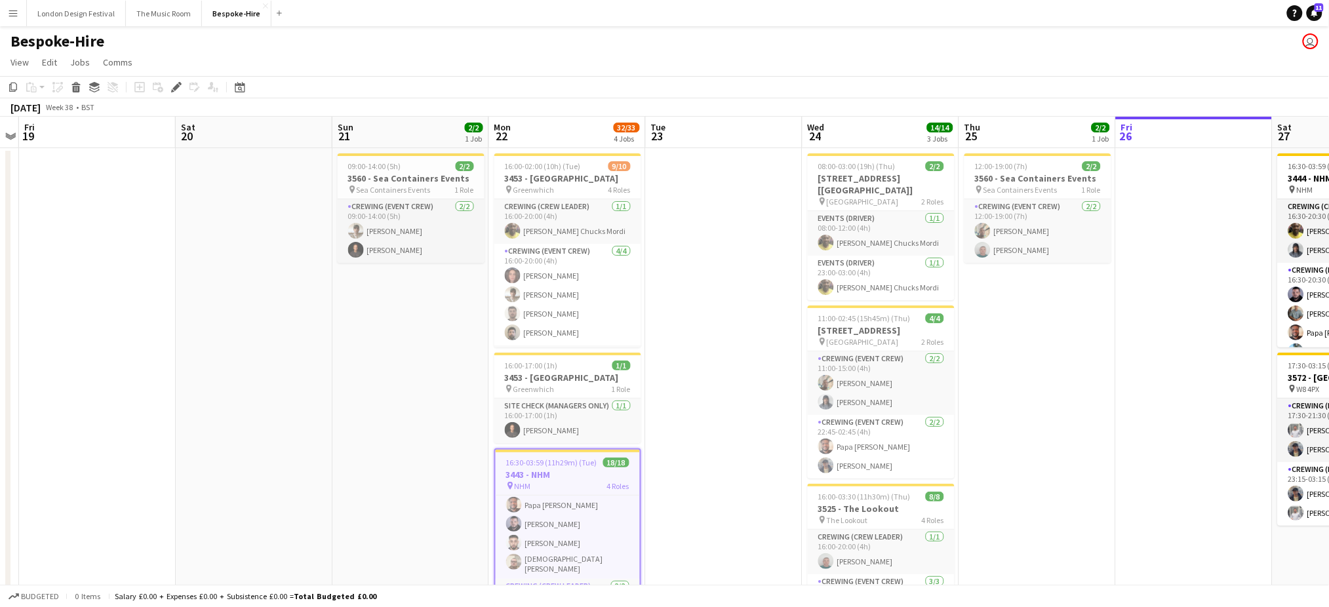
scroll to position [149, 0]
click at [509, 471] on h3 "3443 - NHM" at bounding box center [568, 475] width 144 height 12
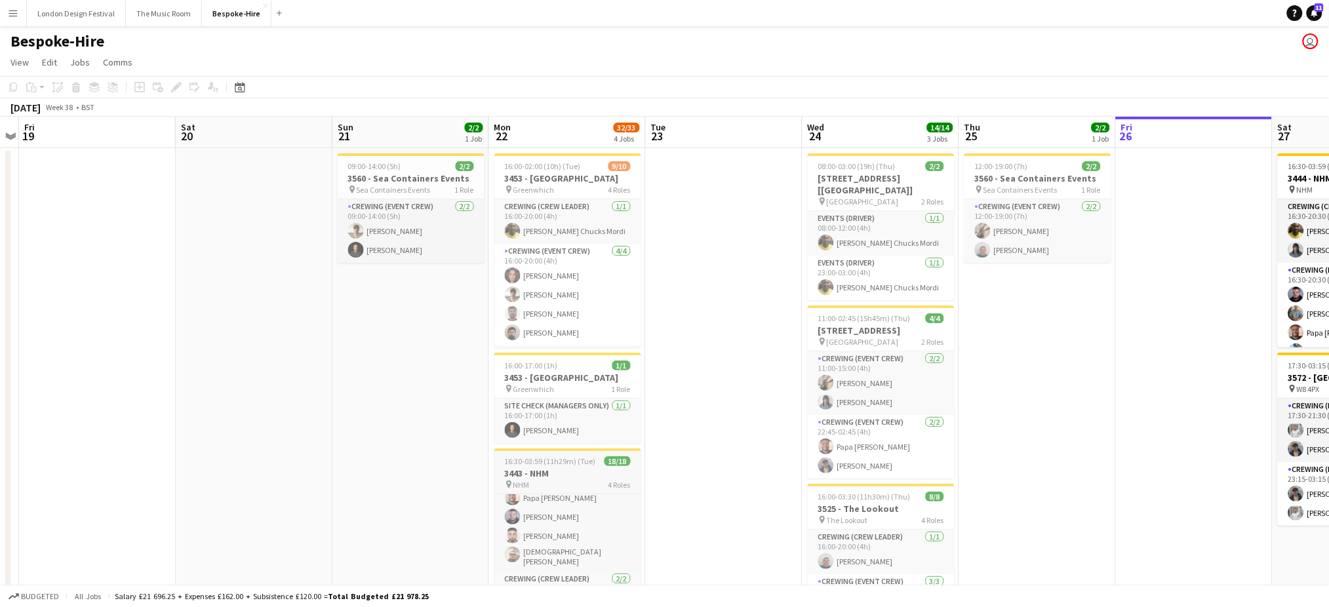
click at [549, 473] on h3 "3443 - NHM" at bounding box center [567, 473] width 147 height 12
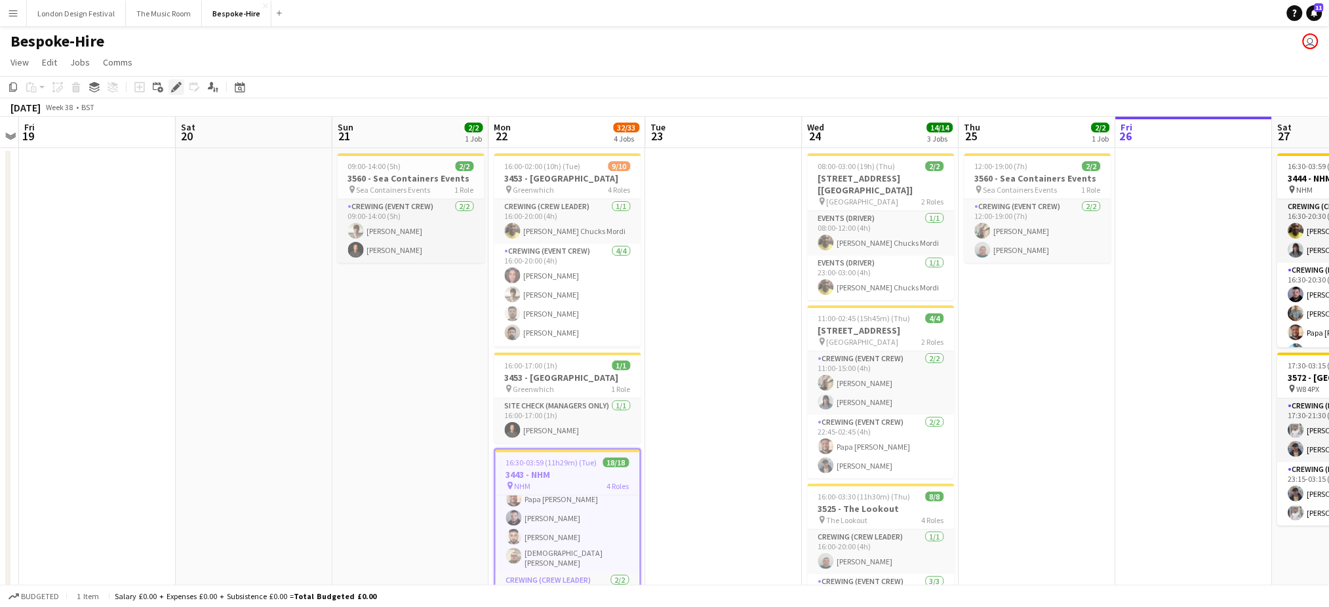
click at [175, 83] on icon "Edit" at bounding box center [176, 87] width 10 height 10
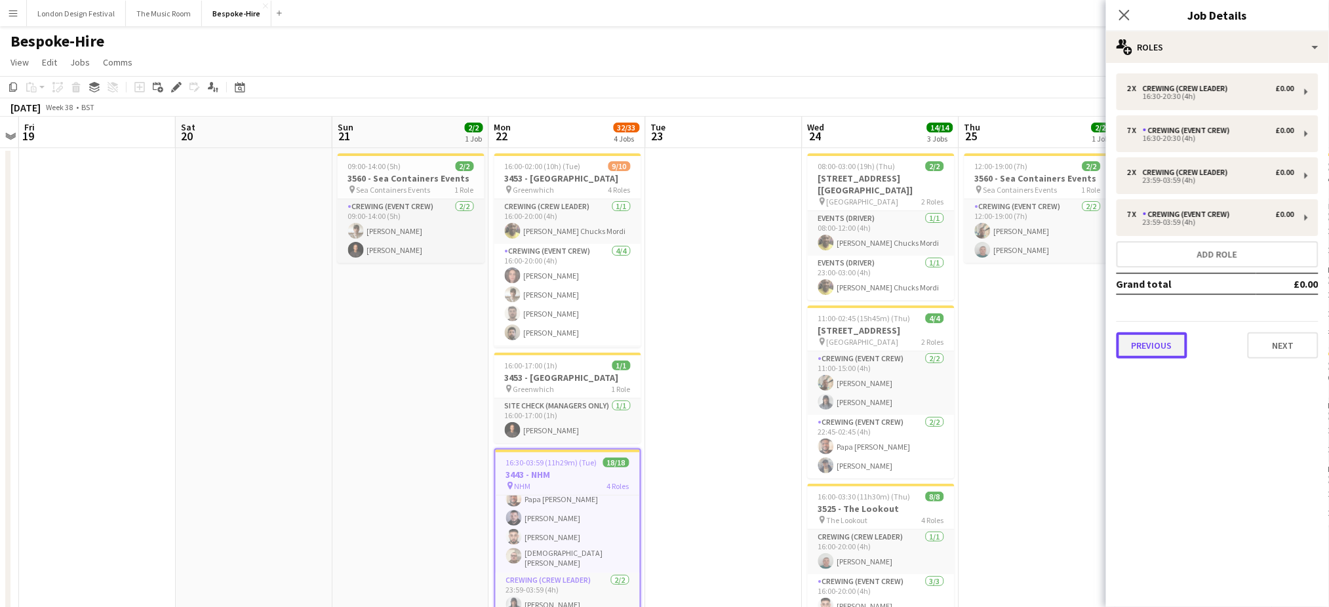
click at [1162, 350] on button "Previous" at bounding box center [1152, 345] width 71 height 26
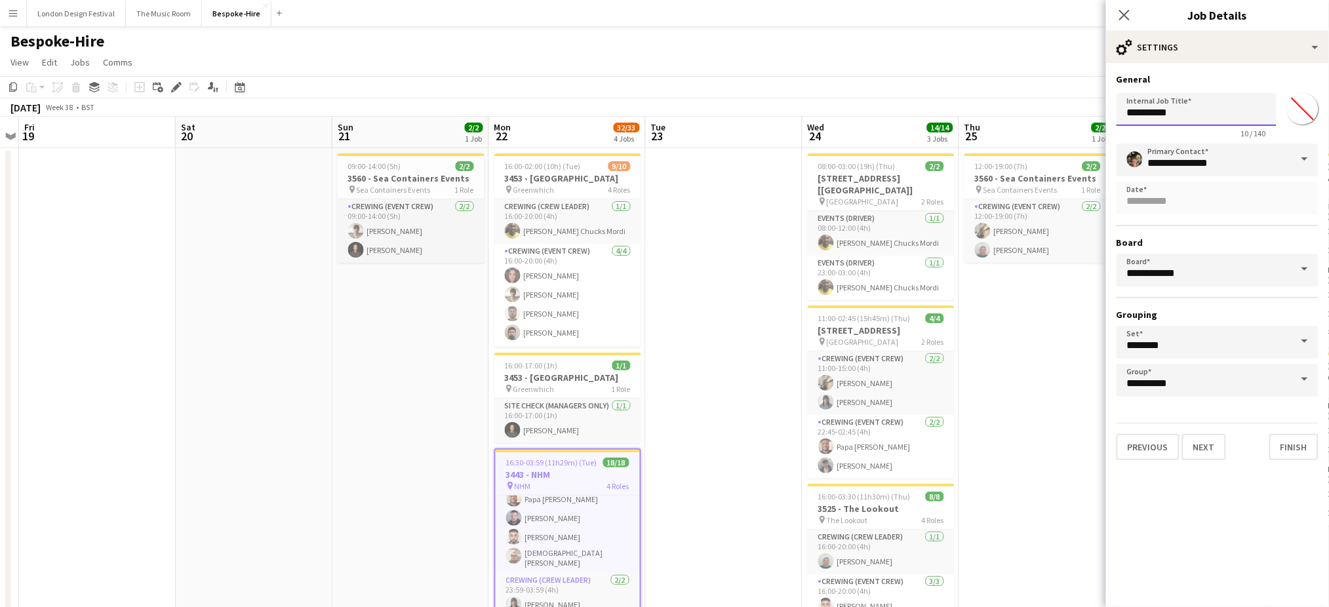
click at [1172, 113] on input "**********" at bounding box center [1197, 109] width 160 height 33
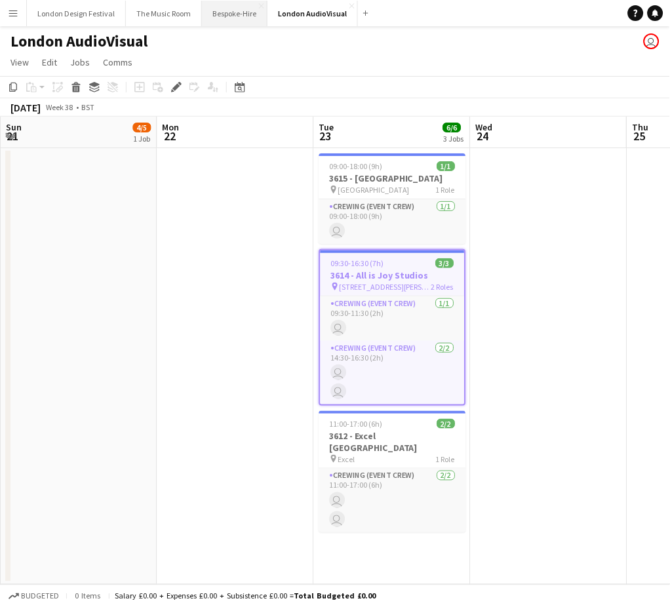
scroll to position [0, 451]
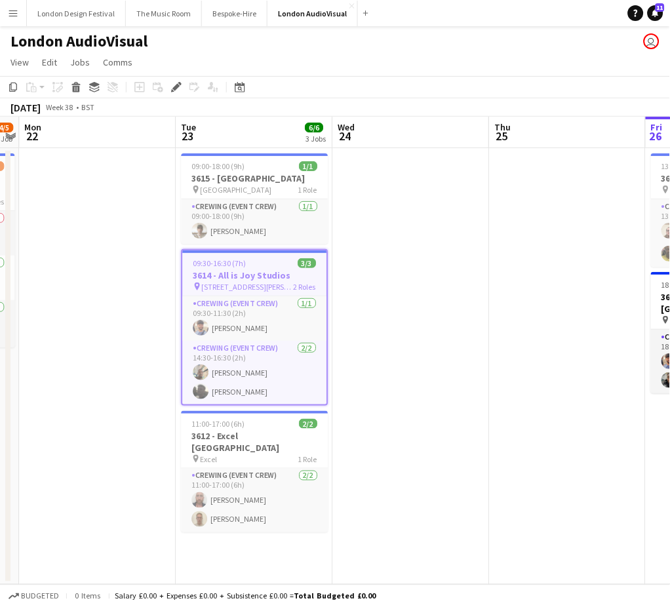
click at [8, 10] on app-icon "Menu" at bounding box center [13, 13] width 10 height 10
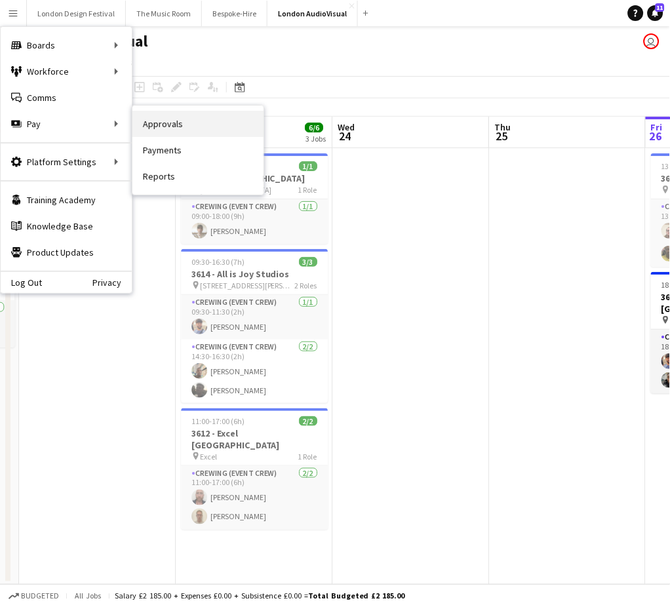
click at [155, 124] on link "Approvals" at bounding box center [197, 124] width 131 height 26
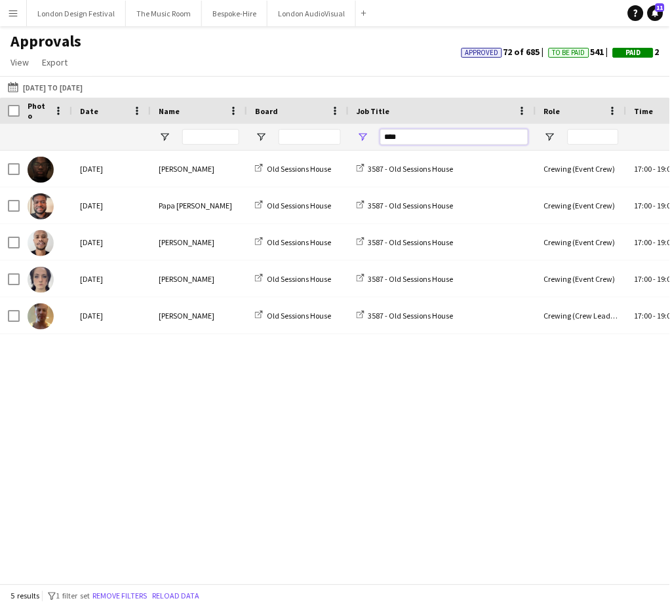
click at [401, 137] on input "****" at bounding box center [454, 137] width 148 height 16
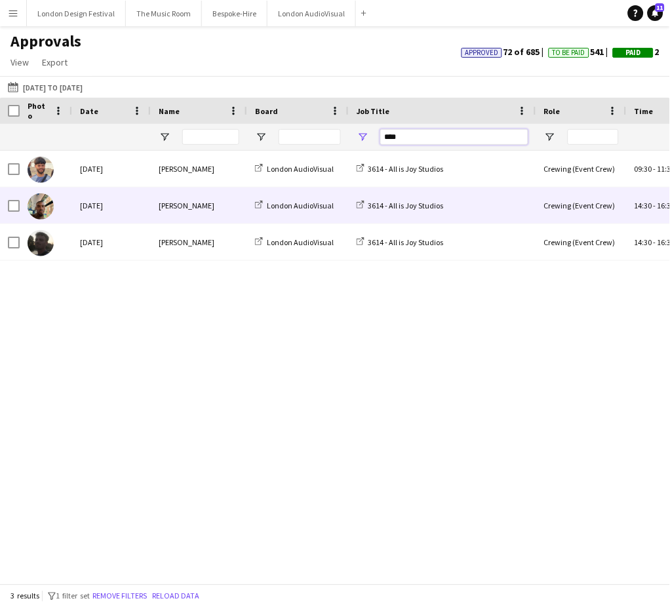
type input "****"
click at [479, 207] on div "3614 - All is Joy Studios" at bounding box center [443, 206] width 188 height 36
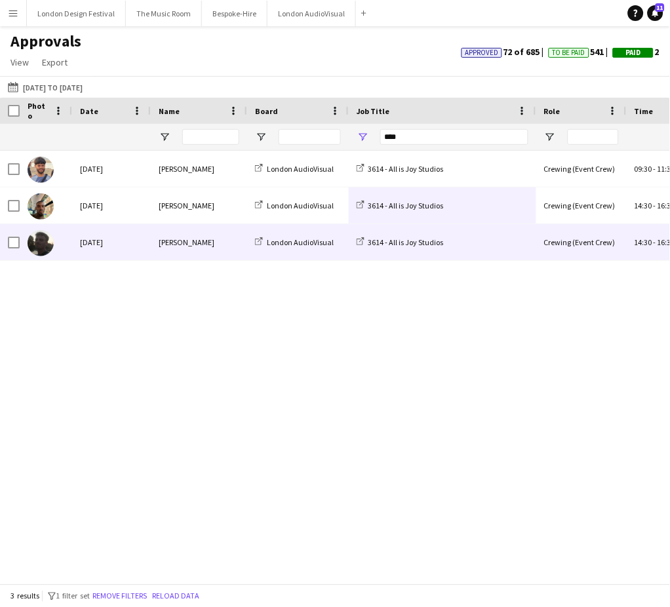
click at [157, 242] on div "[PERSON_NAME]" at bounding box center [199, 242] width 96 height 36
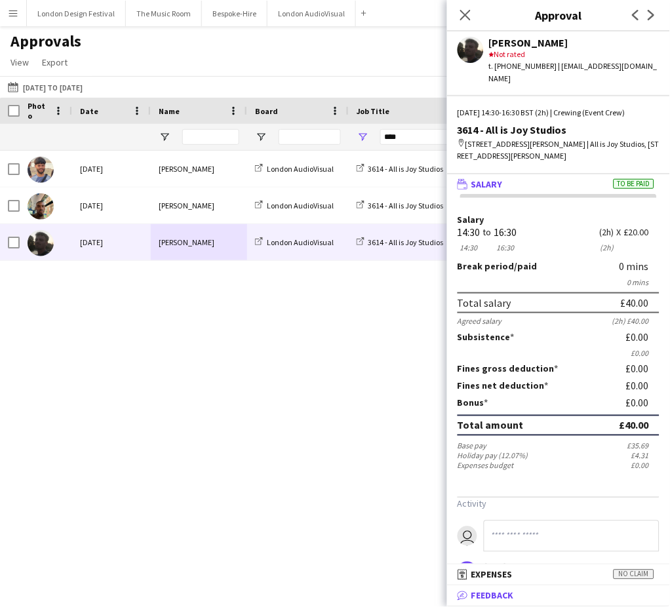
click at [519, 591] on mat-panel-title "bubble-pencil Feedback" at bounding box center [556, 596] width 218 height 12
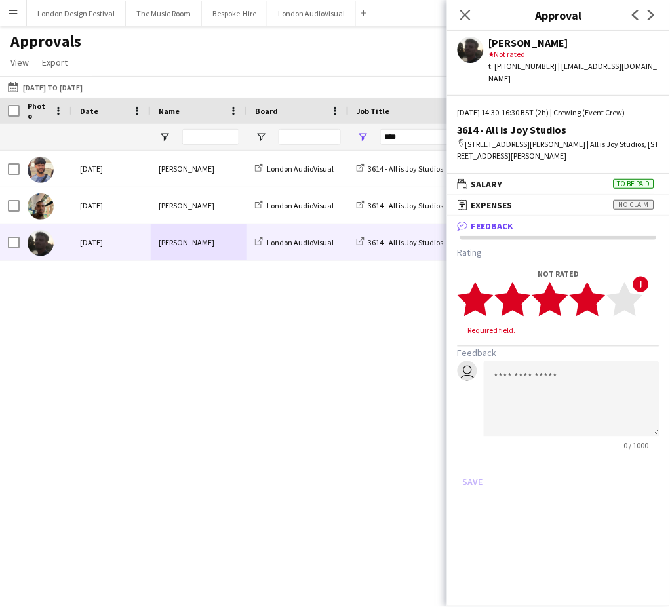
click at [591, 284] on polygon at bounding box center [588, 299] width 36 height 34
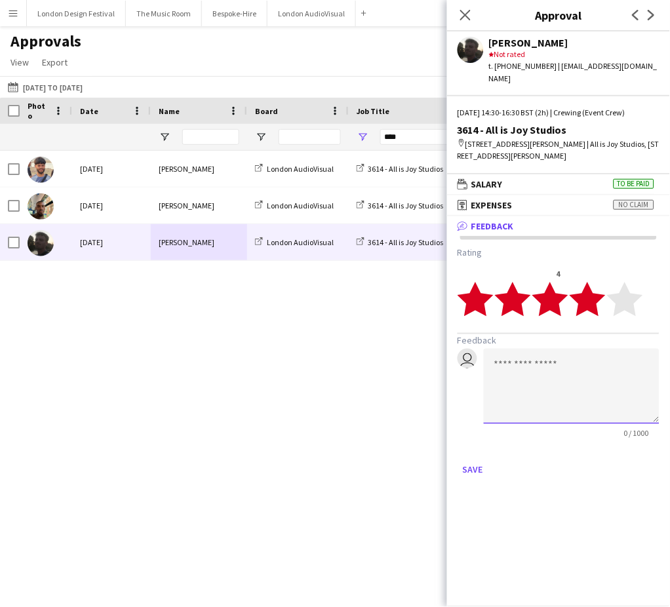
click at [576, 361] on textarea at bounding box center [572, 386] width 176 height 75
type textarea "******"
click at [467, 460] on button "Save" at bounding box center [473, 470] width 31 height 21
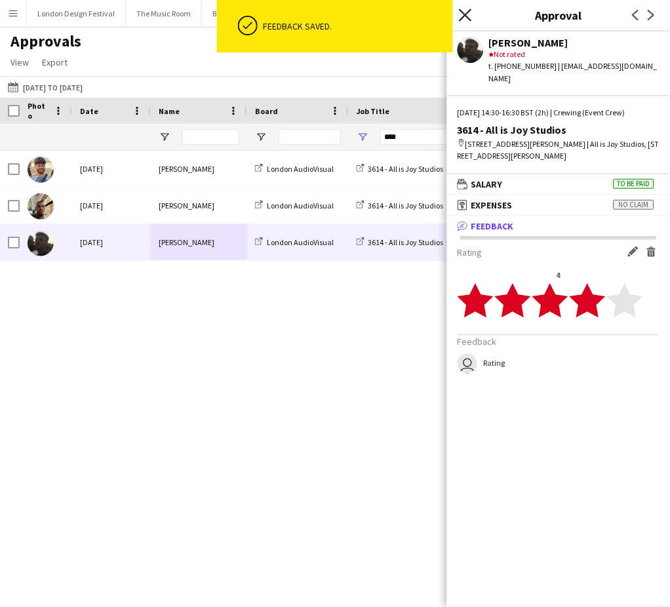
click at [464, 10] on icon "Close pop-in" at bounding box center [465, 15] width 12 height 12
